Goal: Task Accomplishment & Management: Use online tool/utility

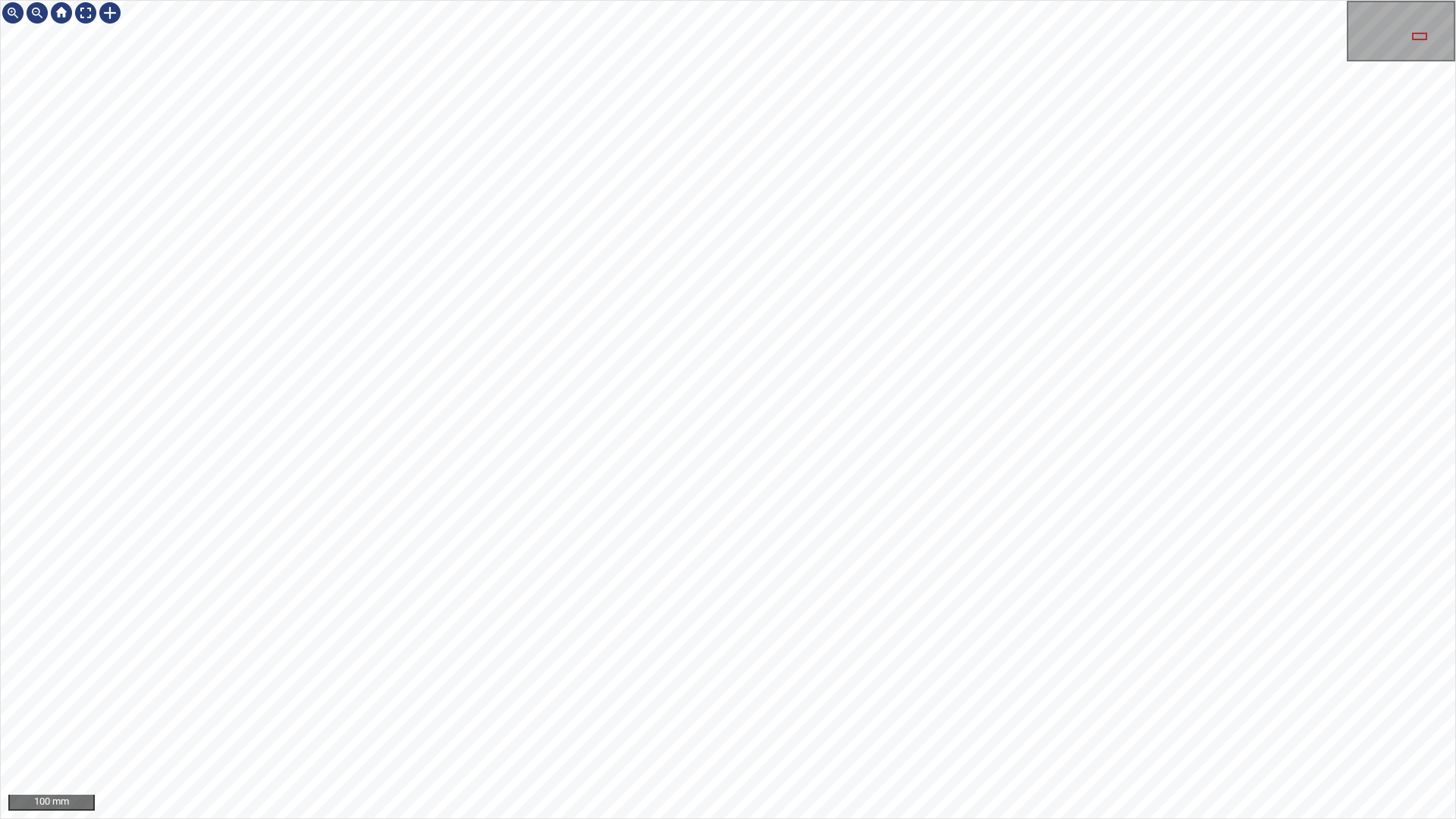
click at [1257, 0] on div "100 mm" at bounding box center [728, 410] width 1456 height 819
click at [82, 22] on div at bounding box center [85, 13] width 25 height 25
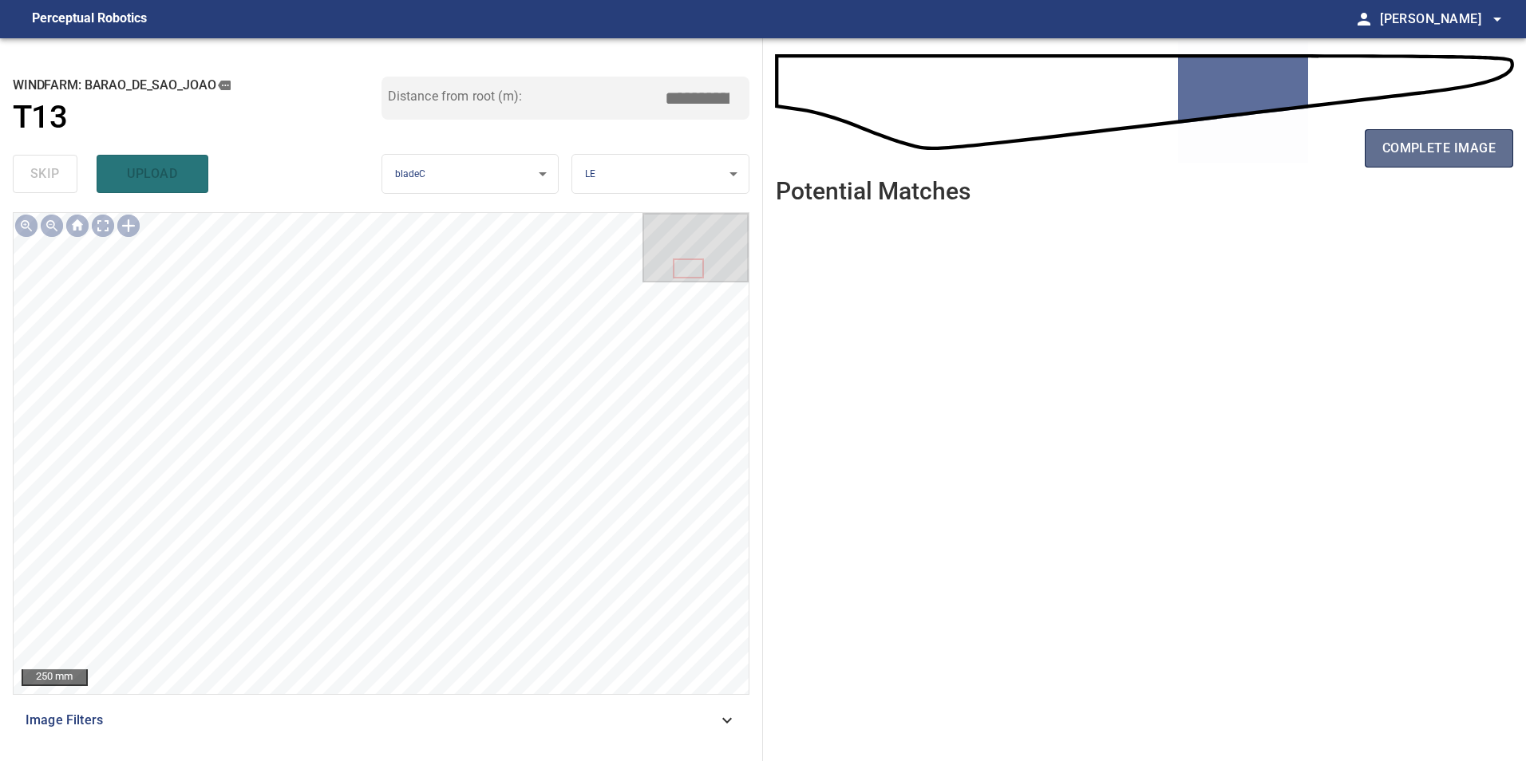
drag, startPoint x: 1510, startPoint y: 153, endPoint x: 1453, endPoint y: 164, distance: 57.8
click at [1497, 156] on button "complete image" at bounding box center [1439, 148] width 148 height 38
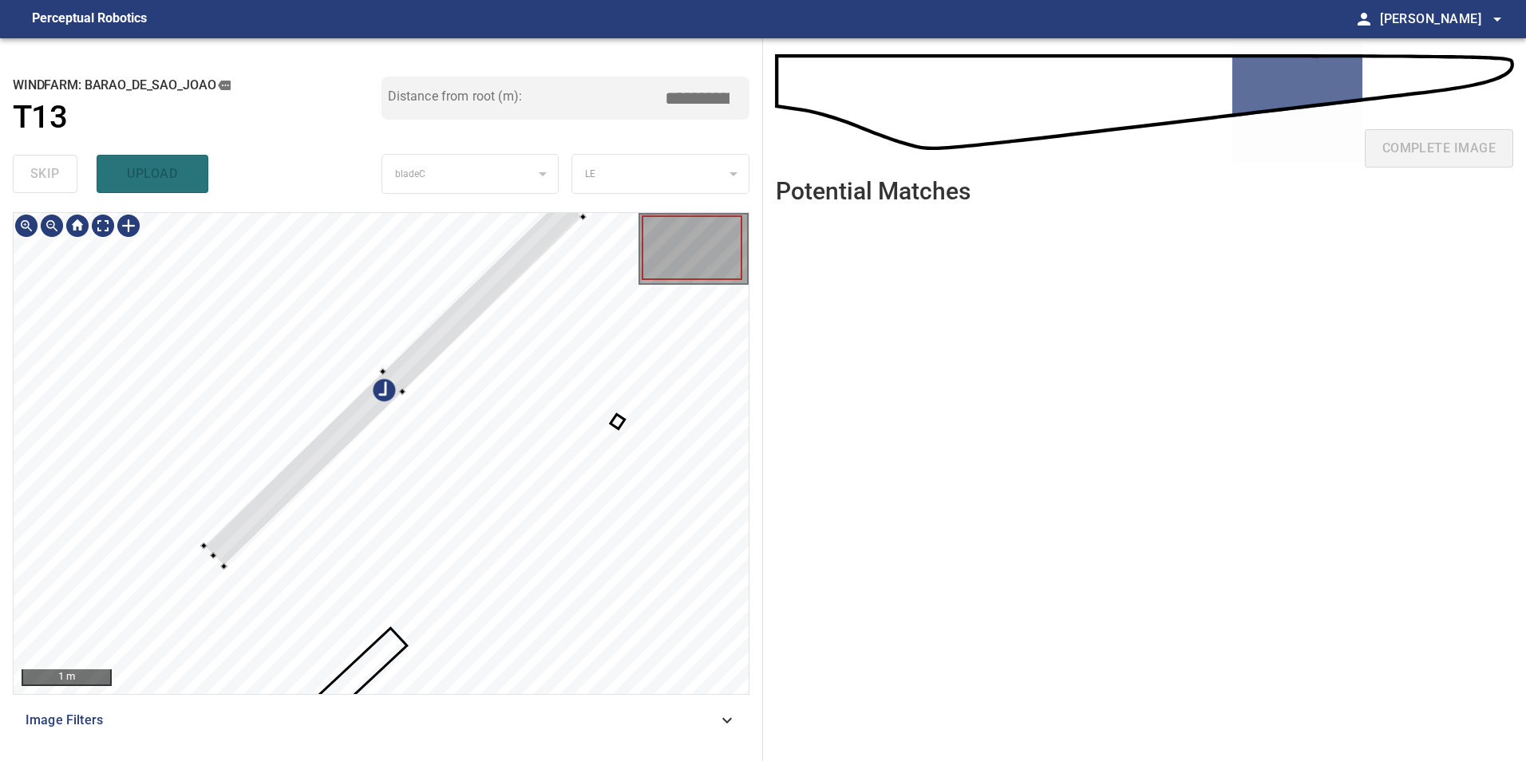
click at [405, 350] on div at bounding box center [393, 381] width 379 height 370
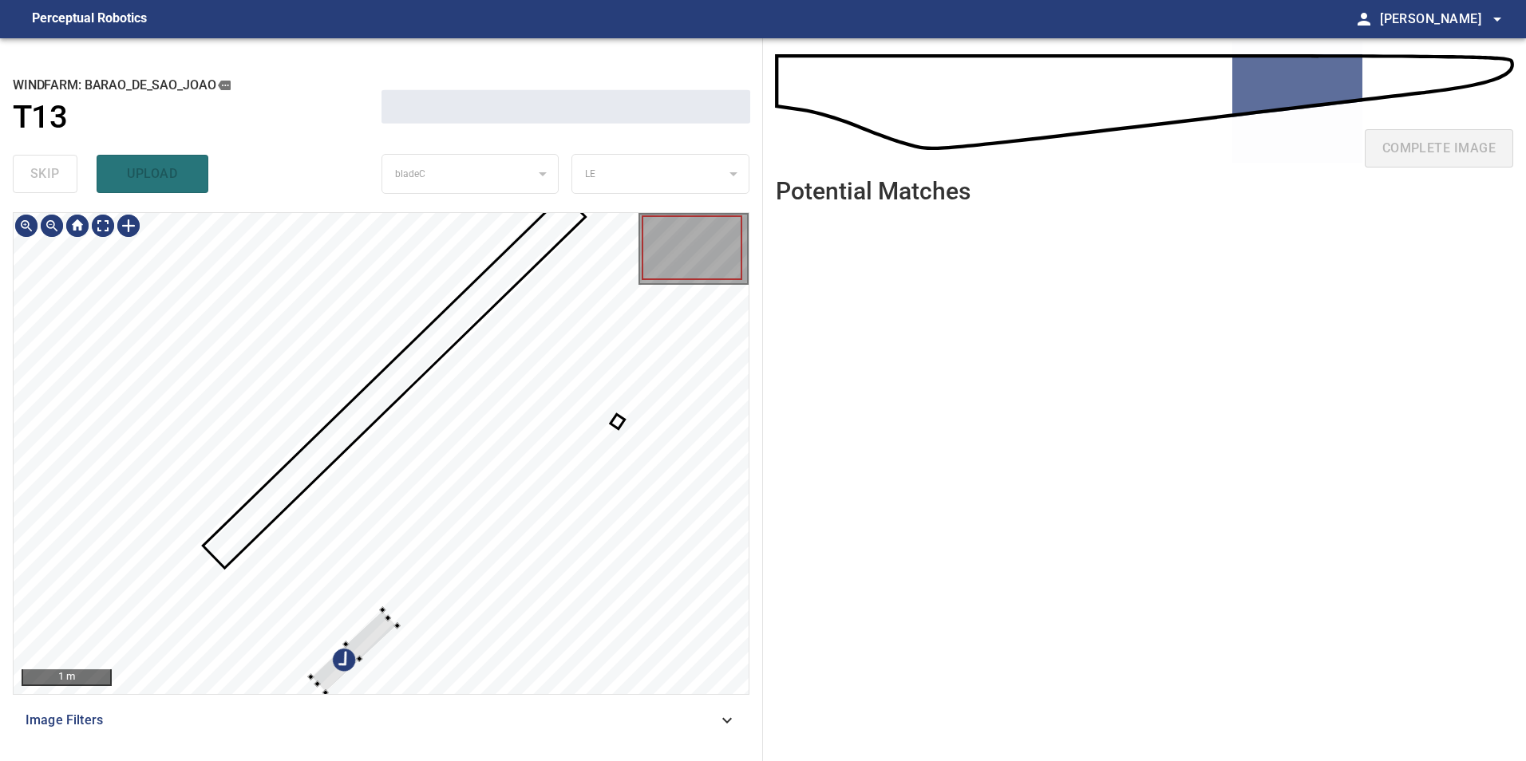
click at [326, 441] on div at bounding box center [381, 453] width 735 height 481
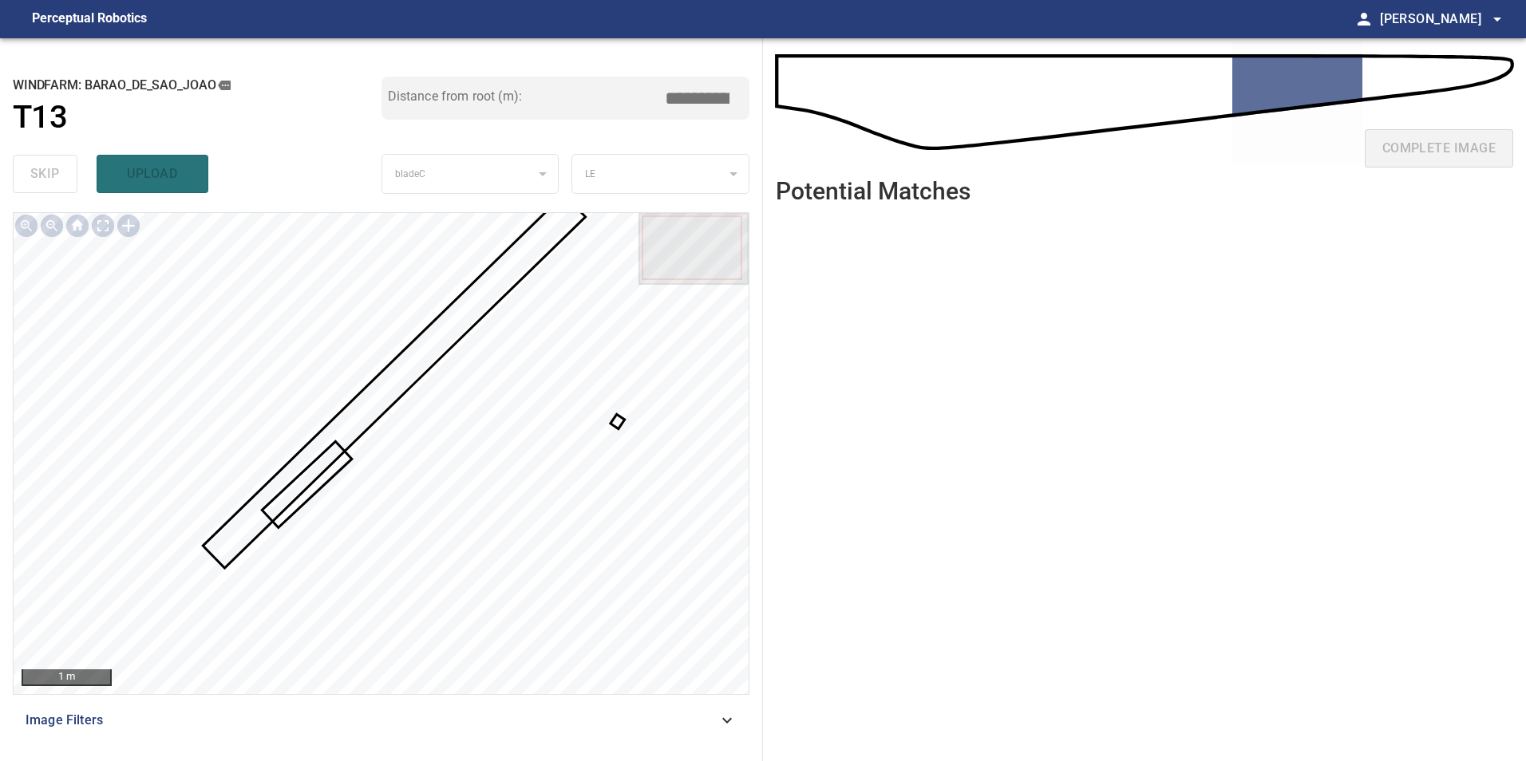
type input "*****"
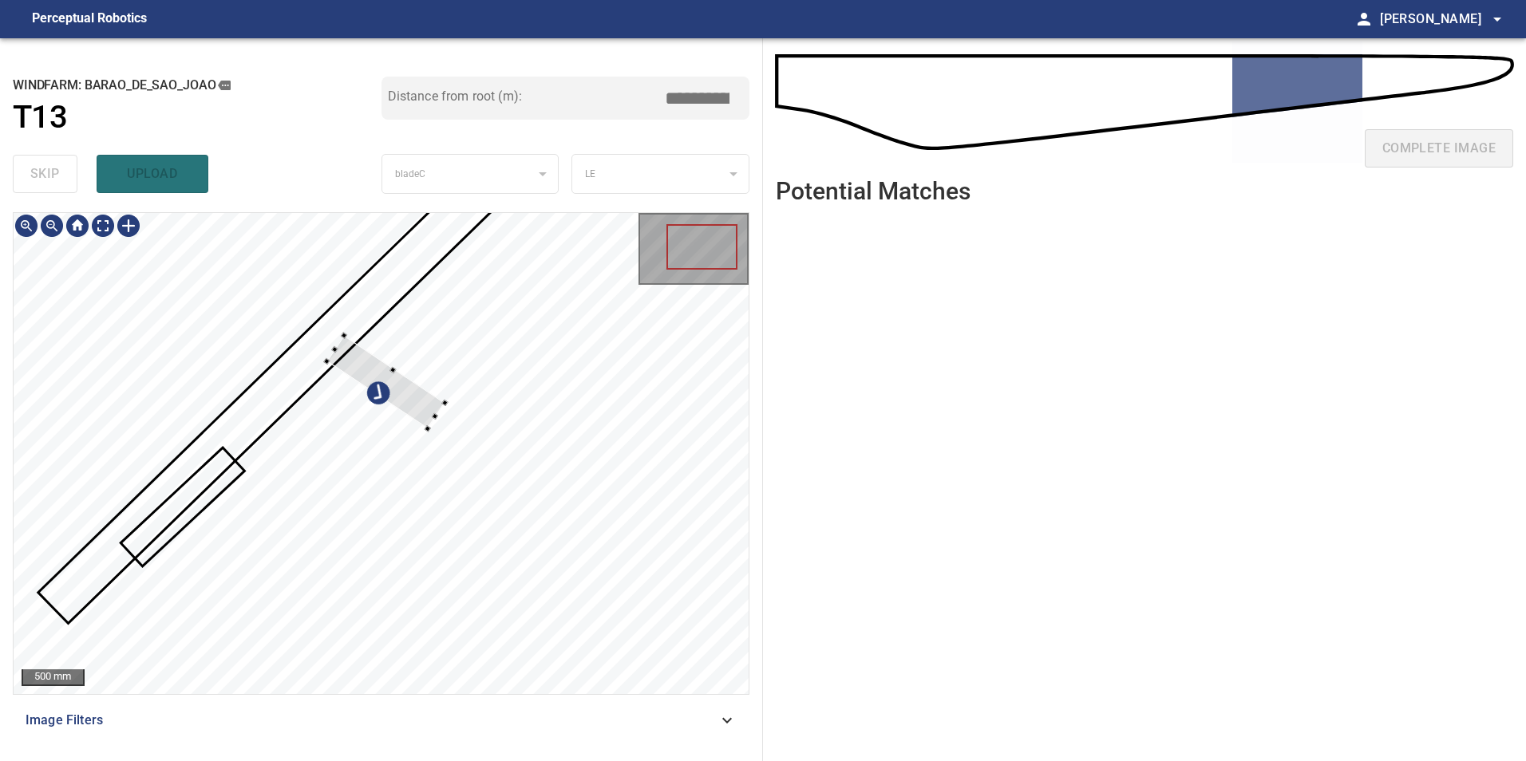
click at [382, 393] on div at bounding box center [385, 382] width 118 height 93
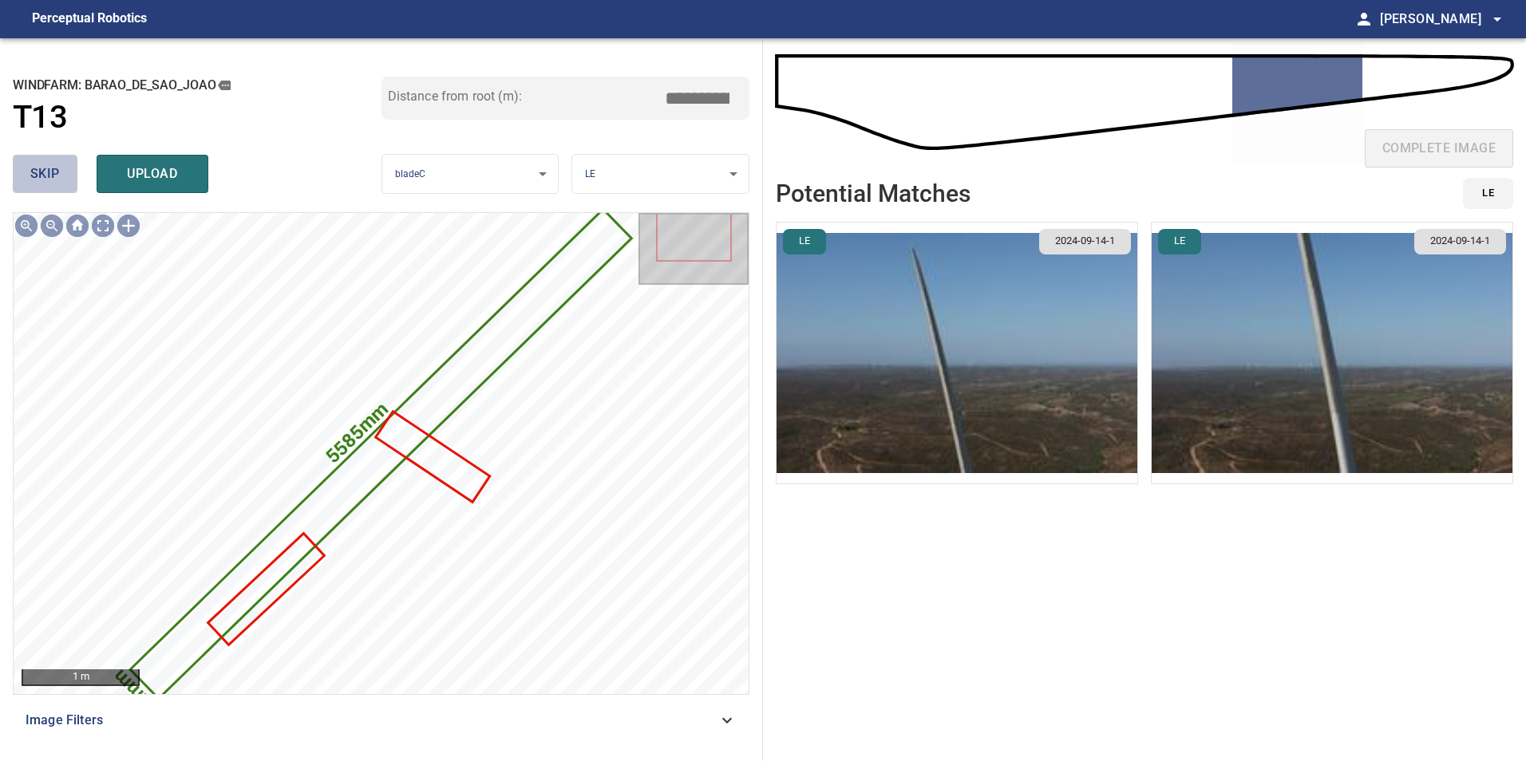
click at [63, 166] on button "skip" at bounding box center [45, 174] width 65 height 38
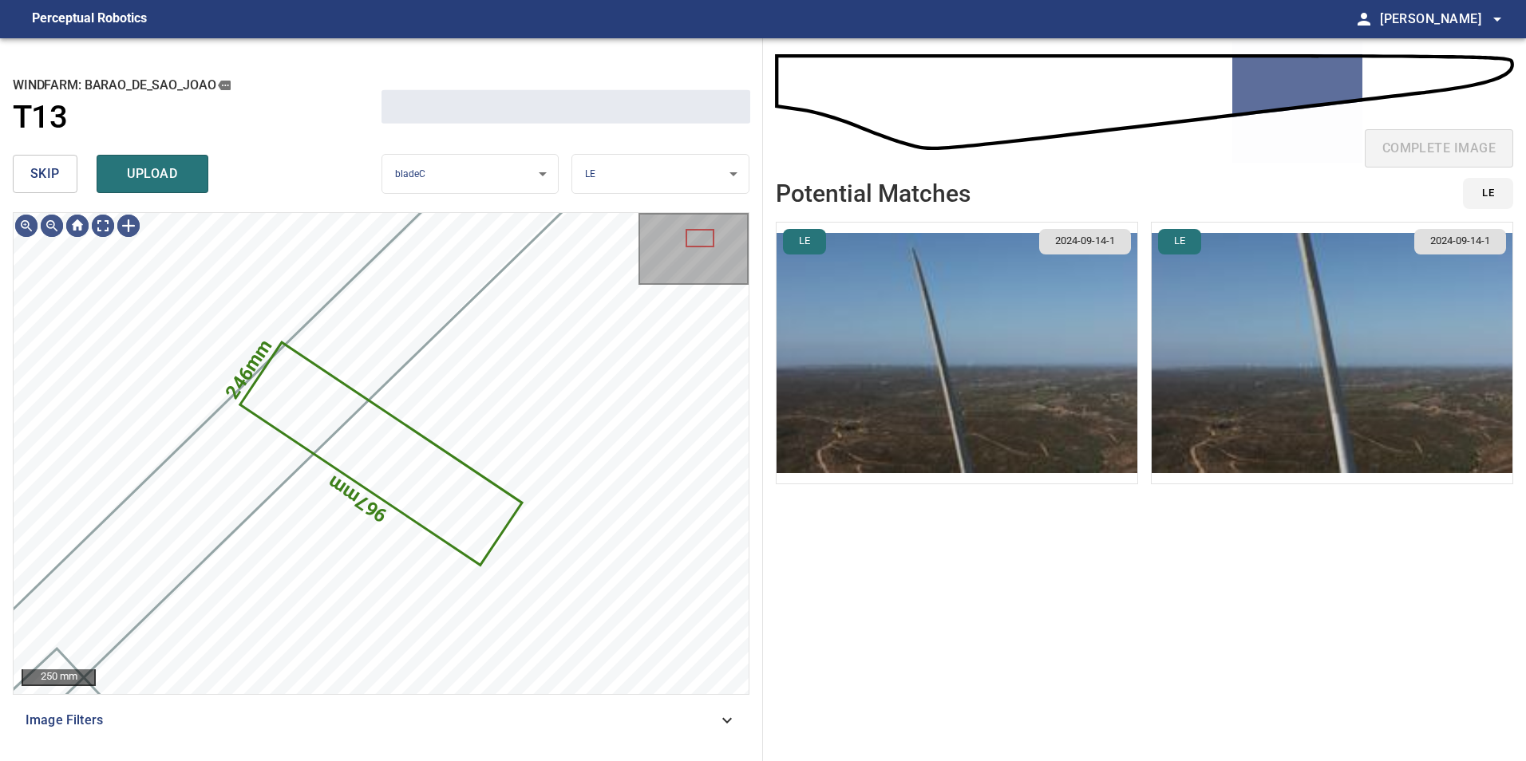
click at [63, 166] on button "skip" at bounding box center [45, 174] width 65 height 38
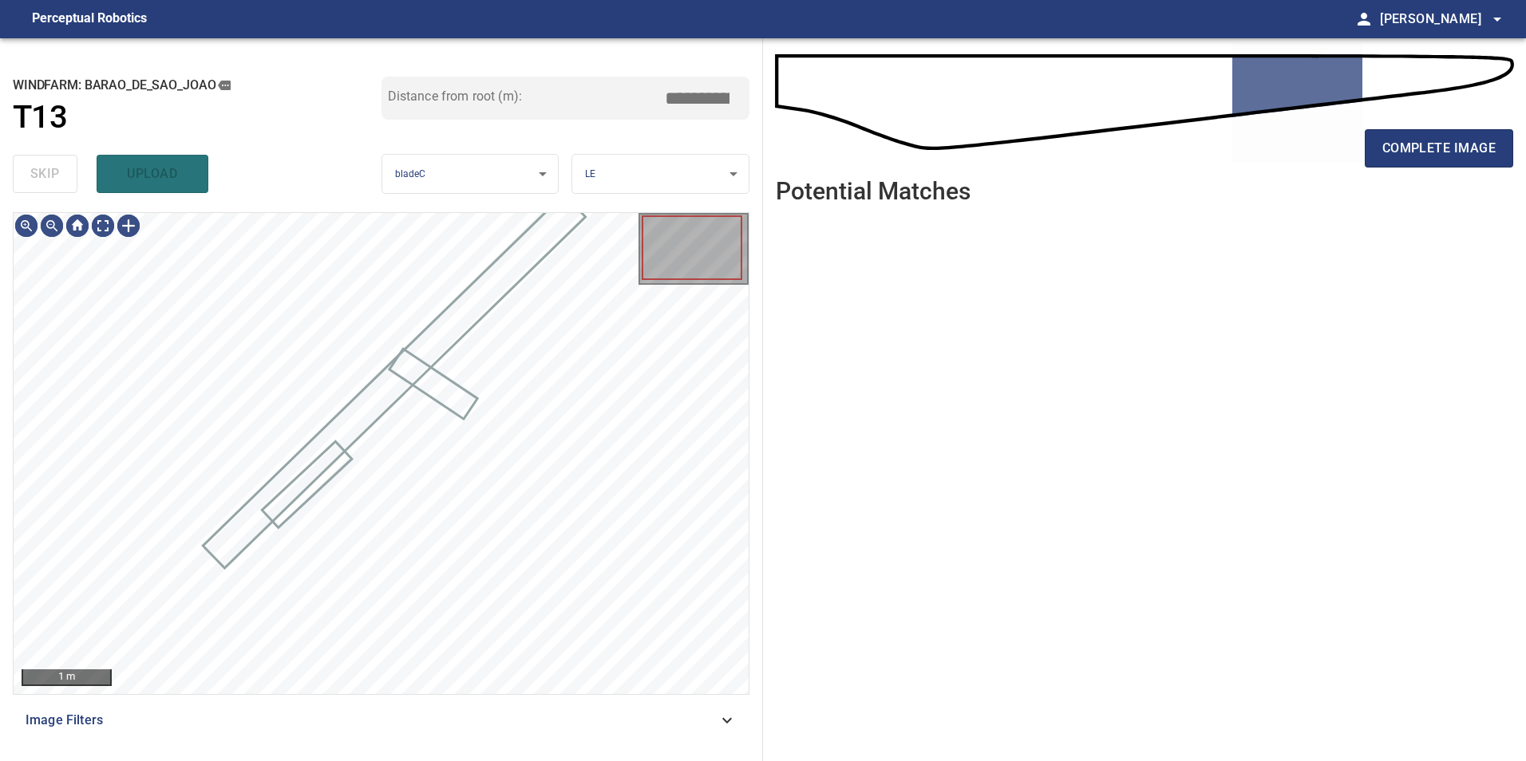
click at [63, 166] on div "skip upload" at bounding box center [197, 173] width 369 height 51
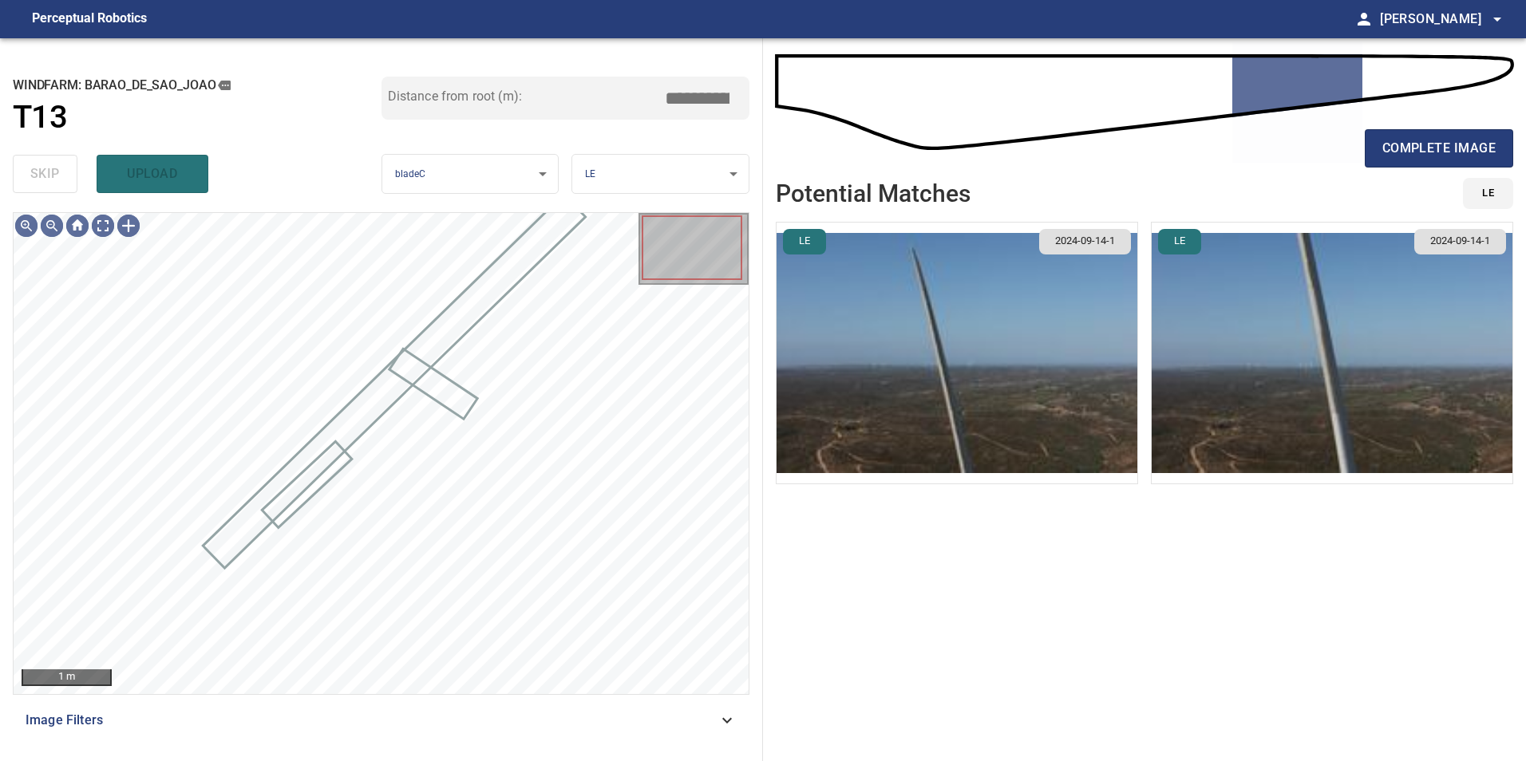
click at [63, 166] on div "skip upload" at bounding box center [197, 173] width 369 height 51
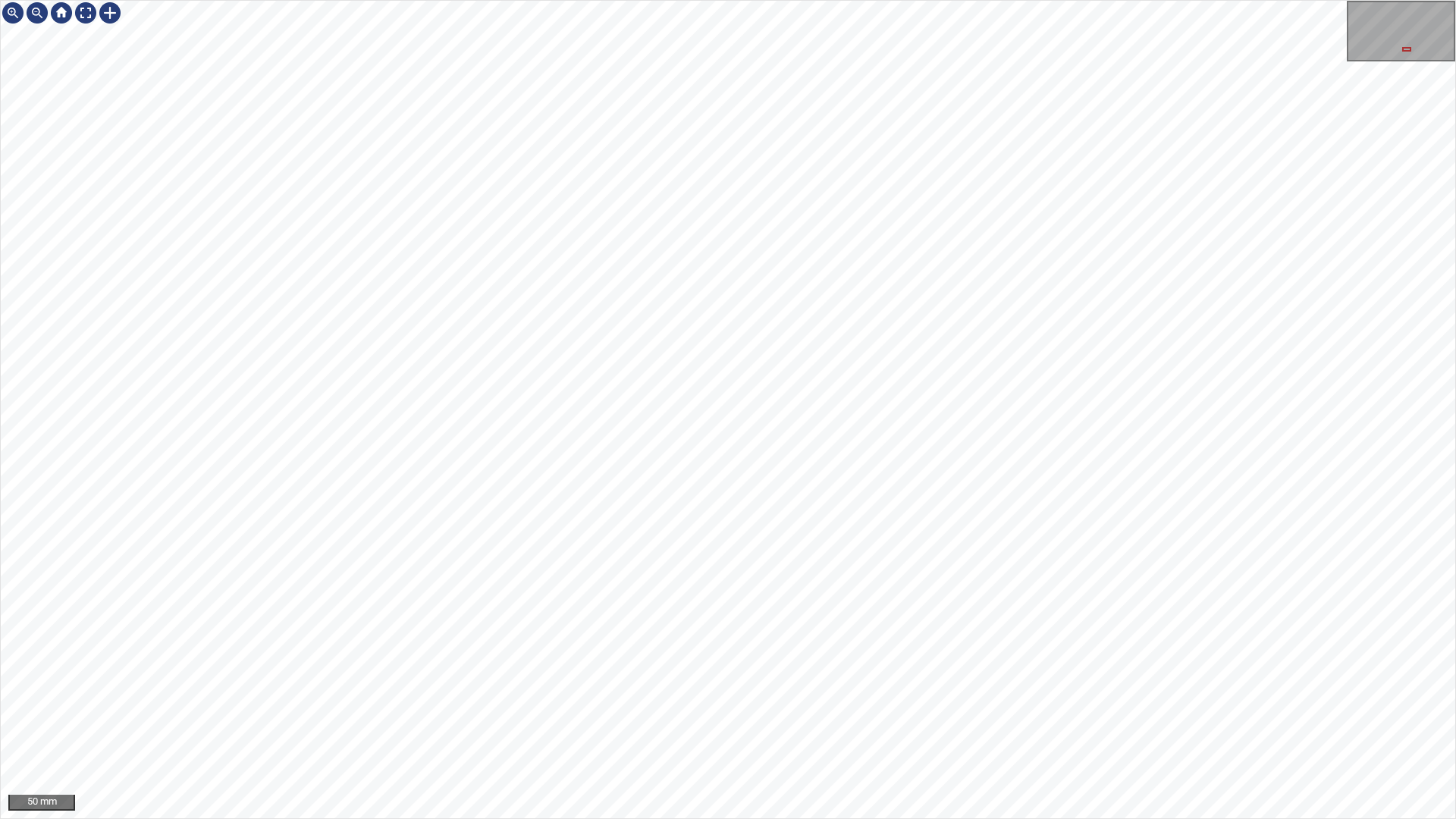
click at [577, 578] on div "50 mm" at bounding box center [728, 410] width 1456 height 819
click at [83, 18] on div at bounding box center [85, 13] width 25 height 25
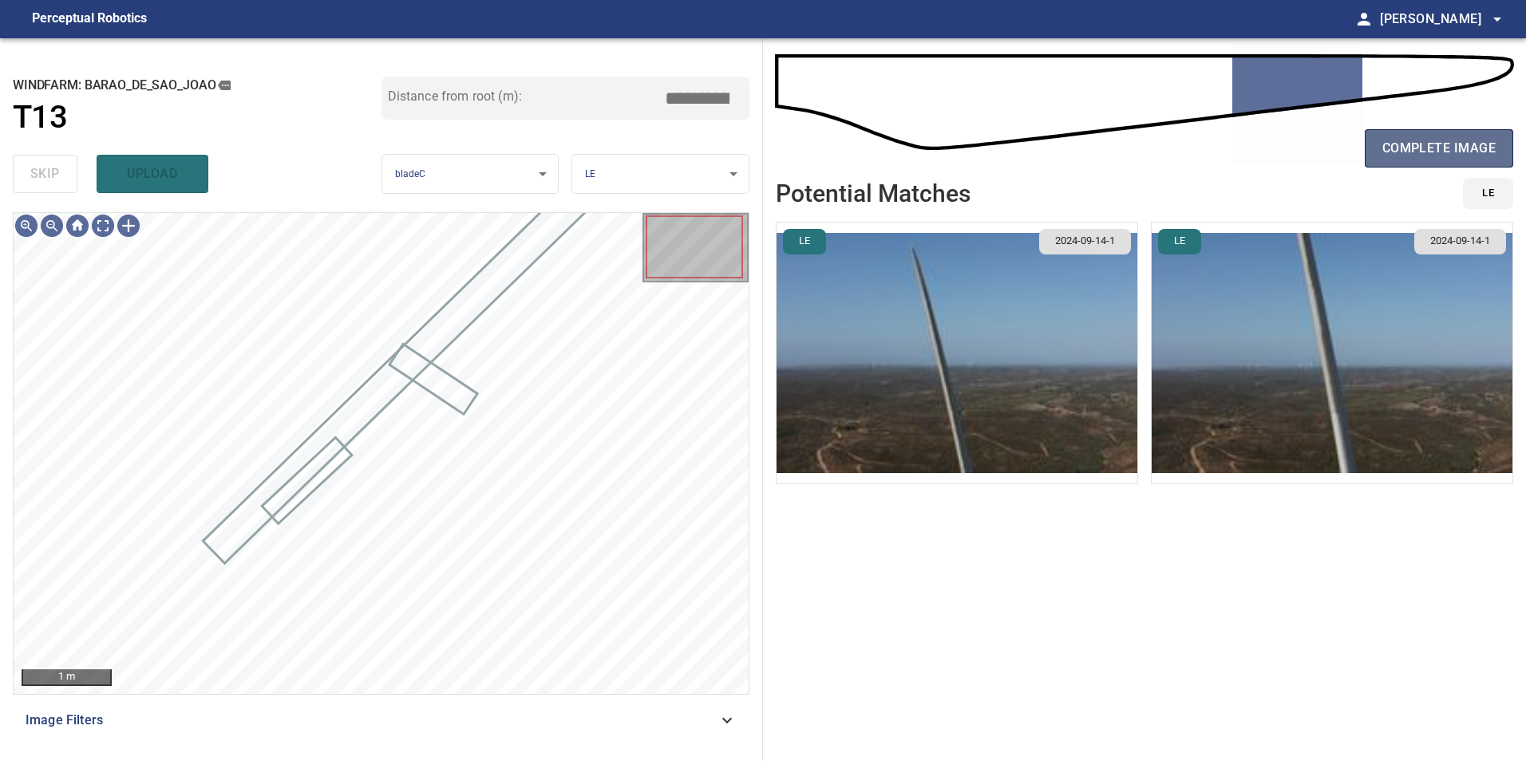
click at [1423, 135] on button "complete image" at bounding box center [1439, 148] width 148 height 38
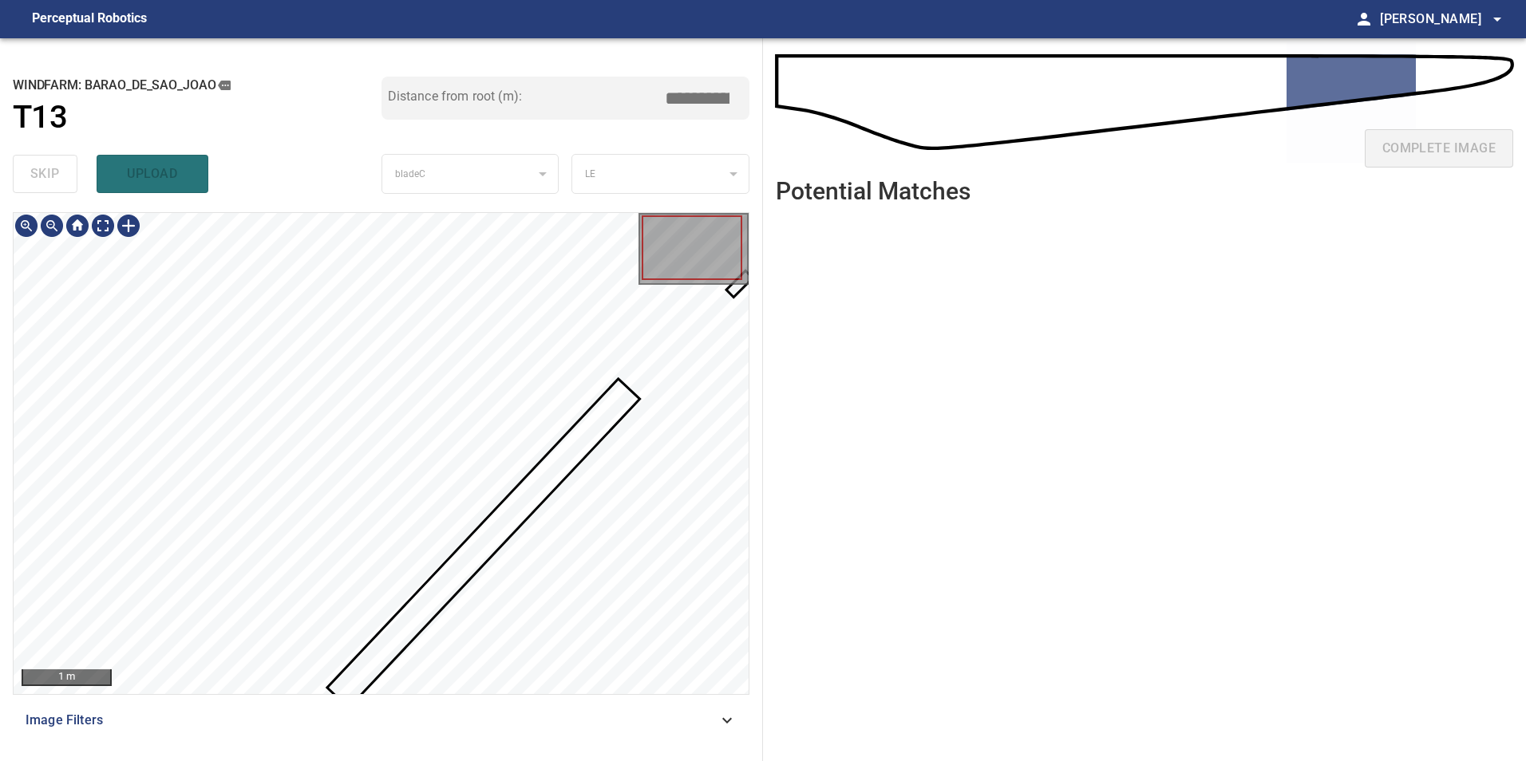
click at [727, 290] on div at bounding box center [694, 251] width 110 height 77
click at [735, 295] on div "1 m" at bounding box center [381, 453] width 735 height 481
click at [727, 311] on div "1 m" at bounding box center [381, 453] width 735 height 481
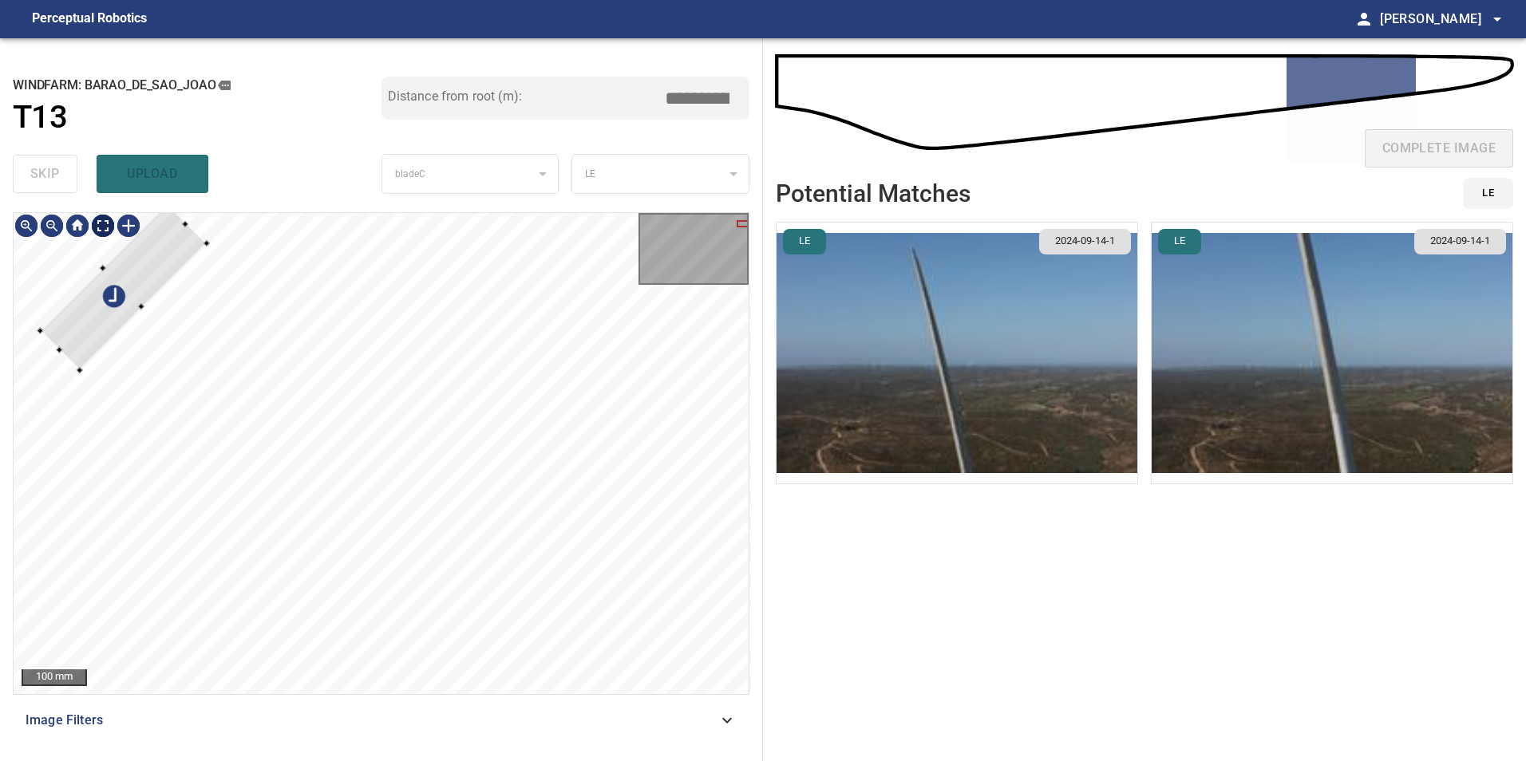
click at [110, 238] on div "100 mm" at bounding box center [381, 453] width 735 height 481
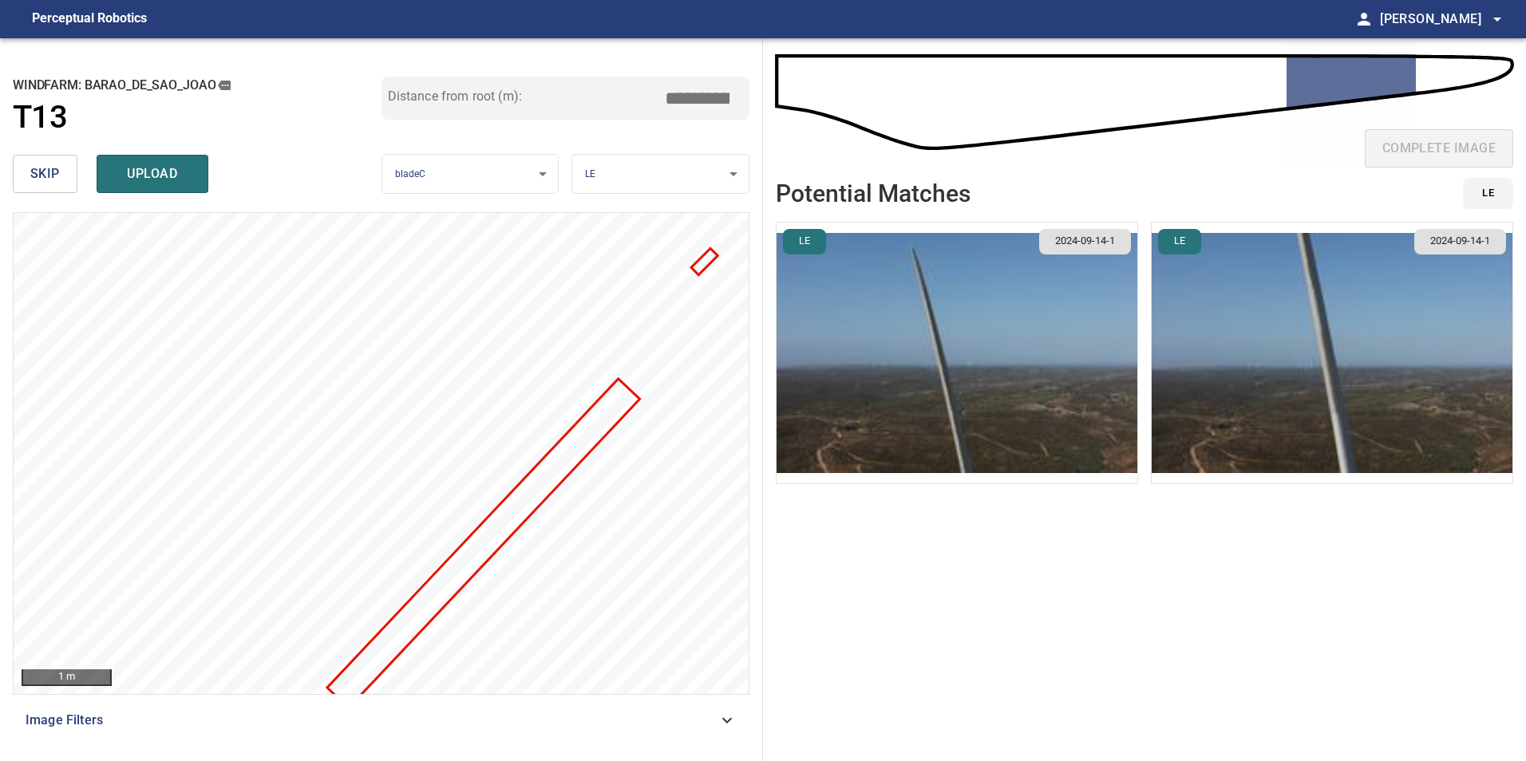
click at [702, 259] on div at bounding box center [692, 248] width 101 height 65
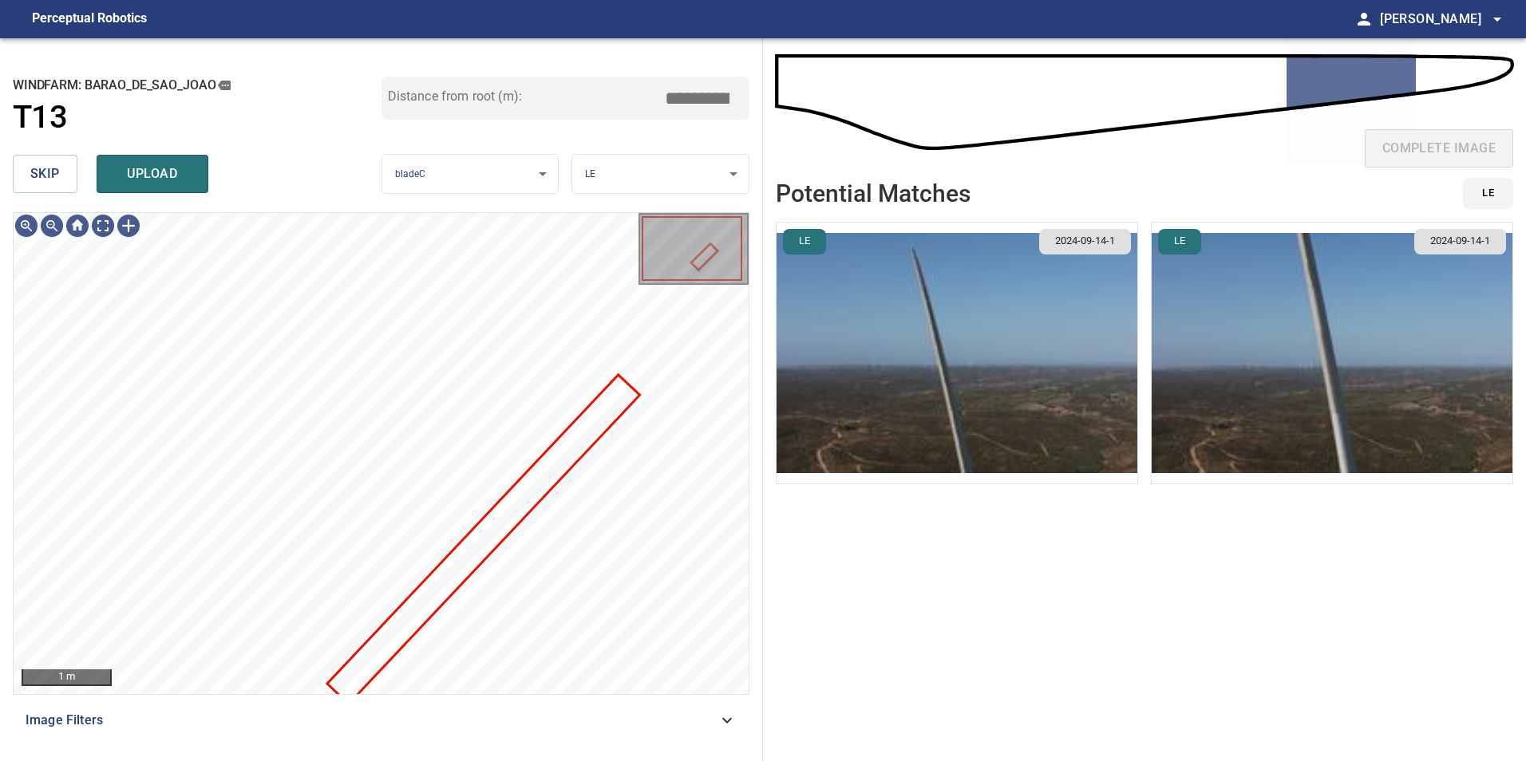
click at [42, 172] on span "skip" at bounding box center [45, 174] width 30 height 22
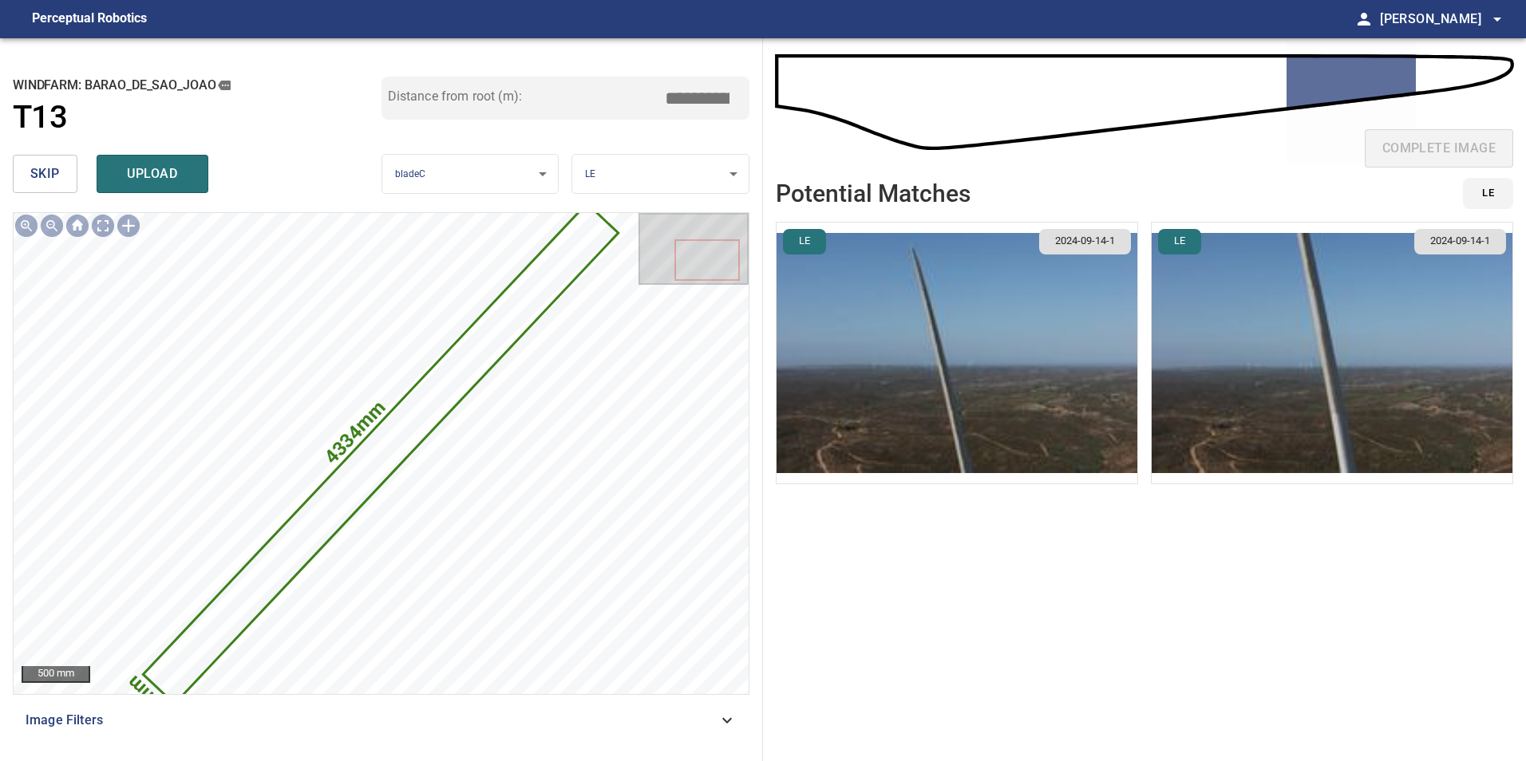
drag, startPoint x: 691, startPoint y: 100, endPoint x: 1339, endPoint y: 134, distance: 649.0
click at [1029, 105] on div "**********" at bounding box center [763, 399] width 1526 height 723
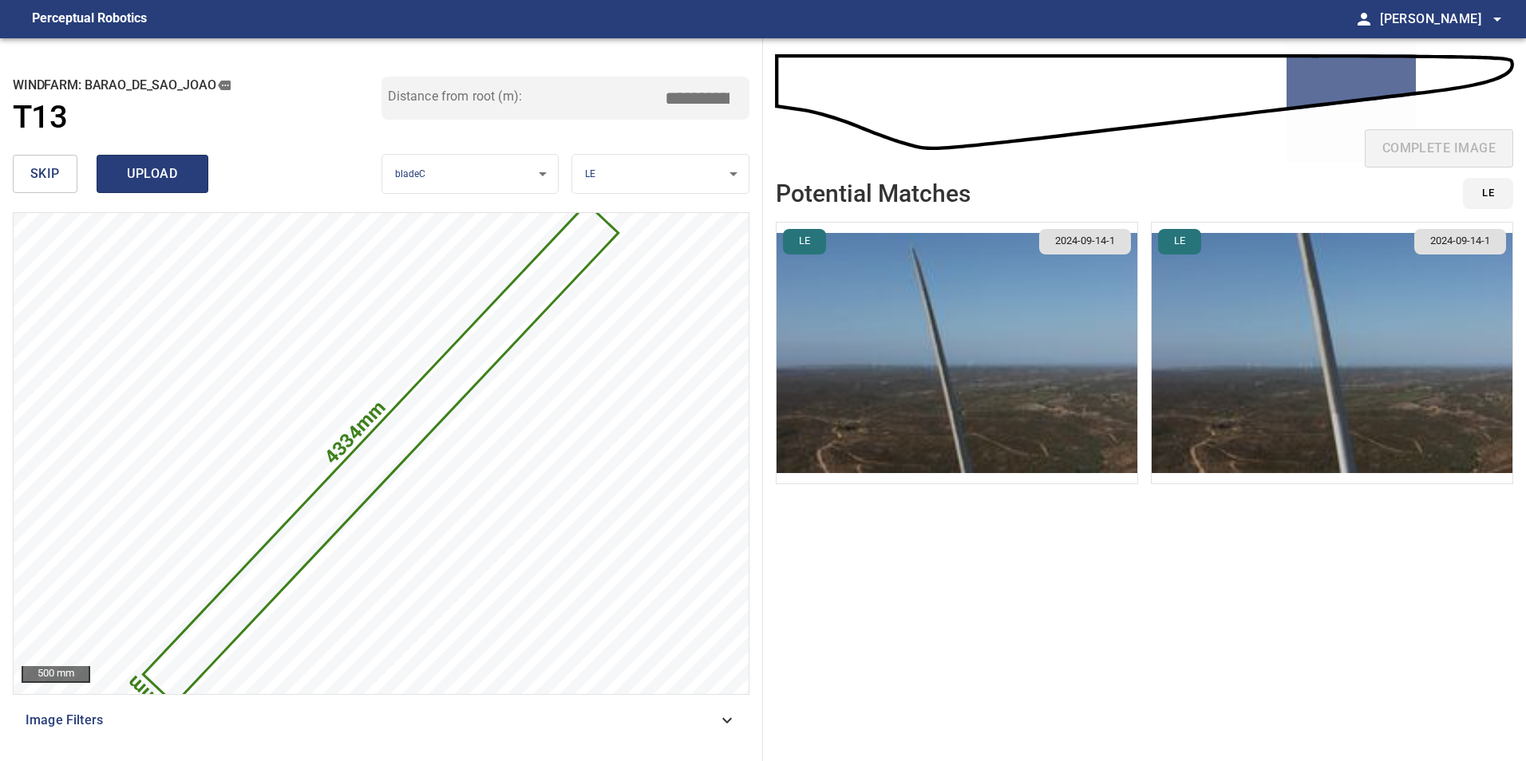
type input "*****"
click at [192, 164] on button "upload" at bounding box center [153, 174] width 112 height 38
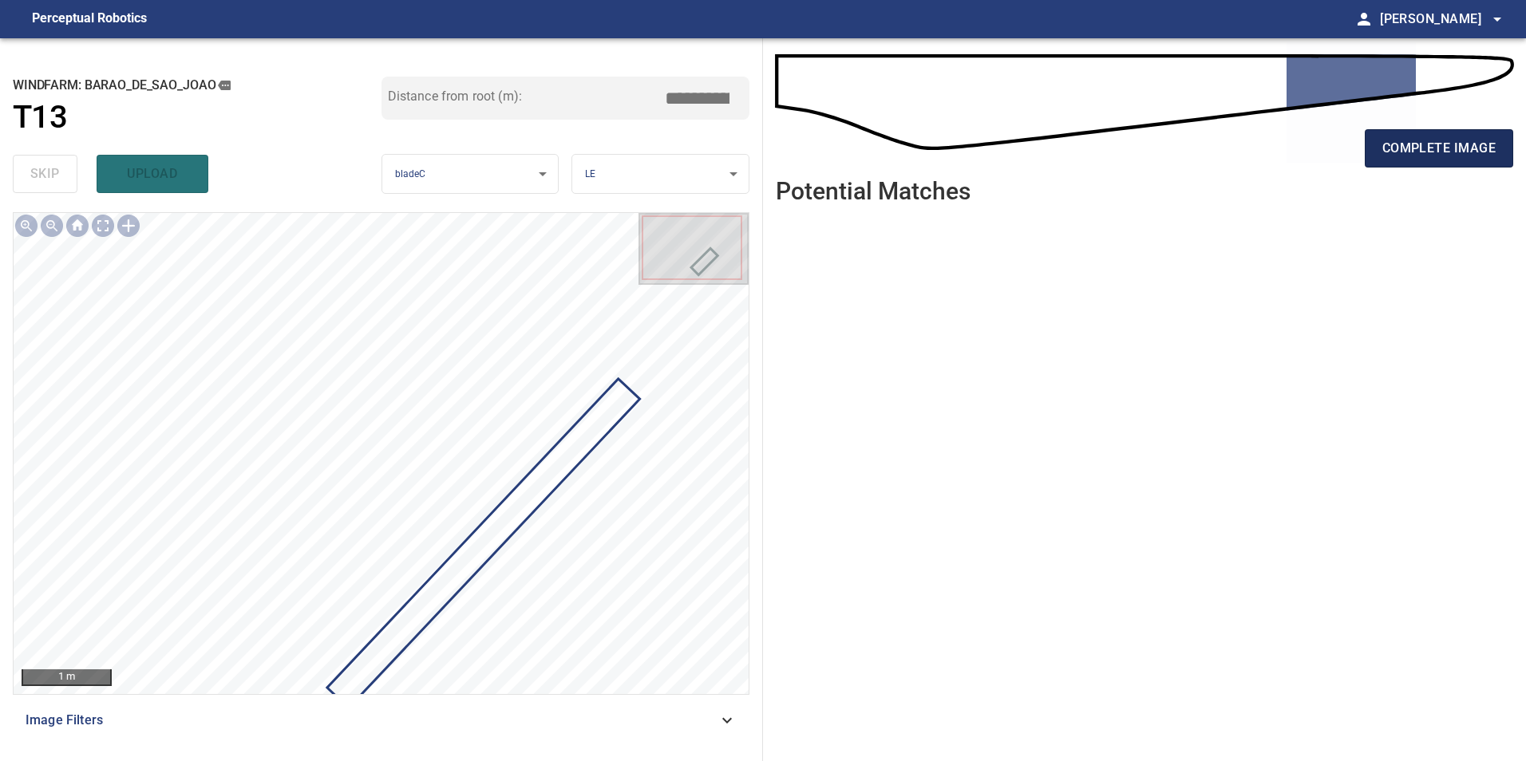
click at [1459, 150] on span "complete image" at bounding box center [1438, 148] width 113 height 22
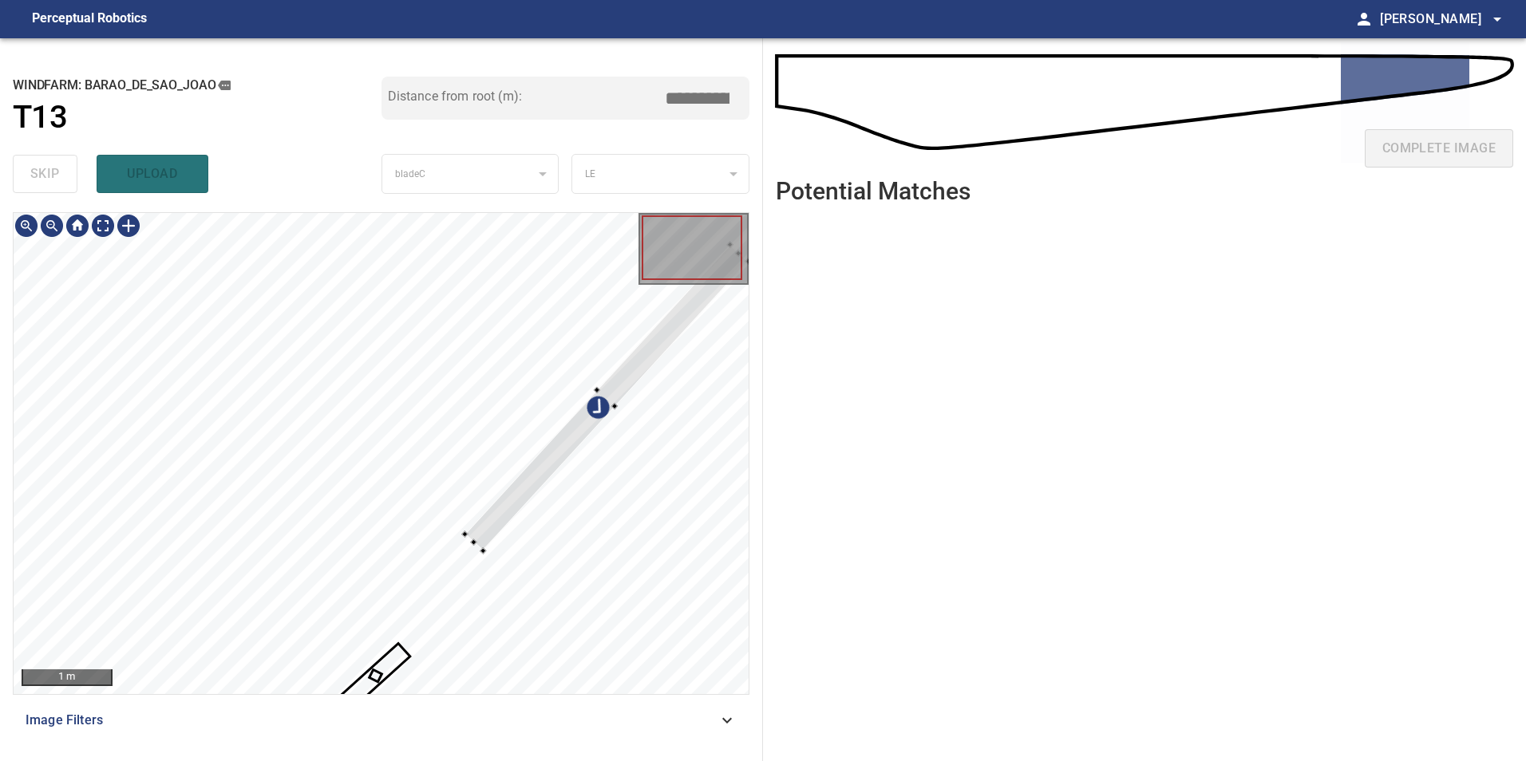
click at [236, 428] on div at bounding box center [381, 453] width 735 height 481
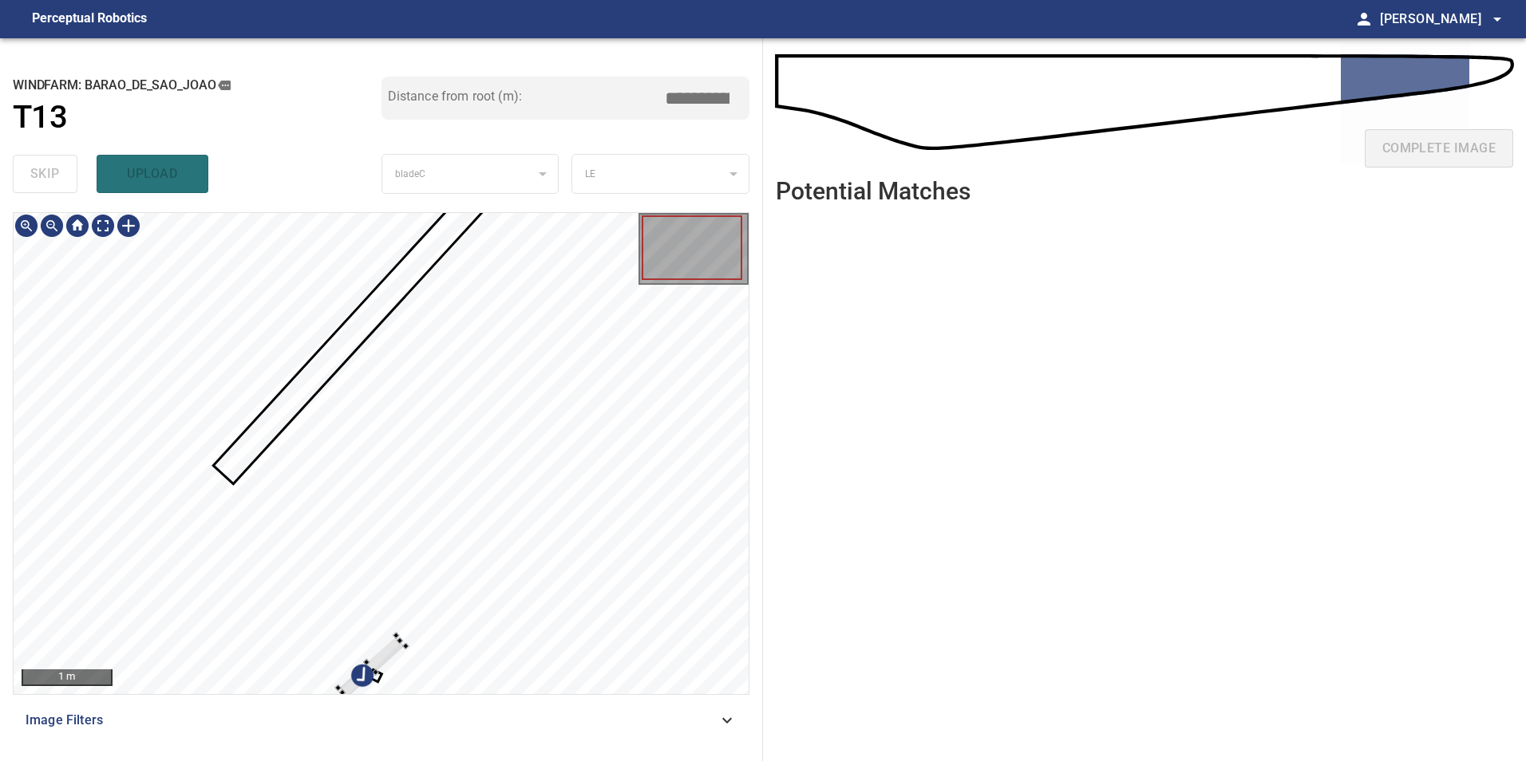
click at [348, 414] on div at bounding box center [381, 453] width 735 height 481
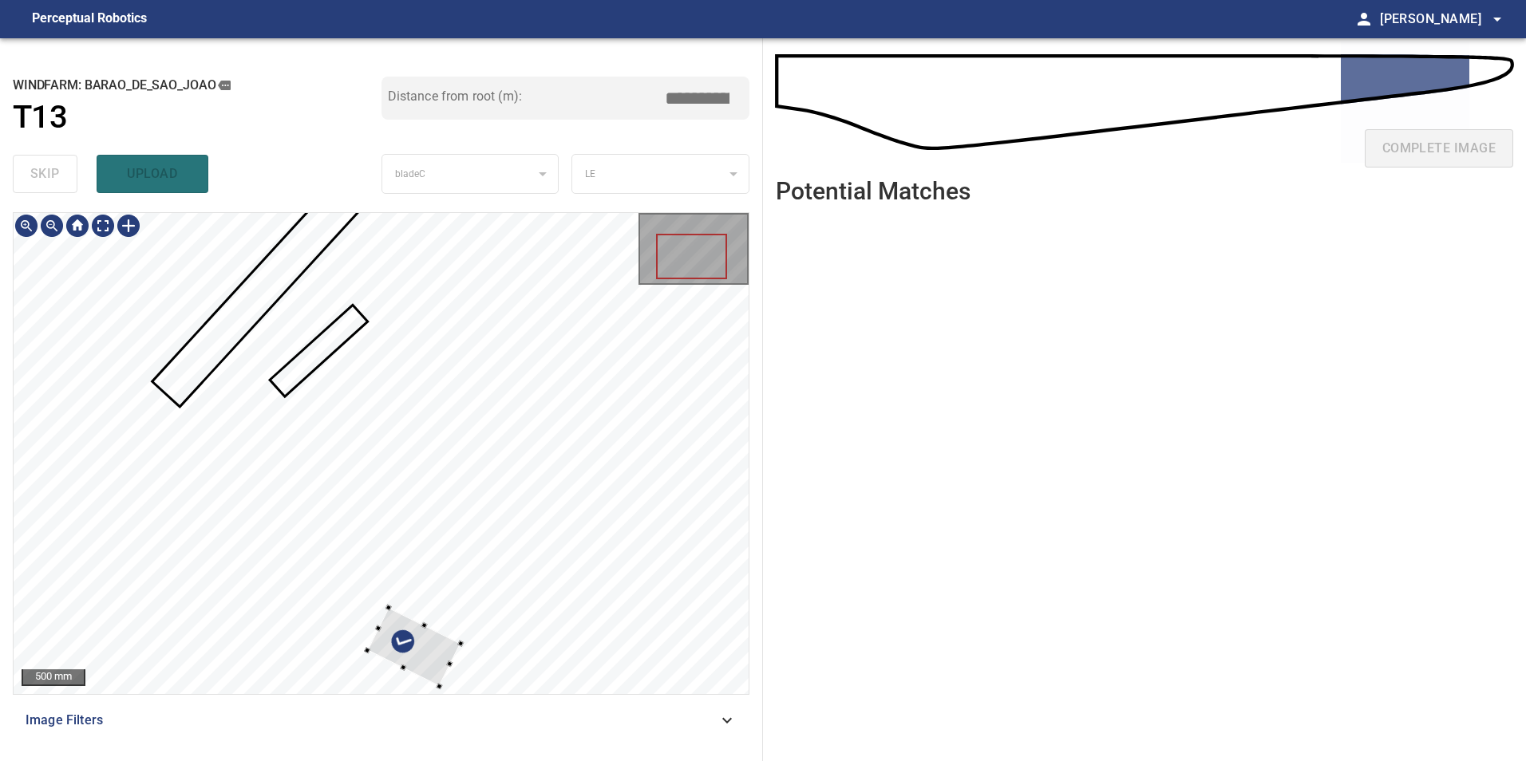
click at [312, 336] on div at bounding box center [381, 453] width 735 height 481
click at [293, 464] on div at bounding box center [381, 453] width 735 height 481
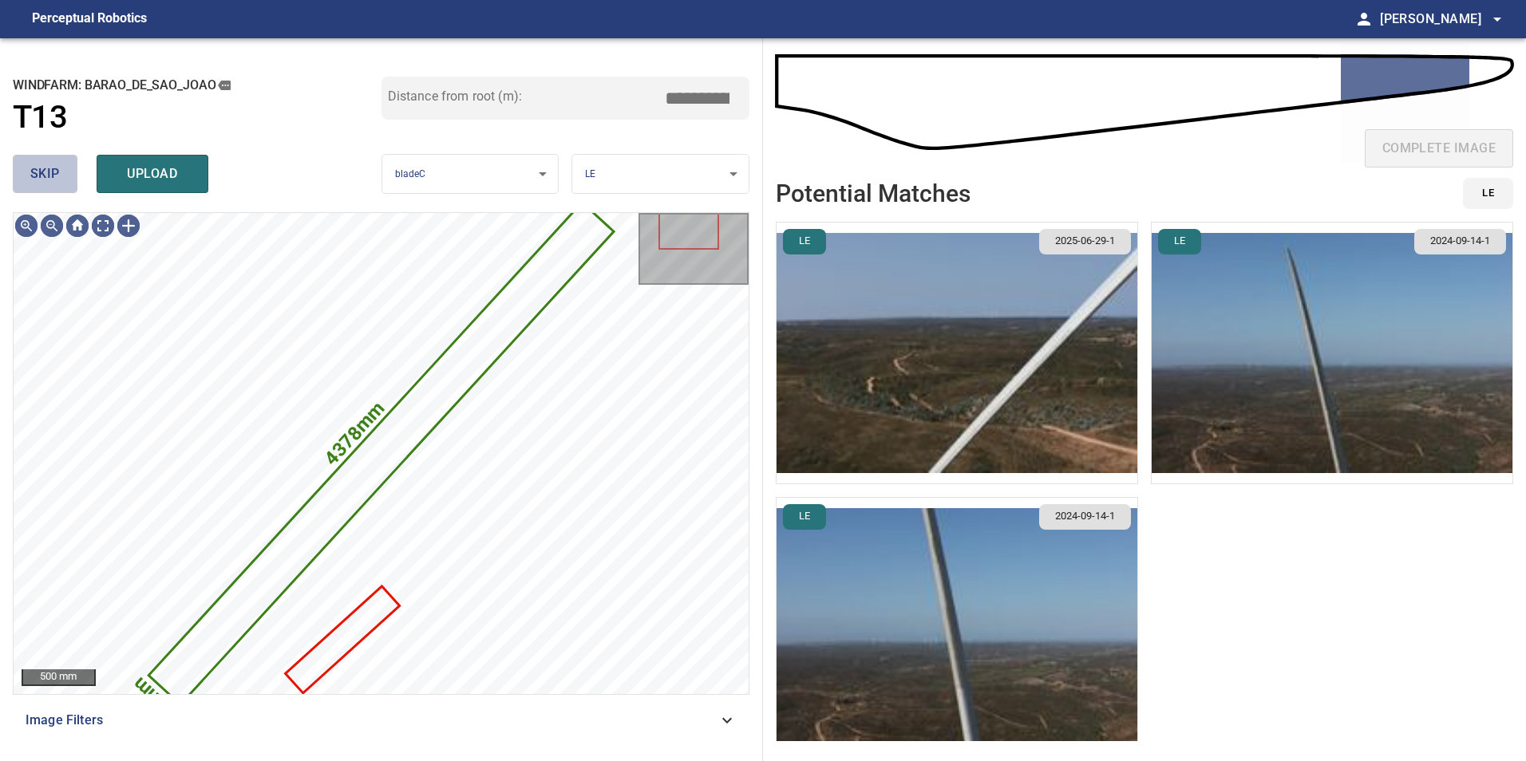
click at [62, 175] on button "skip" at bounding box center [45, 174] width 65 height 38
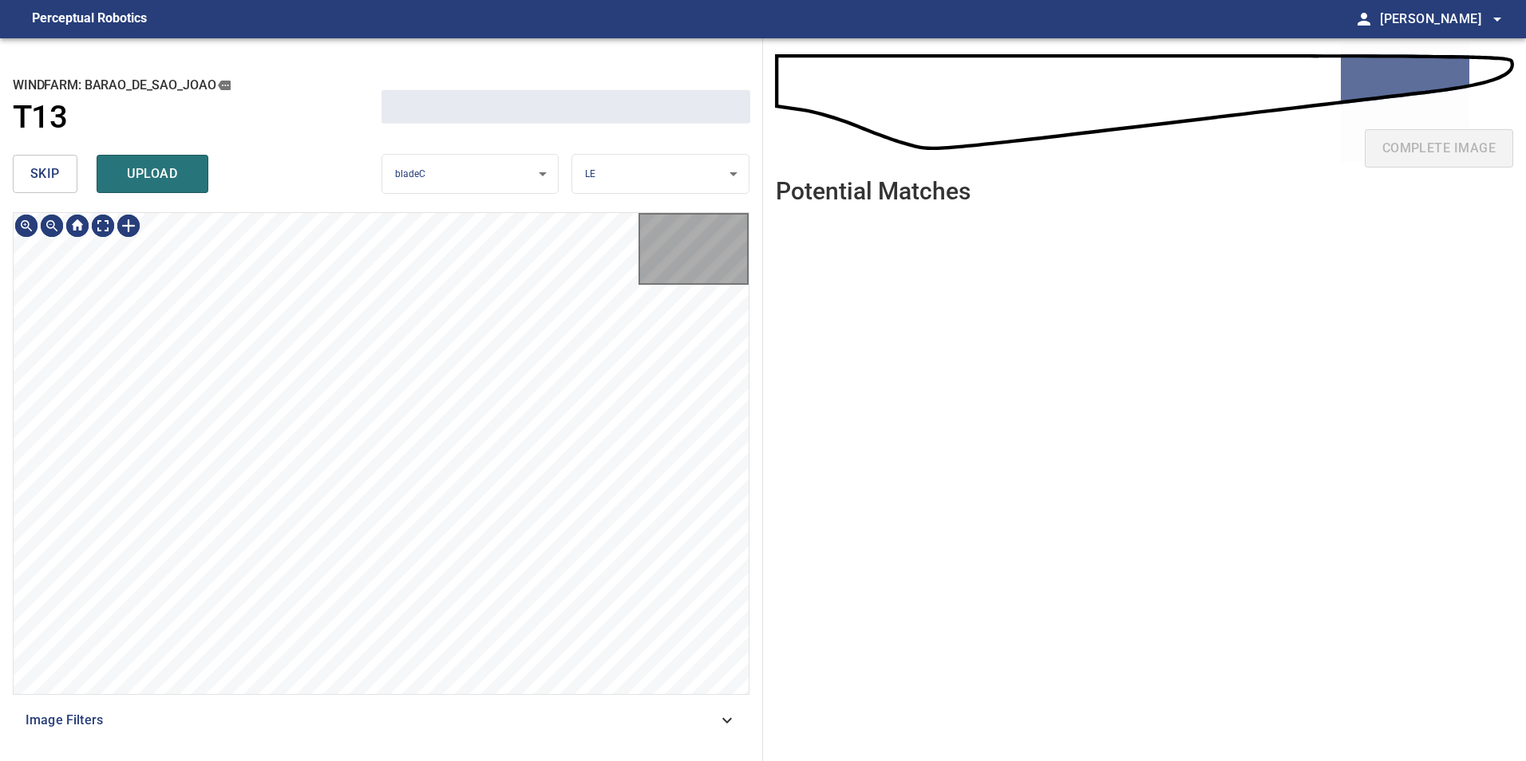
click at [62, 175] on button "skip" at bounding box center [45, 174] width 65 height 38
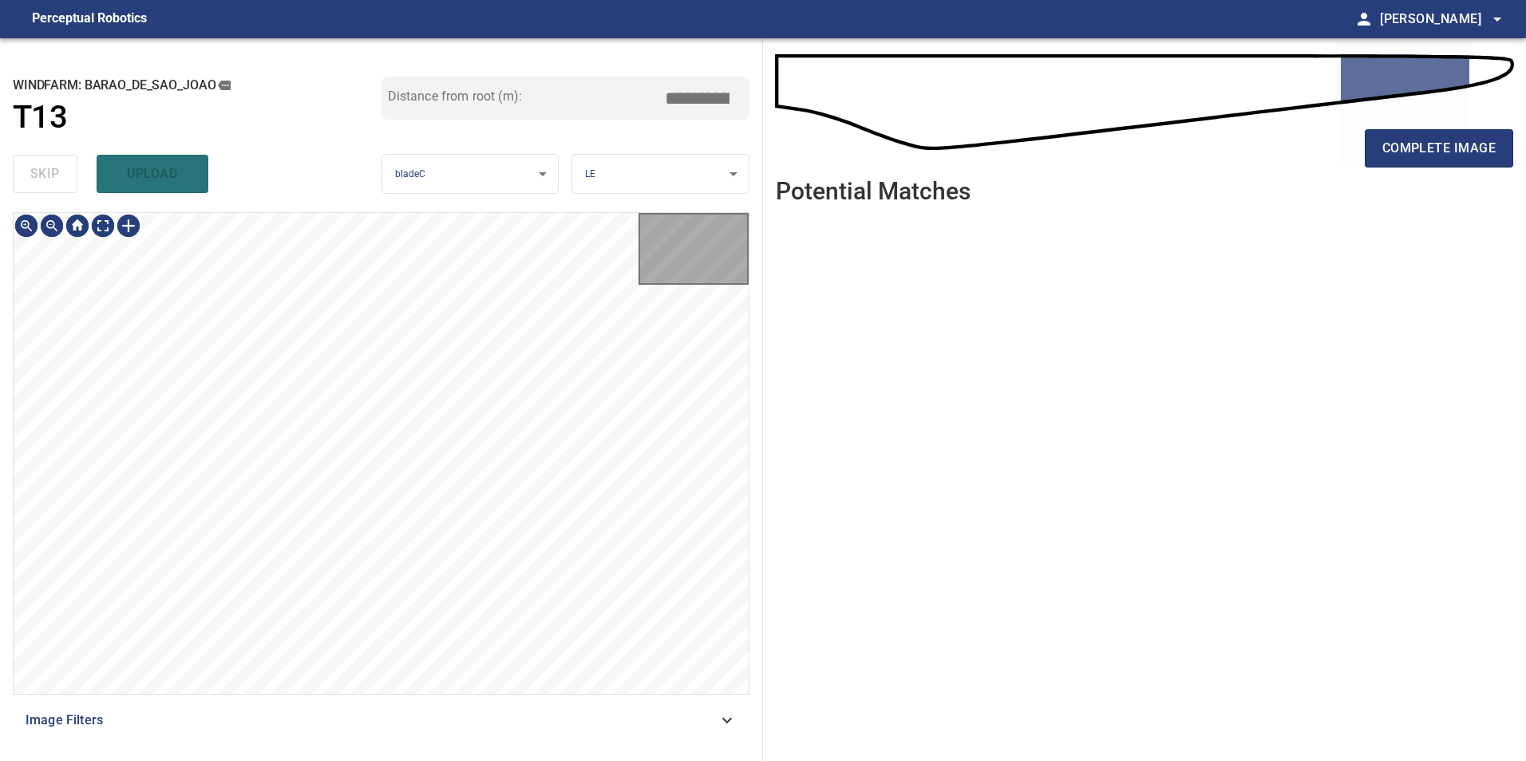
click at [62, 175] on div "skip upload" at bounding box center [197, 173] width 369 height 51
type input "*****"
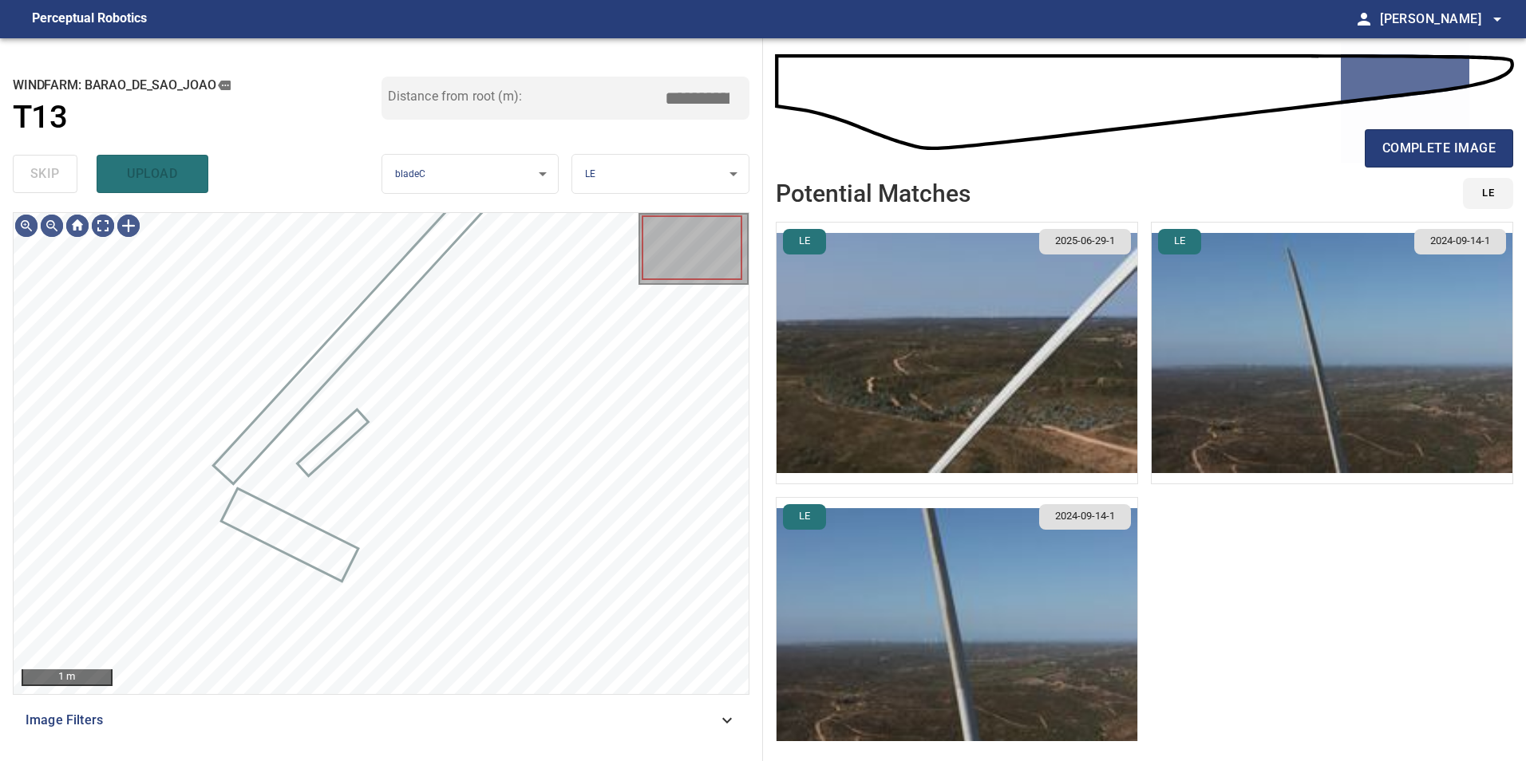
click at [62, 175] on div "skip upload" at bounding box center [197, 173] width 369 height 51
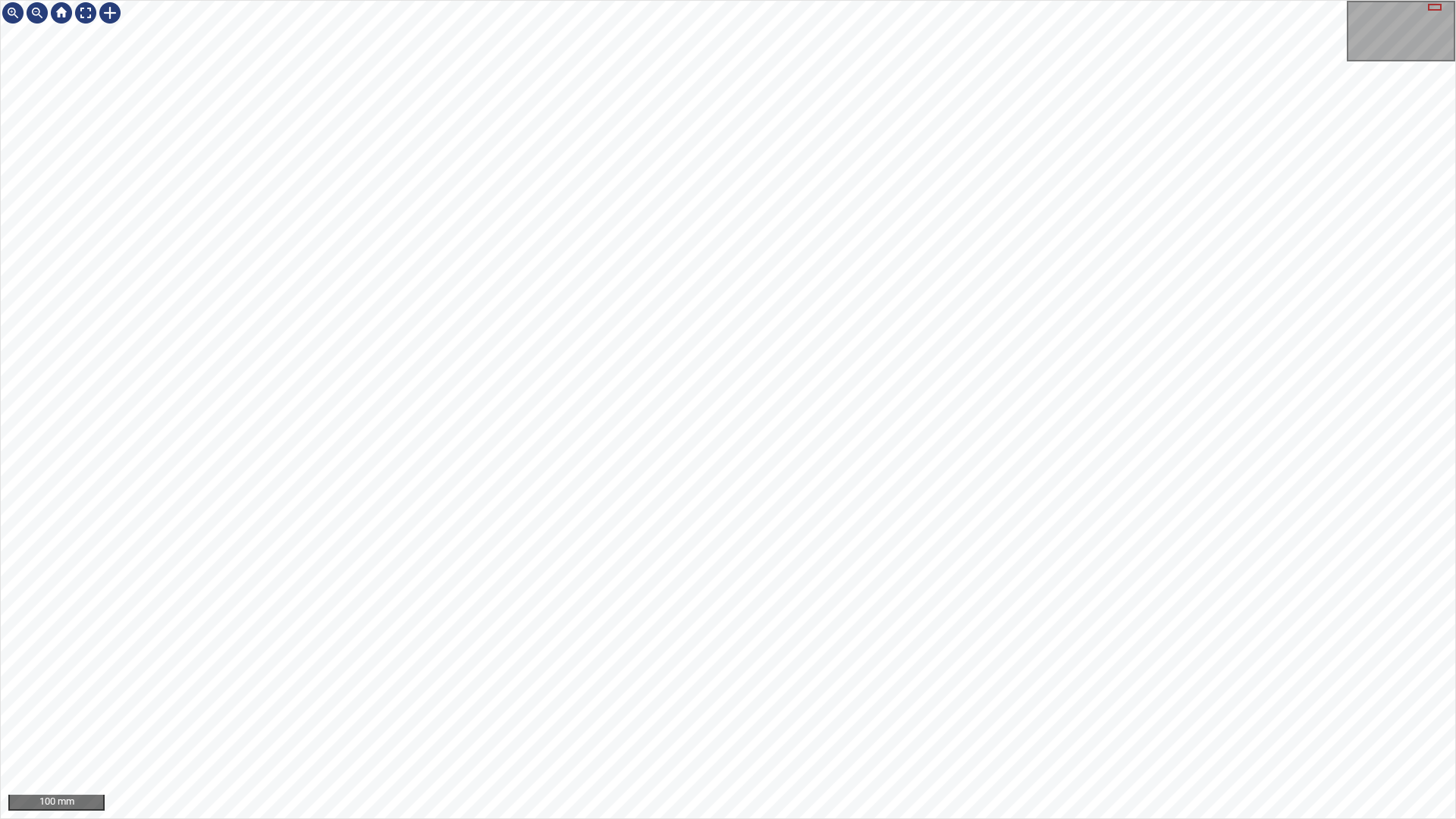
click at [1448, 0] on html "100 mm" at bounding box center [728, 410] width 1456 height 819
click at [776, 403] on div "50 mm" at bounding box center [728, 410] width 1456 height 819
click at [1009, 0] on div "100 mm" at bounding box center [728, 410] width 1456 height 819
click at [1049, 0] on div "100 mm" at bounding box center [728, 410] width 1456 height 819
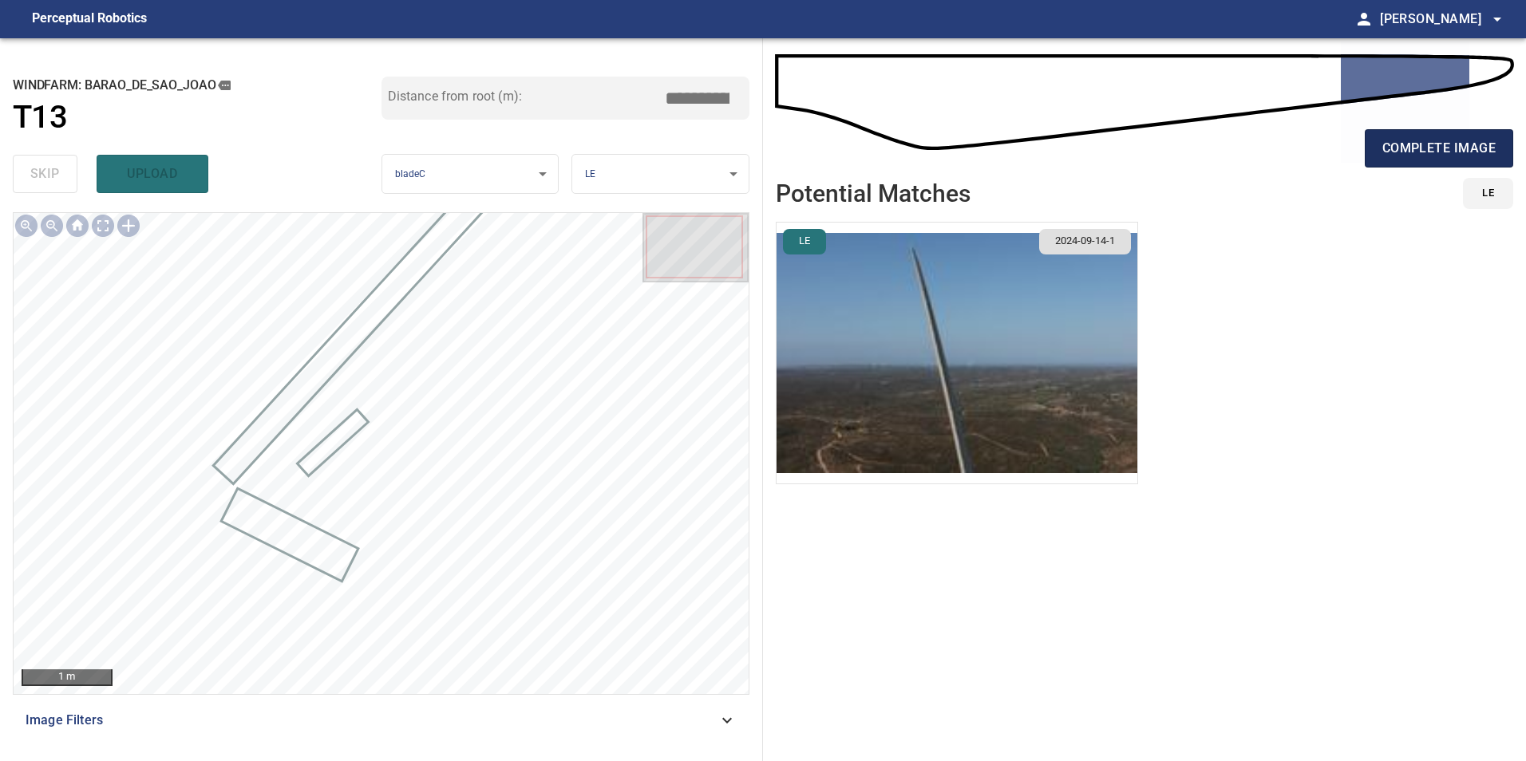
click at [1405, 156] on span "complete image" at bounding box center [1438, 148] width 113 height 22
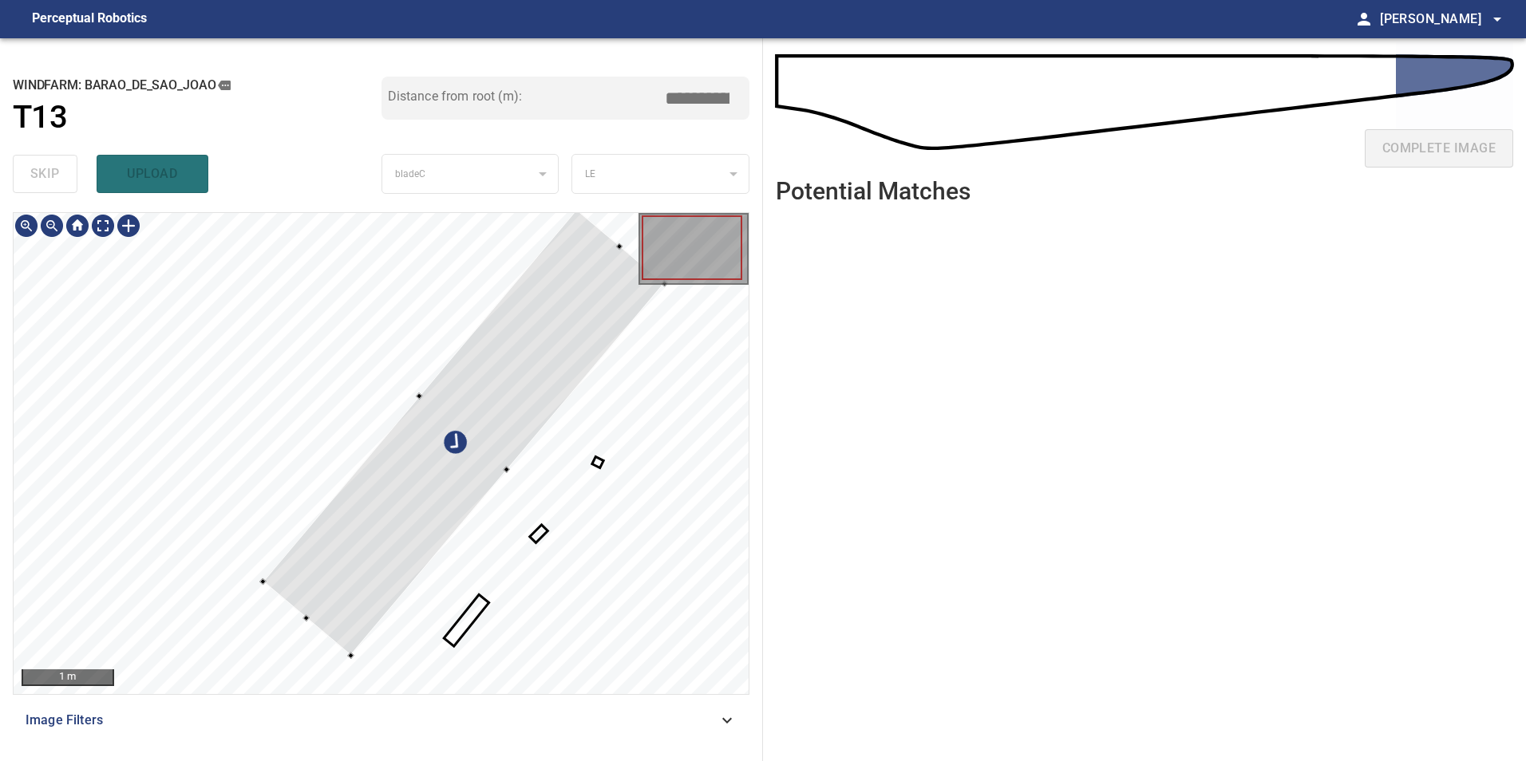
click at [501, 410] on div at bounding box center [463, 432] width 401 height 447
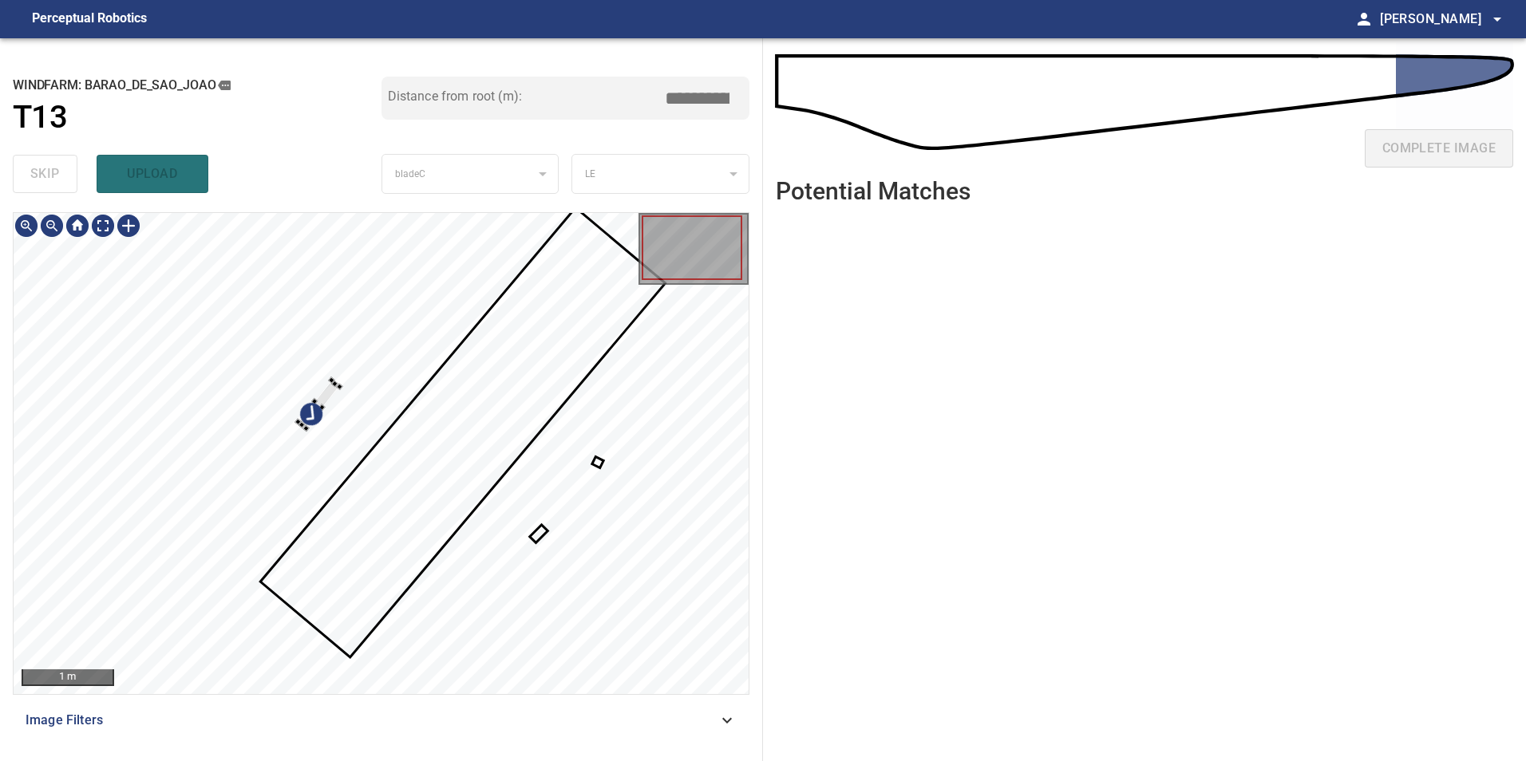
click at [340, 412] on div at bounding box center [381, 453] width 735 height 481
click at [358, 327] on div at bounding box center [381, 453] width 735 height 481
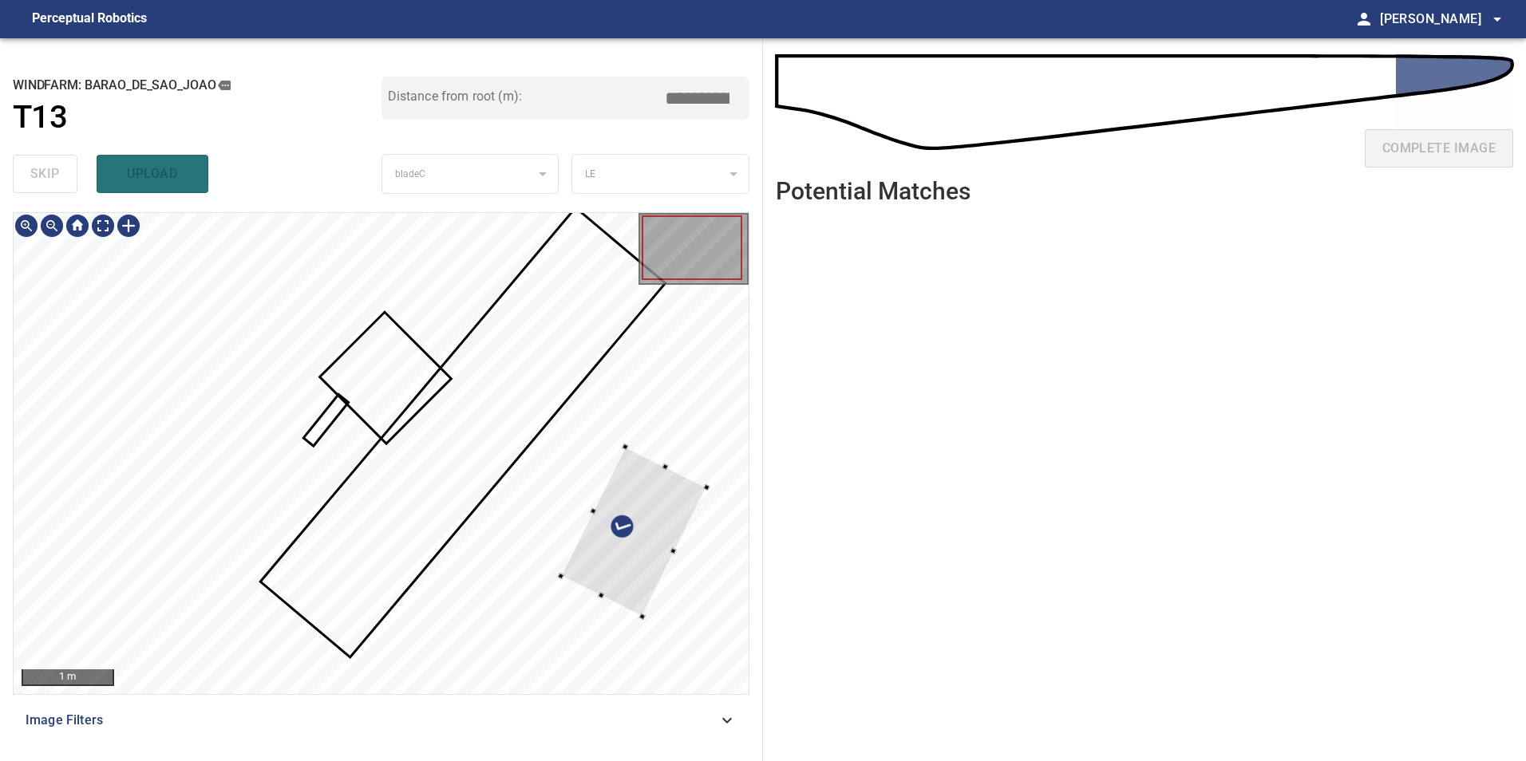
click at [560, 447] on div at bounding box center [633, 532] width 146 height 170
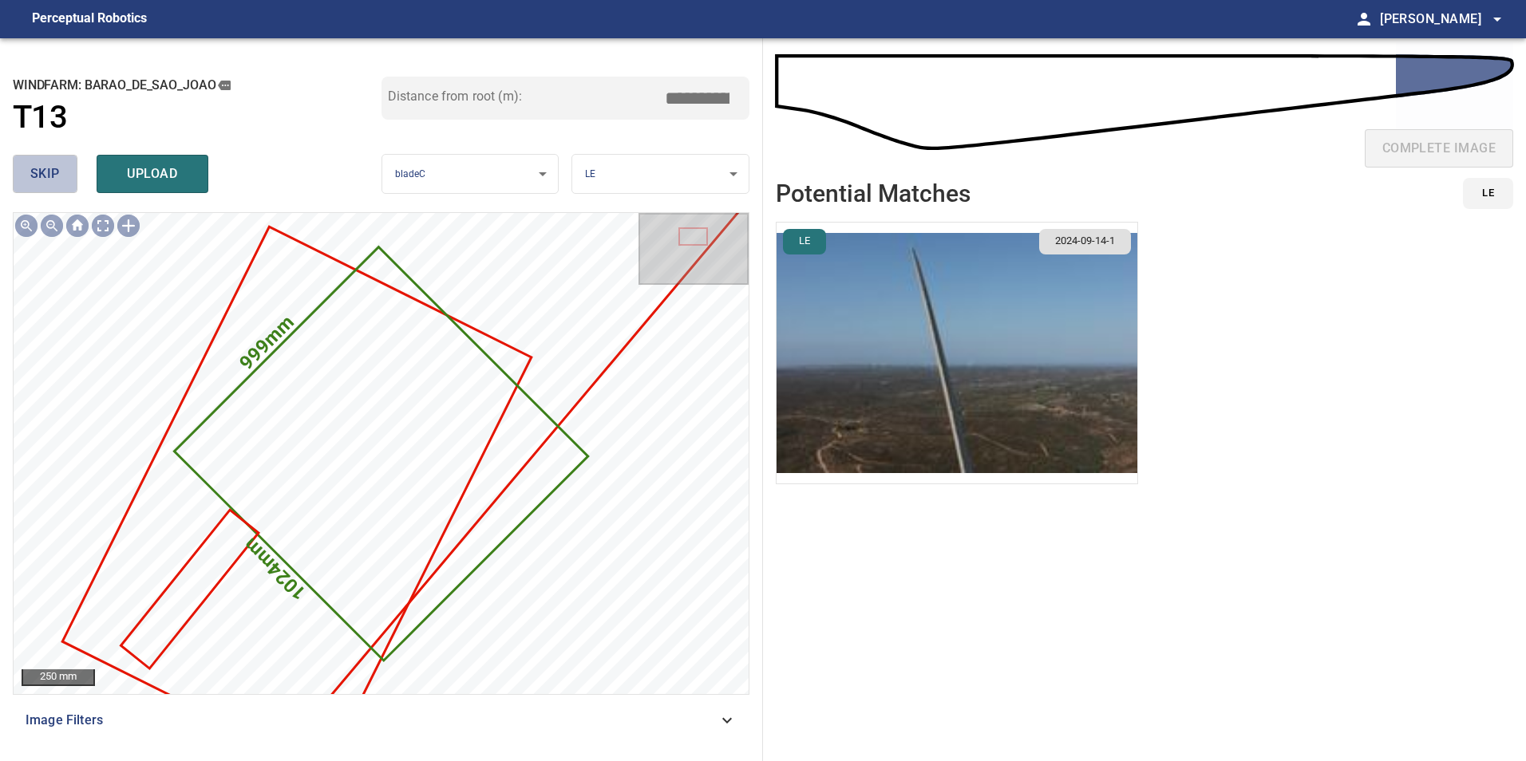
click at [59, 176] on span "skip" at bounding box center [45, 174] width 30 height 22
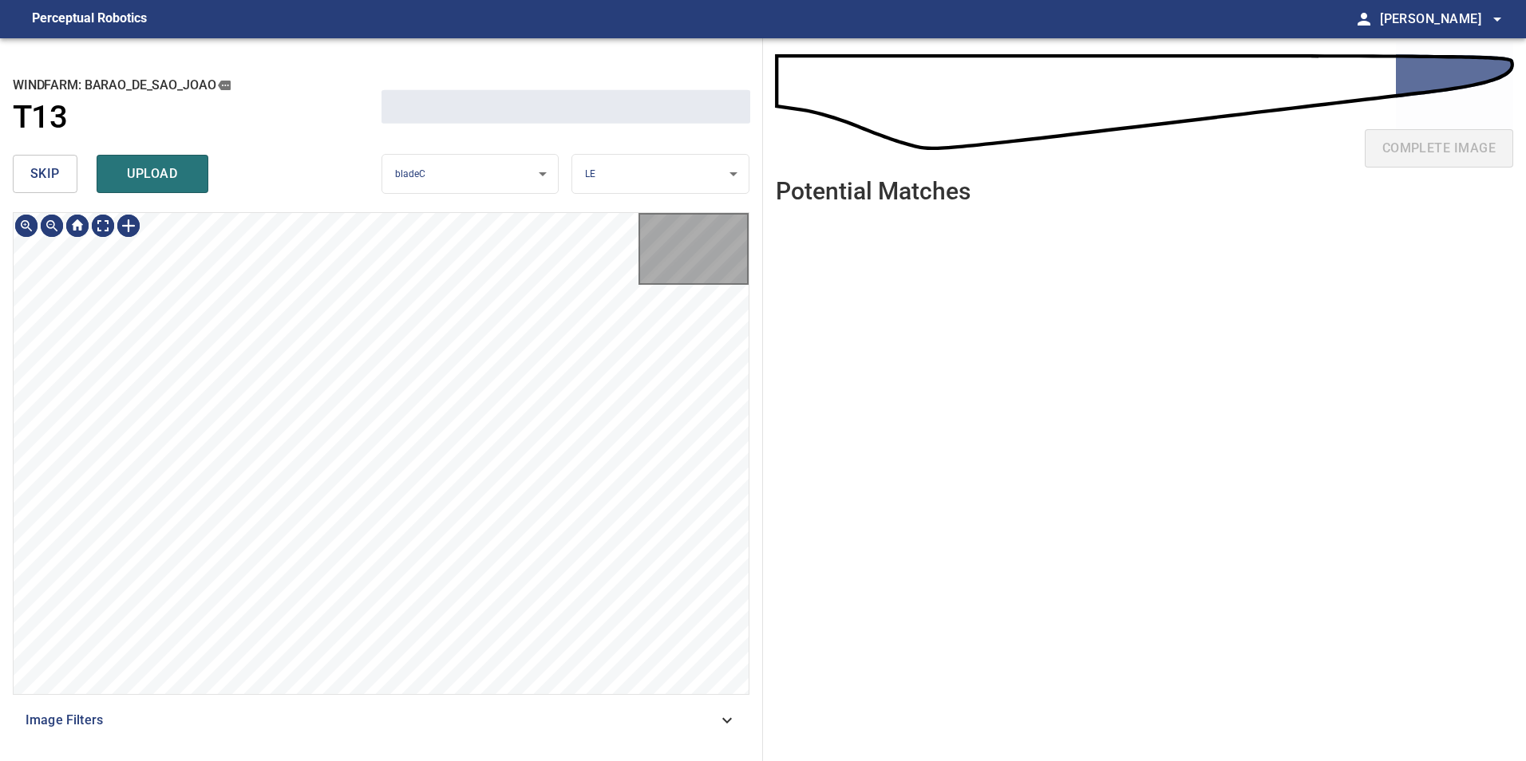
click at [59, 176] on span "skip" at bounding box center [45, 174] width 30 height 22
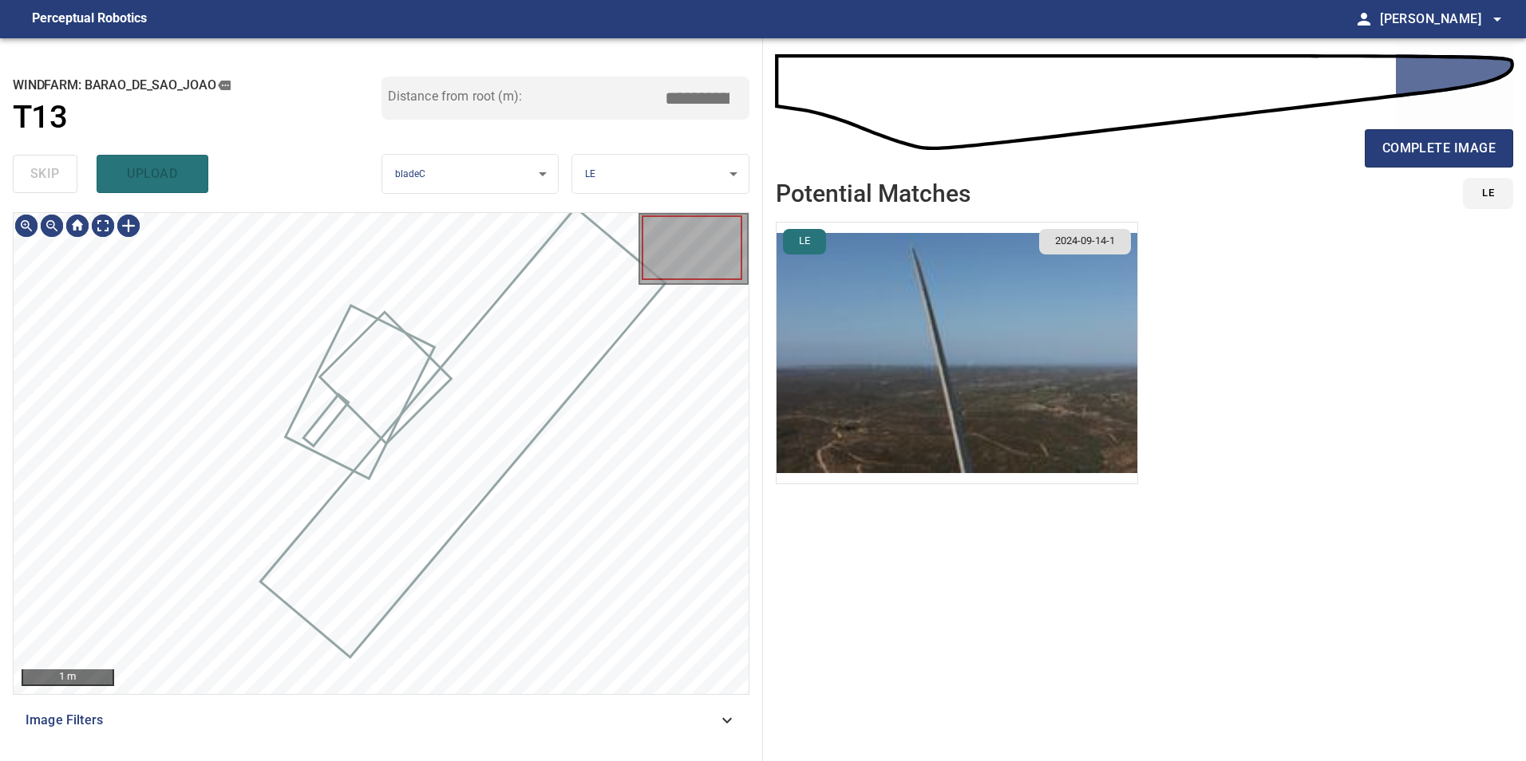
click at [59, 176] on div "skip upload" at bounding box center [197, 173] width 369 height 51
click at [60, 182] on div "skip upload" at bounding box center [197, 173] width 369 height 51
click at [61, 183] on div "skip upload" at bounding box center [197, 173] width 369 height 51
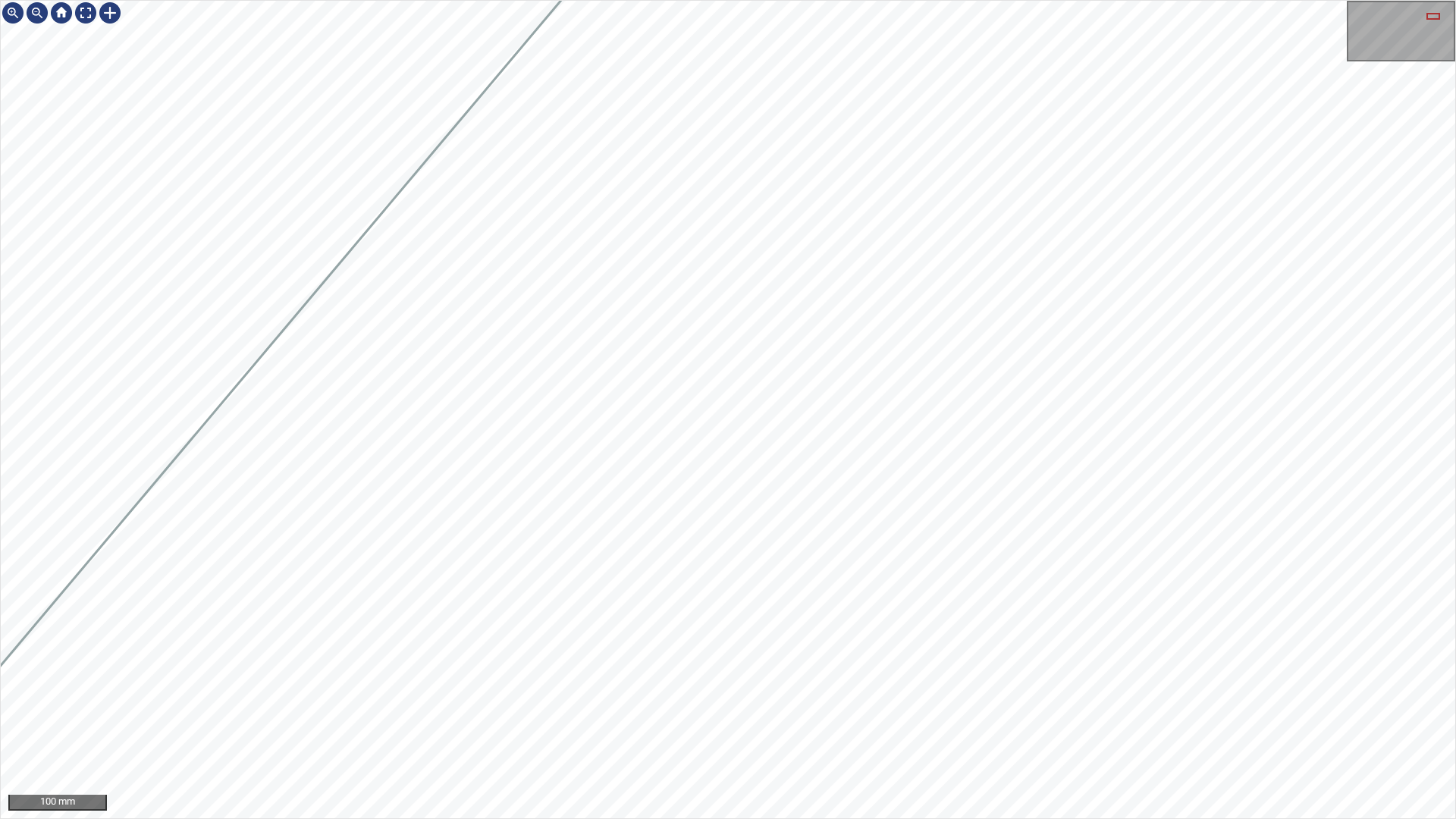
click at [1054, 0] on div "100 mm" at bounding box center [728, 410] width 1456 height 819
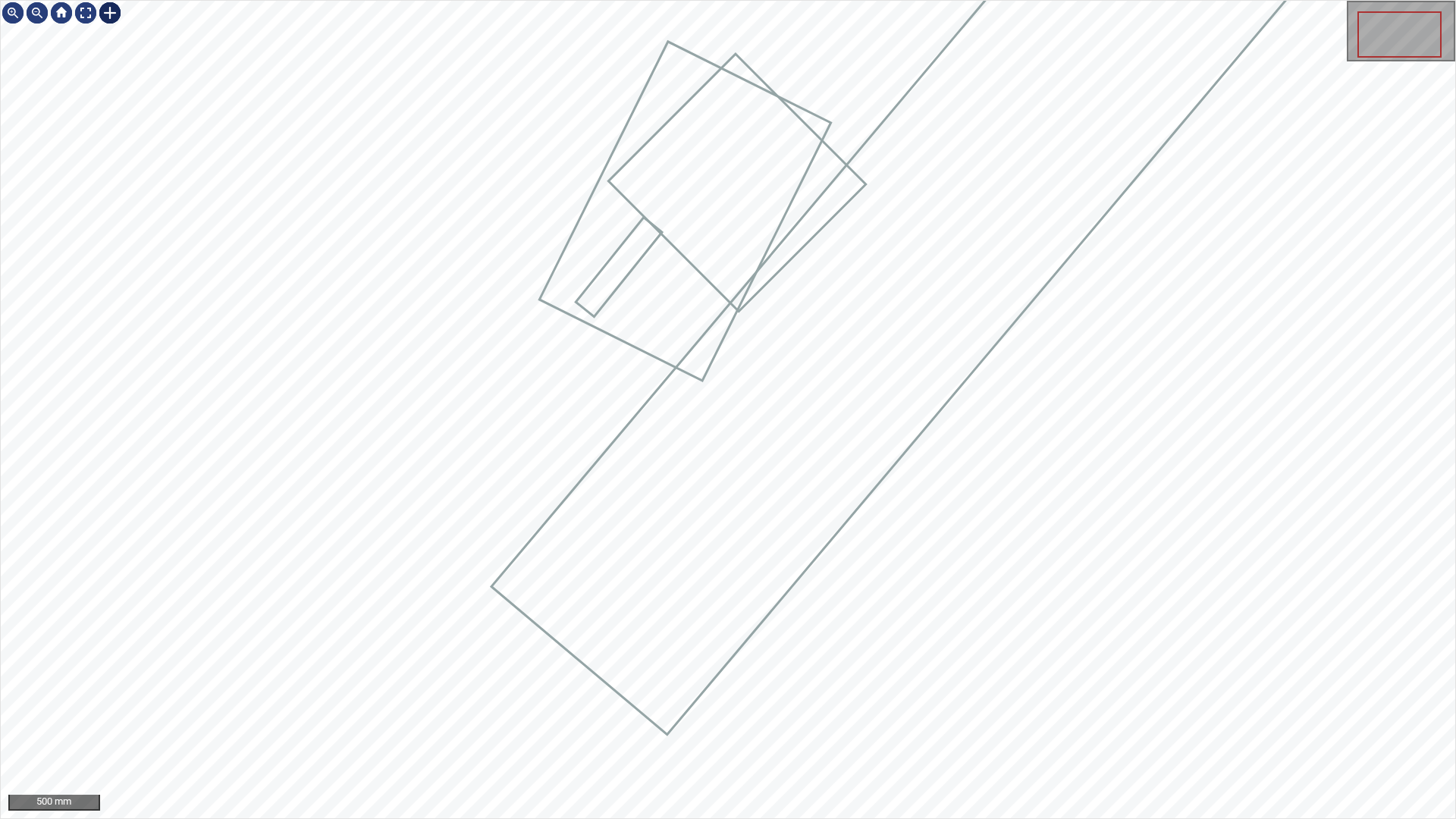
click at [114, 42] on div "500 mm" at bounding box center [728, 410] width 1454 height 817
click at [115, 14] on div at bounding box center [110, 13] width 25 height 25
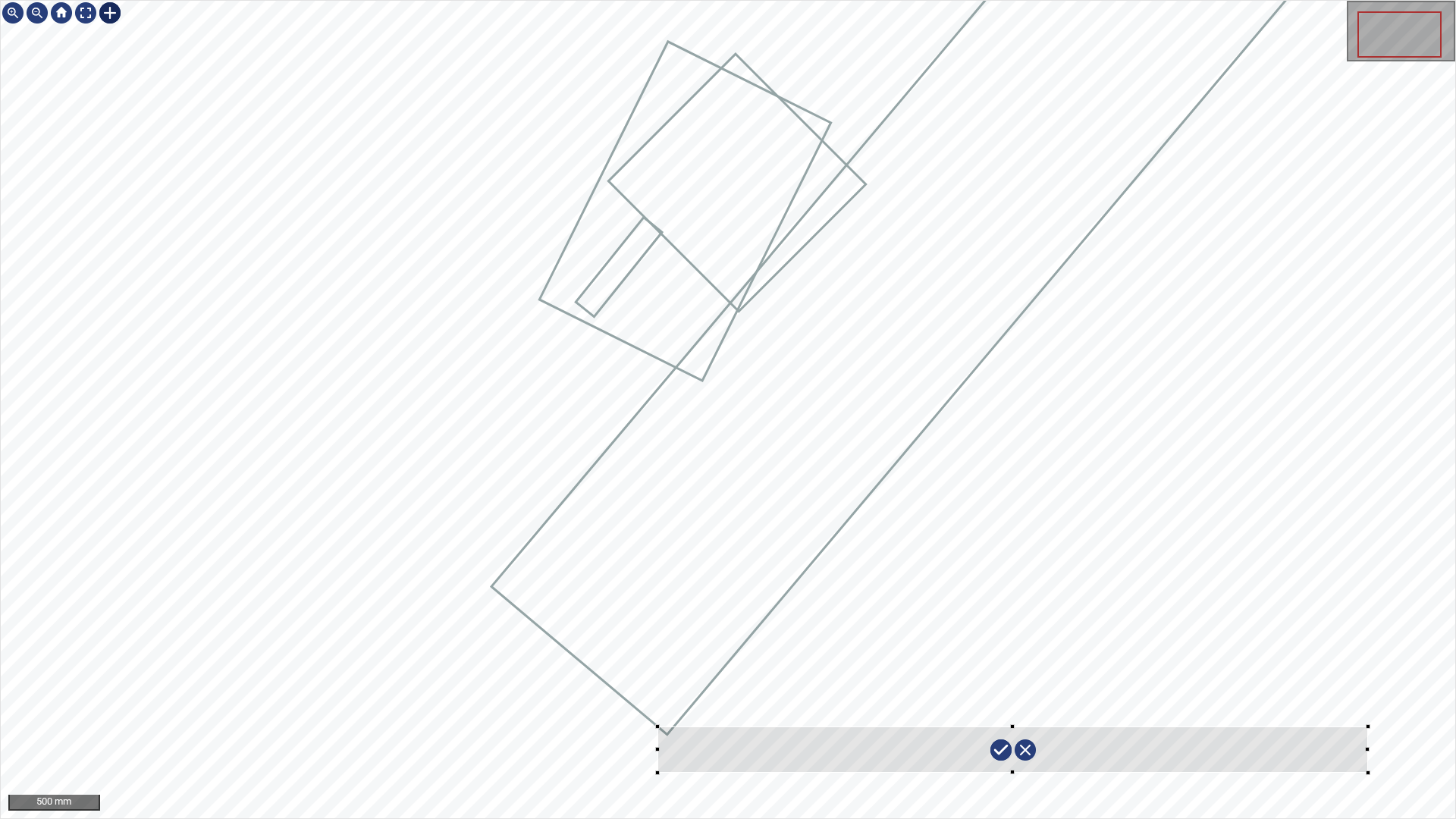
click at [657, 723] on div at bounding box center [728, 410] width 1454 height 817
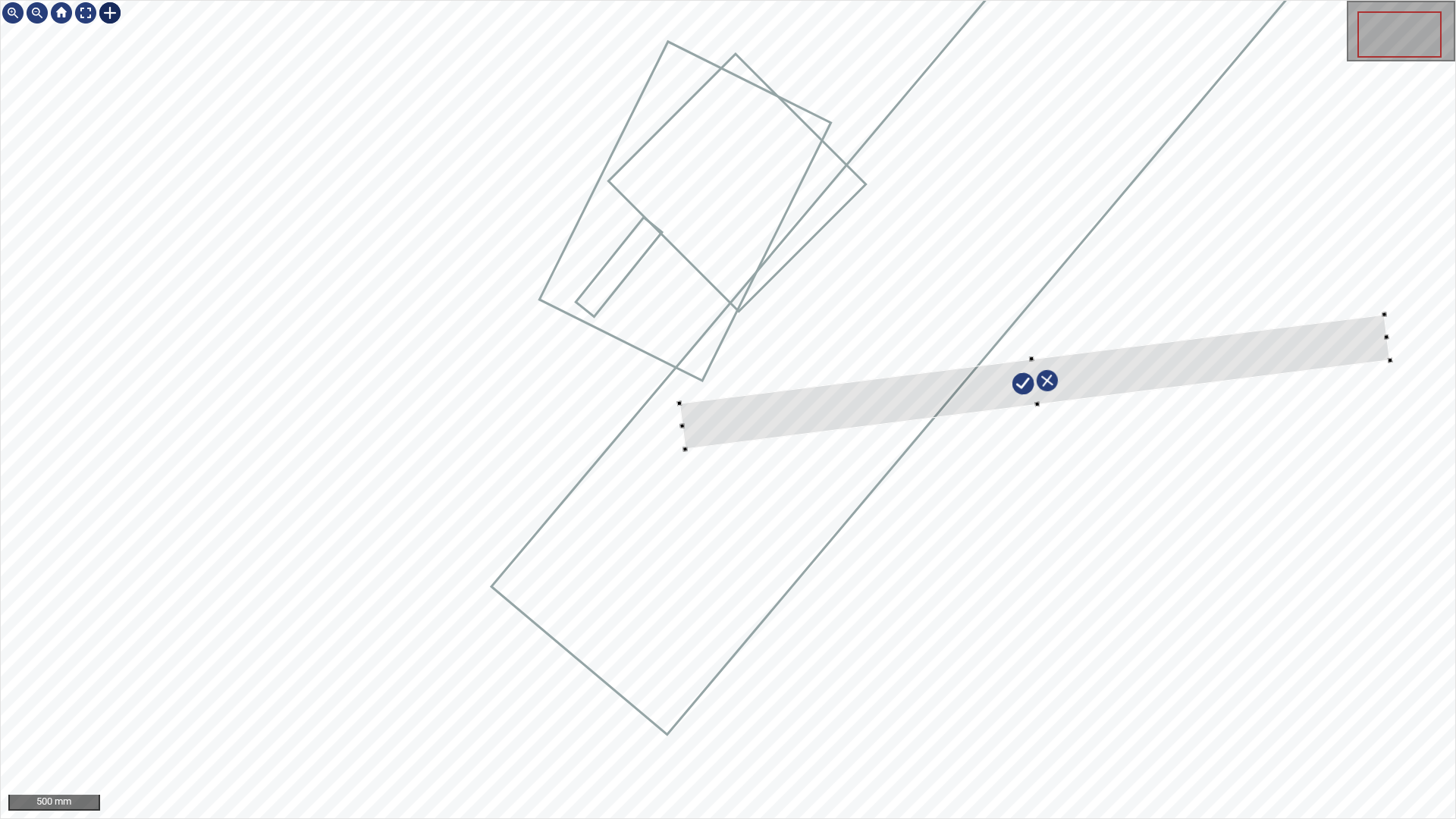
click at [1333, 316] on div at bounding box center [728, 410] width 1454 height 817
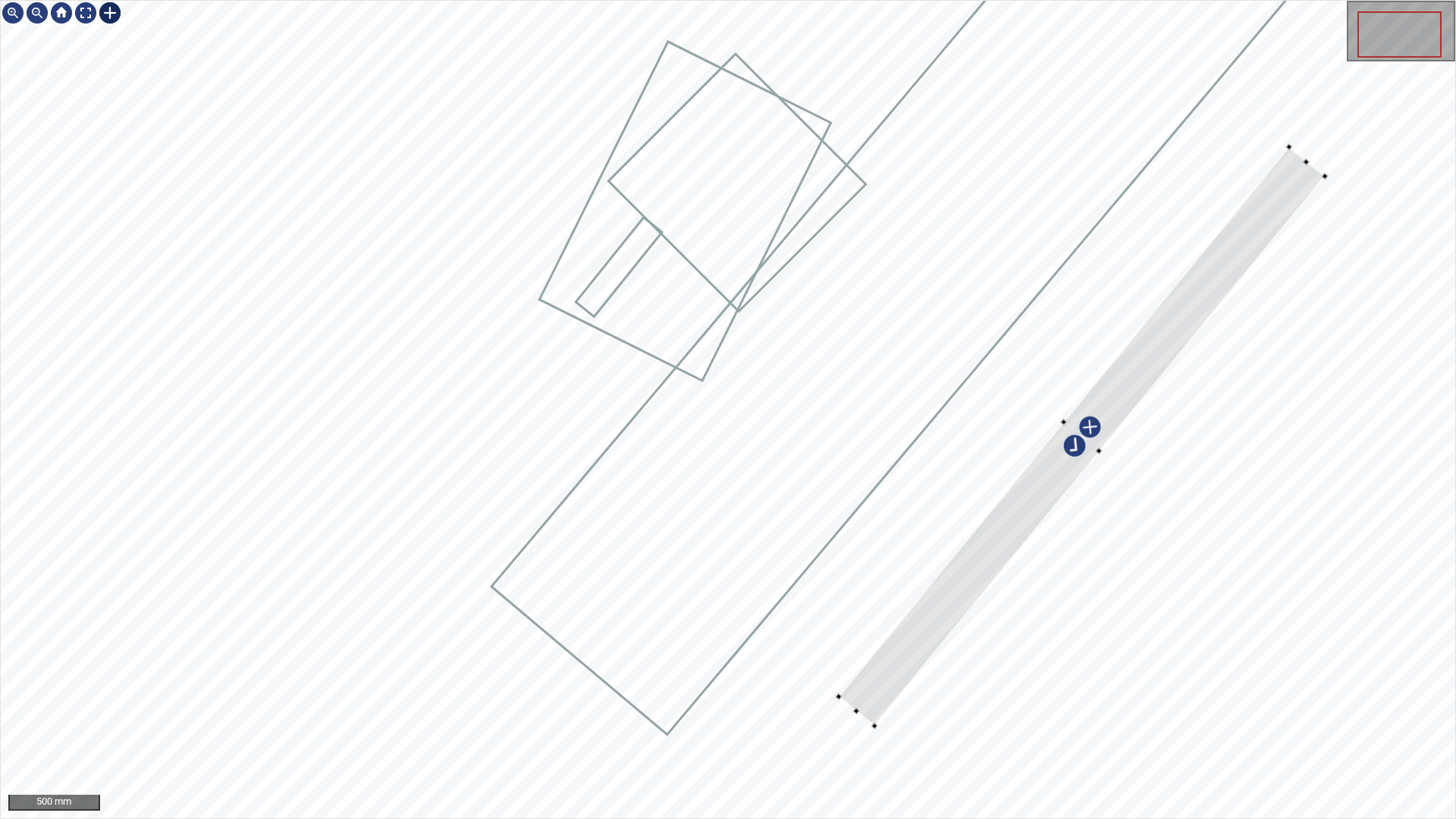
click at [1249, 236] on div at bounding box center [1082, 436] width 486 height 579
click at [1250, 232] on div at bounding box center [1086, 433] width 486 height 579
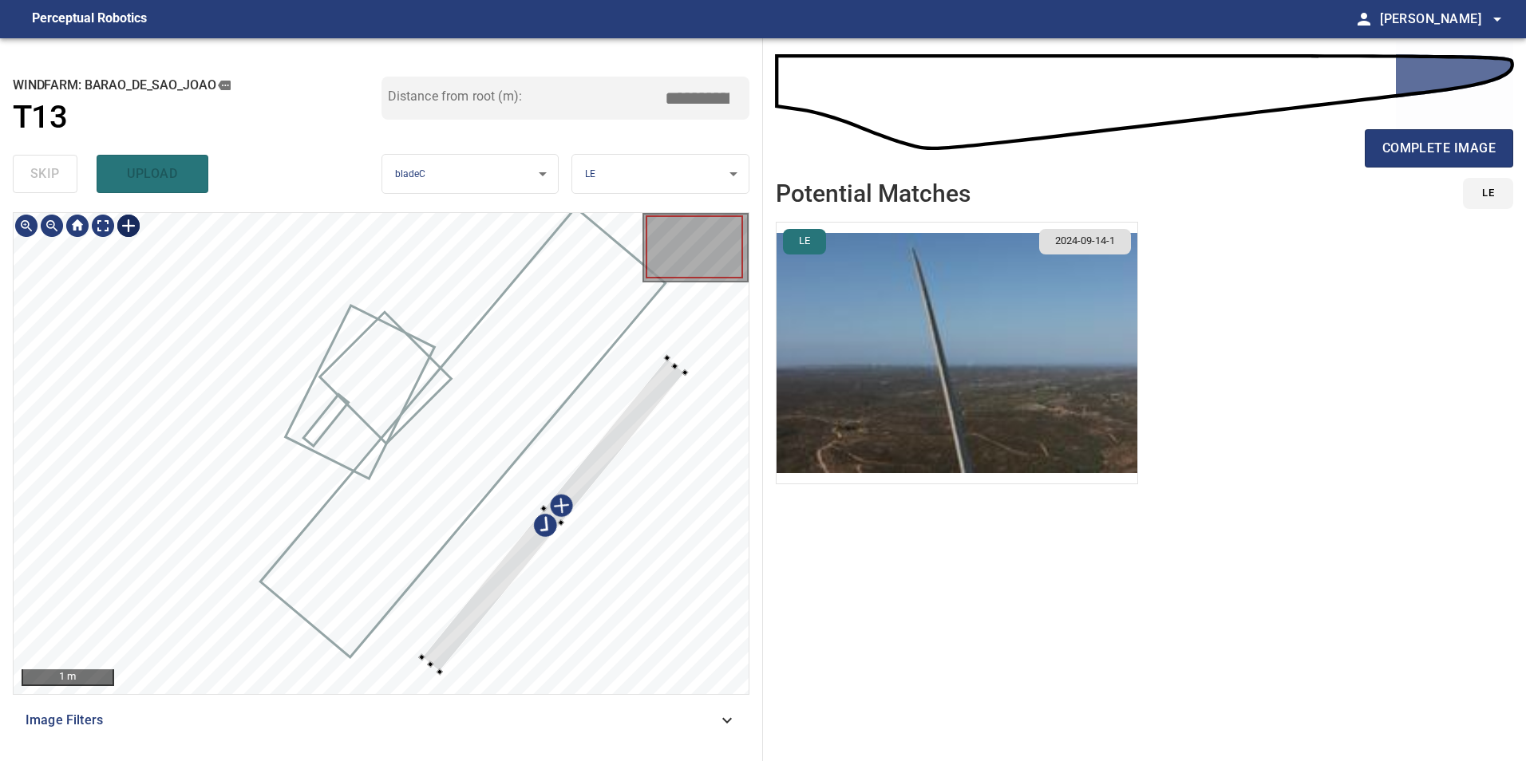
click at [627, 401] on div at bounding box center [381, 453] width 735 height 481
click at [654, 391] on div at bounding box center [568, 495] width 263 height 314
click at [629, 435] on div at bounding box center [570, 497] width 268 height 310
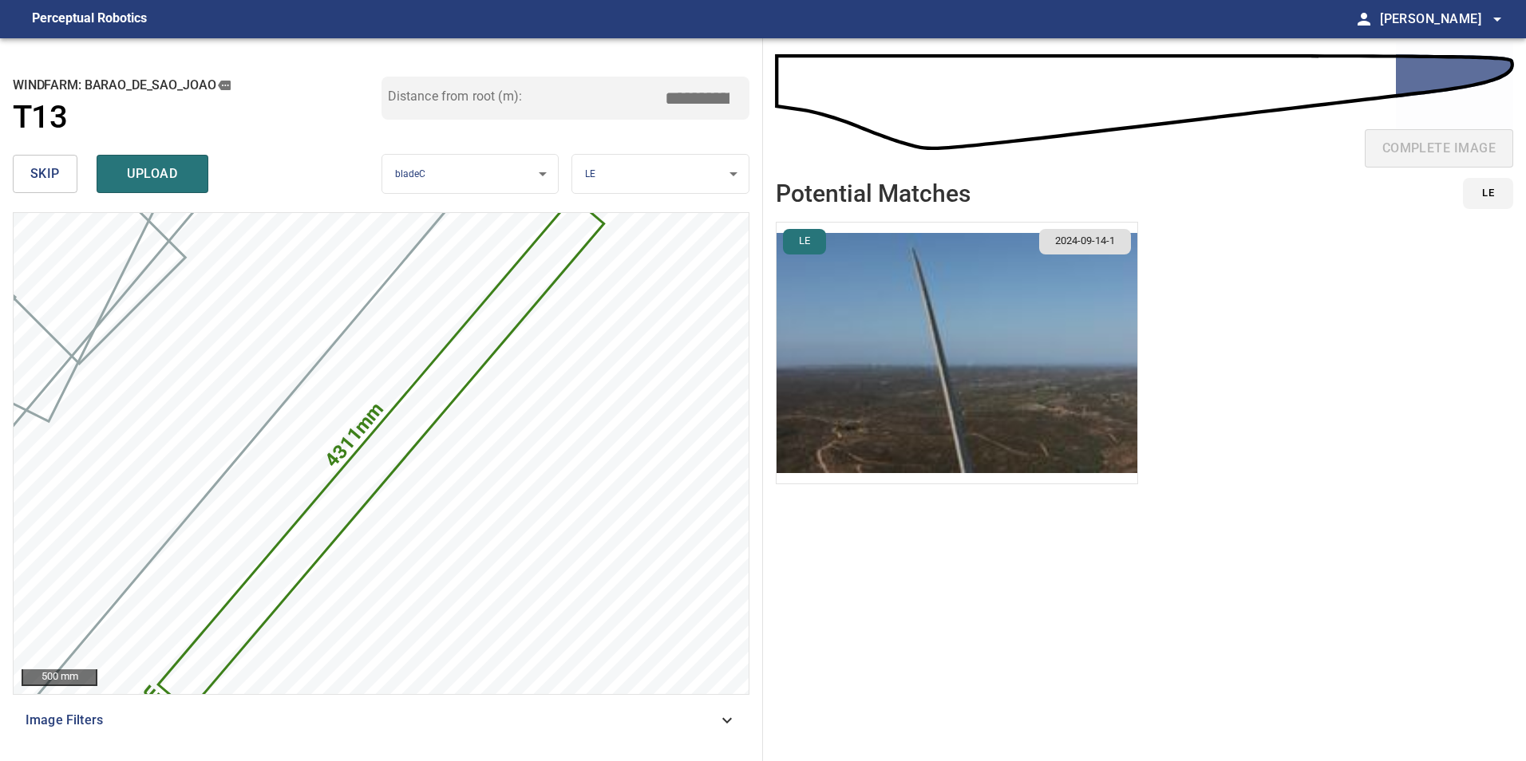
click at [693, 103] on input "*****" at bounding box center [703, 98] width 80 height 30
drag, startPoint x: 673, startPoint y: 105, endPoint x: 787, endPoint y: 105, distance: 114.1
click at [756, 105] on div "**********" at bounding box center [381, 399] width 763 height 723
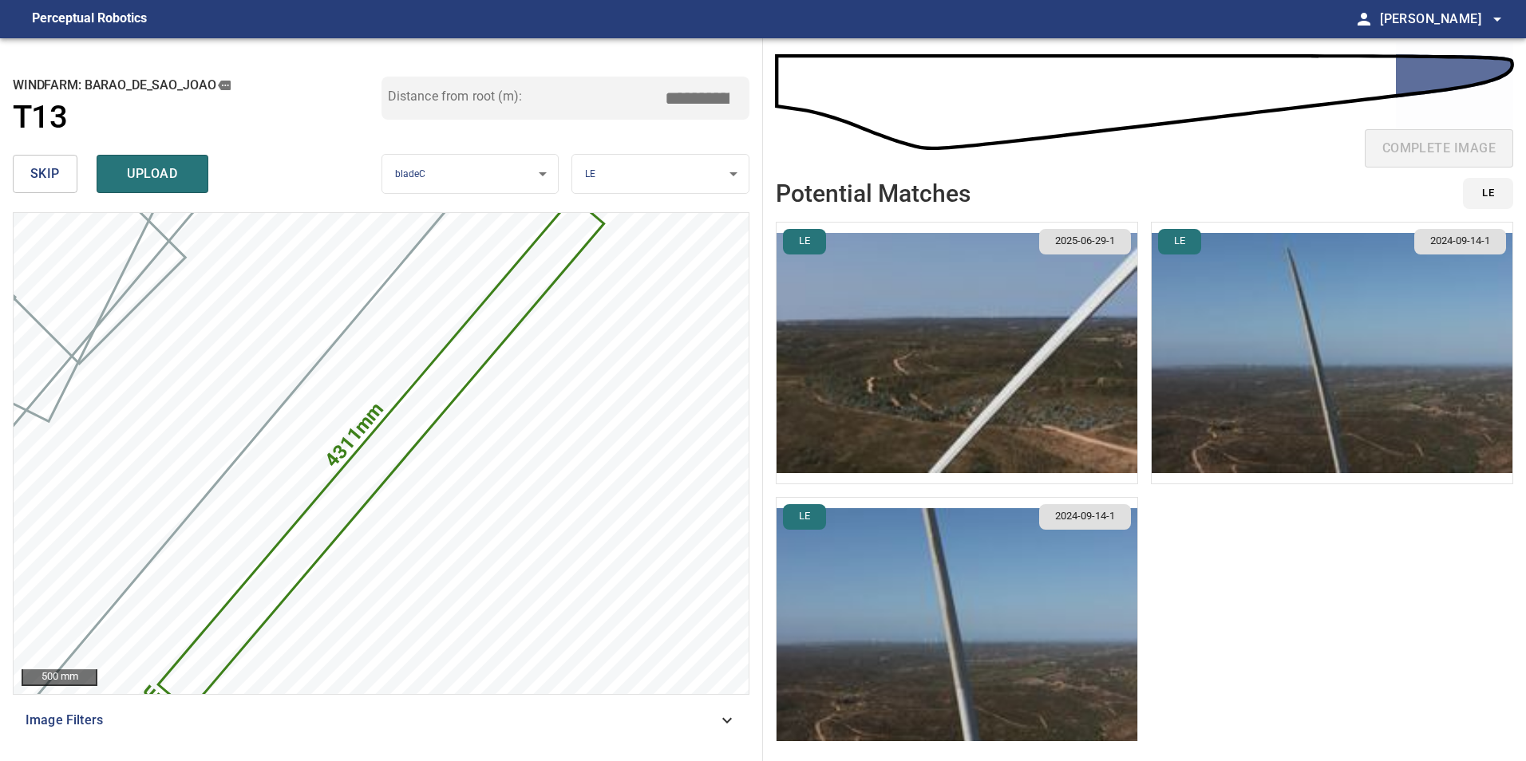
type input "*****"
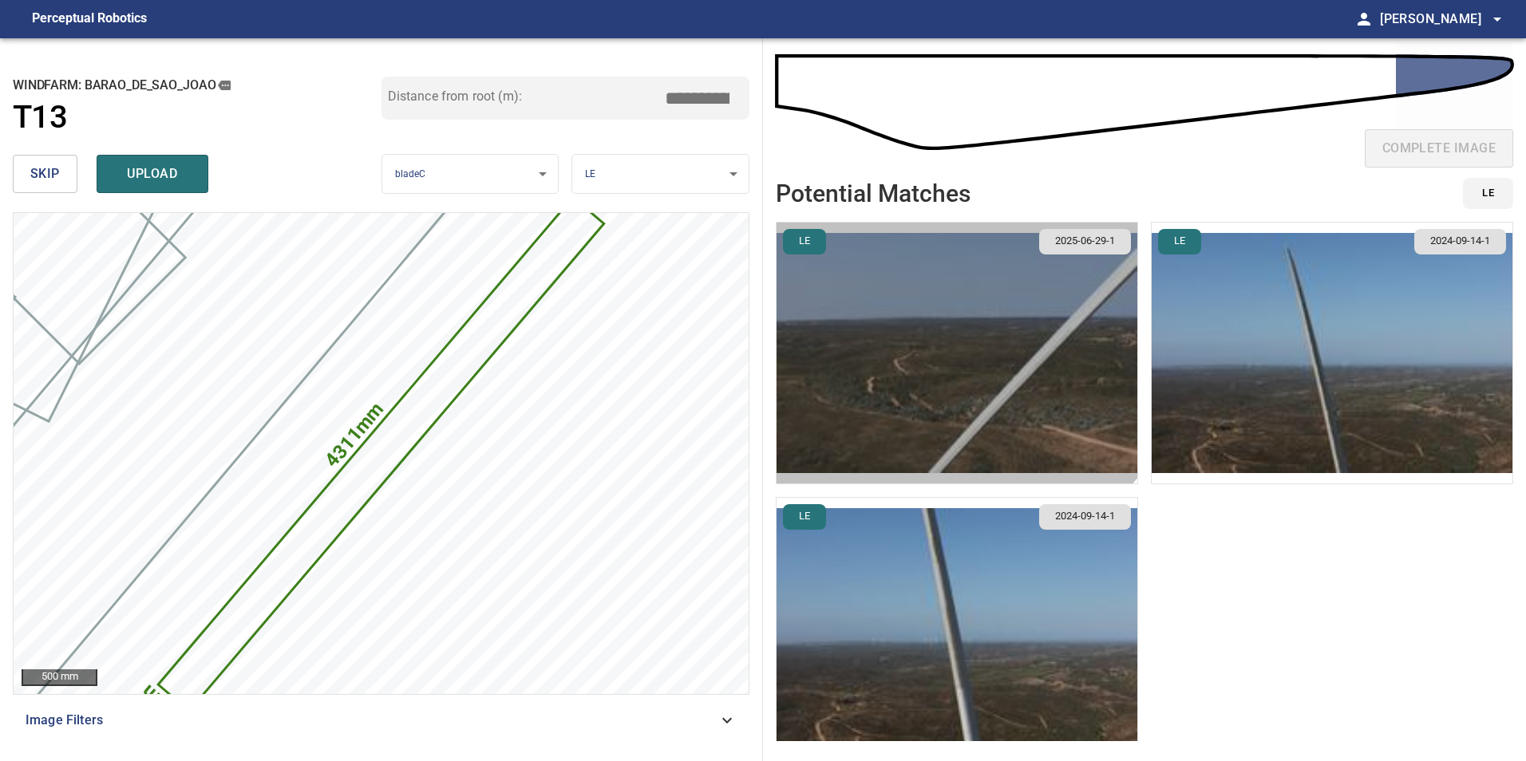
click at [920, 300] on img "button" at bounding box center [957, 353] width 361 height 261
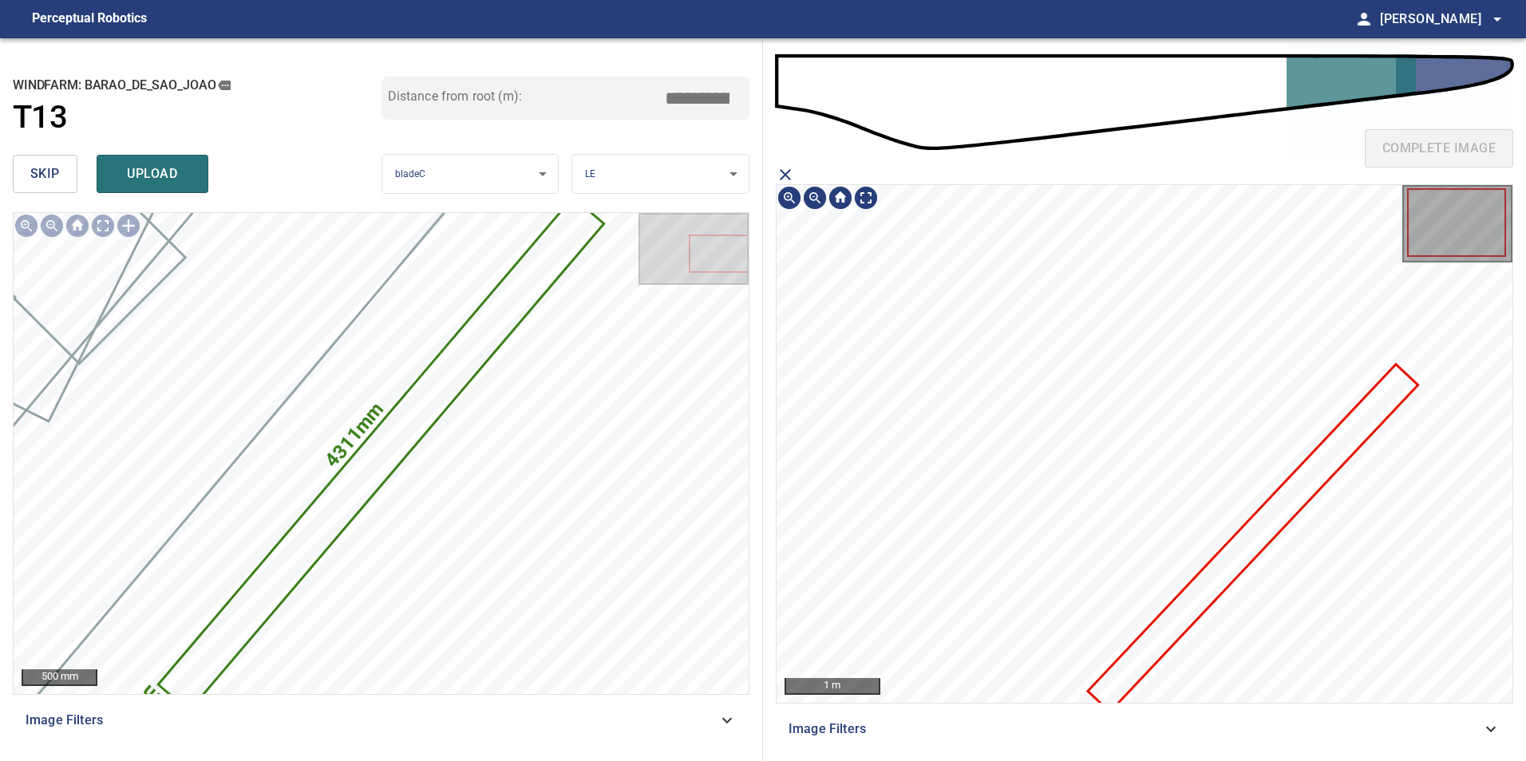
click at [1229, 545] on icon at bounding box center [1253, 538] width 327 height 345
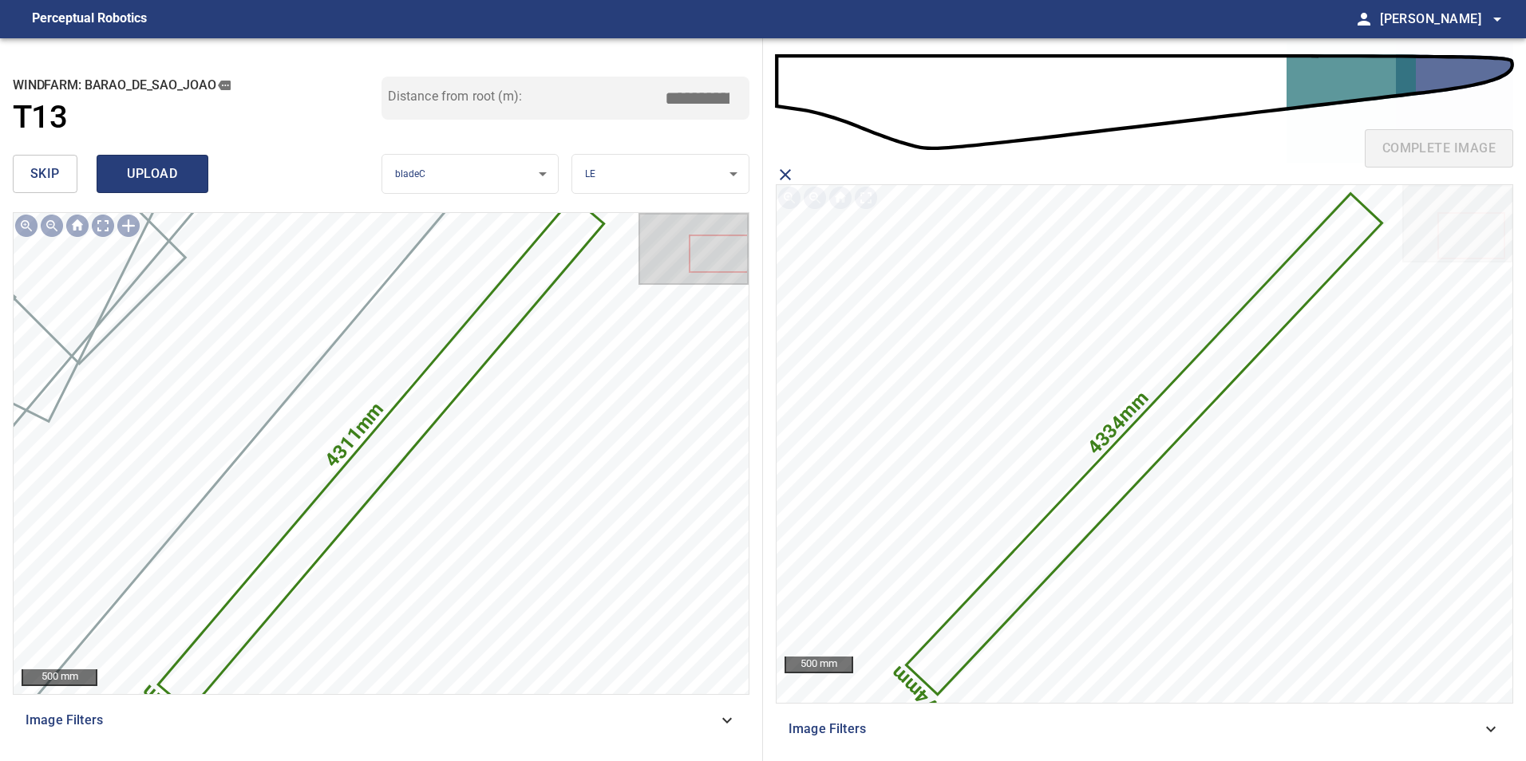
click at [167, 178] on span "upload" at bounding box center [152, 174] width 77 height 22
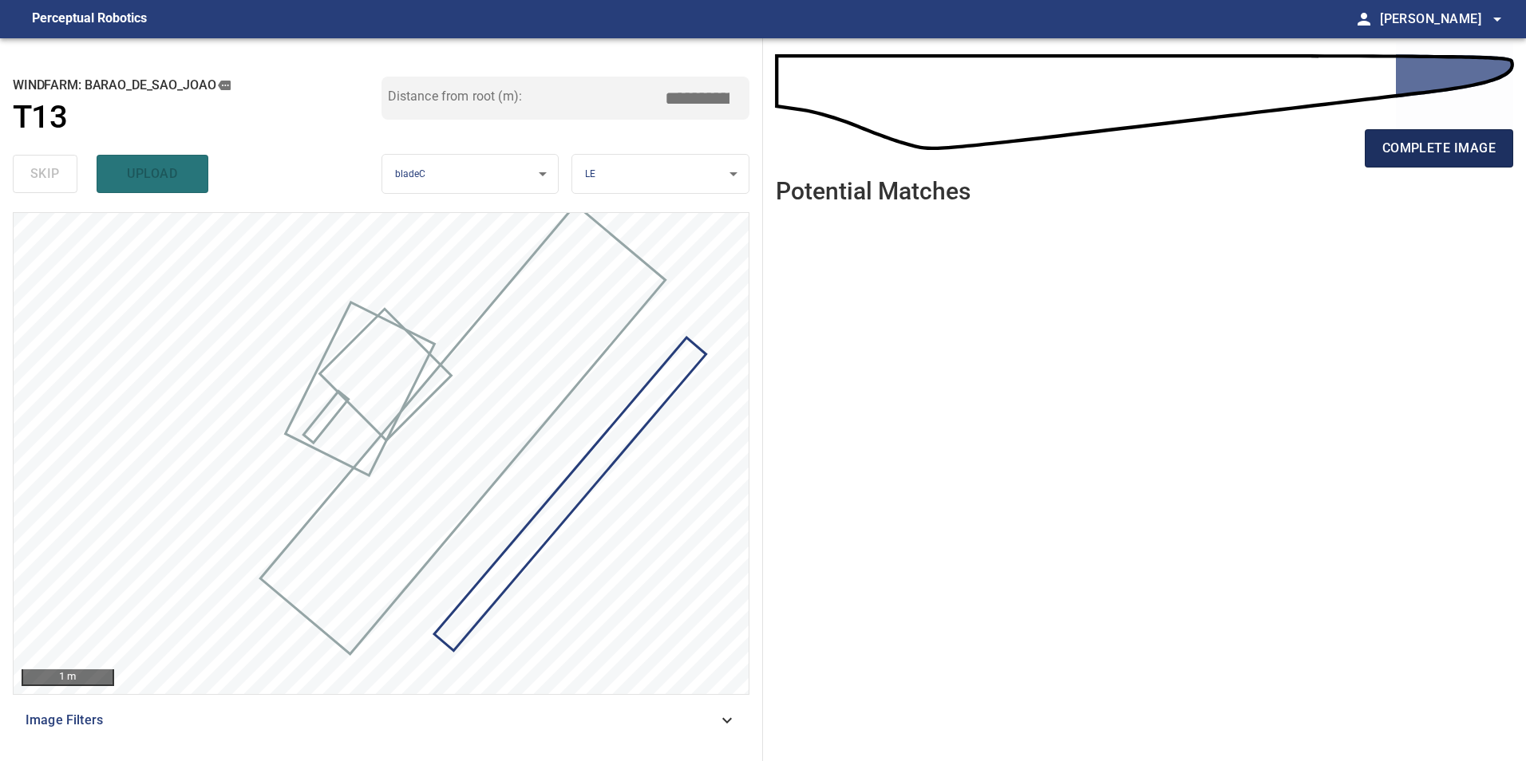
click at [1481, 159] on span "complete image" at bounding box center [1438, 148] width 113 height 22
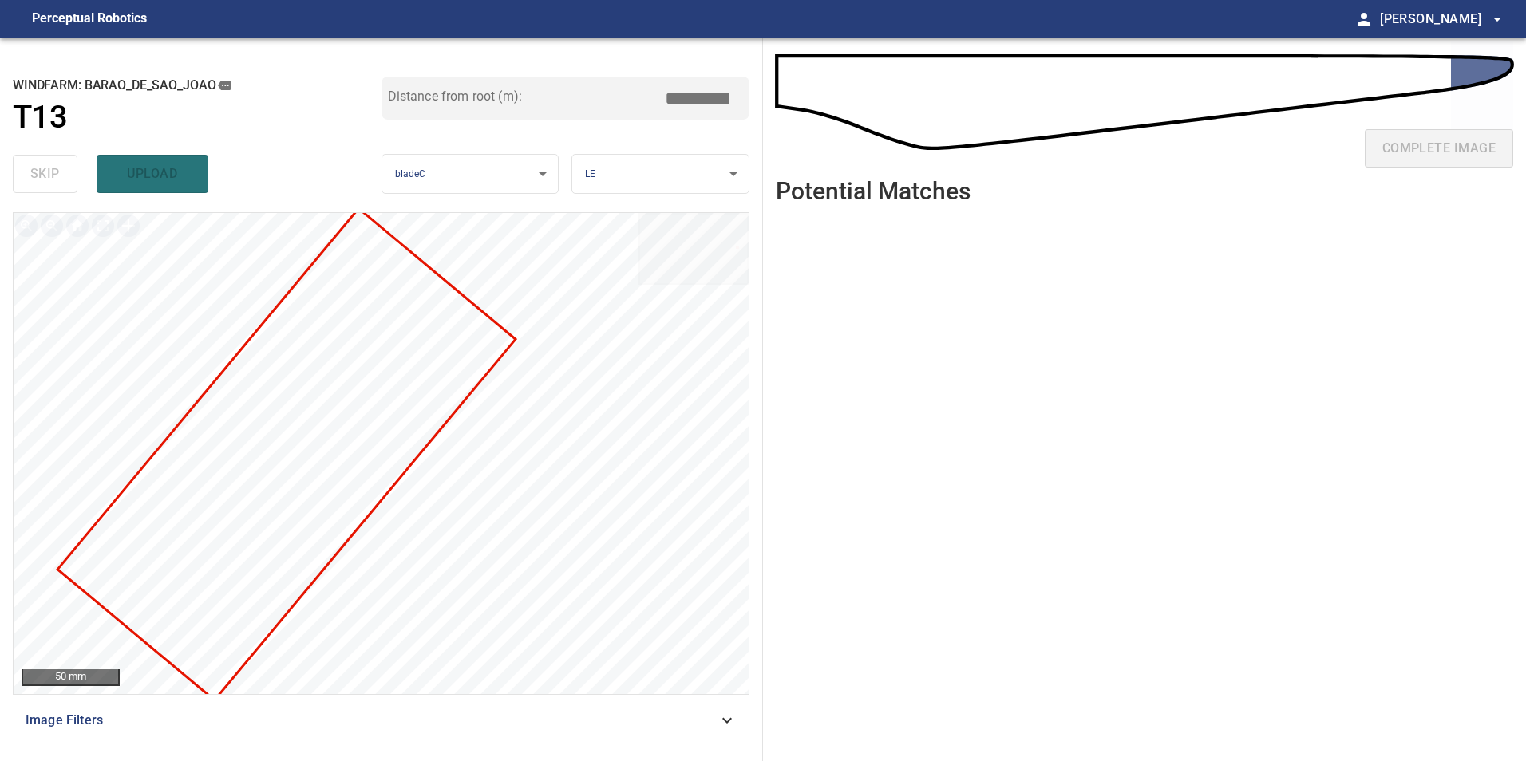
drag, startPoint x: 694, startPoint y: 97, endPoint x: 902, endPoint y: 115, distance: 208.3
click at [902, 115] on div "**********" at bounding box center [763, 399] width 1526 height 723
type input "*****"
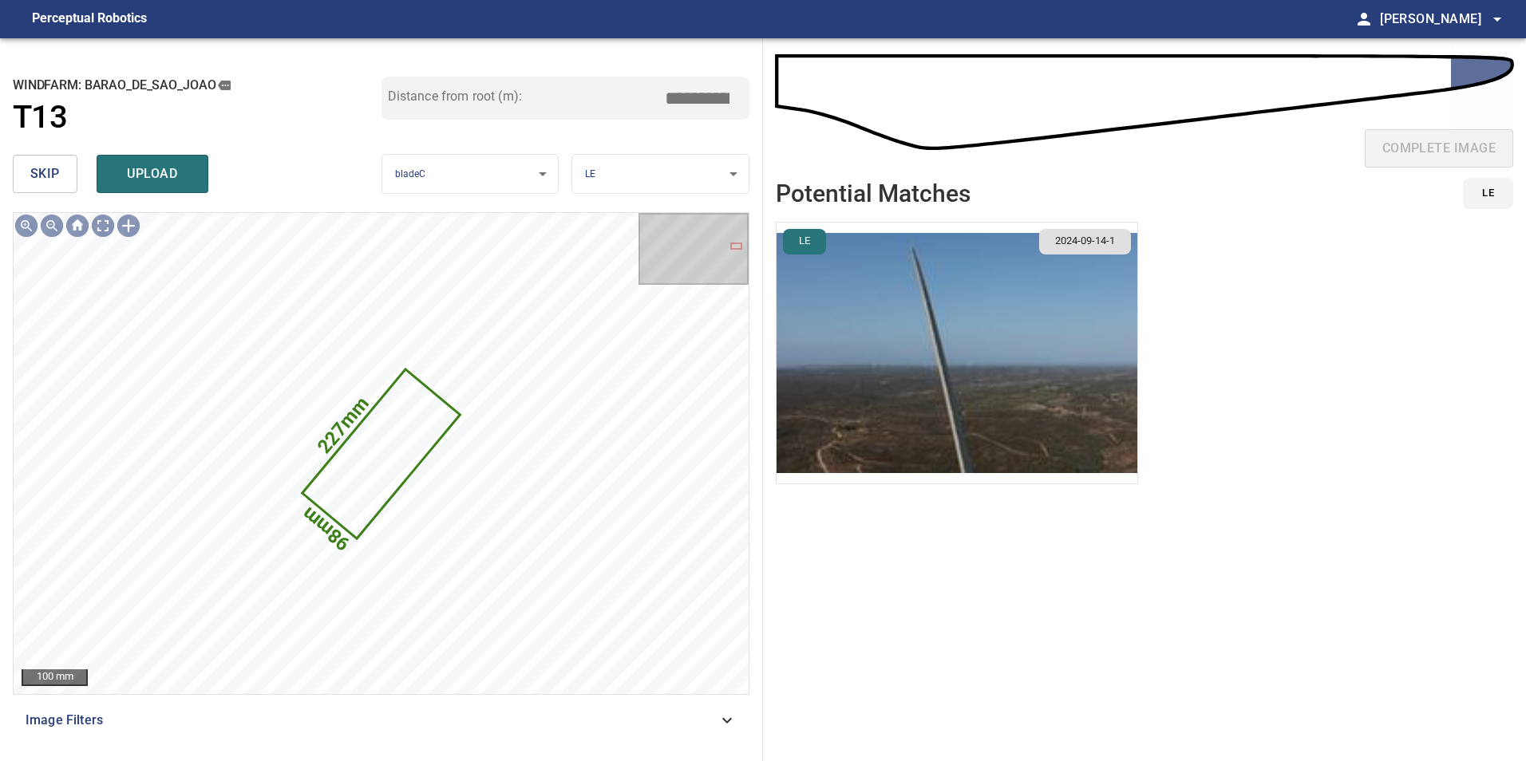
drag, startPoint x: 690, startPoint y: 101, endPoint x: 1003, endPoint y: 84, distance: 314.2
click at [809, 96] on div "**********" at bounding box center [763, 399] width 1526 height 723
type input "*****"
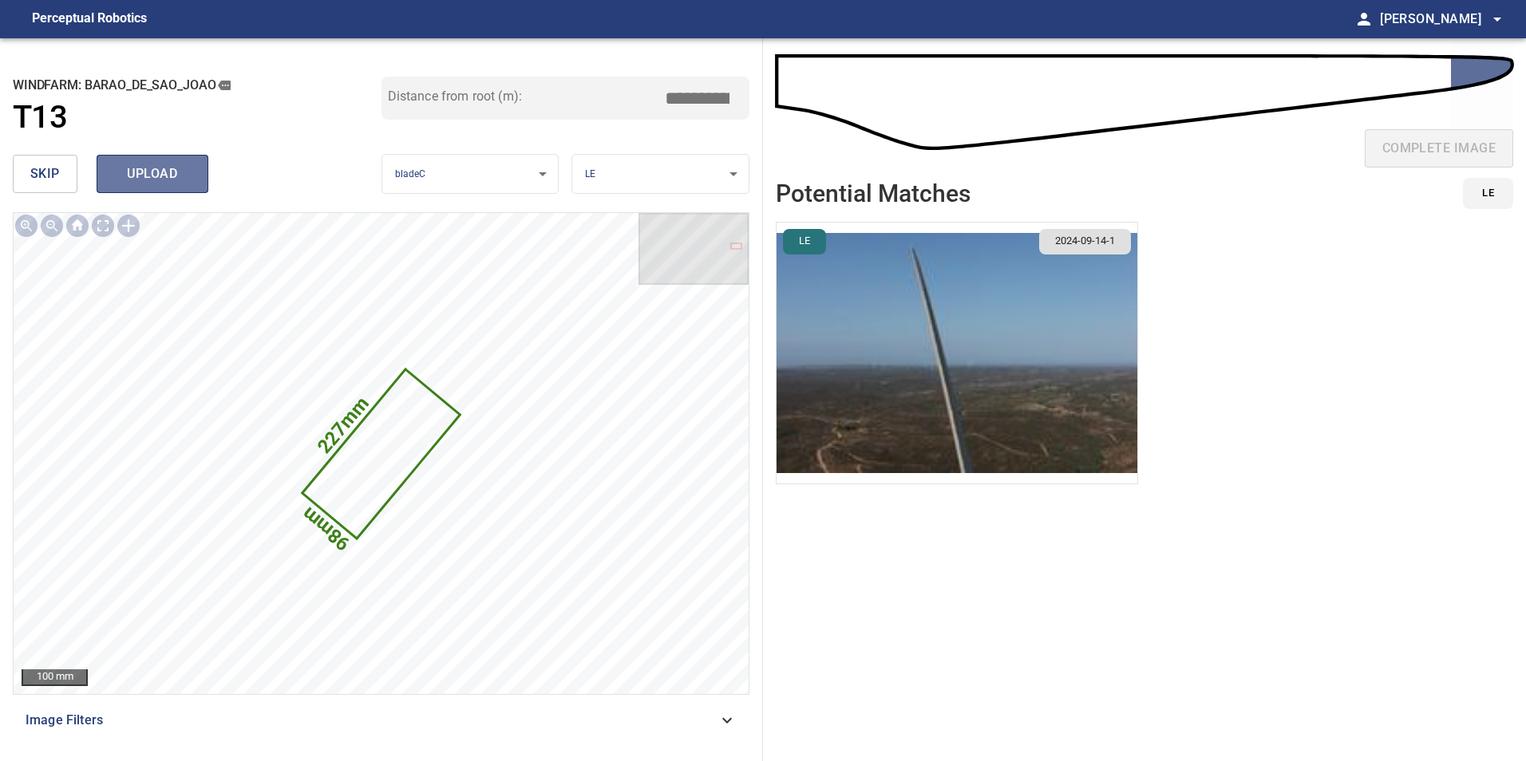
click at [156, 179] on span "upload" at bounding box center [152, 174] width 77 height 22
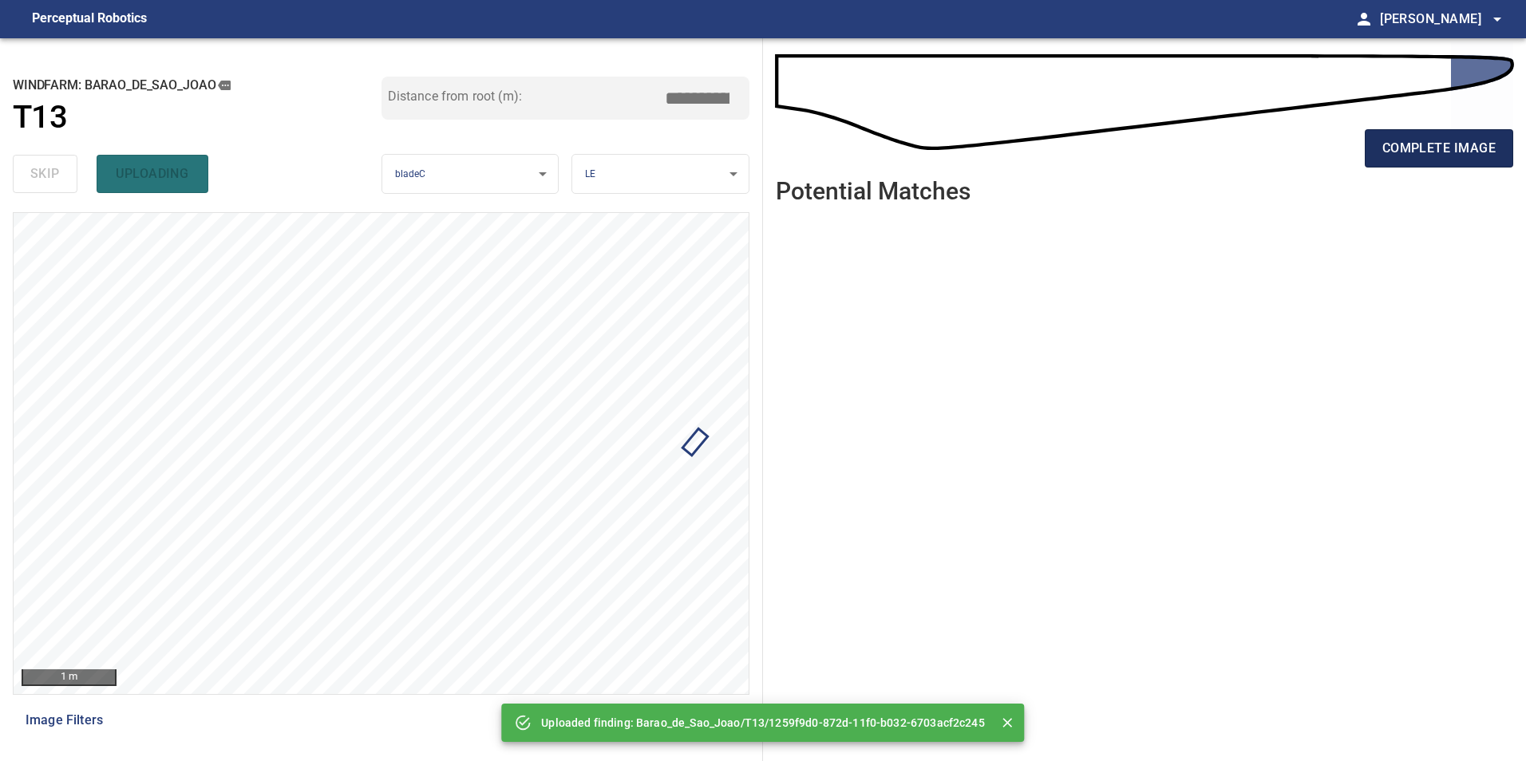
click at [1449, 156] on span "complete image" at bounding box center [1438, 148] width 113 height 22
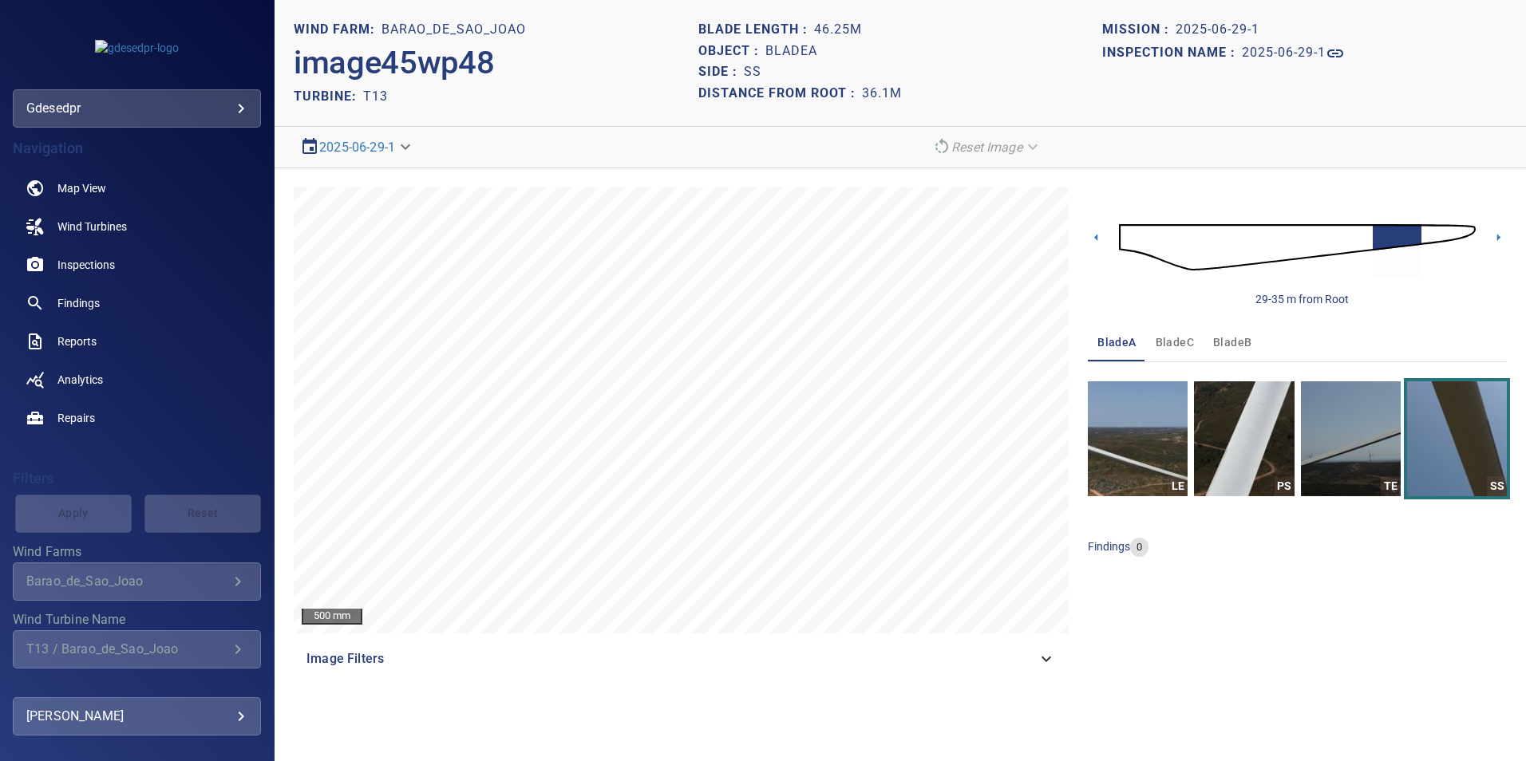
click at [1467, 231] on img at bounding box center [1297, 247] width 357 height 86
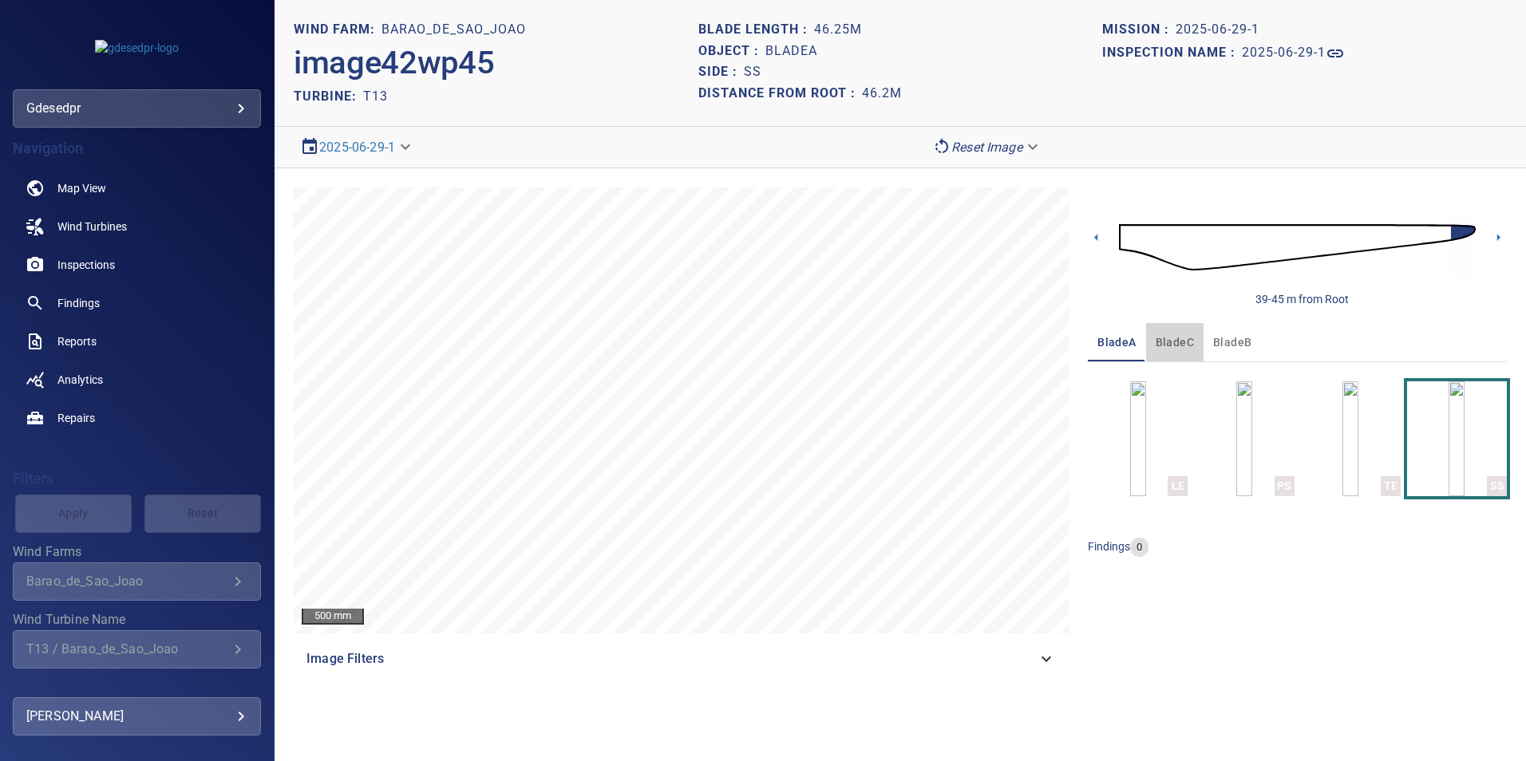
click at [1185, 346] on span "bladeC" at bounding box center [1175, 343] width 38 height 20
click at [1096, 240] on icon at bounding box center [1096, 237] width 17 height 17
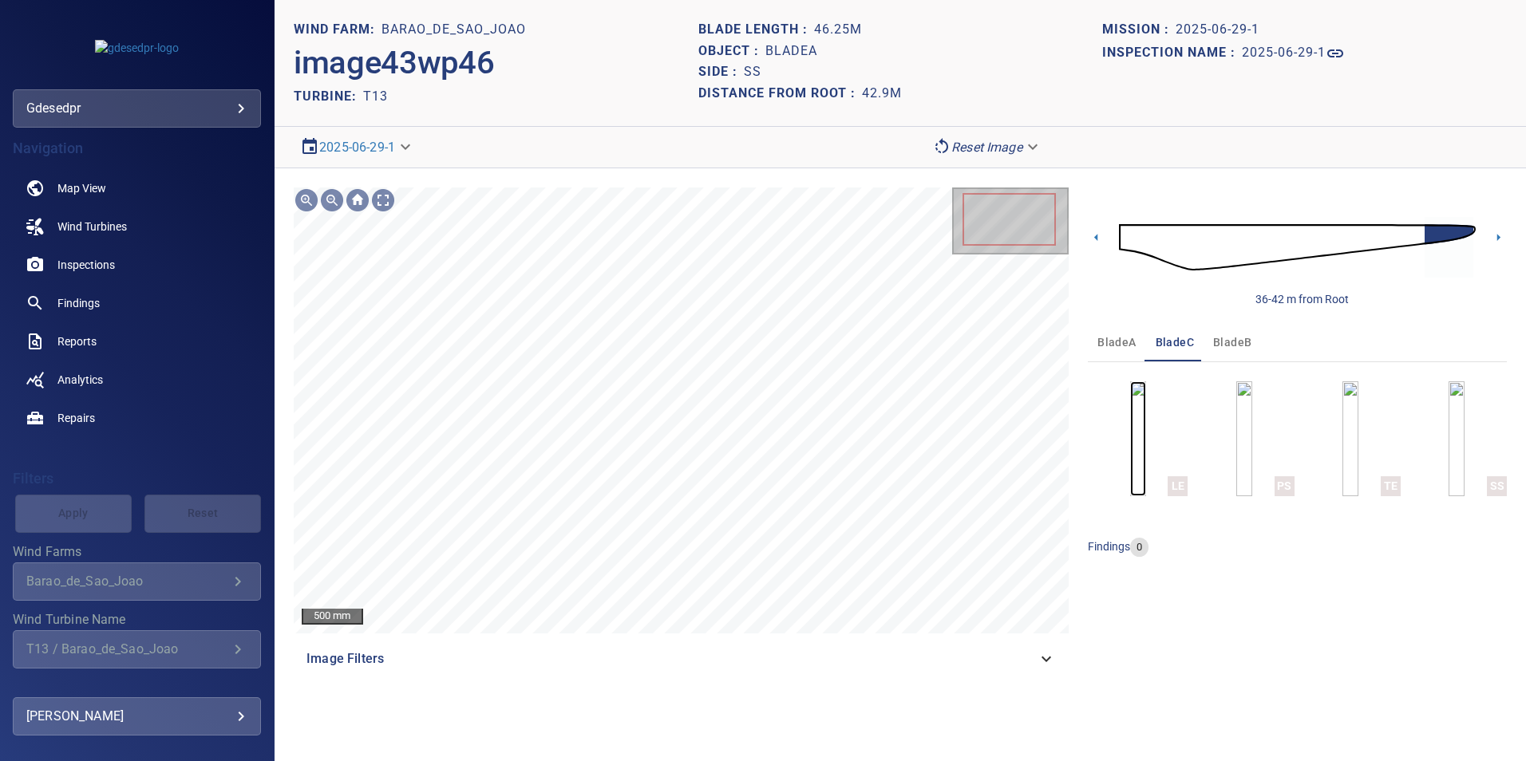
click at [1130, 449] on img "button" at bounding box center [1138, 439] width 16 height 115
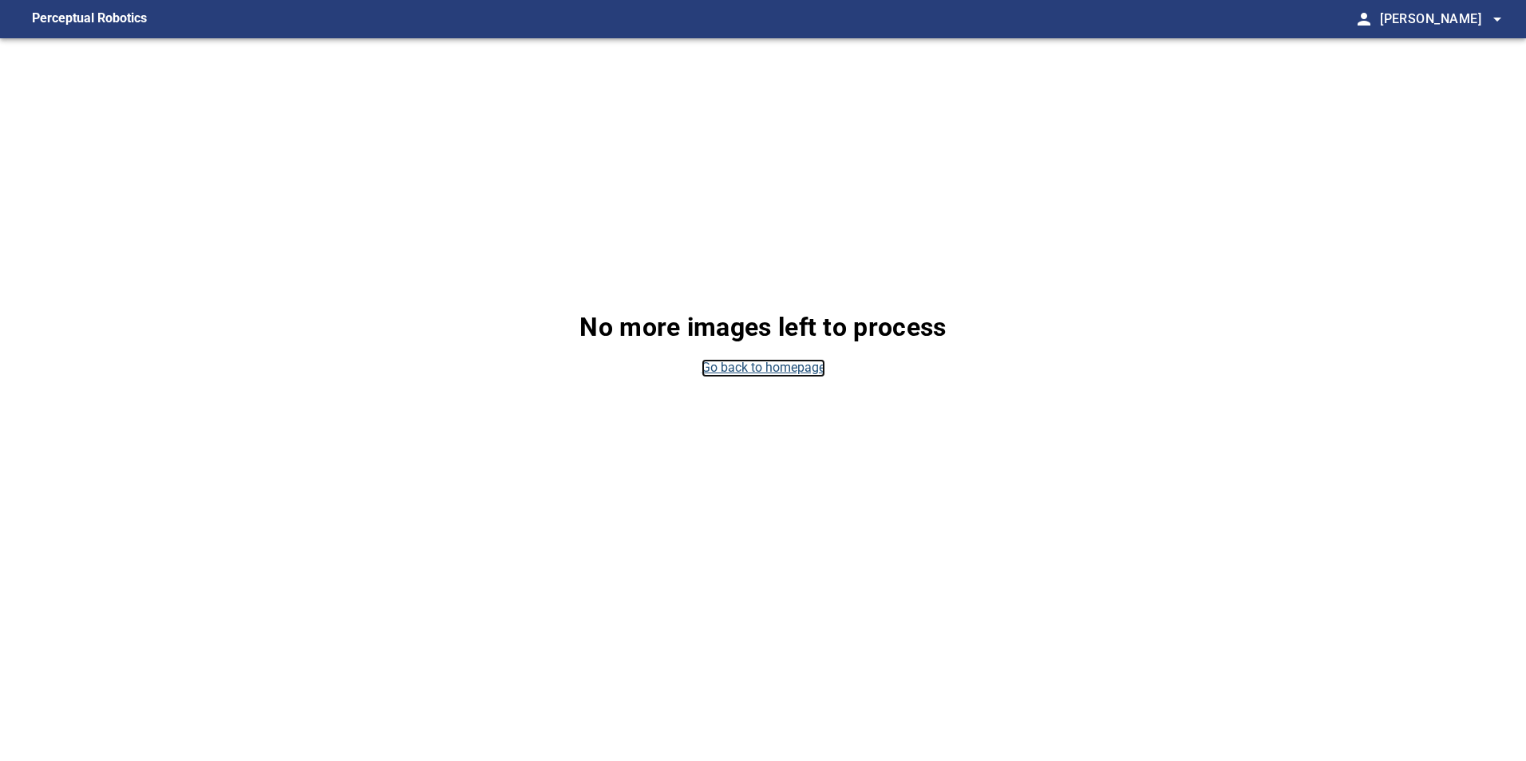
click at [773, 368] on link "Go back to homepage" at bounding box center [764, 368] width 124 height 18
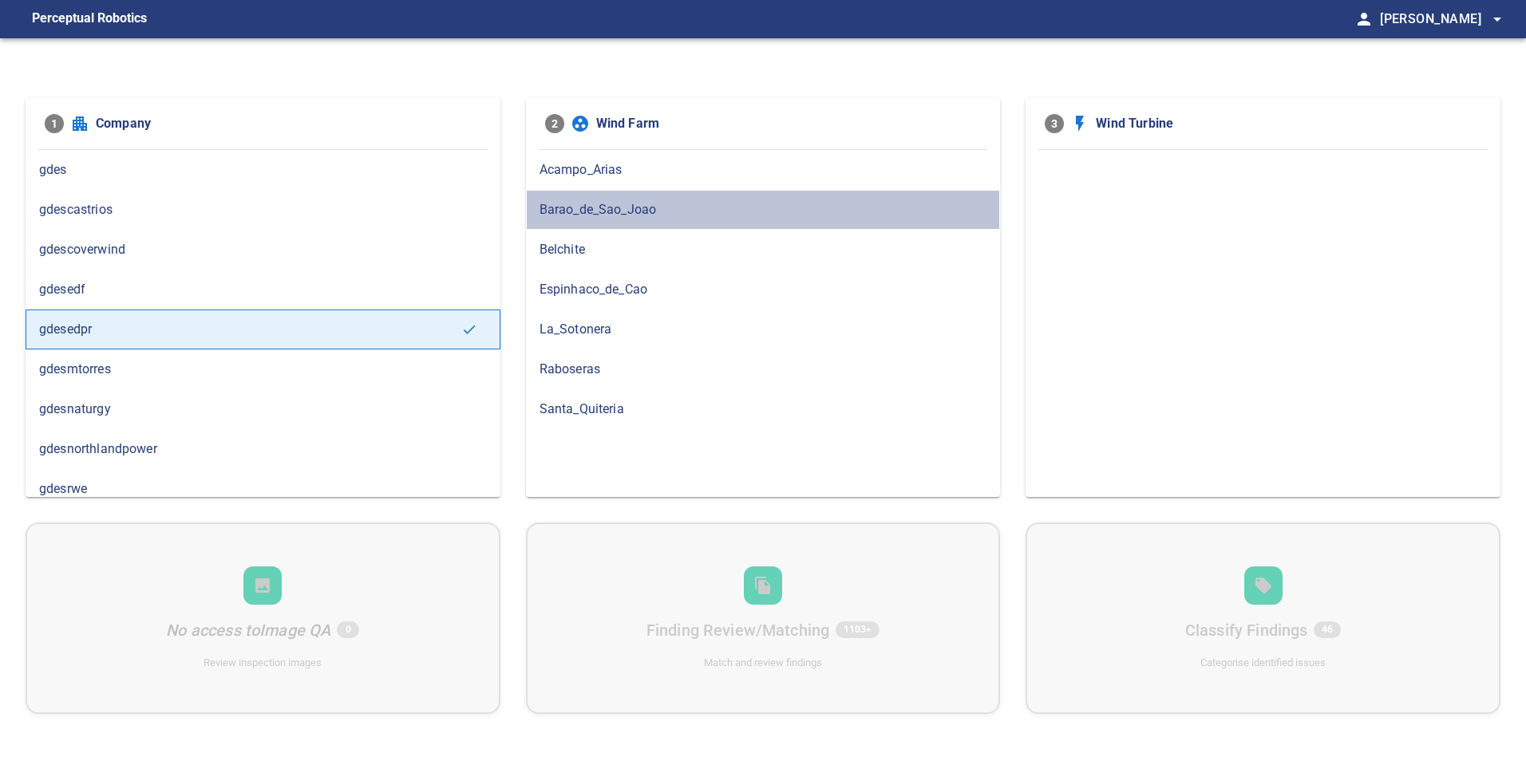
click at [646, 207] on span "Barao_de_Sao_Joao" at bounding box center [764, 209] width 448 height 19
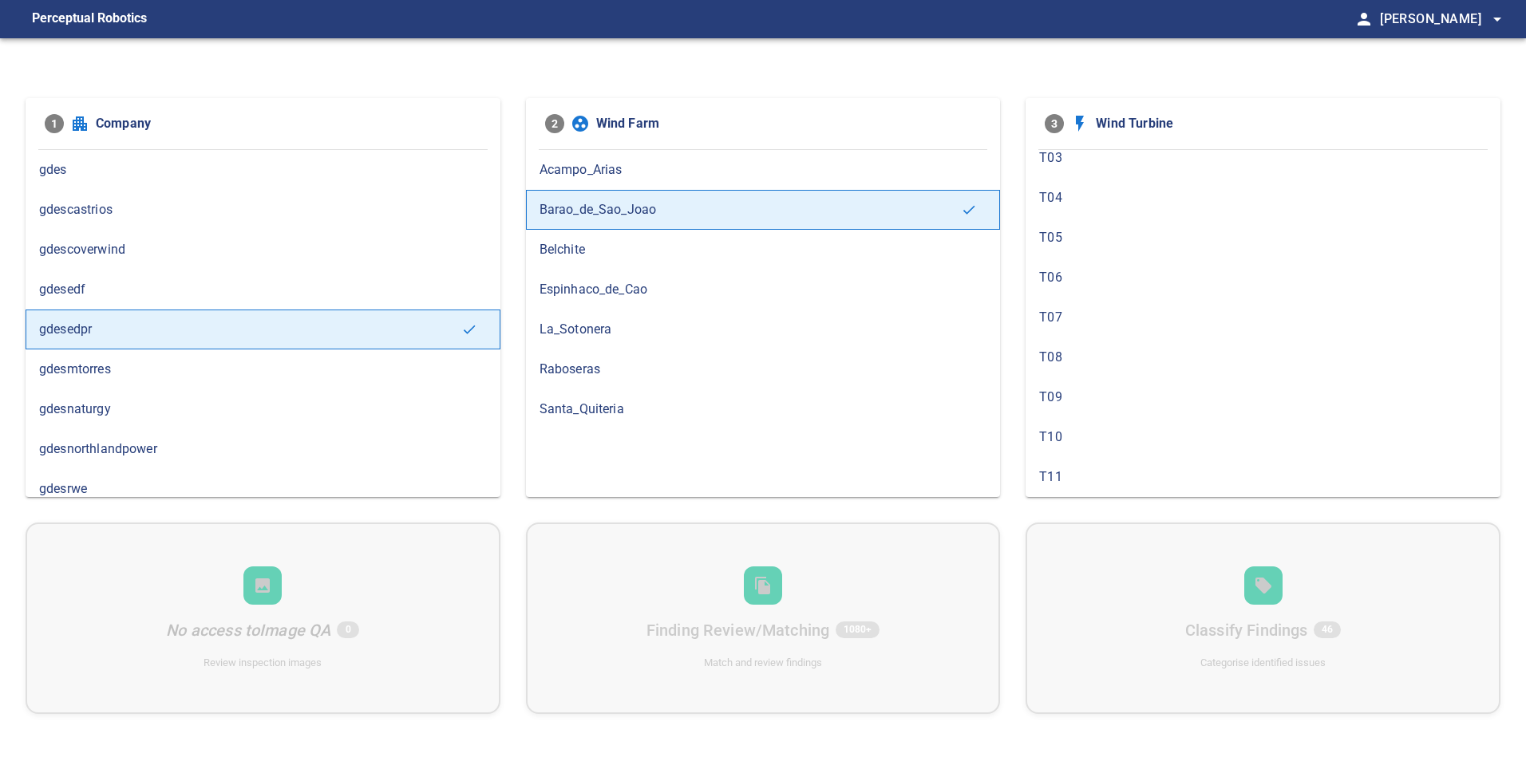
scroll to position [399, 0]
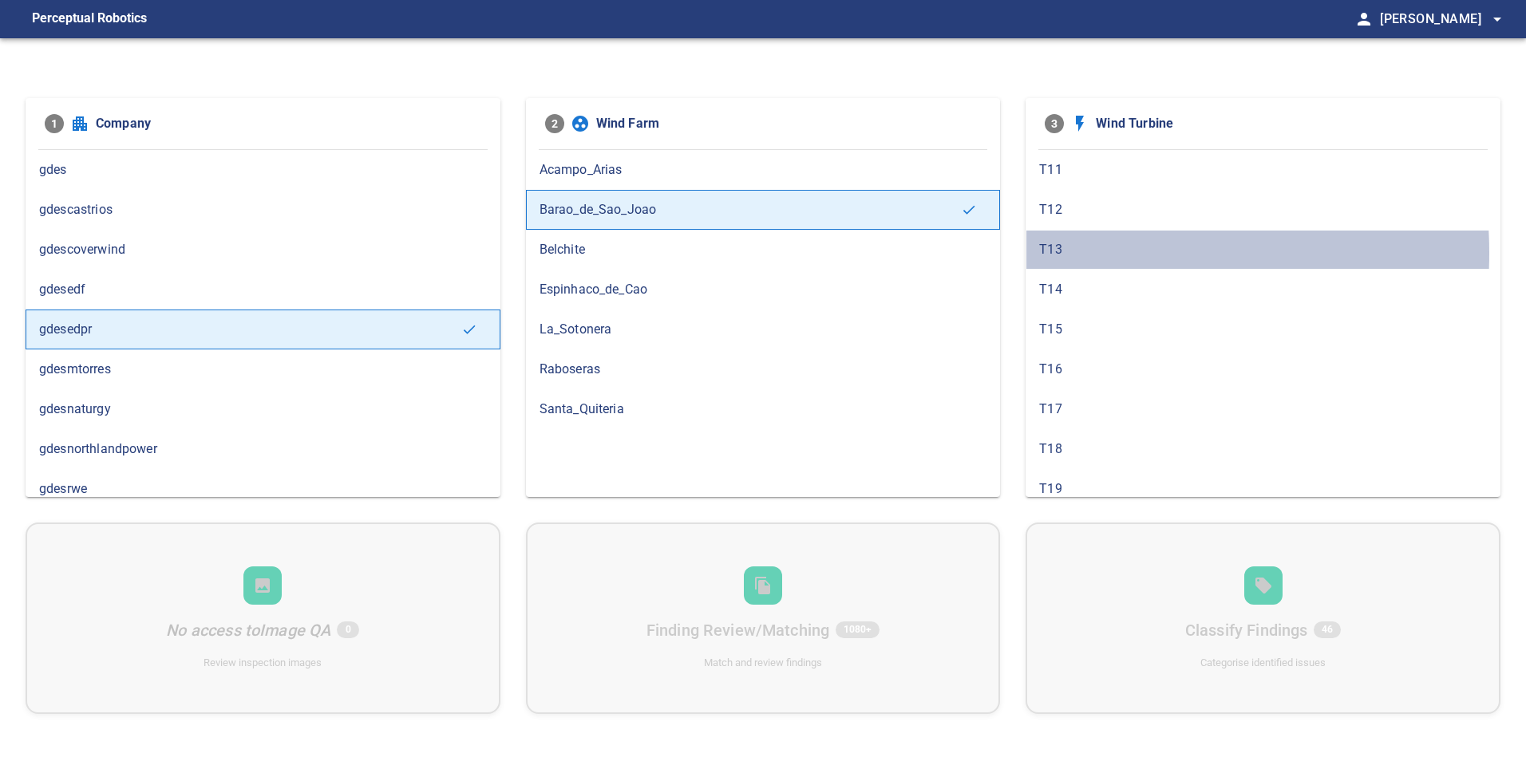
click at [1079, 253] on span "T13" at bounding box center [1263, 249] width 448 height 19
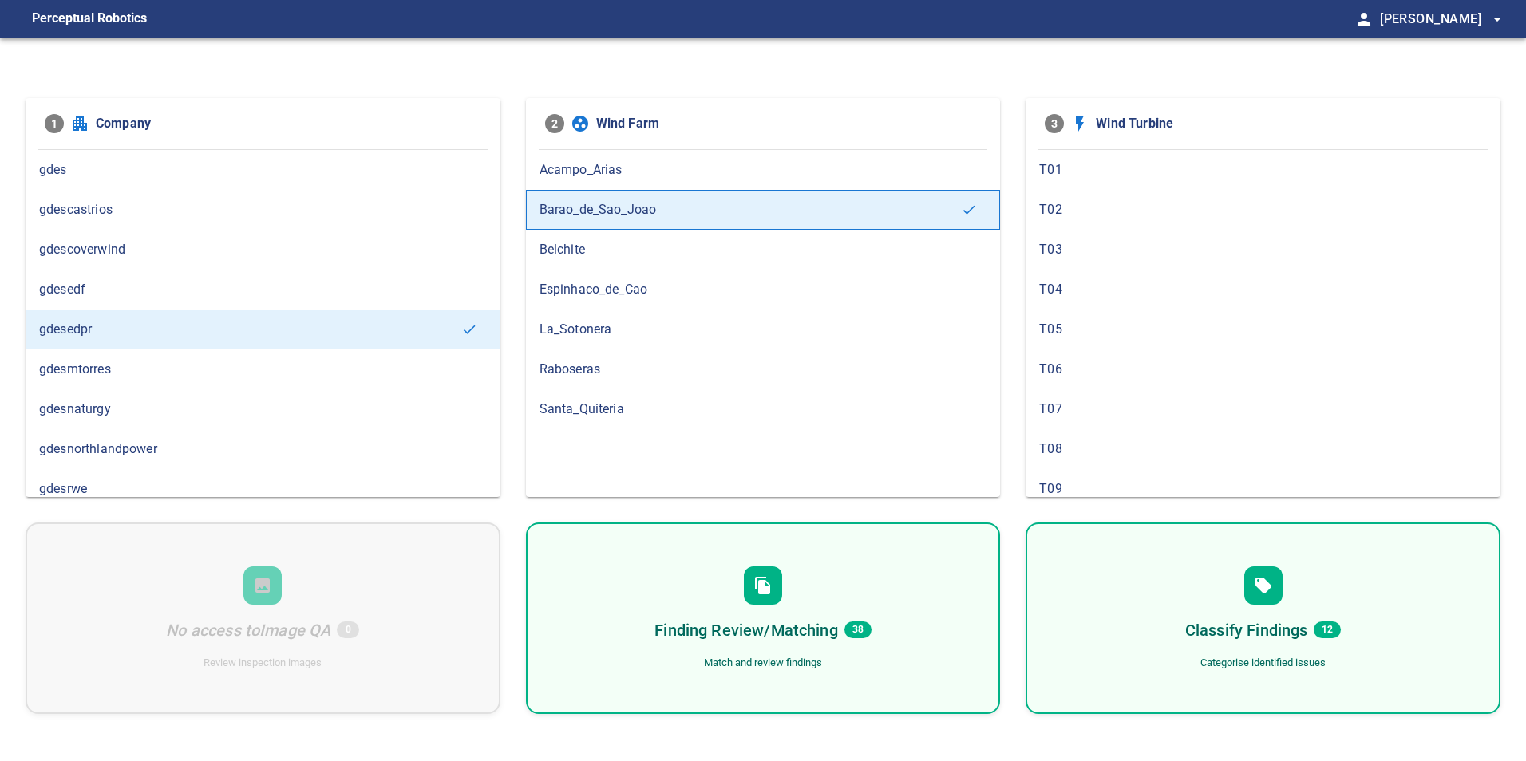
click at [837, 607] on div "Finding Review/Matching 38 Match and review findings" at bounding box center [763, 619] width 475 height 192
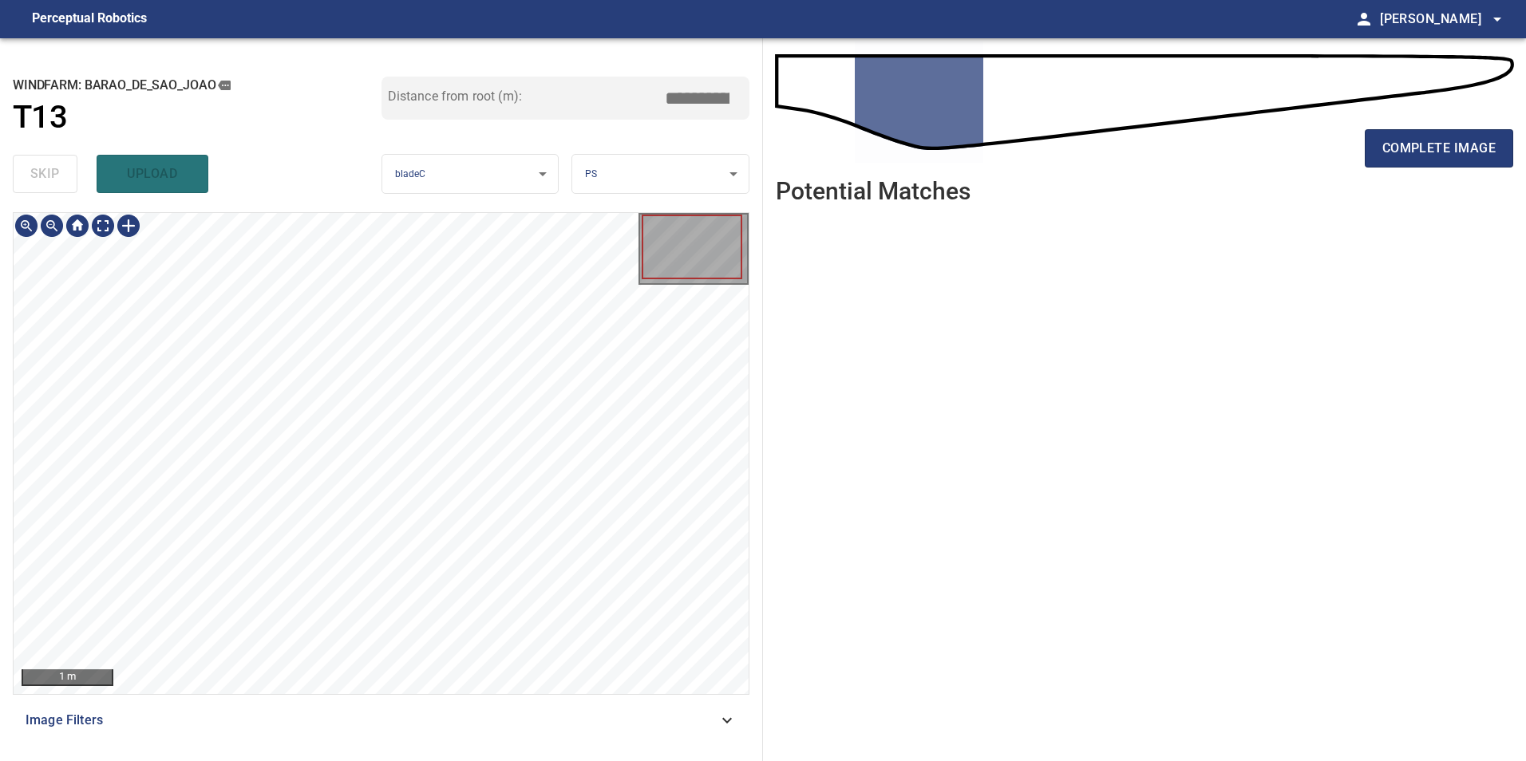
click at [582, 761] on html "**********" at bounding box center [763, 380] width 1526 height 761
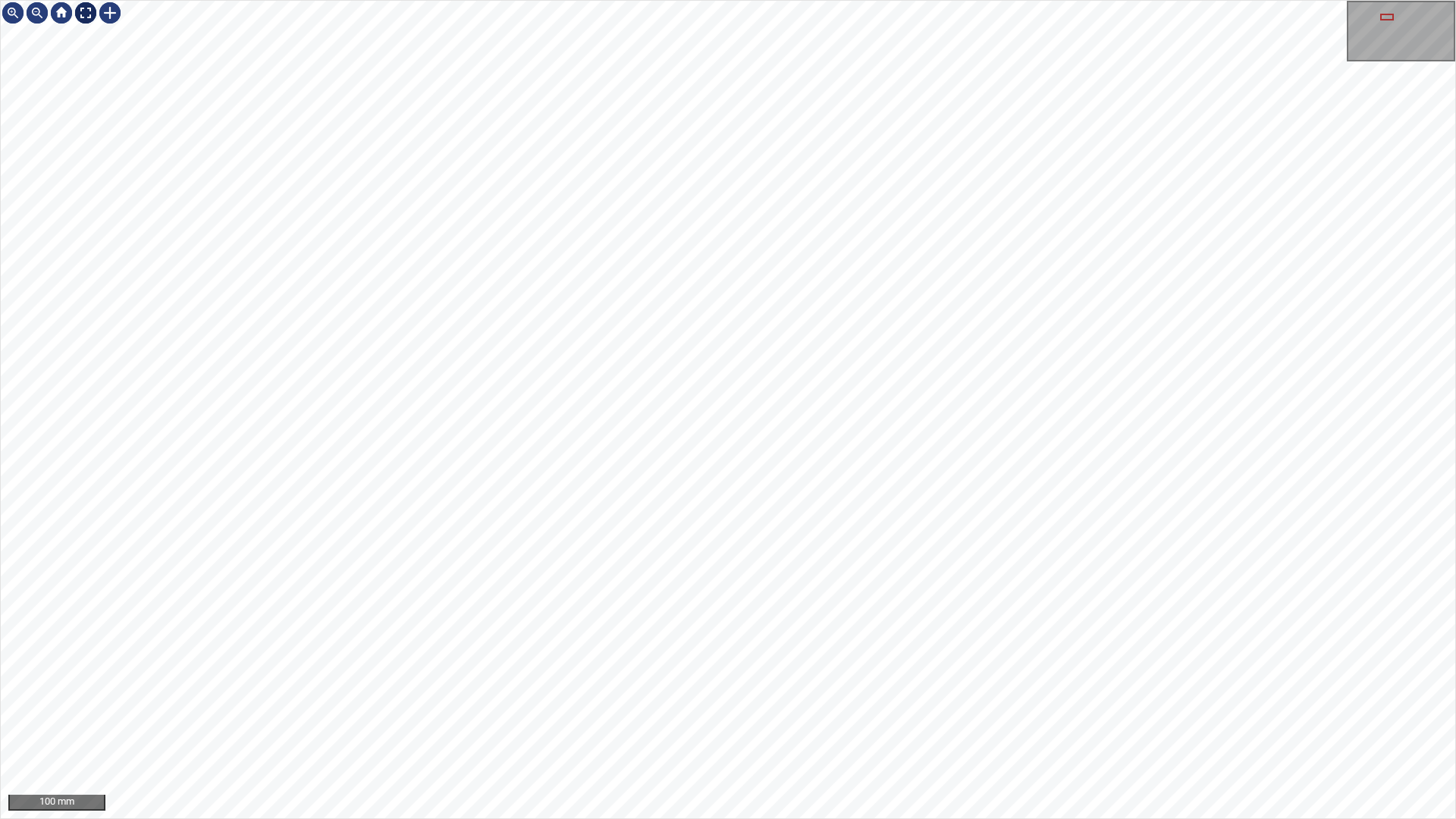
click at [83, 10] on div at bounding box center [85, 13] width 25 height 25
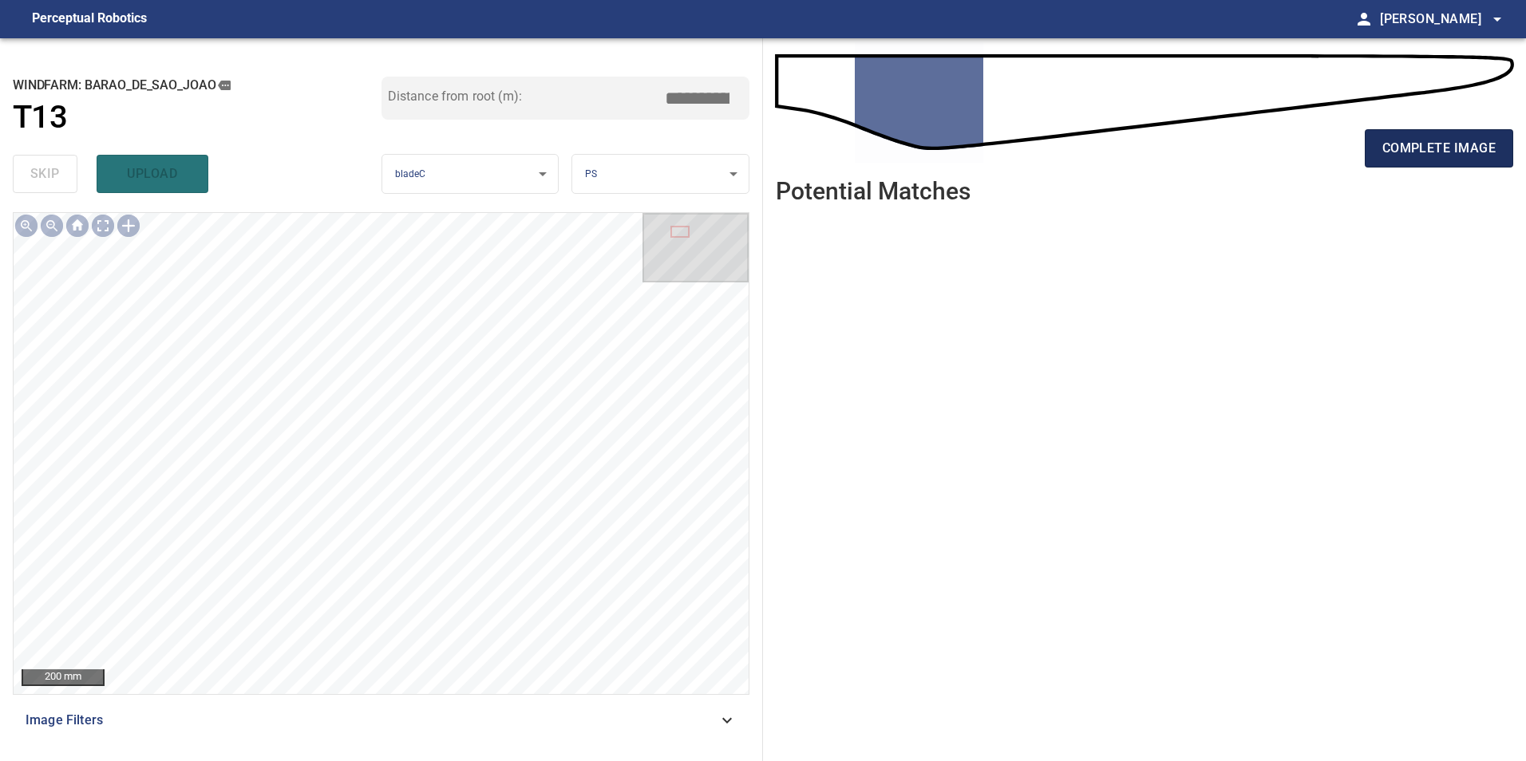
click at [1431, 143] on span "complete image" at bounding box center [1438, 148] width 113 height 22
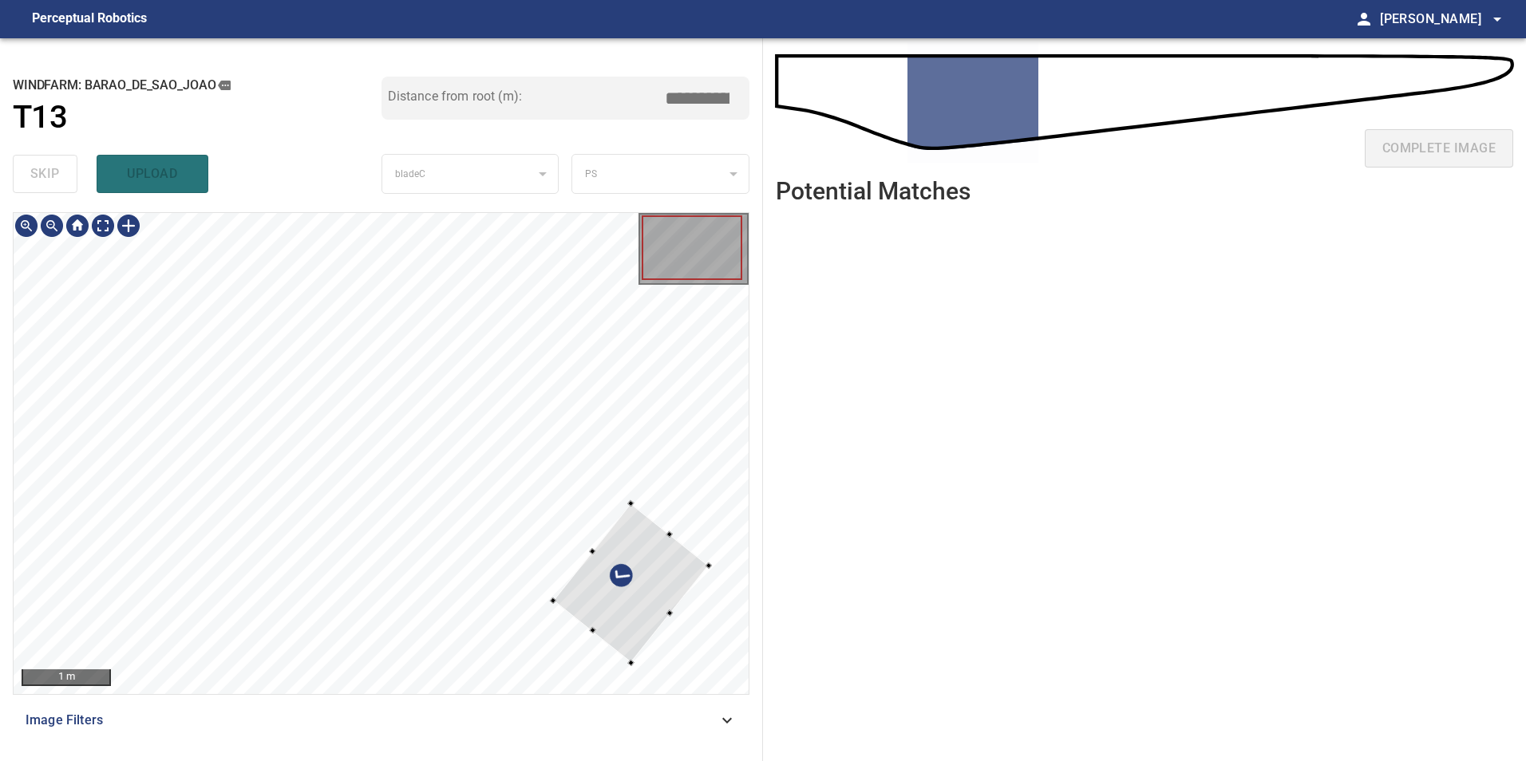
click at [623, 595] on div at bounding box center [631, 584] width 156 height 160
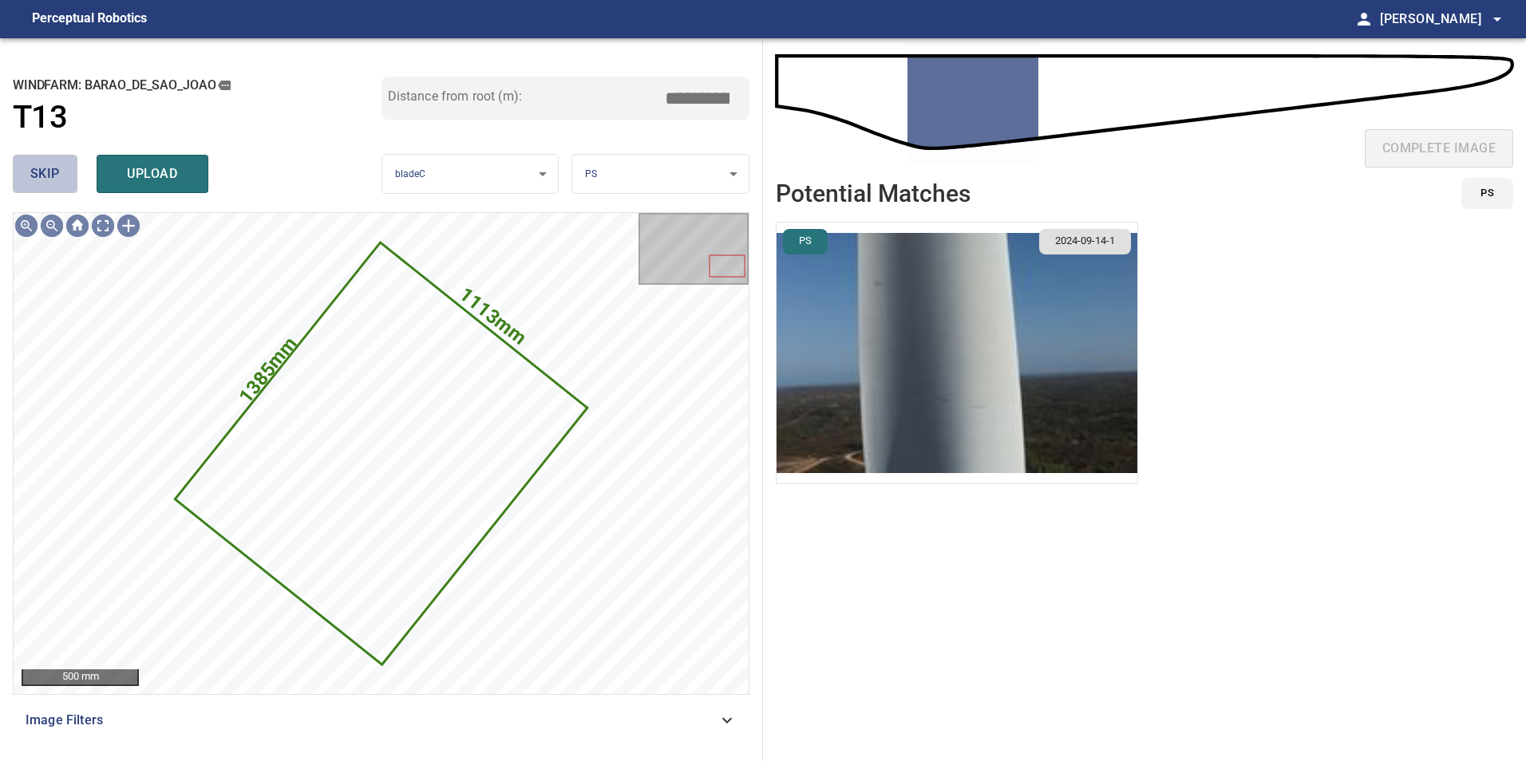
click at [54, 172] on span "skip" at bounding box center [45, 174] width 30 height 22
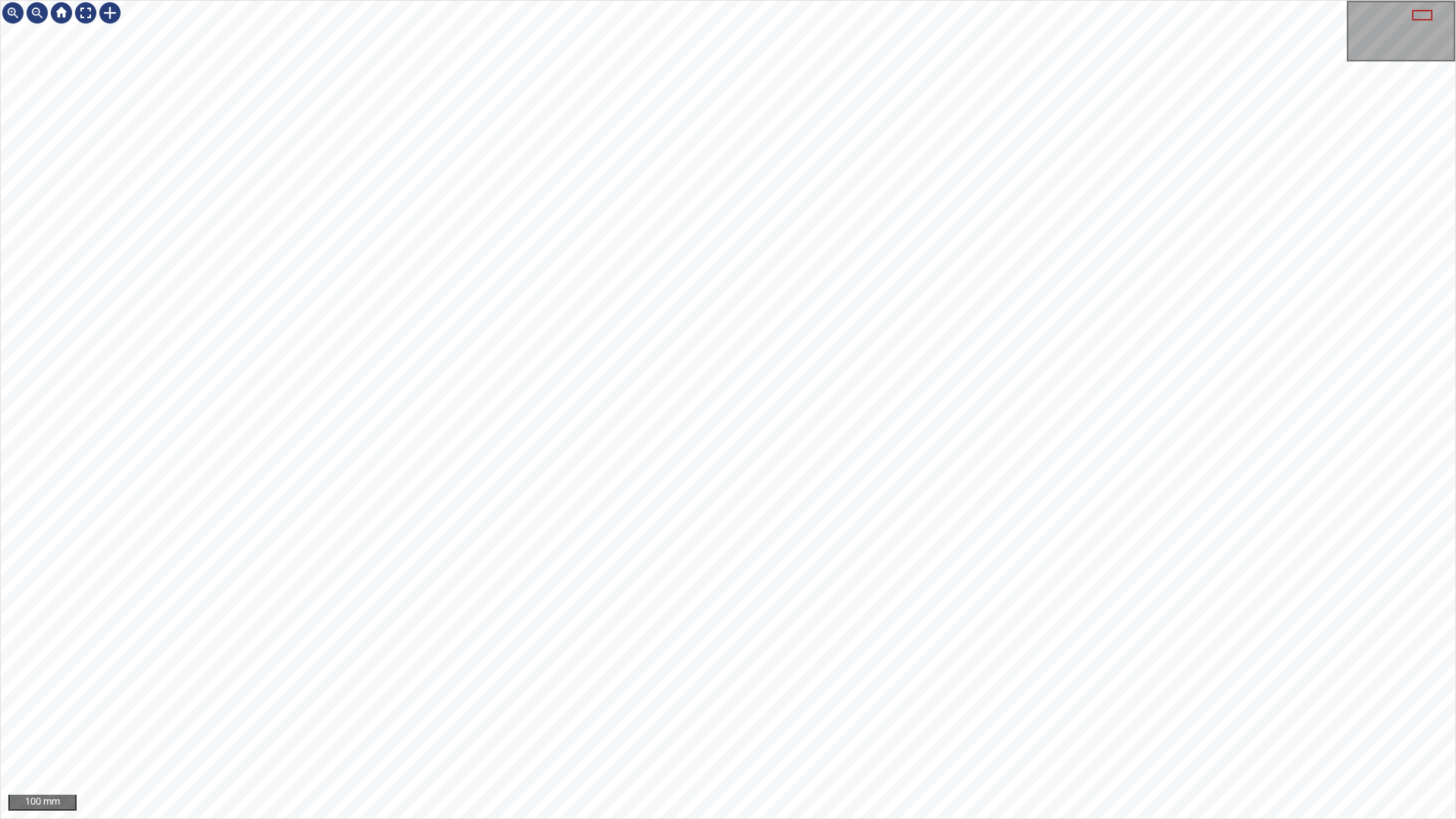
click at [1170, 0] on div "100 mm" at bounding box center [728, 410] width 1456 height 819
click at [997, 0] on div "100 mm" at bounding box center [728, 410] width 1456 height 819
click at [85, 13] on div at bounding box center [85, 13] width 25 height 25
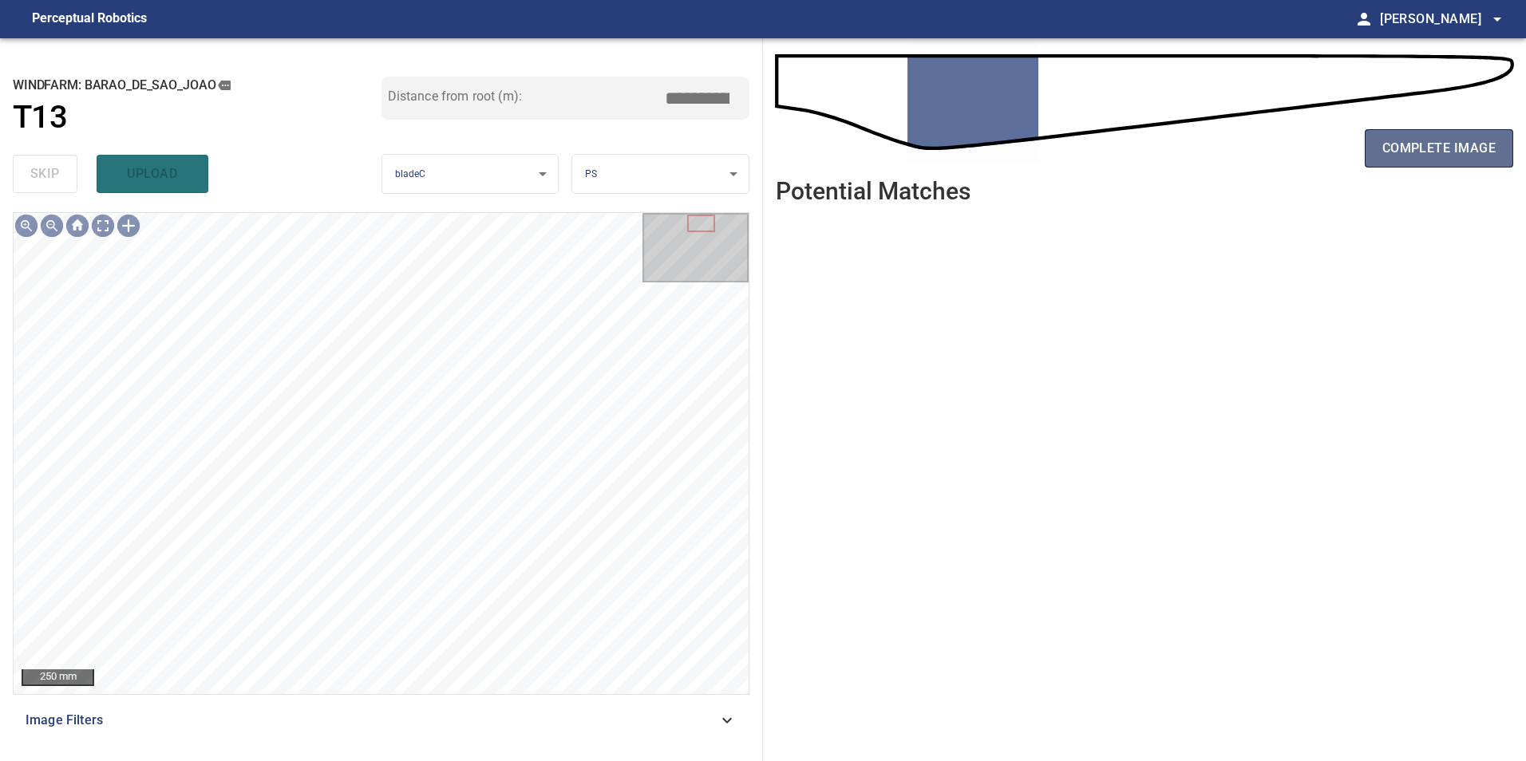
click at [1465, 147] on span "complete image" at bounding box center [1438, 148] width 113 height 22
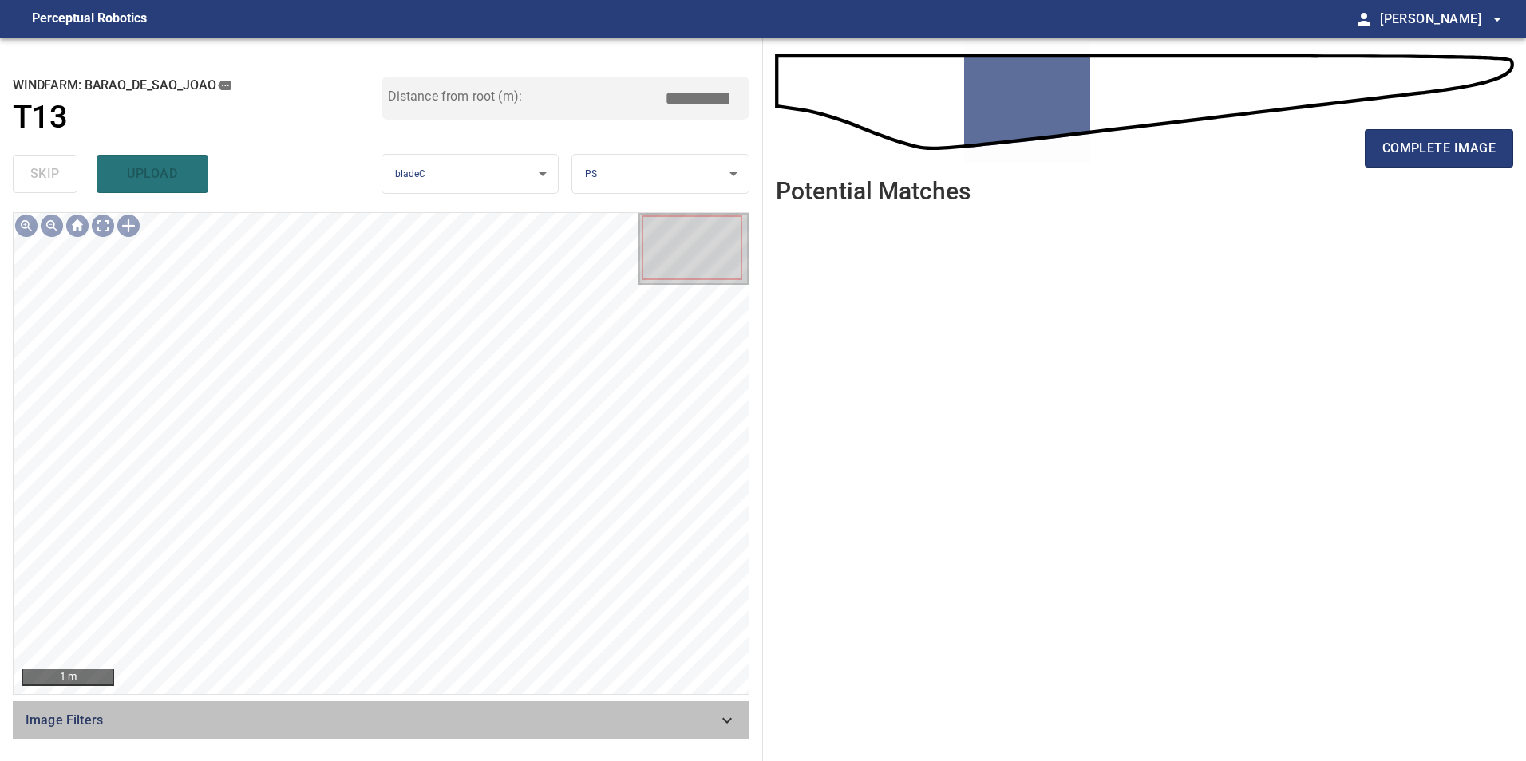
click at [689, 714] on span "Image Filters" at bounding box center [372, 720] width 692 height 19
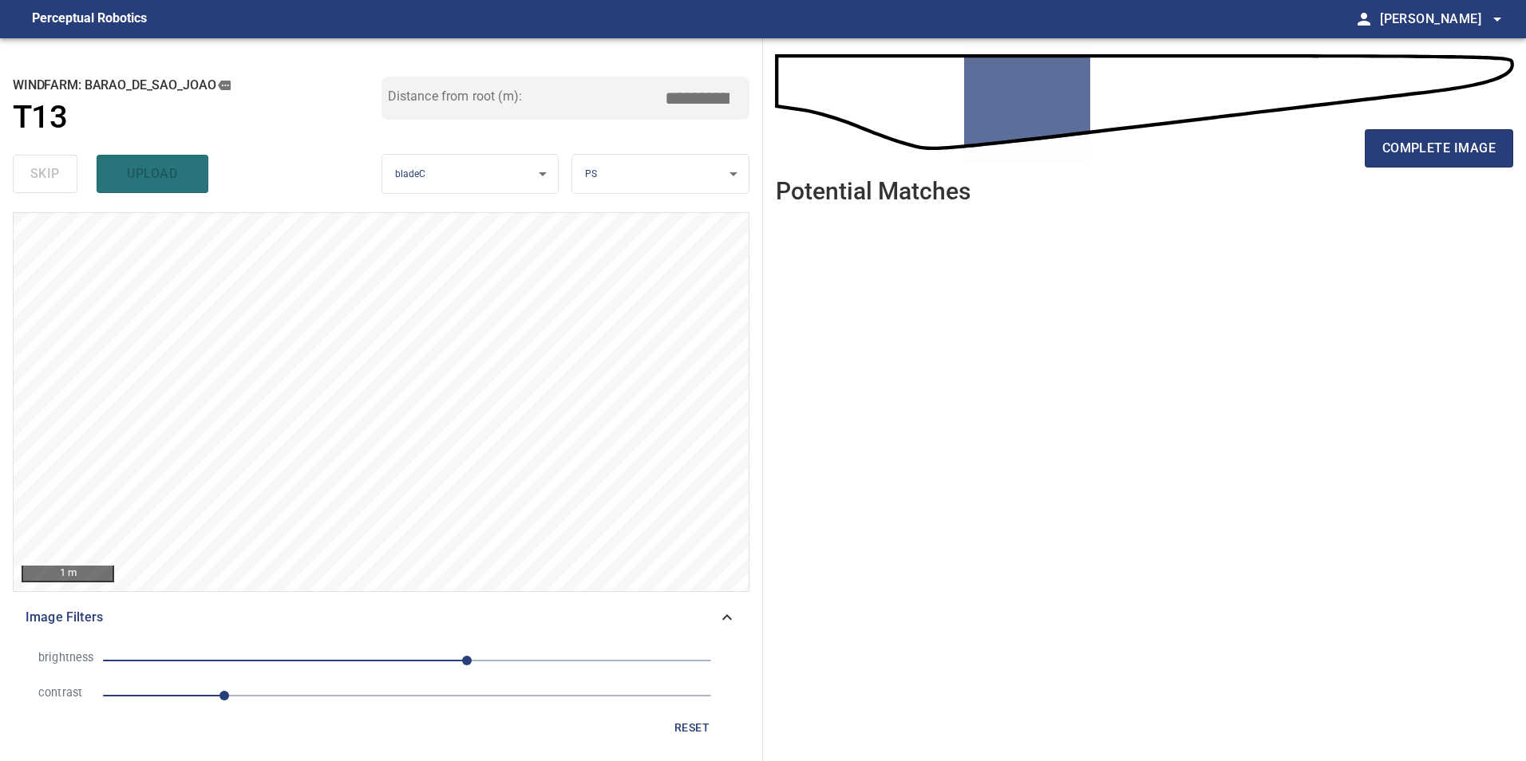
drag, startPoint x: 334, startPoint y: 699, endPoint x: 328, endPoint y: 711, distance: 13.2
click at [332, 704] on span "1" at bounding box center [407, 696] width 608 height 22
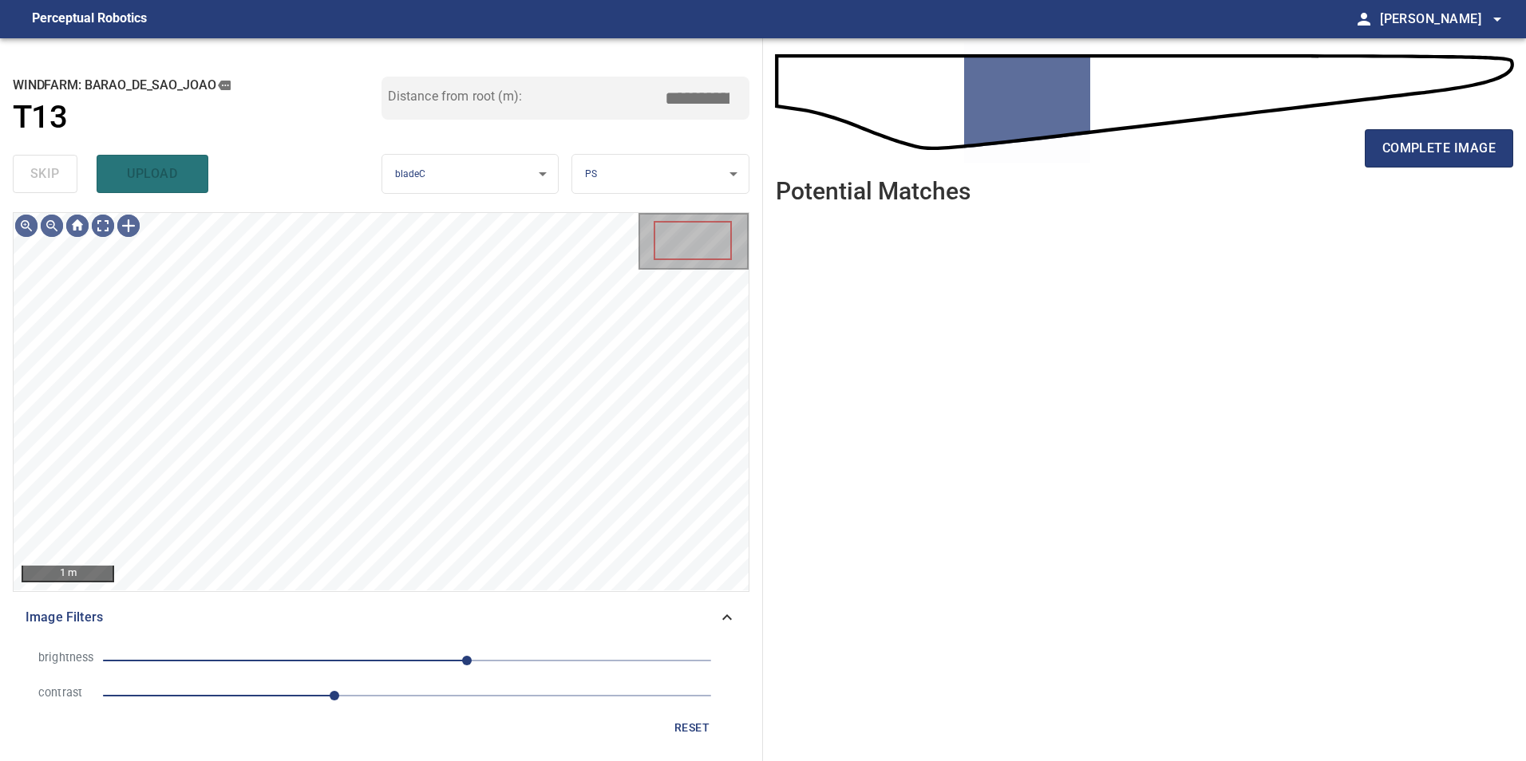
drag, startPoint x: 380, startPoint y: 655, endPoint x: 334, endPoint y: 681, distance: 53.3
click at [370, 666] on span "50" at bounding box center [407, 661] width 608 height 22
click at [297, 678] on li "contrast 1.9" at bounding box center [381, 695] width 711 height 35
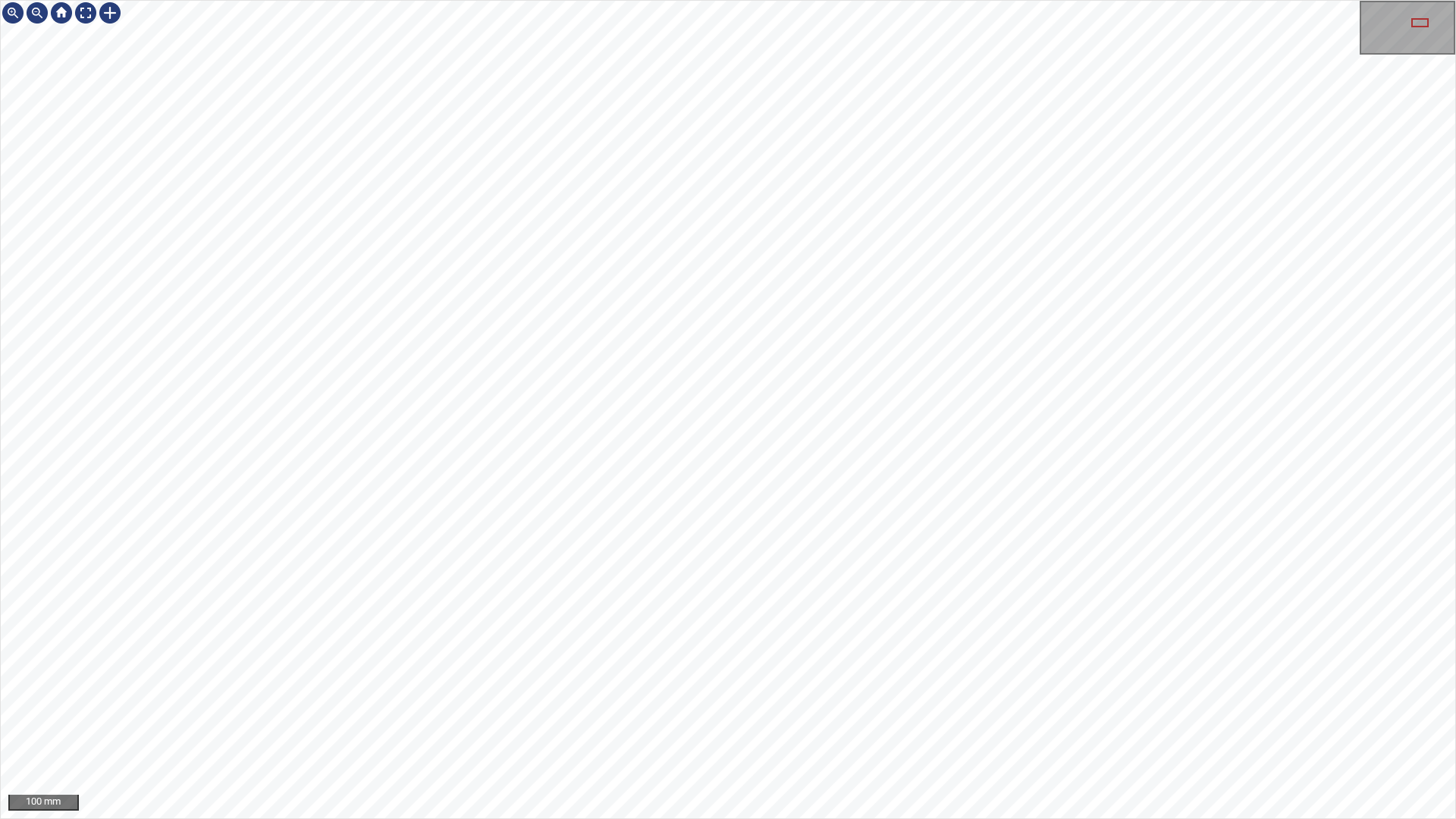
click at [941, 389] on div "100 mm" at bounding box center [728, 410] width 1456 height 819
click at [764, 0] on div "100 mm" at bounding box center [728, 410] width 1456 height 819
click at [714, 0] on div "100 mm" at bounding box center [728, 410] width 1456 height 819
click at [74, 14] on div at bounding box center [85, 13] width 25 height 25
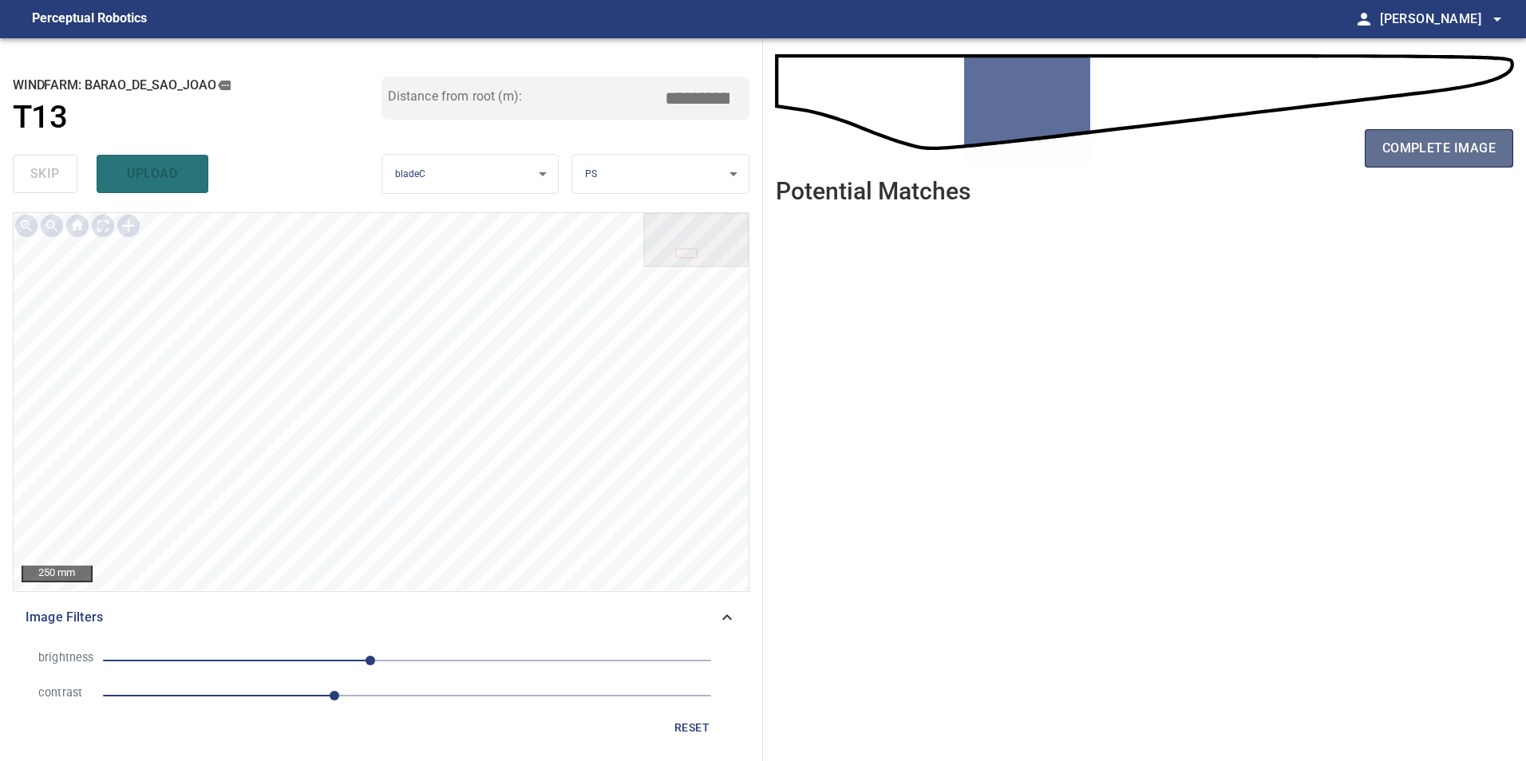
click at [1437, 162] on button "complete image" at bounding box center [1439, 148] width 148 height 38
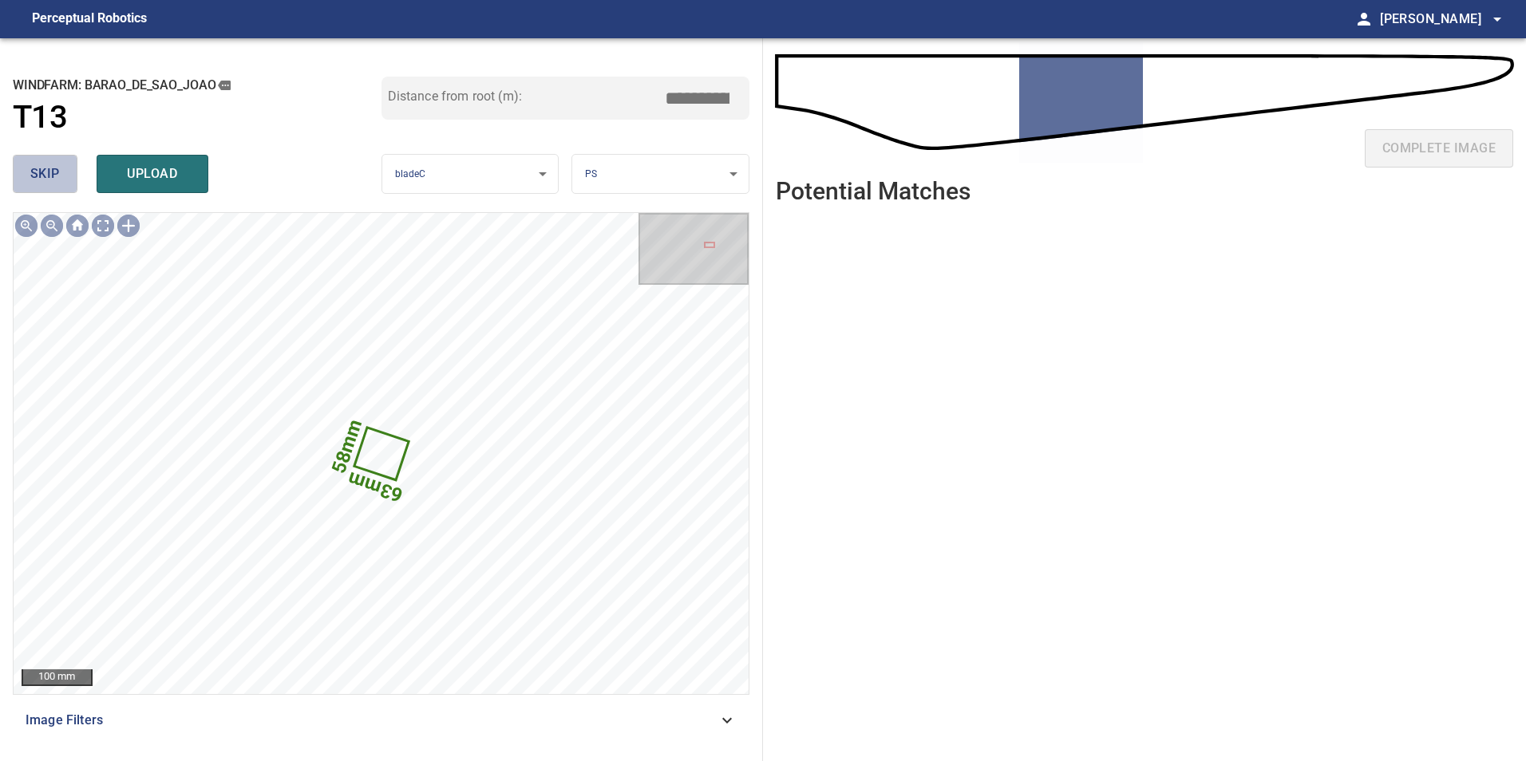
click at [57, 164] on span "skip" at bounding box center [45, 174] width 30 height 22
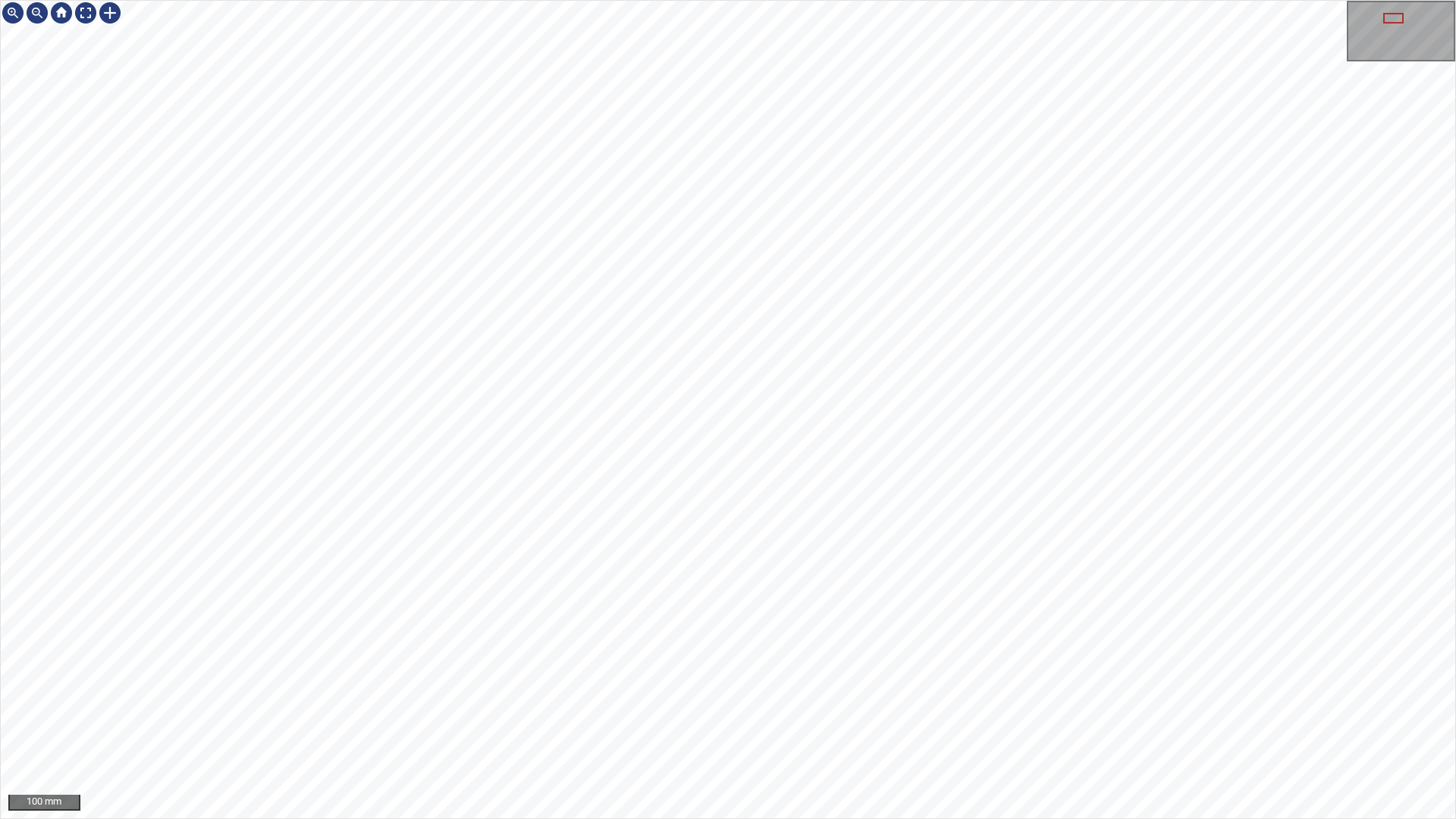
click at [644, 723] on div "100 mm" at bounding box center [728, 410] width 1456 height 819
click at [976, 0] on div "50 mm" at bounding box center [728, 410] width 1456 height 819
click at [916, 104] on div "50 mm" at bounding box center [728, 410] width 1456 height 819
click at [776, 152] on div at bounding box center [728, 410] width 1454 height 817
click at [671, 300] on div "50 mm" at bounding box center [728, 410] width 1456 height 819
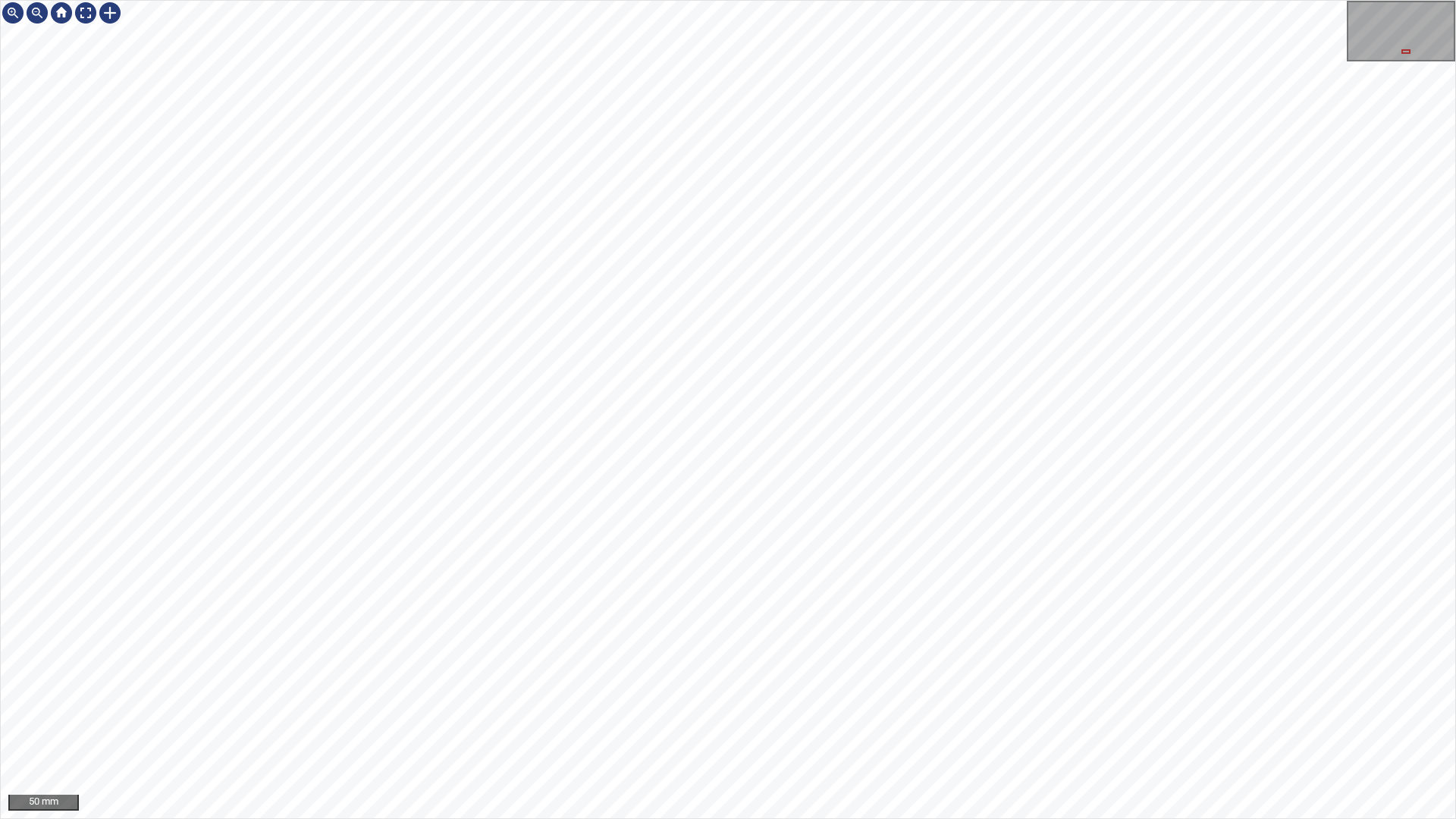
click at [693, 723] on div "50 mm" at bounding box center [728, 410] width 1456 height 819
click at [869, 723] on div "50 mm" at bounding box center [728, 410] width 1456 height 819
click at [543, 723] on div "50 mm" at bounding box center [728, 410] width 1456 height 819
click at [820, 723] on div "50 mm" at bounding box center [728, 410] width 1456 height 819
click at [765, 723] on div "50 mm" at bounding box center [728, 410] width 1456 height 819
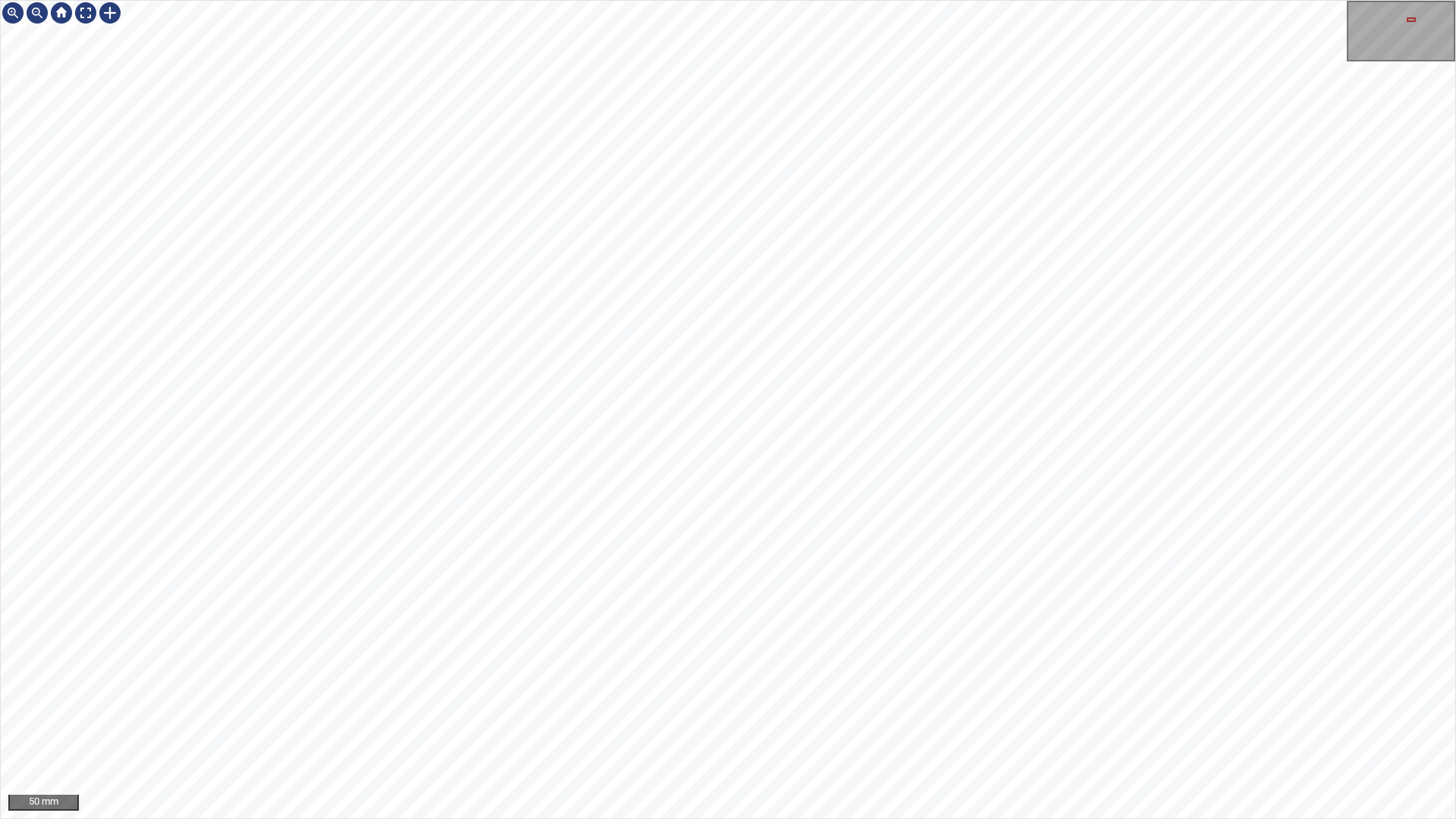
click at [738, 723] on div "50 mm" at bounding box center [728, 410] width 1456 height 819
click at [784, 723] on div "50 mm" at bounding box center [728, 410] width 1456 height 819
click at [686, 0] on div "50 mm" at bounding box center [728, 410] width 1456 height 819
click at [483, 294] on div "100 mm" at bounding box center [728, 410] width 1456 height 819
click at [660, 0] on div "100 mm" at bounding box center [728, 410] width 1456 height 819
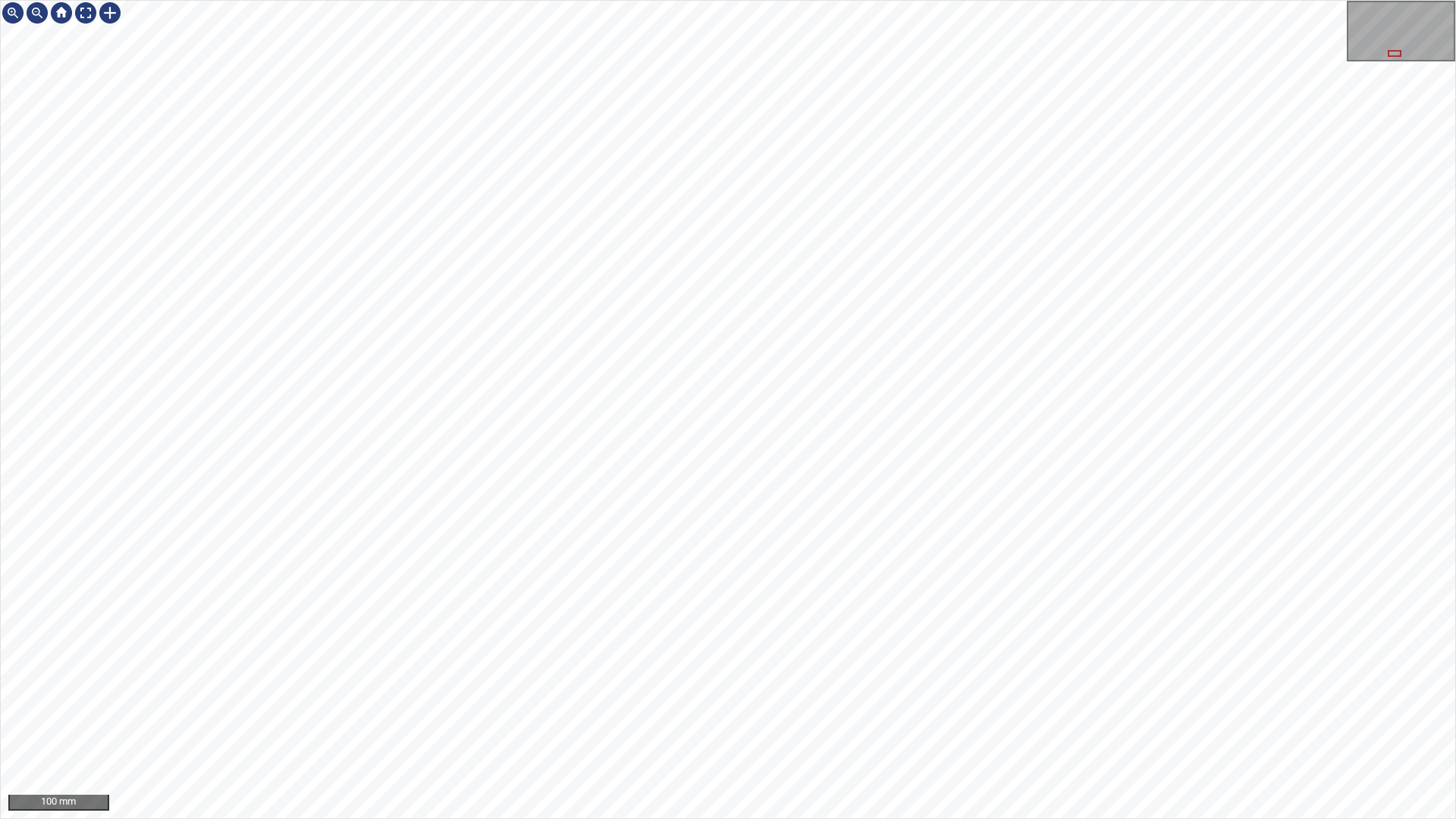
click at [924, 723] on div "100 mm" at bounding box center [728, 410] width 1456 height 819
click at [991, 723] on div "100 mm" at bounding box center [728, 410] width 1456 height 819
click at [1013, 723] on div "100 mm" at bounding box center [728, 410] width 1456 height 819
click at [963, 723] on div "100 mm" at bounding box center [728, 410] width 1456 height 819
click at [741, 723] on div "100 mm" at bounding box center [728, 410] width 1456 height 819
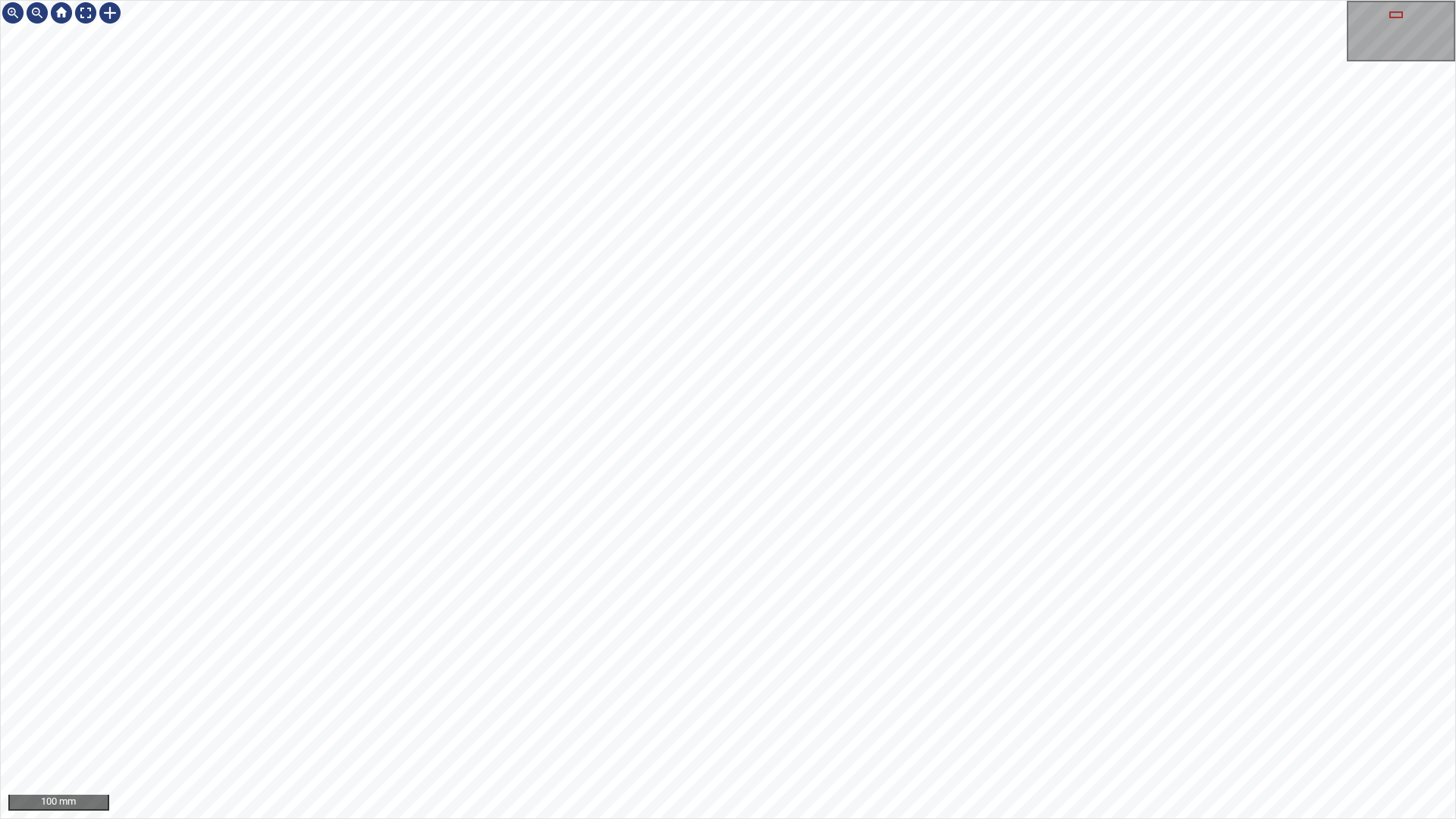
click at [835, 723] on div "100 mm" at bounding box center [728, 410] width 1456 height 819
click at [861, 723] on div "100 mm" at bounding box center [728, 410] width 1456 height 819
click at [697, 0] on div "100 mm" at bounding box center [728, 410] width 1456 height 819
click at [894, 0] on div "100 mm" at bounding box center [728, 410] width 1456 height 819
click at [85, 25] on div at bounding box center [85, 13] width 25 height 25
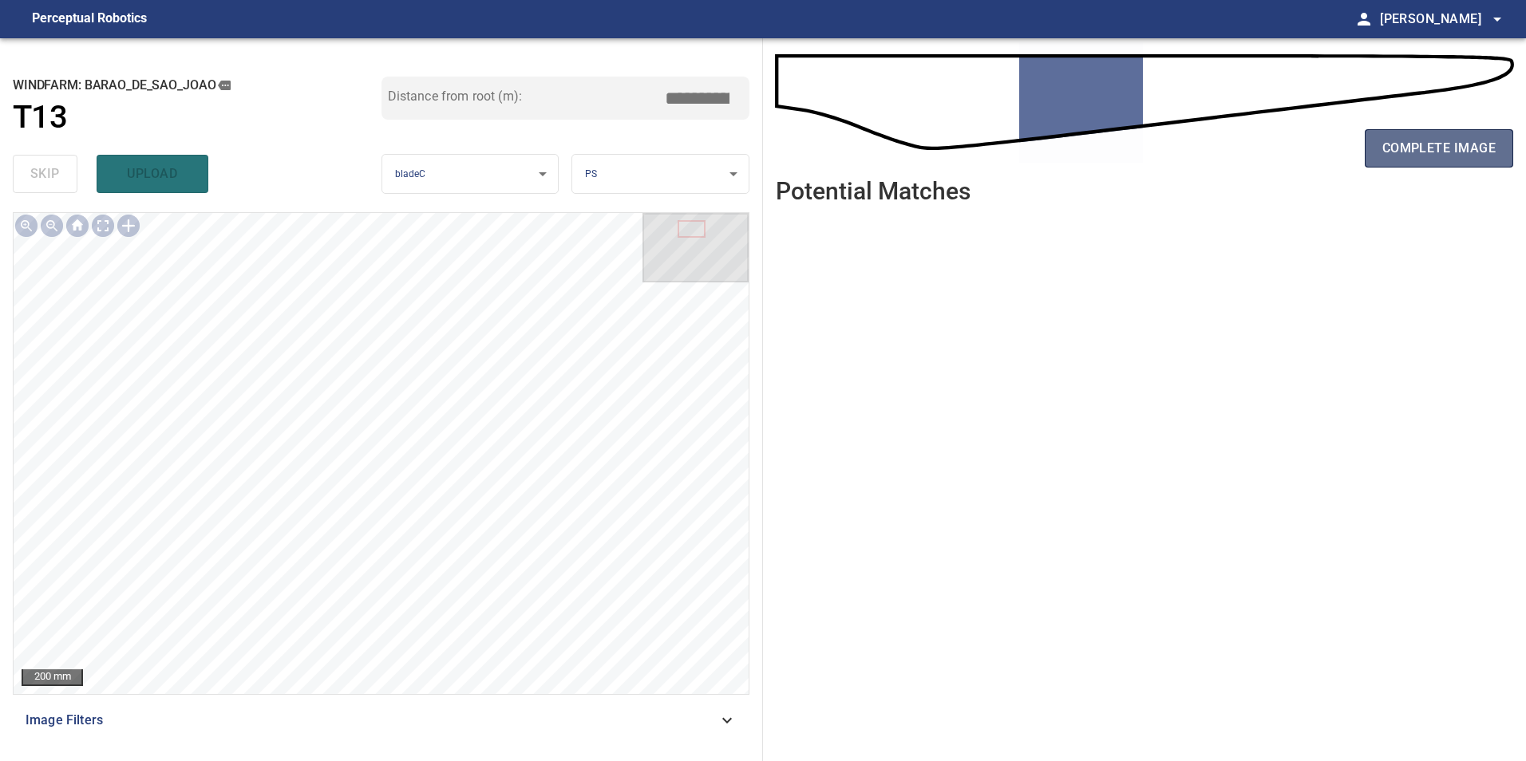
click at [1390, 143] on span "complete image" at bounding box center [1438, 148] width 113 height 22
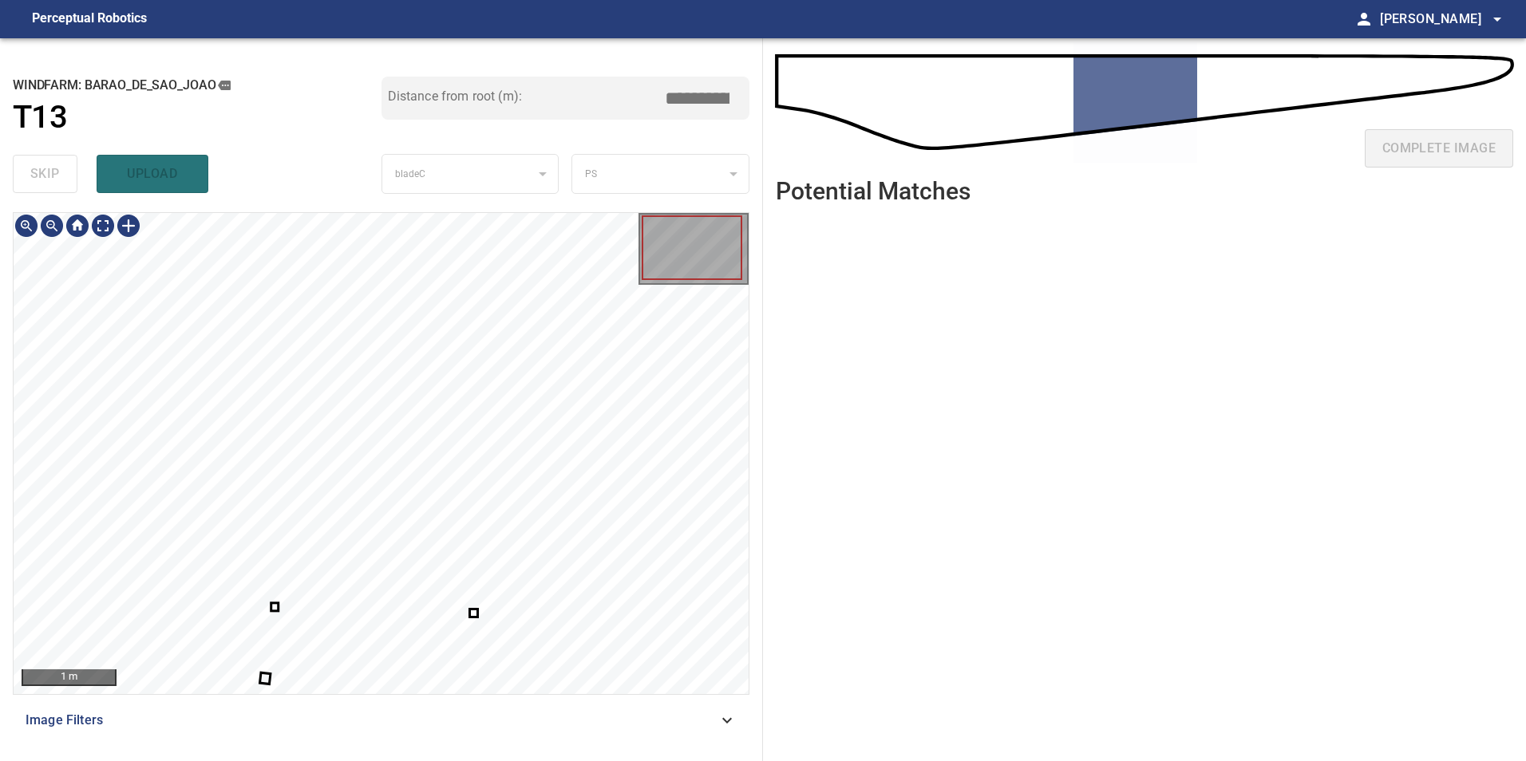
click at [471, 611] on div at bounding box center [381, 453] width 735 height 481
click at [552, 595] on div at bounding box center [514, 628] width 76 height 67
click at [184, 353] on div at bounding box center [381, 453] width 735 height 481
click at [382, 614] on div at bounding box center [381, 453] width 735 height 481
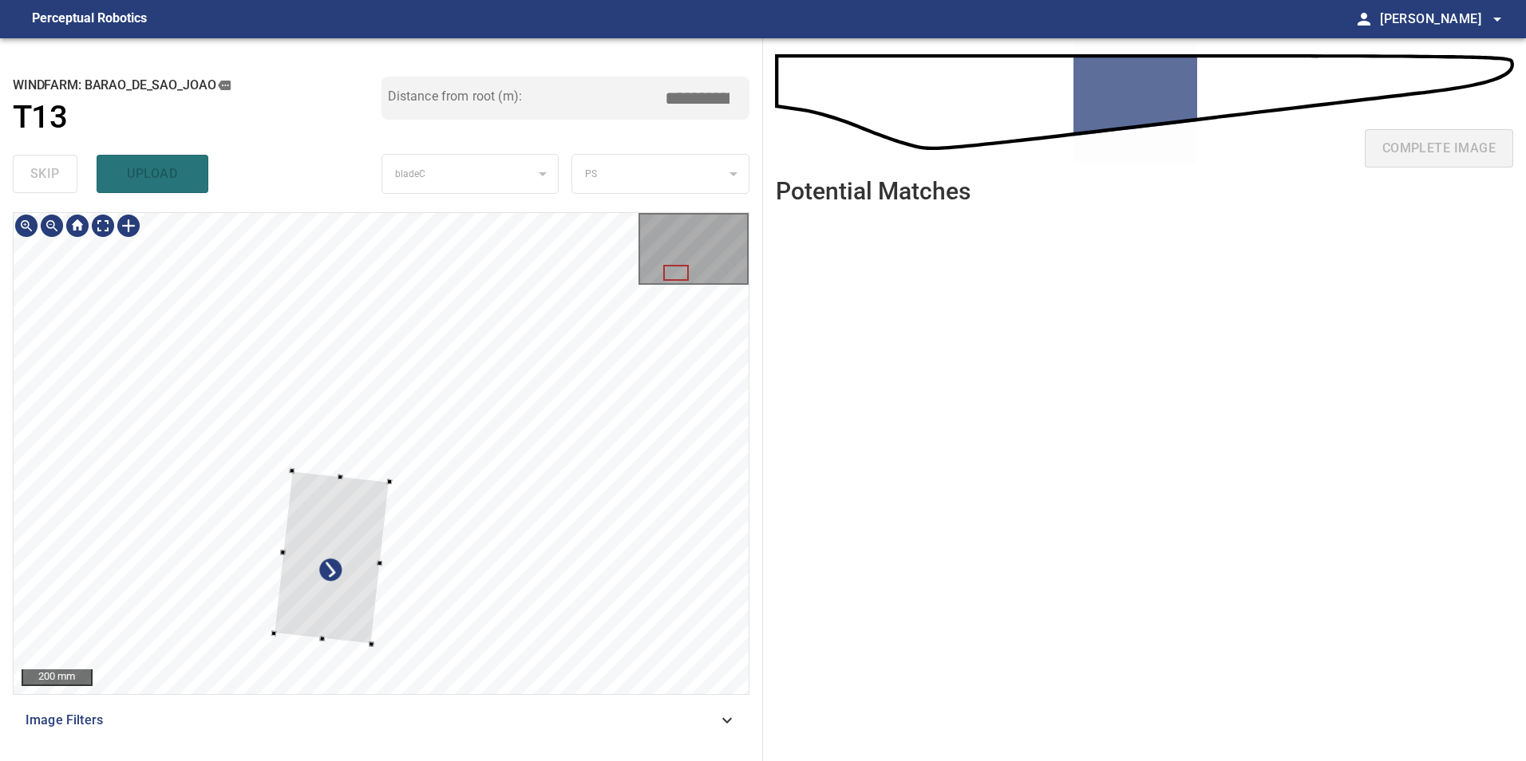
click at [283, 467] on div at bounding box center [381, 453] width 735 height 481
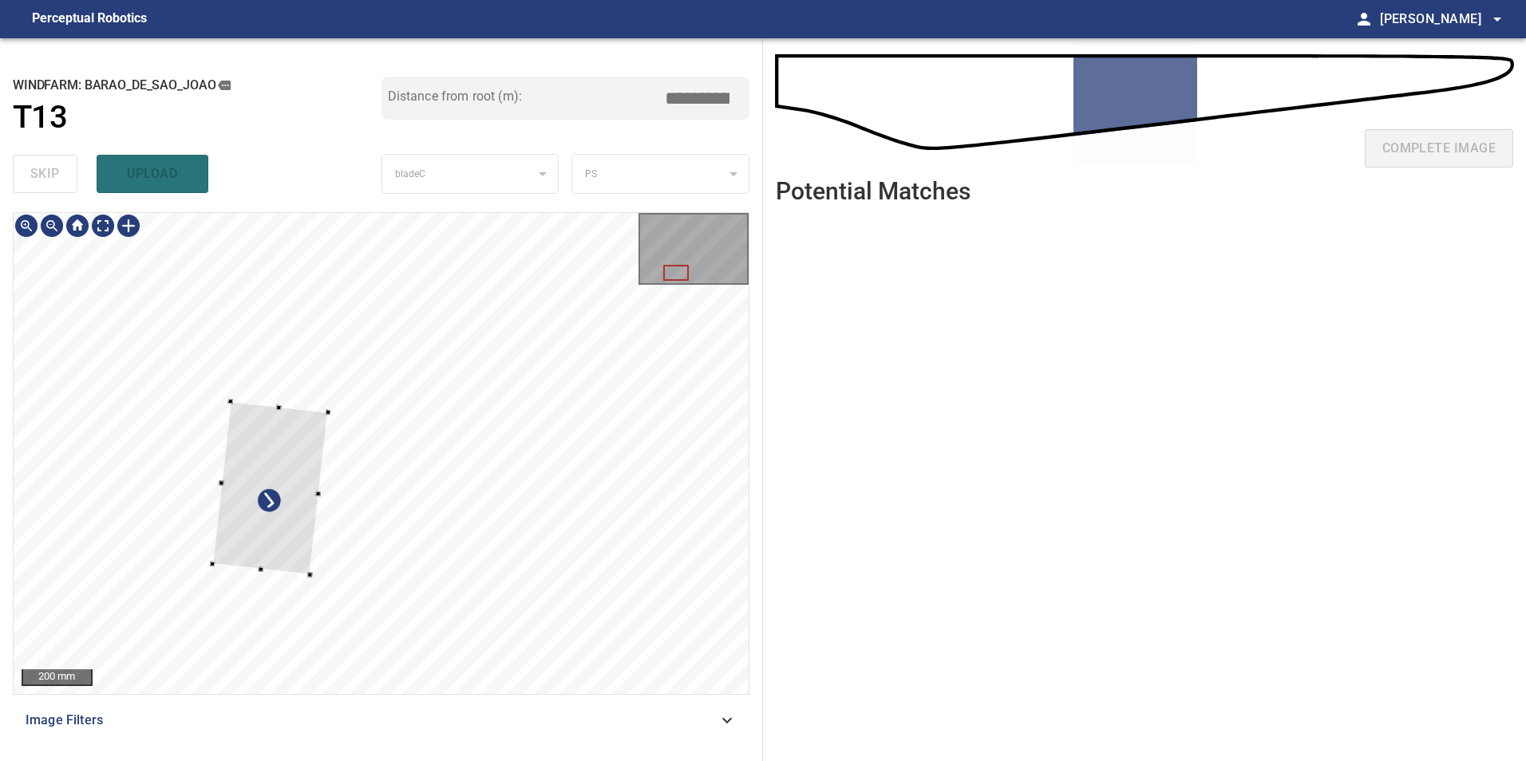
click at [214, 511] on div at bounding box center [270, 488] width 116 height 174
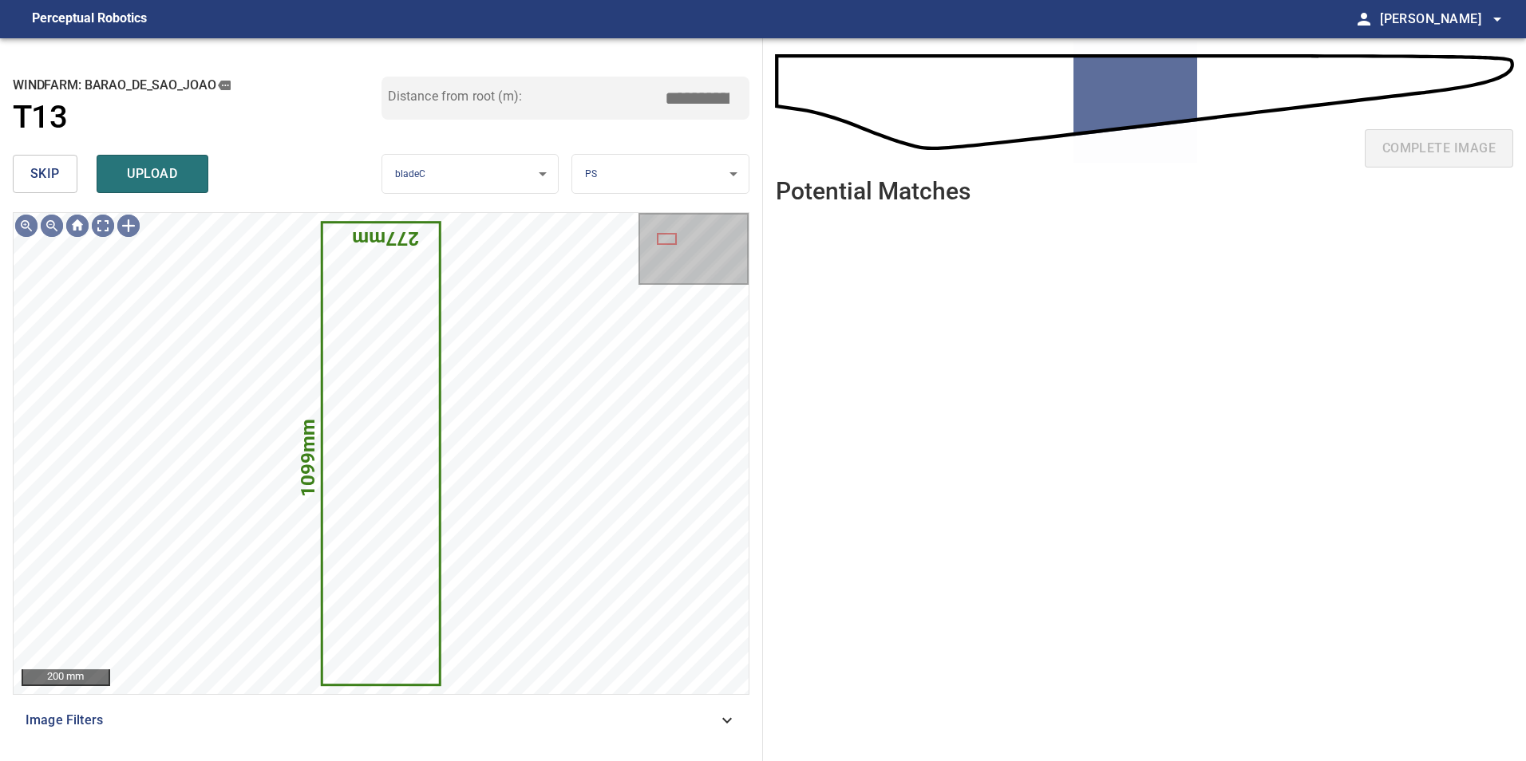
click at [34, 175] on span "skip" at bounding box center [45, 174] width 30 height 22
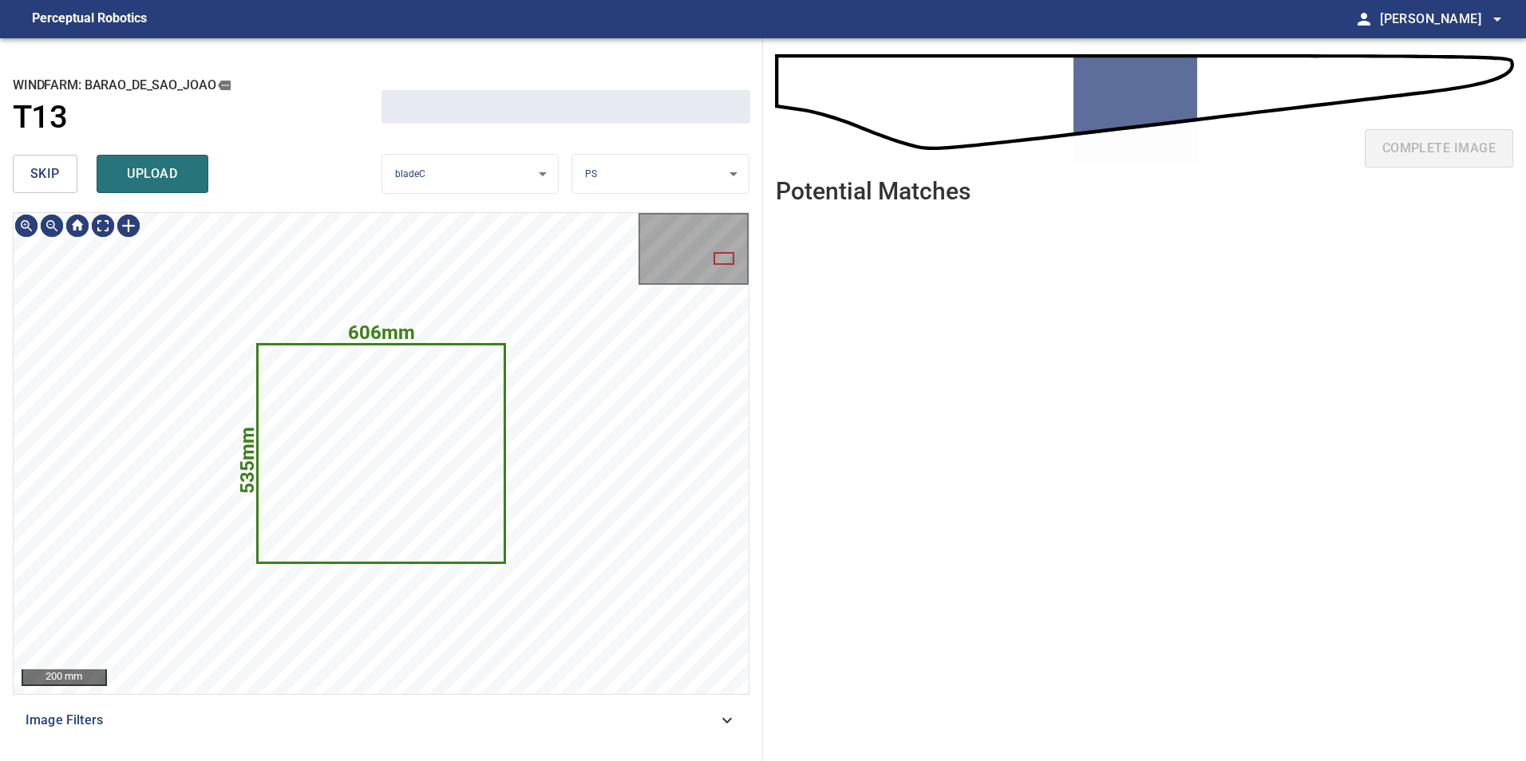
click at [34, 175] on span "skip" at bounding box center [45, 174] width 30 height 22
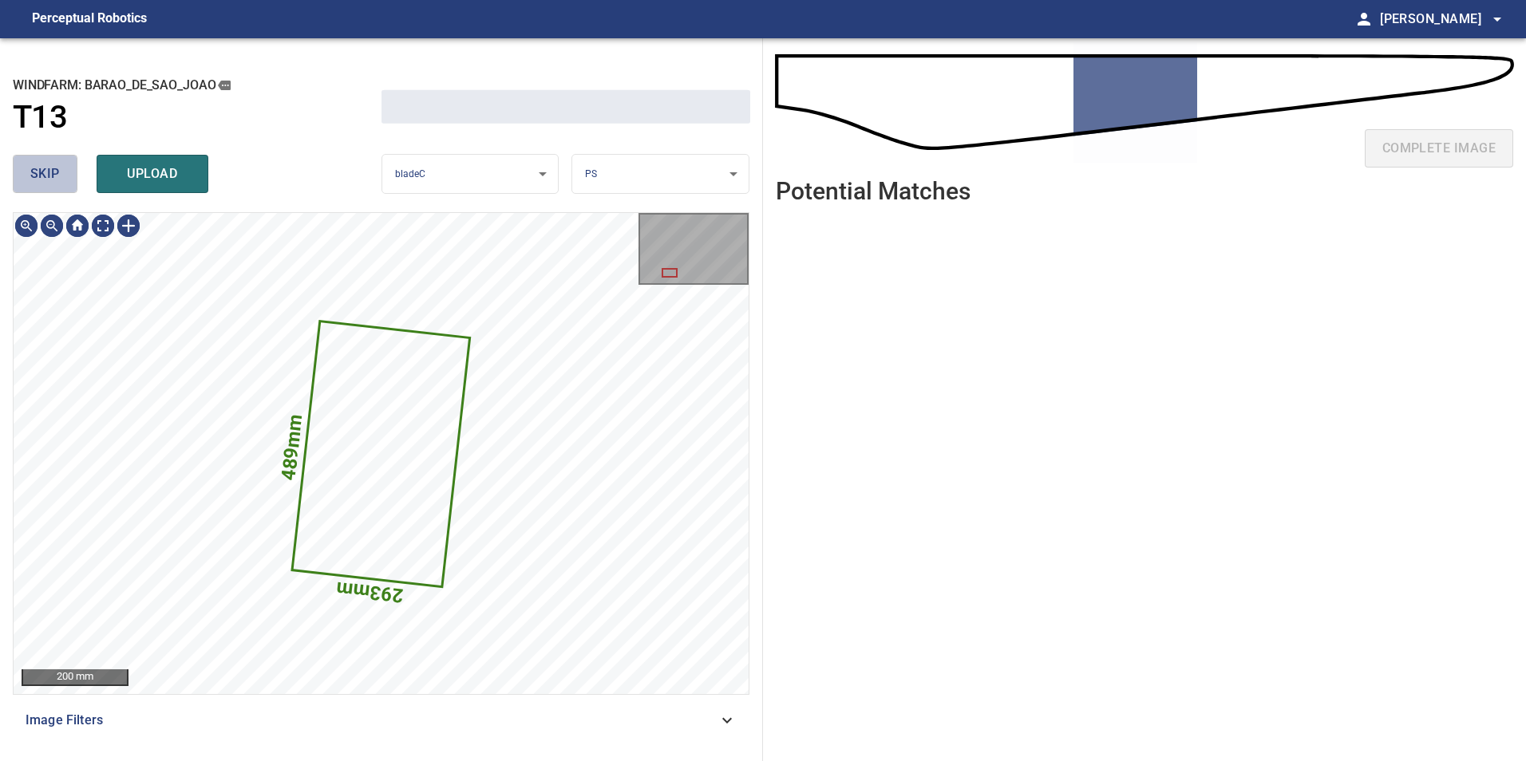
click at [34, 175] on span "skip" at bounding box center [45, 174] width 30 height 22
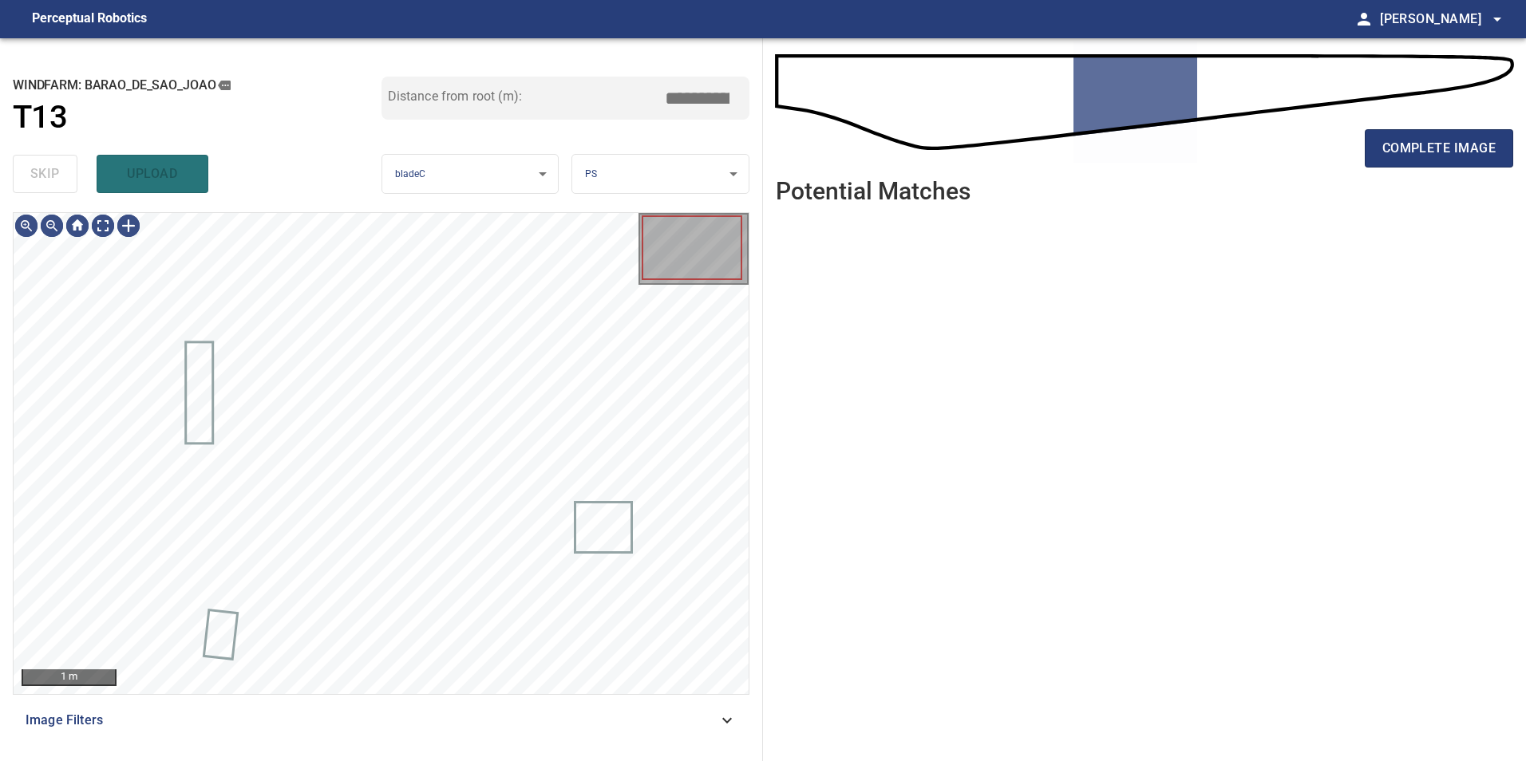
click at [34, 175] on div "skip upload" at bounding box center [197, 173] width 369 height 51
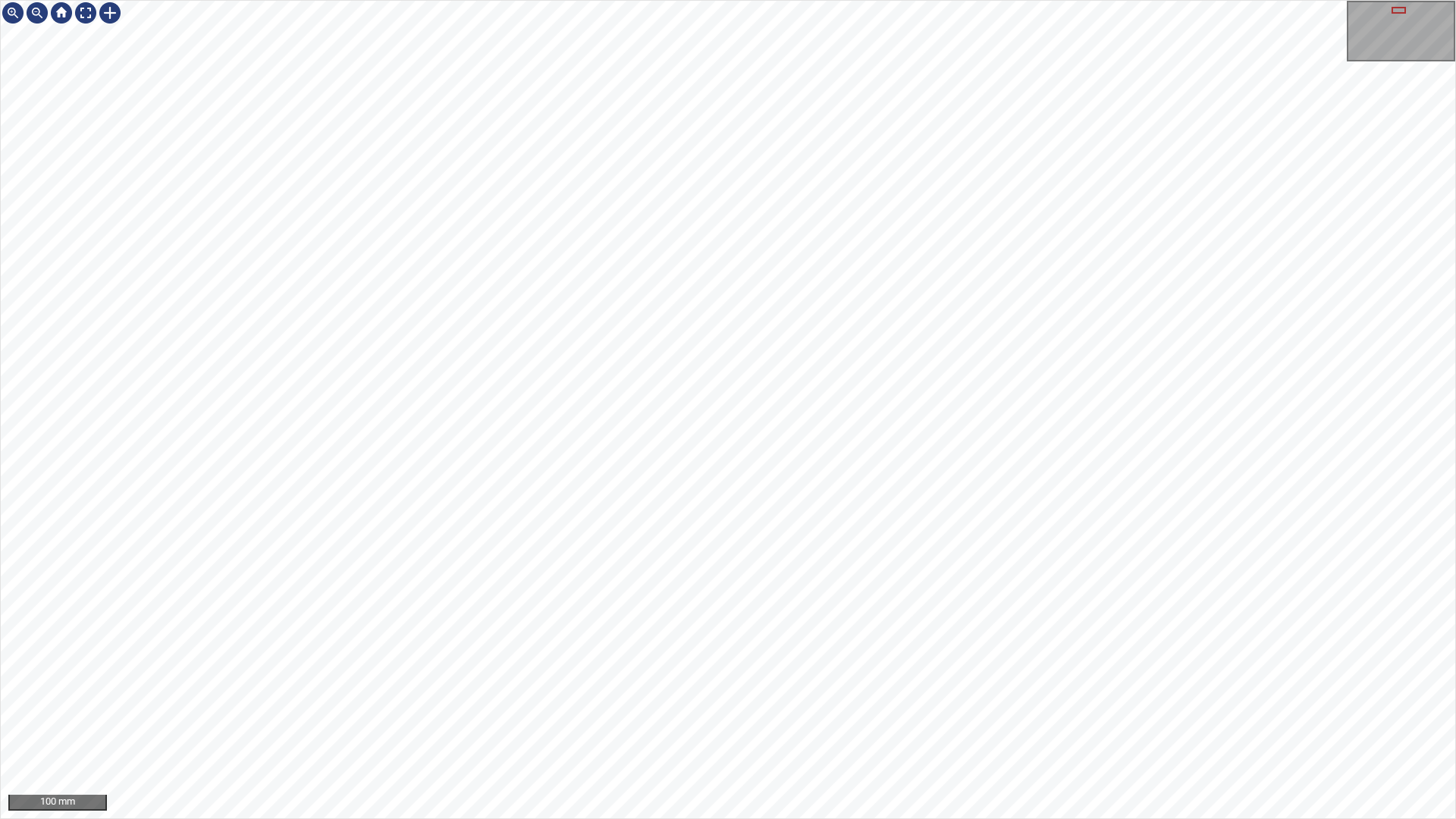
click at [902, 723] on div "100 mm" at bounding box center [728, 410] width 1456 height 819
click at [636, 0] on div "100 mm" at bounding box center [728, 410] width 1456 height 819
click at [350, 723] on div "100 mm" at bounding box center [728, 410] width 1456 height 819
click at [611, 723] on div "100 mm" at bounding box center [728, 410] width 1456 height 819
click at [705, 723] on div "100 mm" at bounding box center [728, 410] width 1456 height 819
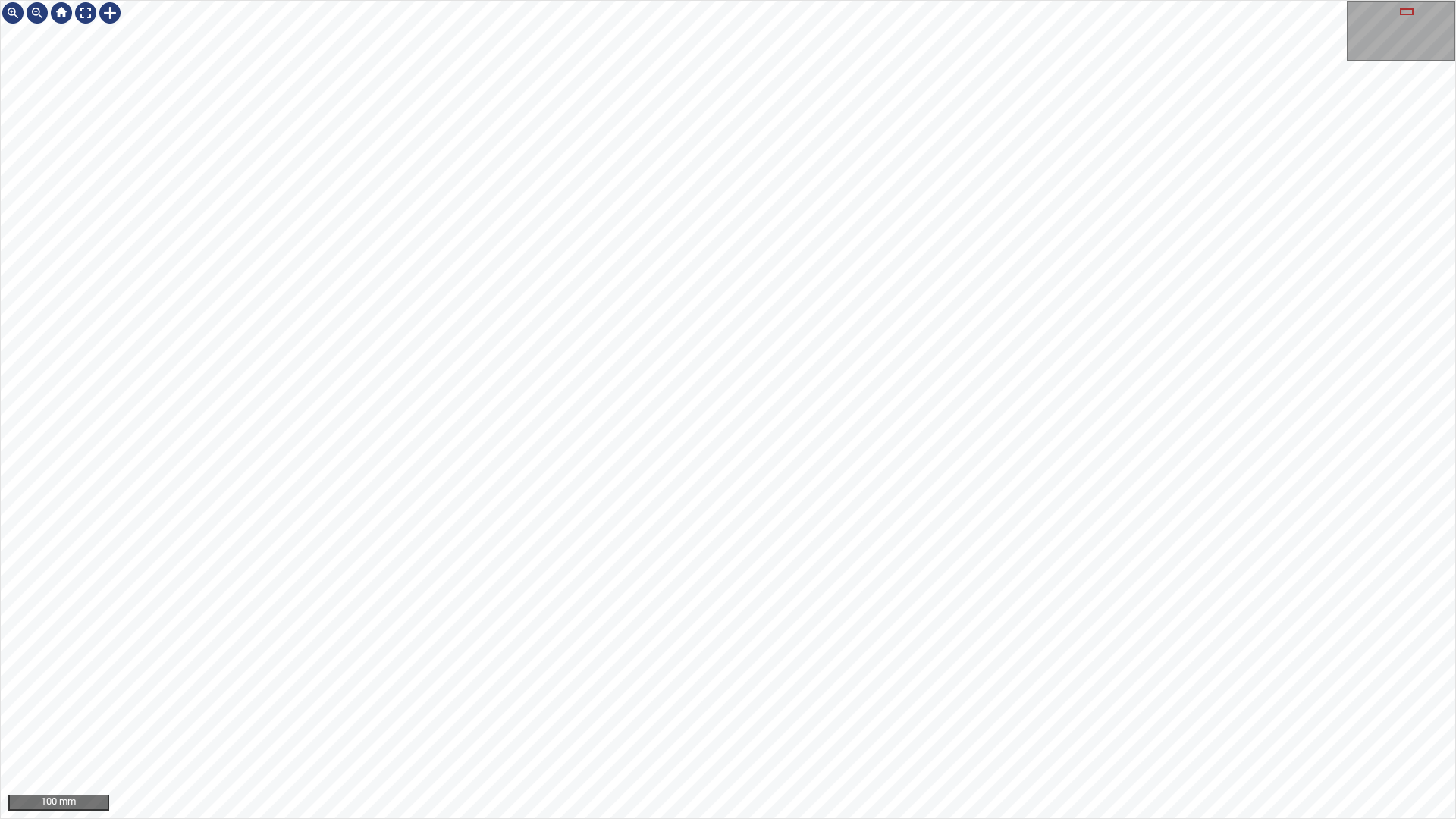
click at [576, 0] on div "100 mm" at bounding box center [728, 410] width 1456 height 819
click at [929, 0] on div "100 mm" at bounding box center [728, 410] width 1456 height 819
click at [709, 723] on div "100 mm" at bounding box center [728, 410] width 1456 height 819
click at [729, 723] on div "100 mm" at bounding box center [728, 410] width 1456 height 819
click at [78, 5] on div at bounding box center [85, 13] width 25 height 25
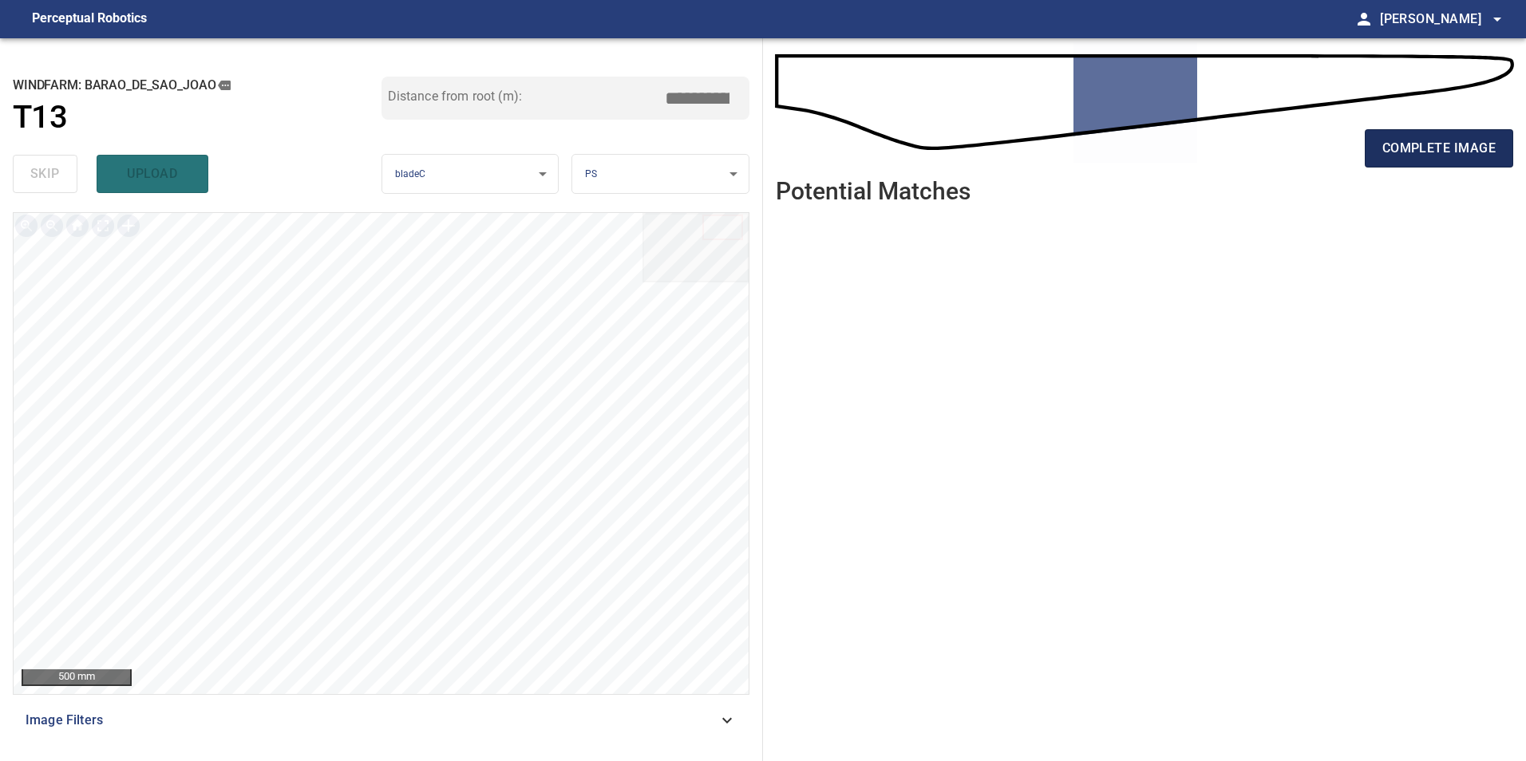
click at [1435, 151] on span "complete image" at bounding box center [1438, 148] width 113 height 22
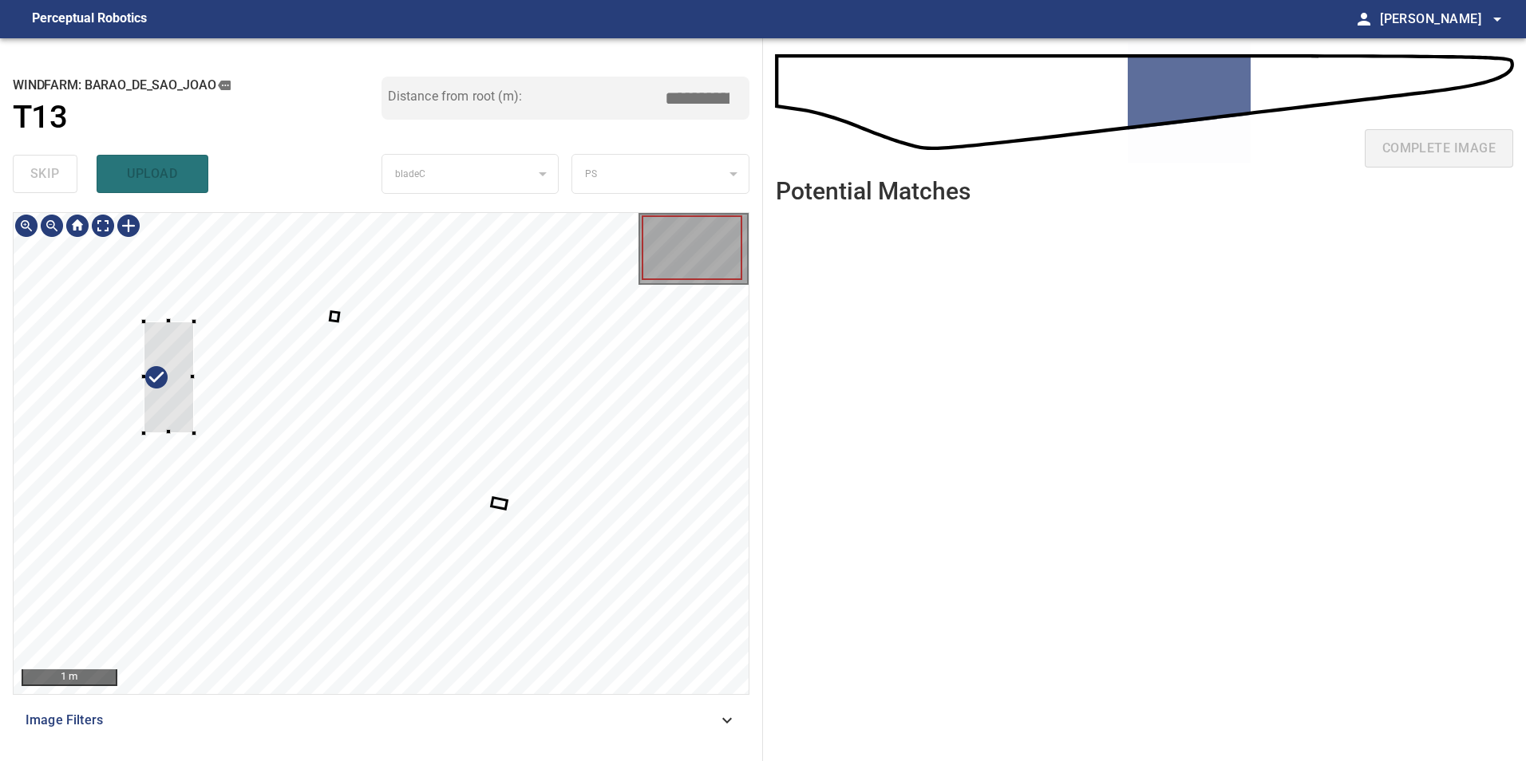
click at [74, 413] on div at bounding box center [381, 453] width 735 height 481
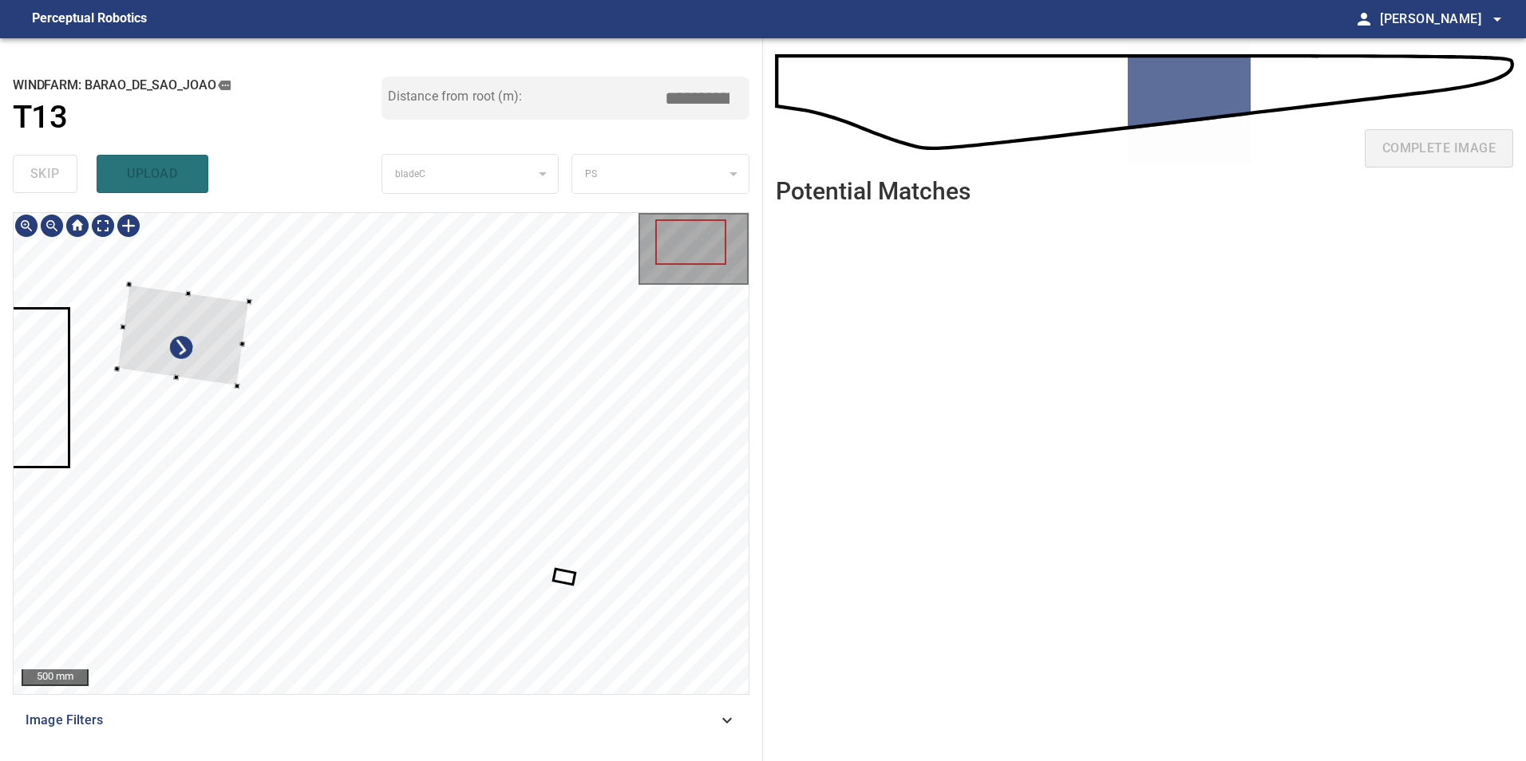
click at [166, 348] on div at bounding box center [183, 335] width 132 height 102
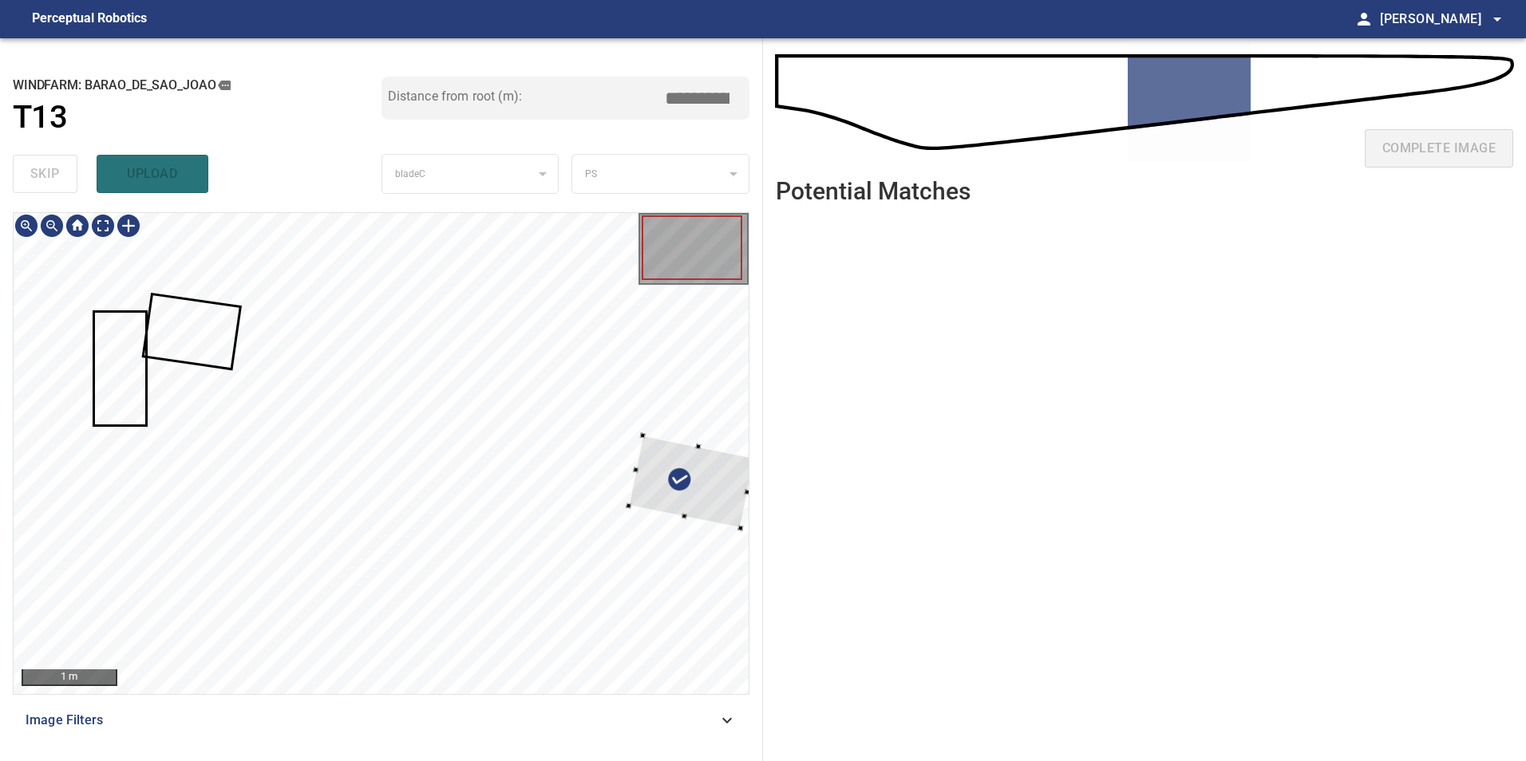
click at [699, 491] on div at bounding box center [692, 482] width 126 height 93
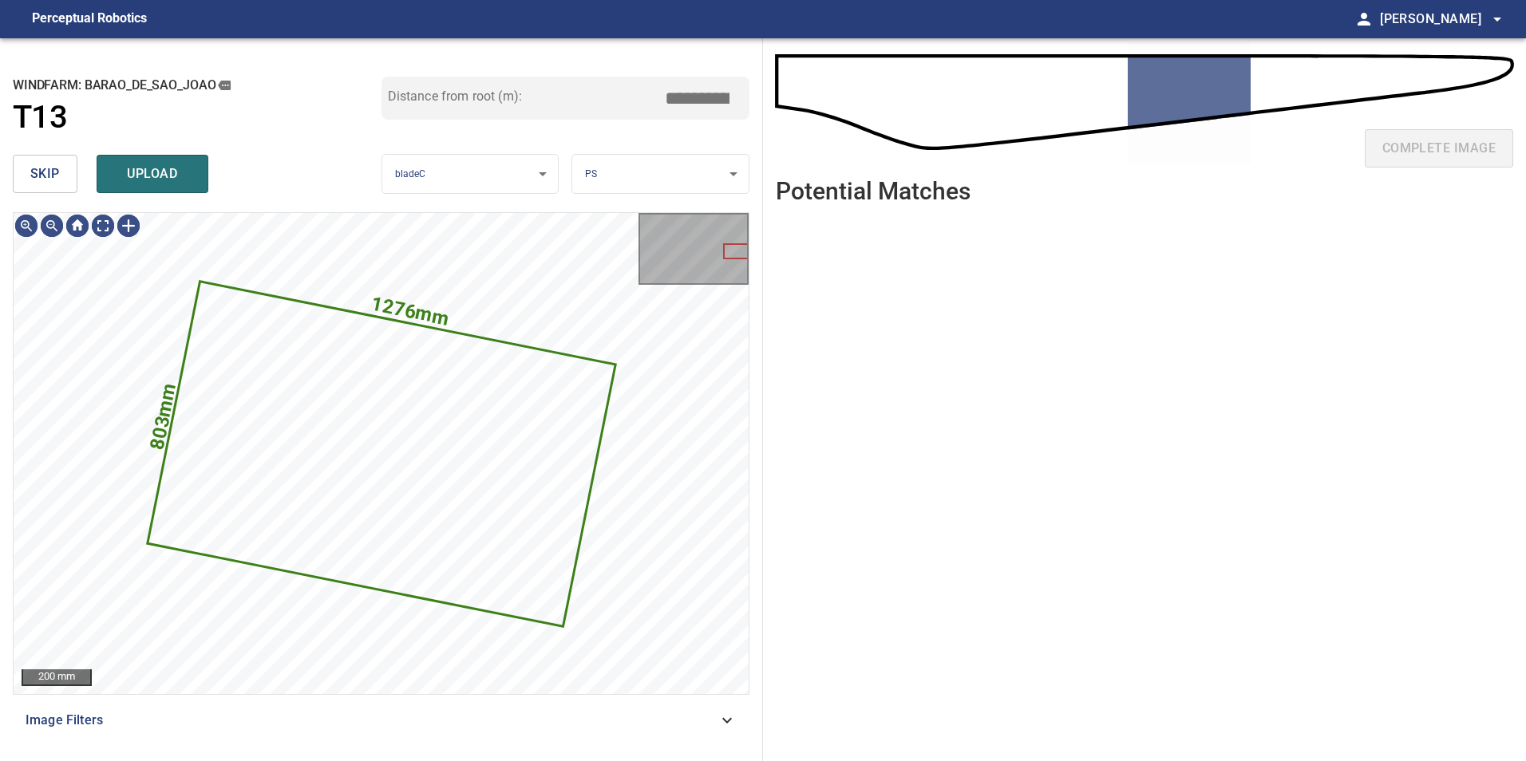
click at [48, 184] on span "skip" at bounding box center [45, 174] width 30 height 22
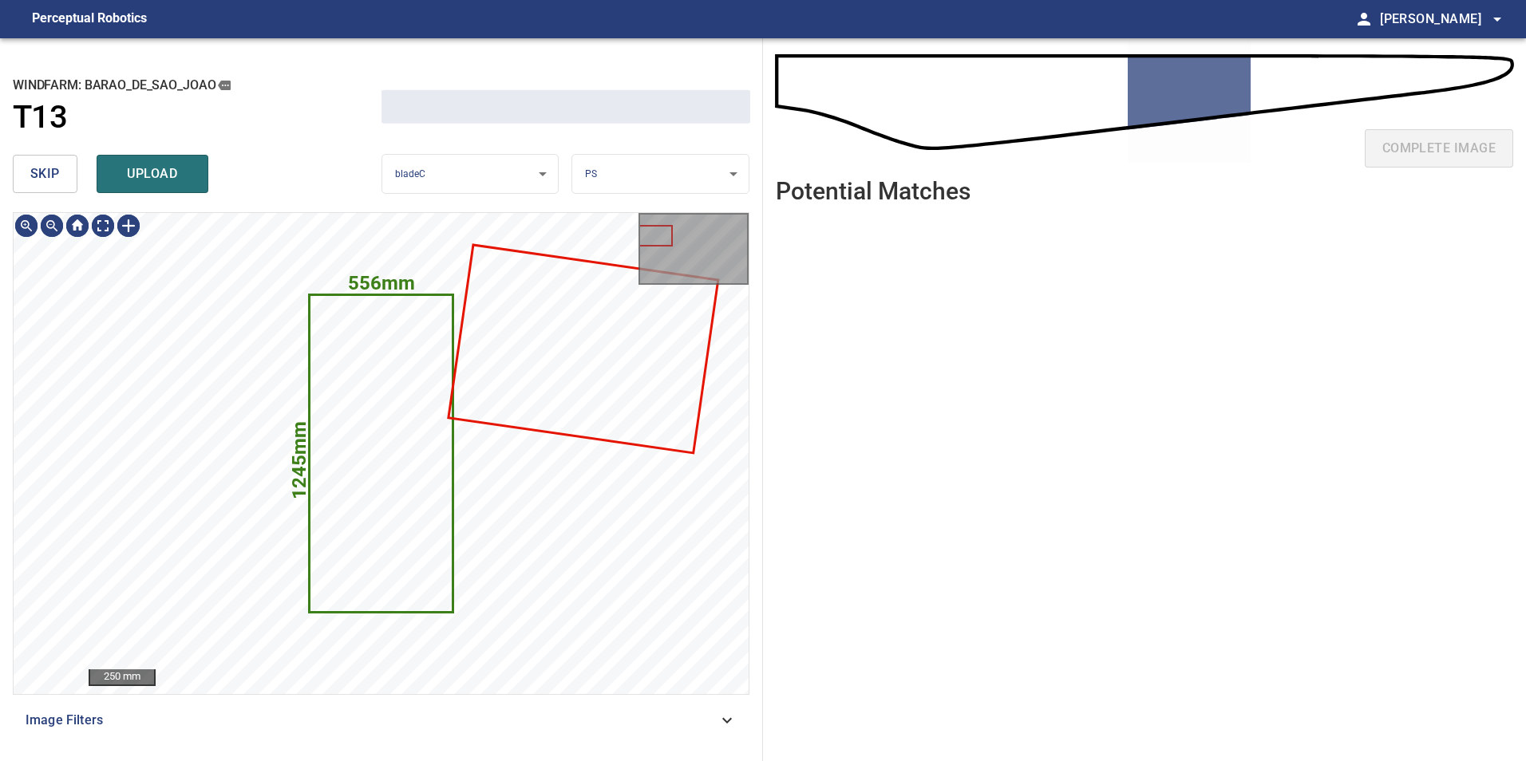
click at [47, 187] on button "skip" at bounding box center [45, 174] width 65 height 38
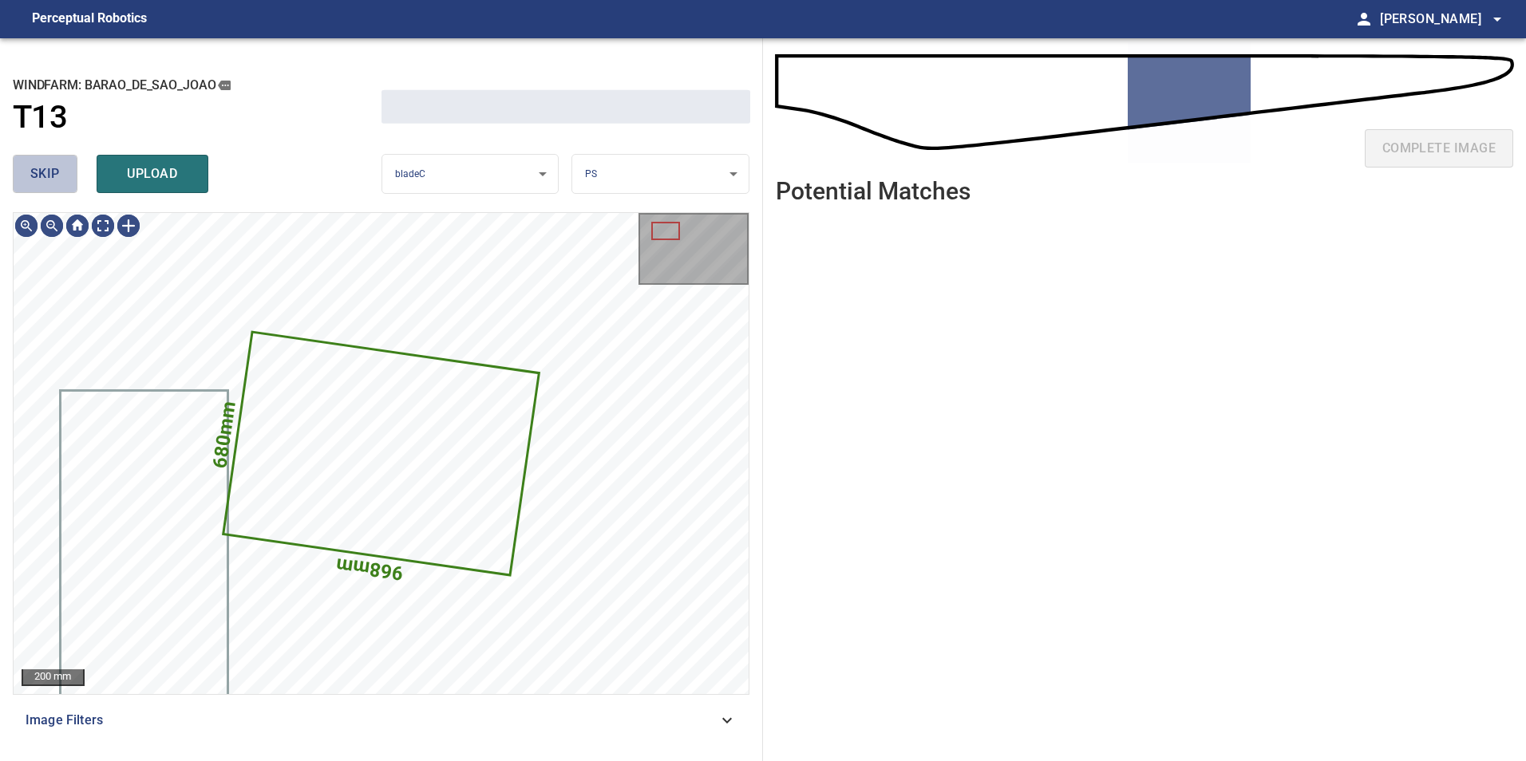
click at [45, 191] on button "skip" at bounding box center [45, 174] width 65 height 38
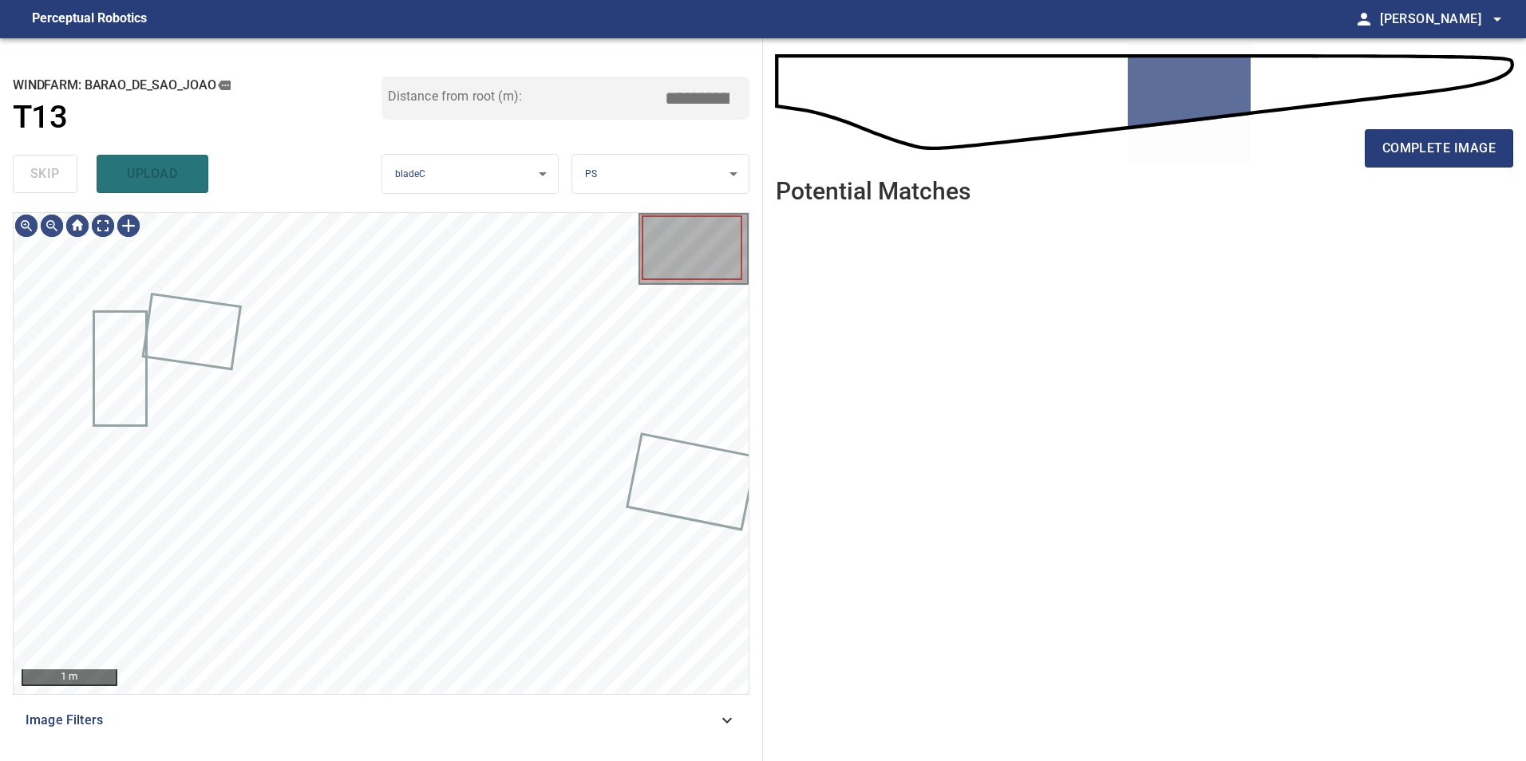
click at [45, 191] on div "skip upload" at bounding box center [197, 173] width 369 height 51
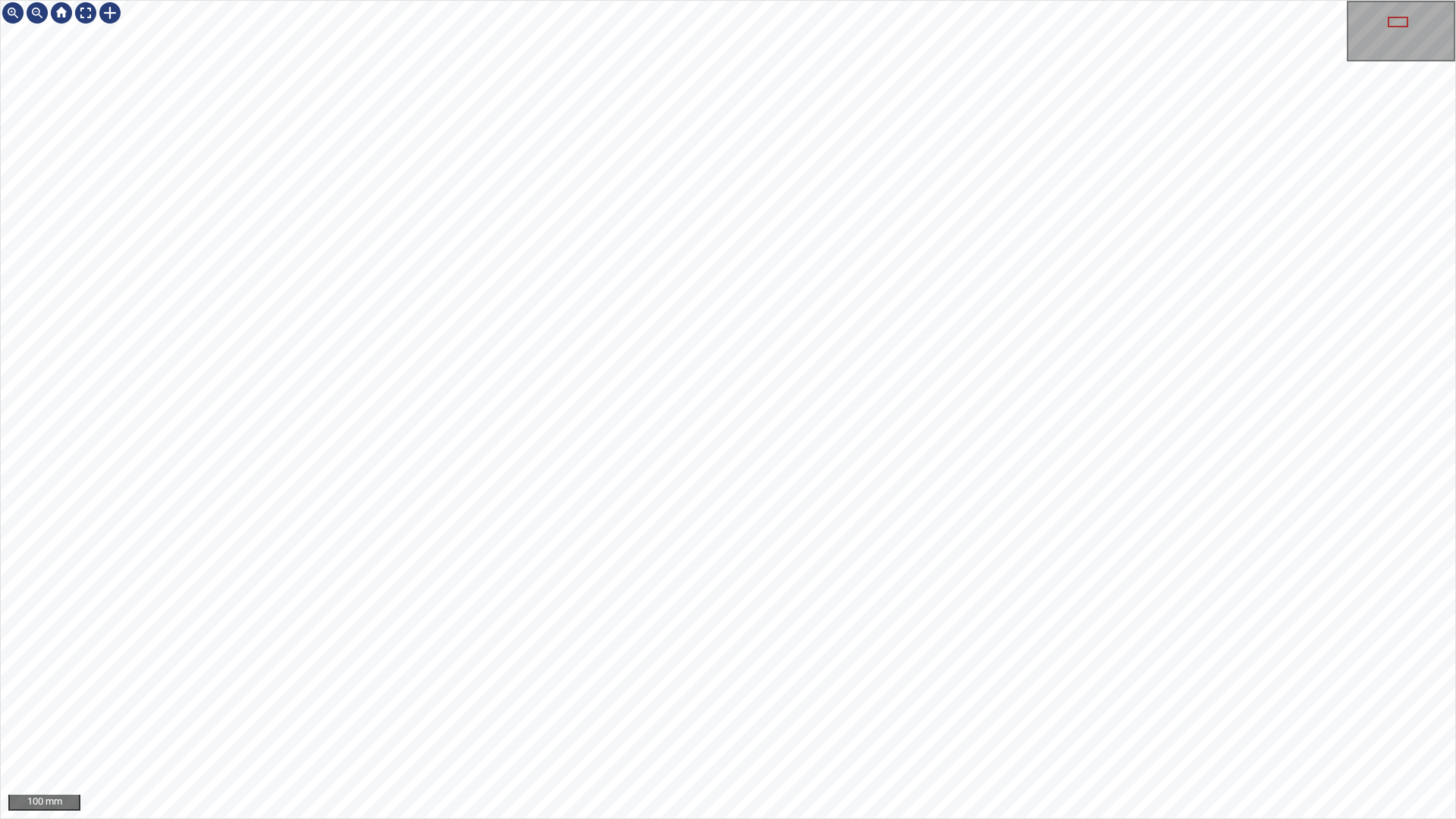
click at [725, 723] on div "100 mm" at bounding box center [728, 410] width 1456 height 819
click at [912, 723] on div "100 mm" at bounding box center [728, 410] width 1456 height 819
click at [691, 723] on div "100 mm" at bounding box center [728, 410] width 1456 height 819
click at [88, 20] on div at bounding box center [85, 13] width 25 height 25
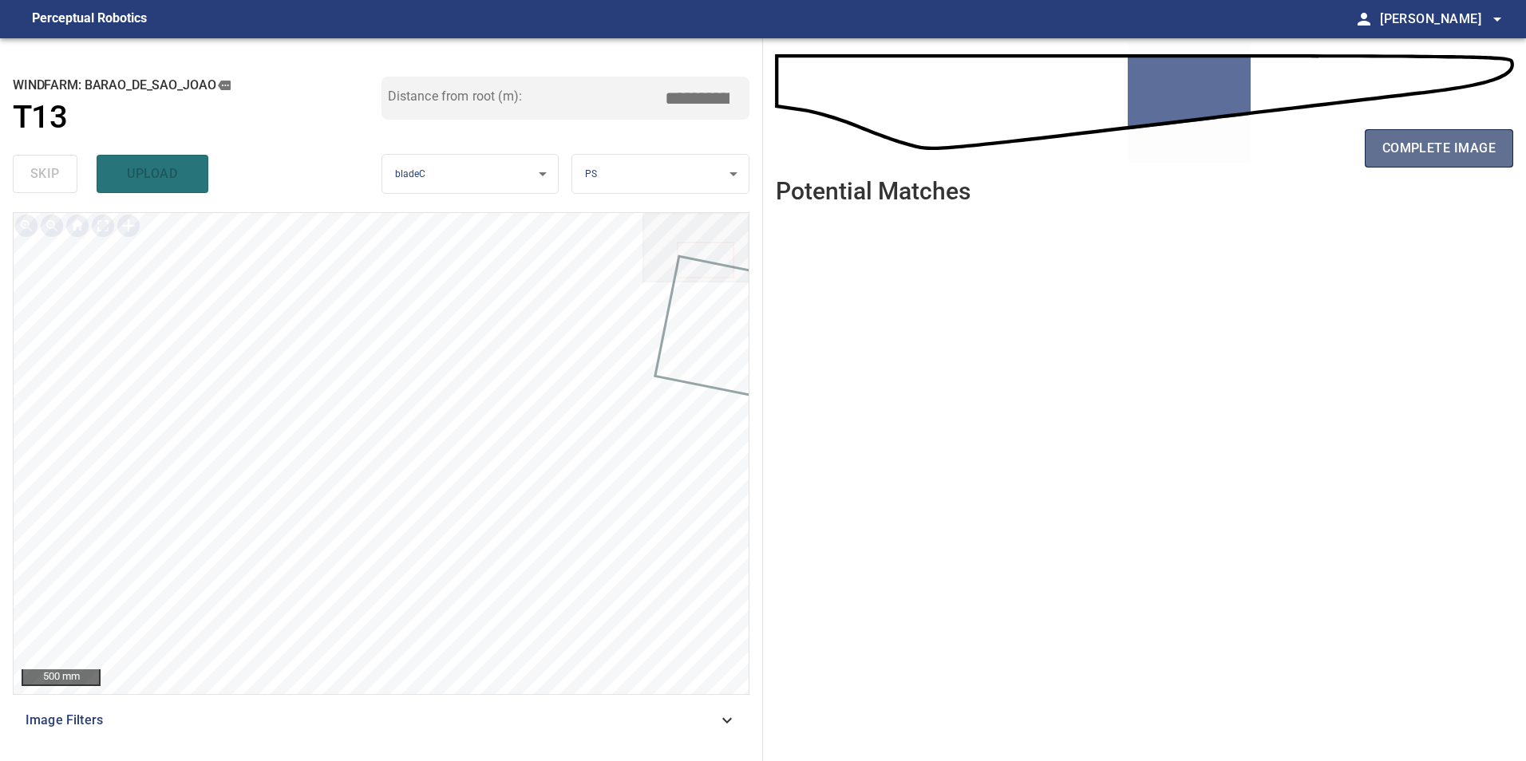
click at [1461, 151] on span "complete image" at bounding box center [1438, 148] width 113 height 22
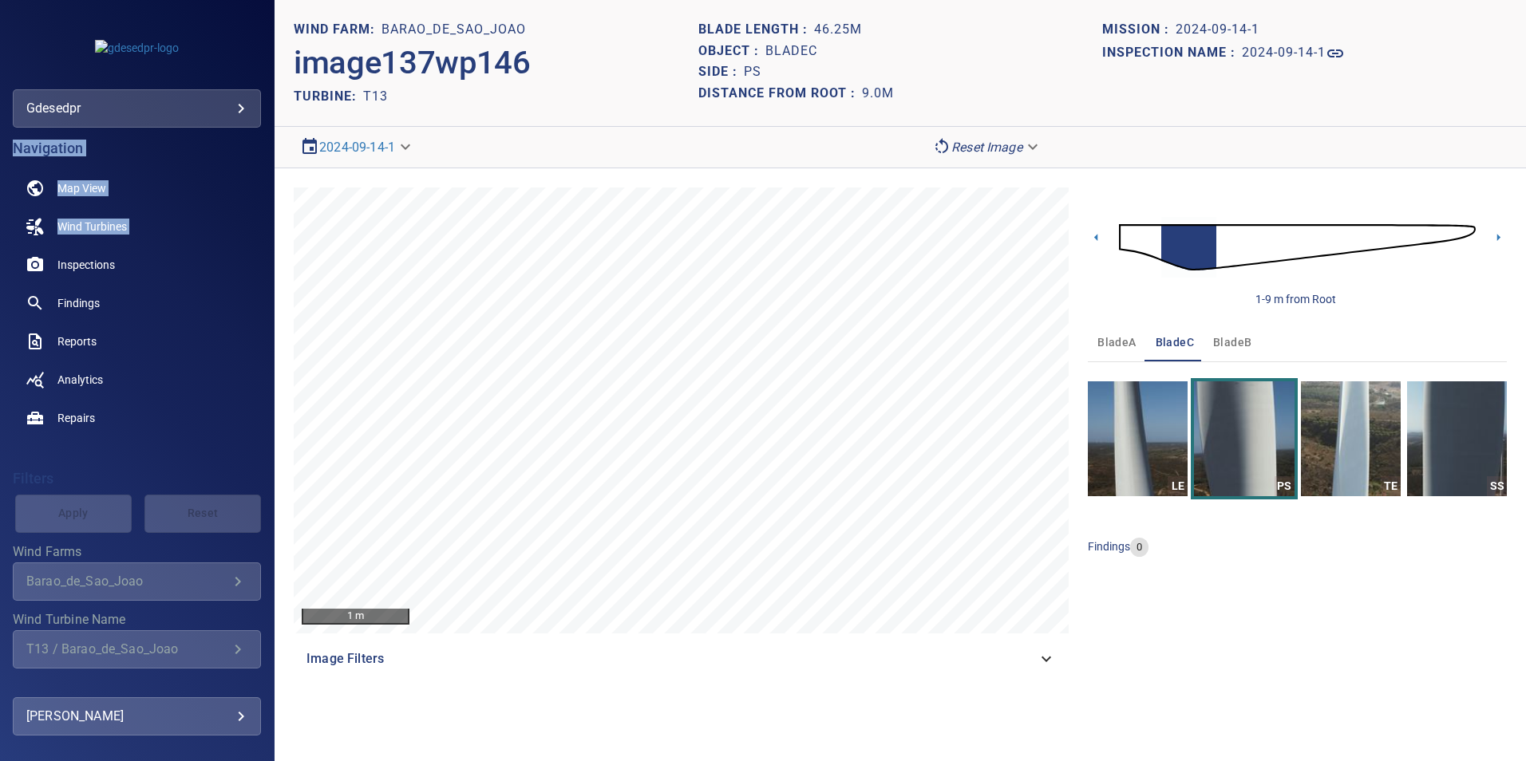
drag, startPoint x: -226, startPoint y: 215, endPoint x: -824, endPoint y: 10, distance: 632.1
click at [0, 10] on html "**********" at bounding box center [763, 380] width 1526 height 761
click at [1406, 255] on img at bounding box center [1297, 247] width 357 height 86
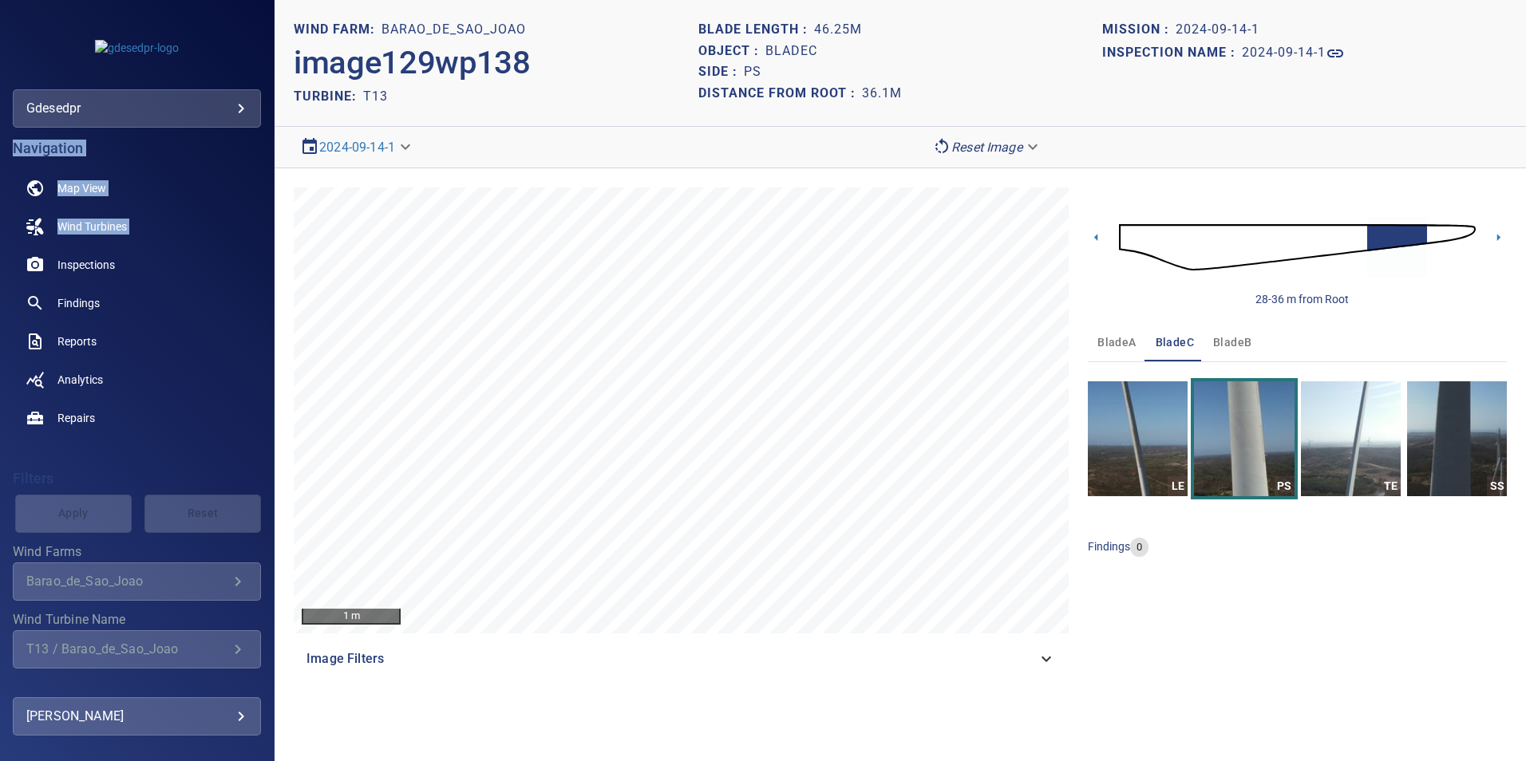
click at [1125, 346] on span "bladeA" at bounding box center [1116, 343] width 38 height 20
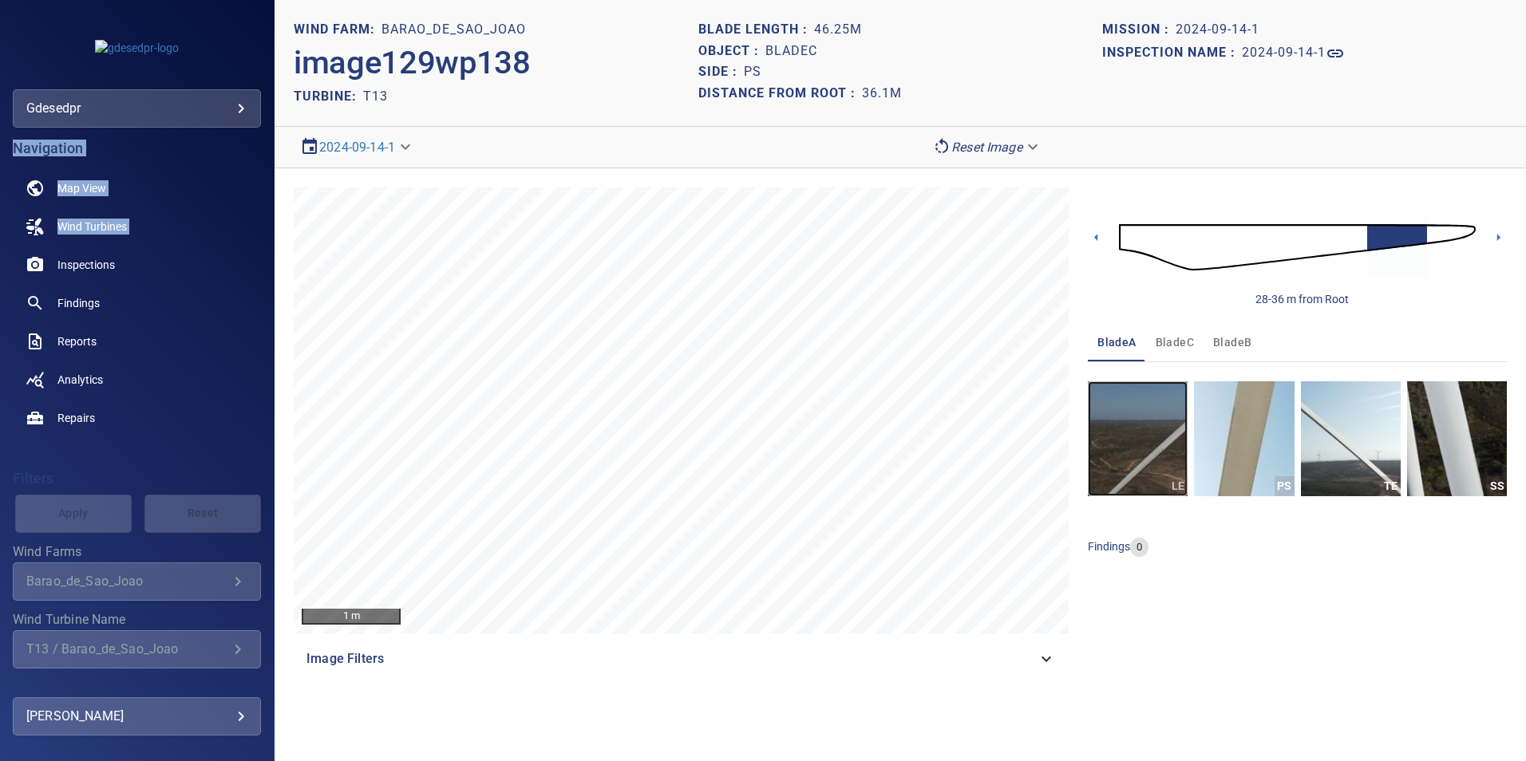
click at [1170, 453] on img "button" at bounding box center [1138, 439] width 100 height 115
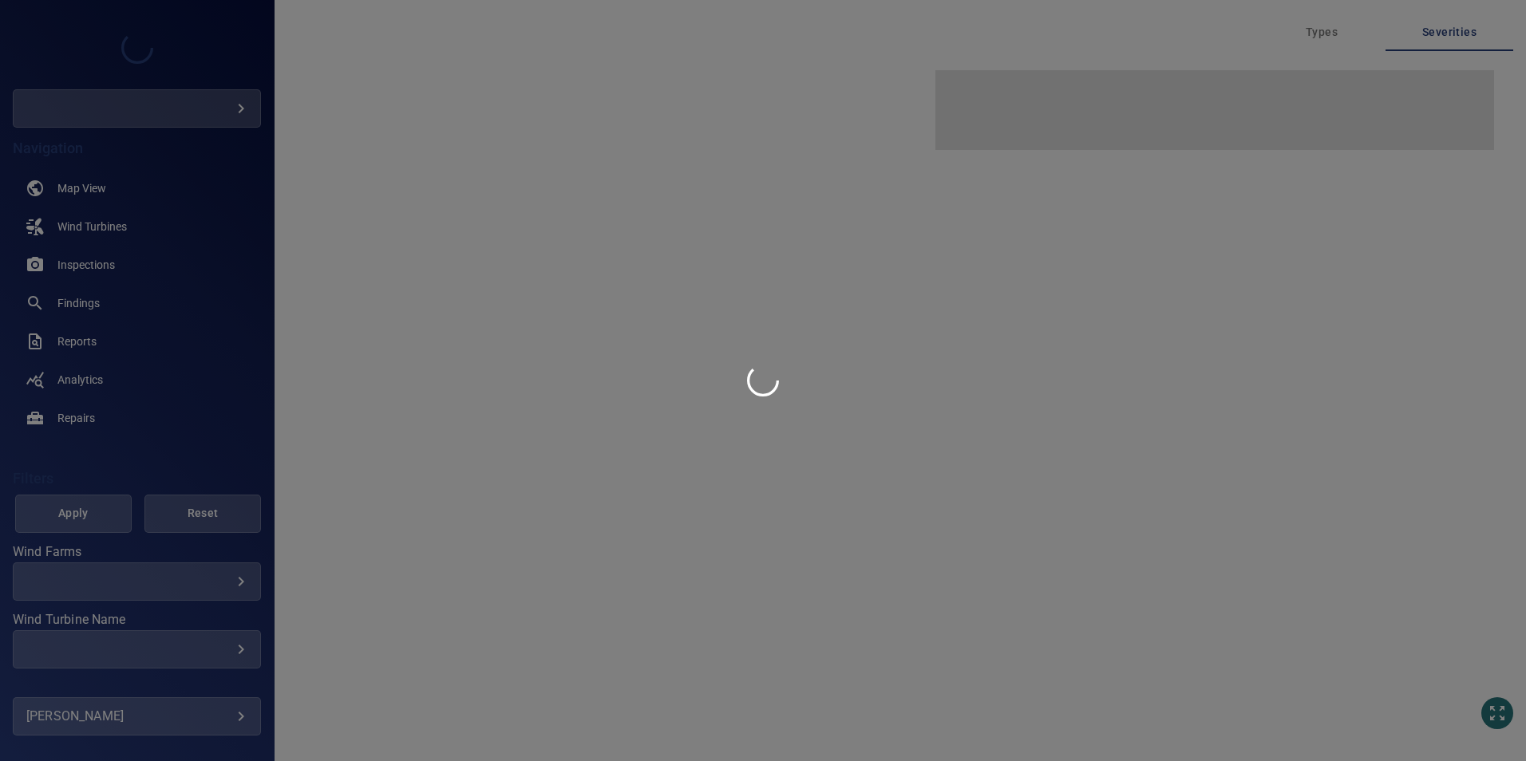
type input "****"
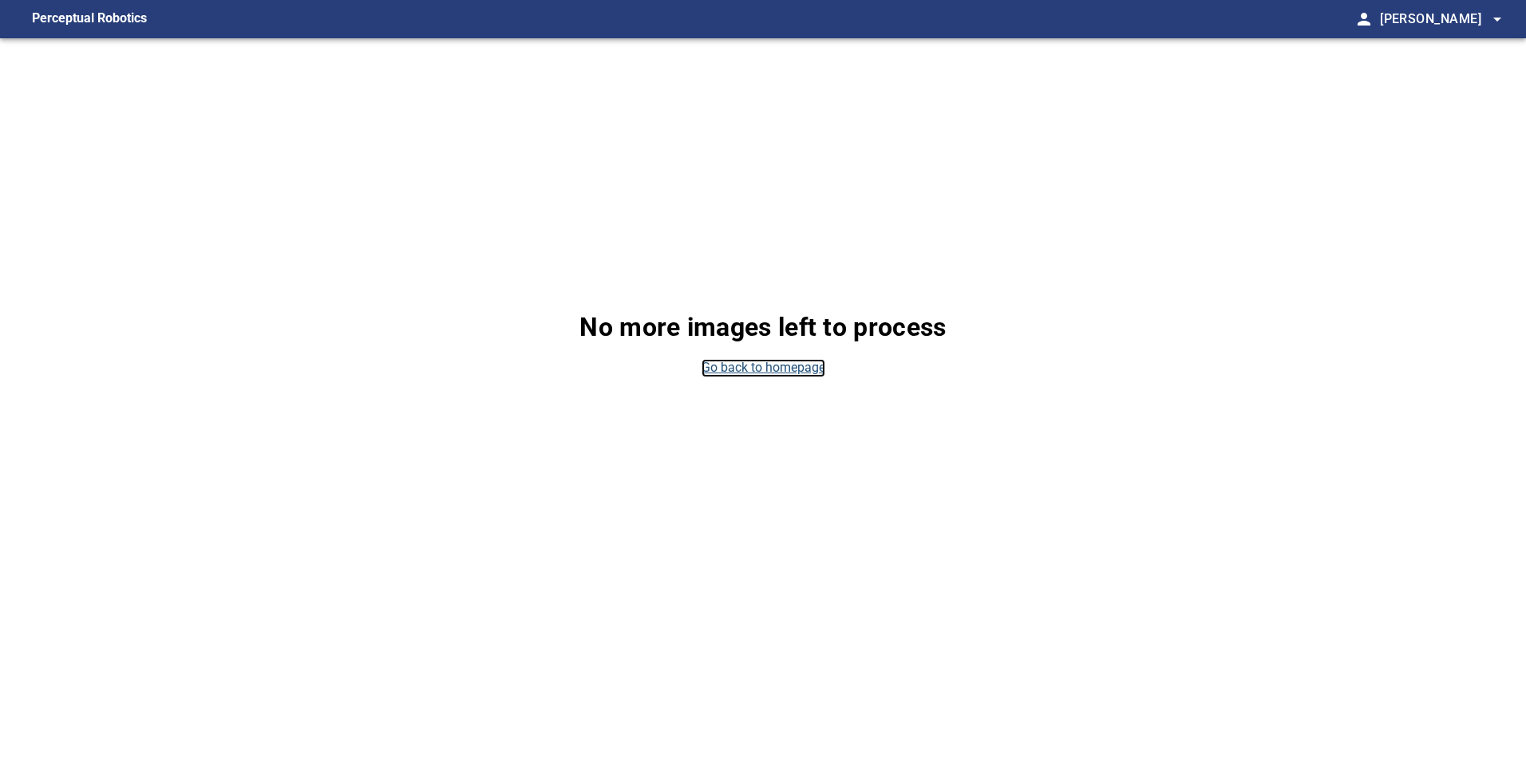
click at [781, 368] on link "Go back to homepage" at bounding box center [764, 368] width 124 height 18
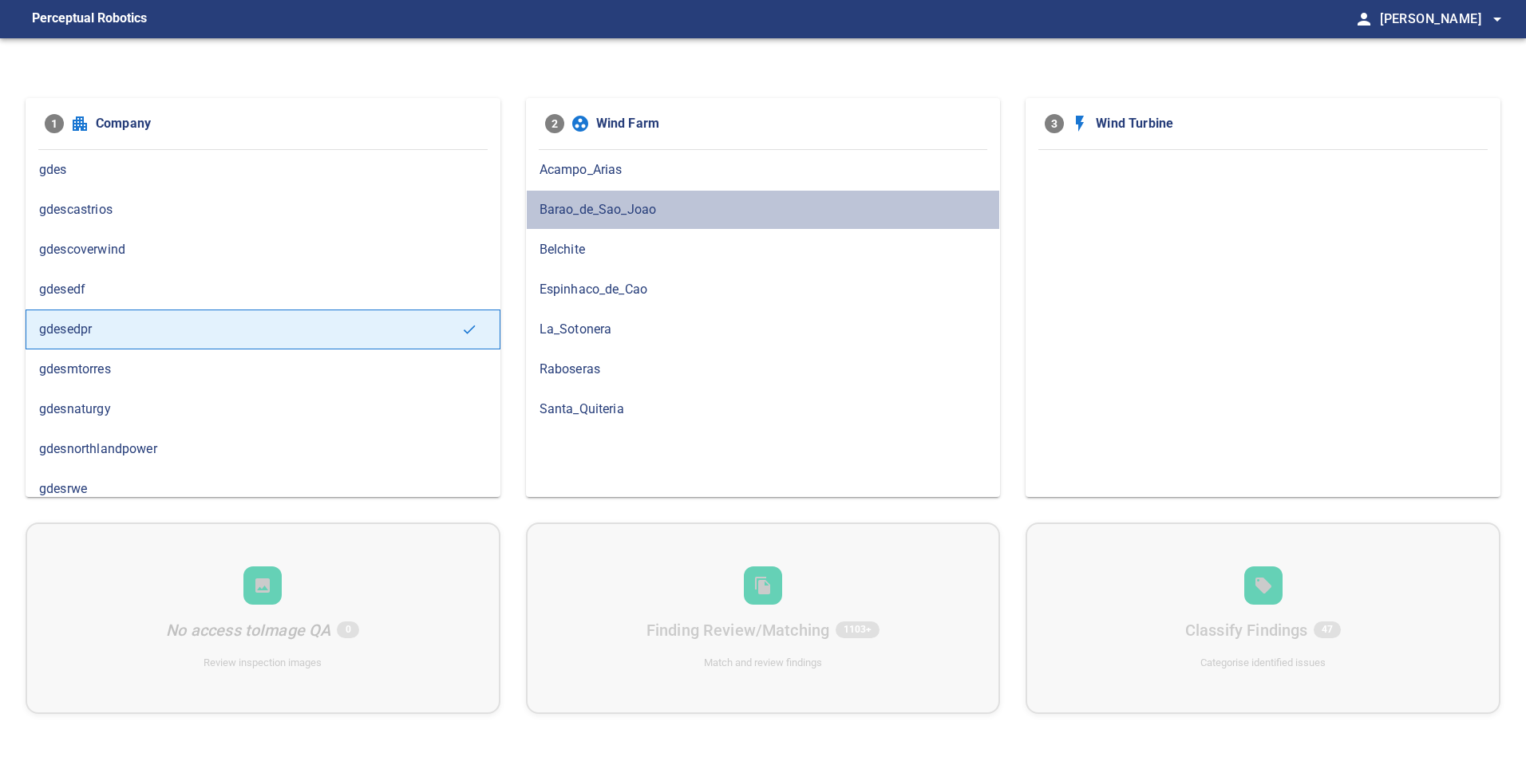
click at [647, 218] on span "Barao_de_Sao_Joao" at bounding box center [764, 209] width 448 height 19
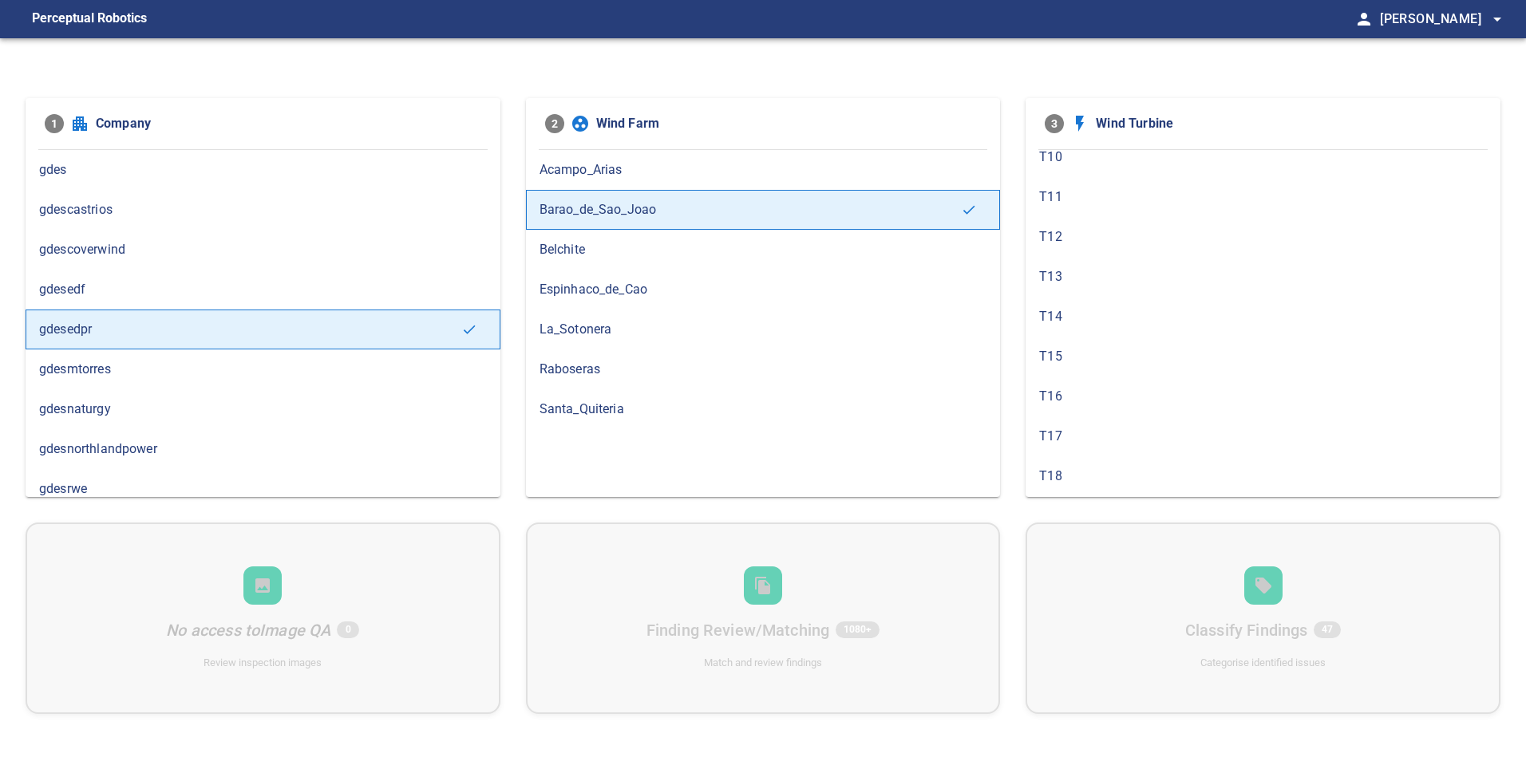
scroll to position [399, 0]
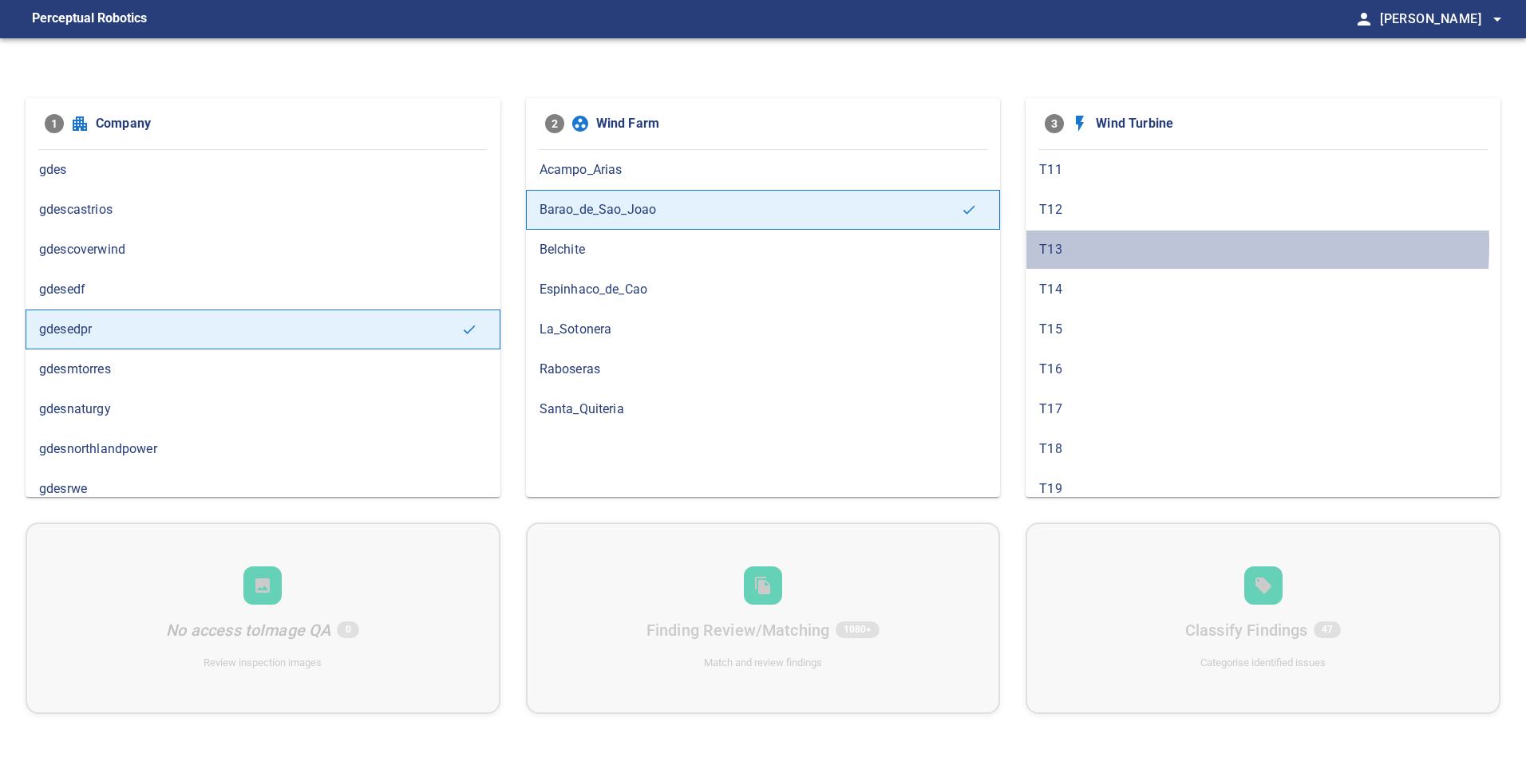
click at [1111, 245] on span "T13" at bounding box center [1263, 249] width 448 height 19
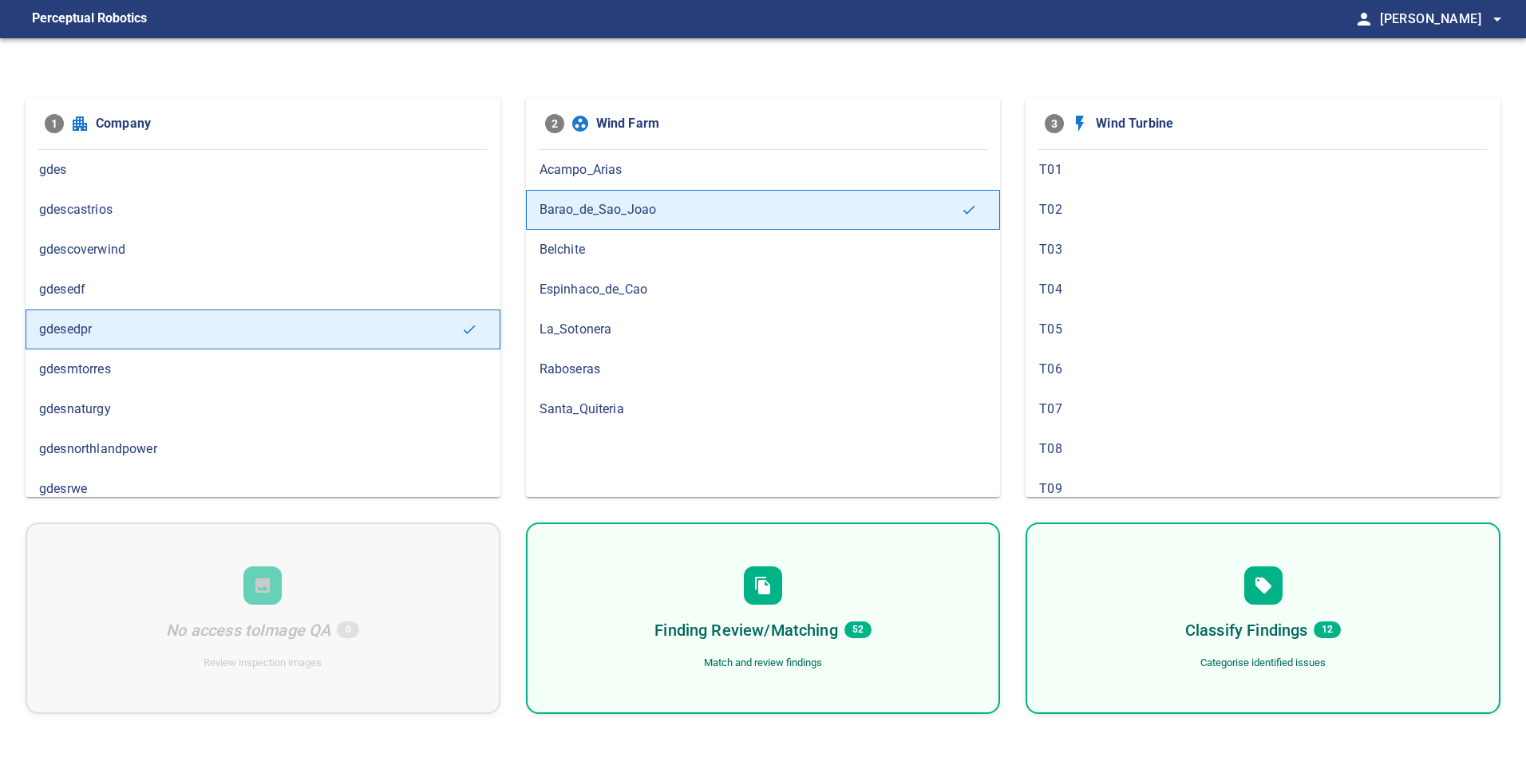
click at [931, 666] on div "Finding Review/Matching 52 Match and review findings" at bounding box center [763, 619] width 475 height 192
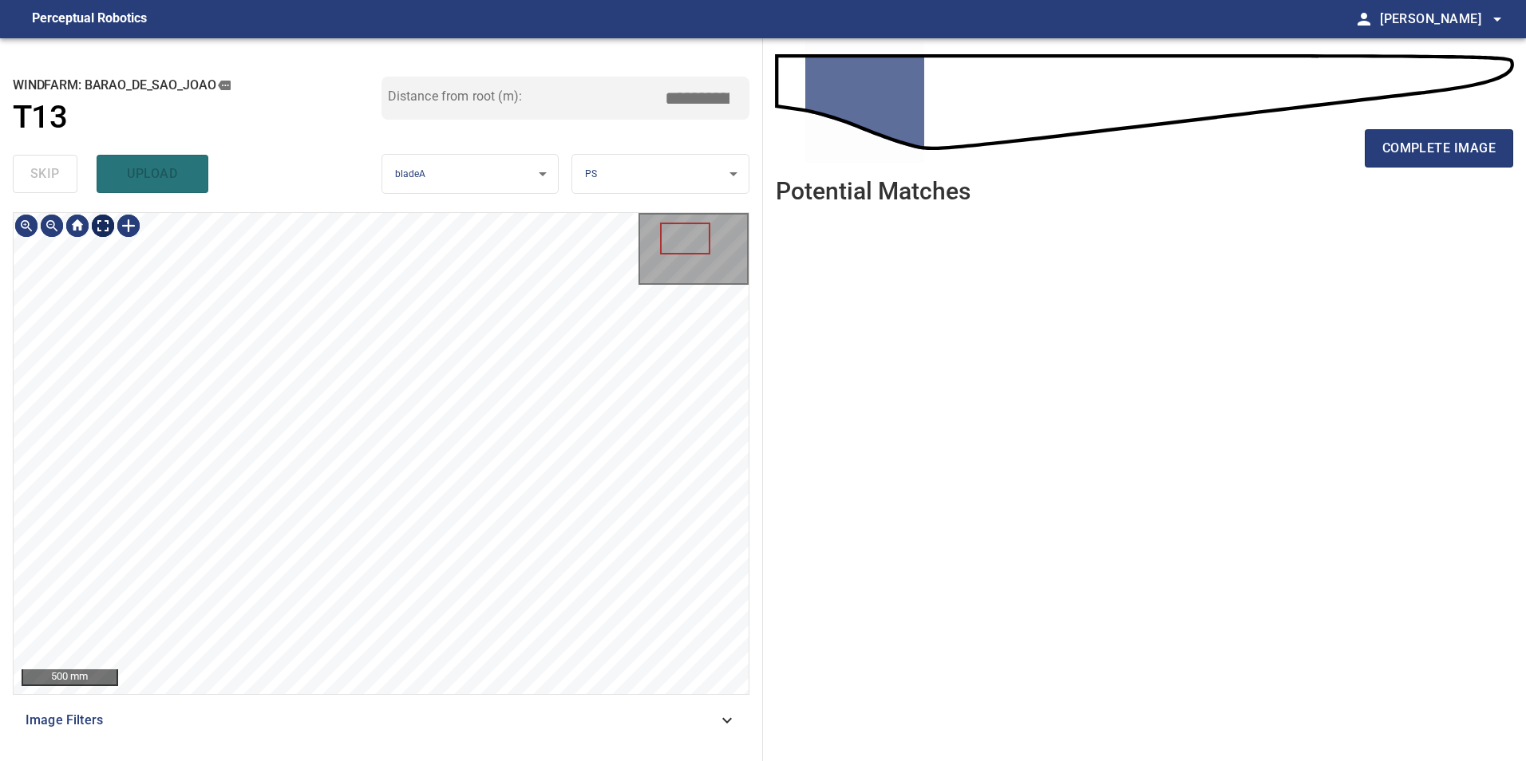
click at [110, 263] on div "500 mm" at bounding box center [381, 453] width 735 height 481
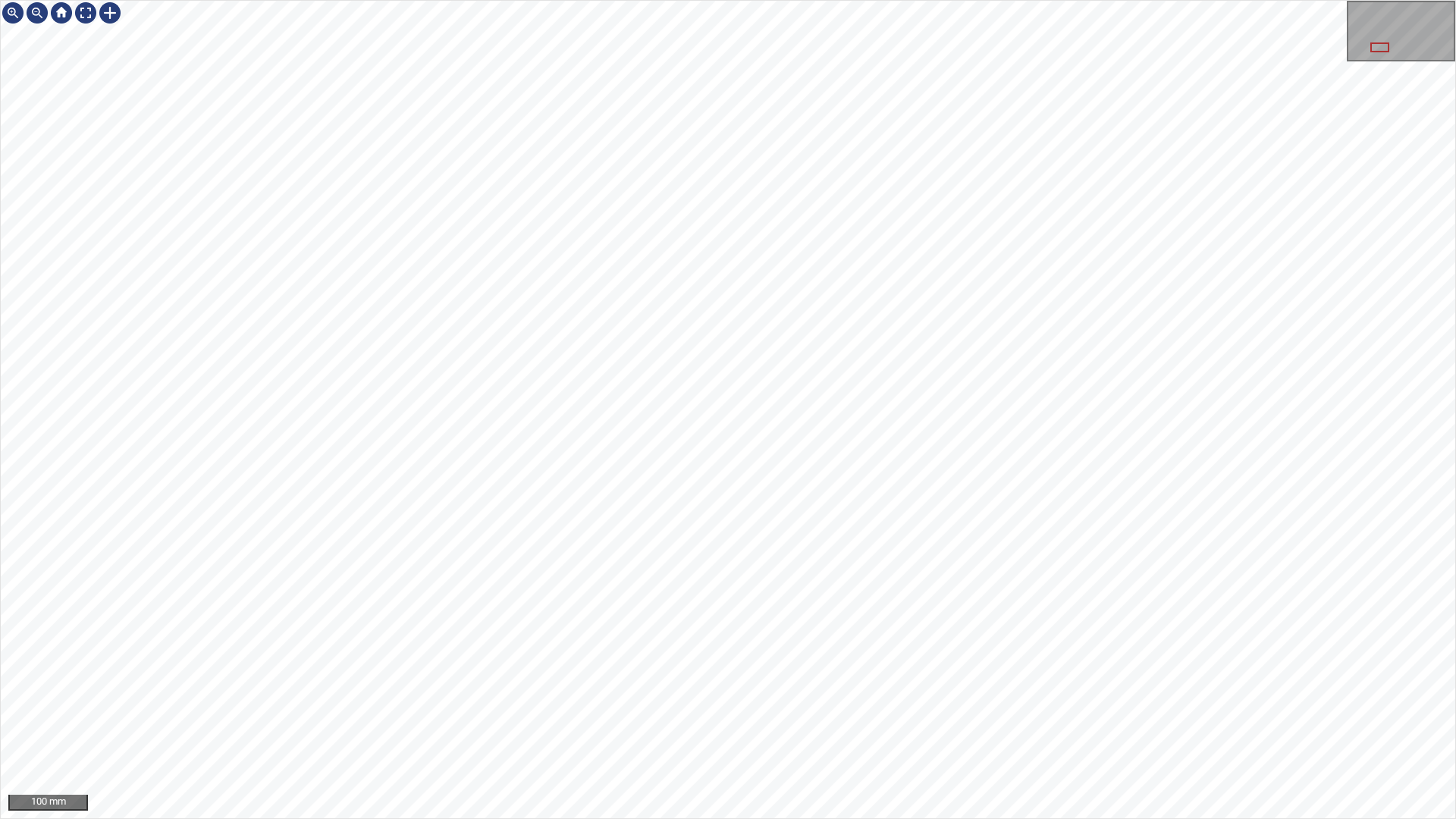
click at [1090, 0] on div "100 mm" at bounding box center [728, 410] width 1456 height 819
click at [82, 10] on div at bounding box center [85, 13] width 25 height 25
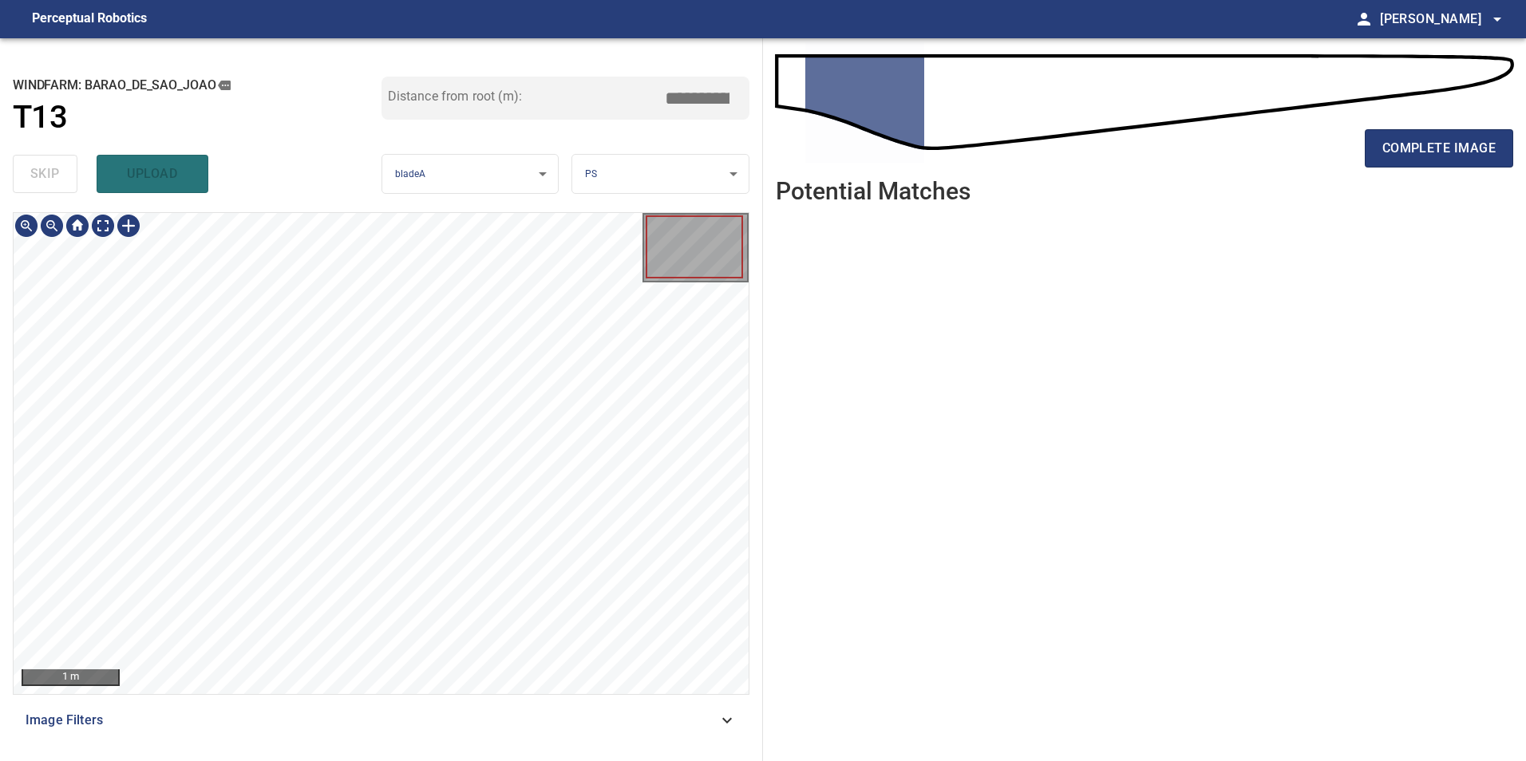
drag, startPoint x: 698, startPoint y: 728, endPoint x: 692, endPoint y: 734, distance: 8.5
click at [692, 734] on div "Image Filters" at bounding box center [381, 721] width 737 height 38
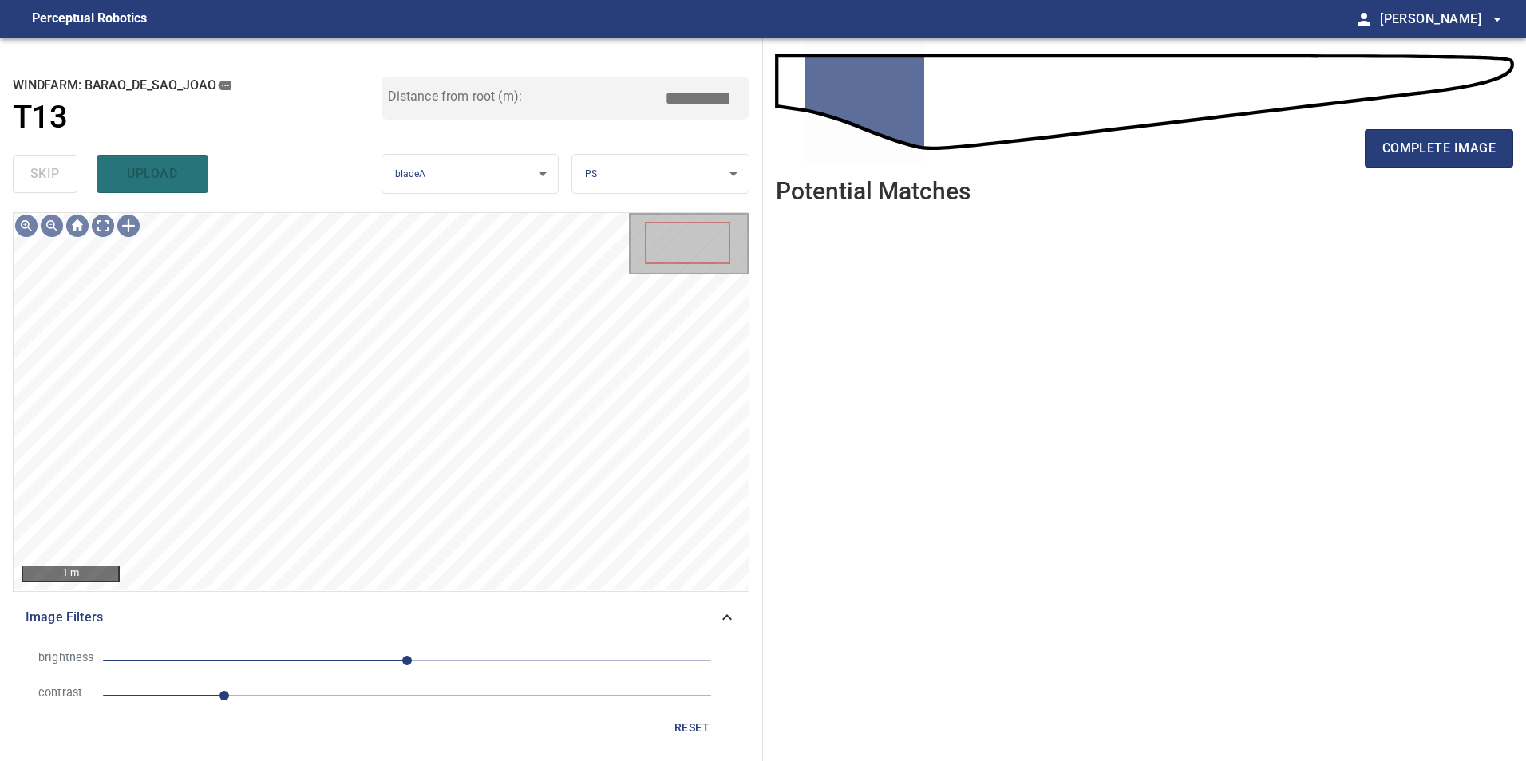
click at [286, 696] on span "1" at bounding box center [407, 696] width 608 height 22
drag, startPoint x: 341, startPoint y: 655, endPoint x: 292, endPoint y: 655, distance: 48.7
click at [339, 655] on span "0" at bounding box center [407, 661] width 608 height 22
click at [295, 655] on span "-57" at bounding box center [407, 661] width 608 height 22
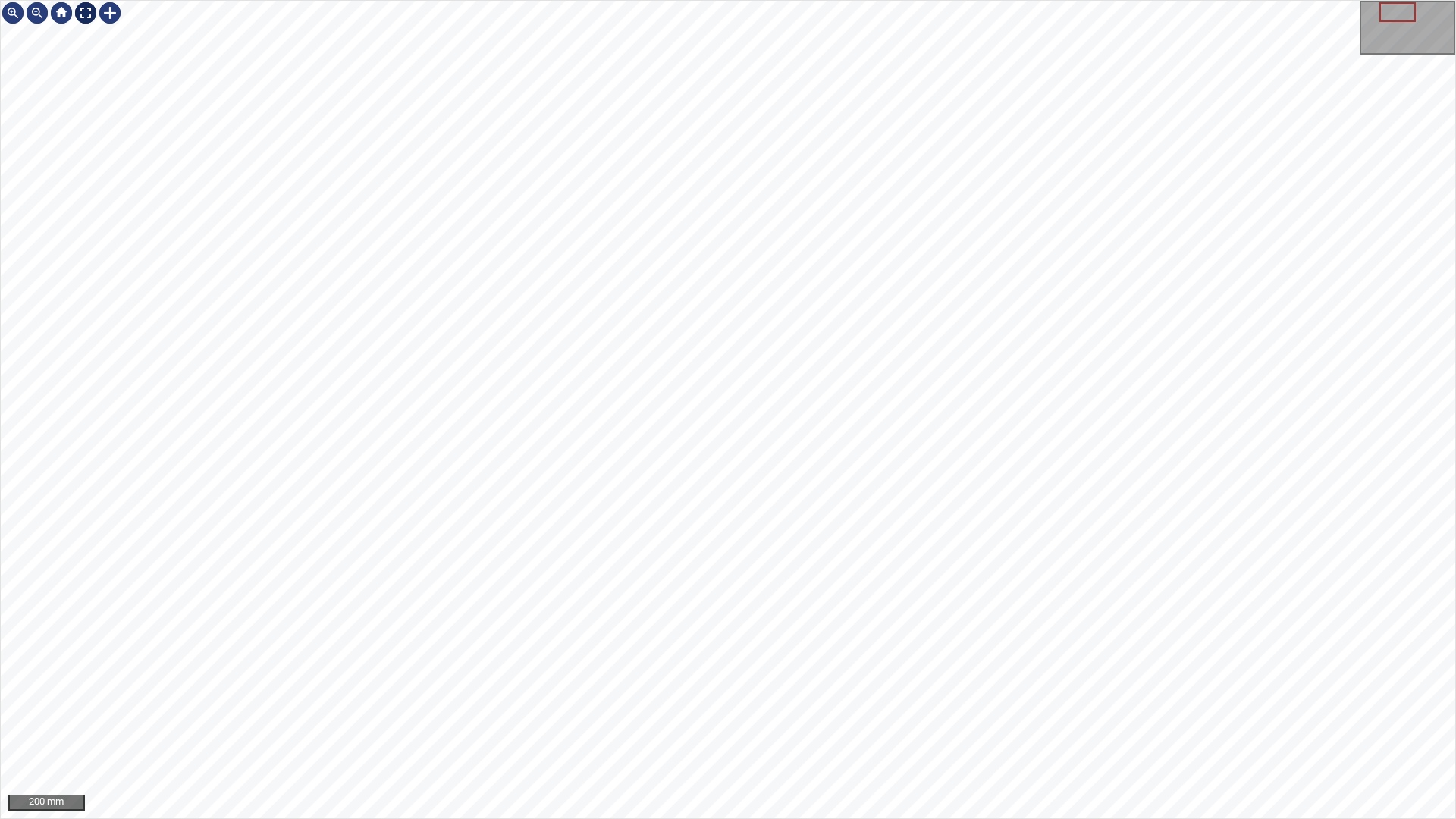
click at [84, 2] on div at bounding box center [85, 13] width 25 height 25
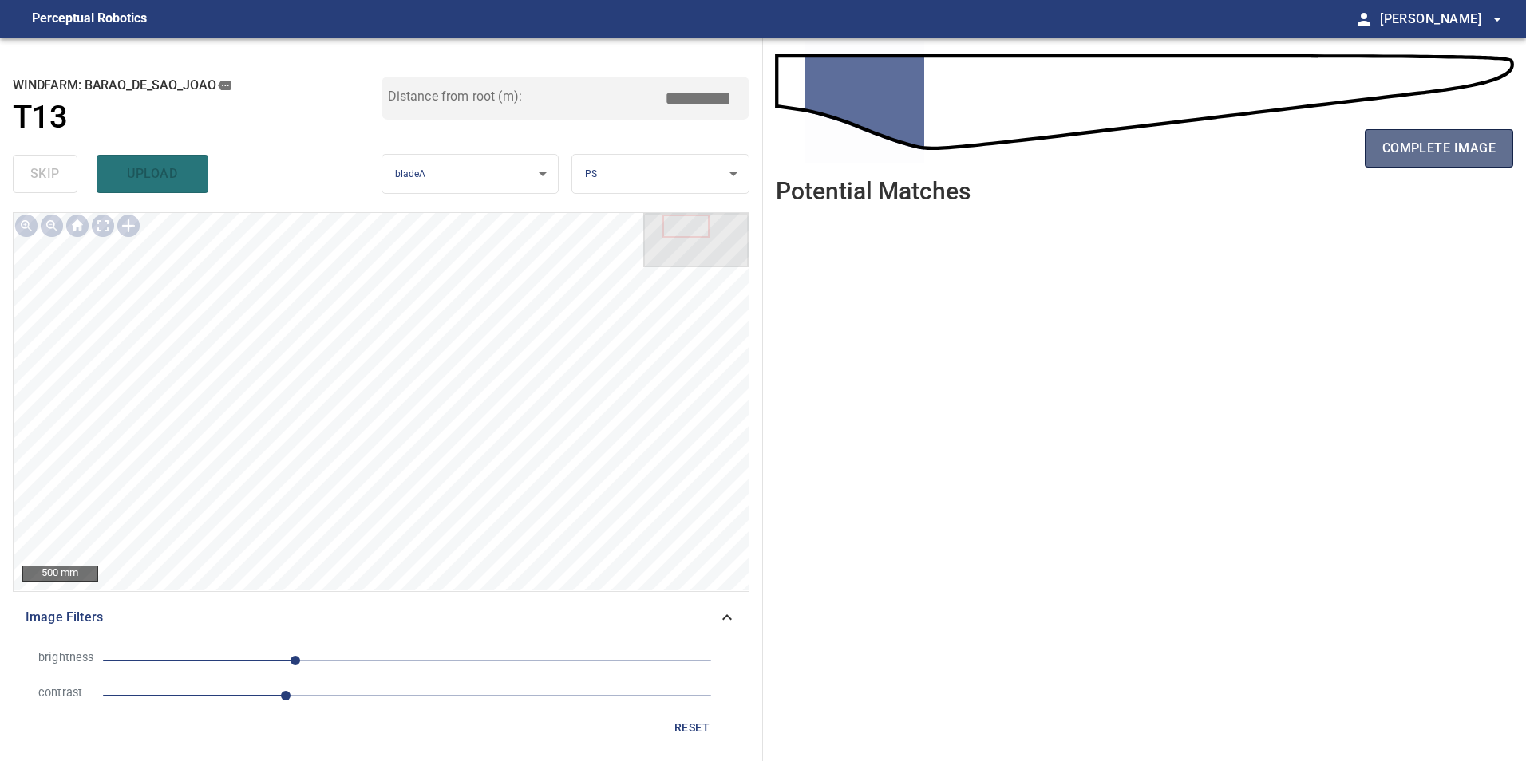
click at [1421, 143] on span "complete image" at bounding box center [1438, 148] width 113 height 22
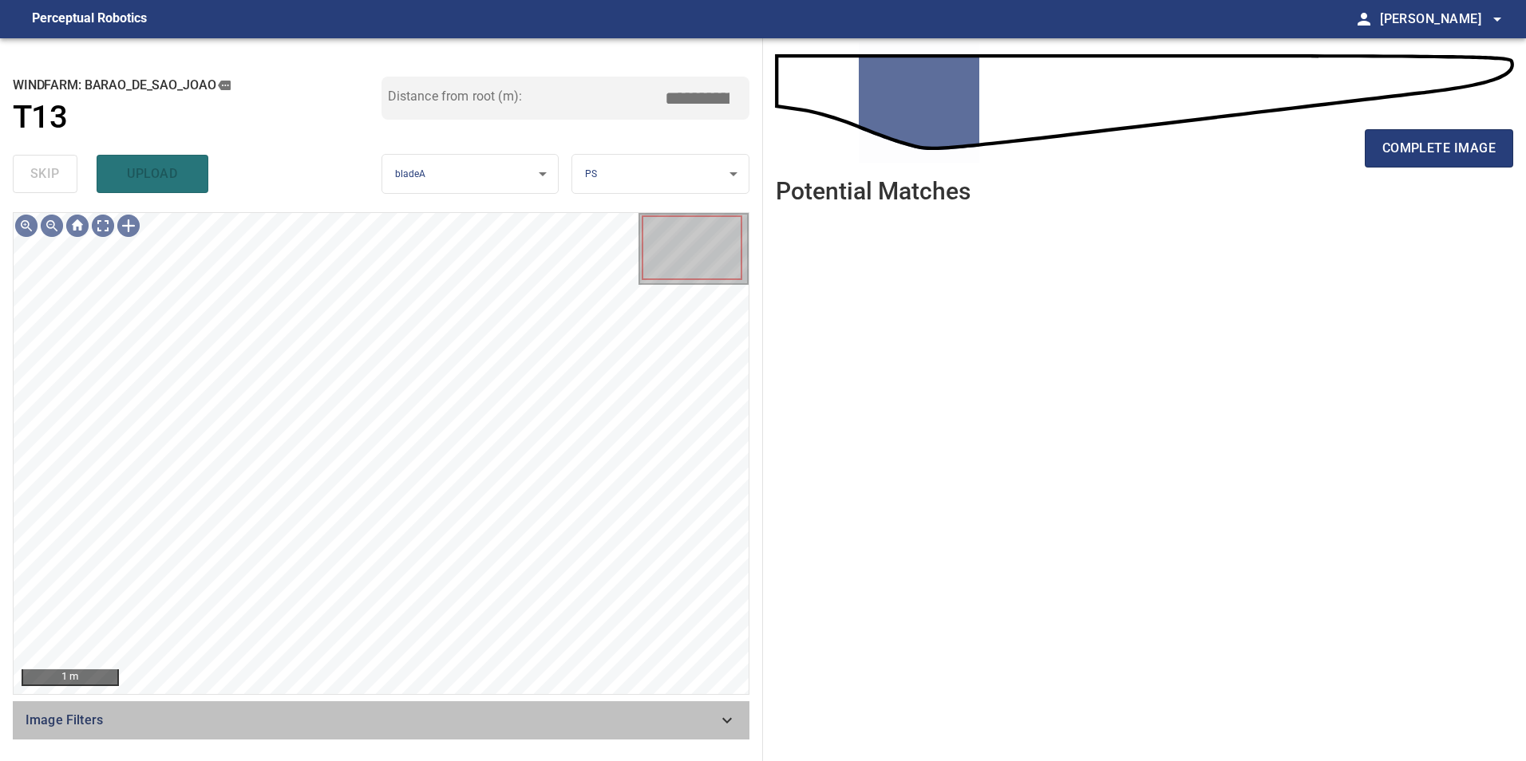
drag, startPoint x: 727, startPoint y: 725, endPoint x: 585, endPoint y: 752, distance: 144.6
click at [727, 727] on icon at bounding box center [727, 720] width 19 height 19
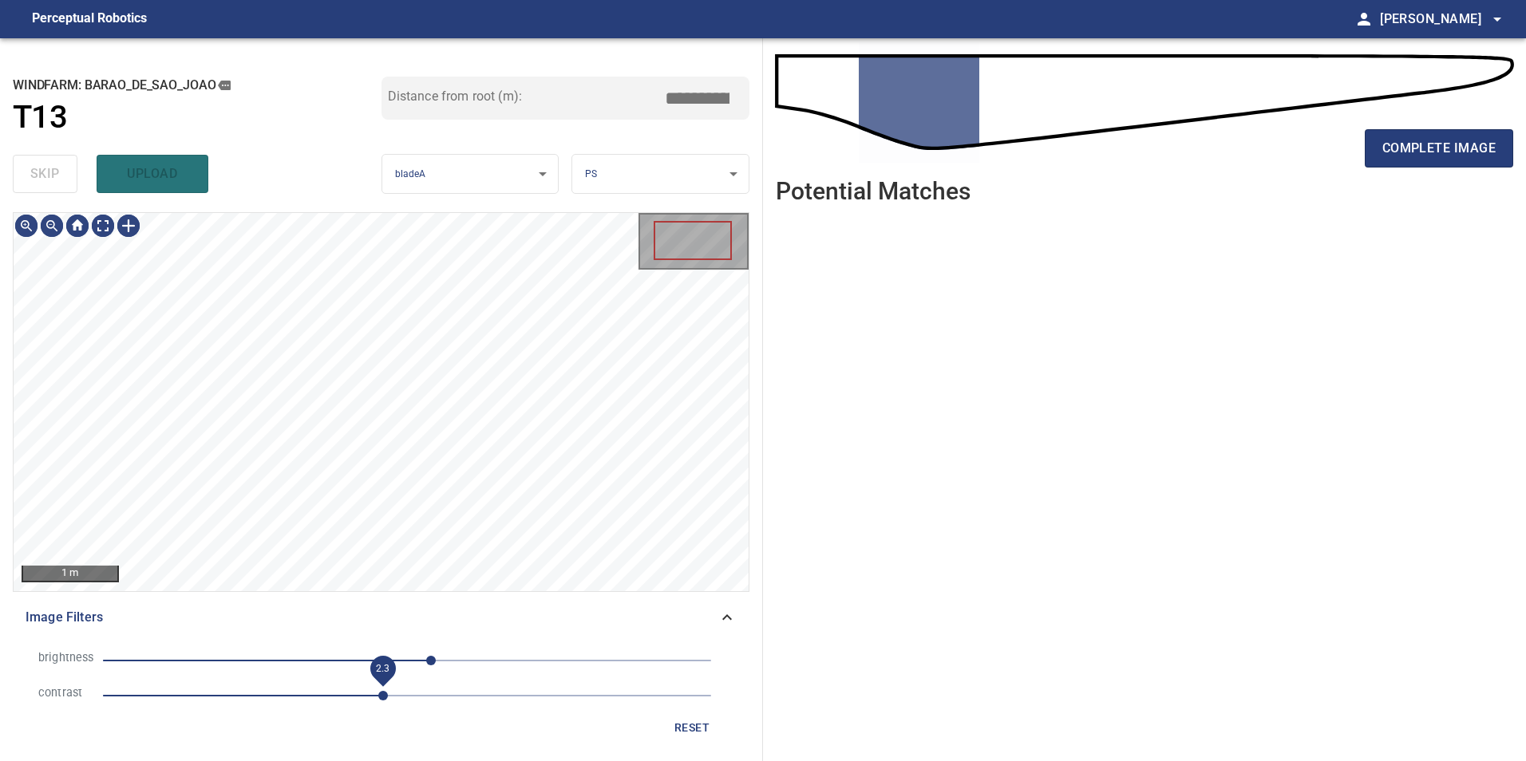
click at [377, 699] on span "2.3" at bounding box center [407, 696] width 608 height 22
click at [322, 666] on span "-72" at bounding box center [407, 661] width 608 height 22
drag, startPoint x: 285, startPoint y: 659, endPoint x: 301, endPoint y: 660, distance: 16.0
click at [287, 659] on span "-72" at bounding box center [407, 661] width 608 height 22
drag, startPoint x: 358, startPoint y: 662, endPoint x: 263, endPoint y: 661, distance: 95.0
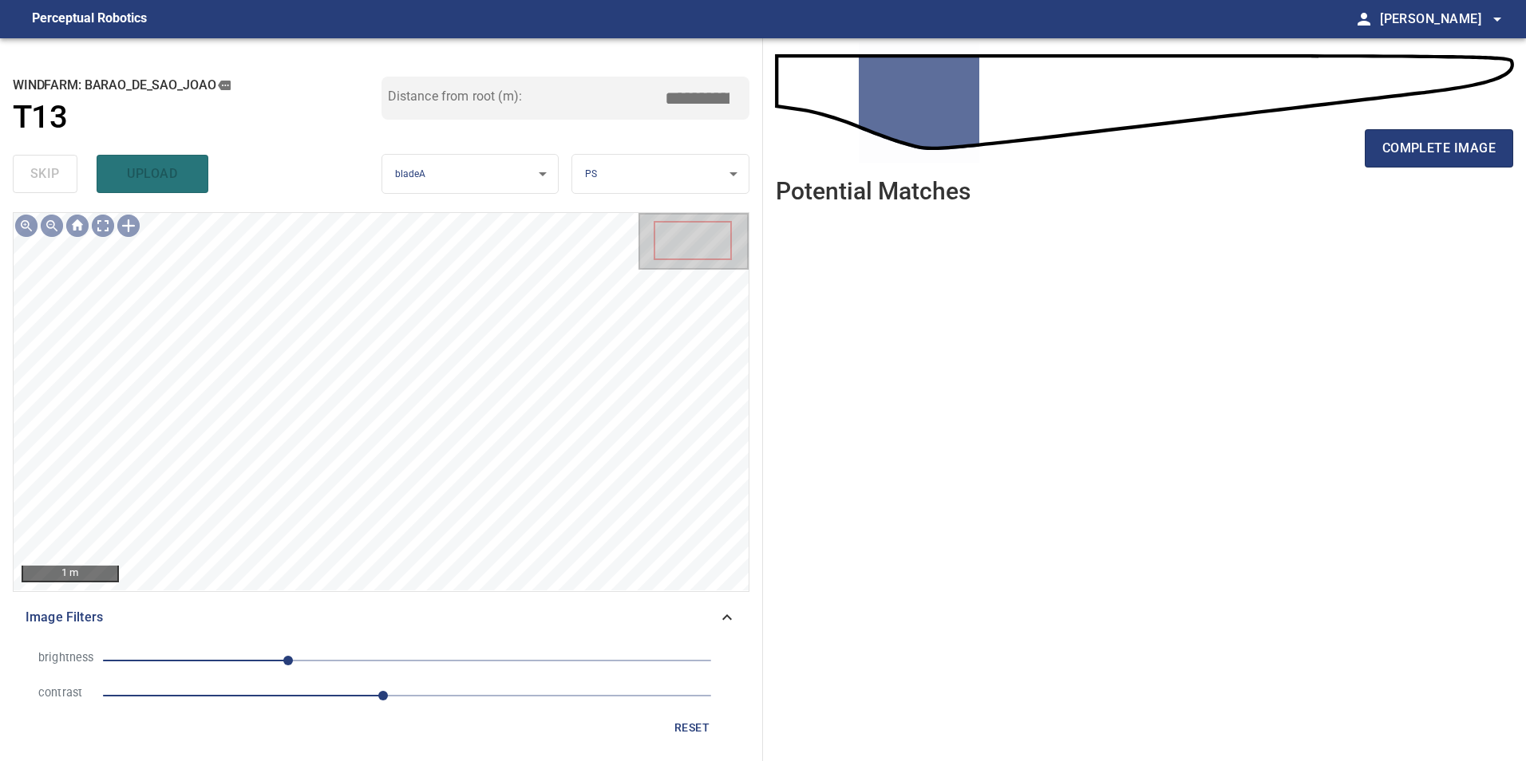
click at [354, 662] on span "-100" at bounding box center [407, 661] width 608 height 22
drag, startPoint x: 227, startPoint y: 659, endPoint x: 273, endPoint y: 674, distance: 48.5
click at [234, 661] on span "-44" at bounding box center [407, 661] width 608 height 22
click at [320, 698] on span "2.3" at bounding box center [407, 696] width 608 height 22
click at [339, 699] on span "1.8" at bounding box center [407, 696] width 608 height 22
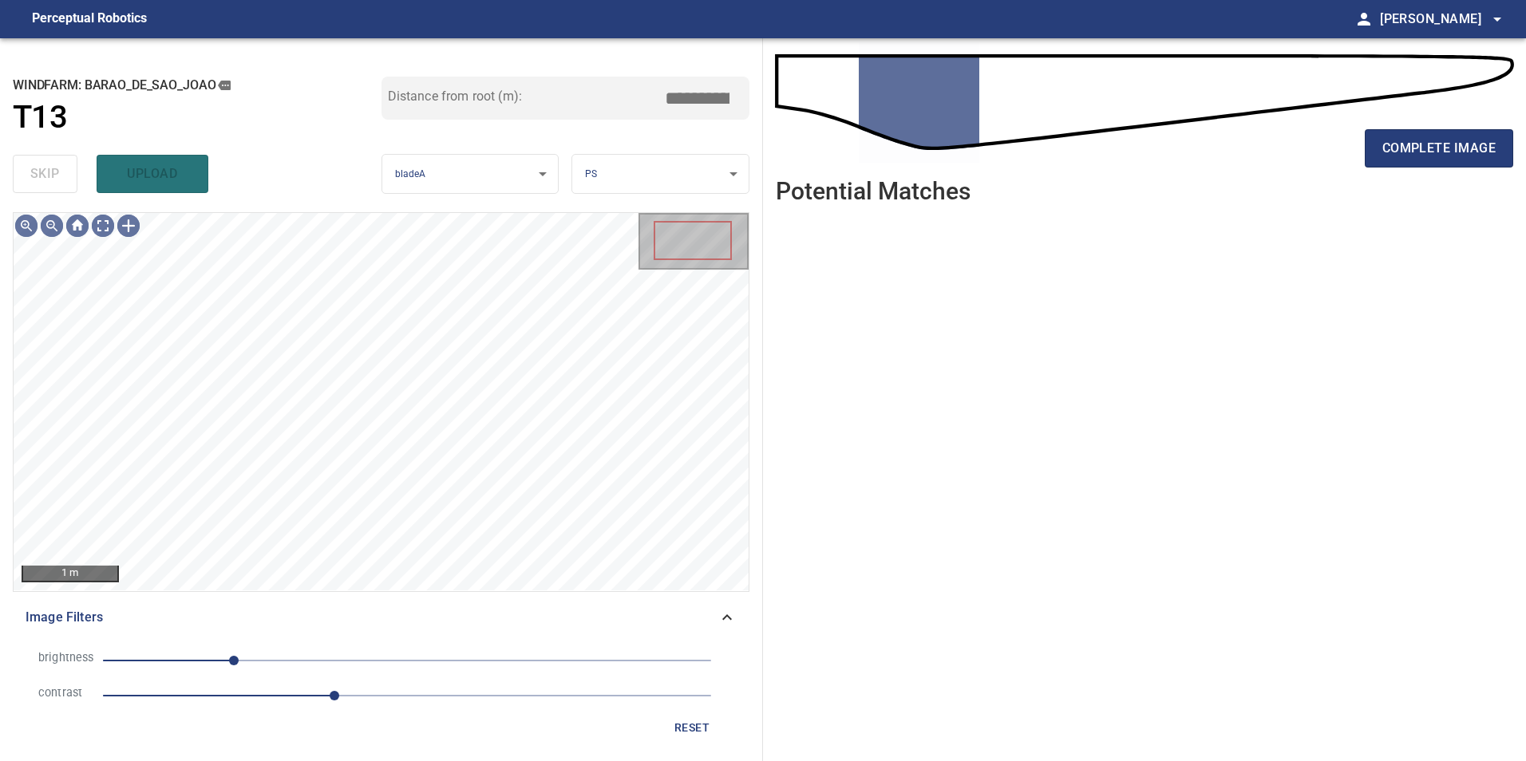
drag, startPoint x: 272, startPoint y: 657, endPoint x: 309, endPoint y: 657, distance: 36.7
click at [279, 657] on span "-145" at bounding box center [407, 661] width 608 height 22
click at [329, 658] on span "-66" at bounding box center [407, 661] width 608 height 22
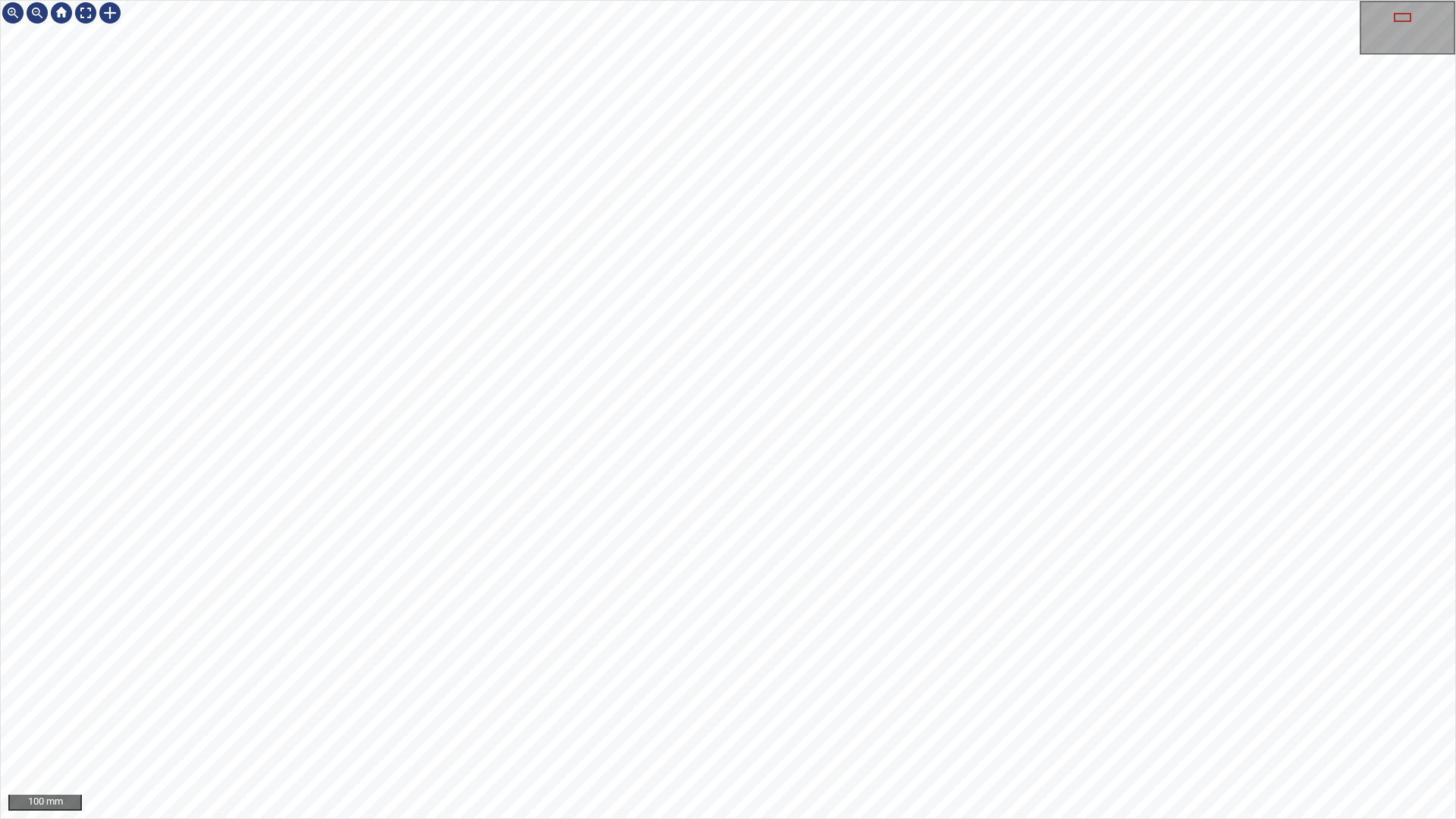
click at [1158, 0] on div "100 mm" at bounding box center [728, 410] width 1456 height 819
click at [1295, 0] on div "100 mm" at bounding box center [728, 410] width 1456 height 819
click at [719, 723] on div "100 mm" at bounding box center [728, 410] width 1456 height 819
click at [486, 0] on div "100 mm" at bounding box center [728, 410] width 1456 height 819
click at [941, 0] on div "100 mm" at bounding box center [728, 410] width 1456 height 819
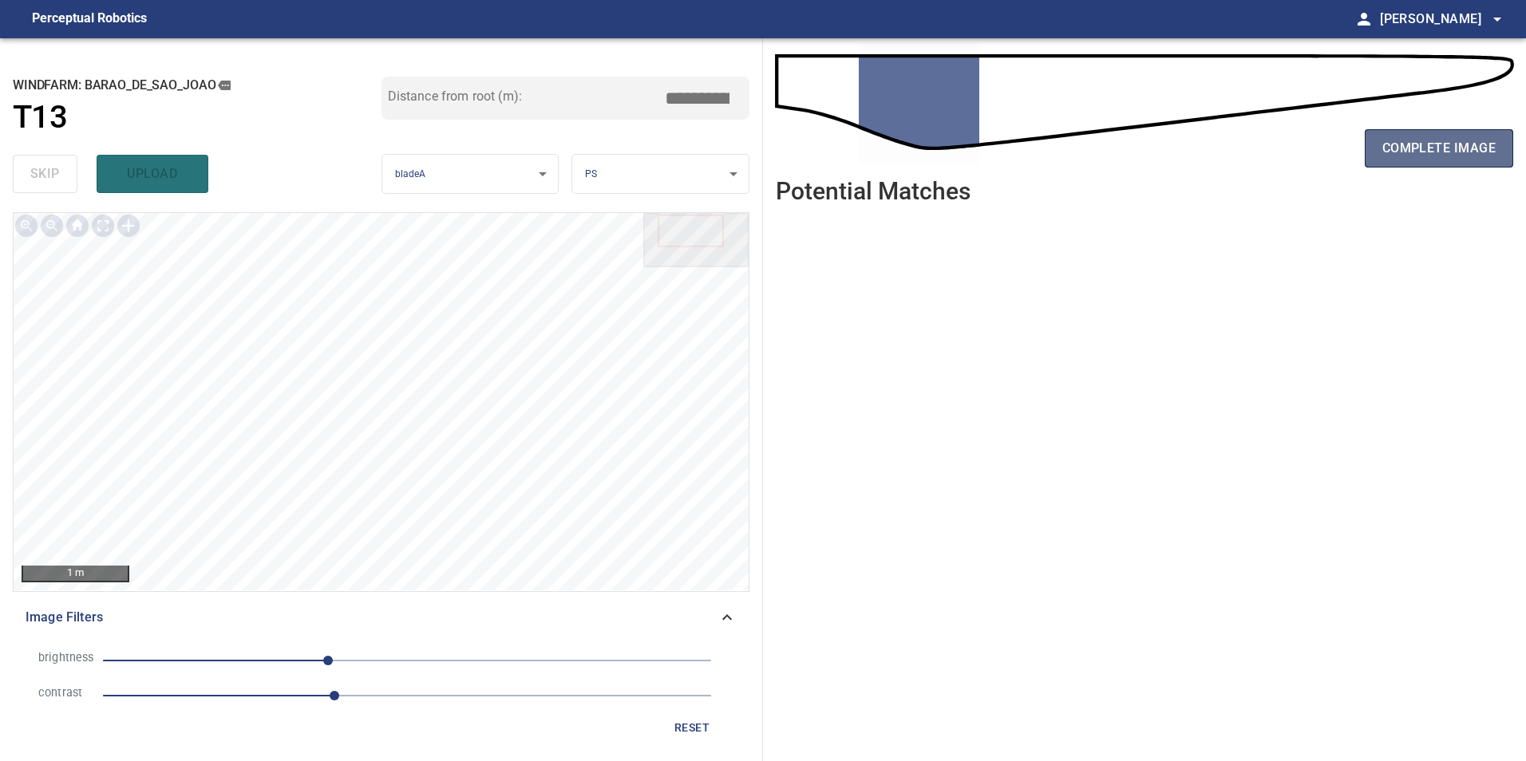
click at [1453, 151] on span "complete image" at bounding box center [1438, 148] width 113 height 22
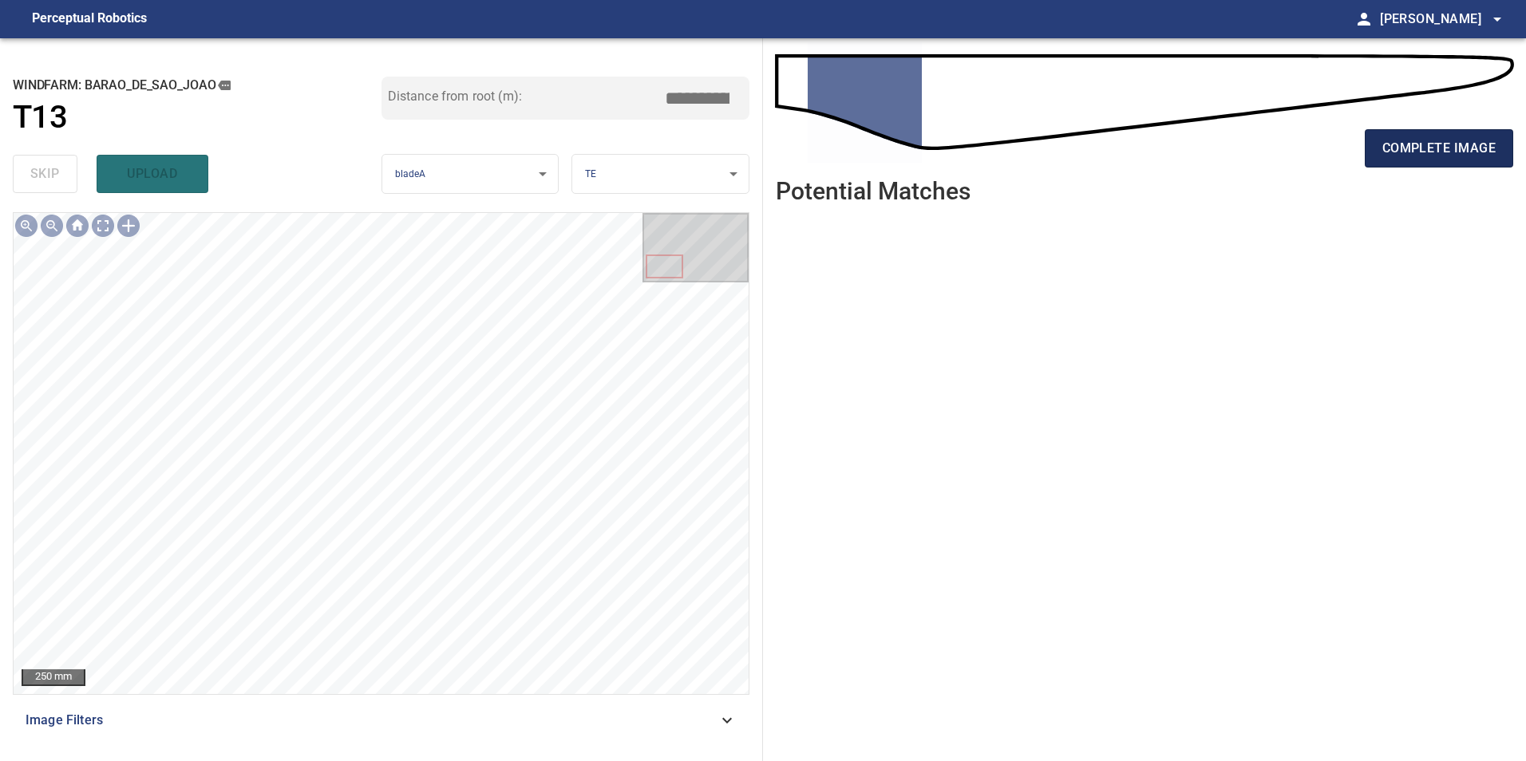
click at [1427, 139] on span "complete image" at bounding box center [1438, 148] width 113 height 22
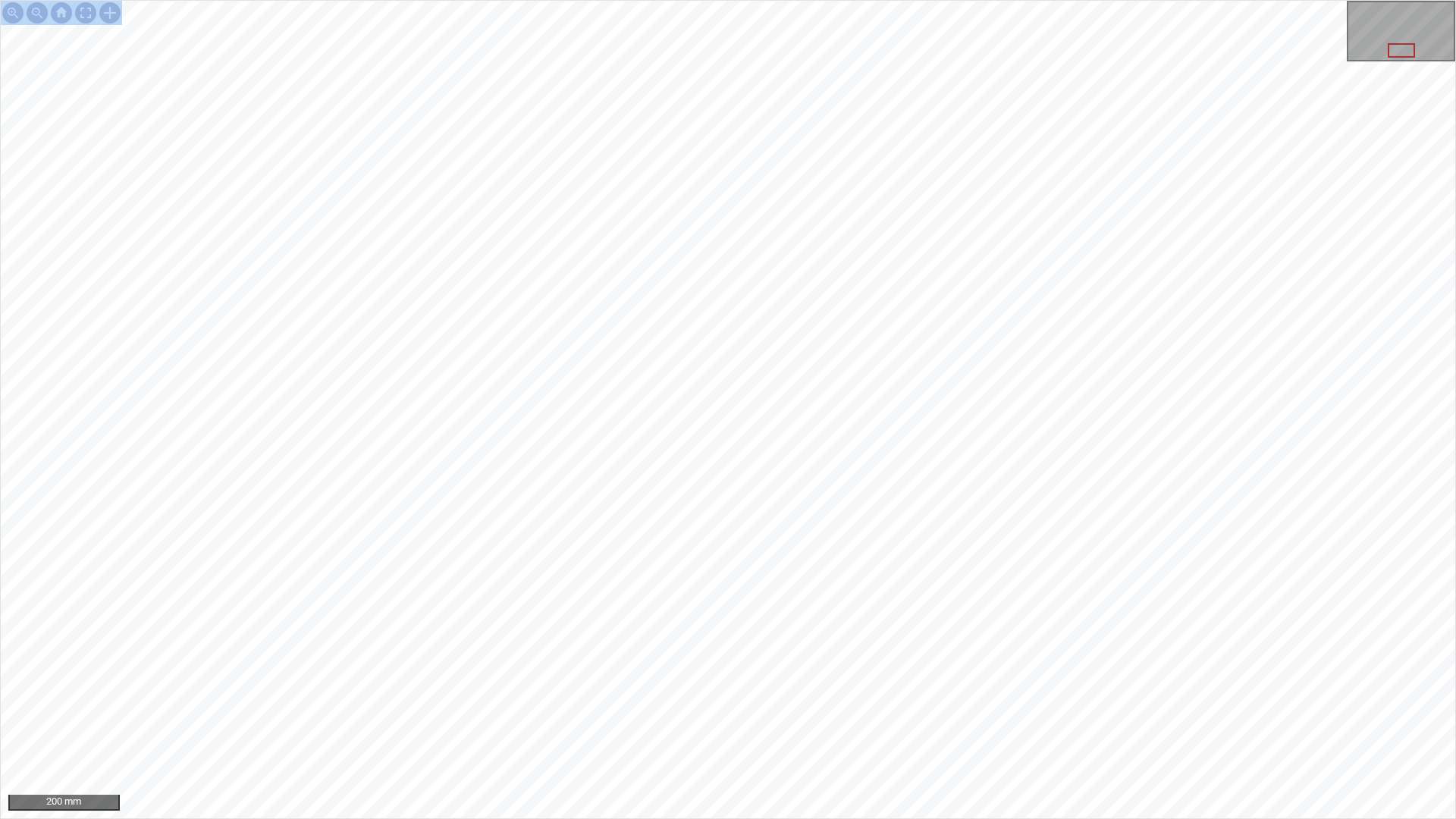
click at [671, 505] on div "200 mm" at bounding box center [728, 410] width 1456 height 819
click at [558, 723] on div "200 mm" at bounding box center [728, 410] width 1456 height 819
click at [625, 723] on div "200 mm" at bounding box center [728, 410] width 1456 height 819
click at [85, 10] on div at bounding box center [85, 13] width 25 height 25
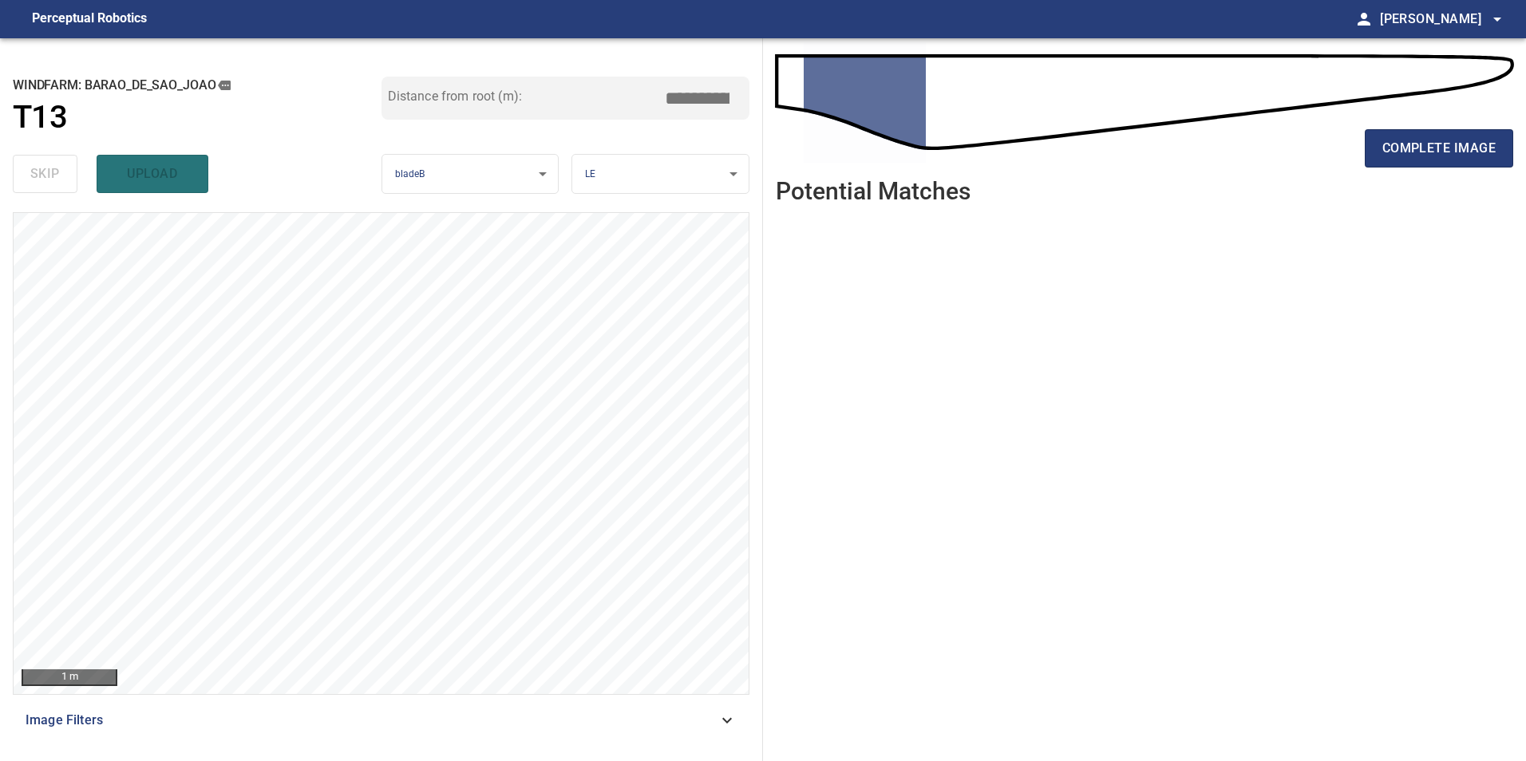
drag, startPoint x: 684, startPoint y: 712, endPoint x: 663, endPoint y: 725, distance: 24.4
click at [678, 722] on span "Image Filters" at bounding box center [372, 720] width 692 height 19
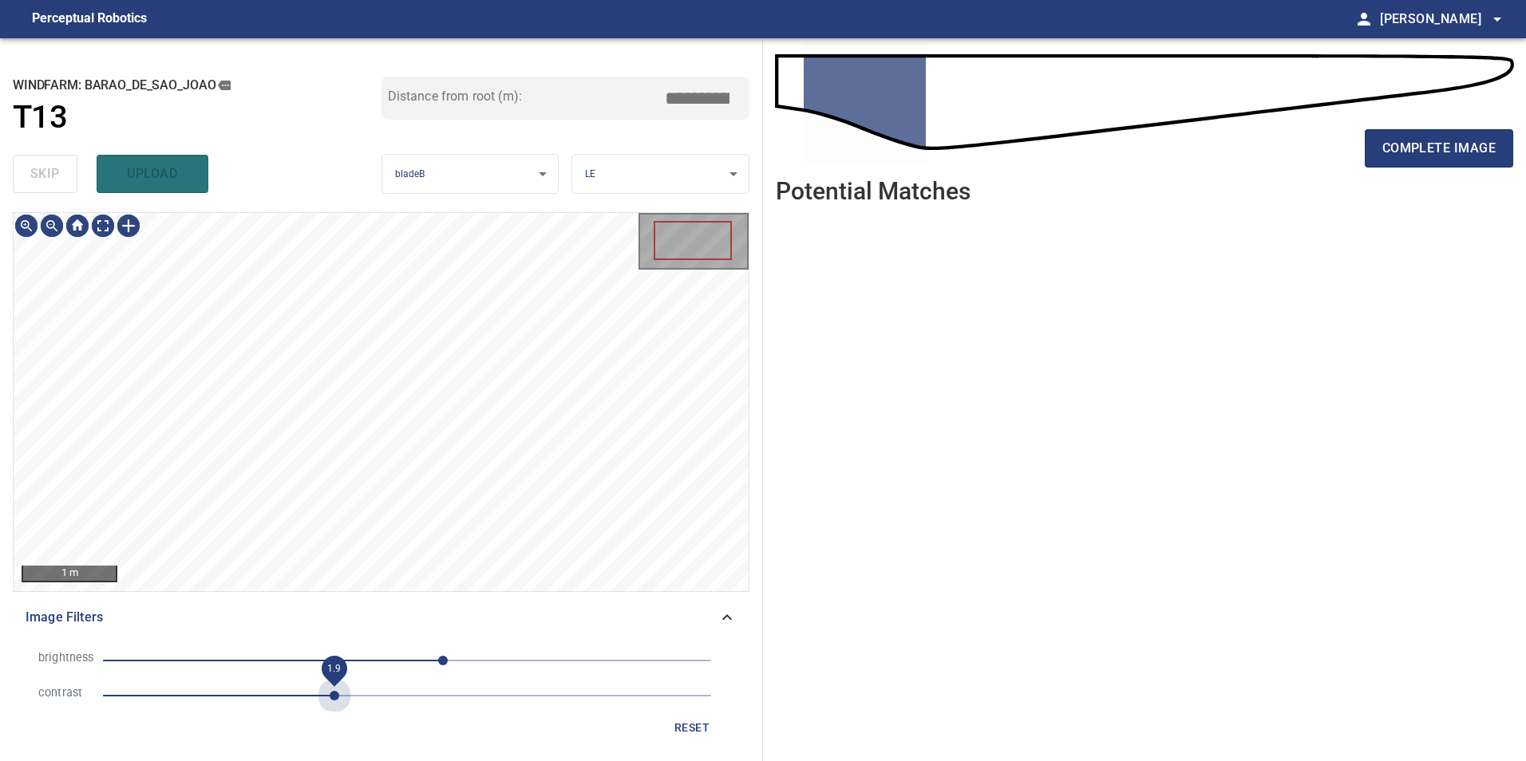
click at [329, 695] on span "1.9" at bounding box center [407, 696] width 608 height 22
click at [339, 656] on span "30" at bounding box center [407, 661] width 608 height 22
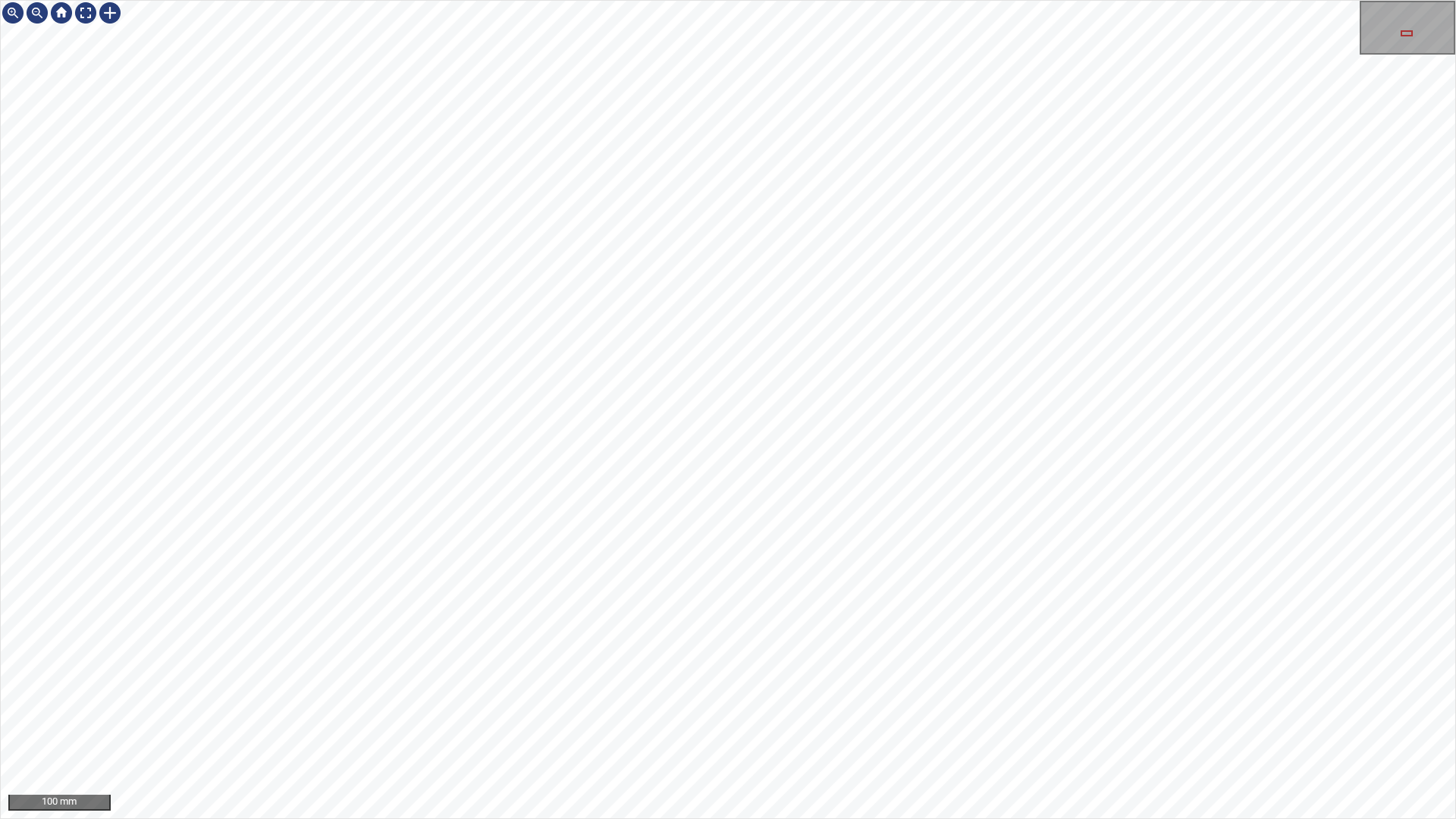
click at [677, 723] on div "100 mm" at bounding box center [728, 410] width 1456 height 819
click at [88, 8] on div at bounding box center [85, 13] width 25 height 25
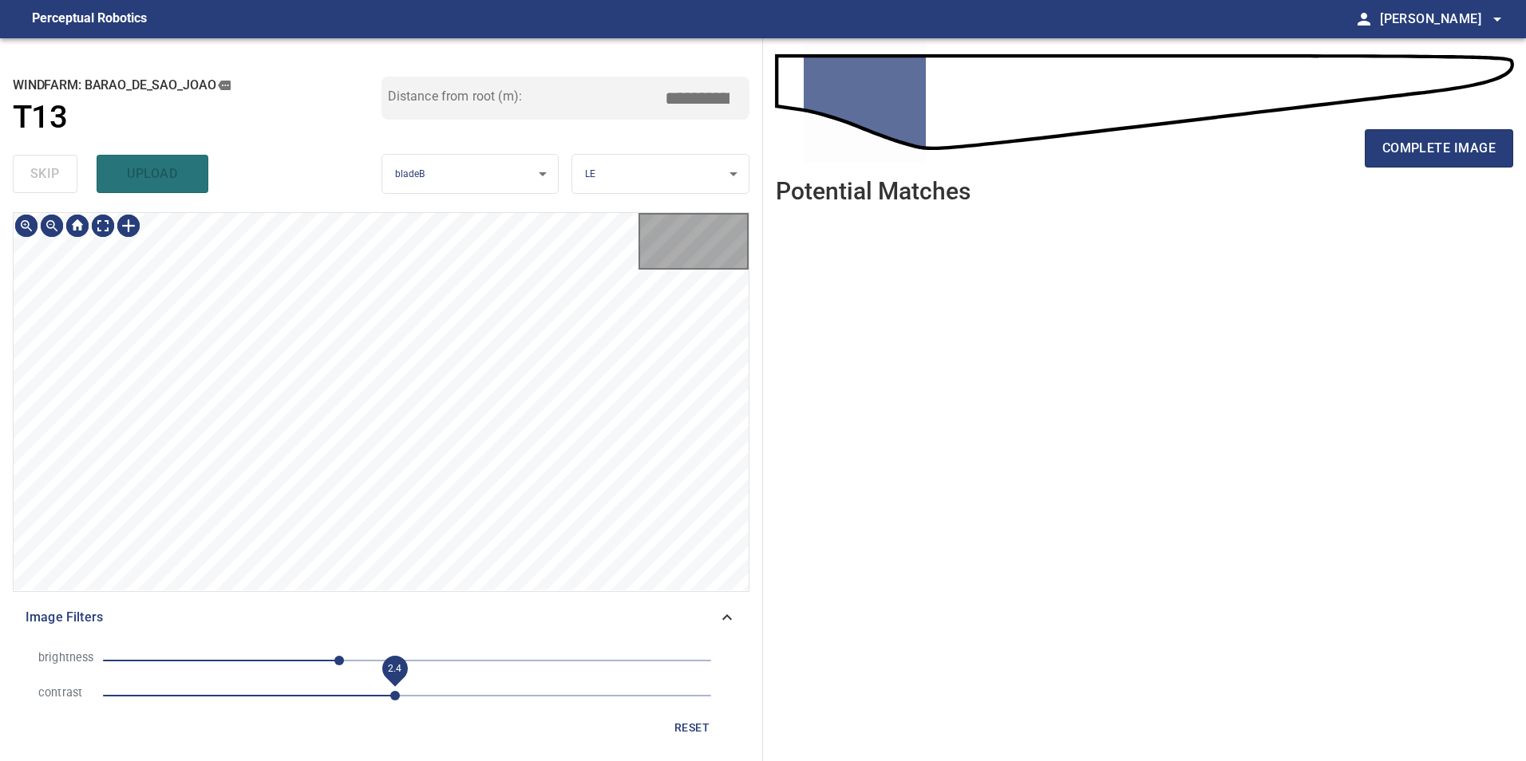
click at [398, 700] on span "2.4" at bounding box center [407, 696] width 608 height 22
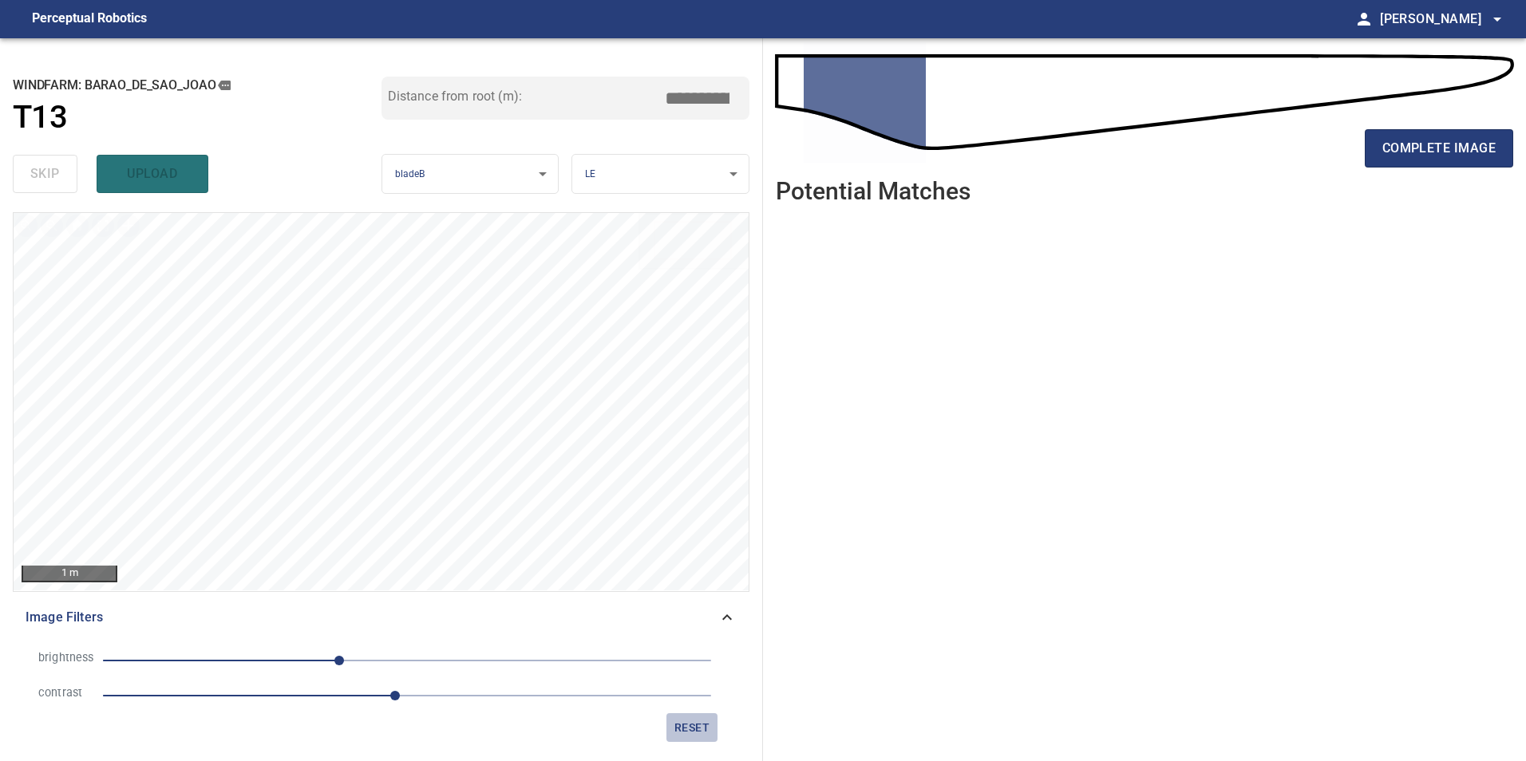
click at [705, 728] on span "reset" at bounding box center [692, 728] width 38 height 20
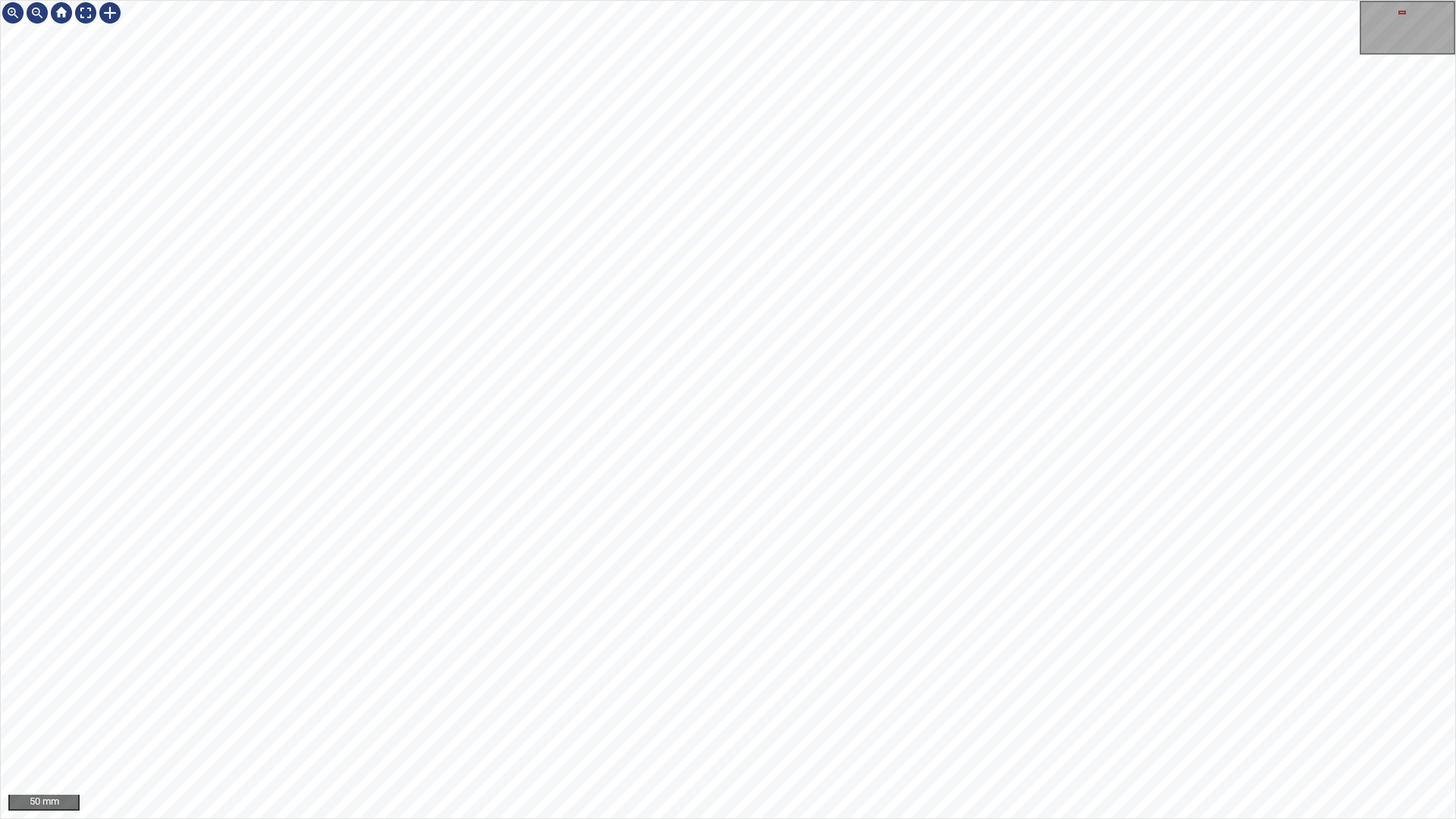
click at [665, 723] on div "50 mm" at bounding box center [728, 410] width 1456 height 819
click at [691, 723] on div "50 mm" at bounding box center [728, 410] width 1456 height 819
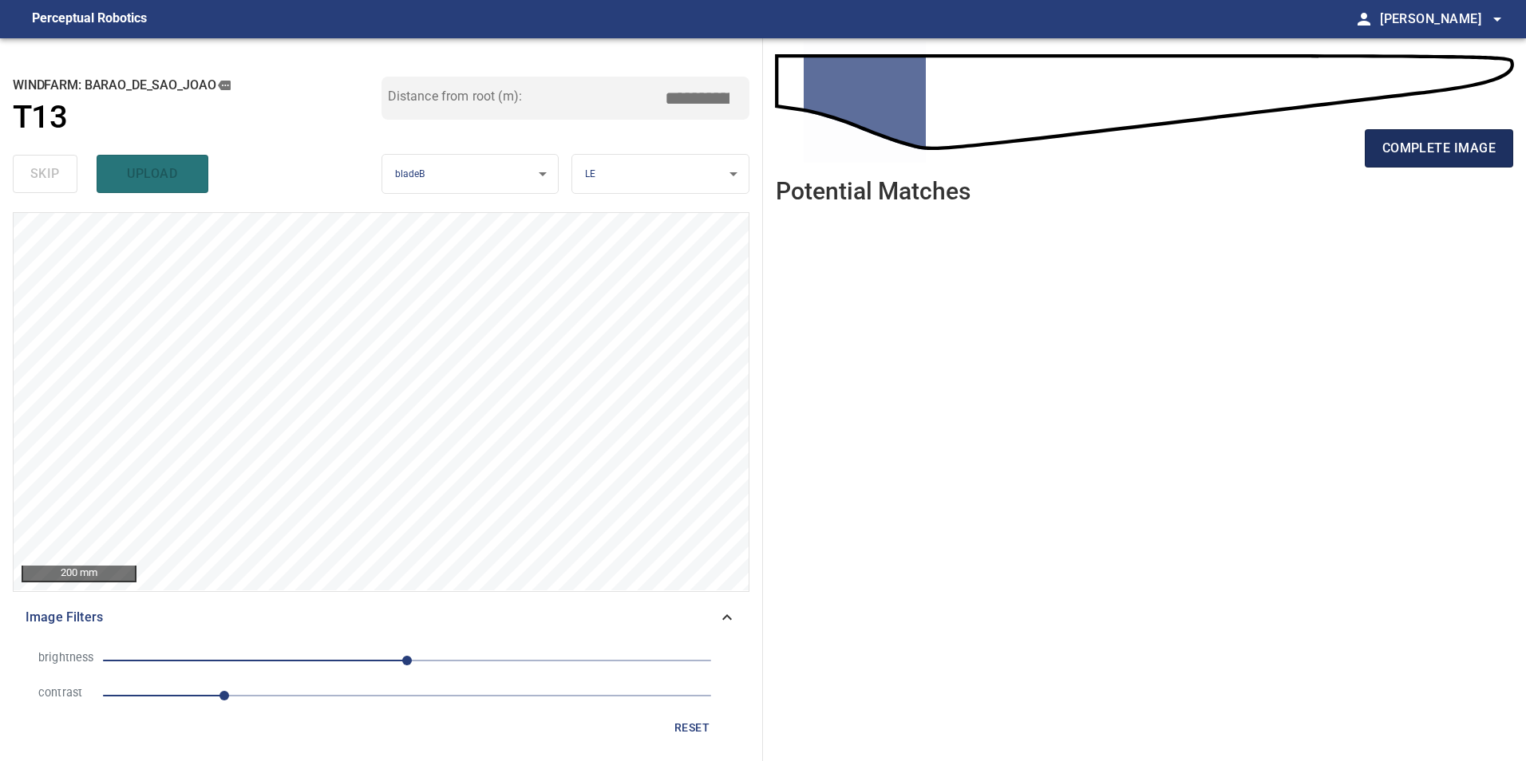
click at [1445, 141] on span "complete image" at bounding box center [1438, 148] width 113 height 22
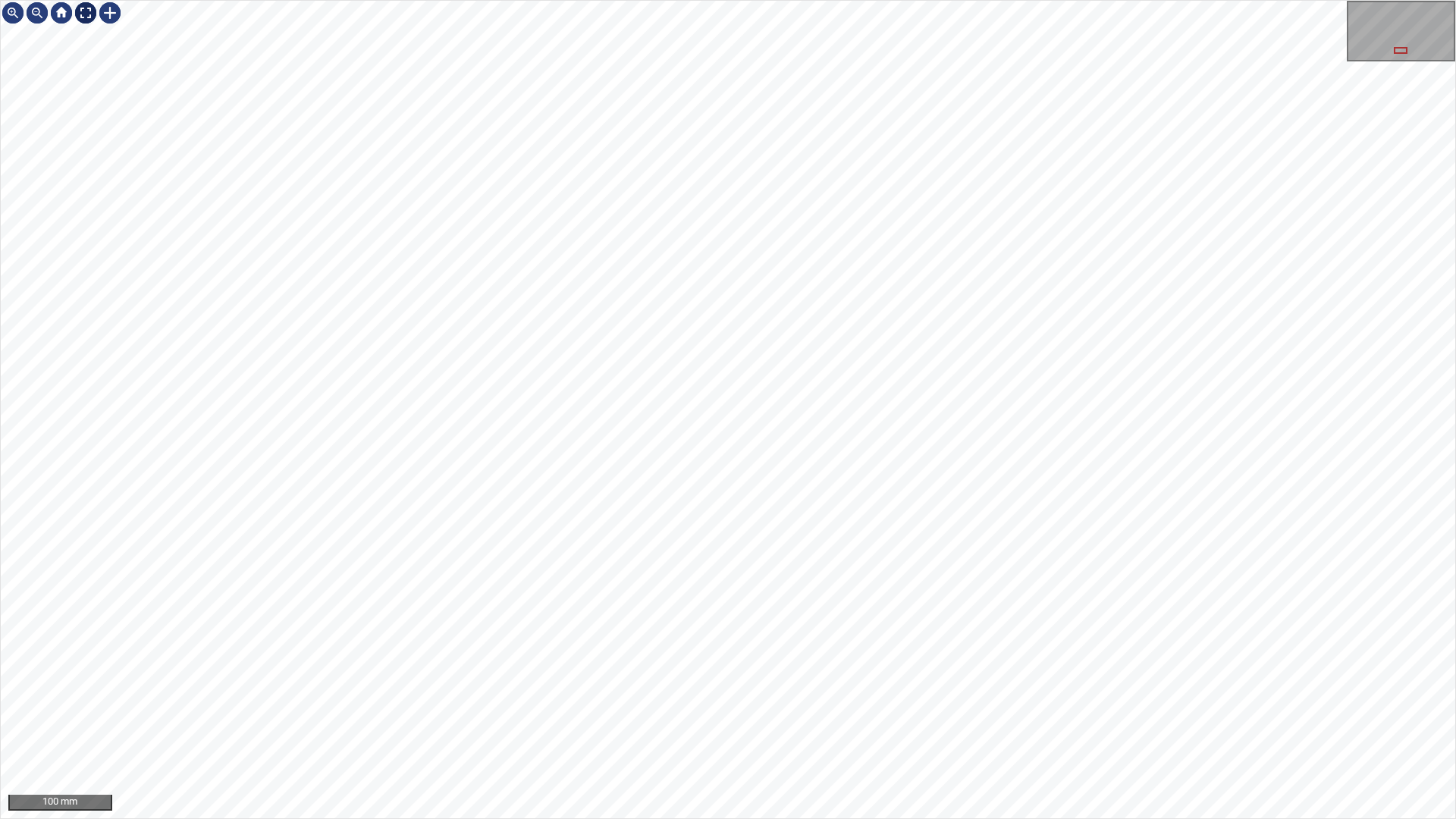
click at [77, 9] on div at bounding box center [85, 13] width 25 height 25
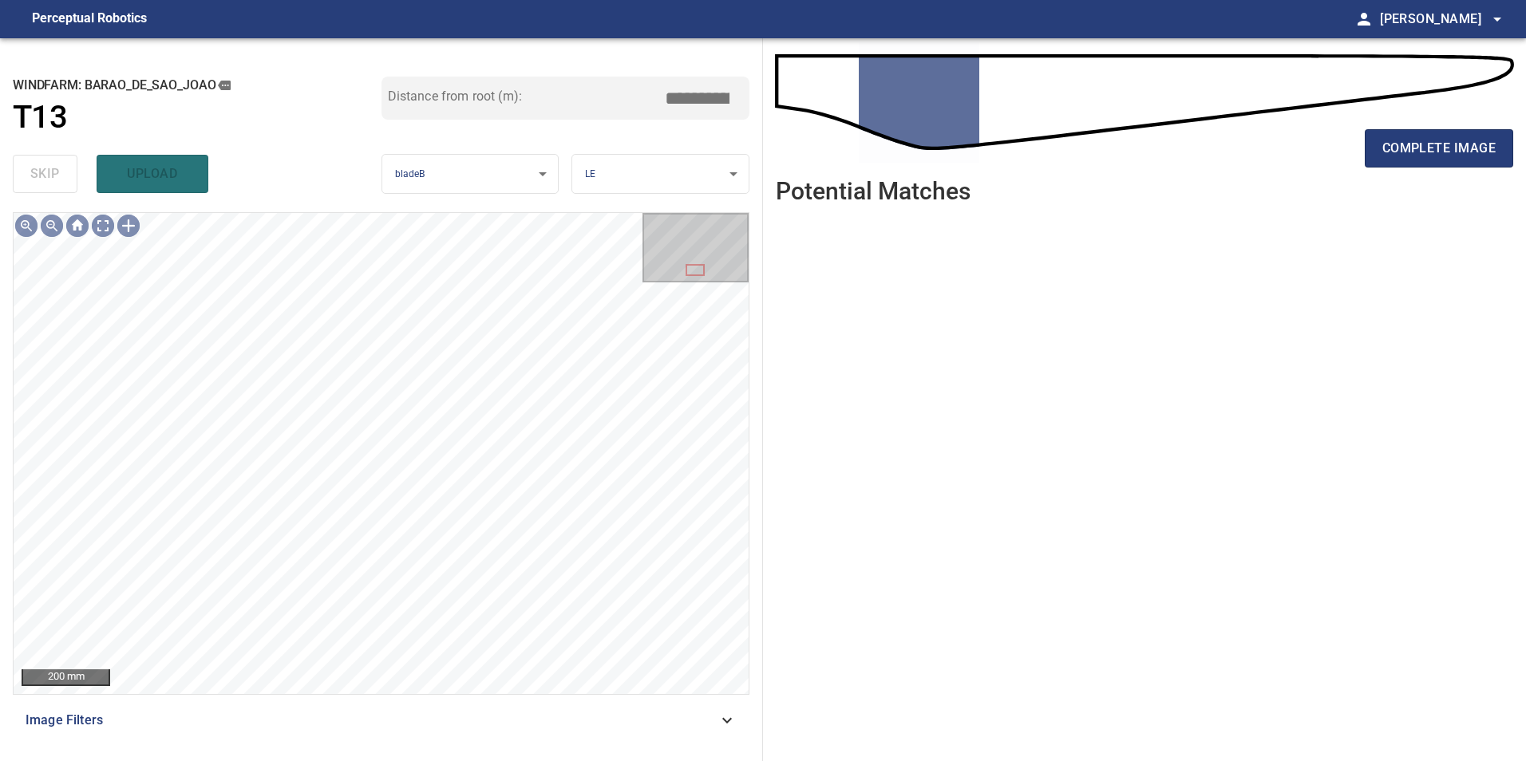
click at [484, 749] on div "**********" at bounding box center [381, 399] width 763 height 723
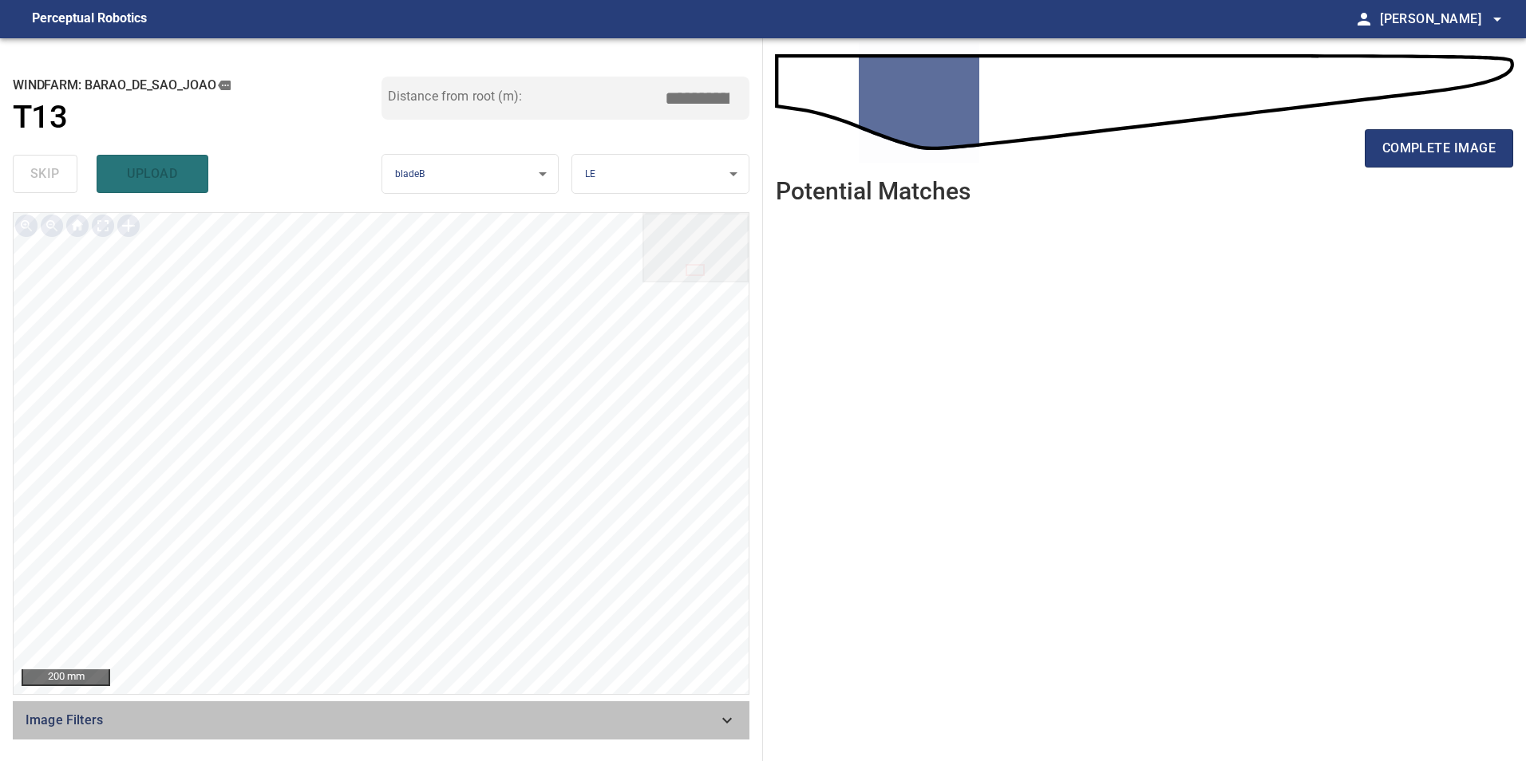
click at [683, 731] on div "Image Filters" at bounding box center [381, 721] width 737 height 38
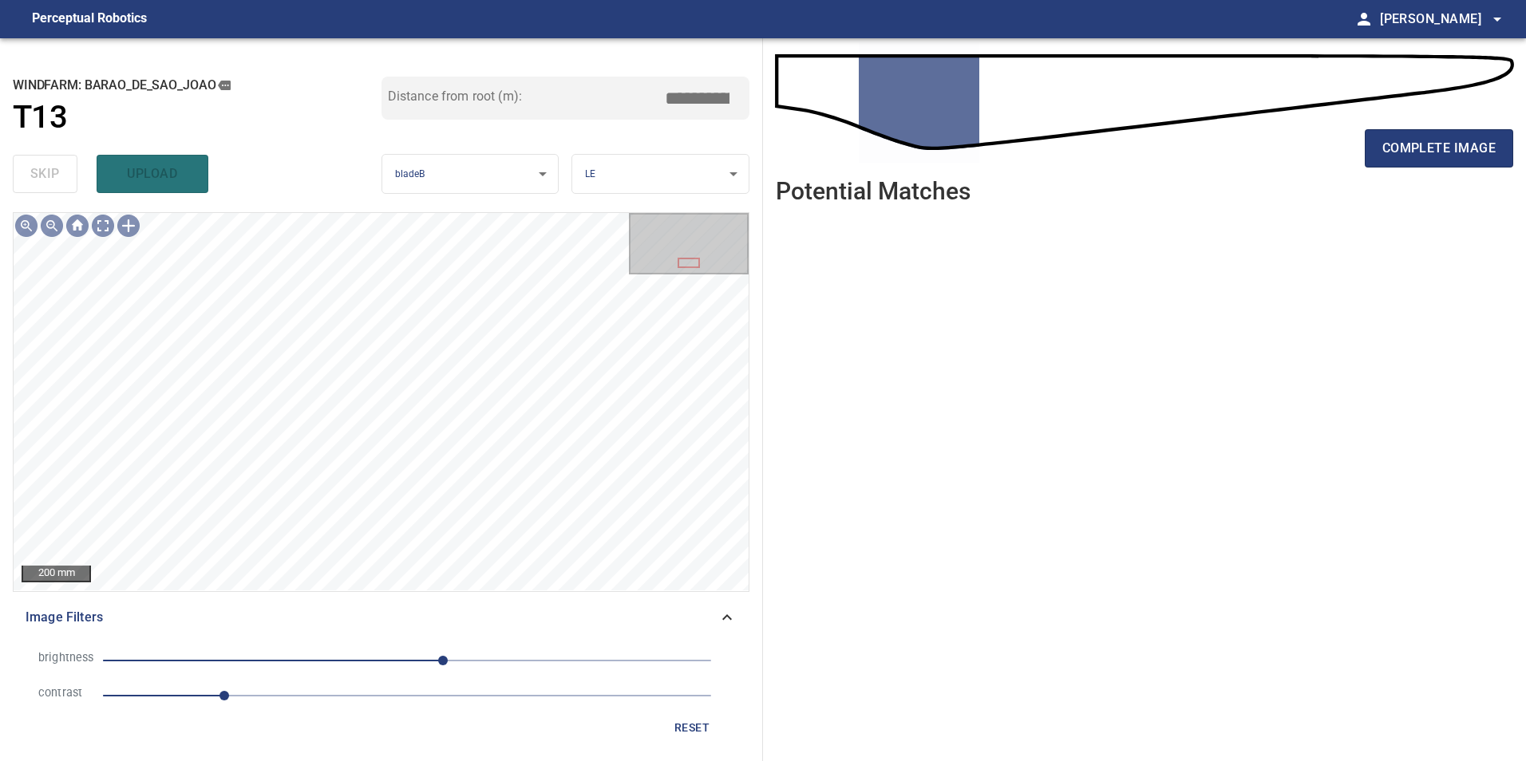
click at [311, 702] on span "1" at bounding box center [407, 696] width 608 height 22
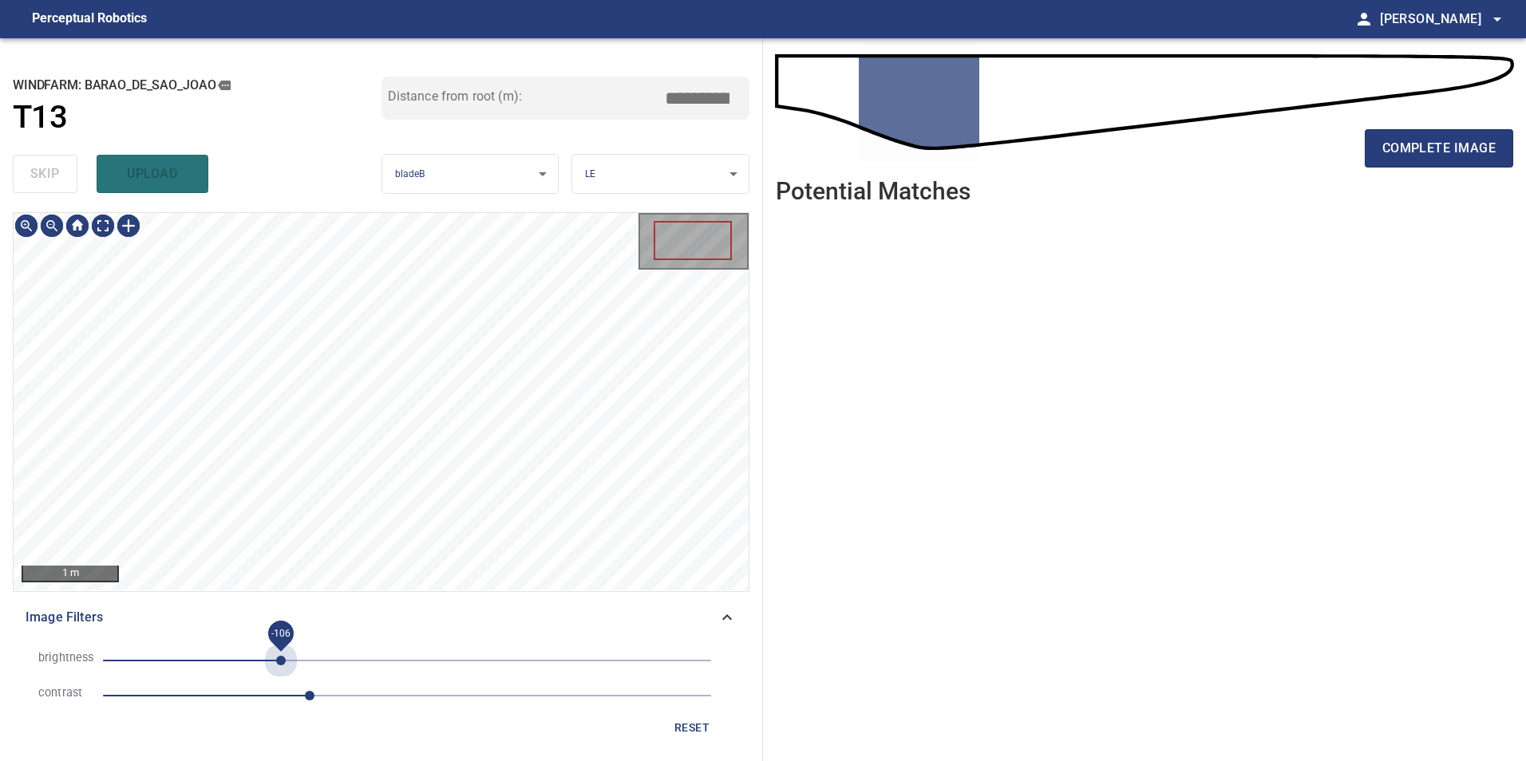
drag, startPoint x: 280, startPoint y: 671, endPoint x: 371, endPoint y: 665, distance: 91.2
click at [288, 670] on span "-106" at bounding box center [407, 661] width 608 height 22
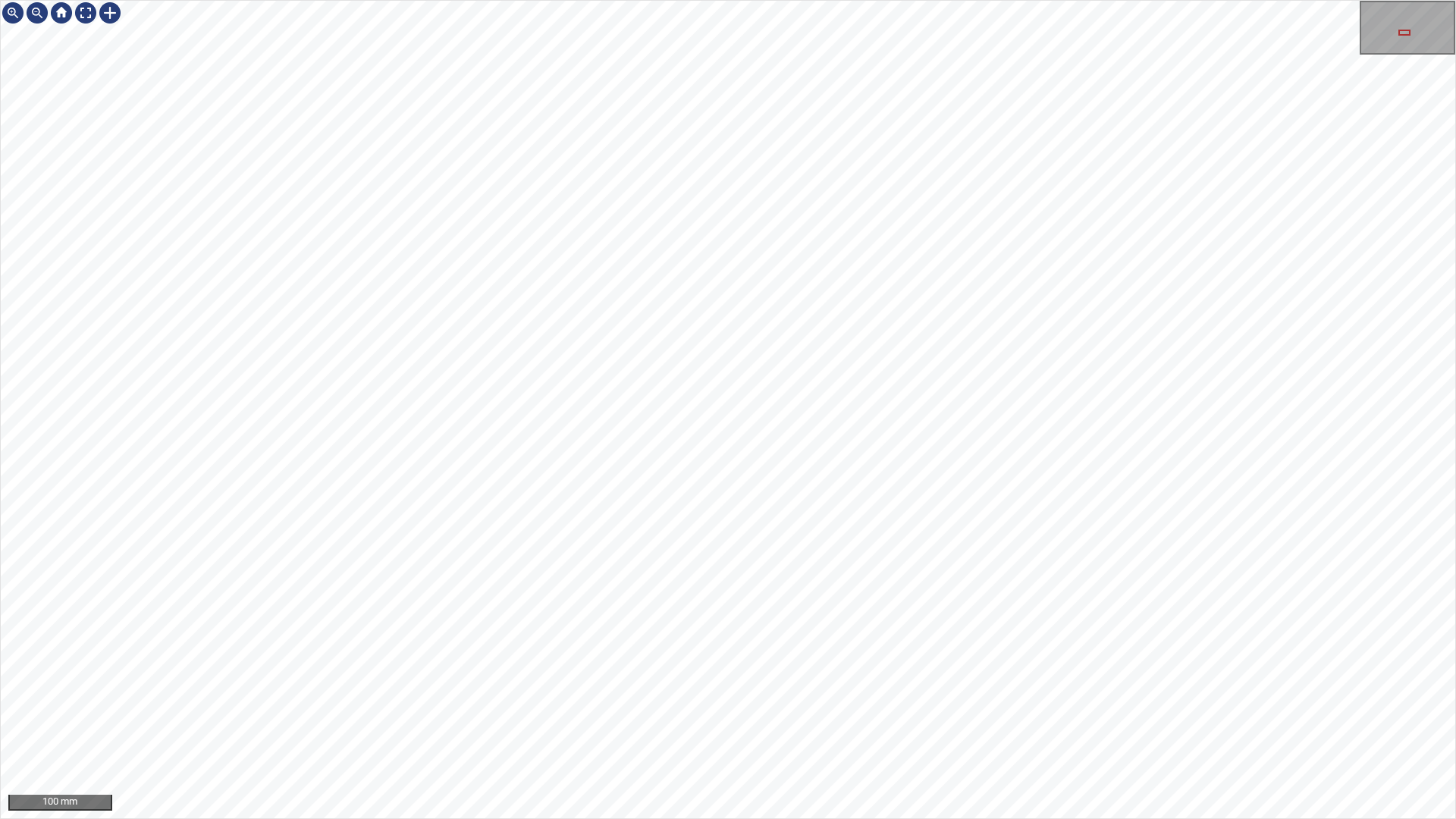
click at [882, 723] on div "100 mm" at bounding box center [728, 410] width 1456 height 819
click at [596, 723] on div "100 mm" at bounding box center [728, 410] width 1456 height 819
click at [625, 0] on div "50 mm" at bounding box center [728, 410] width 1456 height 819
click at [787, 0] on div "50 mm" at bounding box center [728, 410] width 1456 height 819
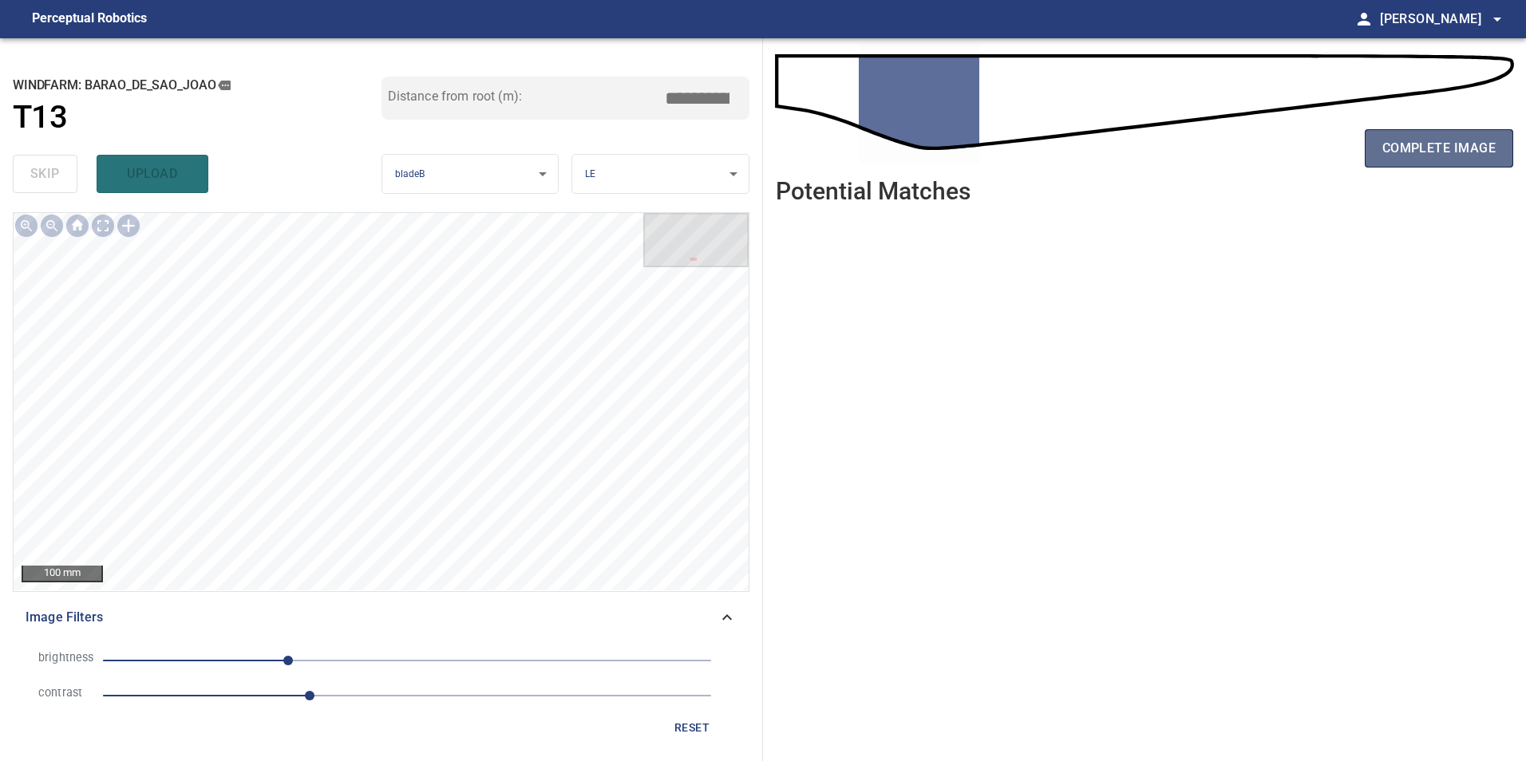
click at [1461, 148] on span "complete image" at bounding box center [1438, 148] width 113 height 22
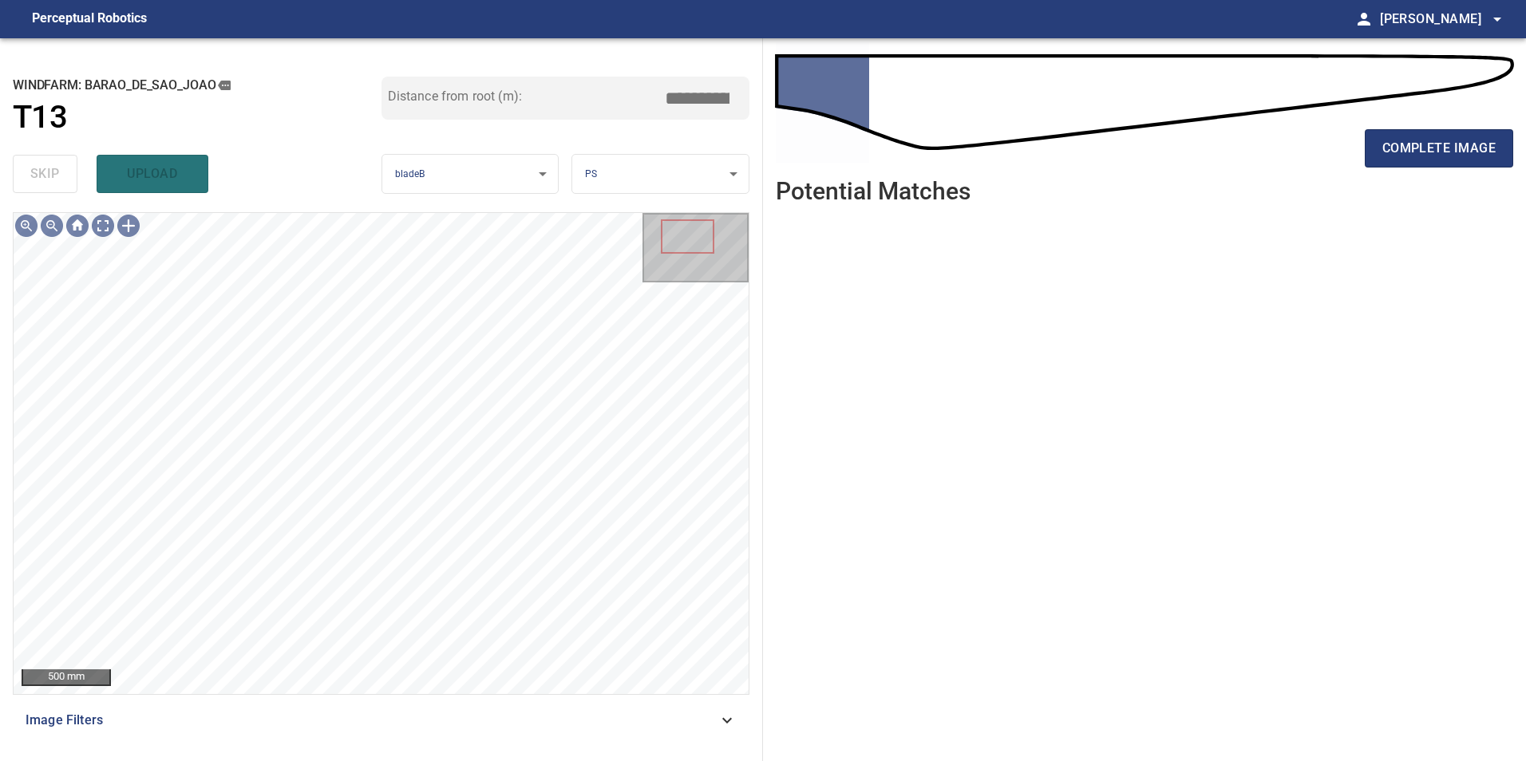
click at [678, 1] on nav "Perceptual Robotics person Monica Ramos arrow_drop_down" at bounding box center [763, 19] width 1526 height 38
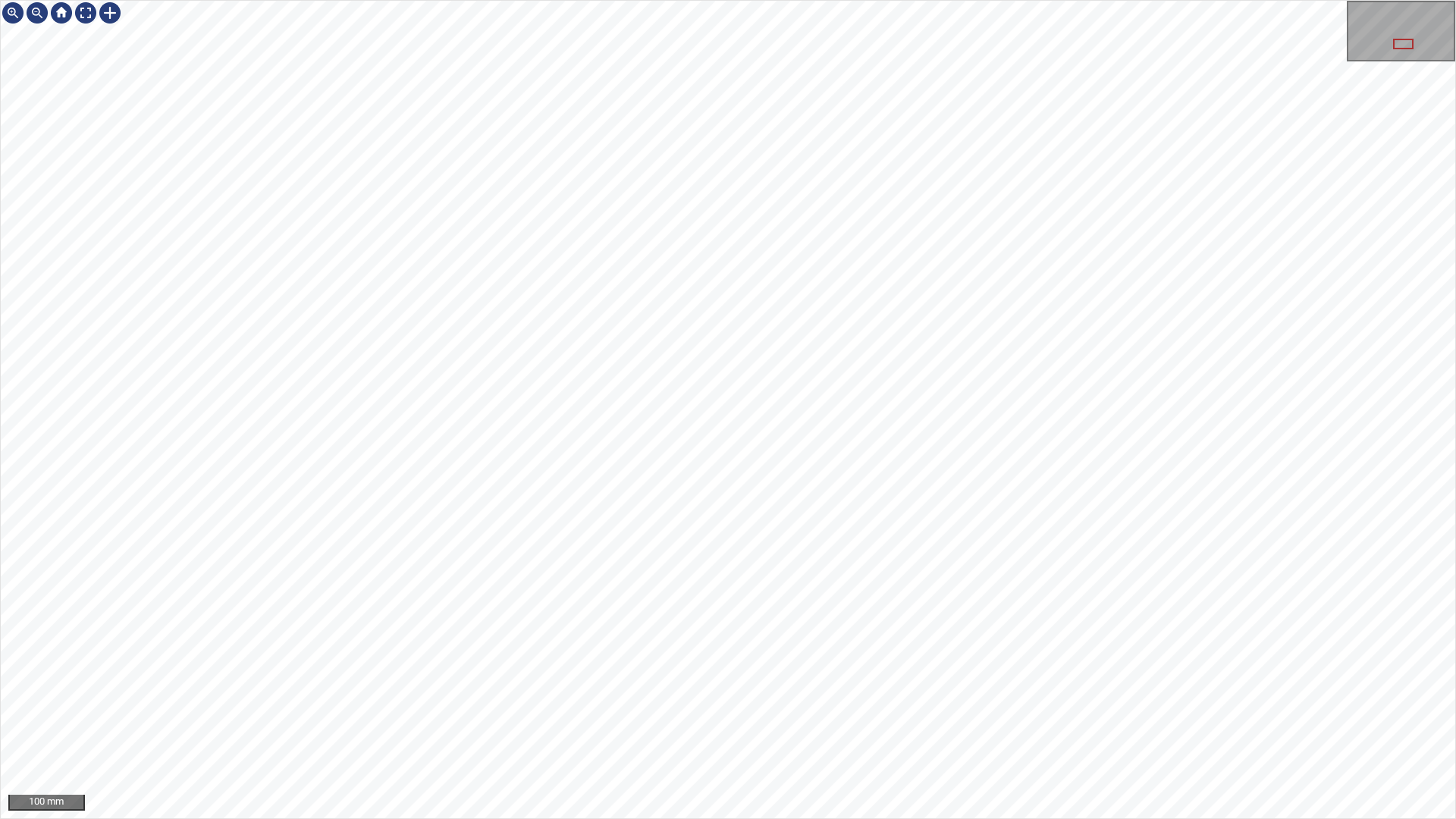
click at [863, 723] on div "100 mm" at bounding box center [728, 410] width 1456 height 819
click at [1061, 723] on div "100 mm" at bounding box center [728, 410] width 1456 height 819
click at [689, 381] on div "100 mm" at bounding box center [728, 410] width 1456 height 819
click at [762, 723] on div "100 mm" at bounding box center [728, 410] width 1456 height 819
click at [783, 723] on div "100 mm" at bounding box center [728, 410] width 1456 height 819
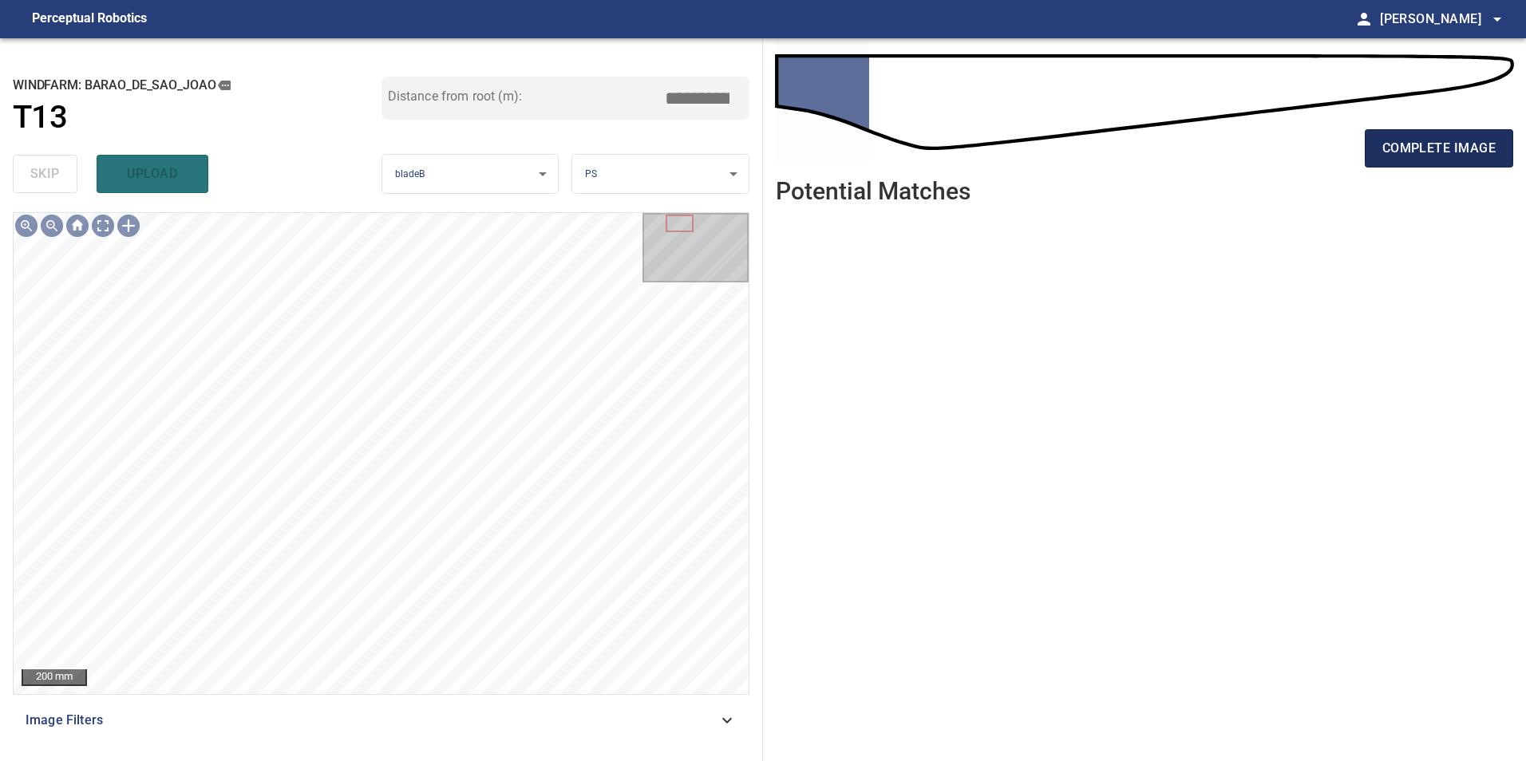
click at [1382, 142] on span "complete image" at bounding box center [1438, 148] width 113 height 22
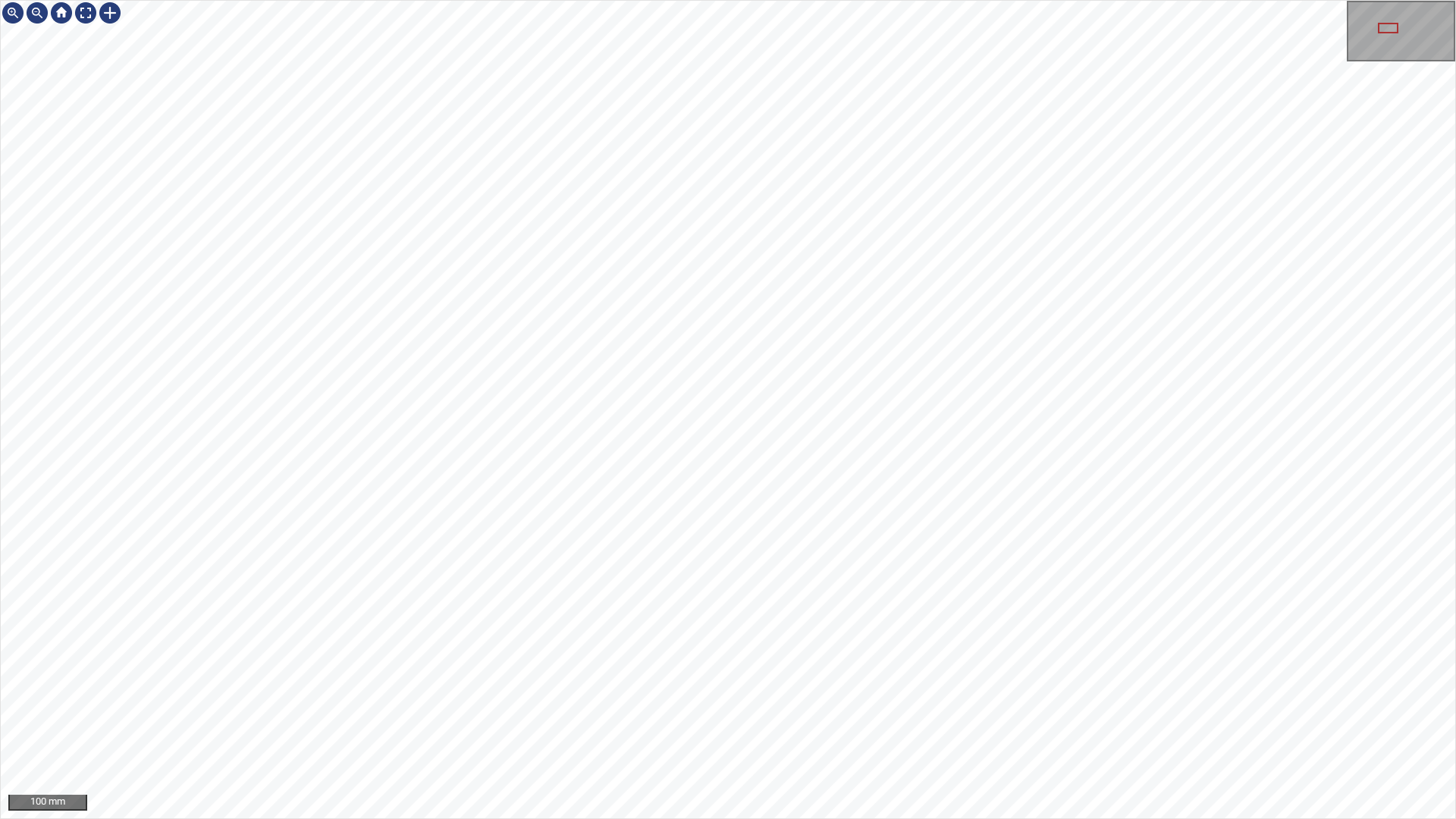
click at [478, 723] on div "100 mm" at bounding box center [728, 410] width 1456 height 819
click at [652, 0] on div "100 mm" at bounding box center [728, 410] width 1456 height 819
click at [946, 723] on div "100 mm" at bounding box center [728, 410] width 1456 height 819
click at [1009, 723] on div "100 mm" at bounding box center [728, 410] width 1456 height 819
click at [773, 723] on div "100 mm" at bounding box center [728, 410] width 1456 height 819
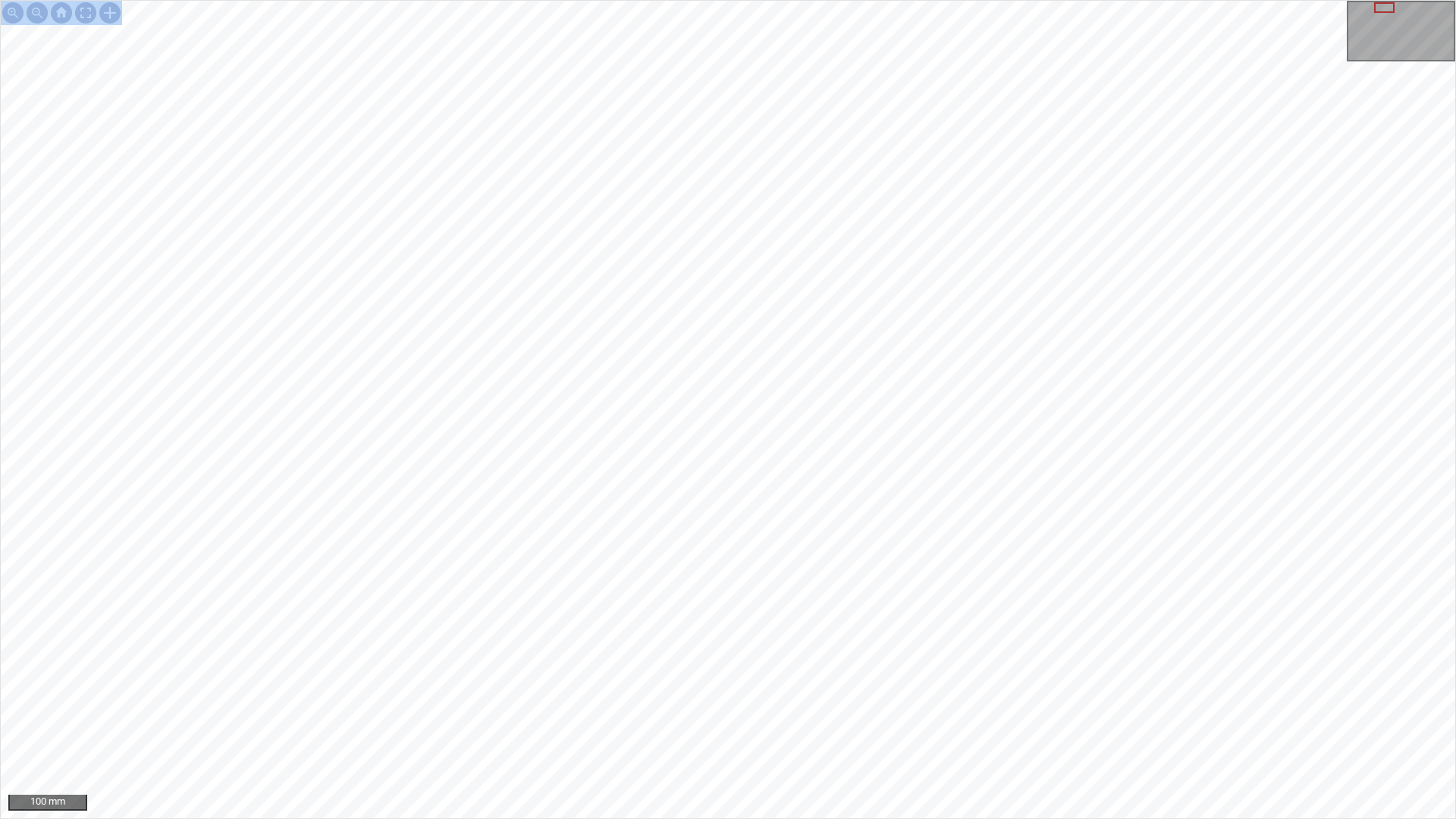
click at [888, 723] on div "100 mm" at bounding box center [728, 410] width 1456 height 819
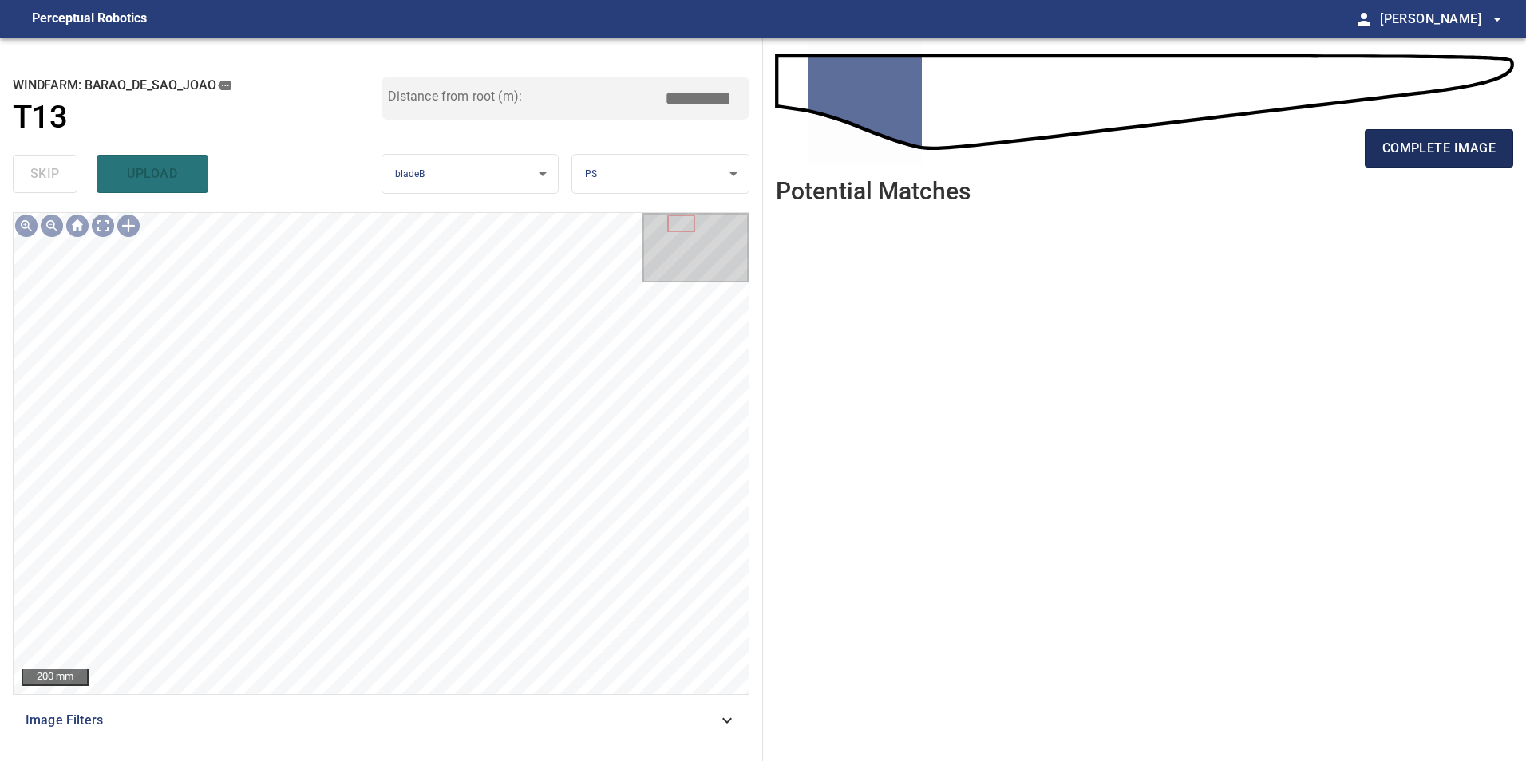
click at [1471, 156] on span "complete image" at bounding box center [1438, 148] width 113 height 22
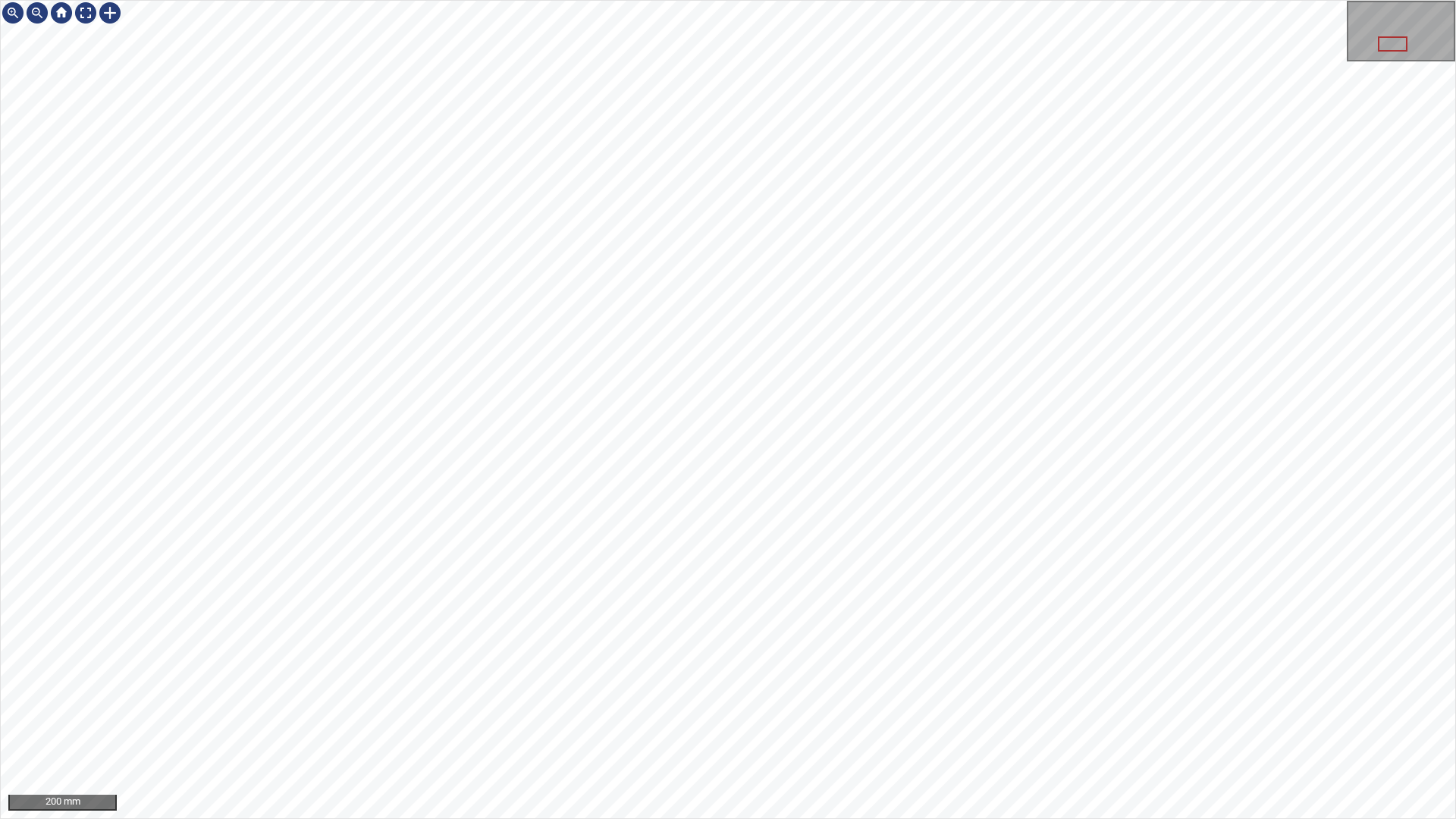
click at [395, 723] on div "200 mm" at bounding box center [728, 410] width 1456 height 819
click at [572, 723] on div "200 mm" at bounding box center [728, 410] width 1456 height 819
click at [654, 723] on div "200 mm" at bounding box center [728, 410] width 1456 height 819
click at [955, 276] on div "100 mm" at bounding box center [728, 410] width 1456 height 819
click at [81, 14] on div at bounding box center [62, 13] width 122 height 25
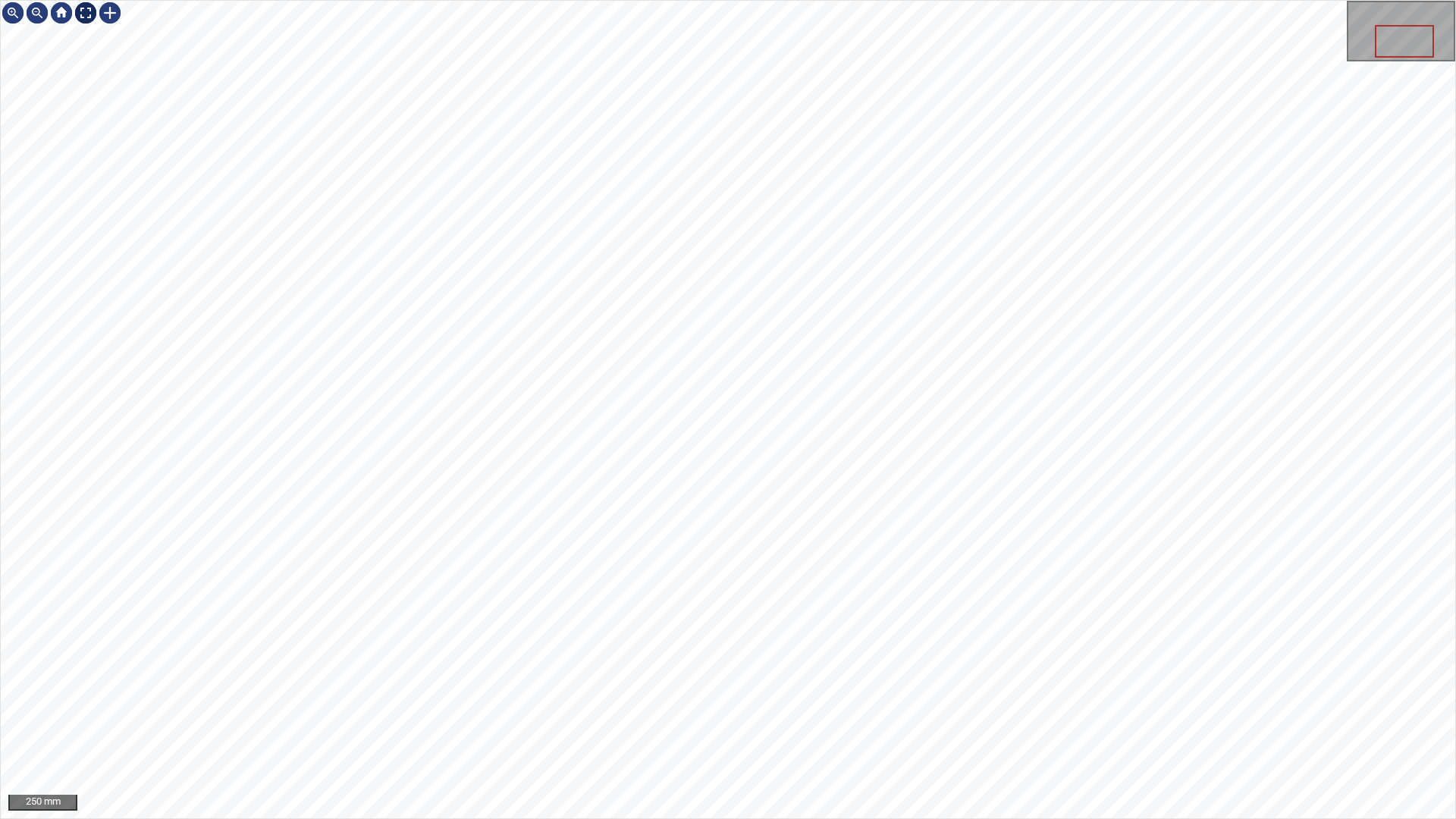
click at [88, 17] on div at bounding box center [85, 13] width 25 height 25
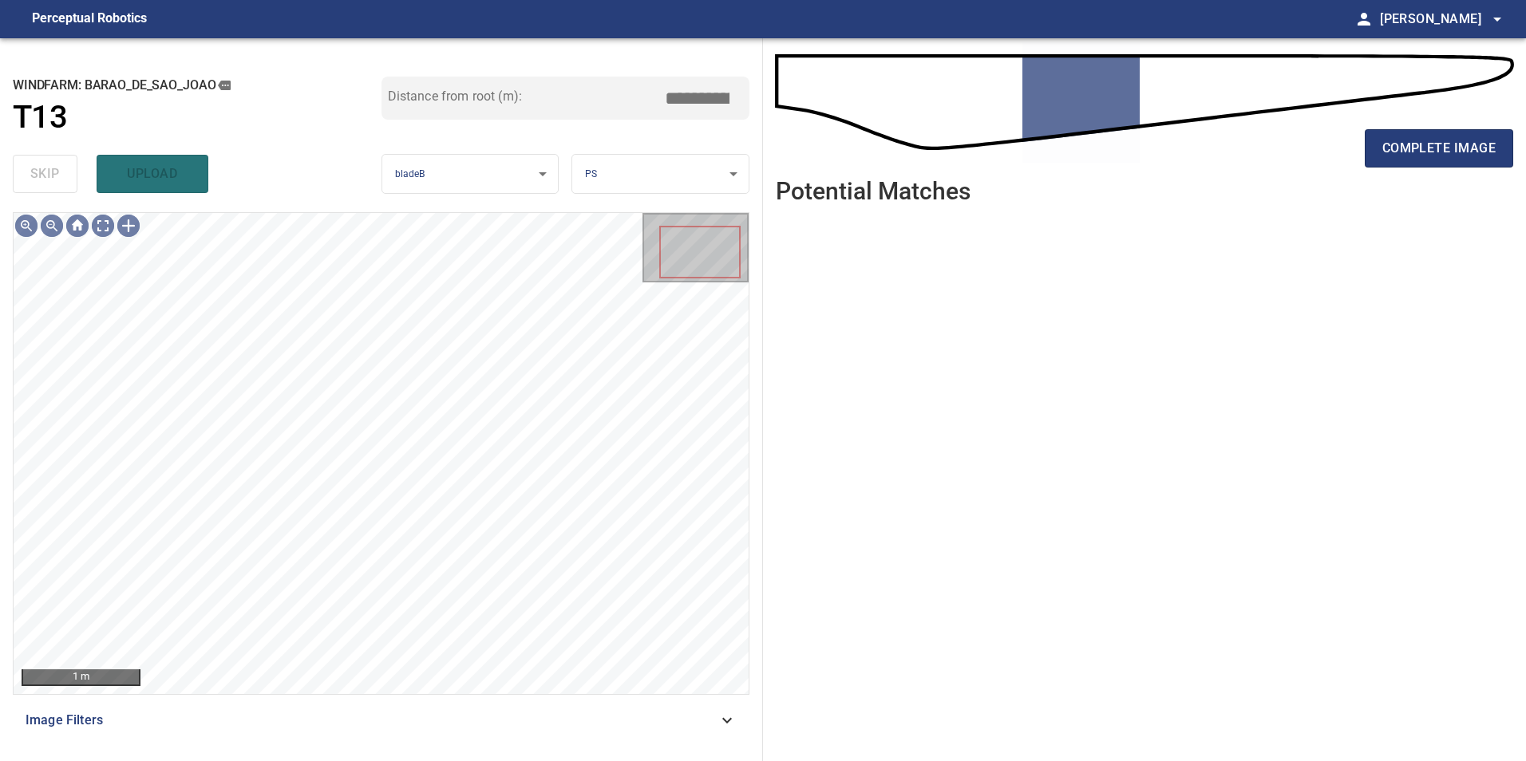
drag, startPoint x: 560, startPoint y: 720, endPoint x: 493, endPoint y: 729, distance: 67.6
click at [560, 725] on span "Image Filters" at bounding box center [372, 720] width 692 height 19
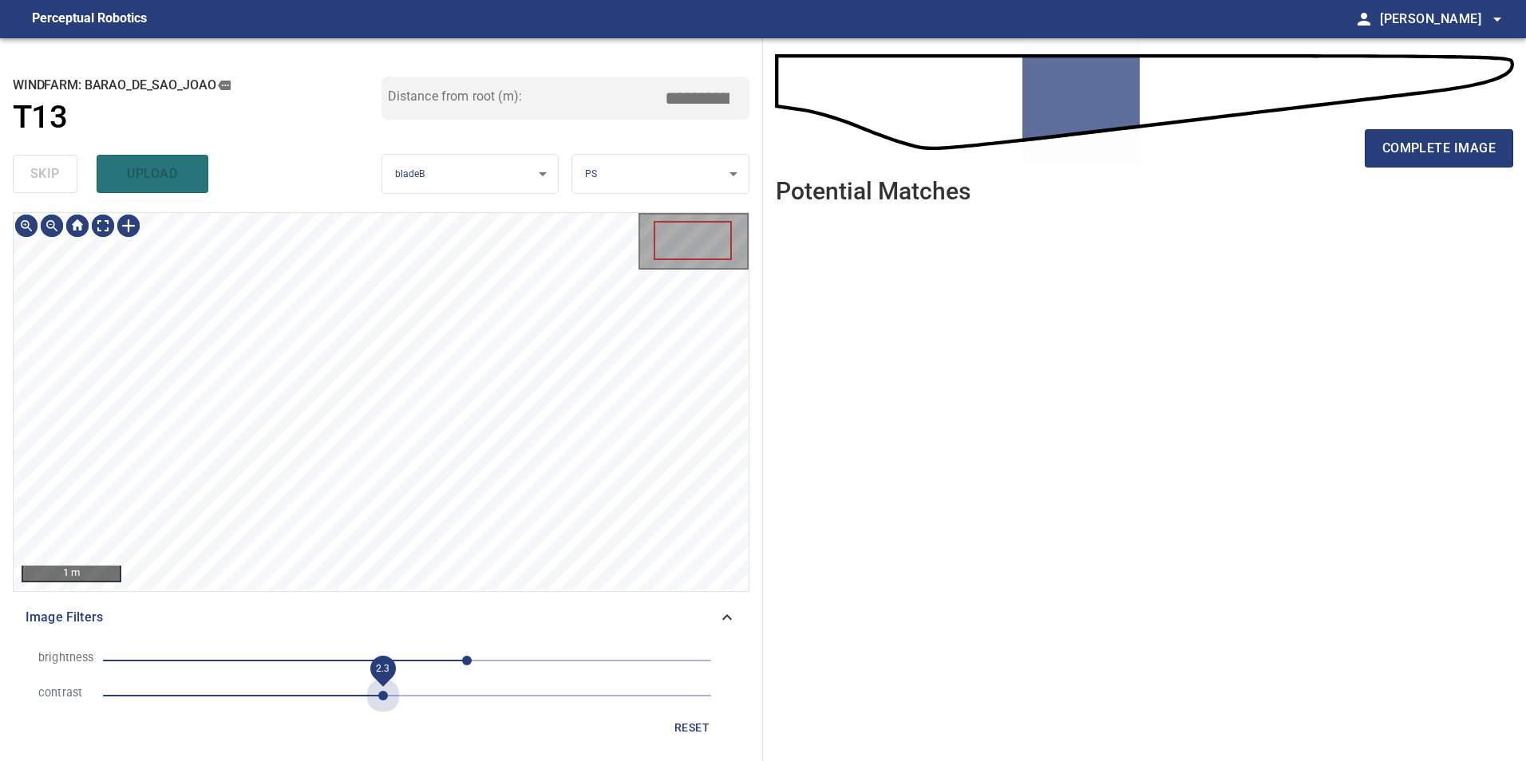
click at [384, 698] on span "2.3" at bounding box center [407, 696] width 608 height 22
click at [257, 659] on span "50" at bounding box center [407, 661] width 608 height 22
drag, startPoint x: 295, startPoint y: 661, endPoint x: 325, endPoint y: 663, distance: 30.4
click at [302, 662] on span "-126" at bounding box center [407, 661] width 608 height 22
click at [358, 663] on span "-41" at bounding box center [407, 661] width 608 height 22
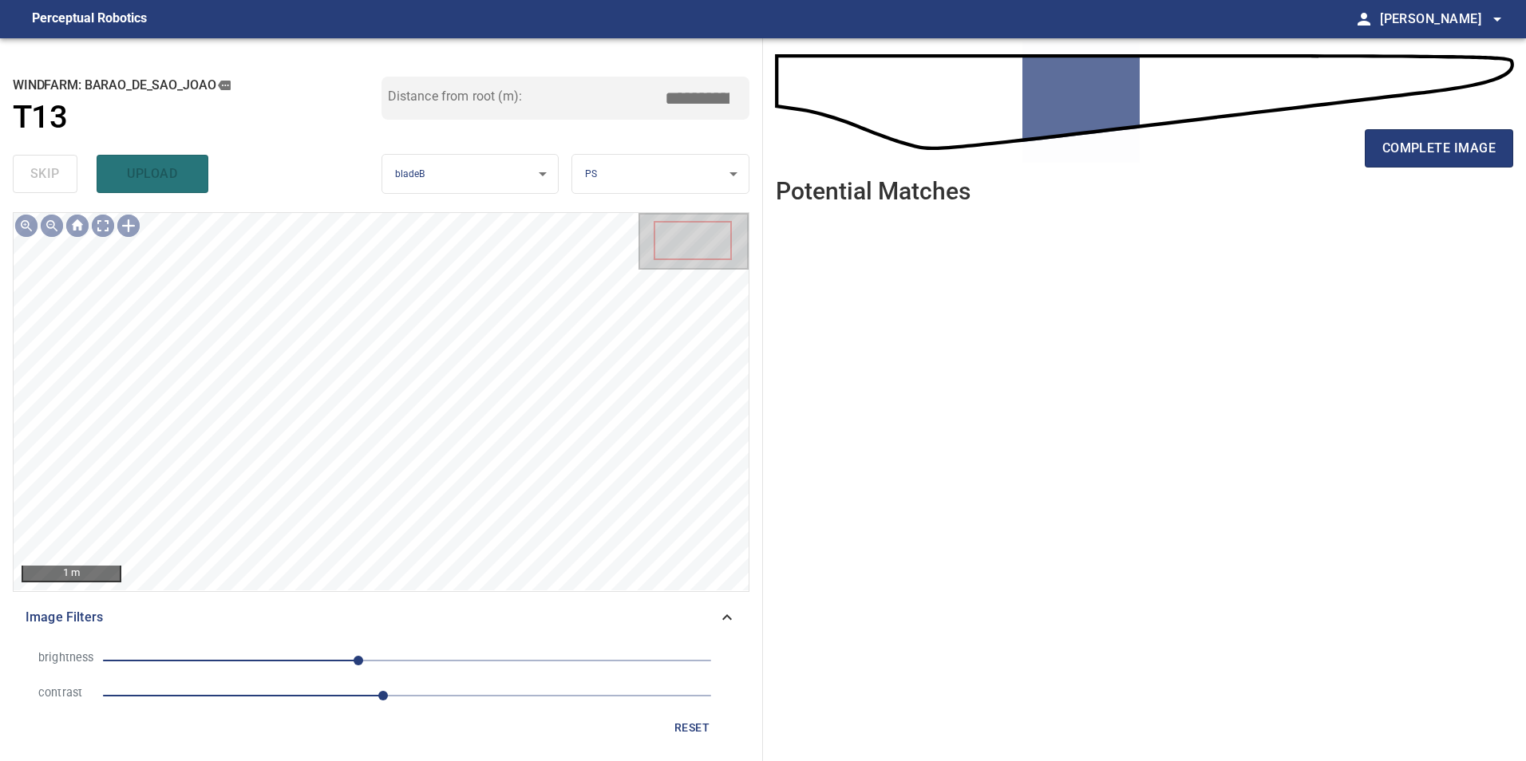
click at [334, 662] on span "-41" at bounding box center [407, 661] width 608 height 22
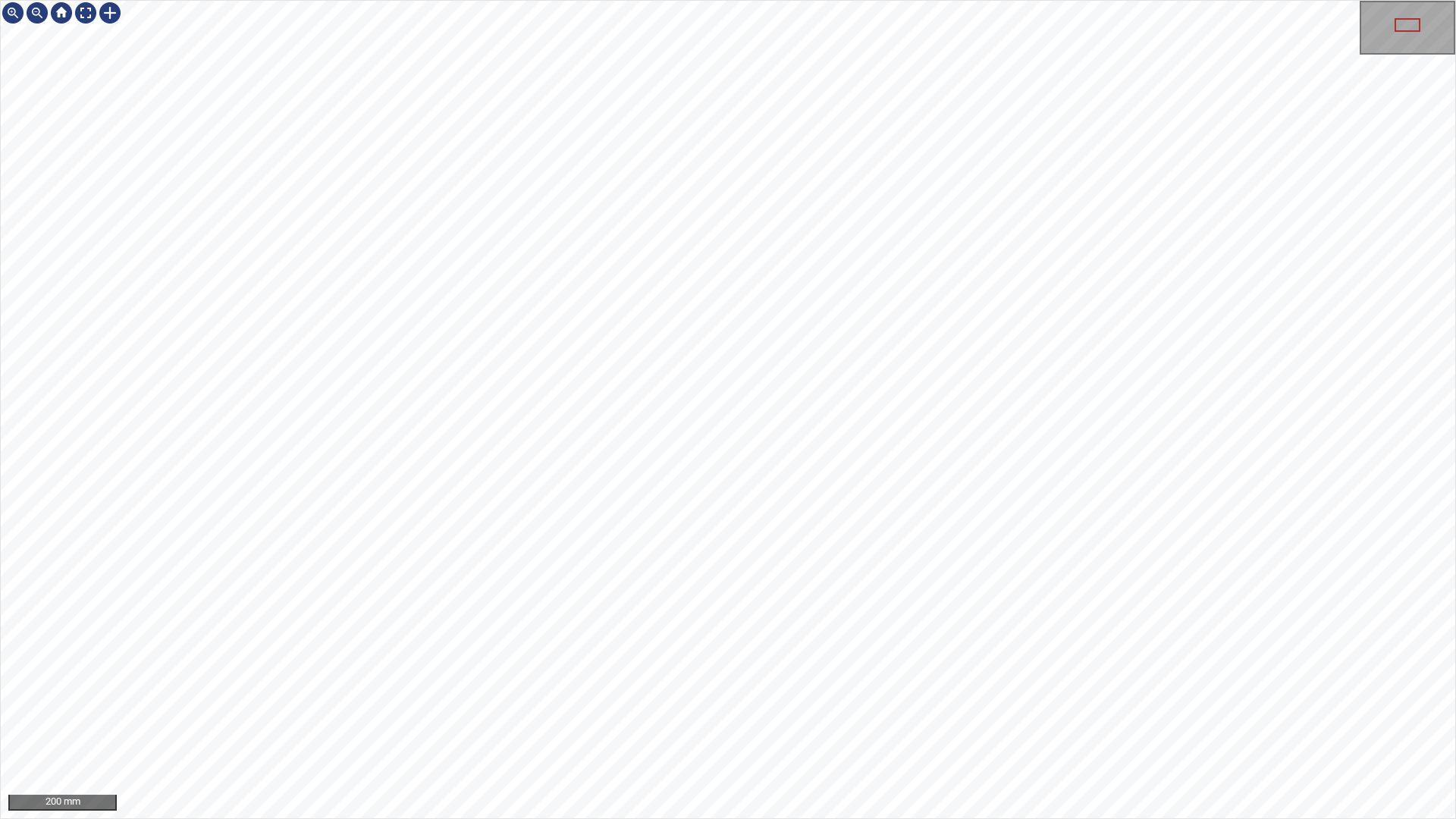
click at [757, 723] on div "200 mm" at bounding box center [728, 410] width 1456 height 819
click at [77, 18] on div at bounding box center [85, 13] width 25 height 25
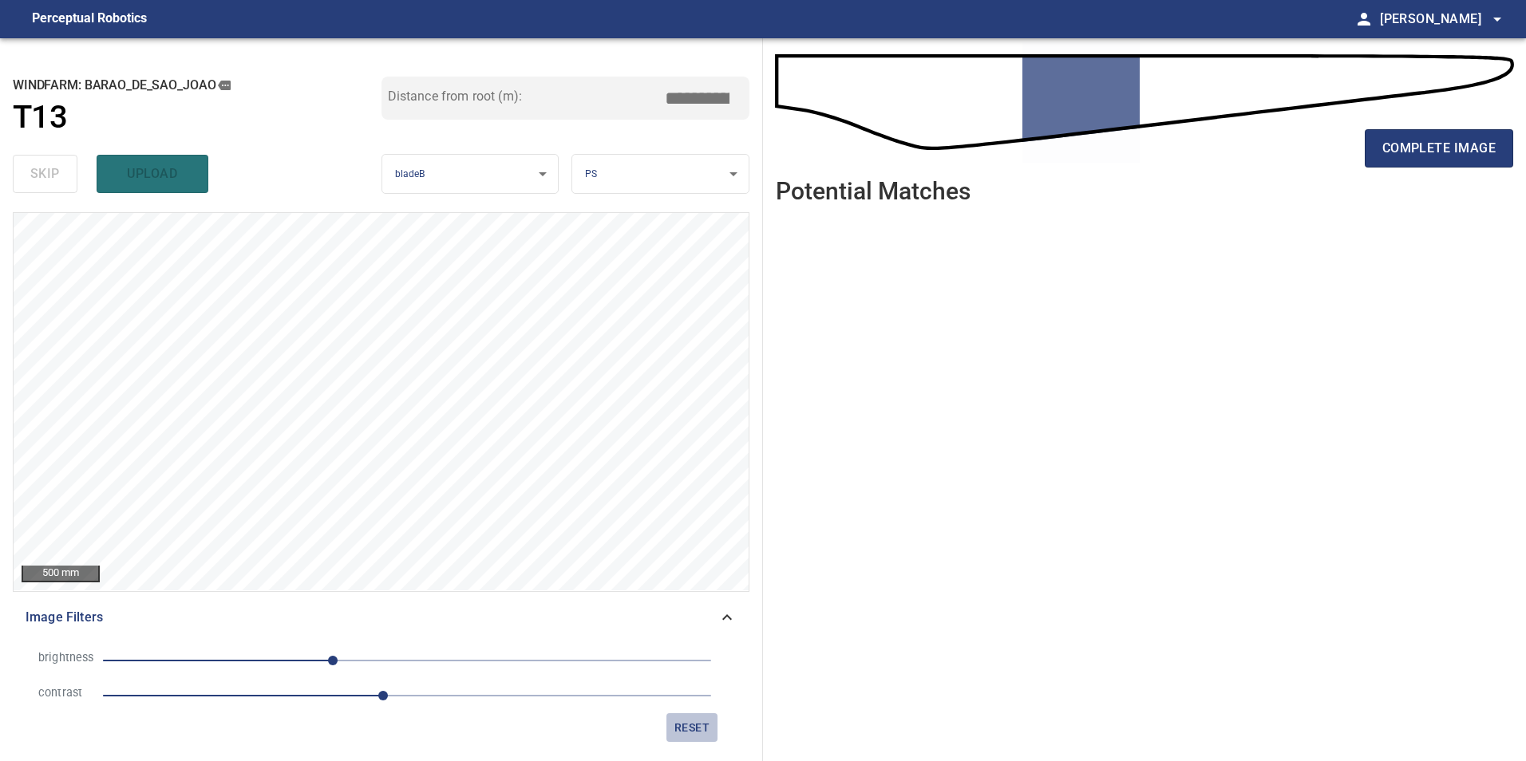
click at [670, 738] on button "reset" at bounding box center [691, 729] width 51 height 30
click at [293, 694] on span "1" at bounding box center [407, 696] width 608 height 22
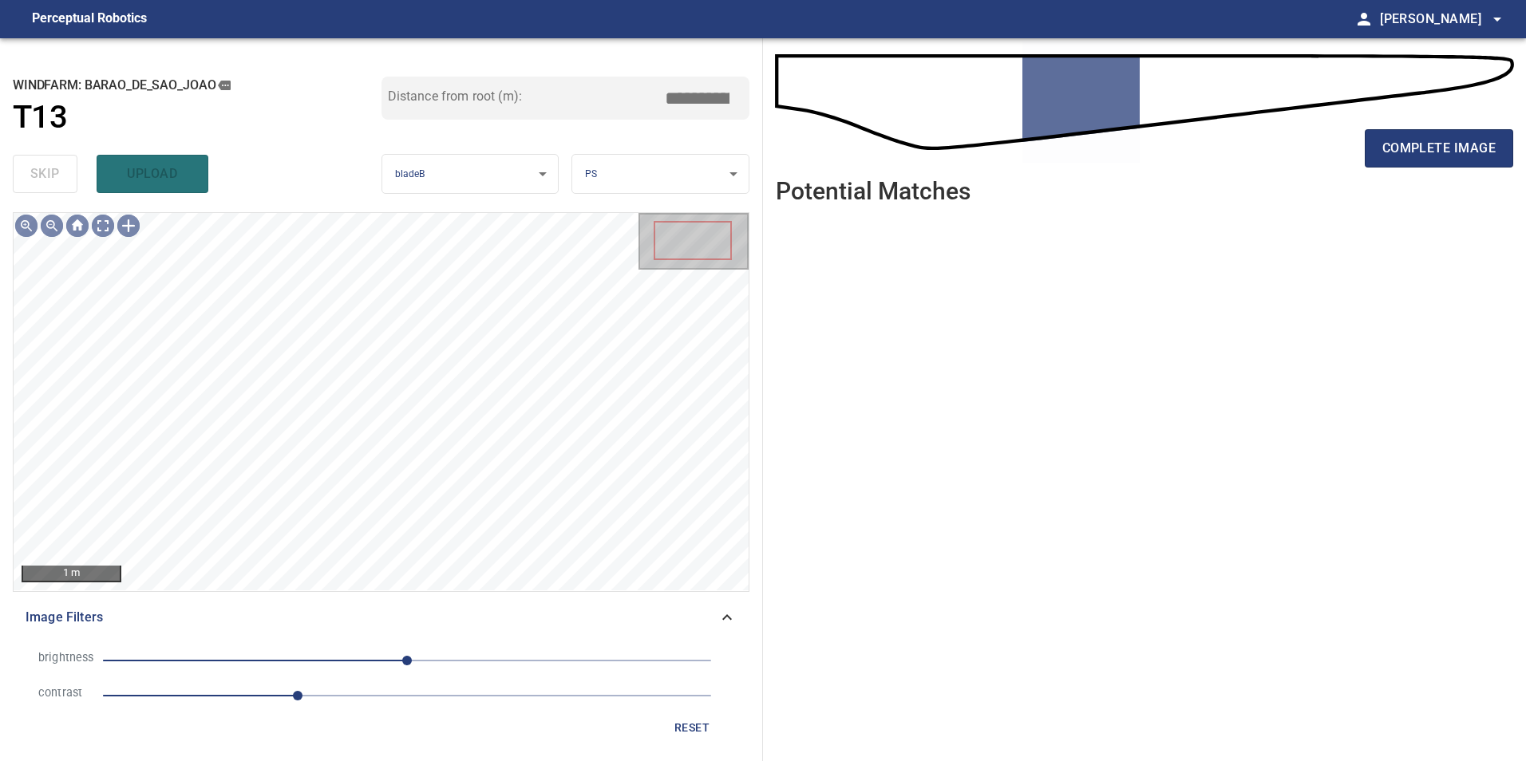
click at [321, 651] on span "0" at bounding box center [407, 661] width 608 height 22
click at [358, 660] on span "-72" at bounding box center [407, 661] width 608 height 22
click at [363, 657] on span "-41" at bounding box center [359, 661] width 10 height 10
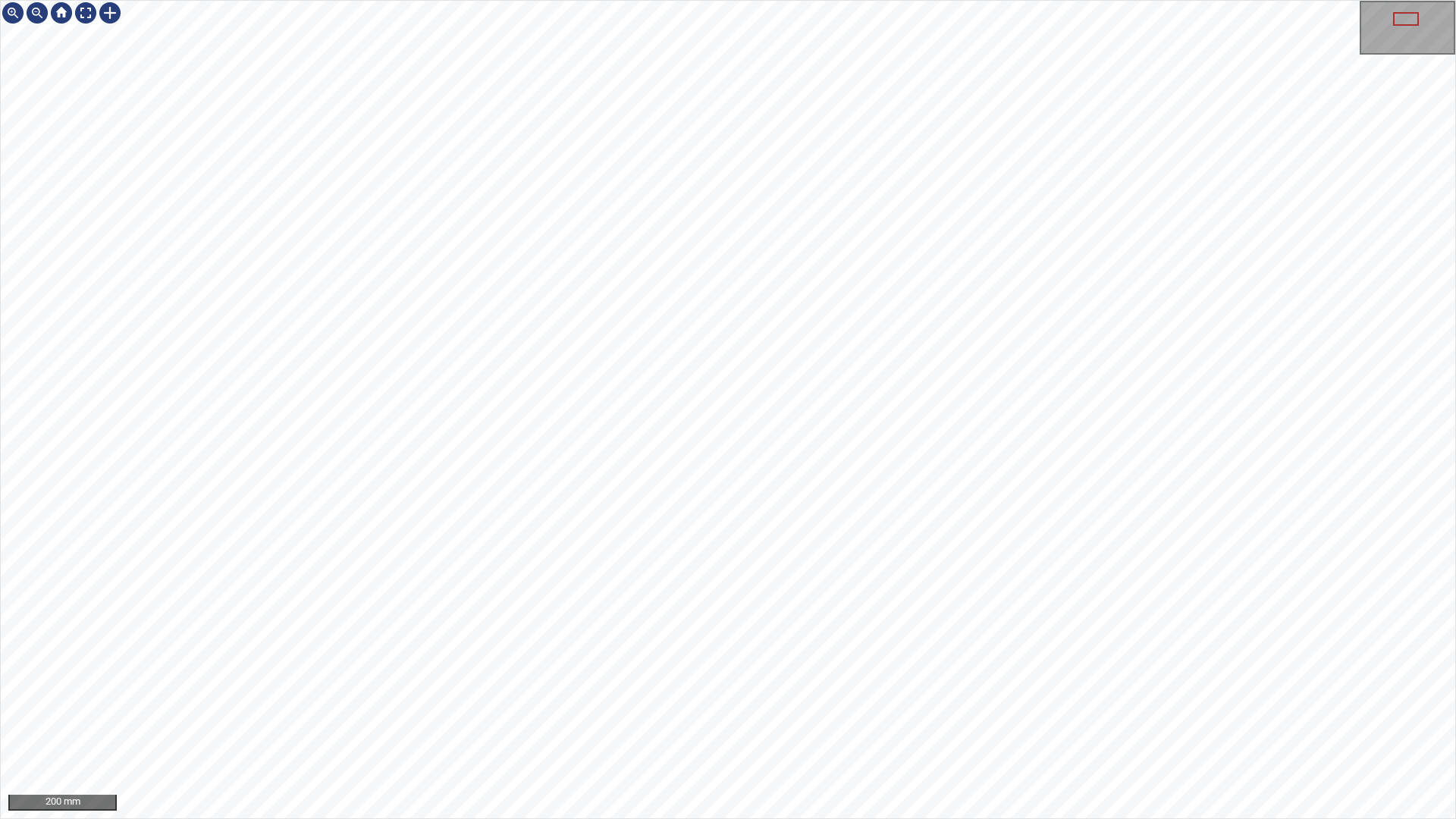
click at [786, 723] on div "200 mm" at bounding box center [728, 410] width 1456 height 819
click at [83, 15] on div at bounding box center [85, 13] width 25 height 25
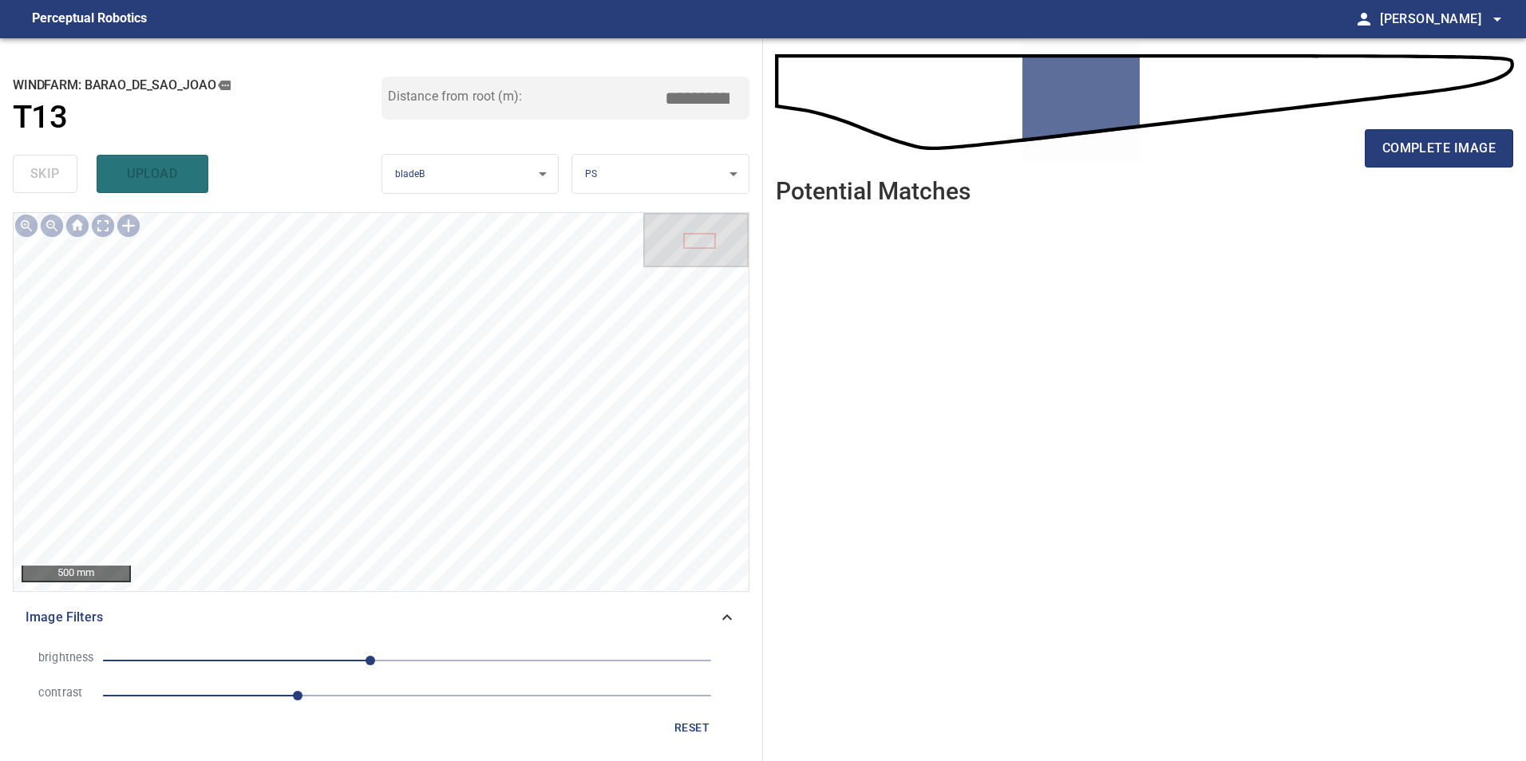
click at [670, 722] on button "reset" at bounding box center [691, 729] width 51 height 30
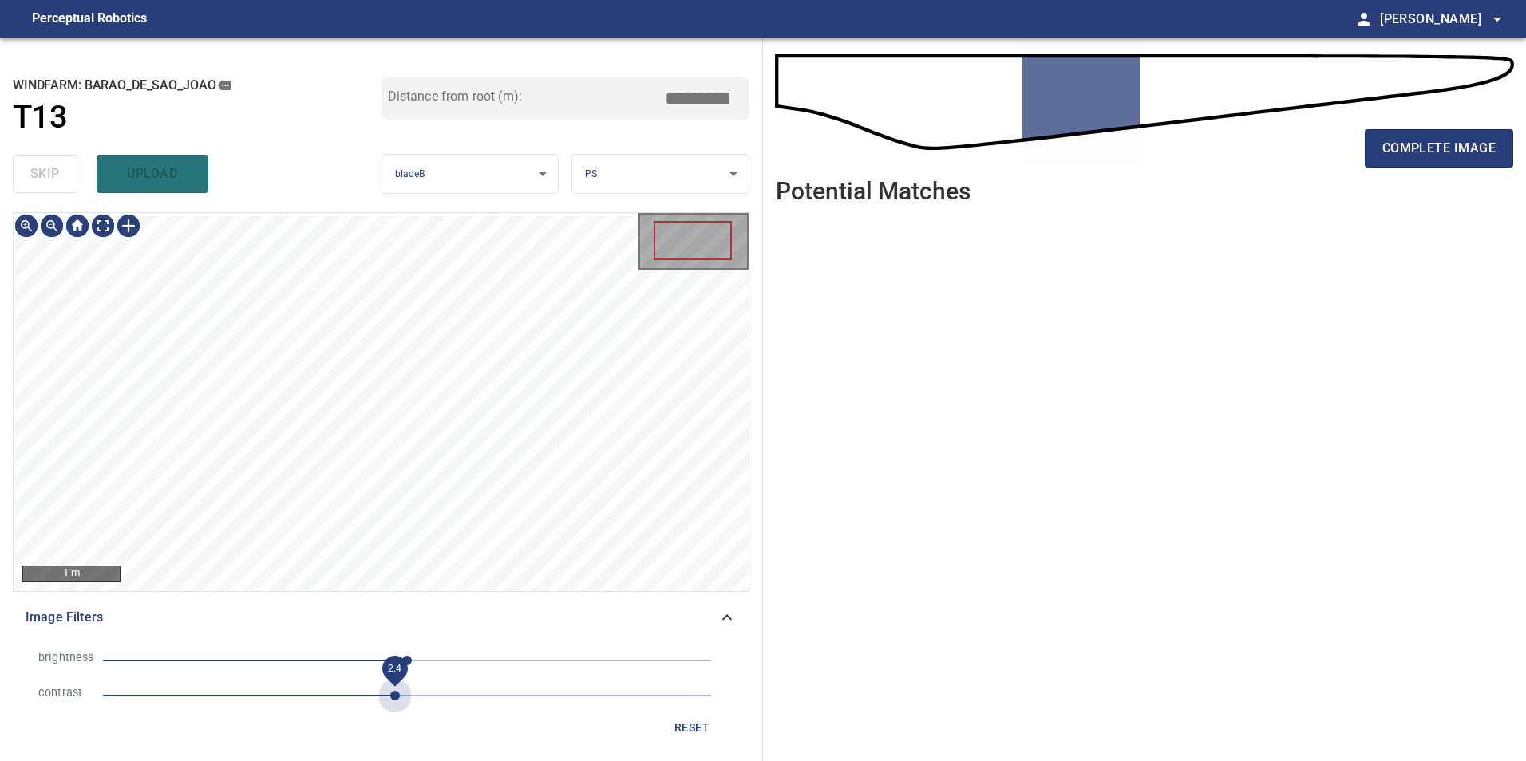
click at [399, 701] on span "2.4" at bounding box center [407, 696] width 608 height 22
click at [247, 665] on span "-135" at bounding box center [407, 661] width 608 height 22
click at [341, 678] on li "contrast 2.4" at bounding box center [381, 695] width 711 height 35
drag, startPoint x: 353, startPoint y: 673, endPoint x: 310, endPoint y: 658, distance: 44.7
click at [353, 671] on li "brightness -135" at bounding box center [381, 660] width 711 height 35
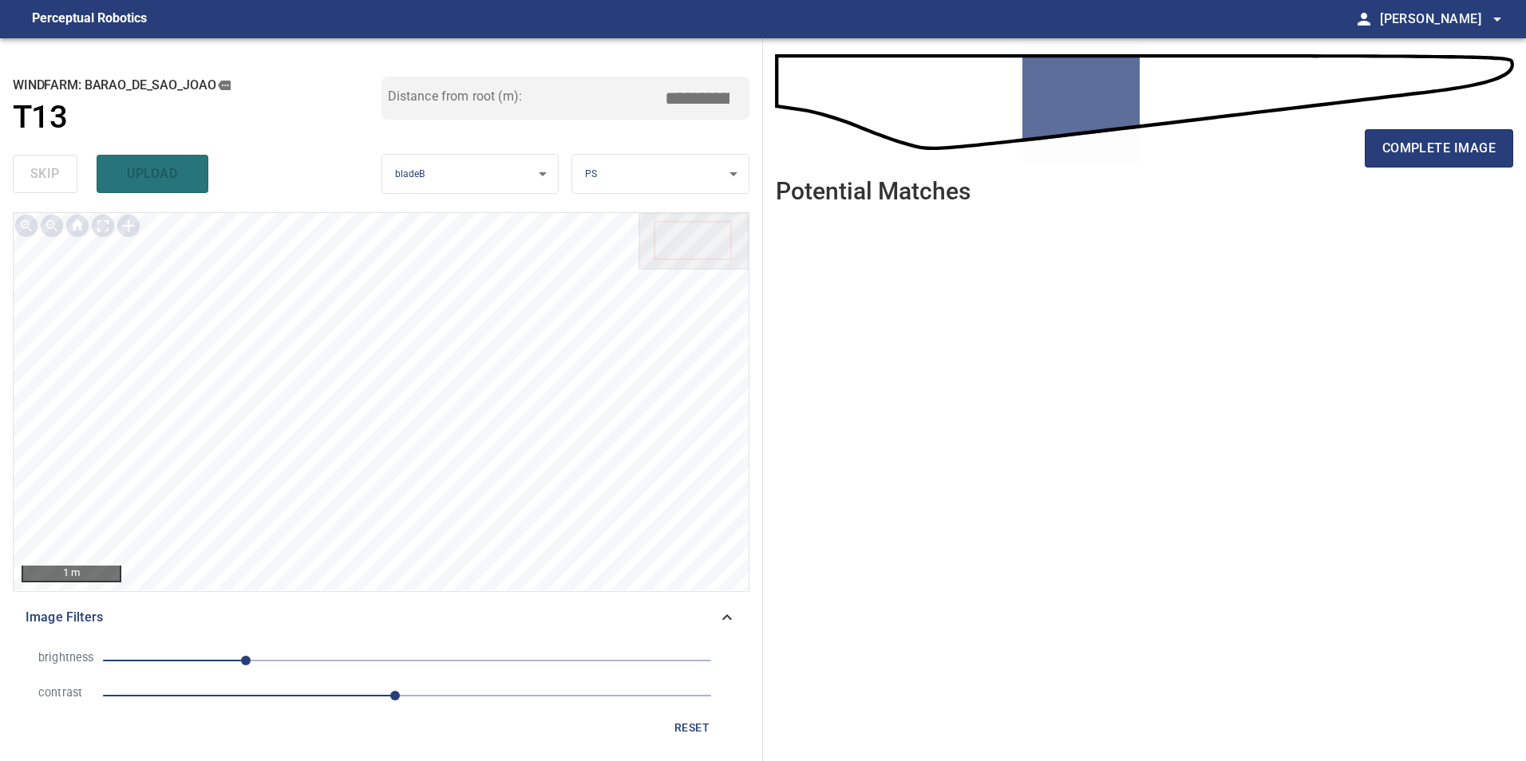
click at [290, 651] on span "-135" at bounding box center [407, 661] width 608 height 22
drag, startPoint x: 328, startPoint y: 653, endPoint x: 346, endPoint y: 655, distance: 17.6
click at [329, 653] on span "-98" at bounding box center [407, 661] width 608 height 22
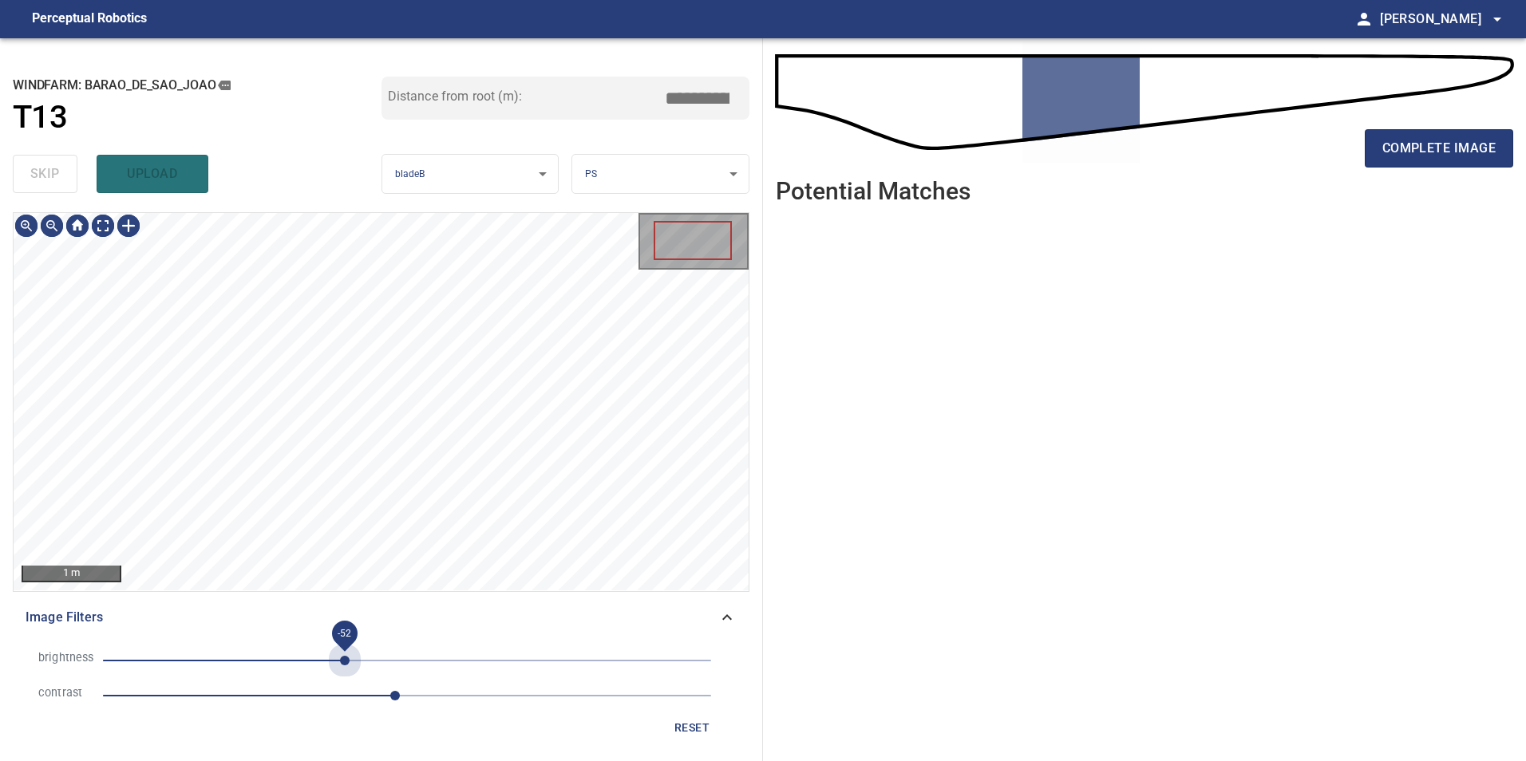
click at [346, 655] on span "-52" at bounding box center [407, 661] width 608 height 22
click at [318, 662] on span "-74" at bounding box center [407, 661] width 608 height 22
click at [323, 659] on span "-74" at bounding box center [319, 661] width 10 height 10
click at [672, 734] on button "reset" at bounding box center [691, 729] width 51 height 30
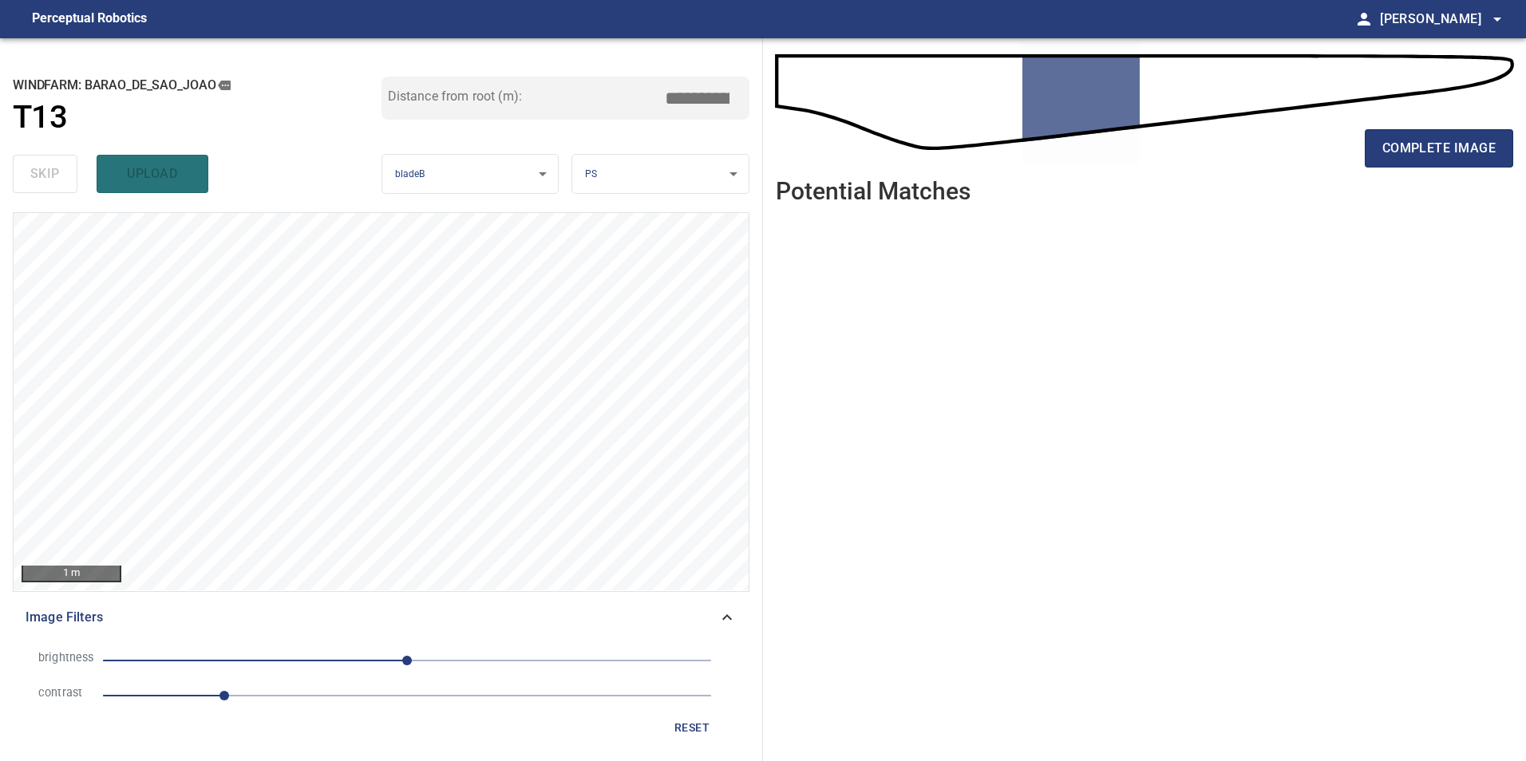
click at [450, 653] on span "0" at bounding box center [407, 661] width 608 height 22
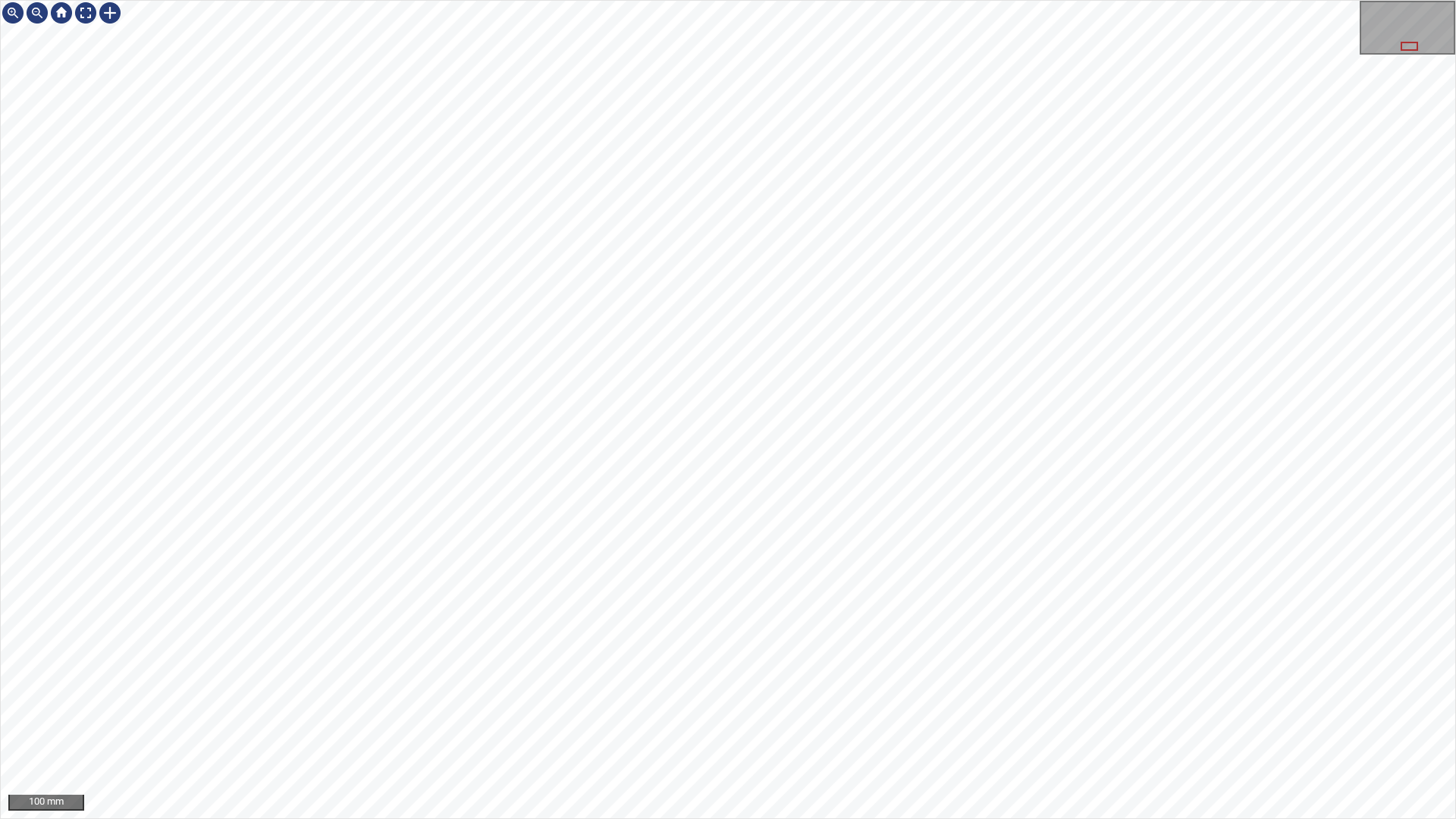
click at [716, 723] on div "100 mm" at bounding box center [728, 410] width 1456 height 819
click at [700, 0] on div "100 mm" at bounding box center [728, 410] width 1456 height 819
click at [873, 723] on div "200 mm" at bounding box center [728, 410] width 1456 height 819
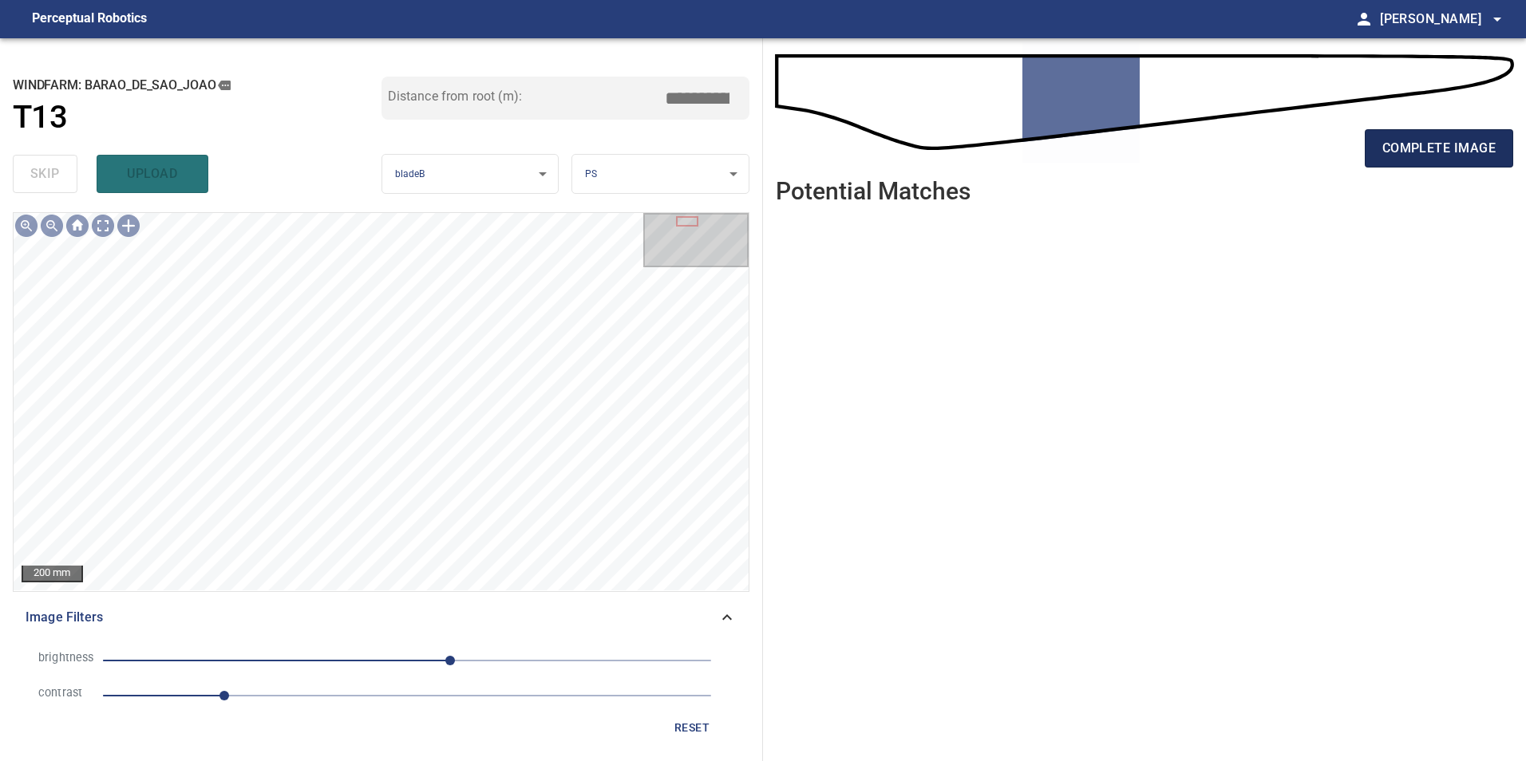
drag, startPoint x: 1384, startPoint y: 148, endPoint x: 1378, endPoint y: 183, distance: 35.7
click at [1384, 152] on span "complete image" at bounding box center [1438, 148] width 113 height 22
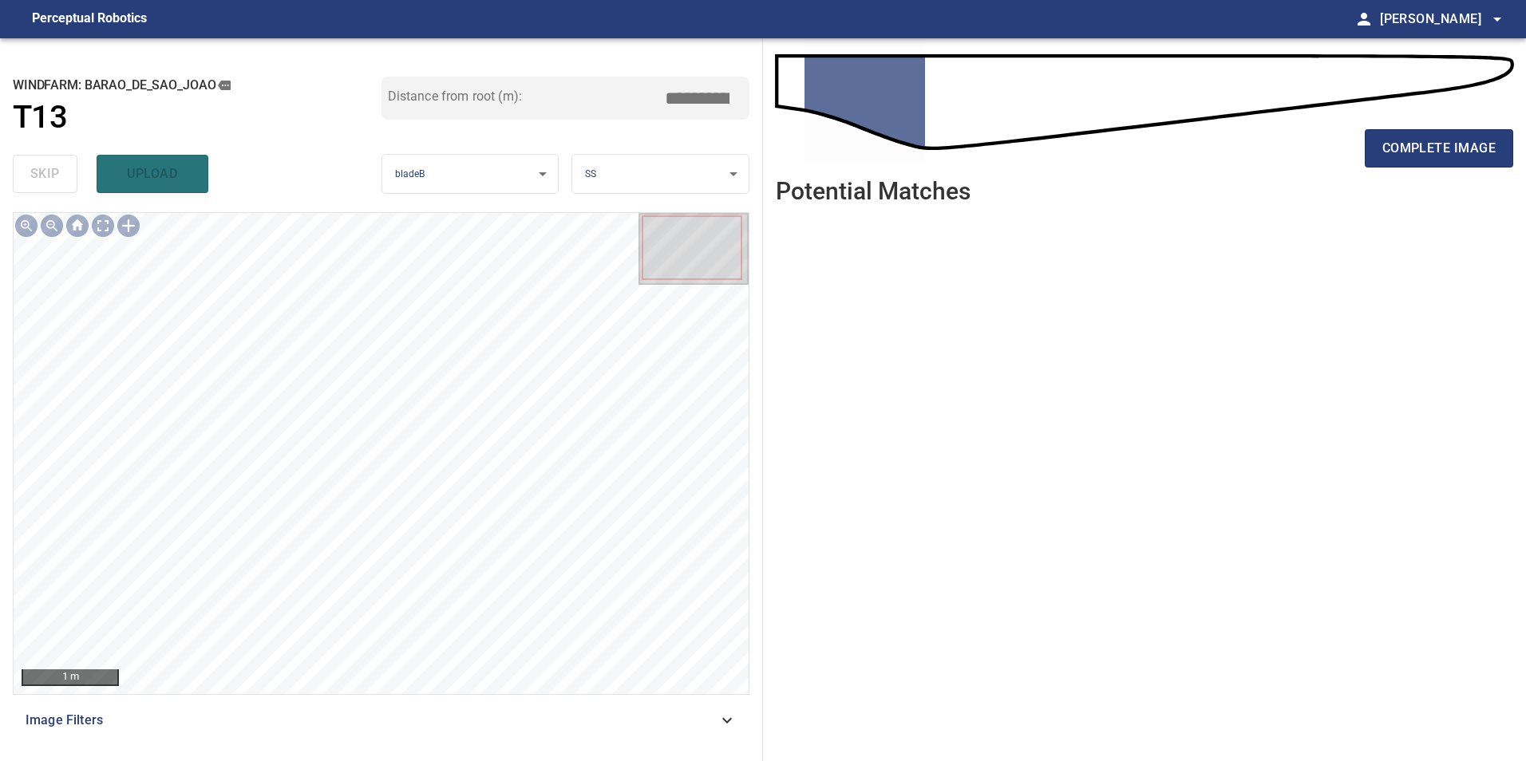
click at [536, 737] on div "Image Filters" at bounding box center [381, 721] width 737 height 38
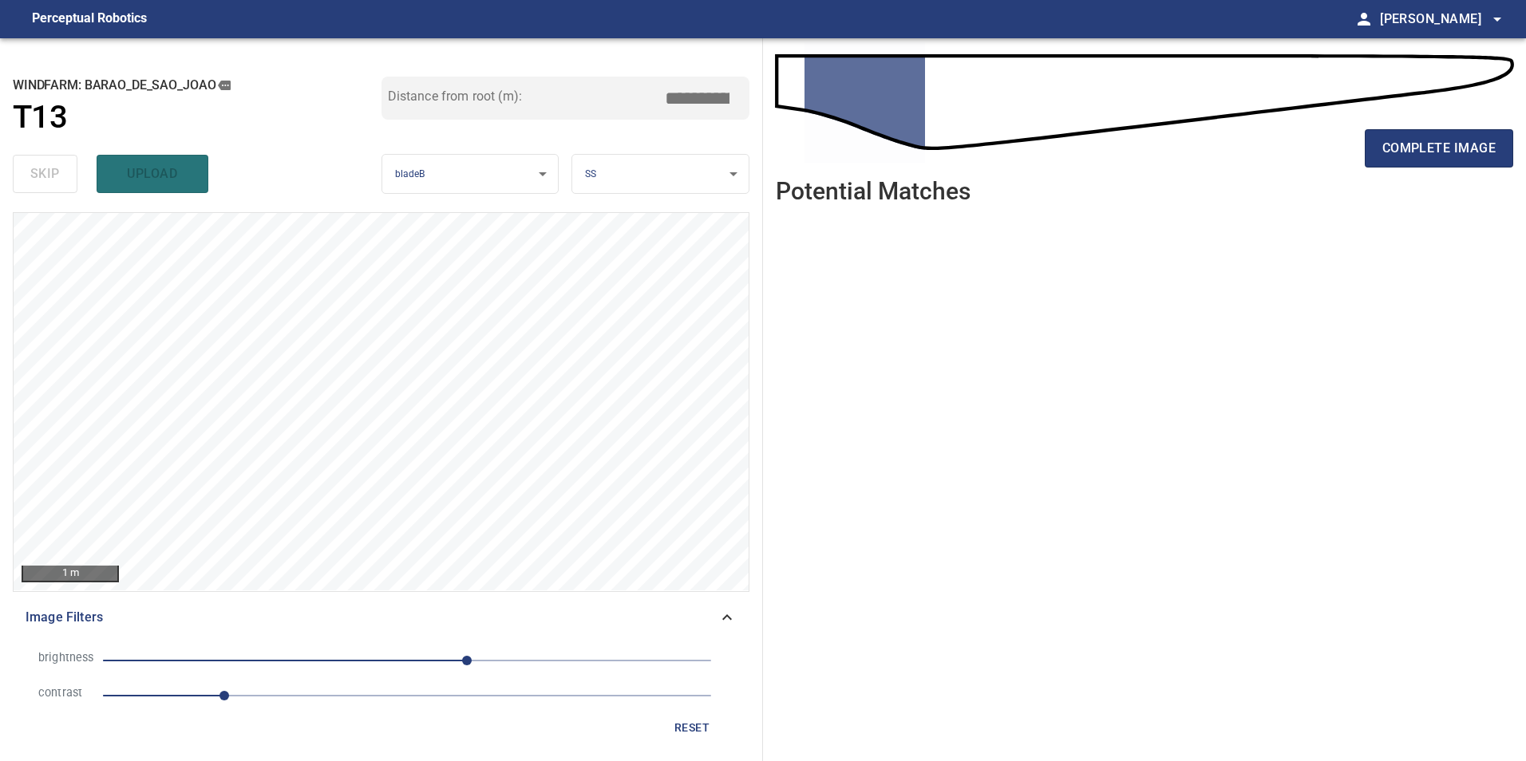
click at [294, 695] on span "1" at bounding box center [407, 696] width 608 height 22
click at [396, 656] on span "50" at bounding box center [407, 661] width 608 height 22
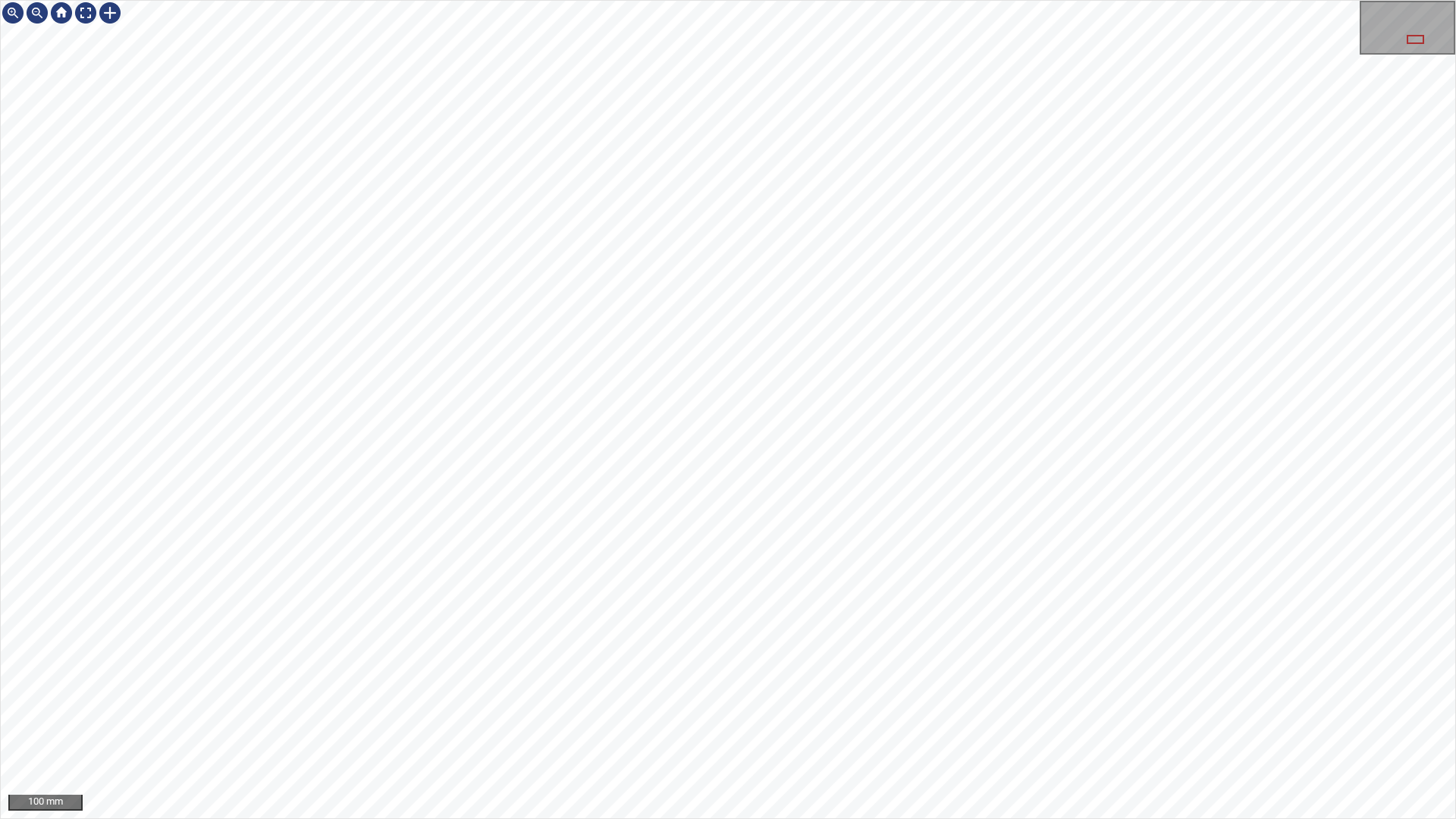
click at [775, 723] on div "100 mm" at bounding box center [728, 410] width 1456 height 819
click at [1028, 723] on div "100 mm" at bounding box center [728, 410] width 1456 height 819
click at [975, 723] on div "100 mm" at bounding box center [728, 410] width 1456 height 819
click at [922, 723] on div "100 mm" at bounding box center [728, 410] width 1456 height 819
click at [971, 723] on div "100 mm" at bounding box center [728, 410] width 1456 height 819
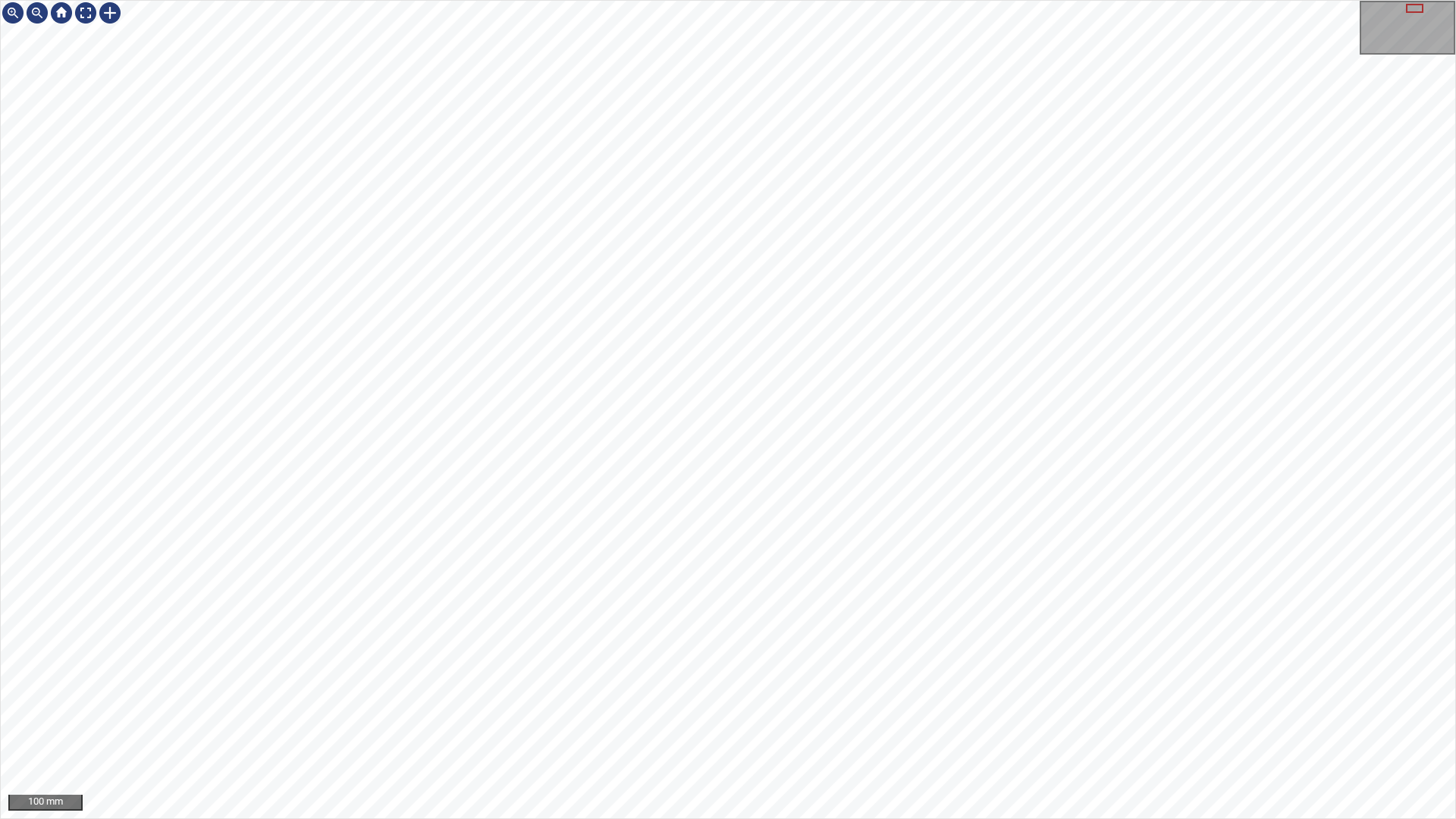
click at [1146, 0] on div "100 mm" at bounding box center [728, 410] width 1456 height 819
click at [842, 723] on div "100 mm" at bounding box center [728, 410] width 1456 height 819
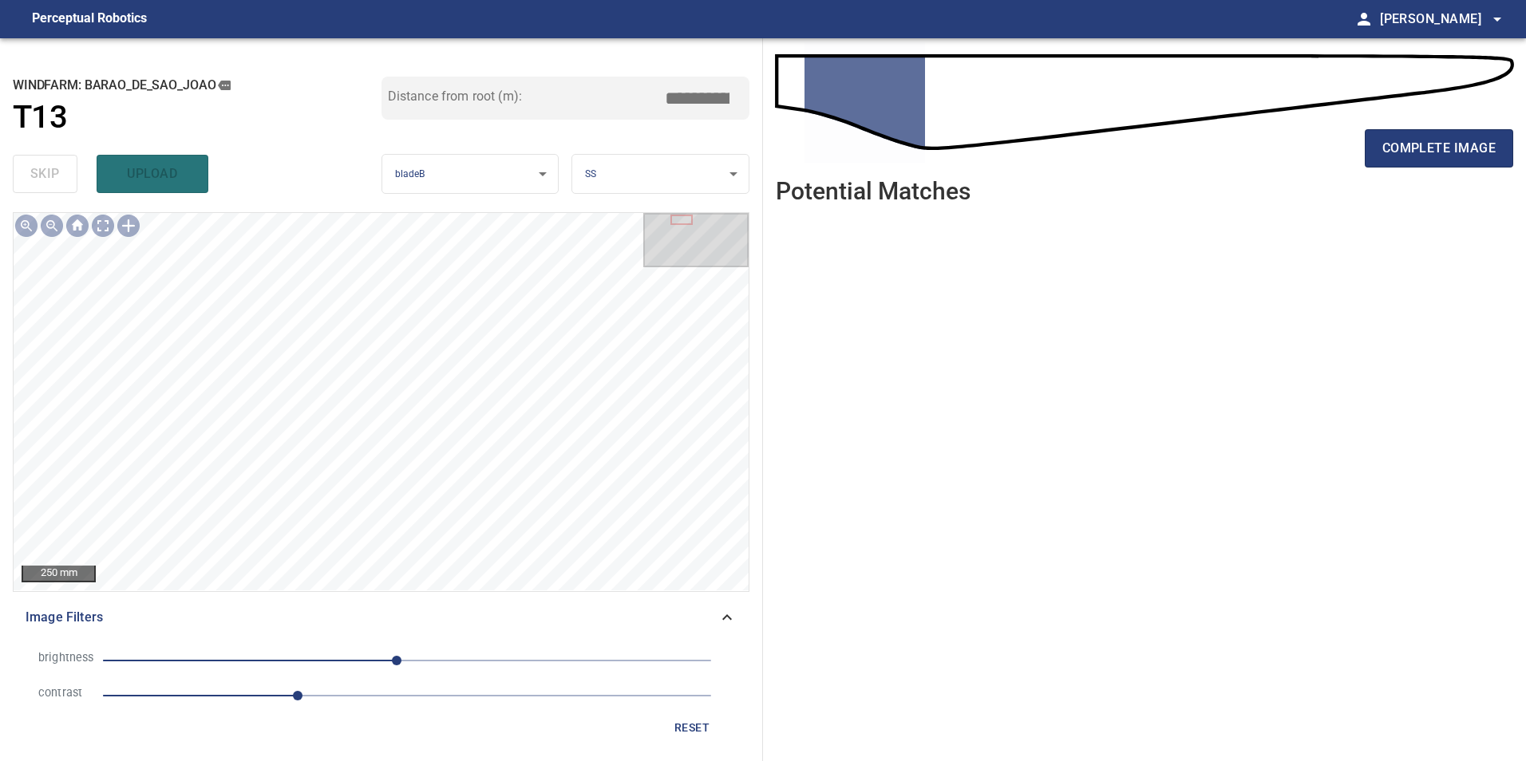
click at [394, 709] on li "contrast 1.6" at bounding box center [381, 695] width 711 height 35
click at [406, 698] on span "1.6" at bounding box center [407, 696] width 608 height 22
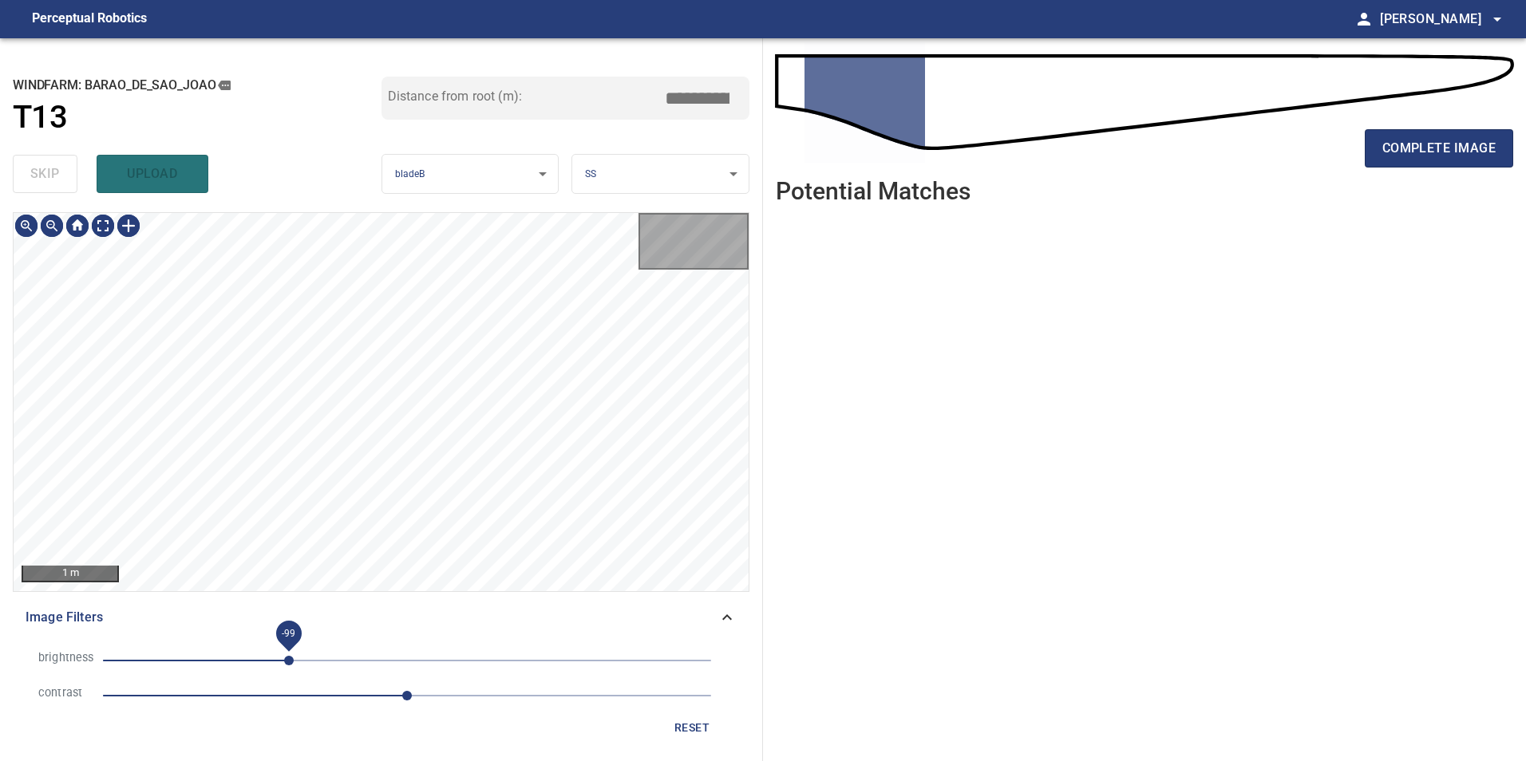
drag, startPoint x: 288, startPoint y: 658, endPoint x: 299, endPoint y: 670, distance: 16.4
click at [289, 666] on span "-99" at bounding box center [407, 661] width 608 height 22
click at [326, 652] on span "-99" at bounding box center [407, 661] width 608 height 22
drag, startPoint x: 287, startPoint y: 655, endPoint x: 251, endPoint y: 658, distance: 36.0
click at [287, 657] on span "-100" at bounding box center [407, 661] width 608 height 22
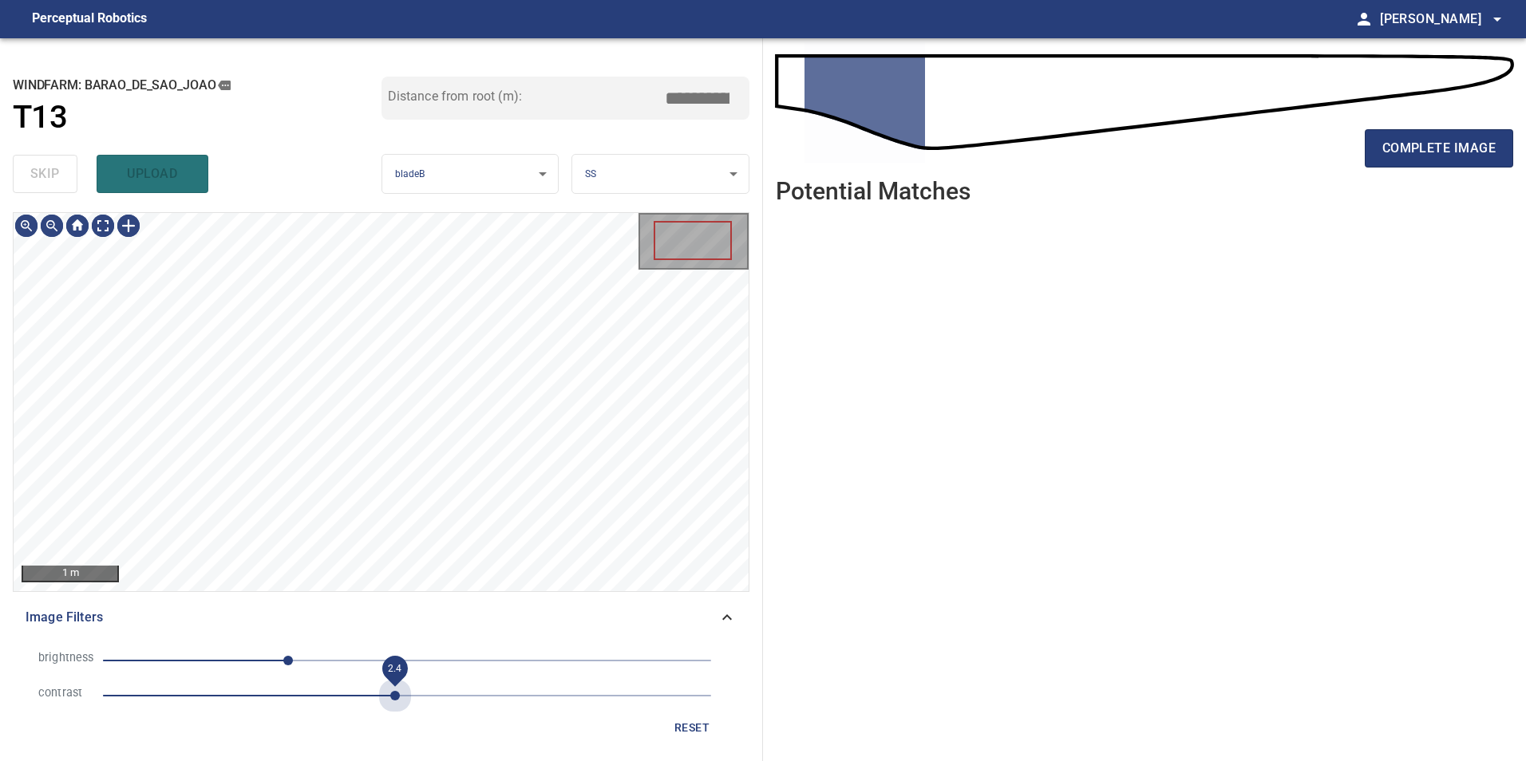
drag, startPoint x: 399, startPoint y: 699, endPoint x: 364, endPoint y: 700, distance: 35.1
click at [397, 701] on span "2.4" at bounding box center [395, 696] width 10 height 10
drag, startPoint x: 364, startPoint y: 700, endPoint x: 330, endPoint y: 694, distance: 34.9
click at [363, 700] on span "2.1" at bounding box center [407, 696] width 608 height 22
click at [332, 698] on span "1.9" at bounding box center [407, 696] width 608 height 22
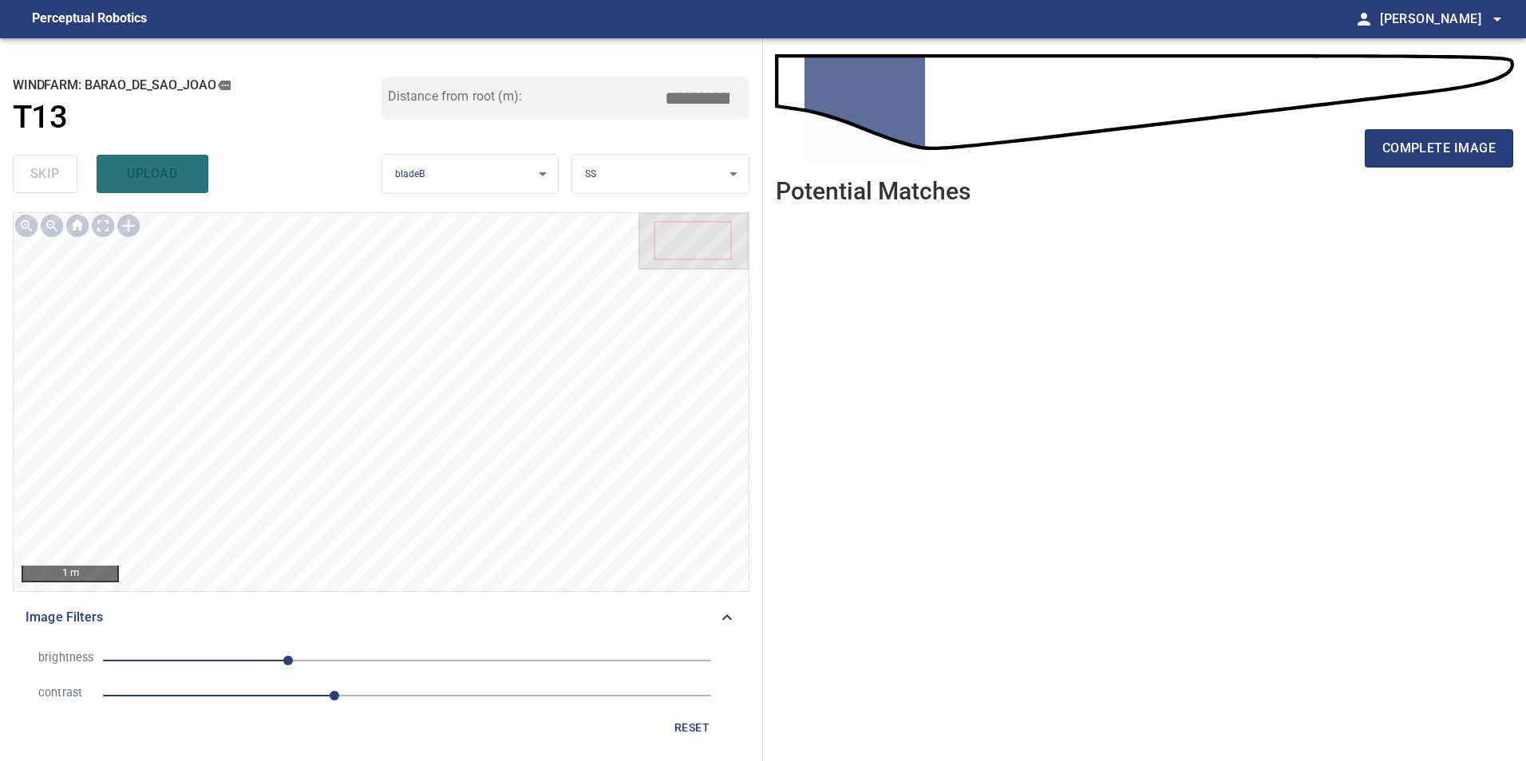
drag, startPoint x: 198, startPoint y: 648, endPoint x: 200, endPoint y: 666, distance: 17.6
click at [199, 664] on li "brightness -100" at bounding box center [381, 660] width 711 height 35
click at [200, 666] on span "-100" at bounding box center [407, 661] width 608 height 22
click at [239, 669] on span "-174" at bounding box center [407, 661] width 608 height 22
click at [303, 672] on span "-141" at bounding box center [407, 661] width 608 height 22
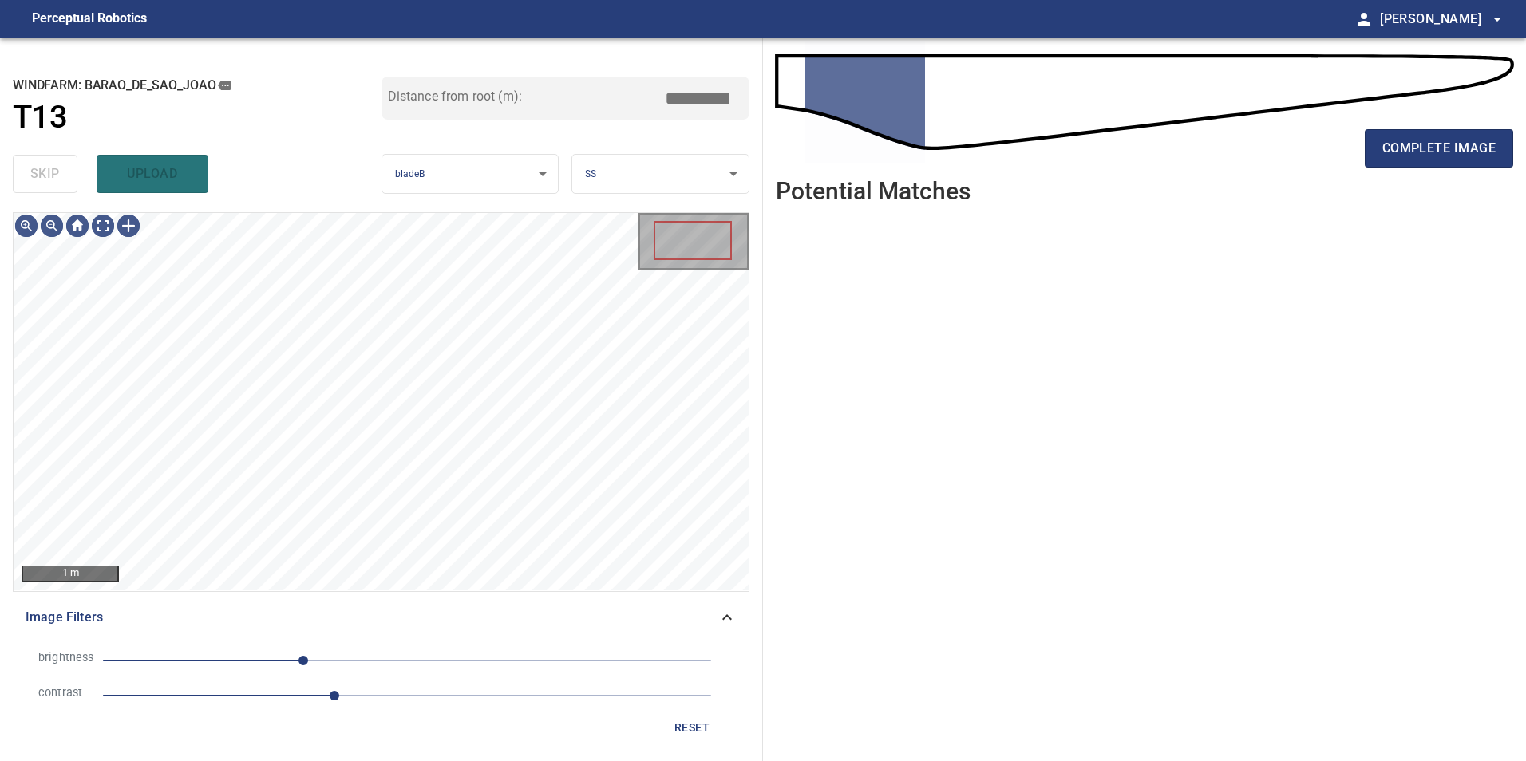
click at [326, 677] on li "brightness -87" at bounding box center [381, 660] width 711 height 35
click at [279, 666] on span "-87" at bounding box center [407, 661] width 608 height 22
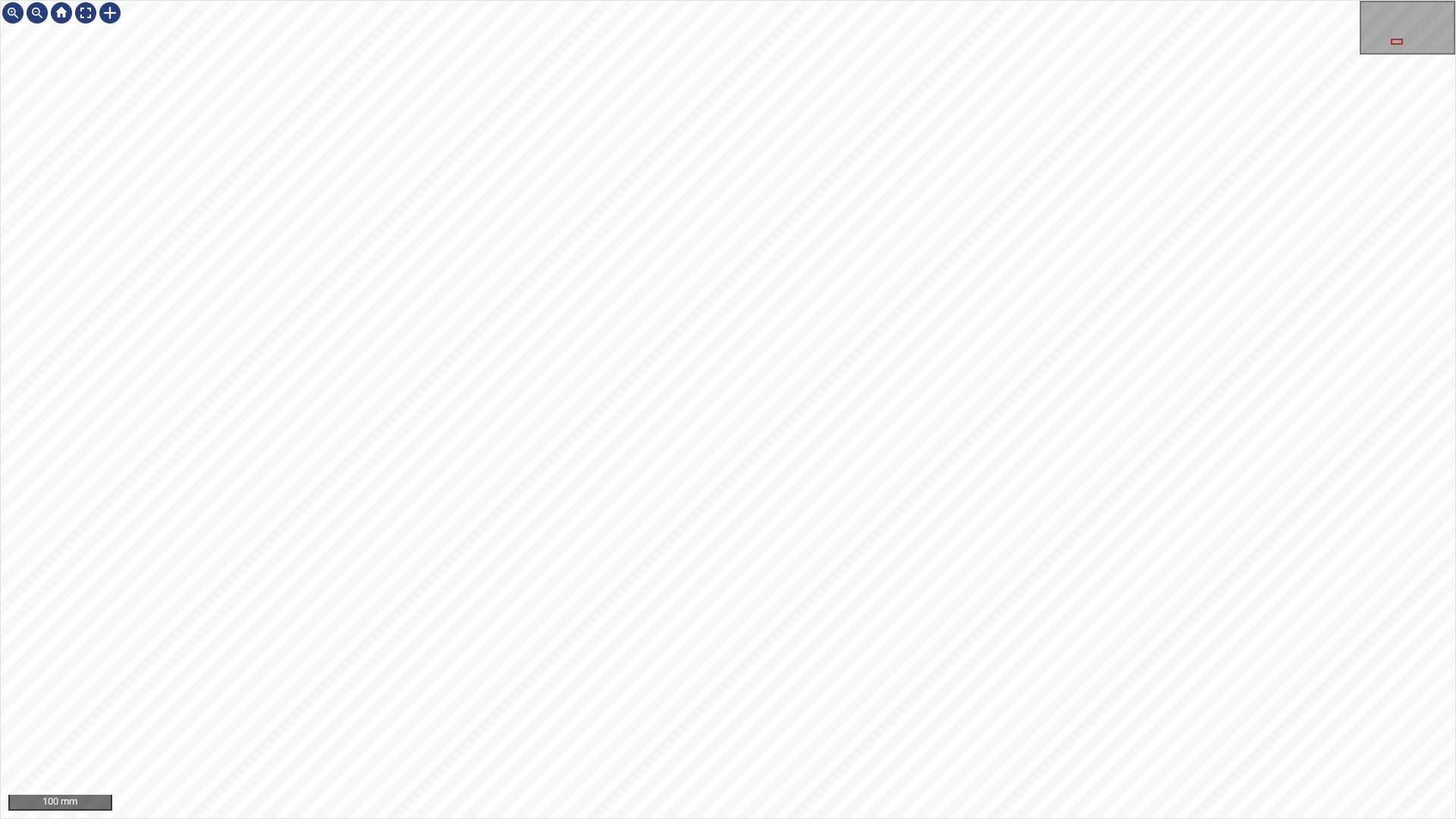
click at [348, 723] on div "100 mm" at bounding box center [728, 410] width 1456 height 819
click at [373, 723] on div "100 mm" at bounding box center [728, 410] width 1456 height 819
click at [356, 723] on div "100 mm" at bounding box center [728, 410] width 1456 height 819
click at [612, 723] on div "100 mm" at bounding box center [728, 410] width 1456 height 819
click at [497, 723] on div "100 mm" at bounding box center [728, 410] width 1456 height 819
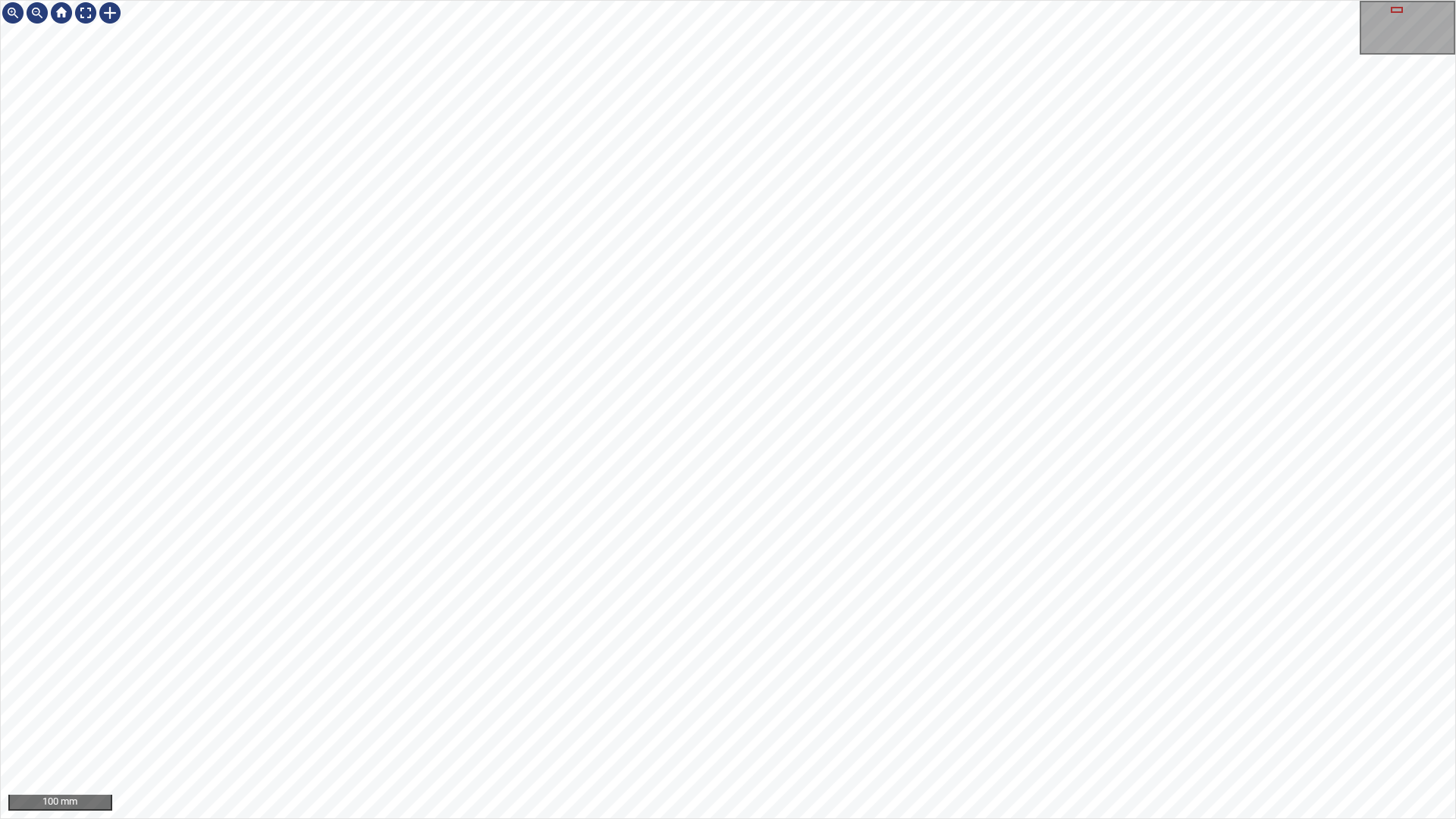
click at [587, 723] on div "100 mm" at bounding box center [728, 410] width 1456 height 819
click at [91, 11] on div at bounding box center [85, 13] width 25 height 25
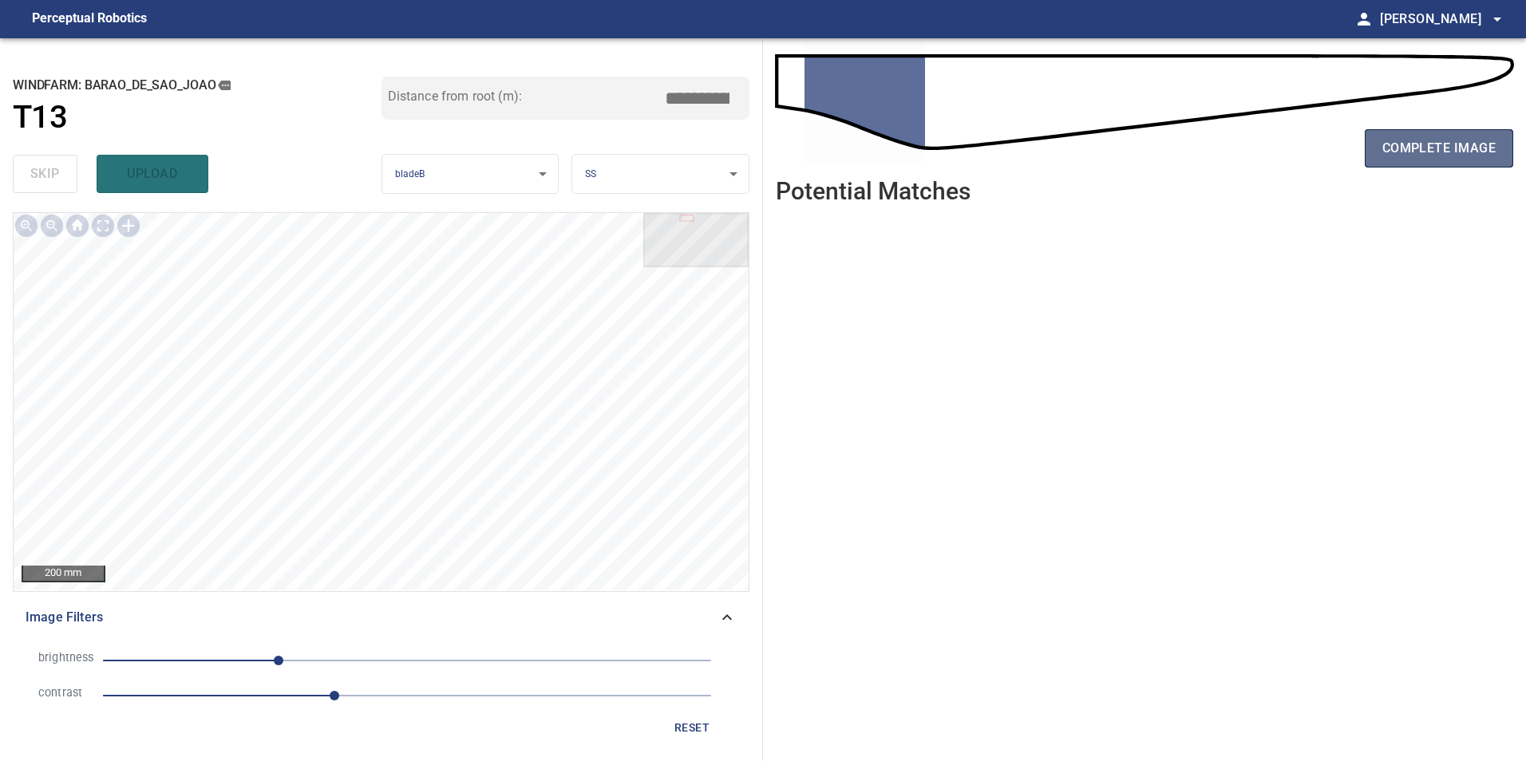
click at [1441, 152] on span "complete image" at bounding box center [1438, 148] width 113 height 22
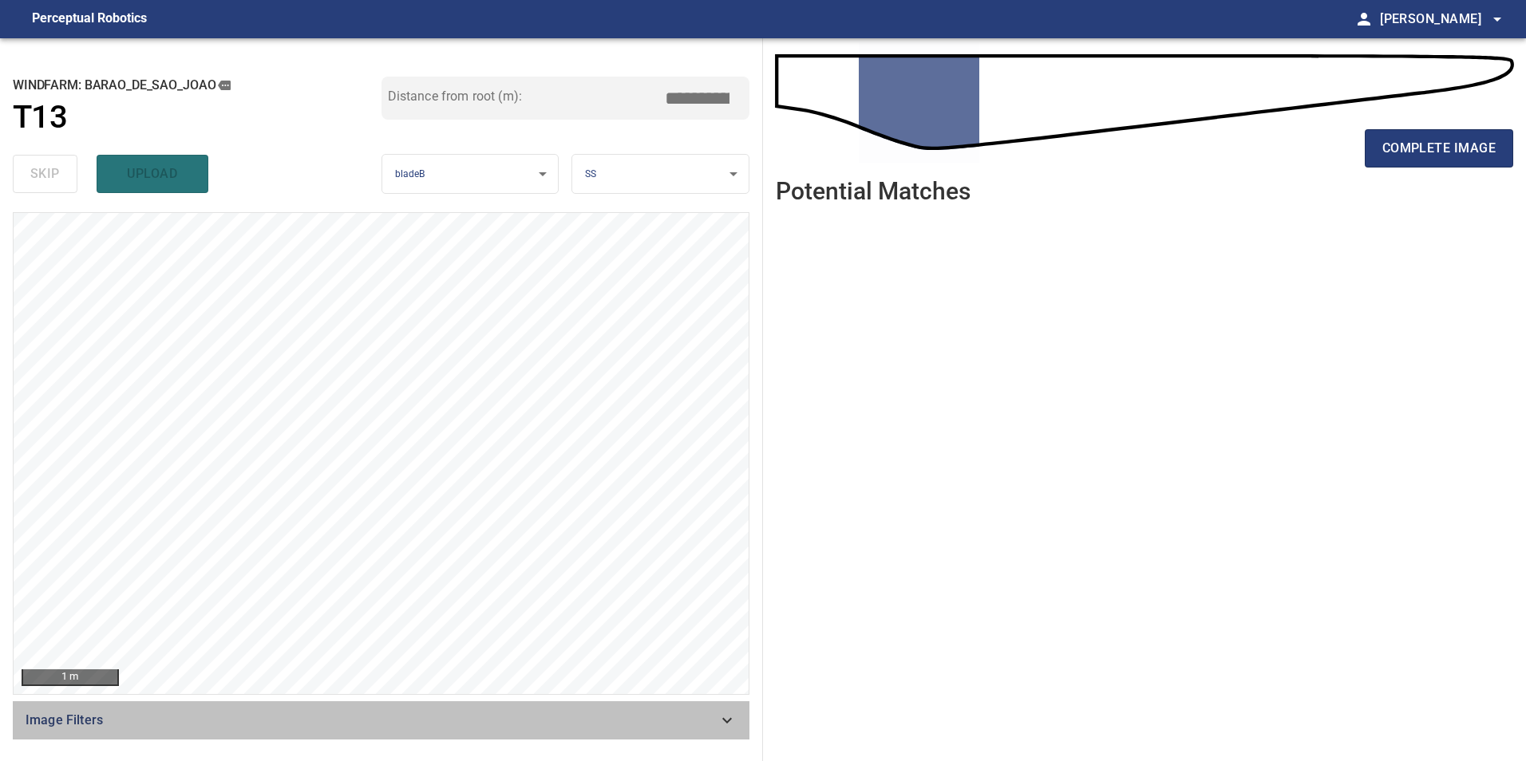
click at [732, 726] on icon at bounding box center [727, 720] width 19 height 19
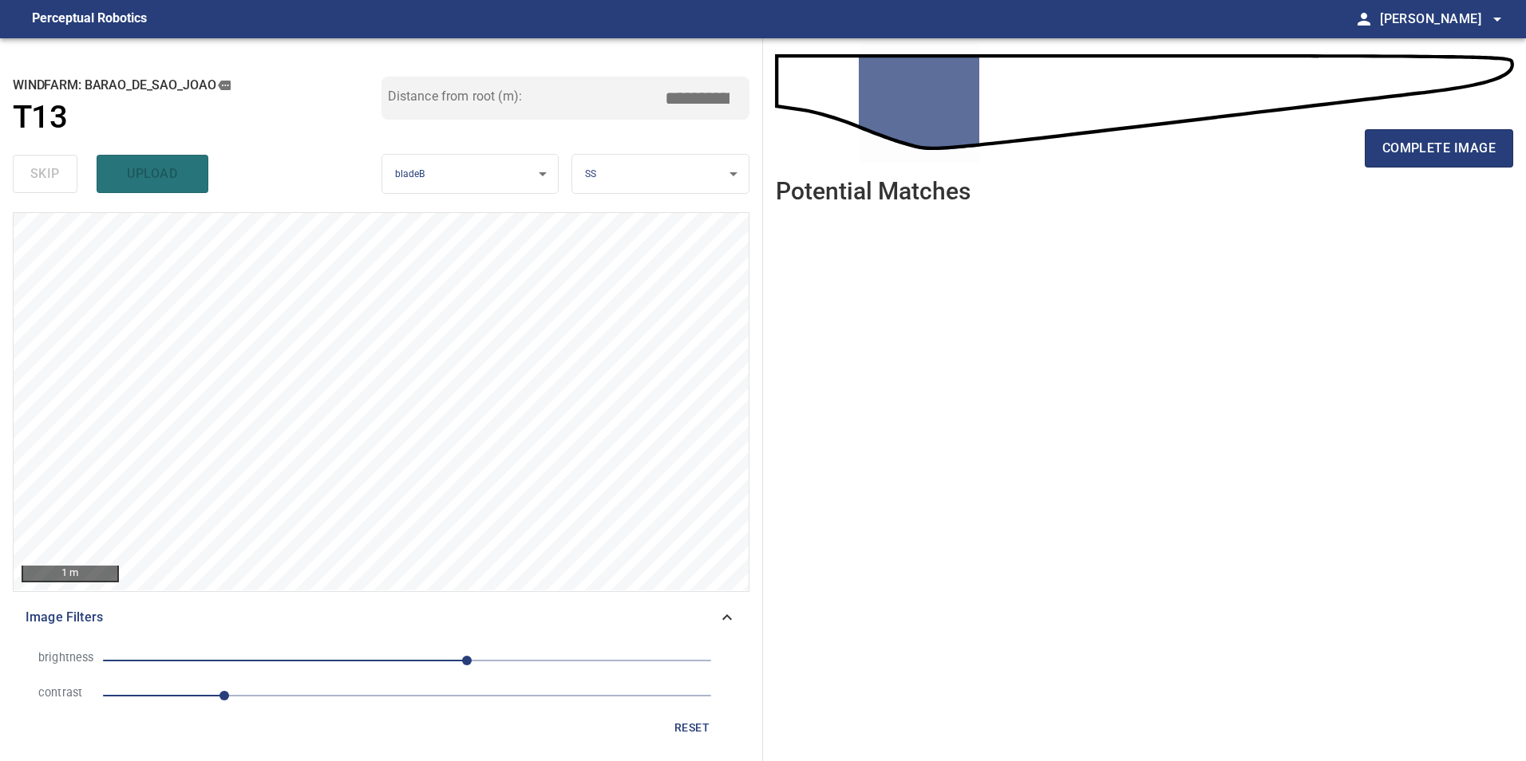
click at [336, 701] on span "1" at bounding box center [407, 696] width 608 height 22
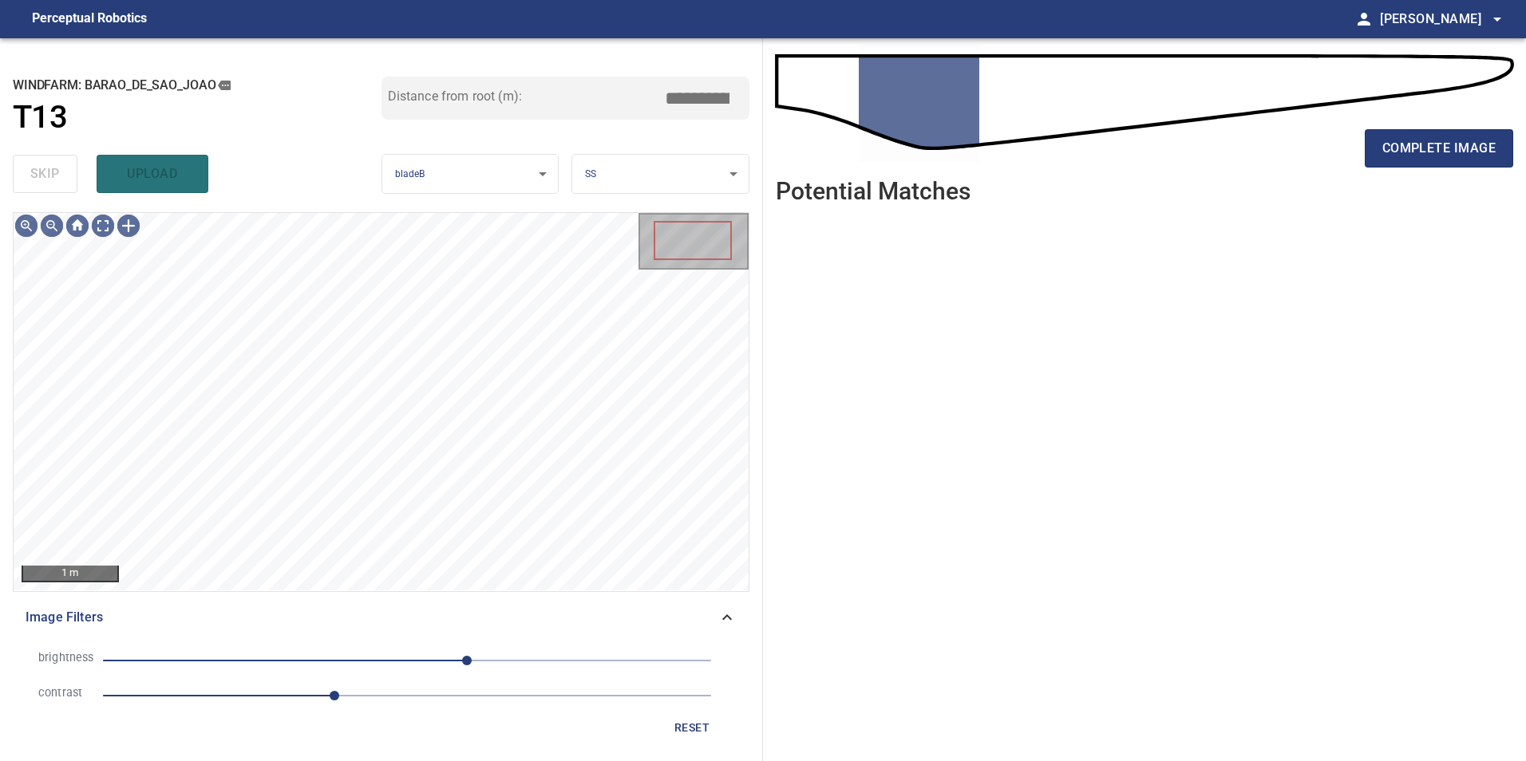
drag, startPoint x: 369, startPoint y: 658, endPoint x: 361, endPoint y: 661, distance: 8.3
click at [370, 658] on span "50" at bounding box center [407, 661] width 608 height 22
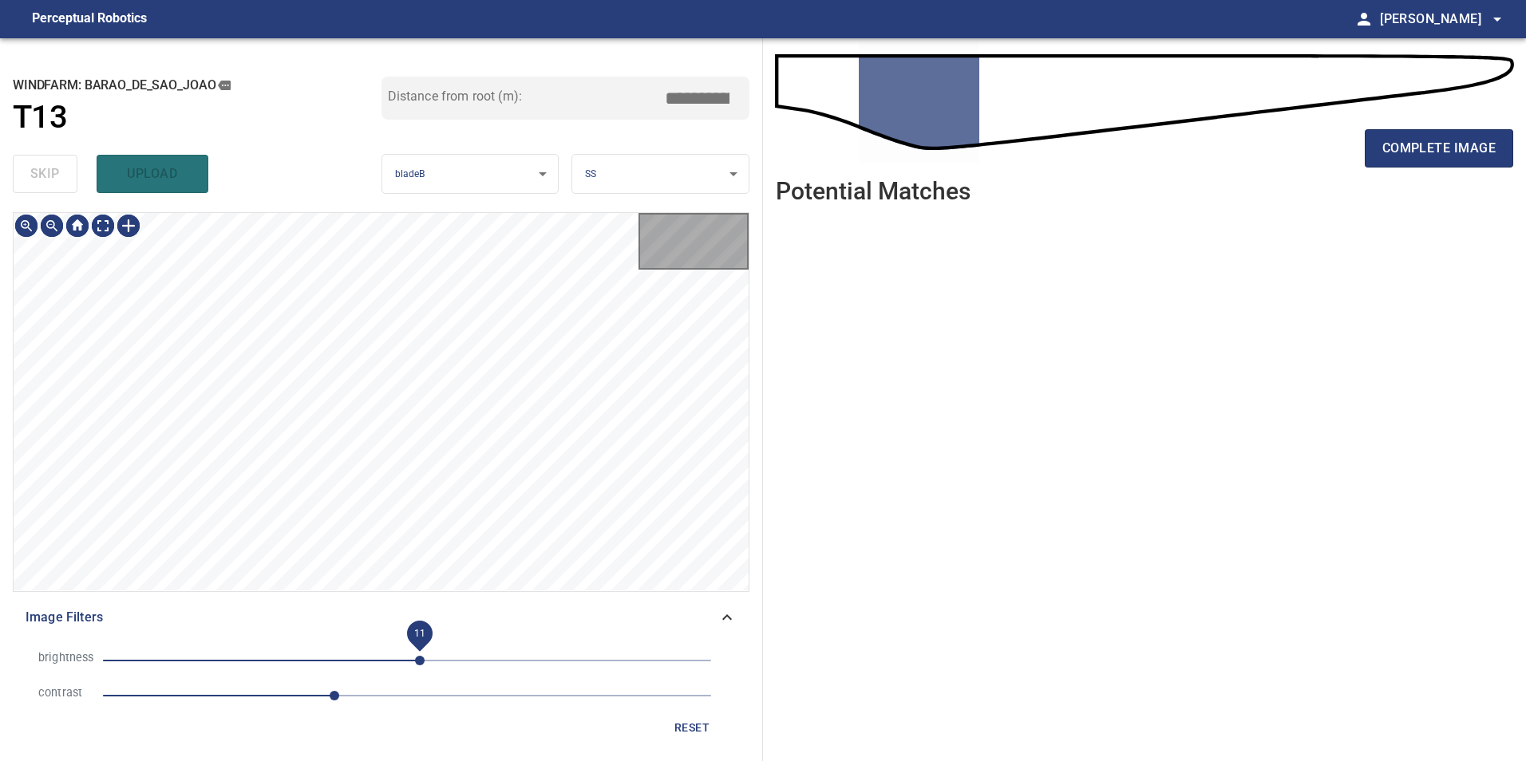
click at [420, 660] on span "11" at bounding box center [407, 661] width 608 height 22
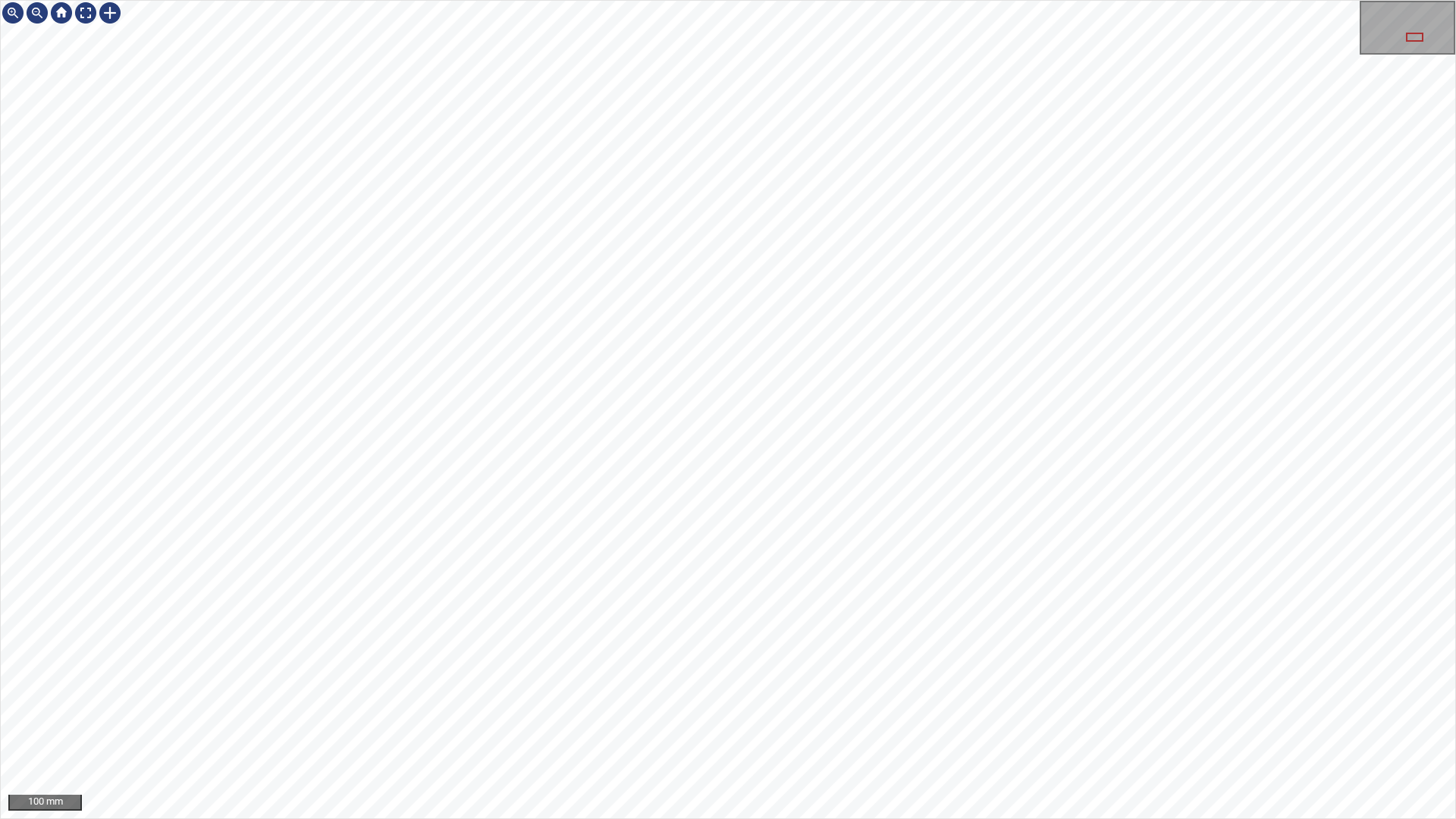
click at [1147, 723] on div "100 mm" at bounding box center [728, 410] width 1456 height 819
click at [1292, 723] on div "100 mm" at bounding box center [728, 410] width 1456 height 819
click at [955, 723] on div "100 mm" at bounding box center [728, 410] width 1456 height 819
click at [525, 0] on div "100 mm" at bounding box center [728, 410] width 1456 height 819
click at [590, 0] on div "100 mm" at bounding box center [728, 410] width 1456 height 819
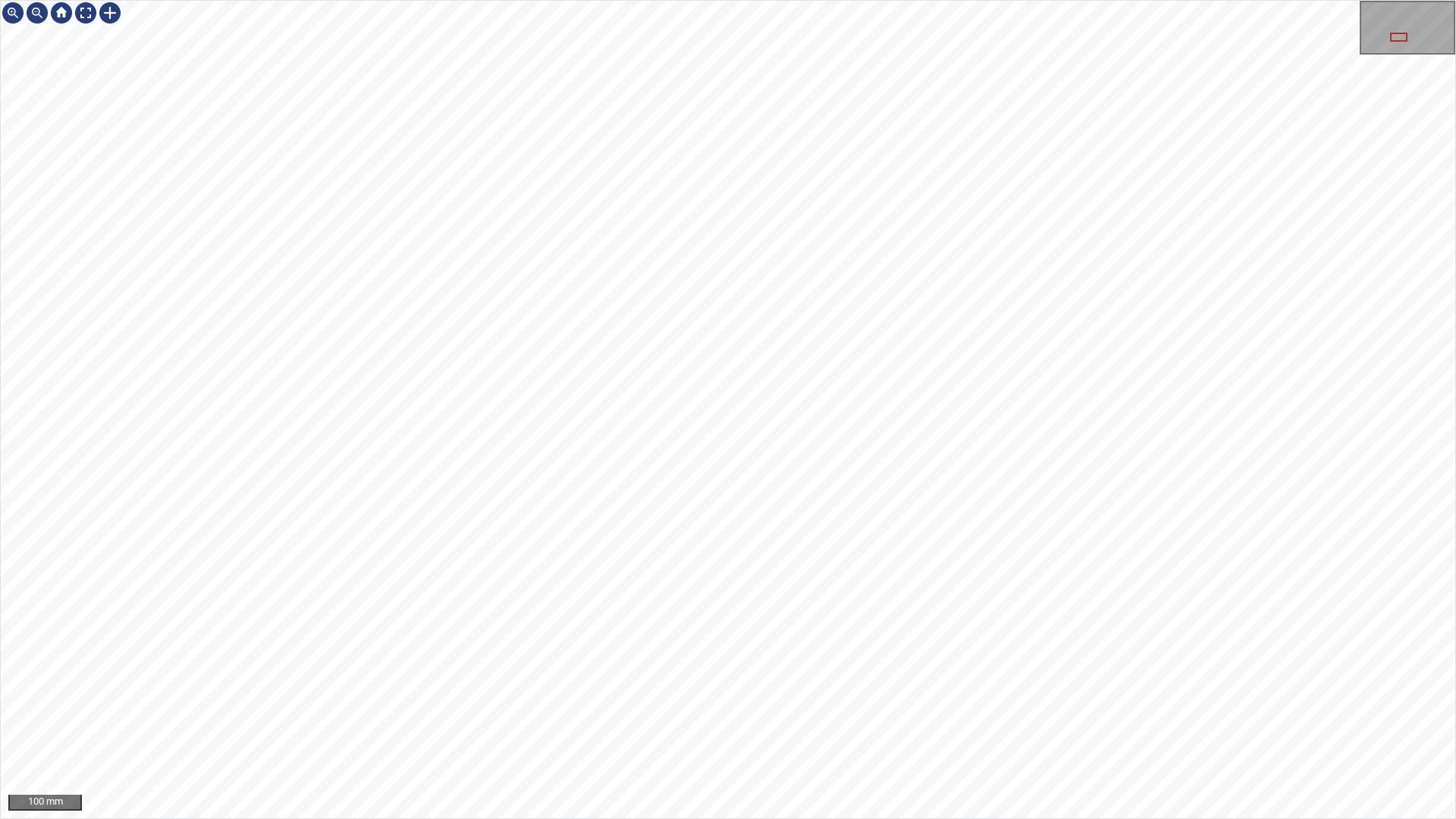
click at [750, 723] on div "100 mm" at bounding box center [728, 410] width 1456 height 819
click at [734, 723] on div "100 mm" at bounding box center [728, 410] width 1456 height 819
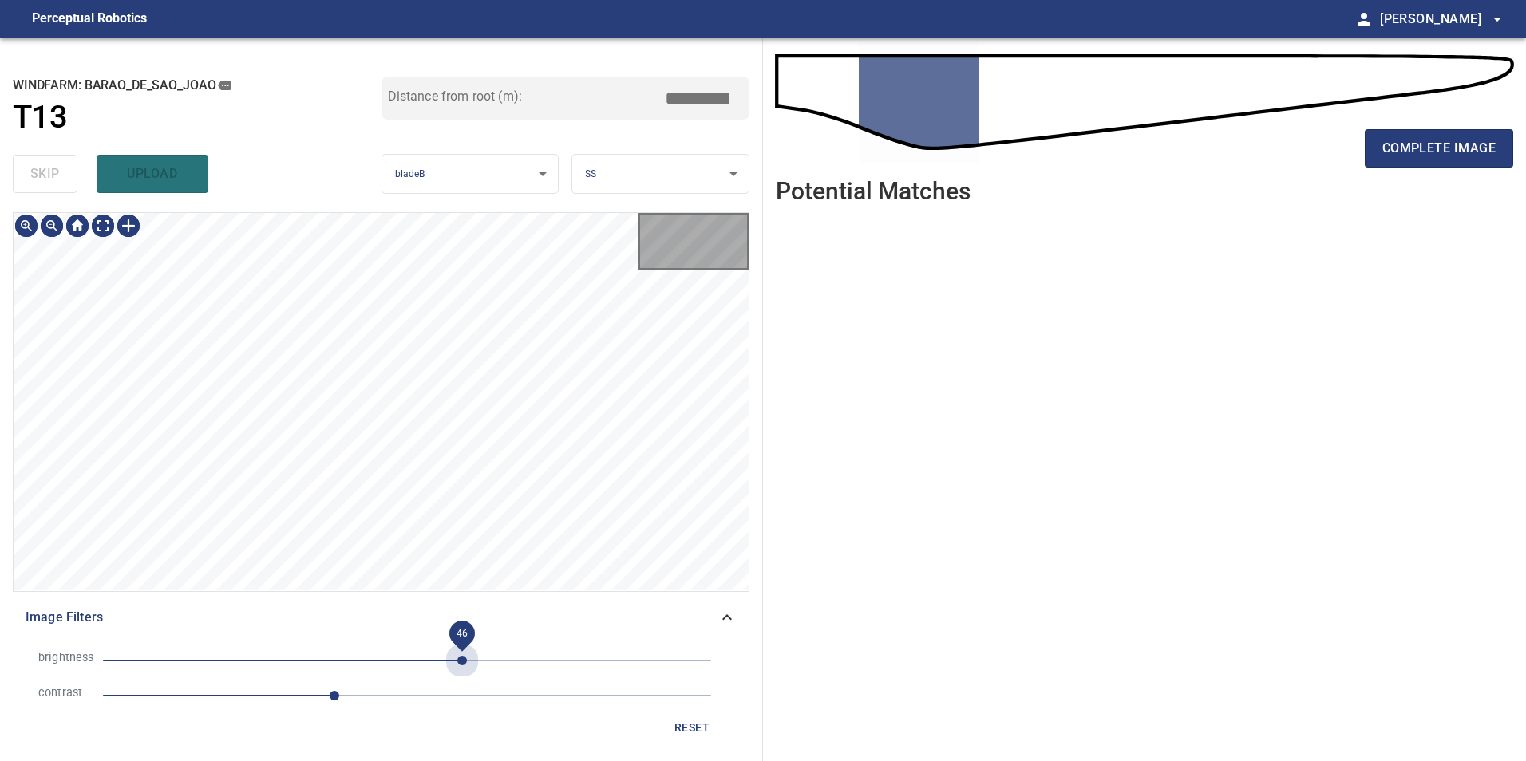
click at [461, 656] on span "46" at bounding box center [407, 661] width 608 height 22
drag, startPoint x: 435, startPoint y: 670, endPoint x: 397, endPoint y: 658, distance: 39.1
click at [434, 670] on span "46" at bounding box center [407, 661] width 608 height 22
drag, startPoint x: 380, startPoint y: 657, endPoint x: 362, endPoint y: 662, distance: 19.0
click at [379, 660] on span "-23" at bounding box center [407, 661] width 608 height 22
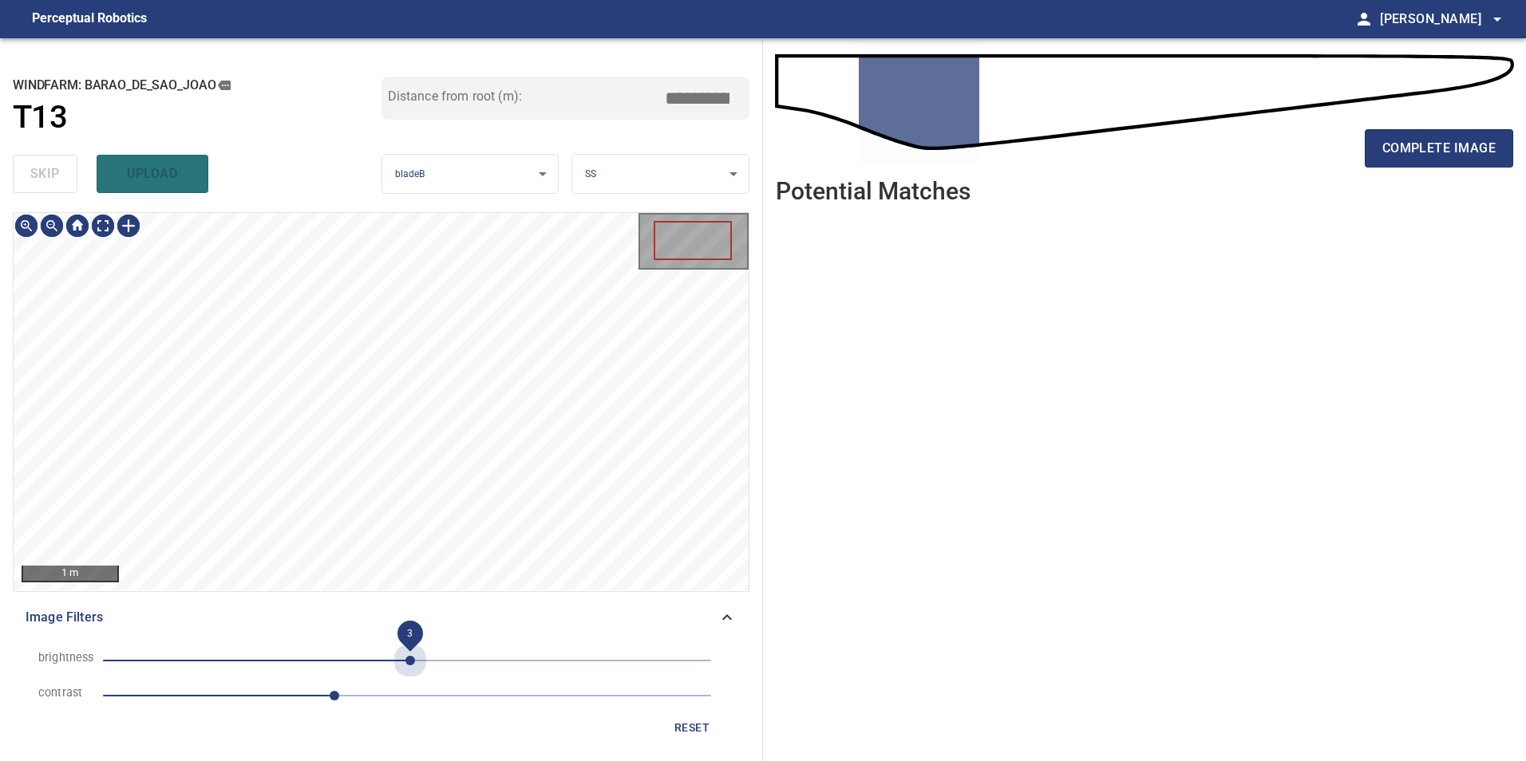
click at [411, 659] on span "3" at bounding box center [407, 661] width 608 height 22
click at [337, 649] on li "brightness 3" at bounding box center [381, 660] width 711 height 35
click at [310, 661] on span "-81" at bounding box center [407, 661] width 608 height 22
drag, startPoint x: 328, startPoint y: 661, endPoint x: 343, endPoint y: 662, distance: 15.2
click at [333, 662] on span "-81" at bounding box center [407, 661] width 608 height 22
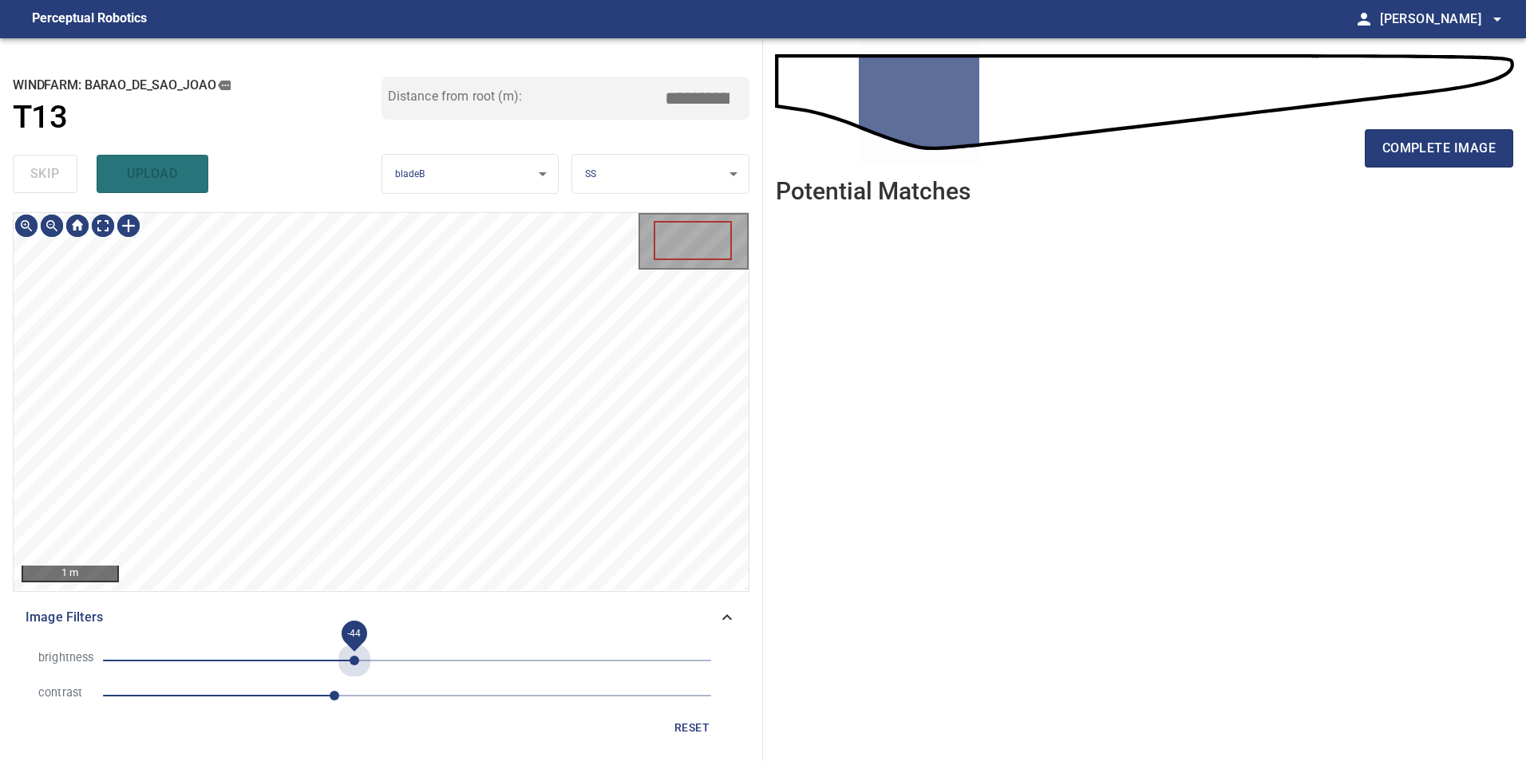
click at [354, 662] on span "-44" at bounding box center [407, 661] width 608 height 22
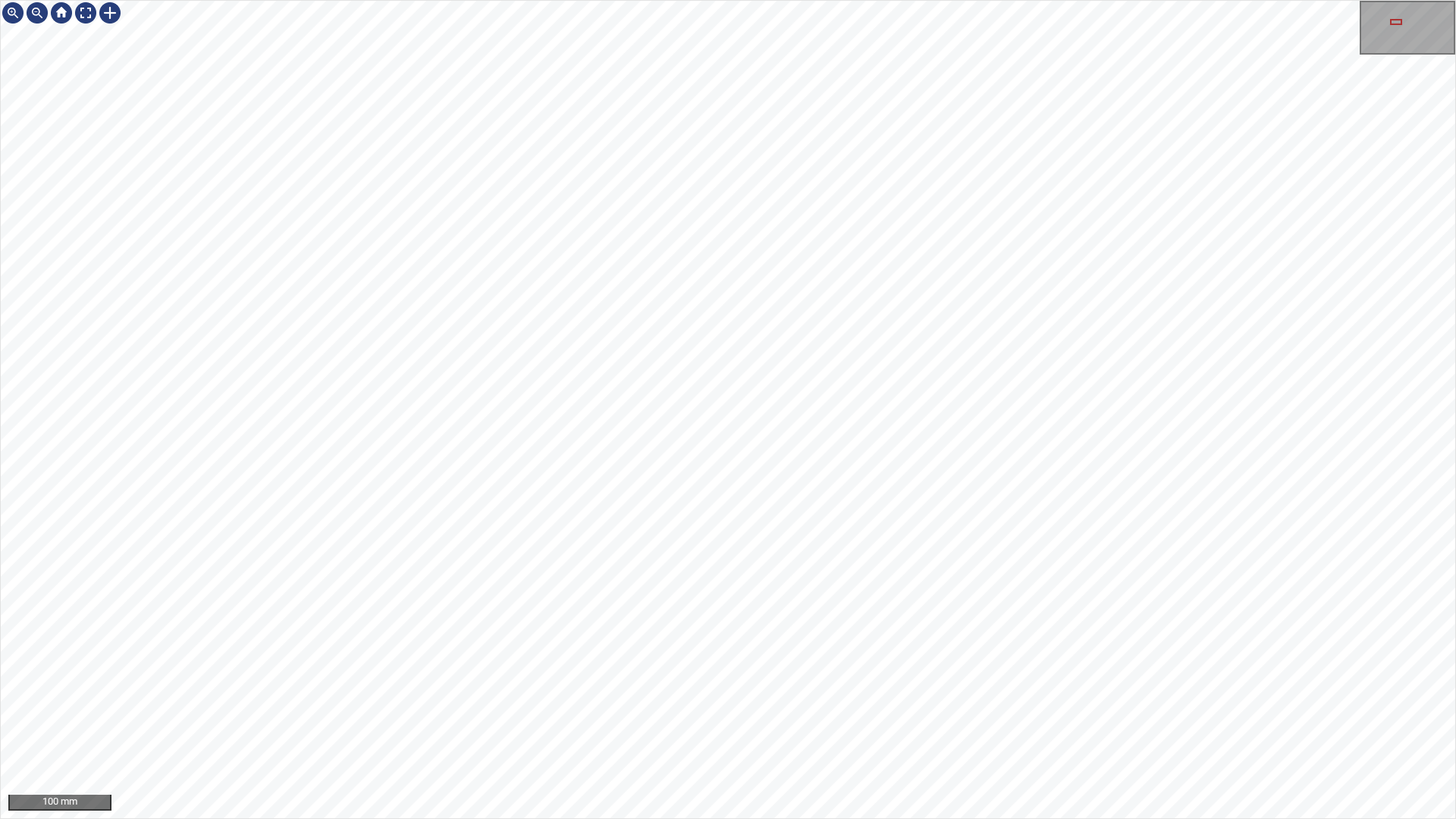
click at [696, 723] on div "100 mm" at bounding box center [728, 410] width 1456 height 819
click at [631, 0] on div "100 mm" at bounding box center [728, 410] width 1456 height 819
click at [720, 290] on div "100 mm" at bounding box center [728, 410] width 1456 height 819
click at [765, 723] on div "100 mm" at bounding box center [728, 410] width 1456 height 819
click at [1087, 0] on div "100 mm" at bounding box center [728, 410] width 1456 height 819
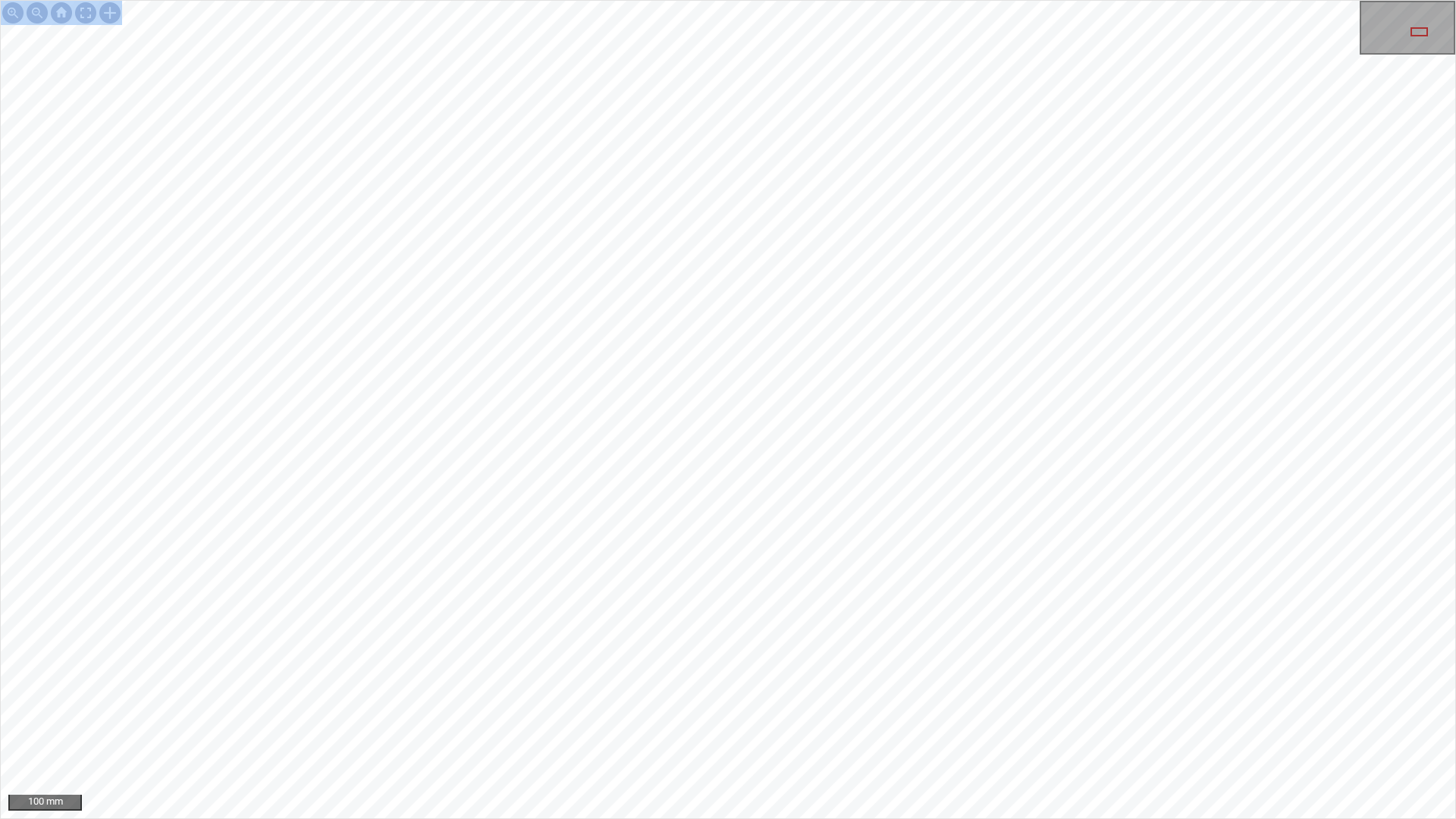
click at [897, 0] on div "100 mm" at bounding box center [728, 410] width 1456 height 819
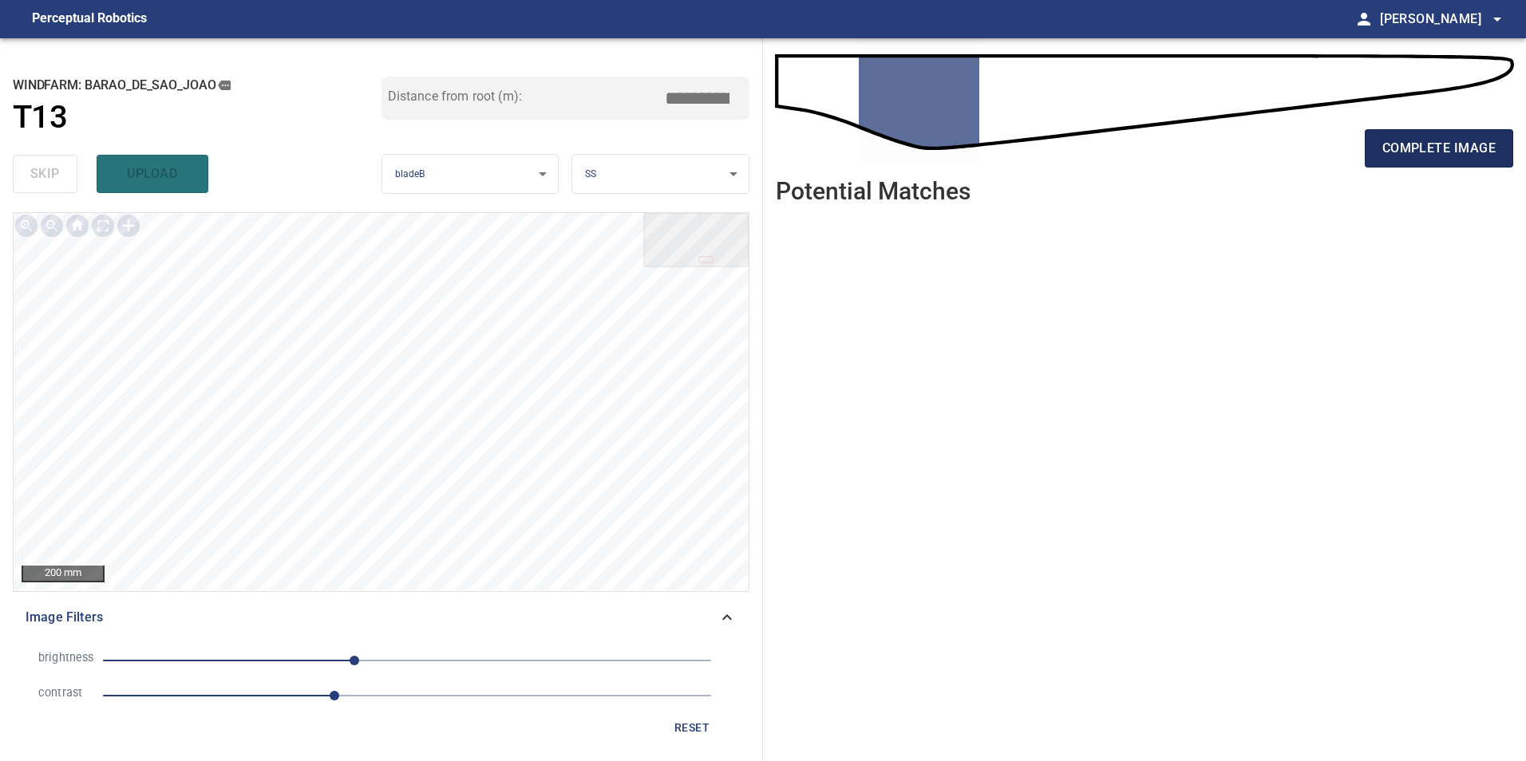
click at [1421, 147] on span "complete image" at bounding box center [1438, 148] width 113 height 22
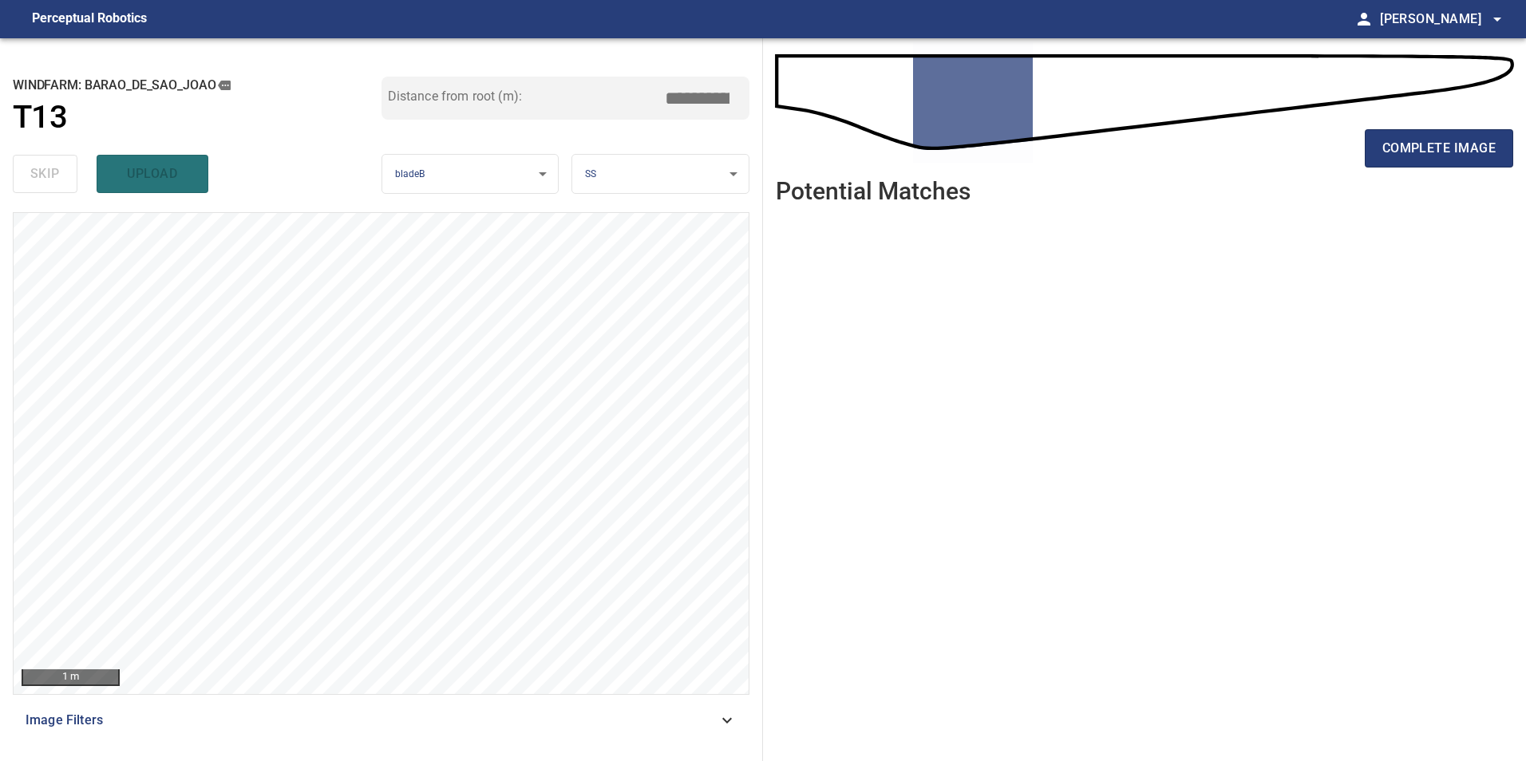
click at [590, 727] on span "Image Filters" at bounding box center [372, 720] width 692 height 19
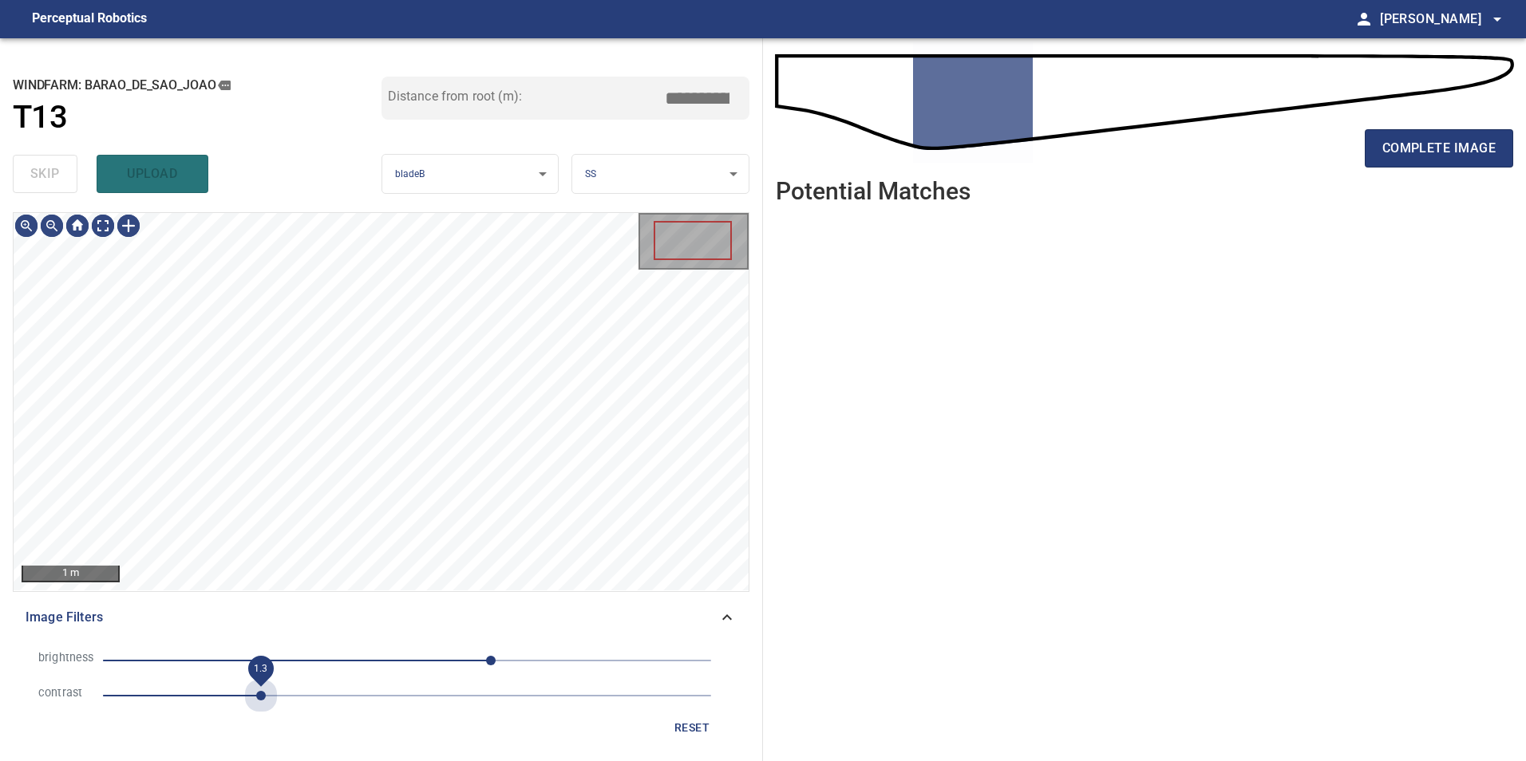
click at [266, 699] on span "1.3" at bounding box center [407, 696] width 608 height 22
drag, startPoint x: 241, startPoint y: 699, endPoint x: 231, endPoint y: 699, distance: 10.4
click at [235, 699] on span "1.3" at bounding box center [407, 696] width 608 height 22
click at [193, 695] on span "0.7" at bounding box center [407, 696] width 608 height 22
drag, startPoint x: 227, startPoint y: 697, endPoint x: 212, endPoint y: 697, distance: 16.0
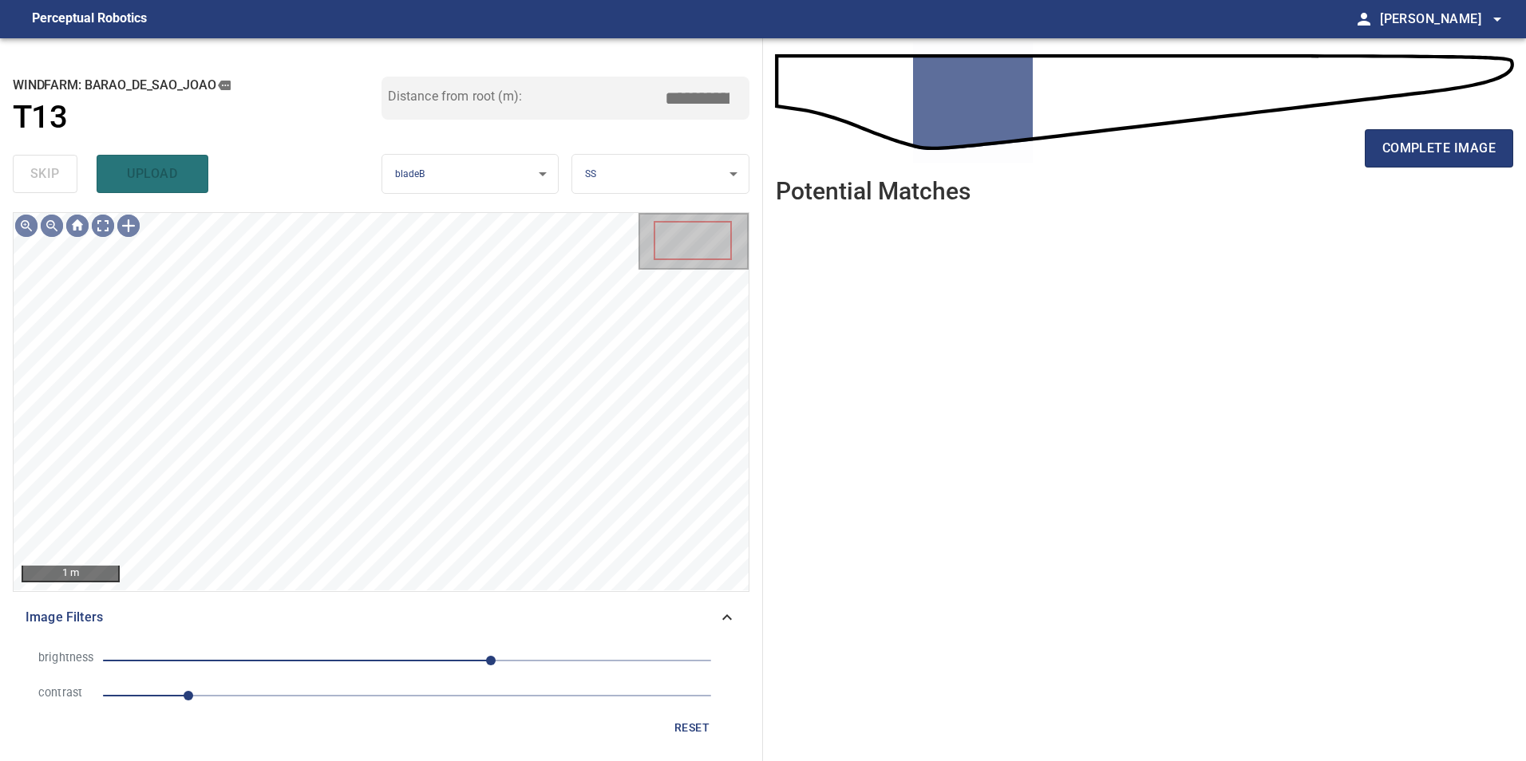
click at [226, 697] on span "0.7" at bounding box center [407, 696] width 608 height 22
click at [219, 697] on span "1" at bounding box center [224, 696] width 10 height 10
click at [217, 697] on span "0.9" at bounding box center [213, 696] width 10 height 10
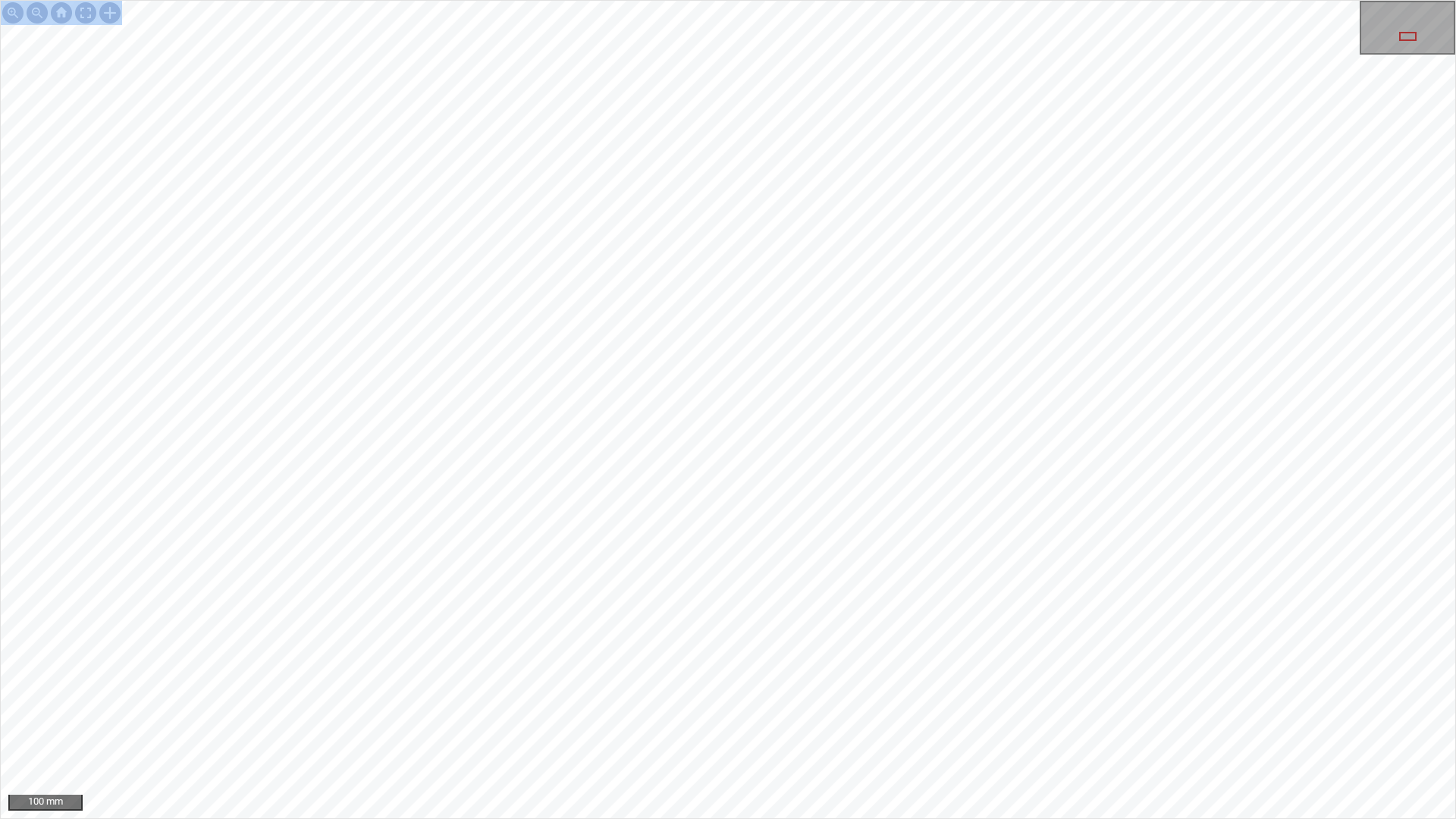
click at [816, 313] on div "100 mm" at bounding box center [728, 410] width 1456 height 819
click at [909, 723] on div "100 mm" at bounding box center [728, 410] width 1456 height 819
click at [1012, 723] on div "100 mm" at bounding box center [728, 410] width 1456 height 819
click at [955, 723] on div "100 mm" at bounding box center [728, 410] width 1456 height 819
click at [694, 0] on div "100 mm" at bounding box center [728, 410] width 1456 height 819
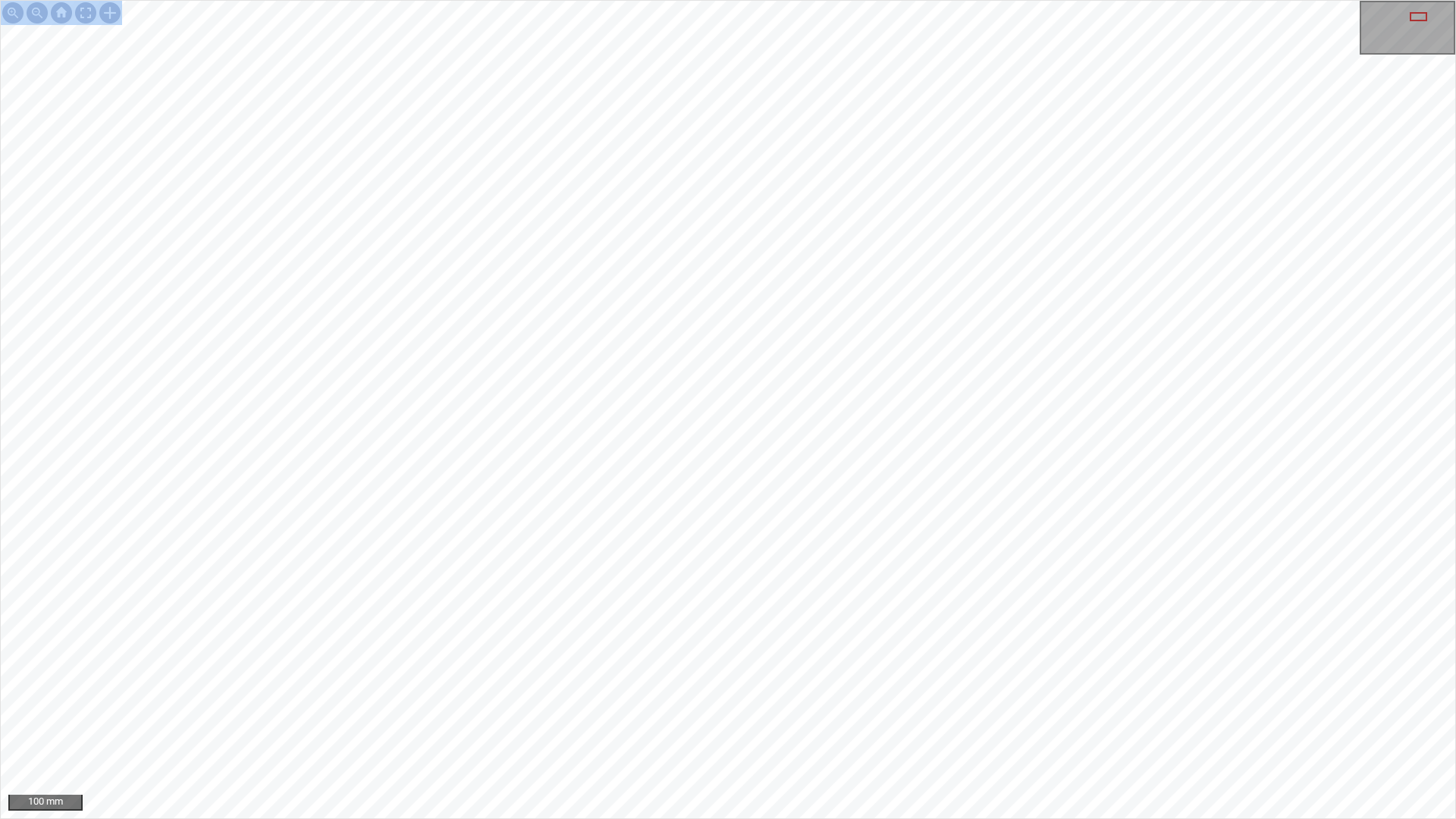
click at [573, 0] on div "100 mm" at bounding box center [728, 410] width 1456 height 819
click at [1149, 723] on div "100 mm" at bounding box center [728, 410] width 1456 height 819
click at [926, 69] on div "100 mm" at bounding box center [728, 410] width 1456 height 819
click at [935, 0] on div "100 mm" at bounding box center [728, 410] width 1456 height 819
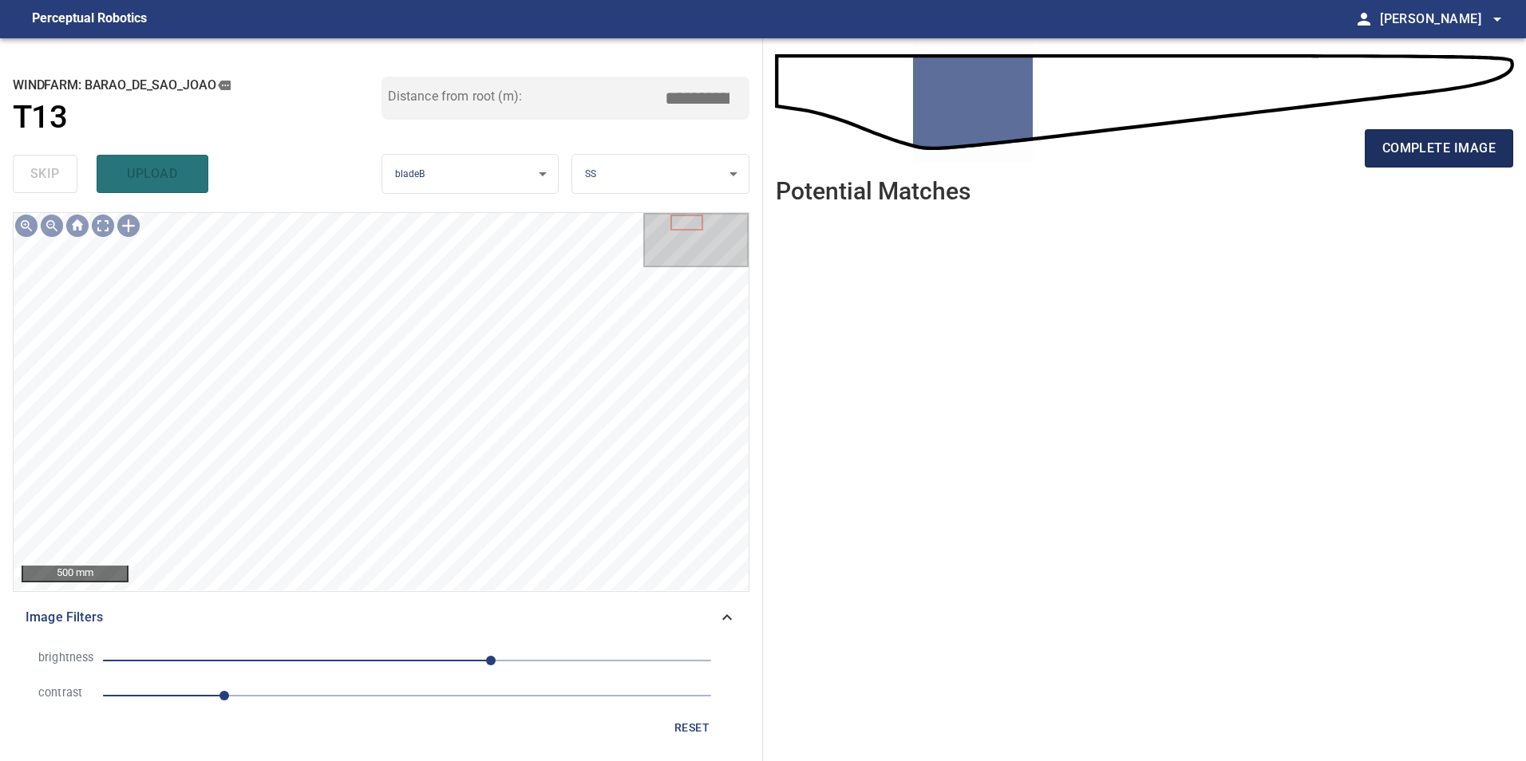
click at [1399, 160] on button "complete image" at bounding box center [1439, 148] width 148 height 38
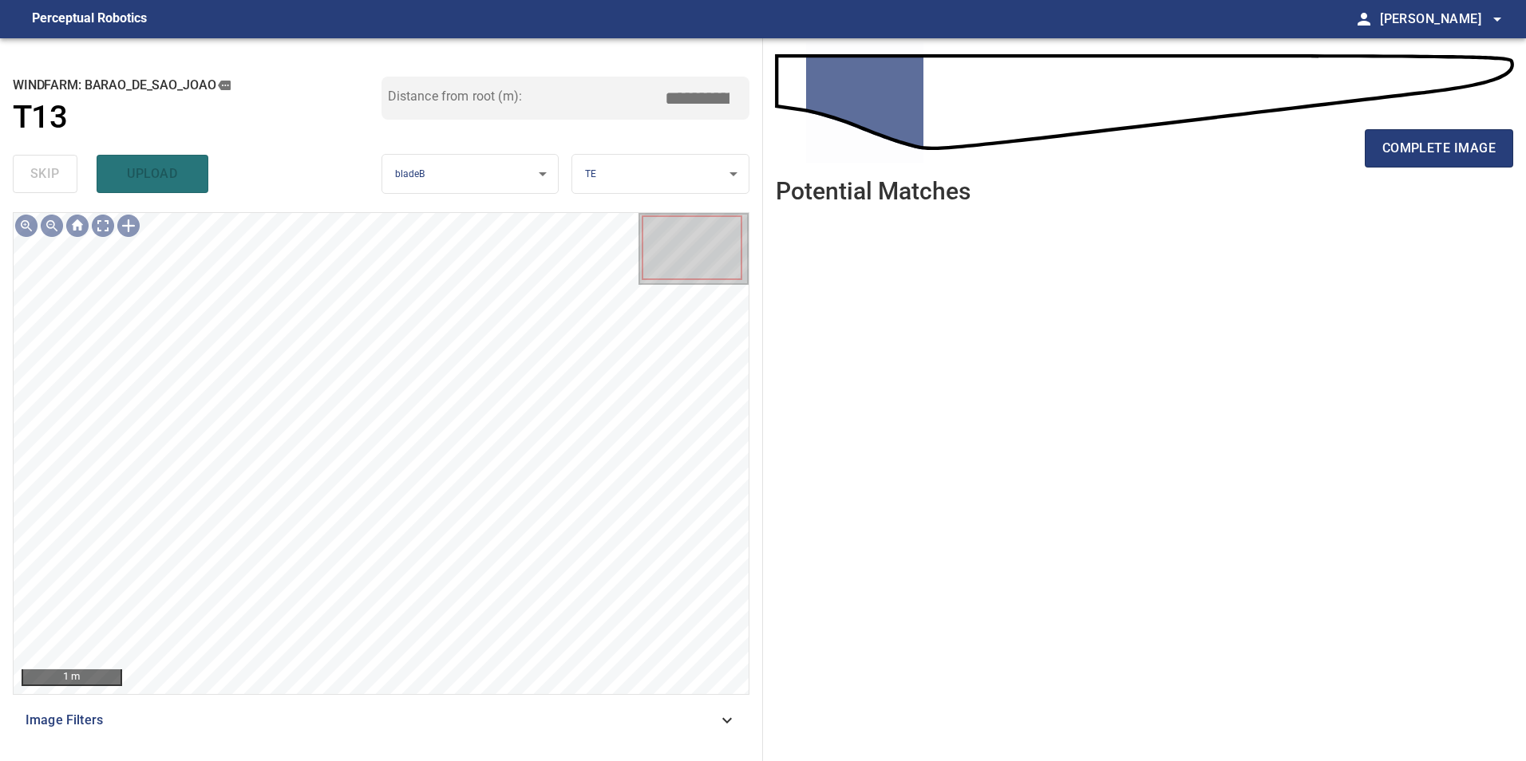
click at [664, 721] on span "Image Filters" at bounding box center [372, 720] width 692 height 19
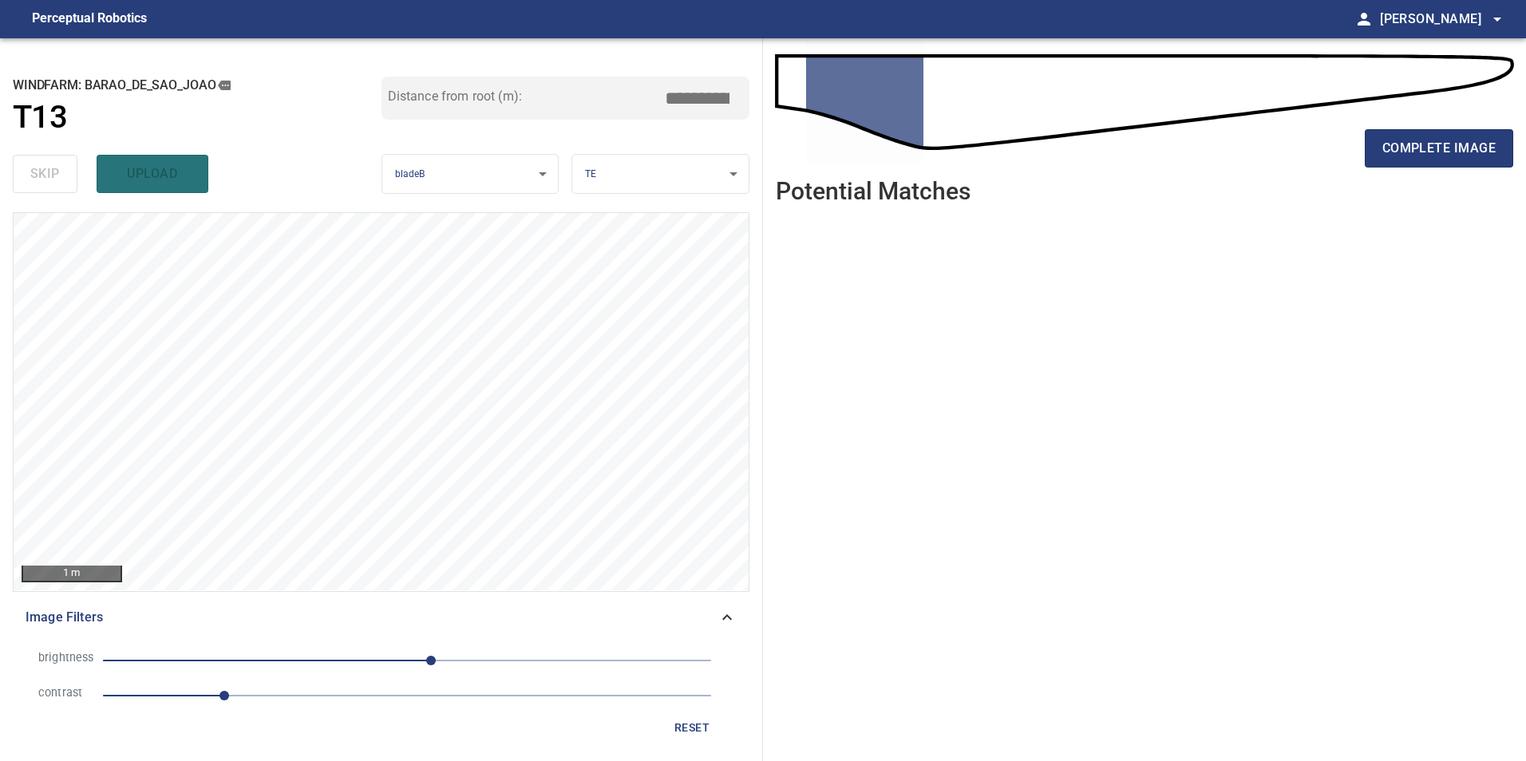
click at [369, 702] on span "1" at bounding box center [407, 696] width 608 height 22
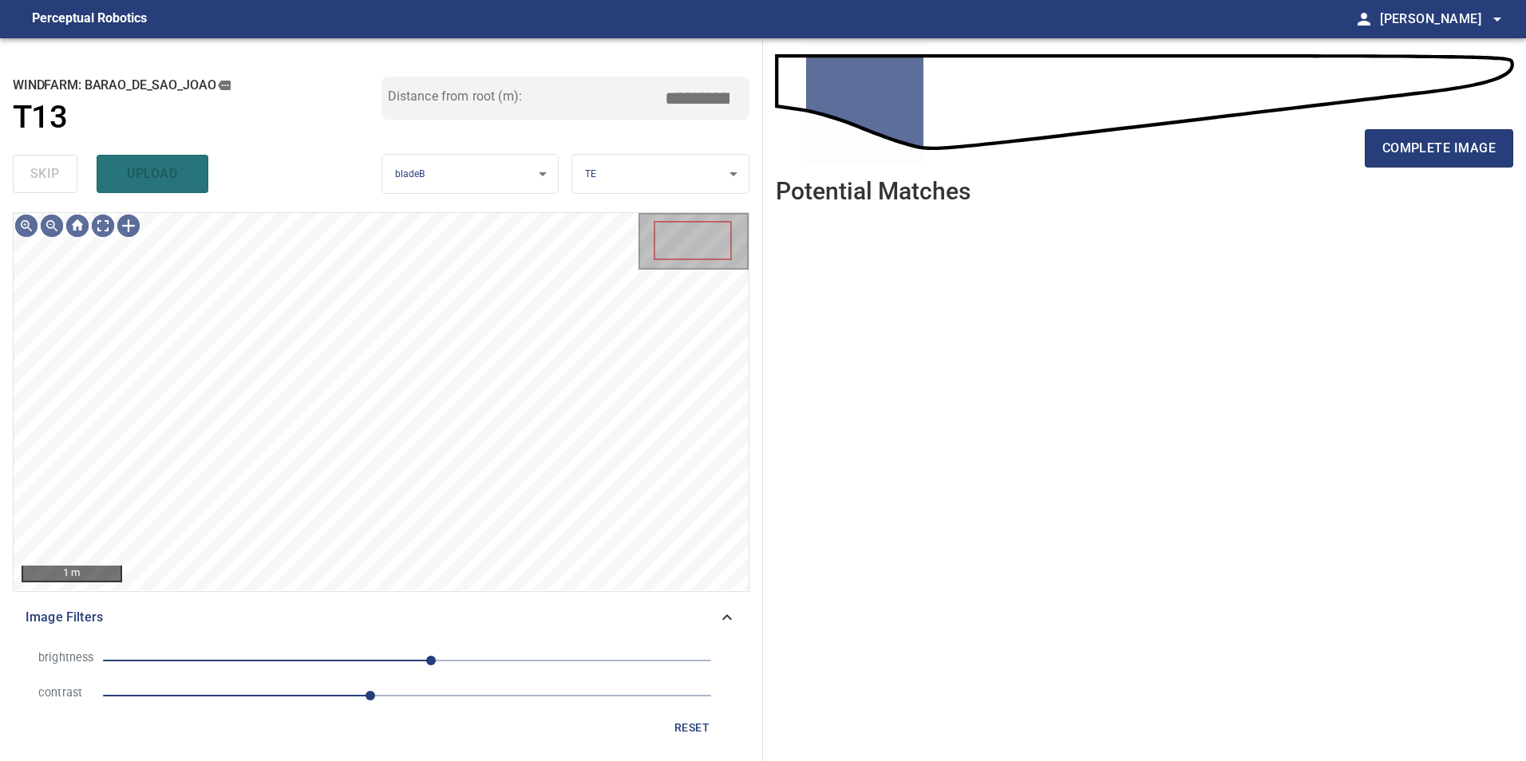
drag, startPoint x: 336, startPoint y: 655, endPoint x: 267, endPoint y: 658, distance: 69.5
click at [338, 666] on span "20" at bounding box center [407, 661] width 608 height 22
click at [266, 655] on span "-118" at bounding box center [407, 661] width 608 height 22
click at [323, 664] on span "-70" at bounding box center [407, 661] width 608 height 22
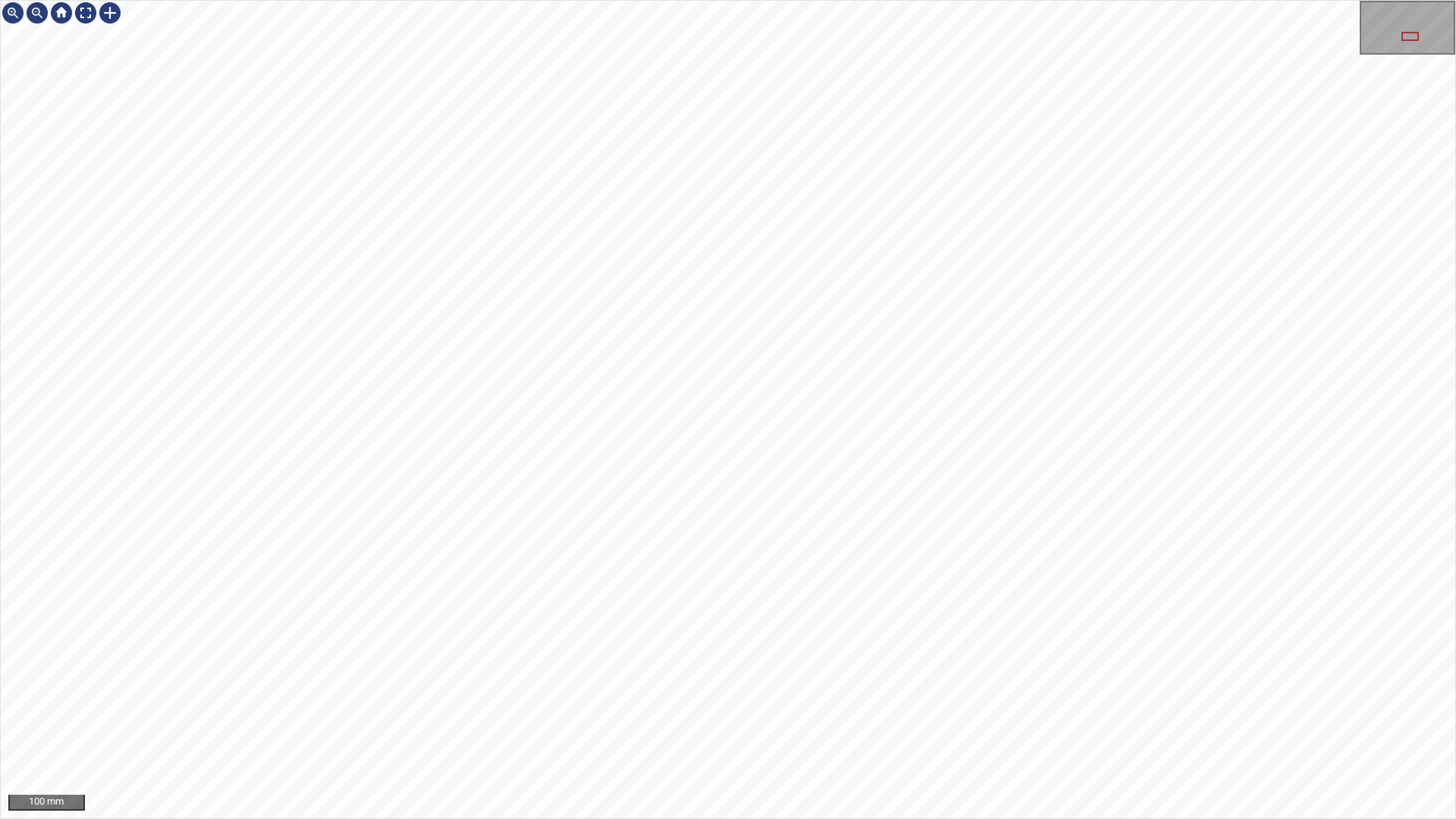
click at [641, 723] on div "100 mm" at bounding box center [728, 410] width 1456 height 819
click at [1023, 723] on div "100 mm" at bounding box center [728, 410] width 1456 height 819
click at [968, 0] on div "100 mm" at bounding box center [728, 410] width 1456 height 819
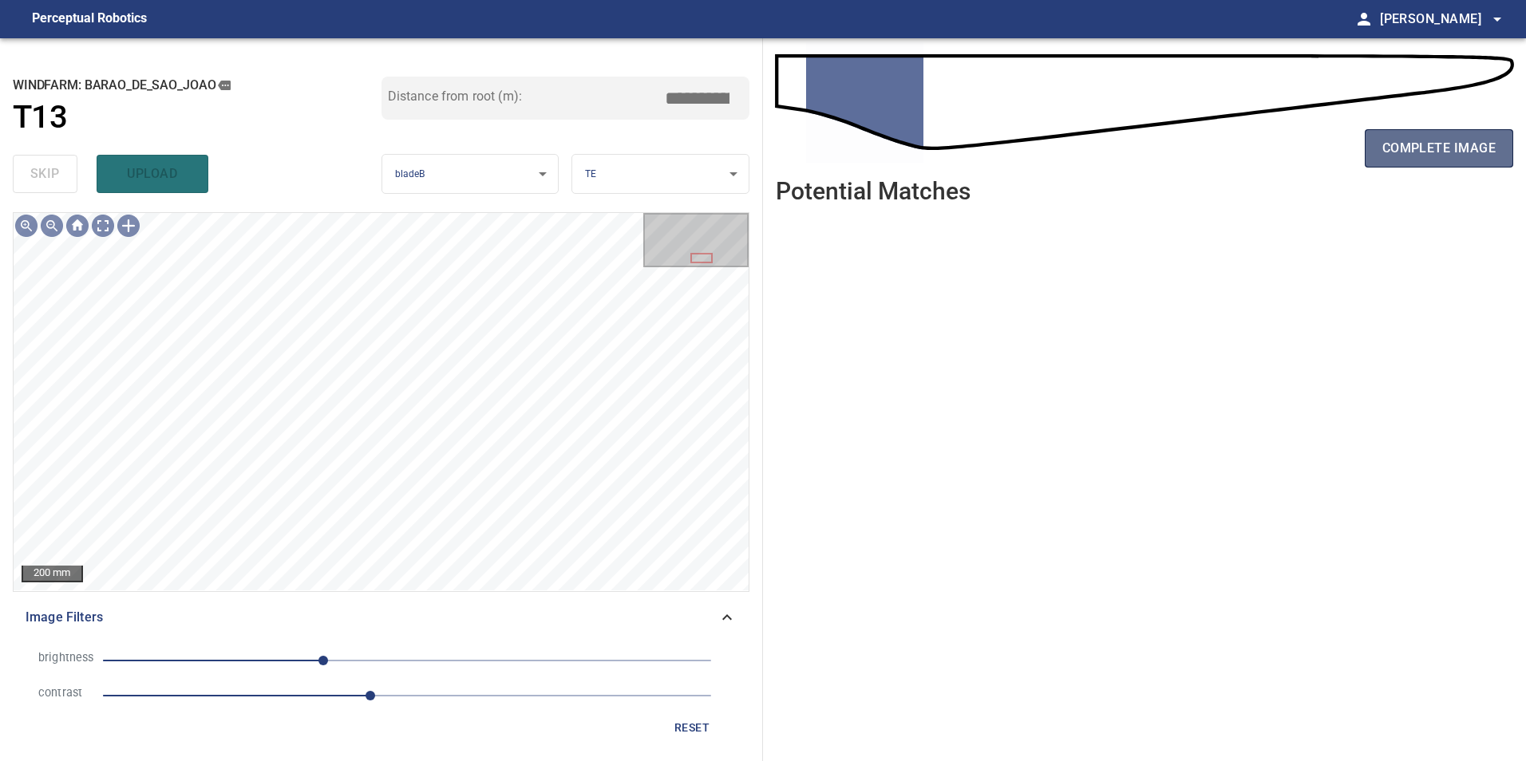
click at [1511, 151] on button "complete image" at bounding box center [1439, 148] width 148 height 38
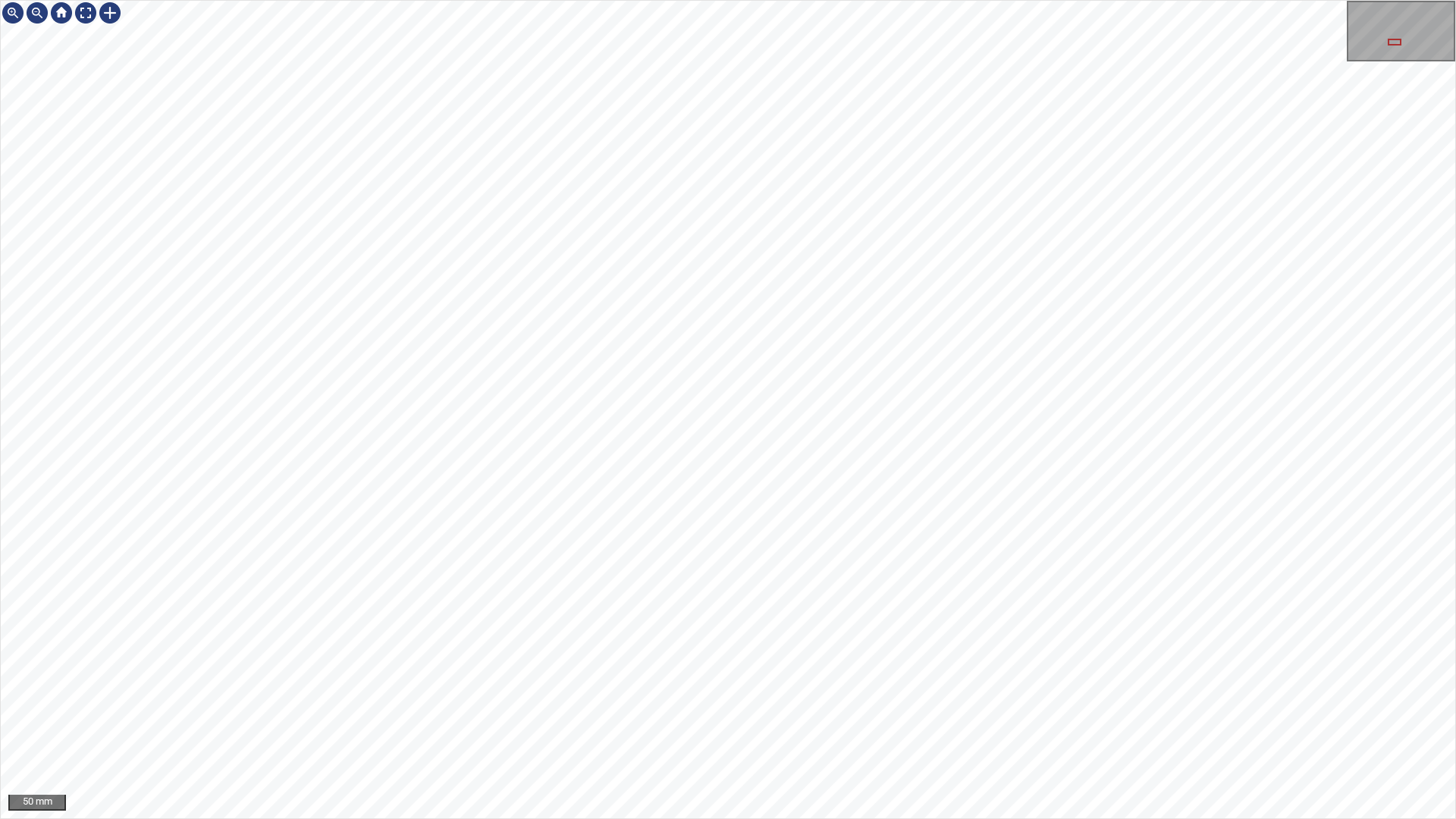
click at [887, 723] on div "50 mm" at bounding box center [728, 410] width 1456 height 819
click at [1071, 723] on div "50 mm" at bounding box center [728, 410] width 1456 height 819
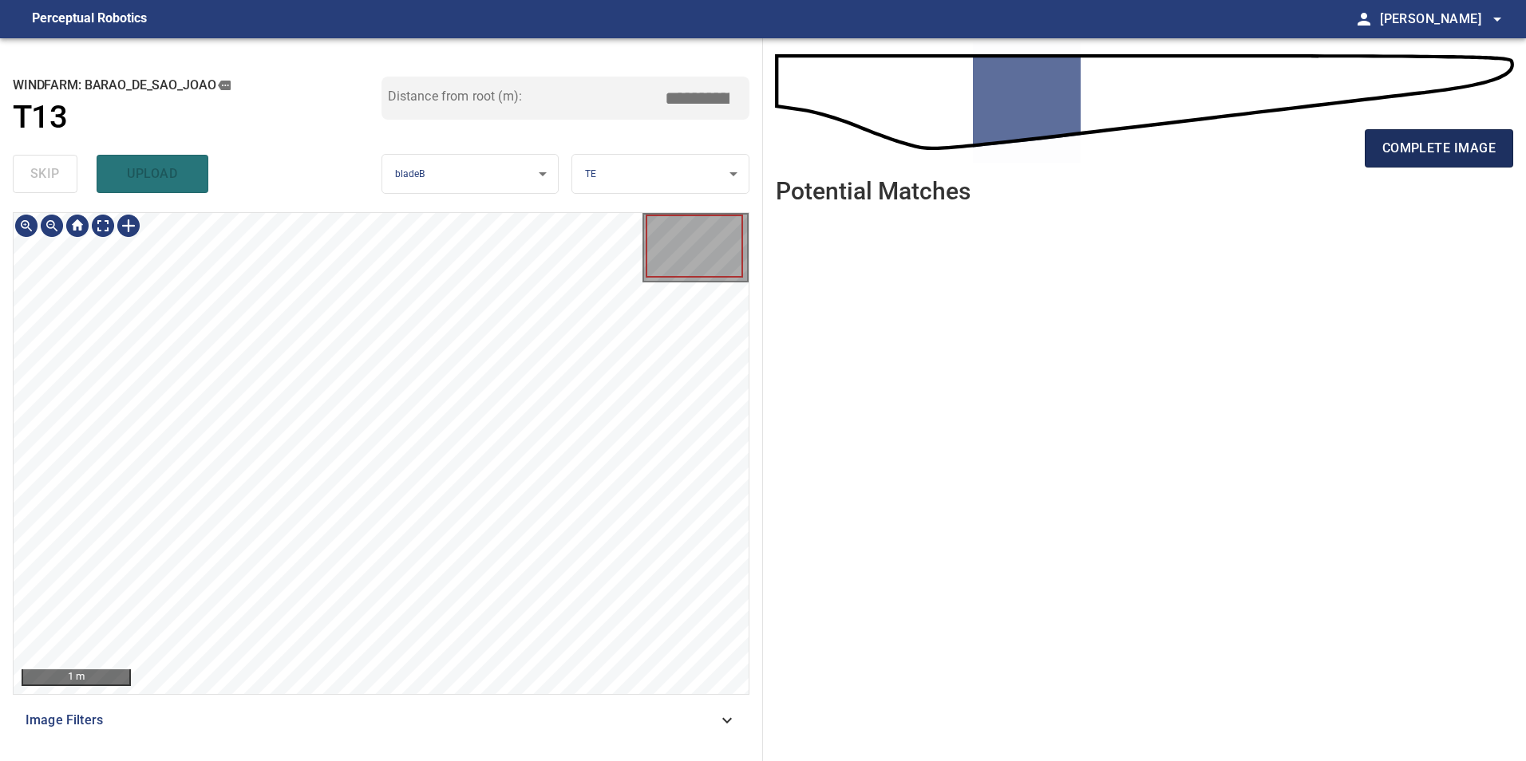
click at [1454, 148] on span "complete image" at bounding box center [1438, 148] width 113 height 22
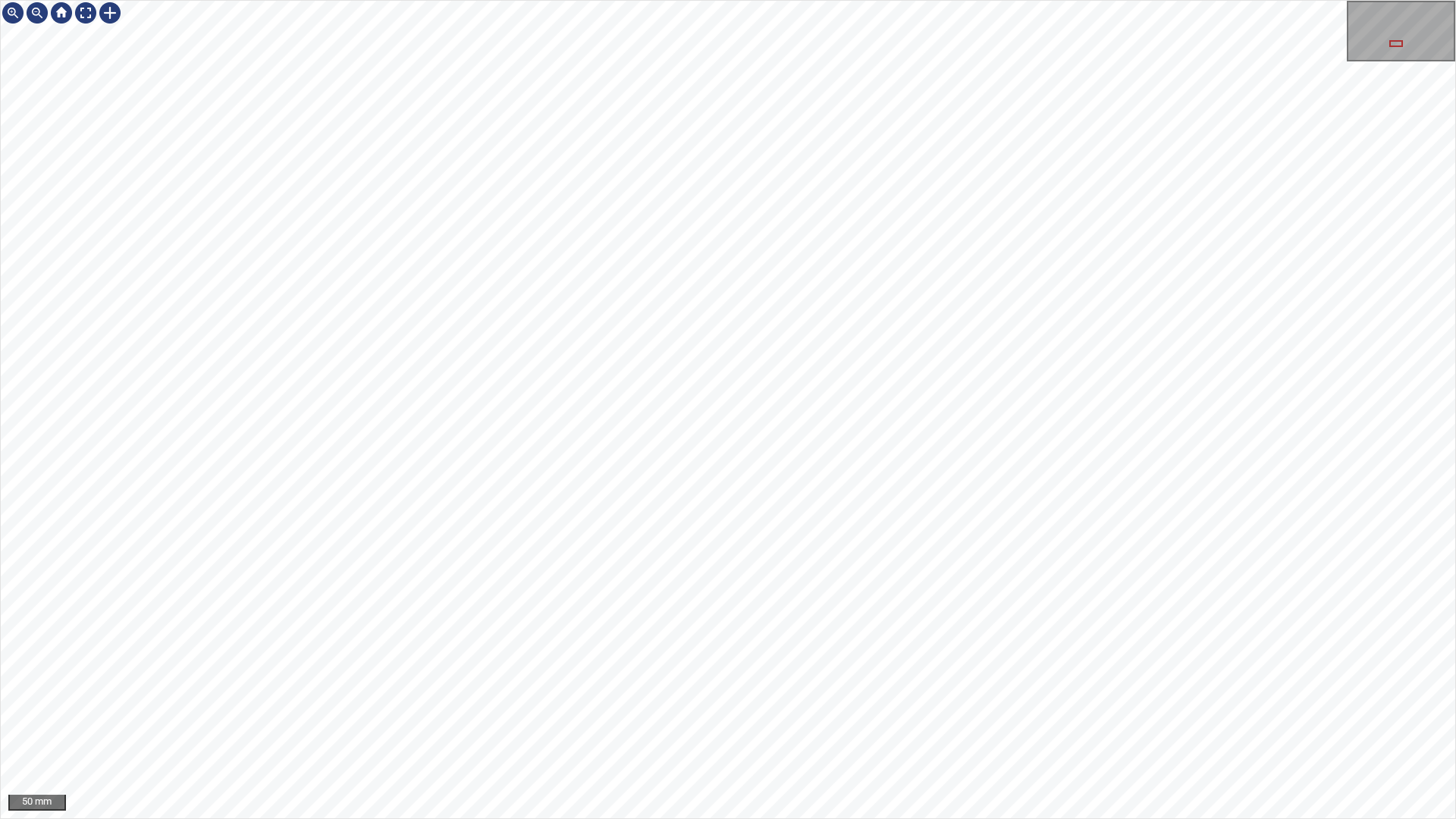
click at [594, 723] on div "50 mm" at bounding box center [728, 410] width 1456 height 819
click at [967, 723] on div "50 mm" at bounding box center [728, 410] width 1456 height 819
click at [821, 723] on div "50 mm" at bounding box center [728, 410] width 1456 height 819
click at [950, 723] on div "50 mm" at bounding box center [728, 410] width 1456 height 819
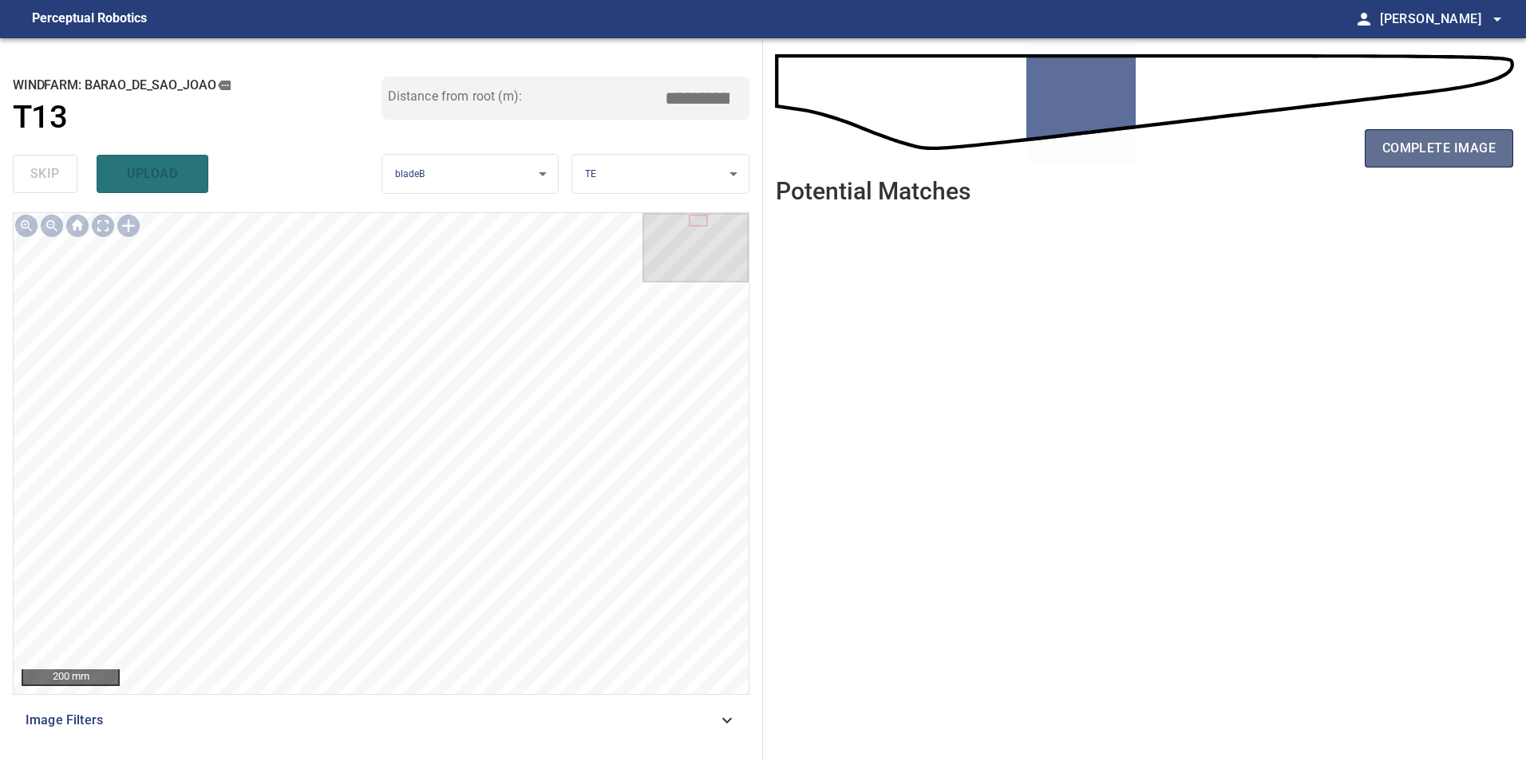
click at [1456, 138] on span "complete image" at bounding box center [1438, 148] width 113 height 22
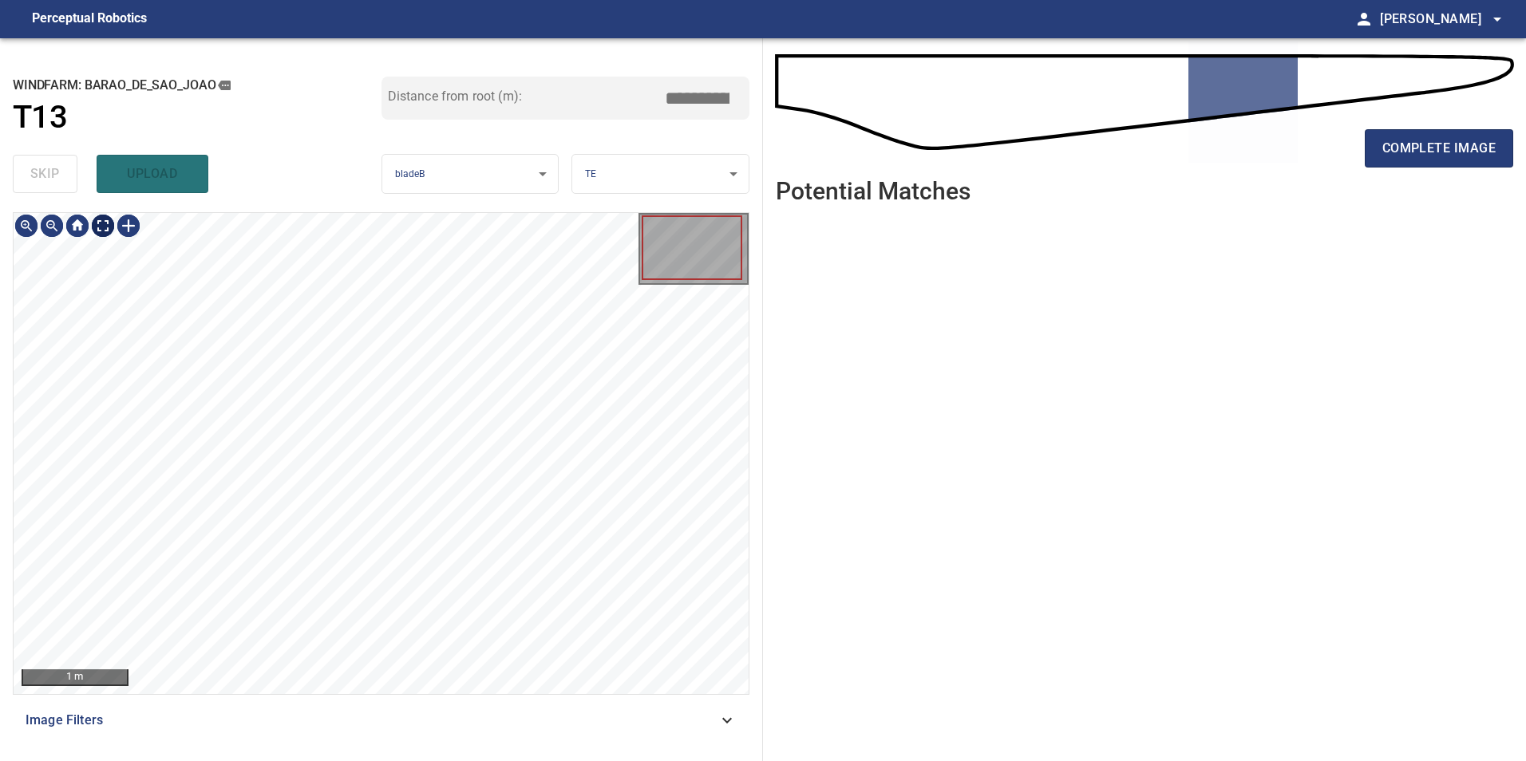
click at [105, 239] on div "1 m" at bounding box center [381, 453] width 735 height 481
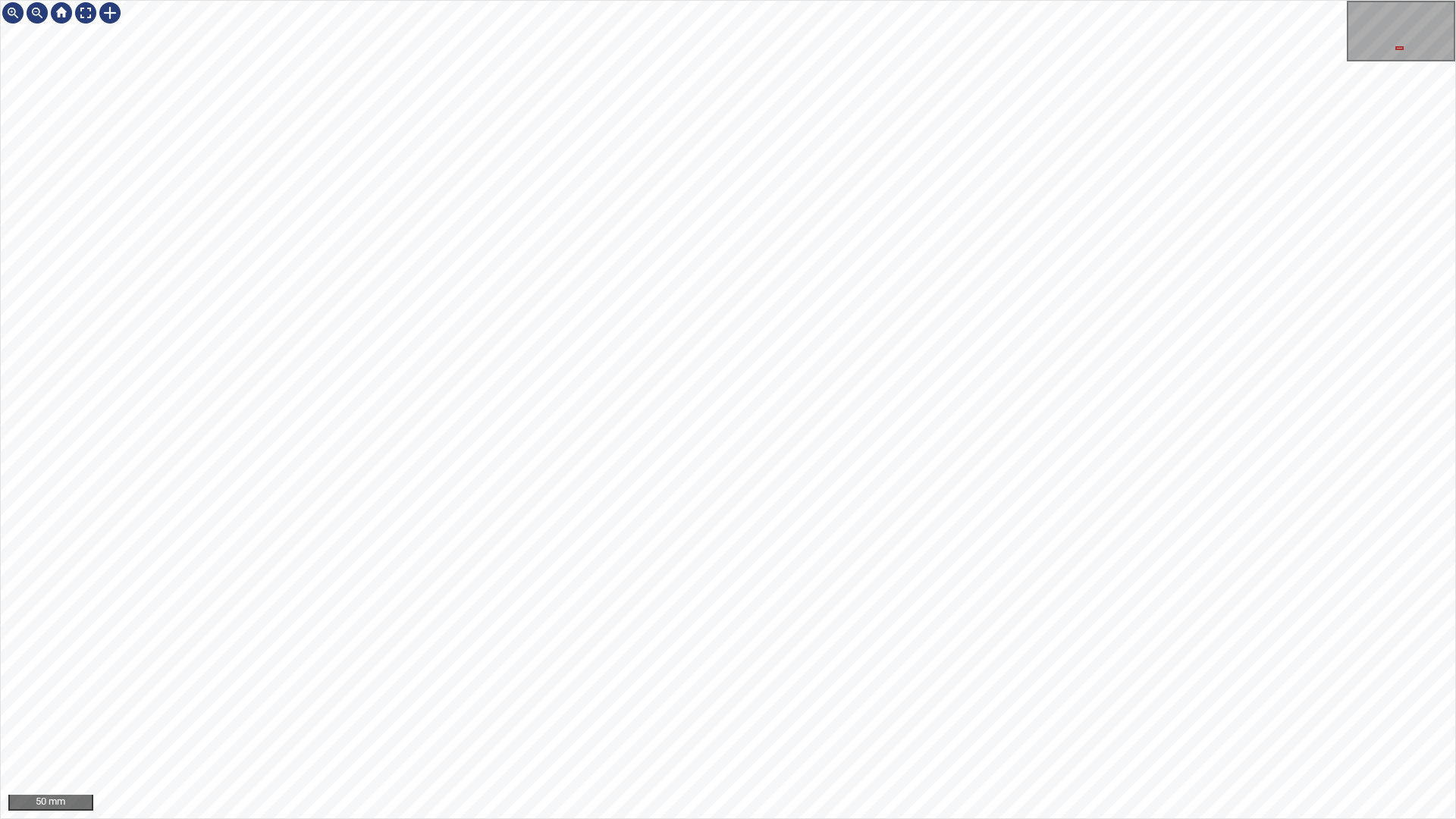
click at [660, 723] on div "50 mm" at bounding box center [728, 410] width 1456 height 819
click at [778, 723] on div "50 mm" at bounding box center [728, 410] width 1456 height 819
click at [729, 723] on div "50 mm" at bounding box center [728, 410] width 1456 height 819
click at [825, 723] on div "50 mm" at bounding box center [728, 410] width 1456 height 819
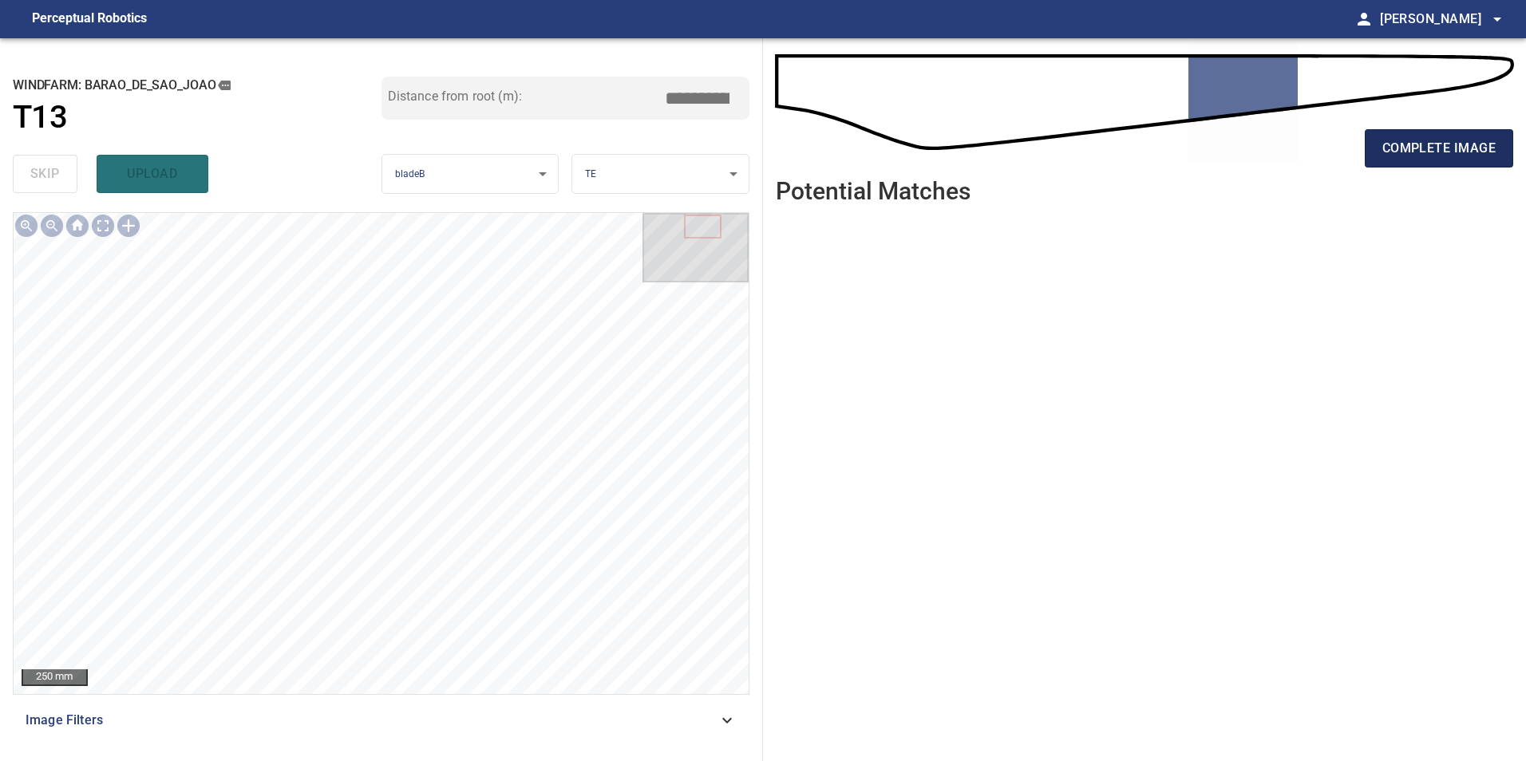
drag, startPoint x: 1396, startPoint y: 138, endPoint x: 1372, endPoint y: 152, distance: 27.9
click at [1395, 153] on span "complete image" at bounding box center [1438, 148] width 113 height 22
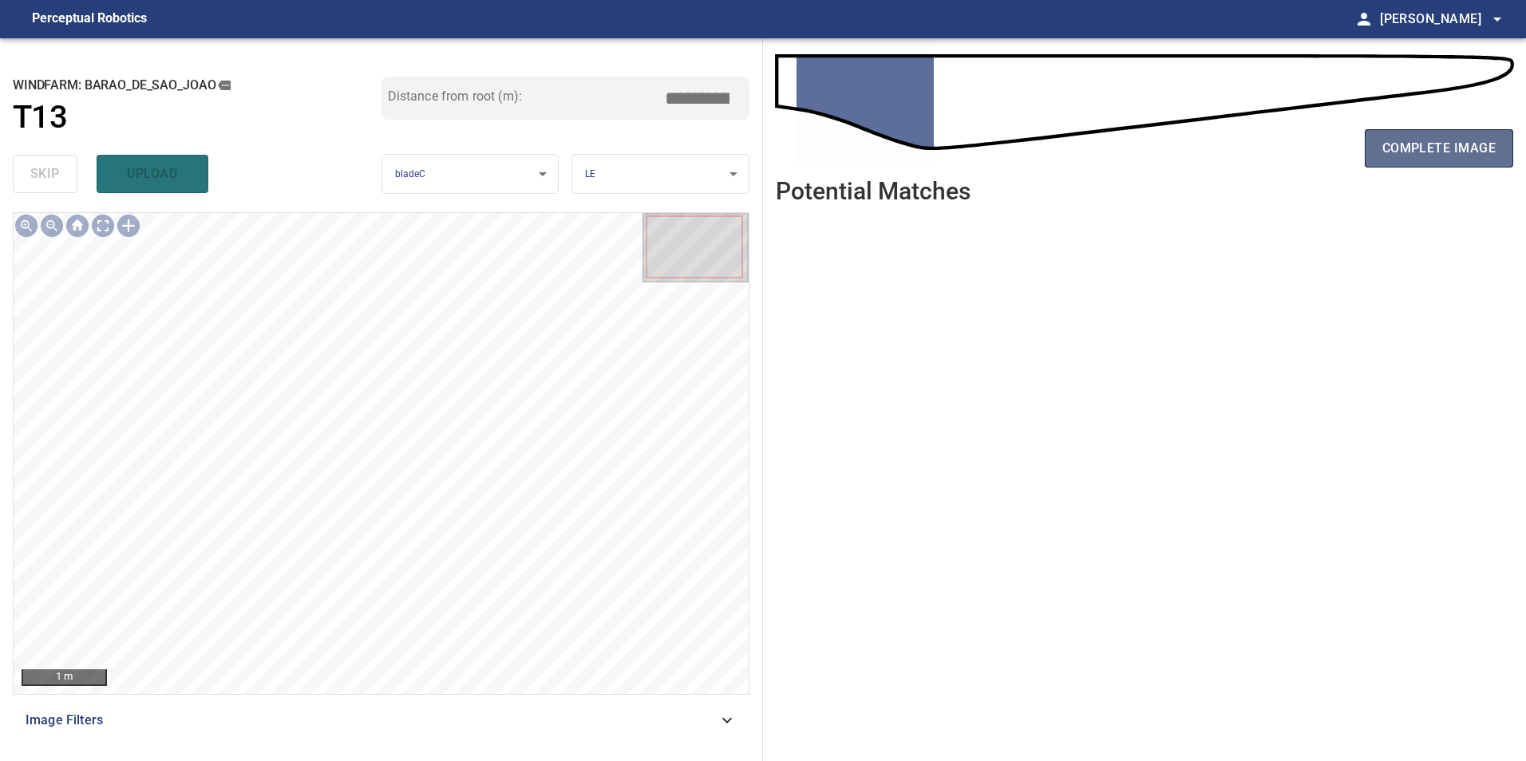
click at [1410, 155] on span "complete image" at bounding box center [1438, 148] width 113 height 22
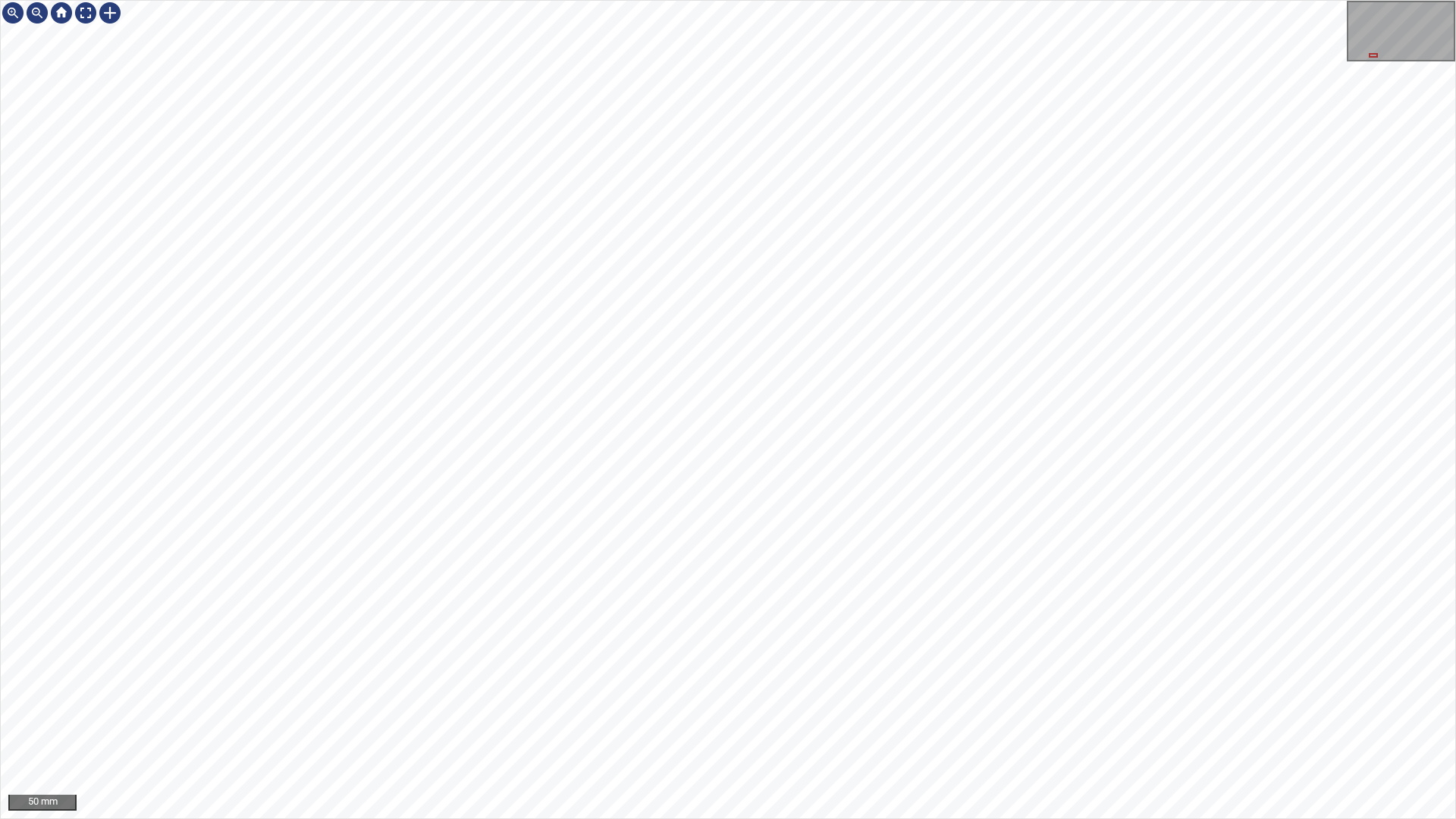
click at [1365, 21] on div "50 mm" at bounding box center [728, 410] width 1454 height 817
click at [815, 723] on div "100 mm" at bounding box center [728, 410] width 1456 height 819
click at [825, 0] on div "100 mm" at bounding box center [728, 410] width 1456 height 819
click at [87, 21] on div at bounding box center [85, 13] width 25 height 25
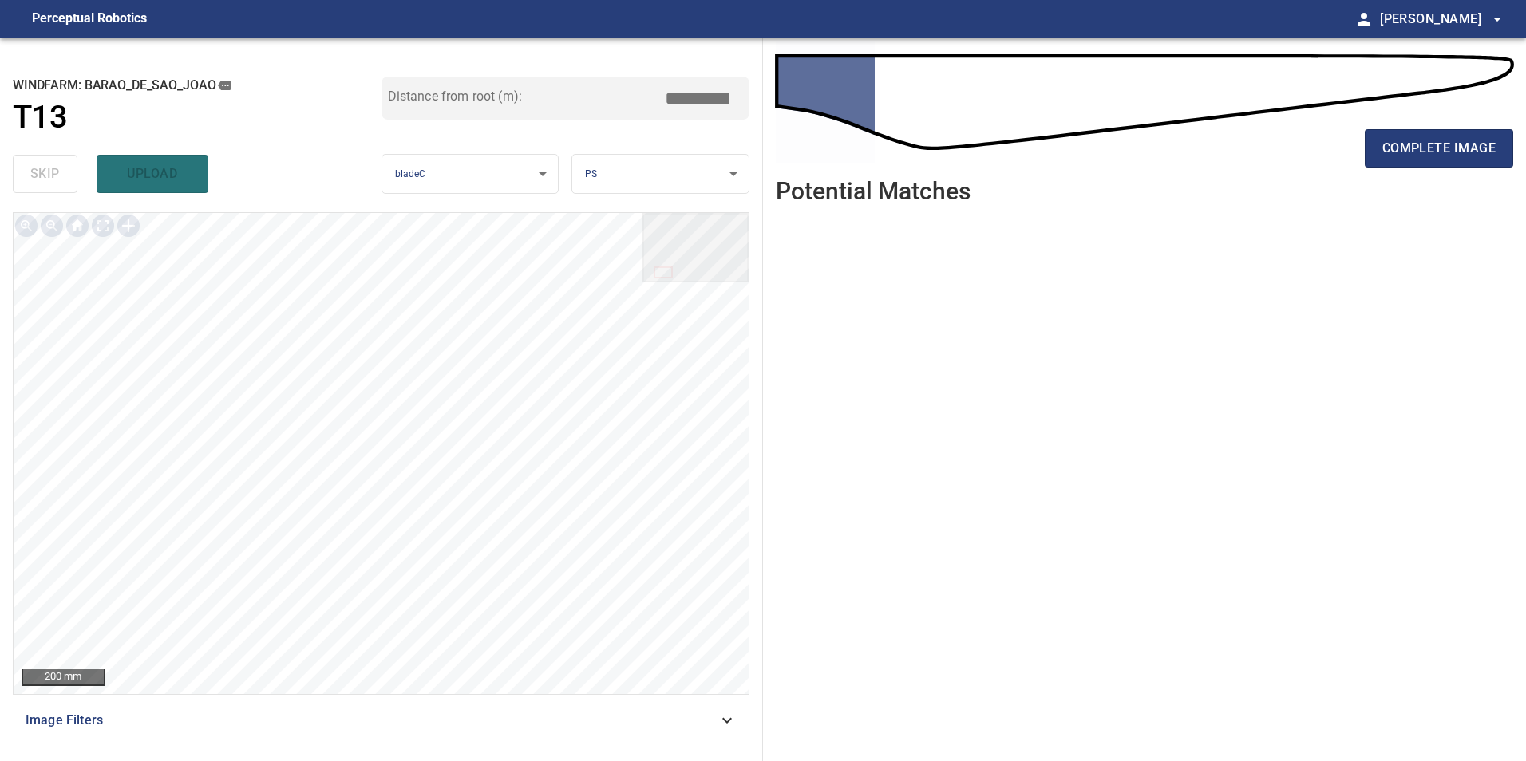
drag, startPoint x: 1457, startPoint y: 148, endPoint x: 1453, endPoint y: 168, distance: 20.5
click at [1457, 150] on span "complete image" at bounding box center [1438, 148] width 113 height 22
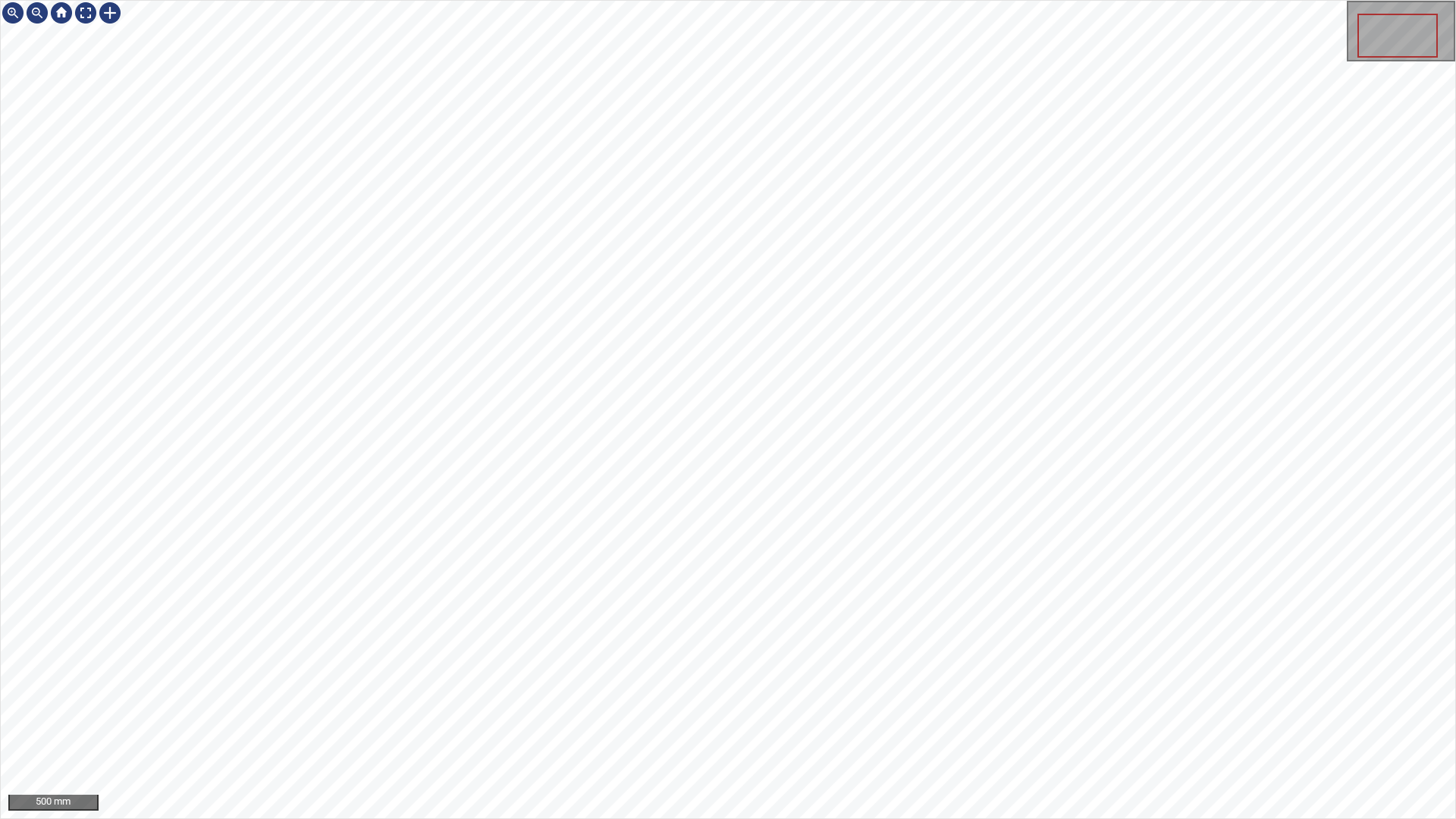
click at [761, 723] on div "500 mm" at bounding box center [728, 410] width 1456 height 819
click at [396, 723] on div "100 mm" at bounding box center [728, 410] width 1456 height 819
click at [754, 723] on div "100 mm" at bounding box center [728, 410] width 1456 height 819
click at [1222, 59] on div "100 mm" at bounding box center [728, 410] width 1456 height 819
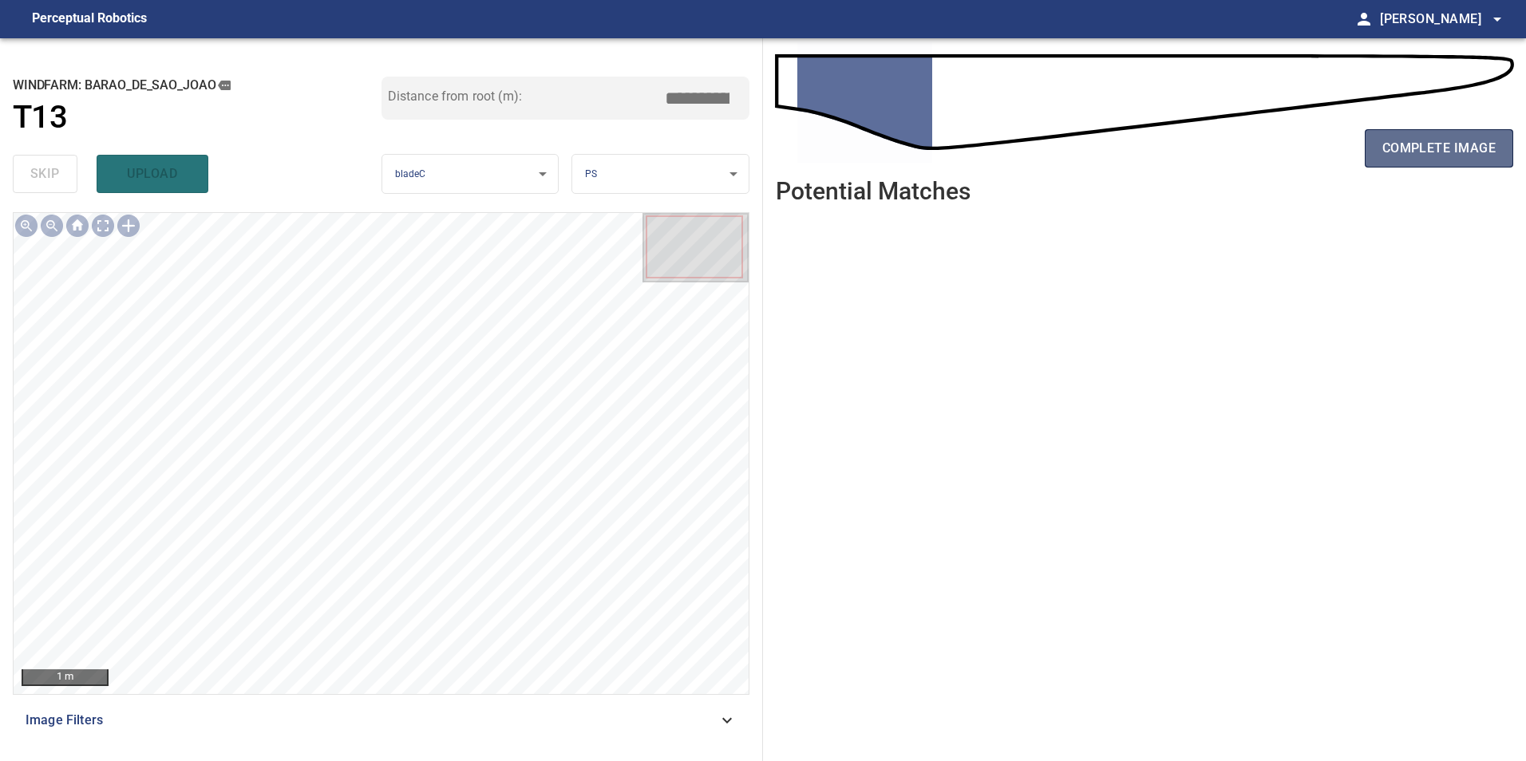
click at [1435, 138] on span "complete image" at bounding box center [1438, 148] width 113 height 22
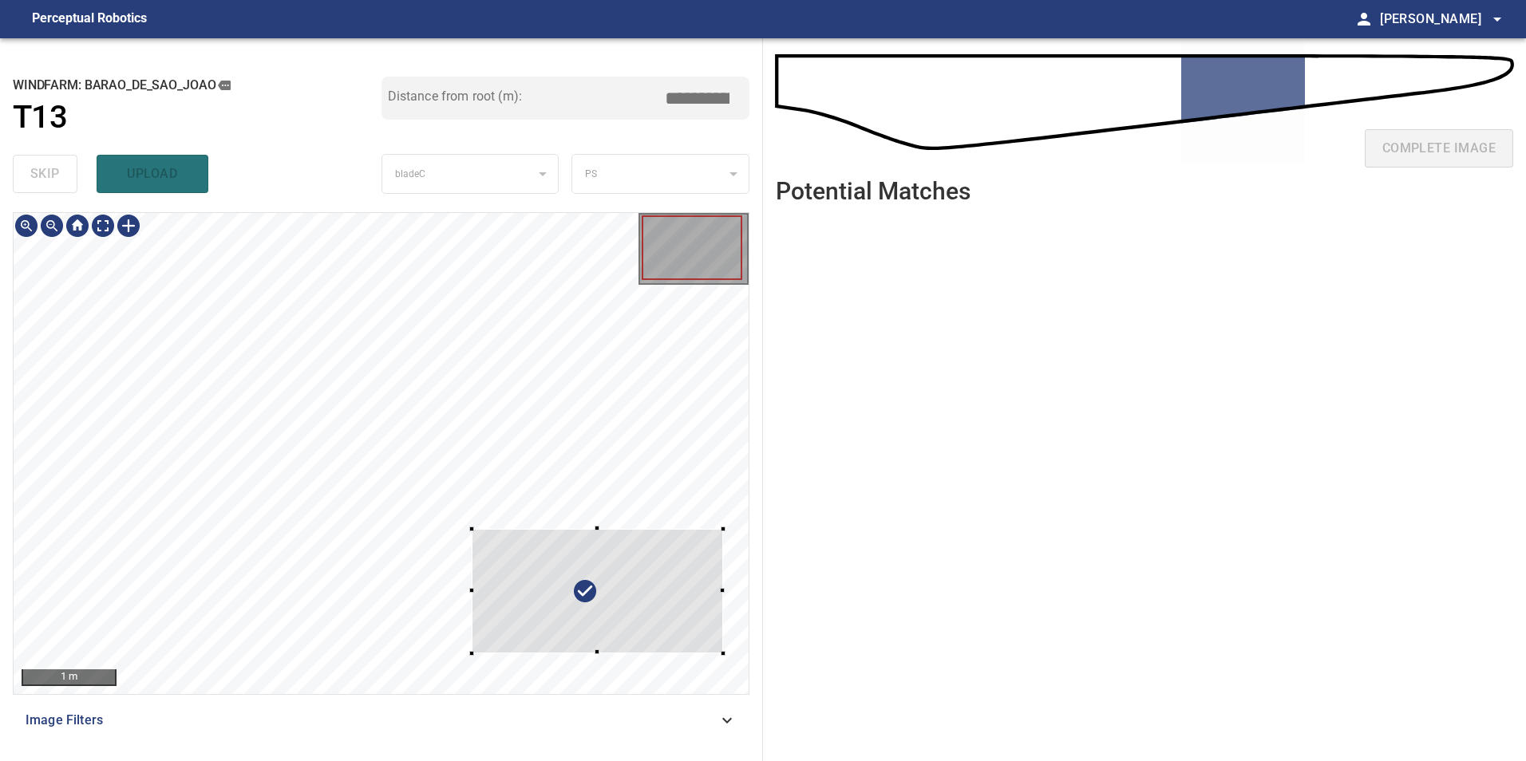
click at [771, 682] on div "**********" at bounding box center [763, 399] width 1526 height 723
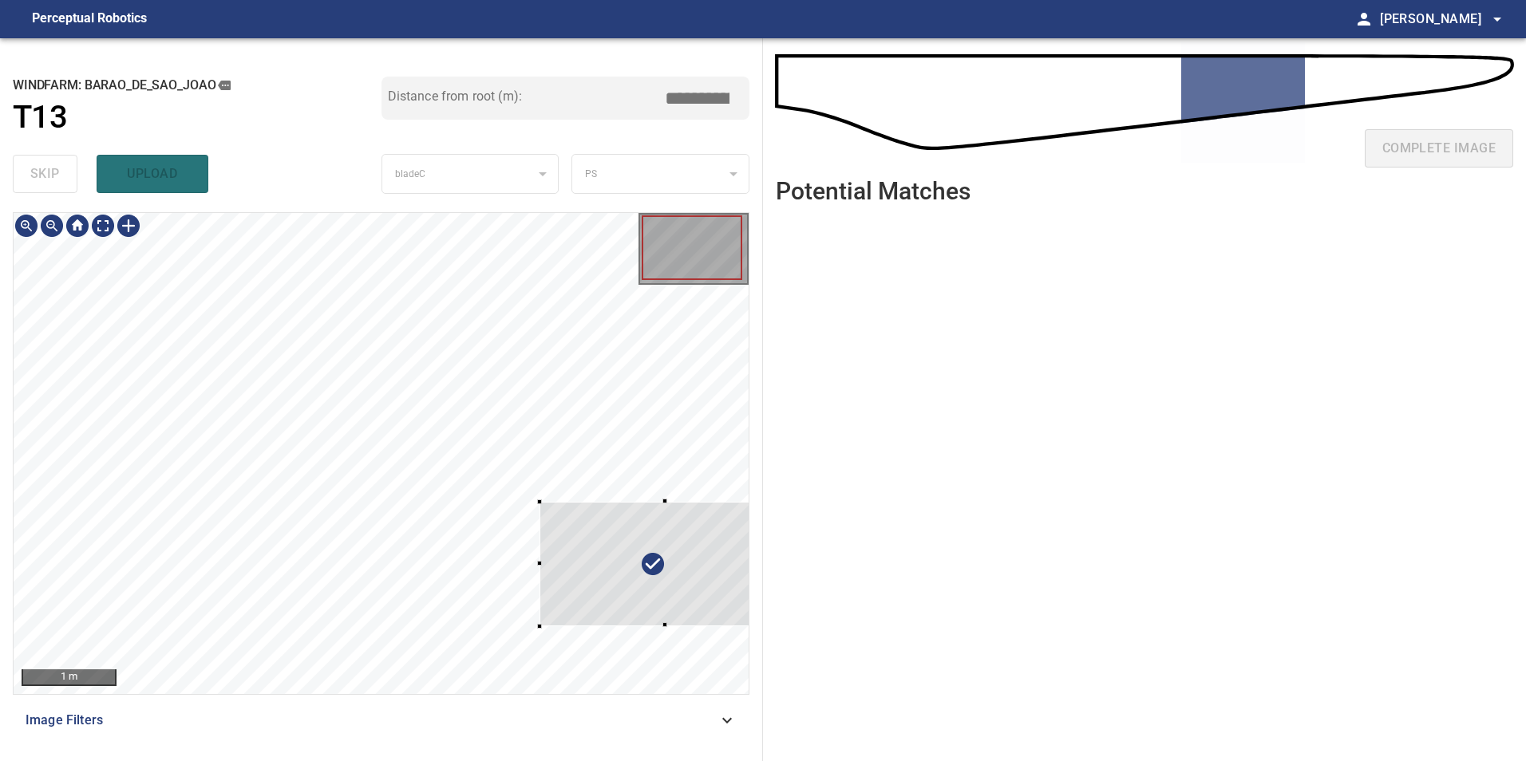
click at [623, 571] on div at bounding box center [665, 564] width 251 height 125
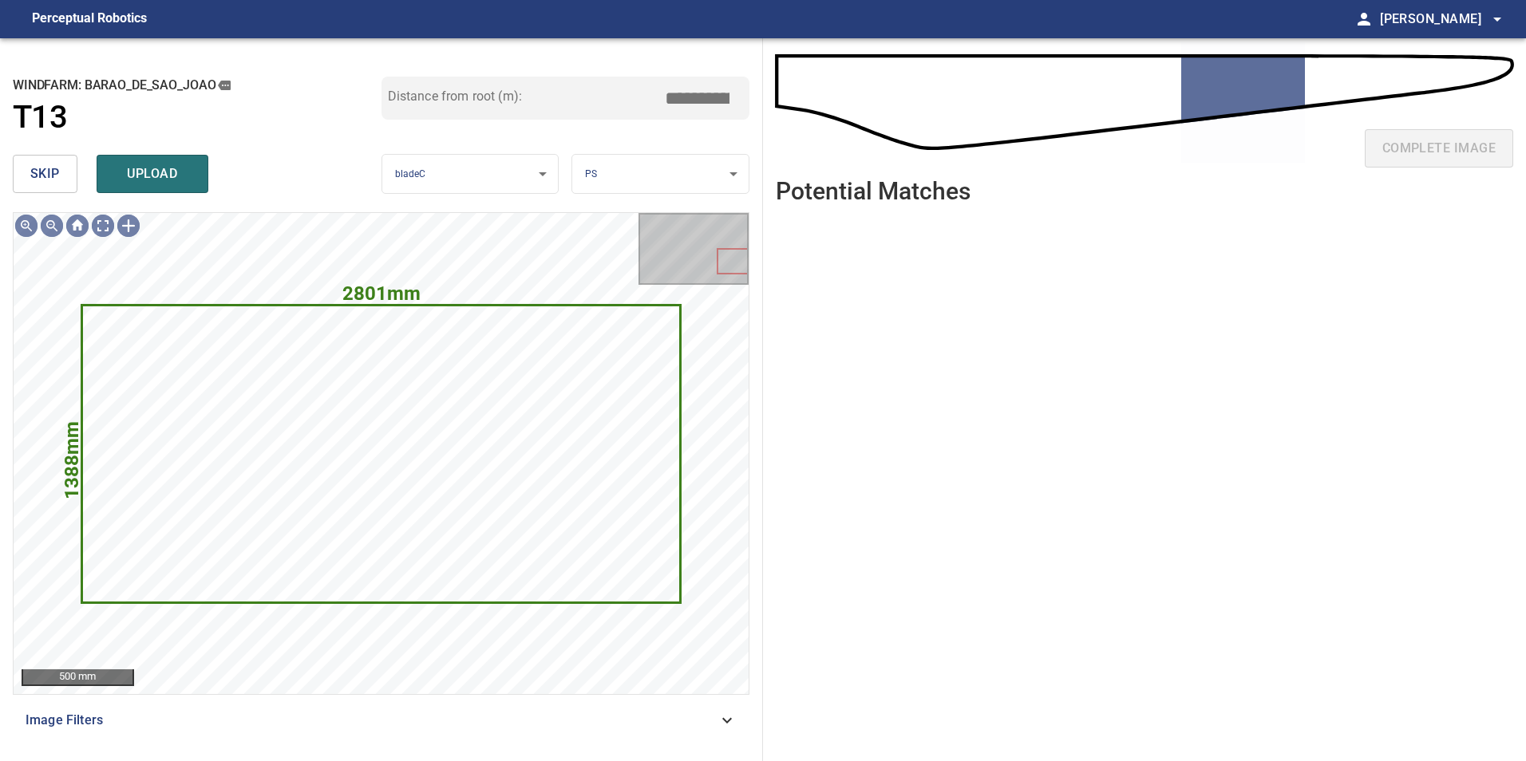
click at [31, 180] on span "skip" at bounding box center [45, 174] width 30 height 22
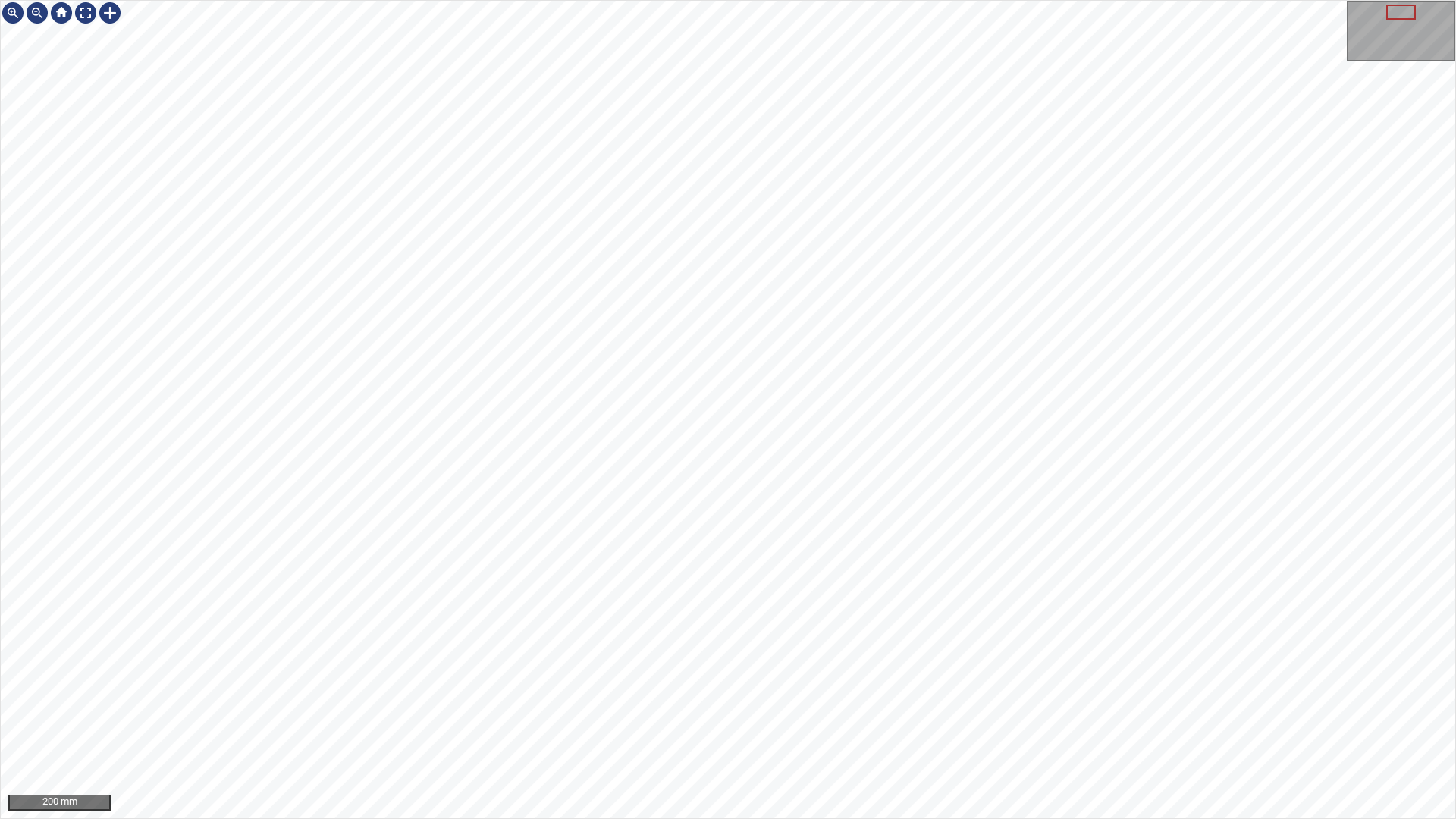
click at [553, 723] on div "200 mm" at bounding box center [728, 410] width 1456 height 819
click at [765, 723] on div "50 mm" at bounding box center [728, 410] width 1456 height 819
click at [871, 723] on div "100 mm" at bounding box center [728, 410] width 1456 height 819
click at [877, 723] on div "100 mm" at bounding box center [728, 410] width 1456 height 819
click at [1047, 0] on div "100 mm" at bounding box center [728, 410] width 1456 height 819
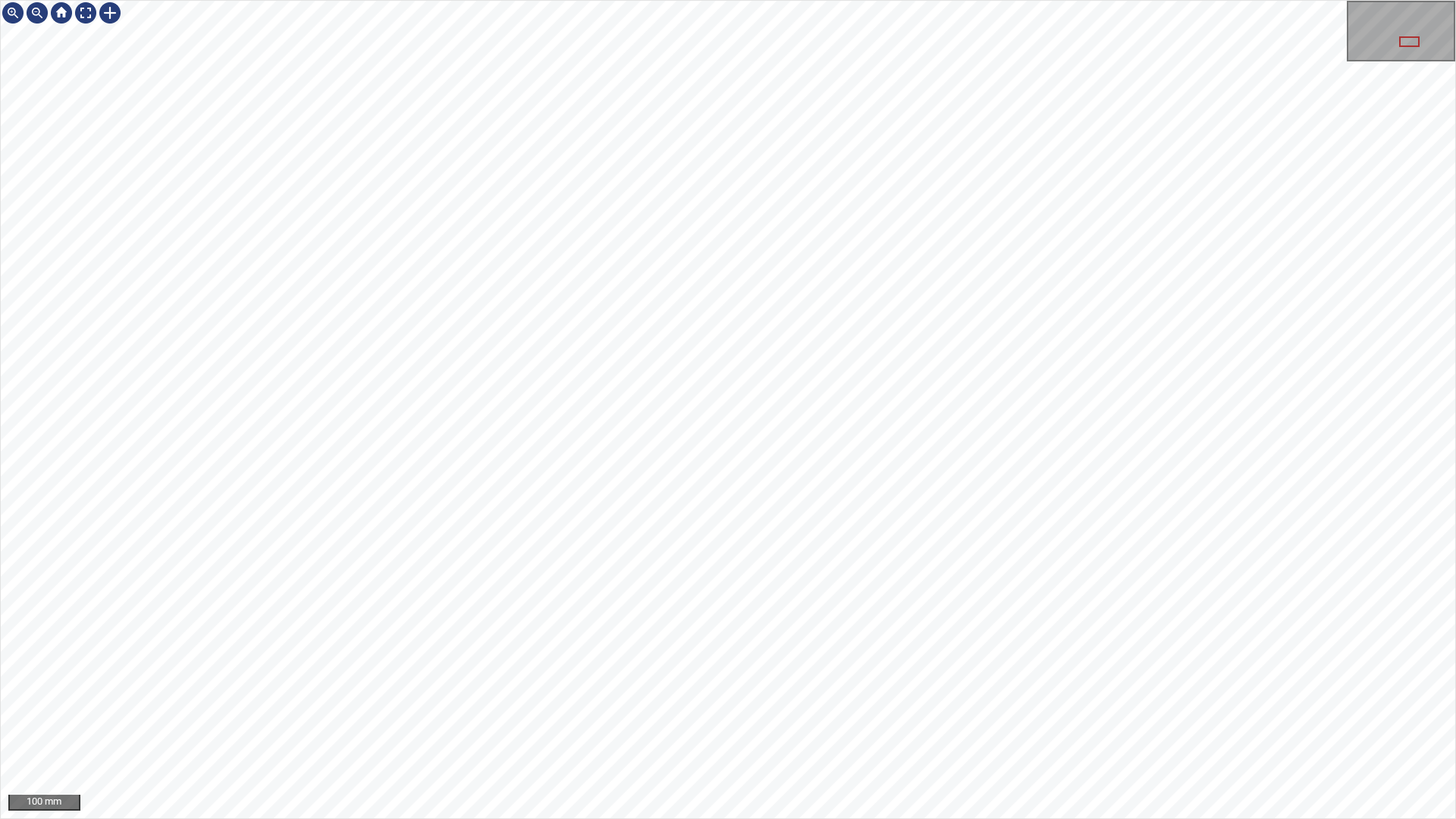
click at [1384, 55] on div "100 mm" at bounding box center [728, 410] width 1454 height 817
click at [81, 16] on div at bounding box center [85, 13] width 25 height 25
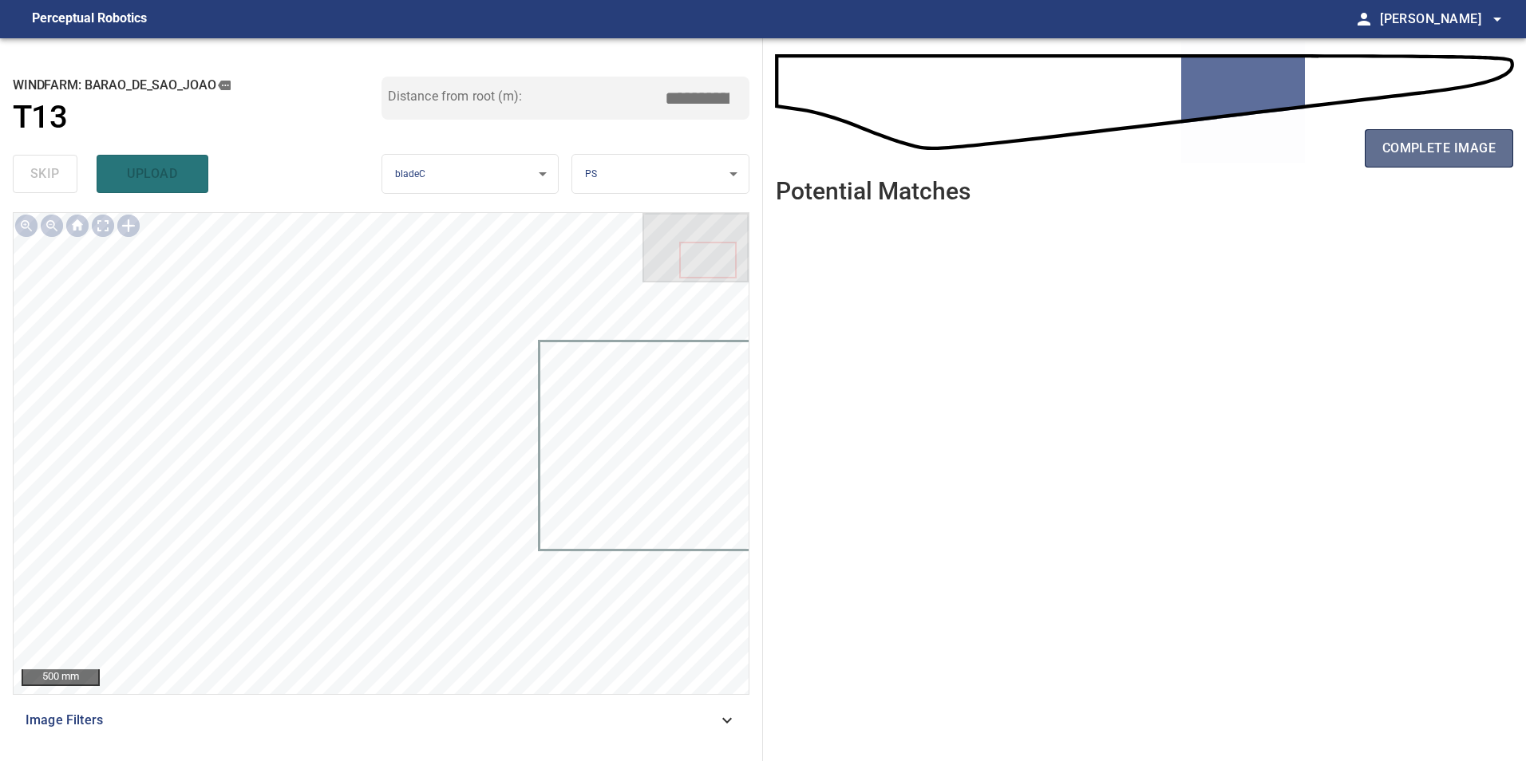
click at [1449, 137] on span "complete image" at bounding box center [1438, 148] width 113 height 22
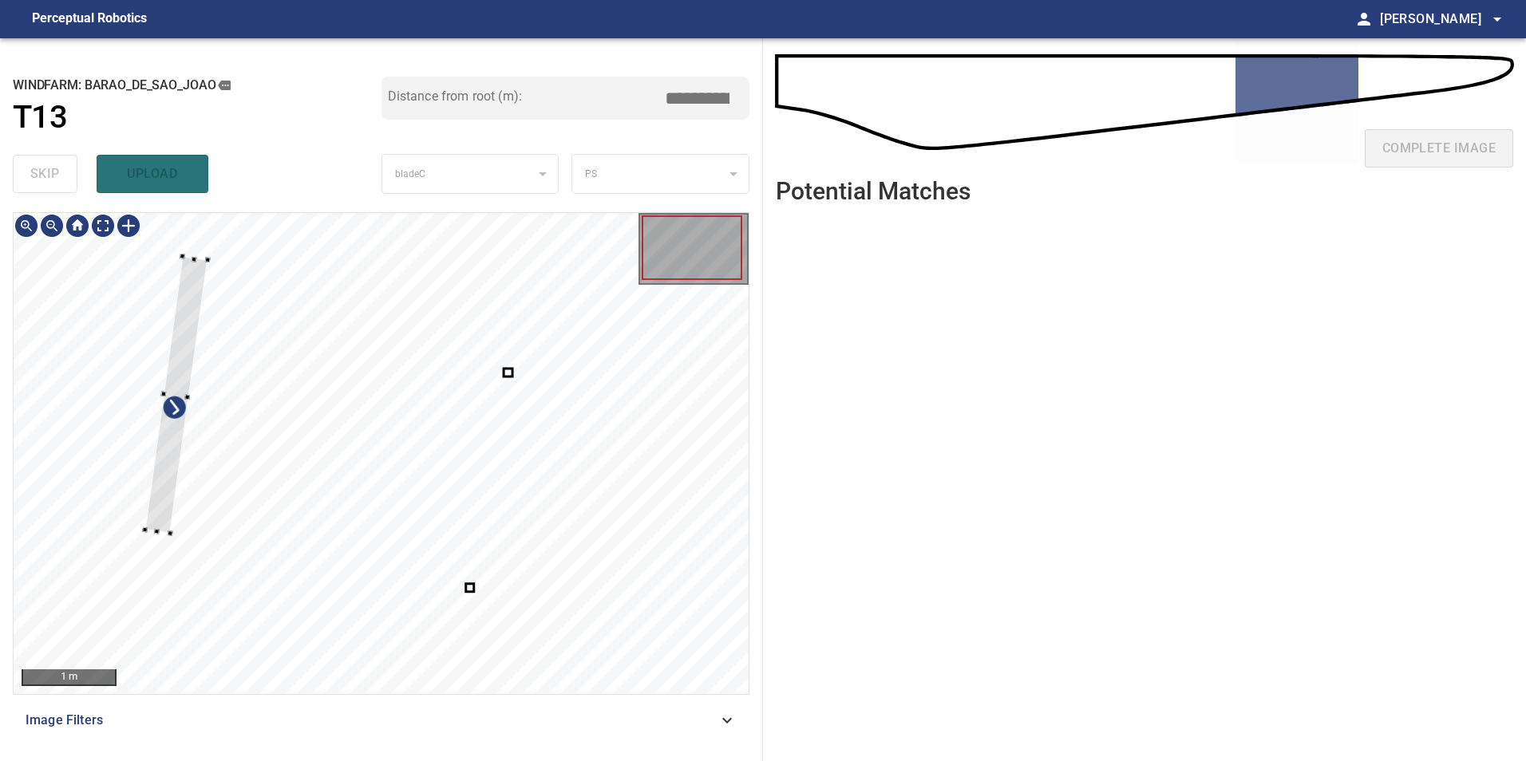
click at [152, 461] on div at bounding box center [381, 453] width 735 height 481
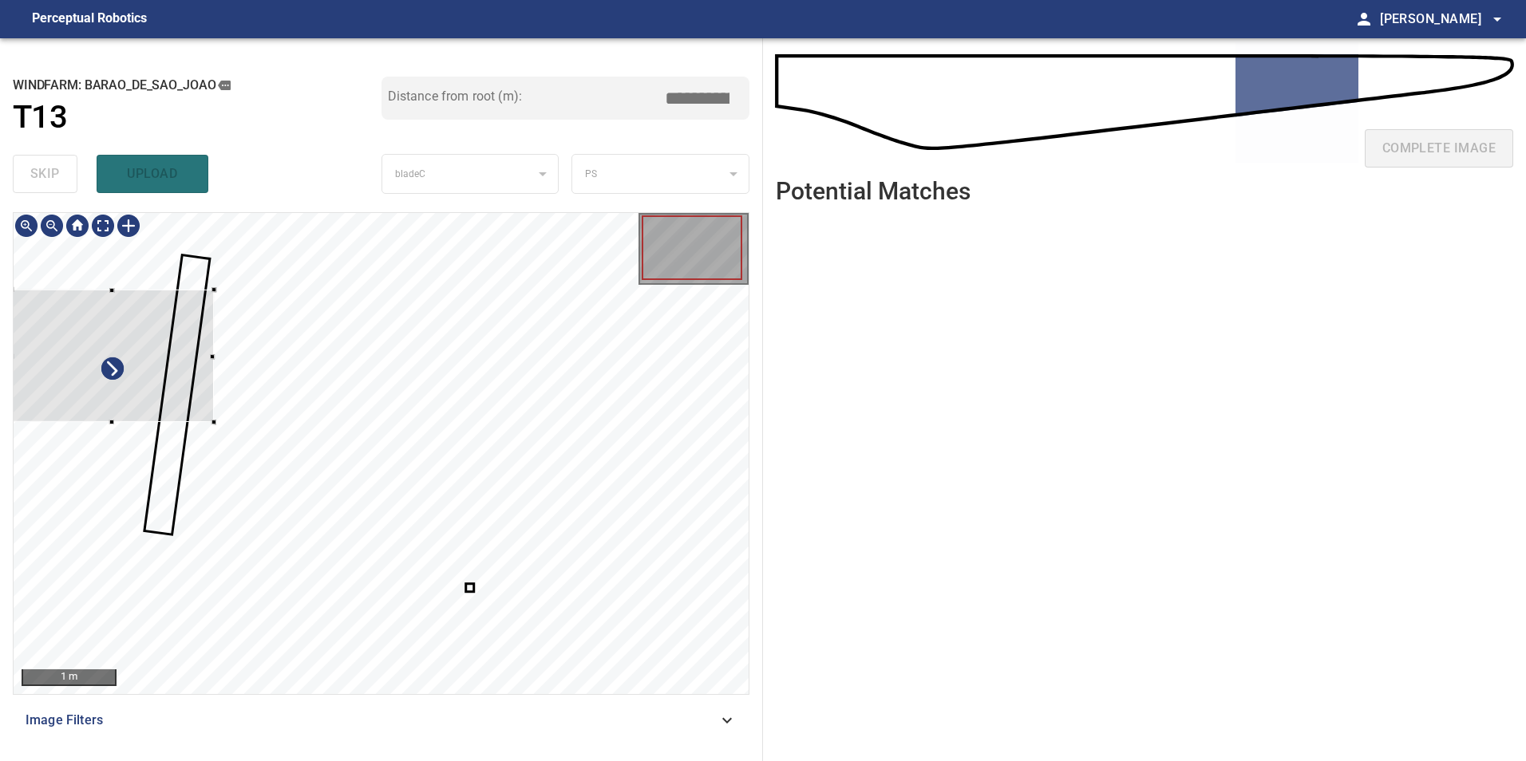
click at [172, 344] on div at bounding box center [111, 356] width 203 height 132
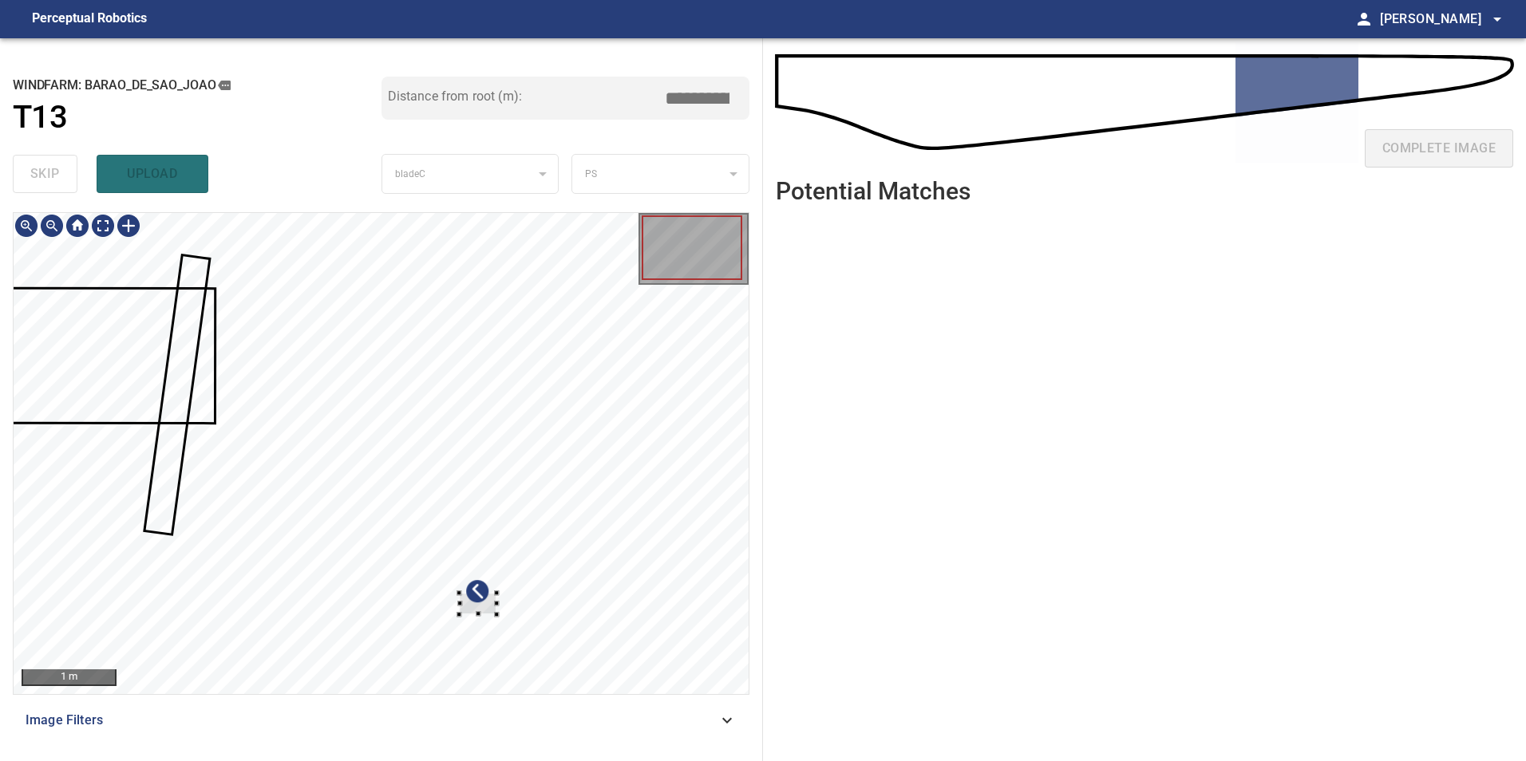
click at [562, 712] on div "1 m Image Filters" at bounding box center [381, 480] width 737 height 536
click at [183, 346] on div at bounding box center [381, 453] width 735 height 481
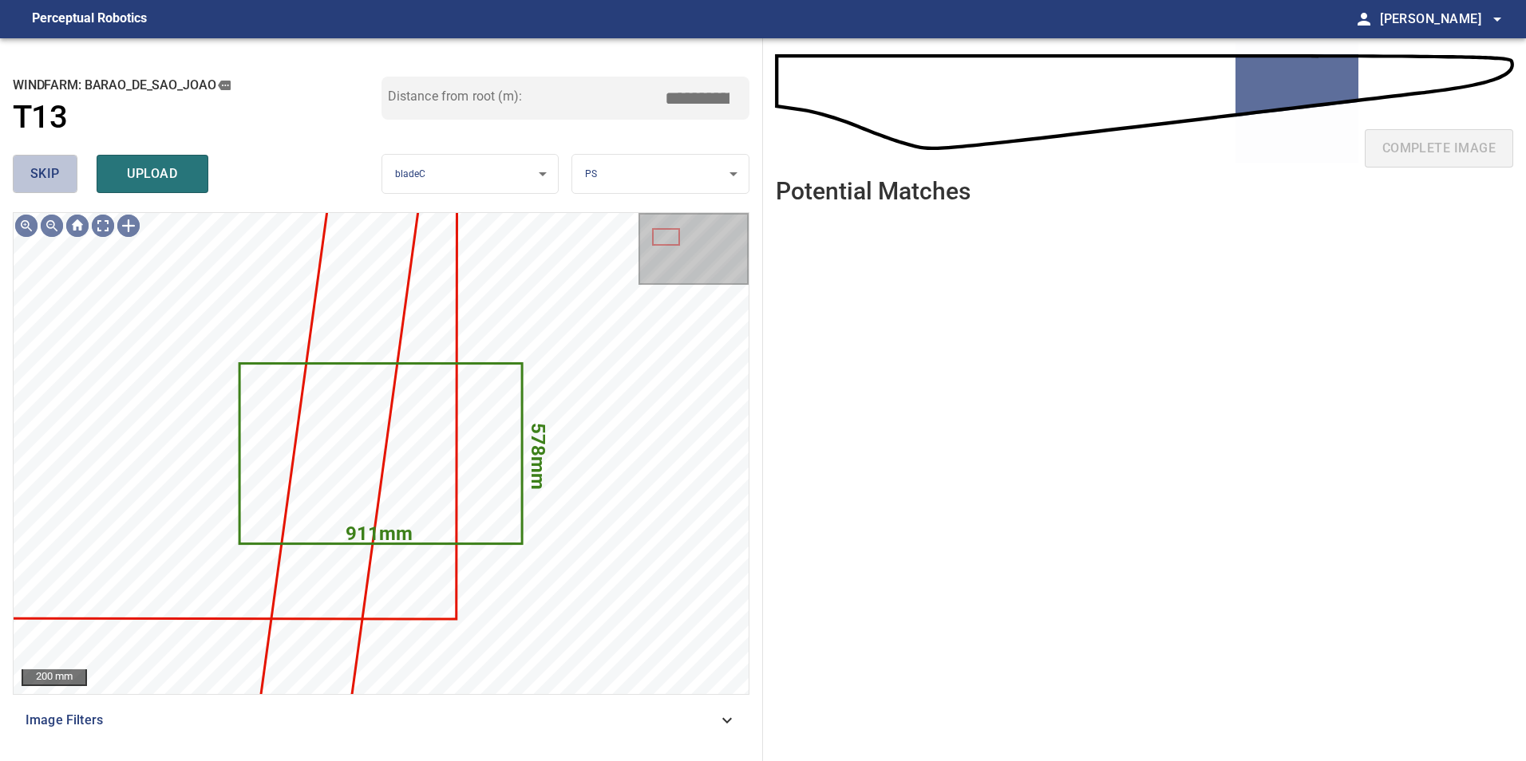
click at [66, 182] on button "skip" at bounding box center [45, 174] width 65 height 38
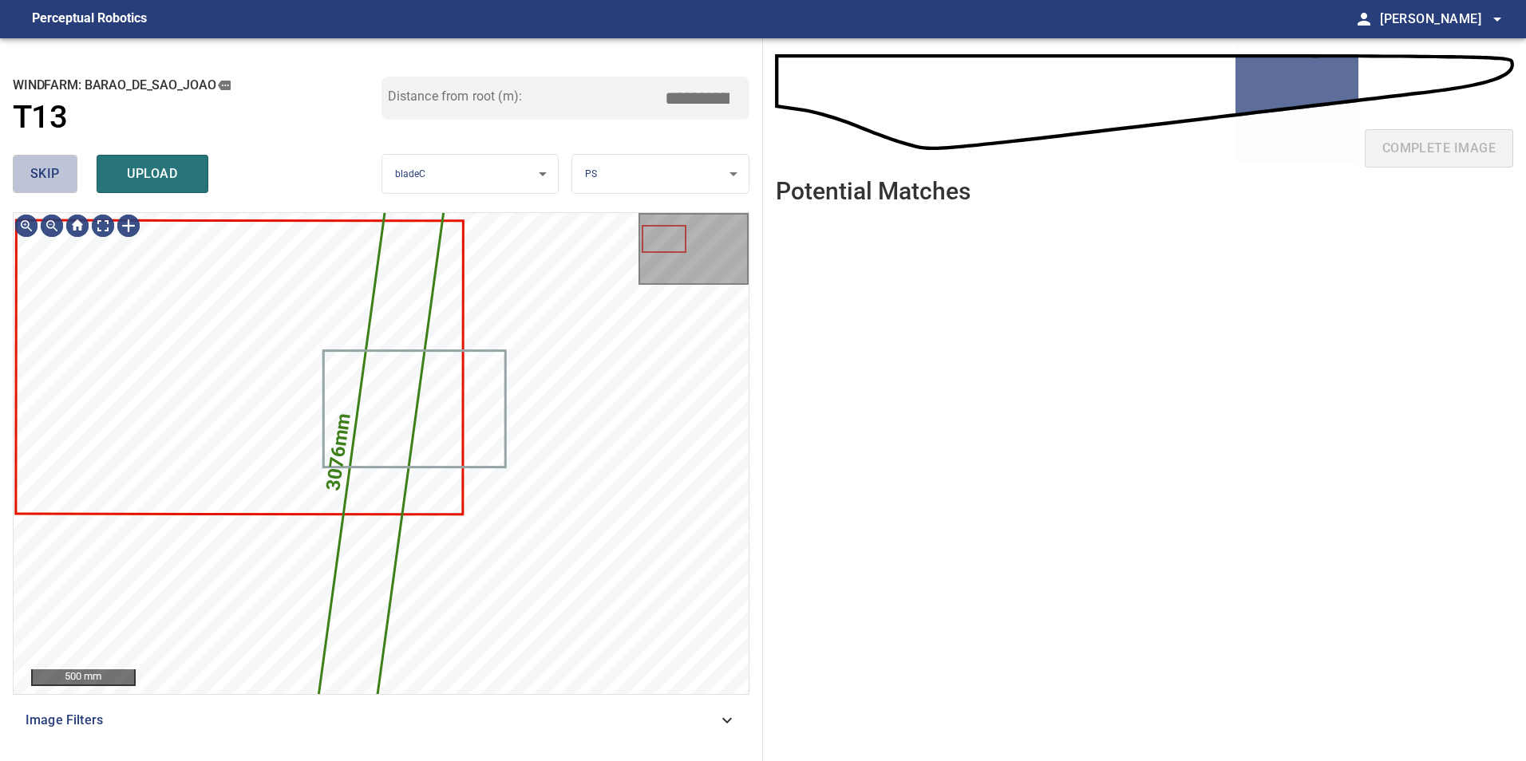
click at [66, 182] on button "skip" at bounding box center [45, 174] width 65 height 38
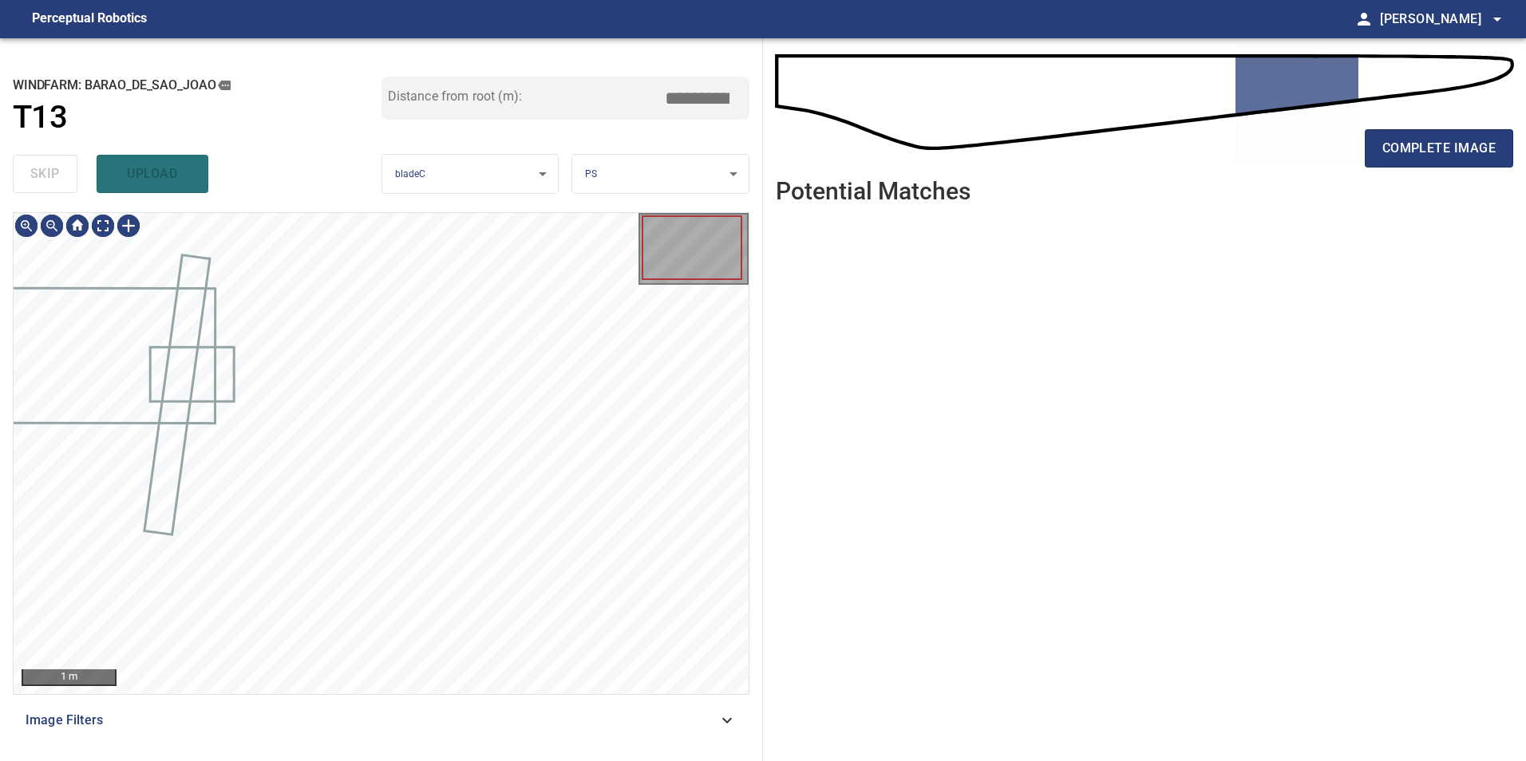
click at [66, 182] on div "skip upload" at bounding box center [197, 173] width 369 height 51
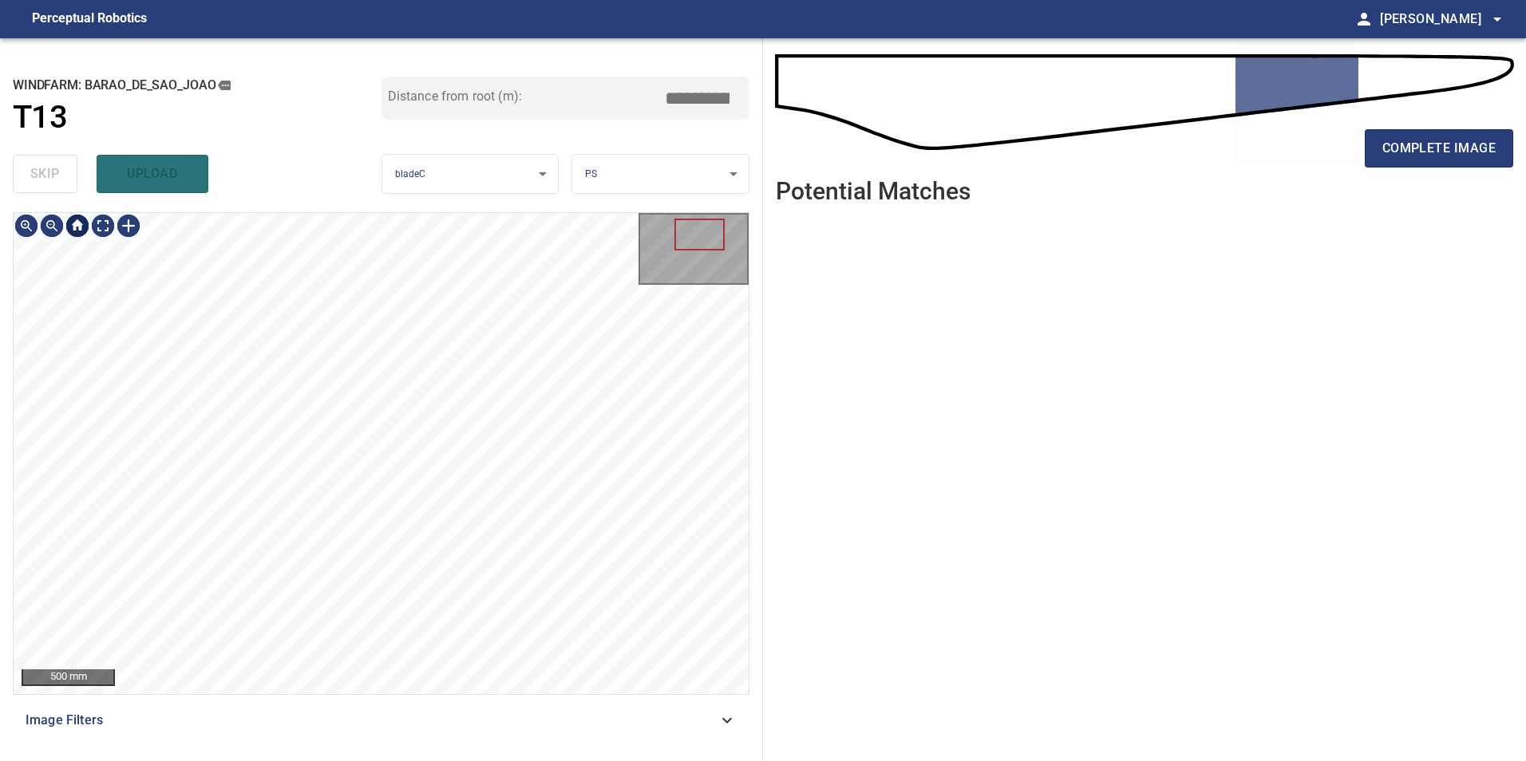
click at [90, 219] on div at bounding box center [78, 226] width 128 height 26
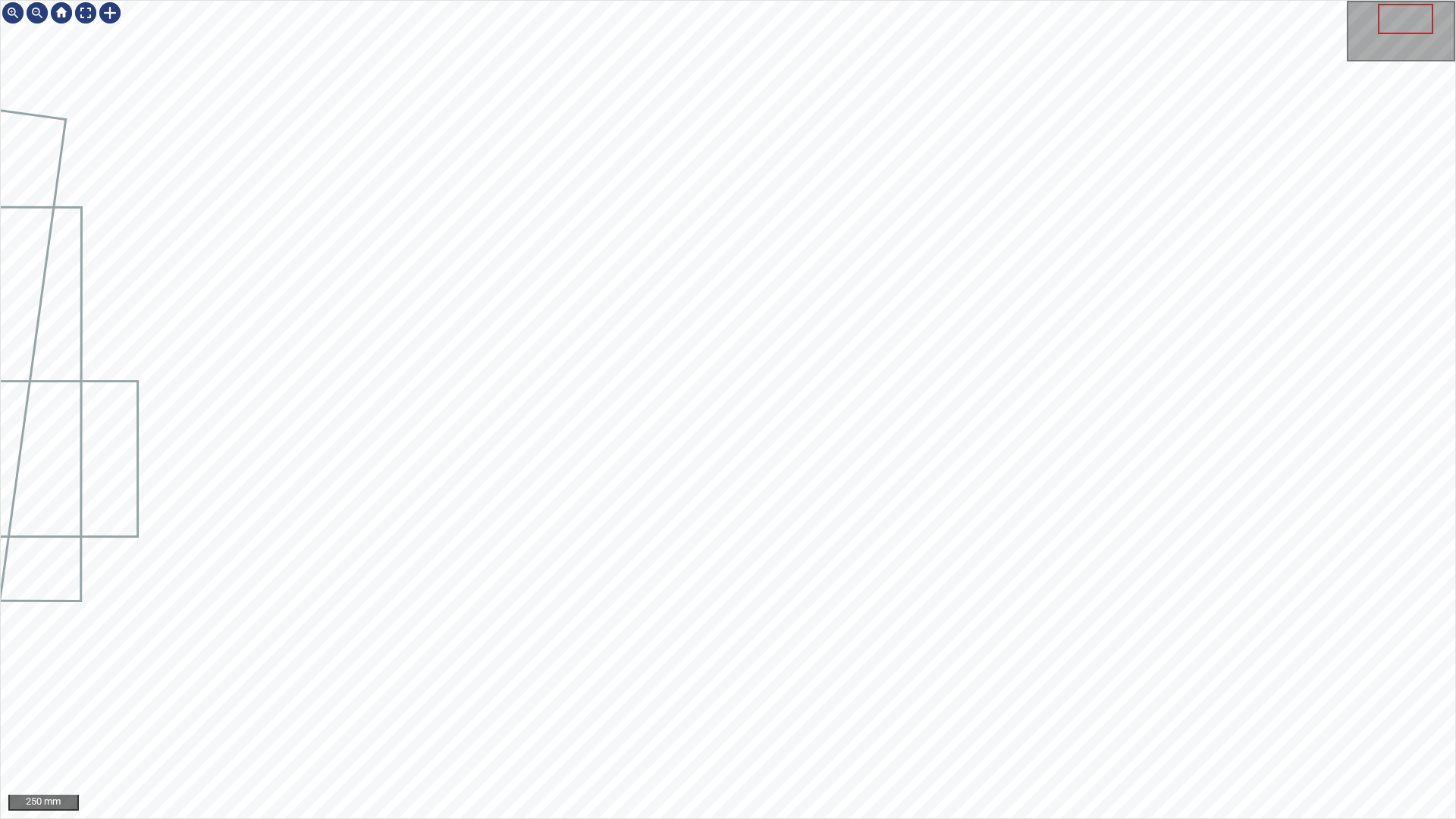
click at [686, 723] on div "250 mm" at bounding box center [728, 410] width 1456 height 819
click at [569, 723] on div "250 mm" at bounding box center [728, 410] width 1456 height 819
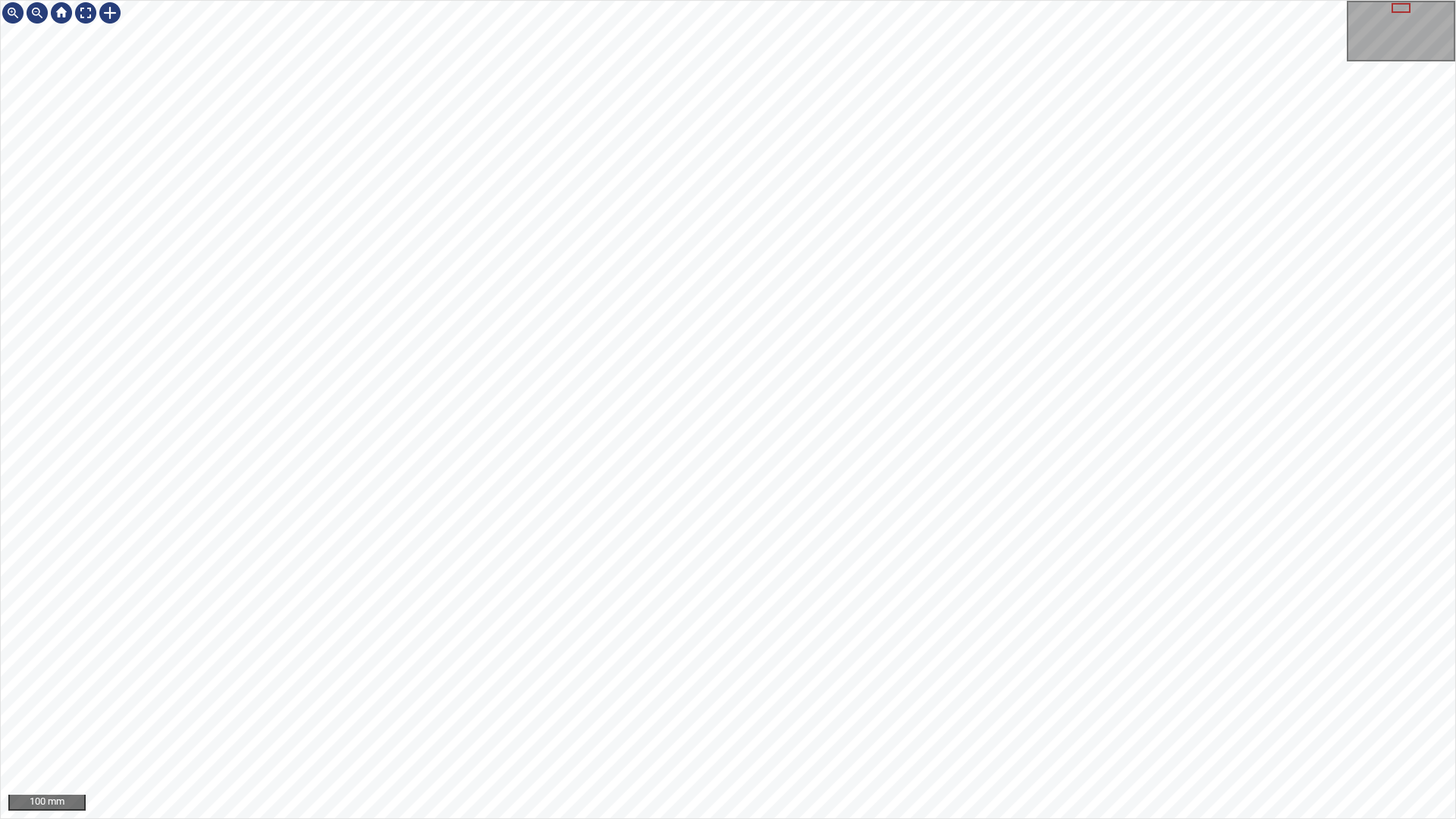
click at [613, 0] on div "100 mm" at bounding box center [728, 410] width 1456 height 819
click at [802, 723] on div "100 mm" at bounding box center [728, 410] width 1456 height 819
click at [825, 723] on div "100 mm" at bounding box center [728, 410] width 1456 height 819
click at [826, 0] on div "100 mm" at bounding box center [728, 410] width 1456 height 819
click at [705, 723] on div "100 mm" at bounding box center [728, 410] width 1456 height 819
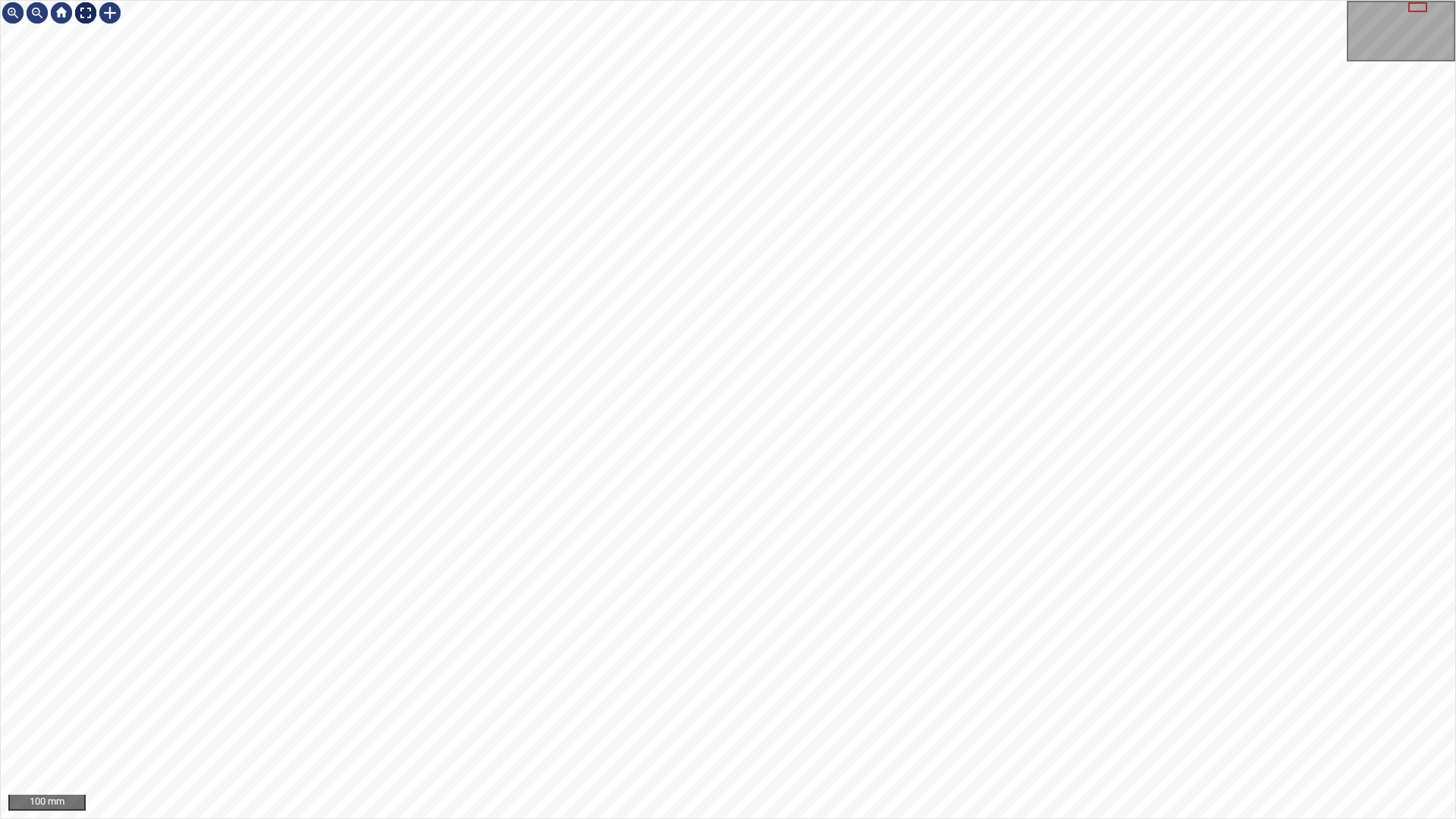
click at [85, 8] on div at bounding box center [85, 13] width 25 height 25
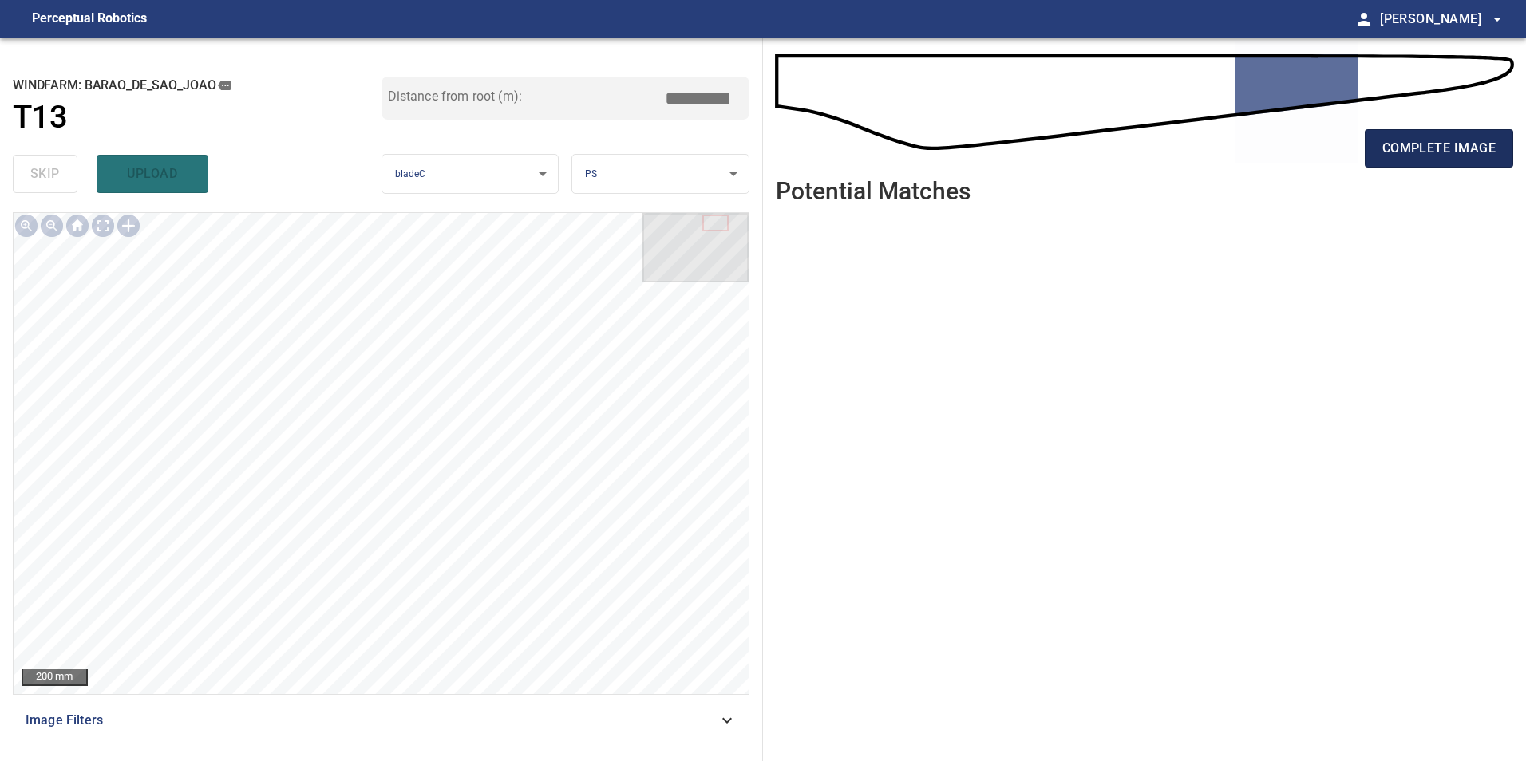
click at [1418, 160] on button "complete image" at bounding box center [1439, 148] width 148 height 38
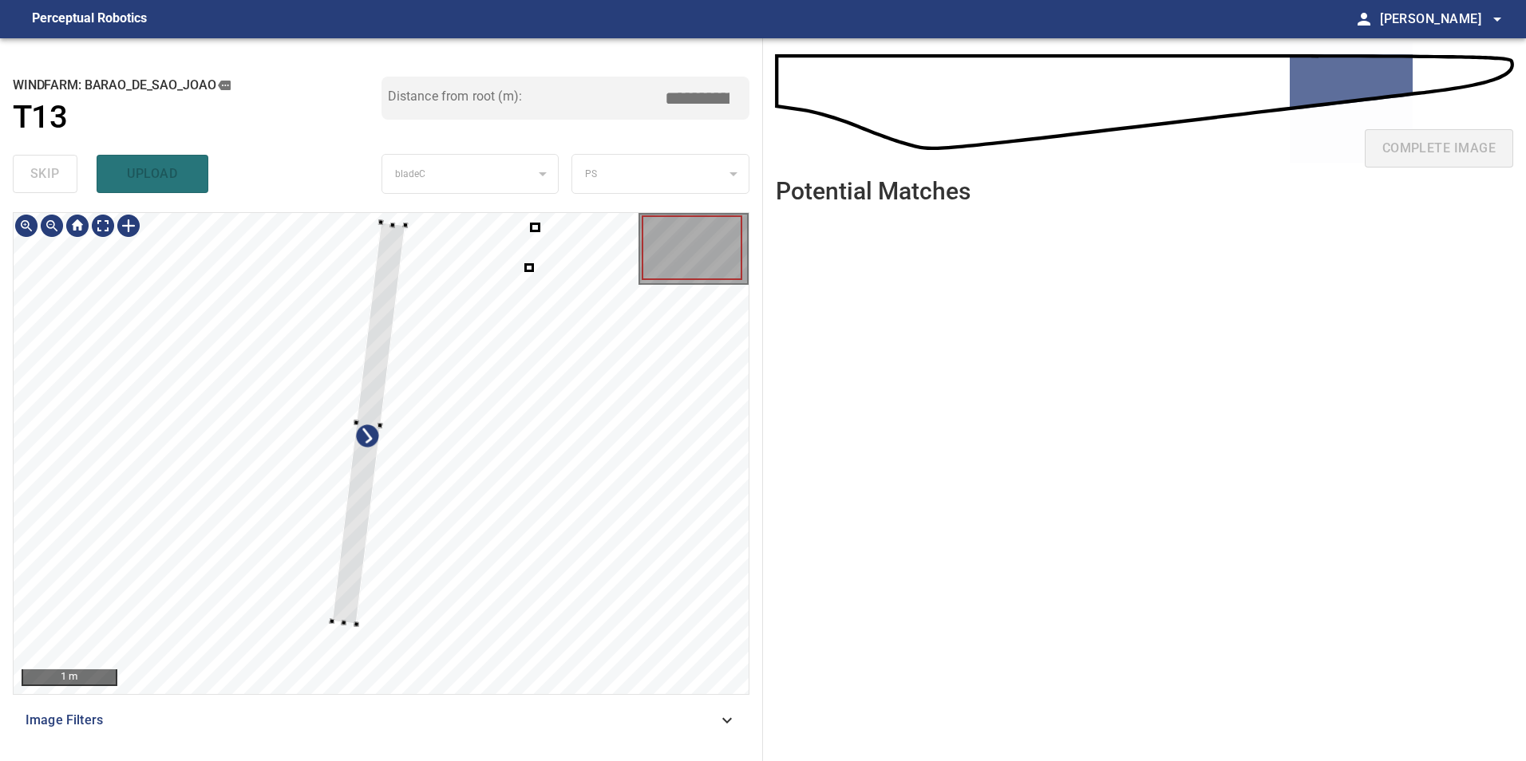
click at [210, 603] on div at bounding box center [381, 453] width 735 height 481
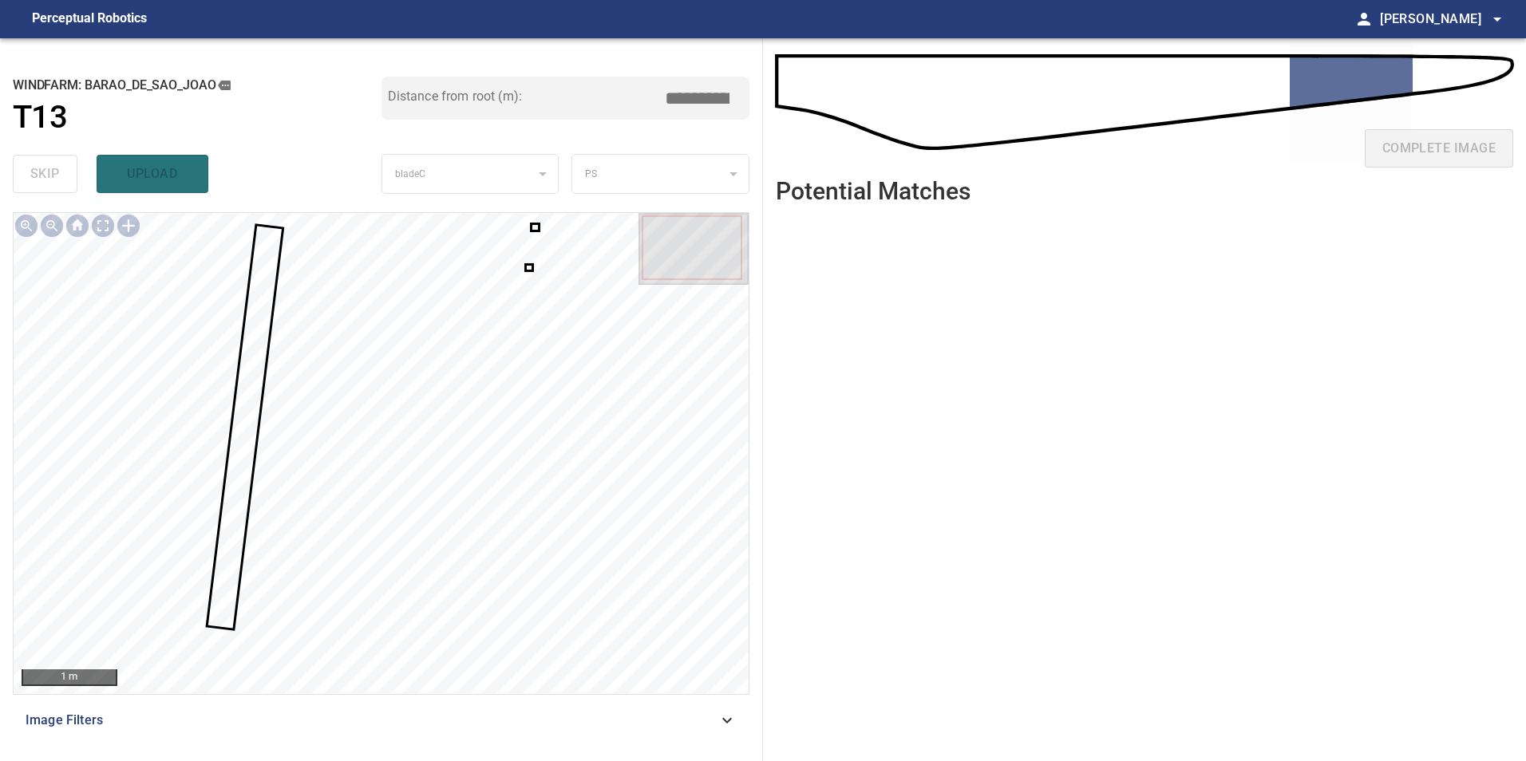
click at [528, 267] on div at bounding box center [381, 453] width 735 height 481
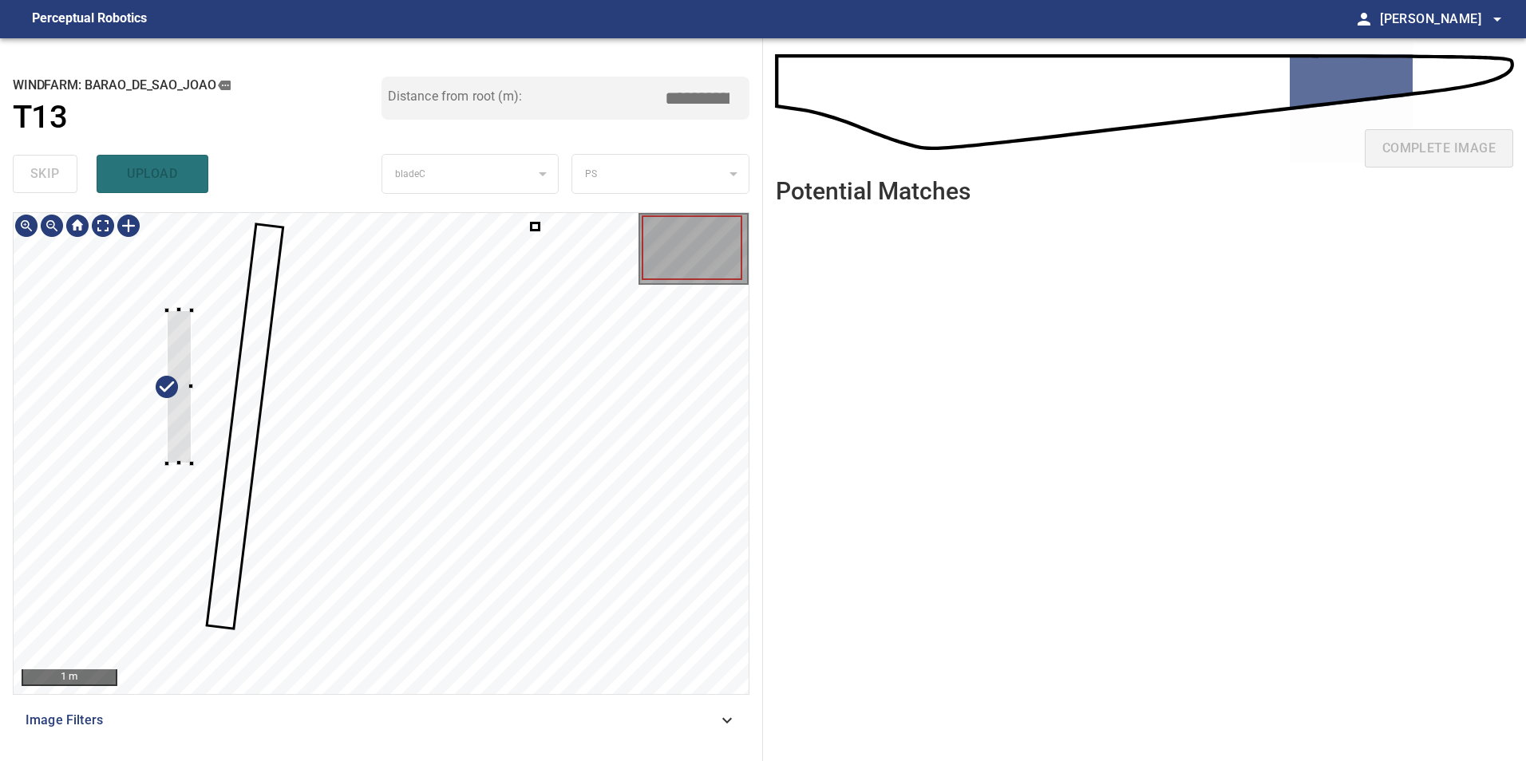
click at [151, 433] on div at bounding box center [381, 453] width 735 height 481
click at [534, 233] on div at bounding box center [381, 453] width 735 height 481
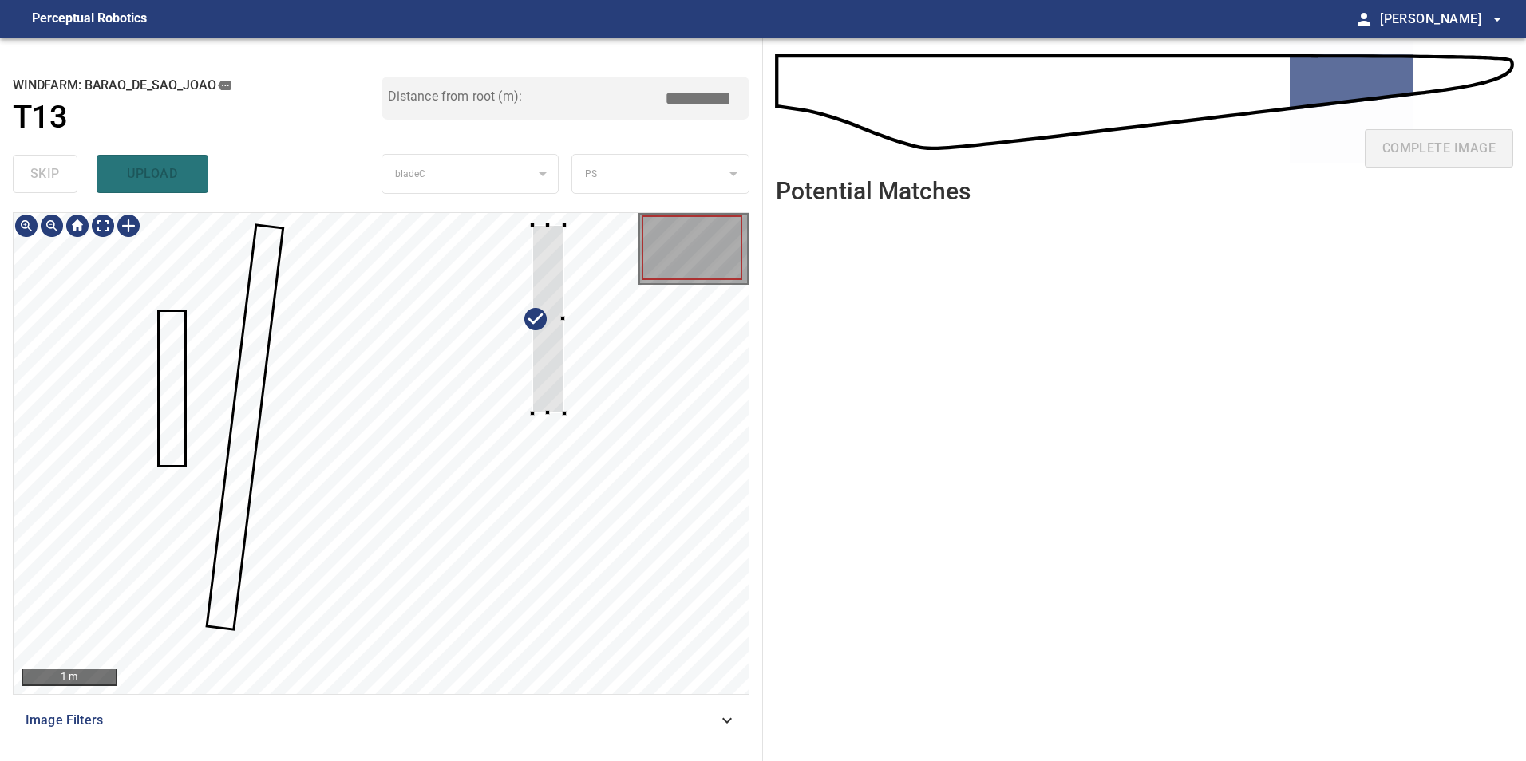
click at [563, 492] on div at bounding box center [381, 453] width 735 height 481
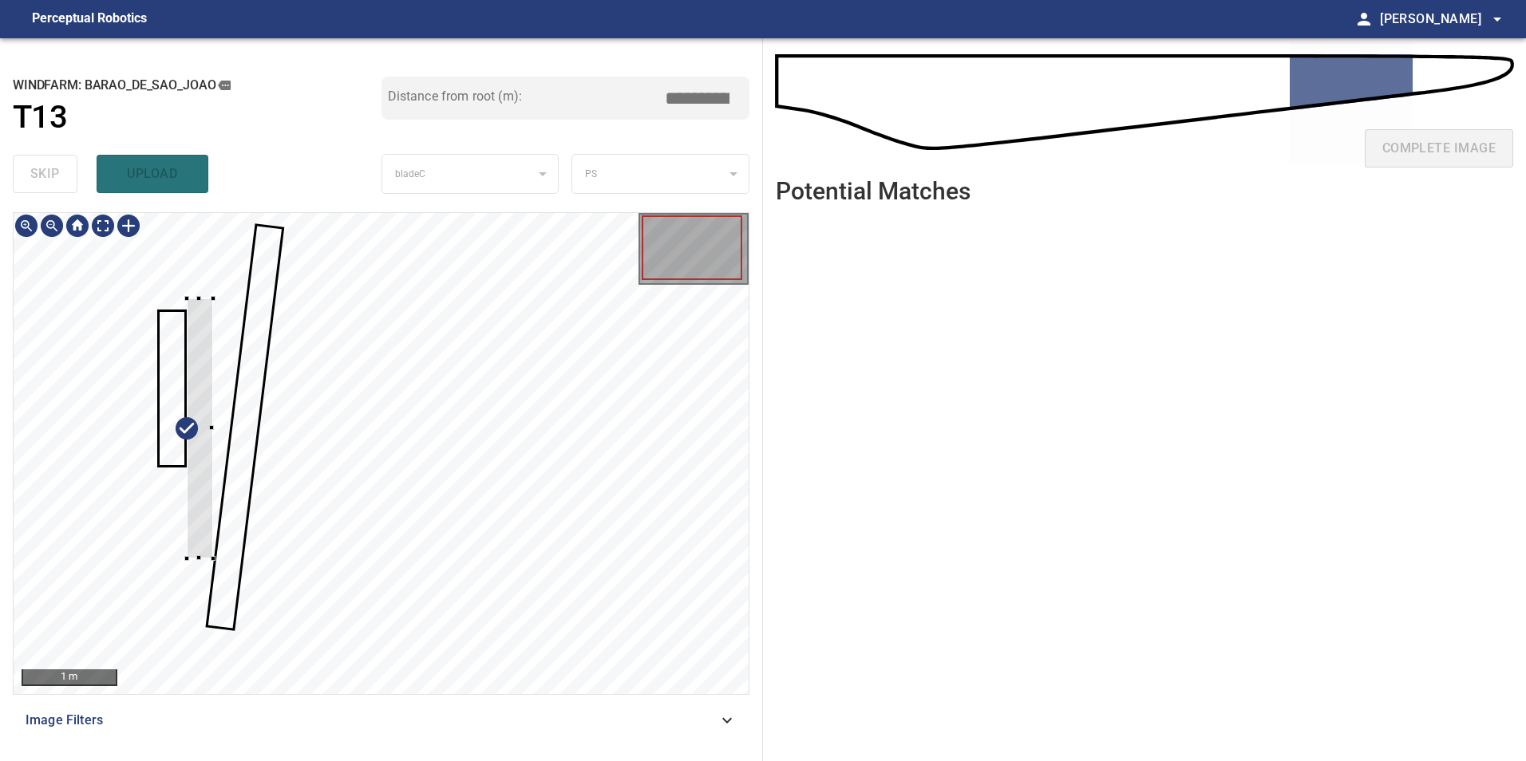
click at [183, 507] on div at bounding box center [381, 453] width 735 height 481
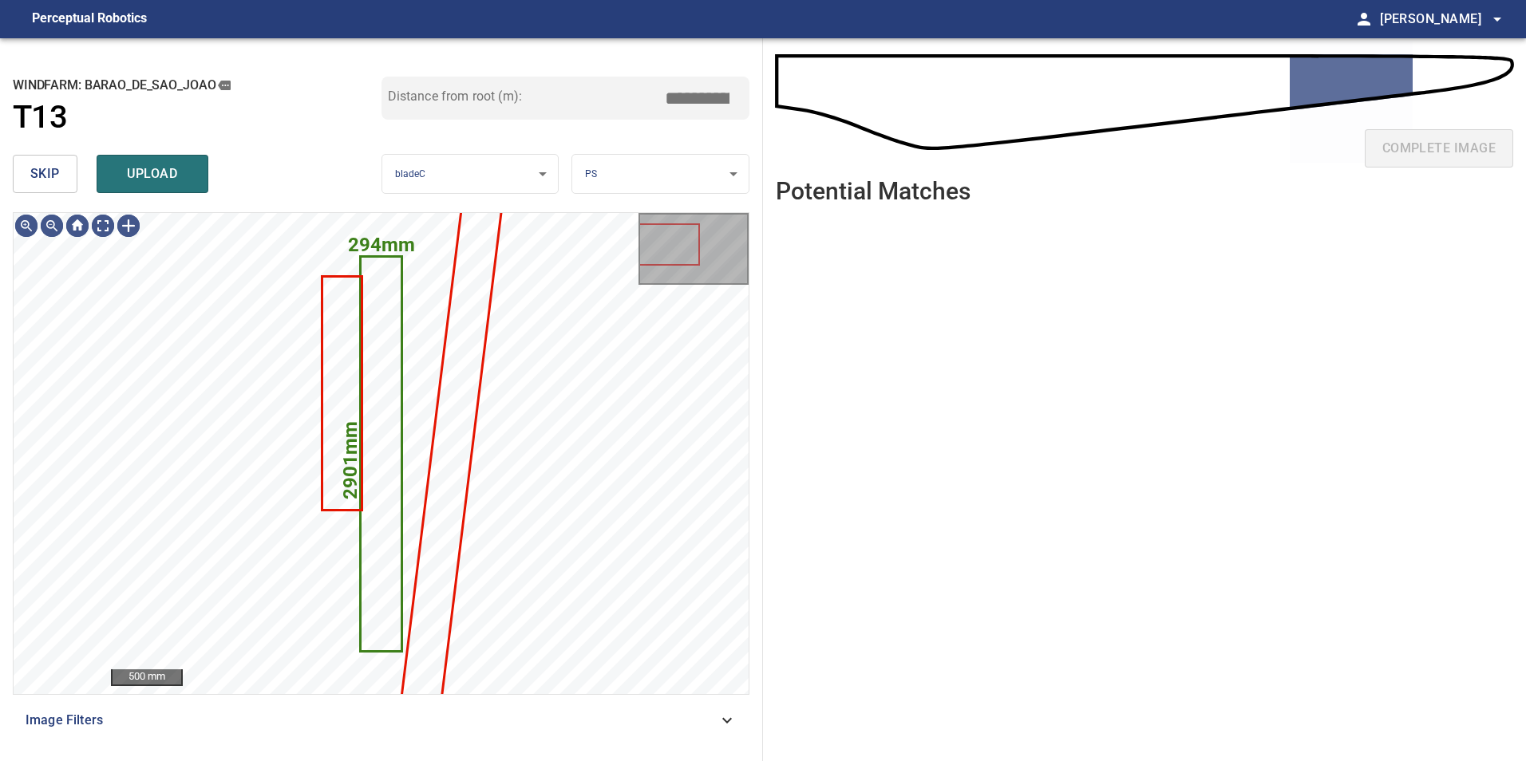
click at [55, 188] on button "skip" at bounding box center [45, 174] width 65 height 38
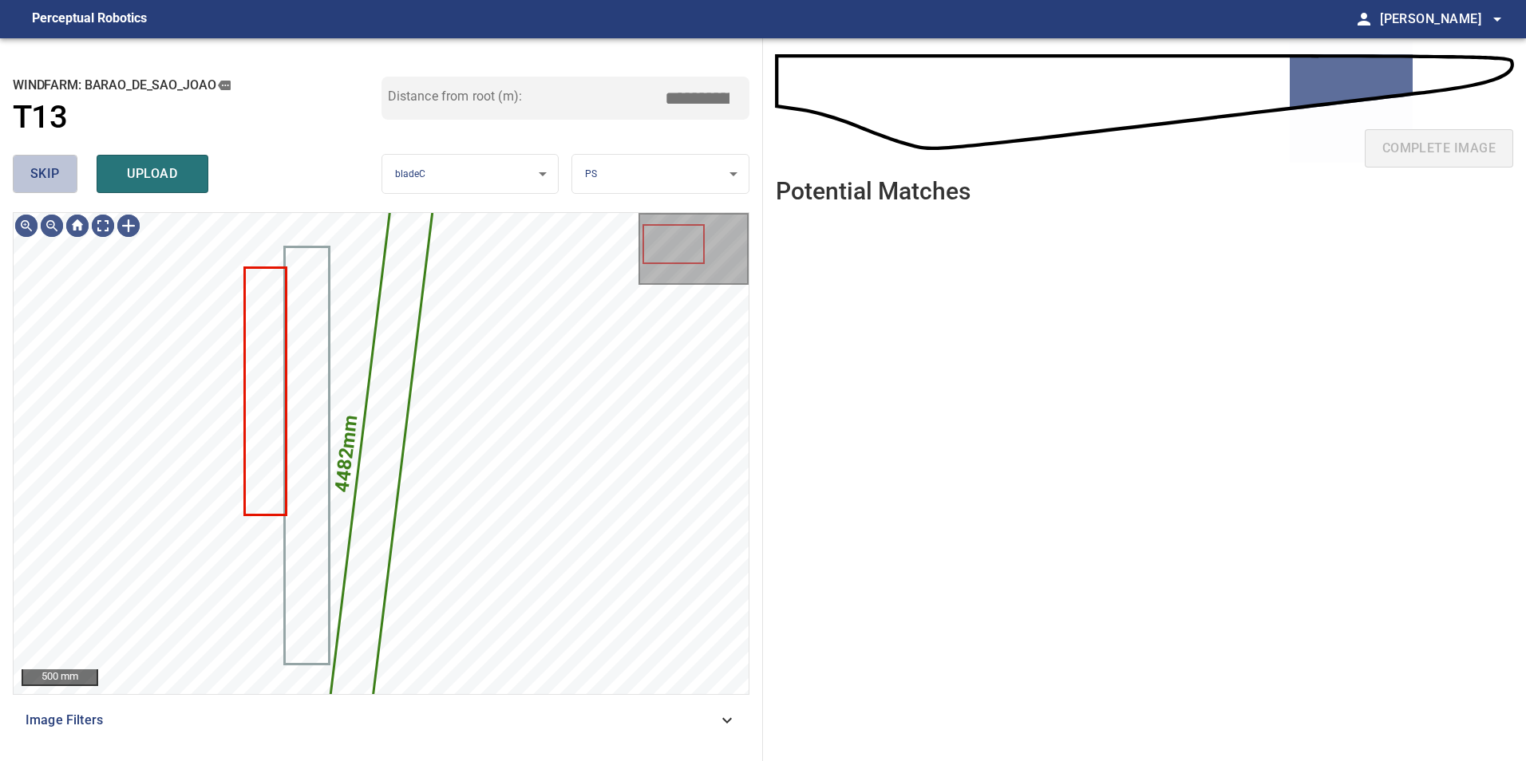
click at [55, 188] on button "skip" at bounding box center [45, 174] width 65 height 38
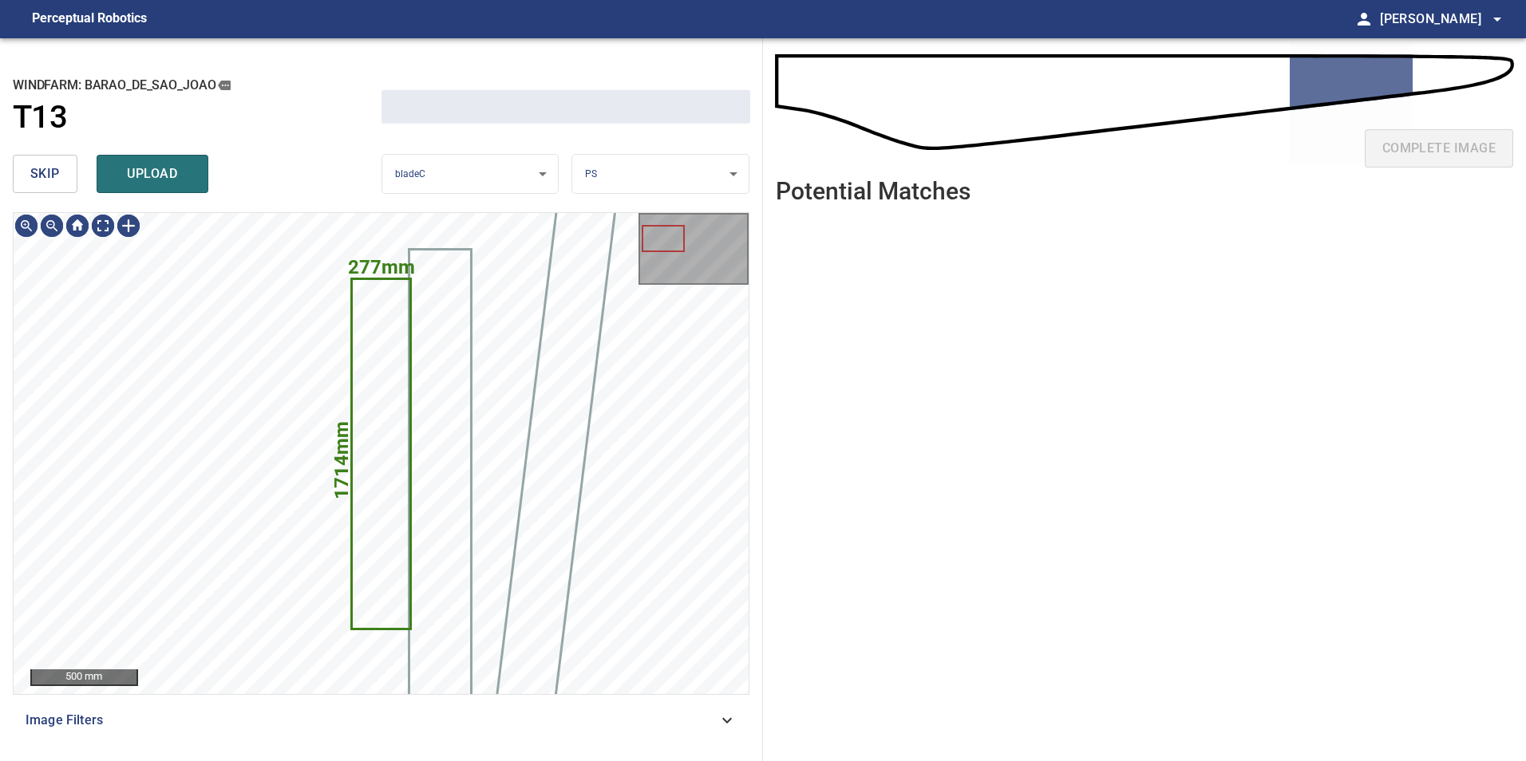
click at [55, 188] on button "skip" at bounding box center [45, 174] width 65 height 38
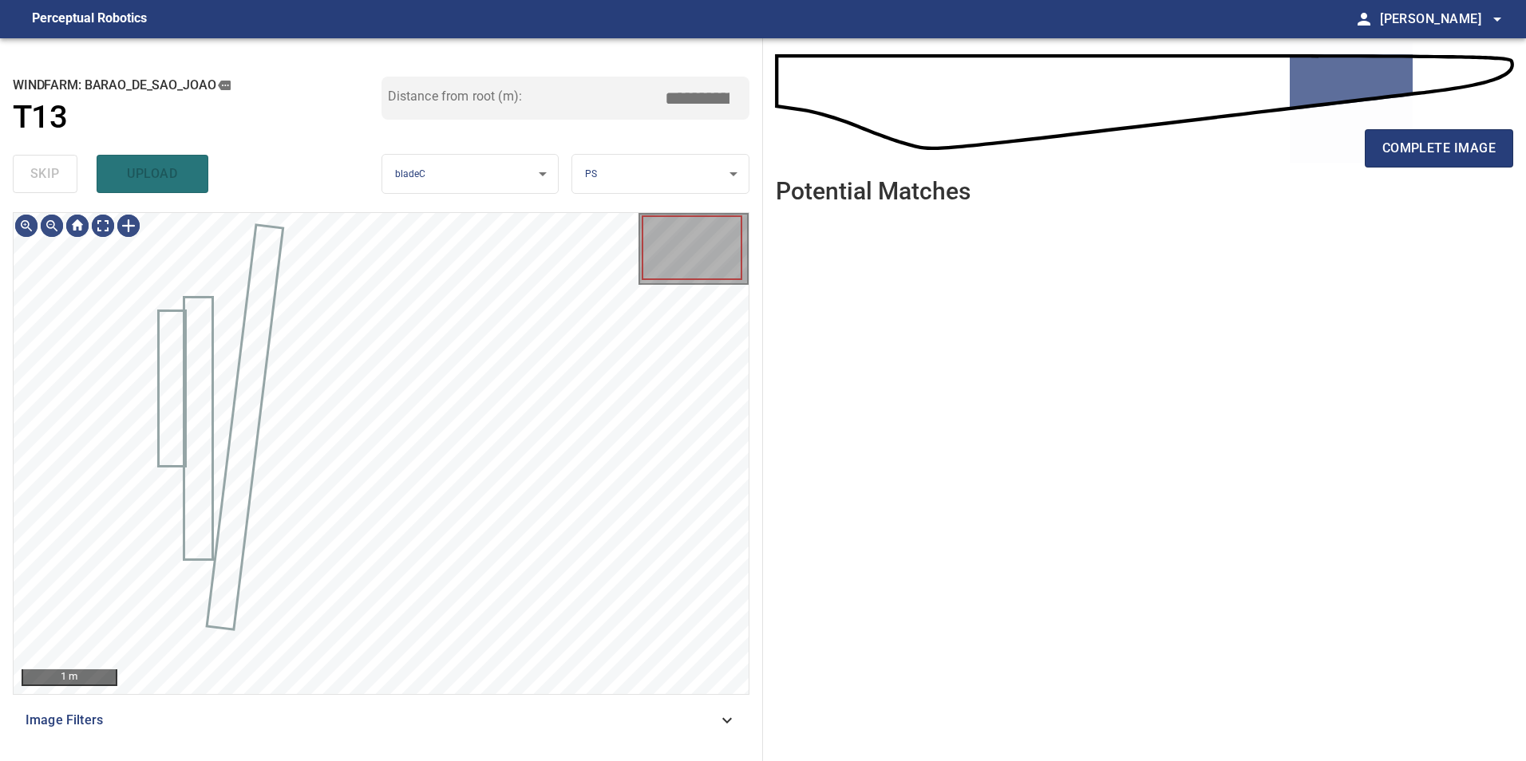
click at [55, 188] on div "skip upload" at bounding box center [197, 173] width 369 height 51
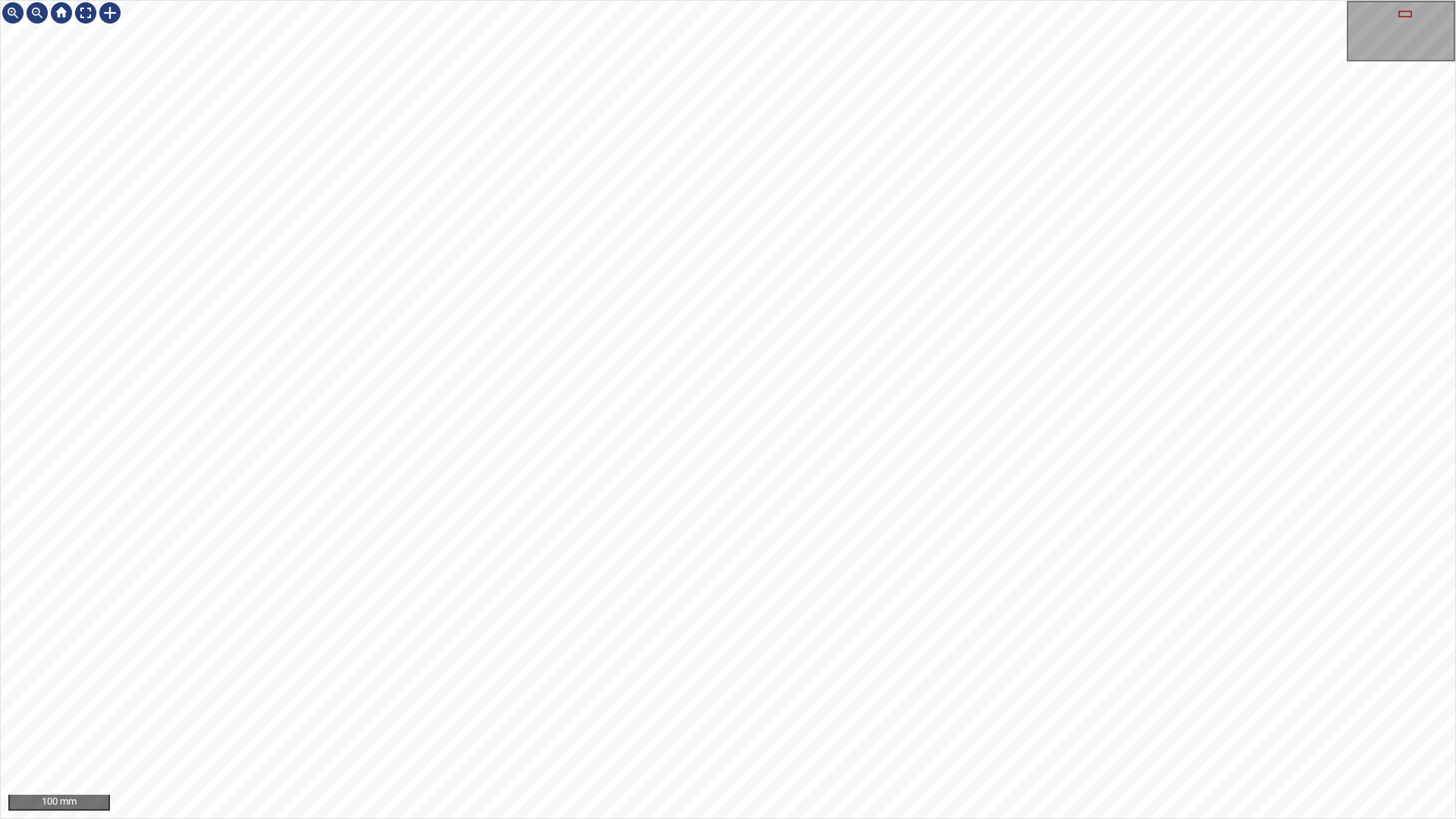
click at [789, 723] on div "100 mm" at bounding box center [728, 410] width 1456 height 819
click at [903, 723] on div "100 mm" at bounding box center [728, 410] width 1456 height 819
click at [1266, 723] on div "100 mm" at bounding box center [728, 410] width 1456 height 819
click at [860, 0] on div "100 mm" at bounding box center [728, 410] width 1456 height 819
click at [757, 0] on div "100 mm" at bounding box center [728, 410] width 1456 height 819
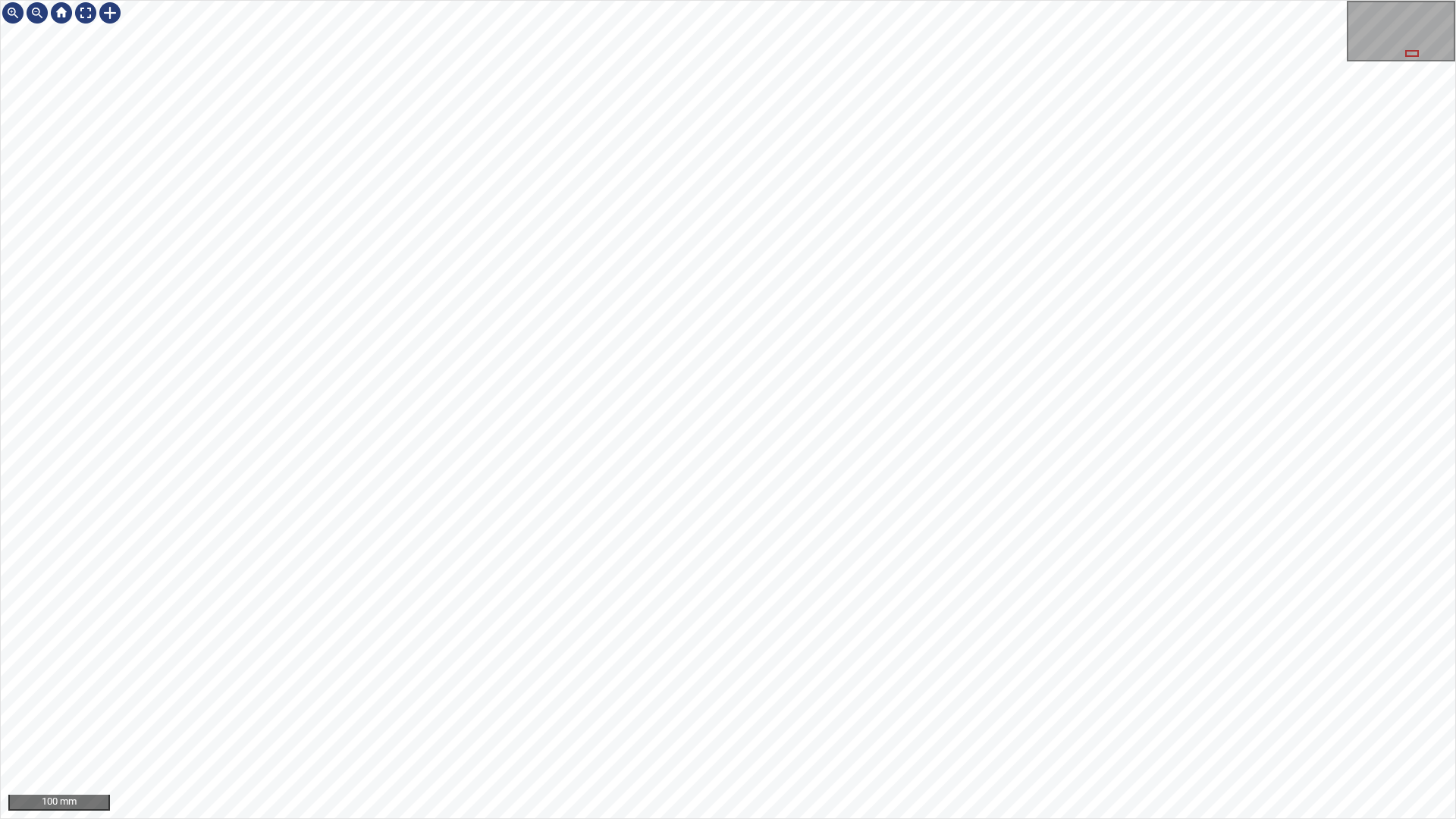
click at [837, 0] on div "100 mm" at bounding box center [728, 410] width 1456 height 819
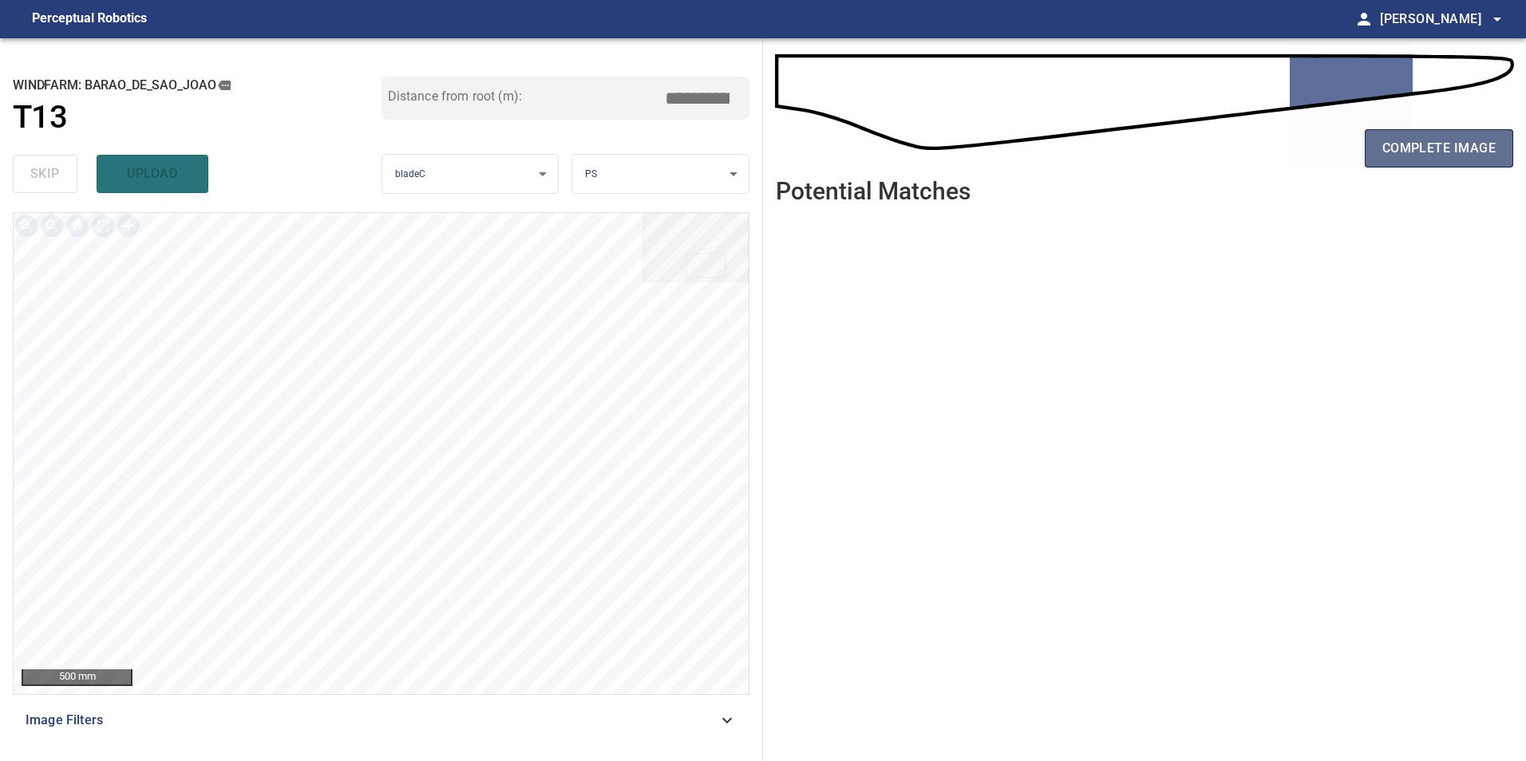
click at [1436, 147] on span "complete image" at bounding box center [1438, 148] width 113 height 22
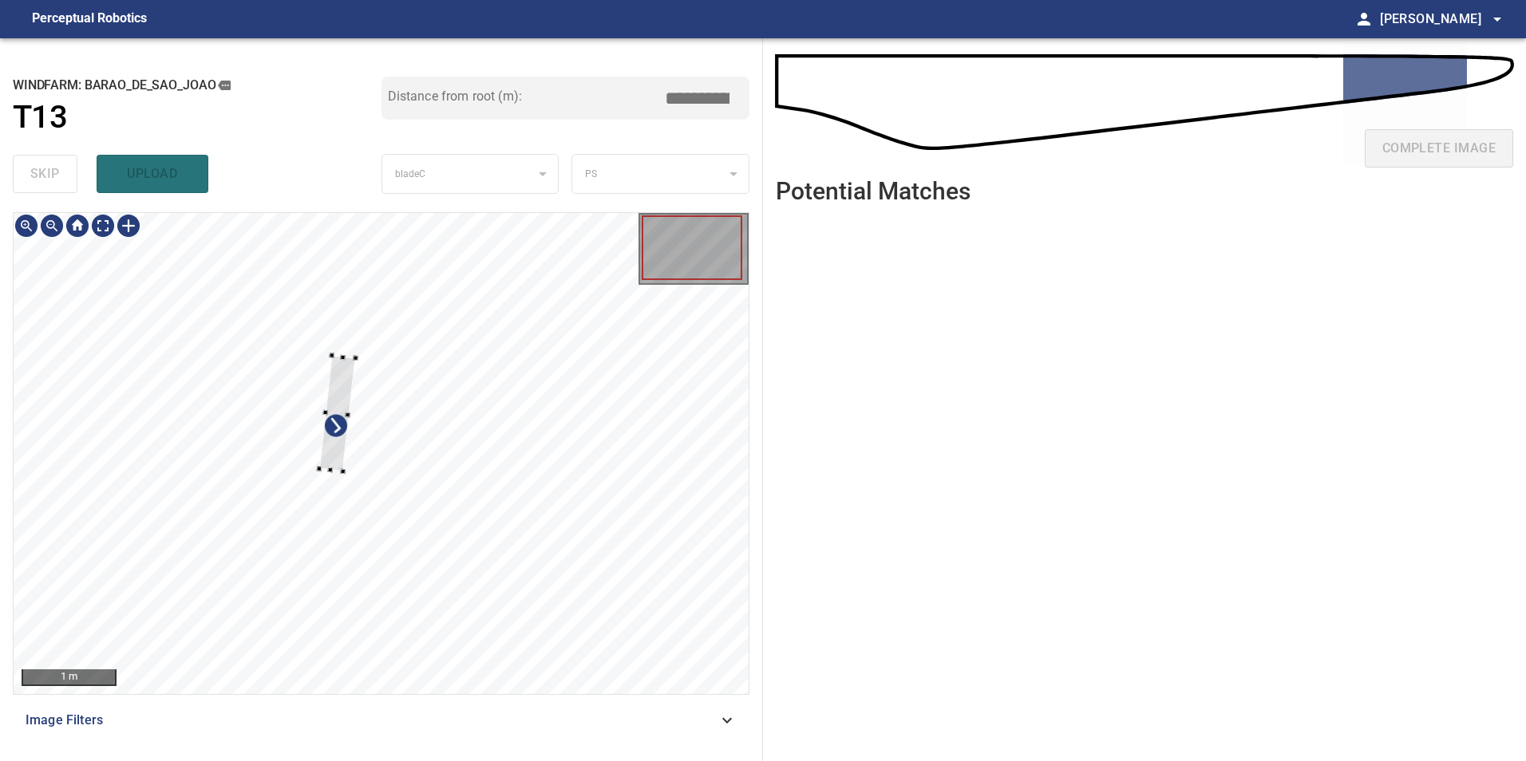
click at [322, 474] on div at bounding box center [381, 453] width 735 height 481
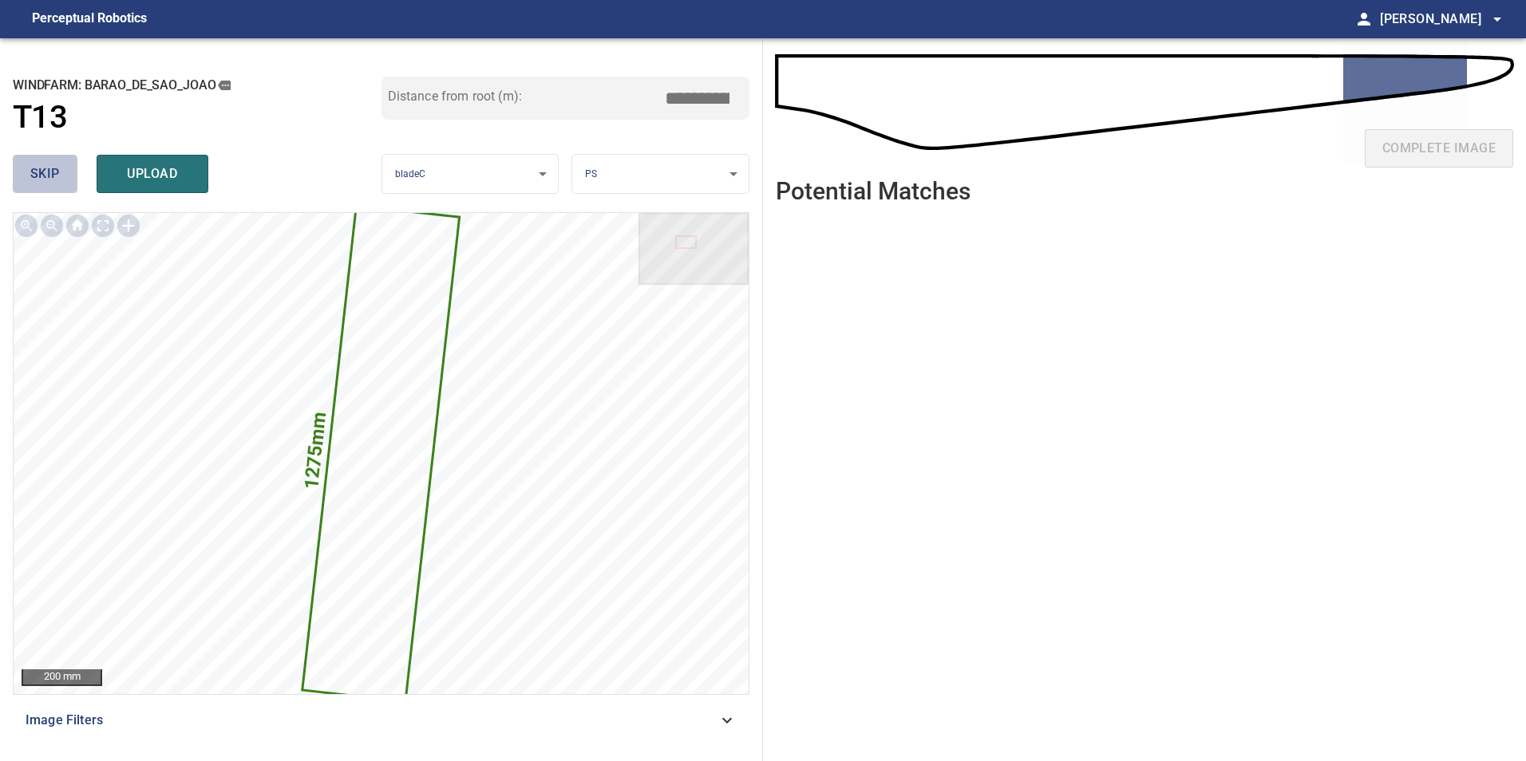
click at [53, 161] on button "skip" at bounding box center [45, 174] width 65 height 38
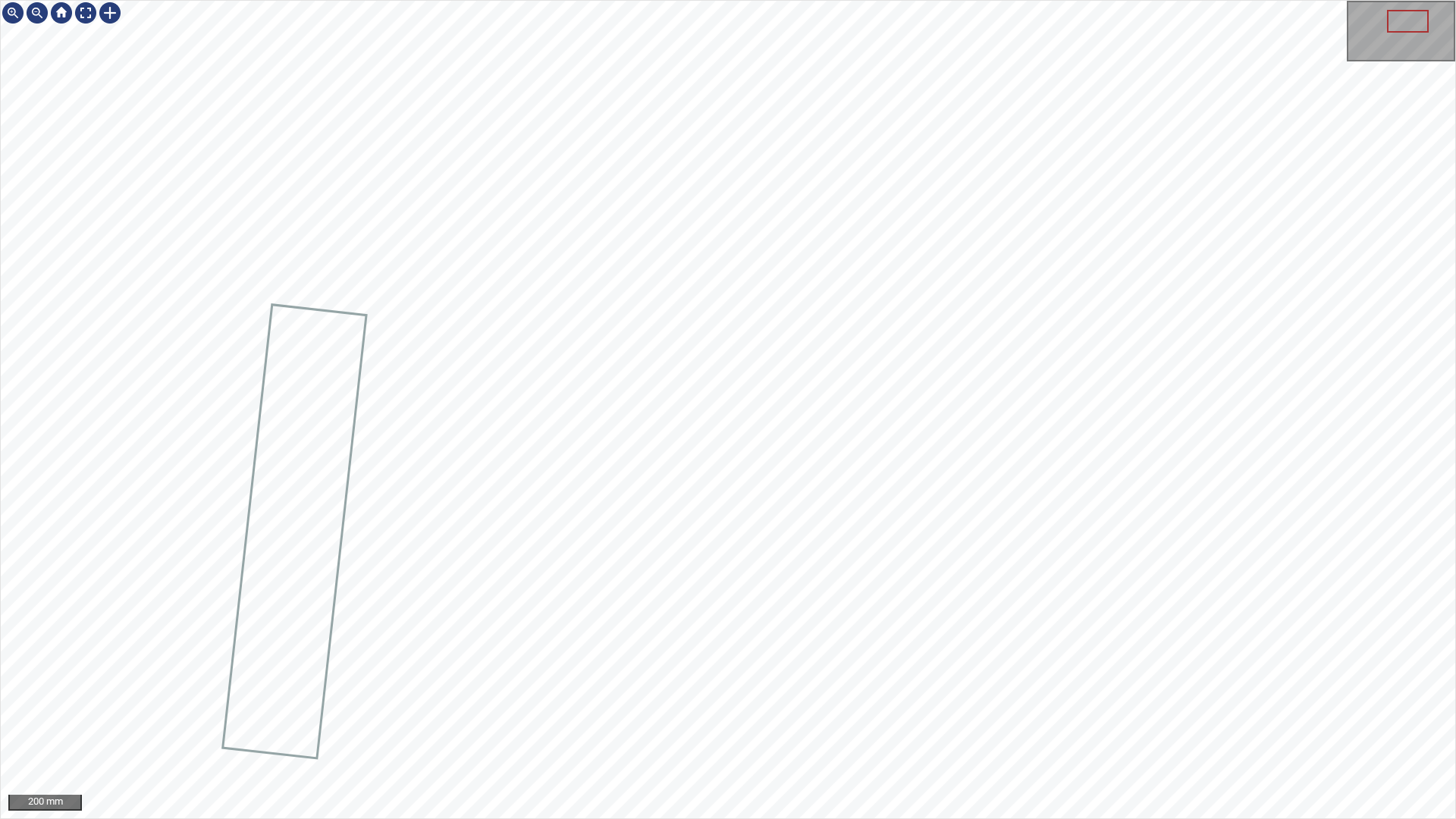
click at [835, 723] on div "200 mm" at bounding box center [728, 410] width 1456 height 819
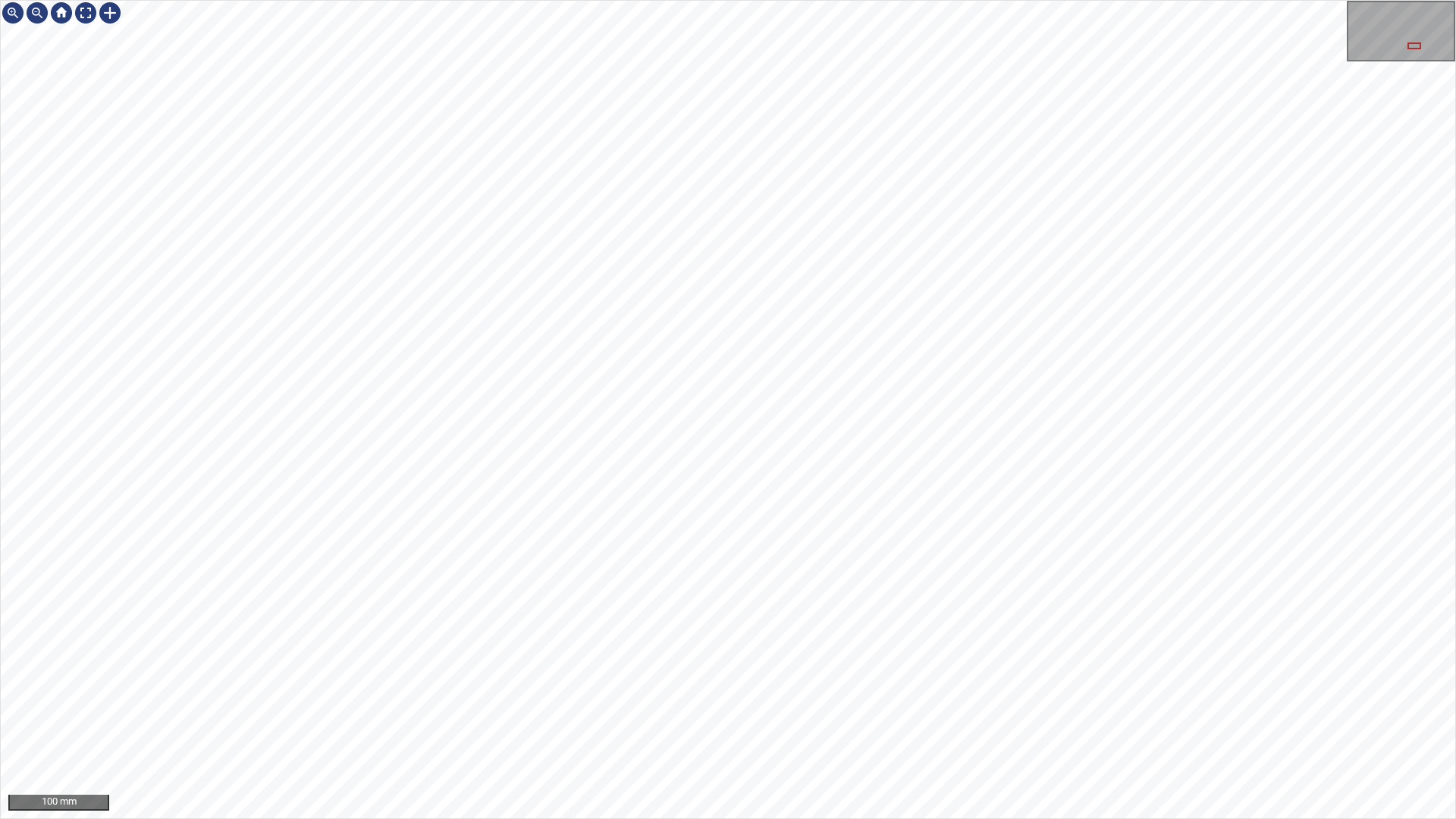
click at [687, 723] on div "100 mm" at bounding box center [728, 410] width 1456 height 819
click at [859, 723] on div "100 mm" at bounding box center [728, 410] width 1456 height 819
click at [865, 0] on div "100 mm" at bounding box center [728, 410] width 1456 height 819
click at [727, 723] on div "100 mm" at bounding box center [728, 410] width 1456 height 819
click at [662, 723] on div "100 mm" at bounding box center [728, 410] width 1456 height 819
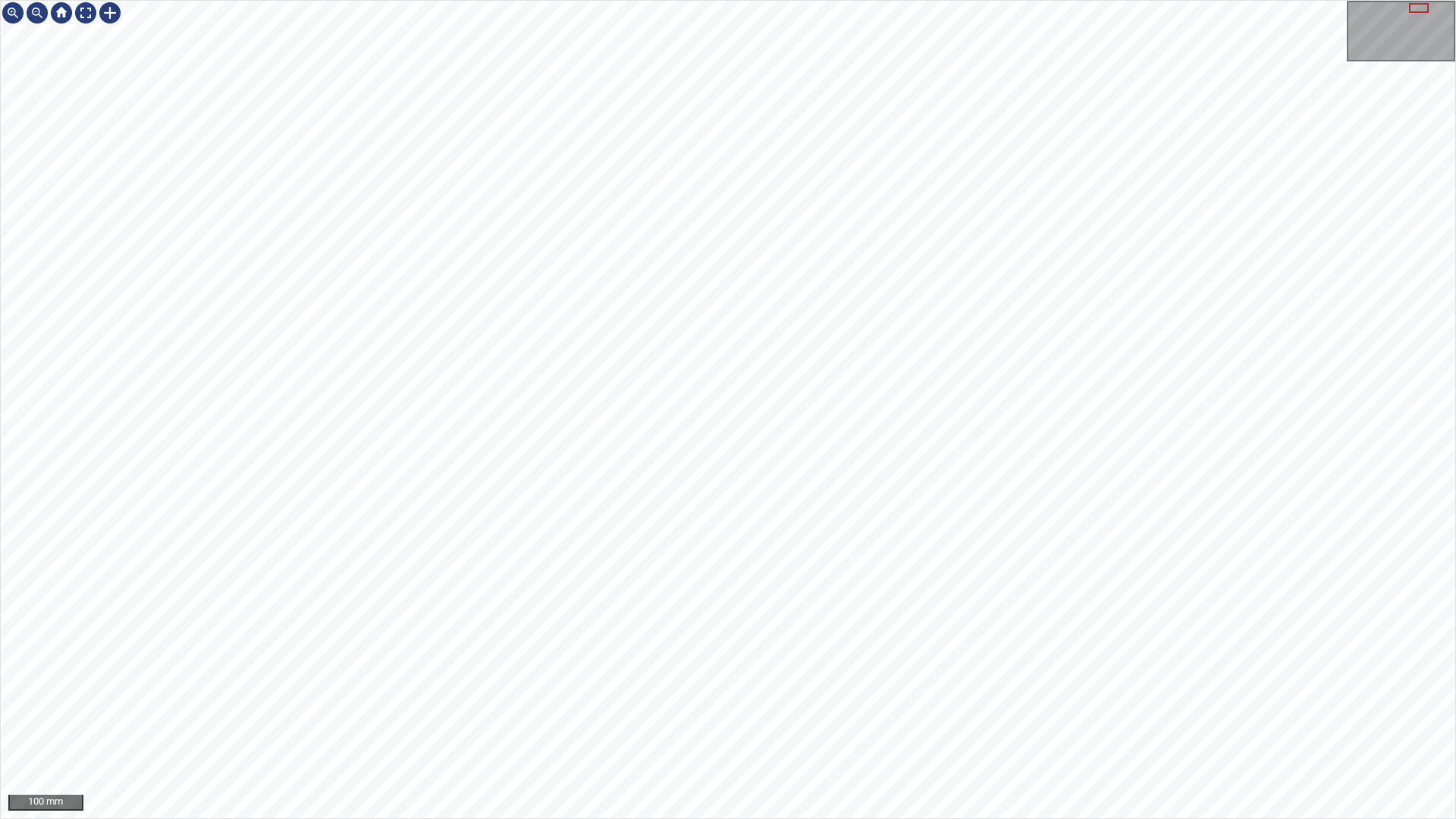
click at [622, 723] on div "100 mm" at bounding box center [728, 410] width 1456 height 819
click at [782, 723] on div "200 mm" at bounding box center [728, 410] width 1456 height 819
click at [1009, 401] on div "100 mm" at bounding box center [728, 410] width 1456 height 819
click at [945, 723] on div "250 mm" at bounding box center [728, 410] width 1456 height 819
click at [574, 723] on div "100 mm" at bounding box center [728, 410] width 1456 height 819
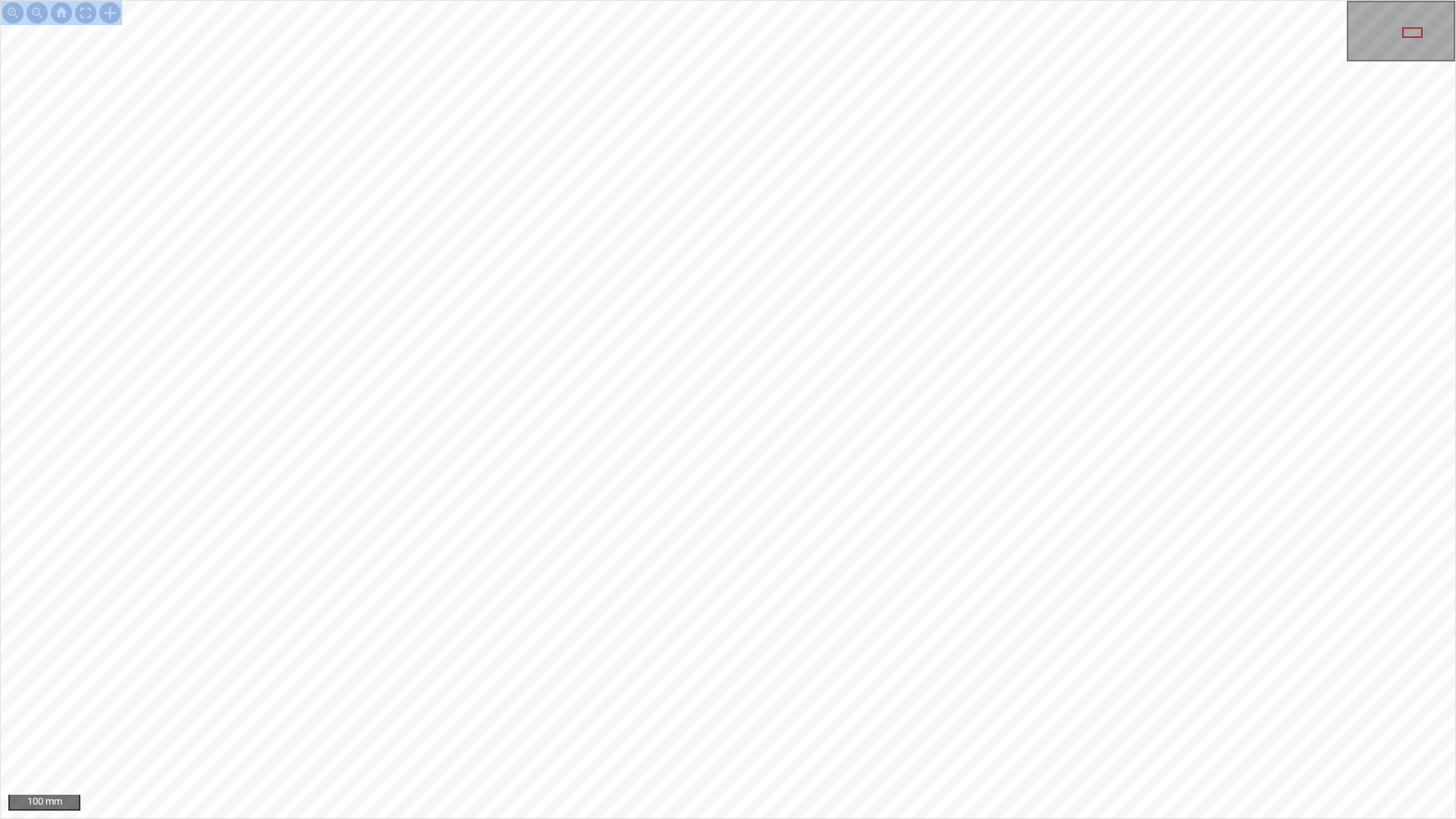
click at [678, 723] on div "100 mm" at bounding box center [728, 410] width 1456 height 819
click at [671, 723] on div "200 mm" at bounding box center [728, 410] width 1456 height 819
click at [82, 8] on div at bounding box center [85, 13] width 25 height 25
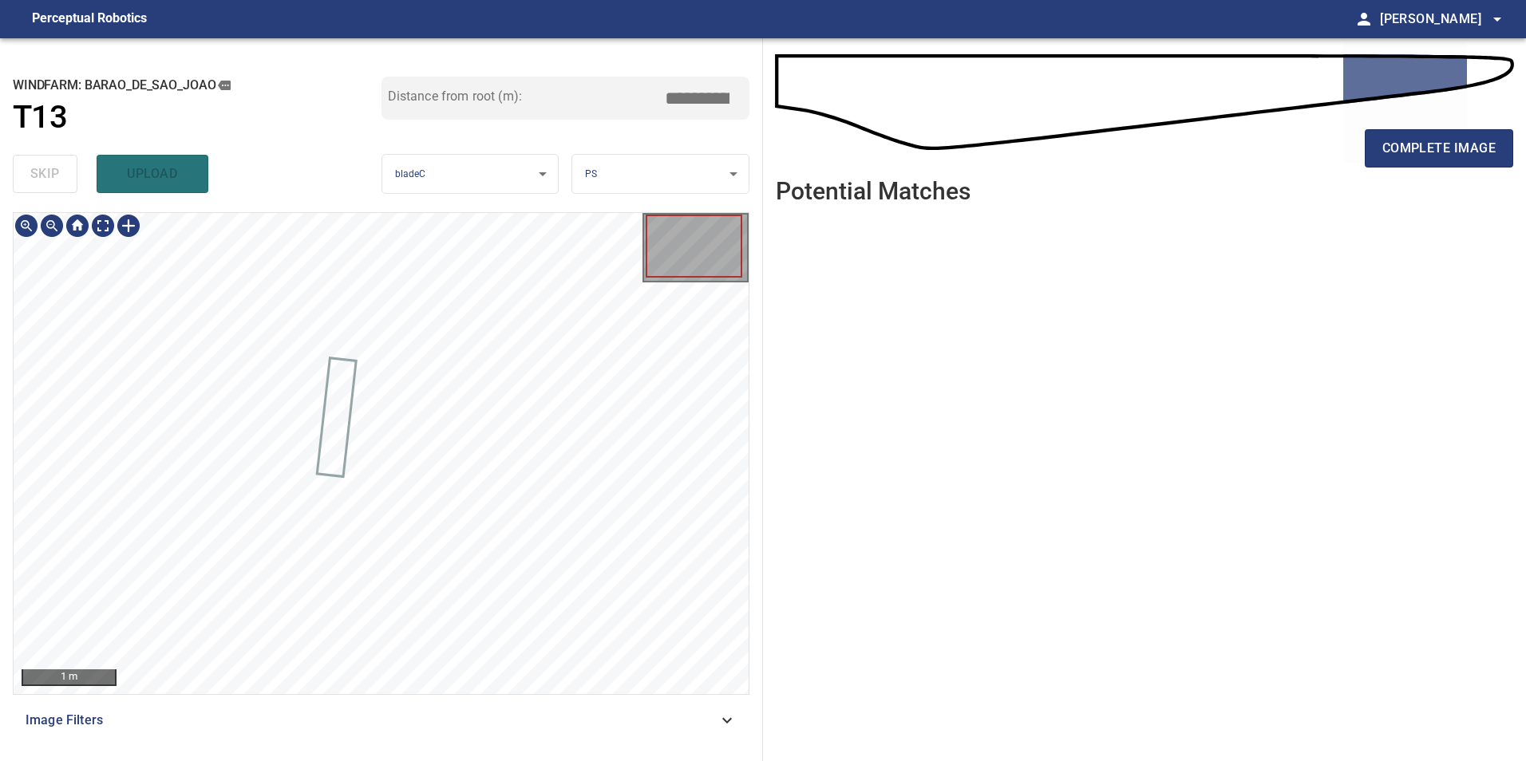
drag, startPoint x: 678, startPoint y: 719, endPoint x: 595, endPoint y: 761, distance: 92.1
click at [678, 734] on div "Image Filters" at bounding box center [381, 721] width 737 height 38
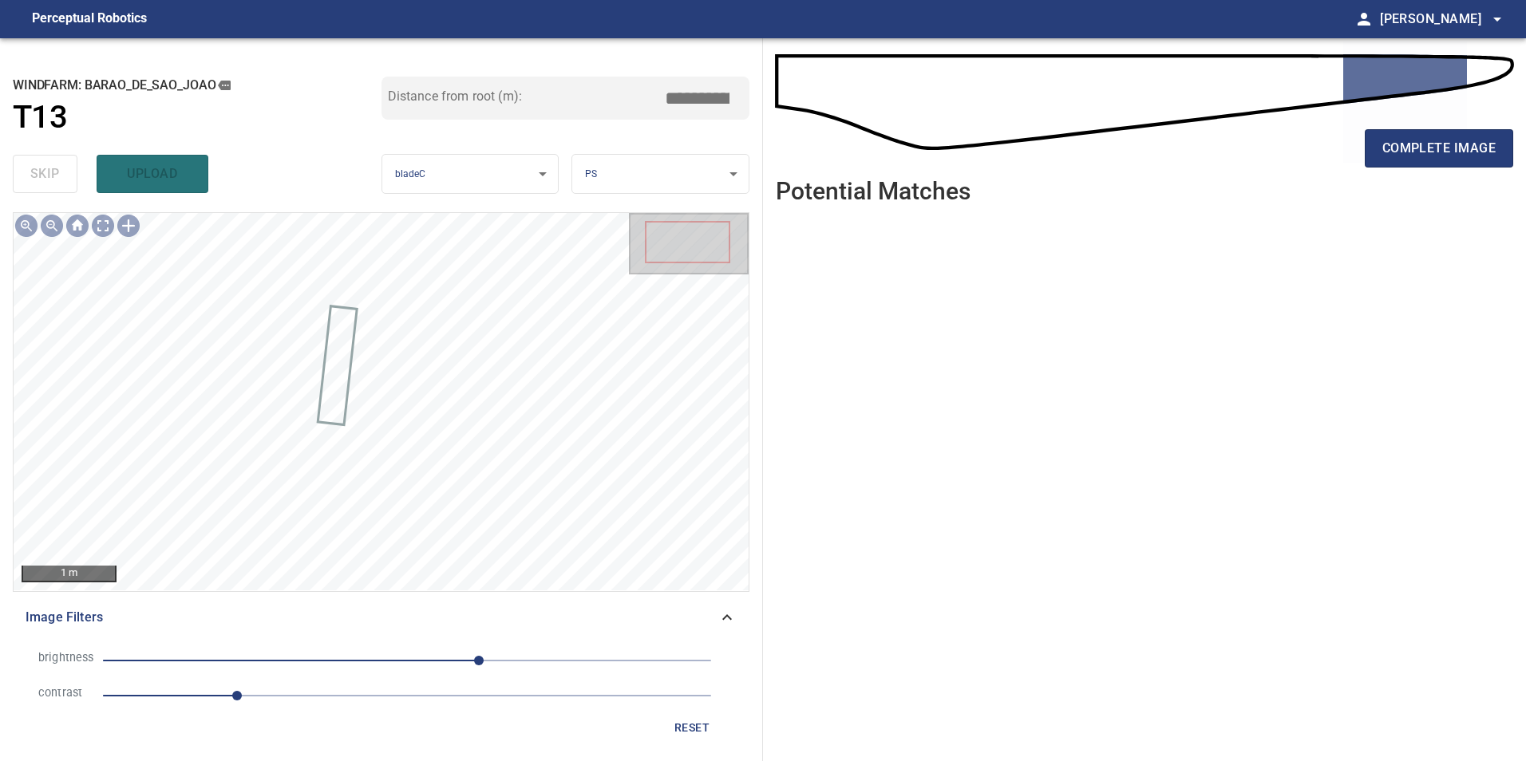
click at [316, 701] on span "1.1" at bounding box center [407, 696] width 608 height 22
click at [417, 670] on li "brightness 60" at bounding box center [381, 660] width 711 height 35
click at [379, 660] on span "60" at bounding box center [407, 661] width 608 height 22
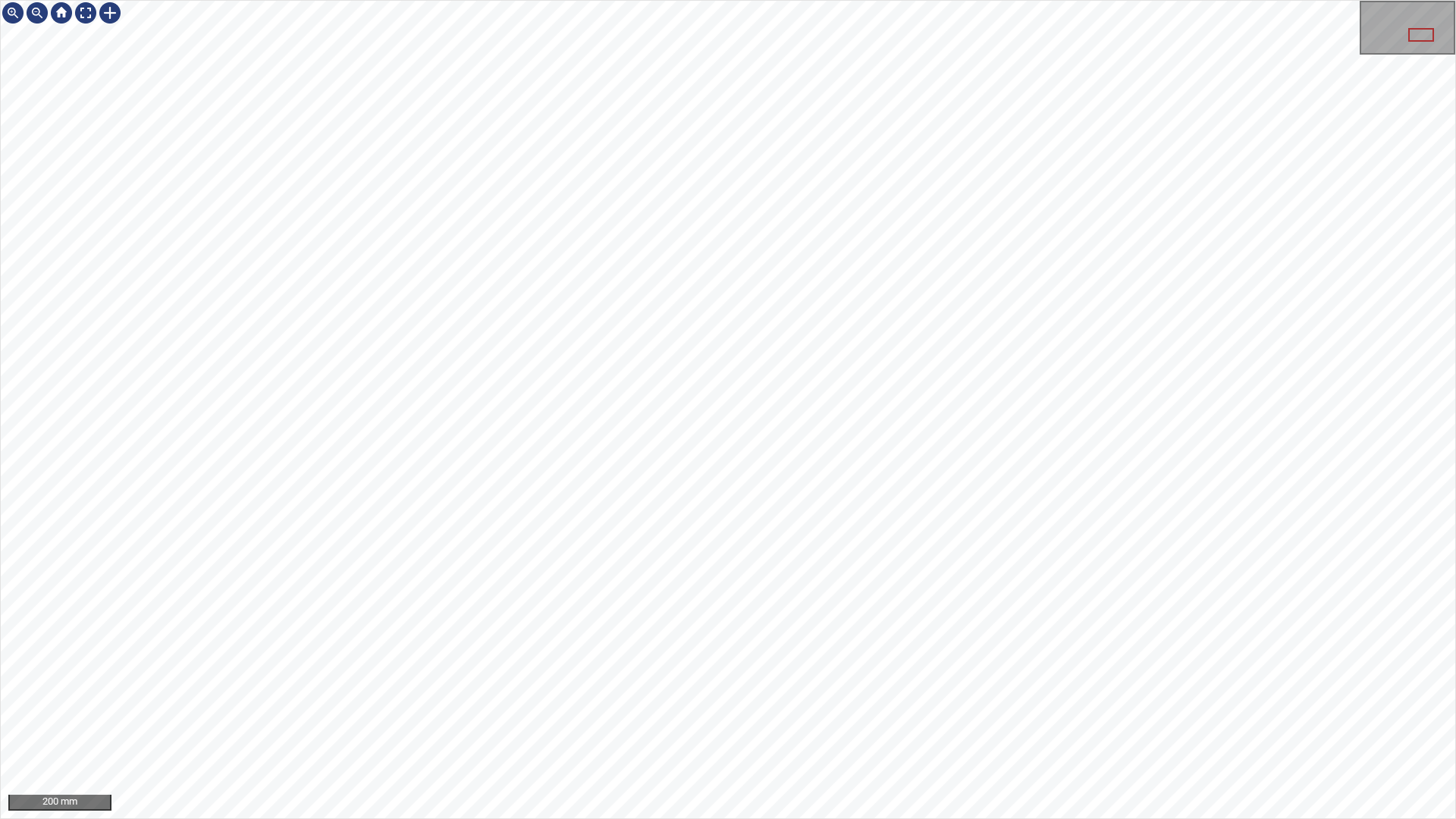
click at [442, 0] on div "200 mm" at bounding box center [728, 410] width 1456 height 819
click at [90, 10] on div at bounding box center [85, 13] width 25 height 25
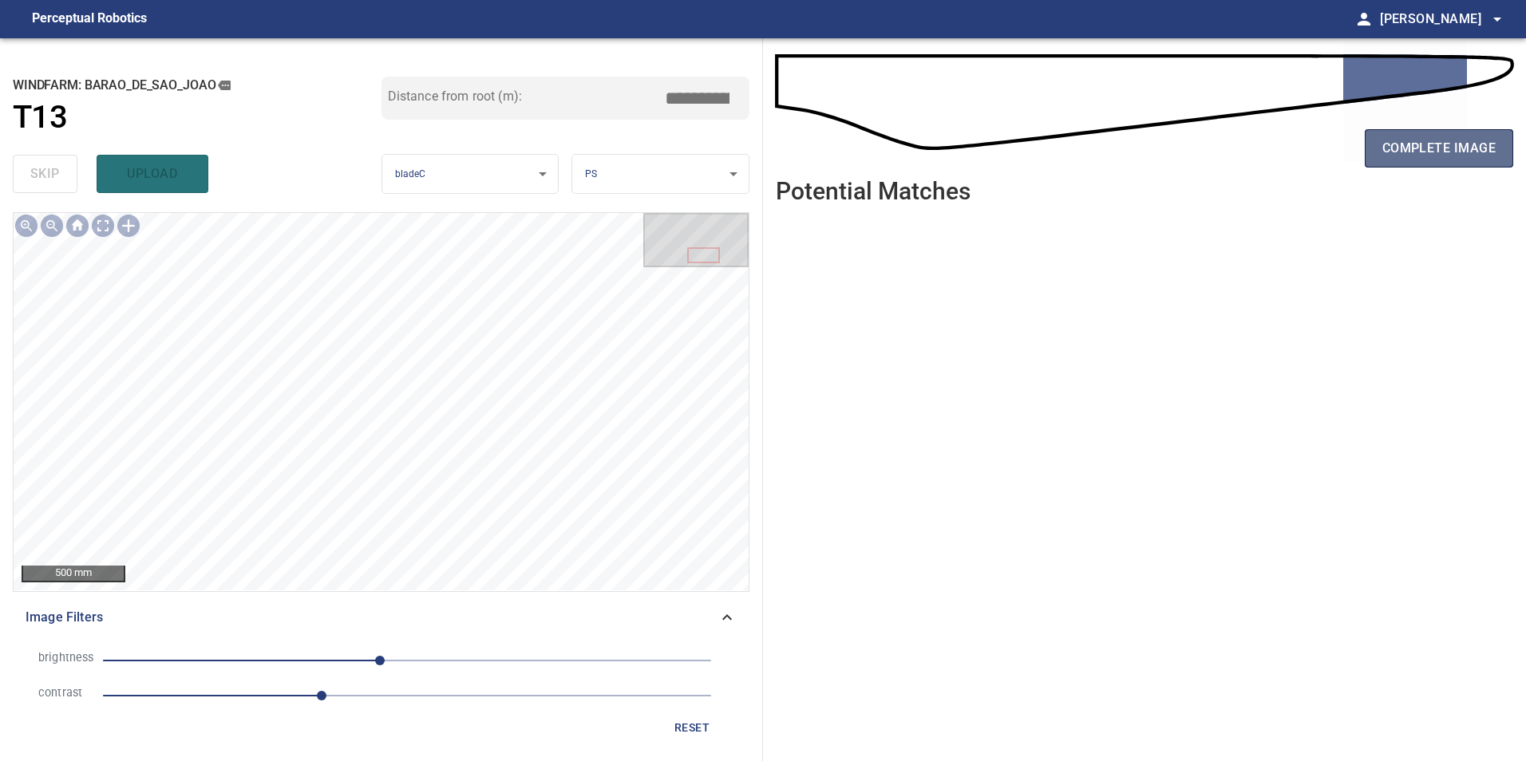
click at [1463, 161] on button "complete image" at bounding box center [1439, 148] width 148 height 38
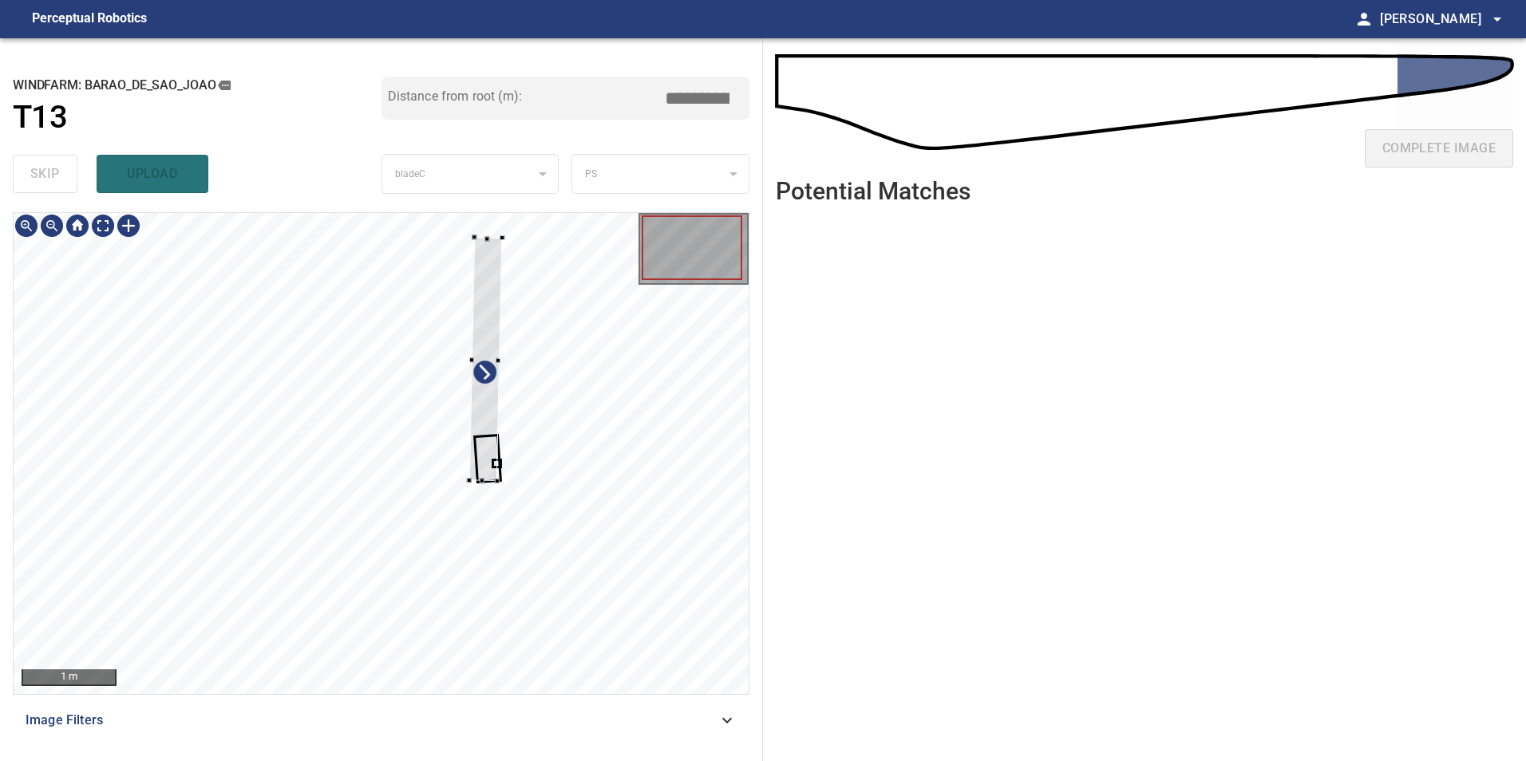
click at [467, 504] on div at bounding box center [381, 453] width 735 height 481
click at [318, 484] on div at bounding box center [381, 453] width 735 height 481
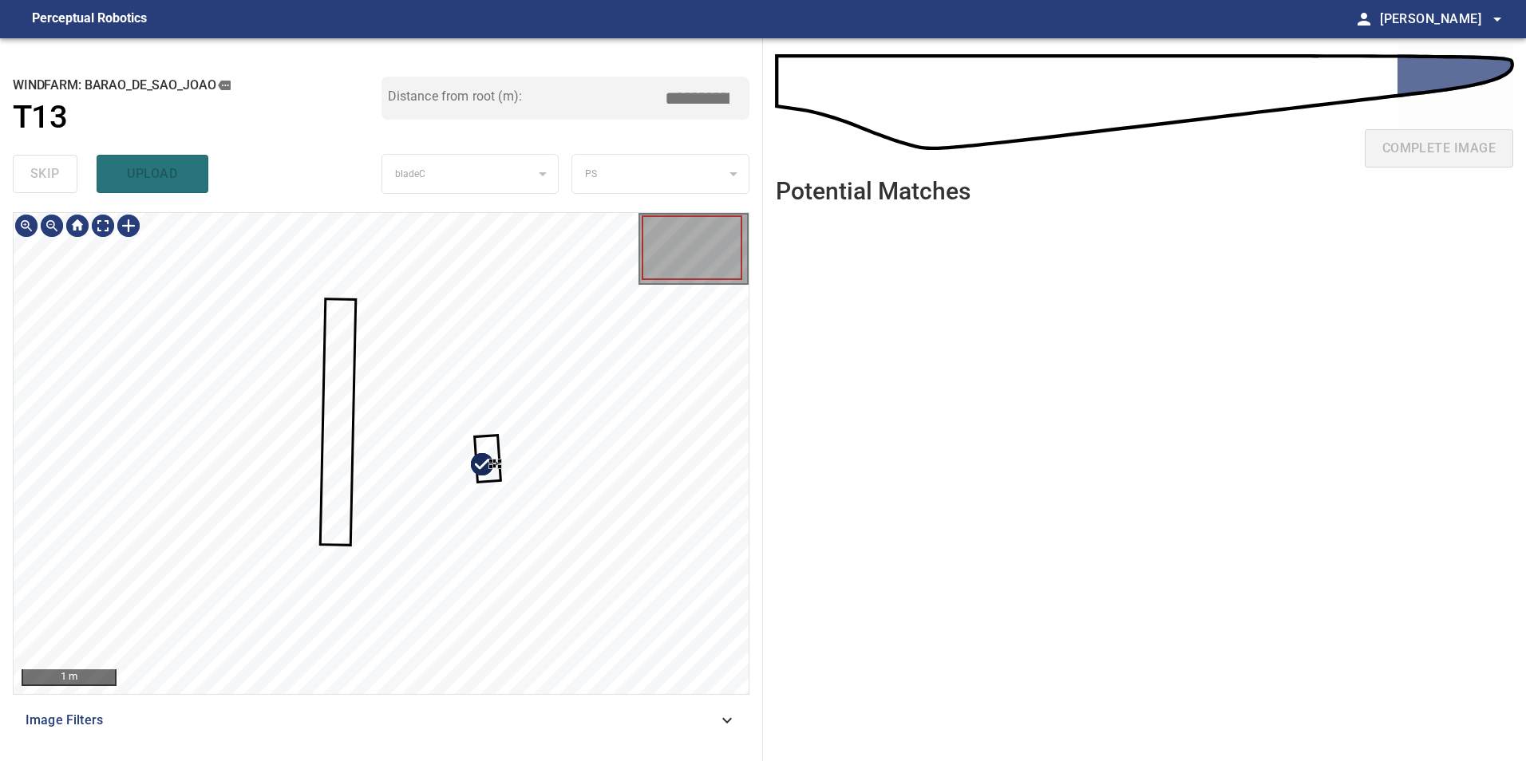
click at [491, 467] on div at bounding box center [495, 464] width 9 height 6
click at [482, 517] on div at bounding box center [381, 453] width 735 height 481
click at [489, 536] on div at bounding box center [381, 453] width 735 height 481
click at [358, 498] on div at bounding box center [381, 453] width 735 height 481
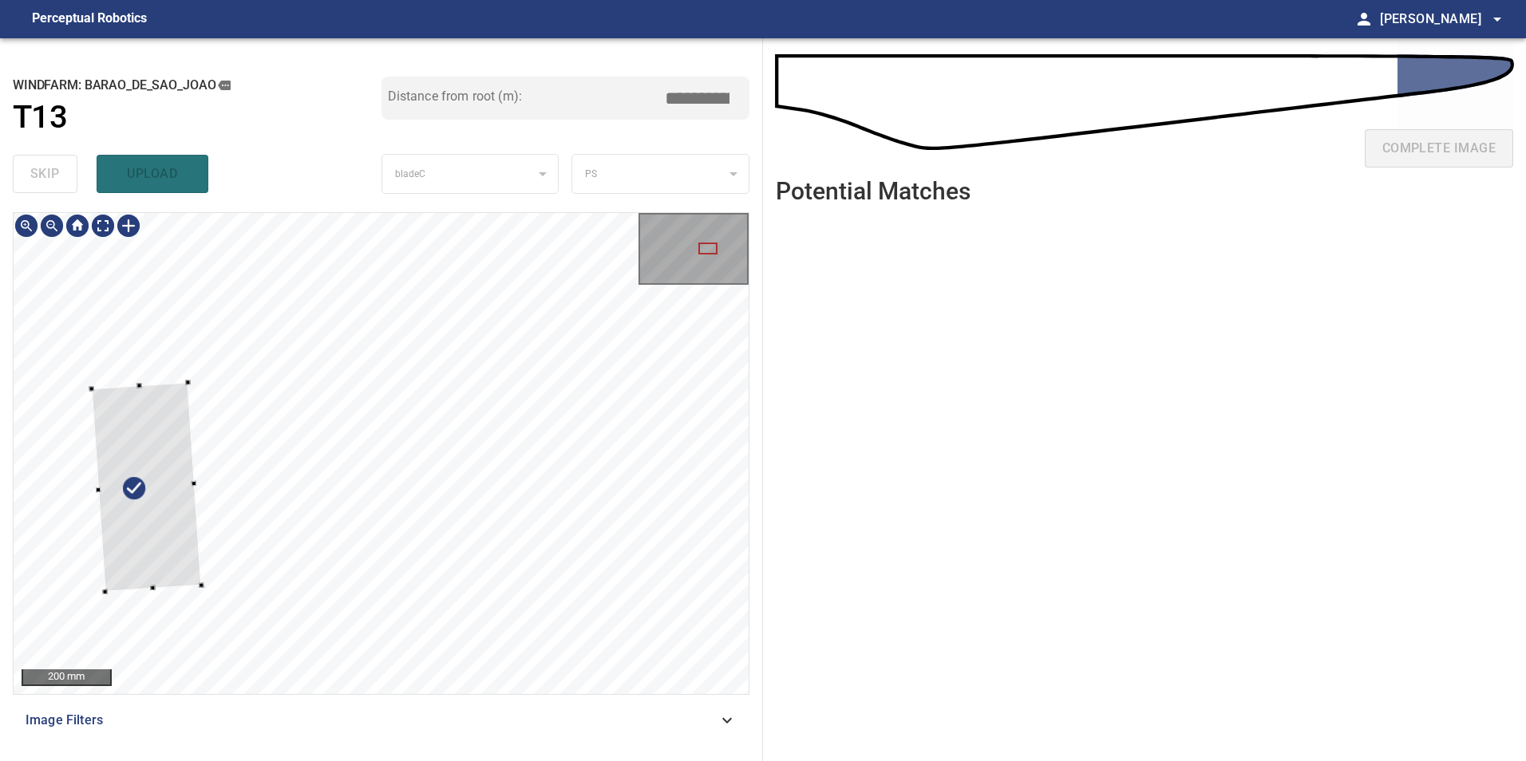
click at [143, 565] on div at bounding box center [146, 487] width 110 height 210
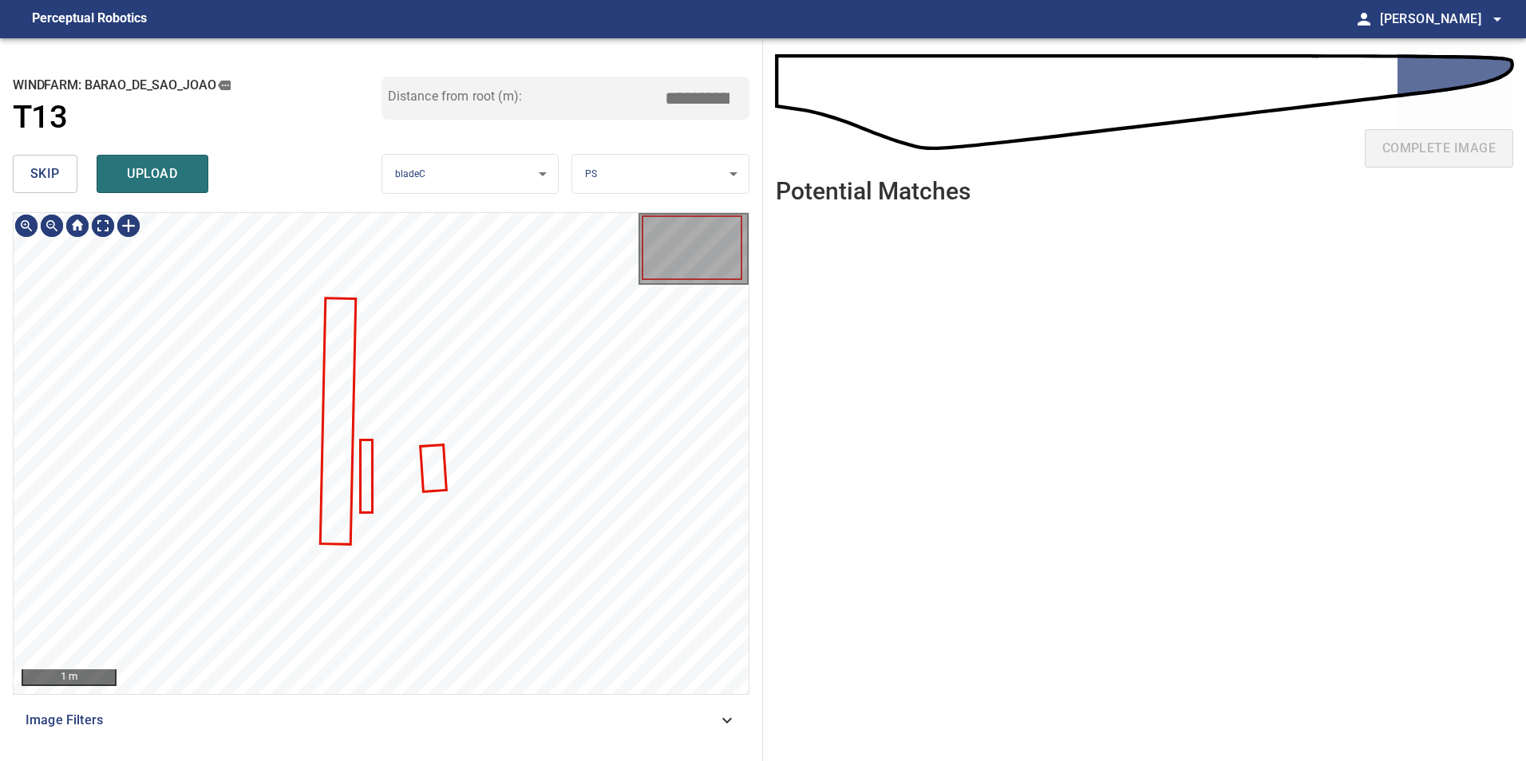
click at [30, 180] on span "skip" at bounding box center [45, 174] width 30 height 22
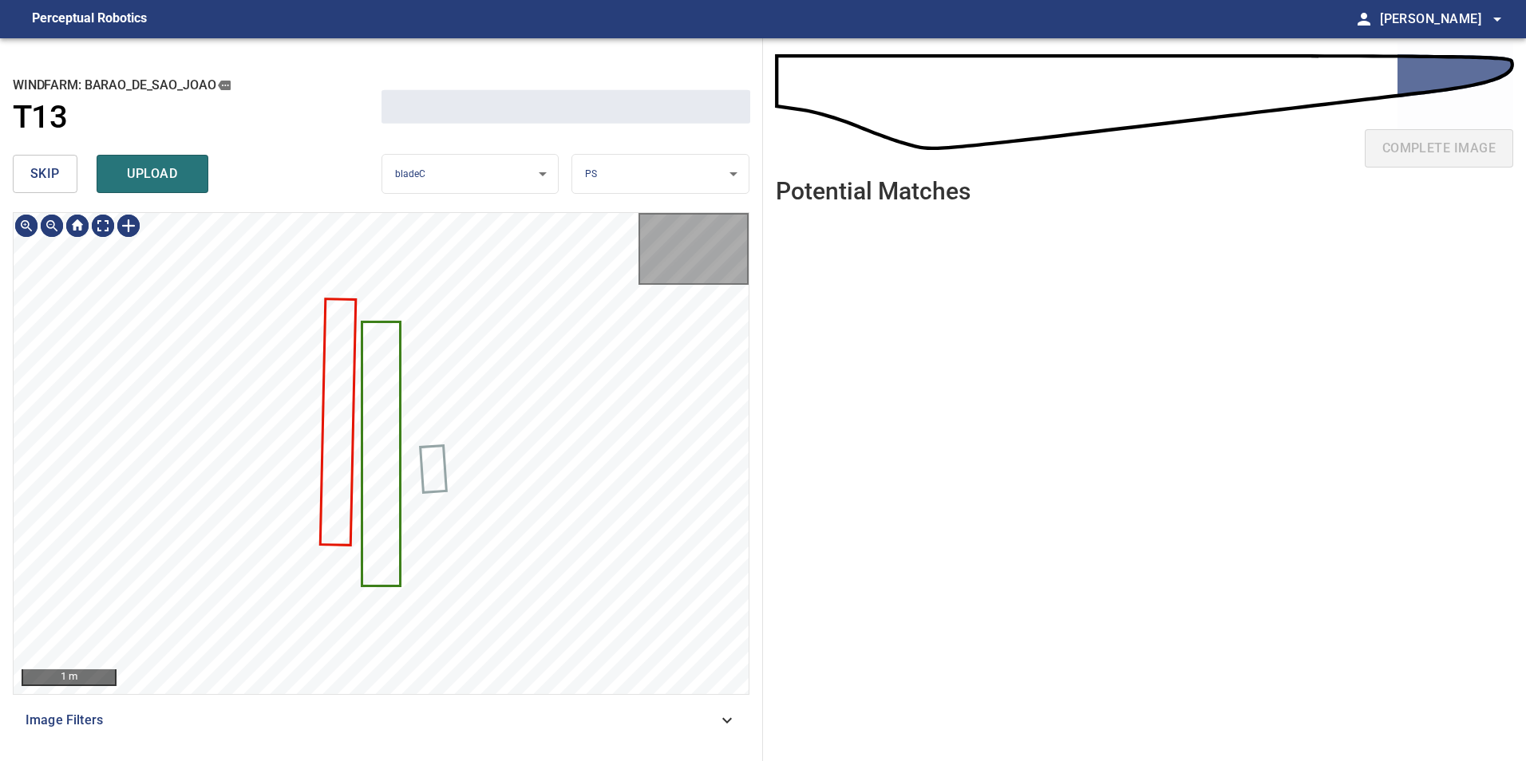
click at [30, 180] on span "skip" at bounding box center [45, 174] width 30 height 22
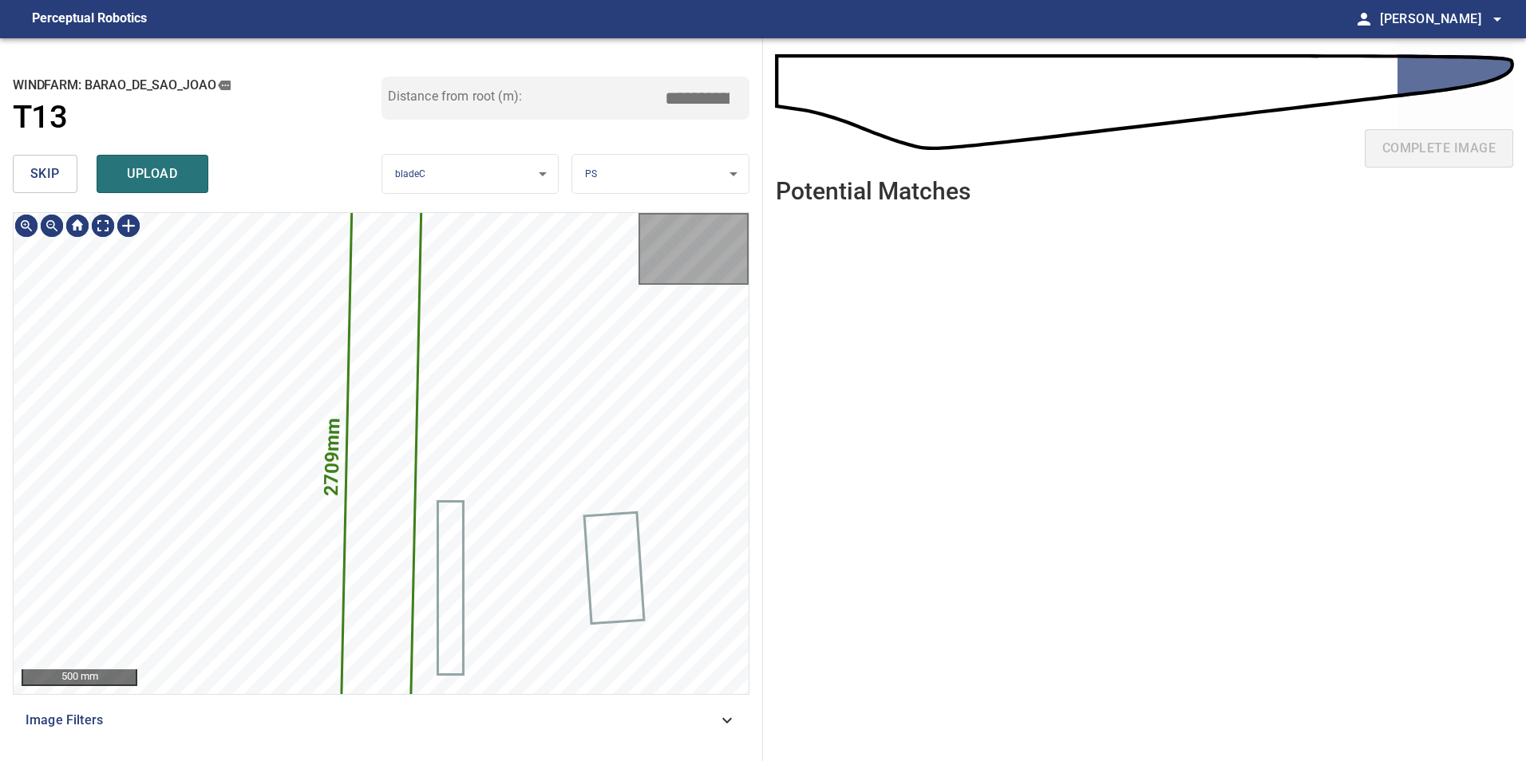
click at [30, 180] on span "skip" at bounding box center [45, 174] width 30 height 22
type input "*****"
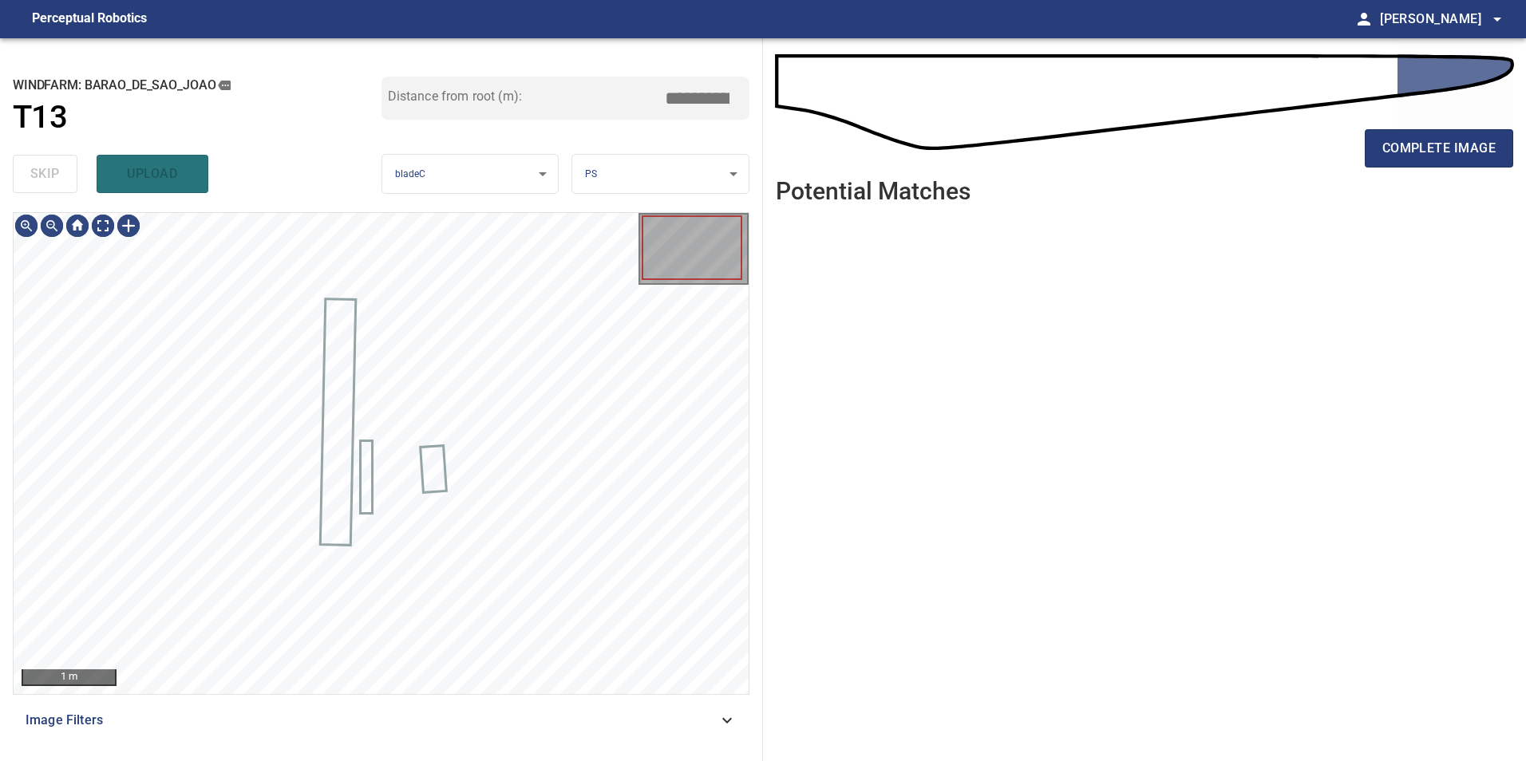
click at [30, 180] on div "skip upload" at bounding box center [197, 173] width 369 height 51
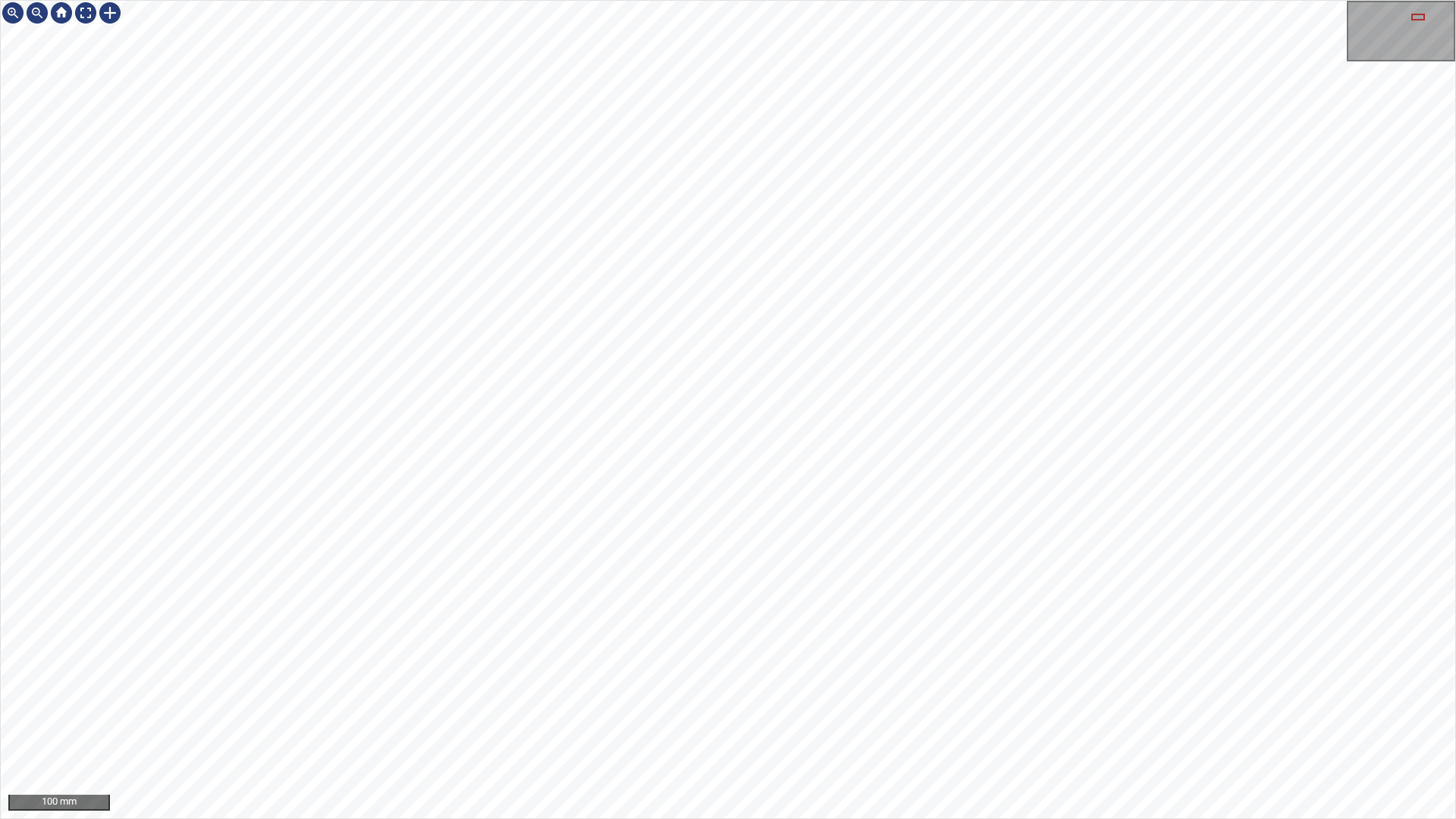
click at [381, 723] on div "100 mm" at bounding box center [728, 410] width 1456 height 819
click at [86, 36] on div "100 mm" at bounding box center [728, 410] width 1454 height 817
click at [88, 17] on div at bounding box center [85, 13] width 25 height 25
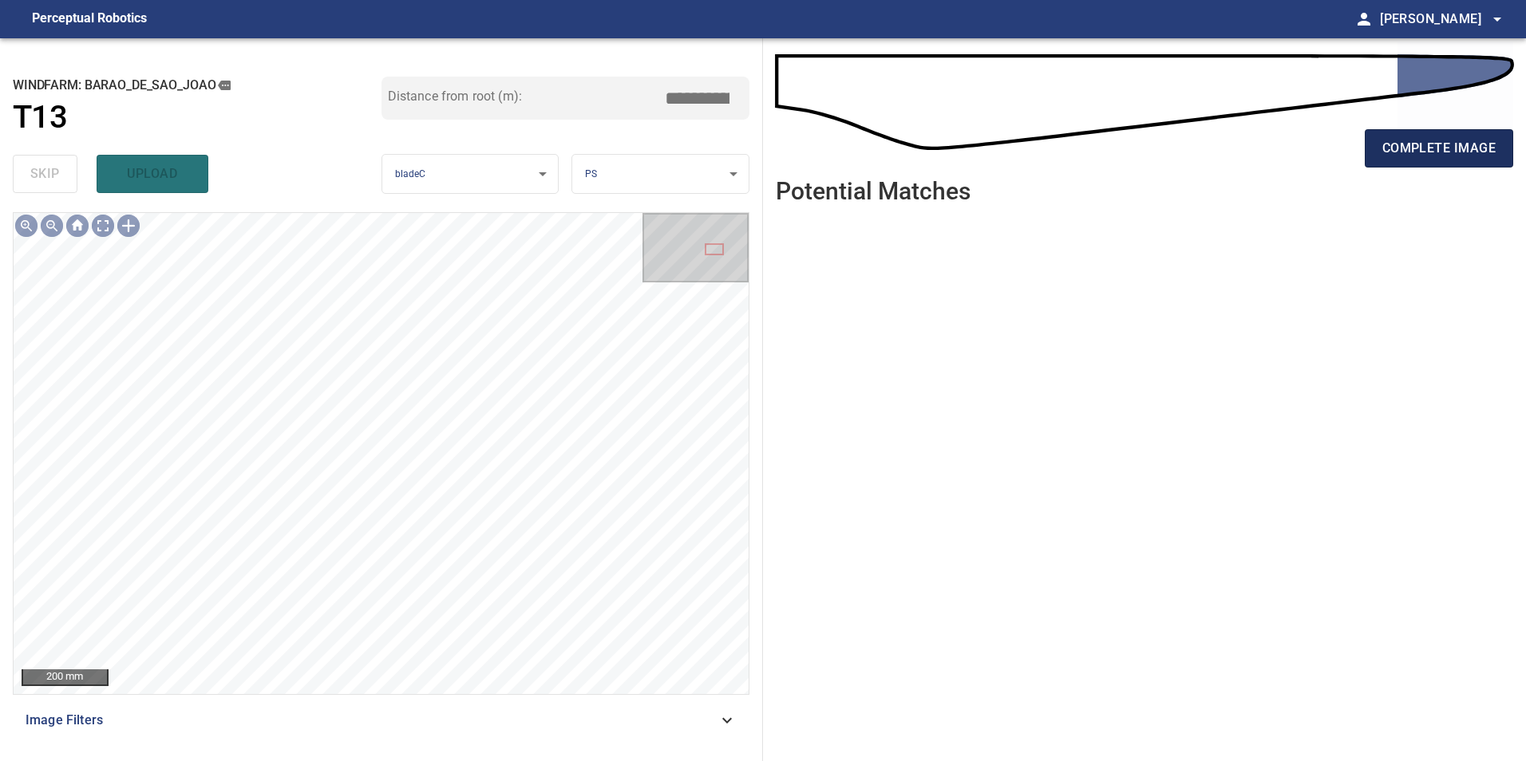
click at [1415, 156] on span "complete image" at bounding box center [1438, 148] width 113 height 22
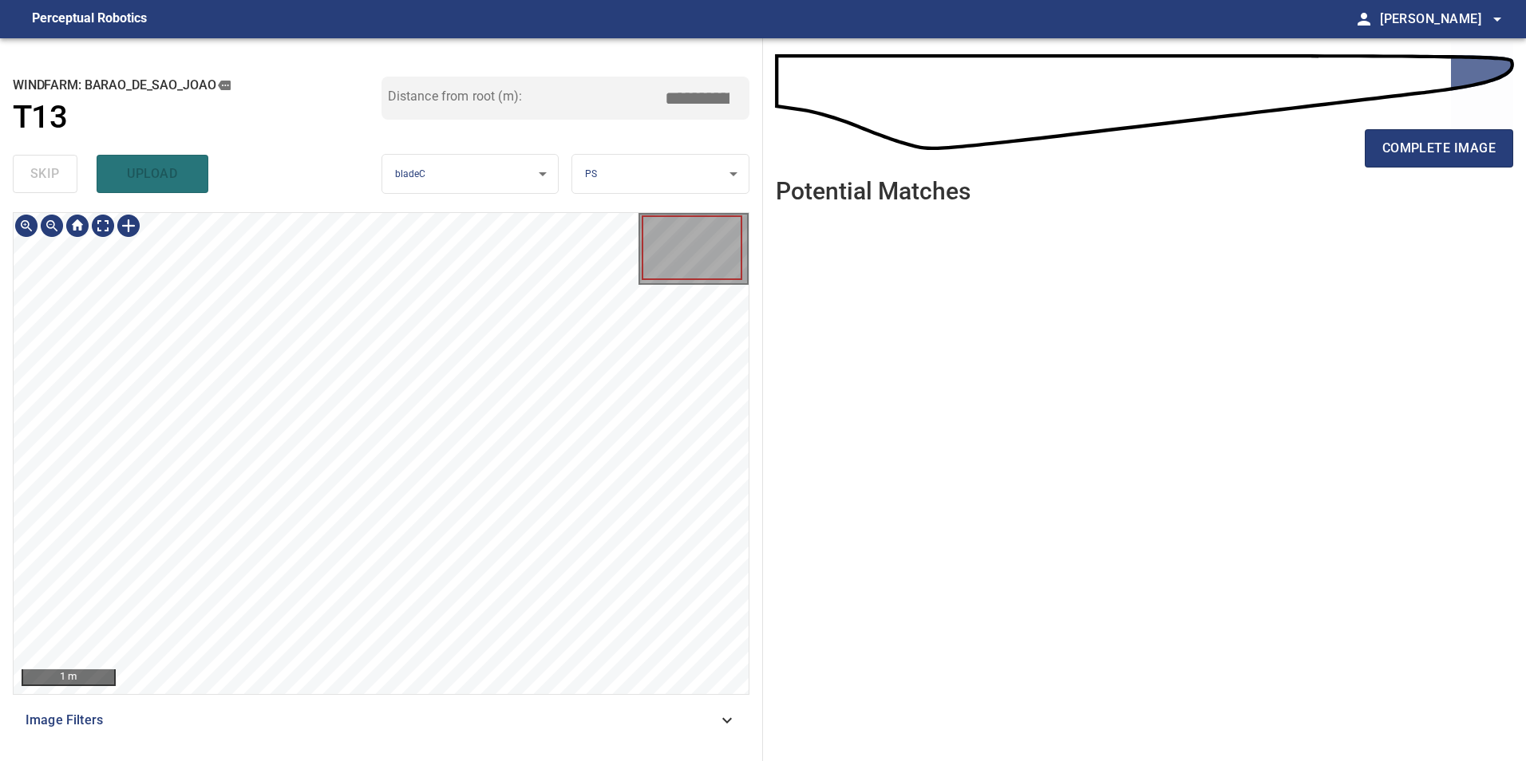
click at [564, 749] on div "**********" at bounding box center [381, 399] width 763 height 723
click at [441, 0] on html "**********" at bounding box center [763, 380] width 1526 height 761
drag, startPoint x: 1411, startPoint y: 131, endPoint x: 1416, endPoint y: 144, distance: 14.4
click at [1415, 138] on button "complete image" at bounding box center [1439, 148] width 148 height 38
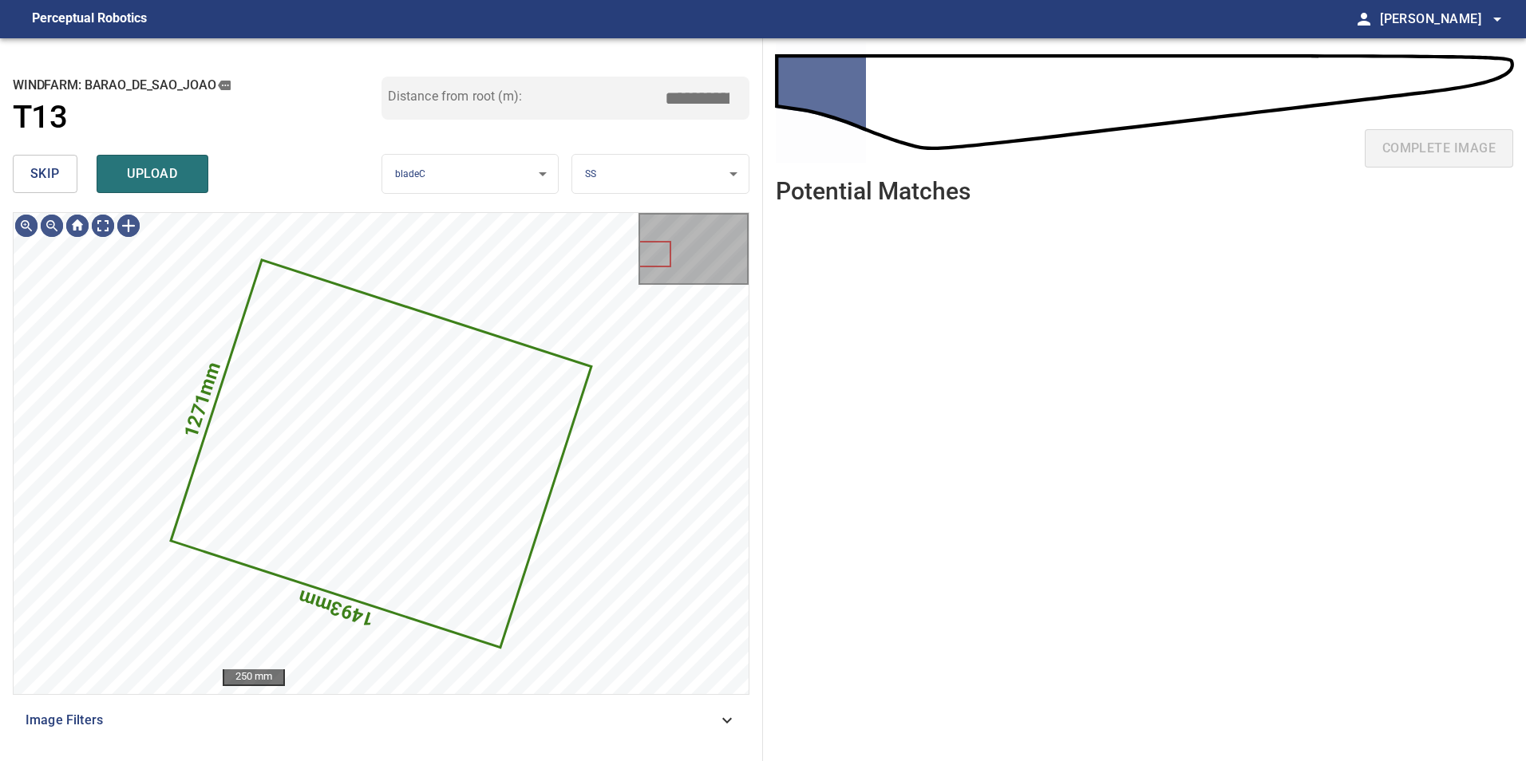
click at [27, 166] on button "skip" at bounding box center [45, 174] width 65 height 38
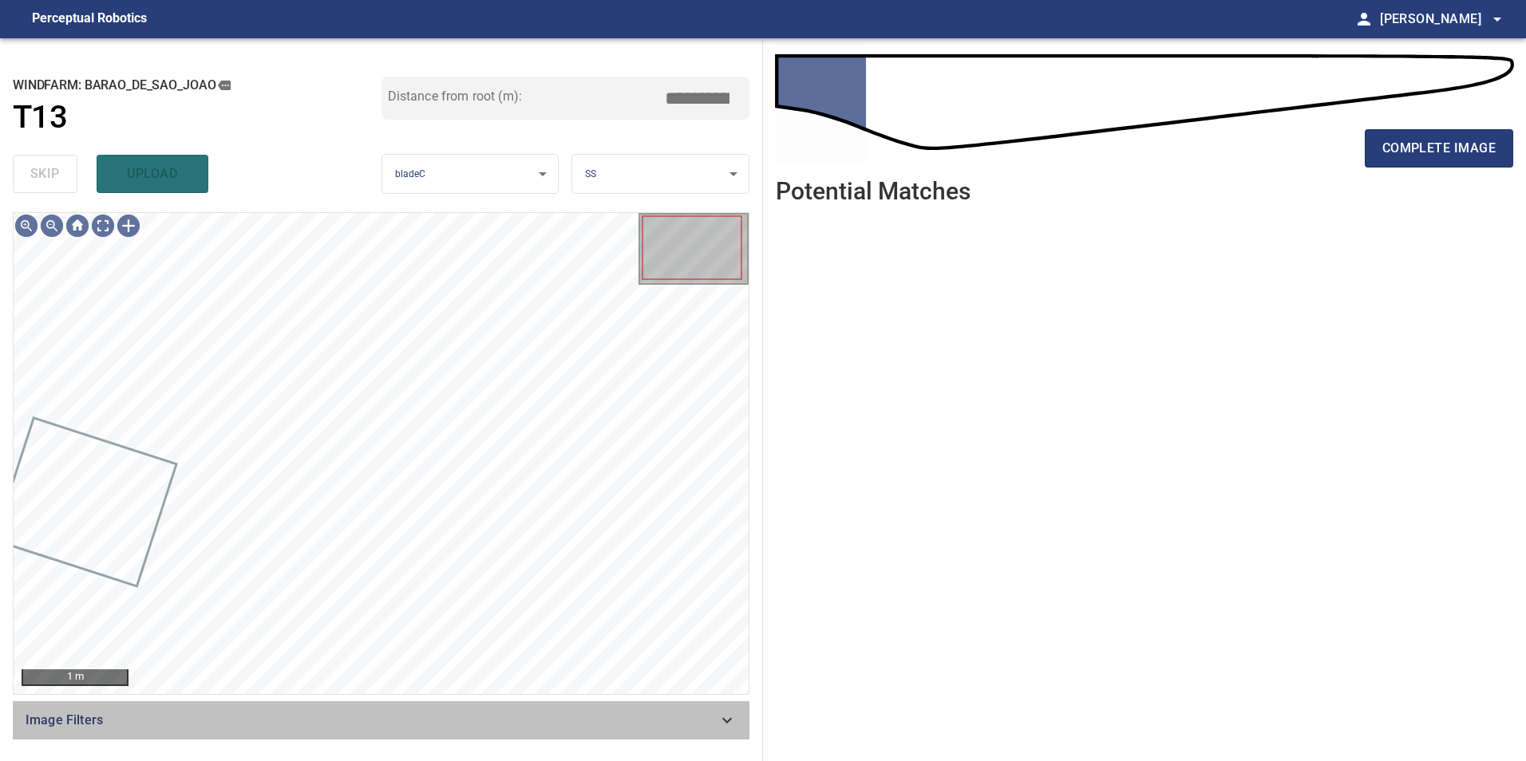
click at [682, 713] on span "Image Filters" at bounding box center [372, 720] width 692 height 19
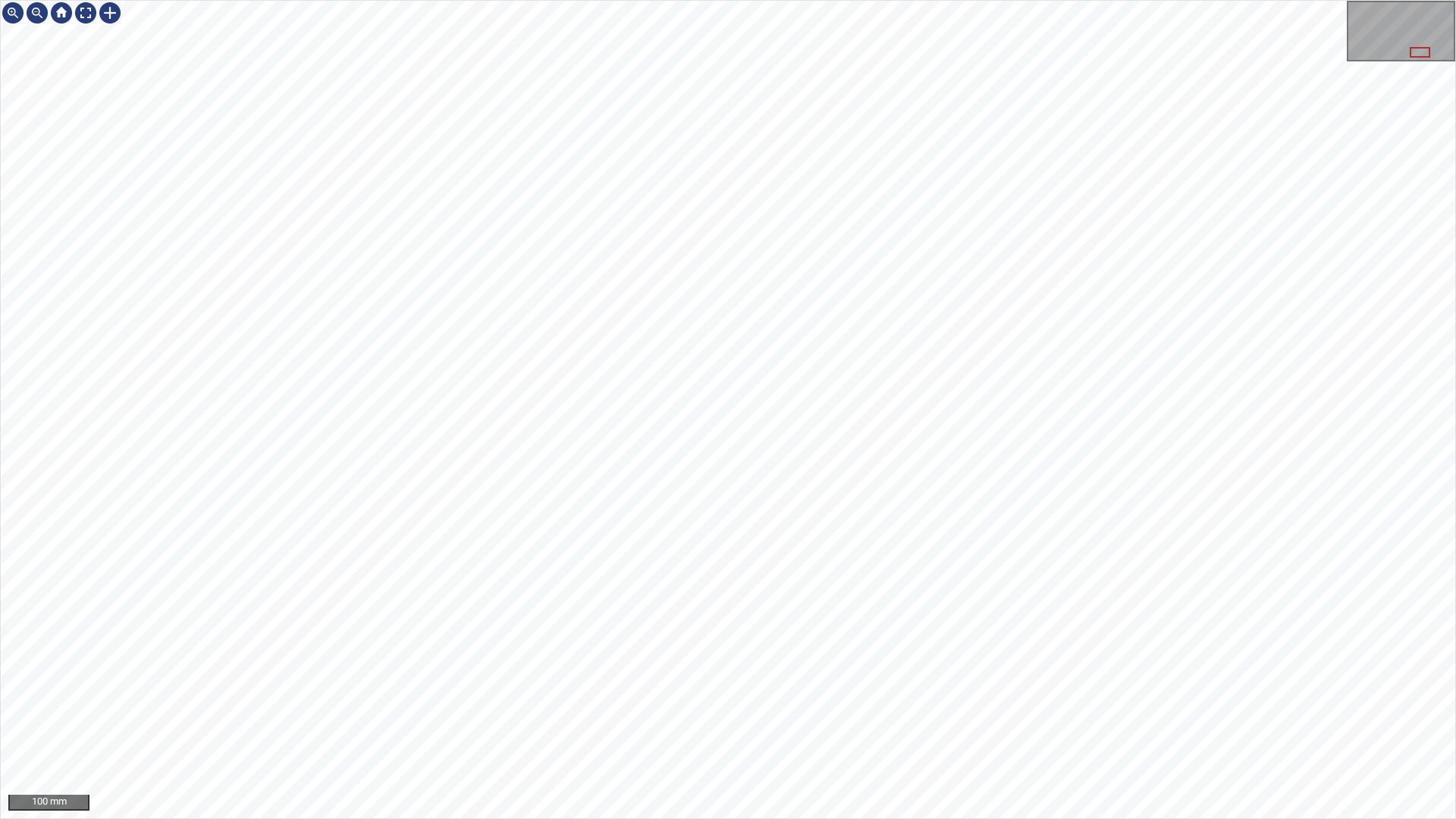
click at [751, 723] on div "100 mm" at bounding box center [728, 410] width 1456 height 819
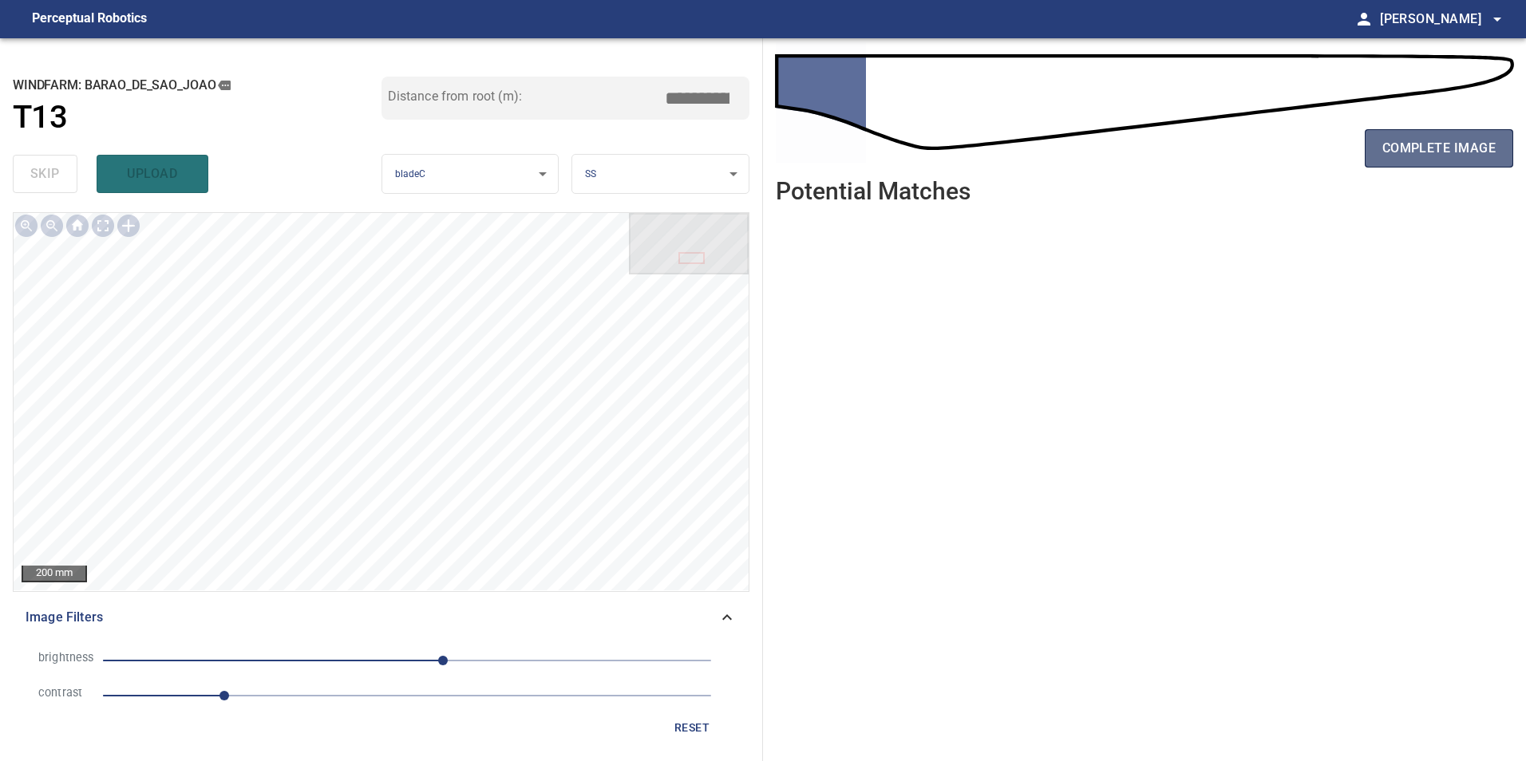
click at [1438, 148] on span "complete image" at bounding box center [1438, 148] width 113 height 22
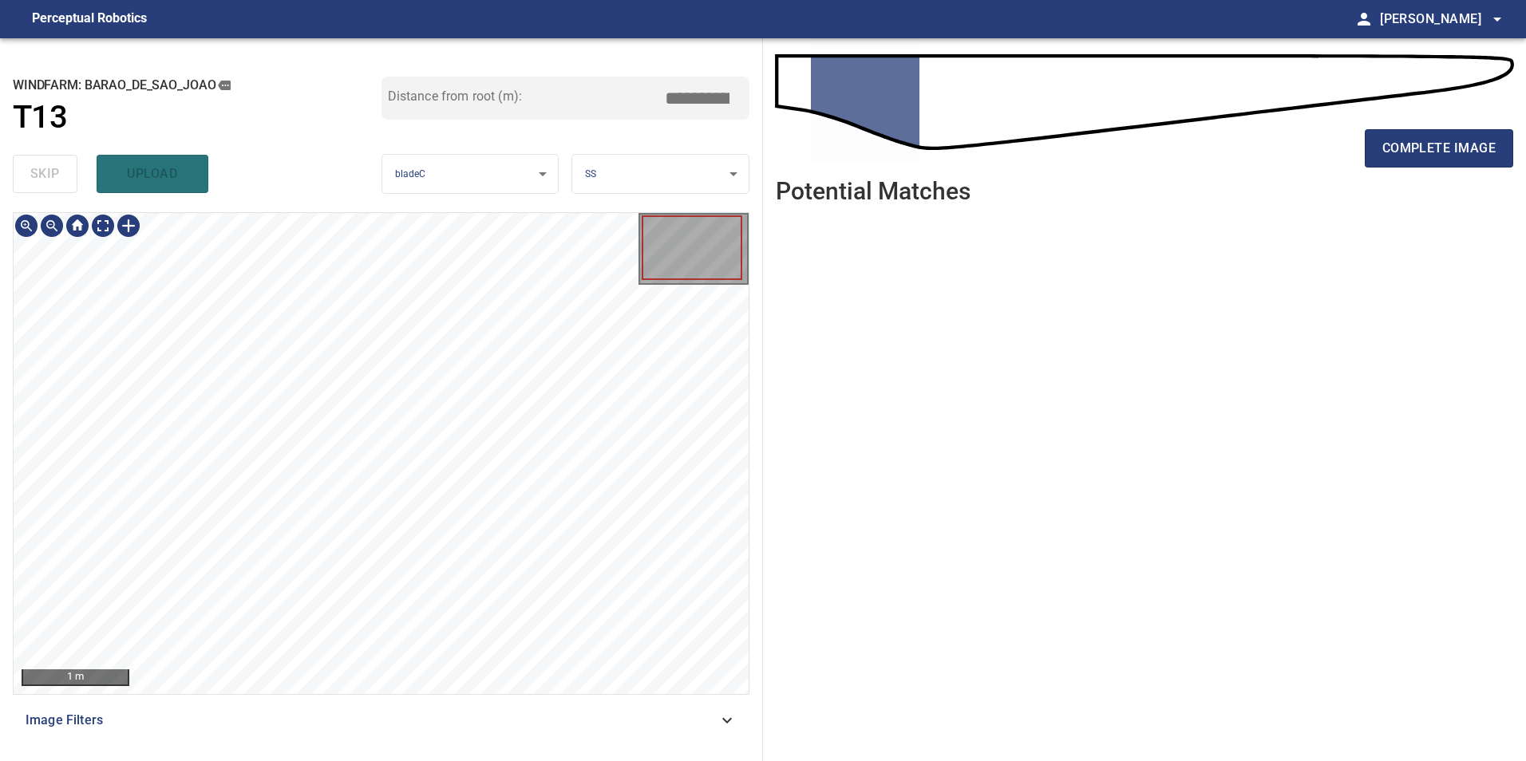
click at [599, 737] on div "Image Filters" at bounding box center [381, 721] width 737 height 38
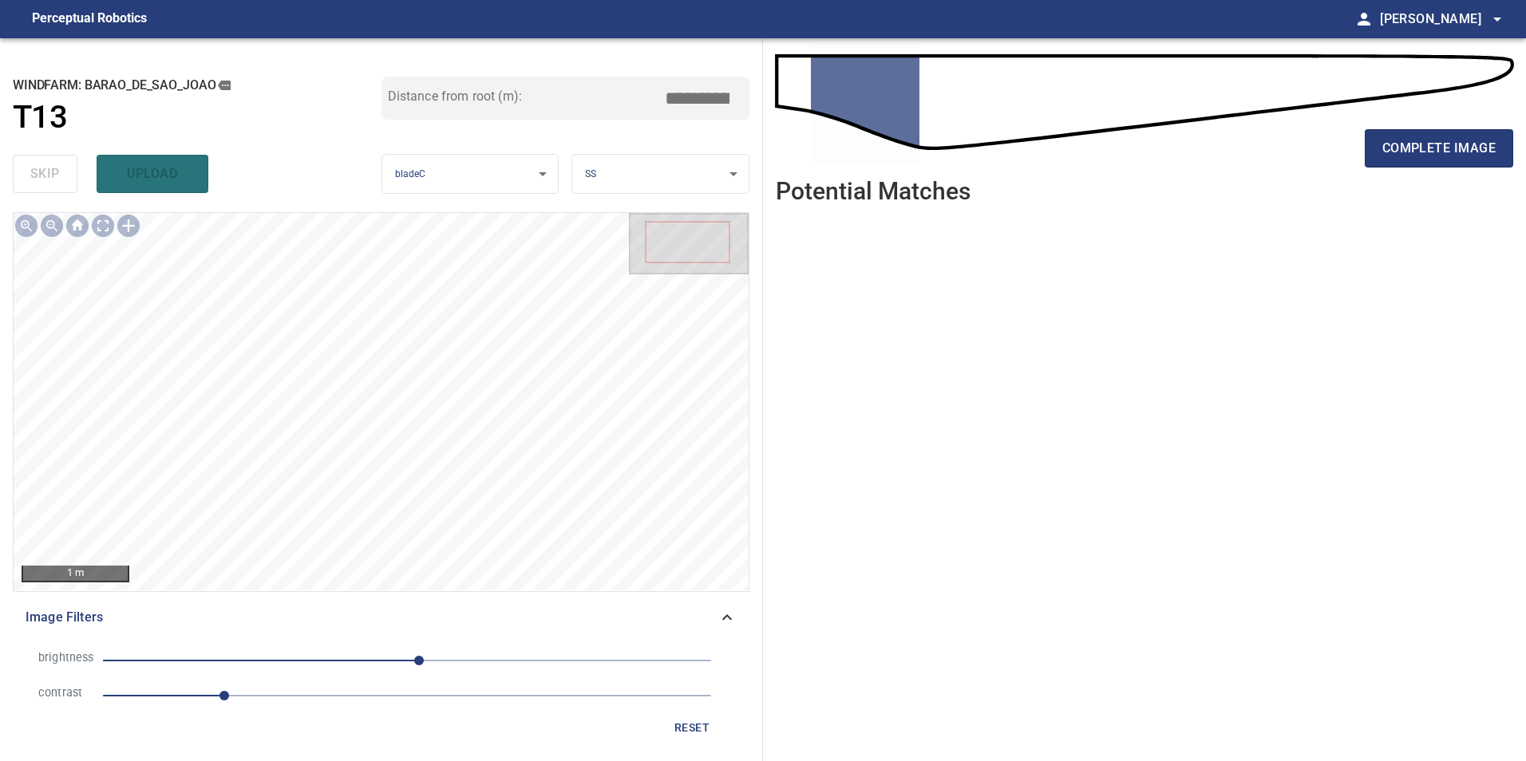
click at [309, 705] on span "1" at bounding box center [407, 696] width 608 height 22
click at [352, 659] on span "10" at bounding box center [407, 661] width 608 height 22
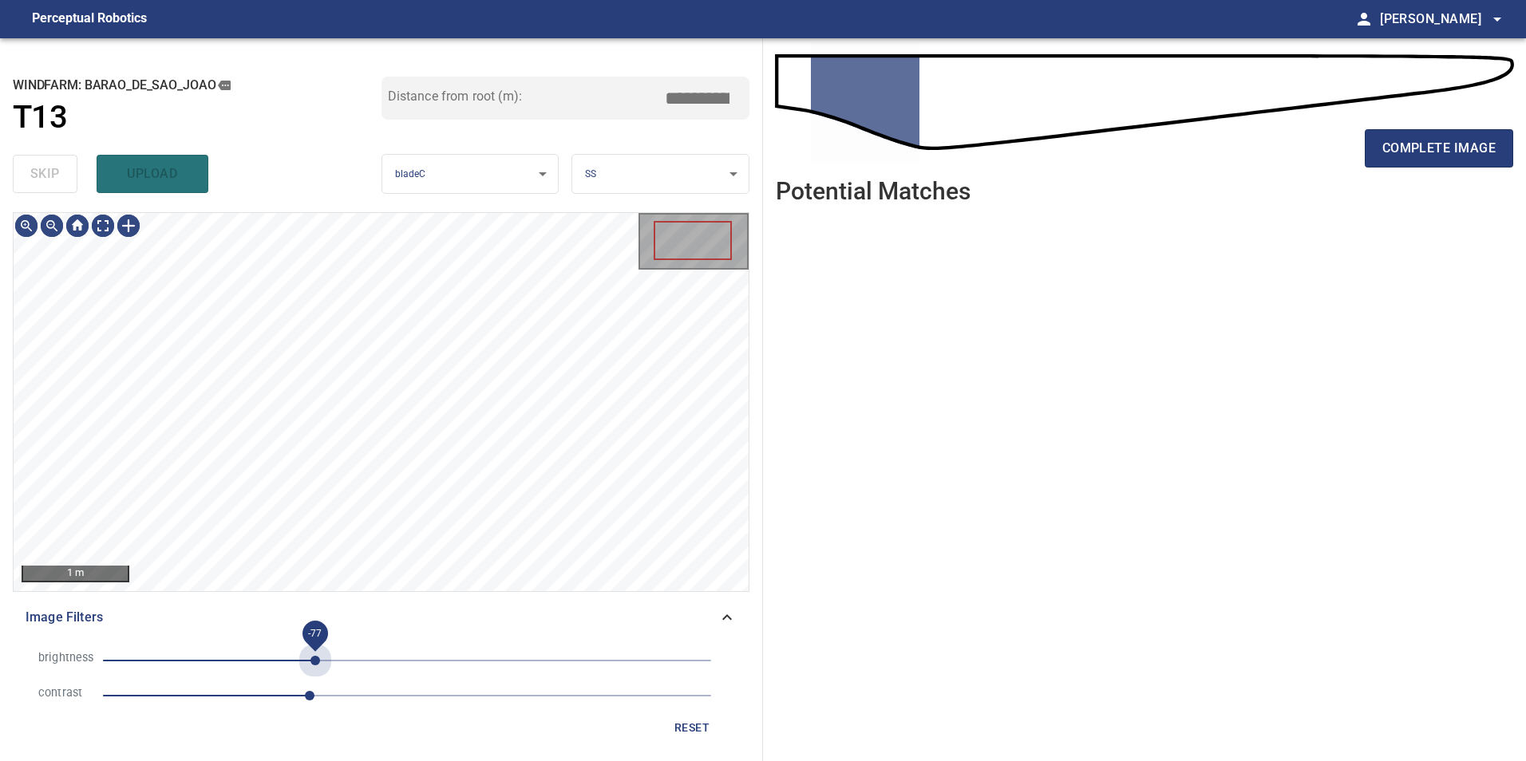
click at [315, 663] on span "-77" at bounding box center [407, 661] width 608 height 22
click at [269, 662] on span "-77" at bounding box center [407, 661] width 608 height 22
click at [290, 658] on span "-98" at bounding box center [407, 661] width 608 height 22
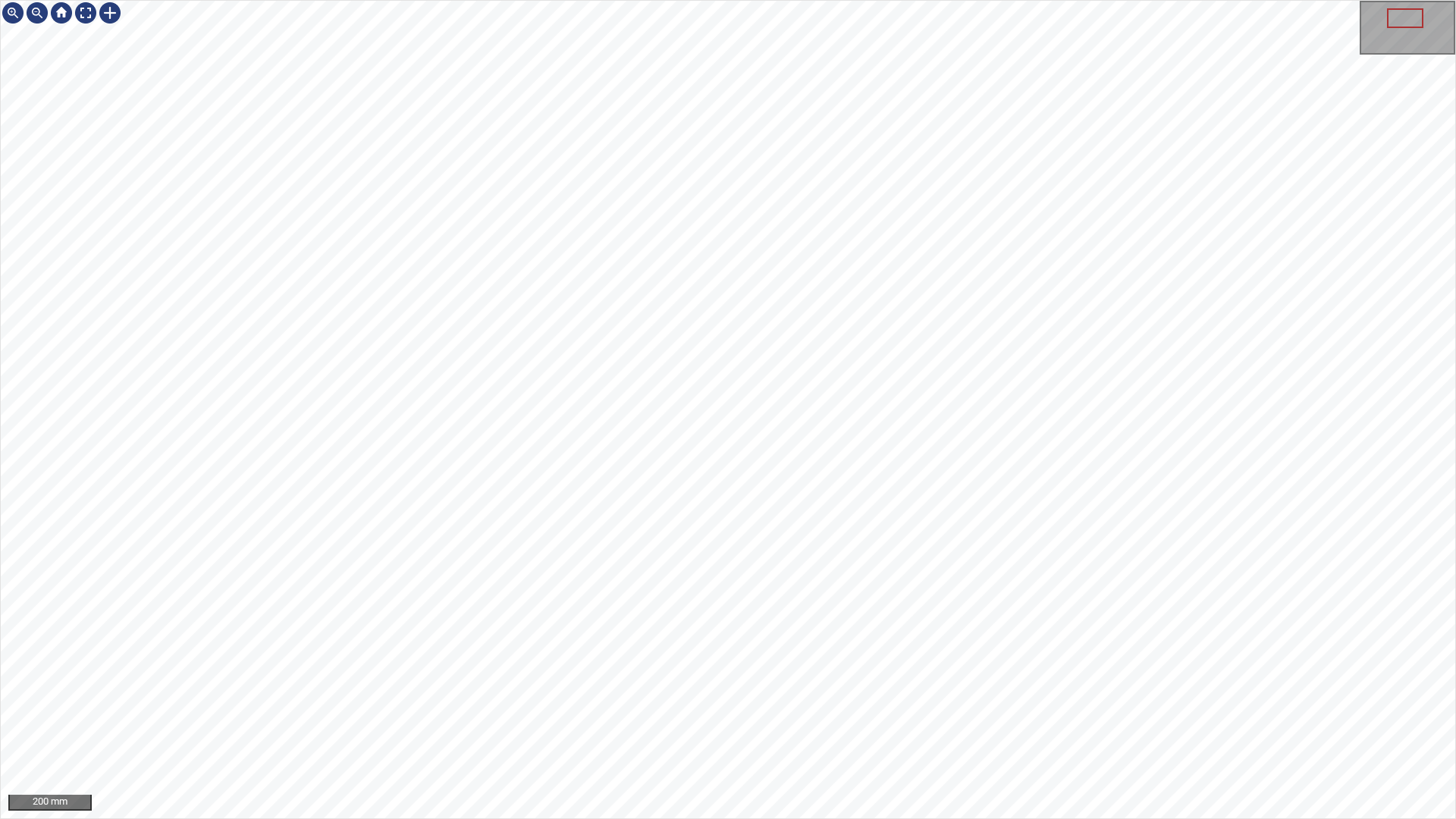
click at [963, 723] on div "200 mm" at bounding box center [728, 410] width 1456 height 819
click at [656, 723] on div "100 mm" at bounding box center [728, 410] width 1456 height 819
click at [787, 0] on div "50 mm" at bounding box center [728, 410] width 1456 height 819
click at [1272, 723] on div "100 mm" at bounding box center [728, 410] width 1456 height 819
click at [469, 723] on div "100 mm" at bounding box center [728, 410] width 1456 height 819
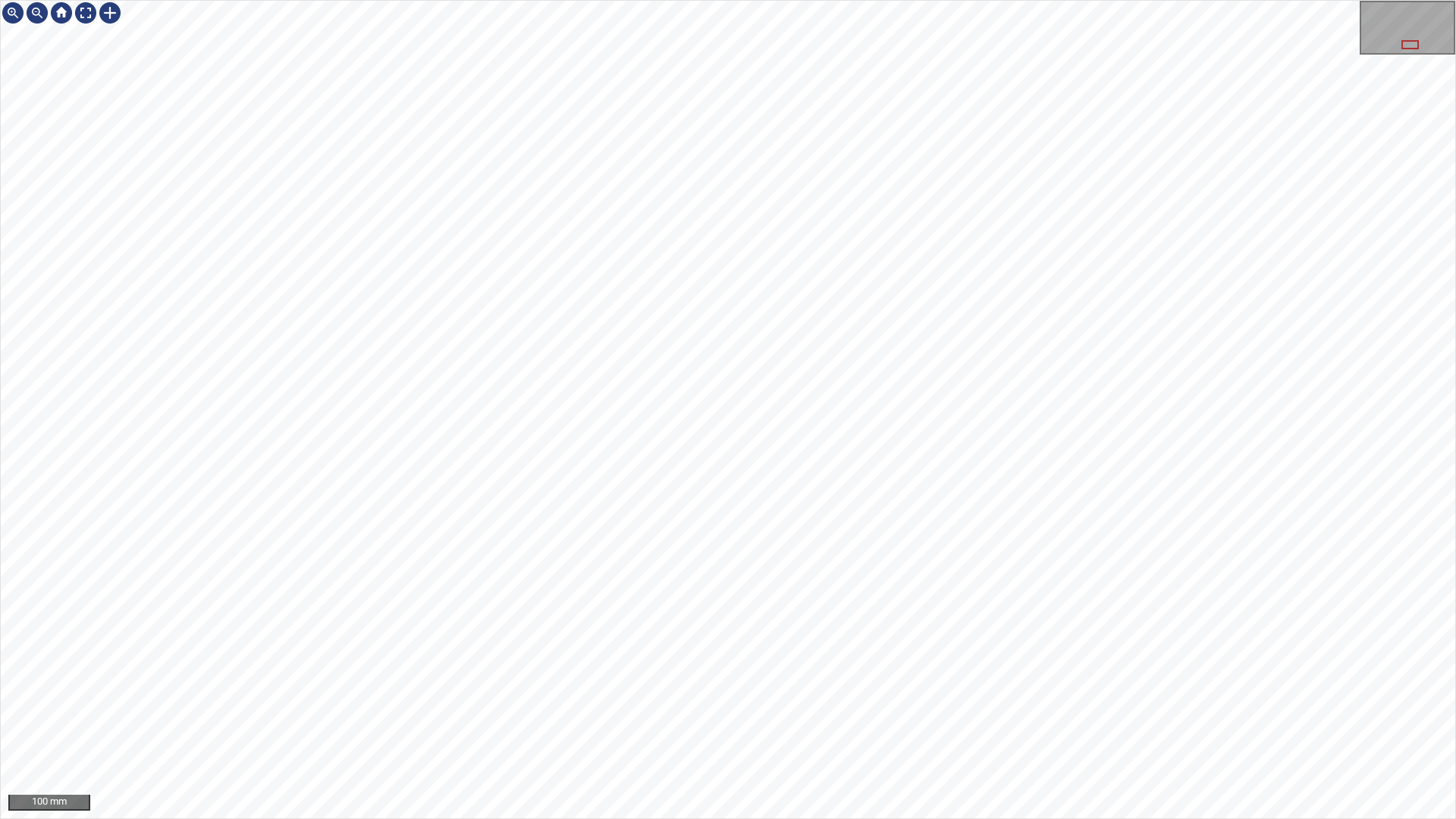
click at [521, 0] on div "100 mm" at bounding box center [728, 410] width 1456 height 819
click at [993, 723] on div "100 mm" at bounding box center [728, 410] width 1456 height 819
click at [775, 723] on div "100 mm" at bounding box center [728, 410] width 1456 height 819
click at [675, 723] on div "100 mm" at bounding box center [728, 410] width 1456 height 819
click at [93, 1] on div at bounding box center [85, 13] width 25 height 25
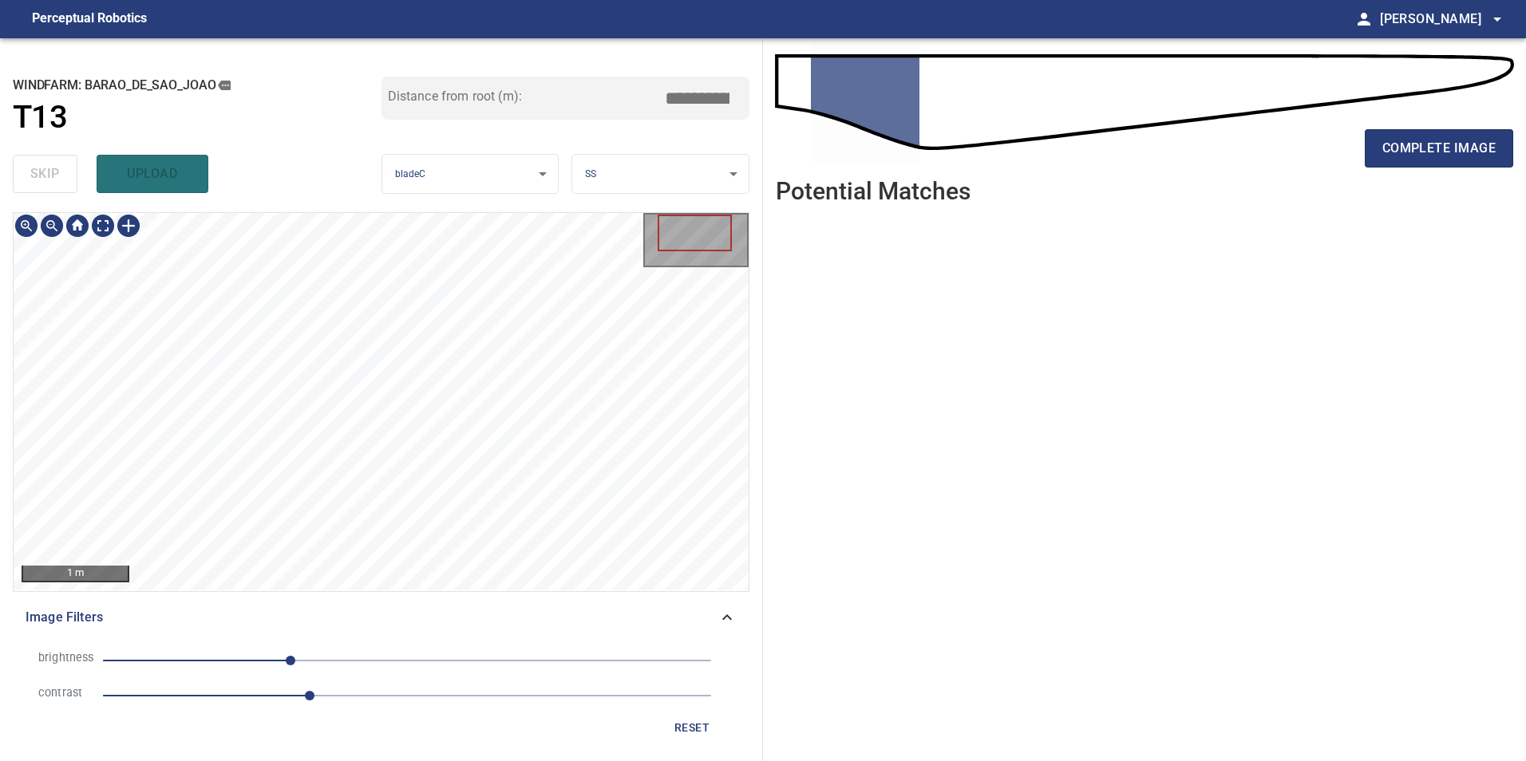
drag, startPoint x: 707, startPoint y: 727, endPoint x: 697, endPoint y: 727, distance: 10.4
click at [706, 727] on span "reset" at bounding box center [692, 728] width 38 height 20
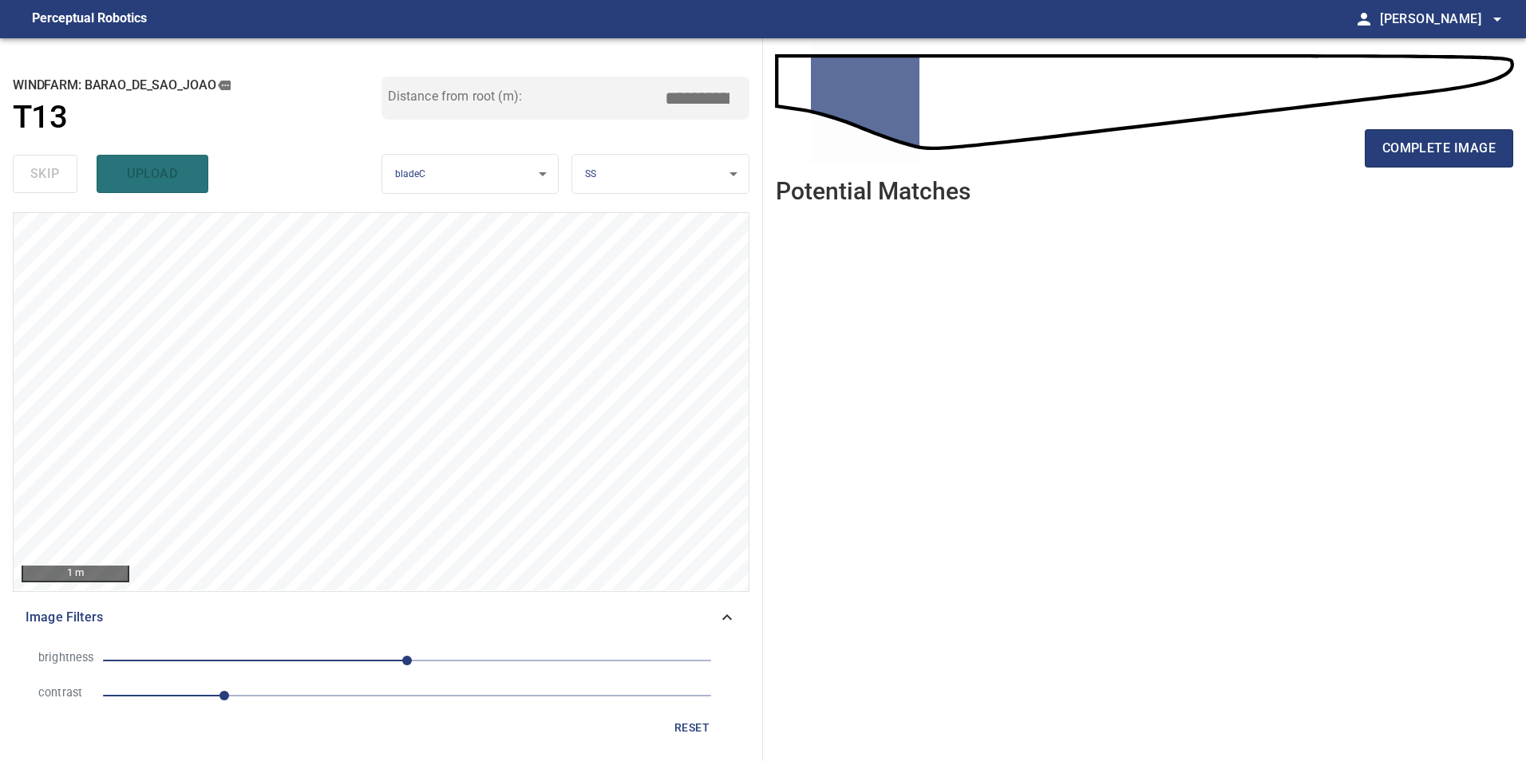
click at [390, 689] on span "1" at bounding box center [407, 696] width 608 height 22
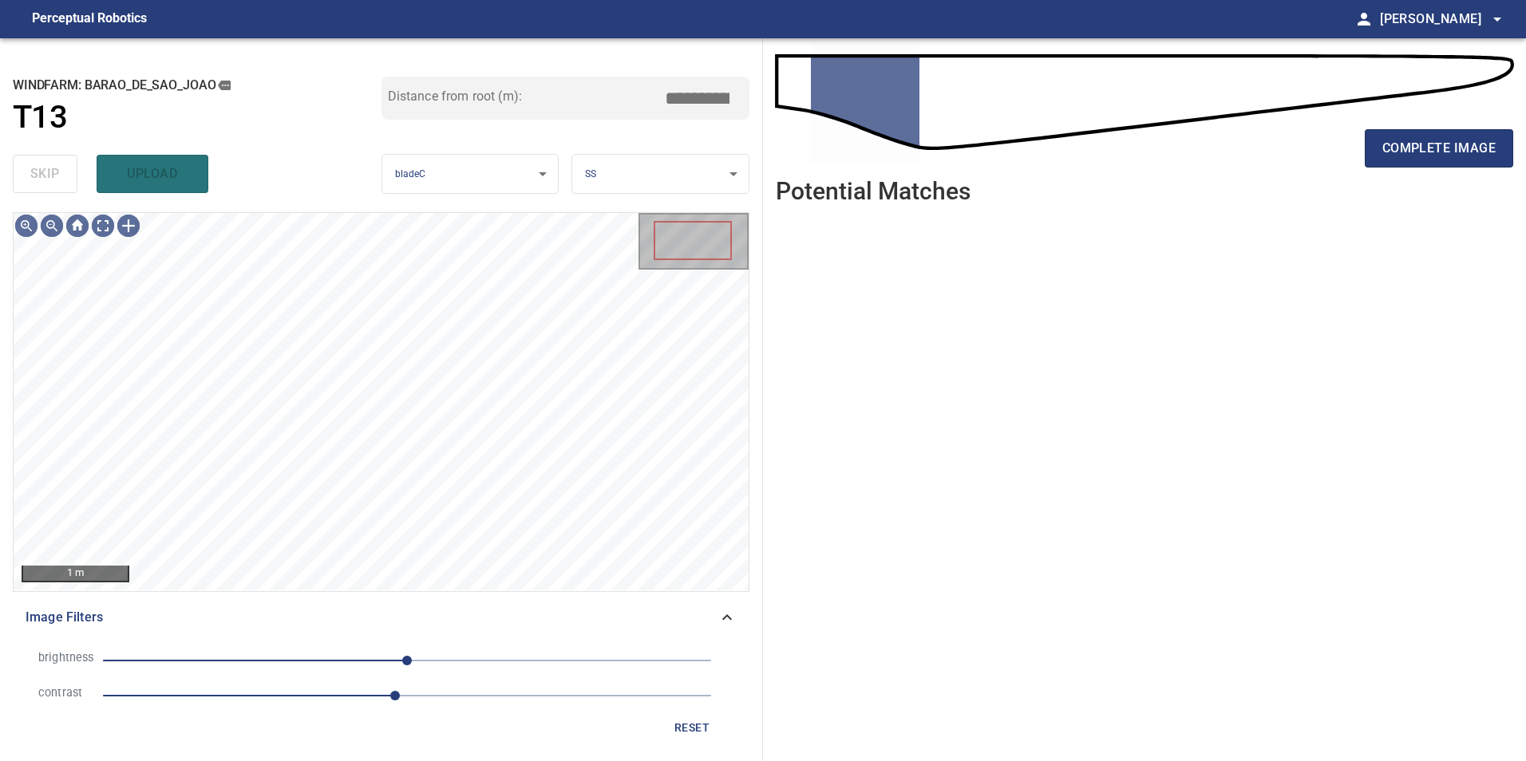
click at [265, 670] on span "0" at bounding box center [407, 661] width 608 height 22
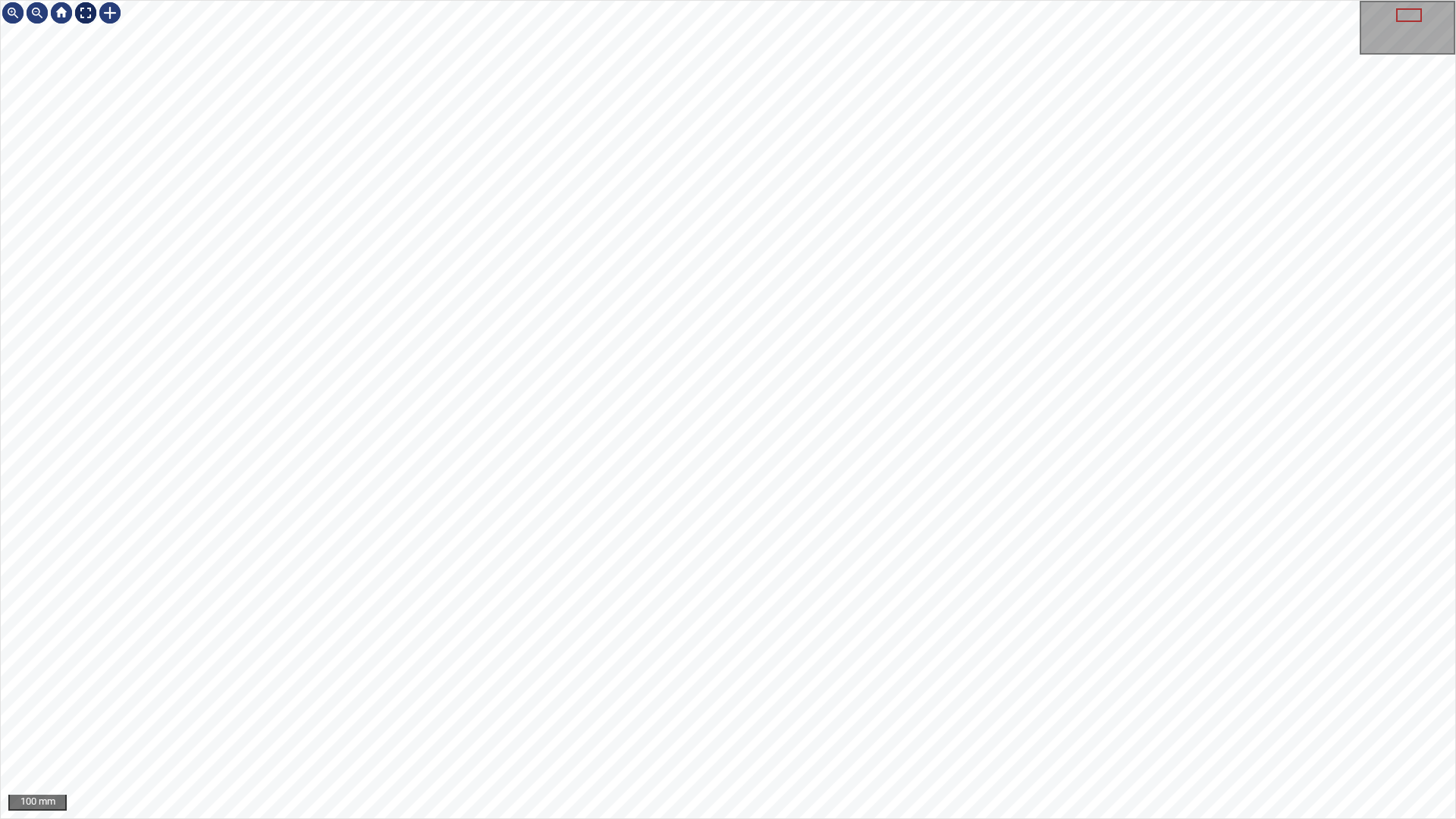
click at [82, 13] on div at bounding box center [85, 13] width 25 height 25
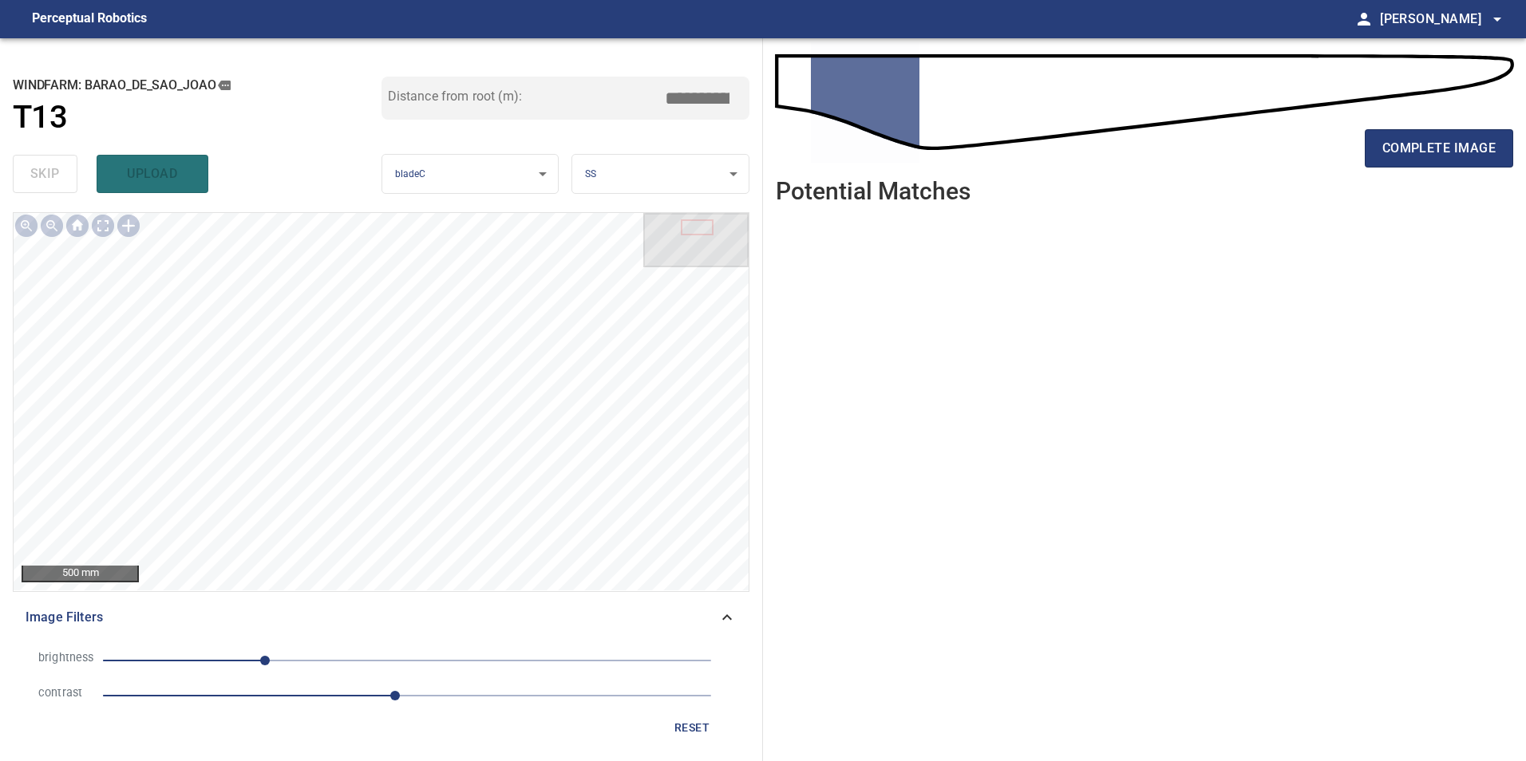
click at [667, 732] on button "reset" at bounding box center [691, 729] width 51 height 30
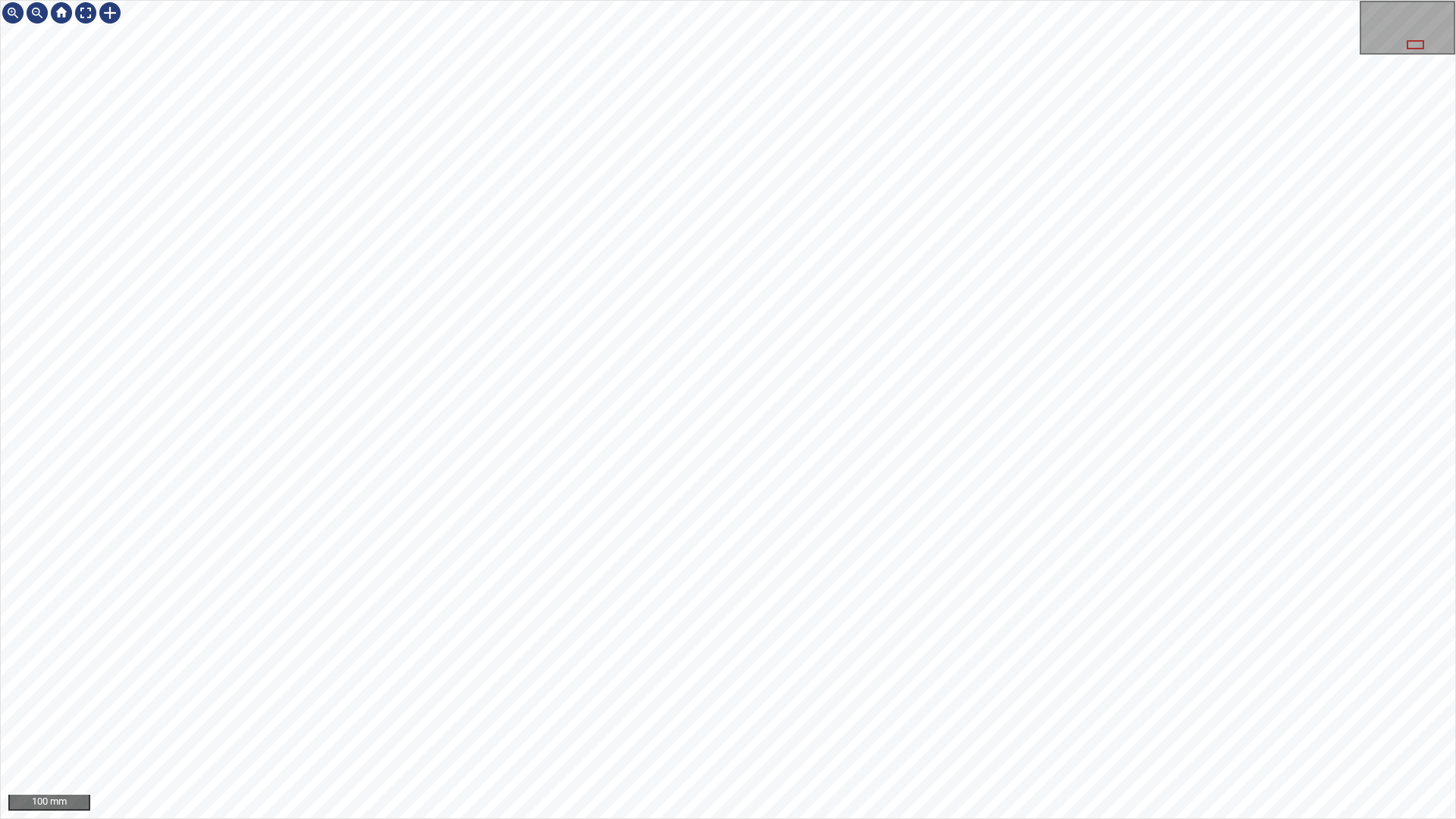
click at [905, 723] on div "100 mm" at bounding box center [728, 410] width 1456 height 819
click at [336, 723] on div "100 mm" at bounding box center [728, 410] width 1456 height 819
click at [545, 723] on div "100 mm" at bounding box center [728, 410] width 1456 height 819
click at [898, 723] on div "100 mm" at bounding box center [728, 410] width 1456 height 819
click at [828, 723] on div "100 mm" at bounding box center [728, 410] width 1456 height 819
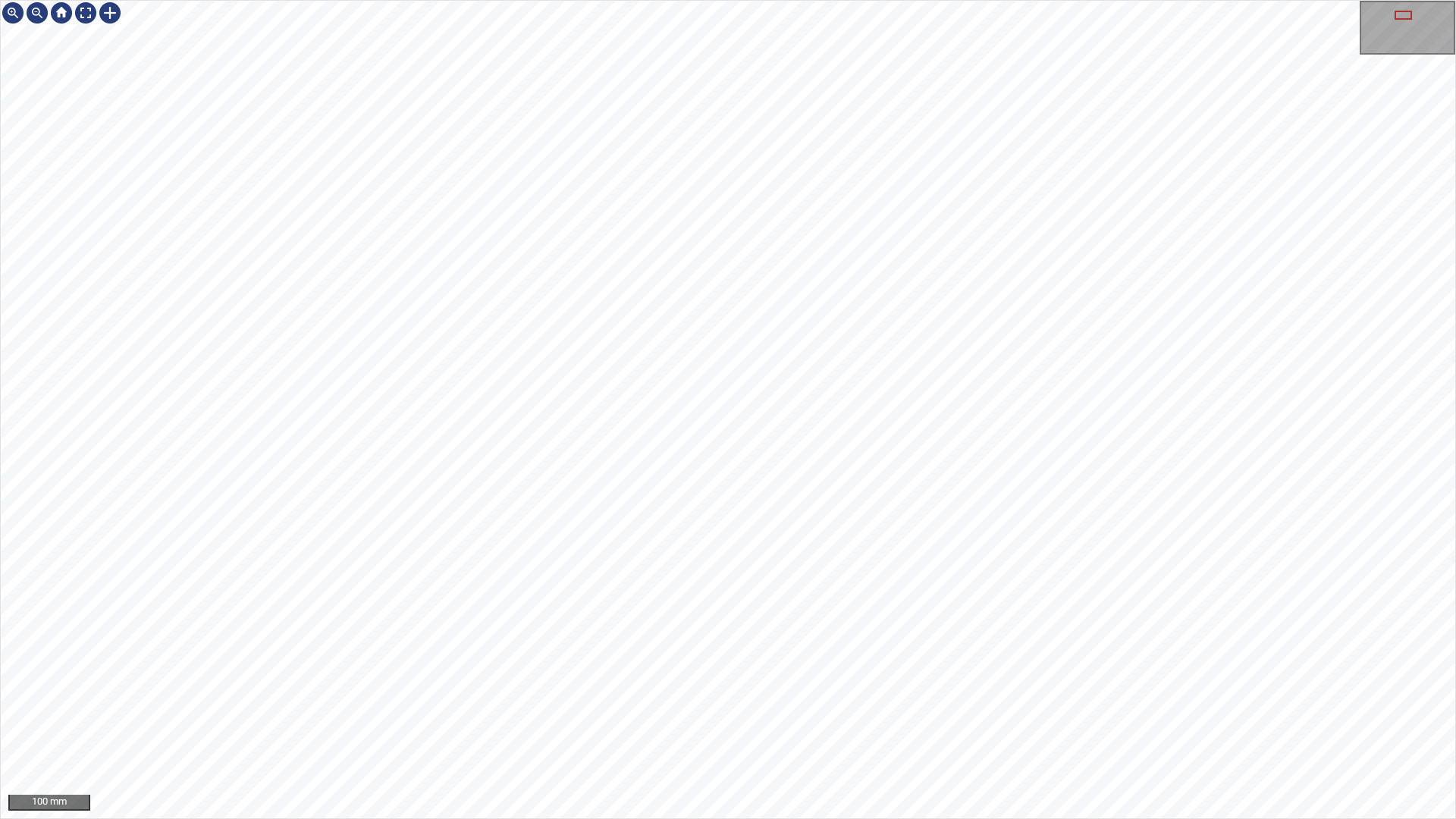
click at [855, 723] on div "100 mm" at bounding box center [728, 410] width 1456 height 819
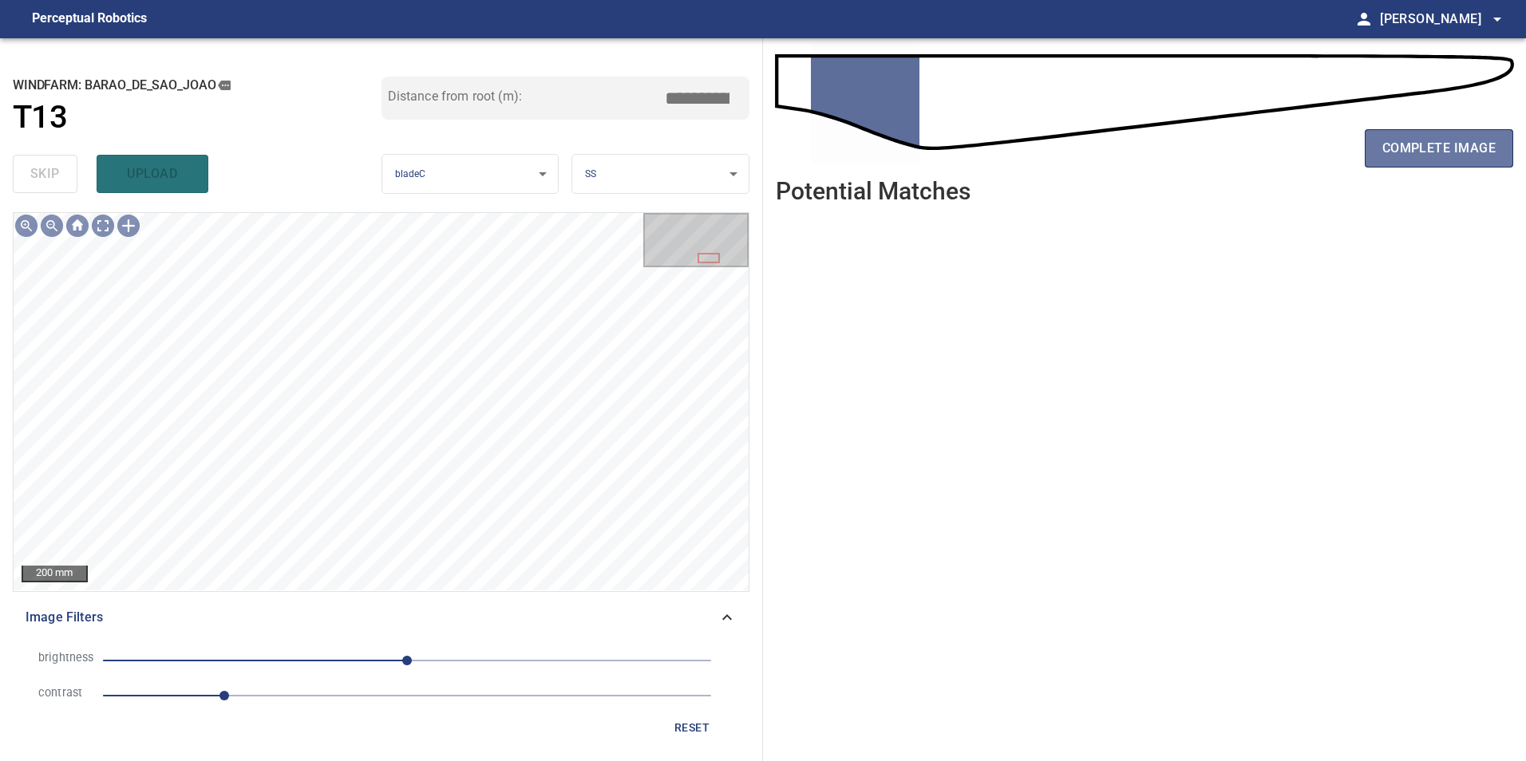
drag, startPoint x: 1433, startPoint y: 152, endPoint x: 1078, endPoint y: 745, distance: 690.2
click at [1426, 173] on div "complete image" at bounding box center [1145, 155] width 738 height 64
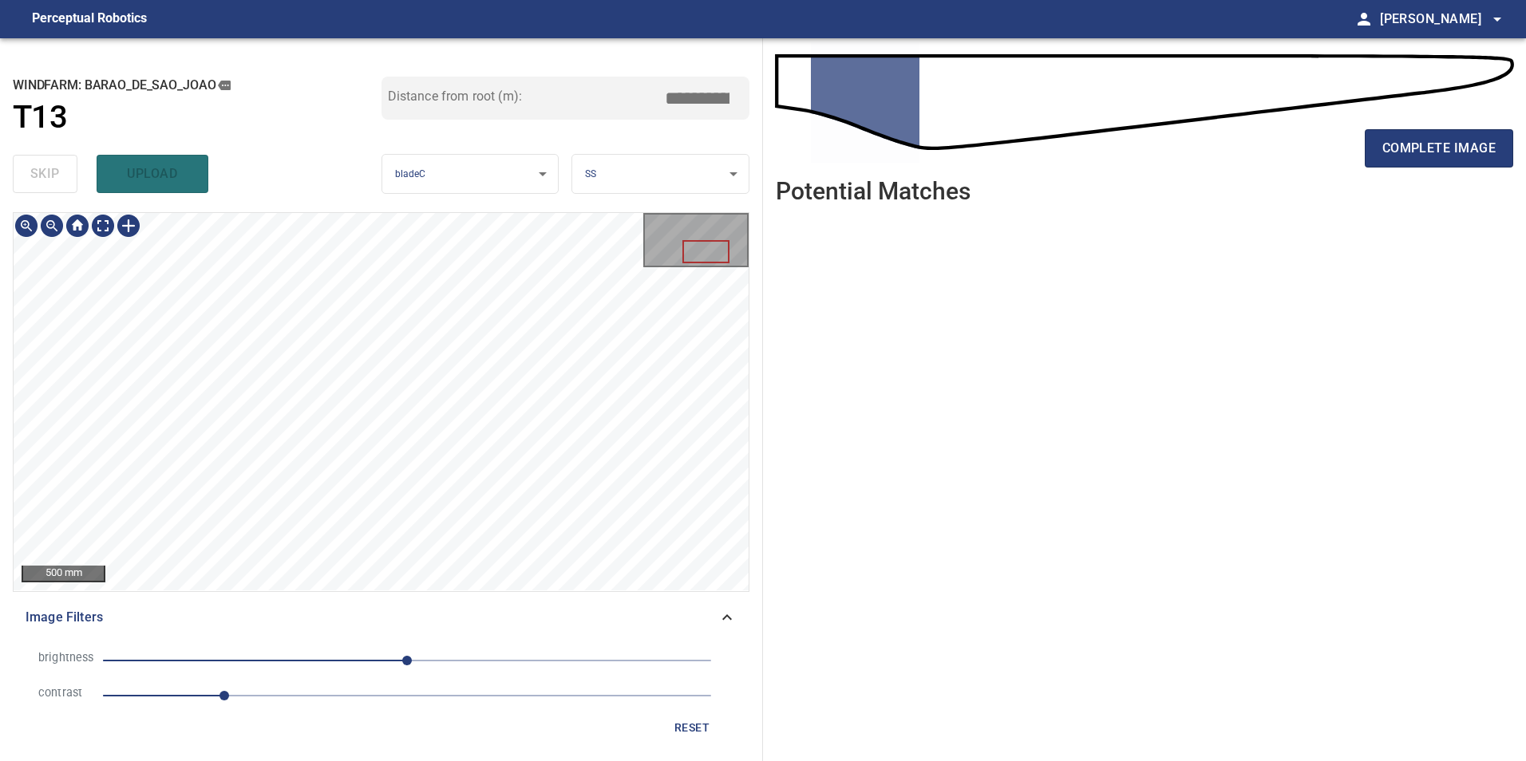
drag, startPoint x: 477, startPoint y: 651, endPoint x: 501, endPoint y: 690, distance: 46.3
click at [480, 657] on span "0" at bounding box center [407, 661] width 608 height 22
click at [386, 701] on span "1" at bounding box center [407, 696] width 608 height 22
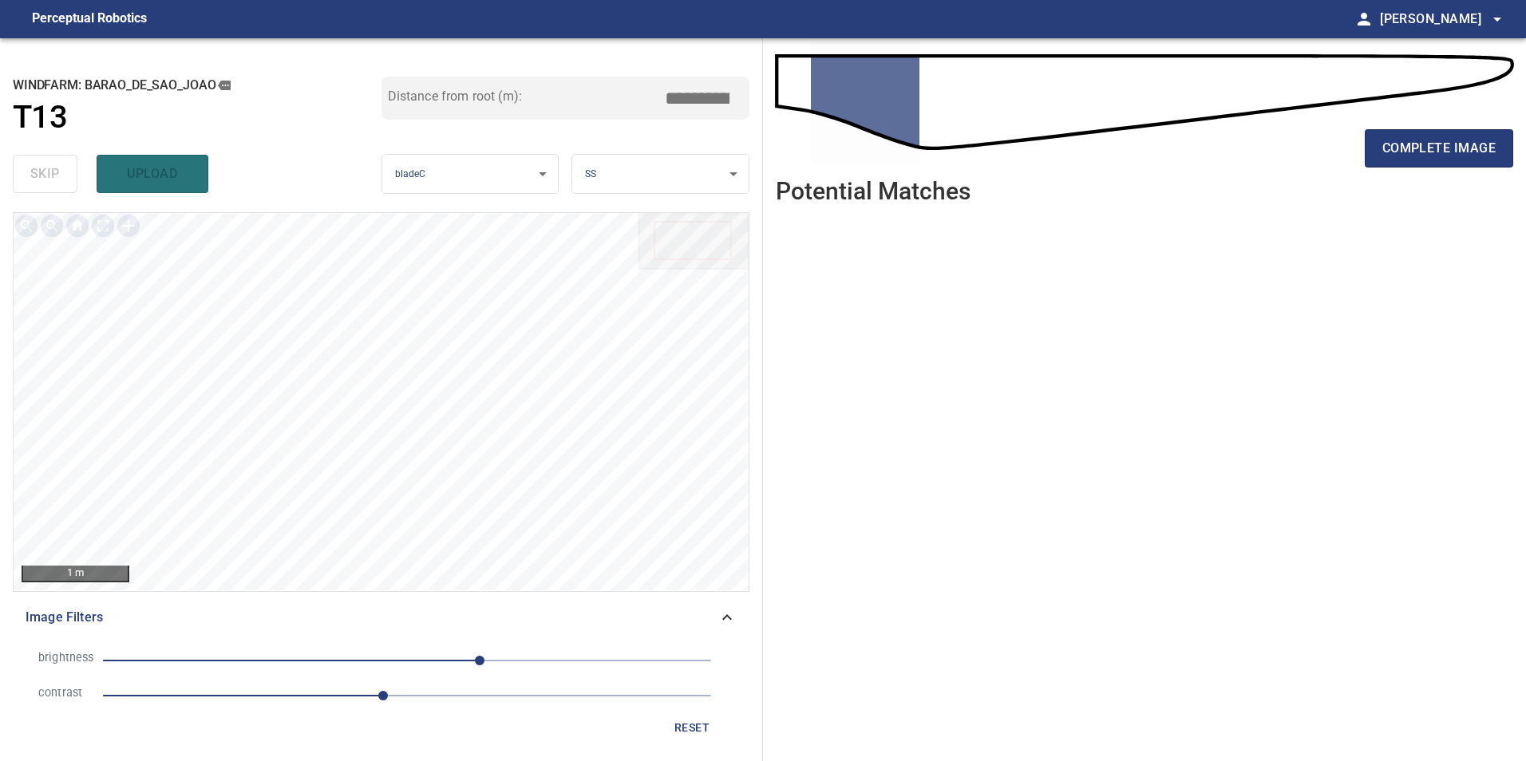
click at [323, 658] on span "61" at bounding box center [407, 661] width 608 height 22
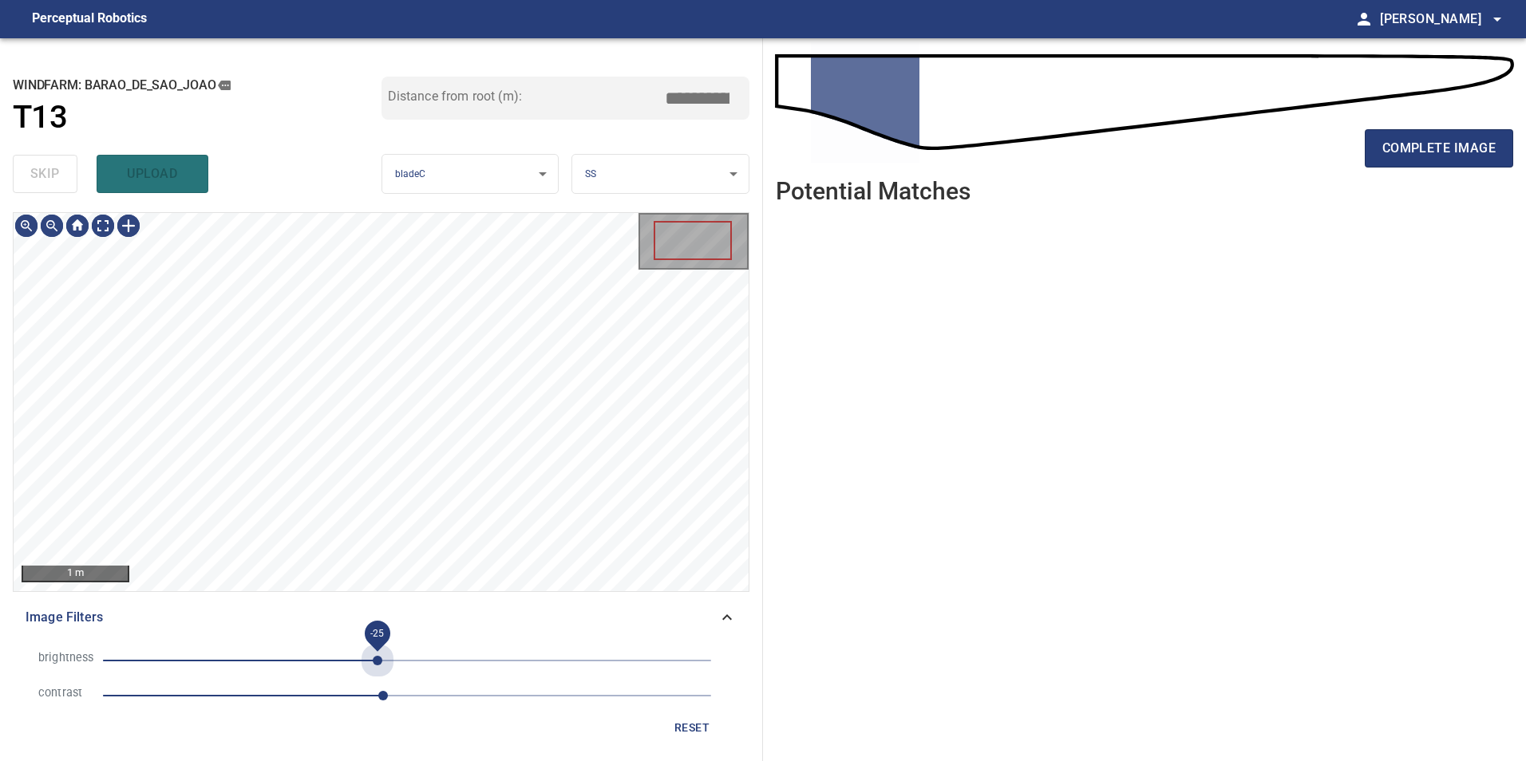
click at [377, 664] on span "-25" at bounding box center [407, 661] width 608 height 22
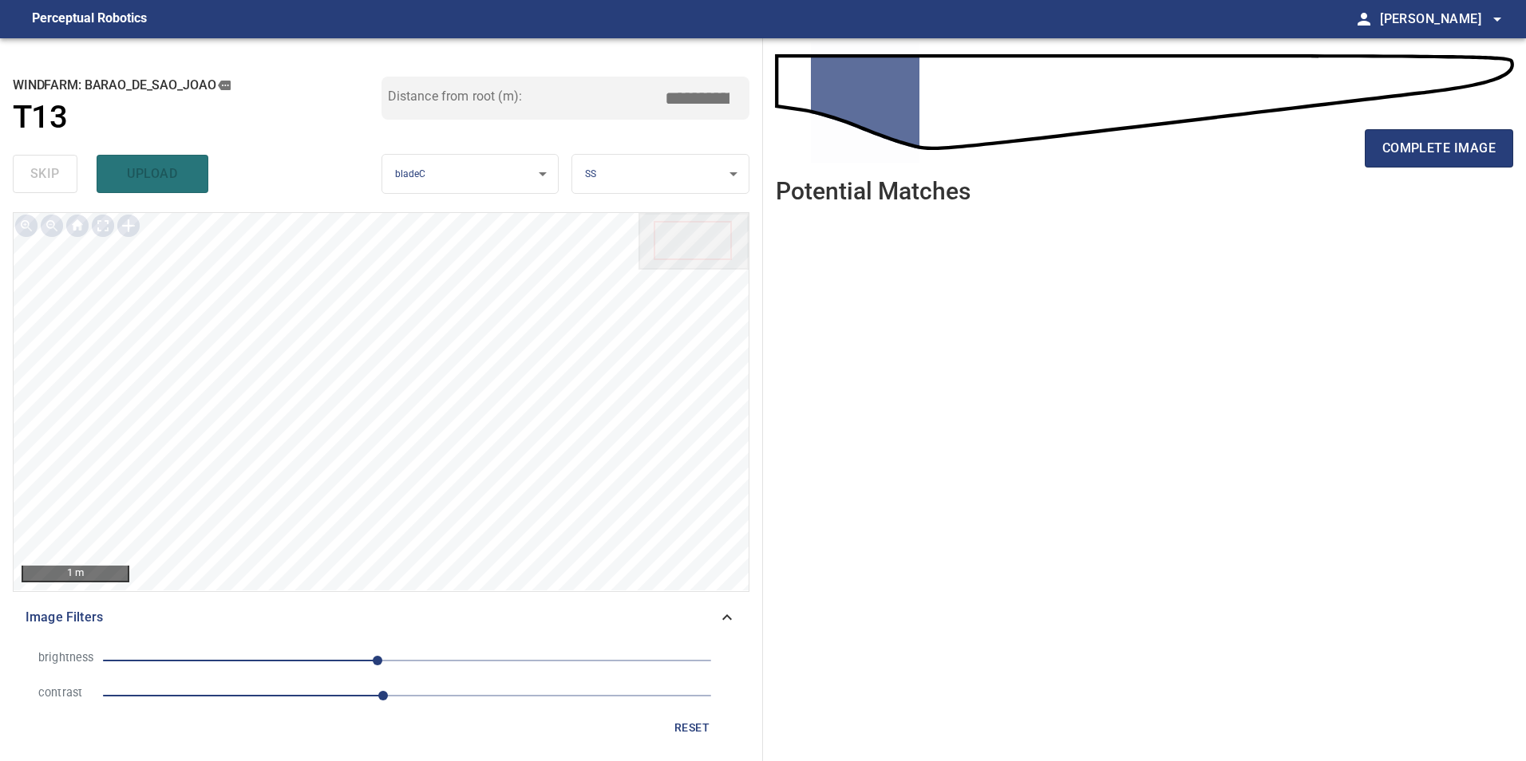
click at [702, 726] on span "reset" at bounding box center [692, 728] width 38 height 20
click at [1469, 152] on span "complete image" at bounding box center [1438, 148] width 113 height 22
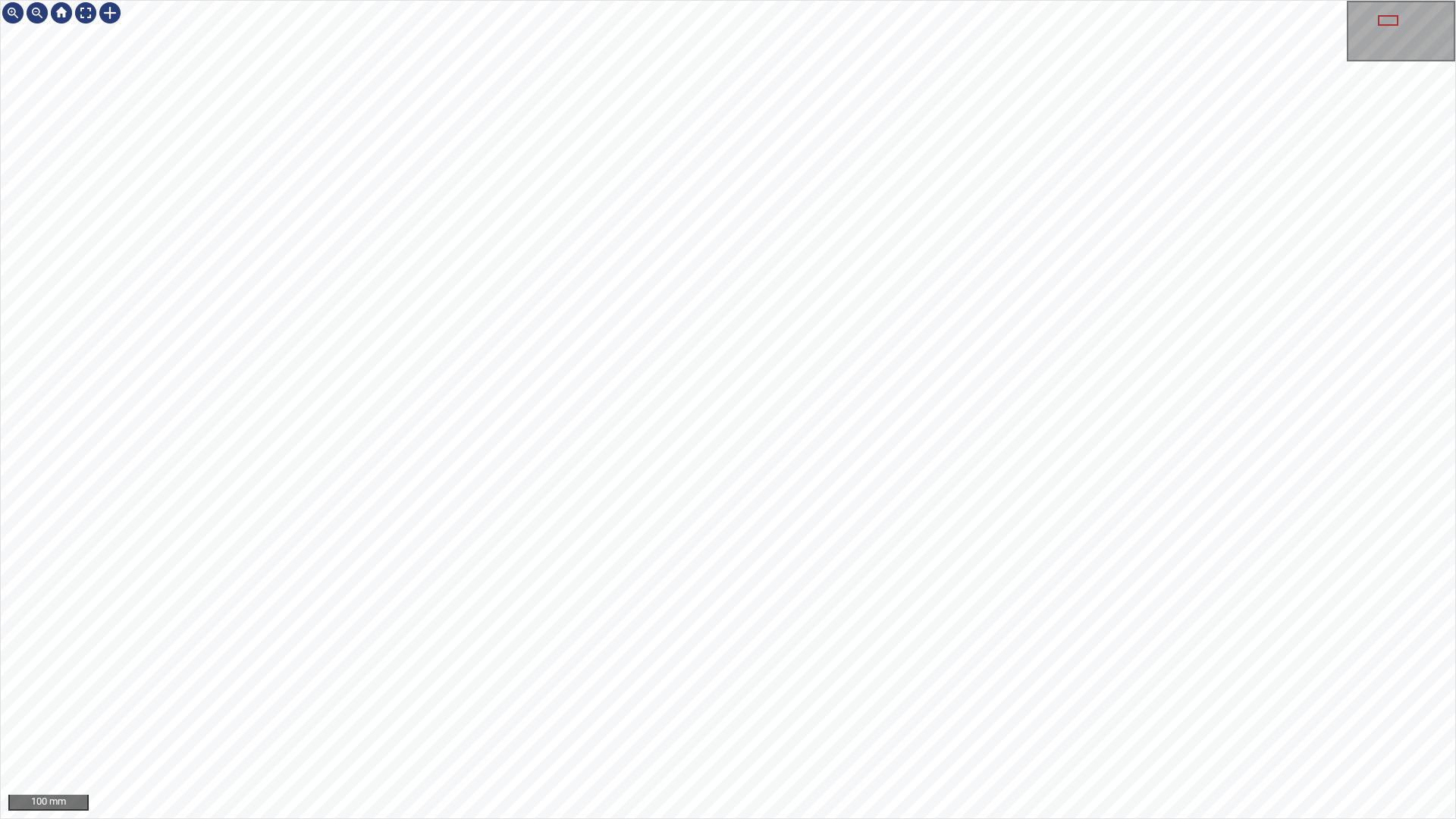
click at [592, 723] on div "100 mm" at bounding box center [728, 410] width 1456 height 819
click at [599, 818] on div "100 mm" at bounding box center [728, 410] width 1456 height 819
click at [731, 818] on div "100 mm" at bounding box center [728, 410] width 1456 height 819
click at [789, 818] on div "100 mm" at bounding box center [728, 410] width 1456 height 819
click at [528, 818] on div "100 mm" at bounding box center [728, 410] width 1456 height 819
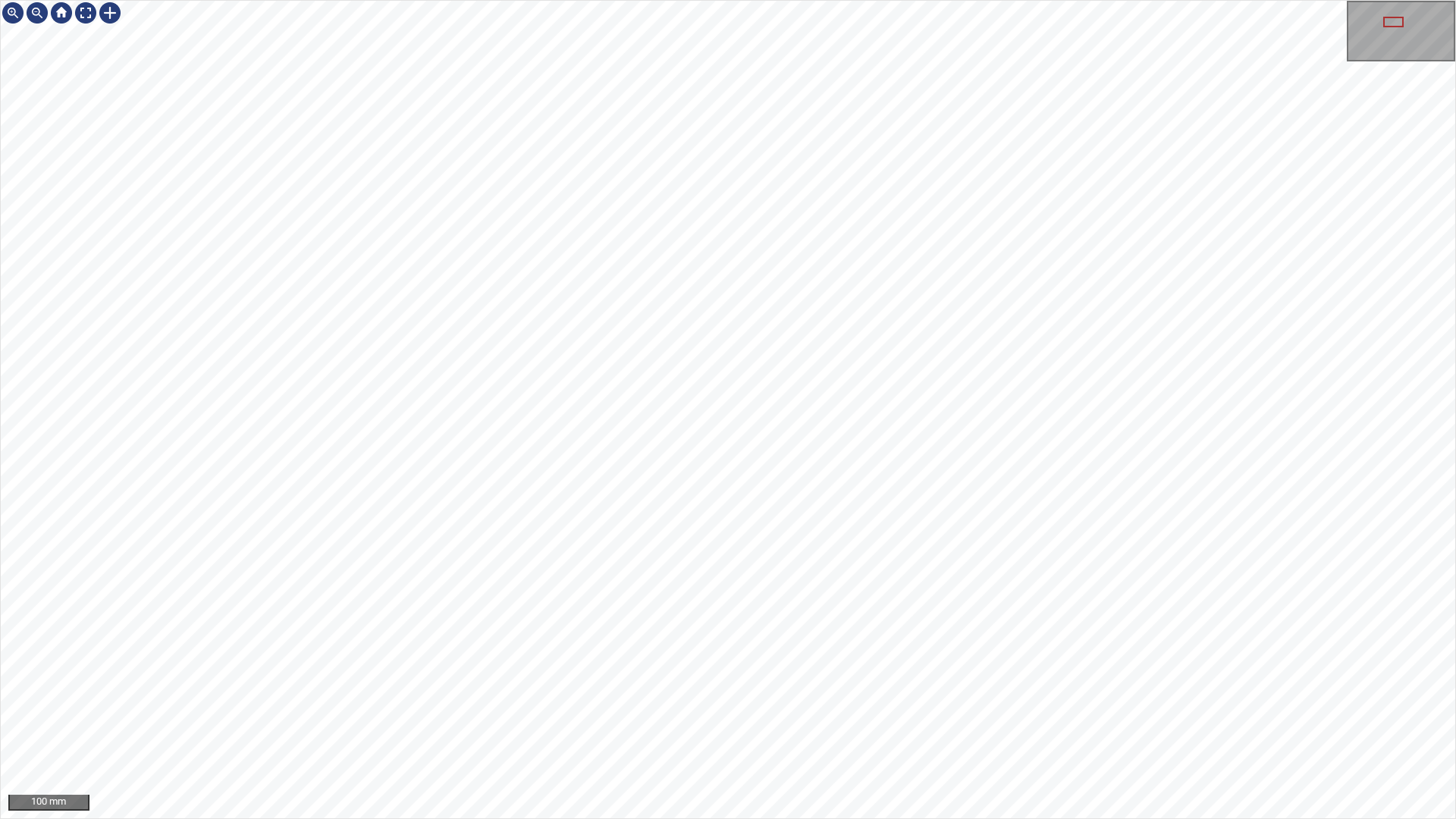
click at [664, 818] on div "100 mm" at bounding box center [728, 410] width 1456 height 819
click at [186, 818] on div "100 mm" at bounding box center [728, 410] width 1456 height 819
click at [565, 0] on div "100 mm" at bounding box center [728, 410] width 1456 height 819
click at [836, 818] on div "100 mm" at bounding box center [728, 410] width 1456 height 819
click at [392, 818] on div "100 mm" at bounding box center [728, 410] width 1456 height 819
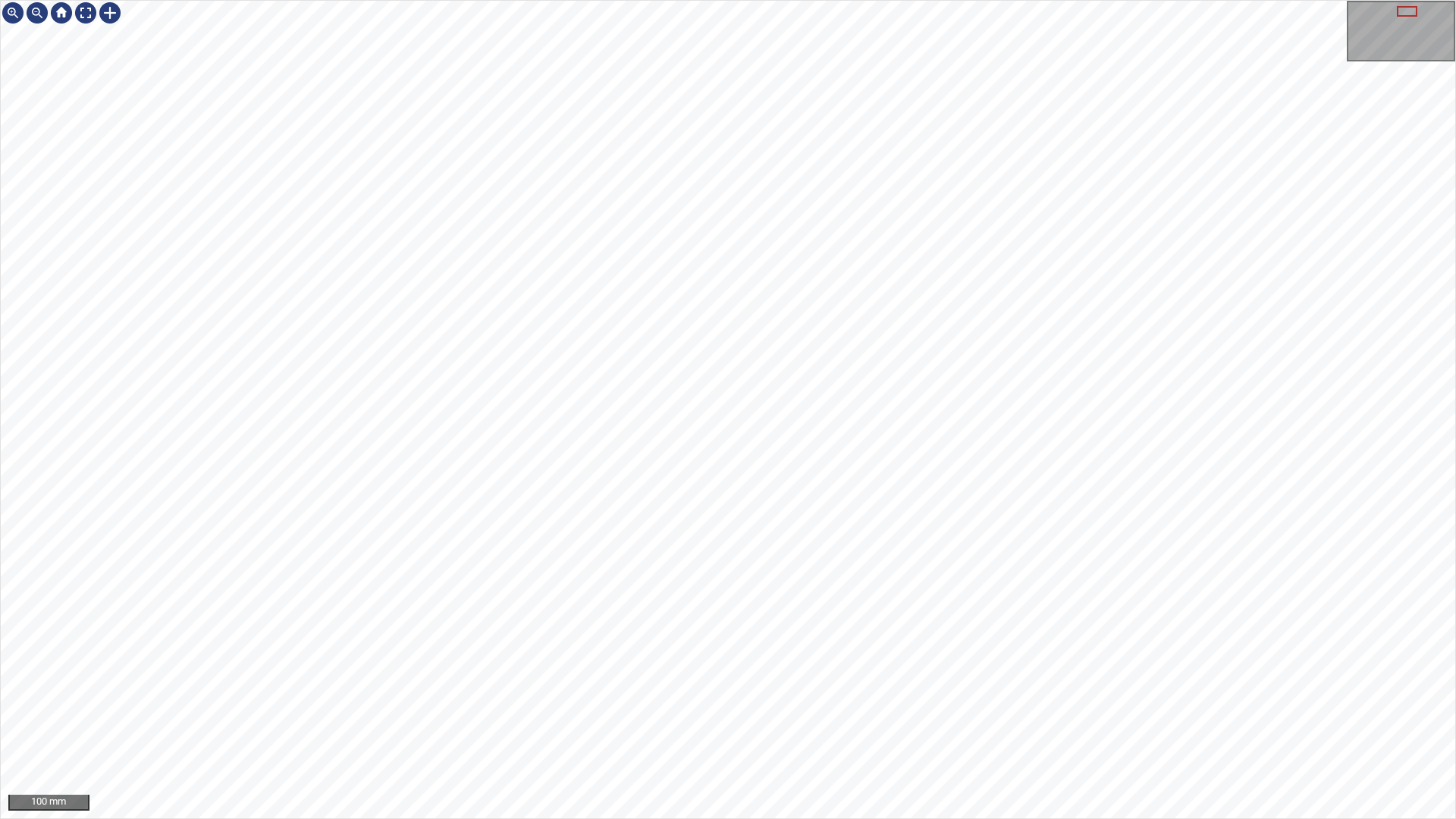
click at [640, 818] on div "100 mm" at bounding box center [728, 410] width 1456 height 819
click at [85, 18] on div at bounding box center [85, 13] width 25 height 25
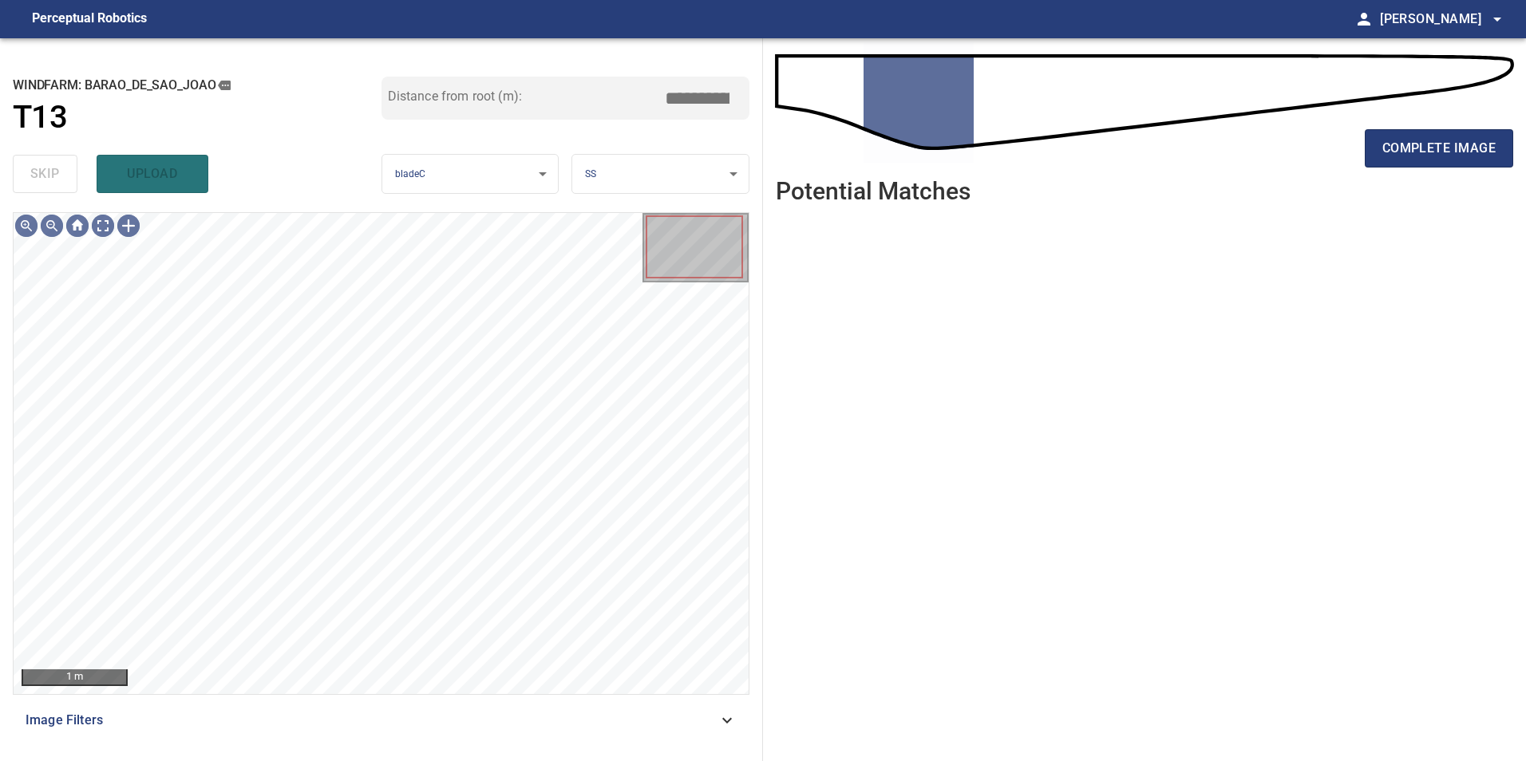
click at [570, 719] on span "Image Filters" at bounding box center [372, 720] width 692 height 19
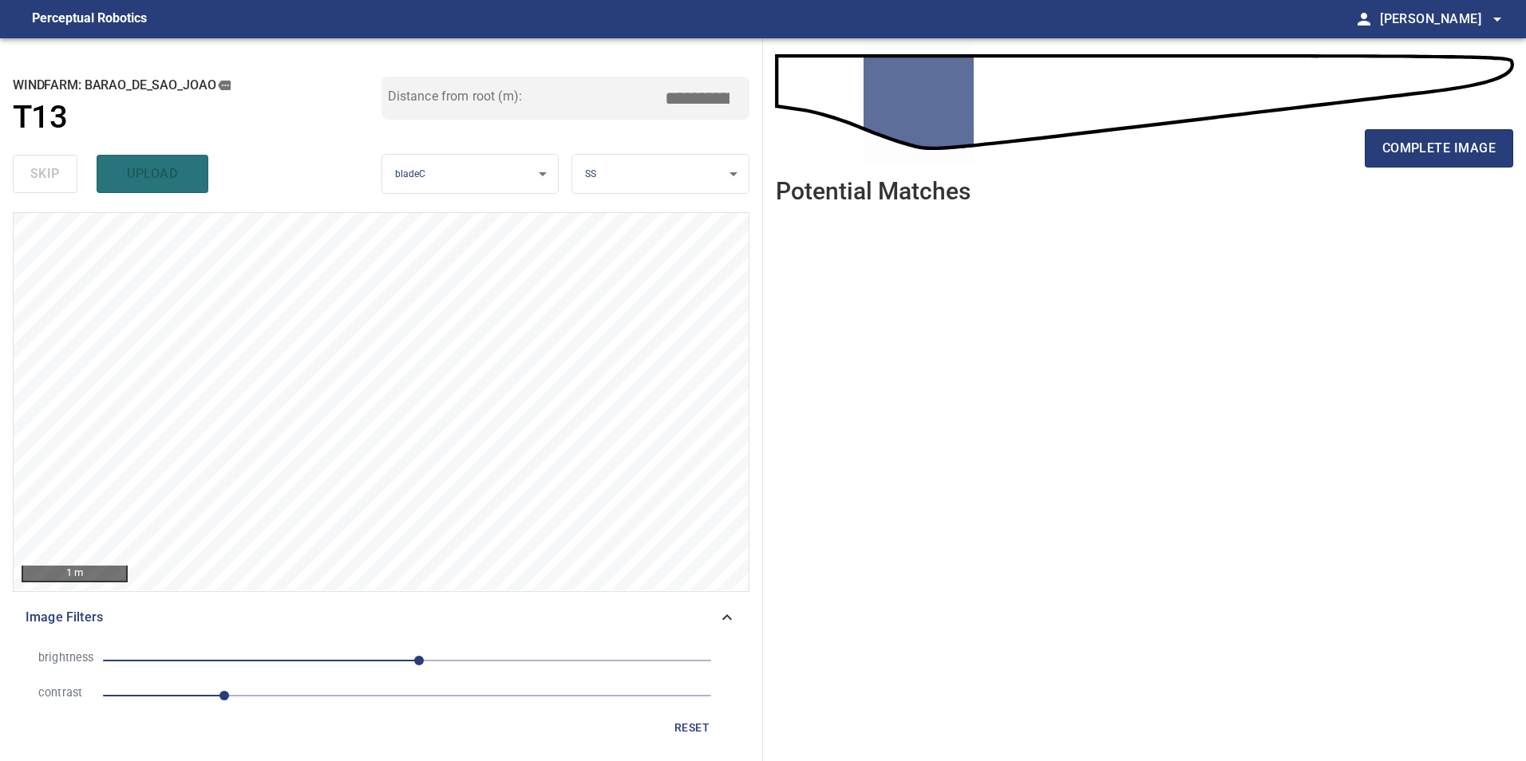
click at [401, 704] on span "1" at bounding box center [407, 696] width 608 height 22
click at [289, 674] on li "brightness 10" at bounding box center [381, 660] width 711 height 35
click at [277, 655] on span "10" at bounding box center [407, 661] width 608 height 22
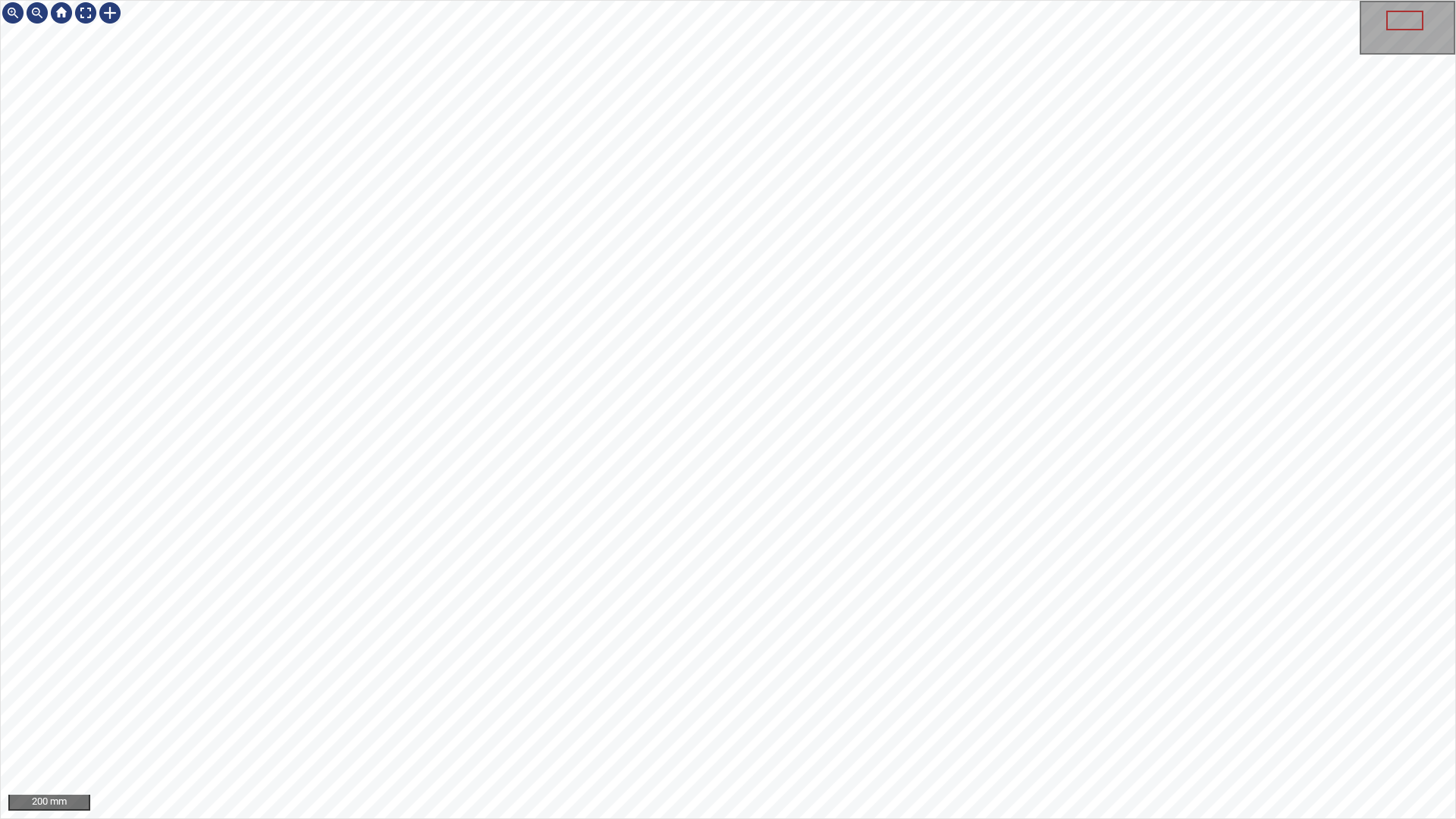
click at [660, 818] on div "200 mm" at bounding box center [728, 410] width 1456 height 819
click at [849, 818] on div "100 mm" at bounding box center [728, 410] width 1456 height 819
click at [915, 818] on div "100 mm" at bounding box center [728, 410] width 1456 height 819
click at [891, 818] on div "100 mm" at bounding box center [728, 410] width 1456 height 819
click at [941, 818] on div "100 mm" at bounding box center [728, 410] width 1456 height 819
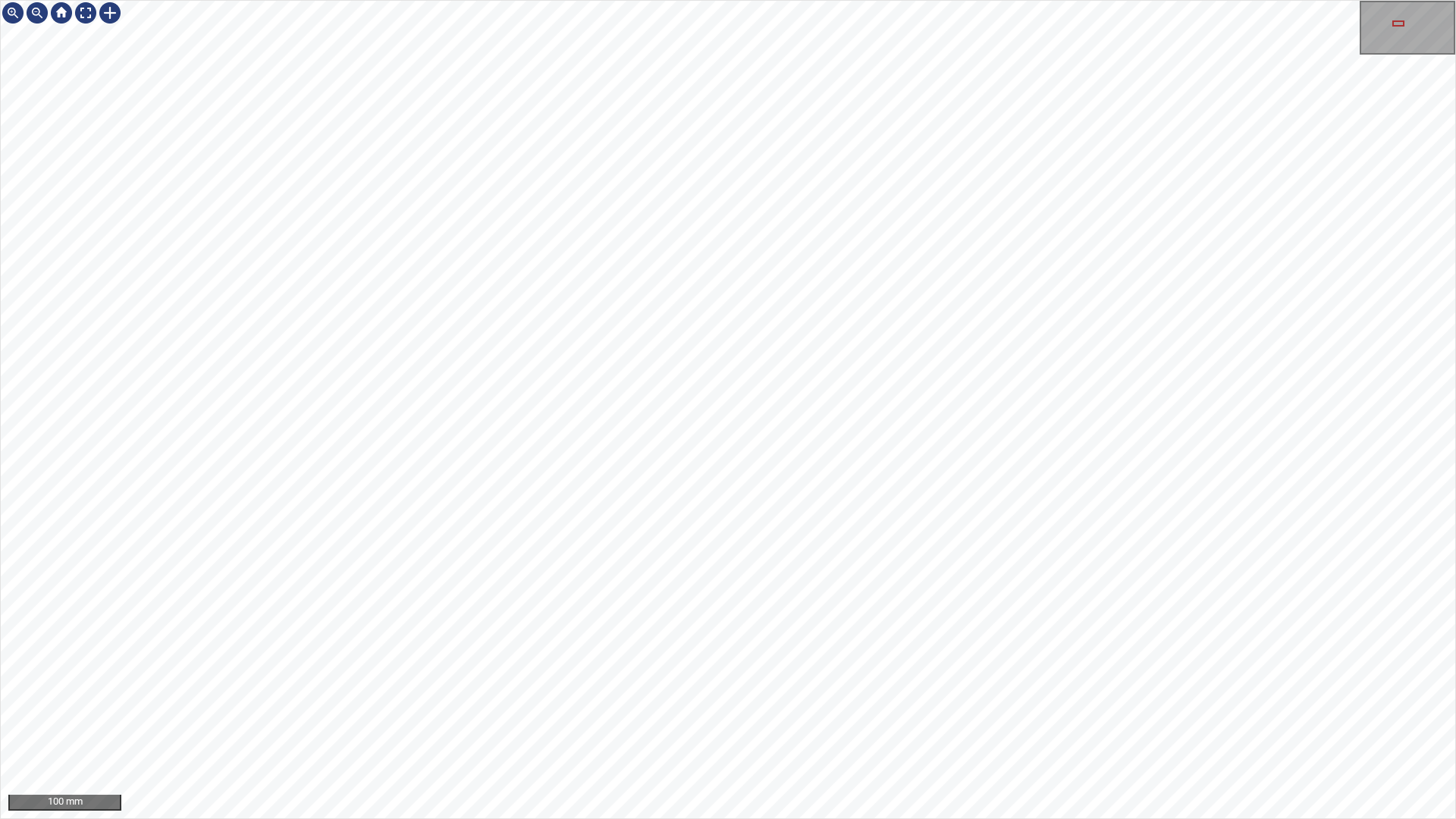
click at [882, 818] on div "100 mm" at bounding box center [728, 410] width 1456 height 819
click at [674, 818] on div "100 mm" at bounding box center [728, 410] width 1456 height 819
click at [849, 818] on div "100 mm" at bounding box center [728, 410] width 1456 height 819
click at [581, 0] on div "100 mm" at bounding box center [728, 410] width 1456 height 819
click at [577, 0] on div "100 mm" at bounding box center [728, 410] width 1456 height 819
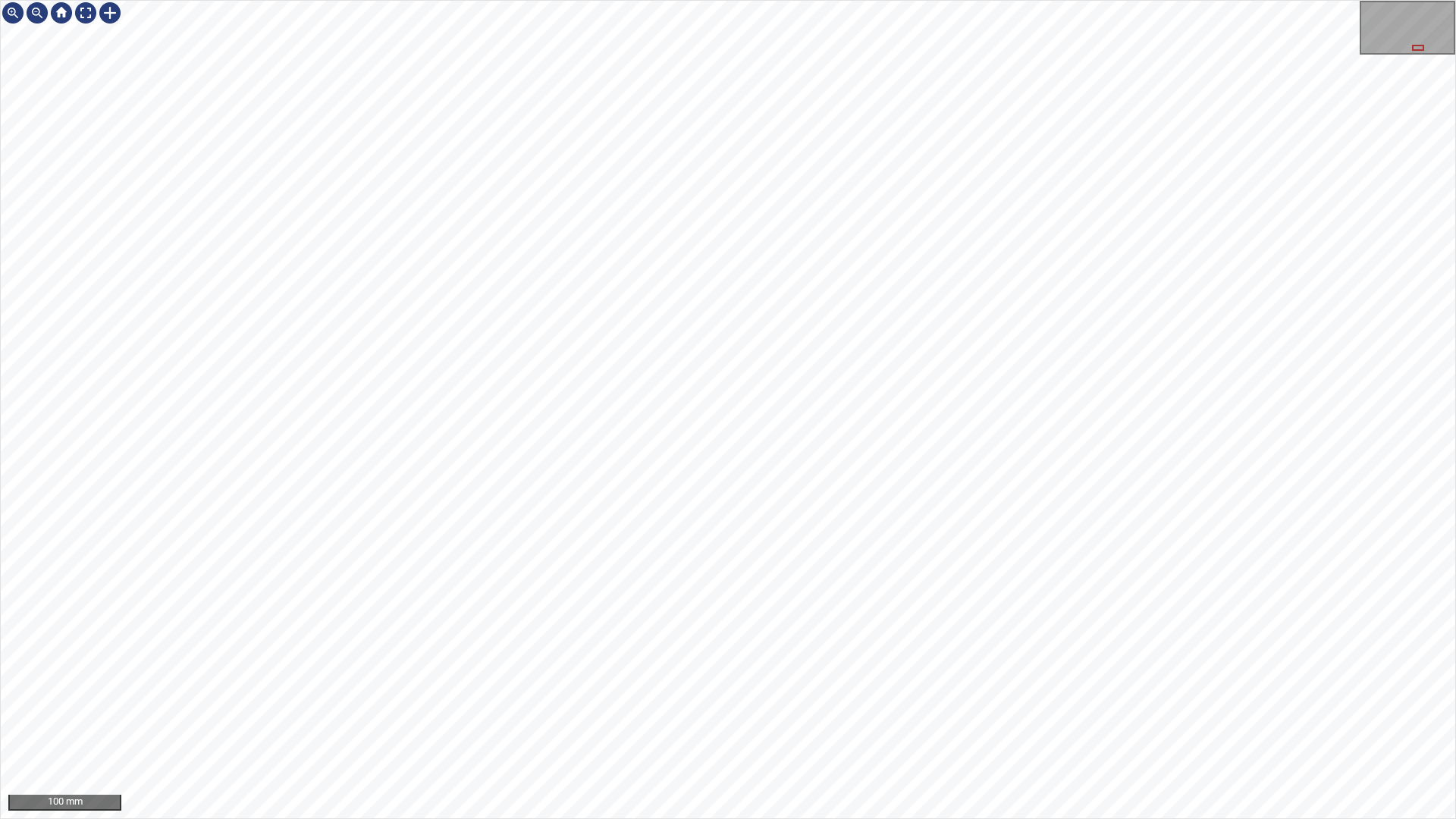
click at [552, 0] on div "100 mm" at bounding box center [728, 410] width 1456 height 819
click at [516, 0] on div "100 mm" at bounding box center [728, 410] width 1456 height 819
click at [763, 818] on div "100 mm" at bounding box center [728, 410] width 1456 height 819
click at [921, 818] on div "100 mm" at bounding box center [728, 410] width 1456 height 819
click at [920, 818] on div "100 mm" at bounding box center [728, 410] width 1456 height 819
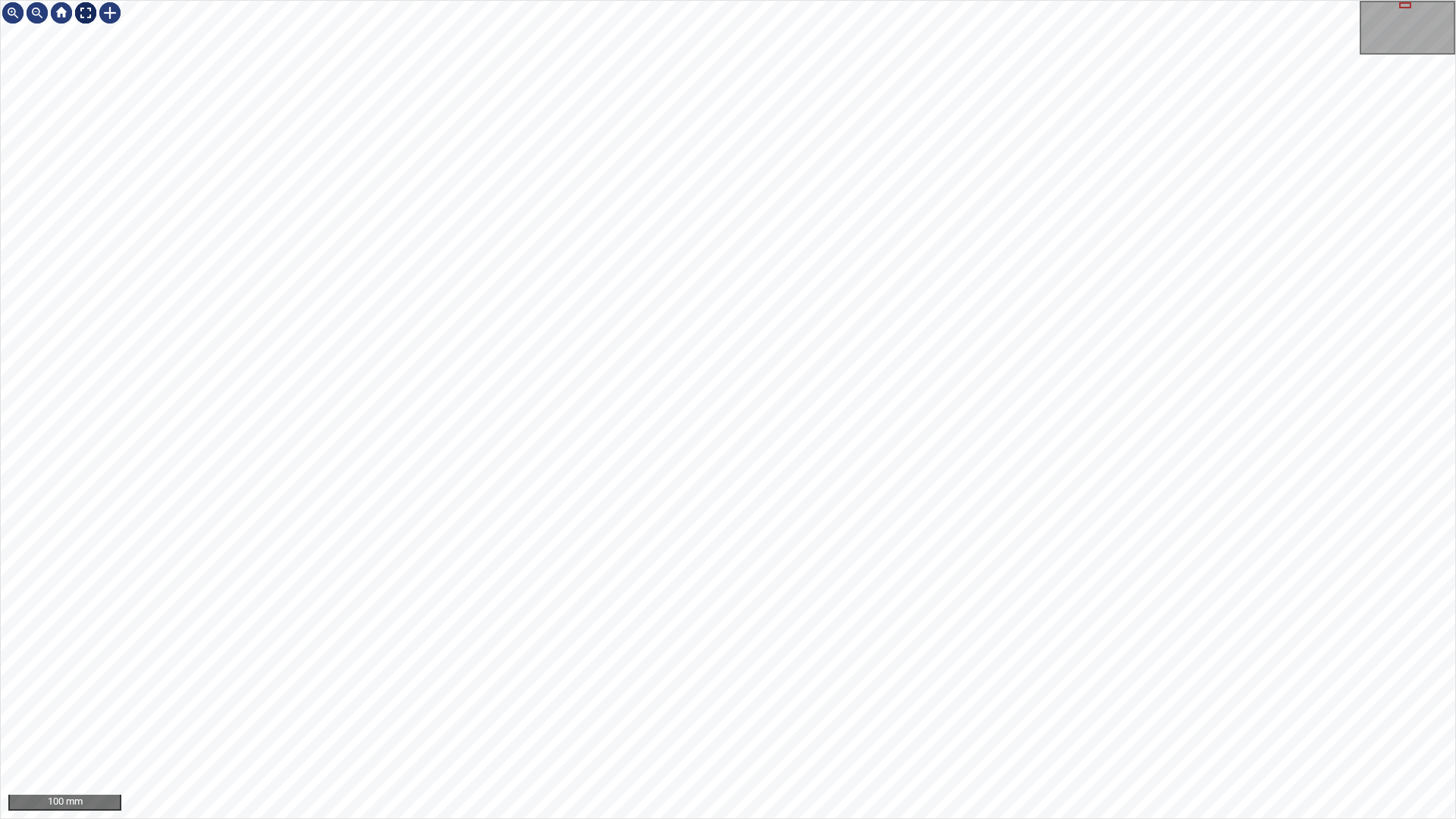
click at [81, 10] on div at bounding box center [85, 13] width 25 height 25
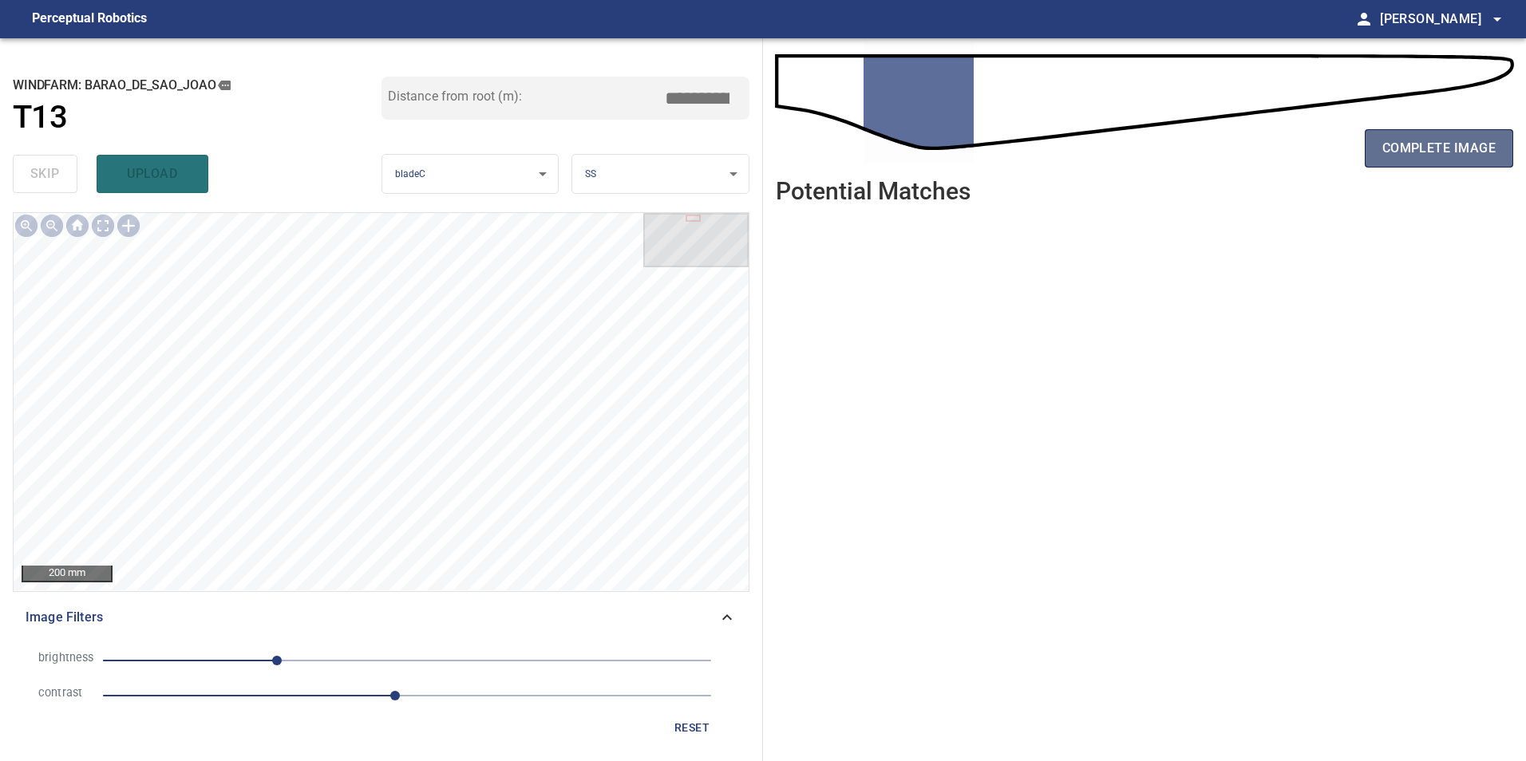
click at [1403, 144] on span "complete image" at bounding box center [1438, 148] width 113 height 22
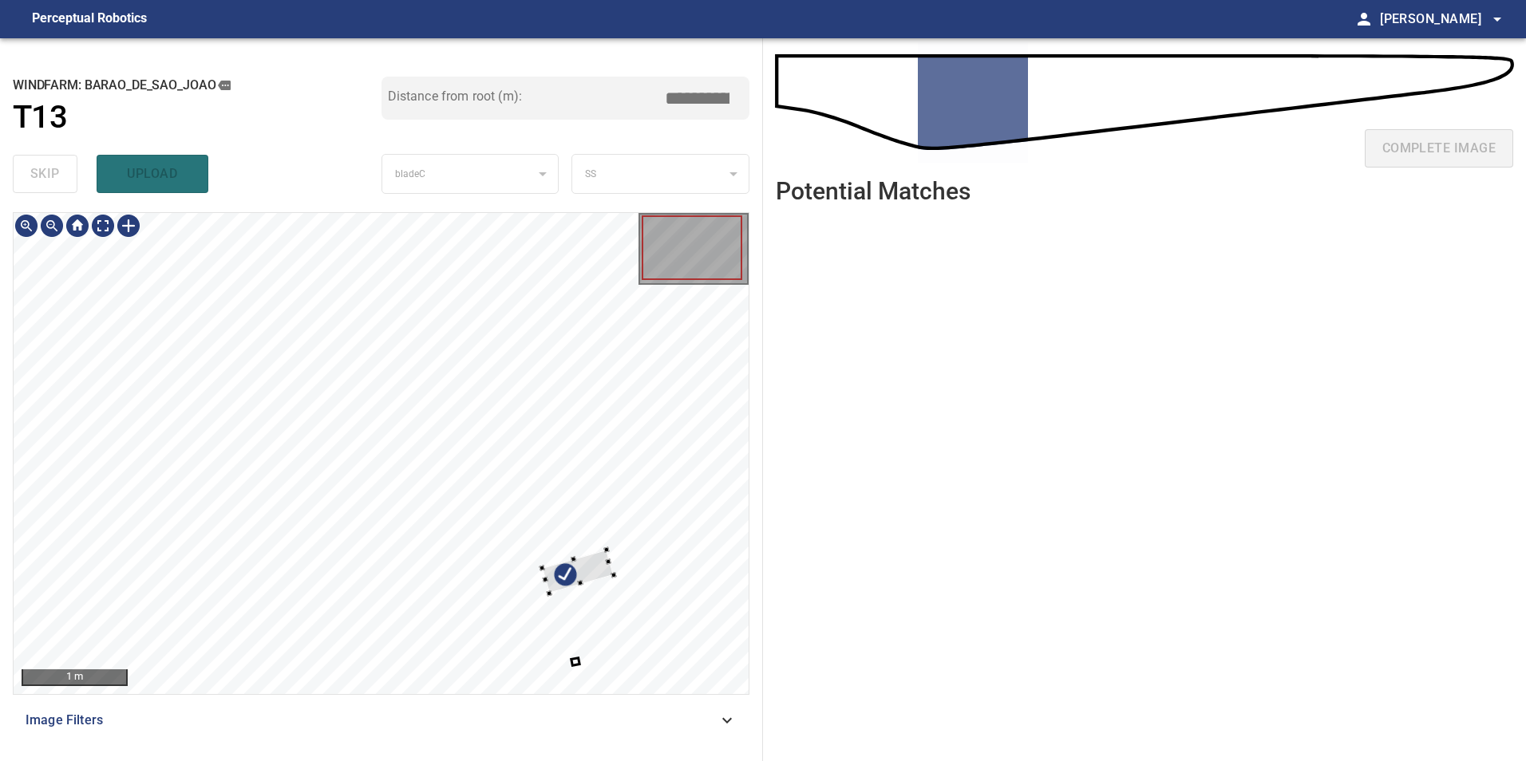
click at [627, 439] on div at bounding box center [381, 453] width 735 height 481
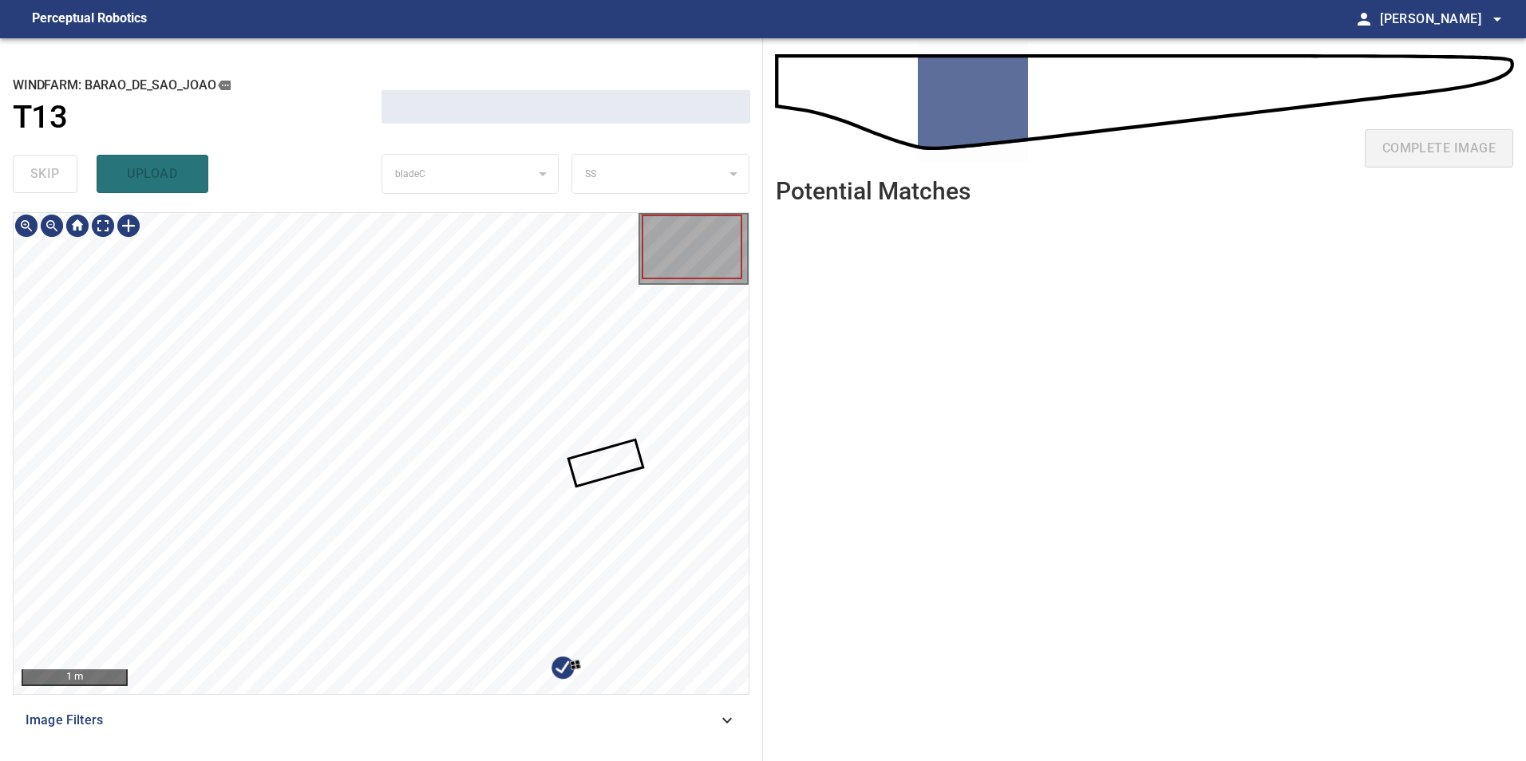
click at [670, 694] on div "1 m" at bounding box center [381, 453] width 737 height 483
click at [611, 392] on div at bounding box center [381, 453] width 735 height 481
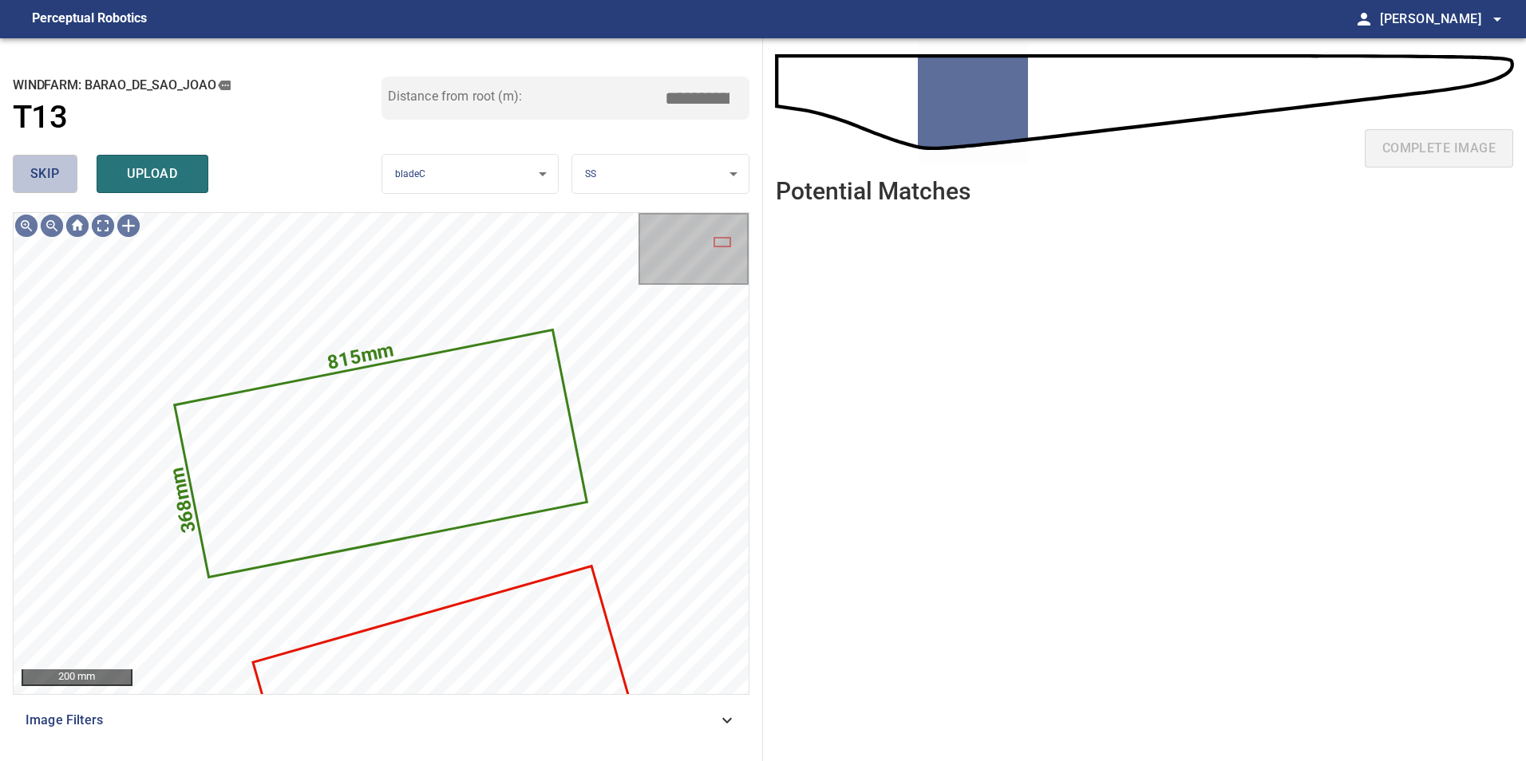
click at [57, 180] on span "skip" at bounding box center [45, 174] width 30 height 22
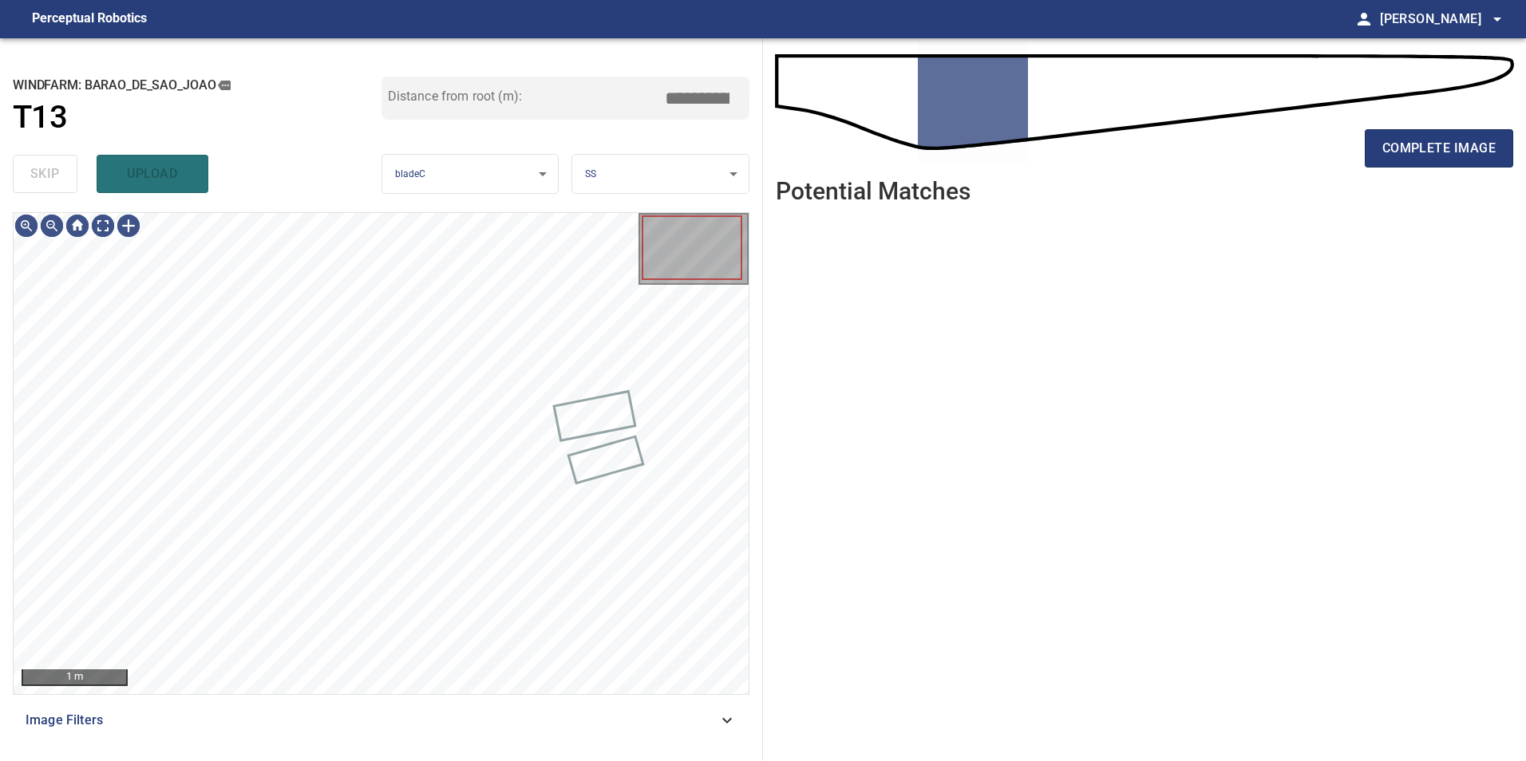
click at [57, 180] on div "skip upload" at bounding box center [197, 173] width 369 height 51
click at [86, 221] on div at bounding box center [78, 226] width 26 height 26
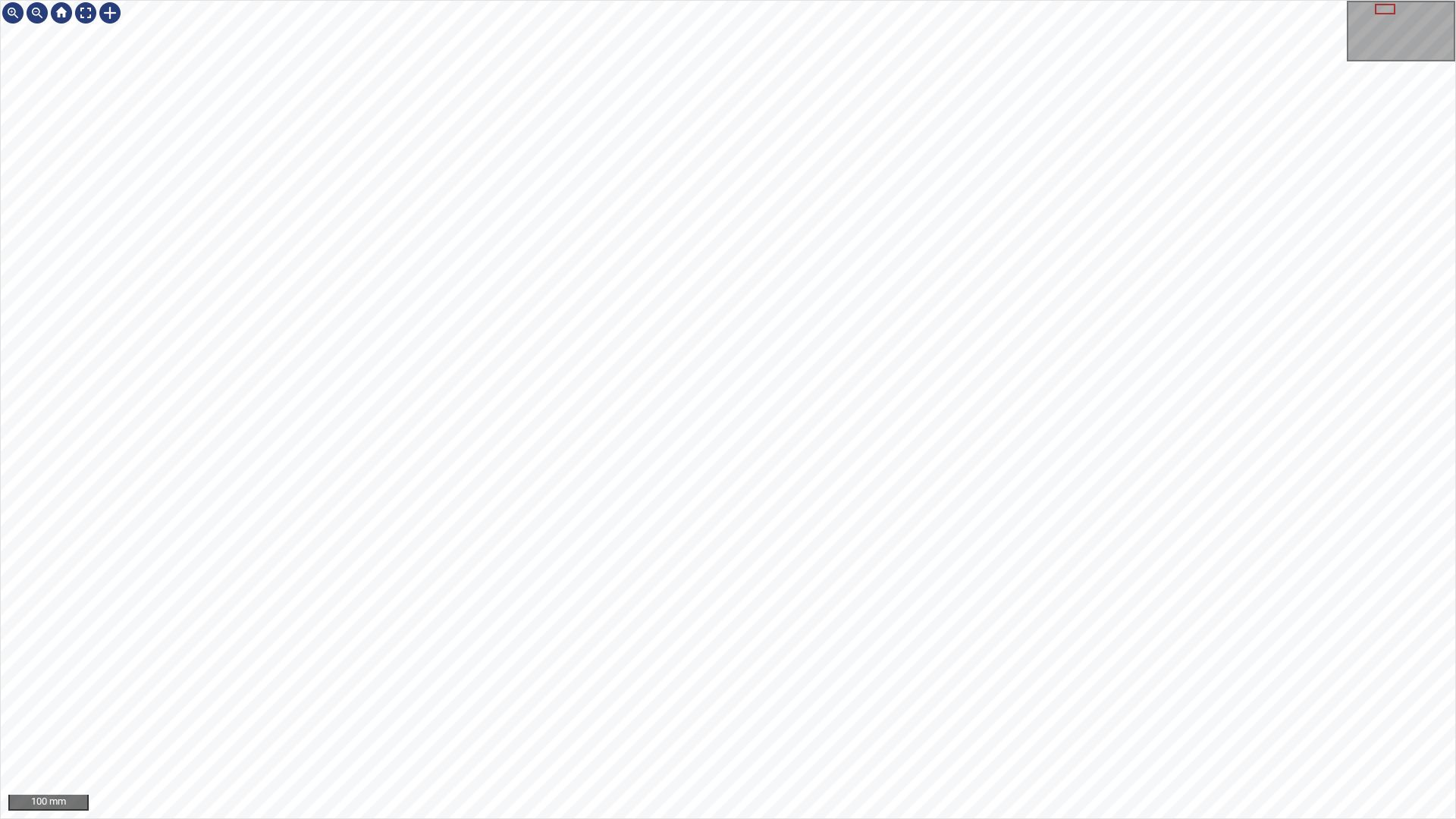
click at [626, 818] on div "100 mm" at bounding box center [728, 410] width 1456 height 819
click at [754, 818] on div "100 mm" at bounding box center [728, 410] width 1456 height 819
click at [849, 818] on div "100 mm" at bounding box center [728, 410] width 1456 height 819
click at [785, 818] on div "100 mm" at bounding box center [728, 410] width 1456 height 819
click at [561, 818] on div "100 mm" at bounding box center [728, 410] width 1456 height 819
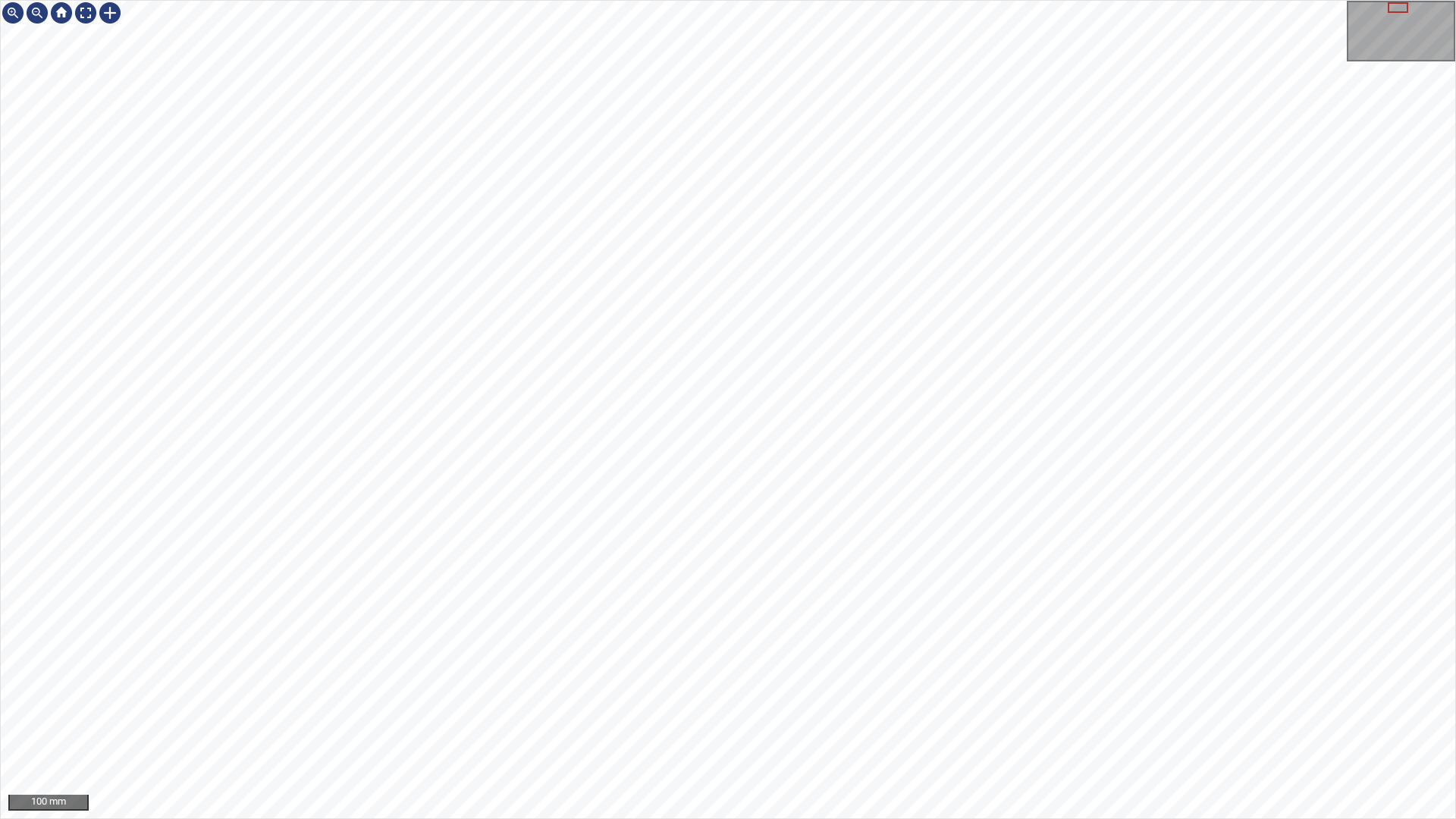
click at [924, 0] on div "100 mm" at bounding box center [728, 410] width 1456 height 819
click at [804, 818] on div "50 mm" at bounding box center [728, 410] width 1456 height 819
click at [719, 818] on div "50 mm" at bounding box center [728, 410] width 1456 height 819
click at [880, 818] on div "50 mm" at bounding box center [728, 410] width 1456 height 819
click at [86, 17] on div at bounding box center [85, 13] width 25 height 25
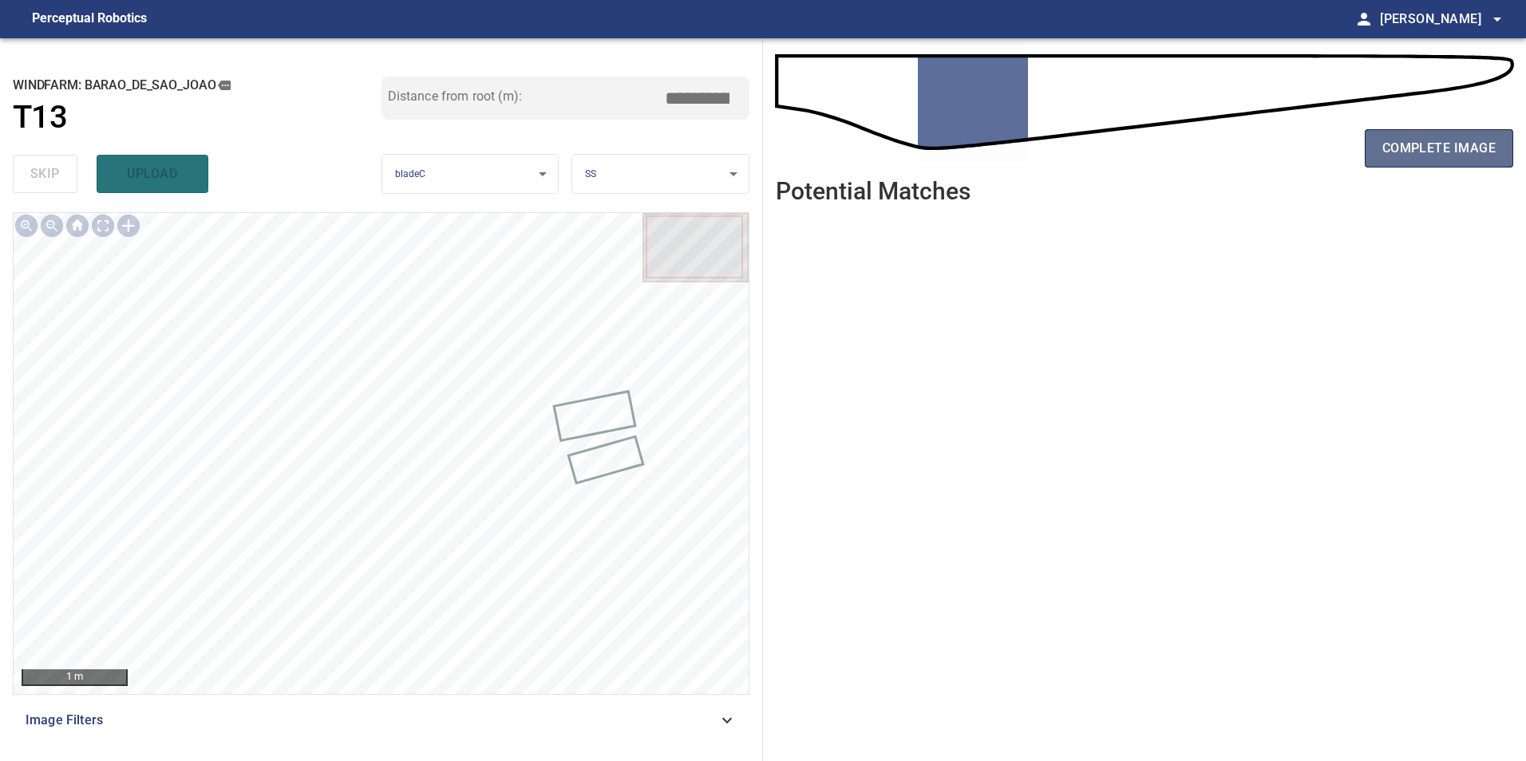
click at [1415, 140] on span "complete image" at bounding box center [1438, 148] width 113 height 22
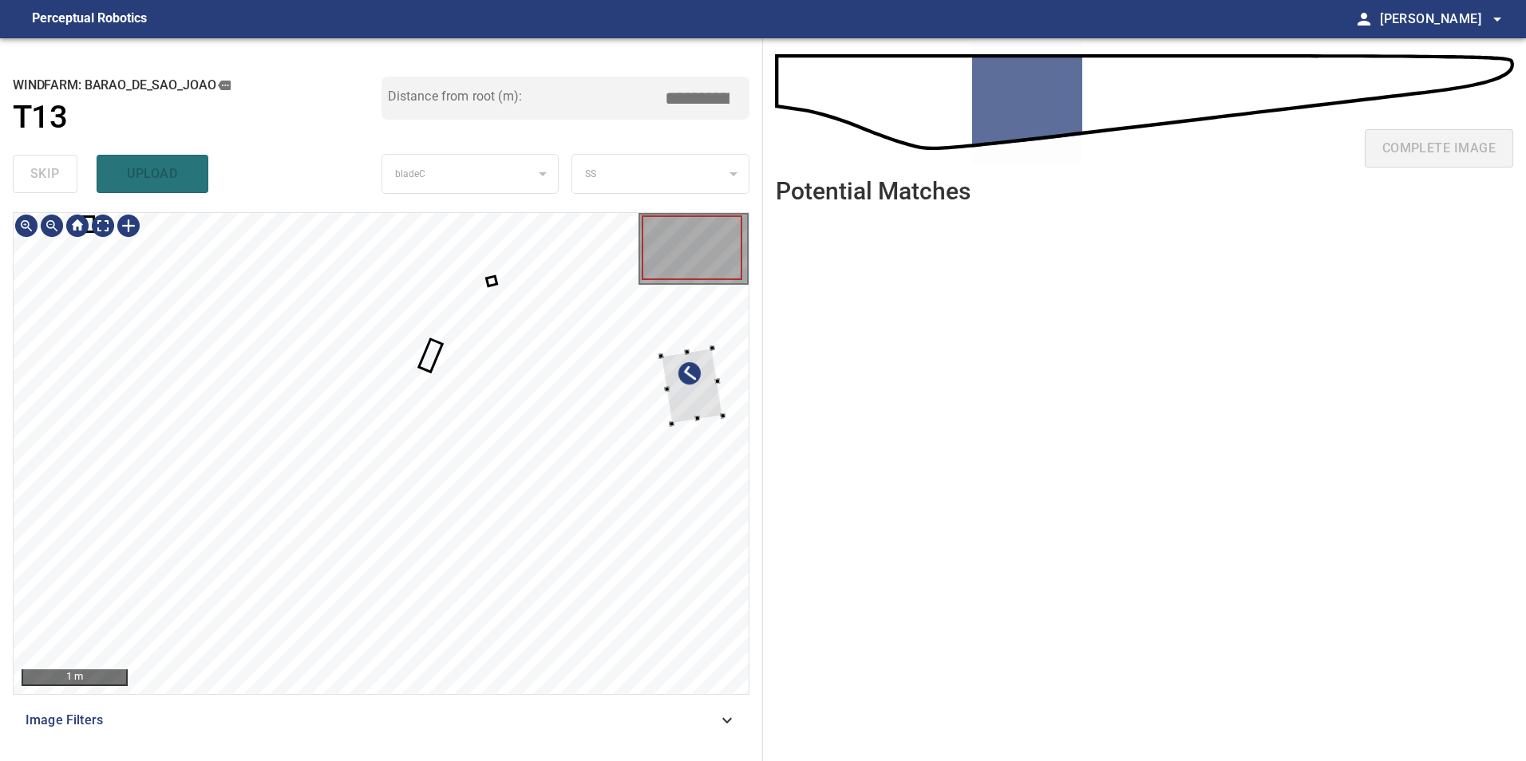
click at [702, 394] on div at bounding box center [381, 453] width 735 height 481
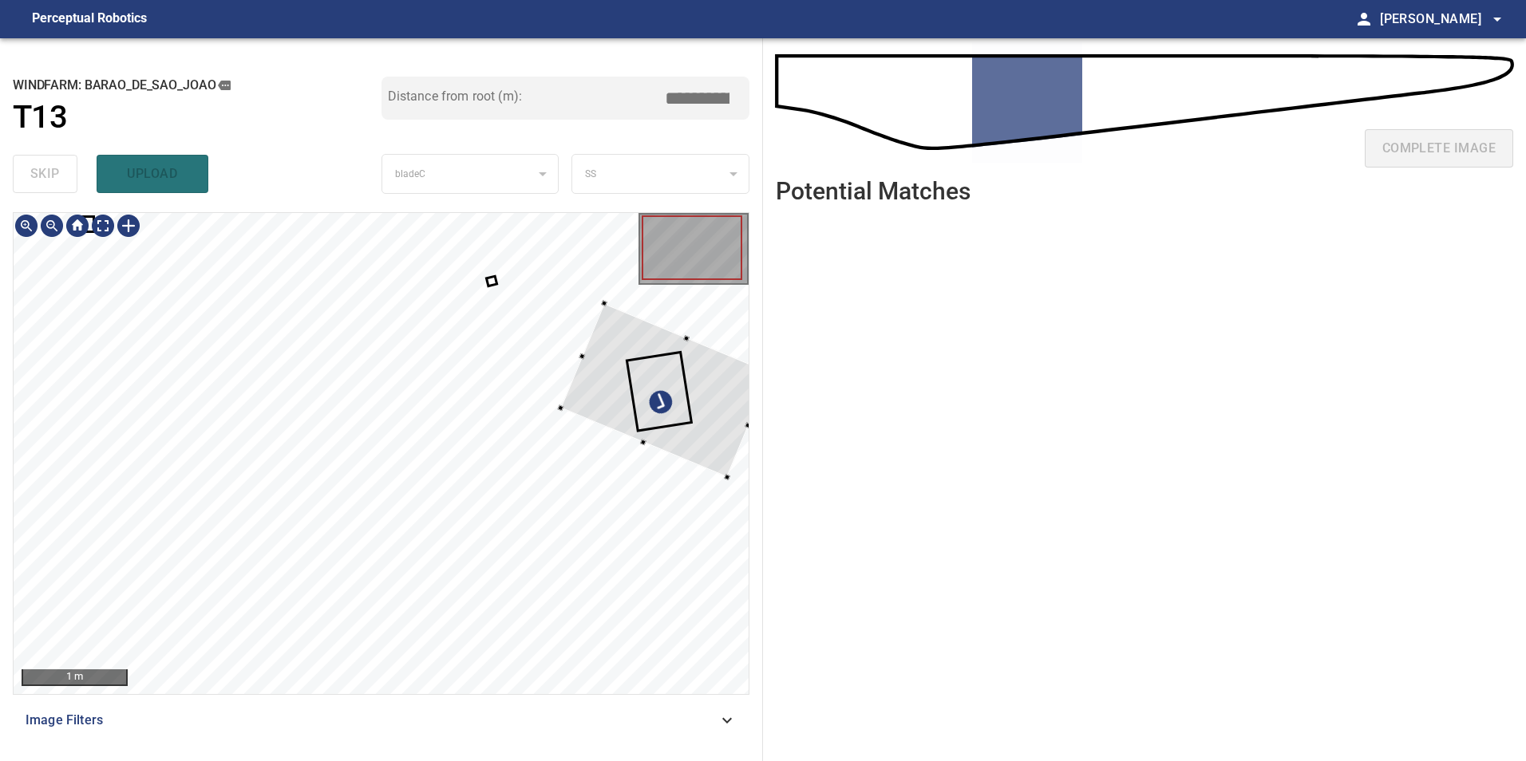
click at [595, 341] on div at bounding box center [666, 390] width 211 height 174
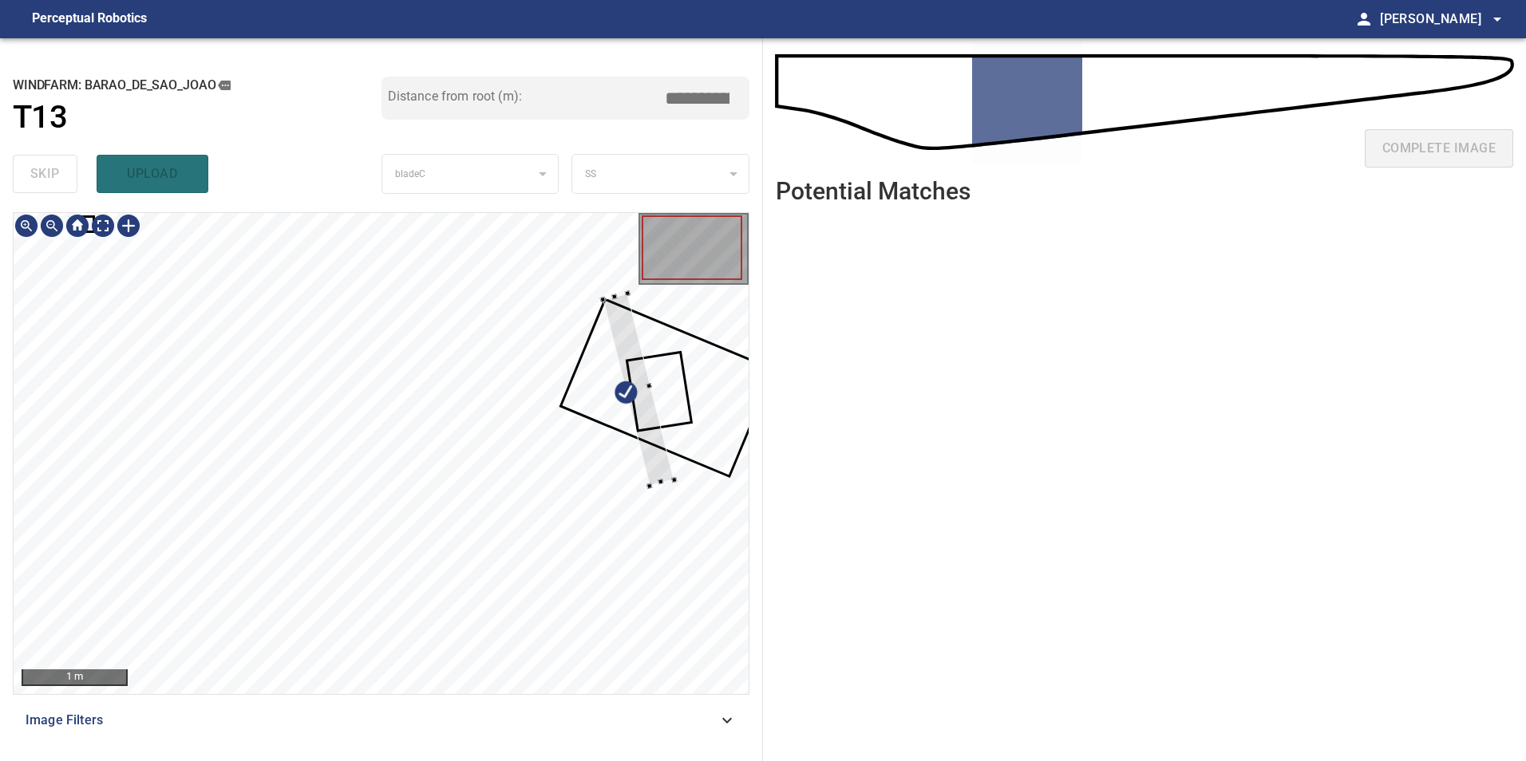
click at [677, 474] on div at bounding box center [381, 453] width 735 height 481
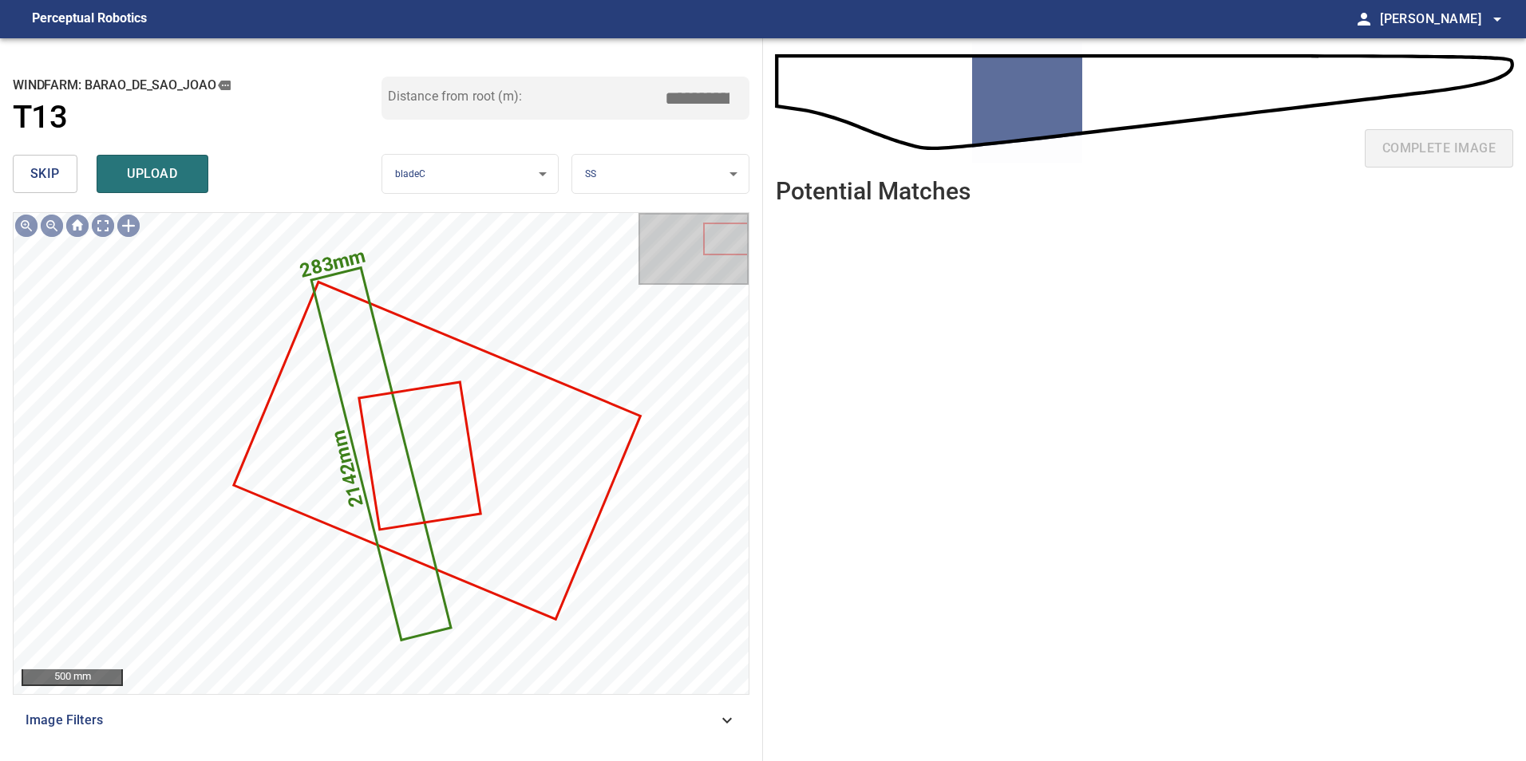
click at [70, 164] on button "skip" at bounding box center [45, 174] width 65 height 38
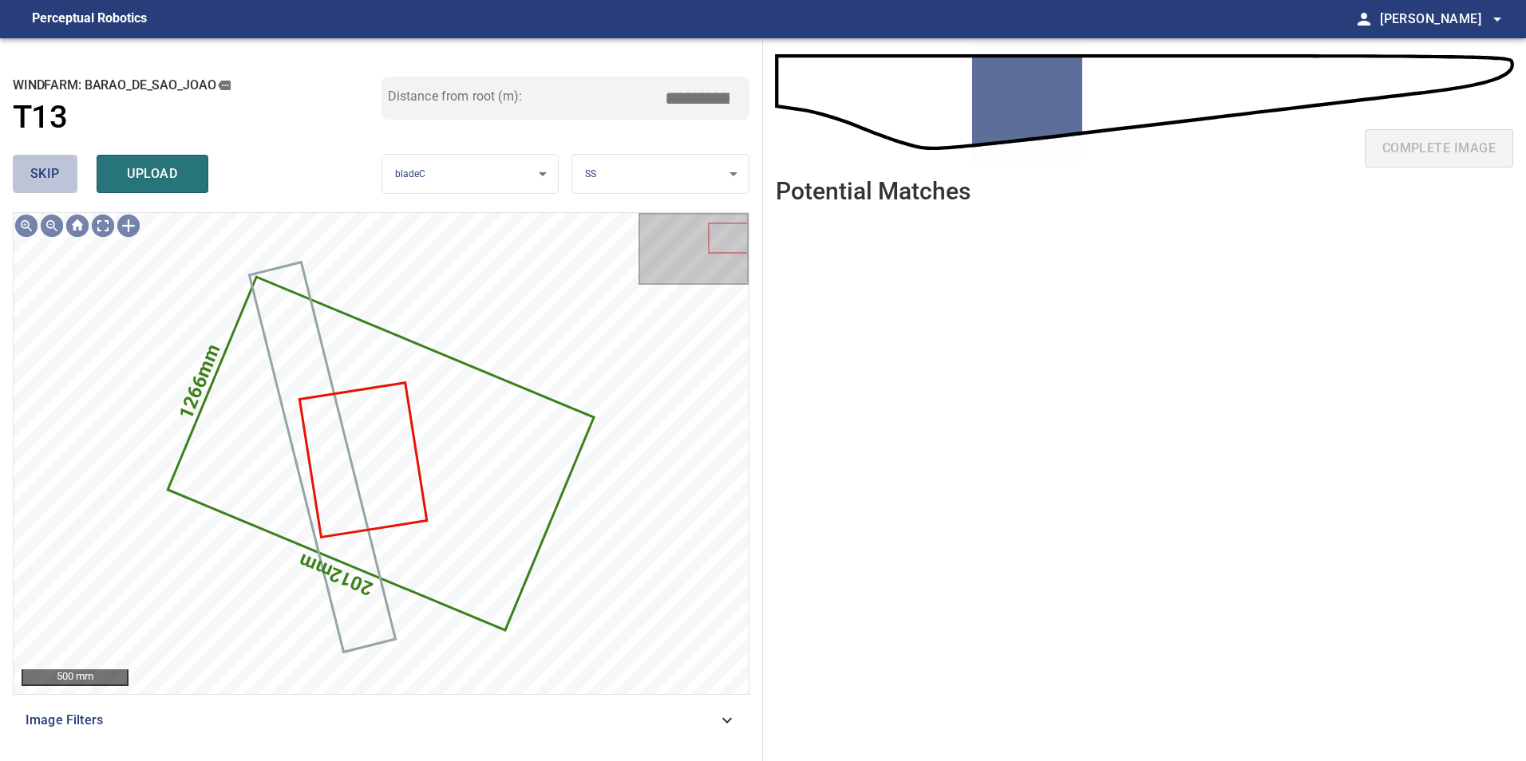
click at [70, 164] on button "skip" at bounding box center [45, 174] width 65 height 38
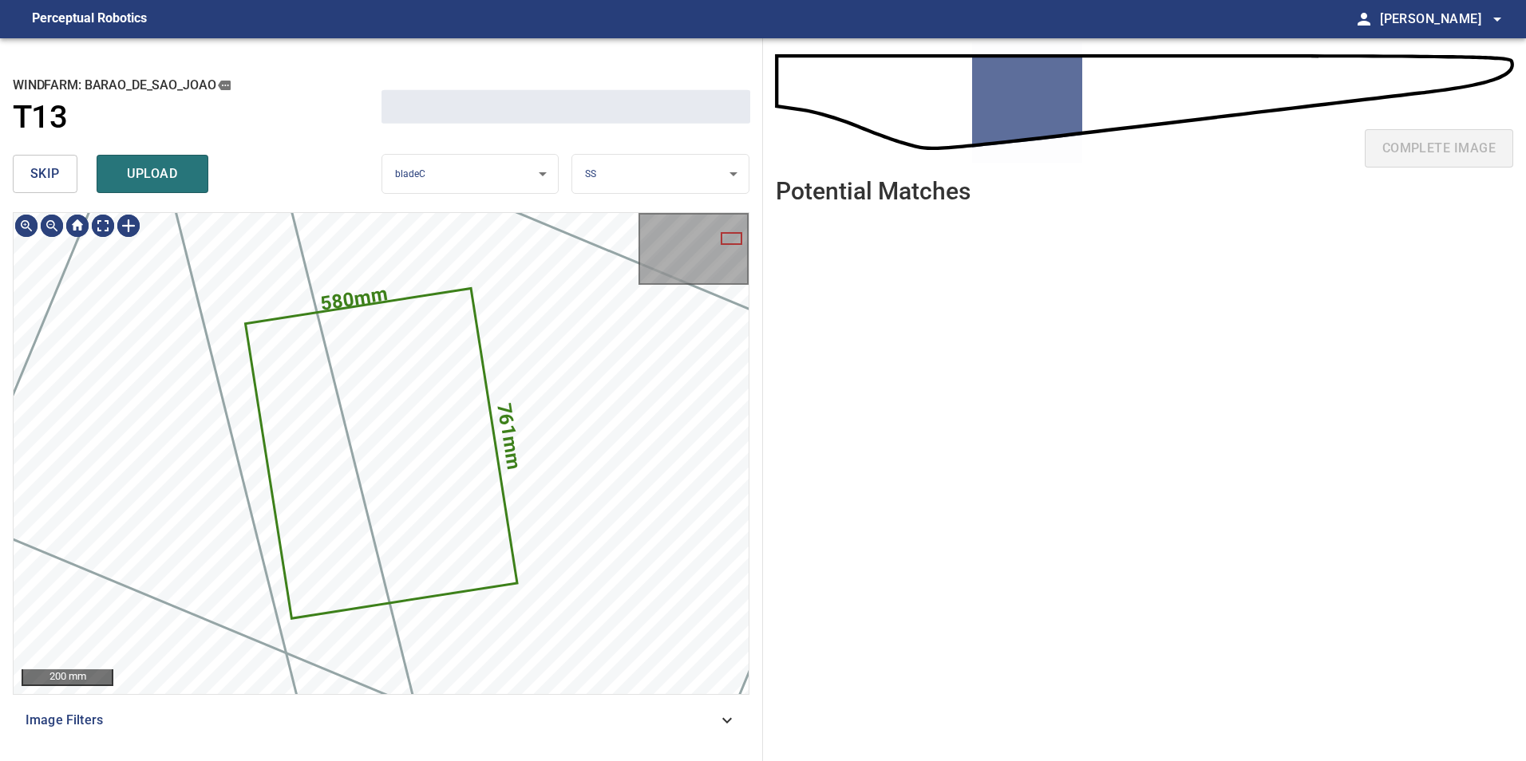
click at [70, 164] on button "skip" at bounding box center [45, 174] width 65 height 38
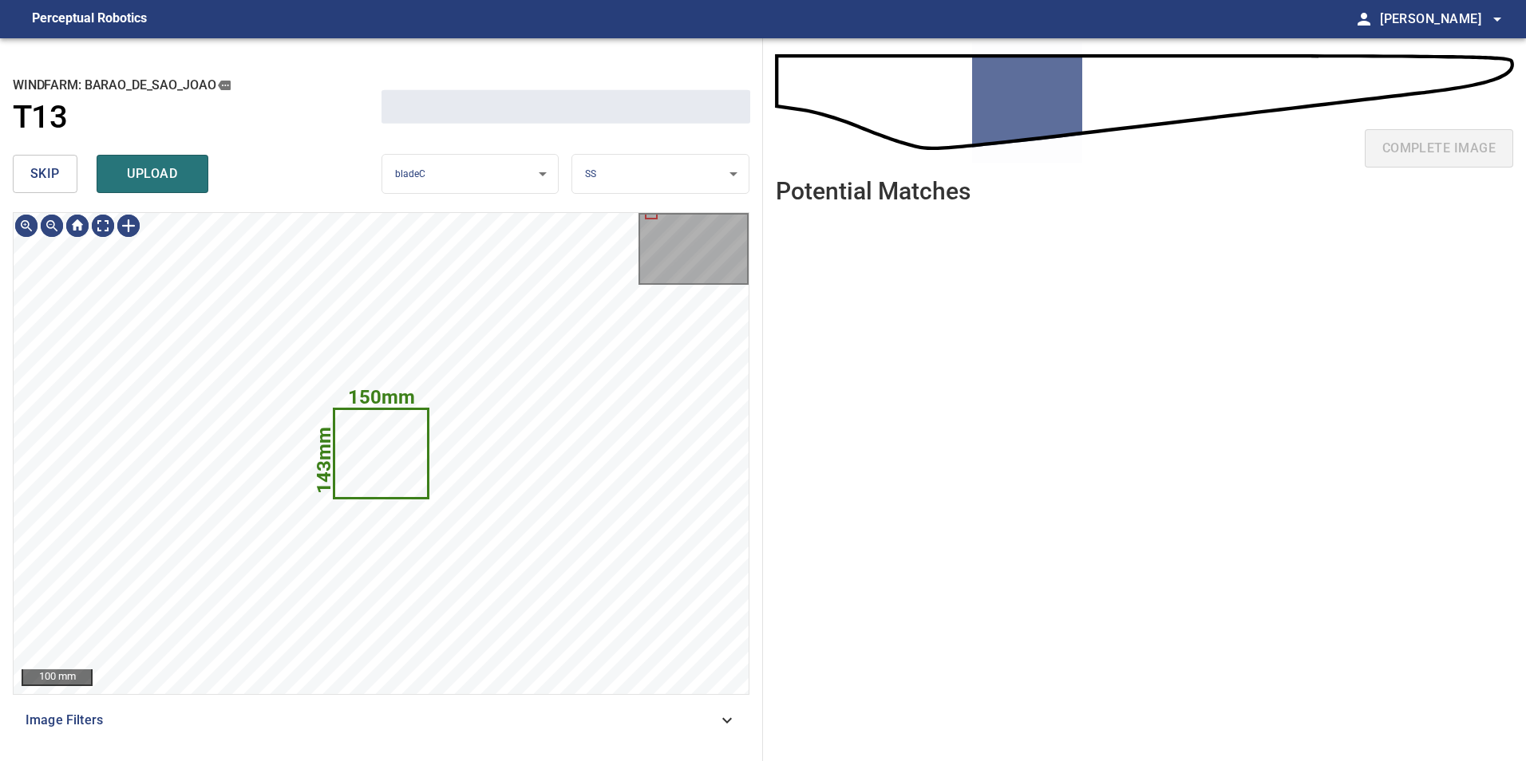
click at [70, 164] on button "skip" at bounding box center [45, 174] width 65 height 38
click at [70, 164] on div "skip upload" at bounding box center [197, 173] width 369 height 51
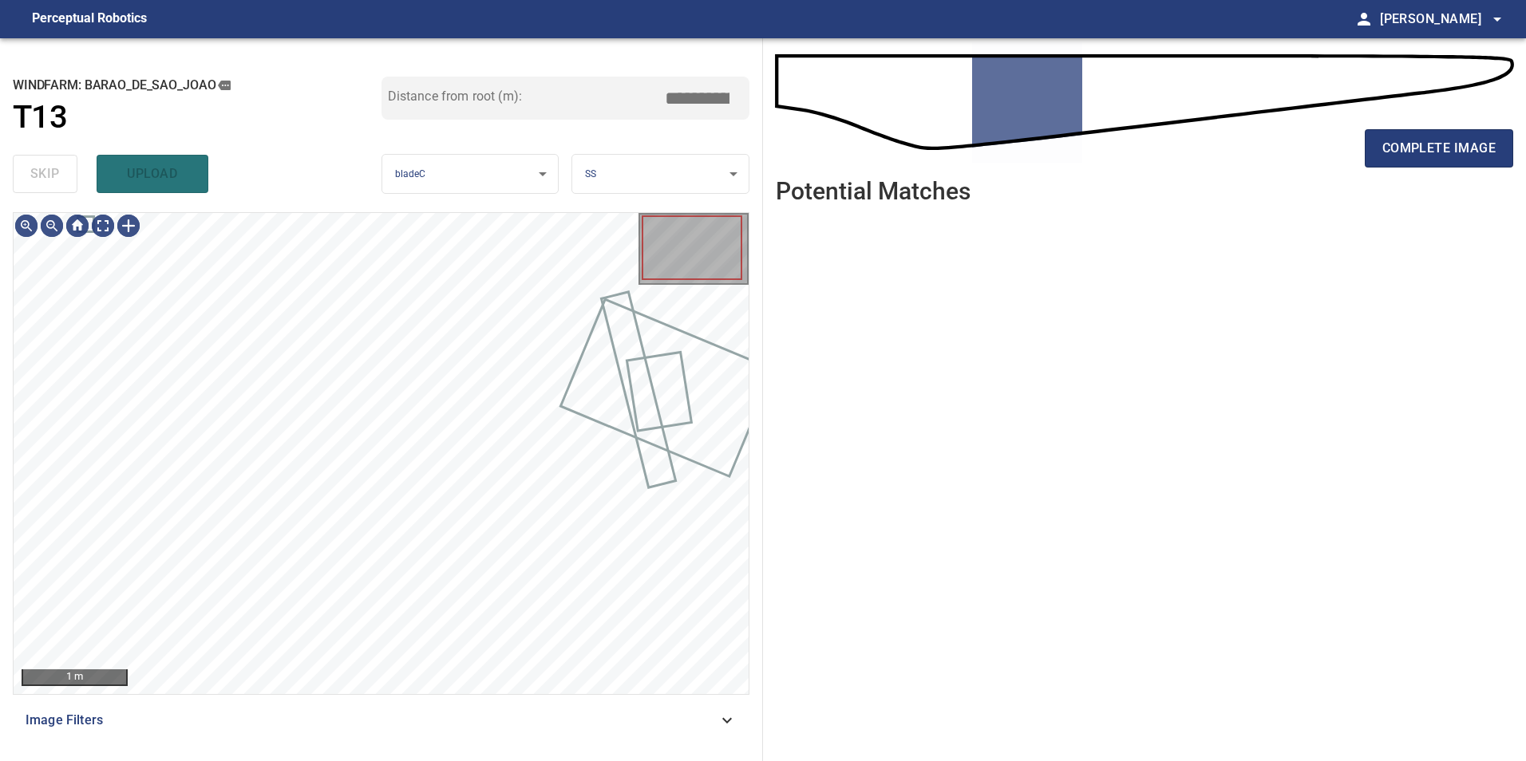
click at [70, 164] on div "skip upload" at bounding box center [197, 173] width 369 height 51
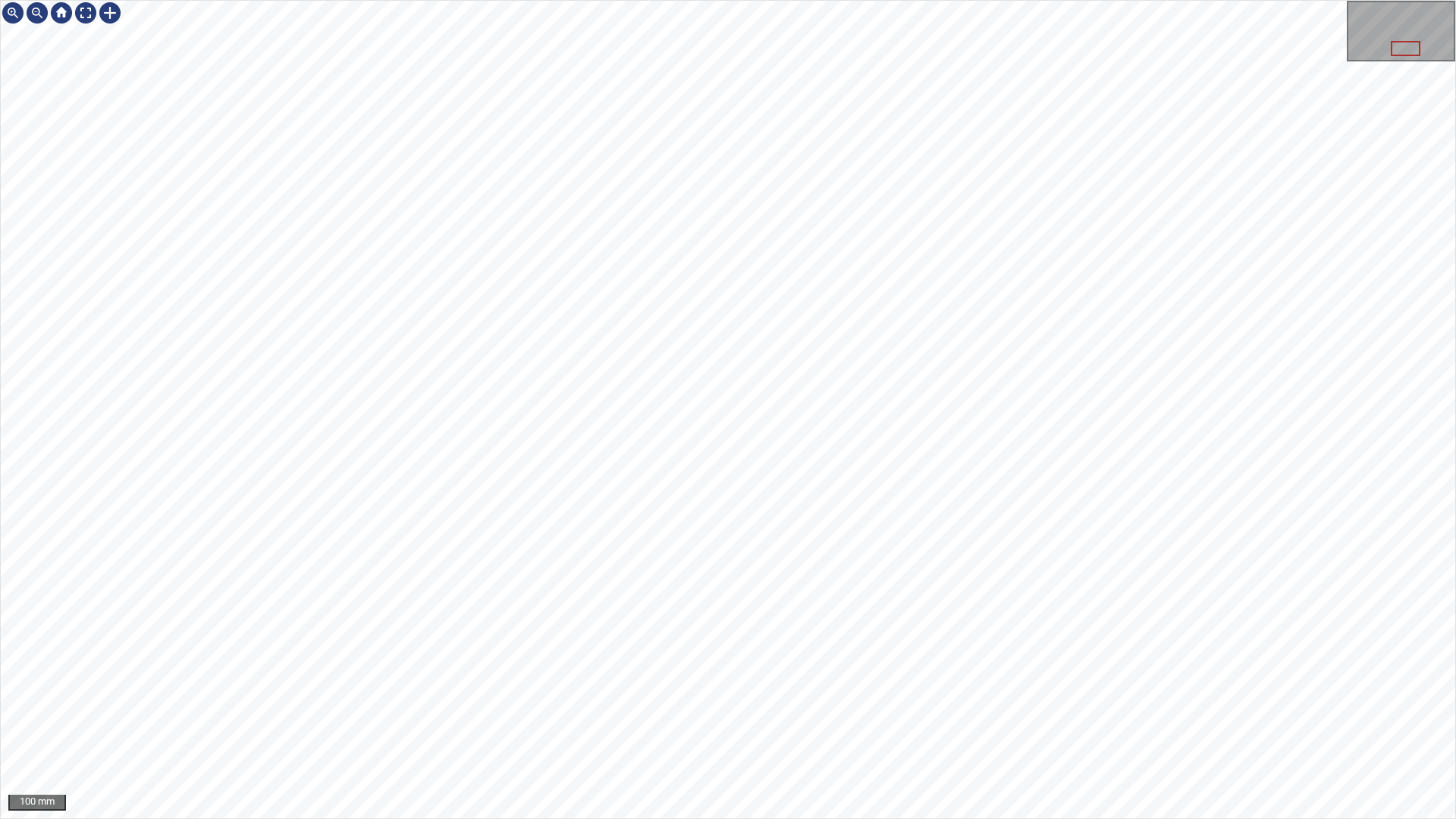
click at [953, 818] on div "100 mm" at bounding box center [728, 410] width 1456 height 819
click at [823, 818] on div "100 mm" at bounding box center [728, 410] width 1456 height 819
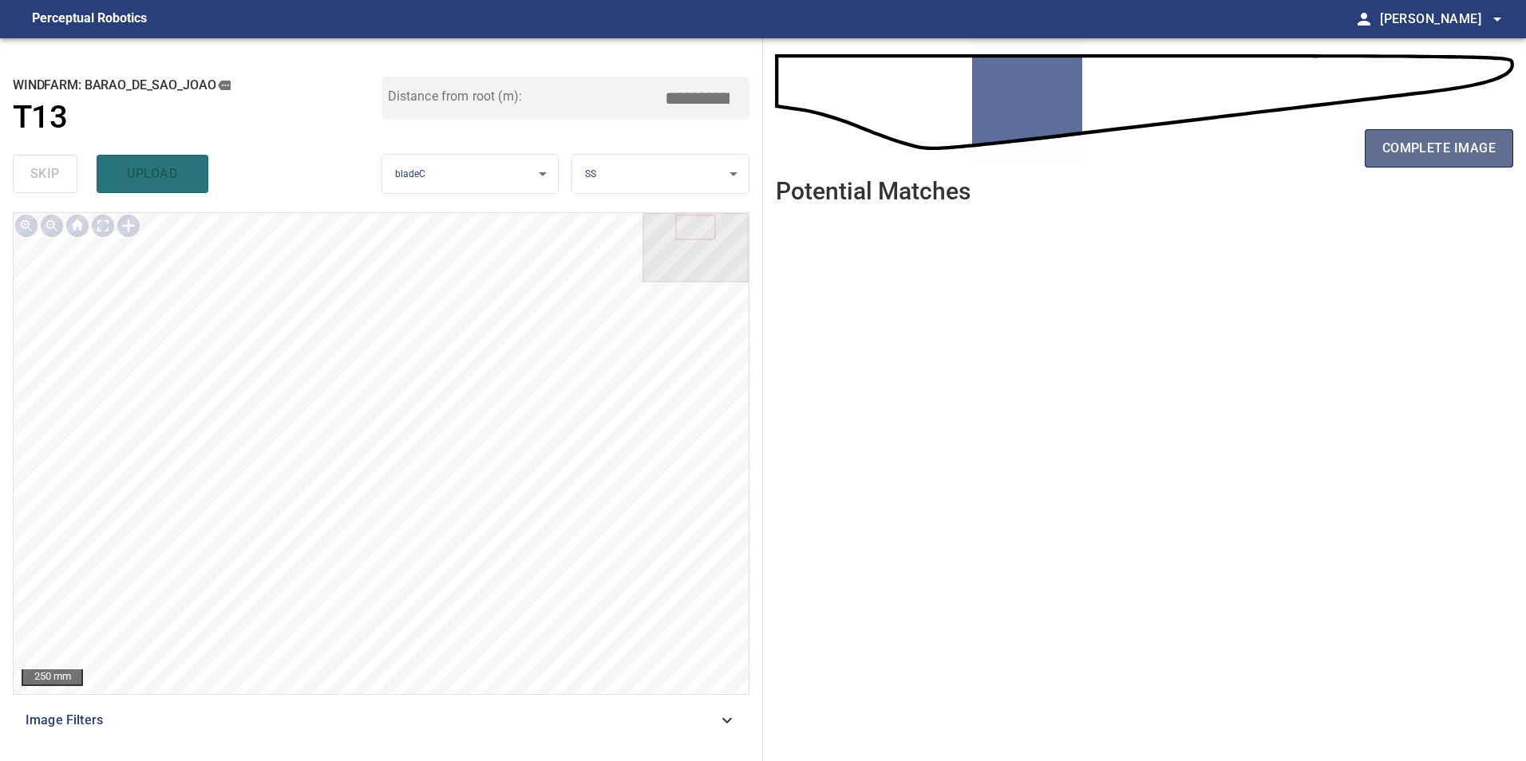
click at [1388, 154] on span "complete image" at bounding box center [1438, 148] width 113 height 22
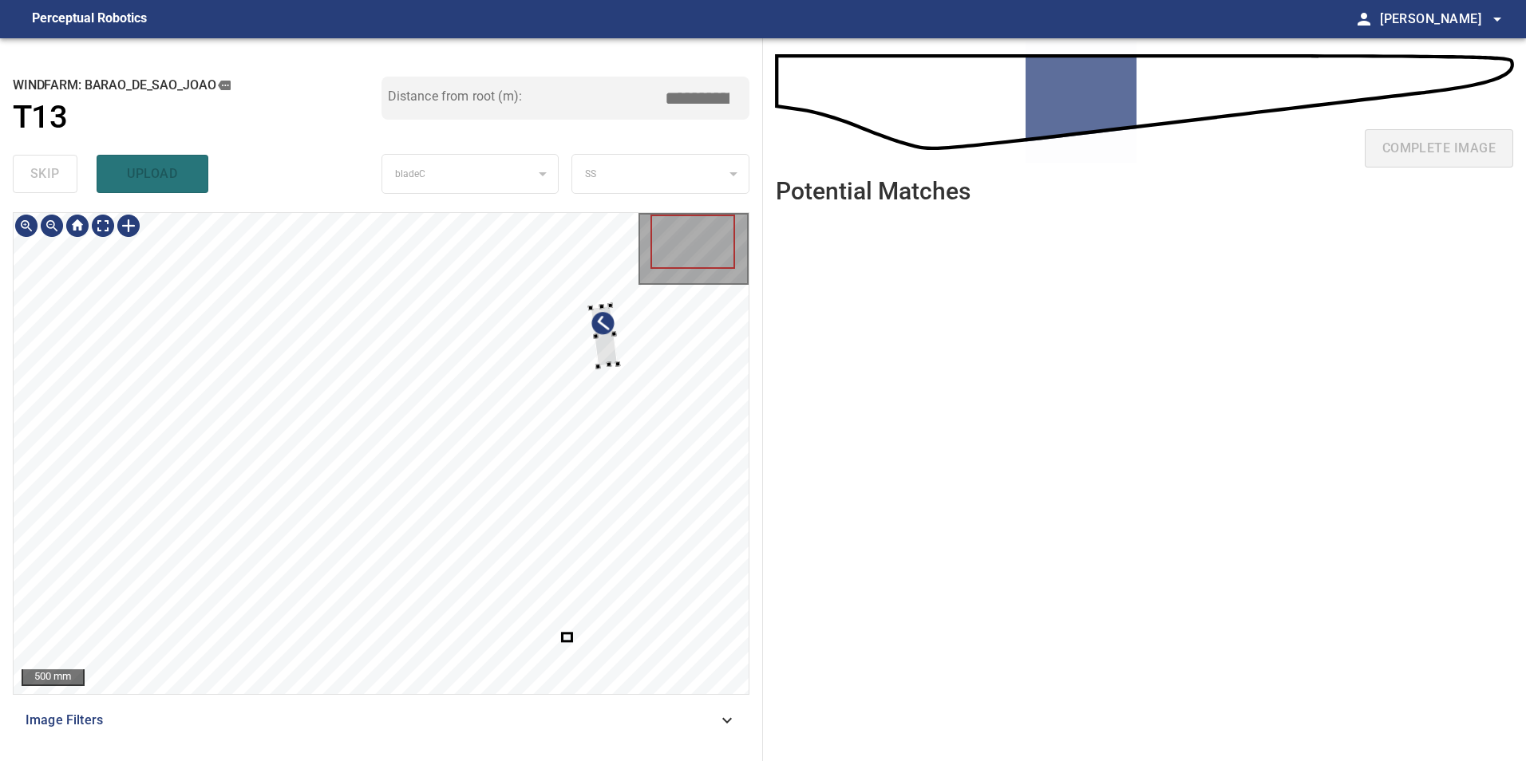
click at [621, 355] on div at bounding box center [381, 453] width 735 height 481
click at [618, 403] on div at bounding box center [381, 453] width 735 height 481
click at [630, 619] on div at bounding box center [381, 453] width 735 height 481
click at [584, 198] on div "**********" at bounding box center [381, 399] width 763 height 723
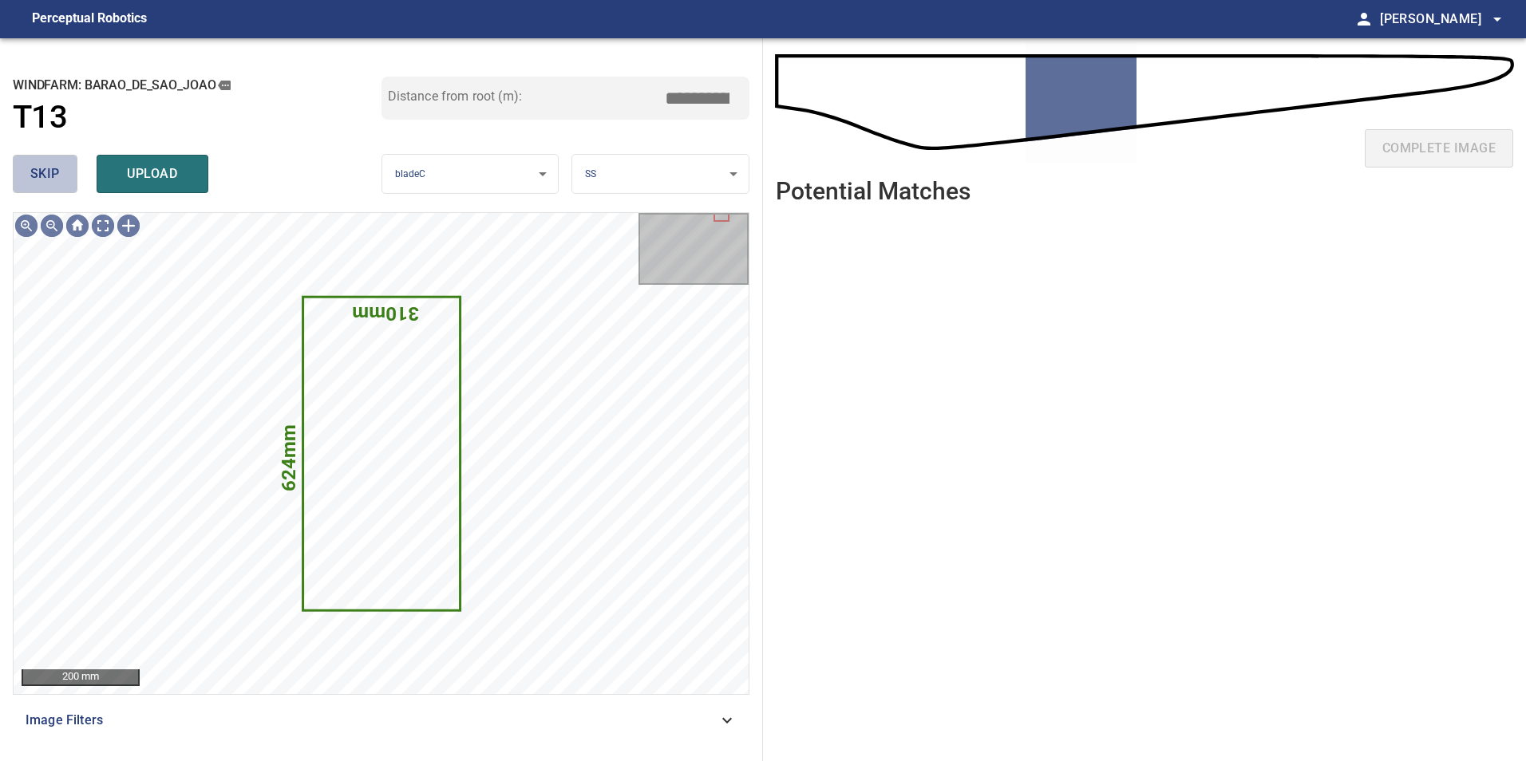
click at [46, 163] on span "skip" at bounding box center [45, 174] width 30 height 22
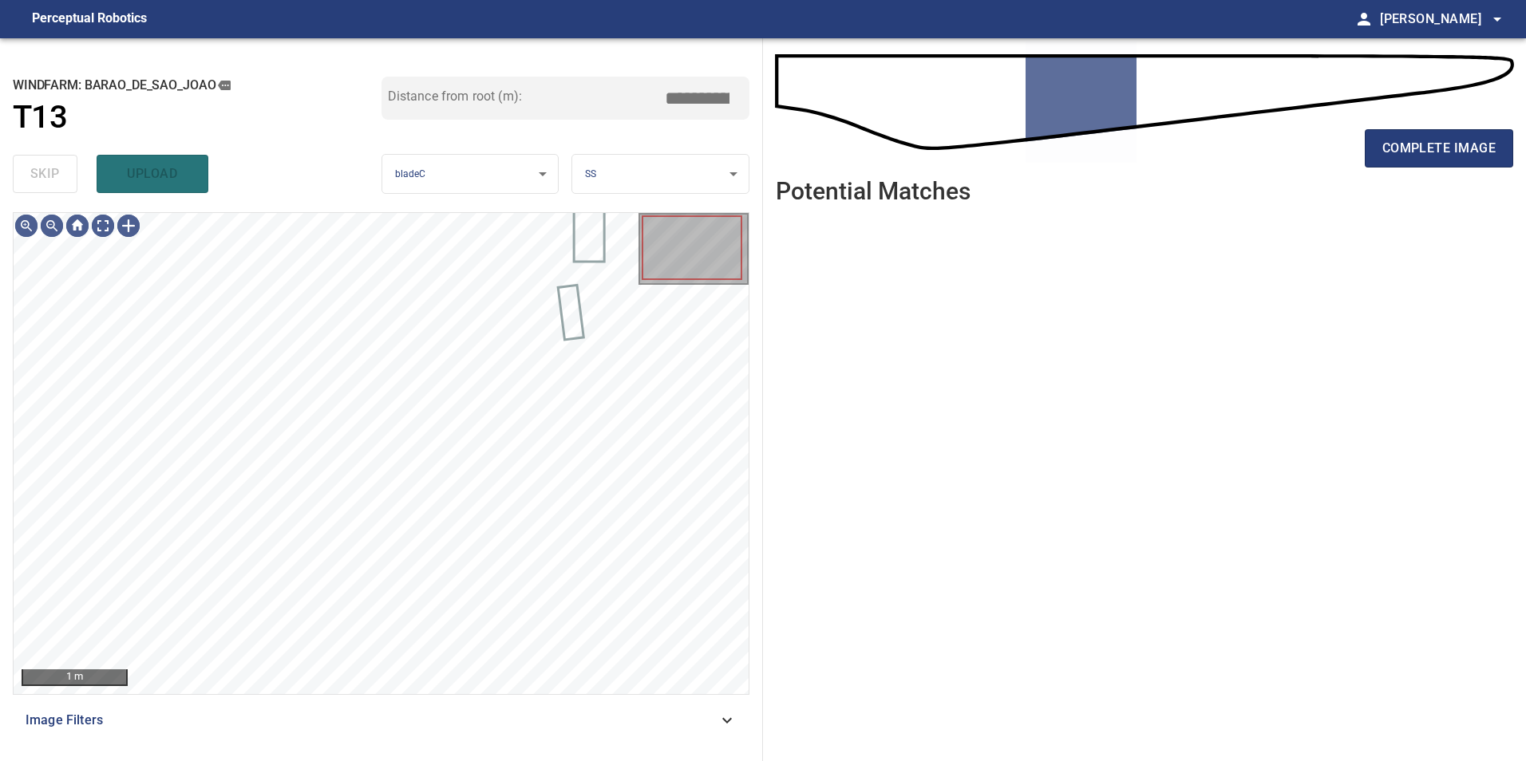
drag, startPoint x: 46, startPoint y: 164, endPoint x: 84, endPoint y: 232, distance: 78.2
click at [47, 172] on div "skip upload" at bounding box center [197, 173] width 369 height 51
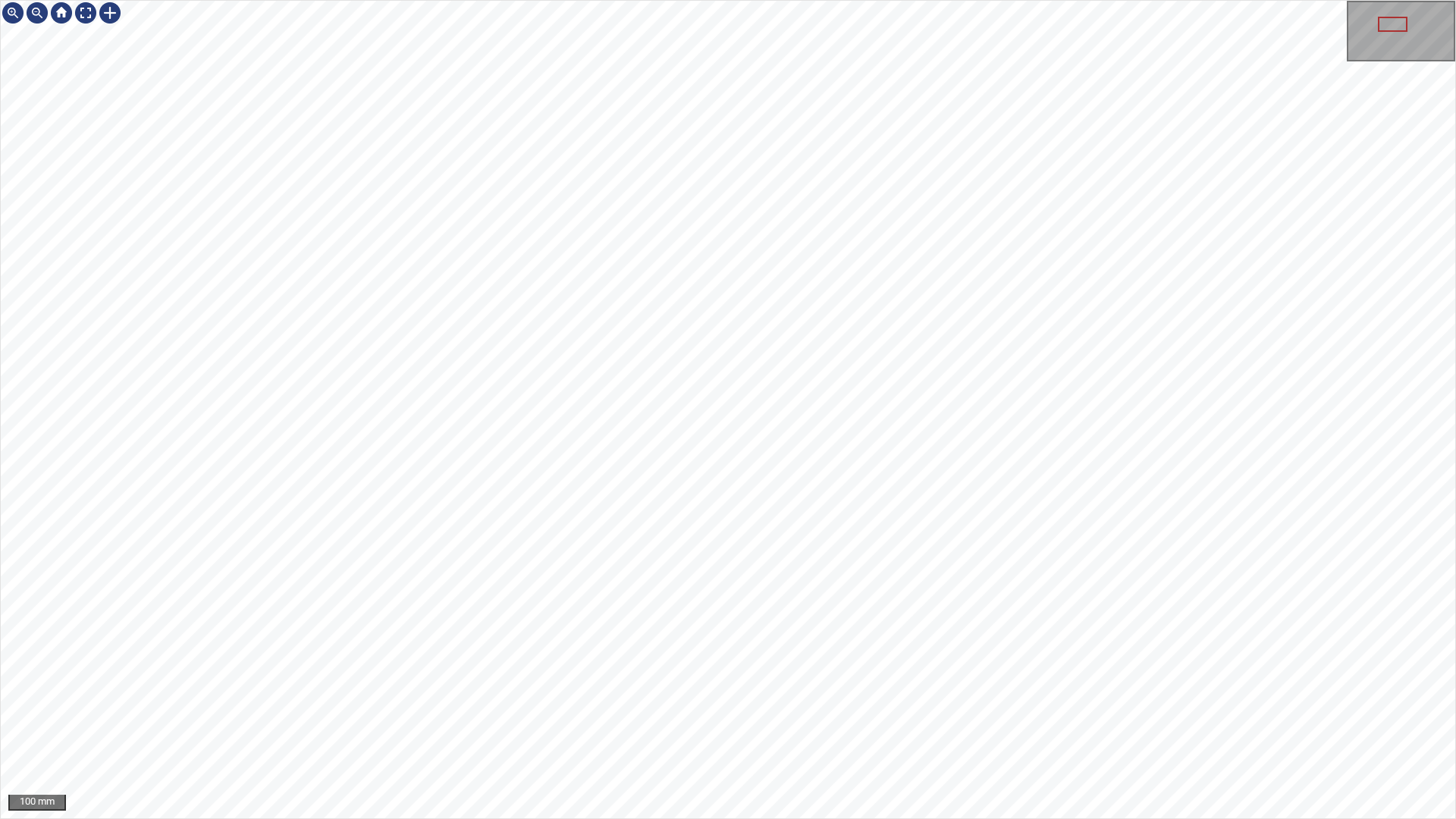
click at [732, 818] on div "100 mm" at bounding box center [728, 410] width 1456 height 819
click at [1078, 818] on div "100 mm" at bounding box center [728, 410] width 1456 height 819
click at [903, 818] on div "100 mm" at bounding box center [728, 410] width 1456 height 819
click at [812, 818] on div "100 mm" at bounding box center [728, 410] width 1456 height 819
click at [955, 818] on div "100 mm" at bounding box center [728, 410] width 1456 height 819
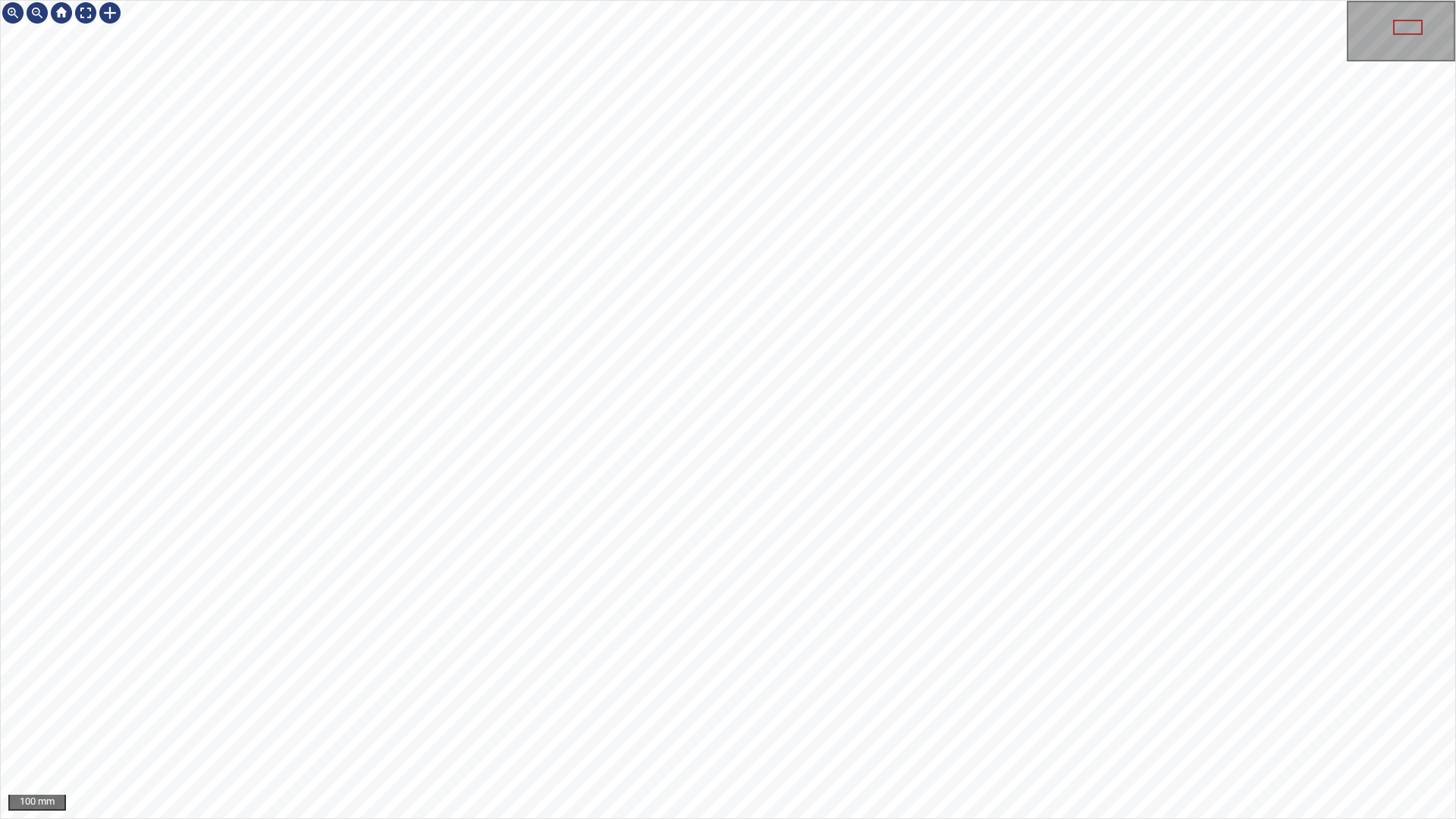
click at [851, 0] on div "100 mm" at bounding box center [728, 410] width 1456 height 819
click at [956, 818] on div "100 mm" at bounding box center [728, 410] width 1456 height 819
click at [961, 818] on div "100 mm" at bounding box center [728, 410] width 1456 height 819
click at [1008, 818] on div "100 mm" at bounding box center [728, 410] width 1456 height 819
click at [989, 818] on div "100 mm" at bounding box center [728, 410] width 1456 height 819
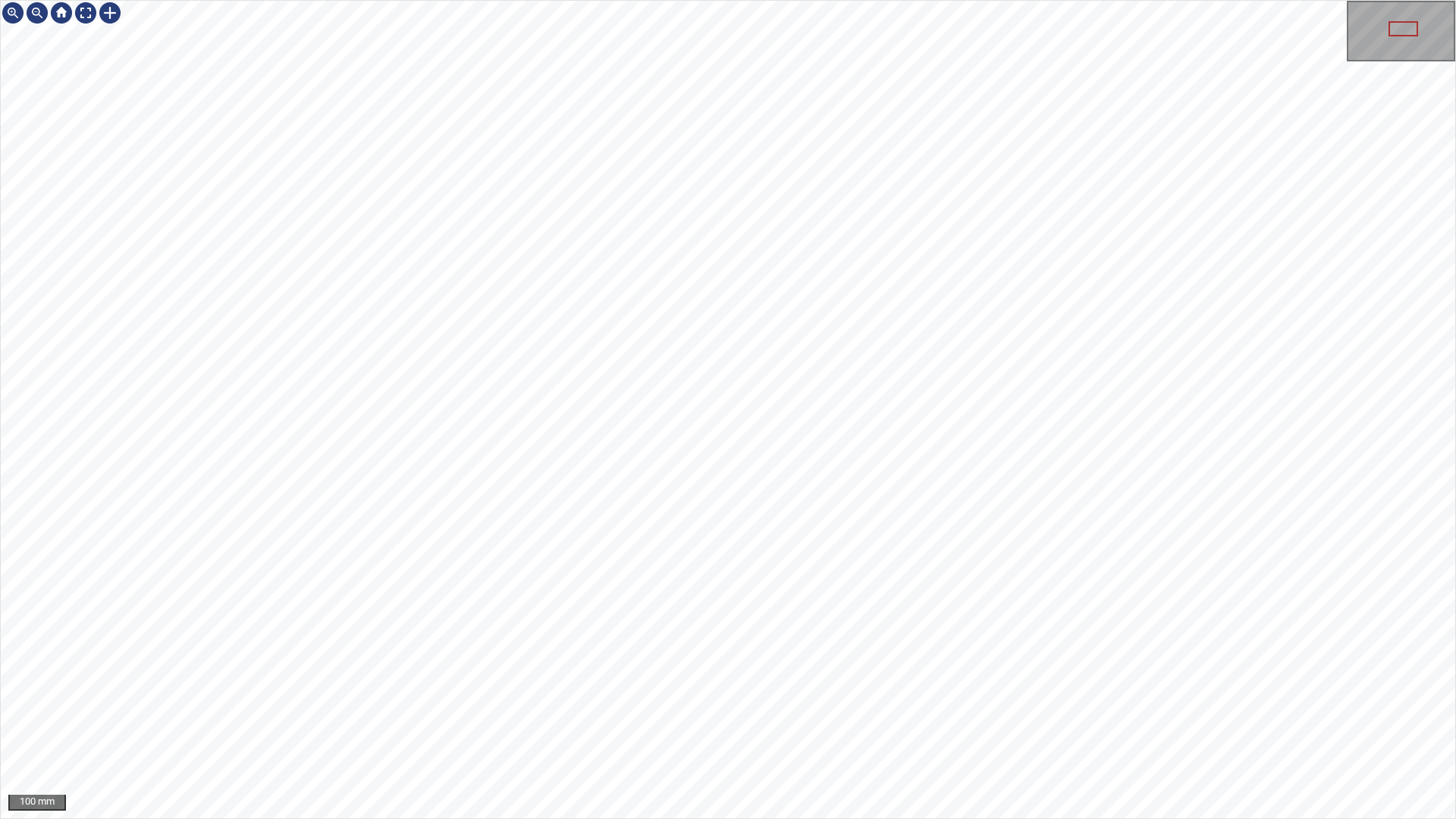
click at [654, 818] on div "100 mm" at bounding box center [728, 410] width 1456 height 819
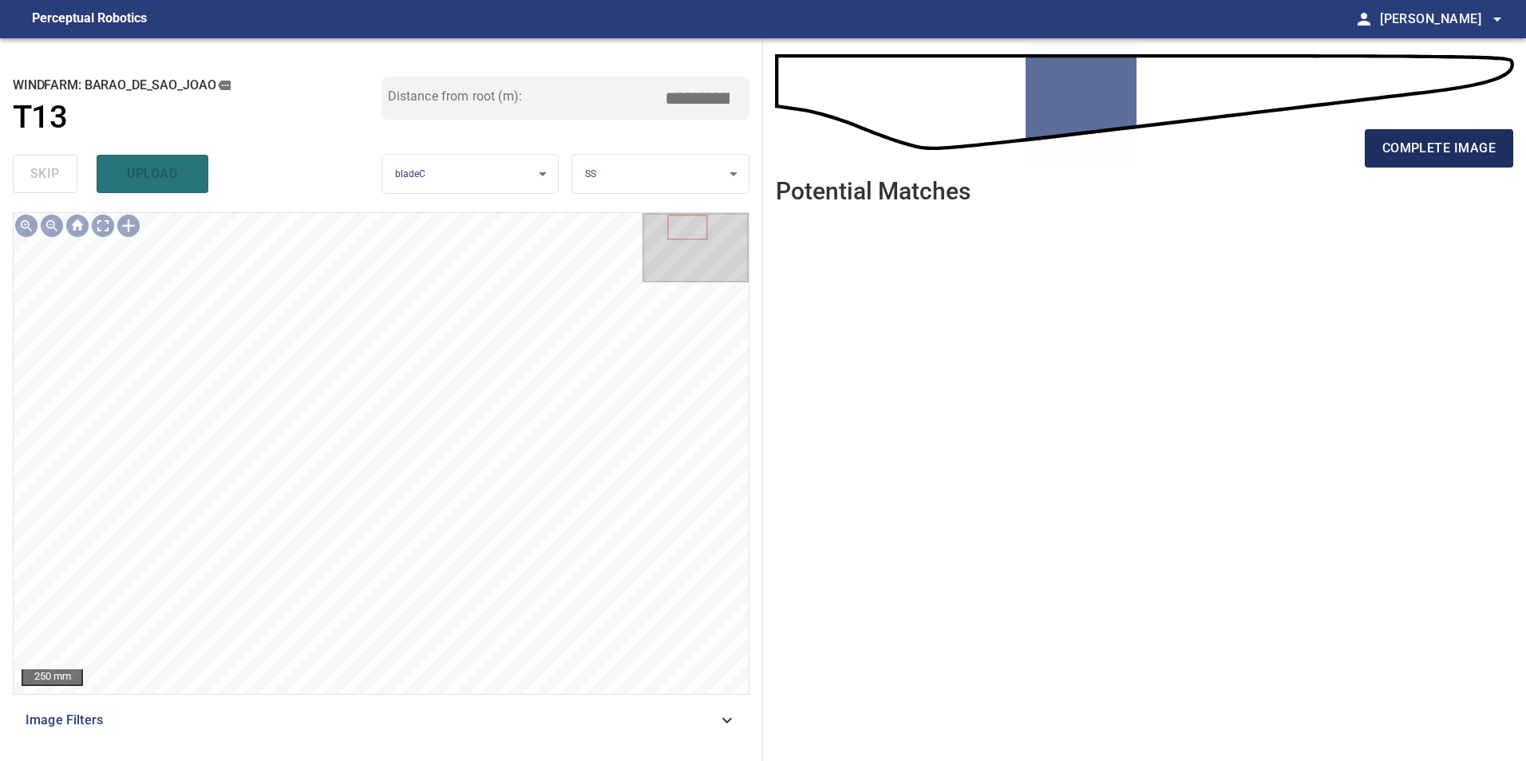
click at [1405, 156] on span "complete image" at bounding box center [1438, 148] width 113 height 22
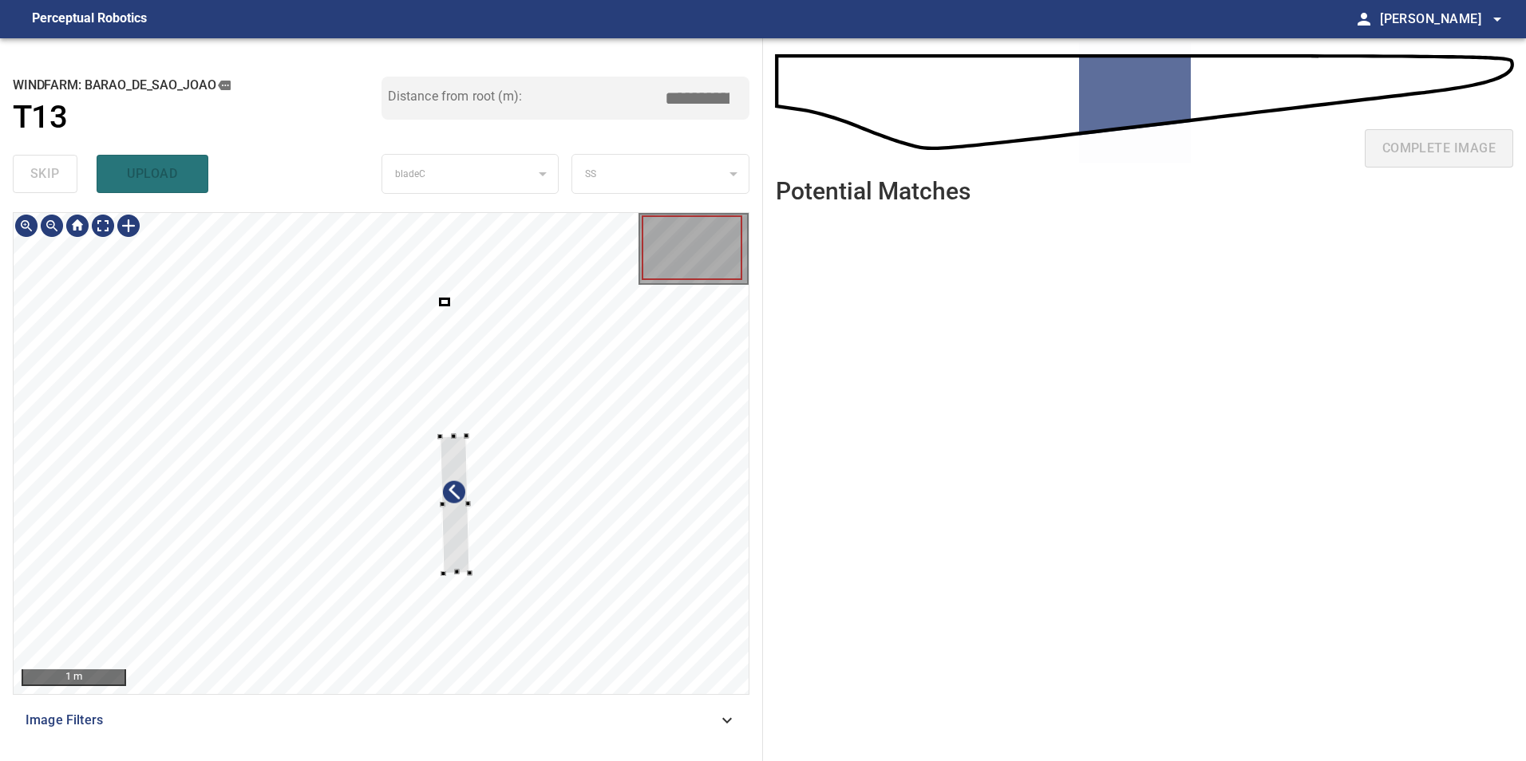
click at [605, 486] on div at bounding box center [381, 453] width 735 height 481
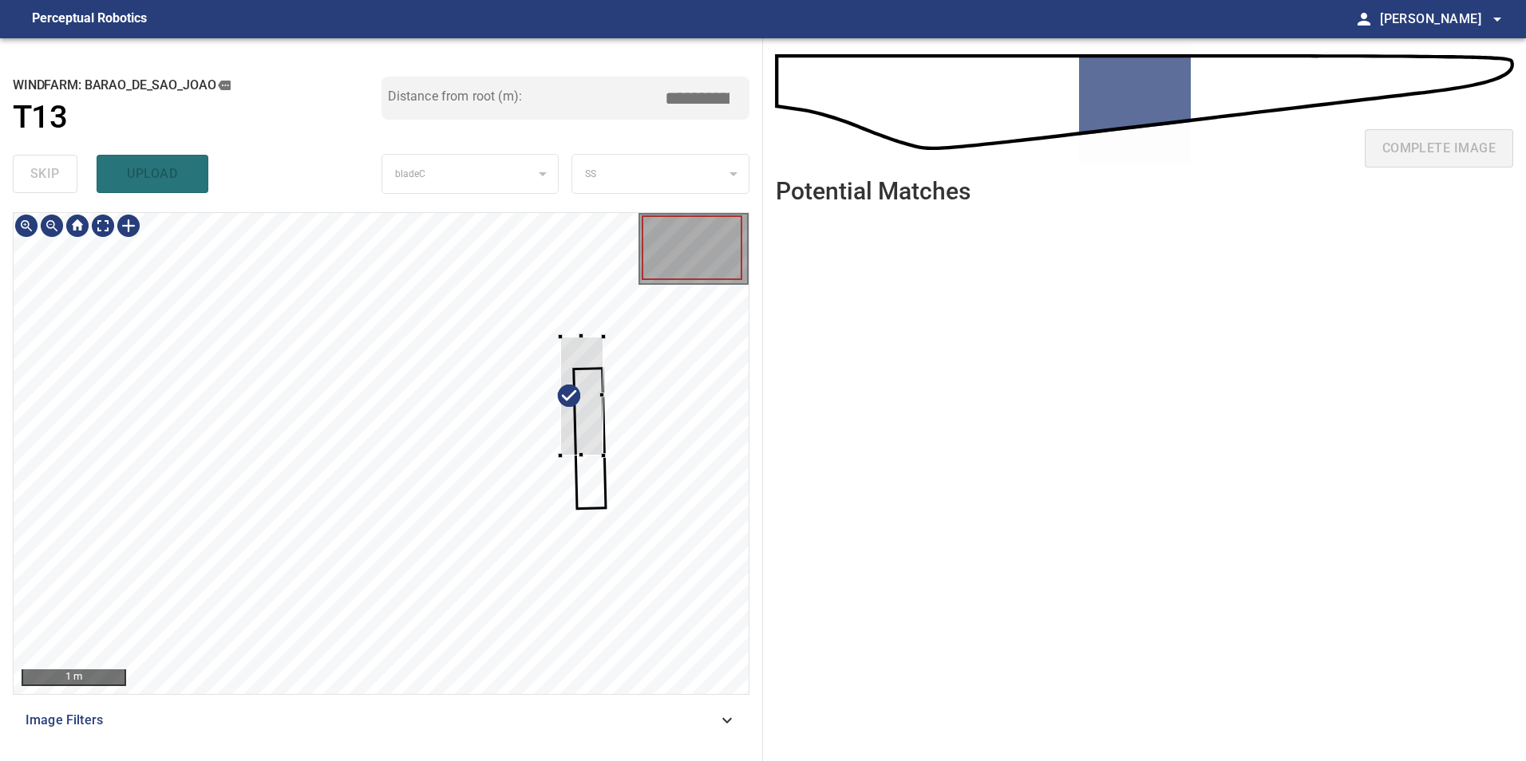
click at [603, 452] on div at bounding box center [381, 453] width 735 height 481
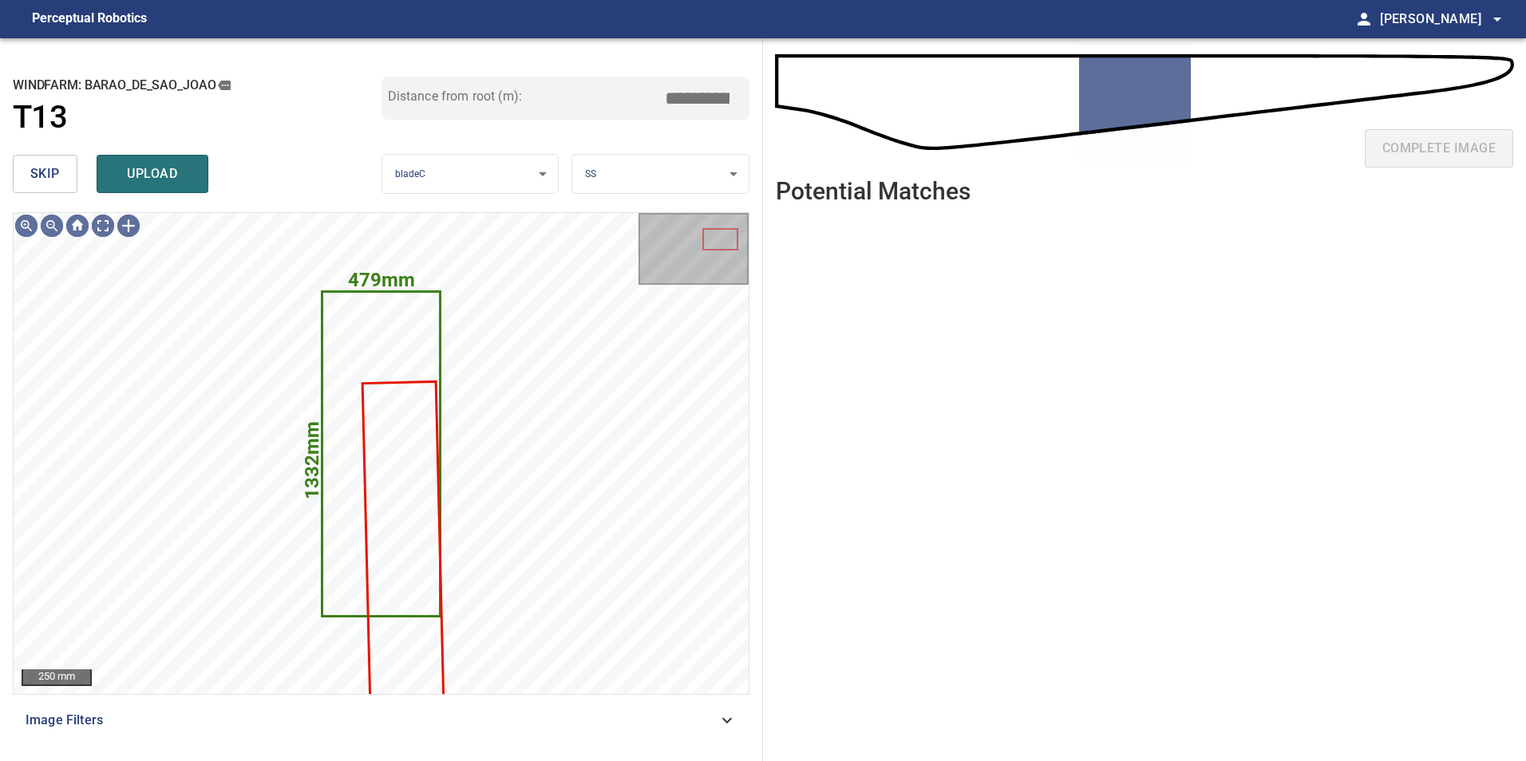
click at [59, 157] on button "skip" at bounding box center [45, 174] width 65 height 38
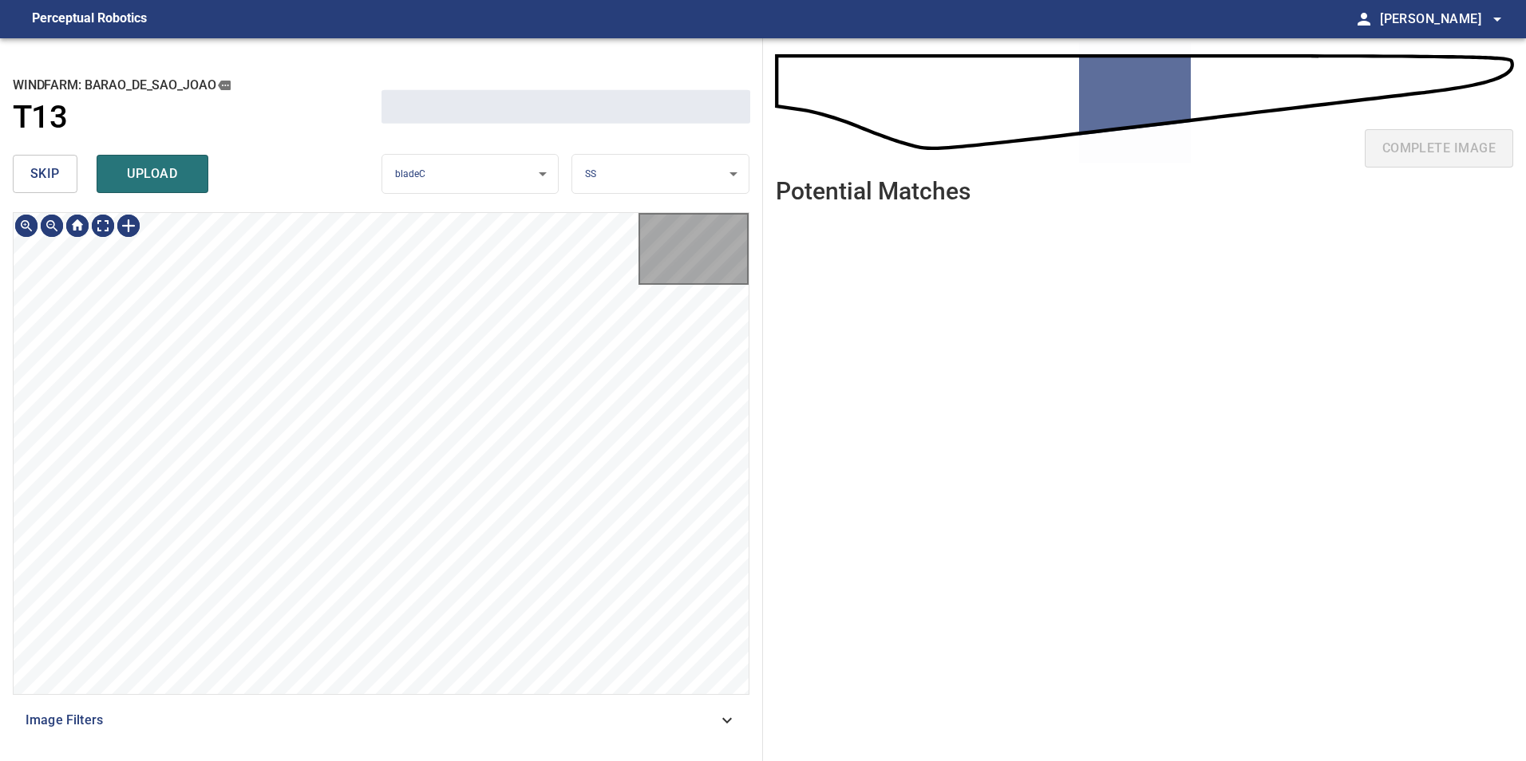
click at [59, 157] on button "skip" at bounding box center [45, 174] width 65 height 38
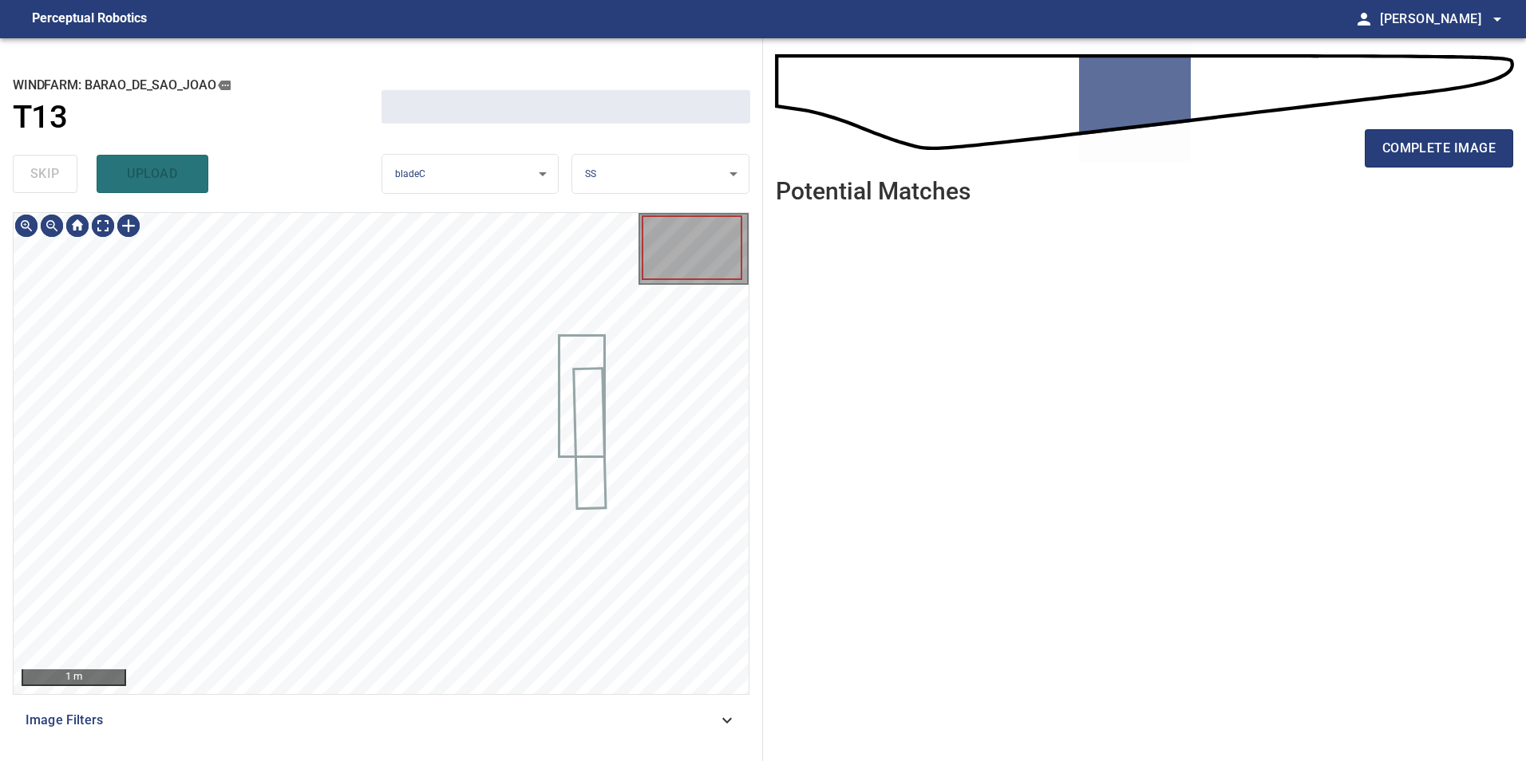
click at [59, 157] on div "skip upload" at bounding box center [197, 173] width 369 height 51
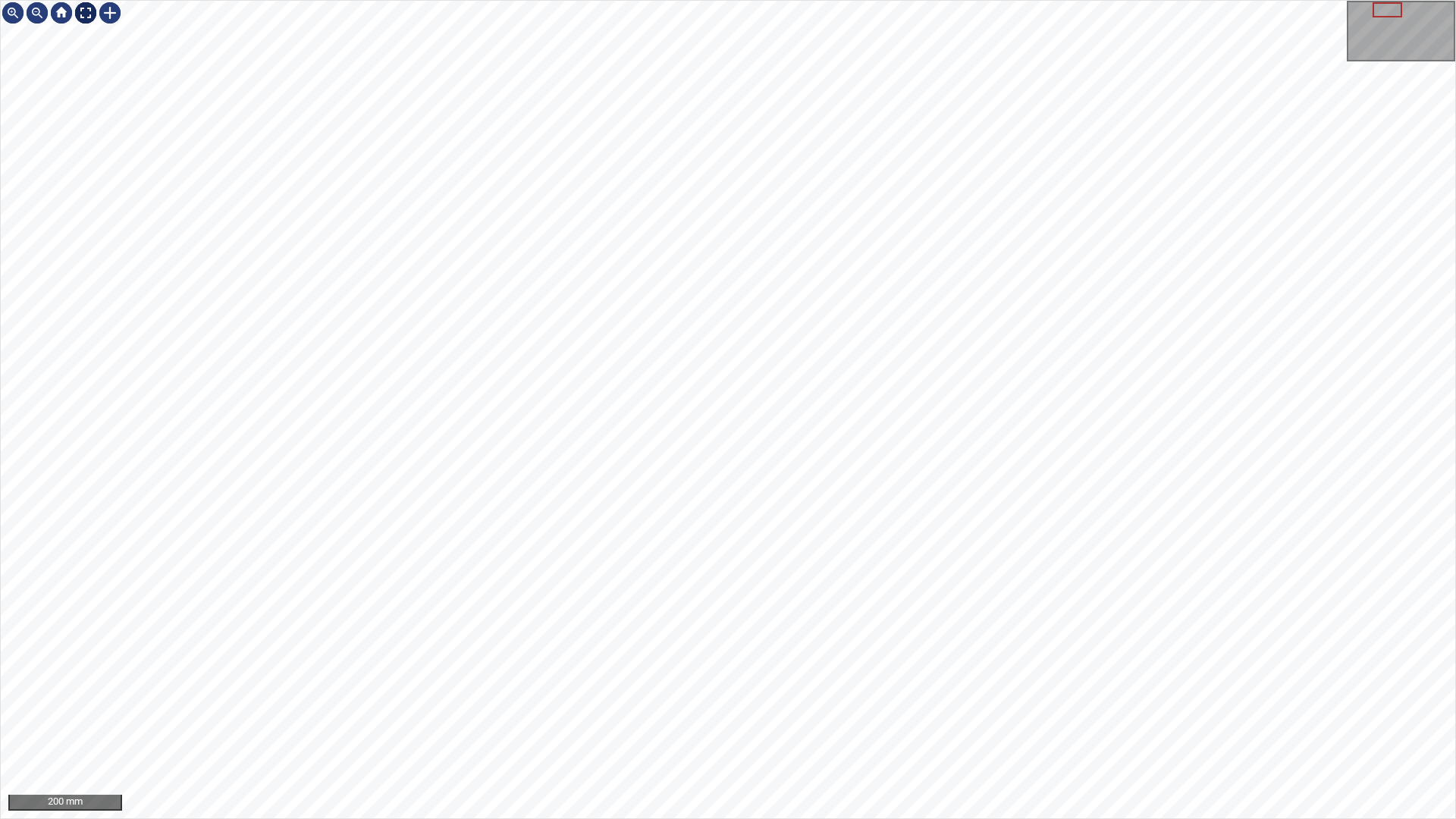
click at [83, 4] on div at bounding box center [85, 13] width 25 height 25
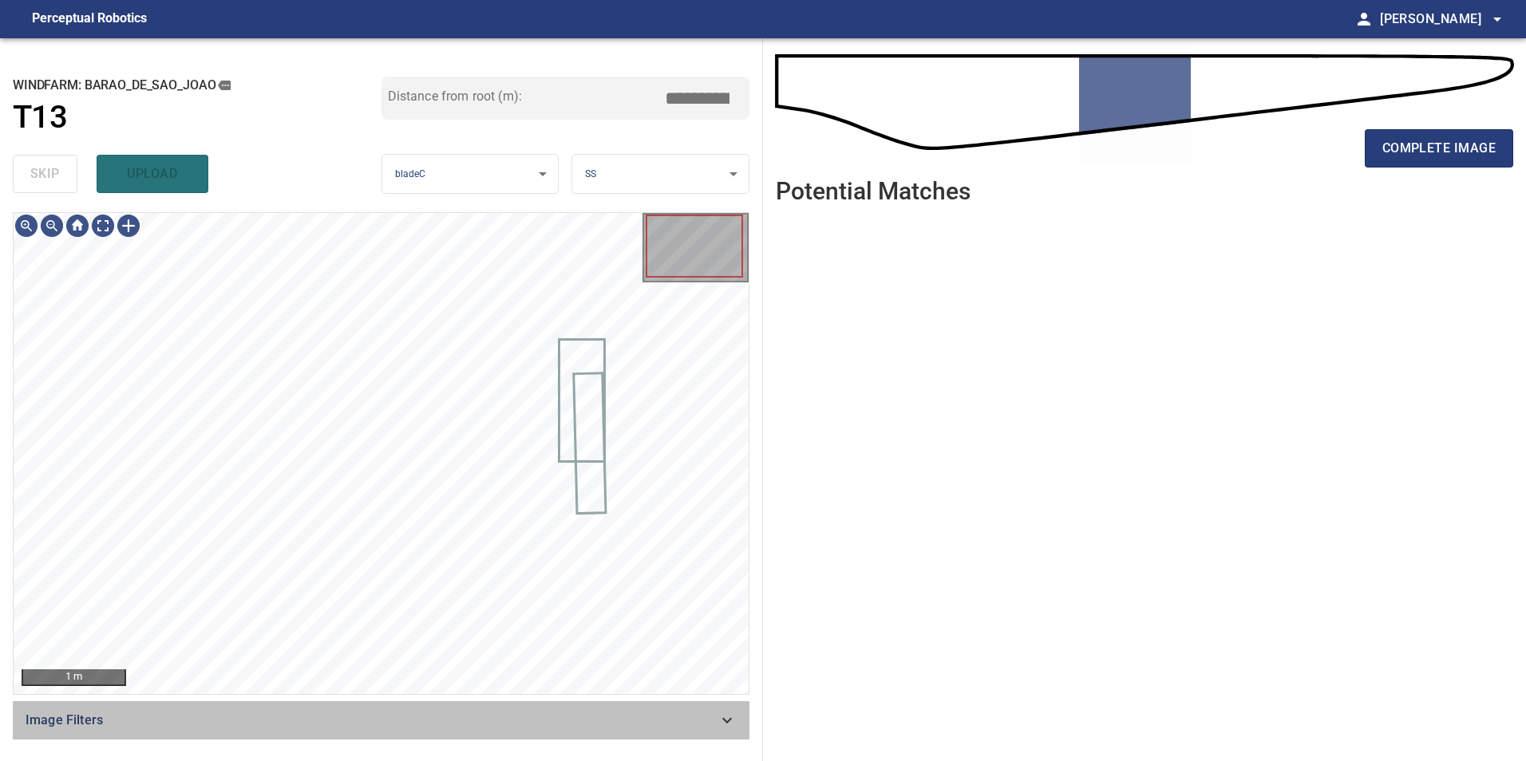
click at [686, 716] on span "Image Filters" at bounding box center [372, 720] width 692 height 19
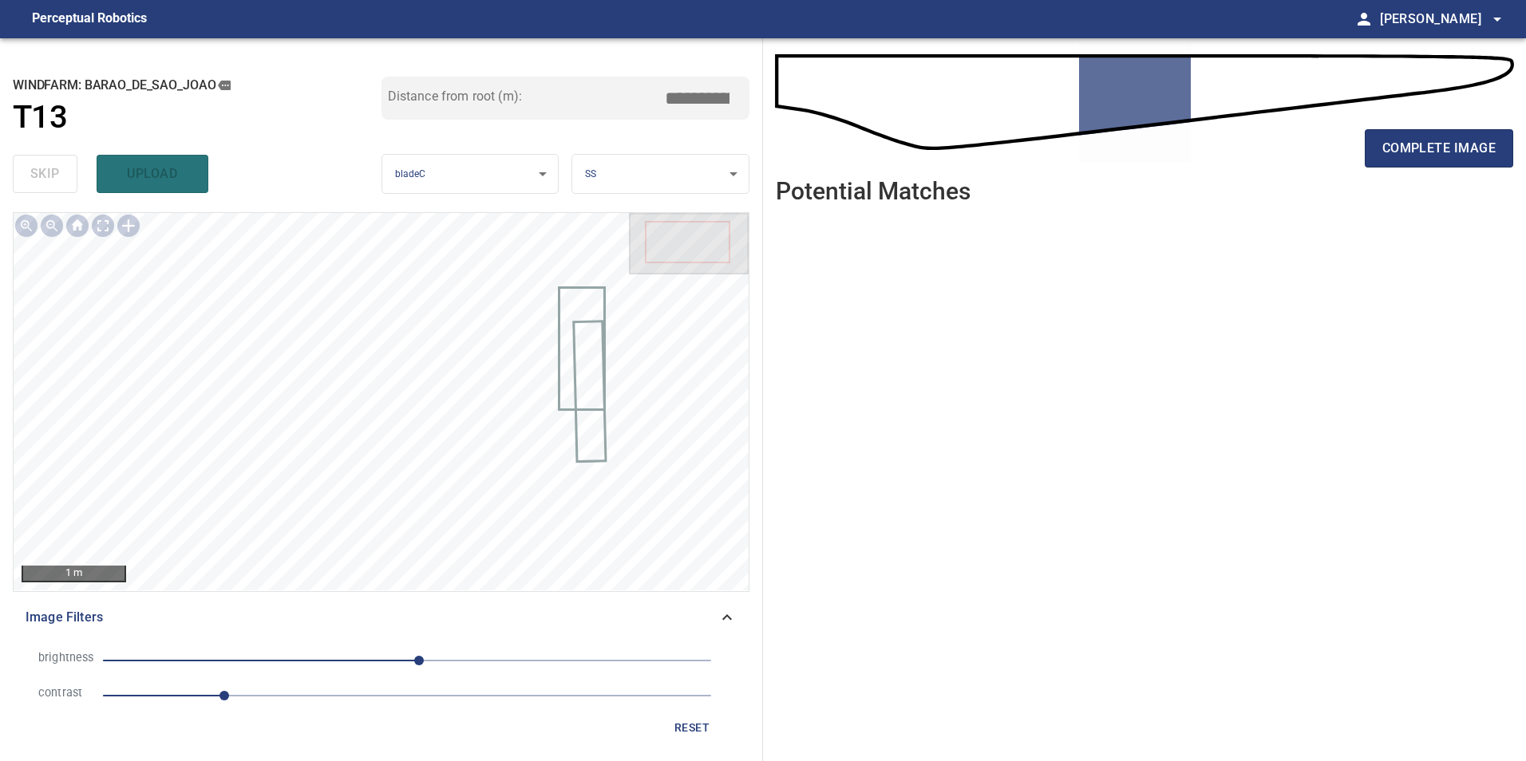
drag, startPoint x: 299, startPoint y: 692, endPoint x: 322, endPoint y: 685, distance: 24.2
click at [299, 694] on span "1" at bounding box center [407, 696] width 608 height 22
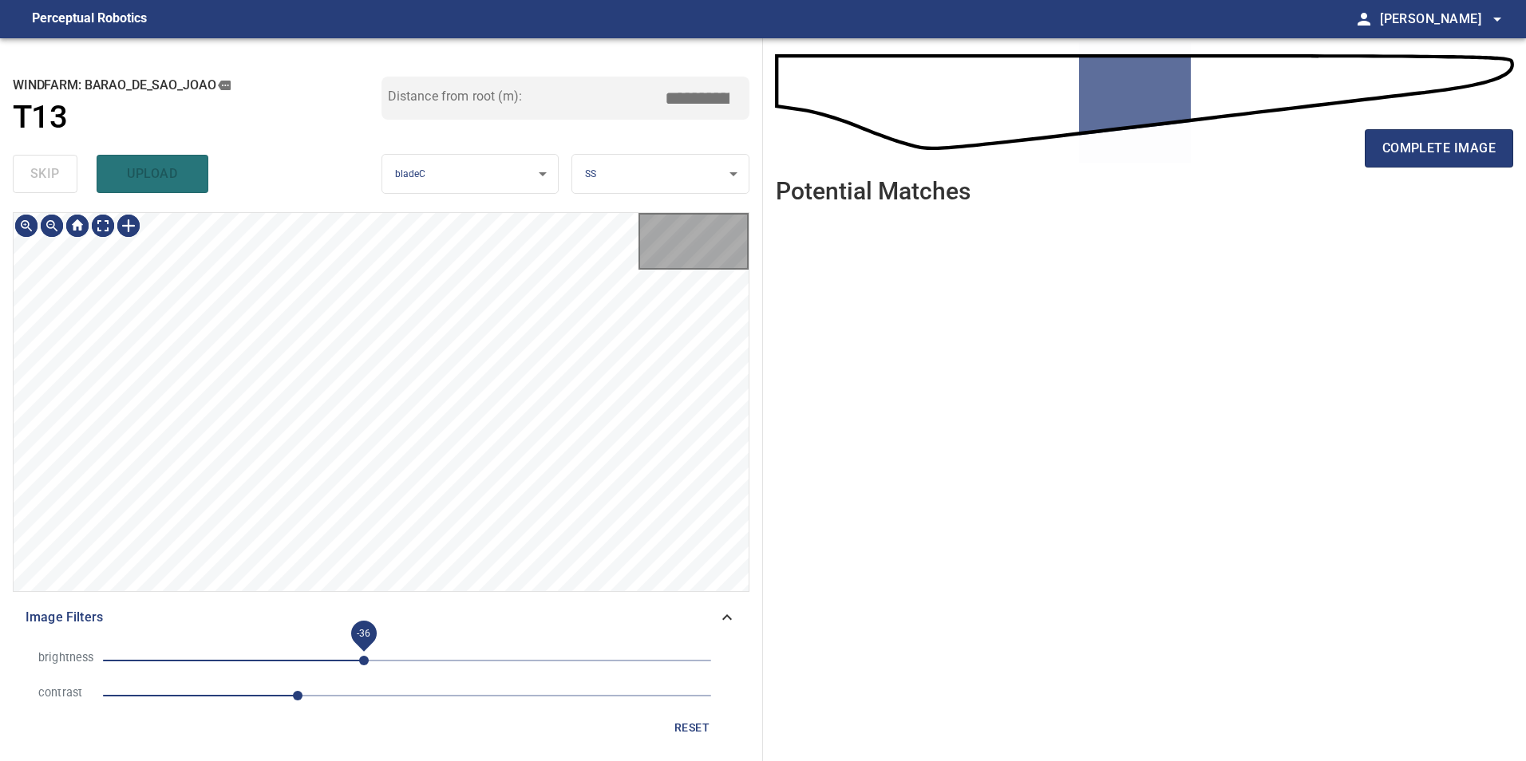
drag, startPoint x: 359, startPoint y: 658, endPoint x: 365, endPoint y: 666, distance: 10.4
click at [364, 666] on span "-36" at bounding box center [407, 661] width 608 height 22
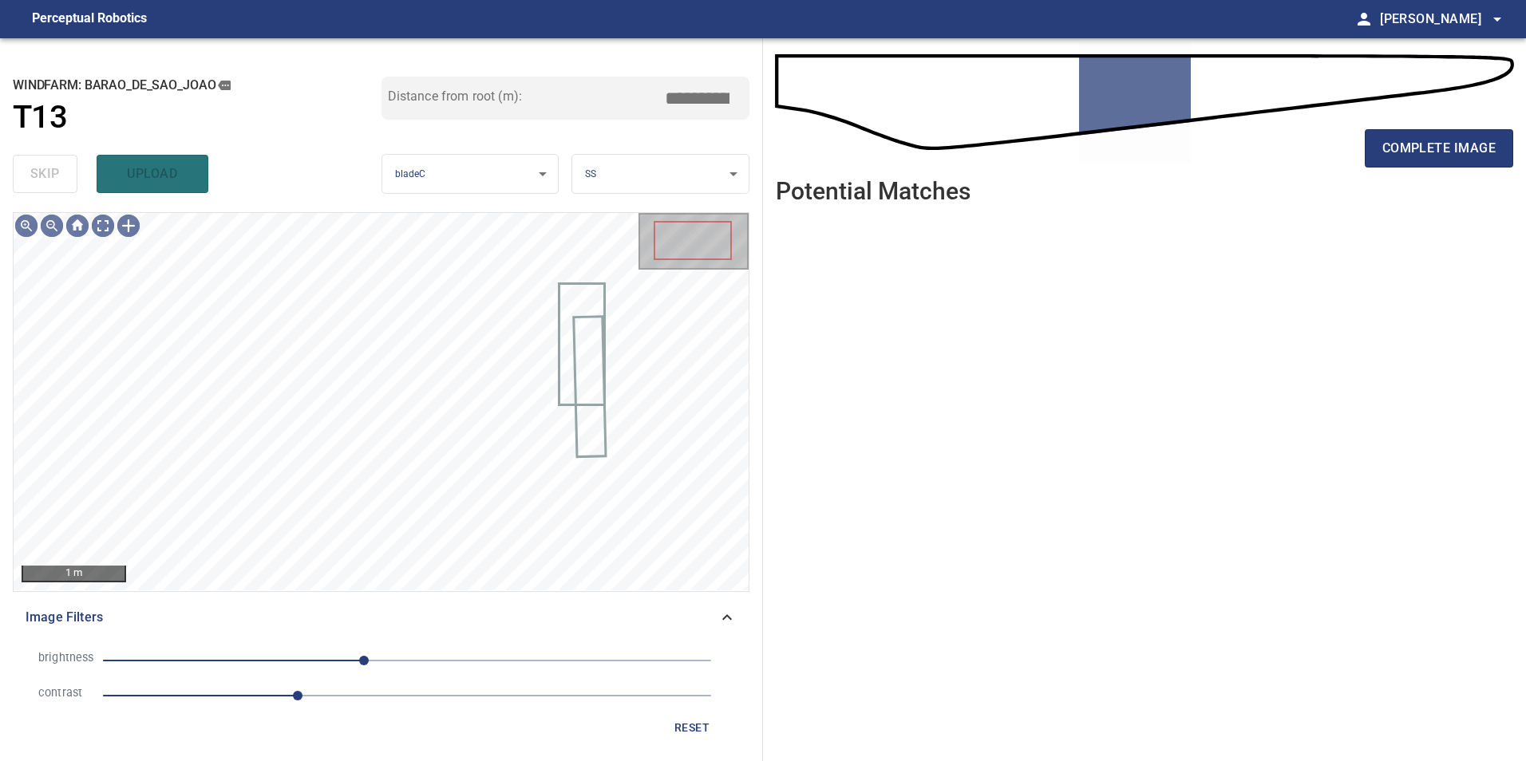
click at [340, 661] on span "-36" at bounding box center [407, 661] width 608 height 22
click at [314, 657] on span "-56" at bounding box center [407, 661] width 608 height 22
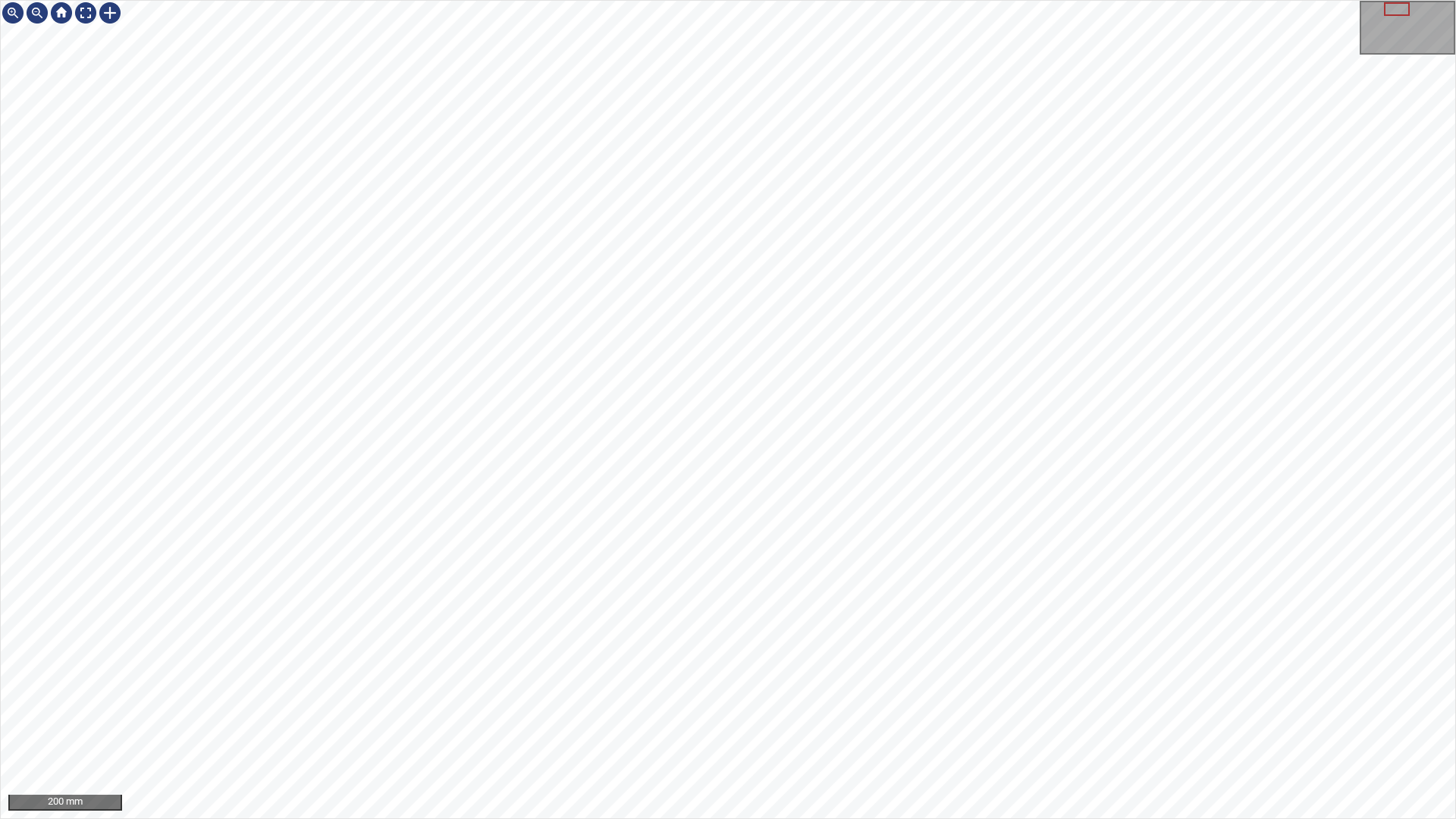
click at [778, 818] on div "200 mm" at bounding box center [728, 410] width 1456 height 819
click at [939, 0] on div "100 mm" at bounding box center [728, 410] width 1456 height 819
click at [610, 0] on div "100 mm" at bounding box center [728, 410] width 1456 height 819
click at [888, 818] on div "100 mm" at bounding box center [728, 410] width 1456 height 819
click at [912, 818] on div "100 mm" at bounding box center [728, 410] width 1456 height 819
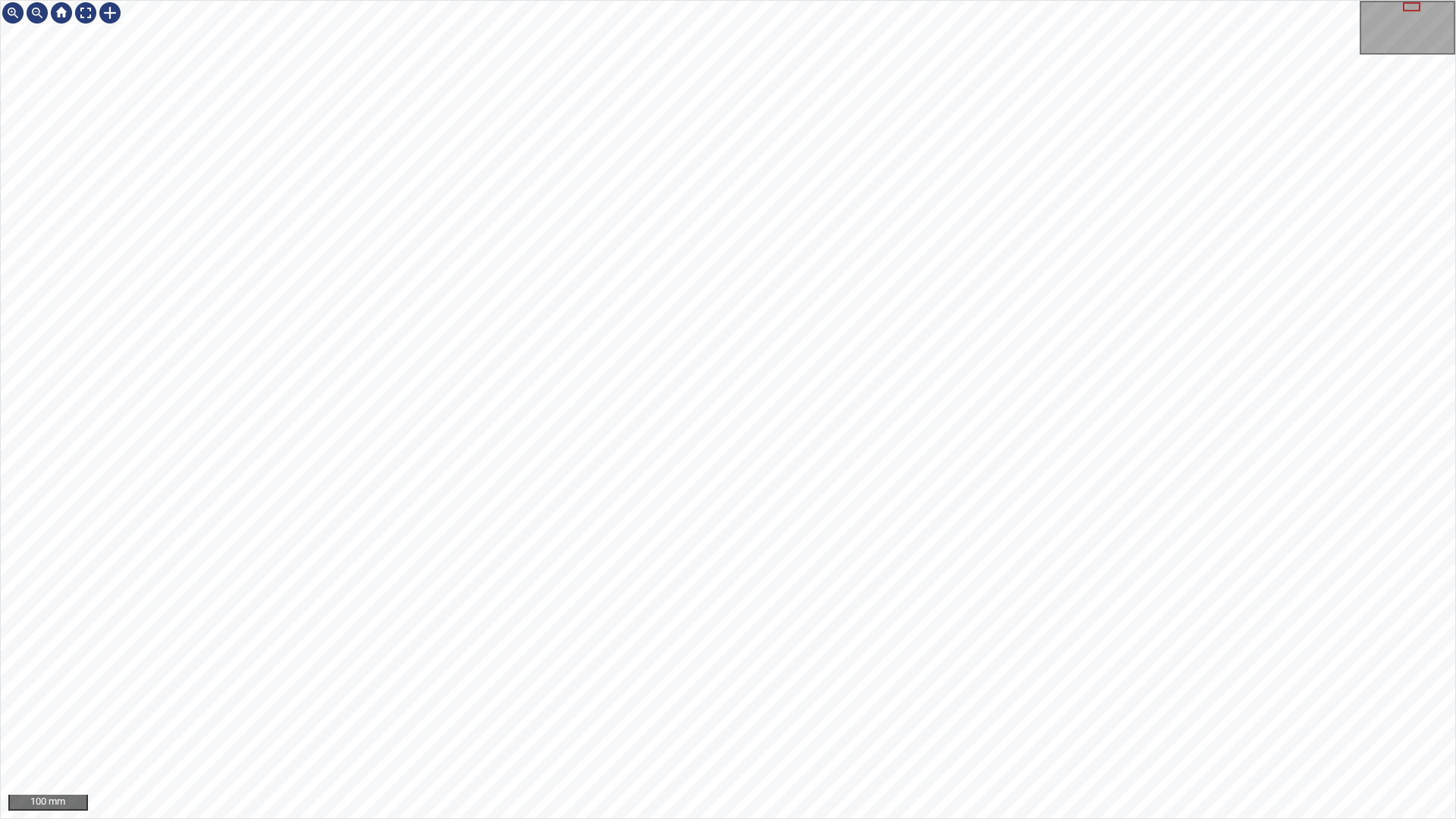
click at [740, 0] on div "100 mm" at bounding box center [728, 410] width 1456 height 819
click at [693, 60] on div "100 mm" at bounding box center [728, 410] width 1456 height 819
click at [792, 0] on div "100 mm" at bounding box center [728, 410] width 1456 height 819
click at [922, 0] on div "100 mm" at bounding box center [728, 410] width 1456 height 819
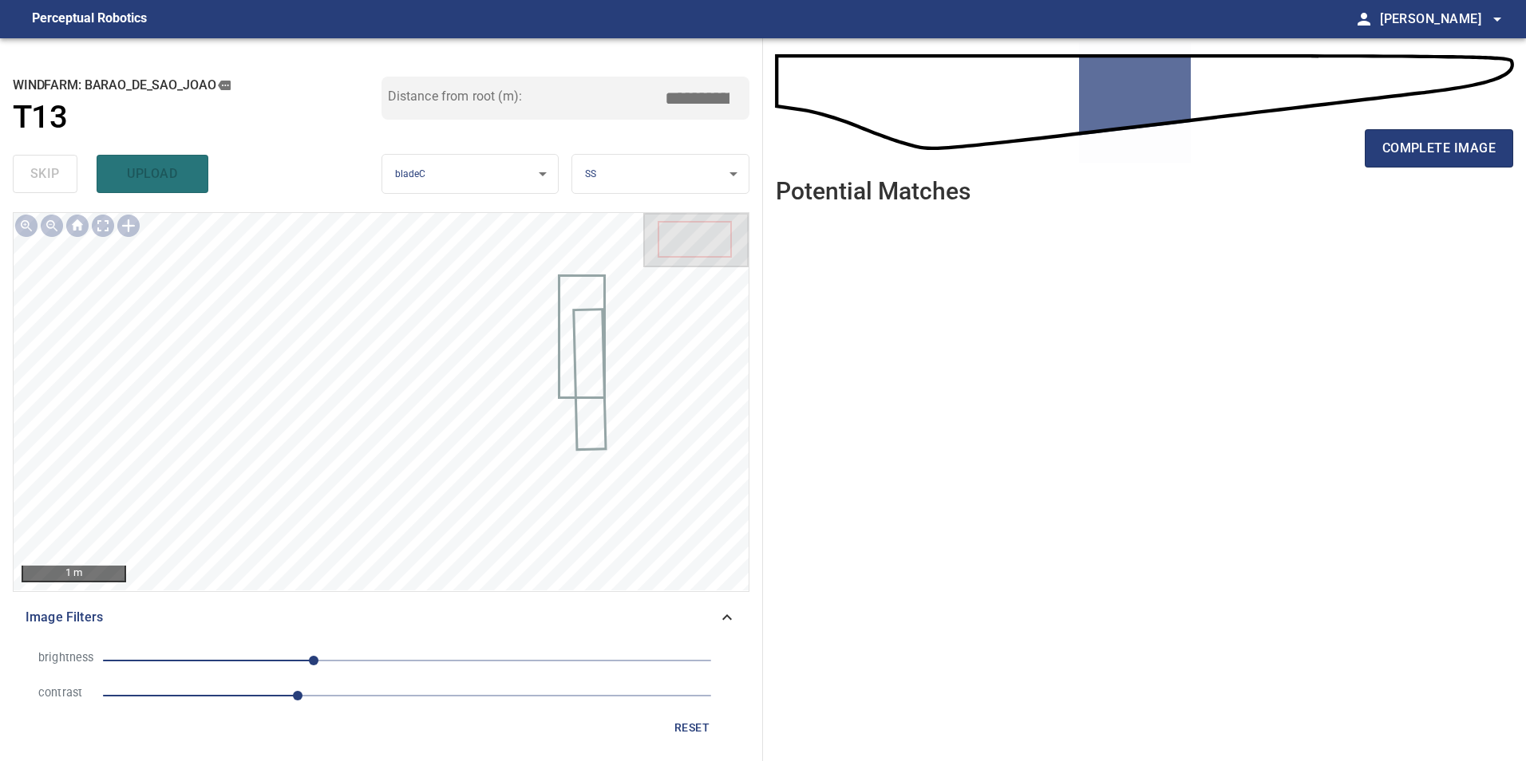
click at [434, 662] on span "-78" at bounding box center [407, 661] width 608 height 22
drag, startPoint x: 337, startPoint y: 659, endPoint x: 350, endPoint y: 690, distance: 33.2
click at [338, 669] on span "23" at bounding box center [407, 661] width 608 height 22
click at [441, 702] on span "1.6" at bounding box center [407, 696] width 608 height 22
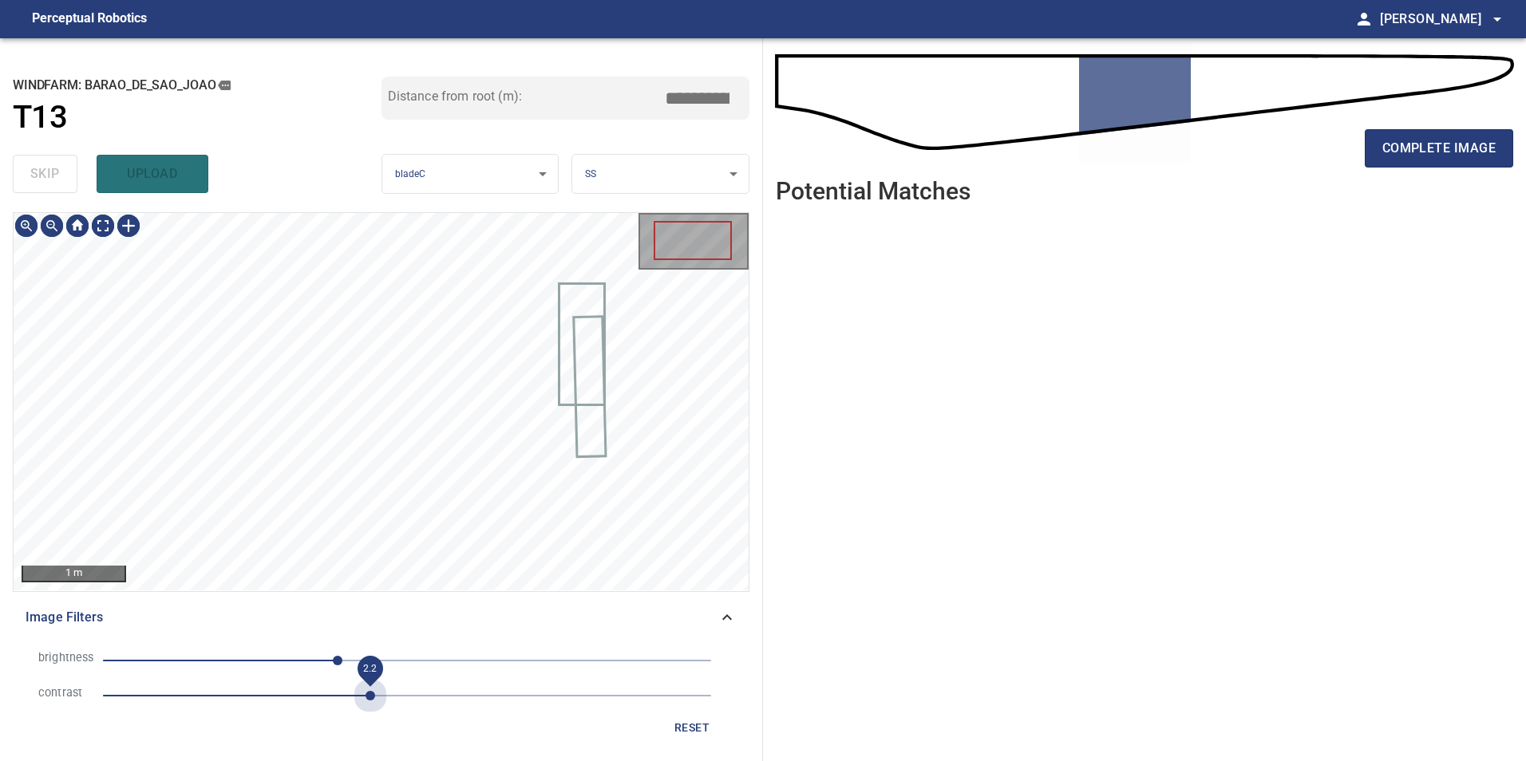
drag, startPoint x: 374, startPoint y: 687, endPoint x: 320, endPoint y: 690, distance: 54.3
click at [373, 688] on span "2.2" at bounding box center [407, 696] width 608 height 22
drag, startPoint x: 300, startPoint y: 689, endPoint x: 278, endPoint y: 694, distance: 22.9
click at [291, 694] on span "1.6" at bounding box center [407, 696] width 608 height 22
click at [281, 694] on span "1.5" at bounding box center [286, 696] width 10 height 10
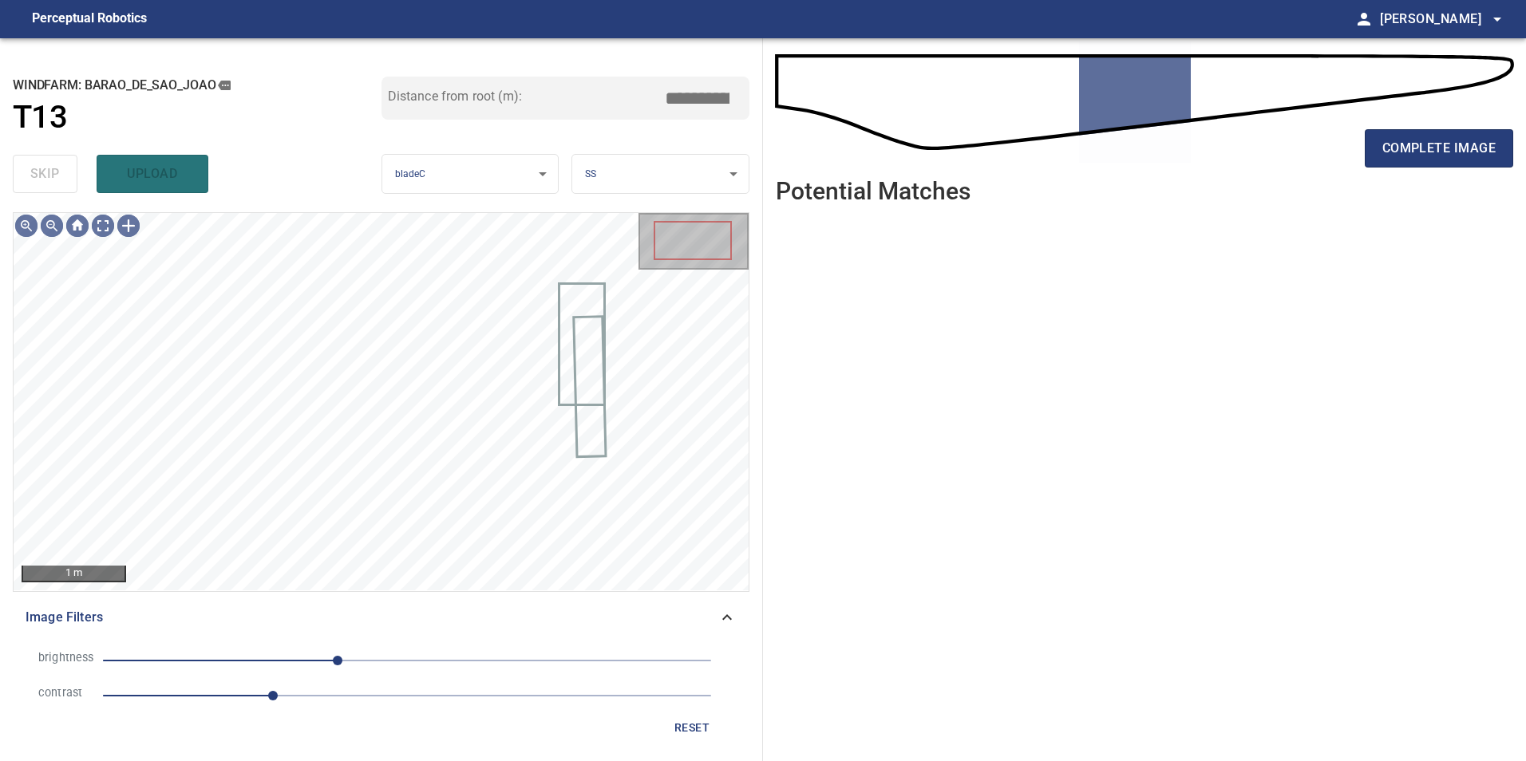
drag, startPoint x: 220, startPoint y: 694, endPoint x: 255, endPoint y: 686, distance: 35.2
click at [223, 694] on span "1.4" at bounding box center [407, 696] width 608 height 22
click at [391, 673] on li "brightness -58" at bounding box center [381, 660] width 711 height 35
click at [389, 665] on span "-58" at bounding box center [407, 661] width 608 height 22
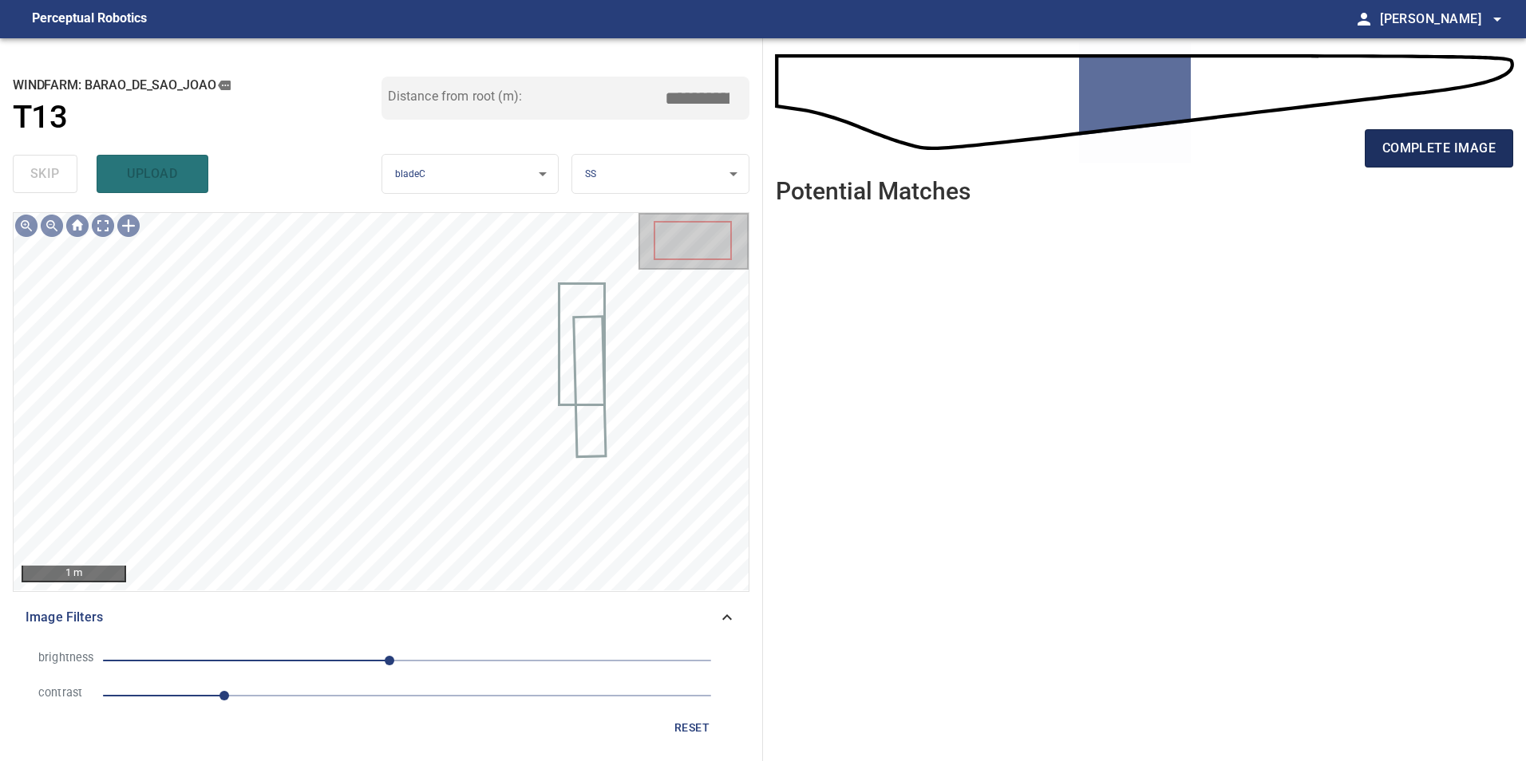
click at [1439, 155] on span "complete image" at bounding box center [1438, 148] width 113 height 22
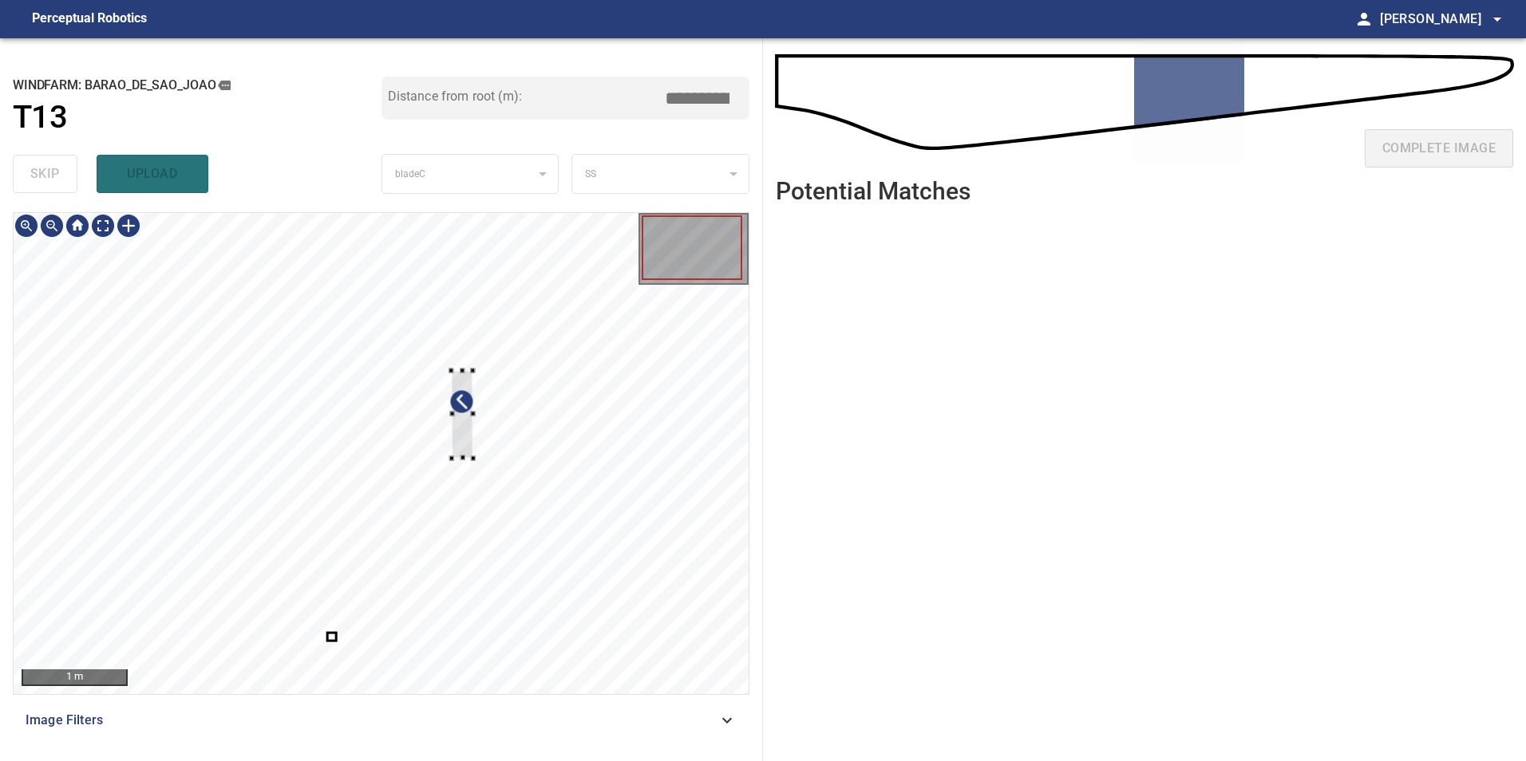
click at [473, 413] on div at bounding box center [462, 414] width 22 height 88
click at [611, 372] on div at bounding box center [612, 367] width 22 height 88
click at [551, 405] on div at bounding box center [381, 453] width 735 height 481
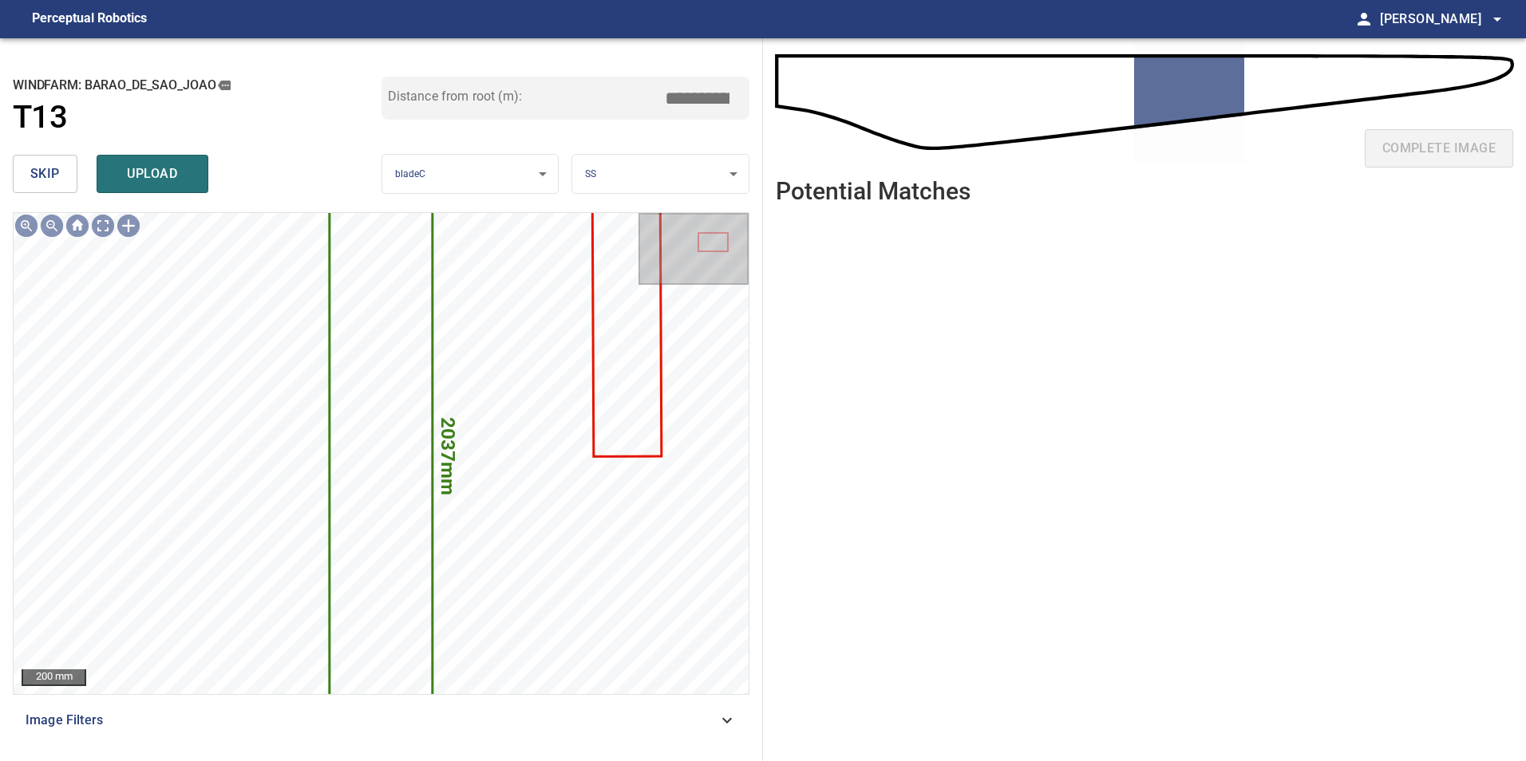
click at [69, 165] on button "skip" at bounding box center [45, 174] width 65 height 38
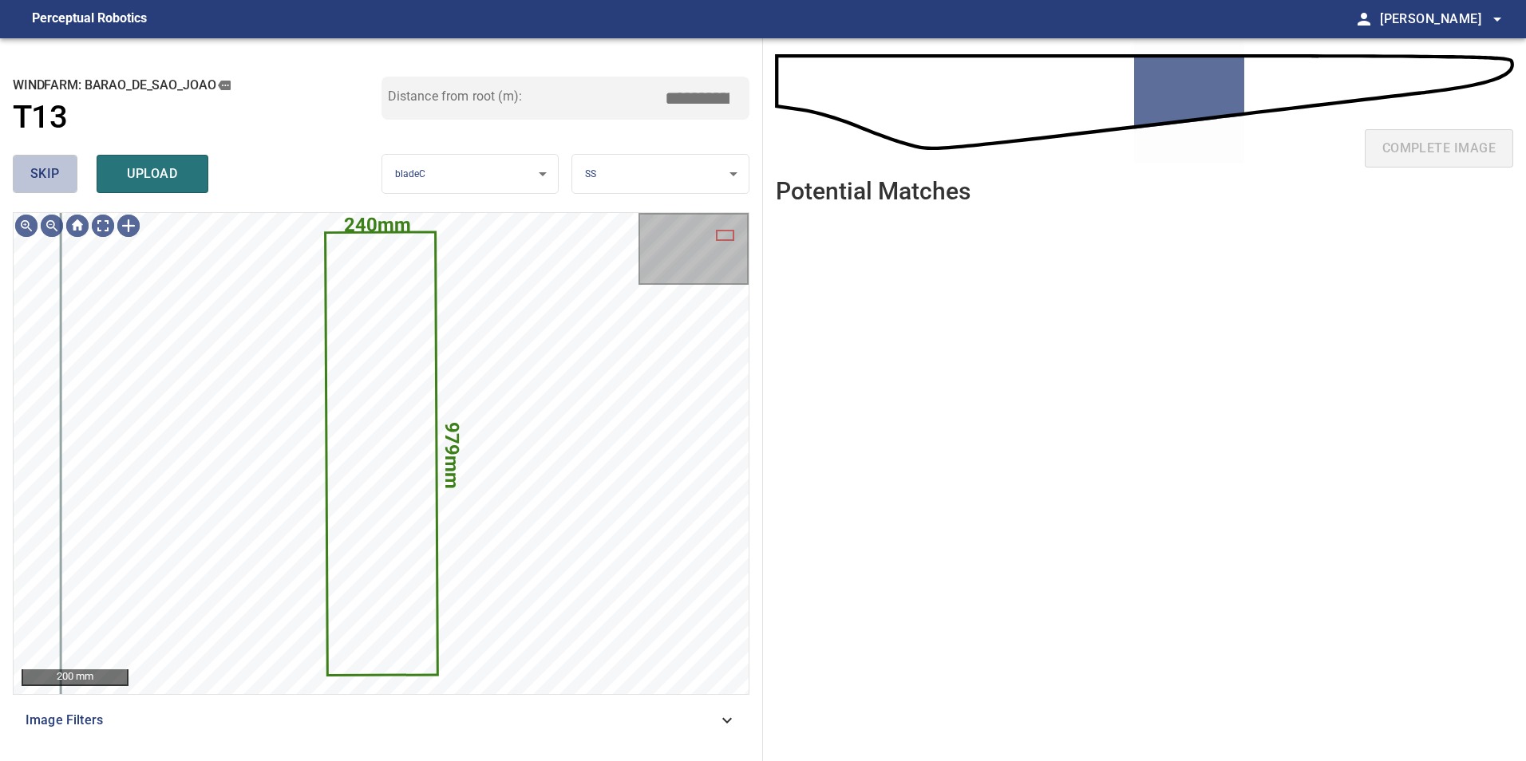
click at [69, 165] on button "skip" at bounding box center [45, 174] width 65 height 38
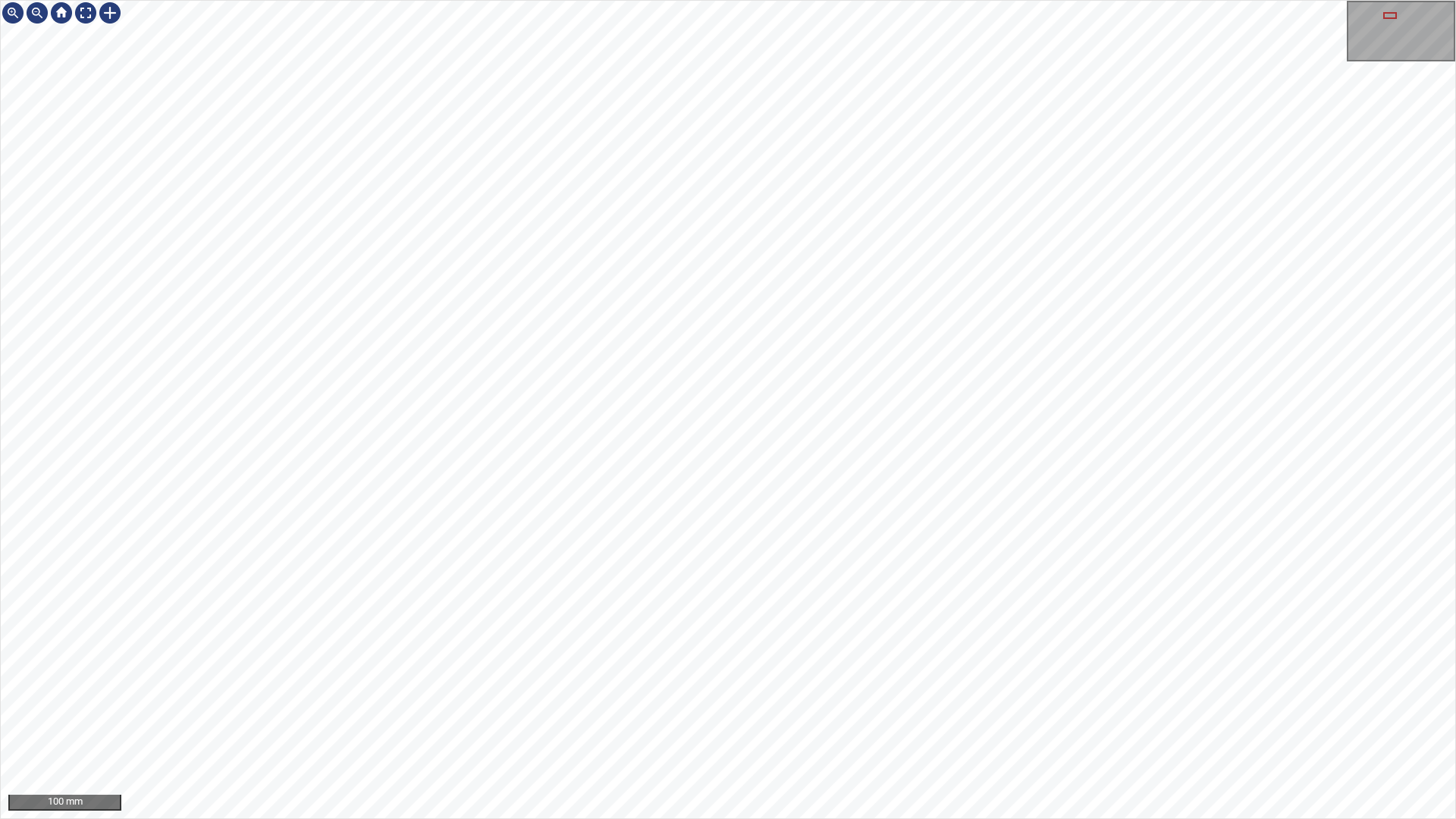
click at [705, 0] on div "100 mm" at bounding box center [728, 410] width 1456 height 819
click at [655, 0] on div "100 mm" at bounding box center [728, 410] width 1456 height 819
click at [1166, 818] on div "100 mm" at bounding box center [728, 410] width 1456 height 819
click at [1205, 818] on div "100 mm" at bounding box center [728, 410] width 1456 height 819
click at [935, 818] on div "100 mm" at bounding box center [728, 410] width 1456 height 819
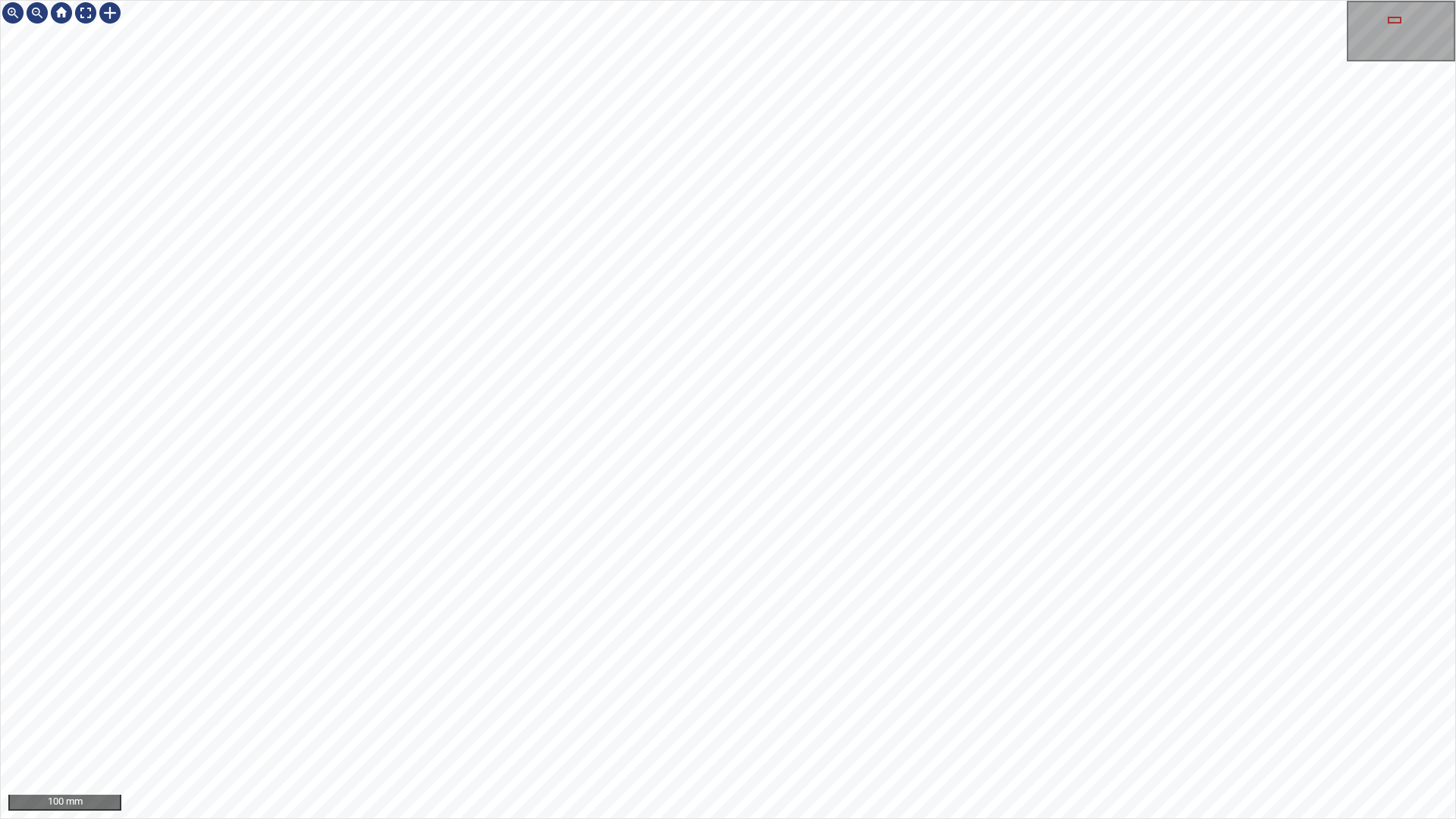
click at [826, 818] on div "100 mm" at bounding box center [728, 410] width 1456 height 819
click at [863, 818] on div "100 mm" at bounding box center [728, 410] width 1456 height 819
click at [1031, 818] on div "100 mm" at bounding box center [728, 410] width 1456 height 819
click at [768, 818] on div "200 mm" at bounding box center [728, 410] width 1456 height 819
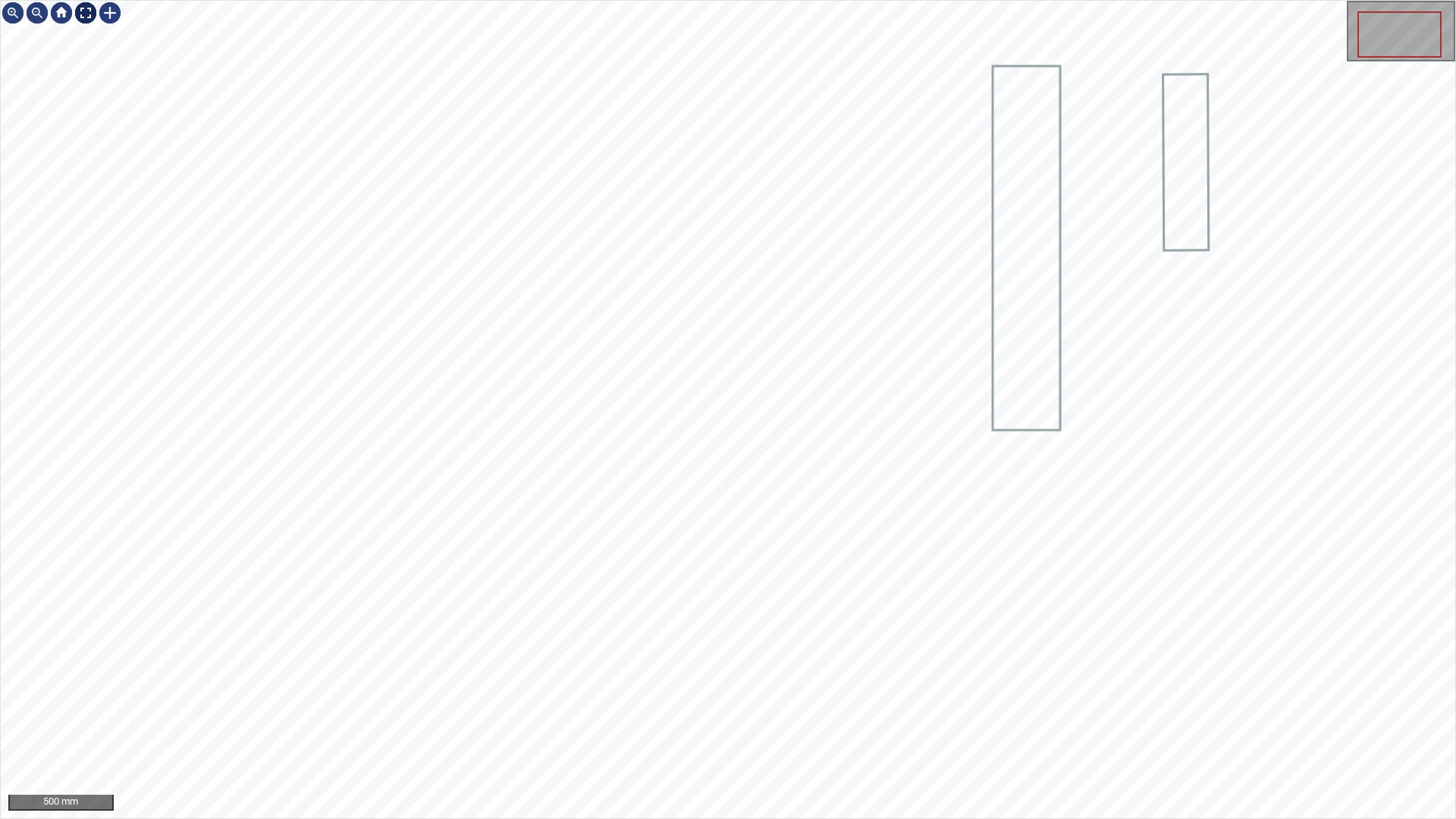
click at [85, 5] on div at bounding box center [85, 13] width 25 height 25
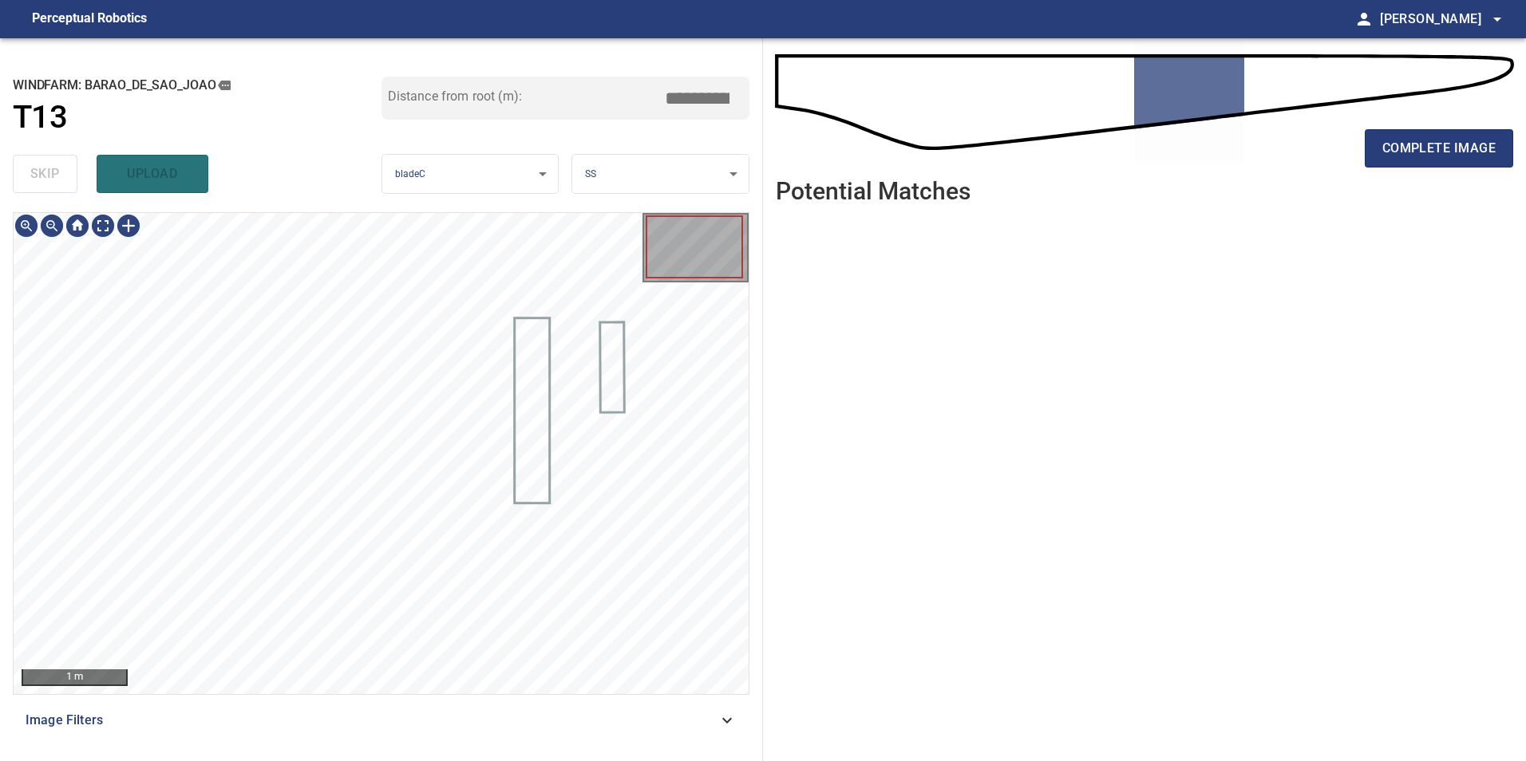
click at [694, 726] on span "Image Filters" at bounding box center [372, 720] width 692 height 19
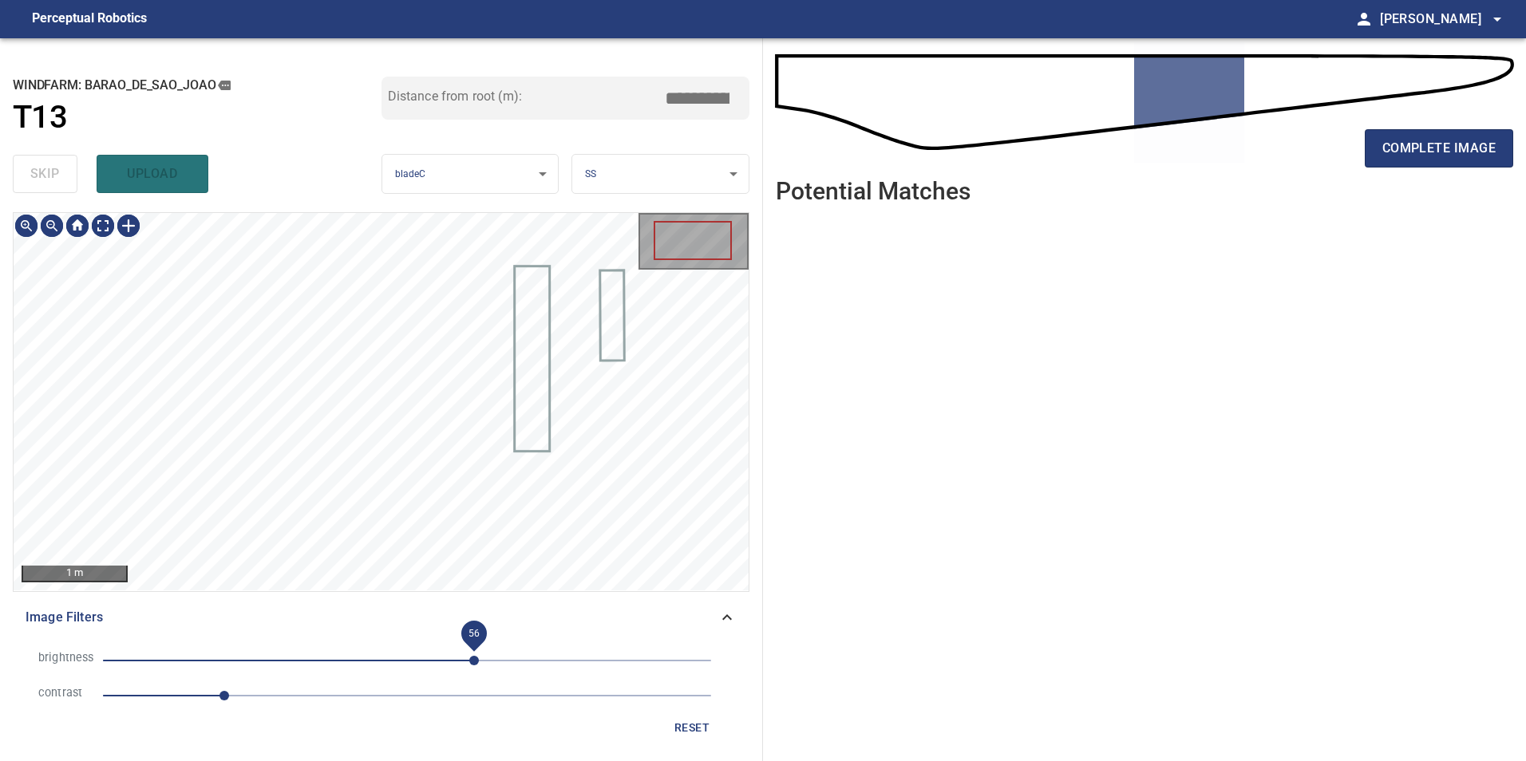
drag, startPoint x: 474, startPoint y: 650, endPoint x: 470, endPoint y: 662, distance: 13.4
click at [474, 651] on span "56" at bounding box center [407, 661] width 608 height 22
click at [283, 662] on span "-104" at bounding box center [407, 661] width 608 height 22
click at [317, 655] on span "-104" at bounding box center [407, 661] width 608 height 22
click at [266, 709] on li "contrast 1" at bounding box center [381, 695] width 711 height 35
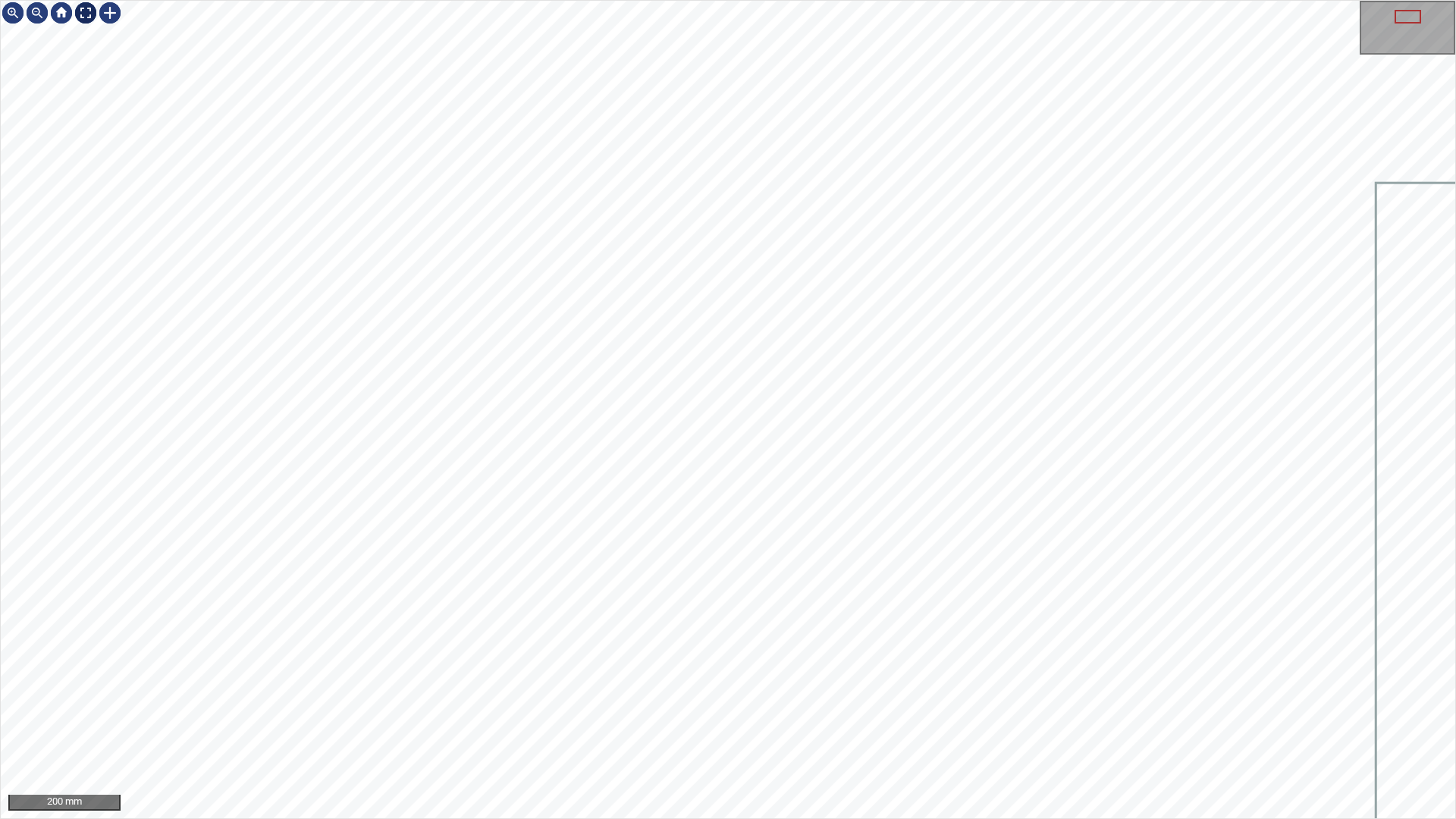
click at [81, 13] on div at bounding box center [85, 13] width 25 height 25
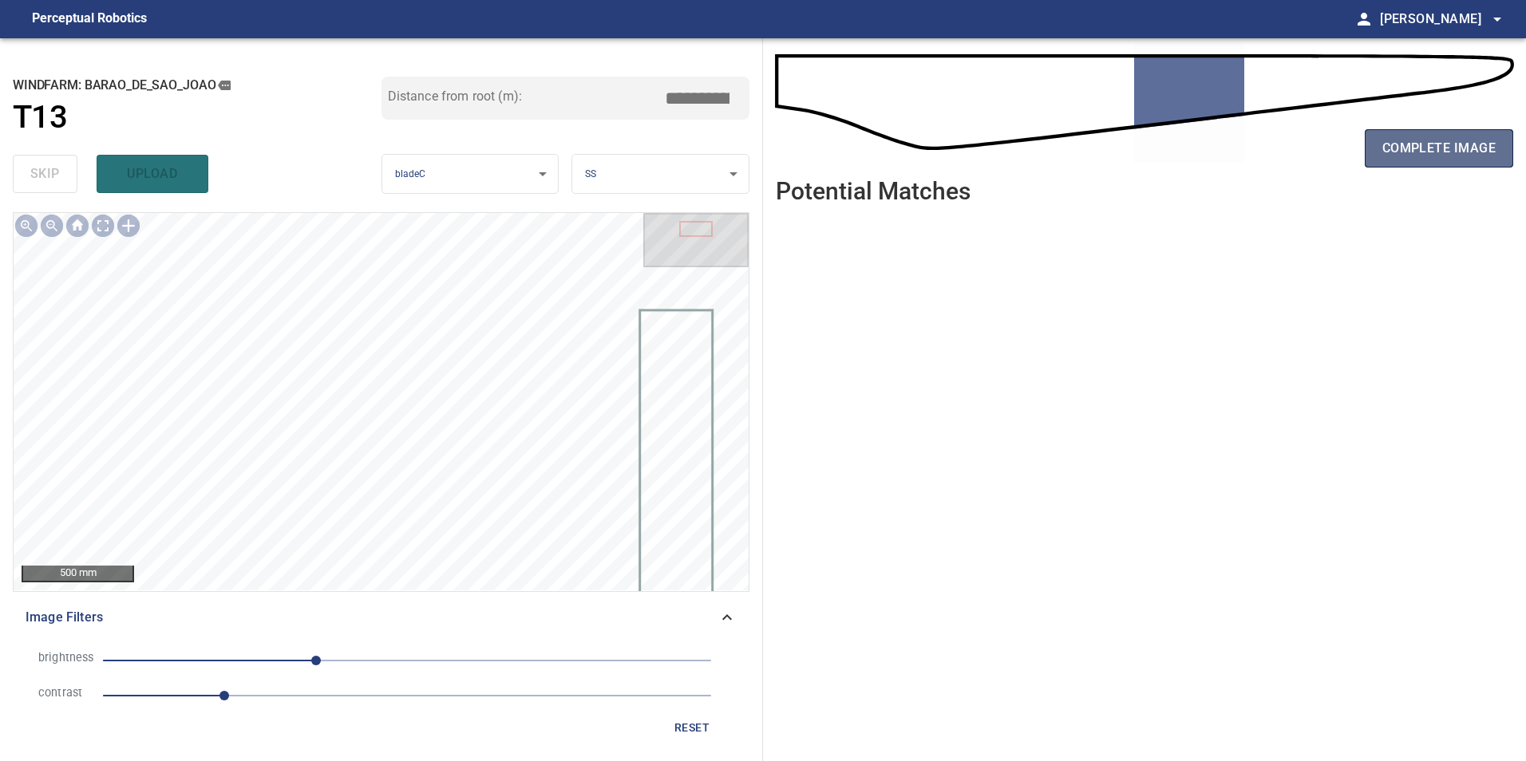
click at [1444, 160] on button "complete image" at bounding box center [1439, 148] width 148 height 38
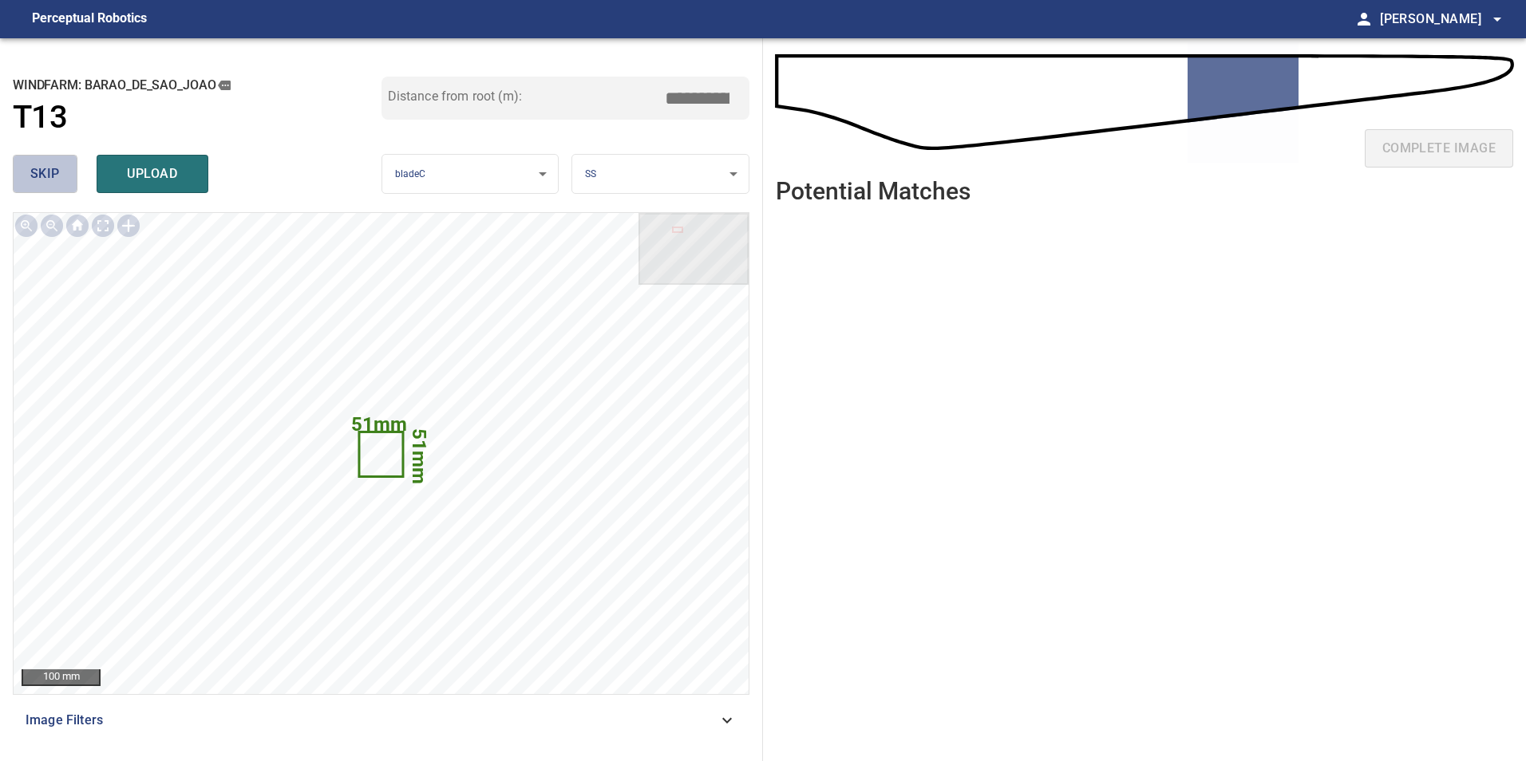
click at [42, 174] on span "skip" at bounding box center [45, 174] width 30 height 22
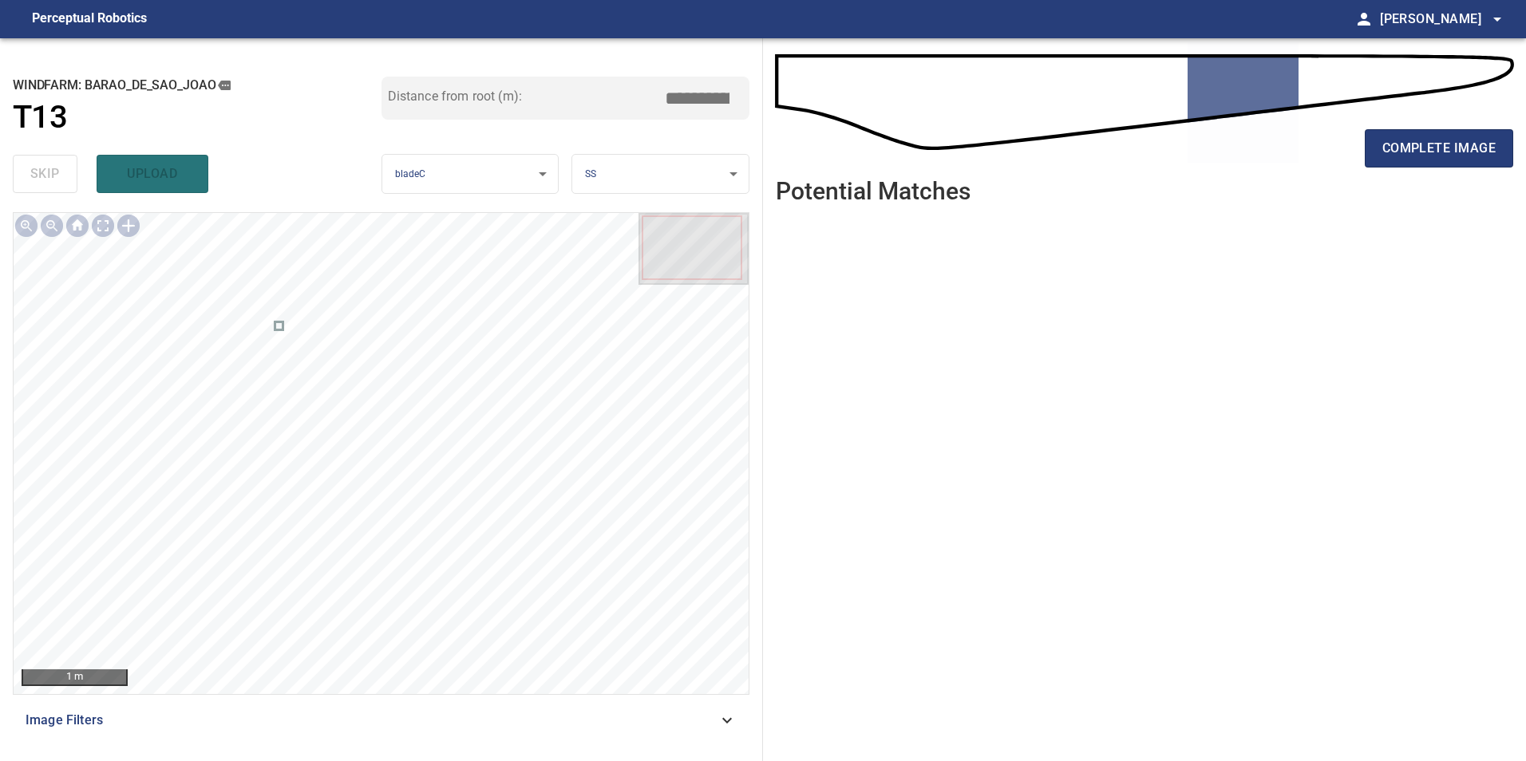
click at [459, 724] on span "Image Filters" at bounding box center [372, 720] width 692 height 19
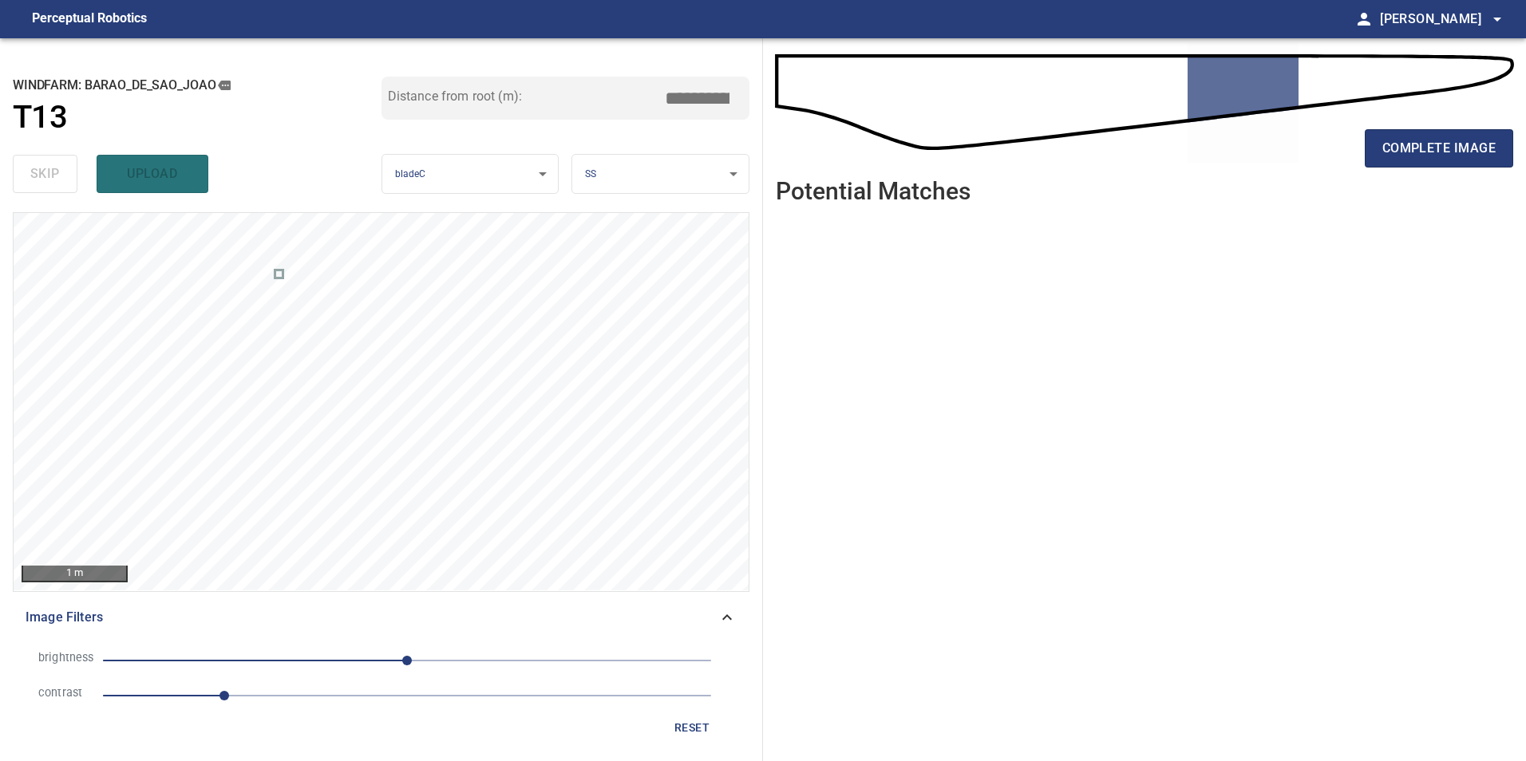
click at [383, 679] on div "brightness 0 contrast 1" at bounding box center [381, 678] width 711 height 70
drag, startPoint x: 383, startPoint y: 679, endPoint x: 382, endPoint y: 694, distance: 14.5
click at [384, 693] on span "1" at bounding box center [407, 696] width 608 height 22
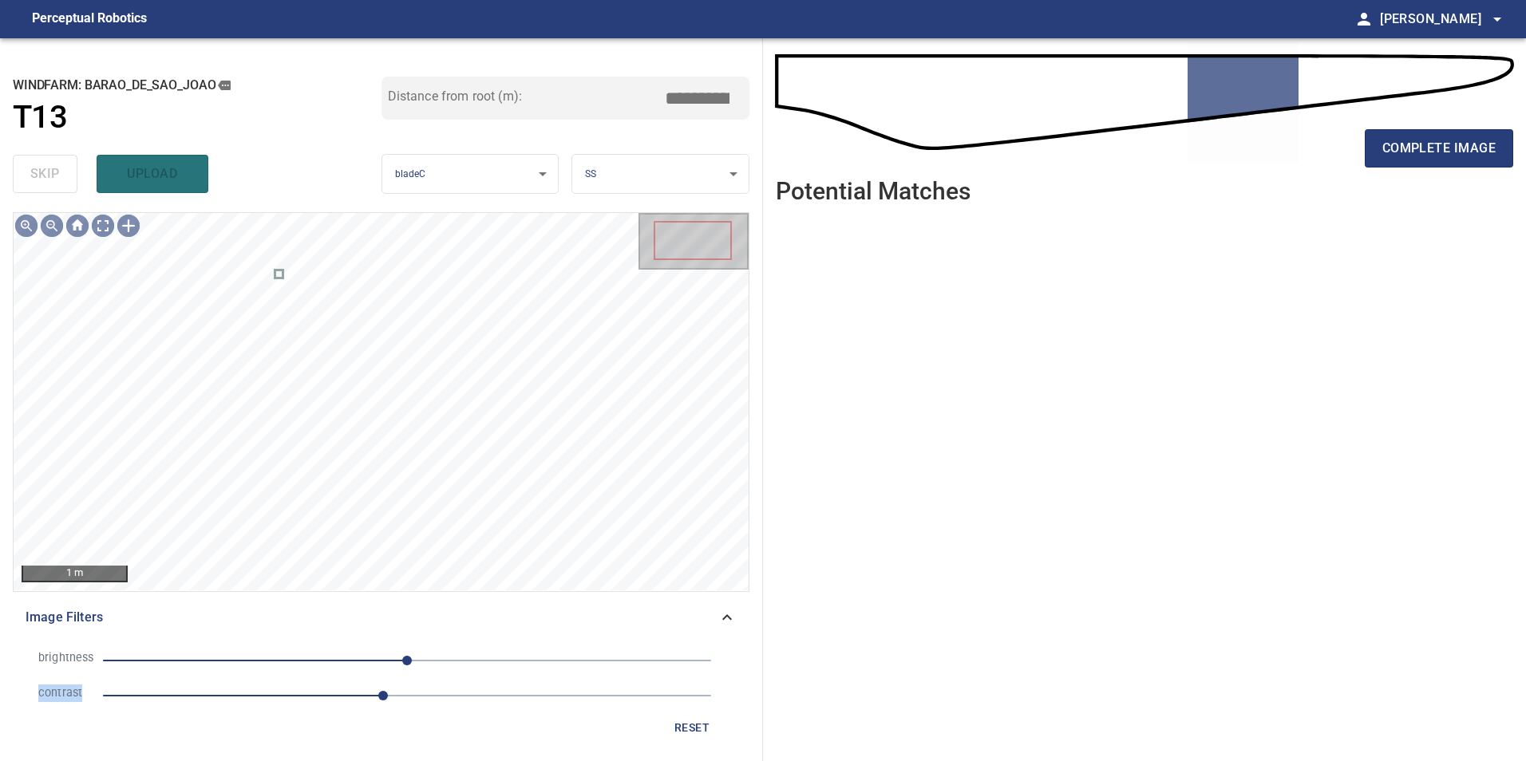
drag, startPoint x: 331, startPoint y: 659, endPoint x: 295, endPoint y: 678, distance: 40.3
click at [329, 661] on span "0" at bounding box center [407, 661] width 608 height 22
click at [267, 653] on span "-118" at bounding box center [407, 661] width 608 height 22
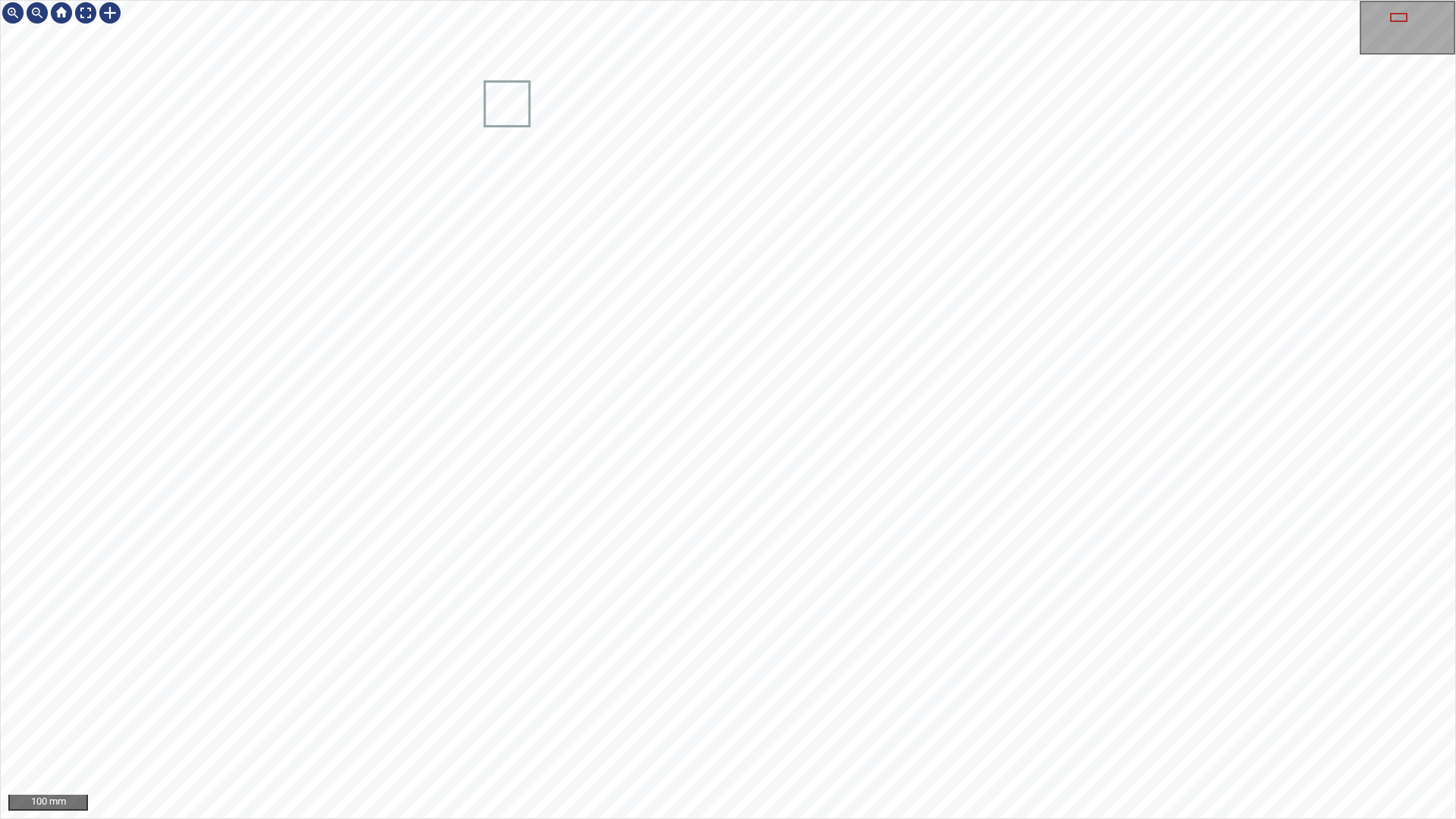
click at [714, 818] on div "100 mm" at bounding box center [728, 410] width 1456 height 819
click at [702, 0] on div "100 mm" at bounding box center [728, 410] width 1456 height 819
click at [682, 92] on div "100 mm" at bounding box center [728, 410] width 1456 height 819
click at [607, 818] on div "100 mm" at bounding box center [728, 410] width 1456 height 819
click at [735, 818] on div "100 mm" at bounding box center [728, 410] width 1456 height 819
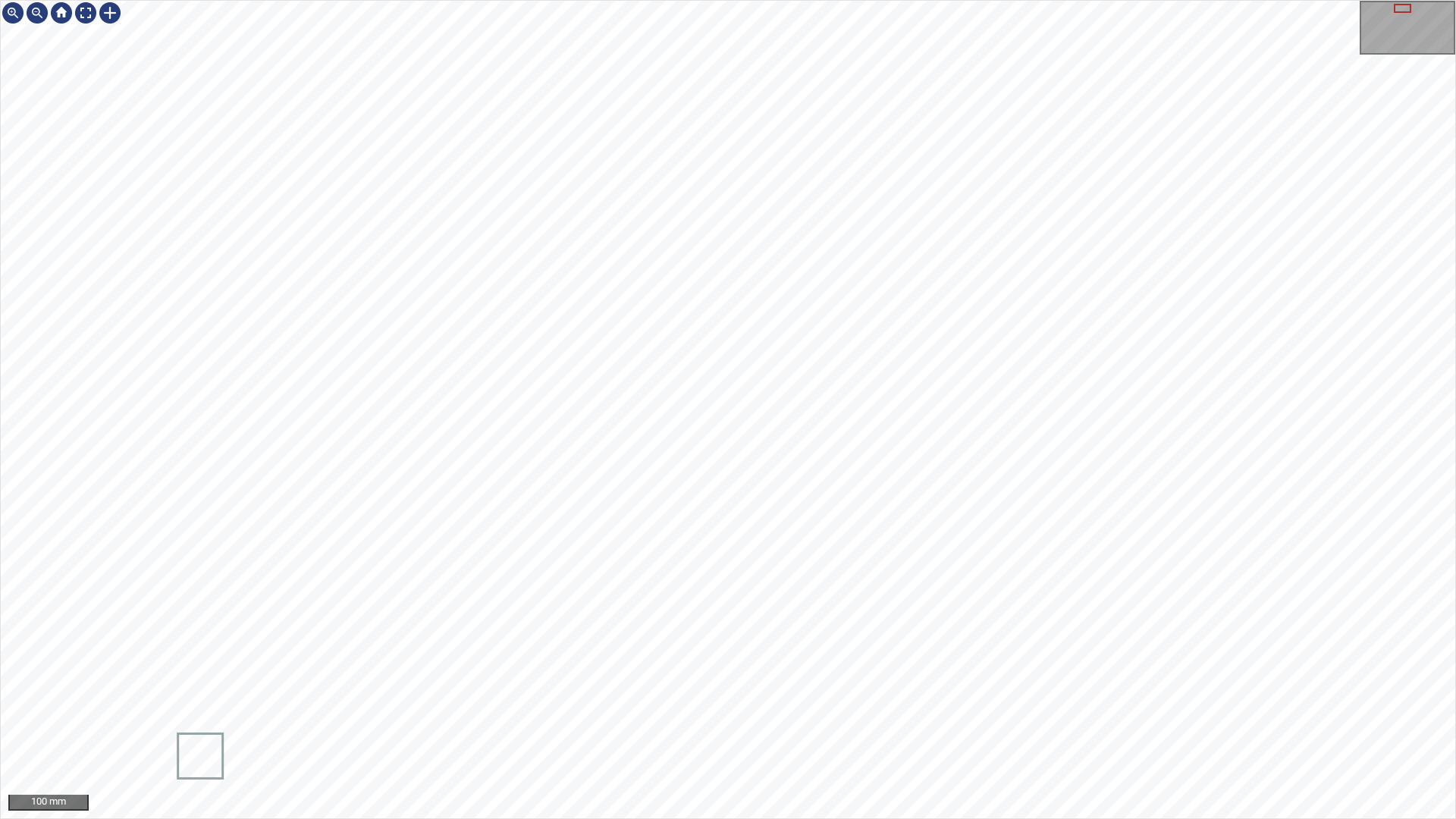
click at [784, 818] on div "100 mm" at bounding box center [728, 410] width 1456 height 819
click at [779, 818] on div "100 mm" at bounding box center [728, 410] width 1456 height 819
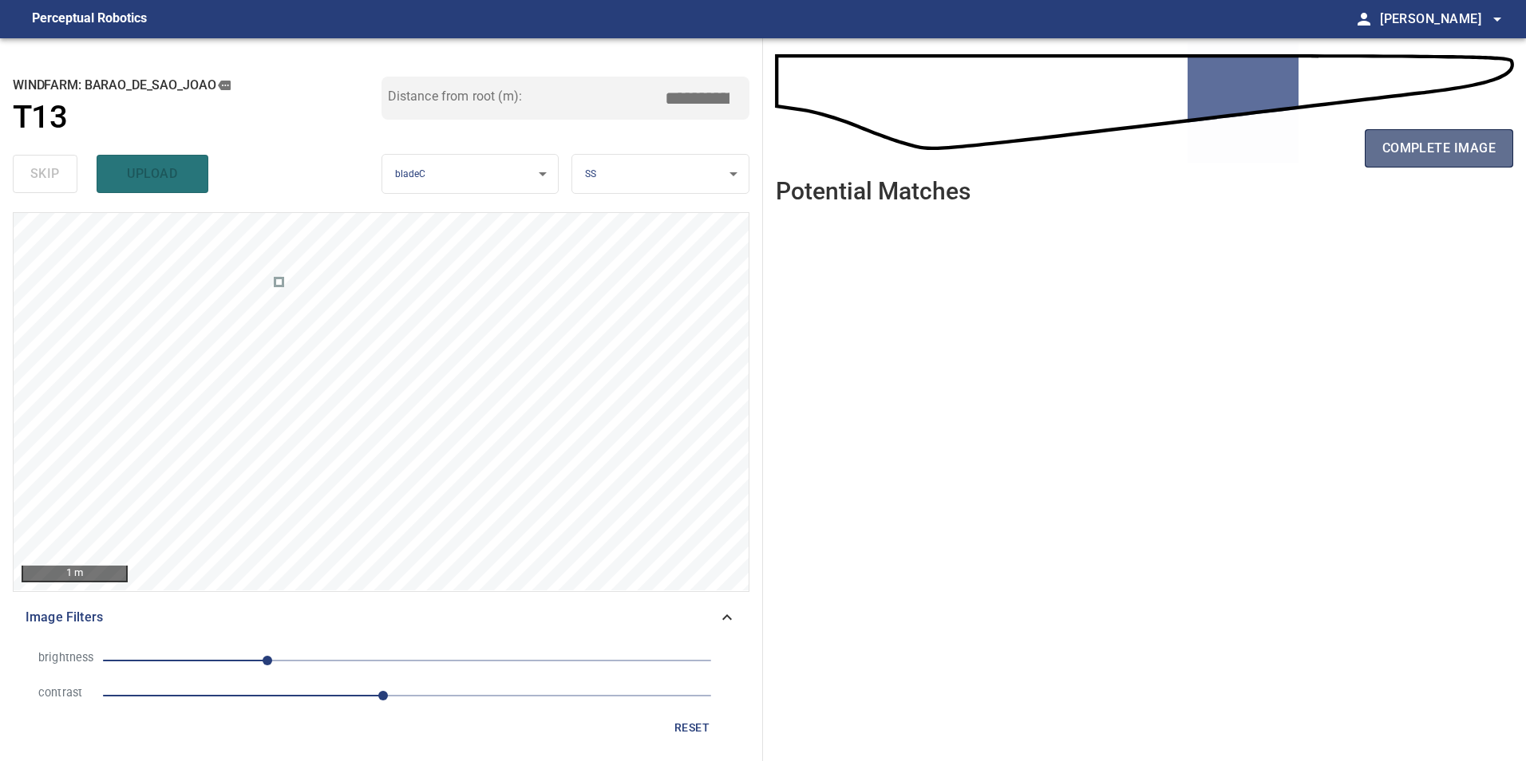
click at [1400, 129] on button "complete image" at bounding box center [1439, 148] width 148 height 38
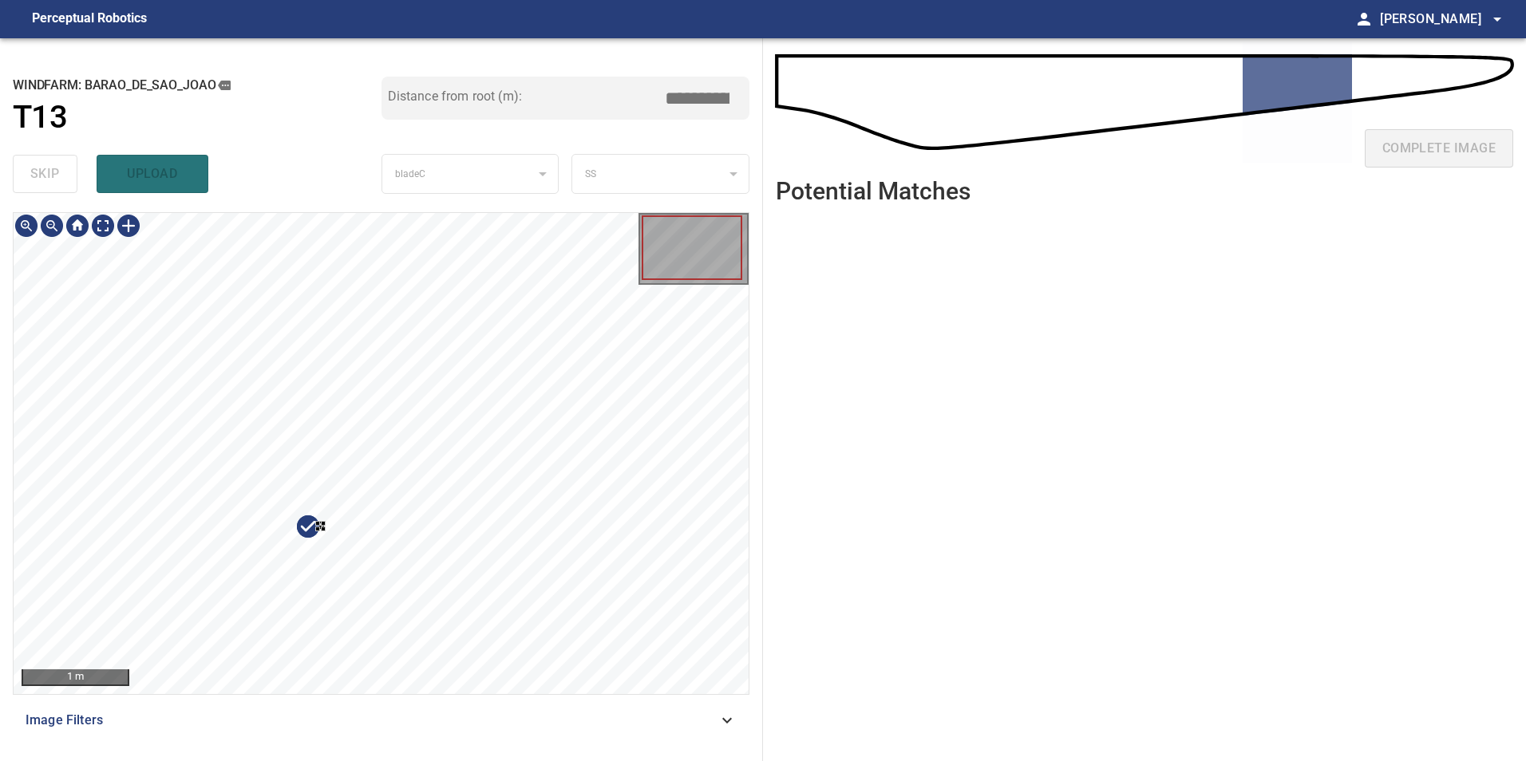
click at [509, 761] on html "**********" at bounding box center [763, 380] width 1526 height 761
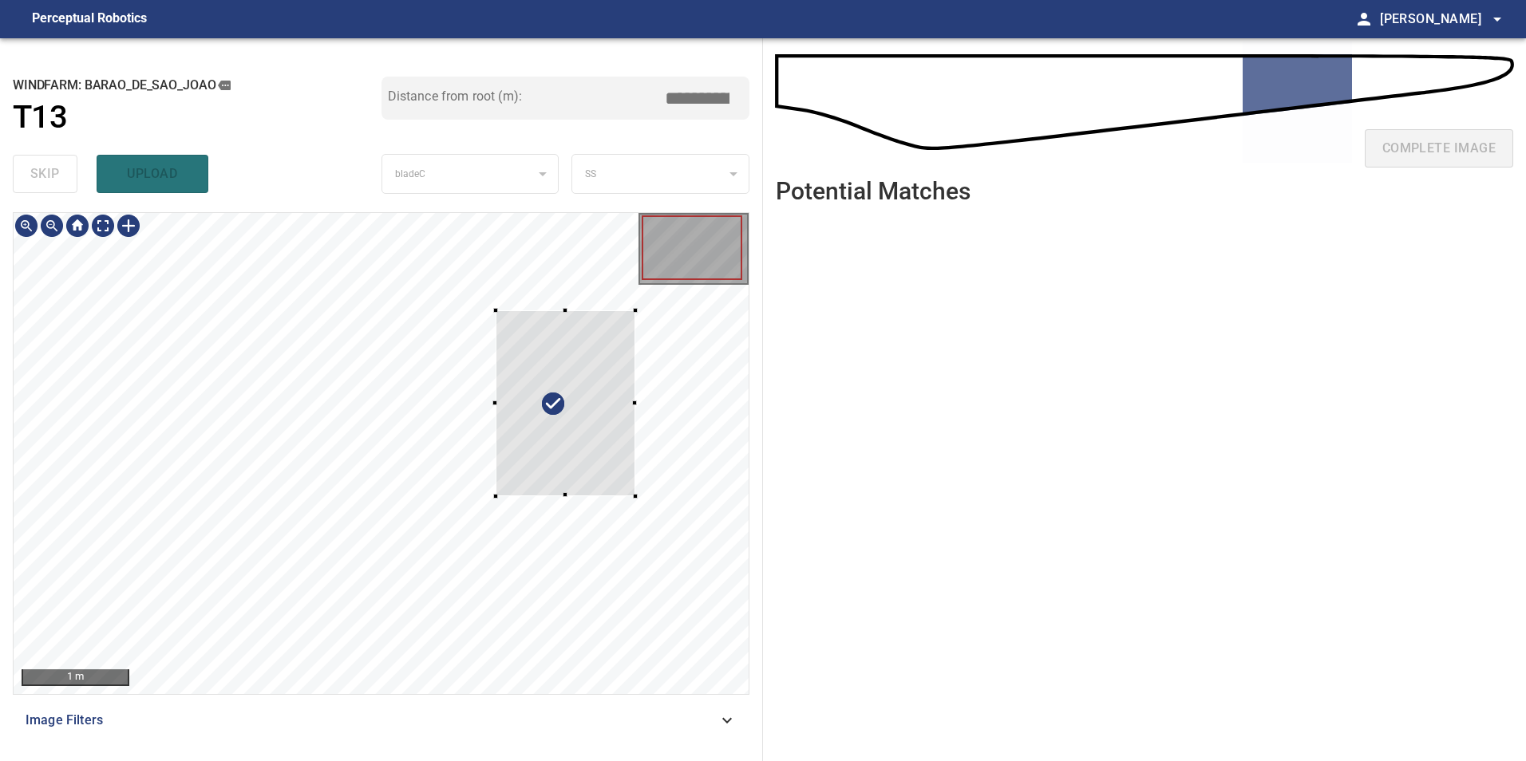
click at [565, 451] on div at bounding box center [566, 403] width 140 height 186
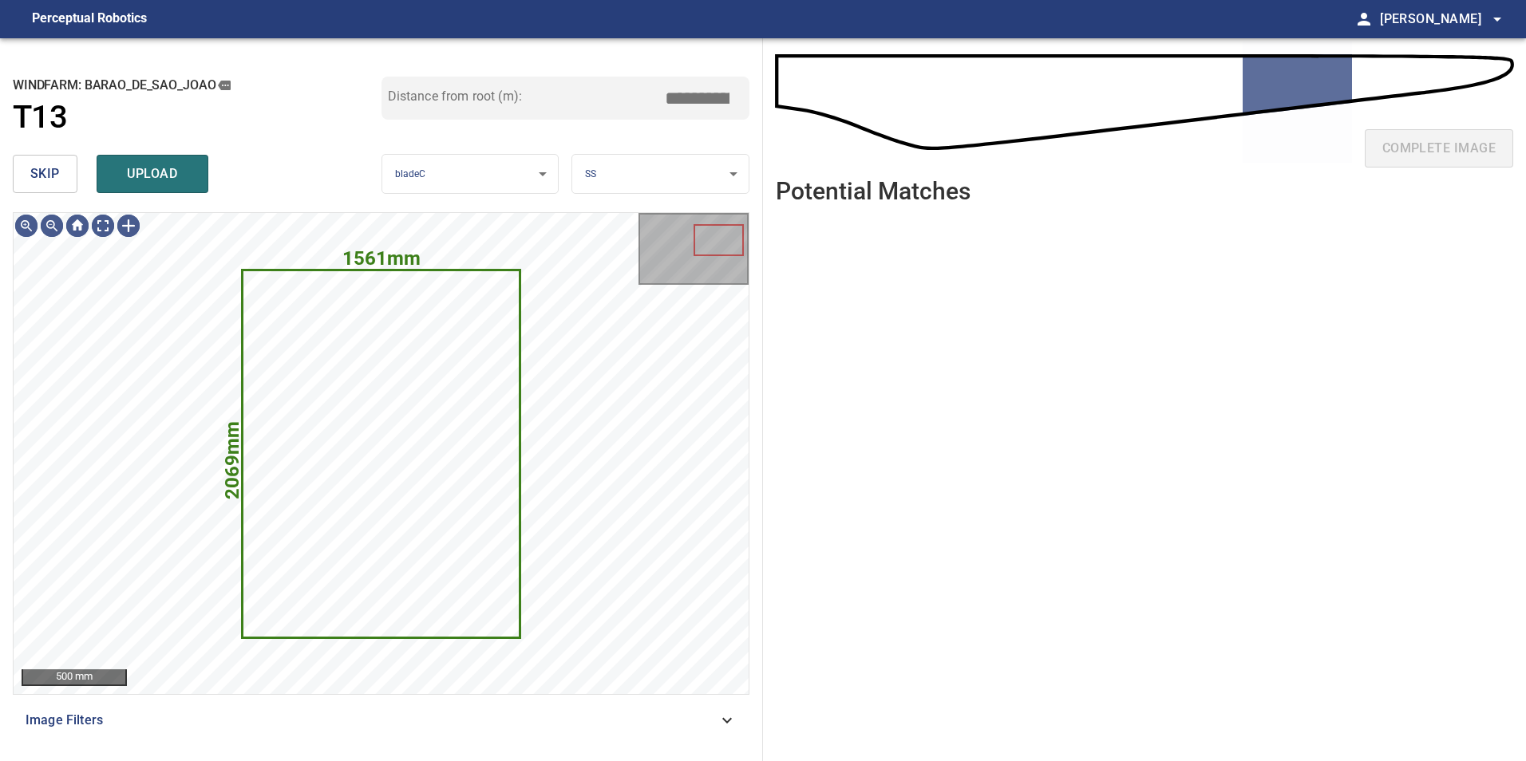
click at [45, 177] on span "skip" at bounding box center [45, 174] width 30 height 22
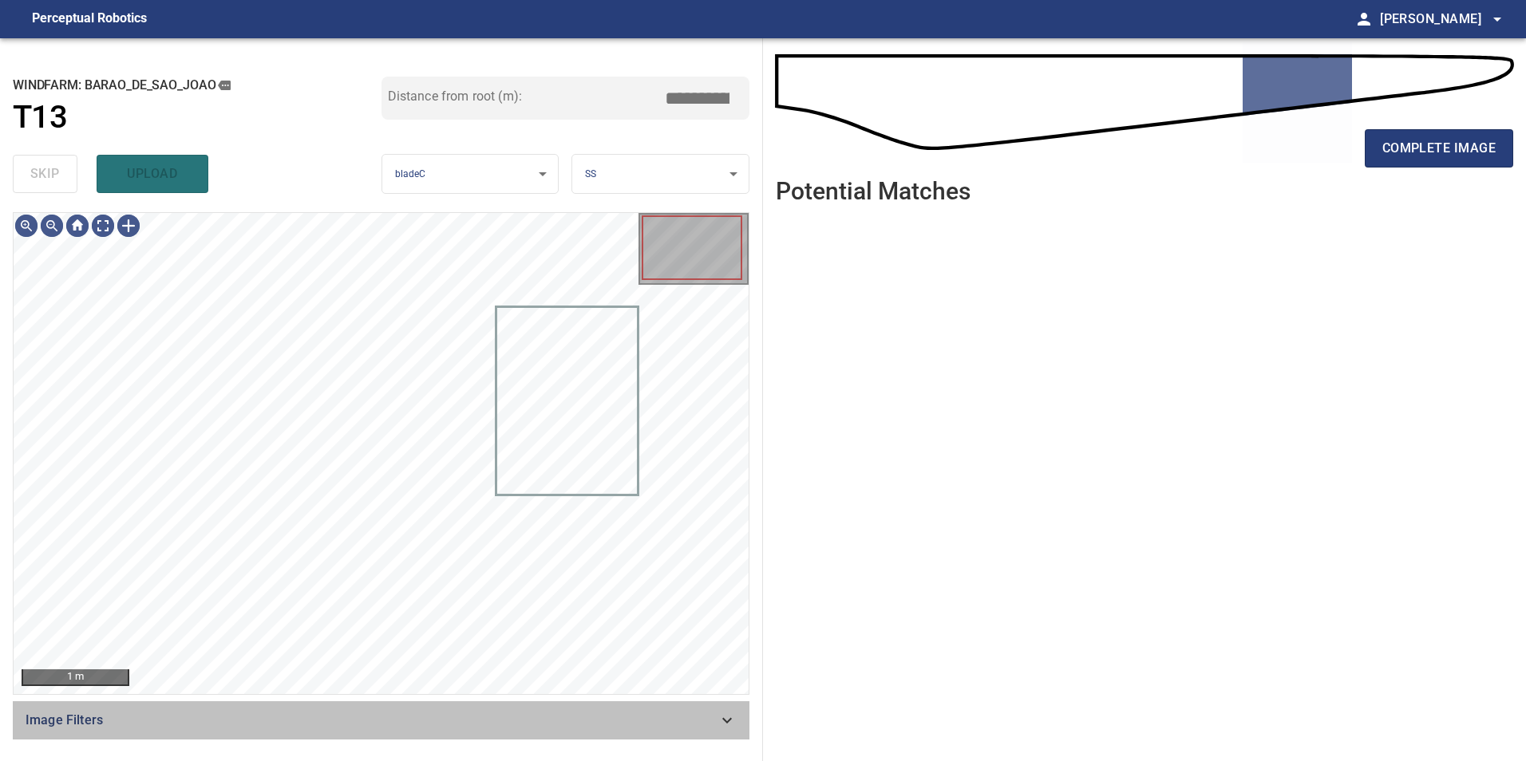
drag, startPoint x: 674, startPoint y: 714, endPoint x: 444, endPoint y: 699, distance: 230.4
click at [673, 715] on span "Image Filters" at bounding box center [372, 720] width 692 height 19
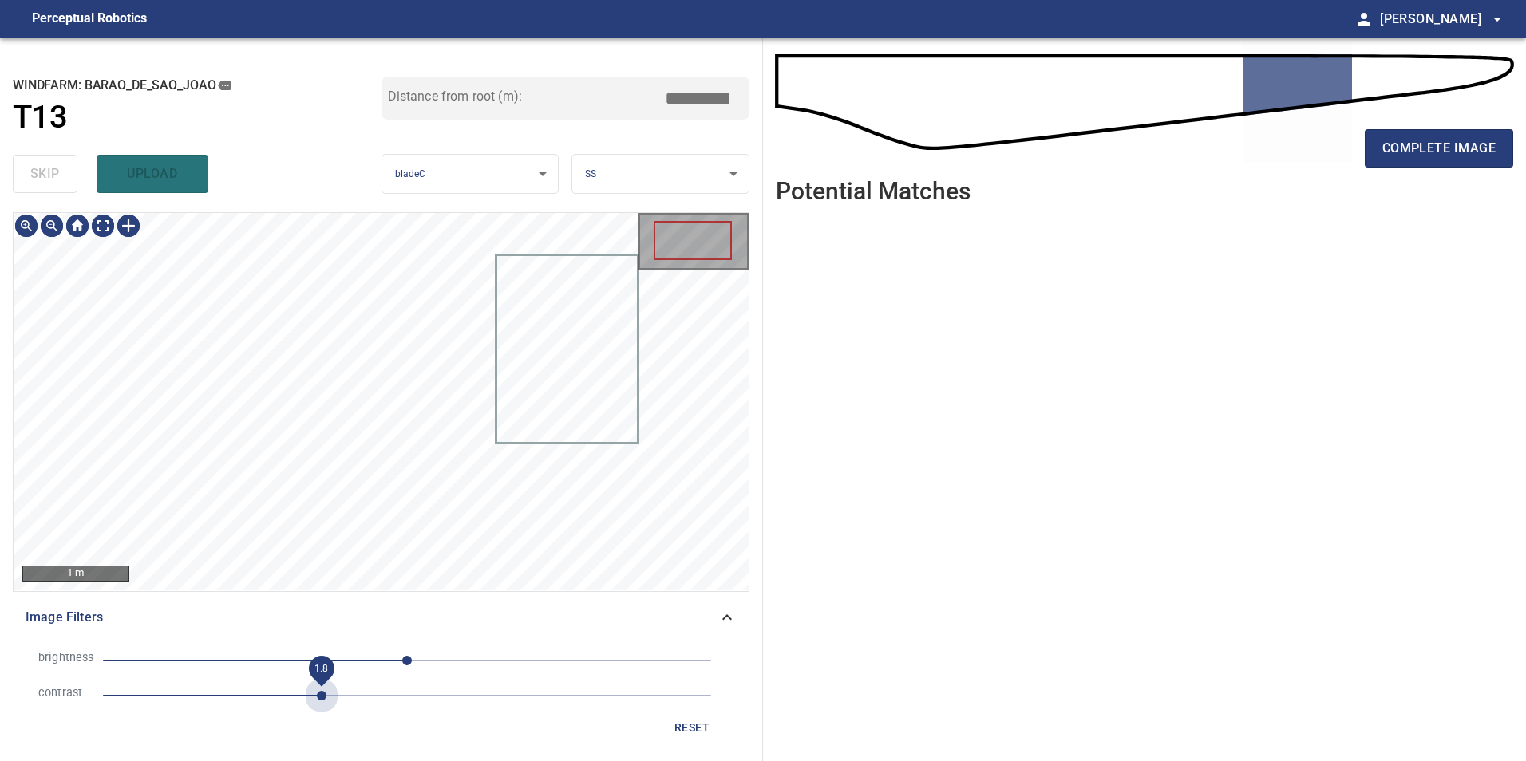
click at [323, 700] on span "1.8" at bounding box center [407, 696] width 608 height 22
click at [298, 666] on span "0" at bounding box center [407, 661] width 608 height 22
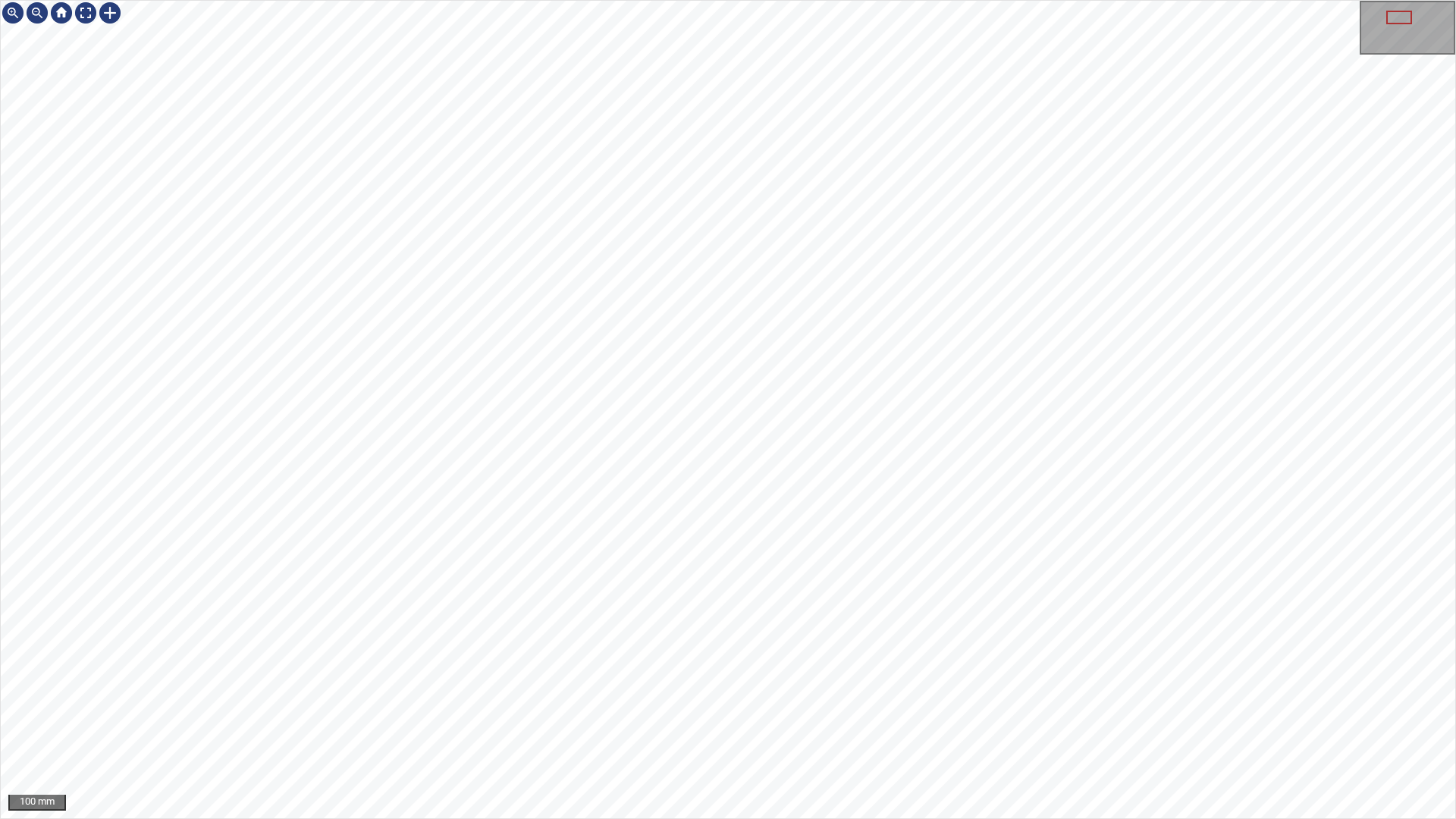
click at [412, 818] on div "100 mm" at bounding box center [728, 410] width 1456 height 819
click at [839, 237] on div "100 mm" at bounding box center [728, 410] width 1456 height 819
click at [899, 0] on div "100 mm" at bounding box center [728, 410] width 1456 height 819
click at [720, 818] on div "50 mm" at bounding box center [728, 410] width 1456 height 819
click at [671, 818] on div "50 mm" at bounding box center [728, 410] width 1456 height 819
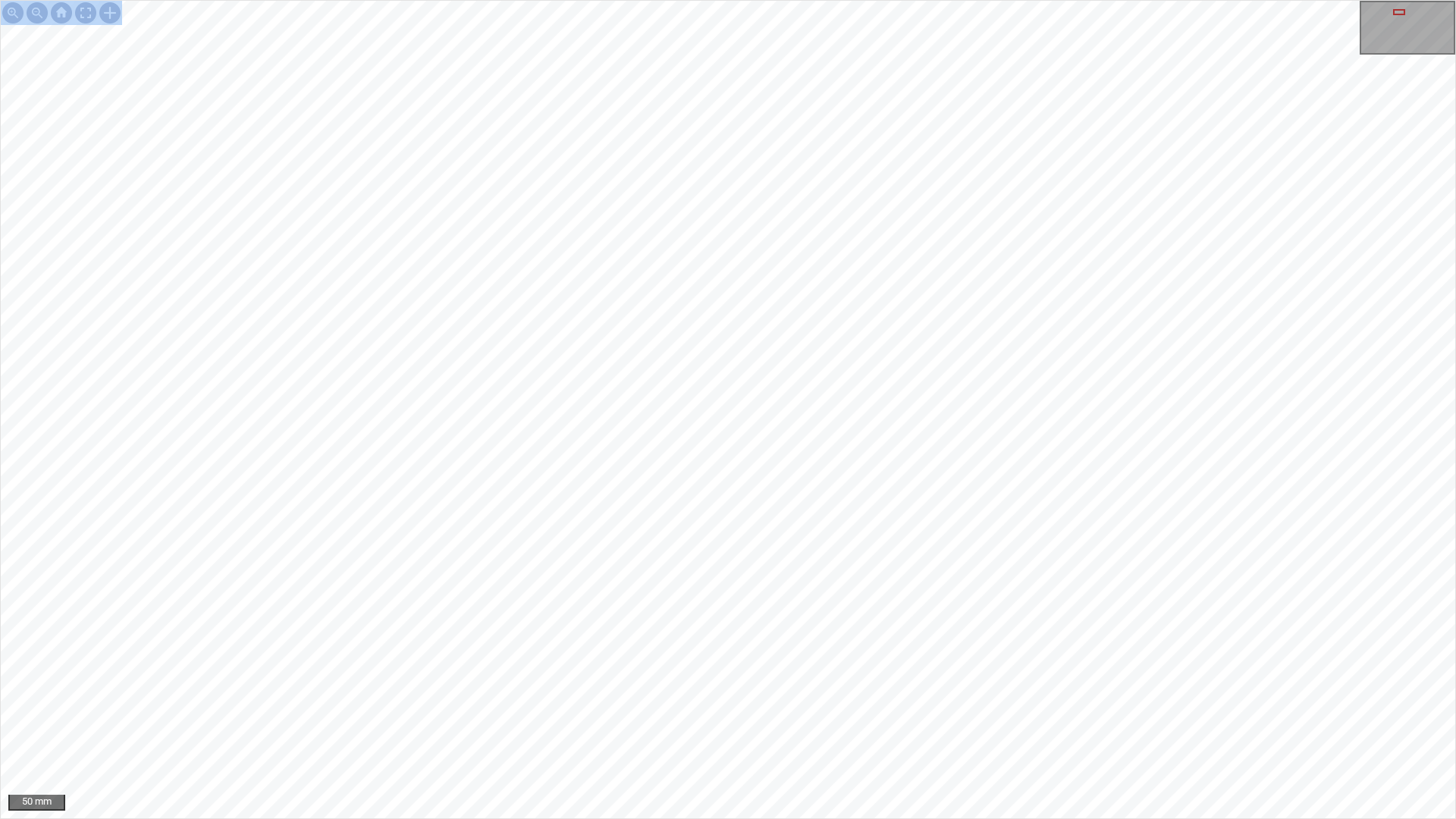
click at [939, 818] on div "50 mm" at bounding box center [728, 410] width 1456 height 819
click at [949, 818] on div "50 mm" at bounding box center [728, 410] width 1456 height 819
click at [978, 325] on div "50 mm" at bounding box center [728, 410] width 1456 height 819
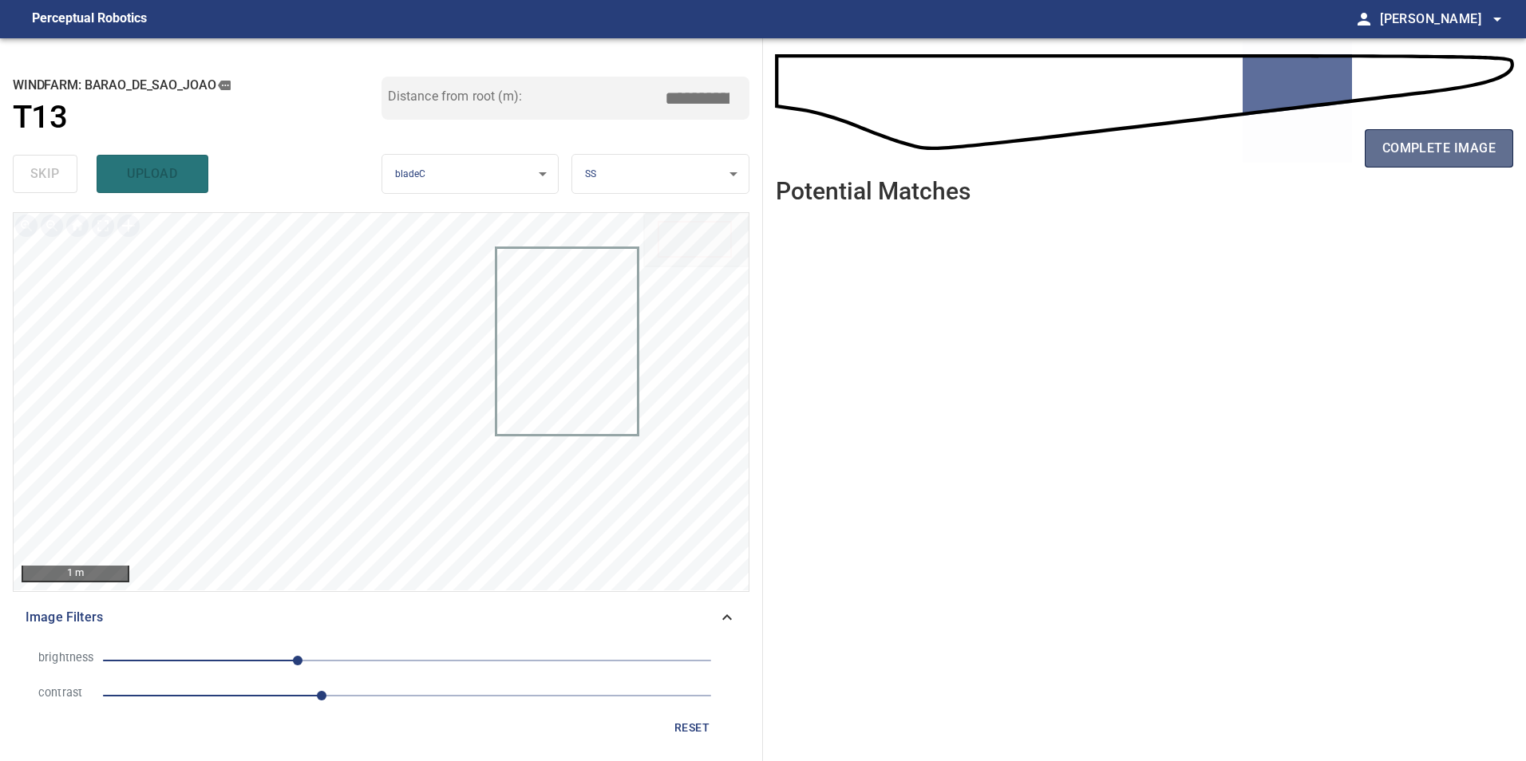
click at [1430, 156] on span "complete image" at bounding box center [1438, 148] width 113 height 22
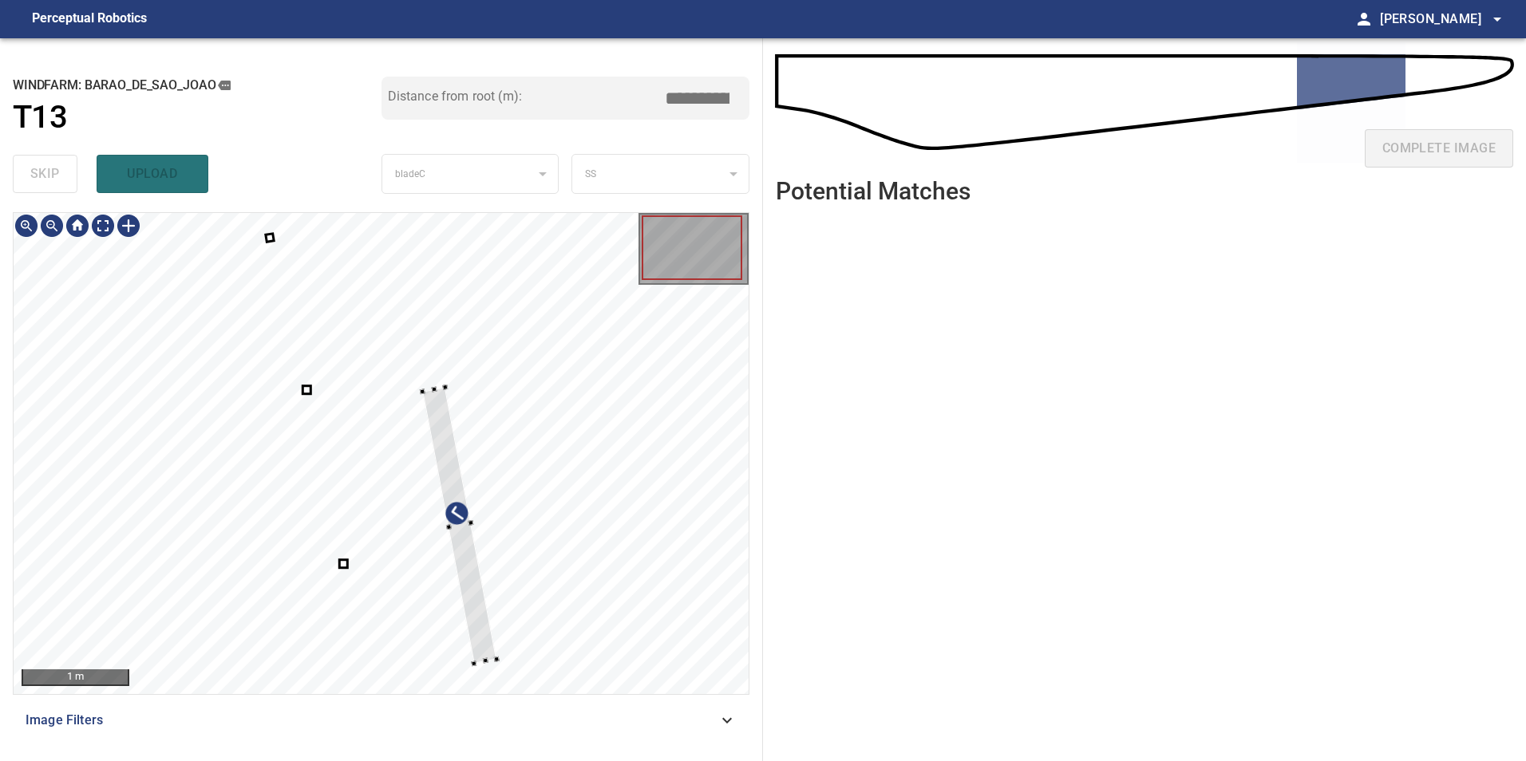
click at [542, 346] on div at bounding box center [381, 453] width 735 height 481
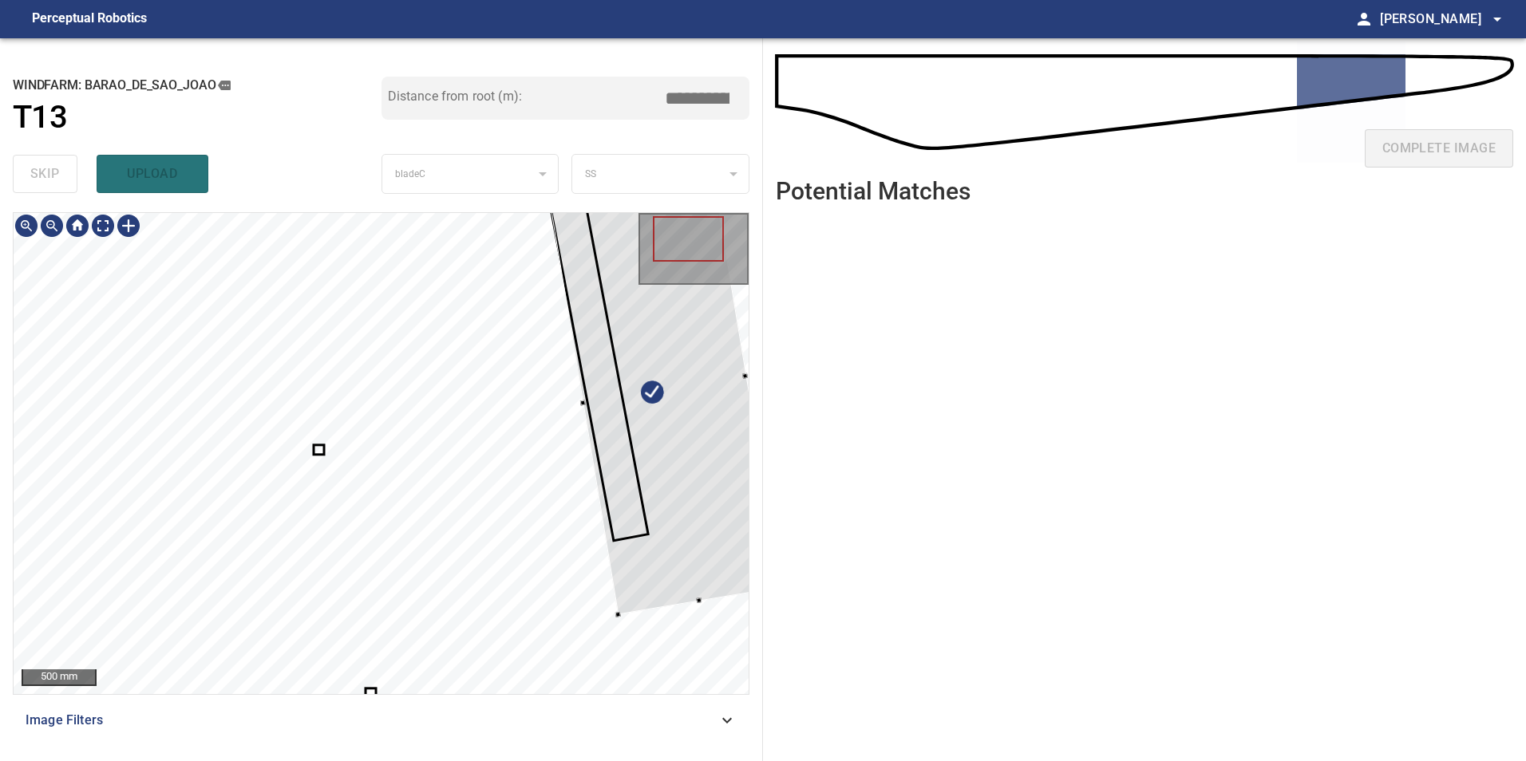
click at [651, 471] on div at bounding box center [665, 390] width 234 height 450
click at [637, 401] on div at bounding box center [665, 383] width 234 height 450
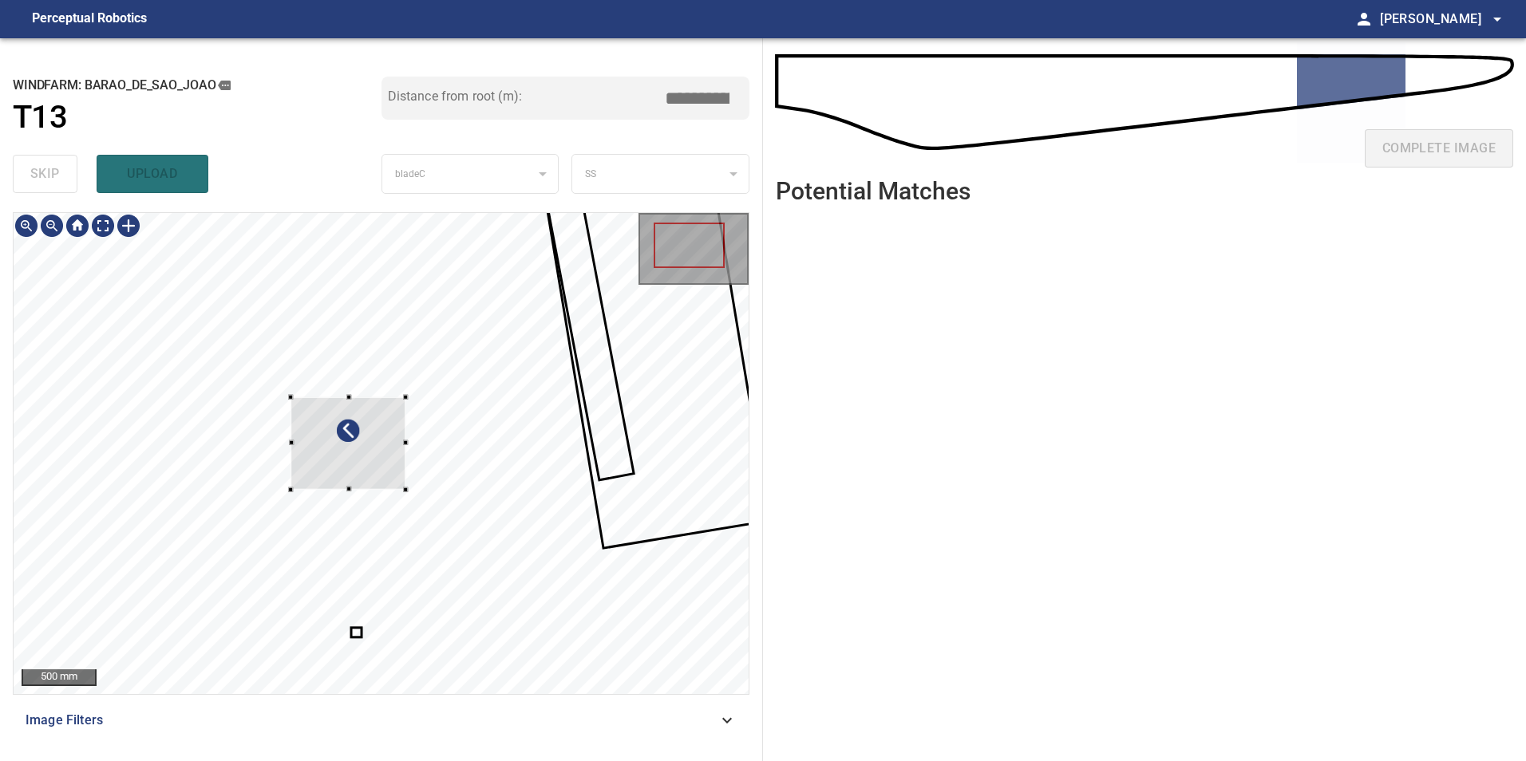
click at [291, 432] on div at bounding box center [348, 443] width 115 height 93
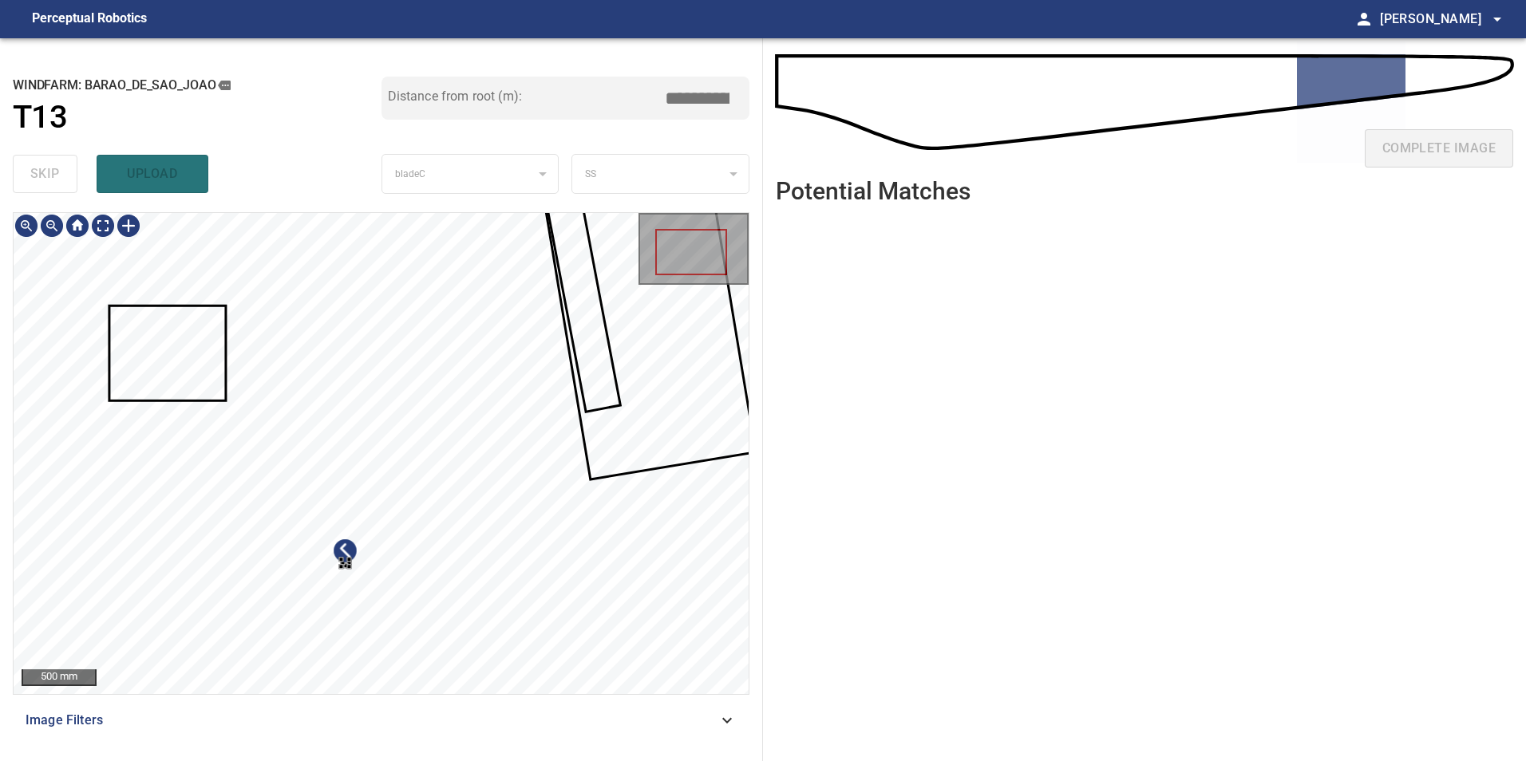
click at [453, 694] on div "500 mm" at bounding box center [381, 453] width 737 height 483
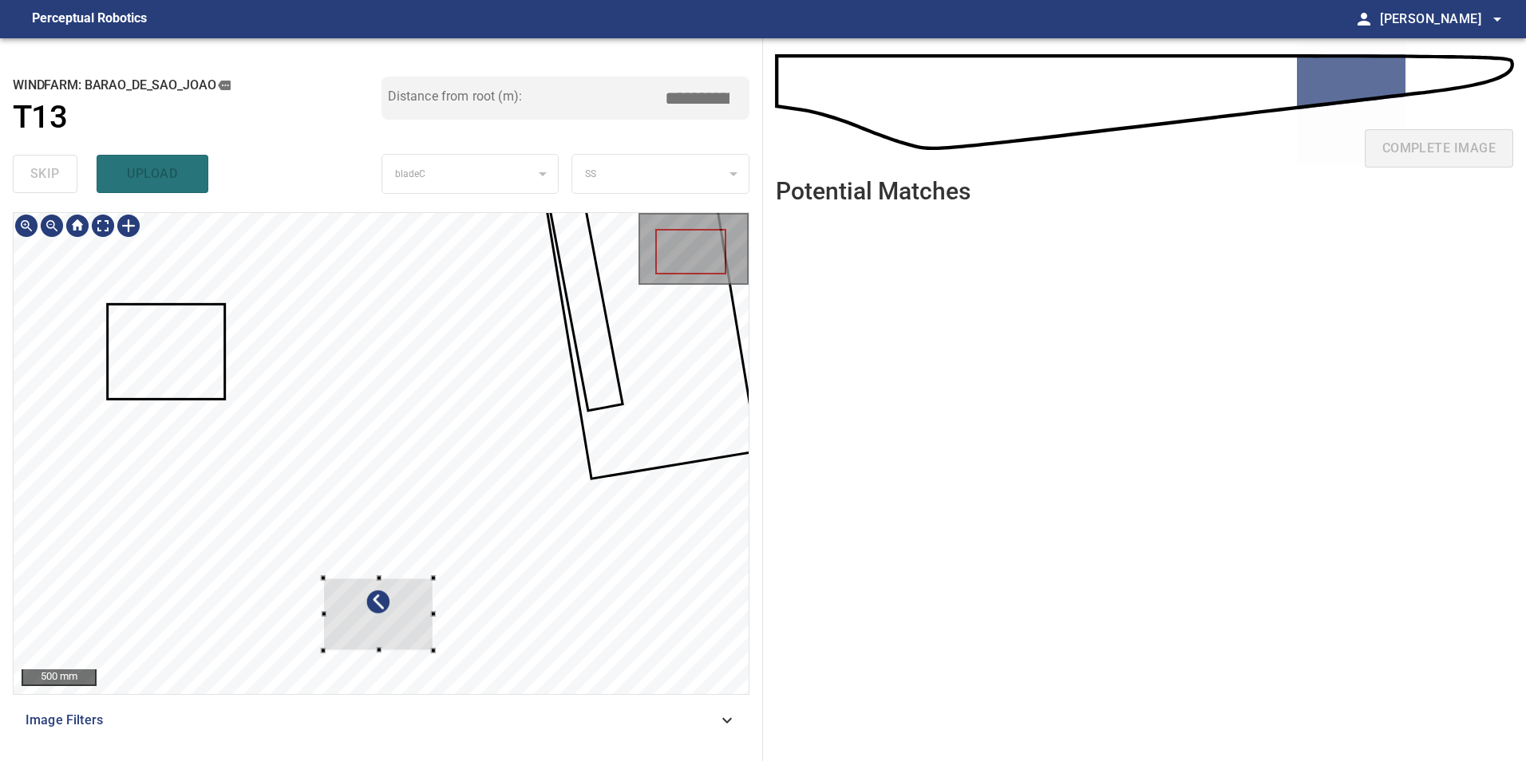
click at [229, 477] on div at bounding box center [381, 453] width 735 height 481
click at [289, 577] on div at bounding box center [344, 613] width 110 height 73
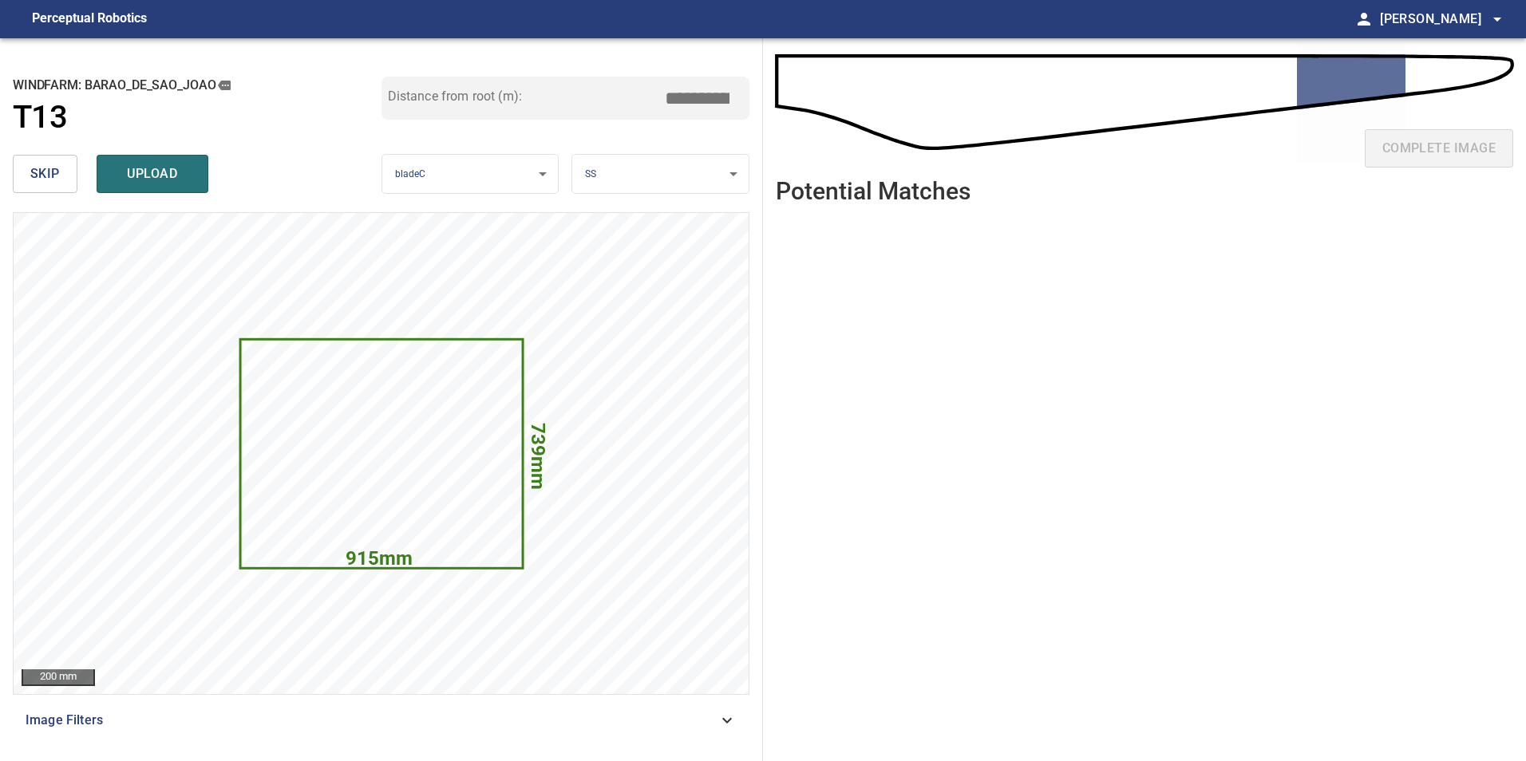
click at [47, 173] on span "skip" at bounding box center [45, 174] width 30 height 22
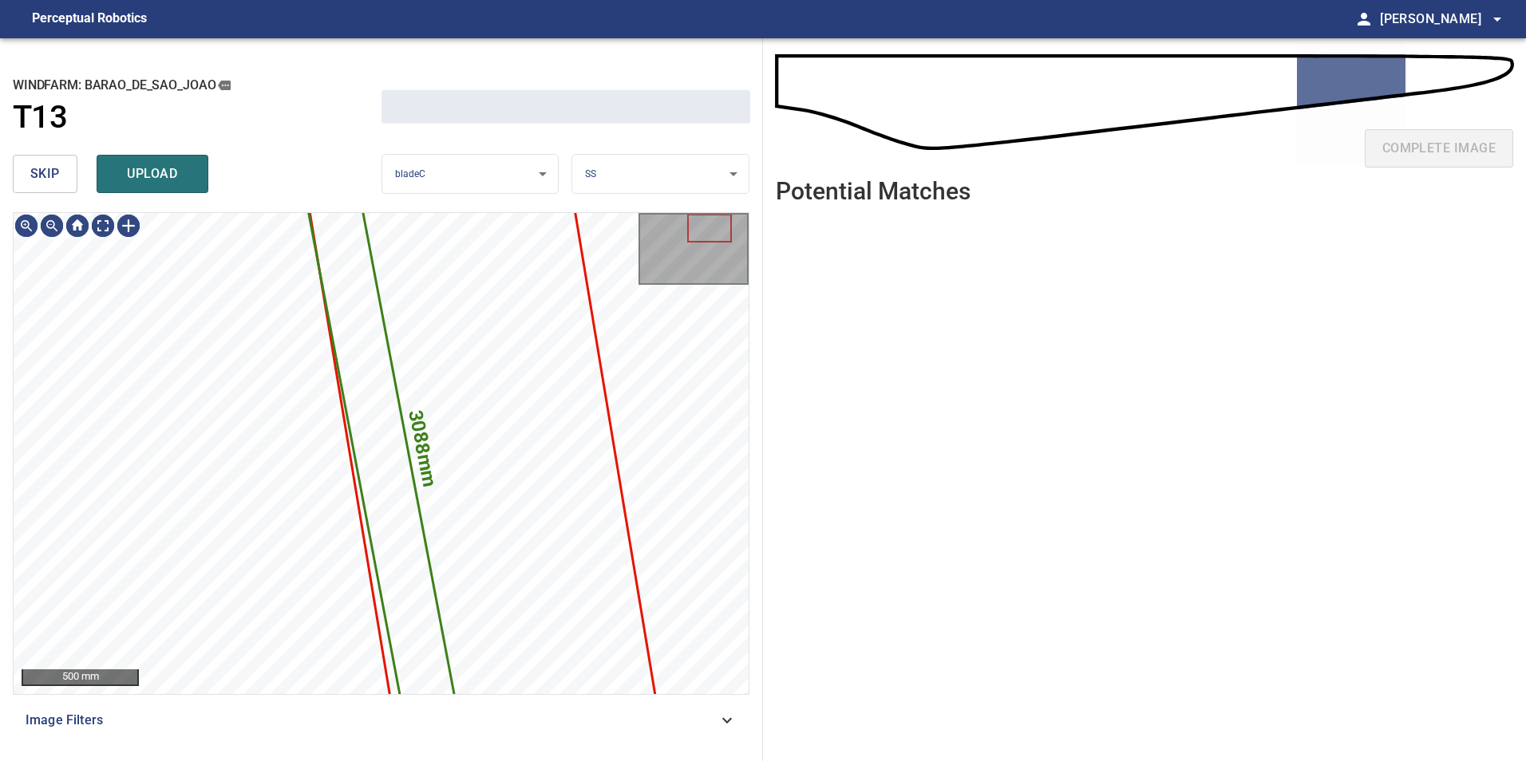
click at [47, 173] on span "skip" at bounding box center [45, 174] width 30 height 22
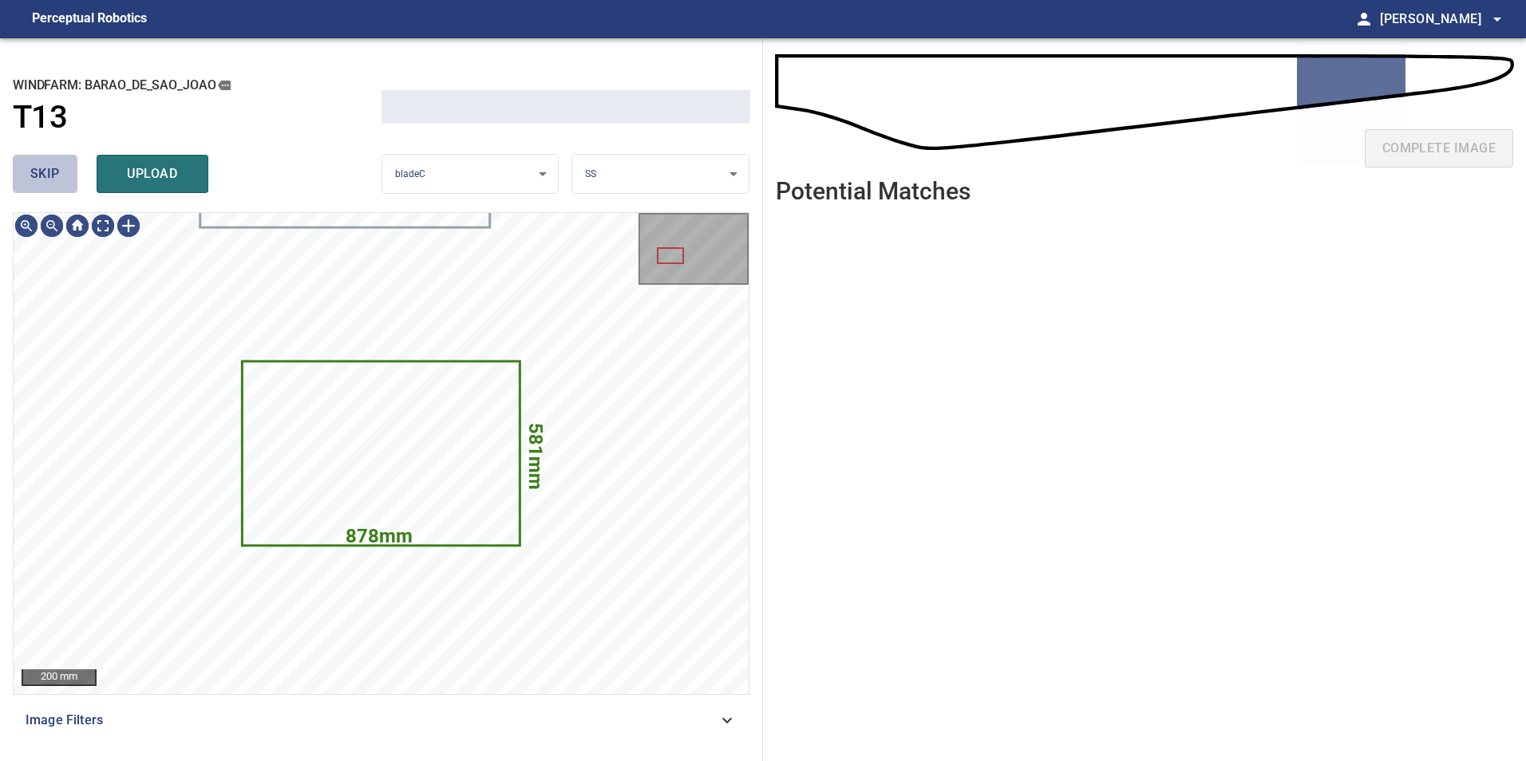
click at [47, 173] on span "skip" at bounding box center [45, 174] width 30 height 22
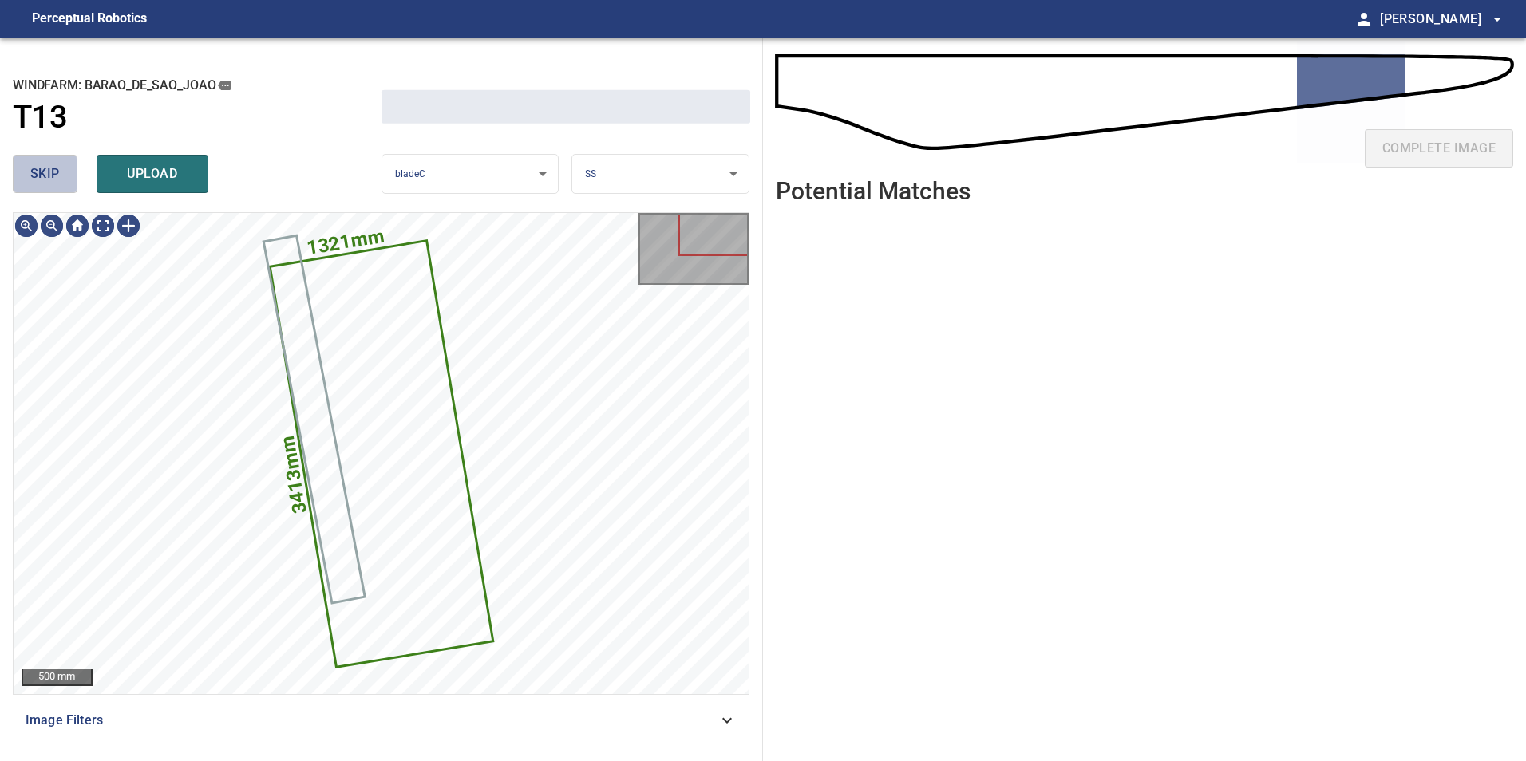
click at [47, 173] on span "skip" at bounding box center [45, 174] width 30 height 22
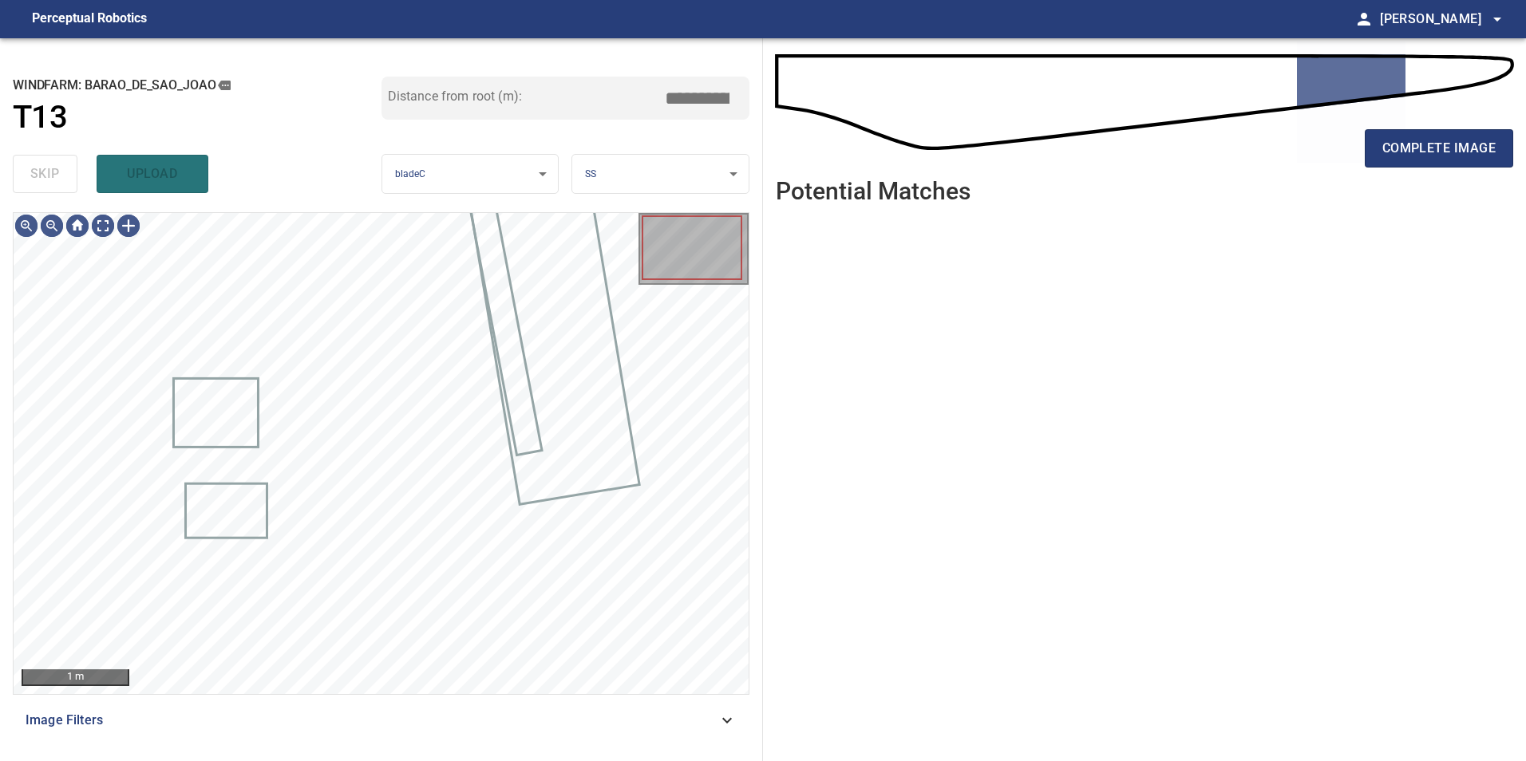
click at [47, 173] on div "skip upload" at bounding box center [197, 173] width 369 height 51
click at [699, 721] on span "Image Filters" at bounding box center [372, 720] width 692 height 19
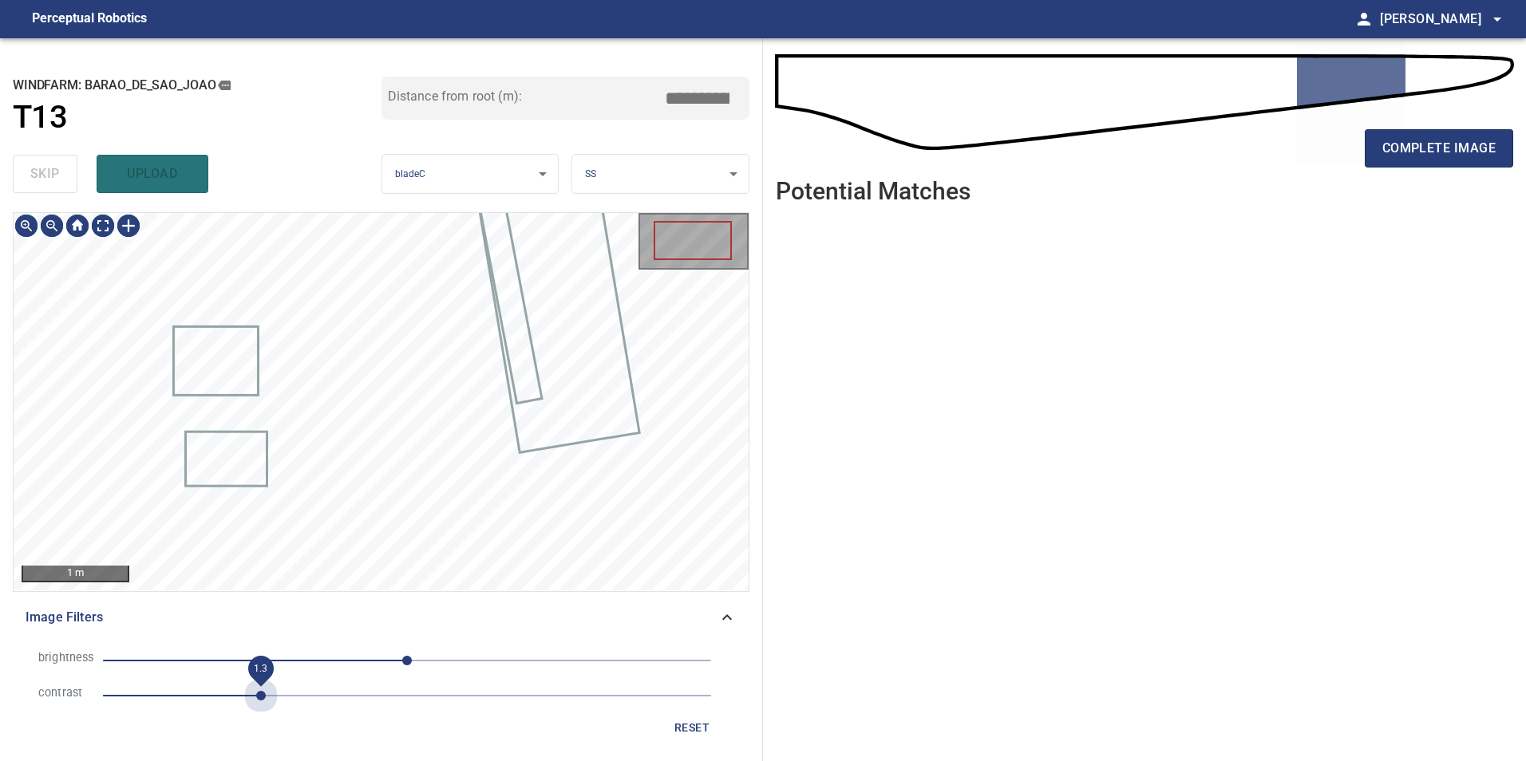
click at [264, 694] on span "1.3" at bounding box center [407, 696] width 608 height 22
click at [333, 666] on span "-62" at bounding box center [407, 661] width 608 height 22
click at [295, 655] on span "-94" at bounding box center [407, 661] width 608 height 22
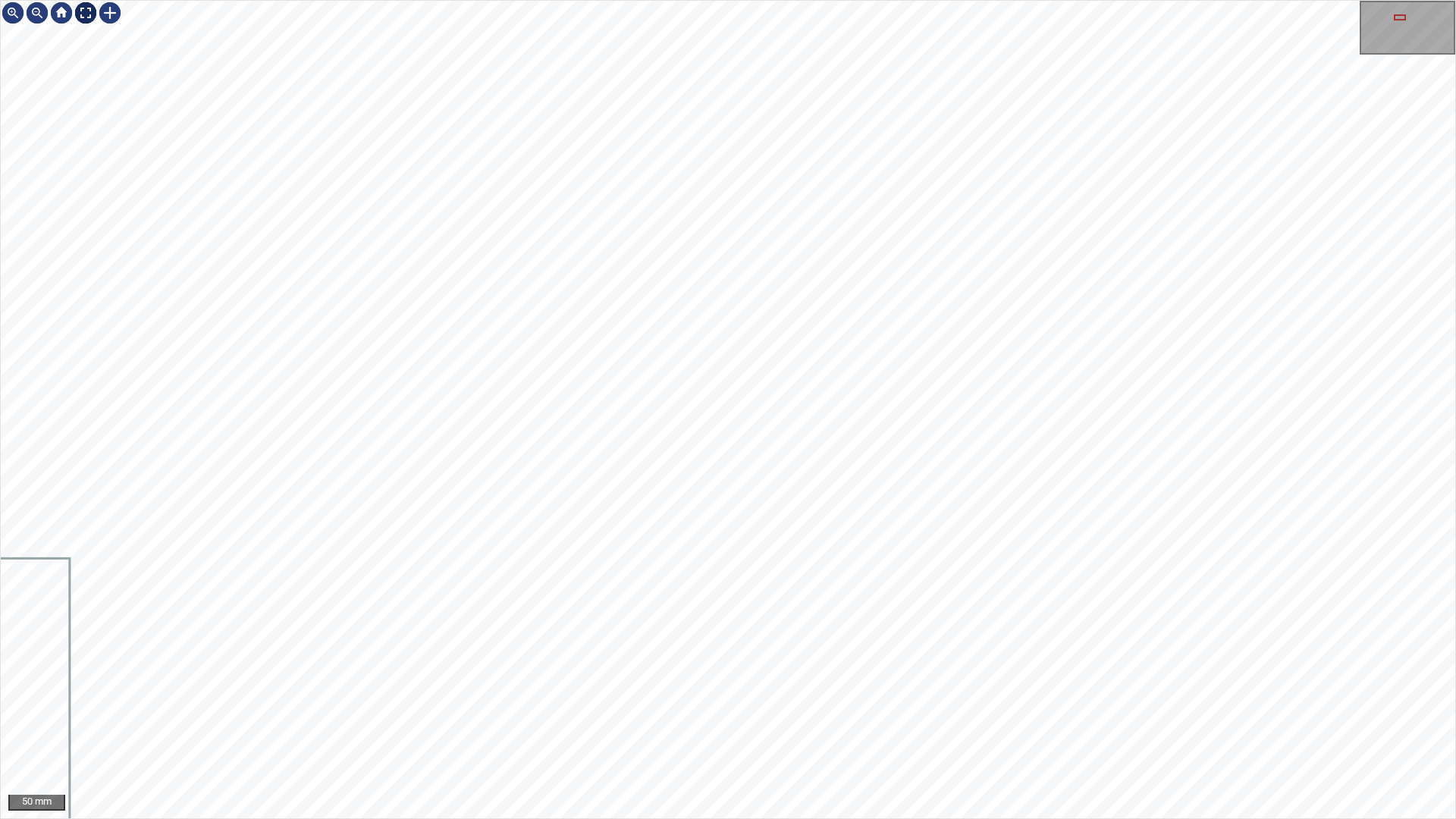
click at [79, 11] on div at bounding box center [85, 13] width 25 height 25
click at [654, 0] on div "100 mm" at bounding box center [728, 410] width 1456 height 819
click at [595, 818] on div "50 mm" at bounding box center [728, 410] width 1456 height 819
click at [661, 818] on div "50 mm" at bounding box center [728, 410] width 1456 height 819
click at [88, 25] on div at bounding box center [85, 13] width 25 height 25
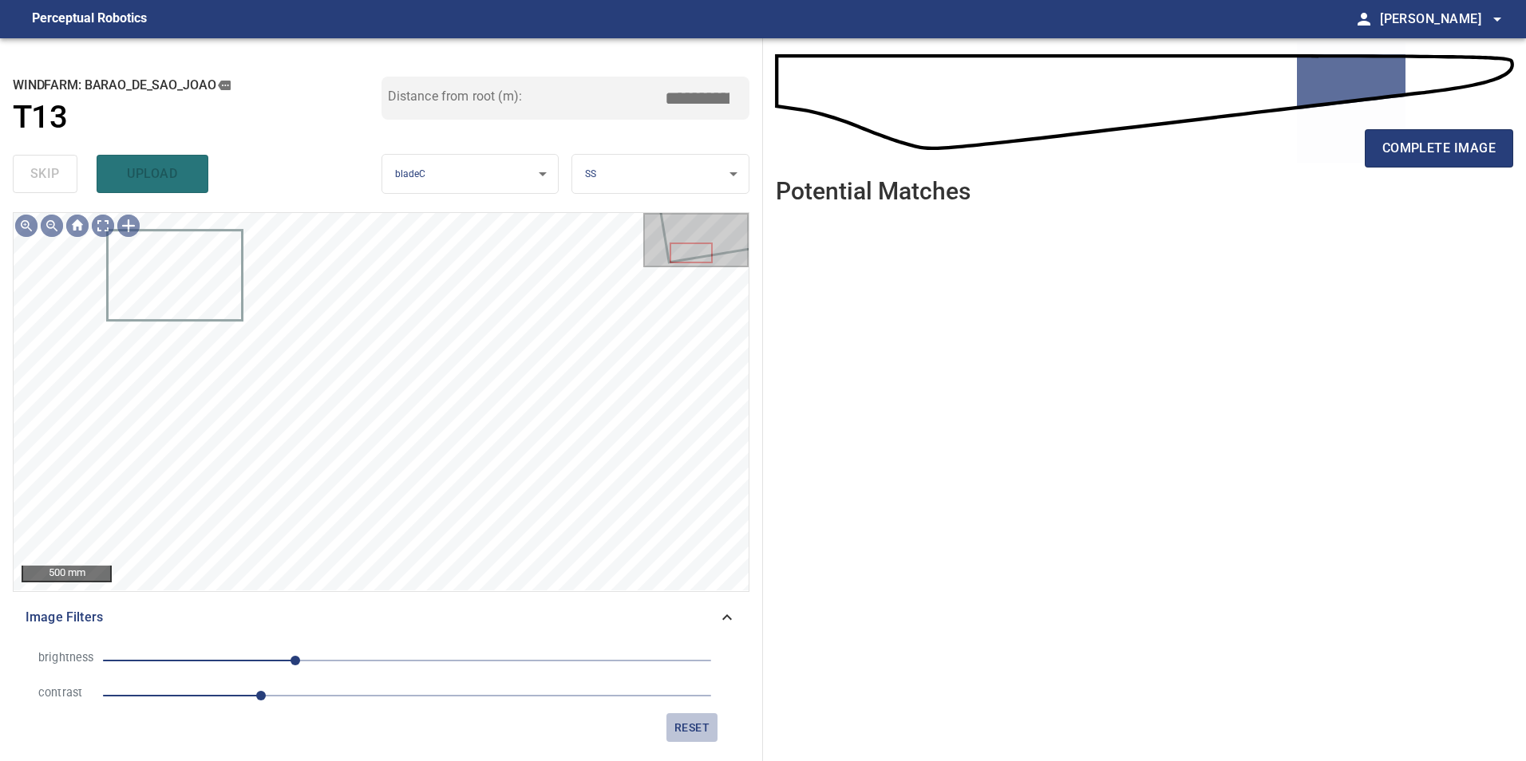
click at [683, 727] on span "reset" at bounding box center [692, 728] width 38 height 20
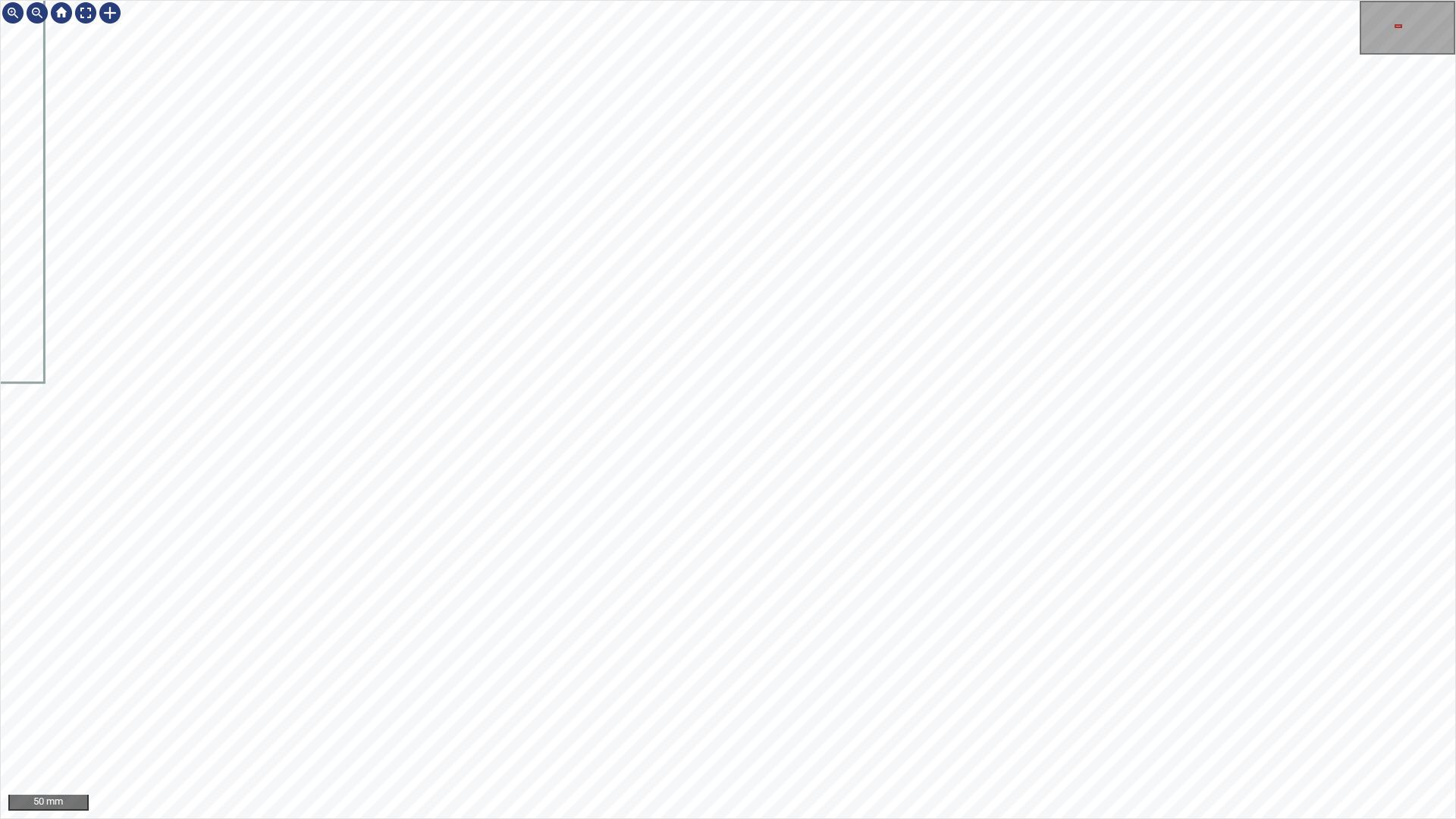
click at [768, 818] on div "50 mm" at bounding box center [728, 410] width 1456 height 819
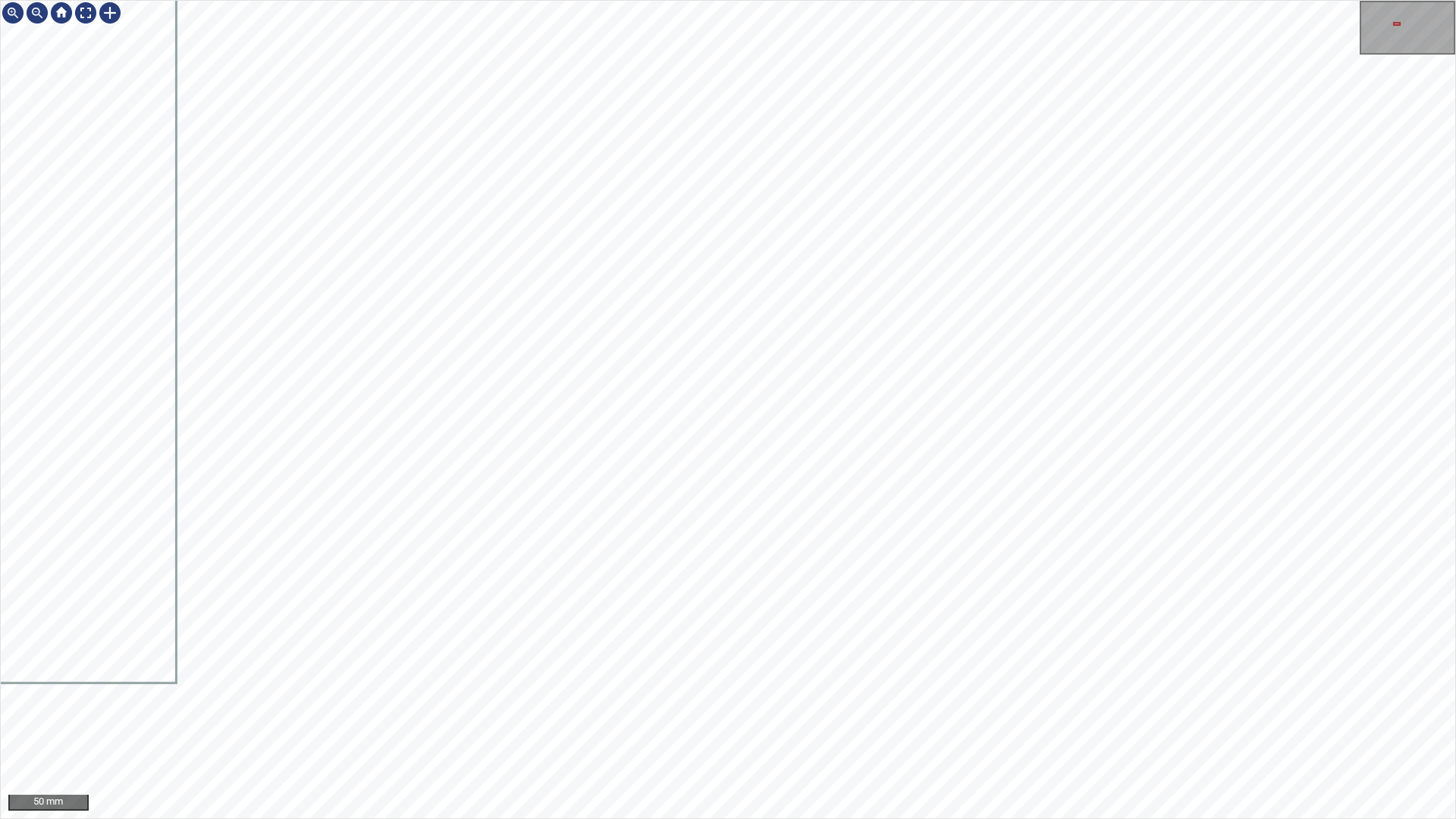
click at [812, 818] on div "50 mm" at bounding box center [728, 410] width 1456 height 819
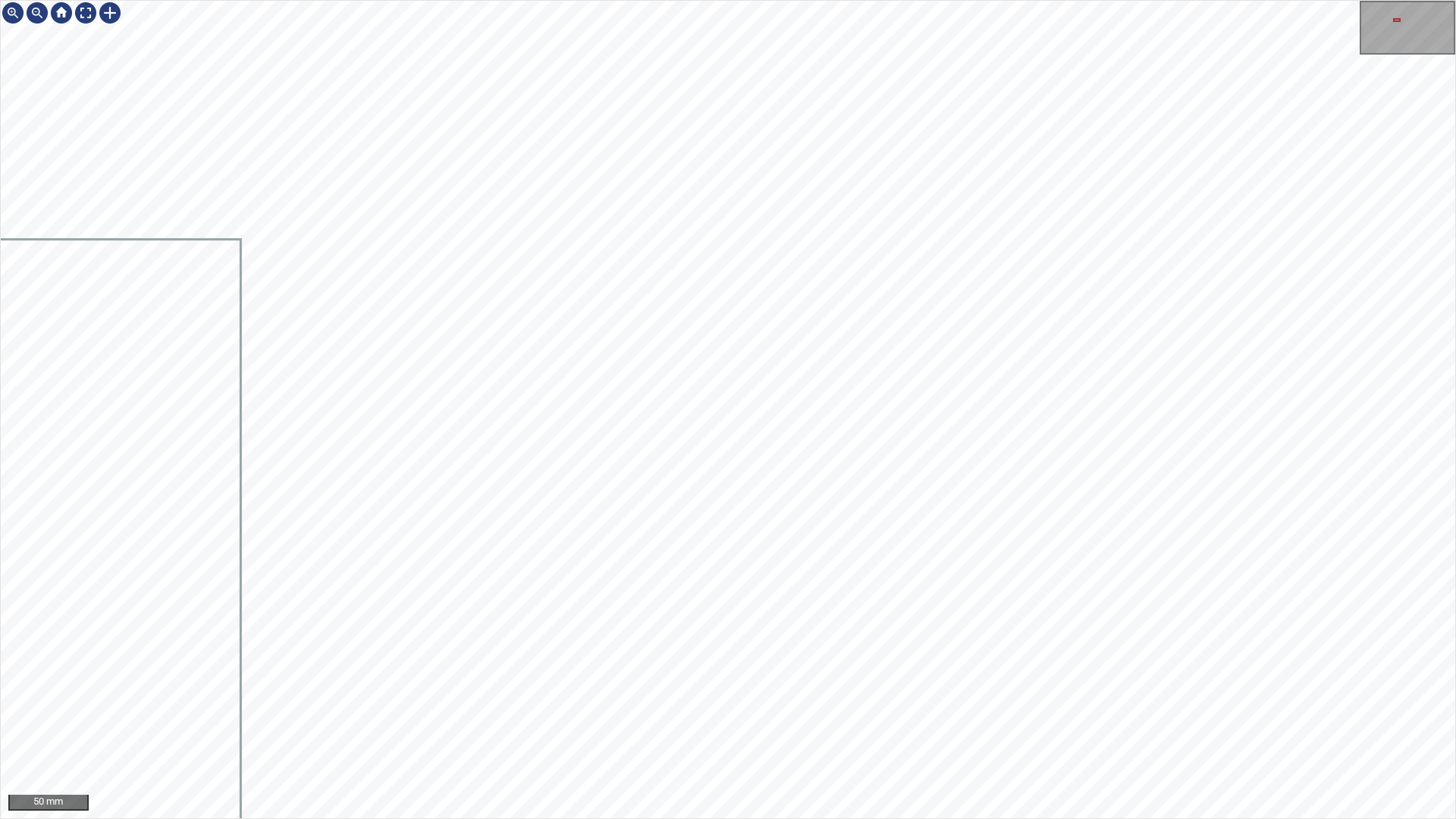
click at [633, 818] on div "50 mm" at bounding box center [728, 410] width 1456 height 819
click at [356, 818] on div "50 mm" at bounding box center [728, 410] width 1456 height 819
click at [503, 818] on div "50 mm" at bounding box center [728, 410] width 1456 height 819
click at [77, 15] on div at bounding box center [85, 13] width 25 height 25
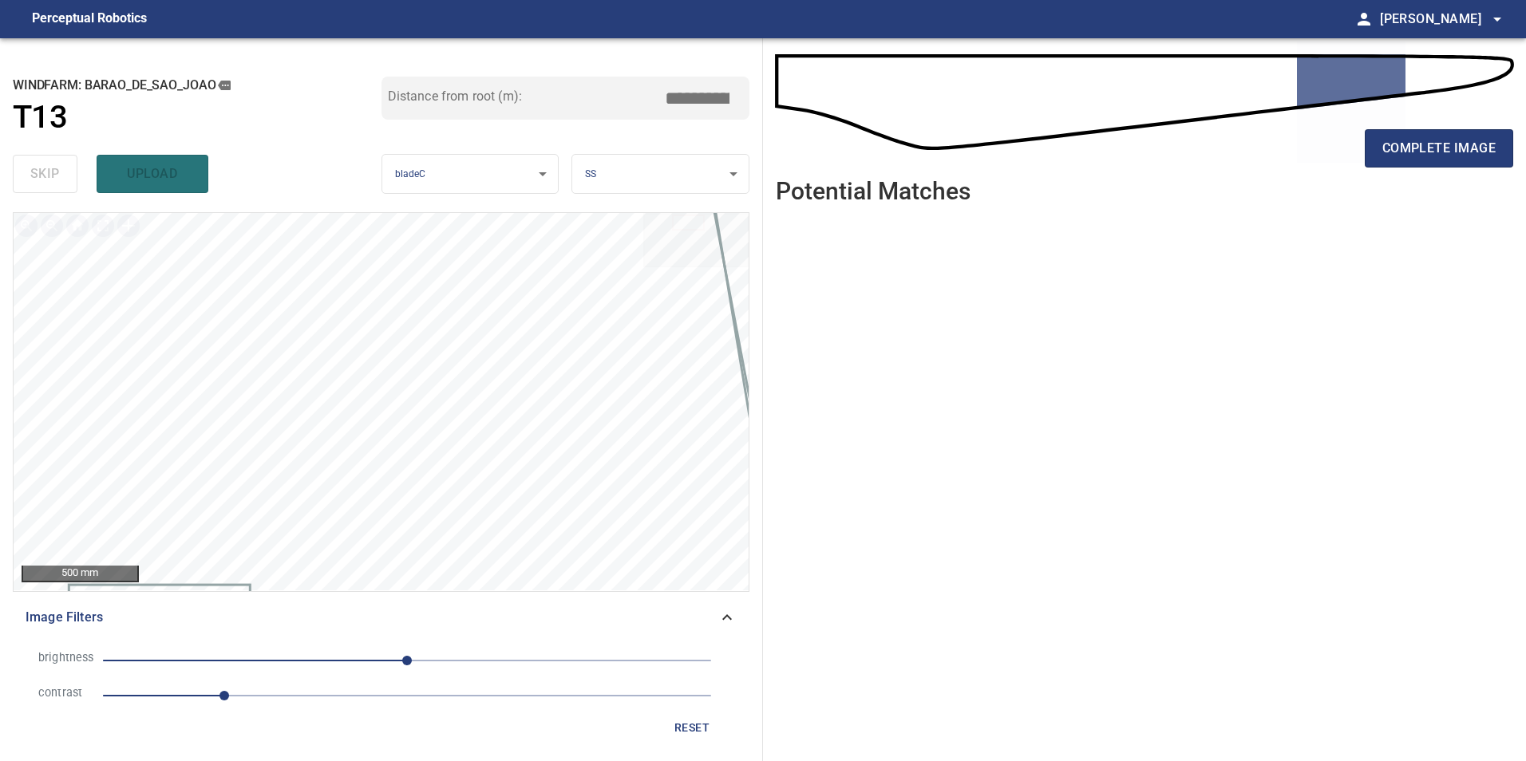
click at [1476, 123] on div "complete image" at bounding box center [1145, 155] width 738 height 64
click at [1475, 140] on span "complete image" at bounding box center [1438, 148] width 113 height 22
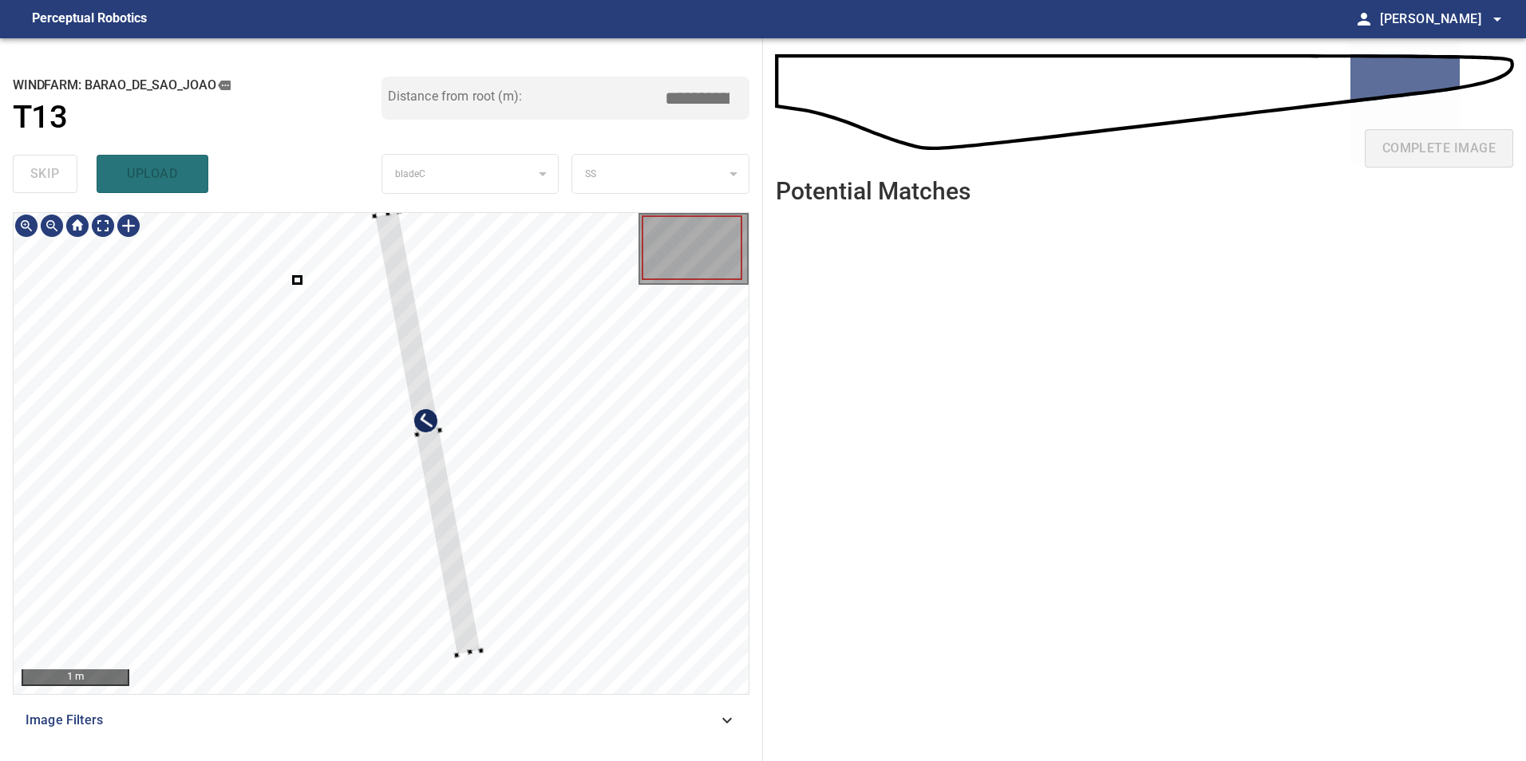
click at [474, 484] on div at bounding box center [381, 453] width 735 height 481
click at [532, 461] on div at bounding box center [381, 453] width 735 height 481
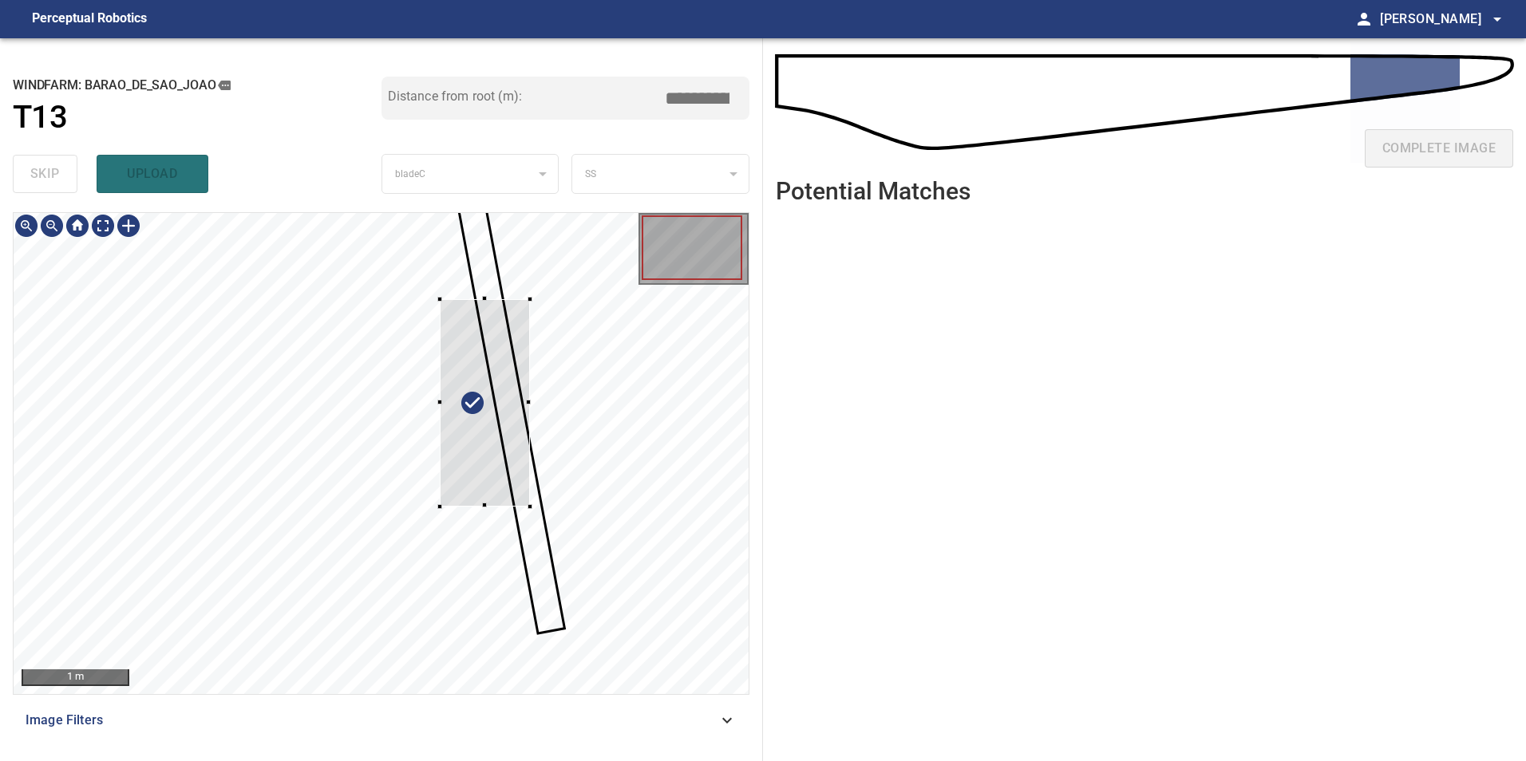
click at [492, 450] on div at bounding box center [485, 403] width 90 height 208
click at [568, 467] on div at bounding box center [381, 453] width 735 height 481
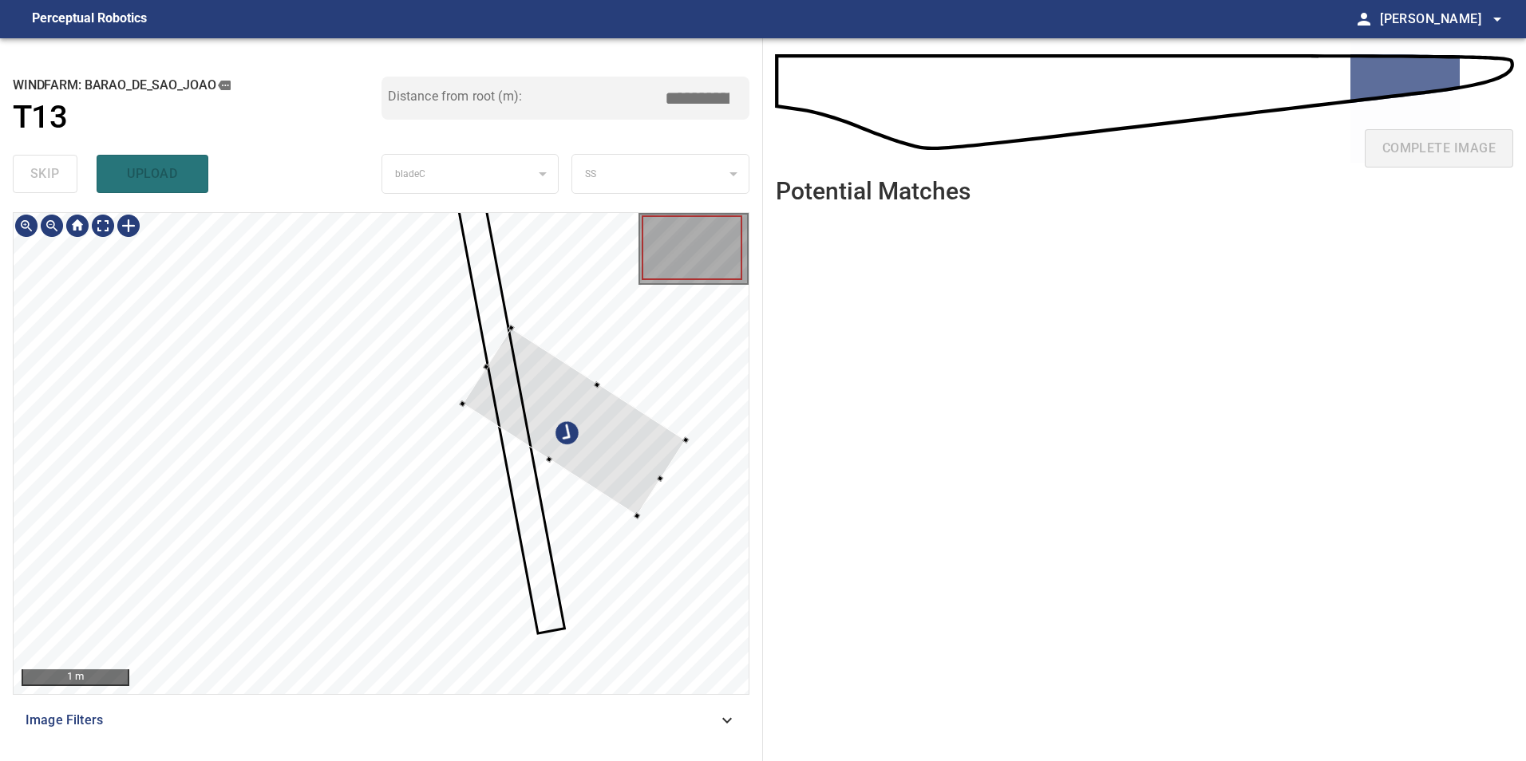
click at [686, 492] on div at bounding box center [574, 422] width 223 height 188
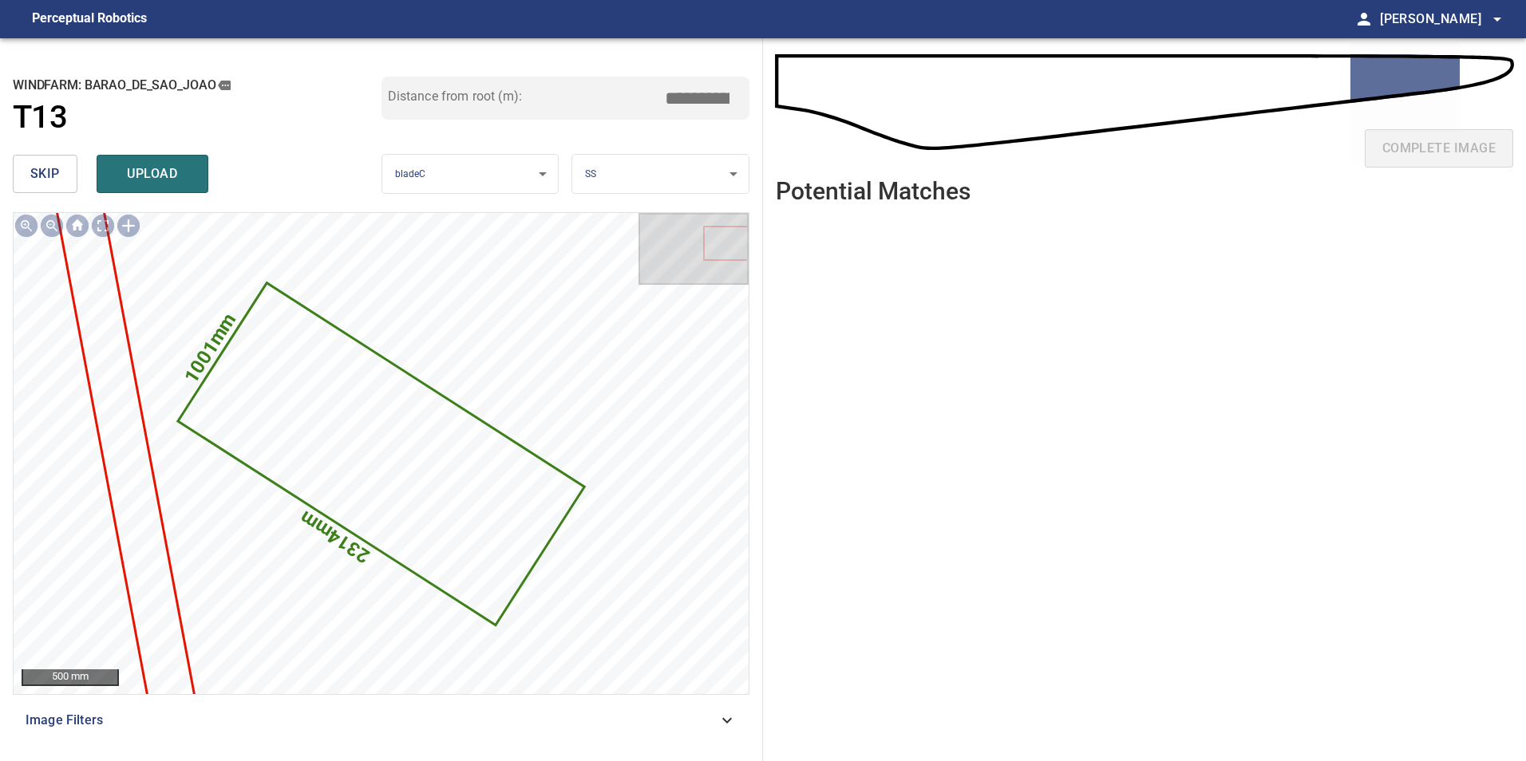
click at [56, 170] on span "skip" at bounding box center [45, 174] width 30 height 22
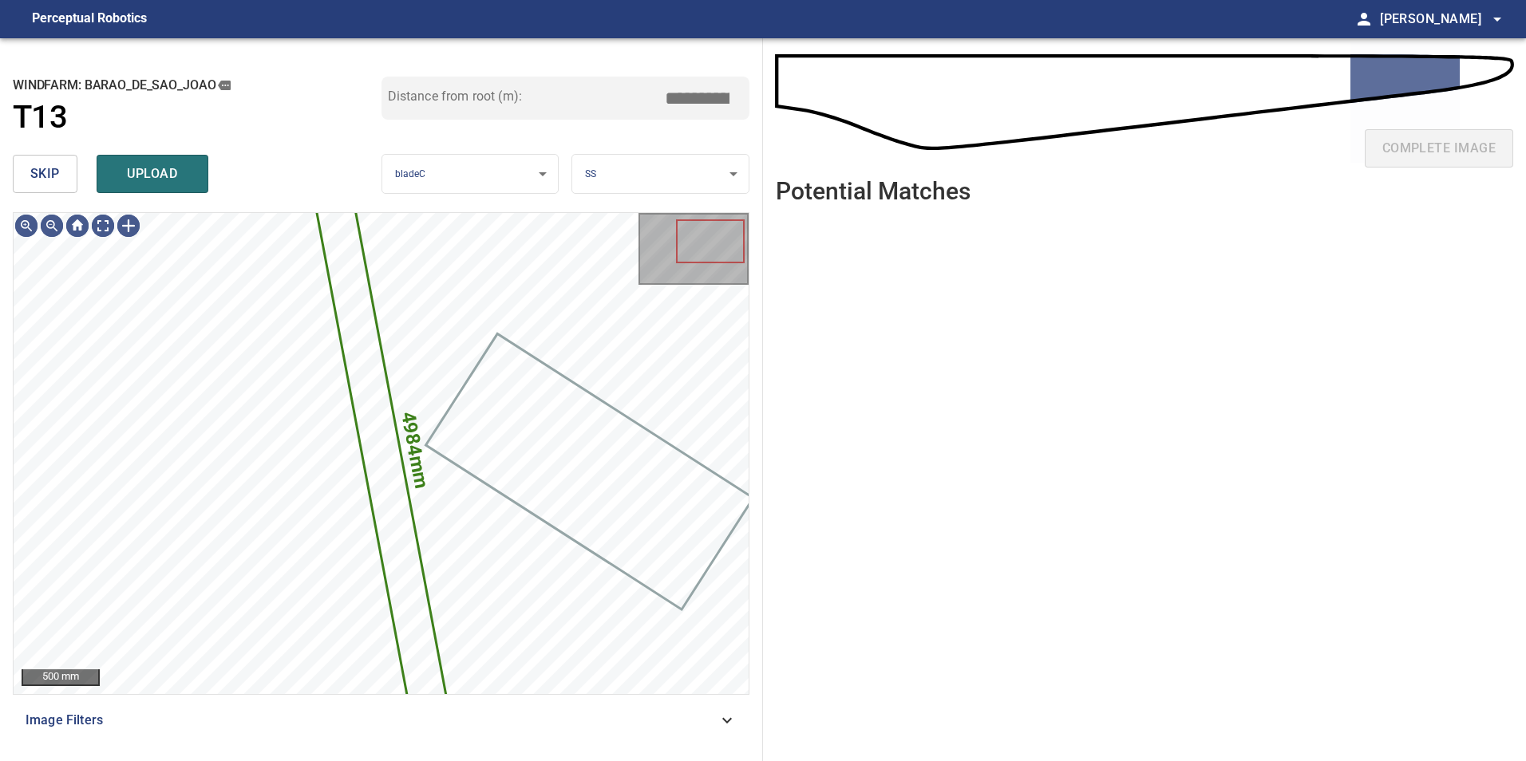
click at [56, 169] on span "skip" at bounding box center [45, 174] width 30 height 22
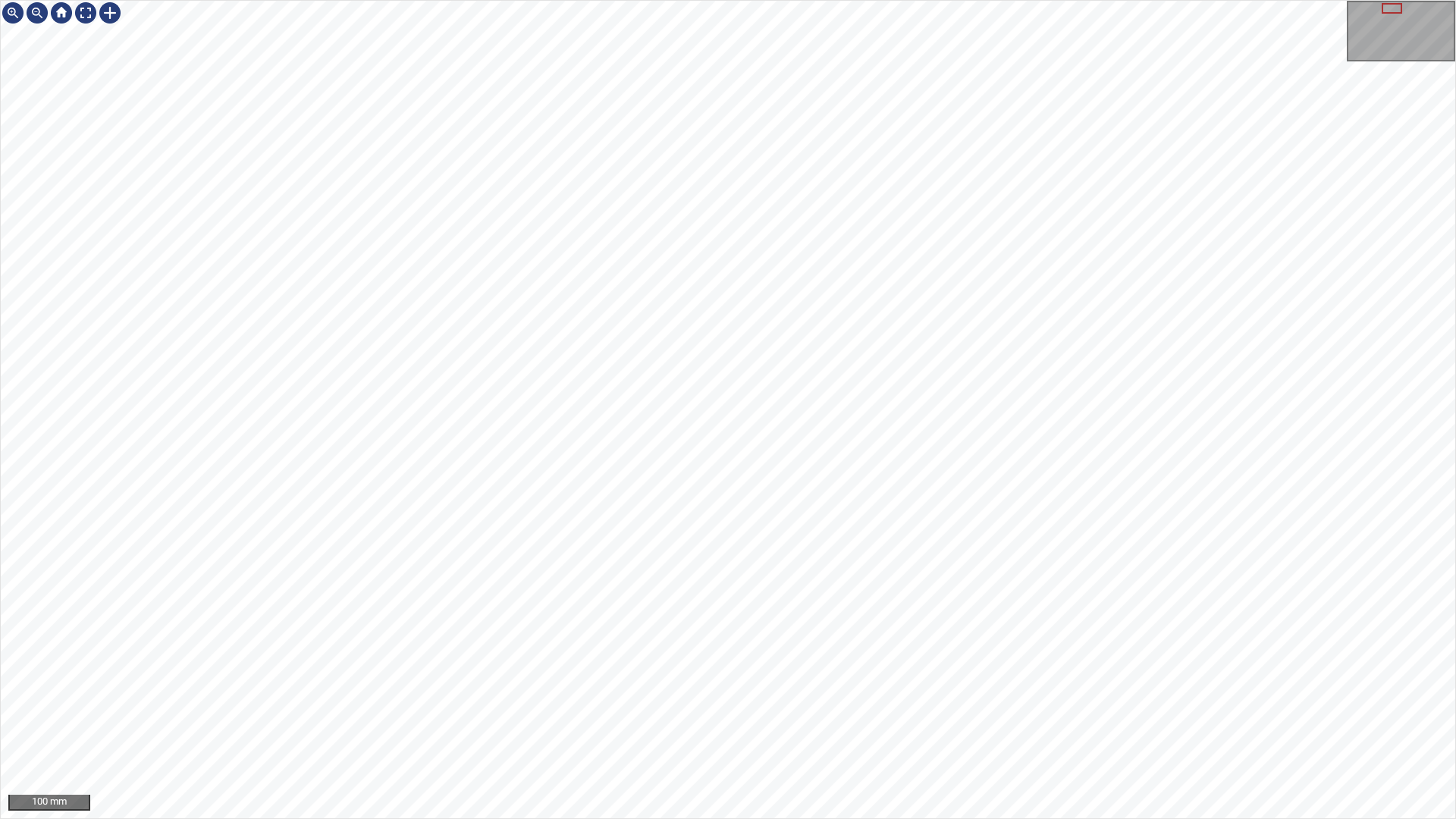
click at [500, 818] on div "100 mm" at bounding box center [728, 410] width 1456 height 819
click at [843, 818] on div "50 mm" at bounding box center [728, 410] width 1456 height 819
click at [648, 818] on div "50 mm" at bounding box center [728, 410] width 1456 height 819
click at [79, 2] on div at bounding box center [85, 13] width 25 height 25
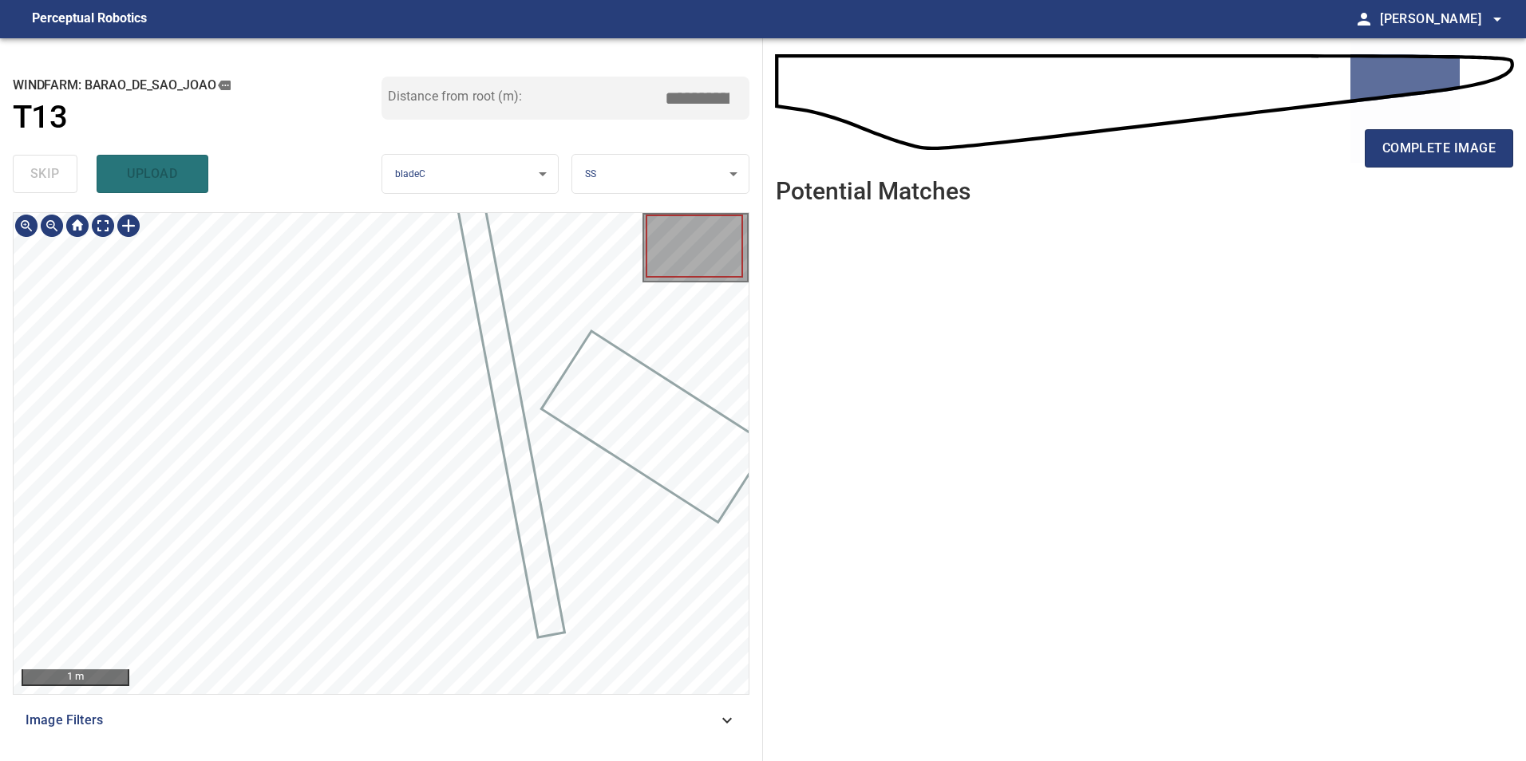
click at [689, 728] on span "Image Filters" at bounding box center [372, 720] width 692 height 19
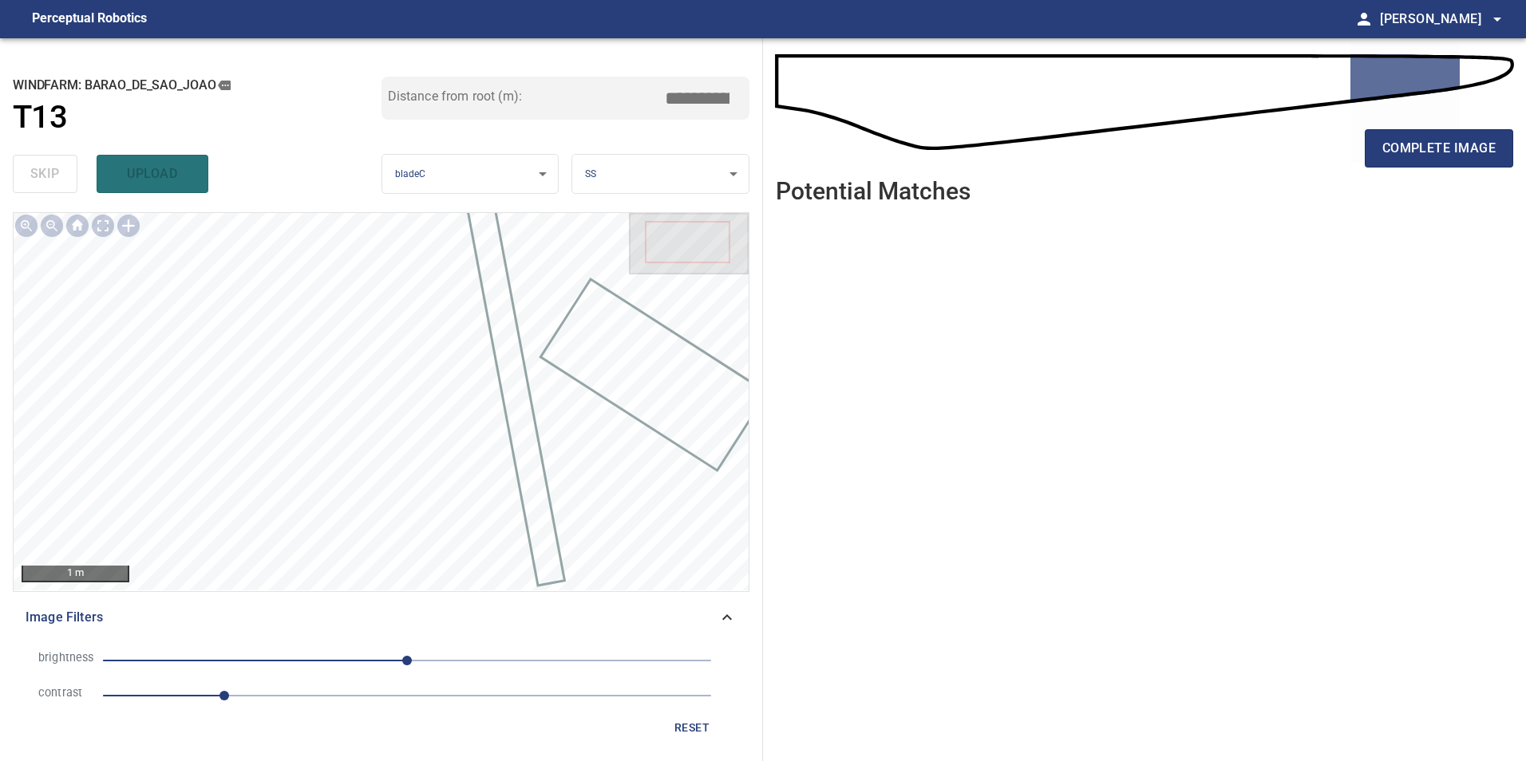
drag, startPoint x: 332, startPoint y: 691, endPoint x: 343, endPoint y: 705, distance: 17.6
click at [339, 707] on span "1" at bounding box center [407, 696] width 608 height 22
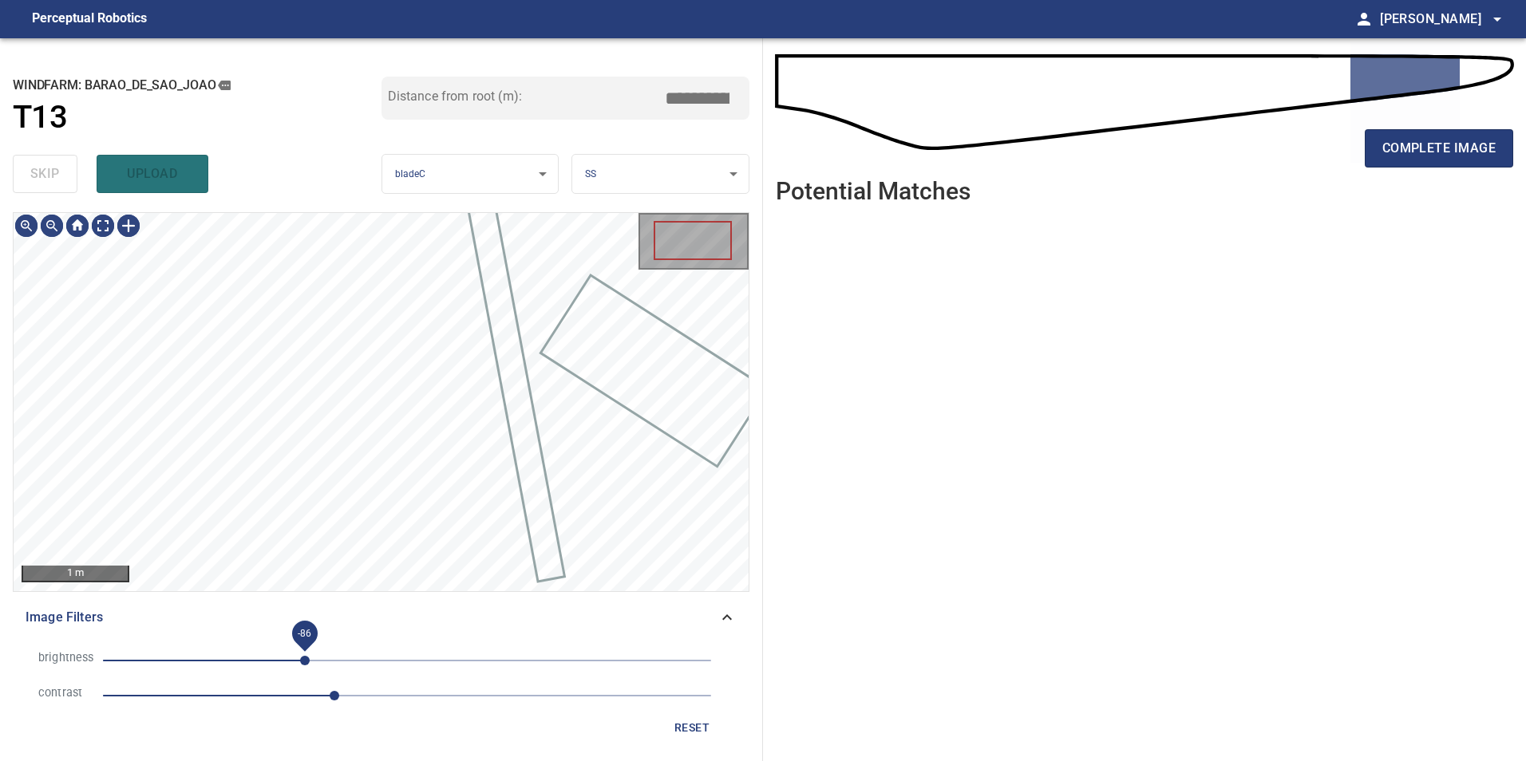
click at [304, 655] on span "-86" at bounding box center [407, 661] width 608 height 22
click at [271, 658] on span "-86" at bounding box center [407, 661] width 608 height 22
click at [234, 656] on span "-147" at bounding box center [407, 661] width 608 height 22
click at [250, 660] on span "-132" at bounding box center [250, 661] width 10 height 10
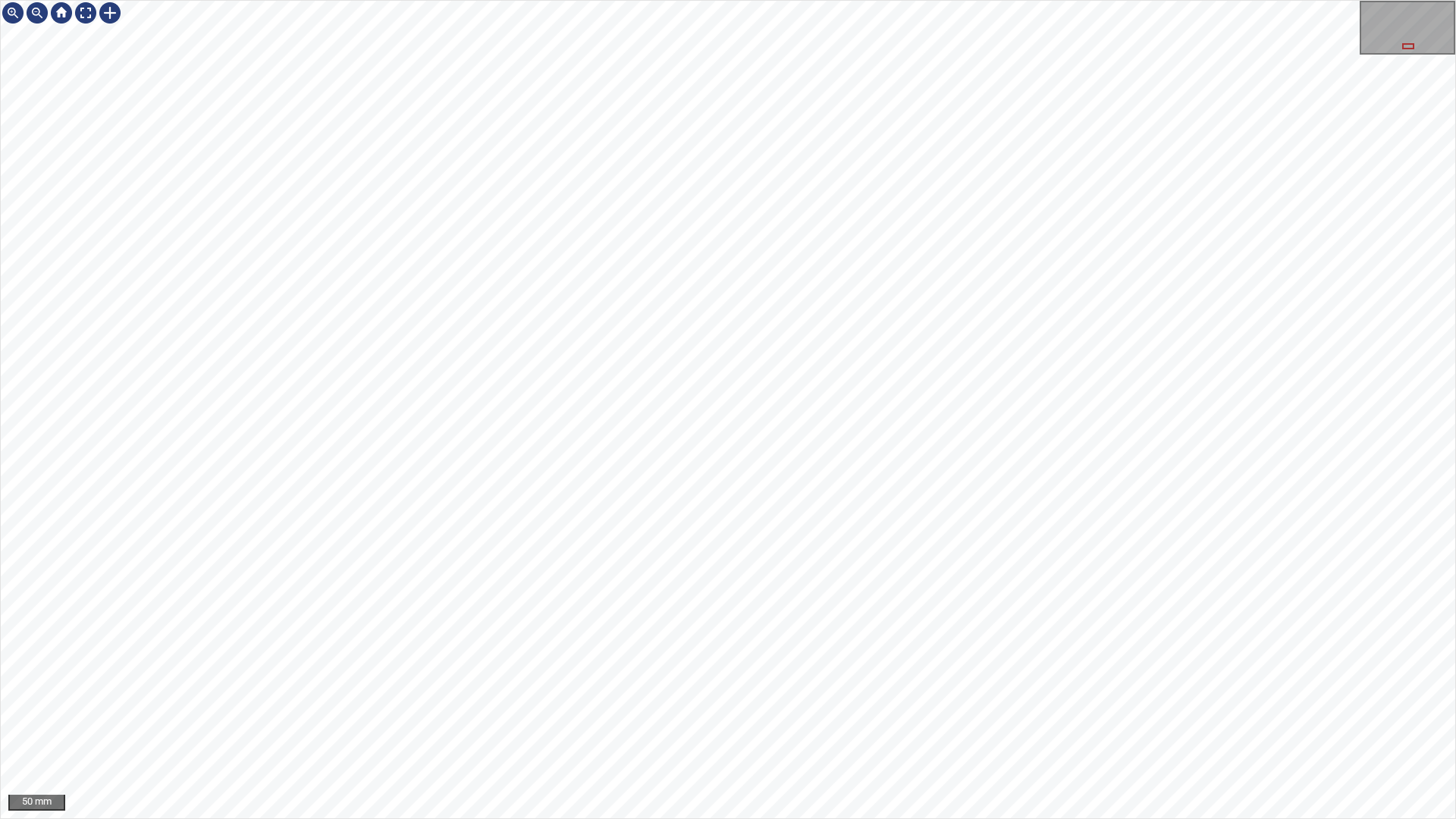
click at [907, 428] on div "50 mm" at bounding box center [728, 410] width 1456 height 819
click at [87, 21] on div at bounding box center [85, 13] width 25 height 25
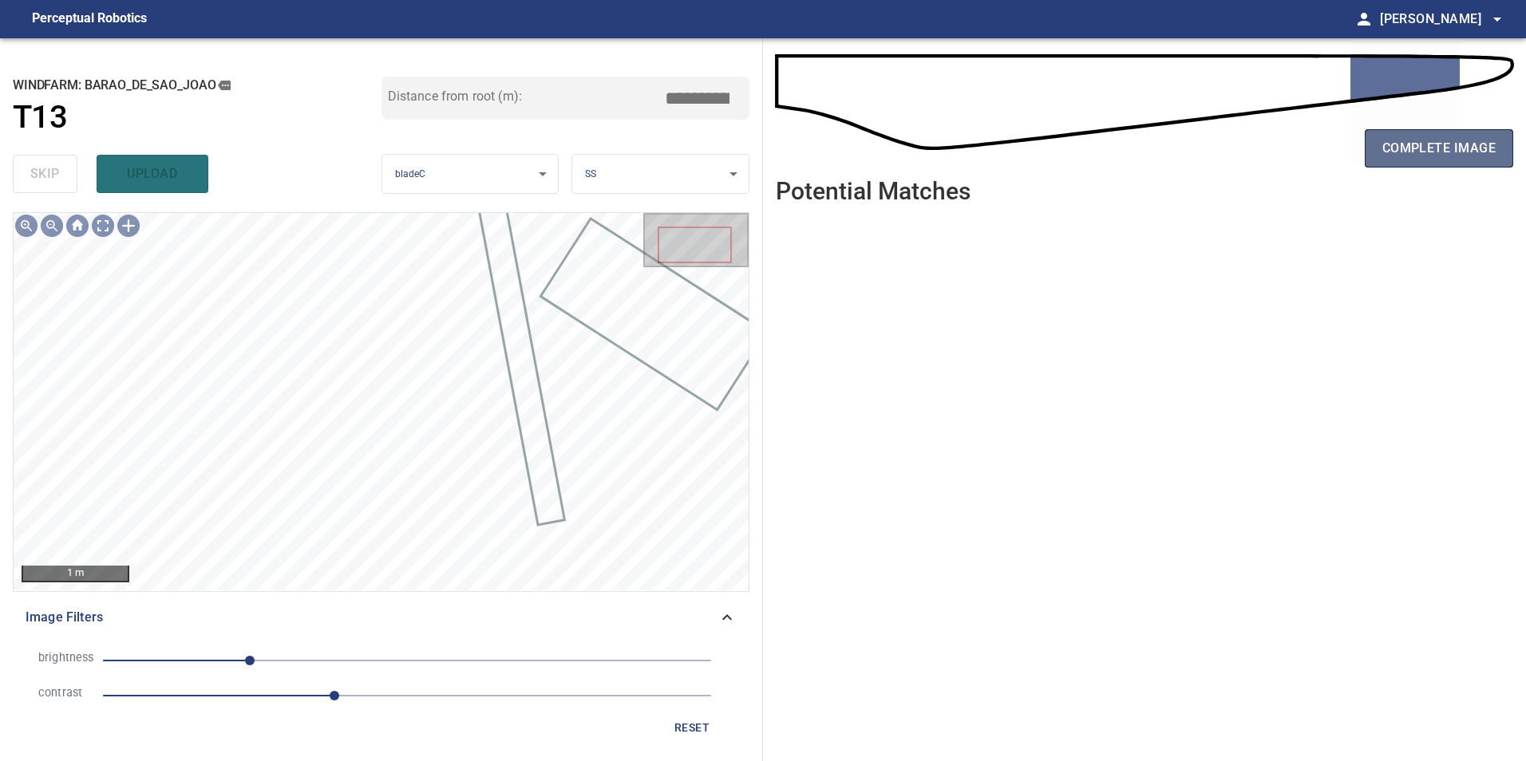
click at [1433, 145] on span "complete image" at bounding box center [1438, 148] width 113 height 22
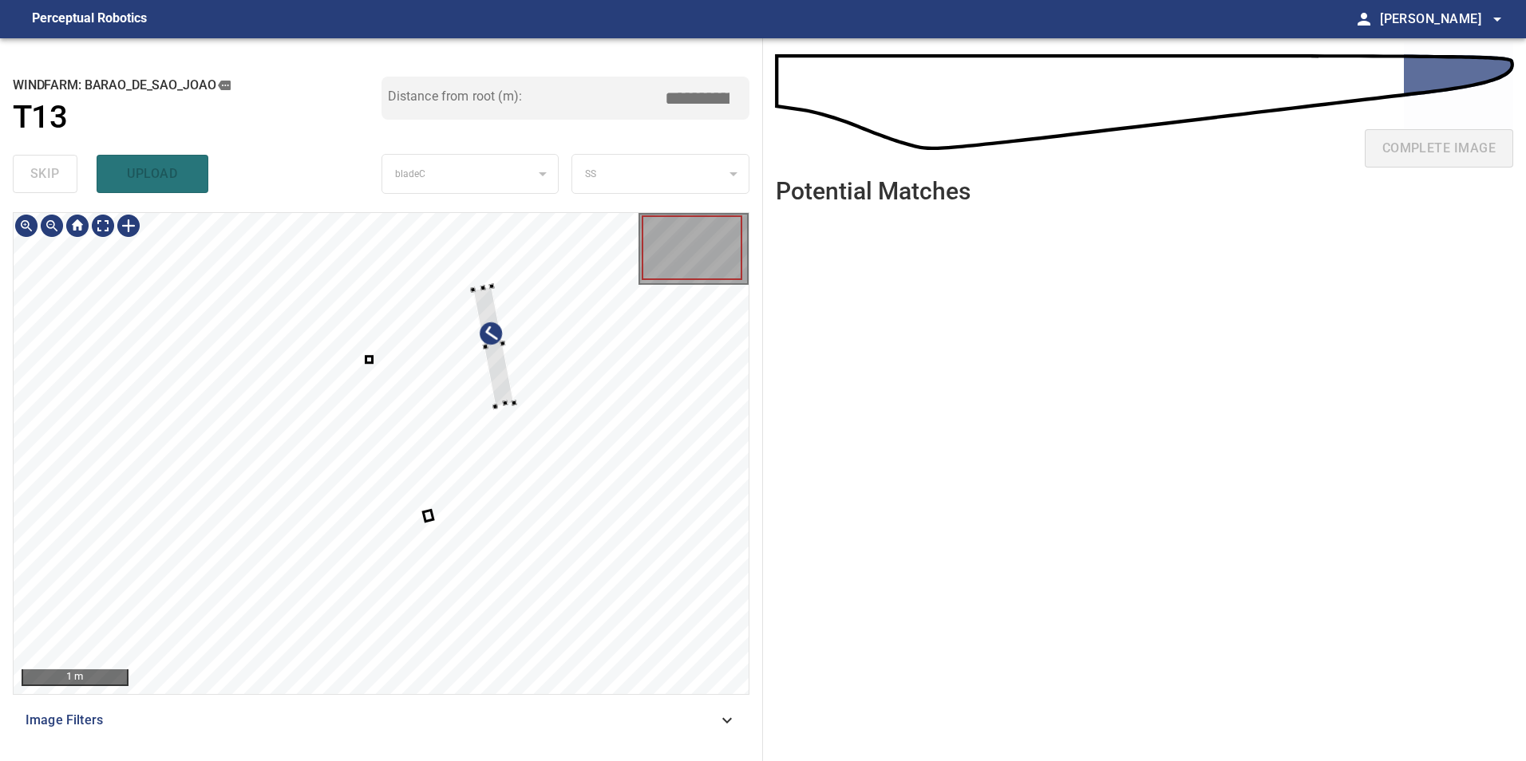
click at [534, 407] on div at bounding box center [381, 453] width 735 height 481
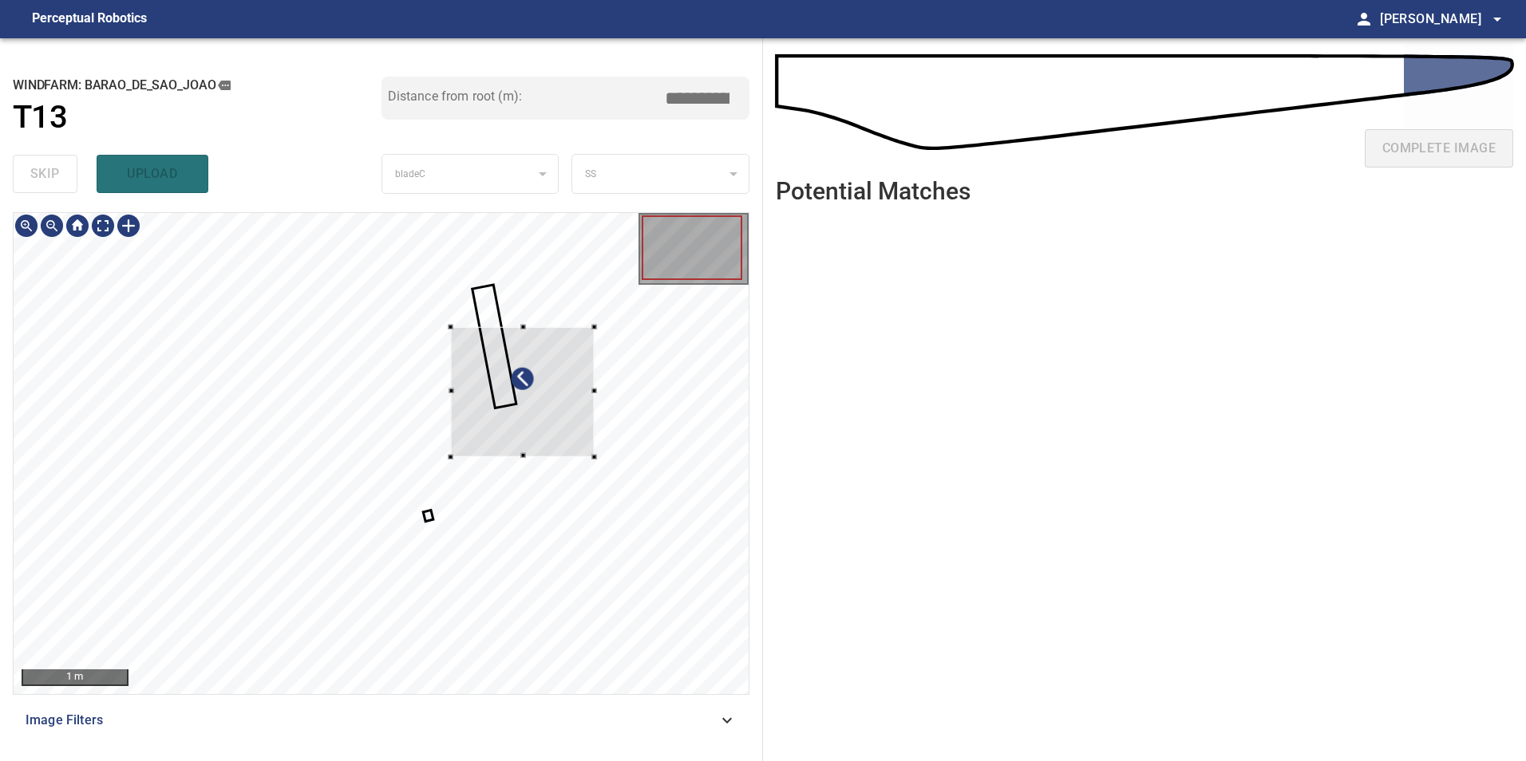
click at [581, 392] on div at bounding box center [522, 392] width 144 height 130
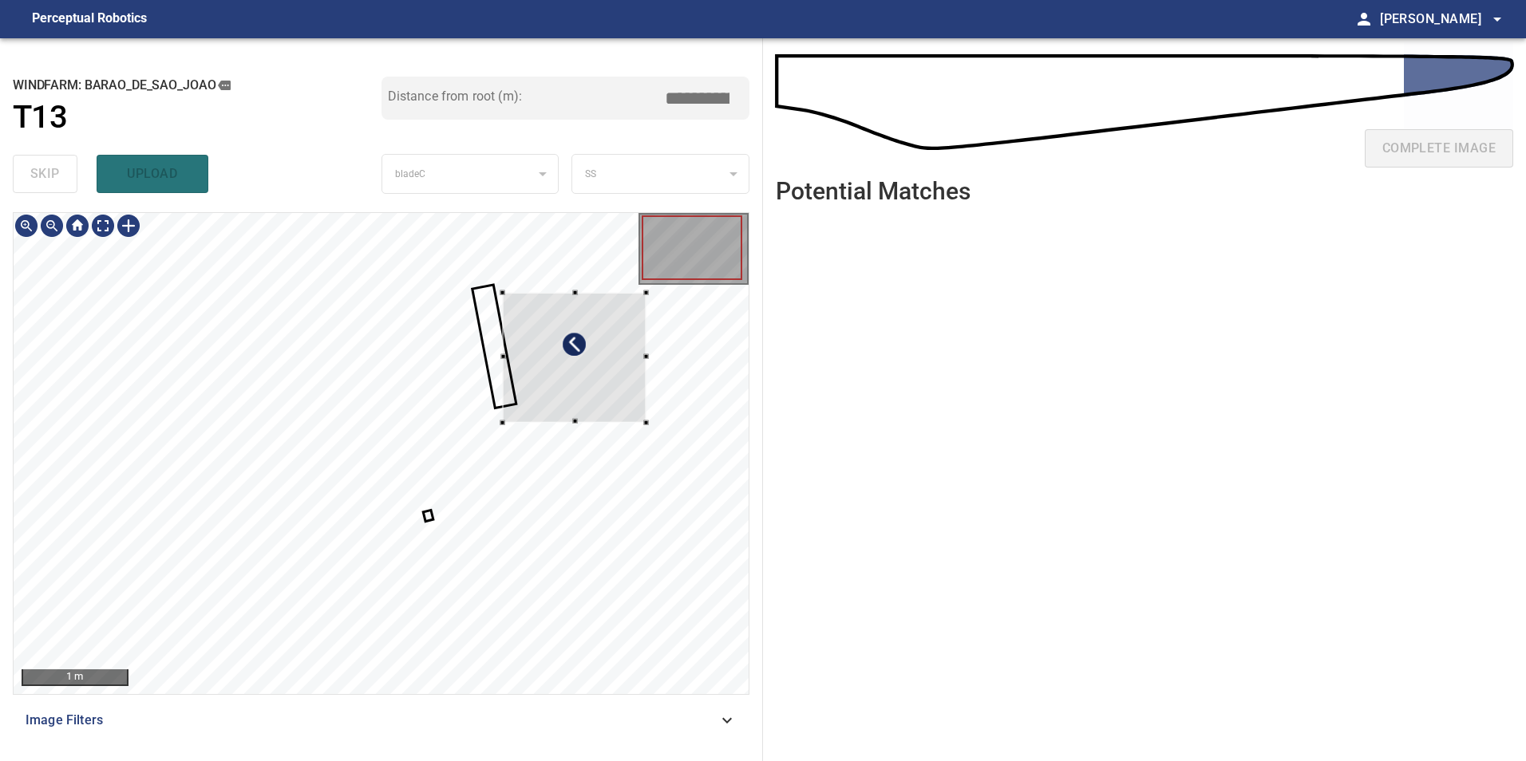
click at [565, 358] on div at bounding box center [574, 358] width 144 height 130
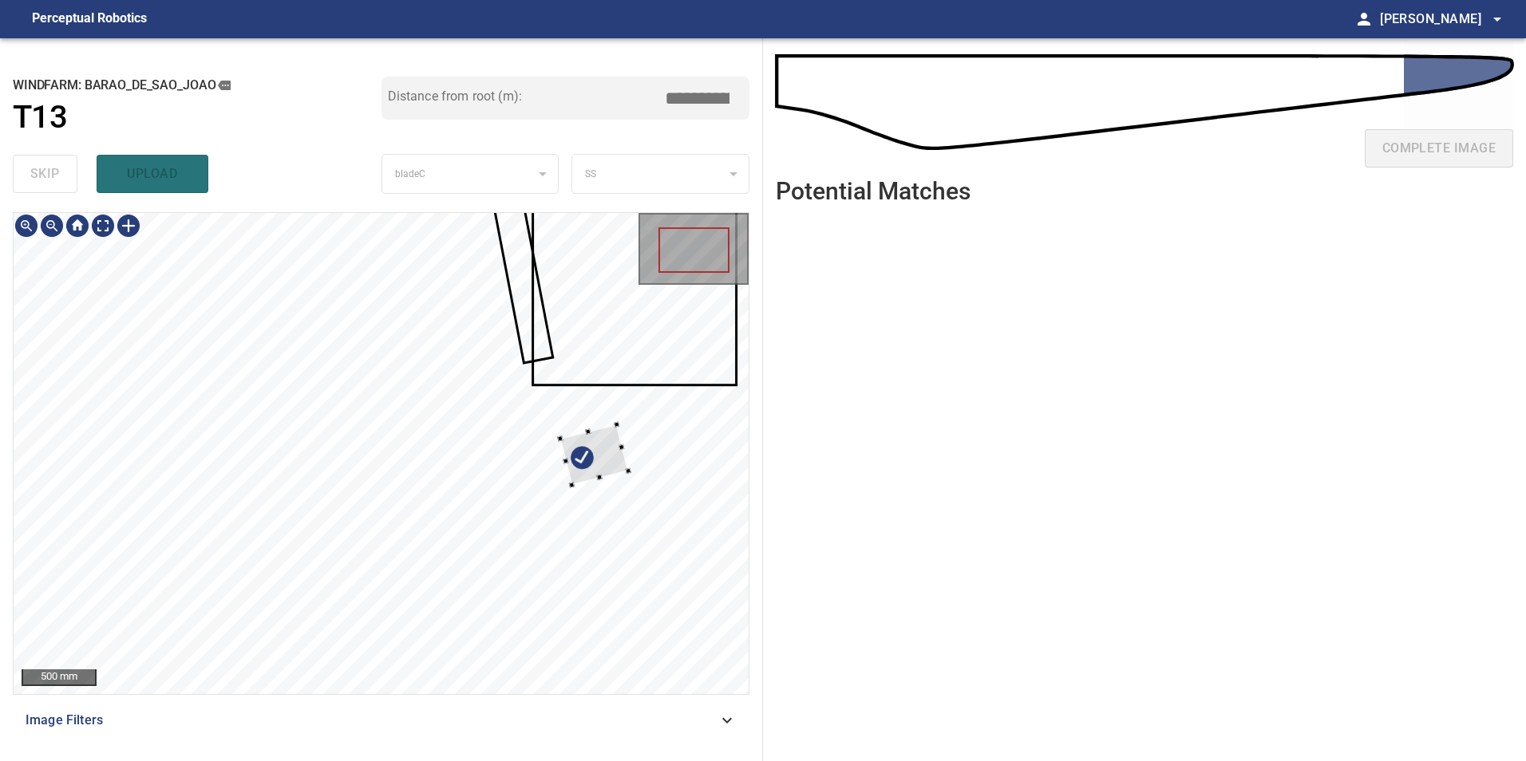
click at [645, 434] on div at bounding box center [381, 453] width 735 height 481
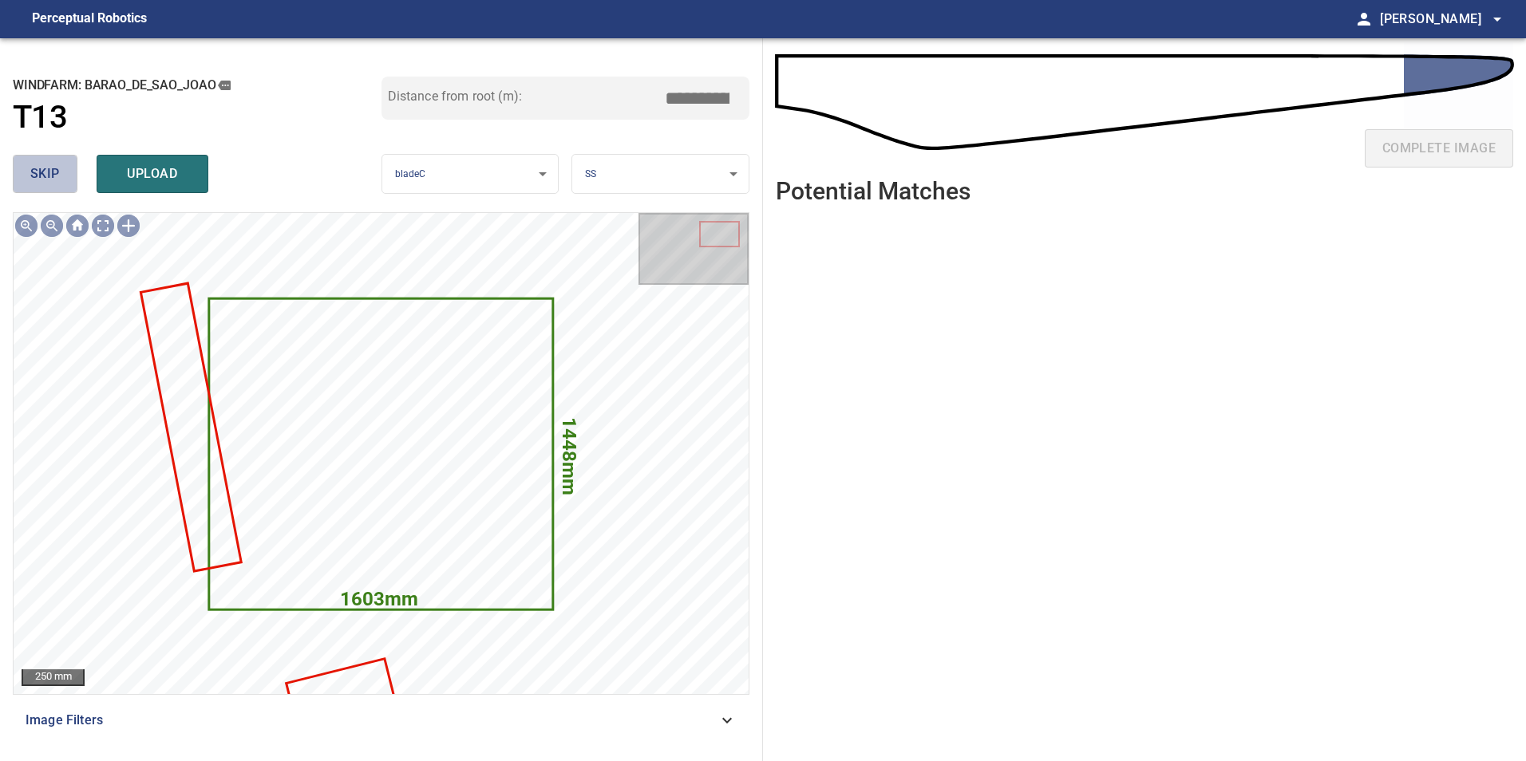
click at [49, 181] on span "skip" at bounding box center [45, 174] width 30 height 22
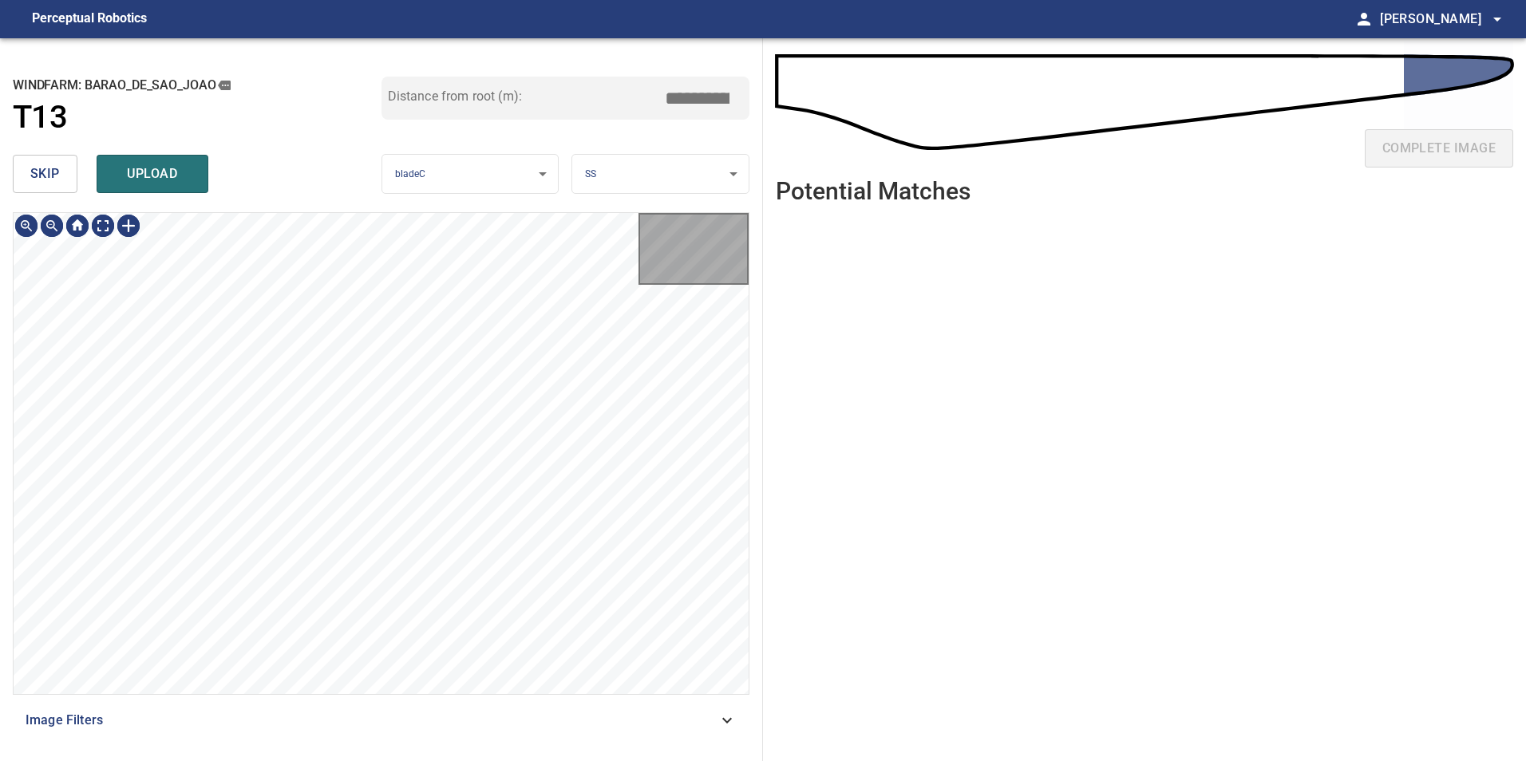
click at [49, 181] on span "skip" at bounding box center [45, 174] width 30 height 22
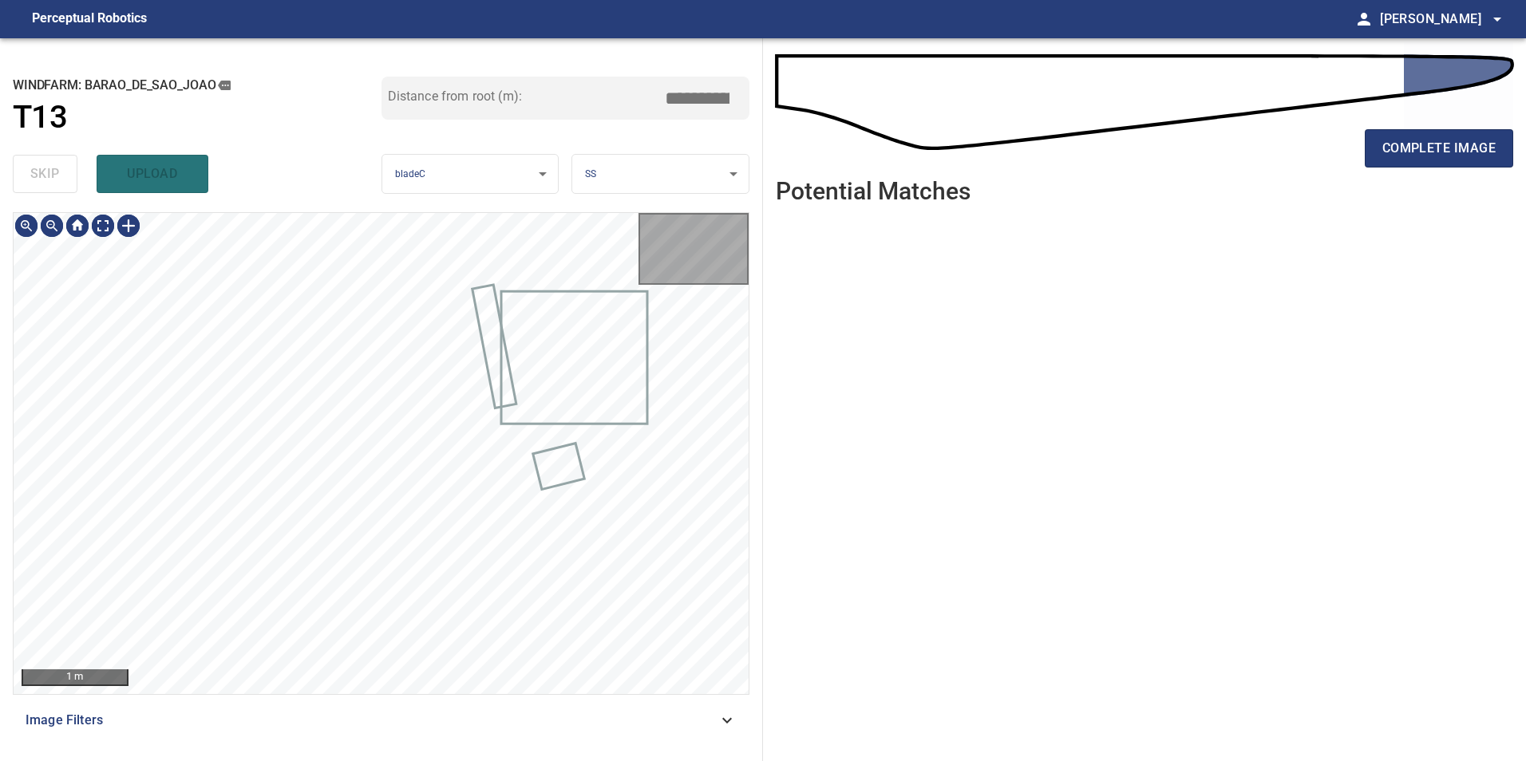
type input "*****"
click at [49, 181] on div "skip upload" at bounding box center [197, 173] width 369 height 51
click at [670, 732] on div "Image Filters" at bounding box center [381, 721] width 737 height 38
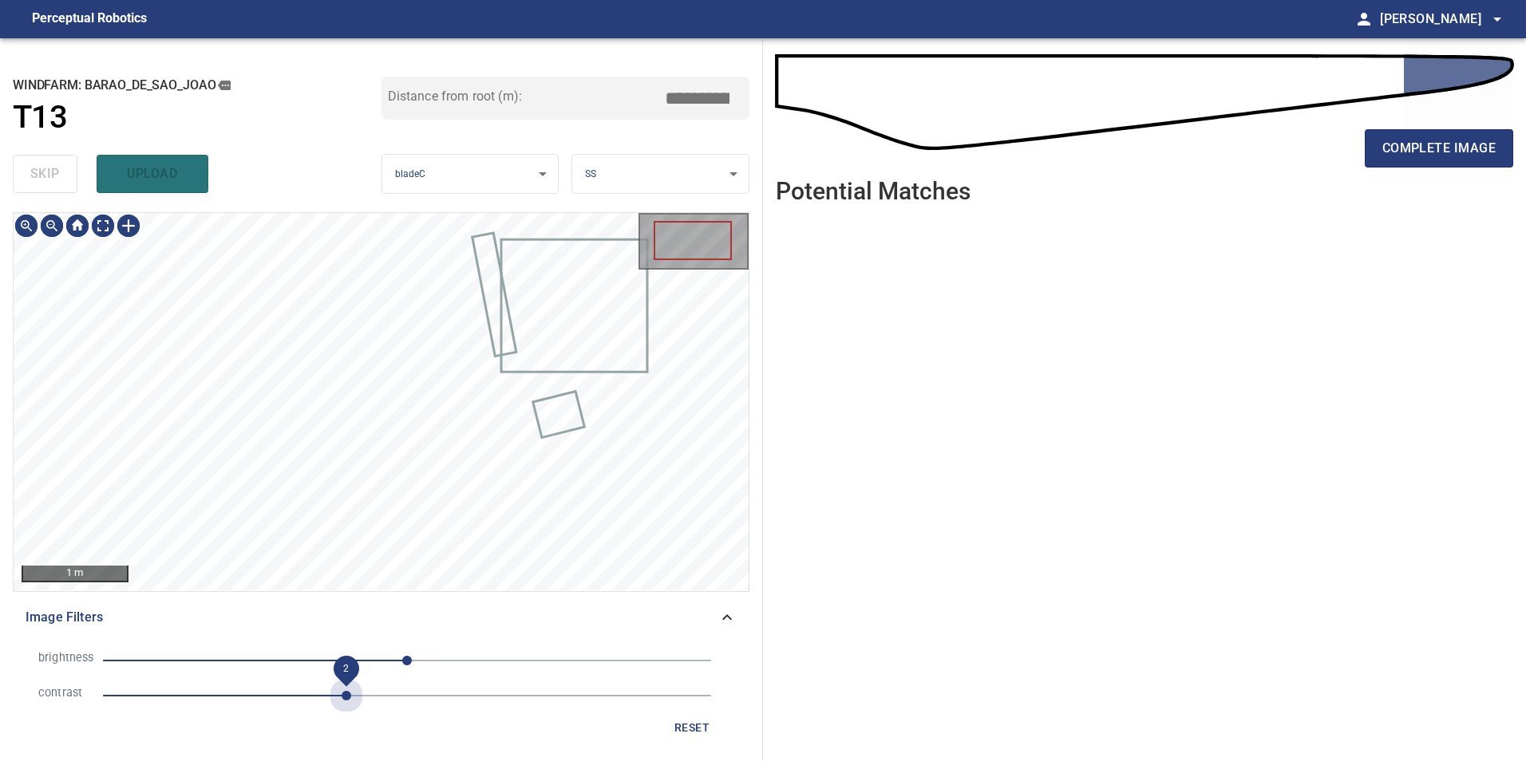
click at [342, 705] on span "2" at bounding box center [407, 696] width 608 height 22
click at [269, 658] on span "0" at bounding box center [407, 661] width 608 height 22
click at [223, 664] on span "-155" at bounding box center [407, 661] width 608 height 22
click at [241, 658] on span "-155" at bounding box center [407, 661] width 608 height 22
drag, startPoint x: 216, startPoint y: 654, endPoint x: 227, endPoint y: 661, distance: 13.3
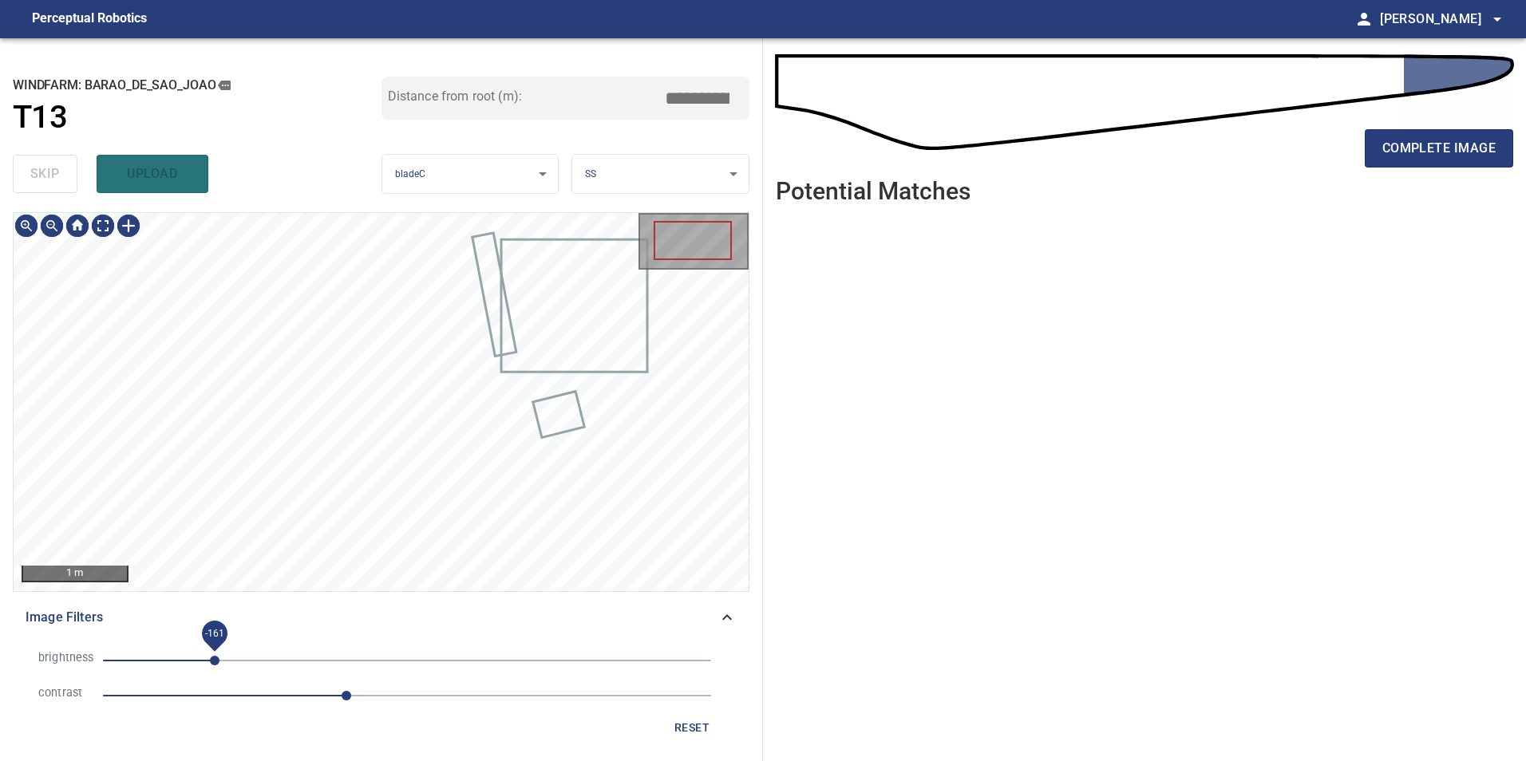
click at [217, 655] on span "-161" at bounding box center [407, 661] width 608 height 22
click at [227, 662] on span "-151" at bounding box center [227, 661] width 10 height 10
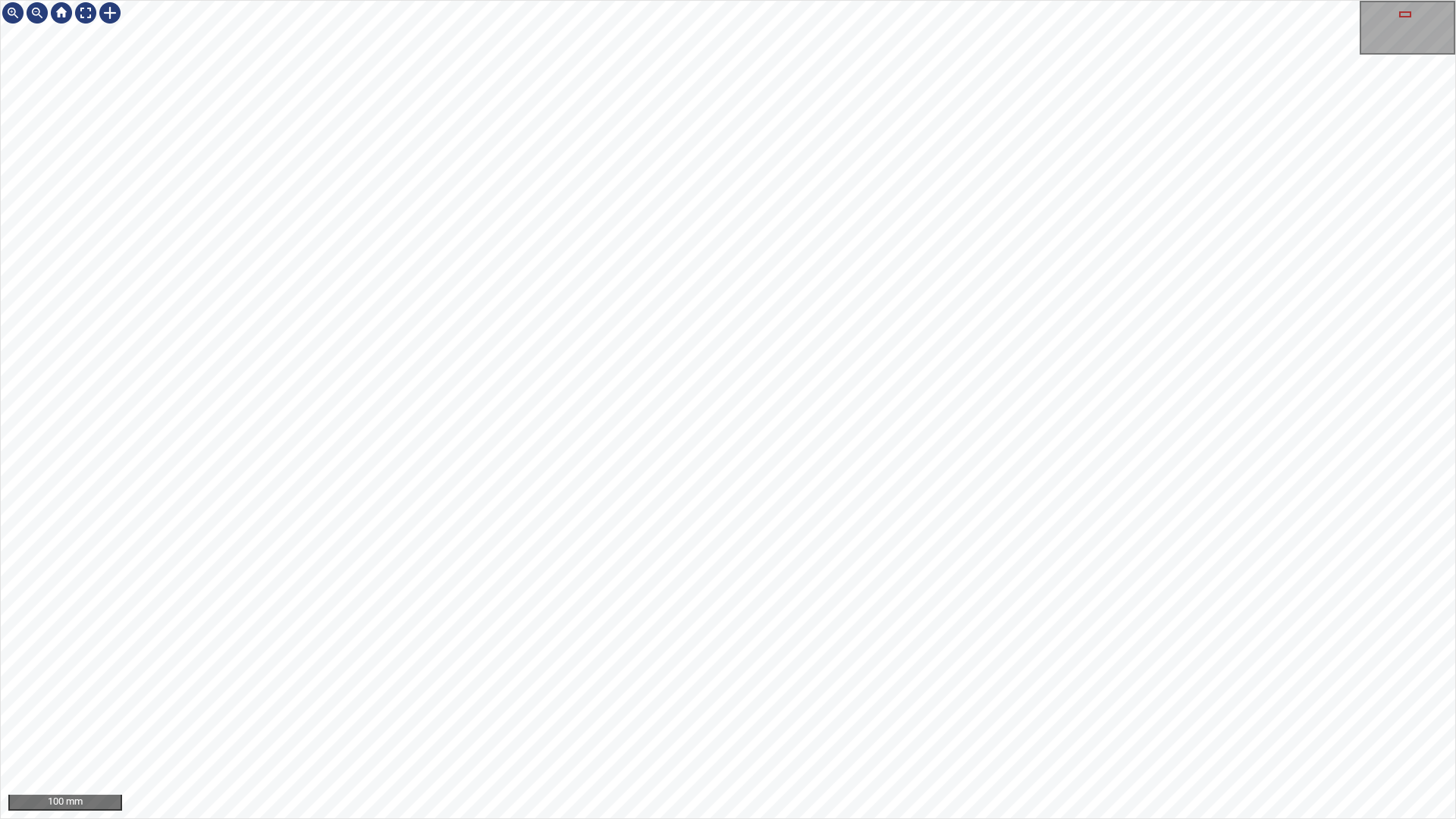
click at [638, 818] on div "100 mm" at bounding box center [728, 410] width 1456 height 819
click at [818, 818] on div "100 mm" at bounding box center [728, 410] width 1456 height 819
click at [626, 0] on div "100 mm" at bounding box center [728, 410] width 1456 height 819
click at [824, 394] on div "100 mm" at bounding box center [728, 410] width 1456 height 819
click at [930, 818] on div "100 mm" at bounding box center [728, 410] width 1456 height 819
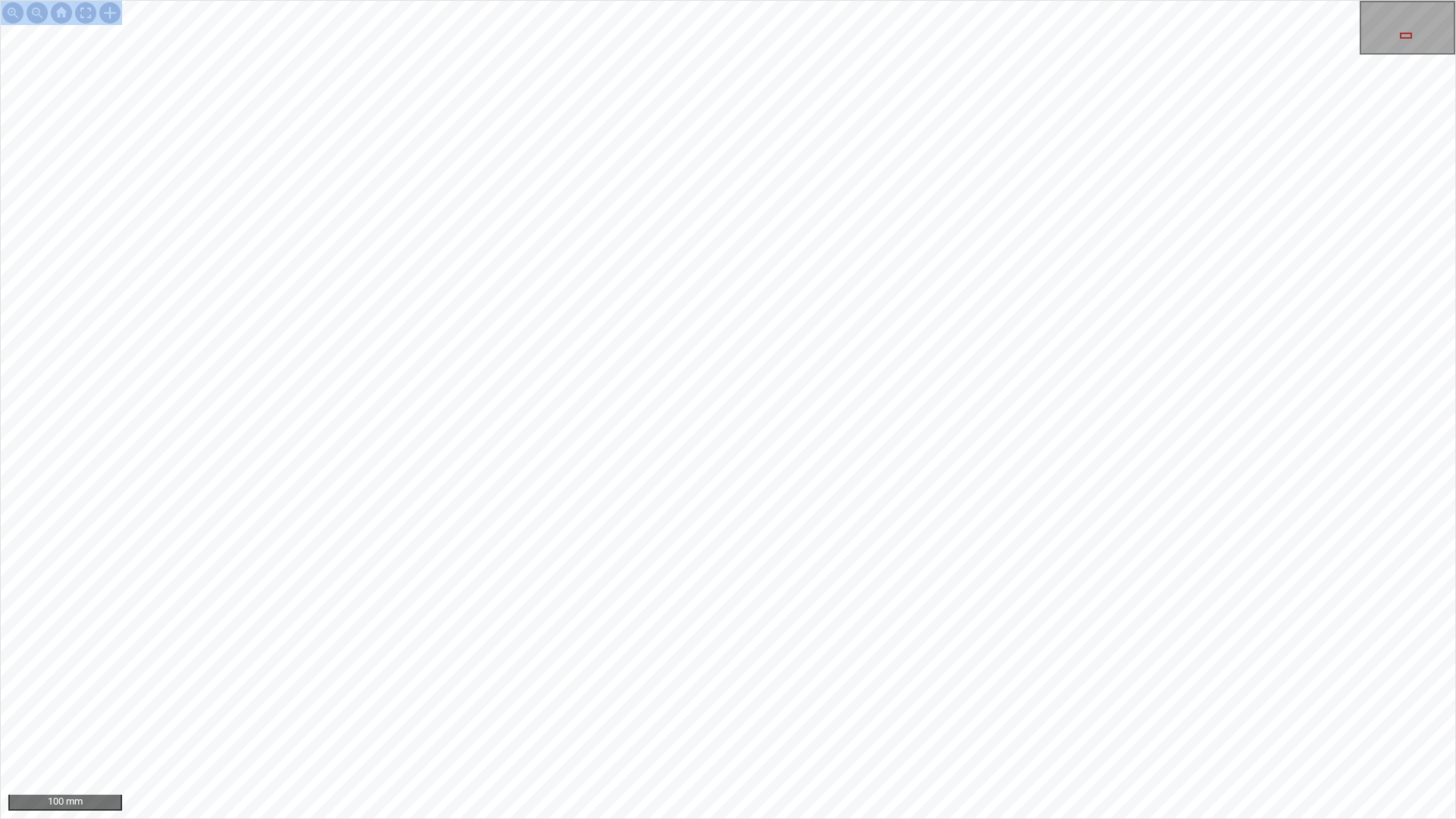
click at [877, 818] on div "100 mm" at bounding box center [728, 410] width 1456 height 819
click at [89, 19] on div at bounding box center [85, 13] width 25 height 25
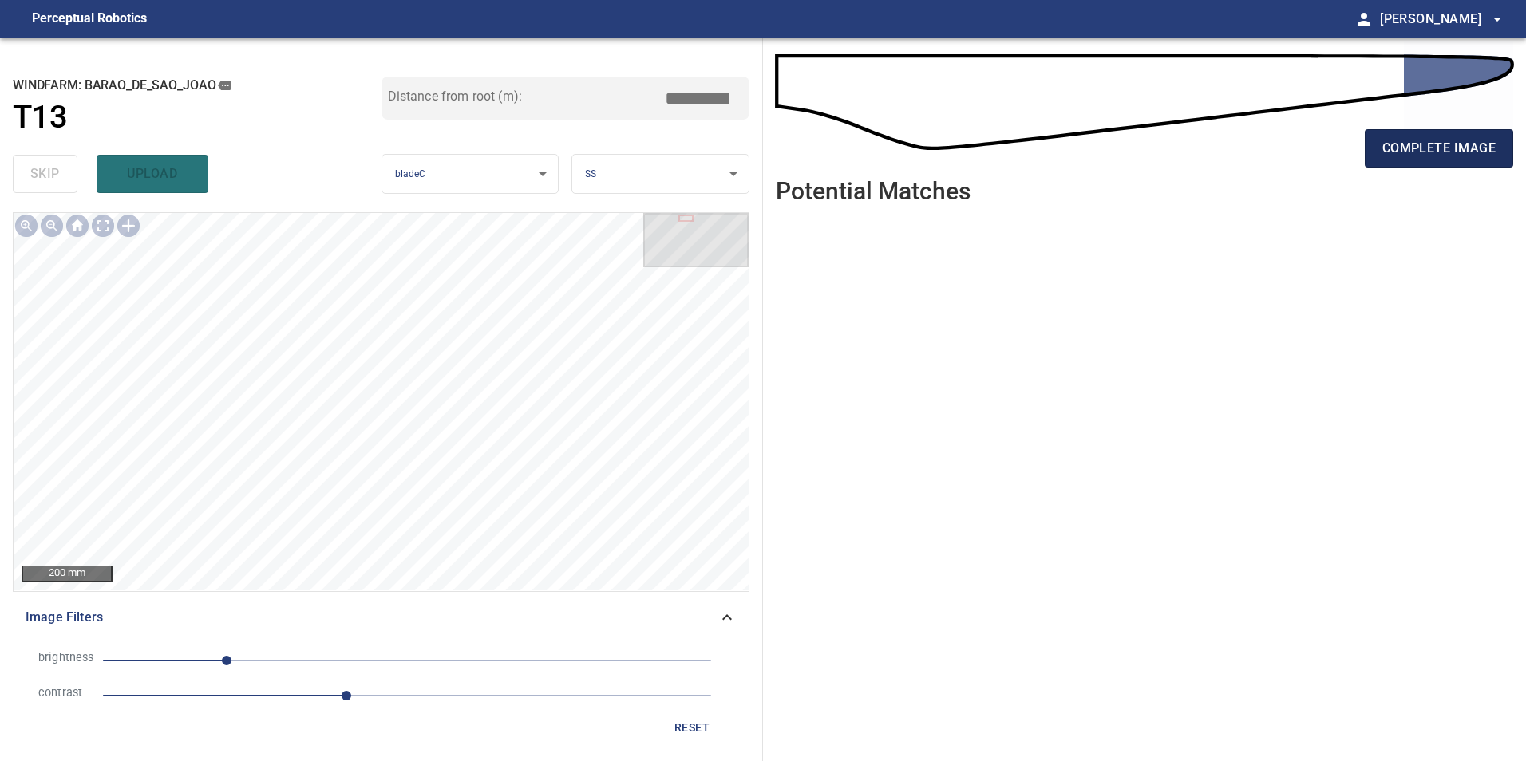
drag, startPoint x: 1406, startPoint y: 148, endPoint x: 1414, endPoint y: 156, distance: 11.3
click at [1407, 149] on span "complete image" at bounding box center [1438, 148] width 113 height 22
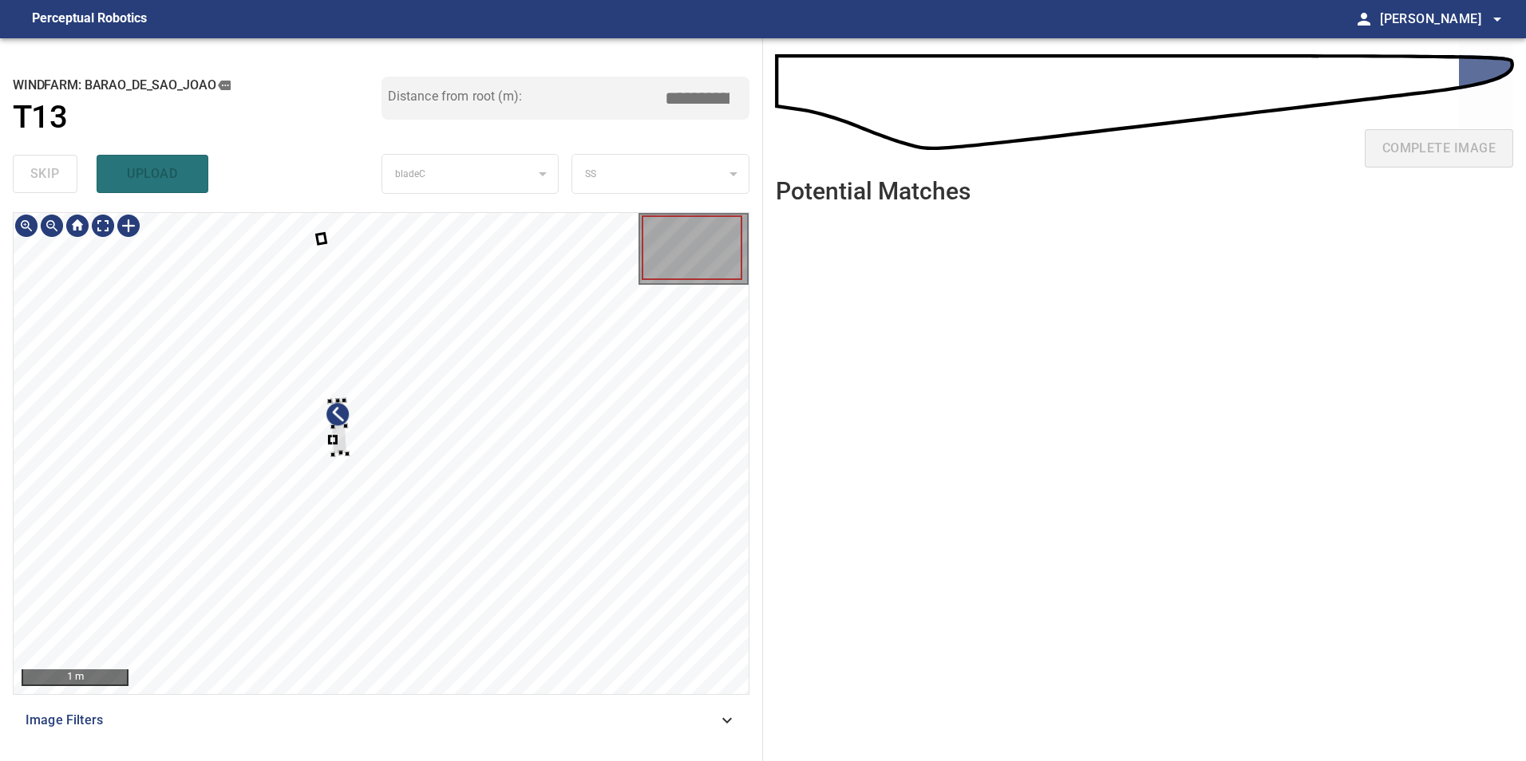
click at [540, 493] on div at bounding box center [381, 453] width 735 height 481
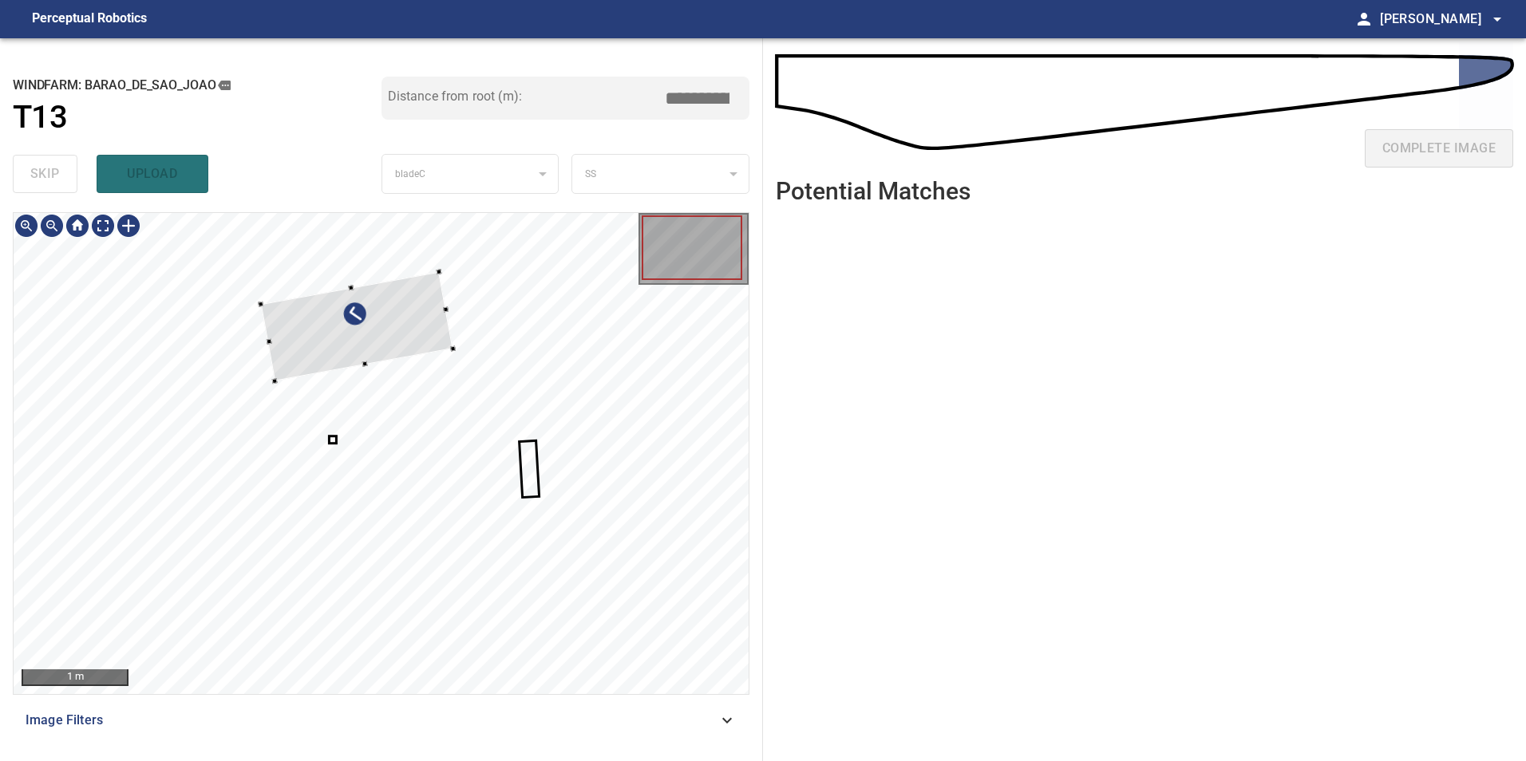
click at [453, 374] on div at bounding box center [357, 326] width 192 height 109
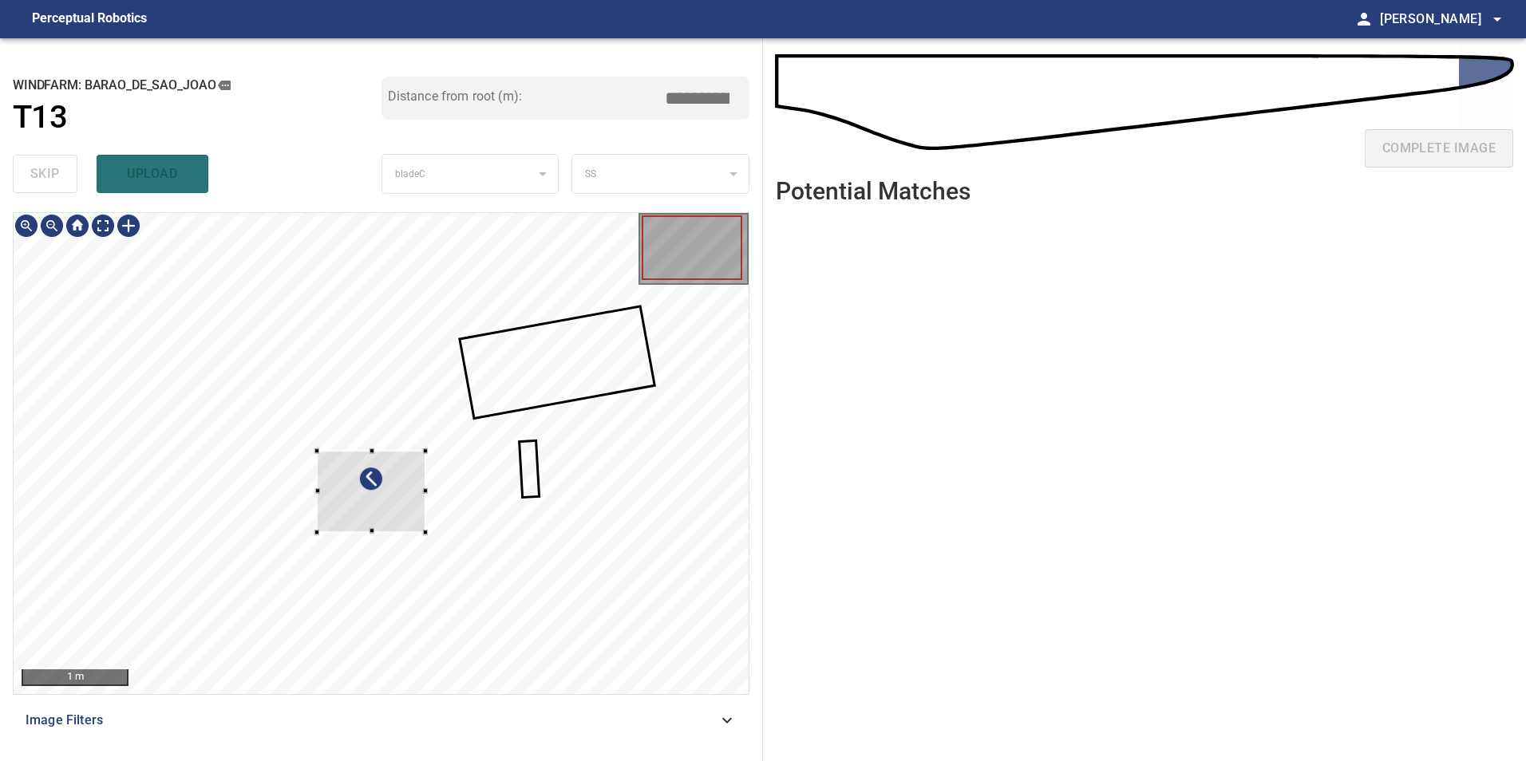
click at [425, 487] on div at bounding box center [371, 491] width 109 height 81
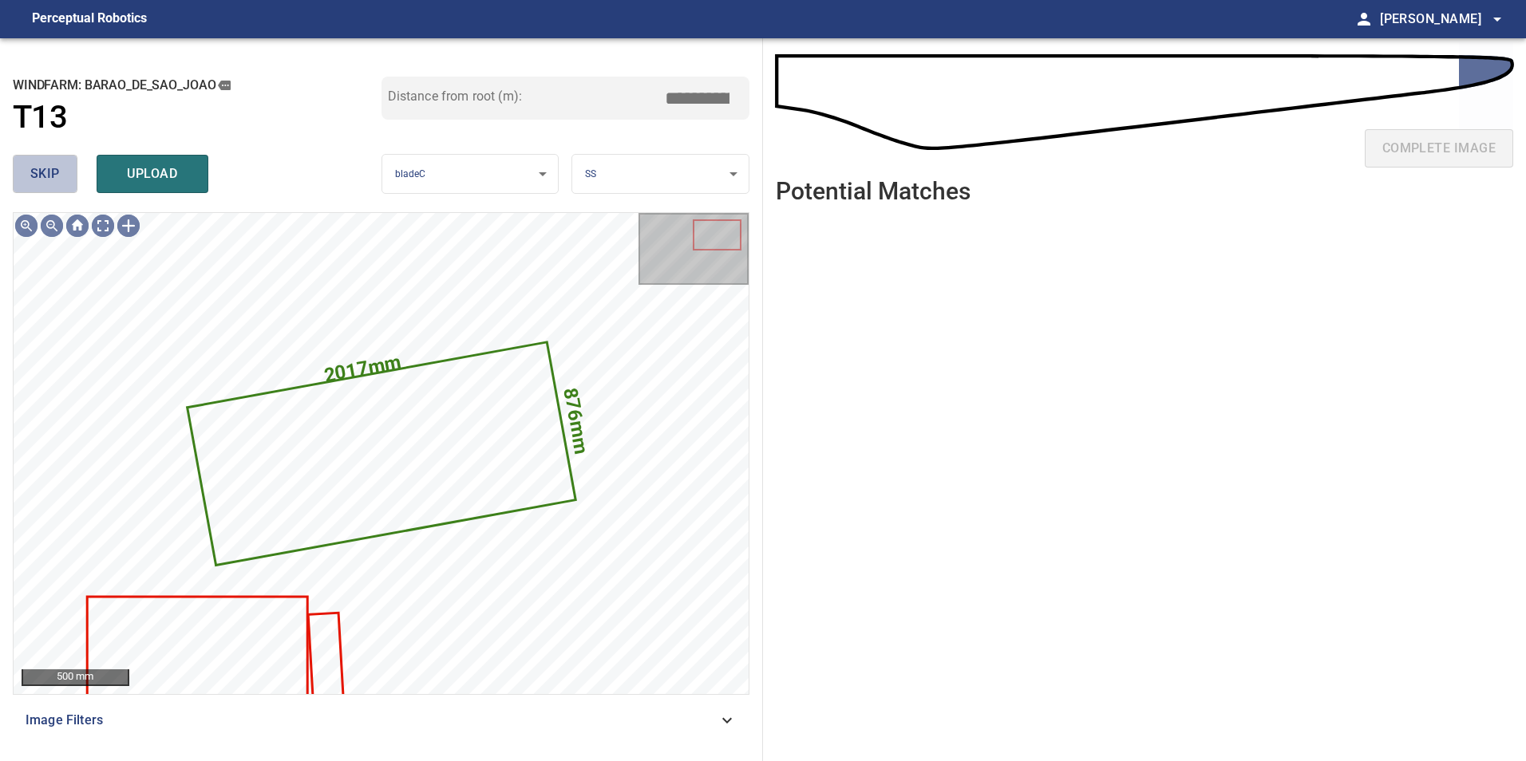
click at [51, 178] on span "skip" at bounding box center [45, 174] width 30 height 22
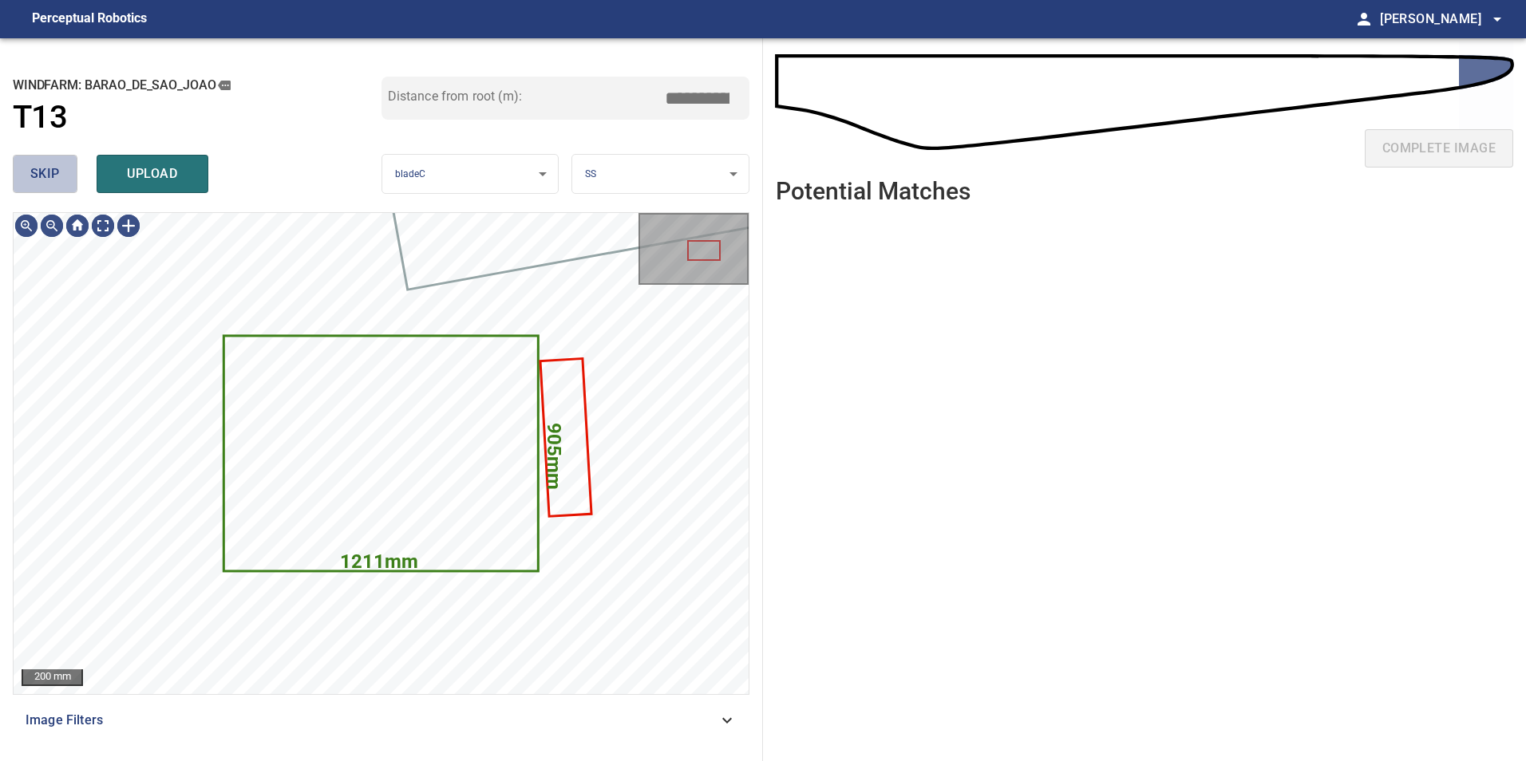
click at [51, 178] on span "skip" at bounding box center [45, 174] width 30 height 22
click at [51, 176] on span "skip" at bounding box center [45, 174] width 30 height 22
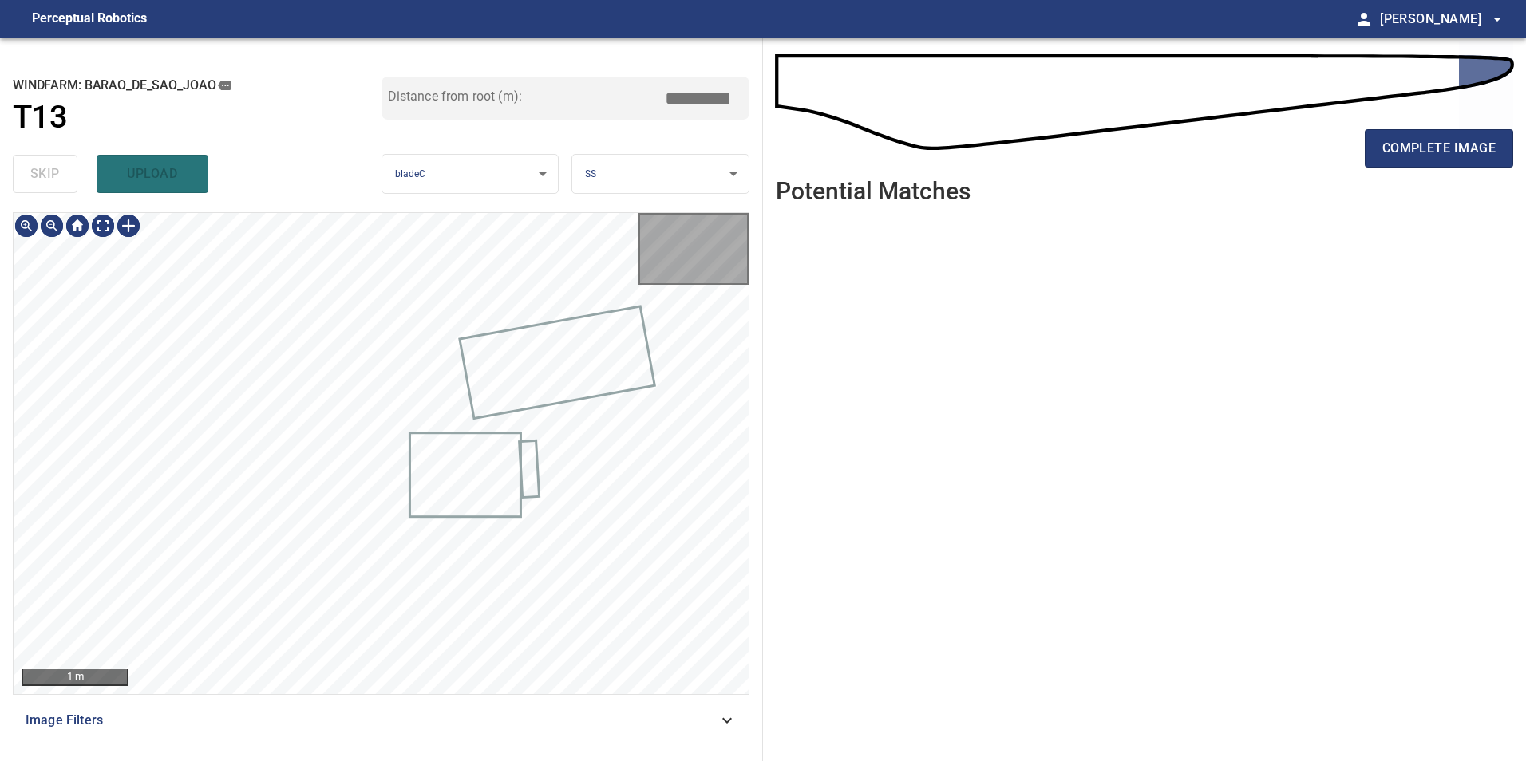
click at [50, 179] on div "skip upload" at bounding box center [197, 173] width 369 height 51
click at [49, 179] on div "skip upload" at bounding box center [197, 173] width 369 height 51
click at [641, 732] on div "Image Filters" at bounding box center [381, 721] width 737 height 38
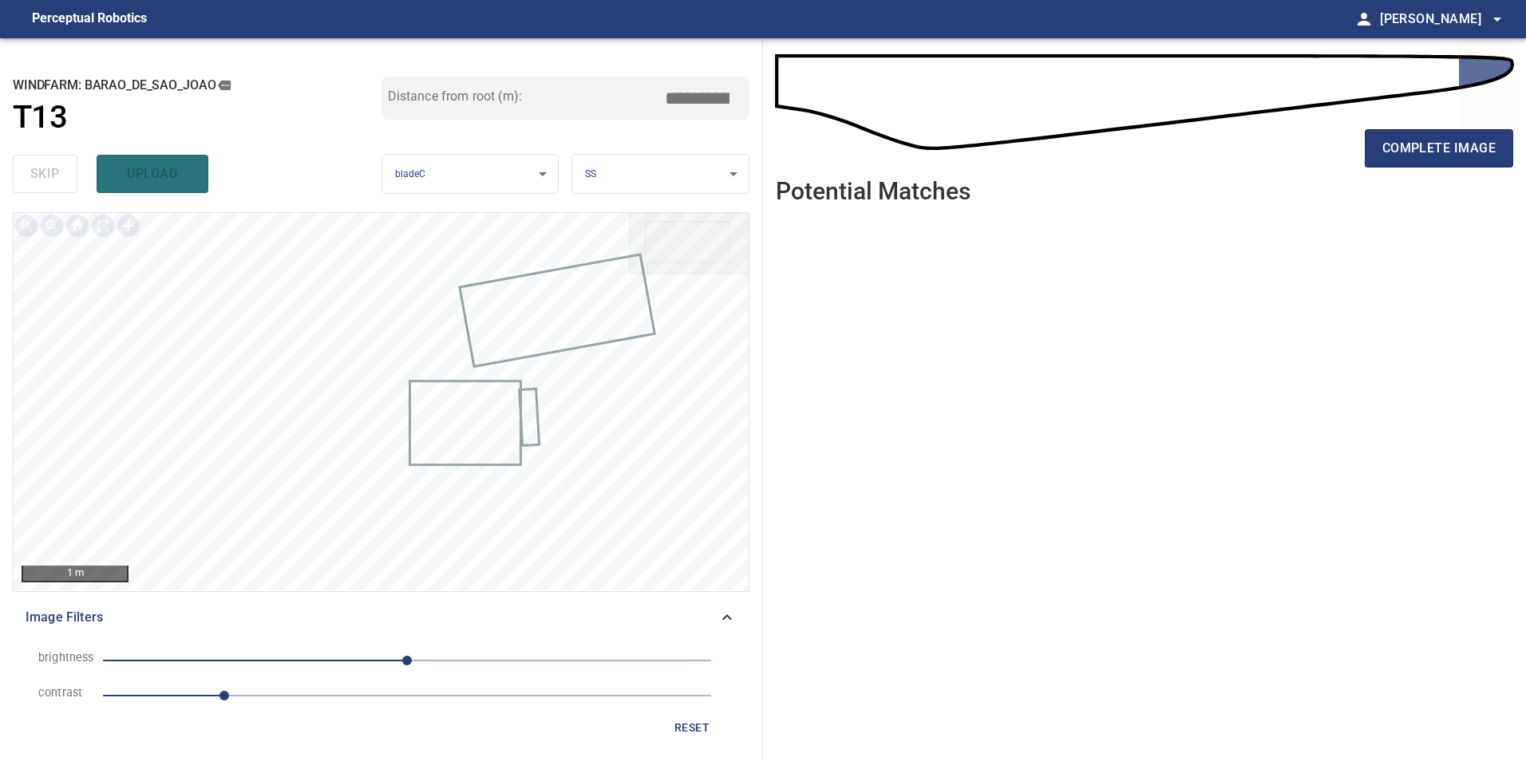
click at [332, 695] on span "1" at bounding box center [407, 696] width 608 height 22
click at [324, 662] on span "0" at bounding box center [407, 661] width 608 height 22
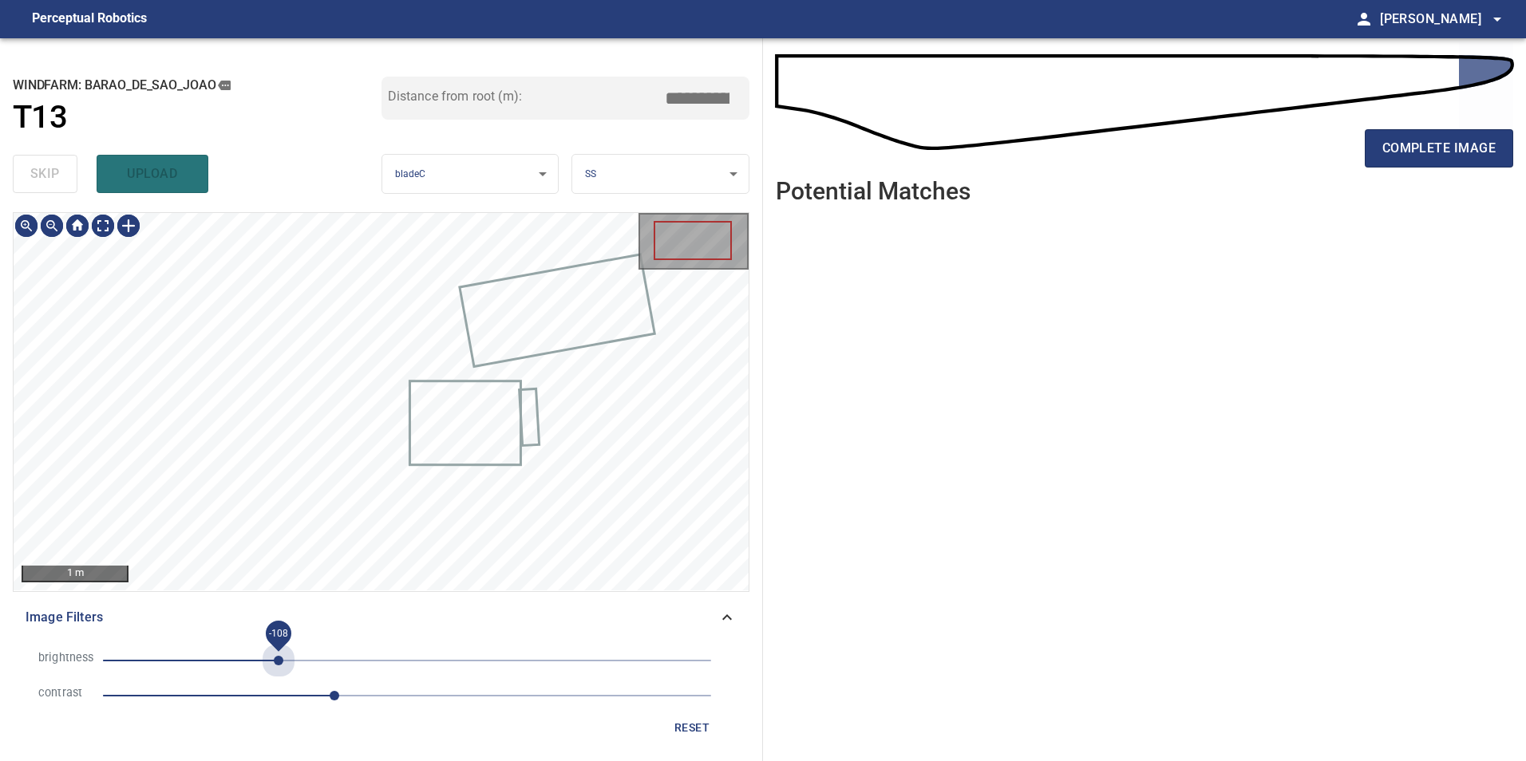
click at [279, 662] on span "-108" at bounding box center [407, 661] width 608 height 22
click at [416, 685] on span "1.9" at bounding box center [407, 696] width 608 height 22
drag, startPoint x: 203, startPoint y: 651, endPoint x: 207, endPoint y: 663, distance: 12.6
click at [203, 660] on span "-171" at bounding box center [407, 661] width 608 height 22
click at [391, 701] on span "2.6" at bounding box center [407, 696] width 608 height 22
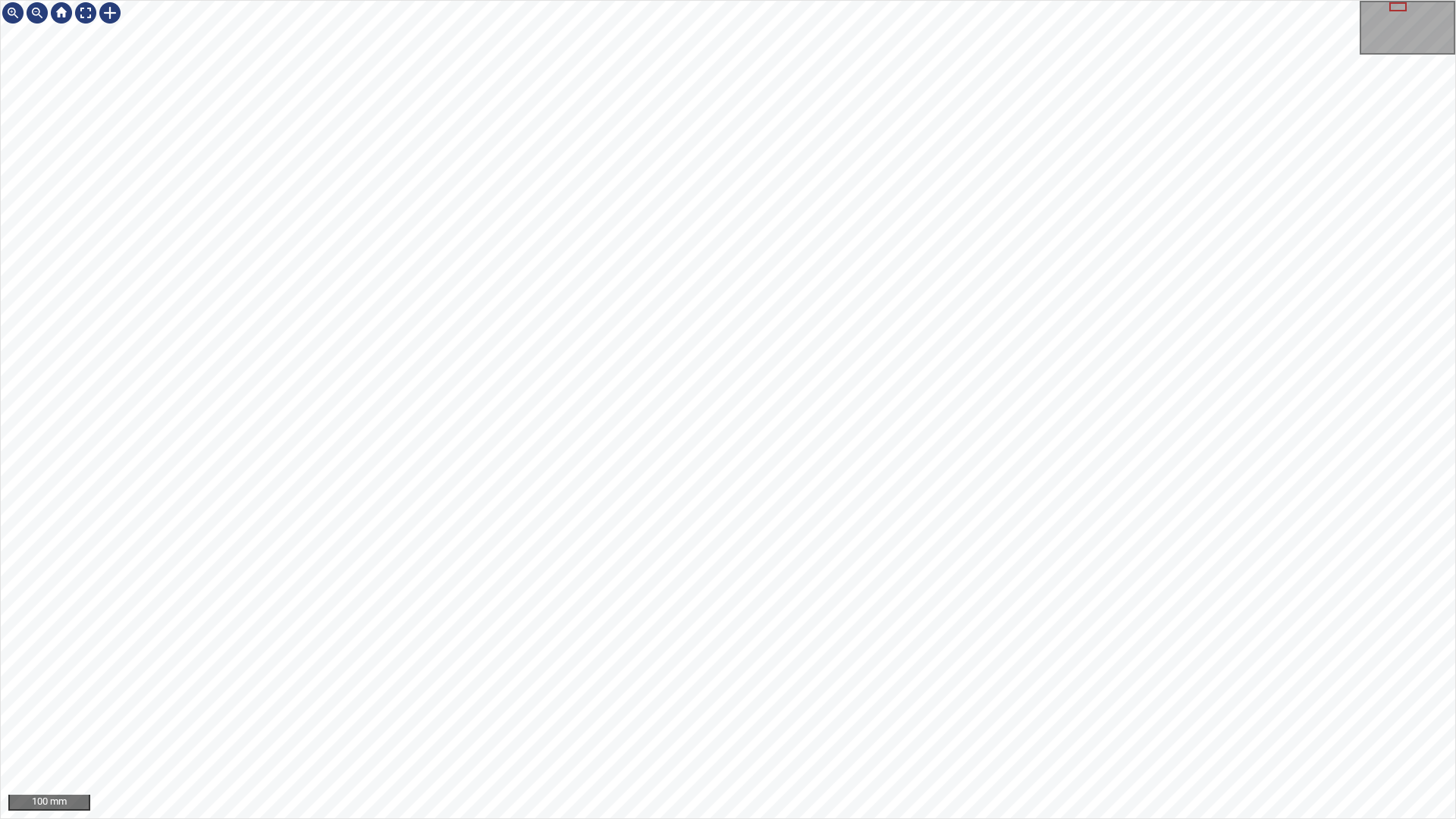
click at [673, 818] on div "100 mm" at bounding box center [728, 410] width 1456 height 819
click at [826, 818] on div "50 mm" at bounding box center [728, 410] width 1456 height 819
click at [567, 818] on div "50 mm" at bounding box center [728, 410] width 1456 height 819
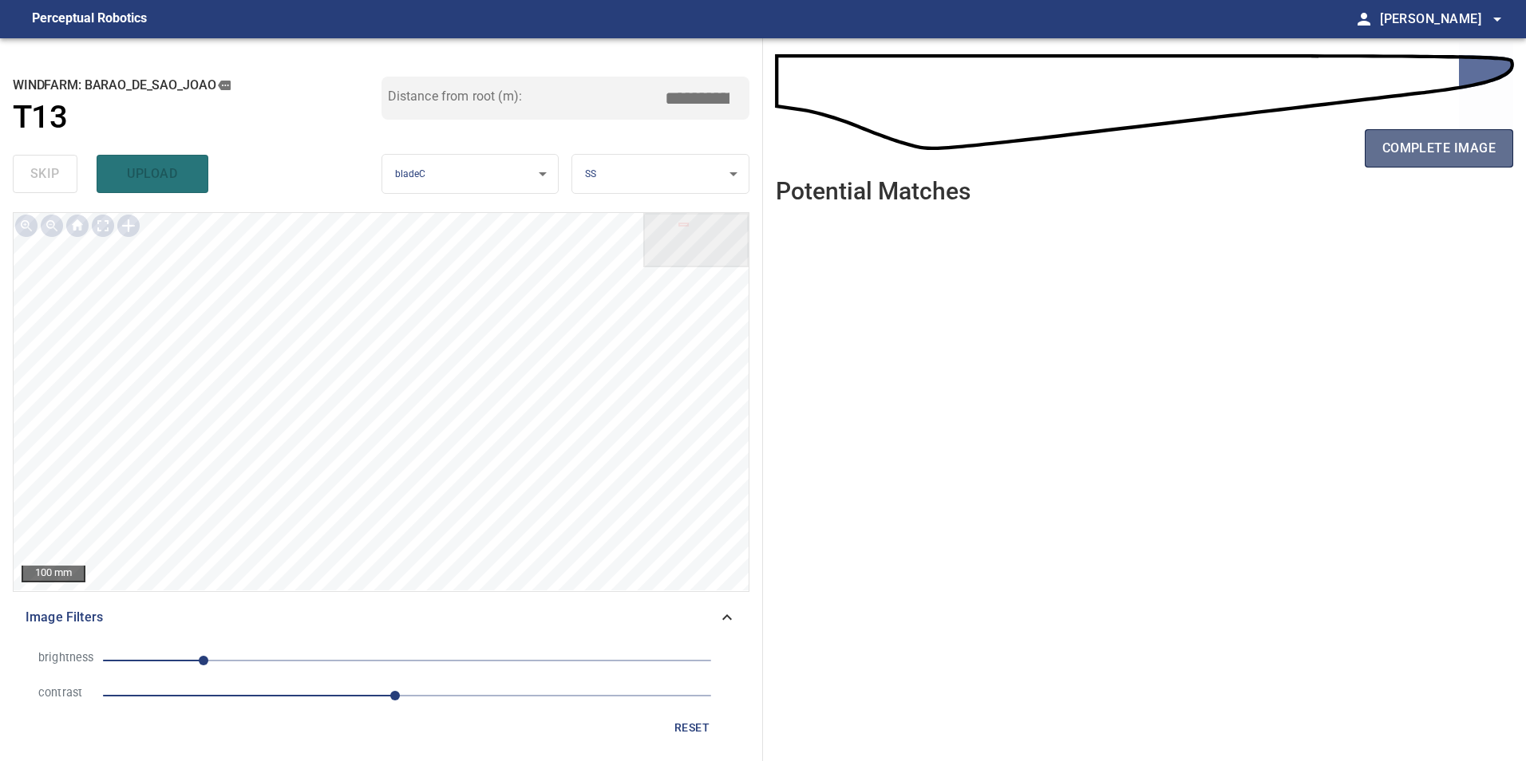
click at [1440, 164] on button "complete image" at bounding box center [1439, 148] width 148 height 38
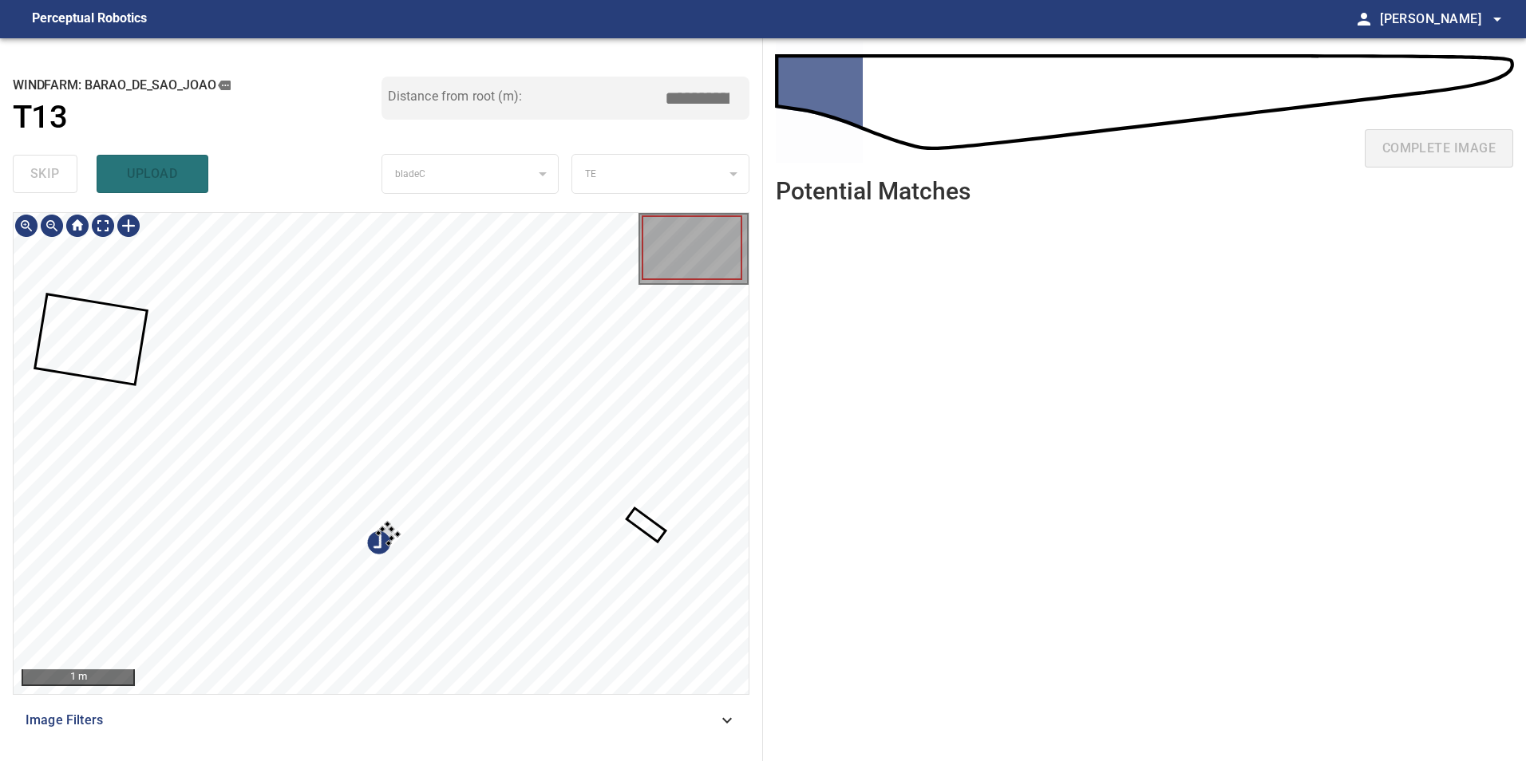
click at [333, 630] on div at bounding box center [381, 453] width 735 height 481
click at [231, 437] on div at bounding box center [273, 498] width 122 height 122
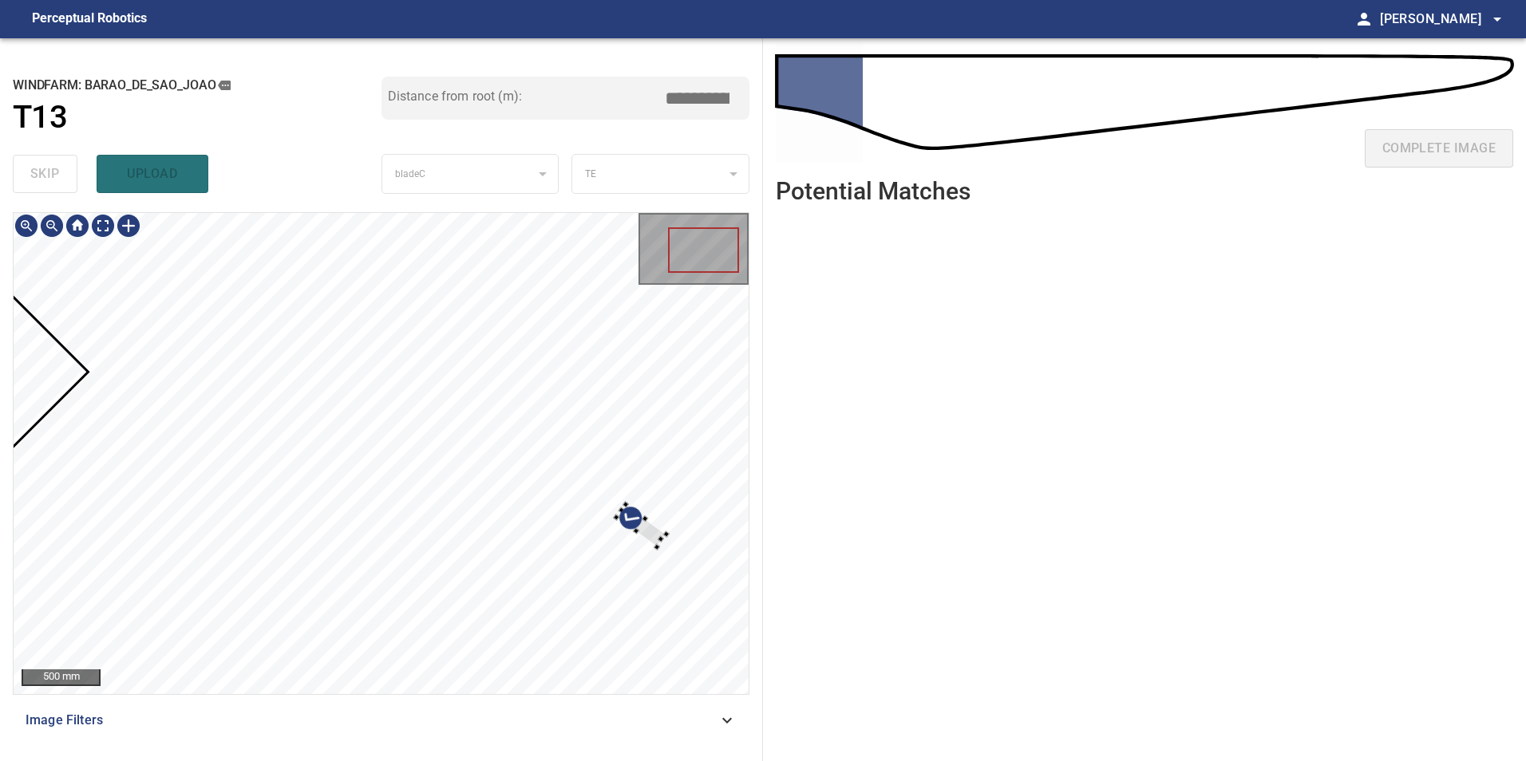
click at [692, 463] on div at bounding box center [381, 453] width 735 height 481
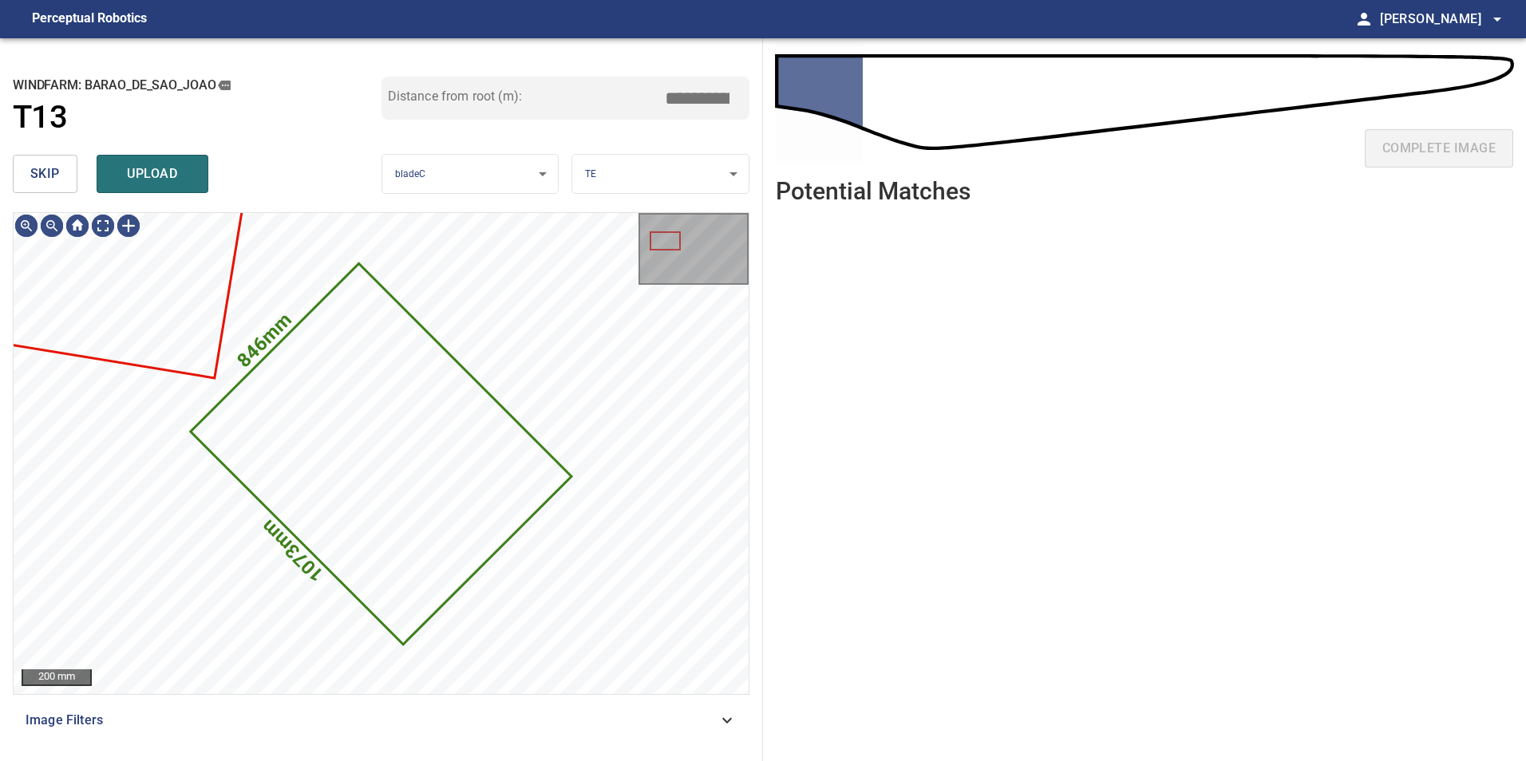
click at [44, 178] on span "skip" at bounding box center [45, 174] width 30 height 22
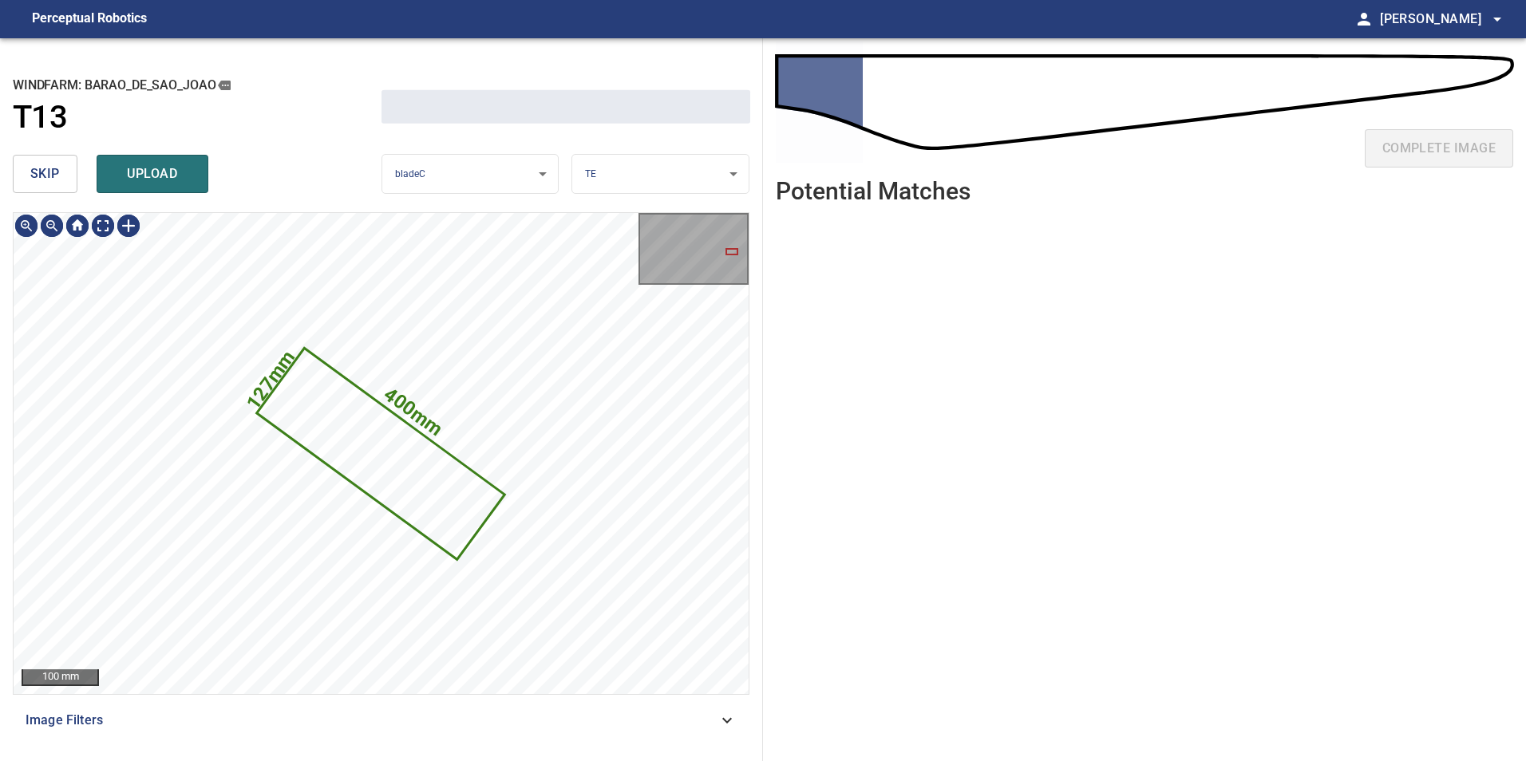
click at [44, 178] on span "skip" at bounding box center [45, 174] width 30 height 22
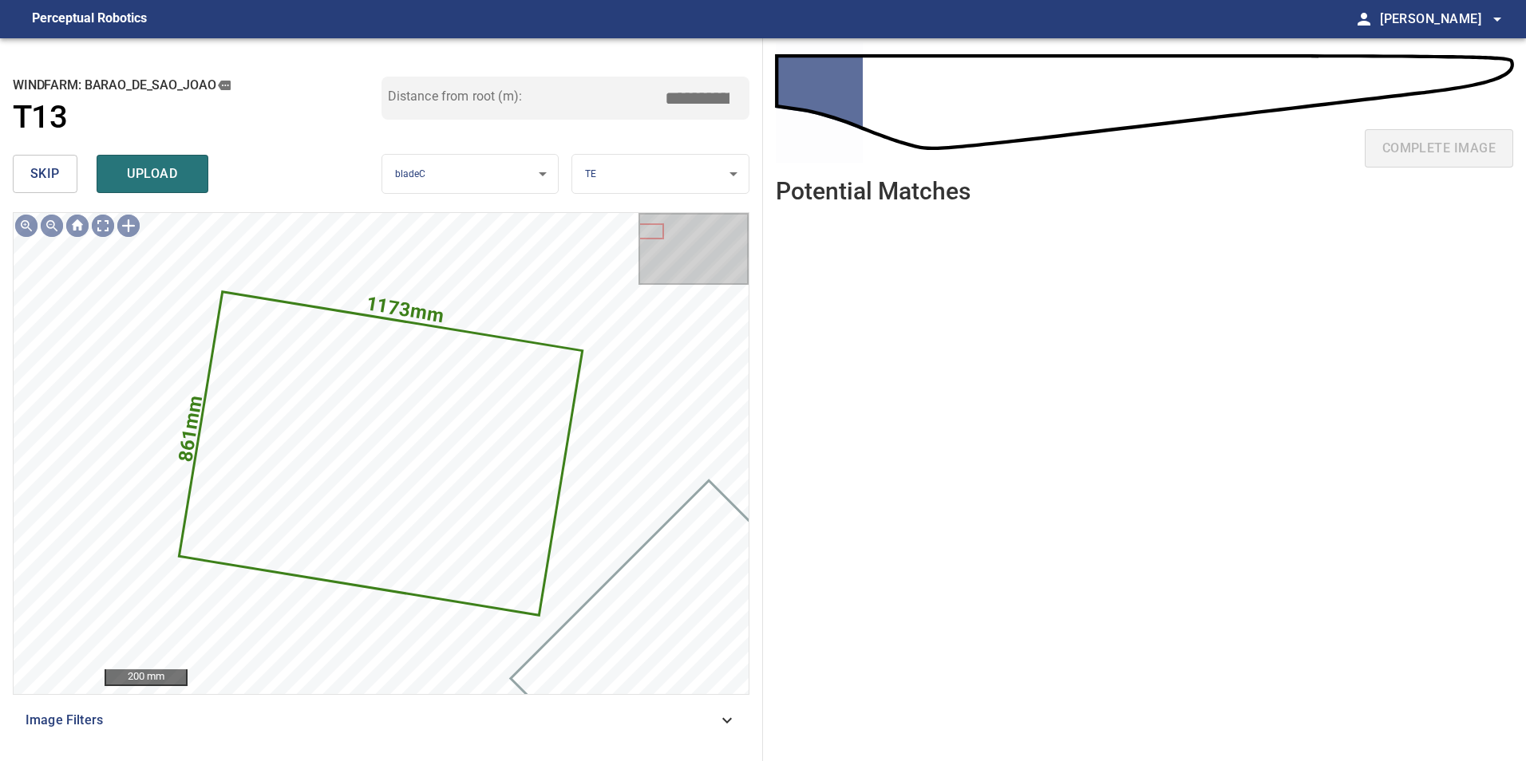
click at [45, 167] on span "skip" at bounding box center [45, 174] width 30 height 22
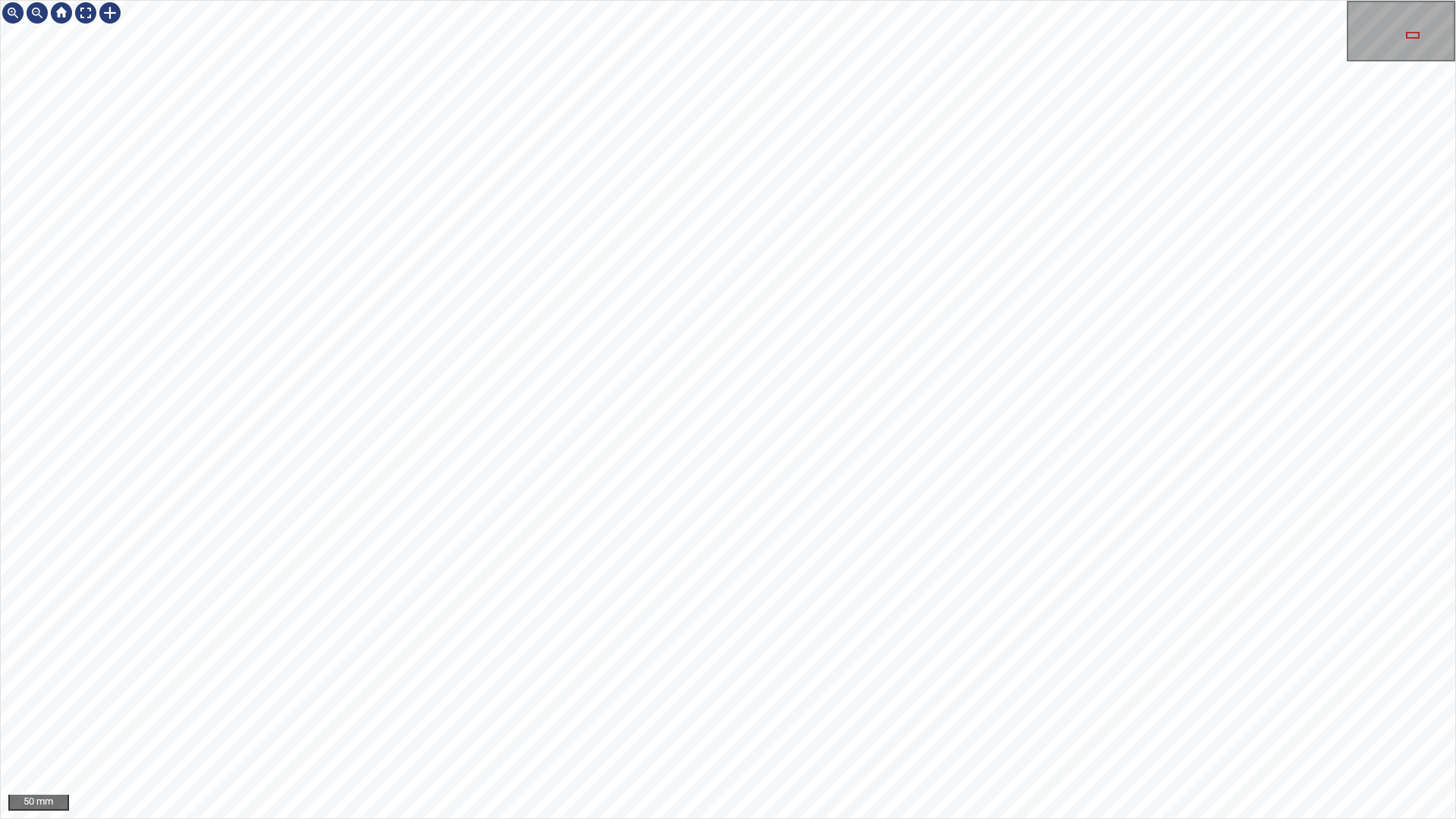
click at [1455, 818] on div "50 mm" at bounding box center [728, 410] width 1456 height 819
click at [499, 0] on div "50 mm" at bounding box center [728, 410] width 1456 height 819
click at [99, 21] on div at bounding box center [62, 13] width 122 height 25
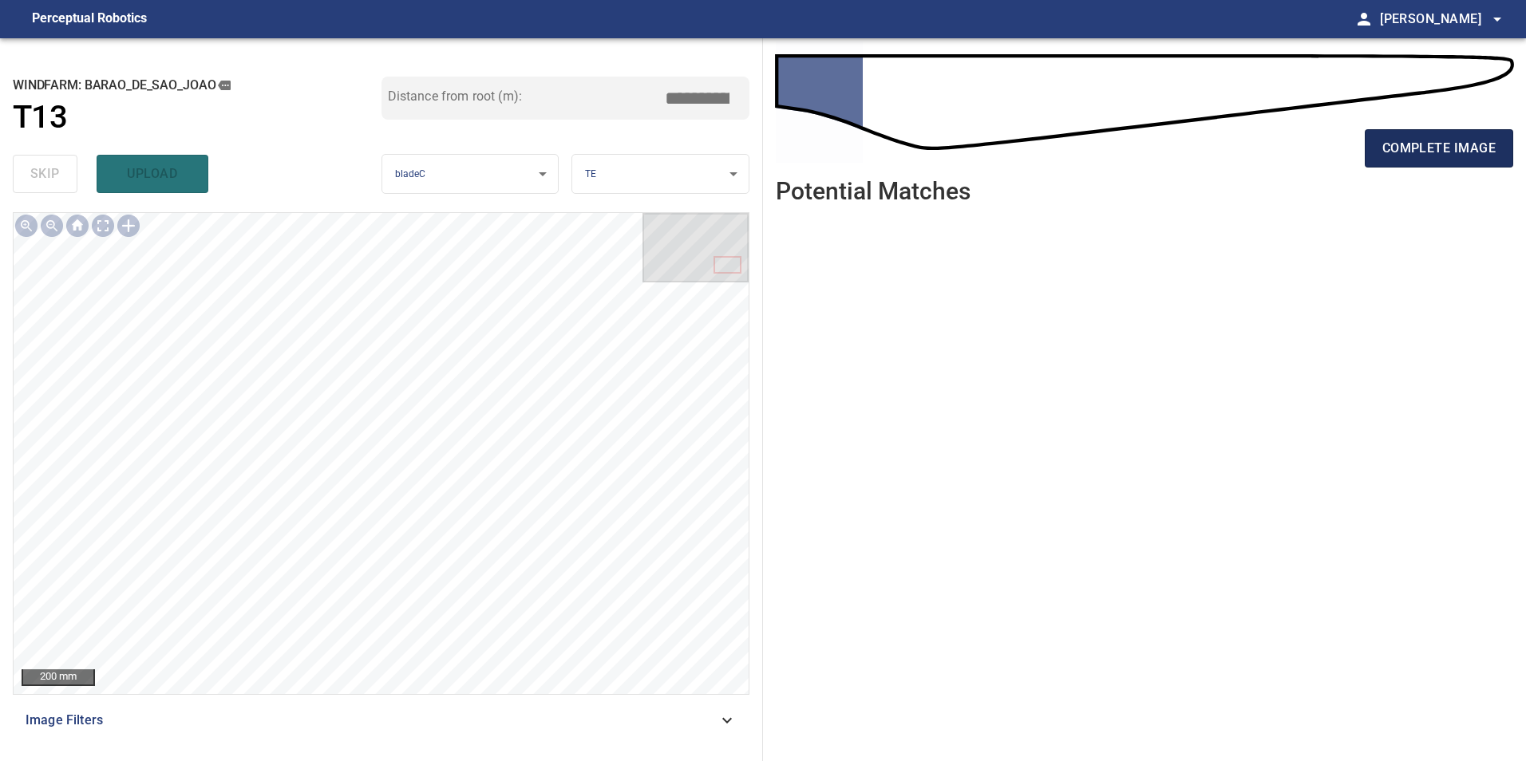
click at [1410, 151] on span "complete image" at bounding box center [1438, 148] width 113 height 22
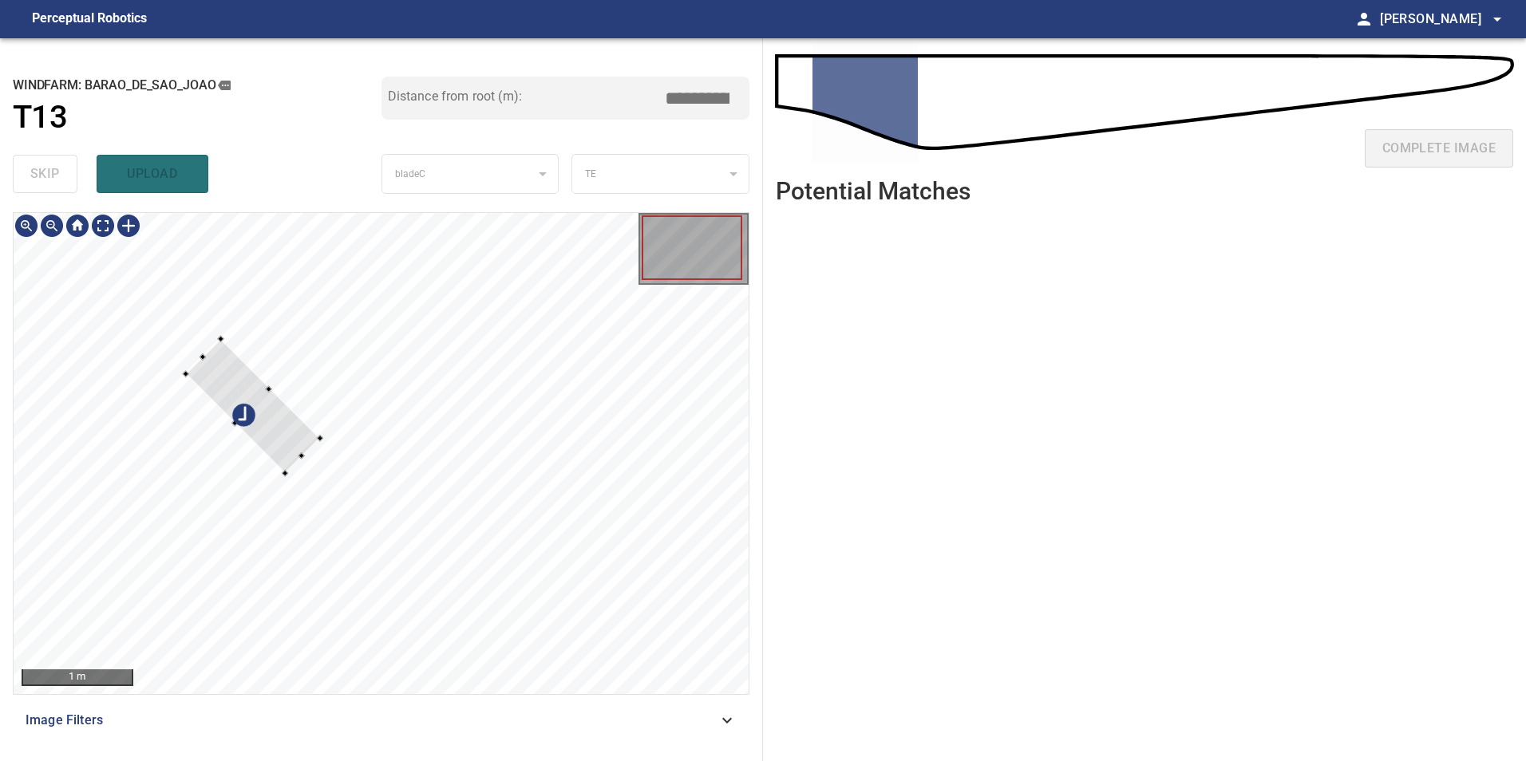
click at [235, 473] on div at bounding box center [252, 406] width 134 height 134
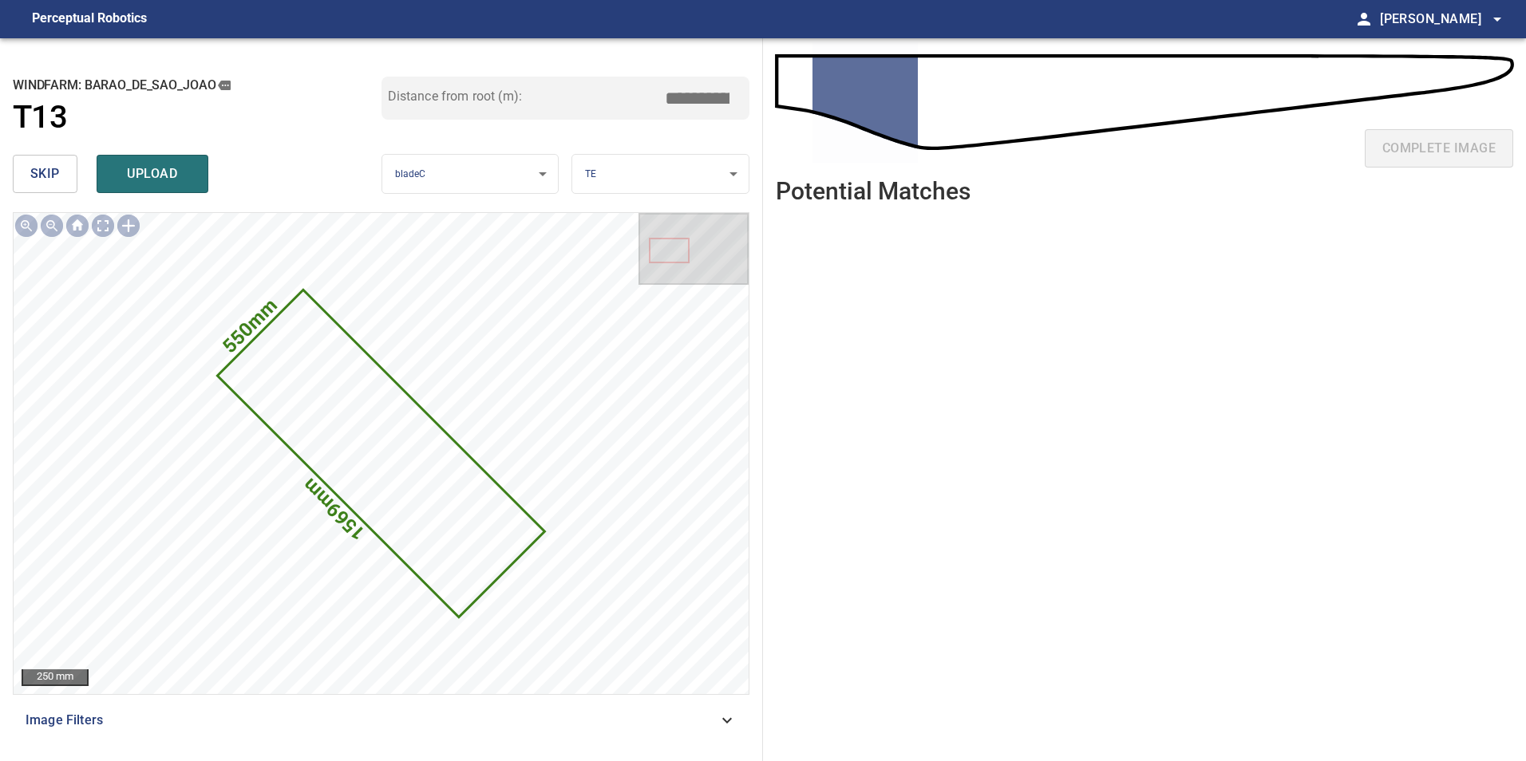
click at [41, 175] on span "skip" at bounding box center [45, 174] width 30 height 22
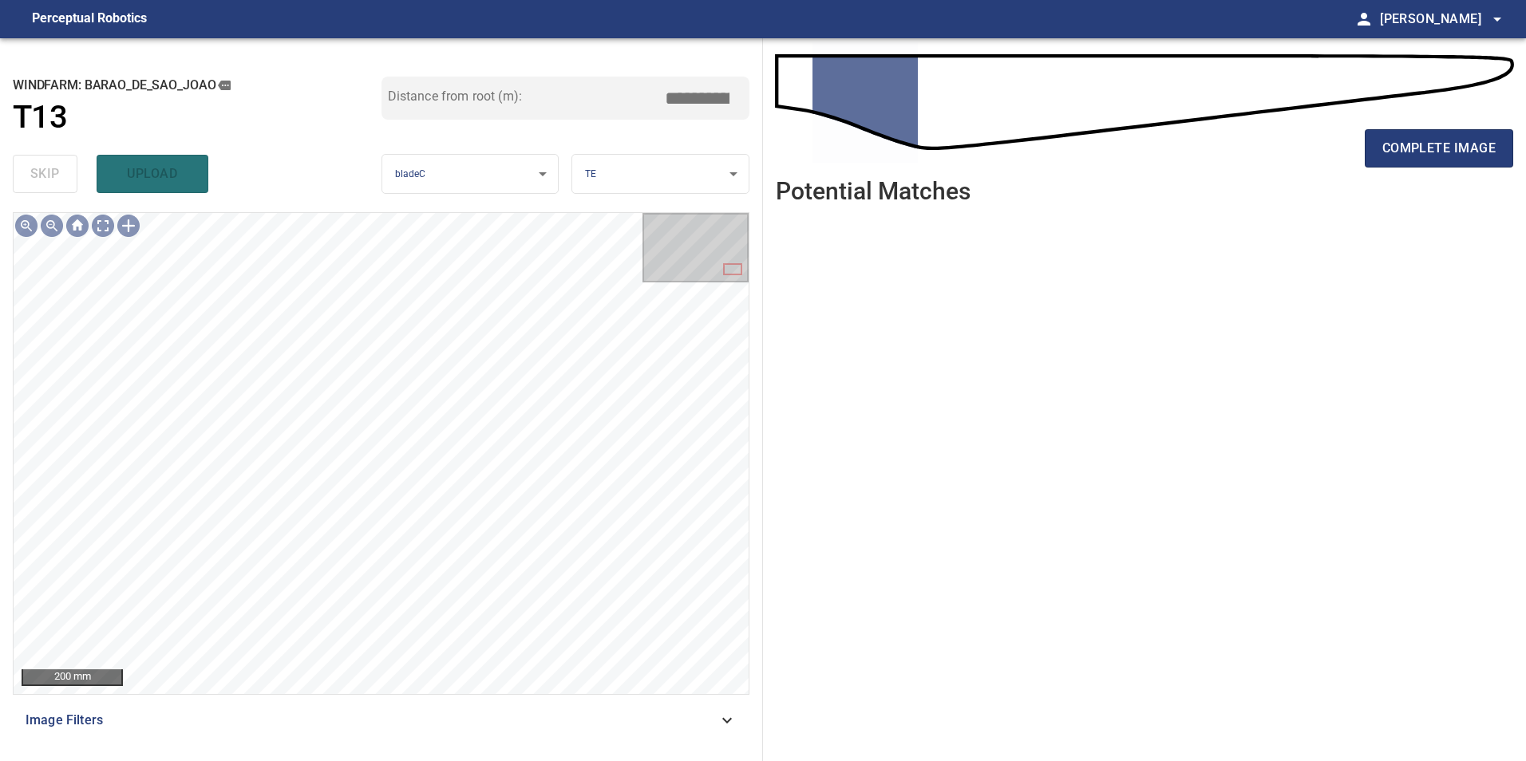
drag, startPoint x: 1453, startPoint y: 147, endPoint x: 1425, endPoint y: 235, distance: 93.1
click at [1452, 148] on span "complete image" at bounding box center [1438, 148] width 113 height 22
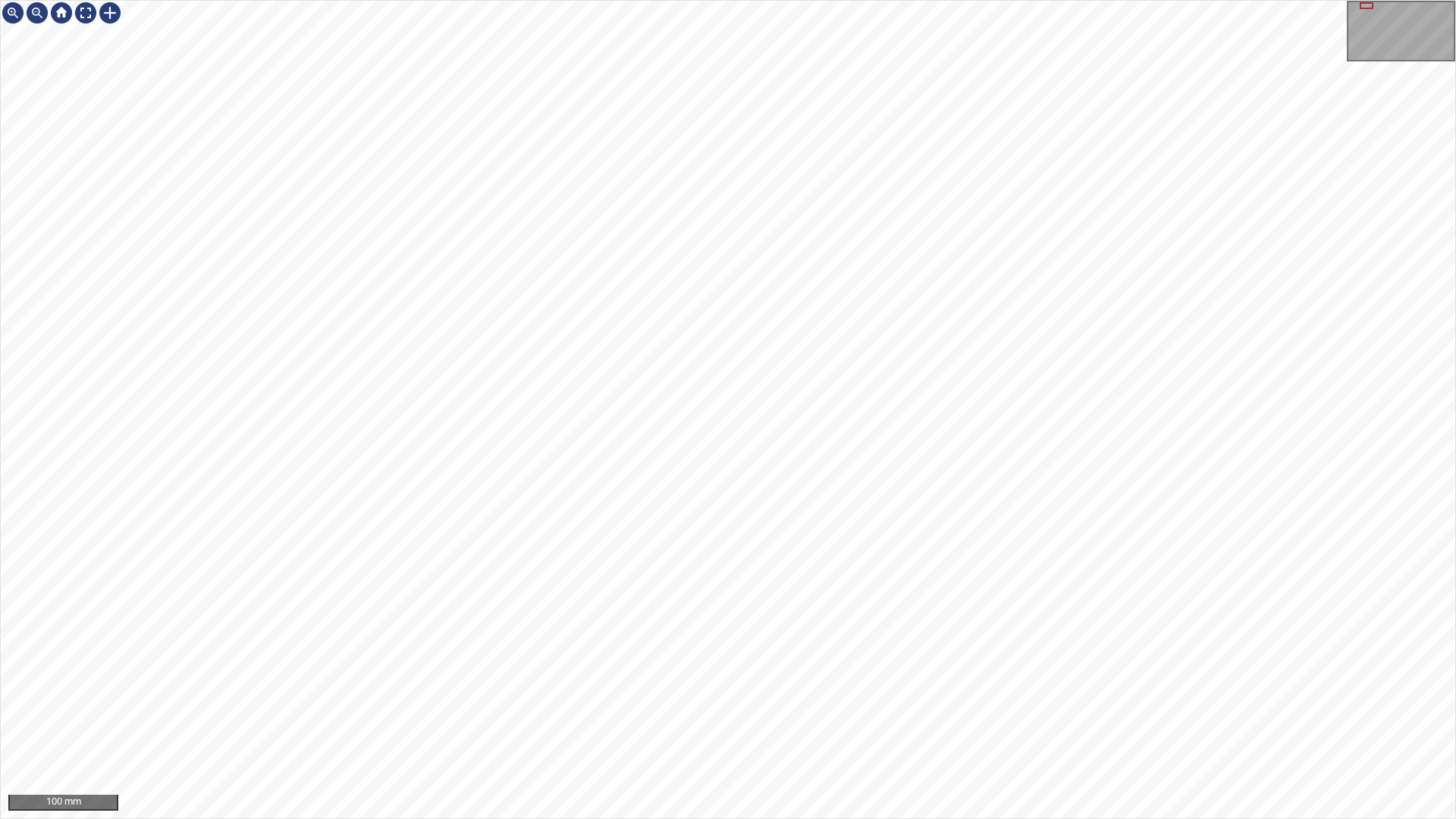
click at [1371, 818] on div "100 mm" at bounding box center [728, 410] width 1456 height 819
click at [398, 0] on div "50 mm" at bounding box center [728, 410] width 1456 height 819
click at [251, 0] on div "50 mm" at bounding box center [728, 410] width 1456 height 819
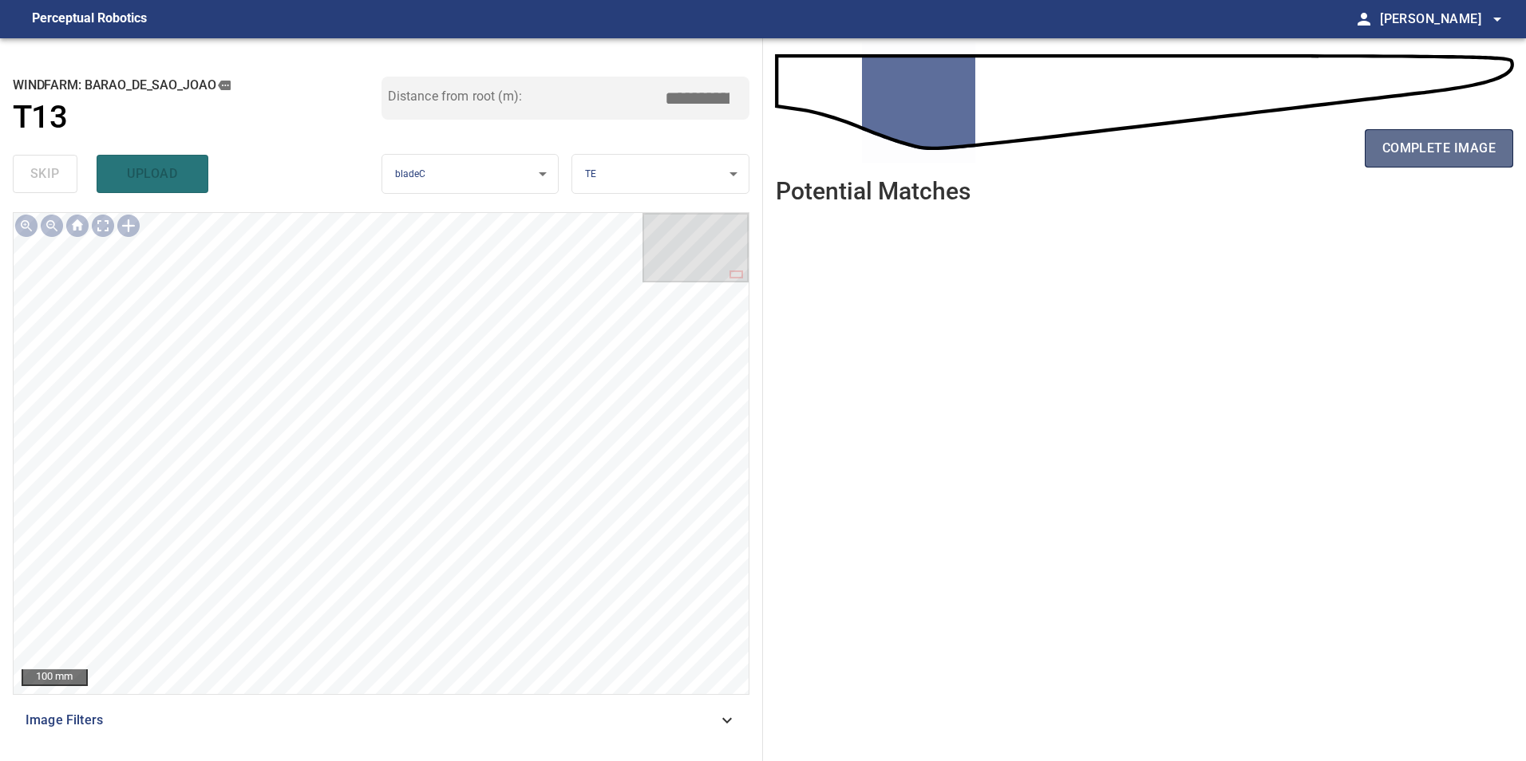
click at [1438, 160] on button "complete image" at bounding box center [1439, 148] width 148 height 38
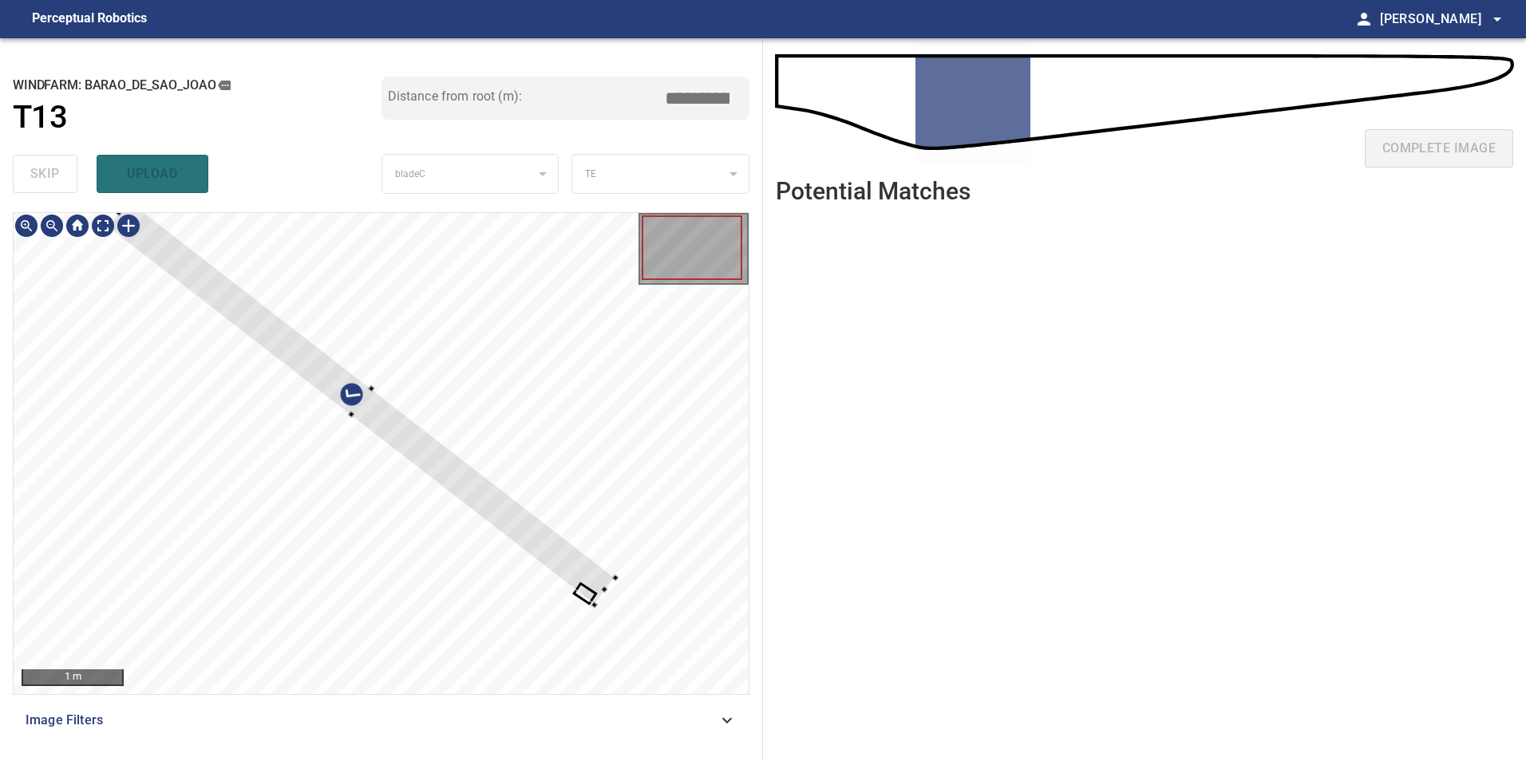
click at [659, 359] on div at bounding box center [381, 453] width 735 height 481
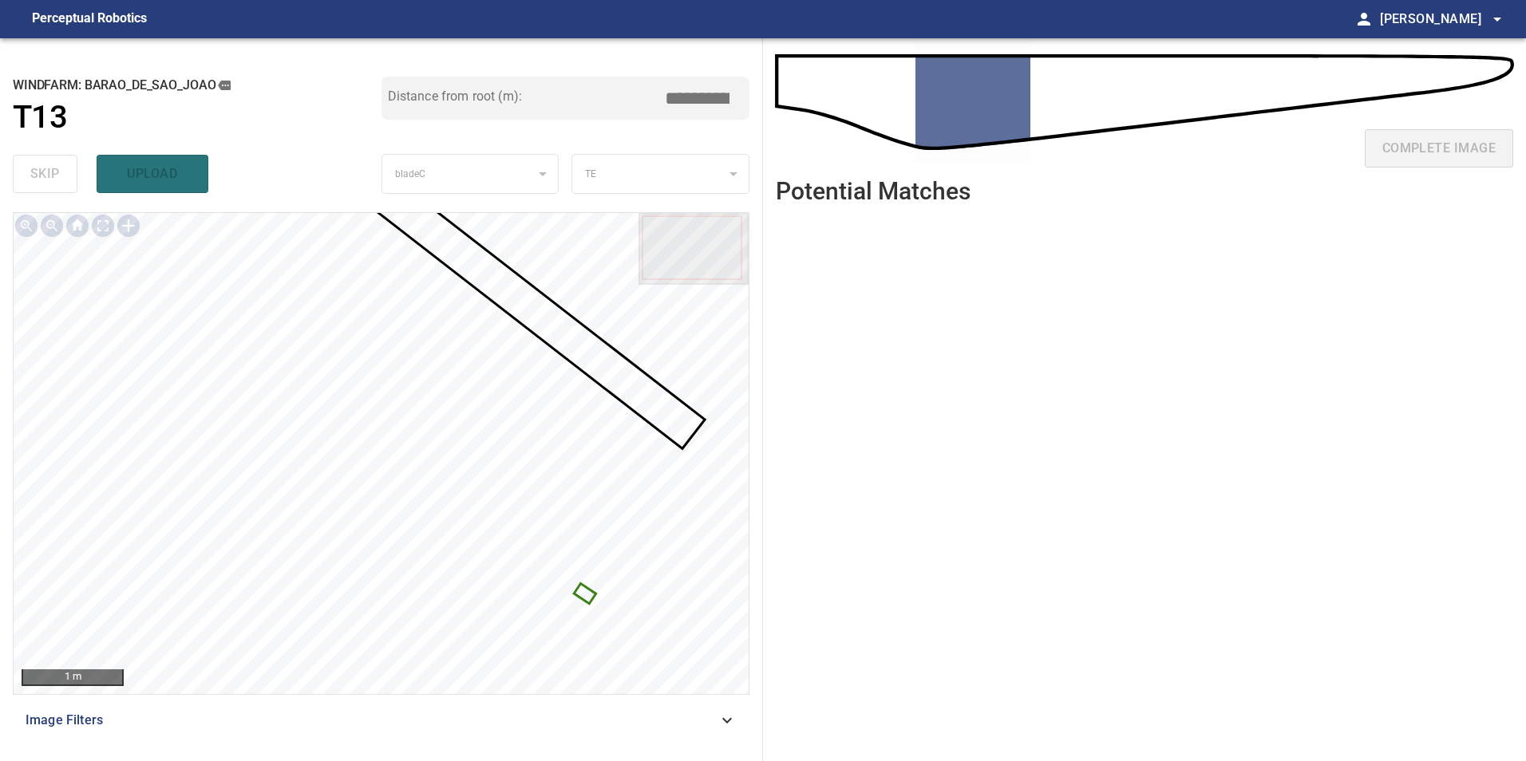
click at [579, 591] on div at bounding box center [381, 453] width 735 height 481
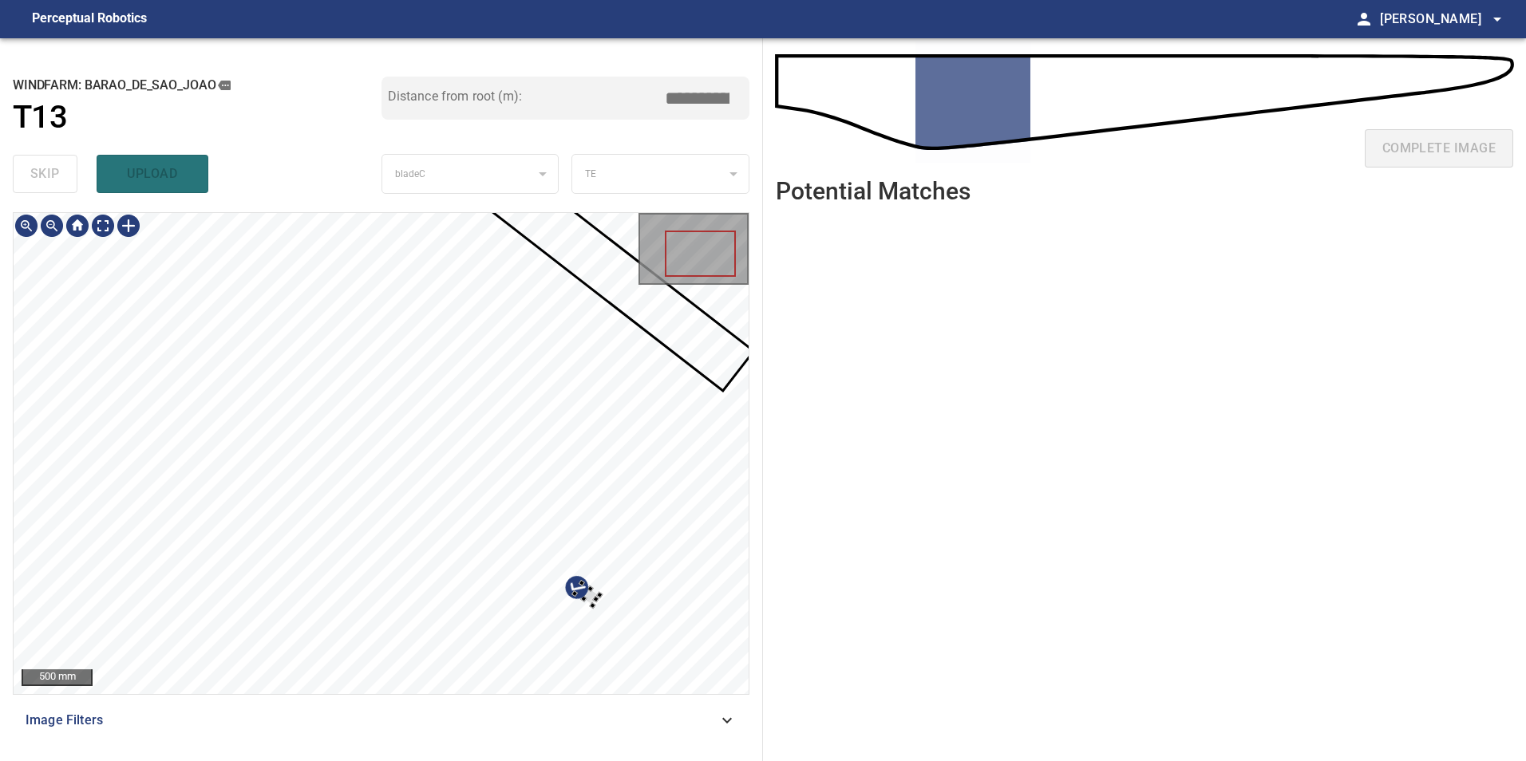
click at [663, 533] on div at bounding box center [381, 453] width 735 height 481
click at [605, 512] on div at bounding box center [611, 559] width 73 height 94
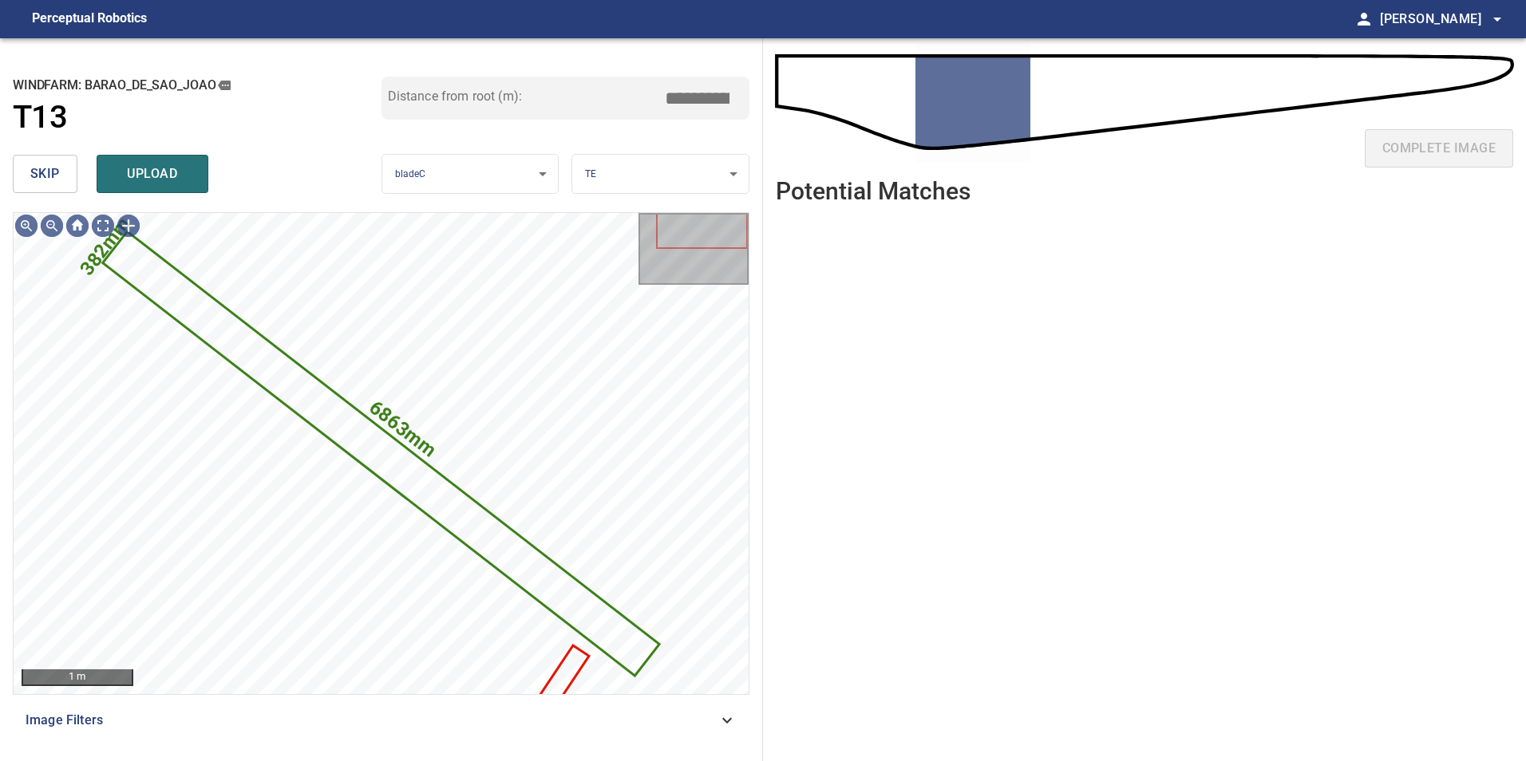
click at [30, 180] on button "skip" at bounding box center [45, 174] width 65 height 38
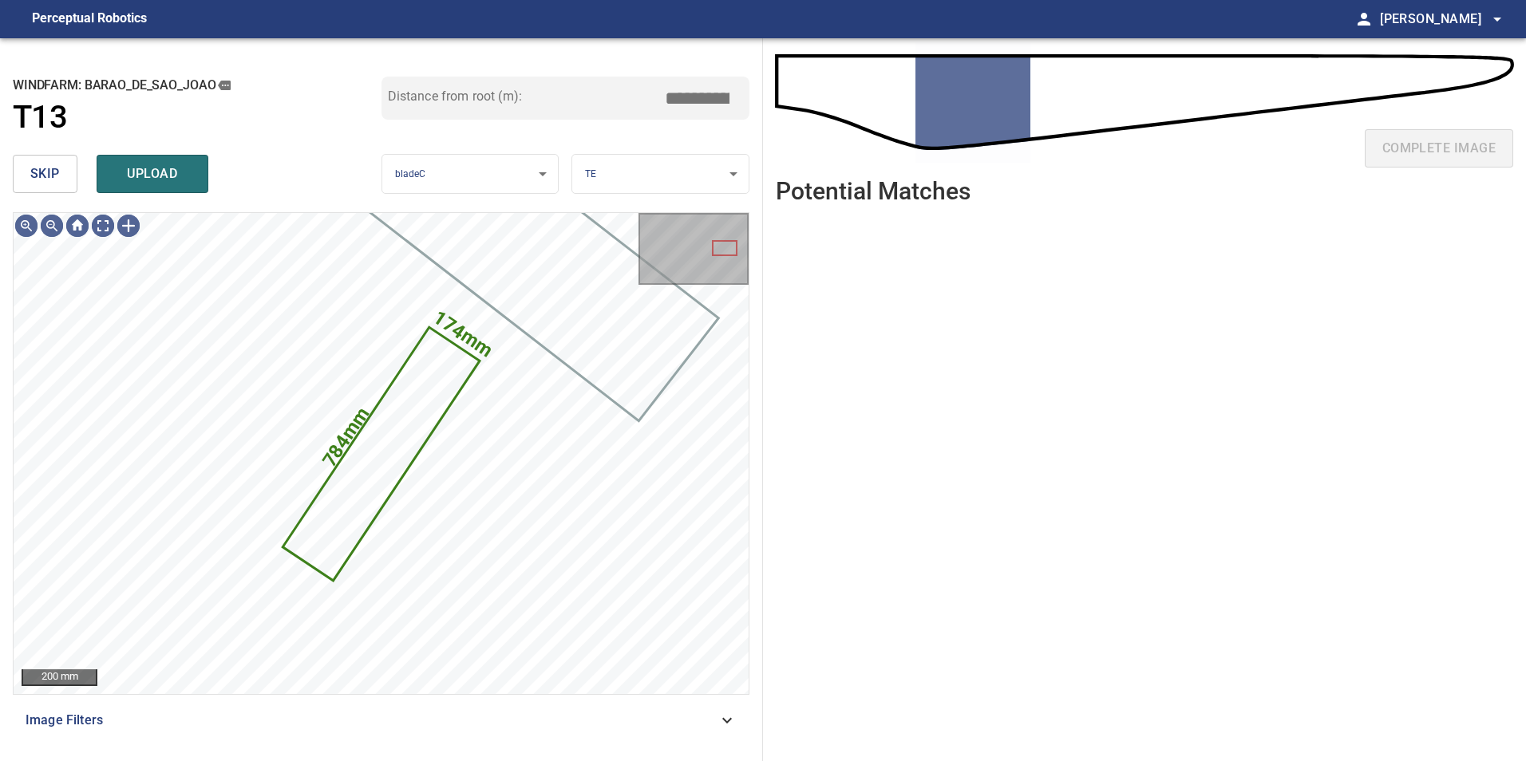
click at [30, 180] on button "skip" at bounding box center [45, 174] width 65 height 38
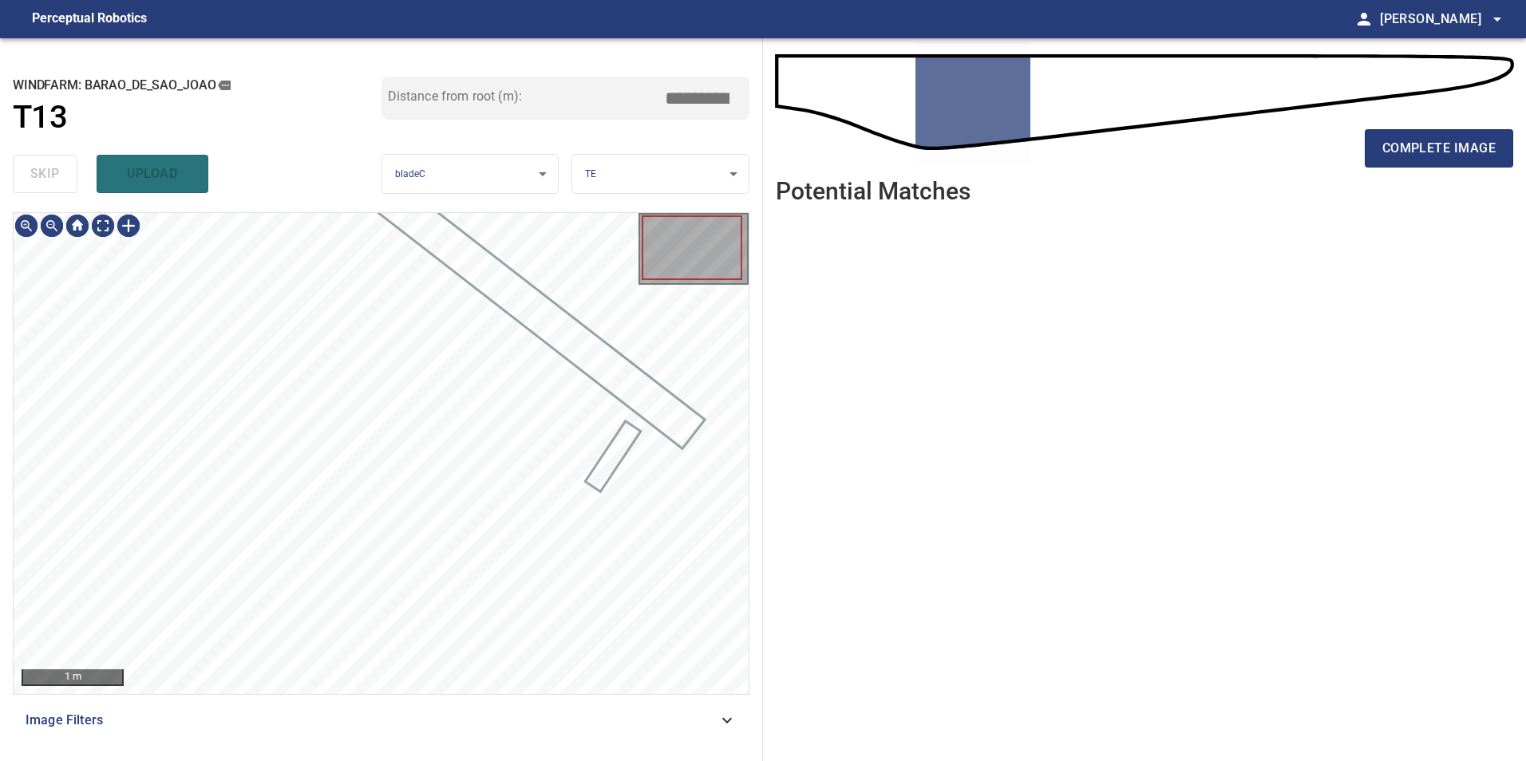
click at [30, 180] on div "skip upload" at bounding box center [197, 173] width 369 height 51
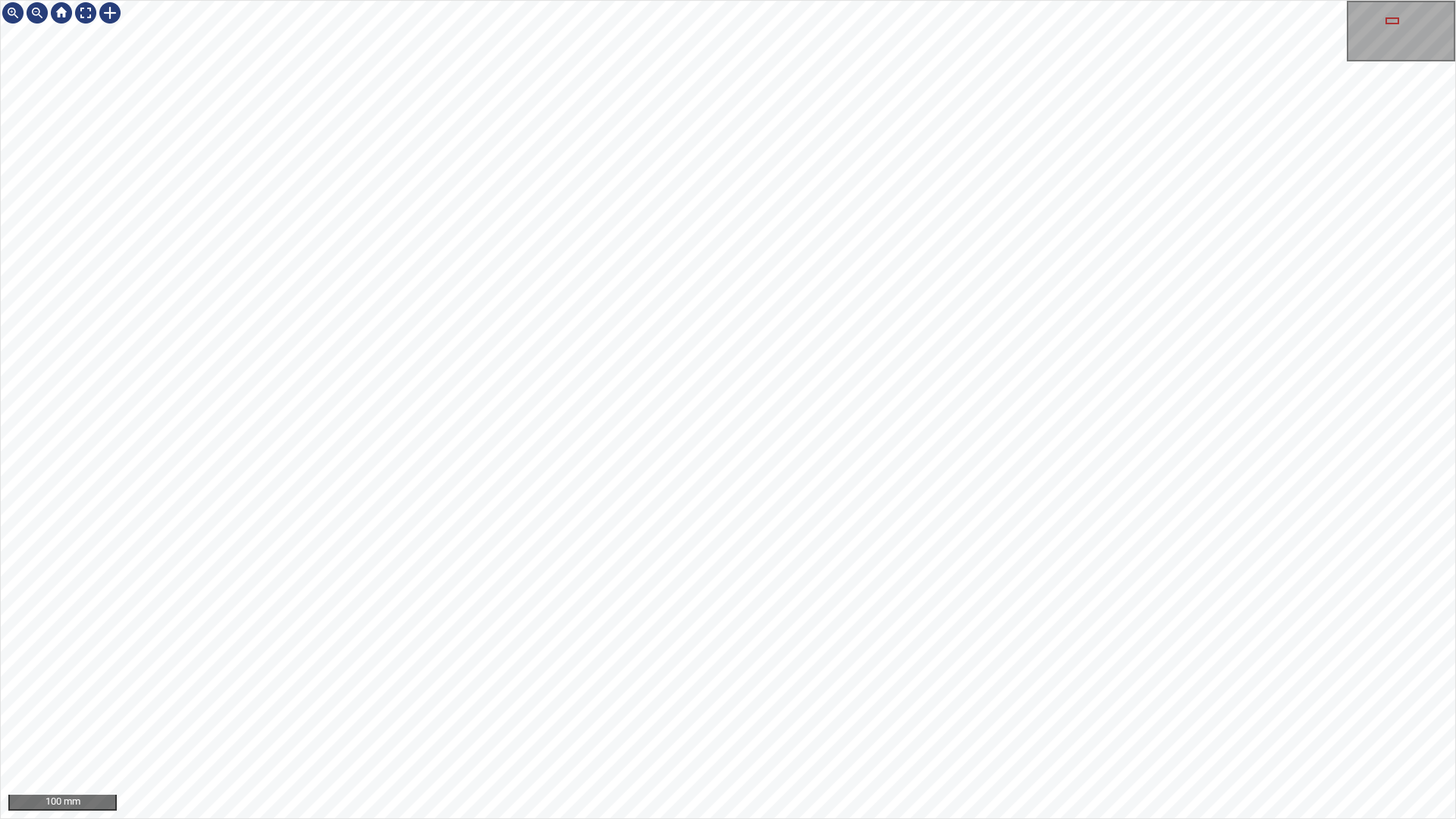
click at [0, 308] on html "100 mm" at bounding box center [728, 410] width 1456 height 819
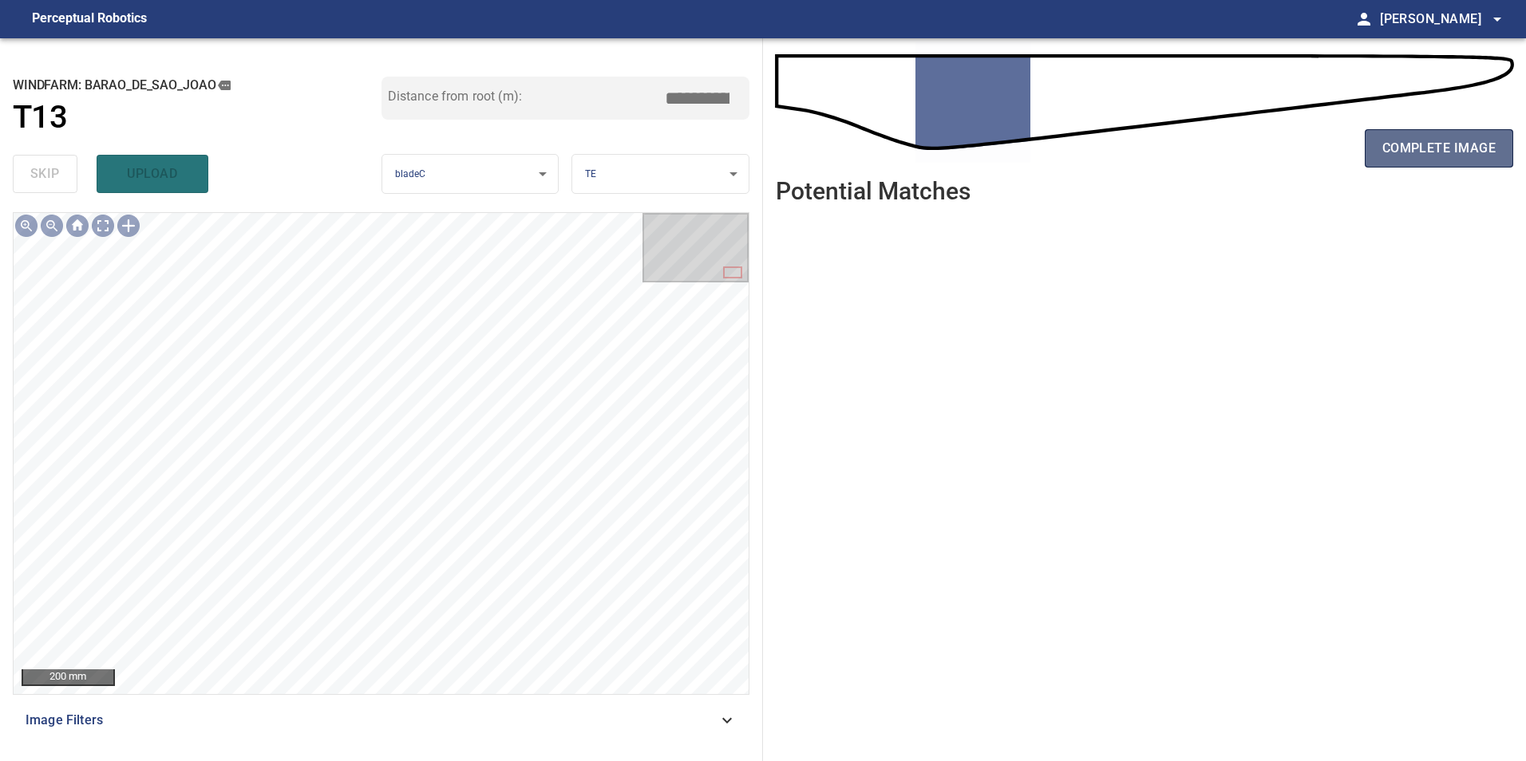
click at [1378, 147] on button "complete image" at bounding box center [1439, 148] width 148 height 38
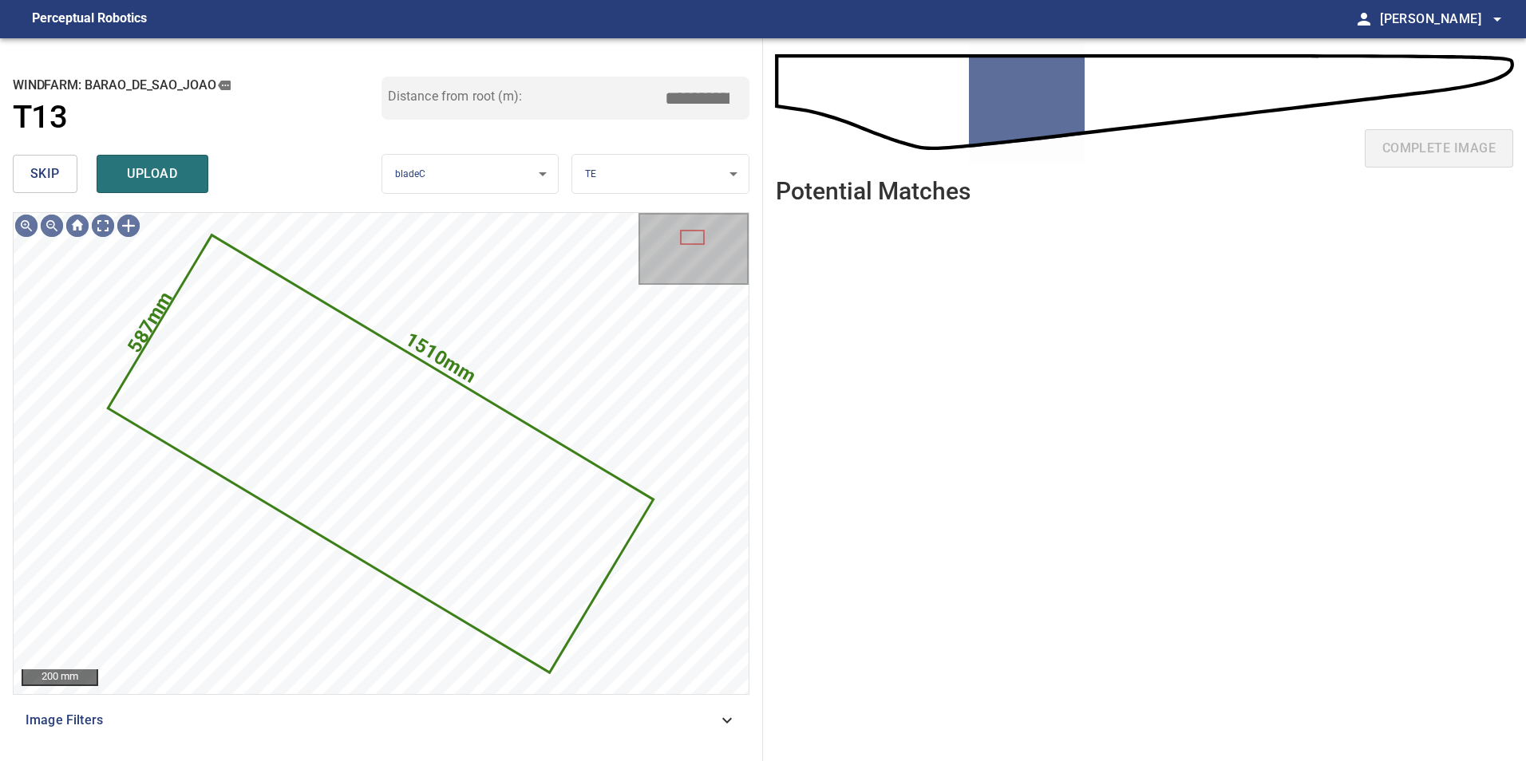
click at [37, 165] on span "skip" at bounding box center [45, 174] width 30 height 22
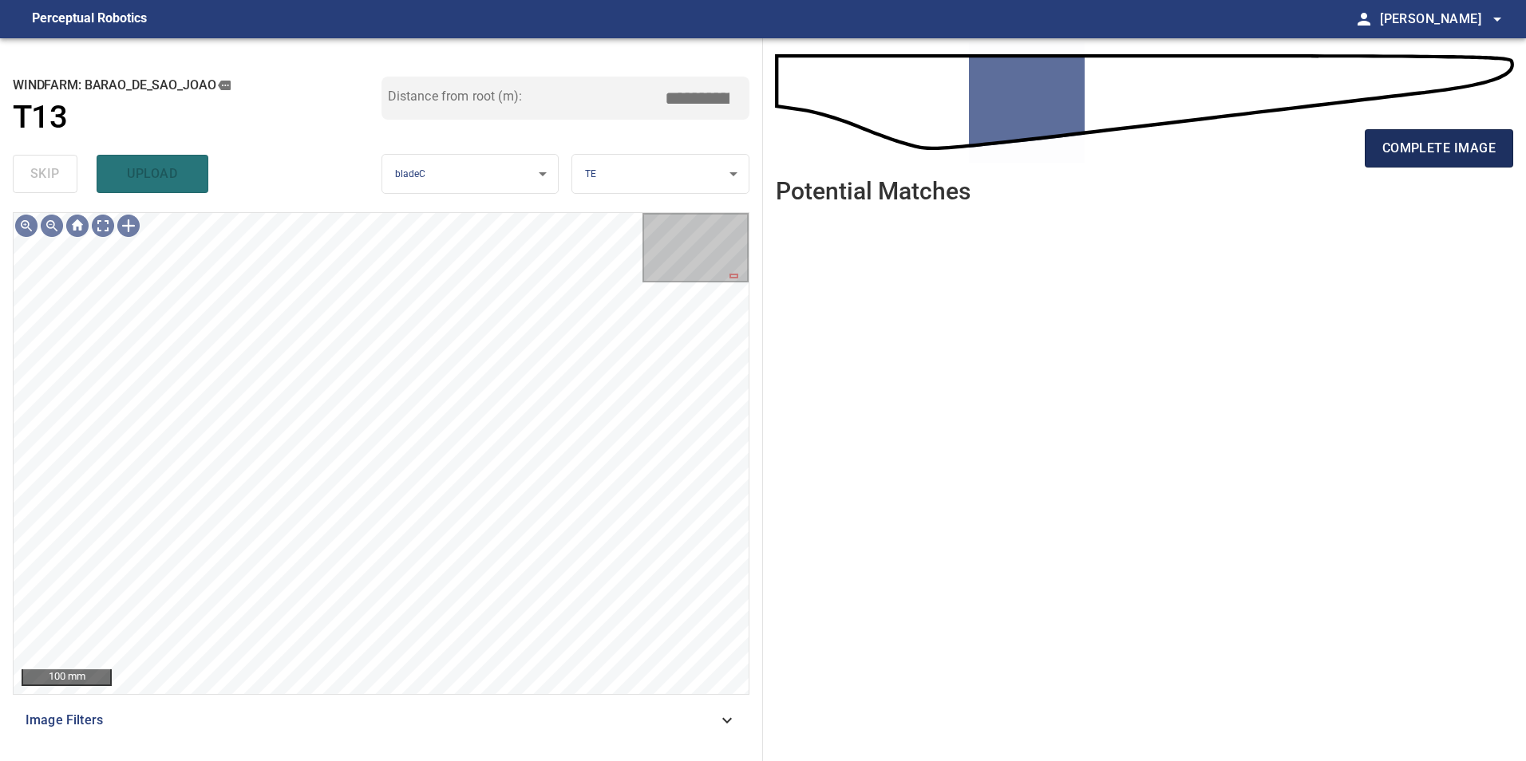
click at [1480, 146] on span "complete image" at bounding box center [1438, 148] width 113 height 22
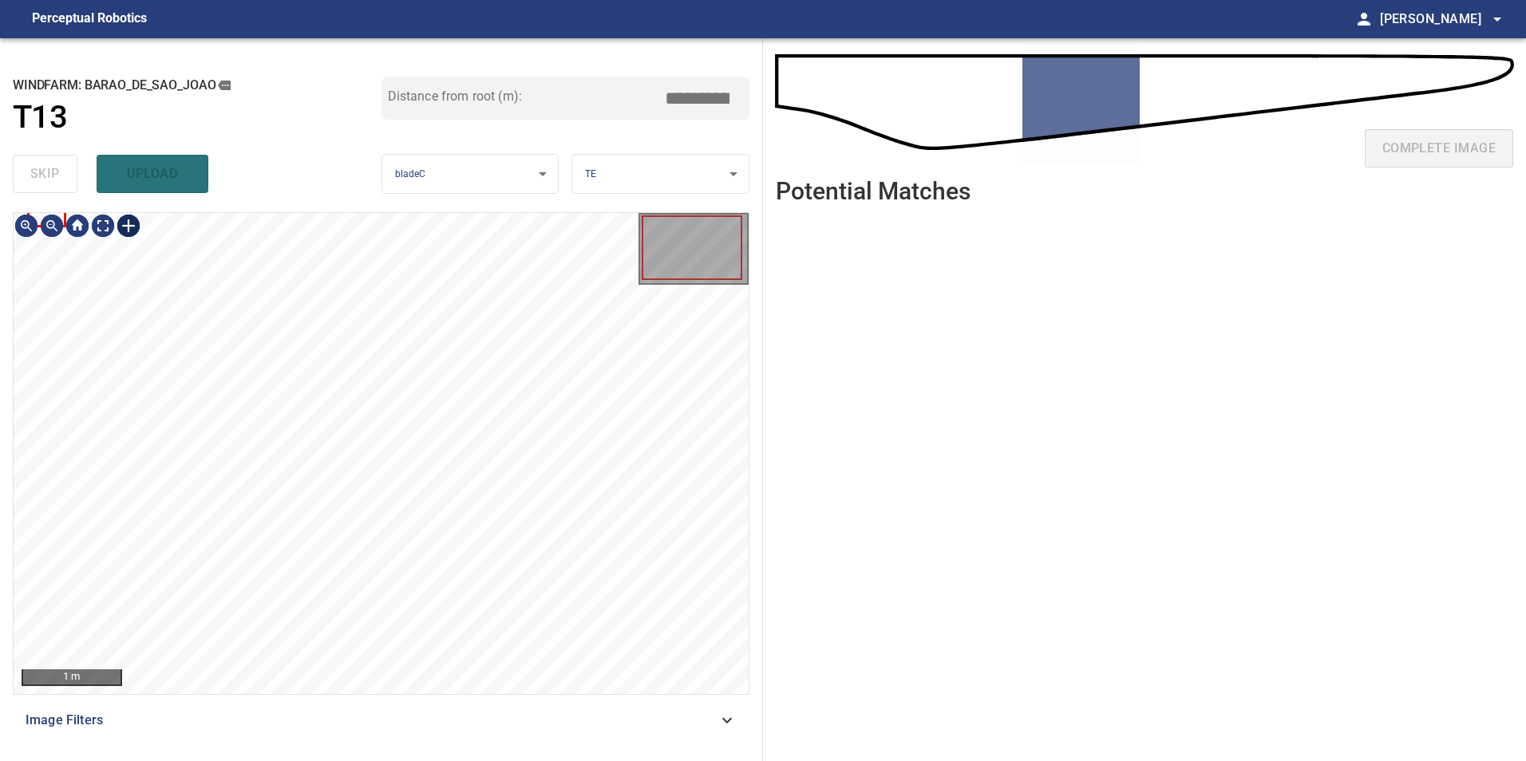
click at [127, 222] on div at bounding box center [129, 226] width 26 height 26
click at [417, 301] on div at bounding box center [381, 453] width 735 height 481
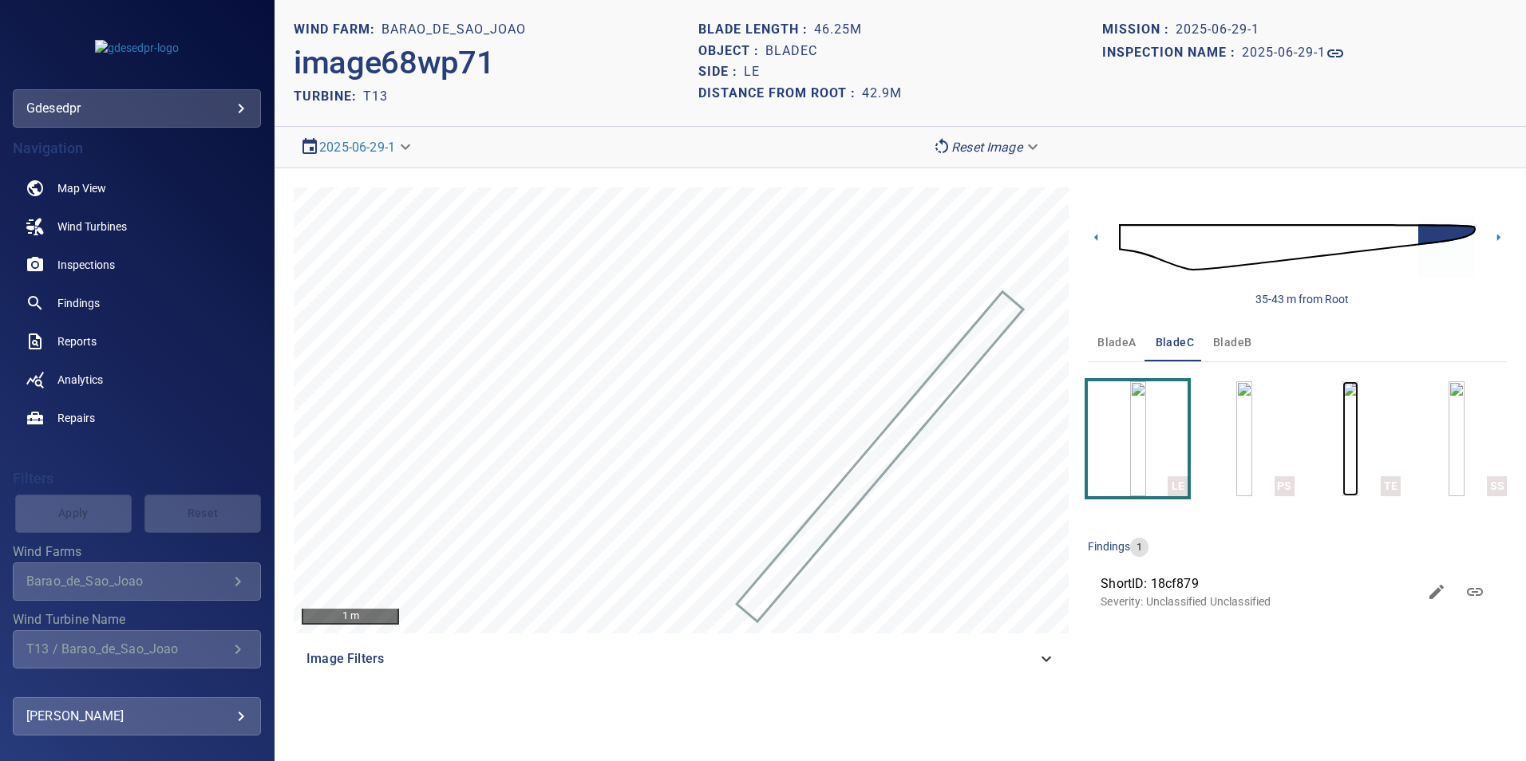
click at [1343, 447] on img "button" at bounding box center [1351, 439] width 16 height 115
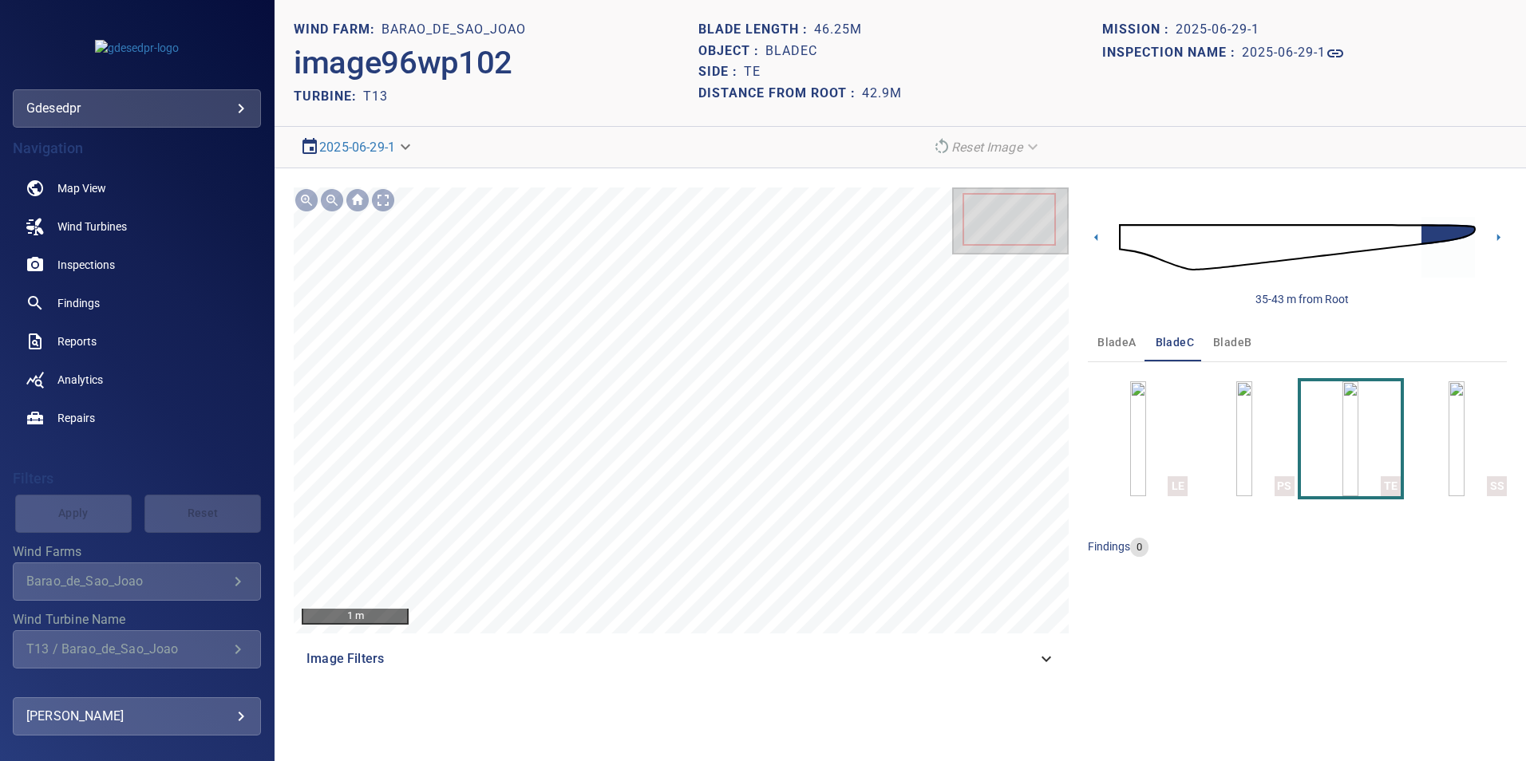
click at [1261, 243] on img at bounding box center [1297, 247] width 357 height 86
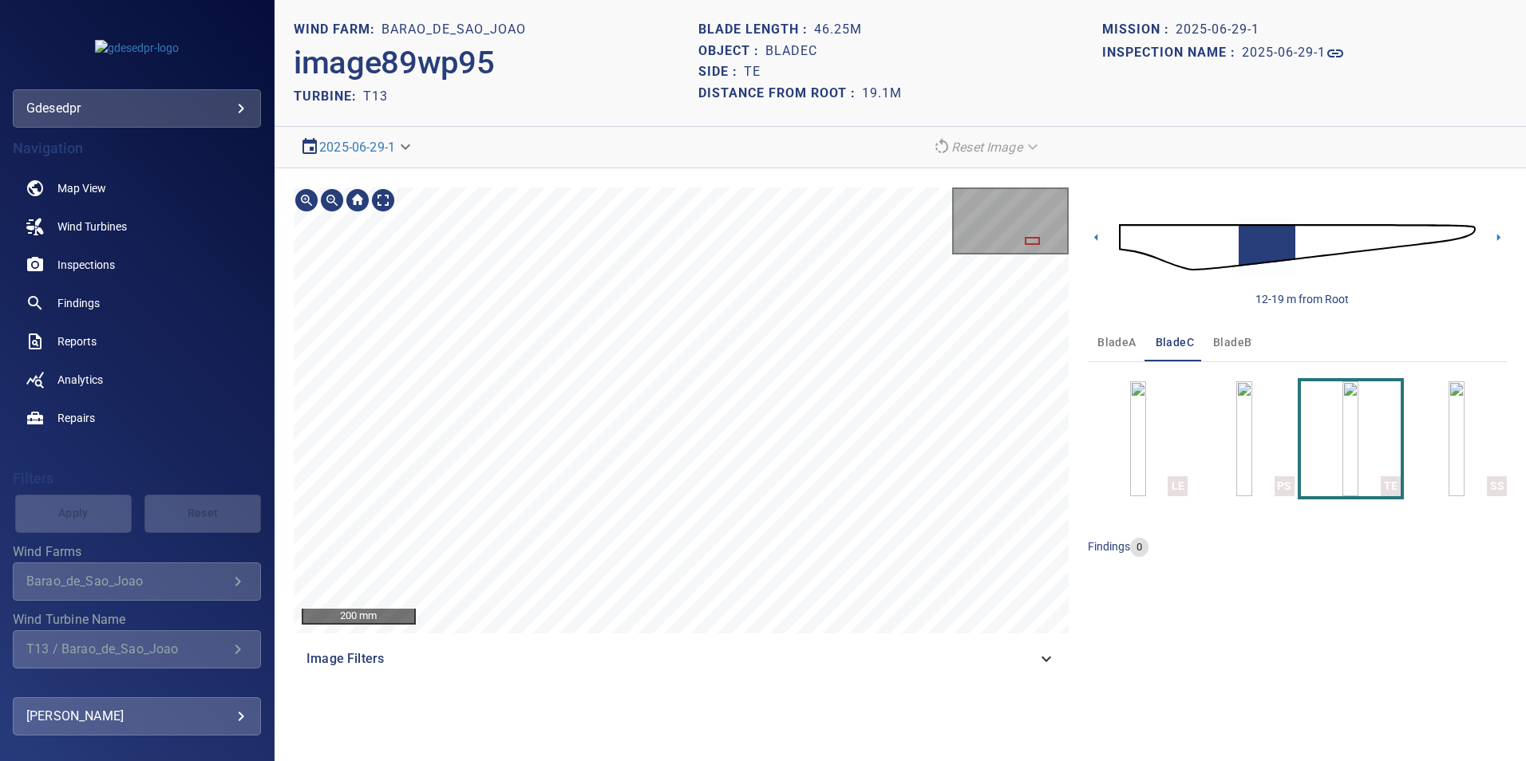
click at [527, 164] on section "**********" at bounding box center [901, 380] width 1252 height 761
click at [402, 82] on section "**********" at bounding box center [901, 380] width 1252 height 761
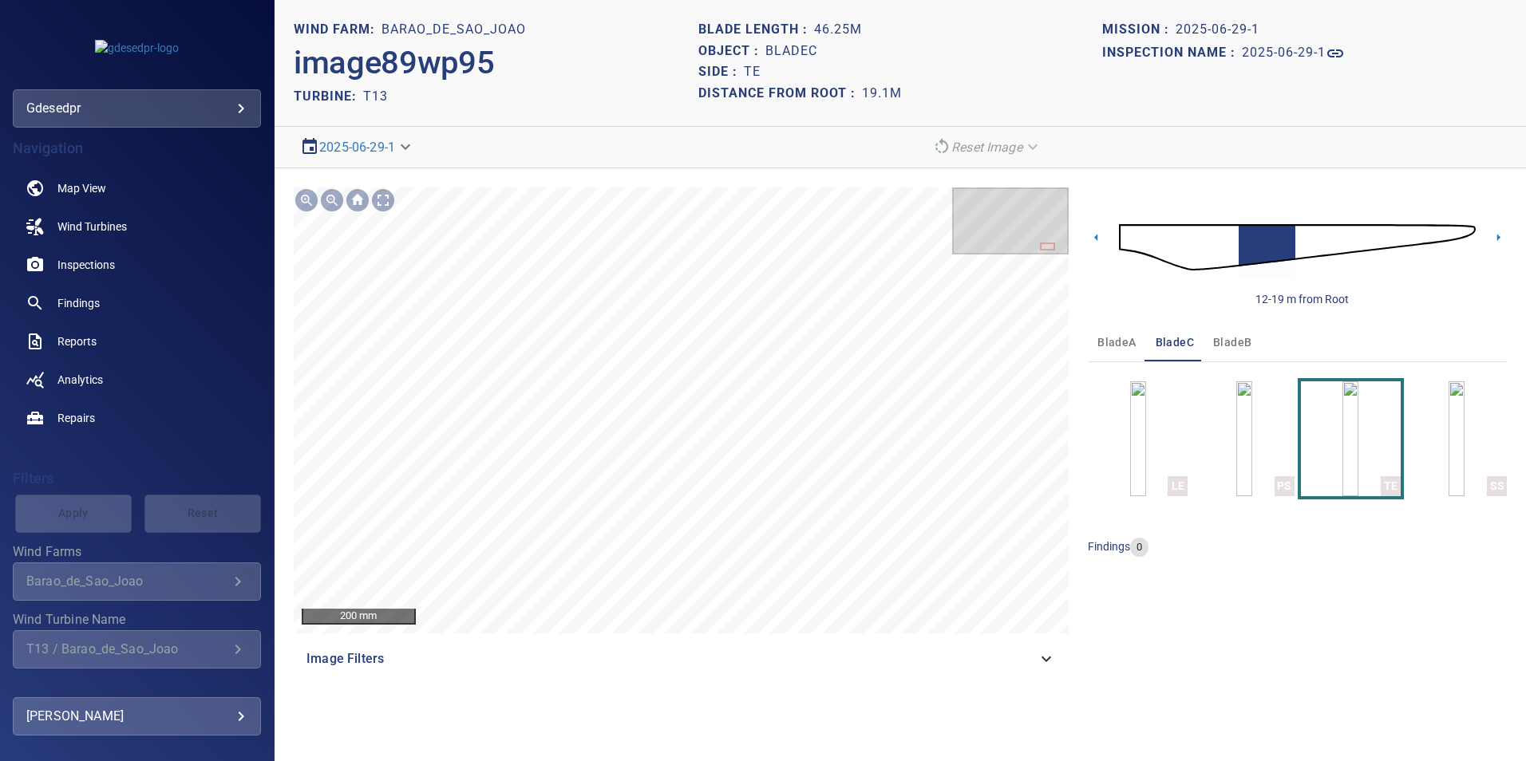
click at [1303, 237] on img at bounding box center [1297, 247] width 357 height 86
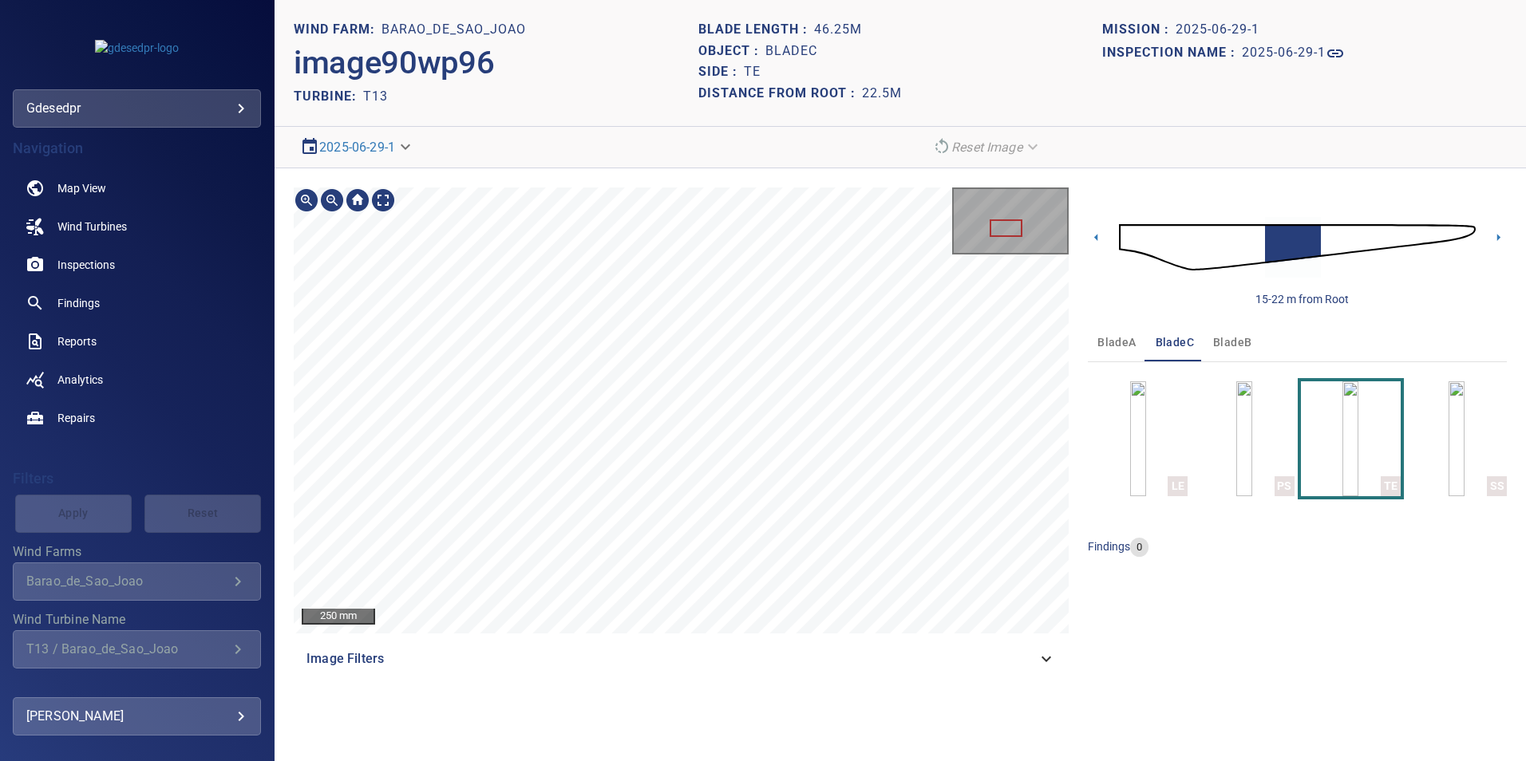
click at [238, 281] on main "**********" at bounding box center [763, 380] width 1526 height 761
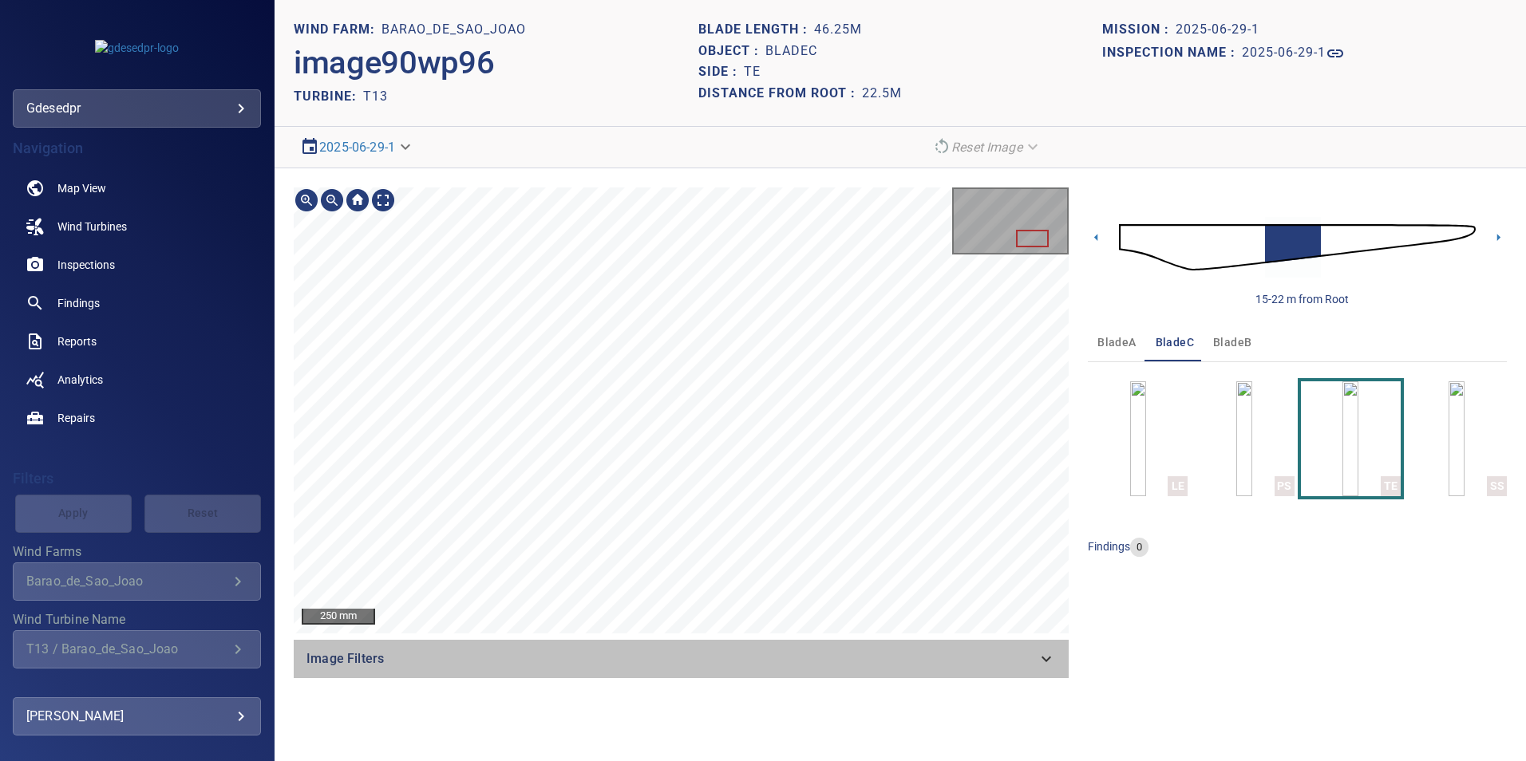
click at [591, 309] on div "250 mm Image Filters" at bounding box center [681, 433] width 775 height 491
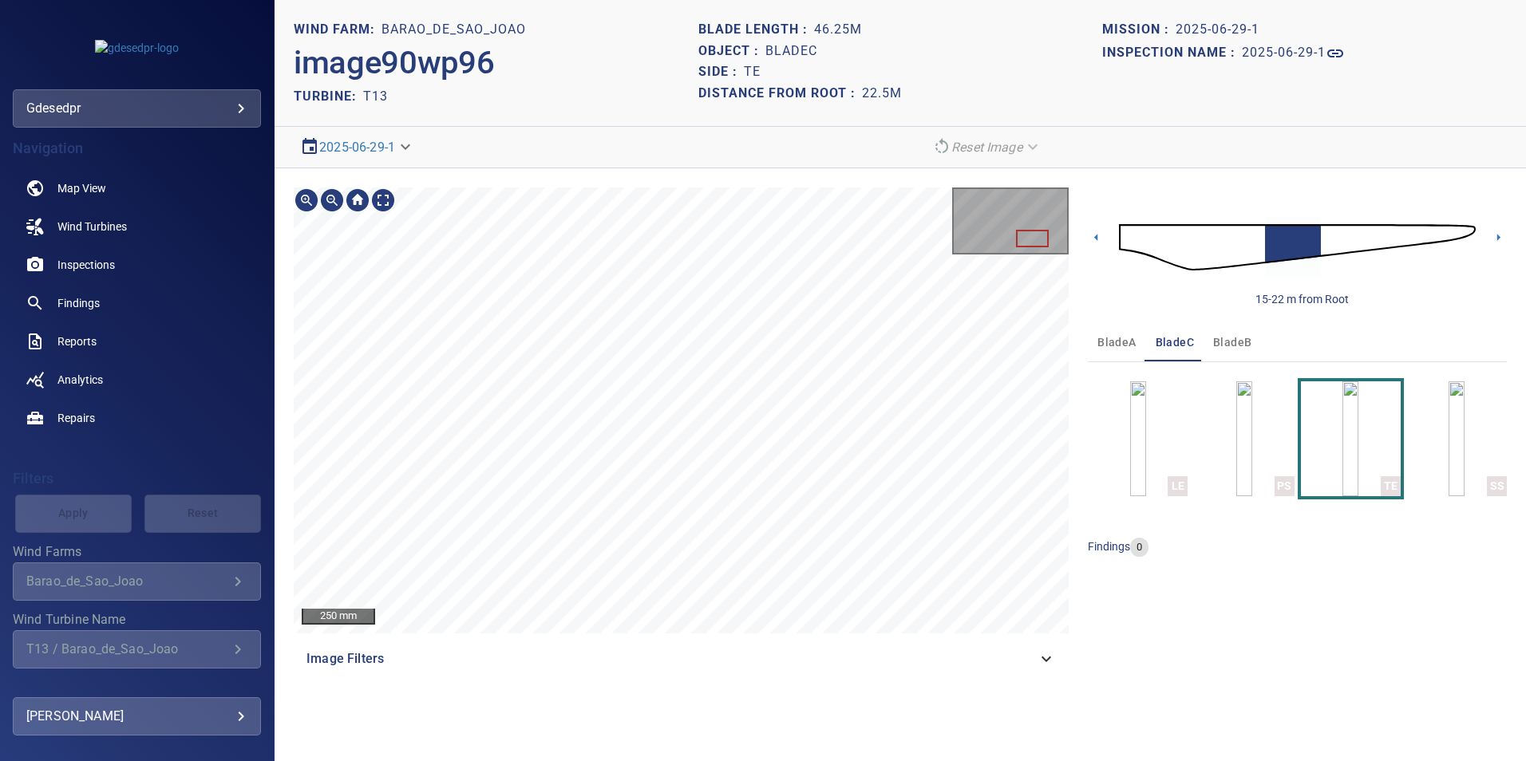
click at [492, 125] on section "**********" at bounding box center [901, 380] width 1252 height 761
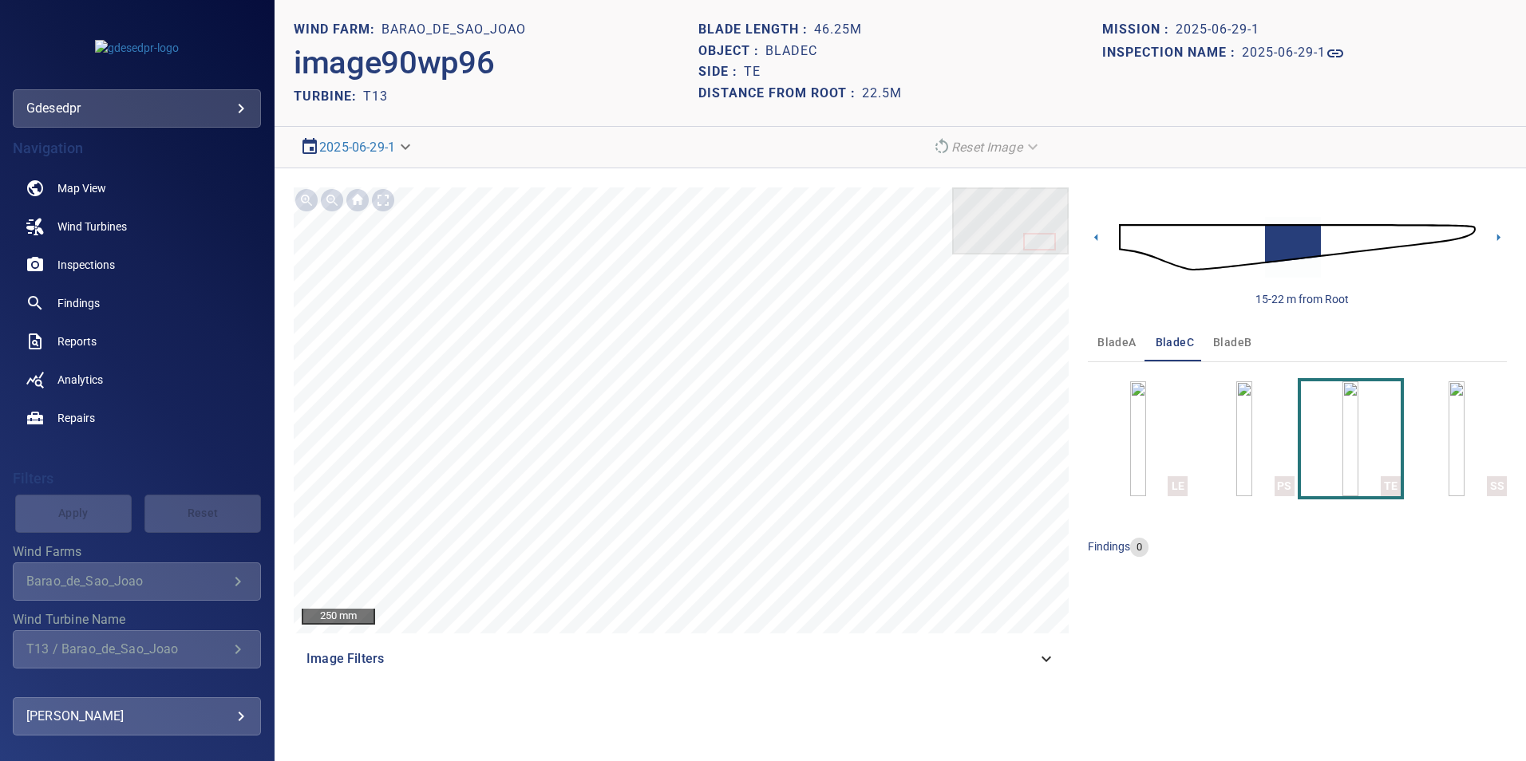
click at [1326, 242] on img at bounding box center [1297, 247] width 357 height 86
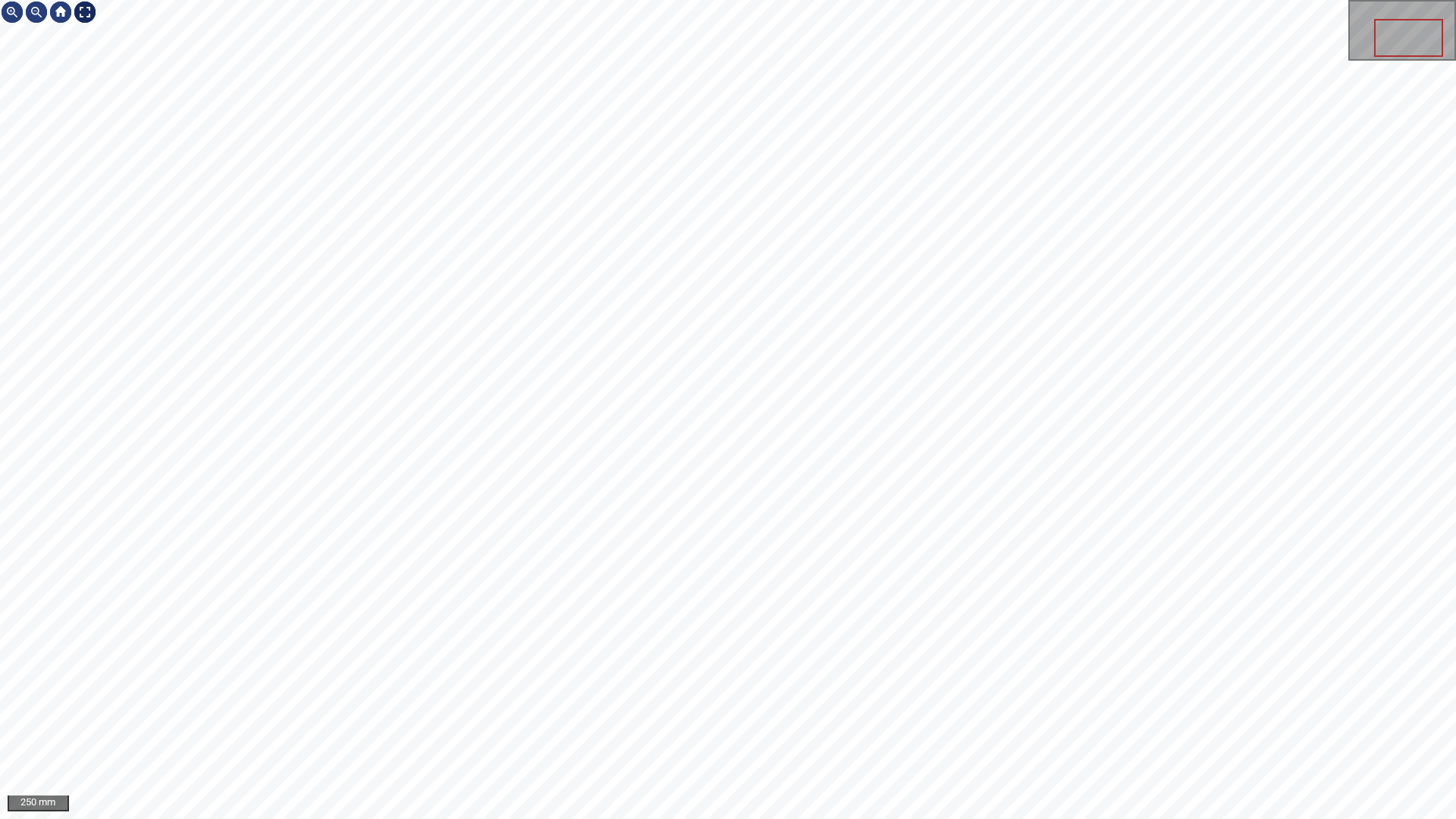
click at [87, 15] on div at bounding box center [85, 12] width 25 height 25
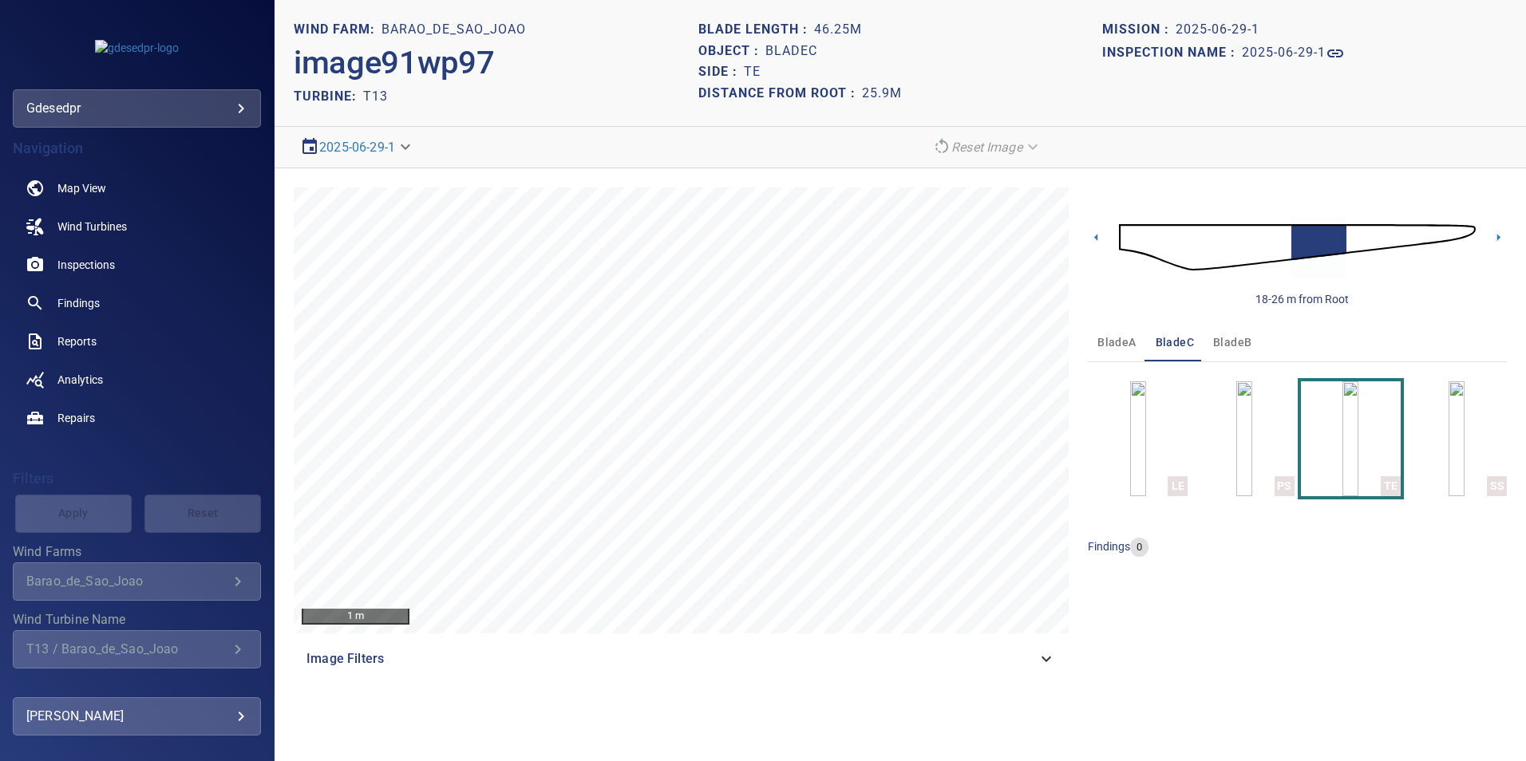
click at [1428, 225] on img at bounding box center [1297, 247] width 357 height 86
click at [1374, 237] on img at bounding box center [1297, 247] width 357 height 86
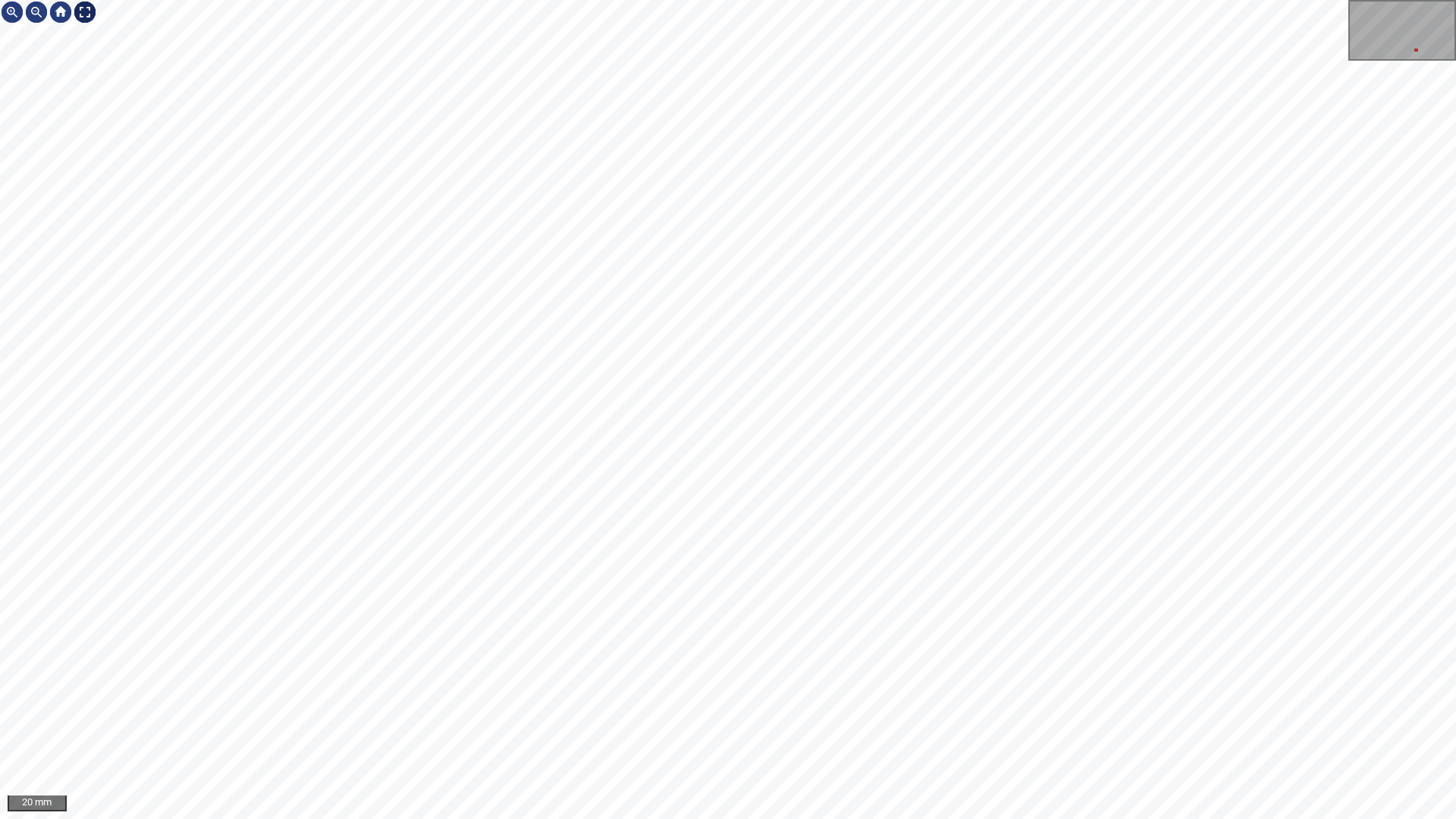
click at [86, 6] on div at bounding box center [85, 12] width 25 height 25
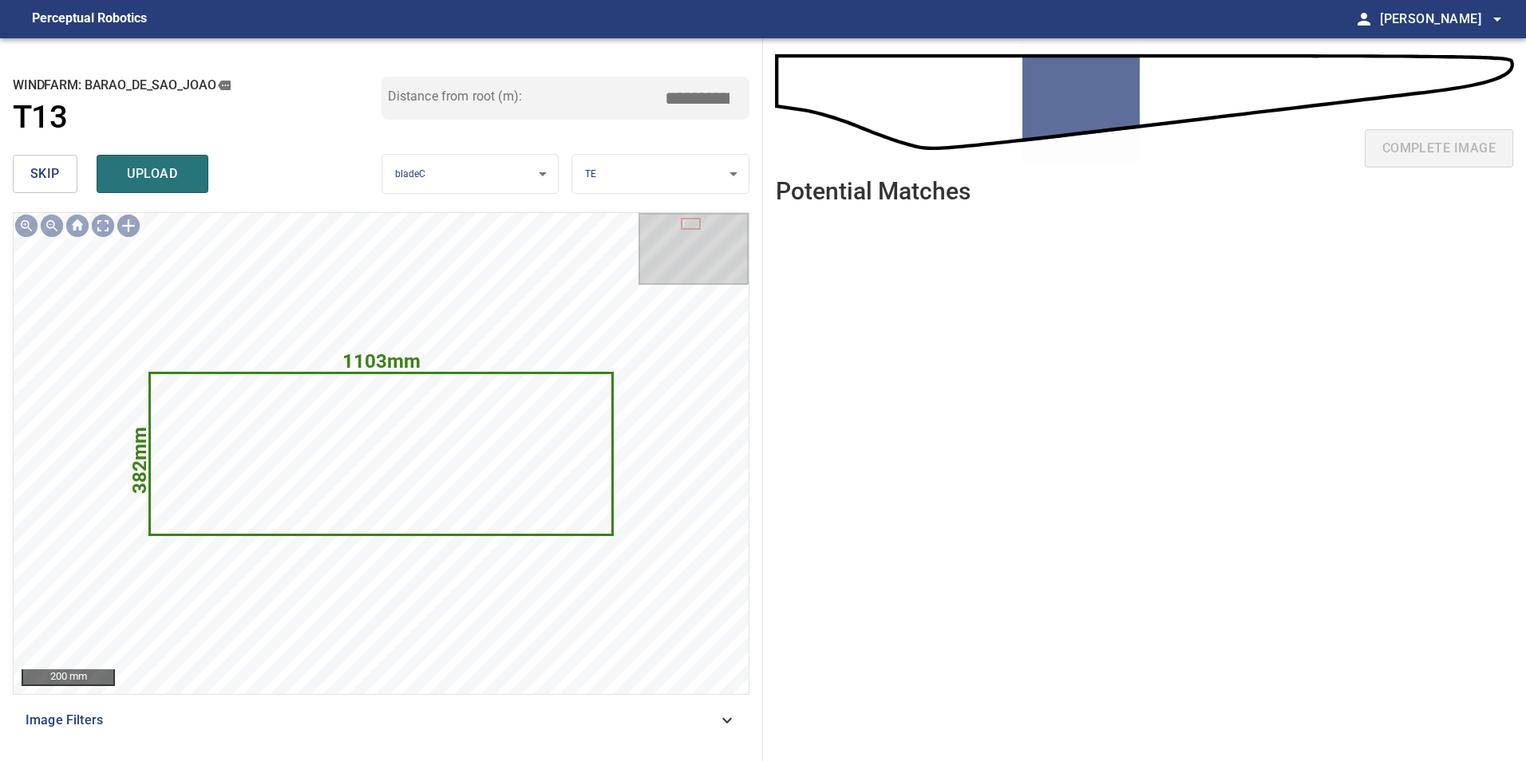
click at [34, 167] on span "skip" at bounding box center [45, 174] width 30 height 22
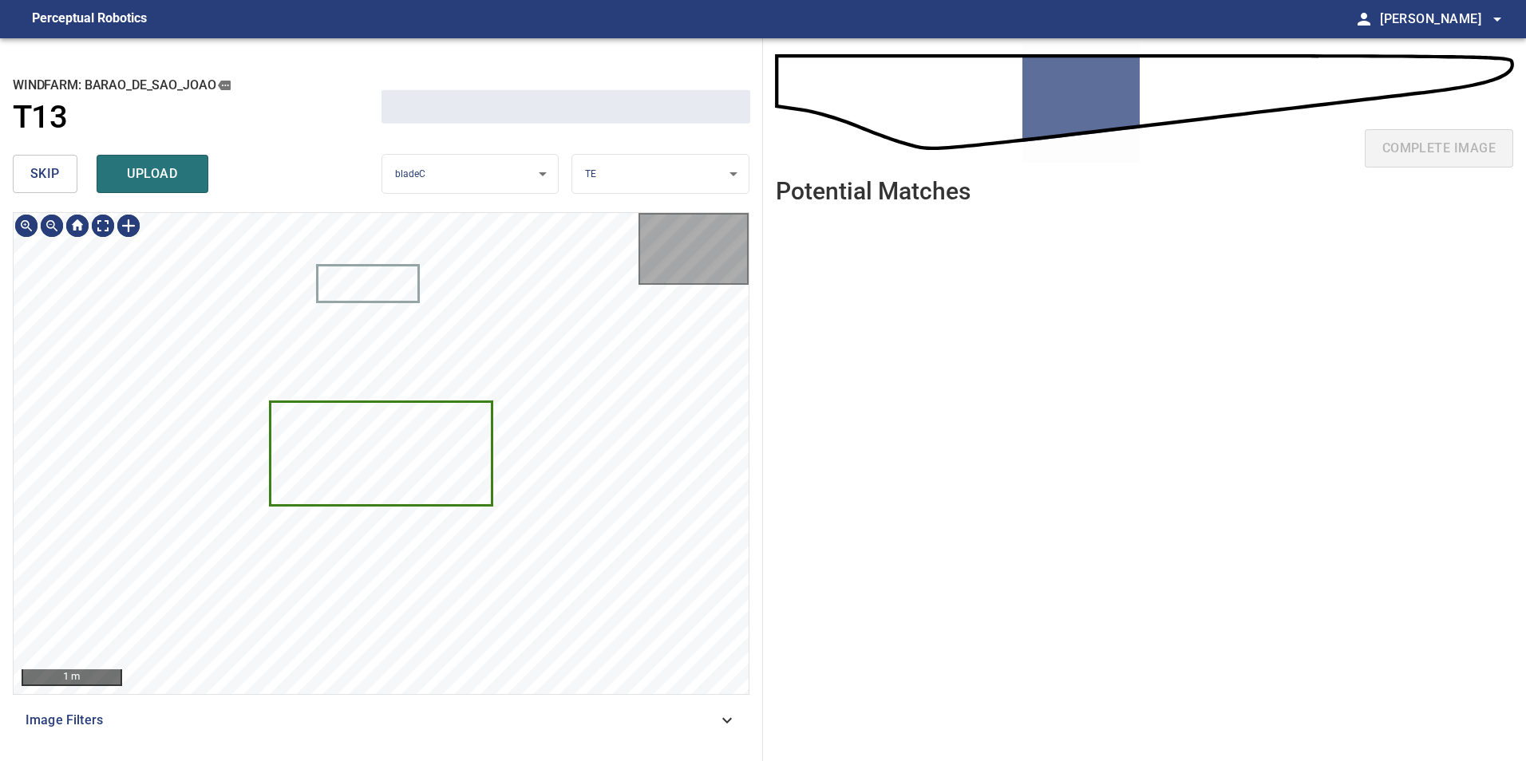
click at [34, 170] on span "skip" at bounding box center [45, 174] width 30 height 22
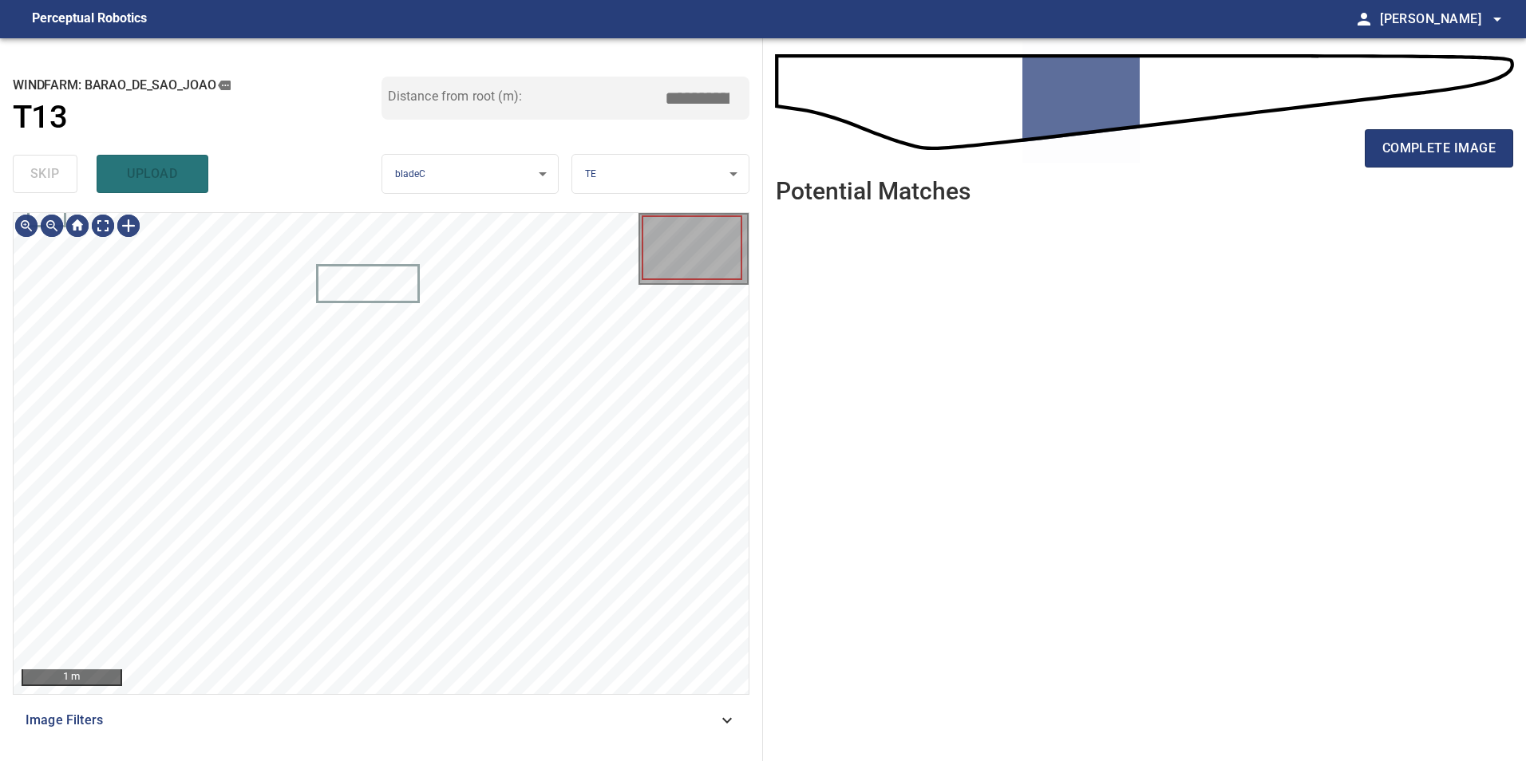
click at [34, 171] on div "skip upload" at bounding box center [197, 173] width 369 height 51
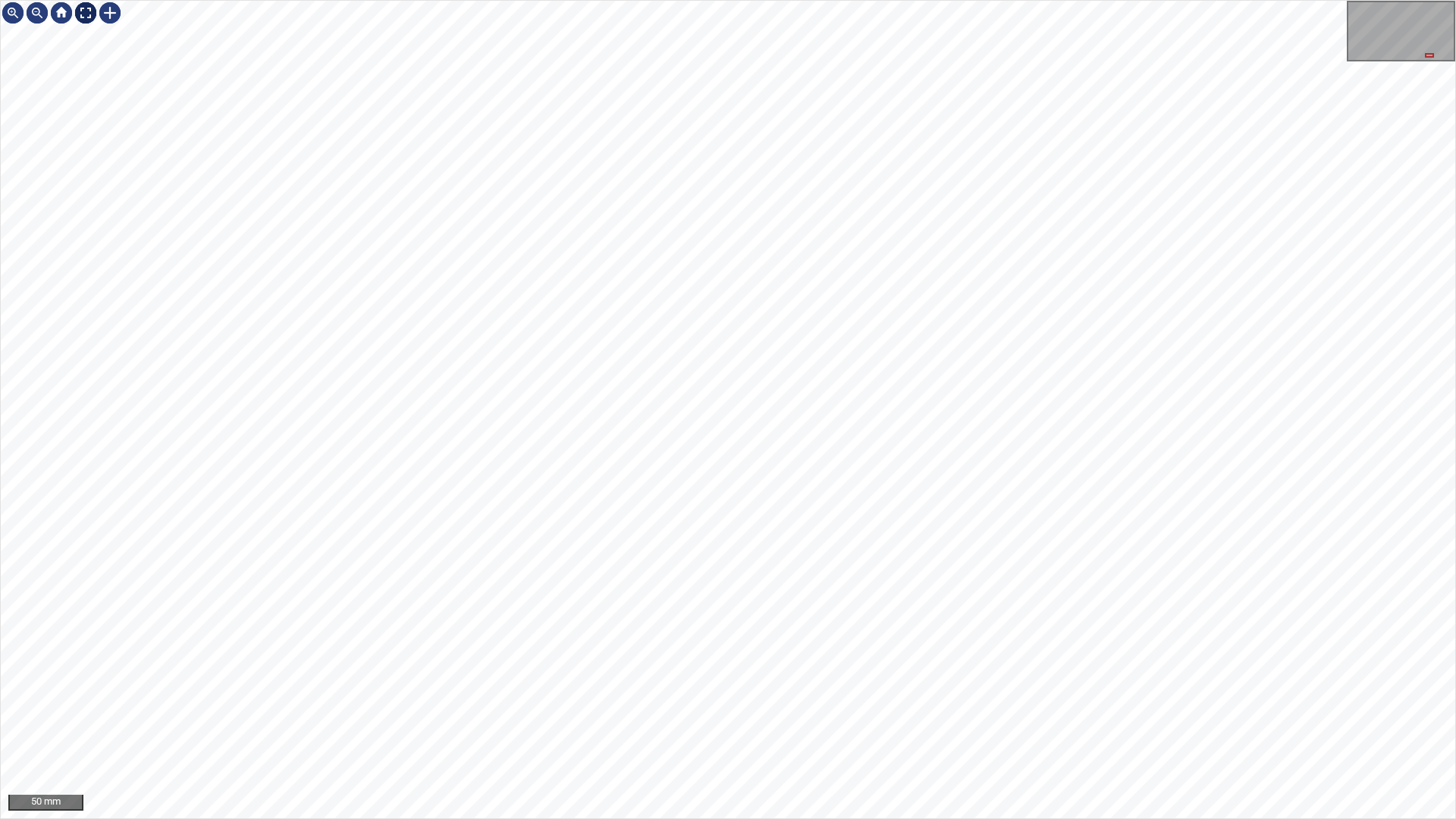
click at [91, 12] on div at bounding box center [85, 13] width 25 height 25
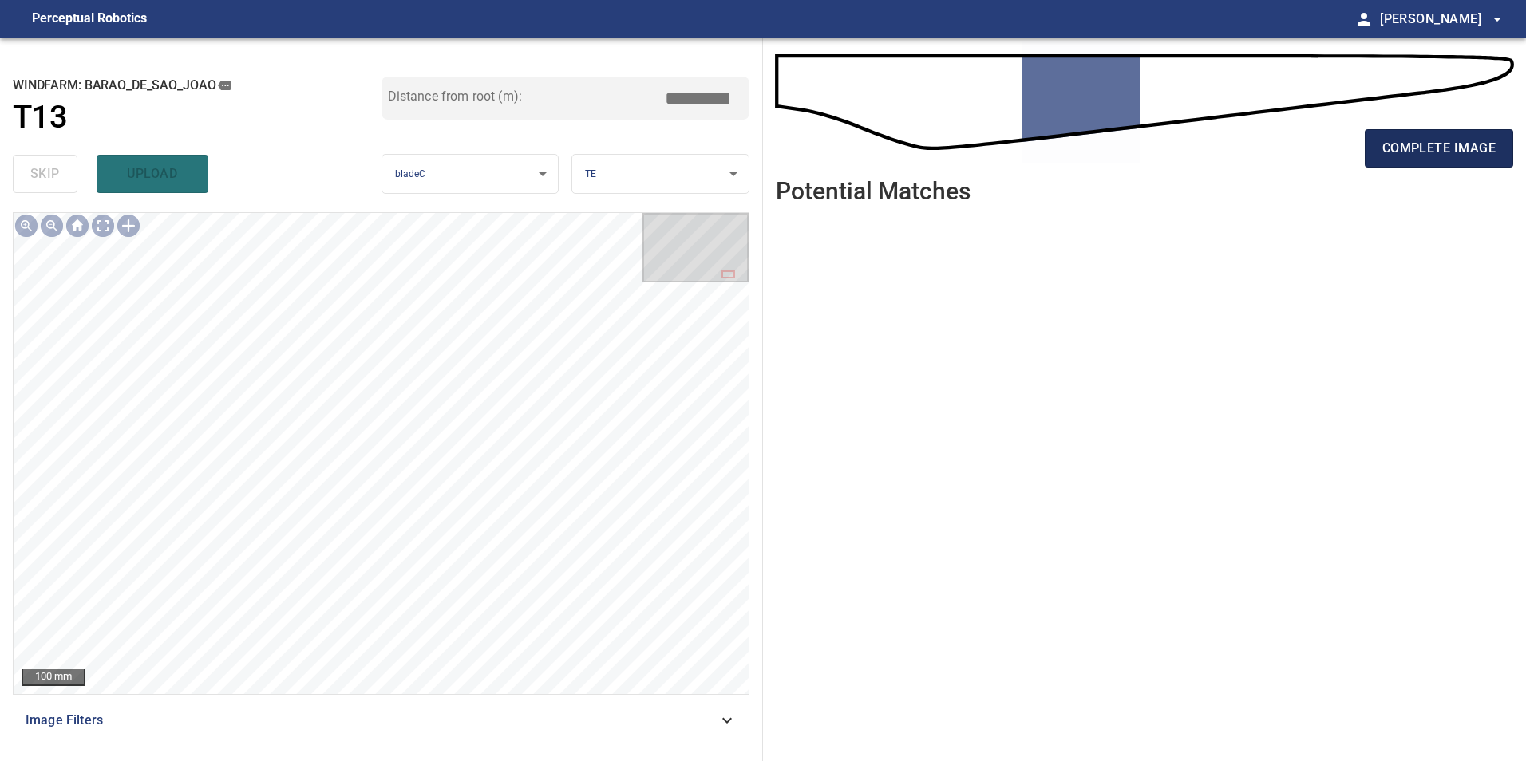
click at [1402, 145] on span "complete image" at bounding box center [1438, 148] width 113 height 22
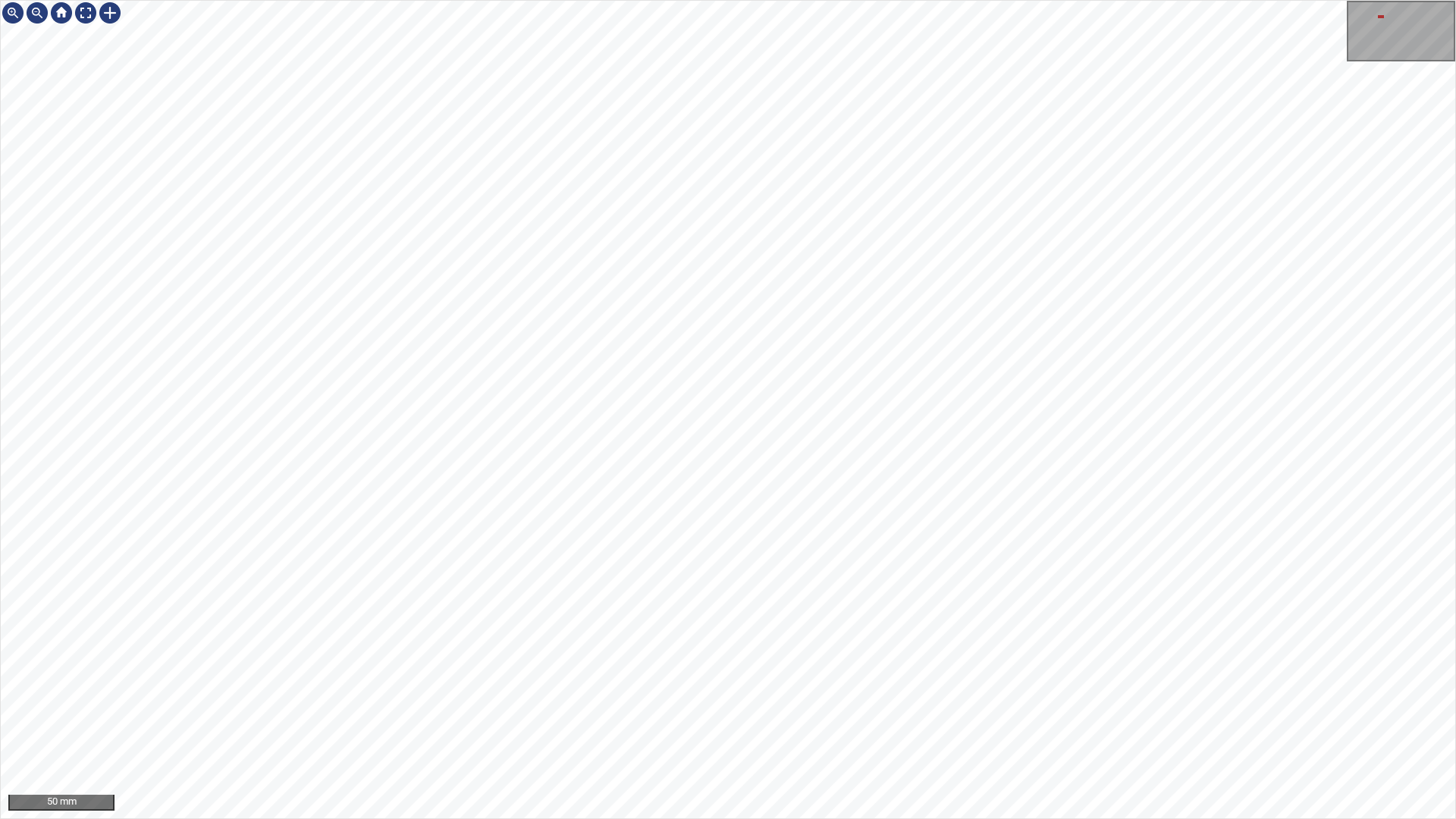
click at [723, 0] on div "50 mm" at bounding box center [728, 410] width 1456 height 819
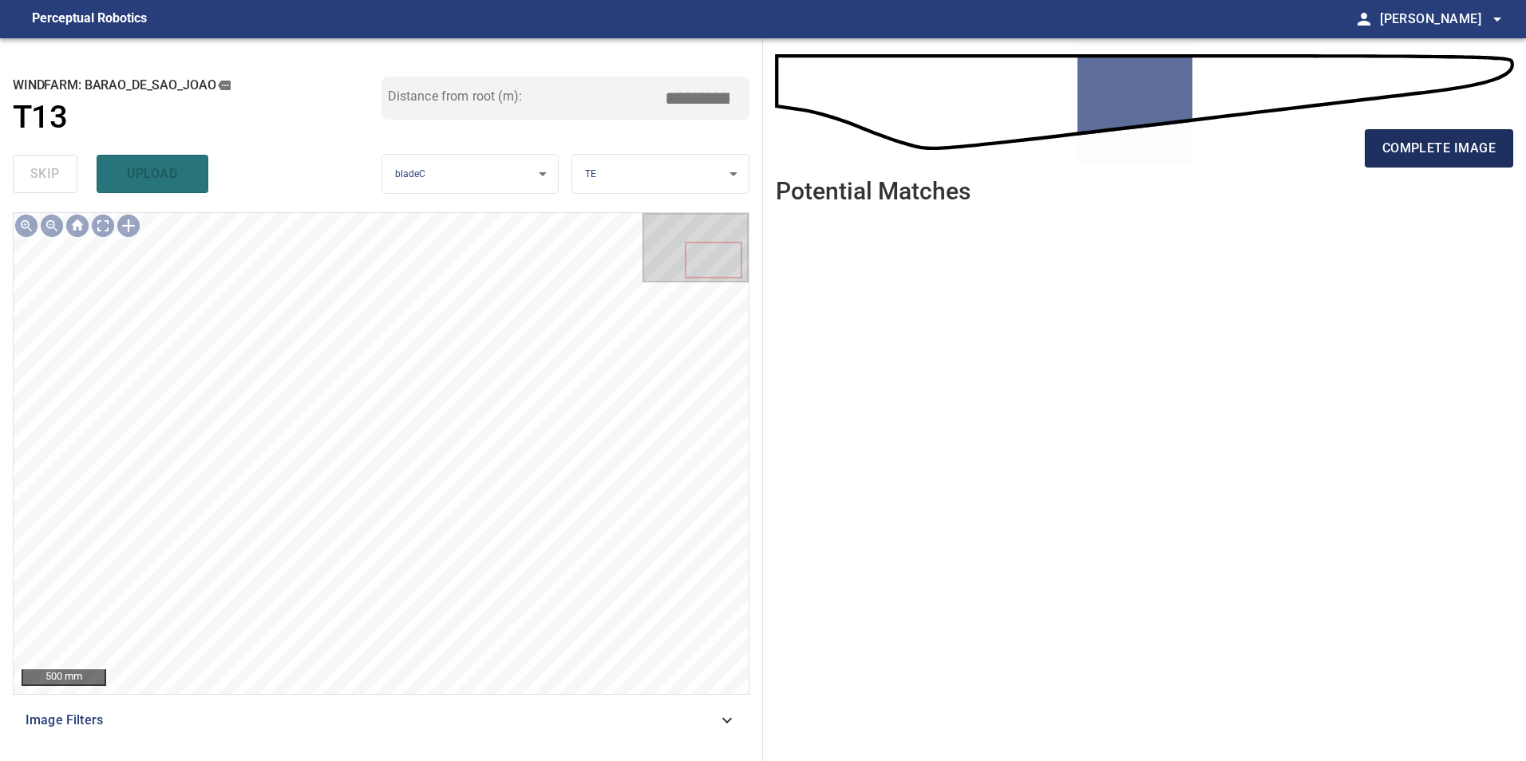
click at [1438, 148] on span "complete image" at bounding box center [1438, 148] width 113 height 22
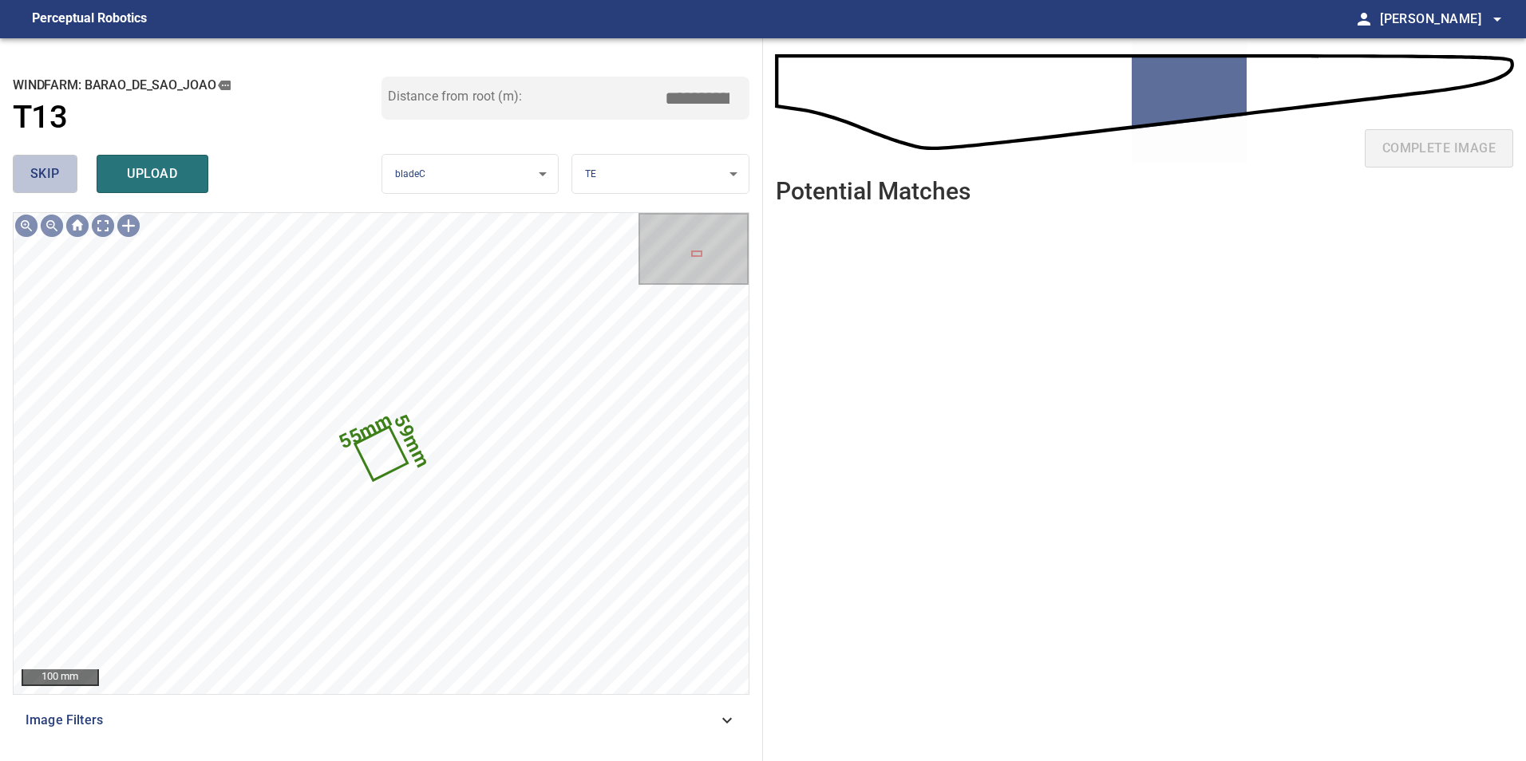
click at [62, 184] on button "skip" at bounding box center [45, 174] width 65 height 38
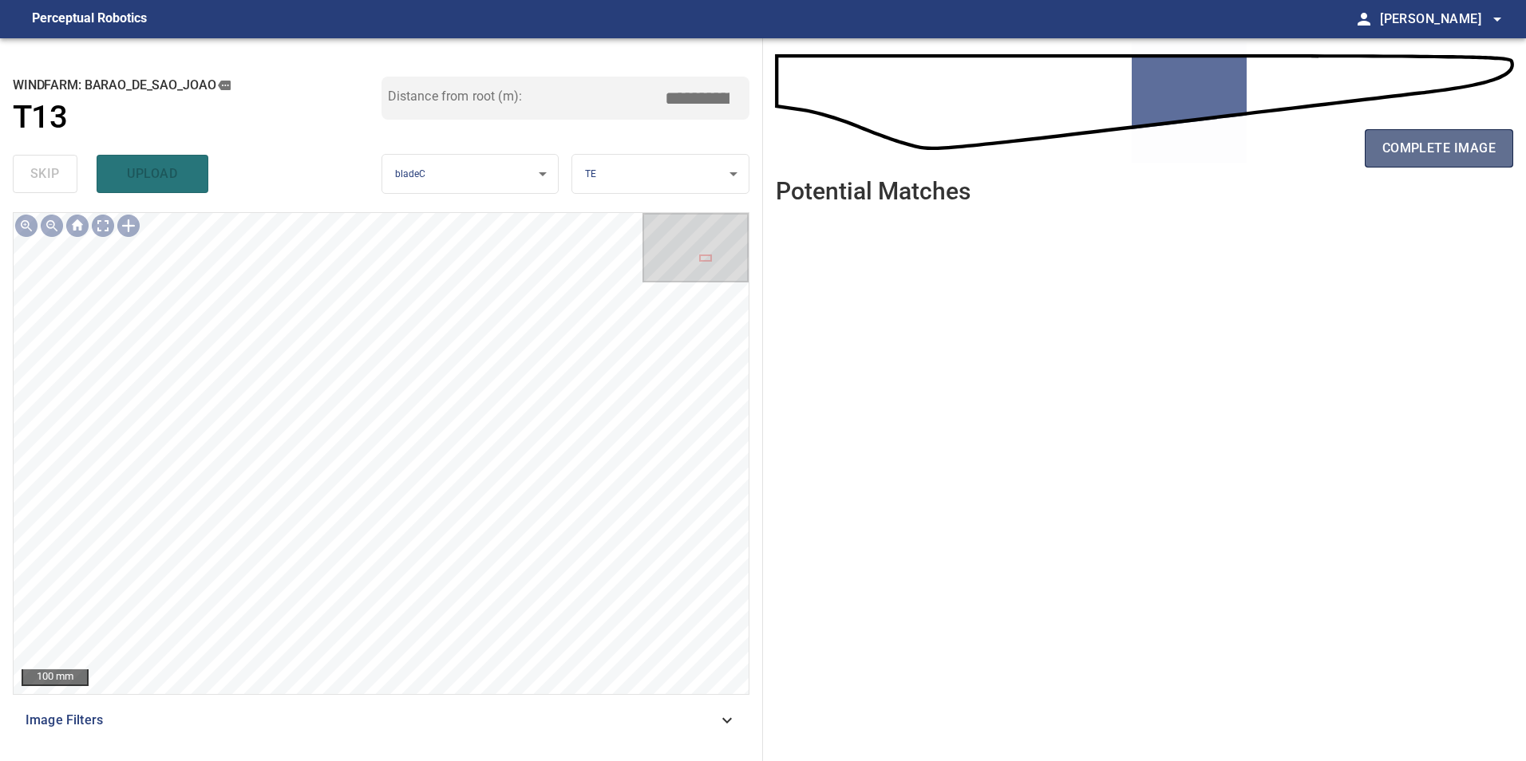
click at [1431, 147] on span "complete image" at bounding box center [1438, 148] width 113 height 22
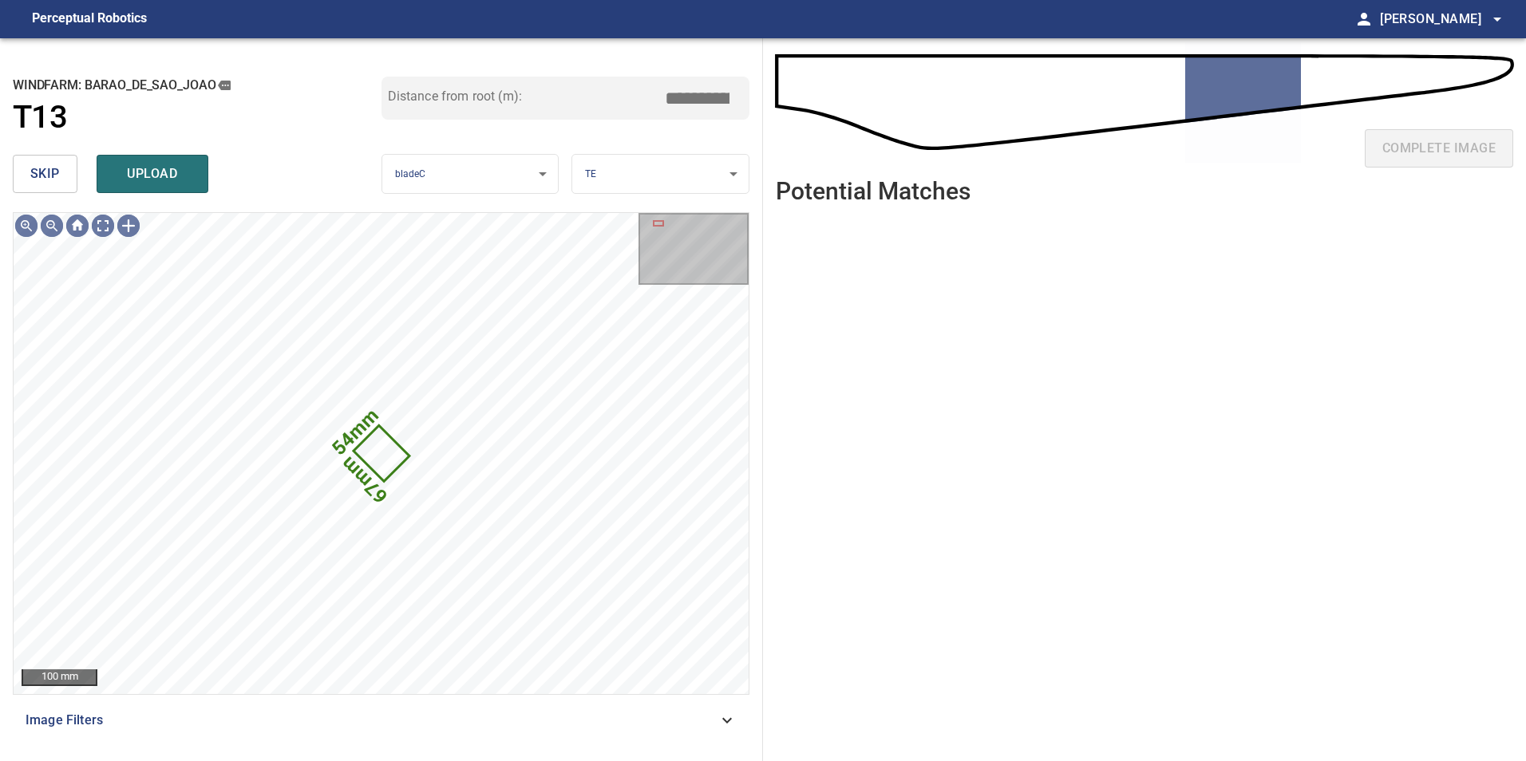
click at [49, 177] on span "skip" at bounding box center [45, 174] width 30 height 22
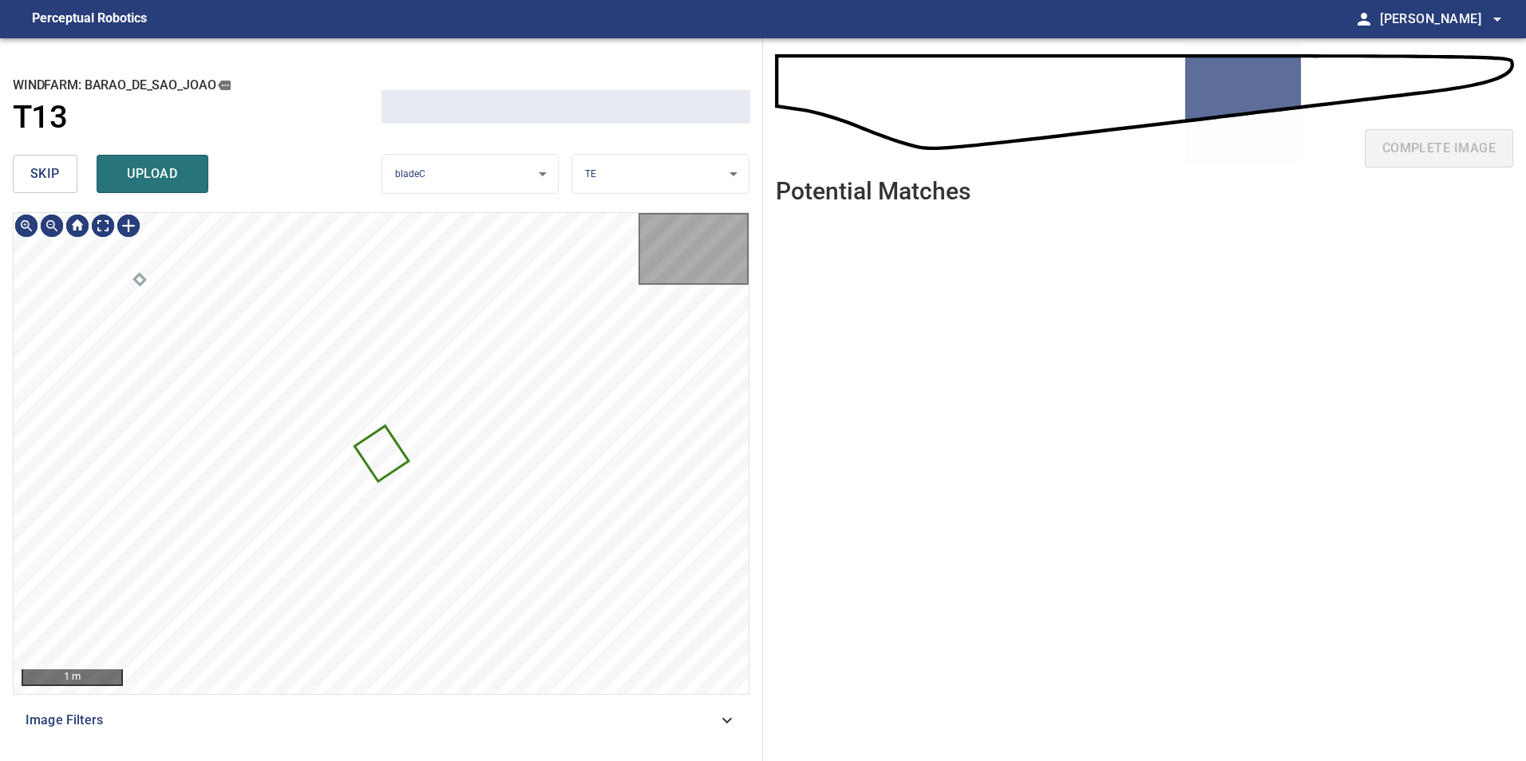
click at [49, 177] on span "skip" at bounding box center [45, 174] width 30 height 22
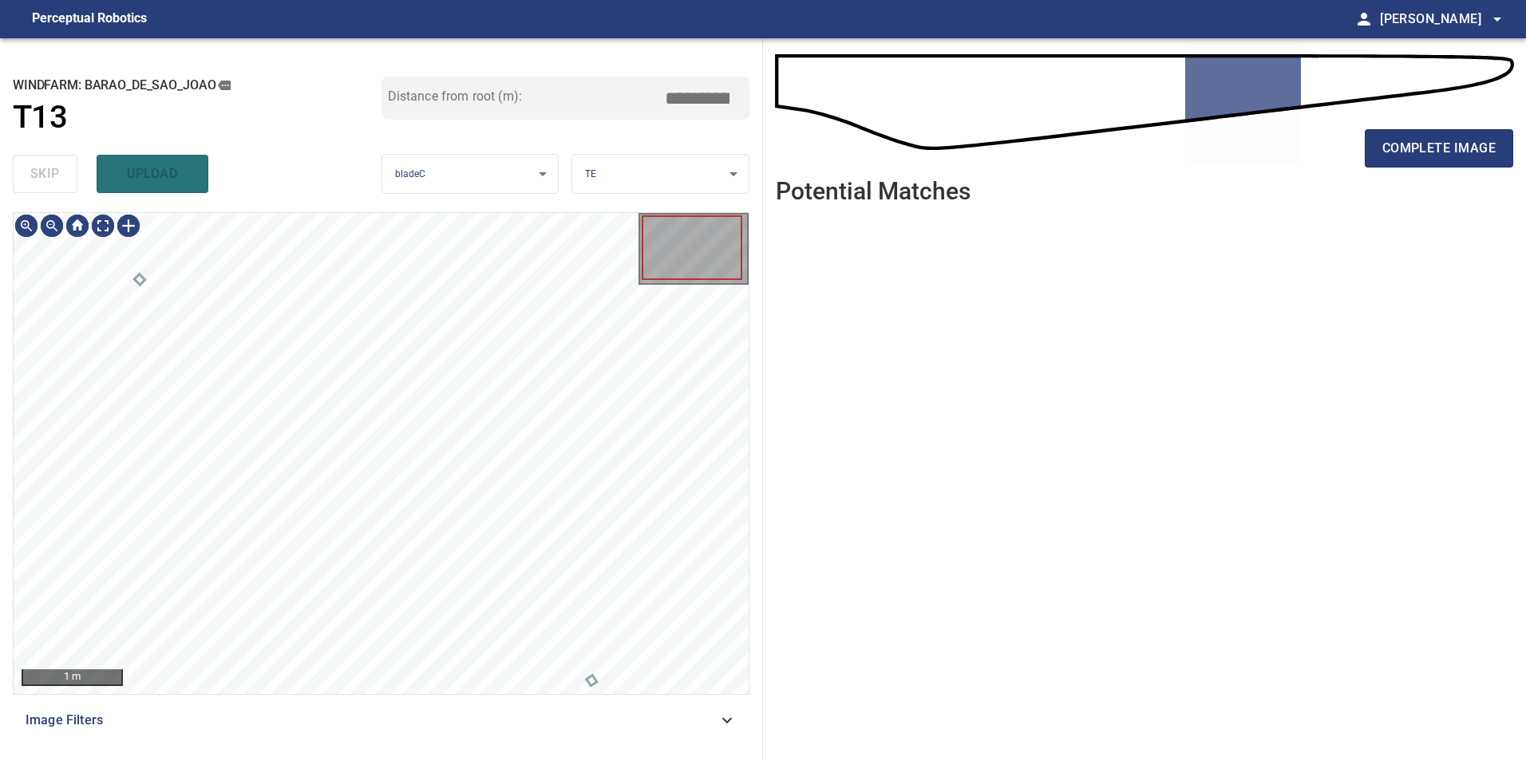
click at [49, 177] on div "skip upload" at bounding box center [197, 173] width 369 height 51
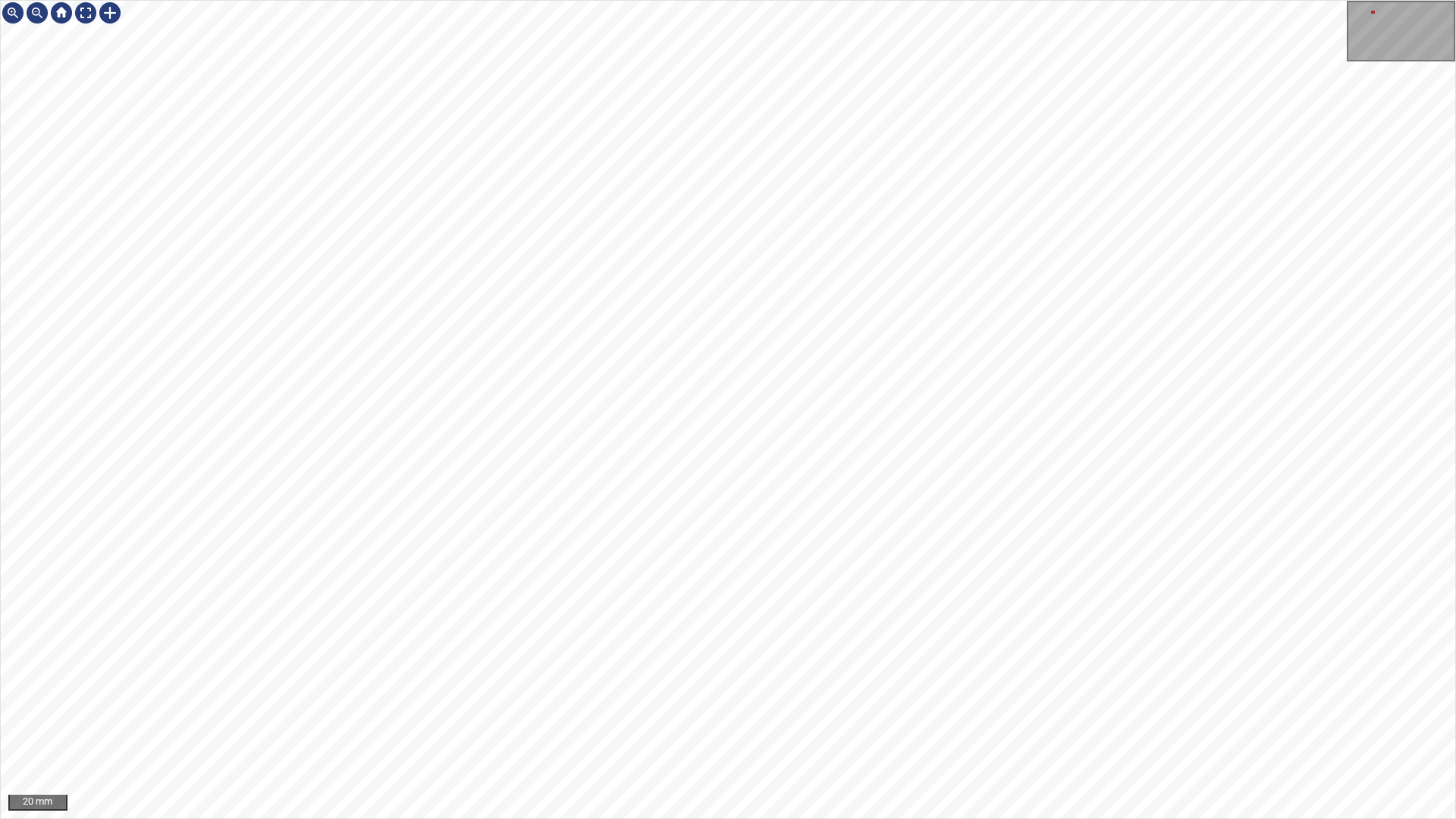
click at [393, 0] on div "20 mm" at bounding box center [728, 410] width 1456 height 819
click at [908, 52] on div "20 mm" at bounding box center [728, 410] width 1456 height 819
click at [690, 0] on div "20 mm" at bounding box center [728, 410] width 1456 height 819
click at [88, 3] on div at bounding box center [85, 13] width 25 height 25
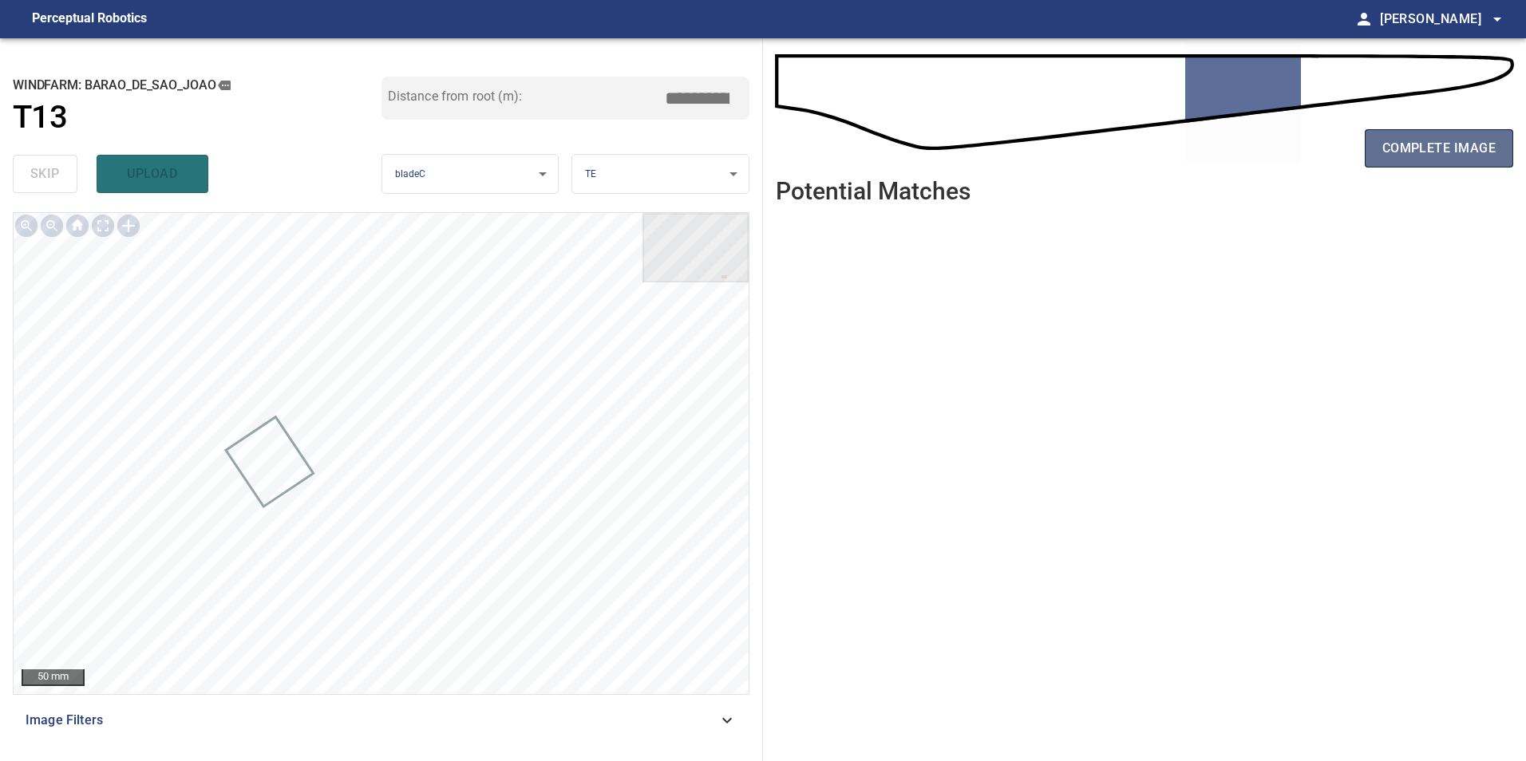
click at [1411, 142] on span "complete image" at bounding box center [1438, 148] width 113 height 22
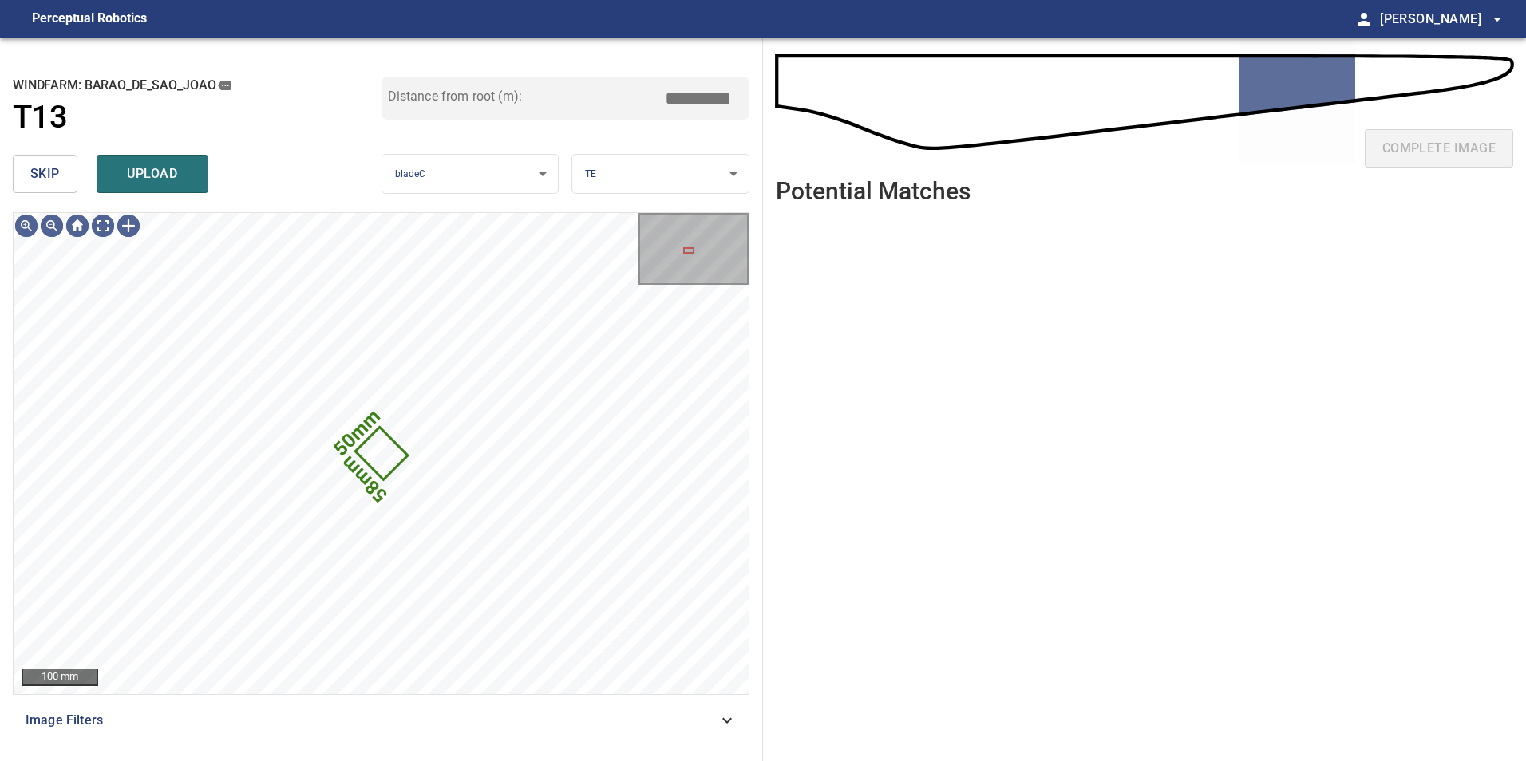
click at [39, 185] on span "skip" at bounding box center [45, 174] width 30 height 22
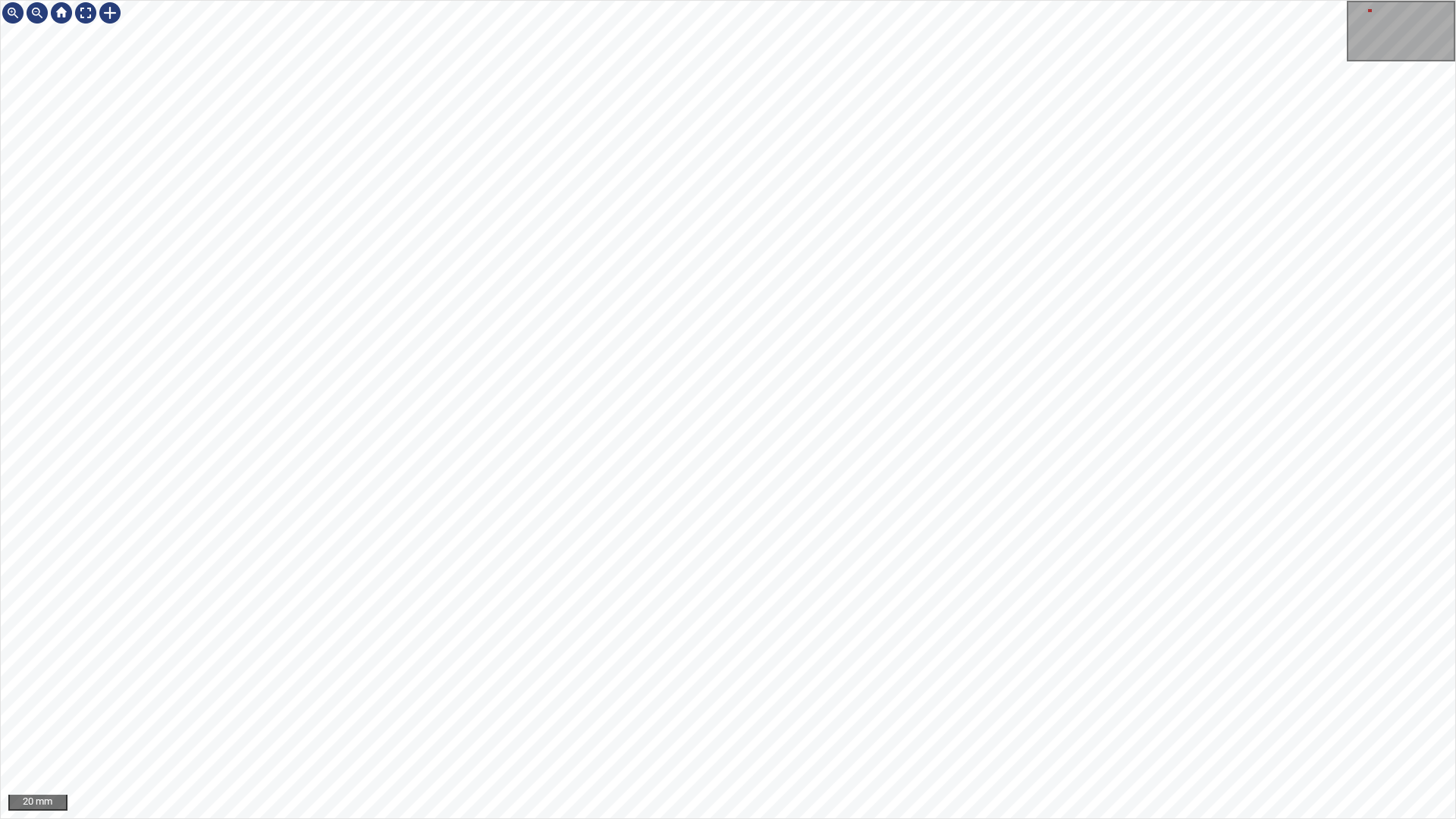
click at [1004, 723] on div "20 mm" at bounding box center [728, 410] width 1456 height 819
click at [152, 0] on div "20 mm" at bounding box center [728, 410] width 1456 height 819
click at [136, 0] on div "20 mm" at bounding box center [728, 410] width 1456 height 819
click at [257, 0] on div "20 mm" at bounding box center [728, 410] width 1456 height 819
click at [314, 0] on div "20 mm" at bounding box center [728, 410] width 1456 height 819
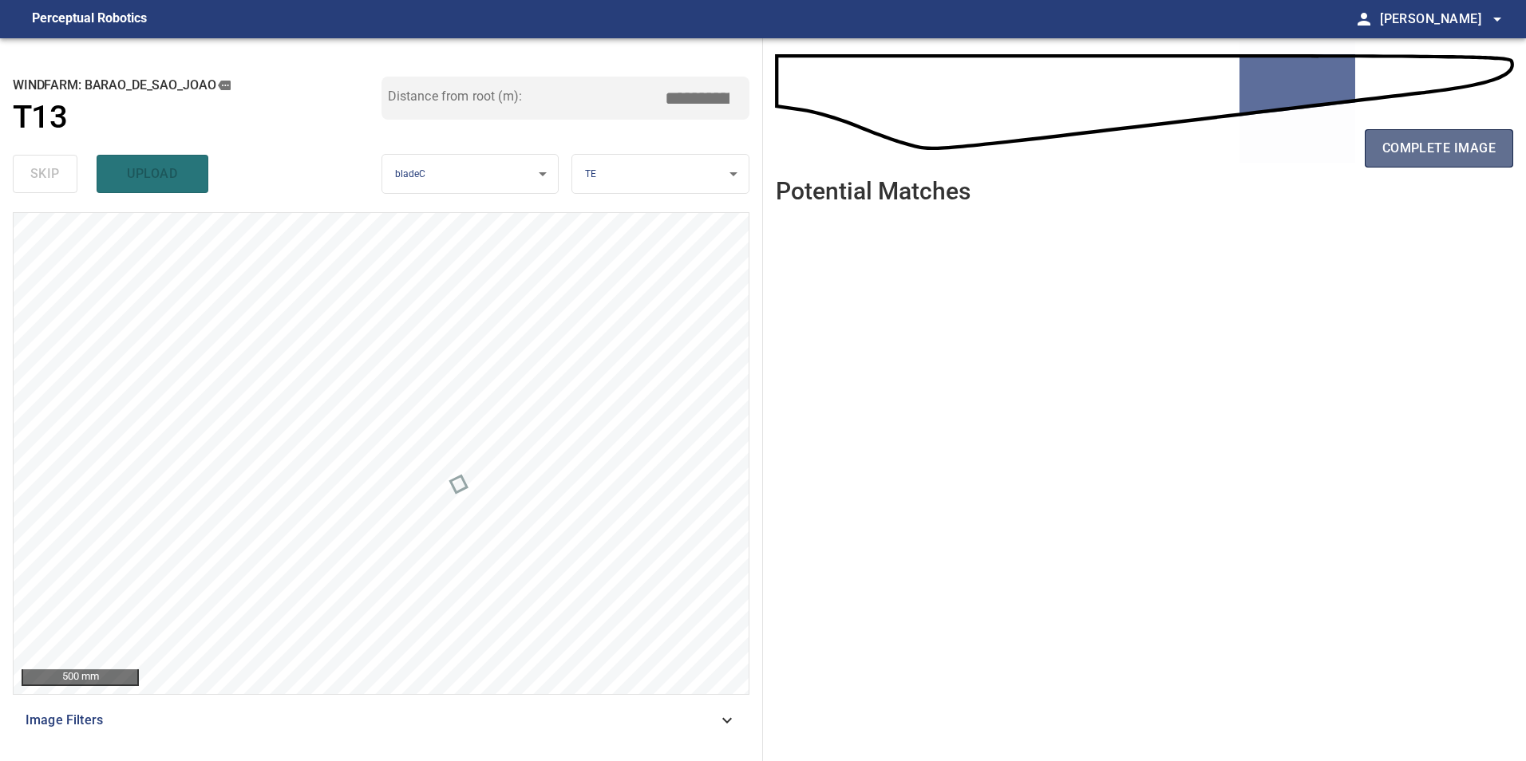
click at [1427, 147] on span "complete image" at bounding box center [1438, 148] width 113 height 22
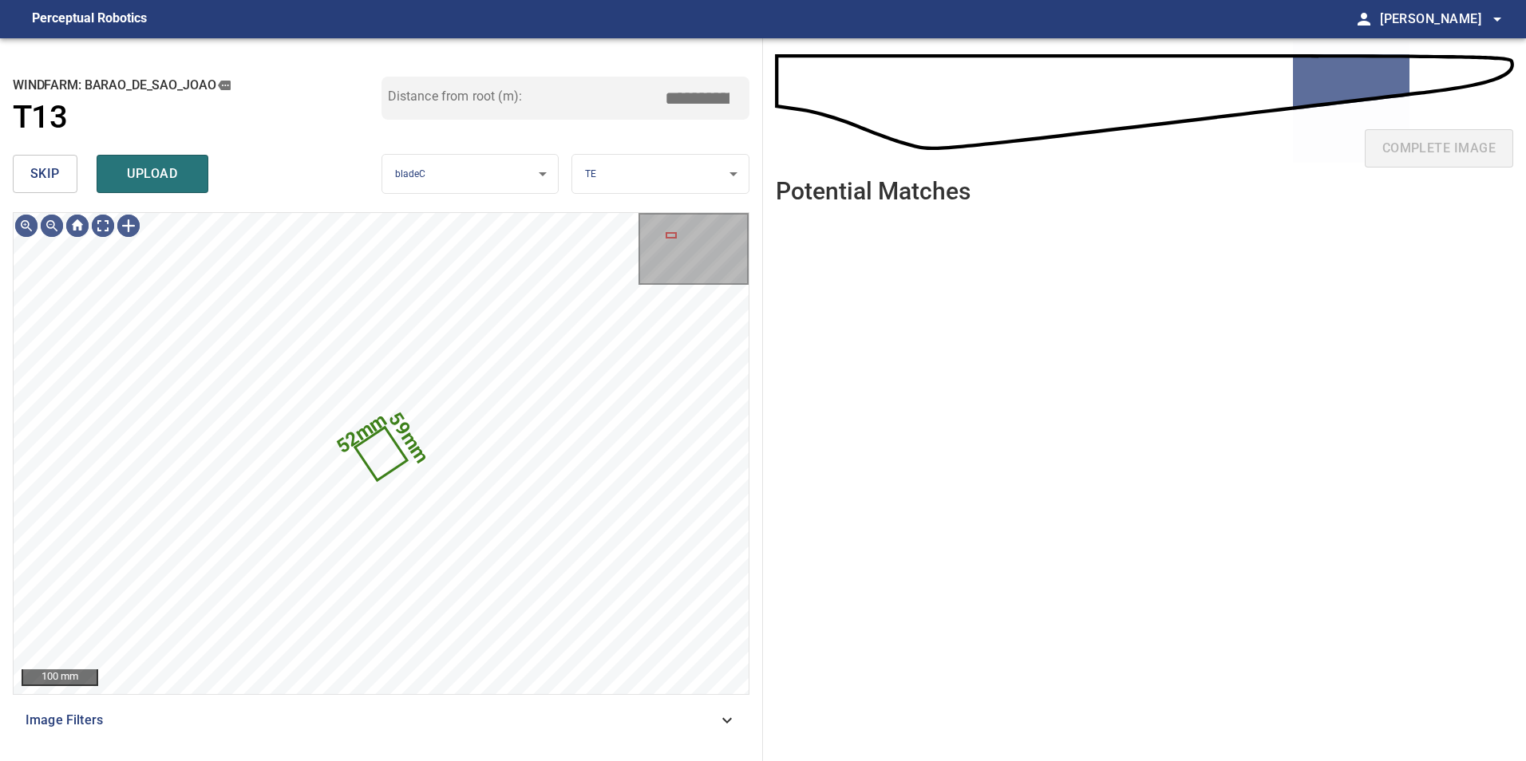
click at [68, 172] on button "skip" at bounding box center [45, 174] width 65 height 38
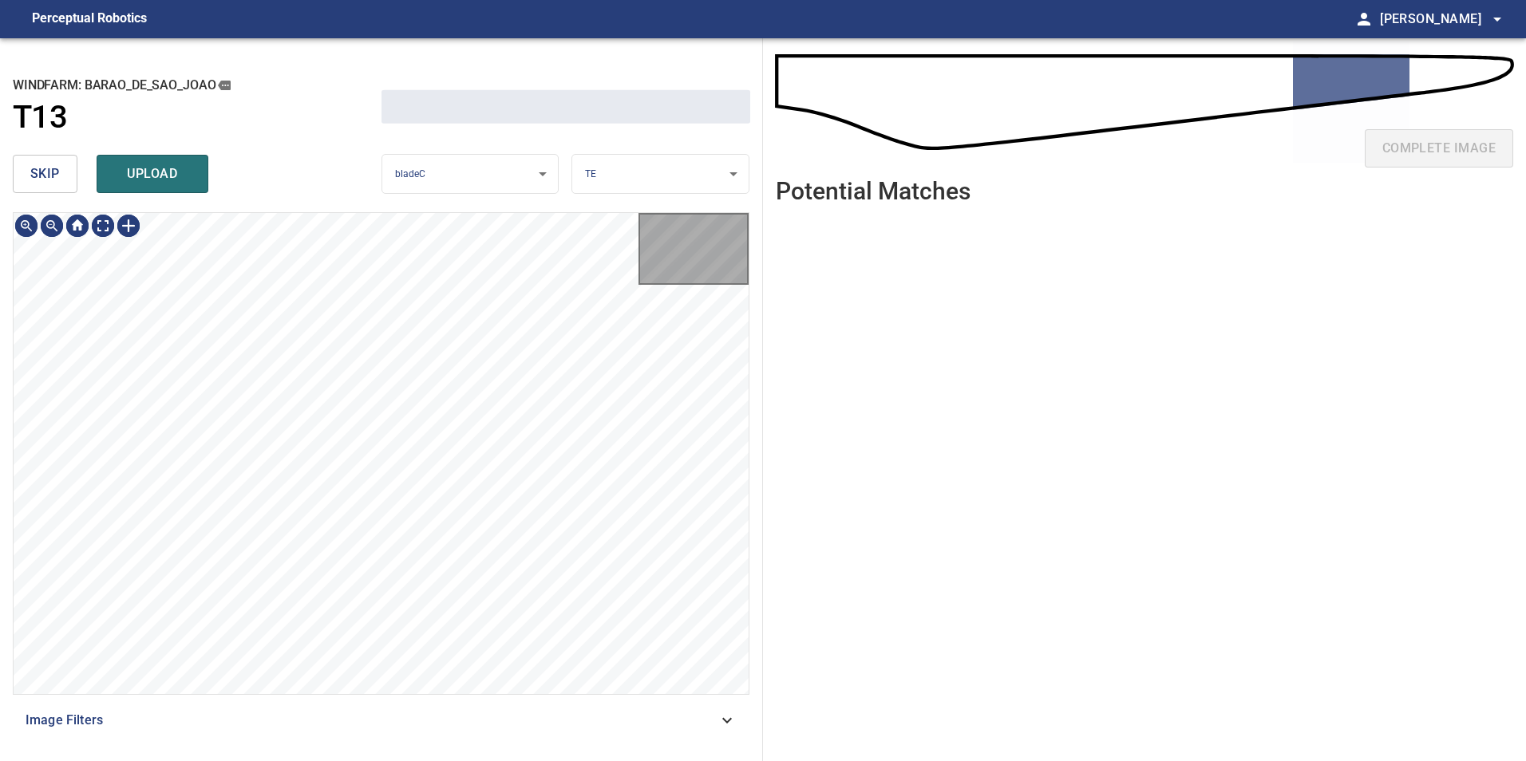
click at [68, 172] on button "skip" at bounding box center [45, 174] width 65 height 38
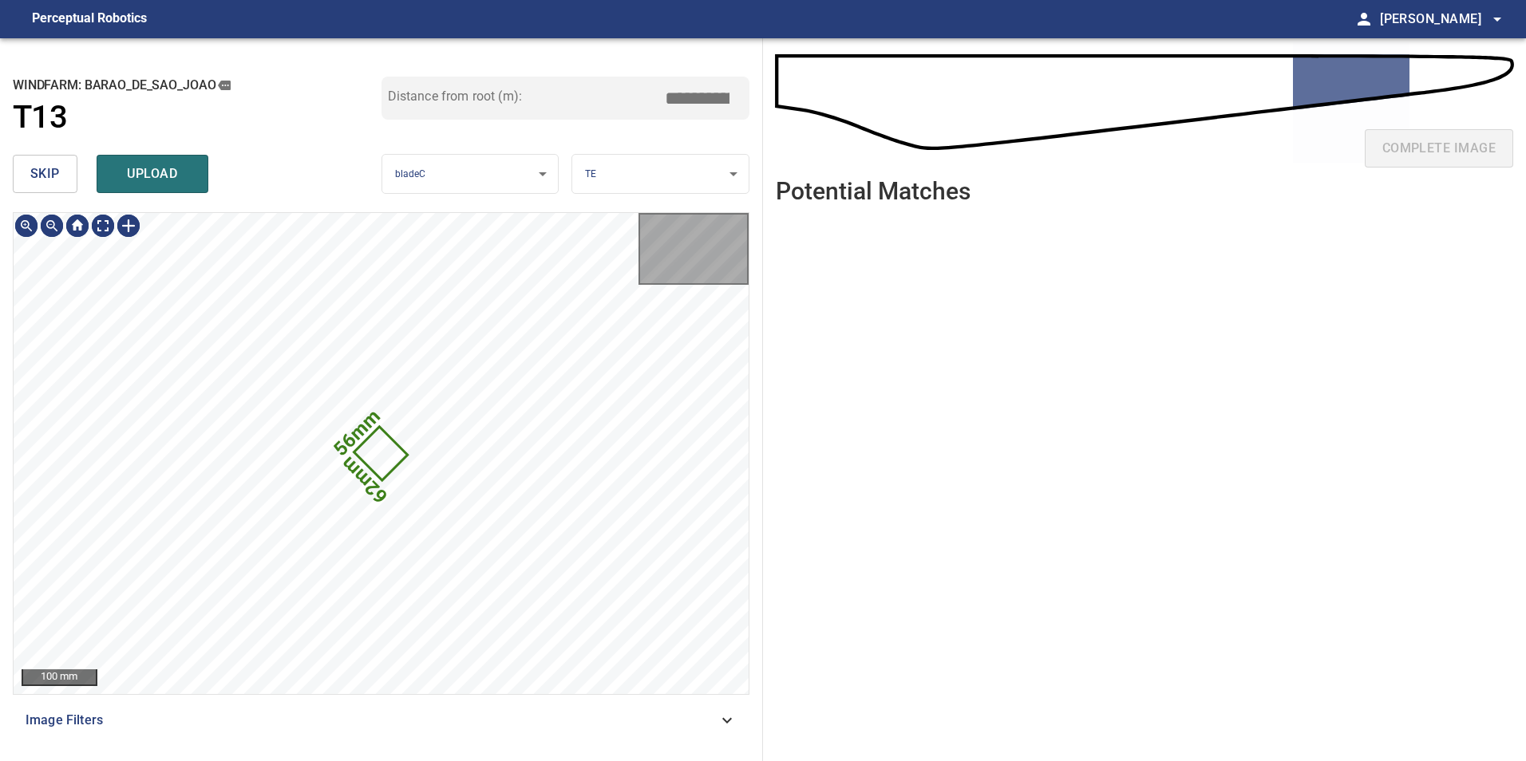
click at [67, 172] on button "skip" at bounding box center [45, 174] width 65 height 38
type input "*****"
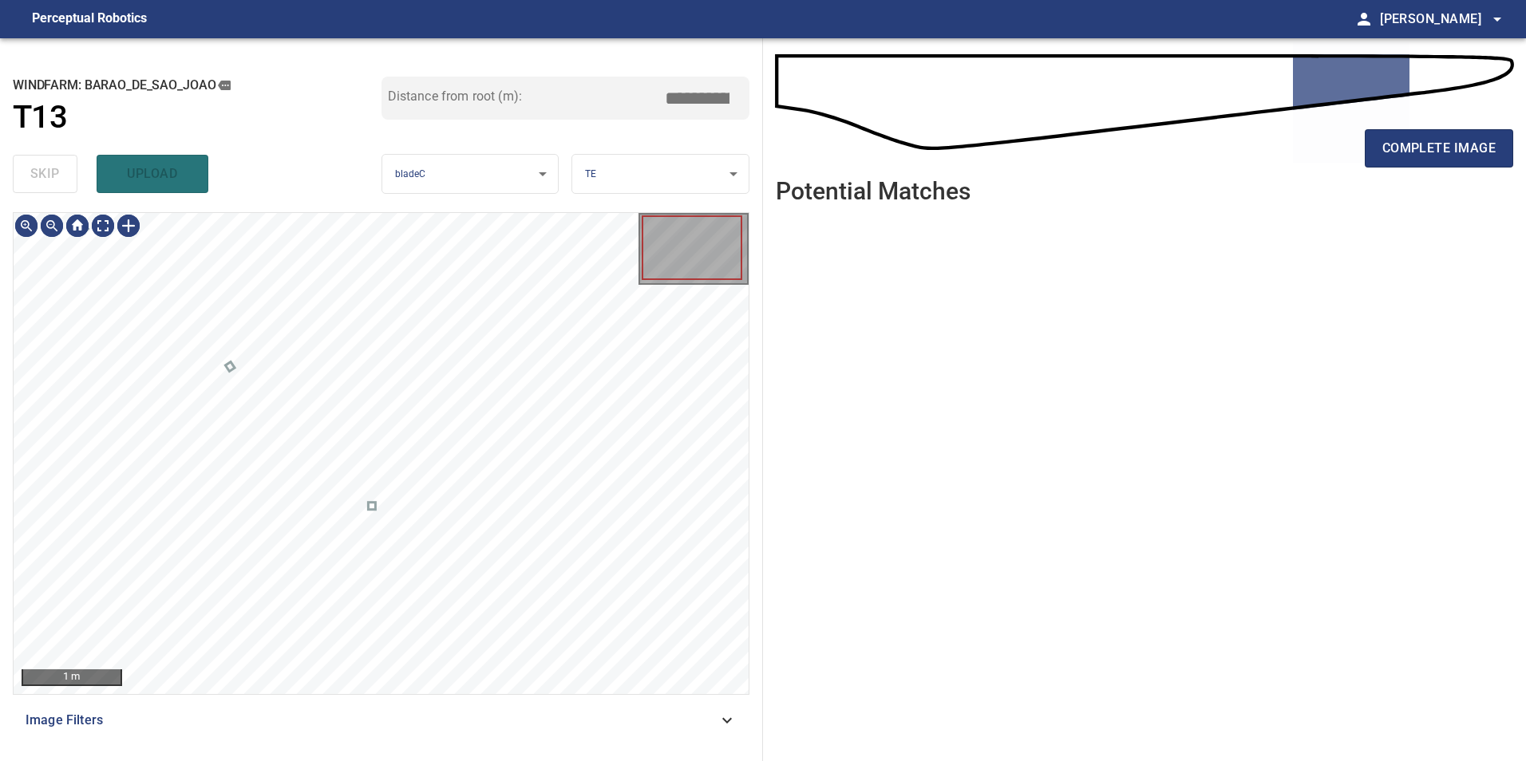
click at [67, 172] on div "skip upload" at bounding box center [197, 173] width 369 height 51
click at [1464, 168] on div "complete image" at bounding box center [1145, 155] width 738 height 64
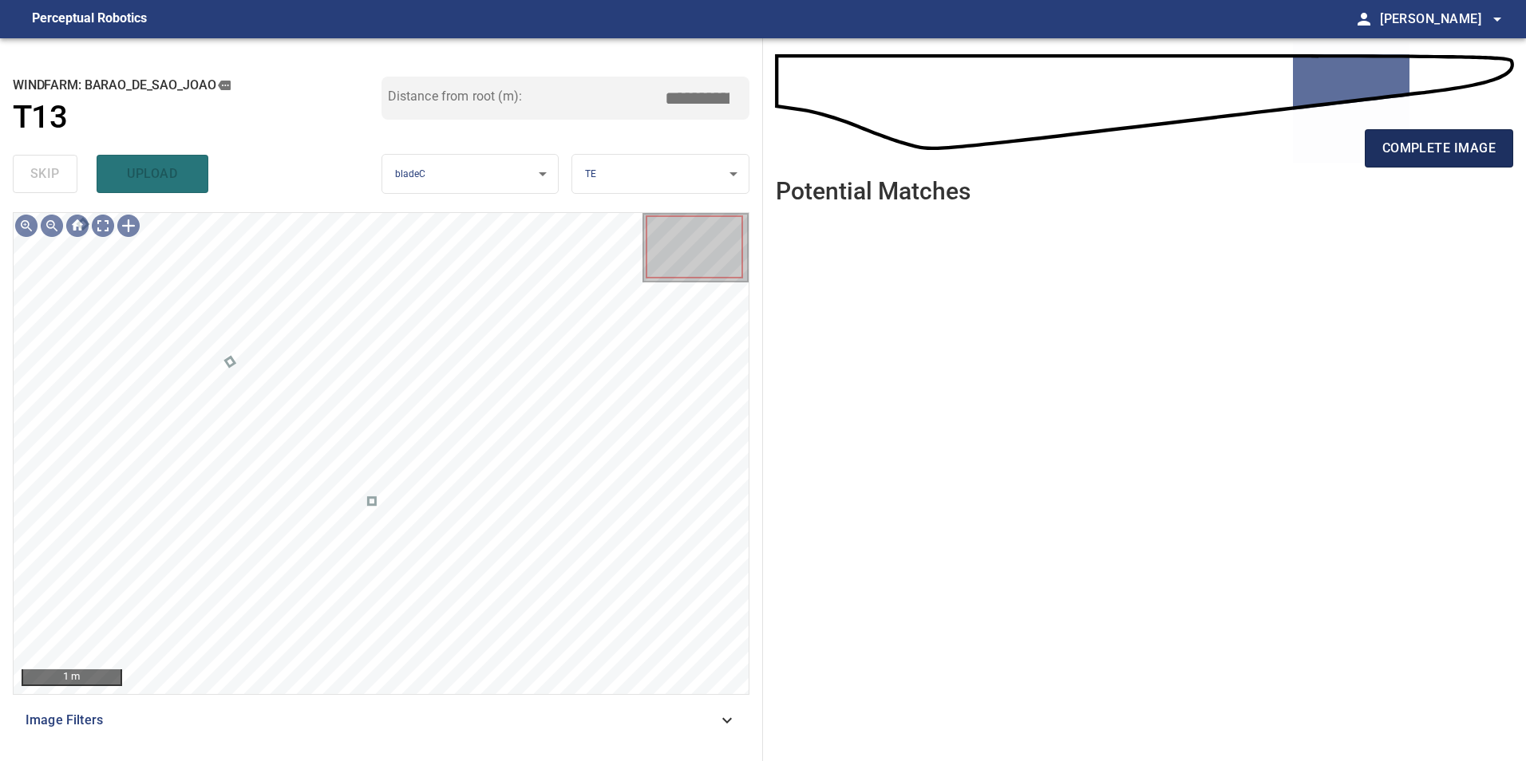
click at [1395, 162] on button "complete image" at bounding box center [1439, 148] width 148 height 38
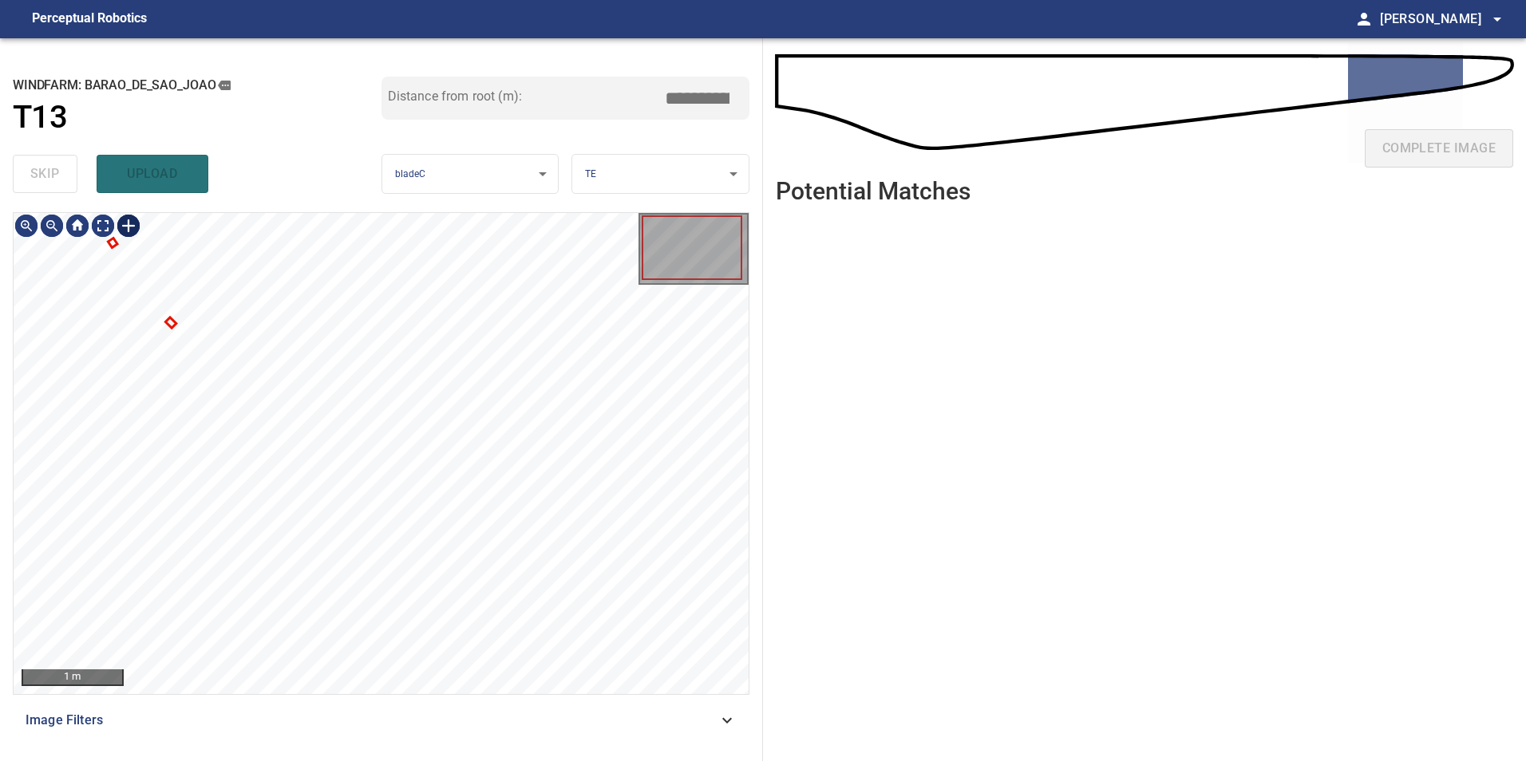
click at [132, 239] on div at bounding box center [129, 226] width 26 height 26
click at [83, 498] on div at bounding box center [381, 453] width 735 height 481
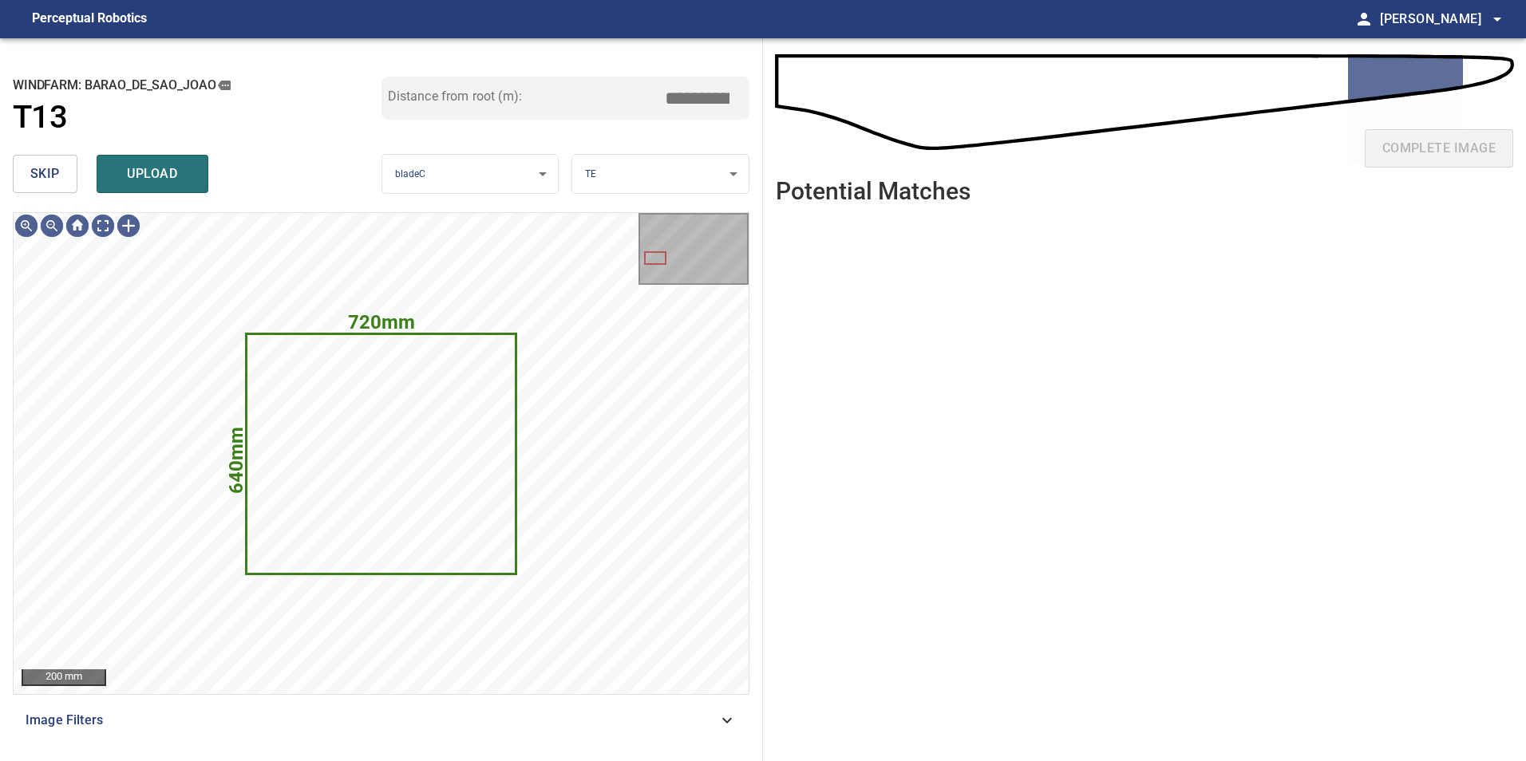
drag, startPoint x: 15, startPoint y: 160, endPoint x: 18, endPoint y: 168, distance: 8.6
click at [16, 160] on button "skip" at bounding box center [45, 174] width 65 height 38
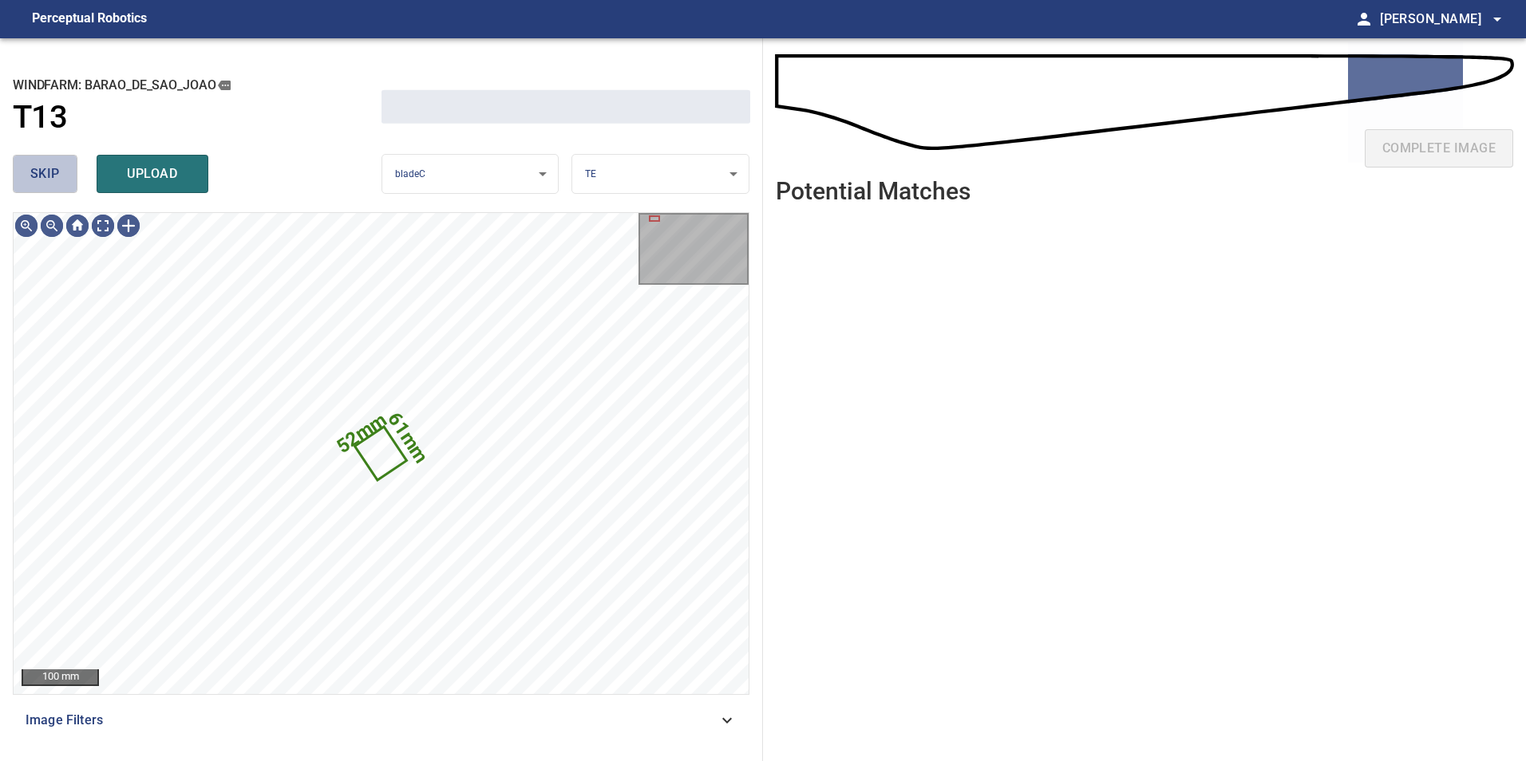
click at [22, 175] on button "skip" at bounding box center [45, 174] width 65 height 38
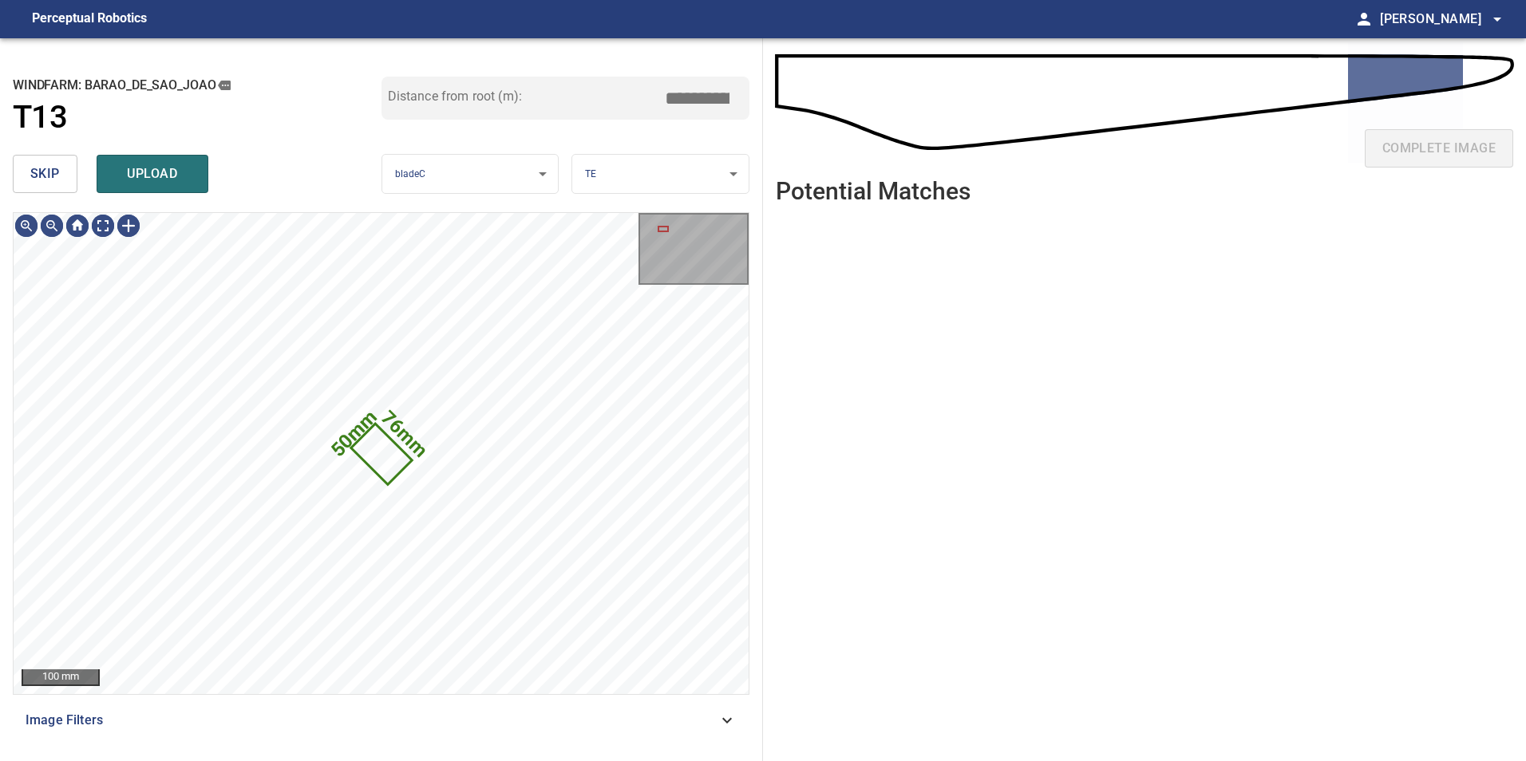
type input "*****"
drag, startPoint x: 53, startPoint y: 174, endPoint x: 58, endPoint y: 190, distance: 16.7
click at [57, 184] on span "skip" at bounding box center [45, 174] width 30 height 22
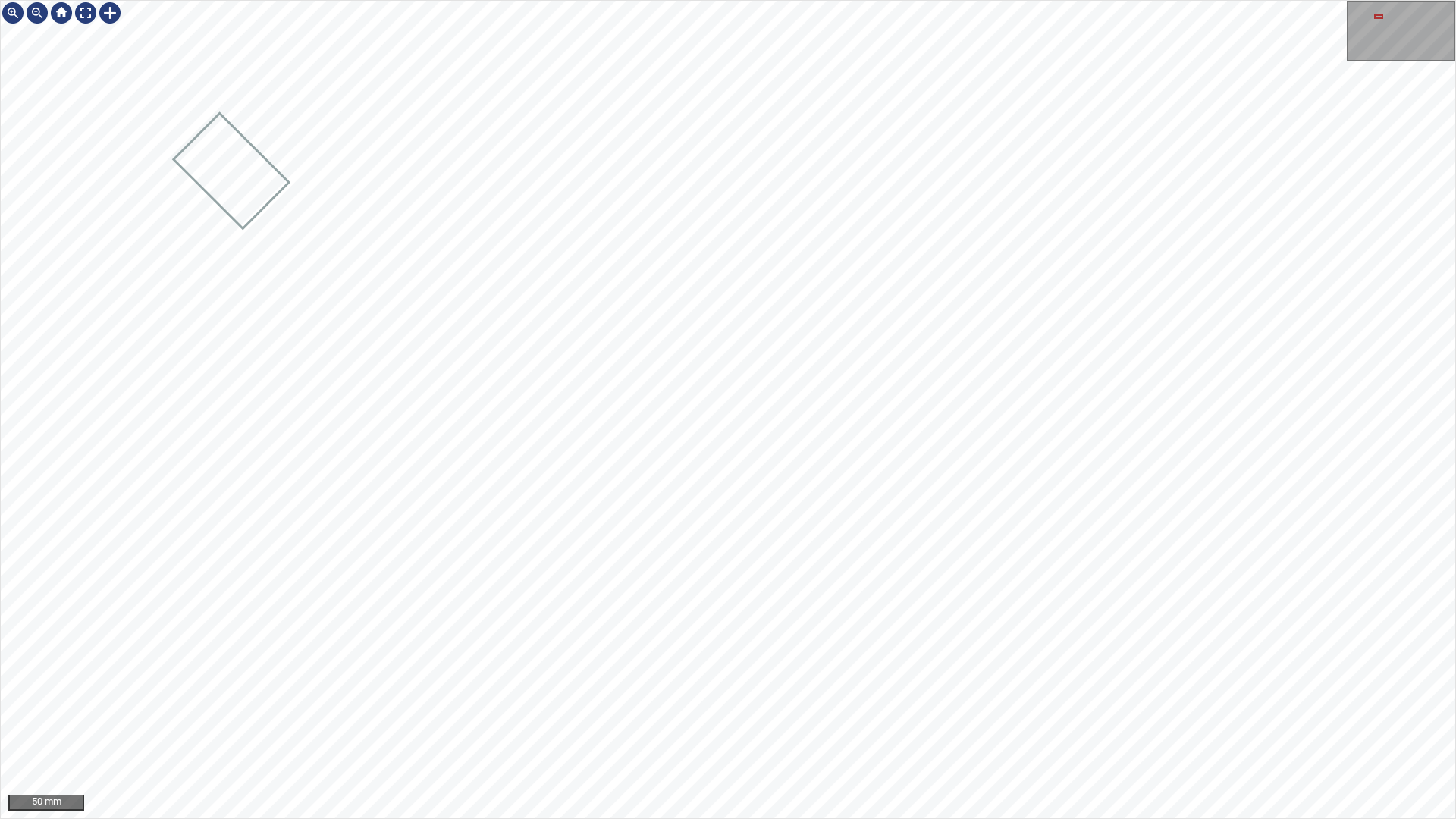
click at [104, 0] on div "50 mm" at bounding box center [728, 410] width 1456 height 819
click at [304, 0] on div "50 mm" at bounding box center [728, 410] width 1456 height 819
click at [500, 0] on div "50 mm" at bounding box center [728, 410] width 1456 height 819
click at [441, 0] on div "50 mm" at bounding box center [728, 410] width 1456 height 819
click at [631, 0] on div "50 mm" at bounding box center [728, 410] width 1456 height 819
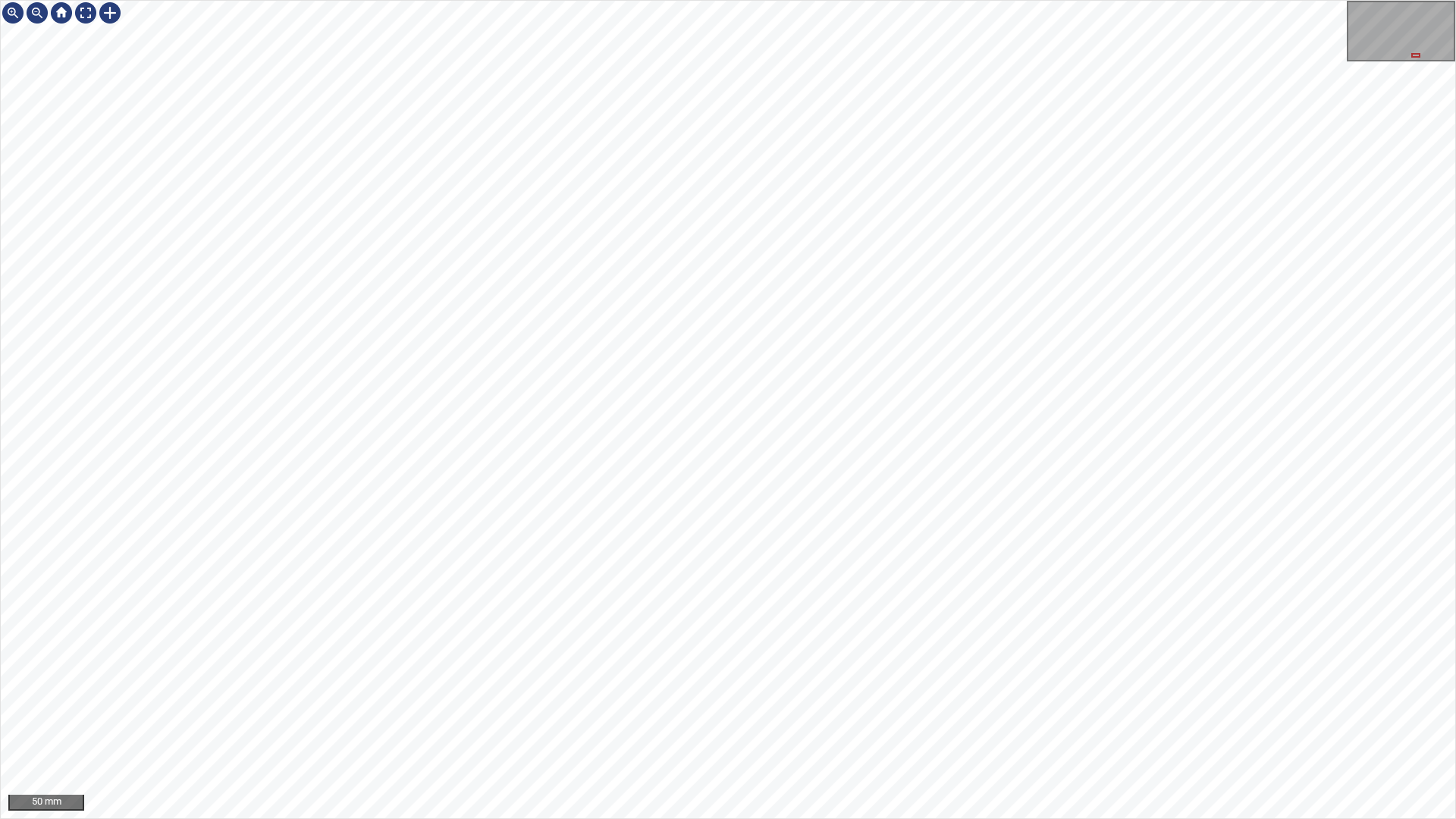
click at [445, 0] on div "50 mm" at bounding box center [728, 410] width 1456 height 819
click at [82, 14] on div at bounding box center [85, 13] width 25 height 25
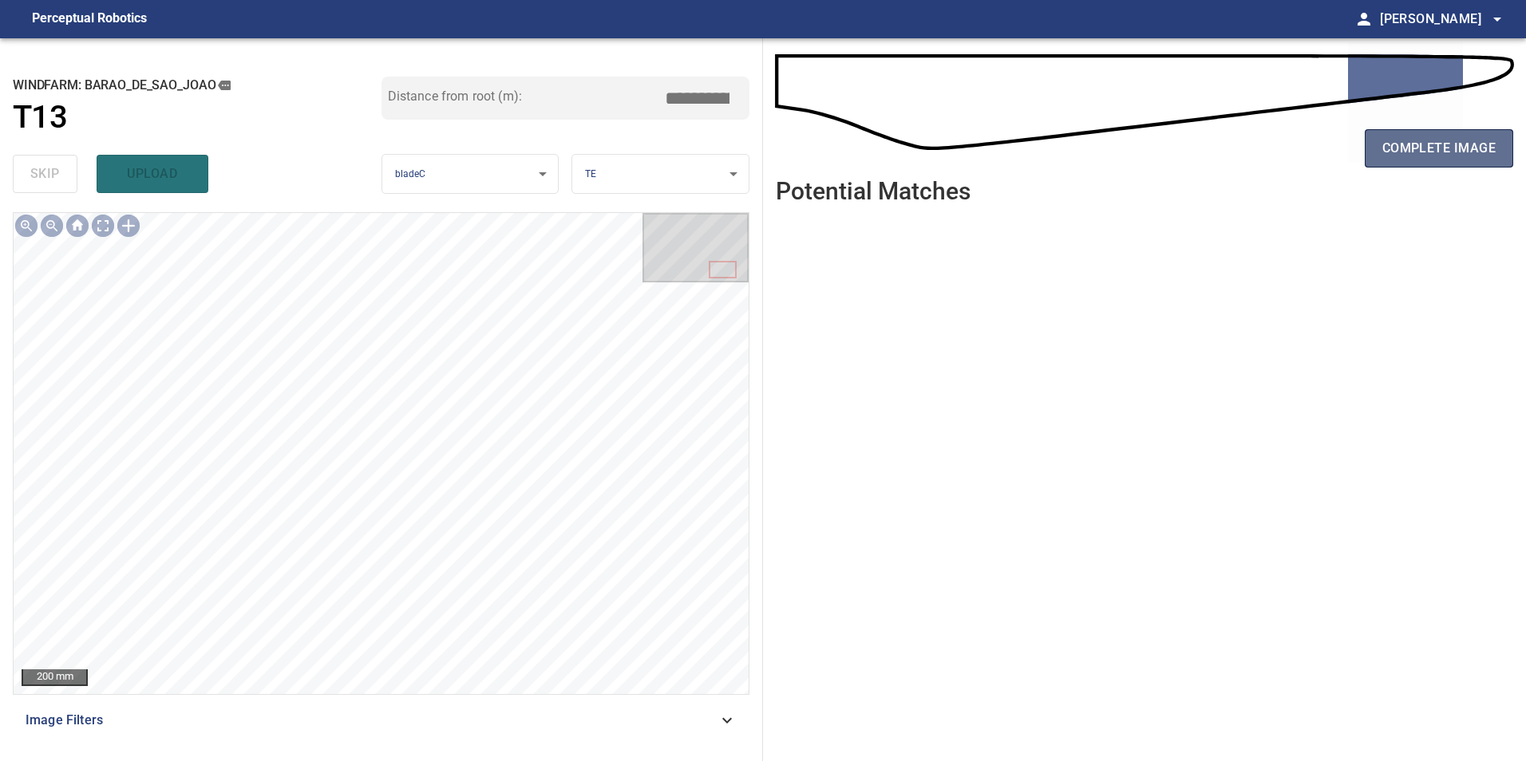
click at [1450, 158] on span "complete image" at bounding box center [1438, 148] width 113 height 22
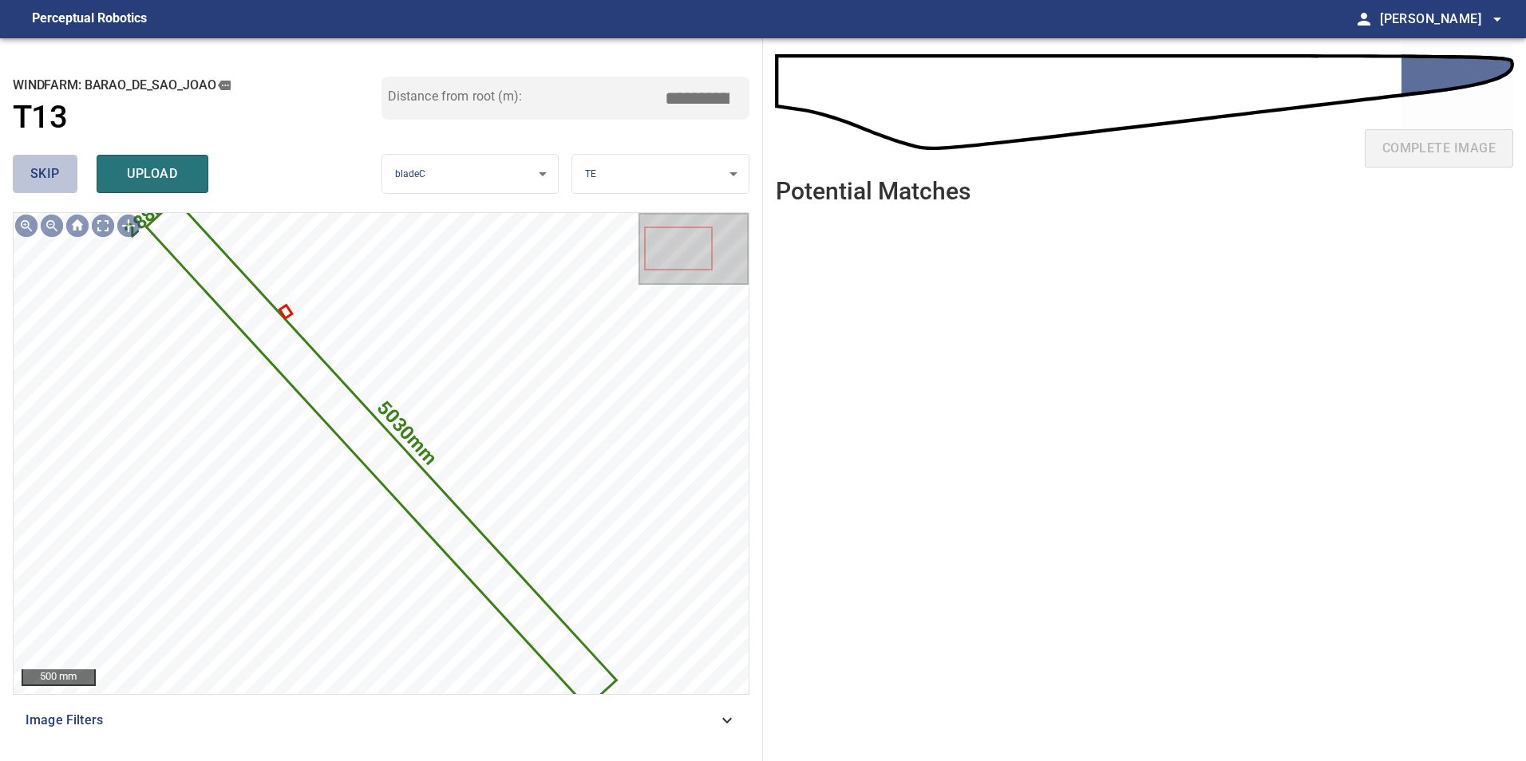
click at [24, 175] on button "skip" at bounding box center [45, 174] width 65 height 38
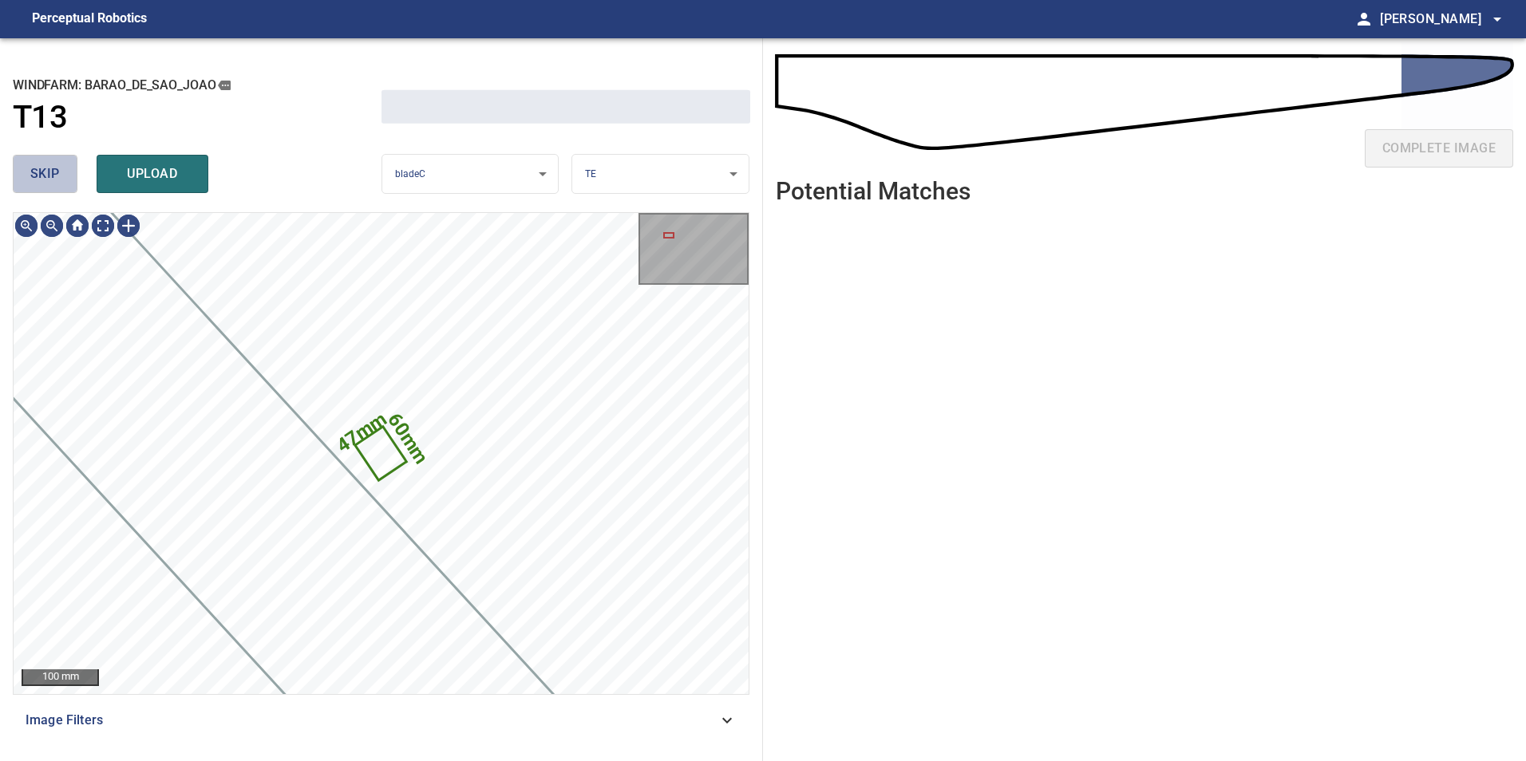
click at [24, 175] on button "skip" at bounding box center [45, 174] width 65 height 38
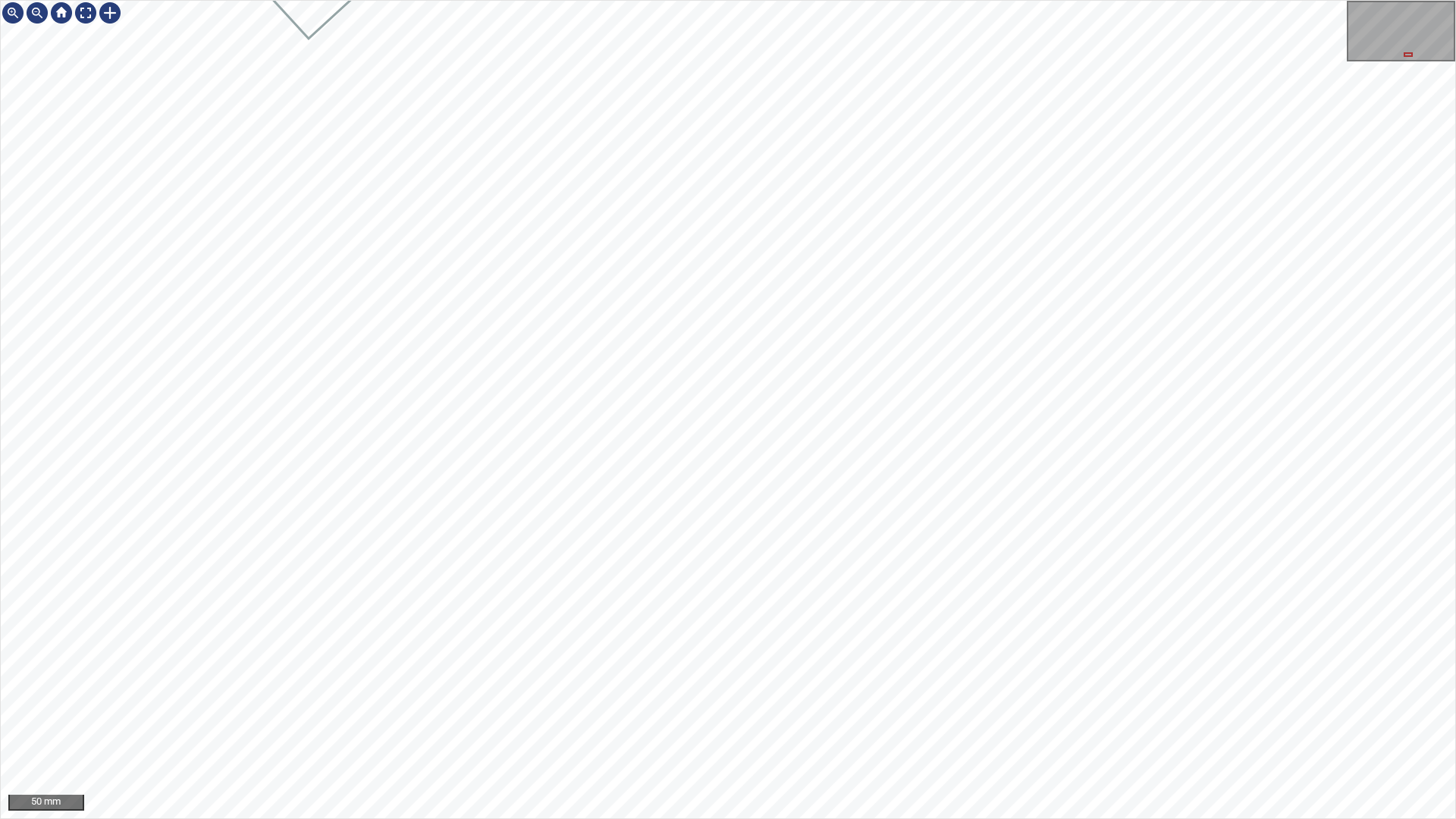
click at [434, 0] on div "50 mm" at bounding box center [728, 410] width 1456 height 819
click at [87, 22] on div at bounding box center [85, 13] width 25 height 25
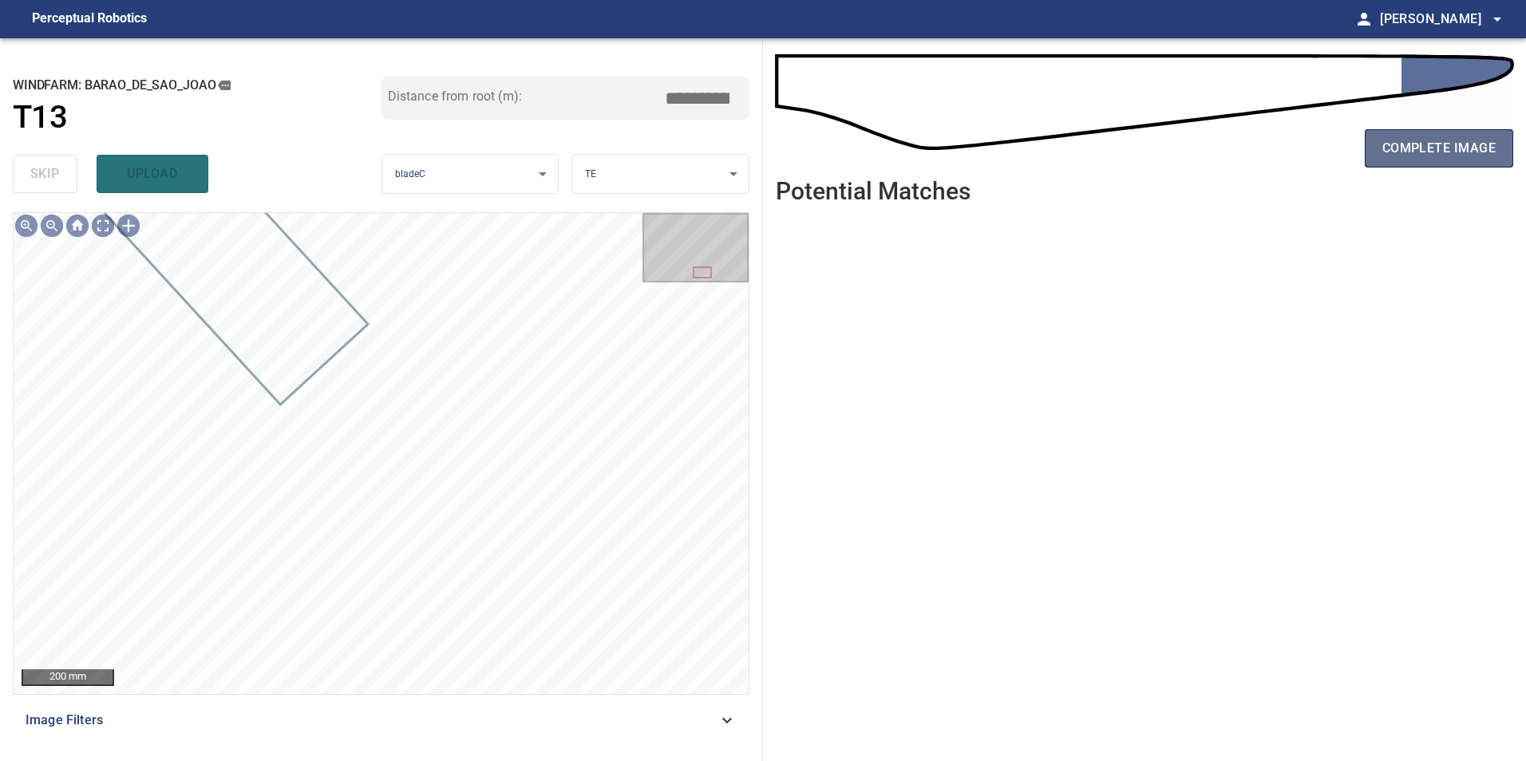
click at [1493, 146] on span "complete image" at bounding box center [1438, 148] width 113 height 22
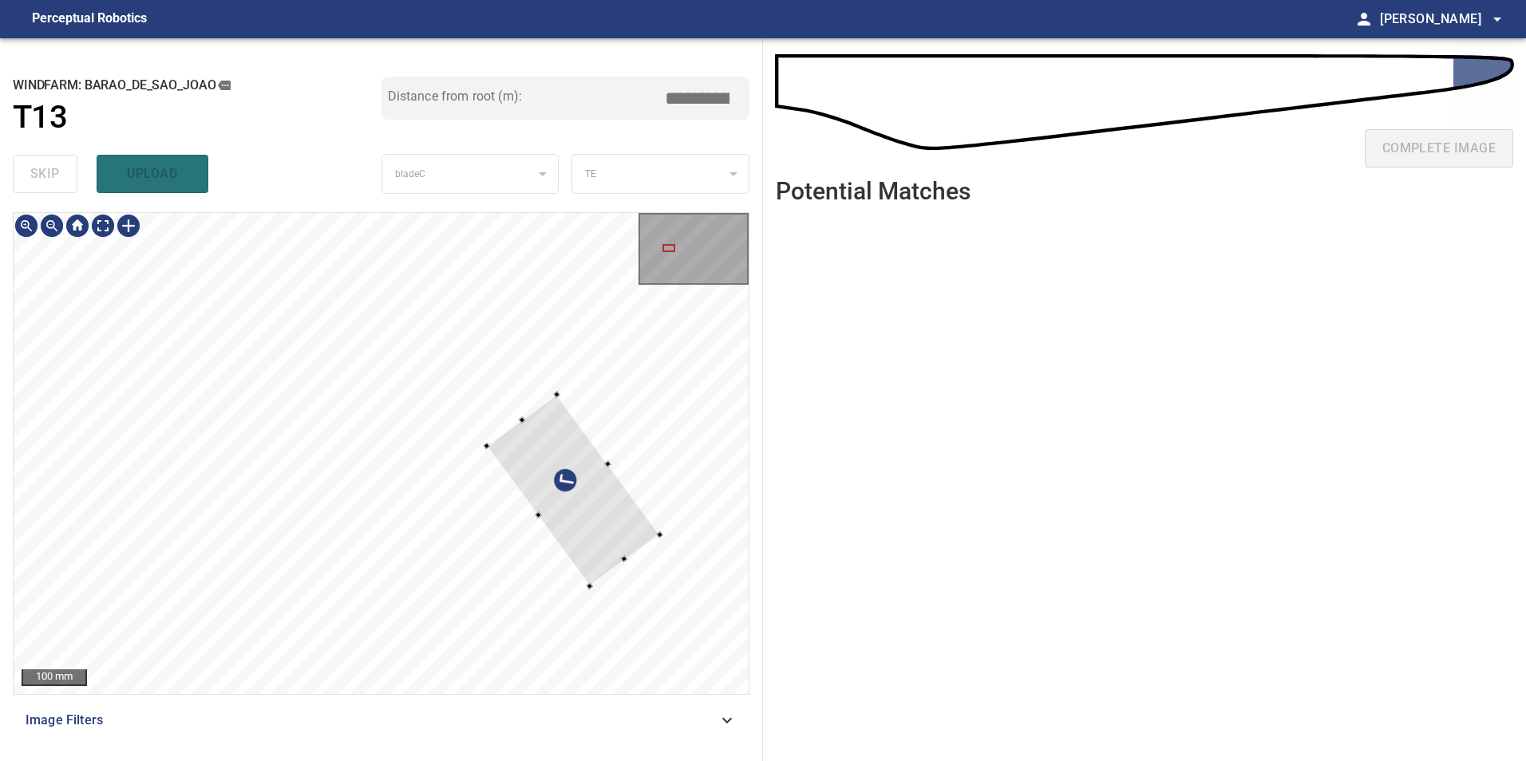
click at [611, 508] on div at bounding box center [572, 491] width 173 height 192
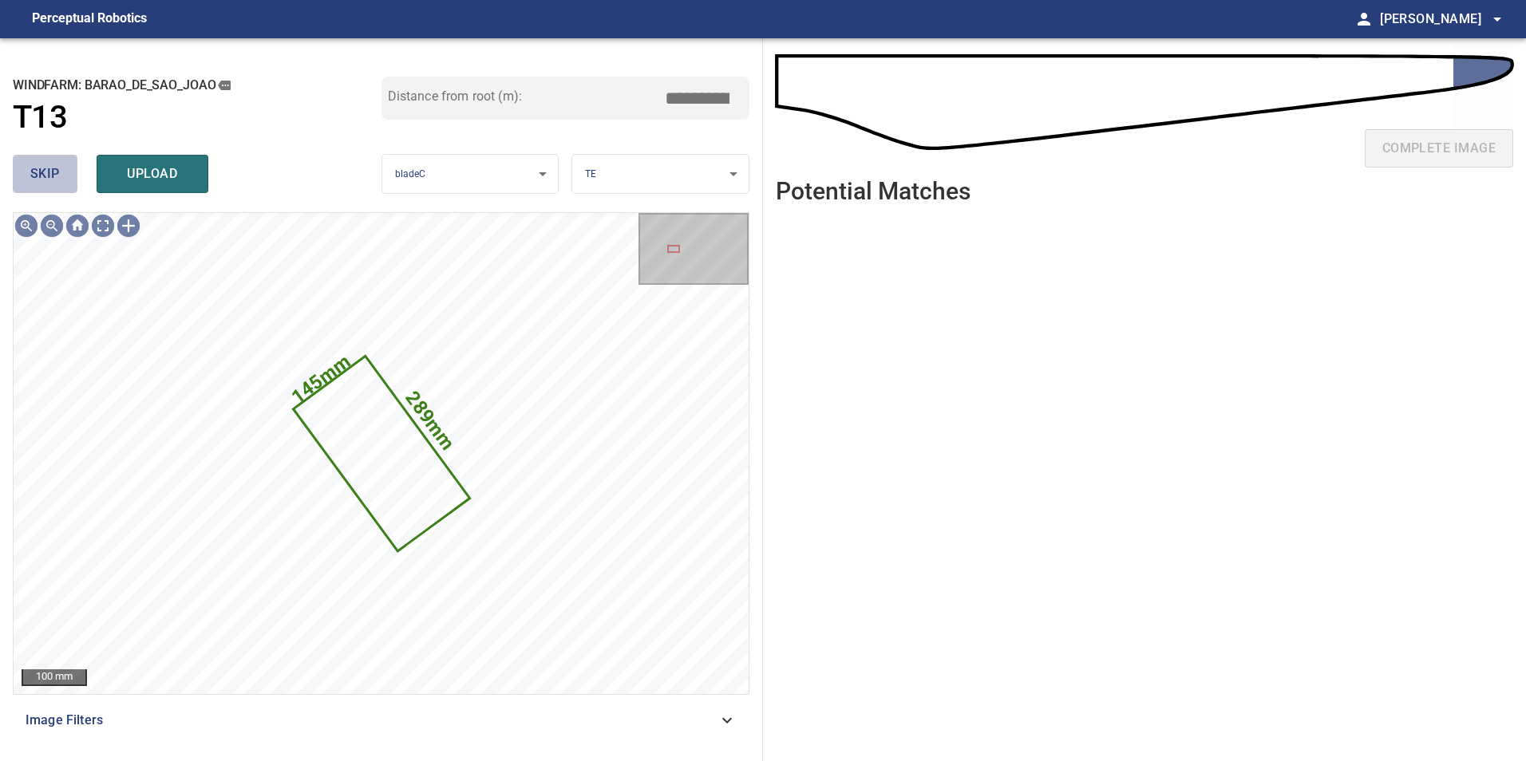
click at [18, 177] on button "skip" at bounding box center [45, 174] width 65 height 38
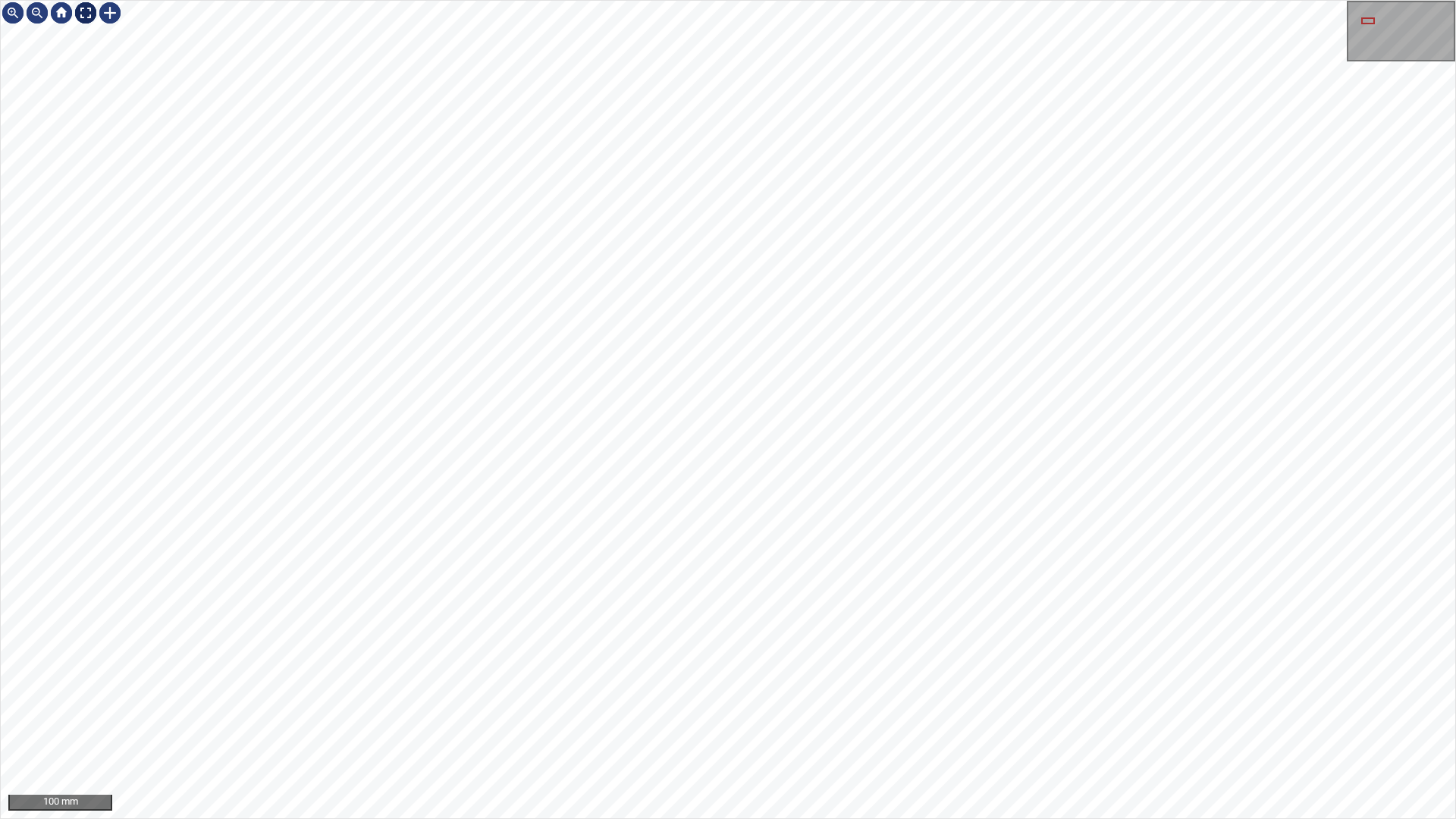
click at [92, 13] on div at bounding box center [85, 13] width 25 height 25
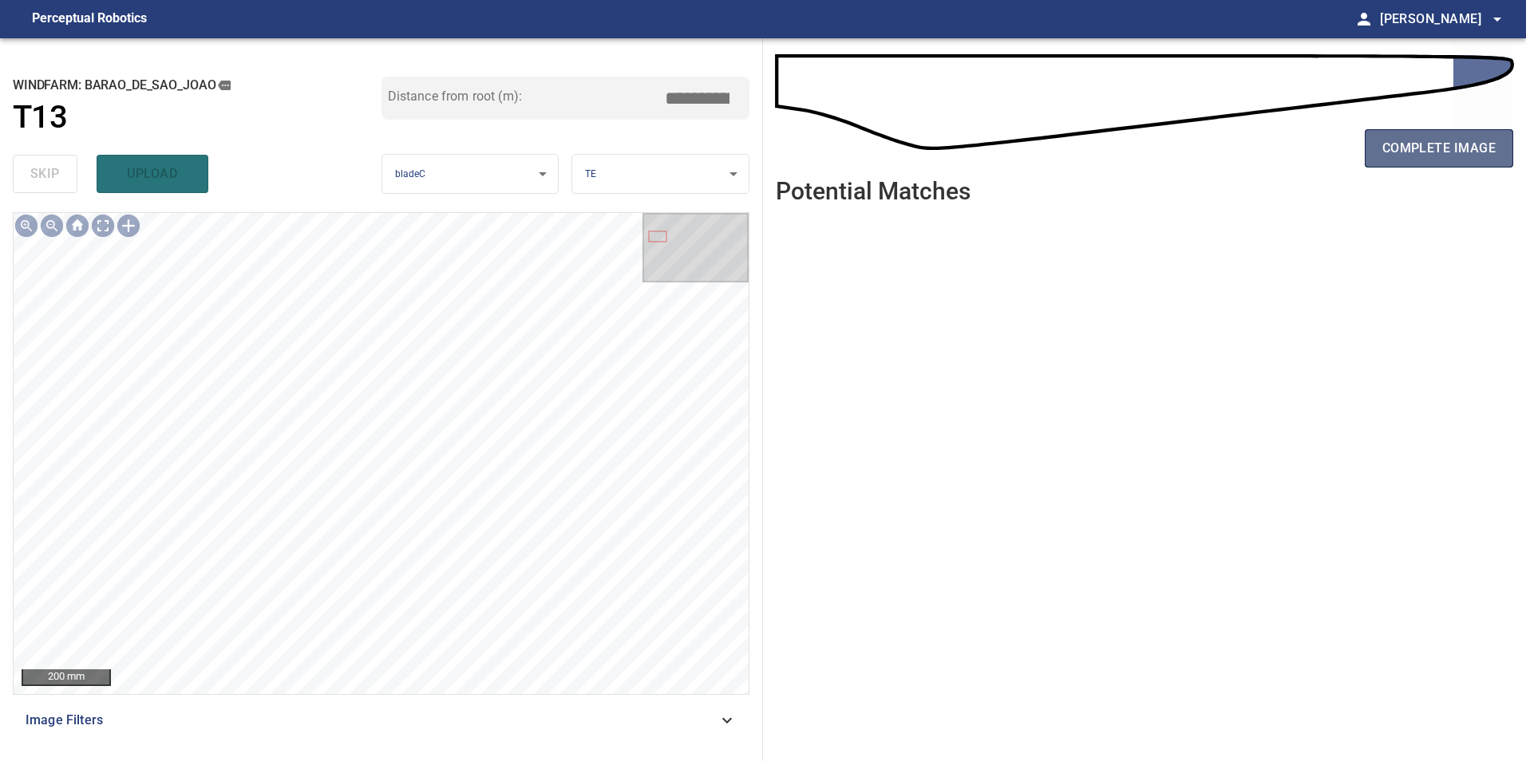
click at [1464, 160] on button "complete image" at bounding box center [1439, 148] width 148 height 38
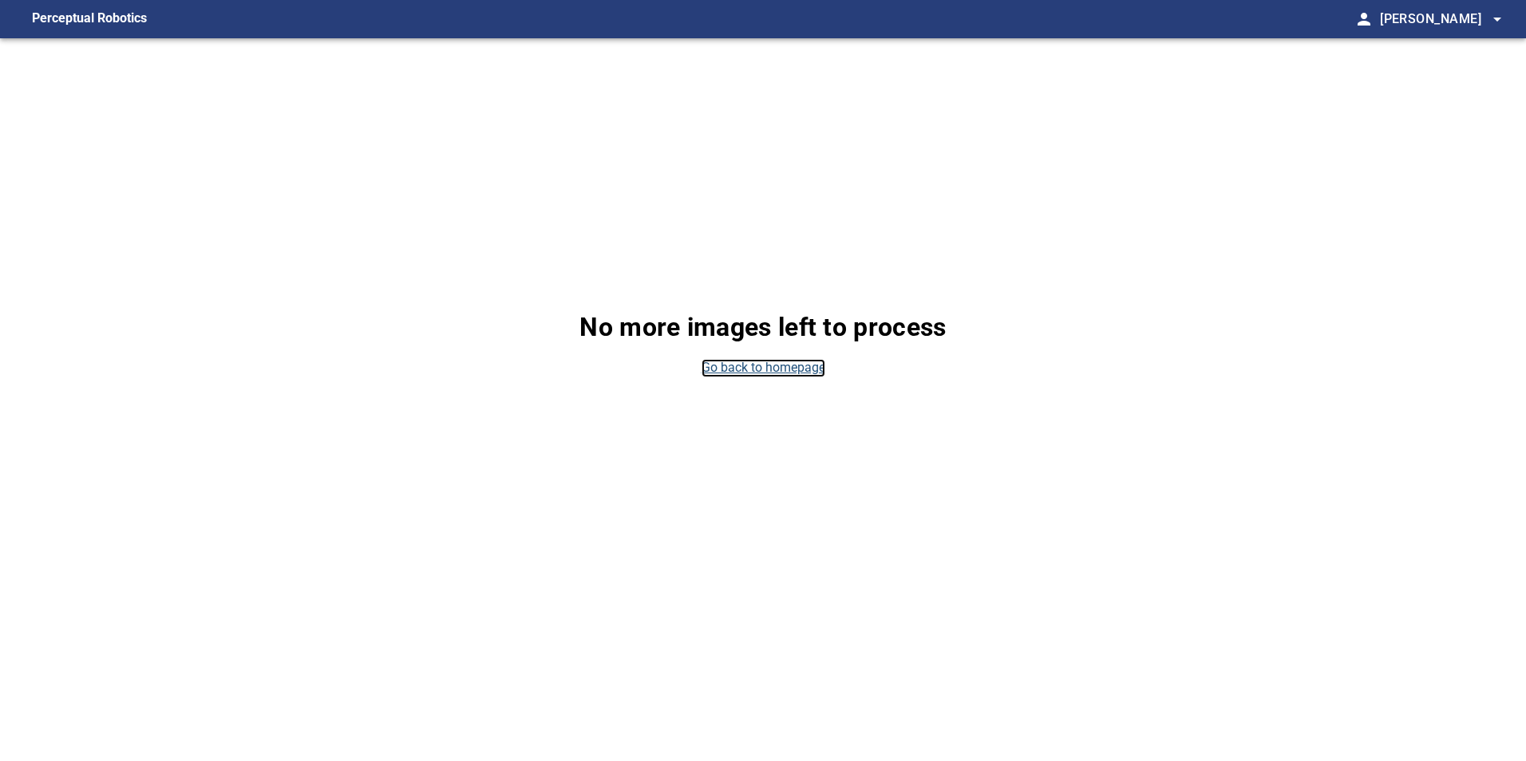
click at [769, 371] on link "Go back to homepage" at bounding box center [764, 368] width 124 height 18
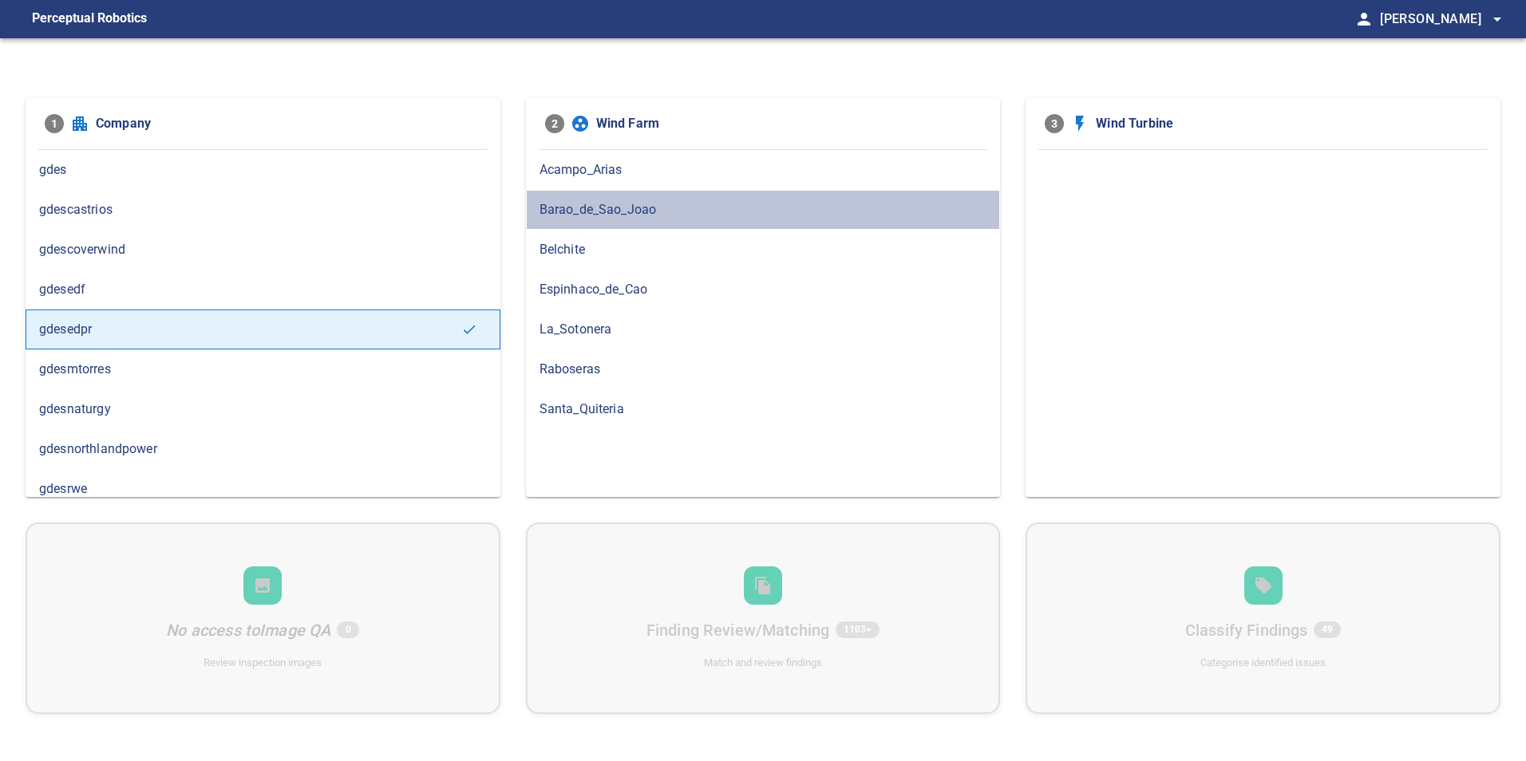
click at [556, 207] on span "Barao_de_Sao_Joao" at bounding box center [764, 209] width 448 height 19
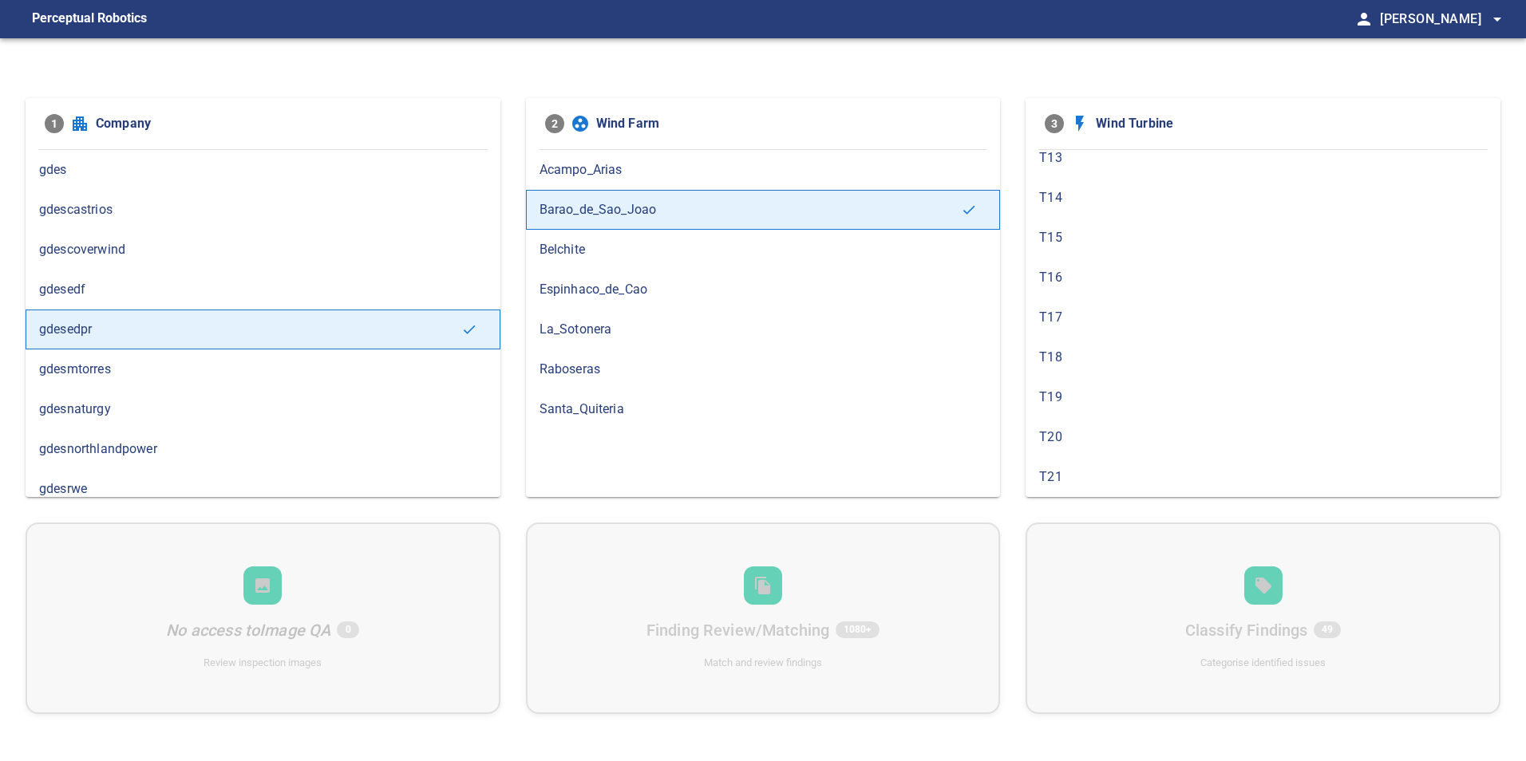
scroll to position [411, 0]
click at [1106, 194] on span "T12" at bounding box center [1263, 197] width 448 height 19
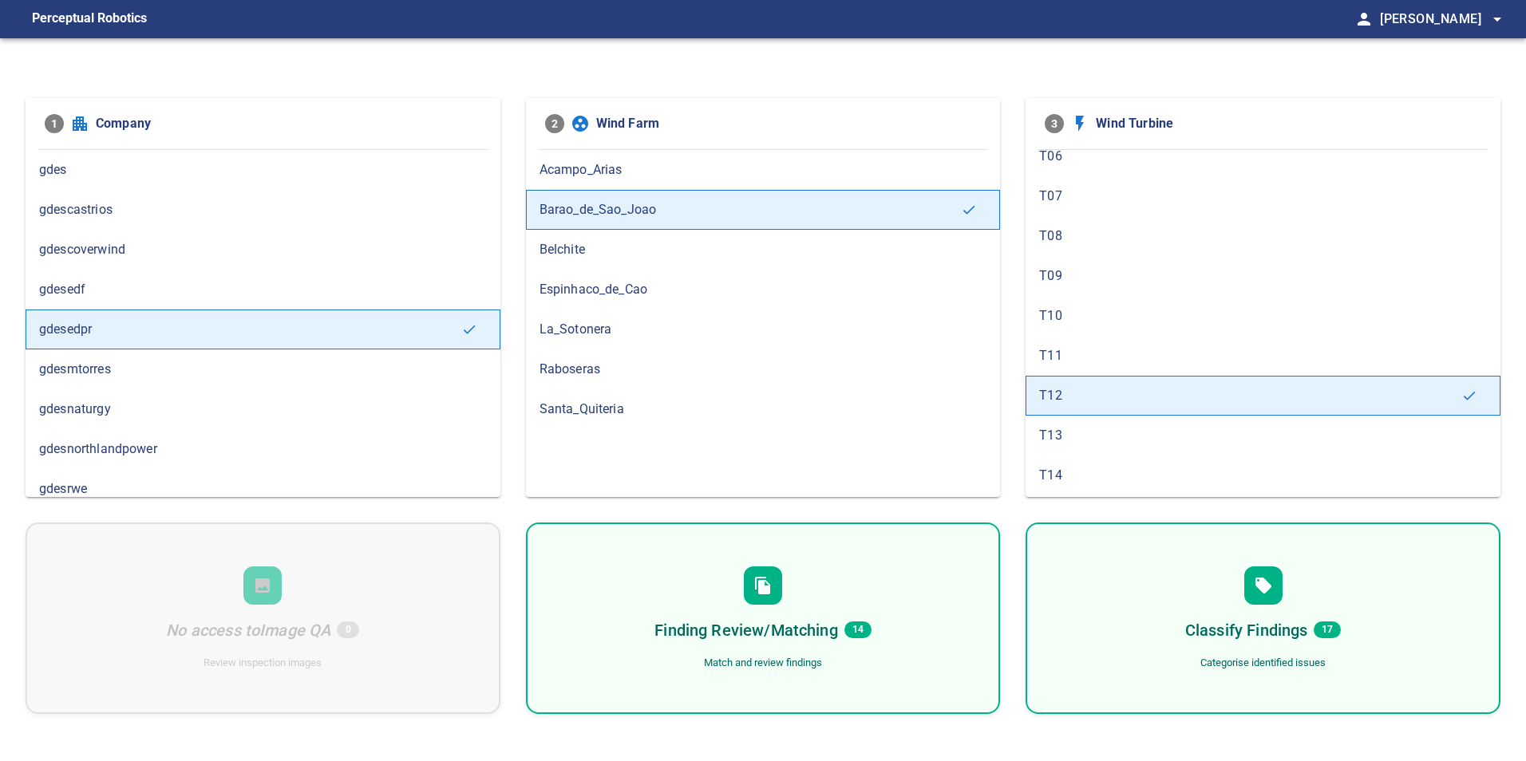
scroll to position [239, 0]
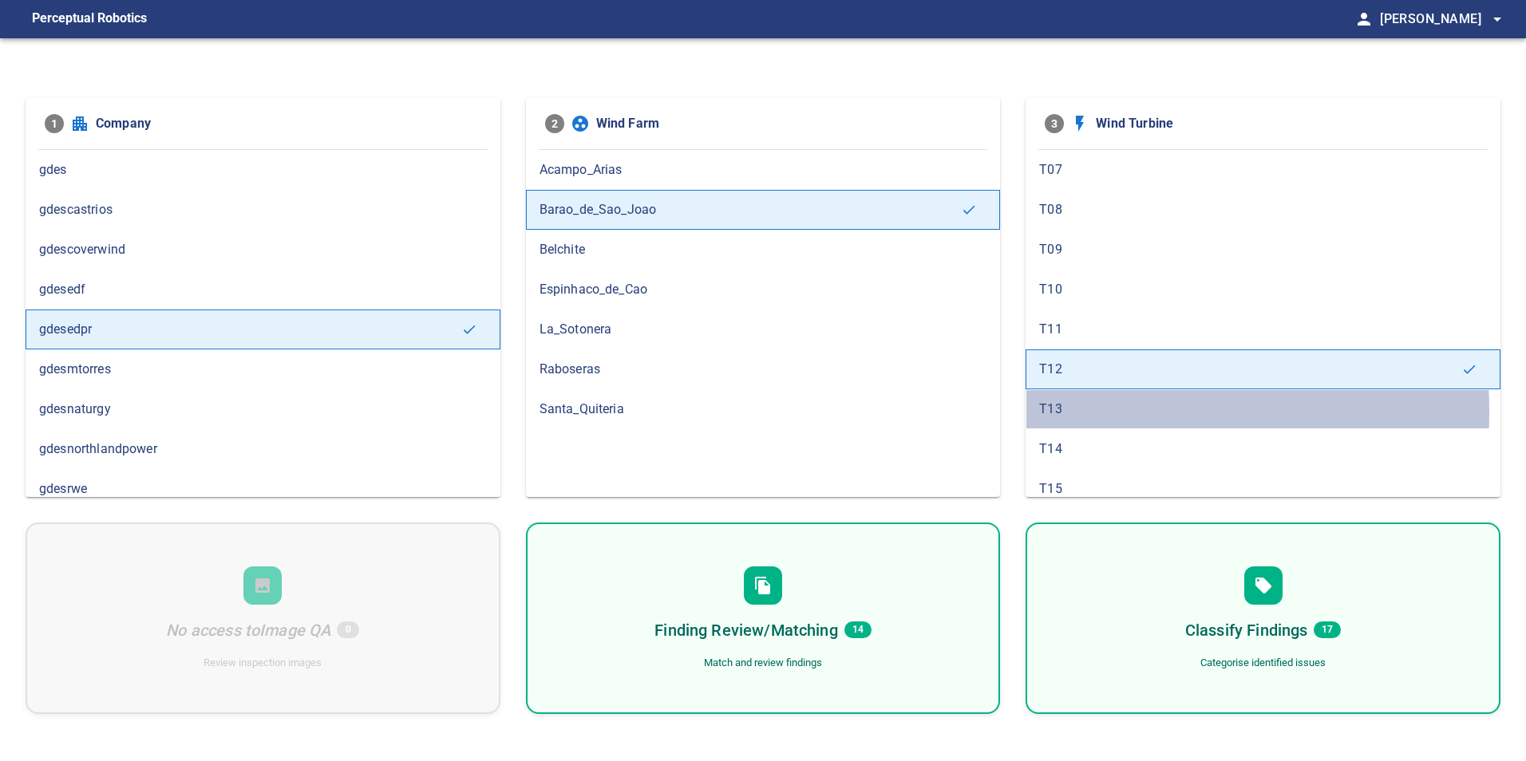
click at [1090, 412] on span "T13" at bounding box center [1263, 409] width 448 height 19
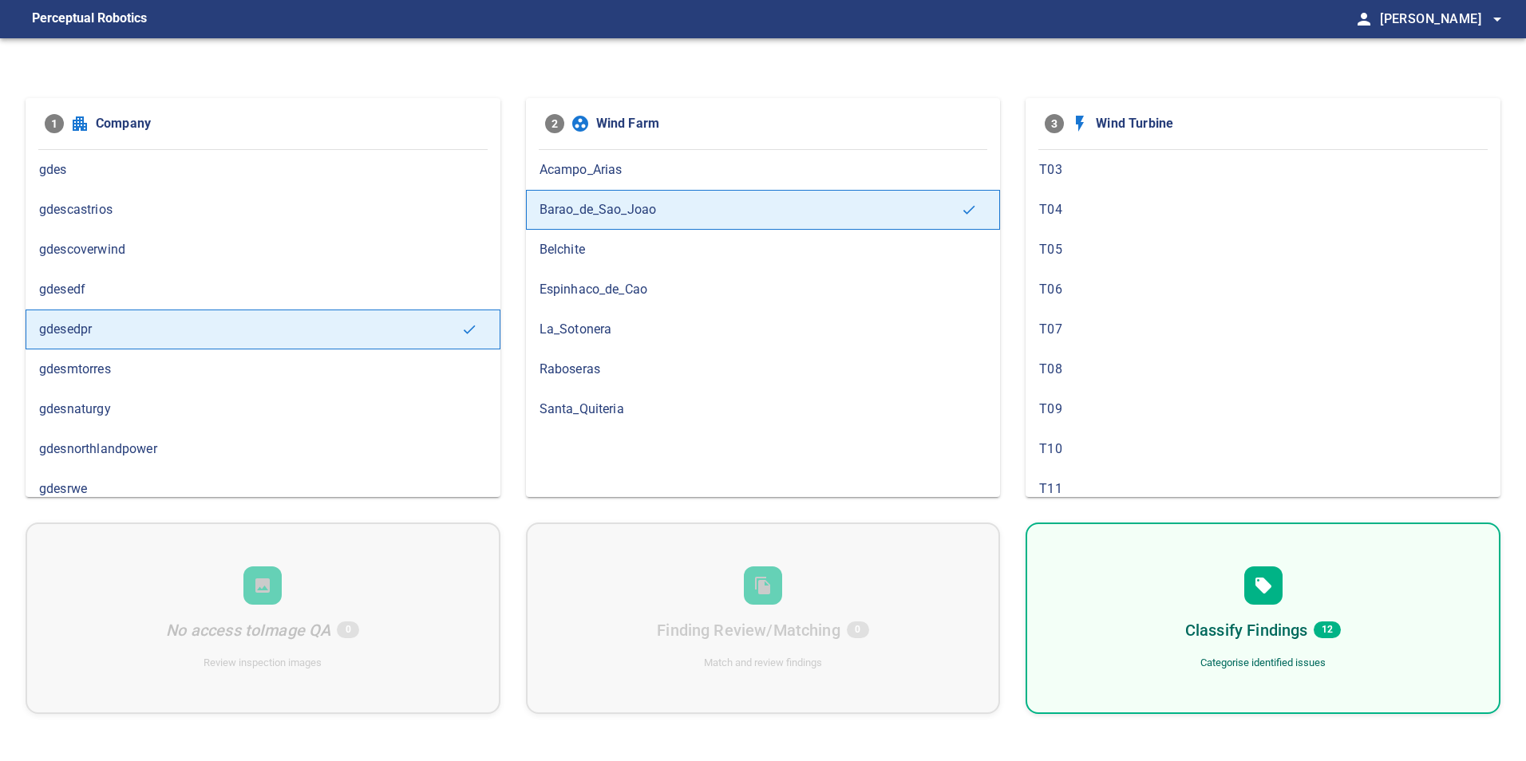
scroll to position [319, 0]
